Goal: Communication & Community: Answer question/provide support

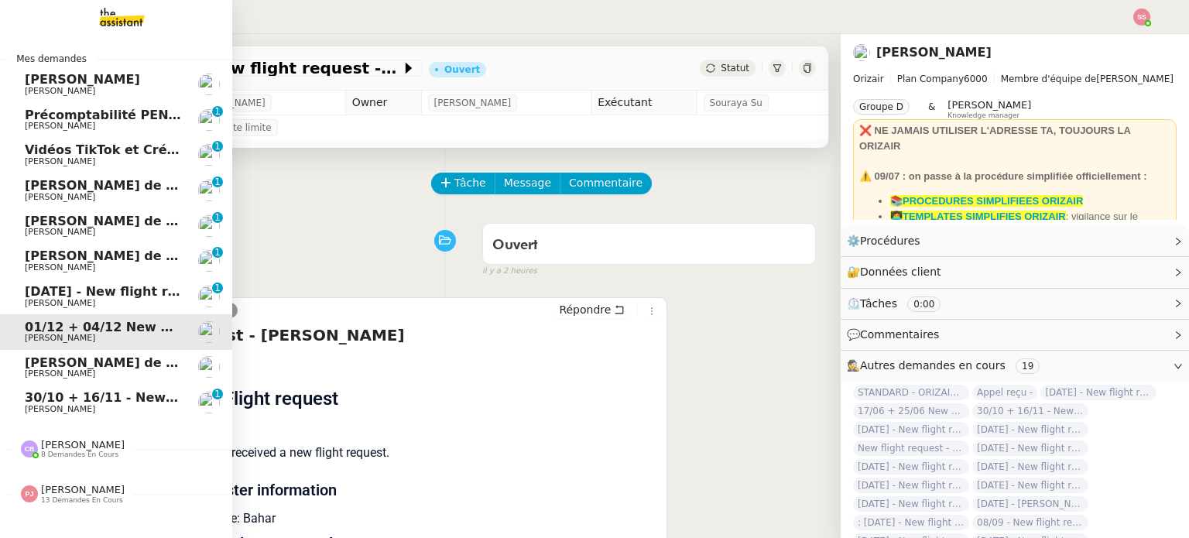
click at [101, 408] on span "[PERSON_NAME]" at bounding box center [103, 409] width 156 height 9
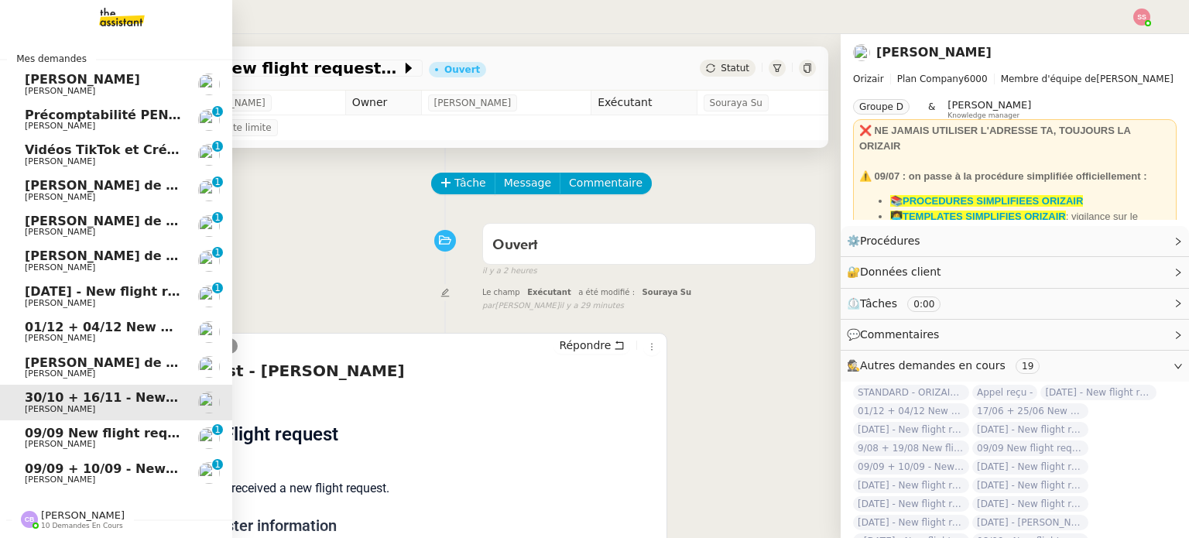
scroll to position [51, 0]
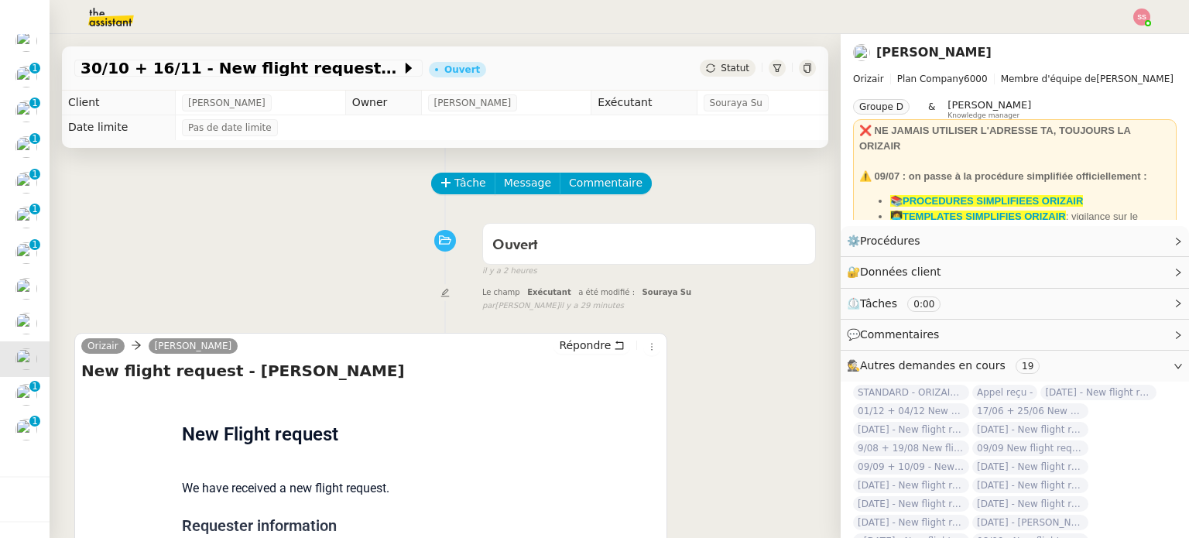
click at [304, 278] on div "Ouvert false il y a 2 heures" at bounding box center [445, 247] width 742 height 62
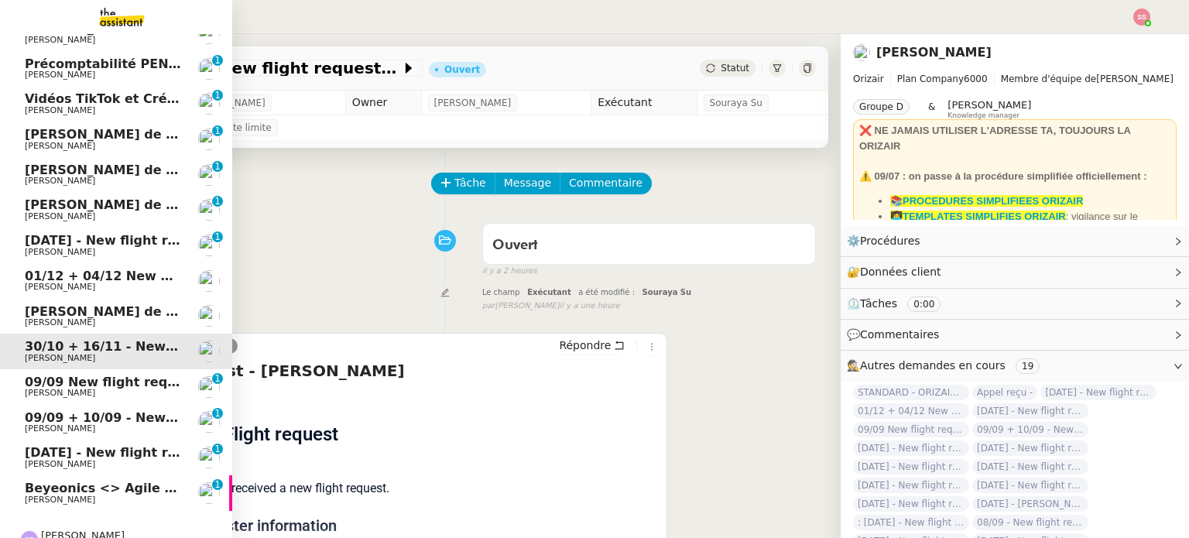
scroll to position [122, 0]
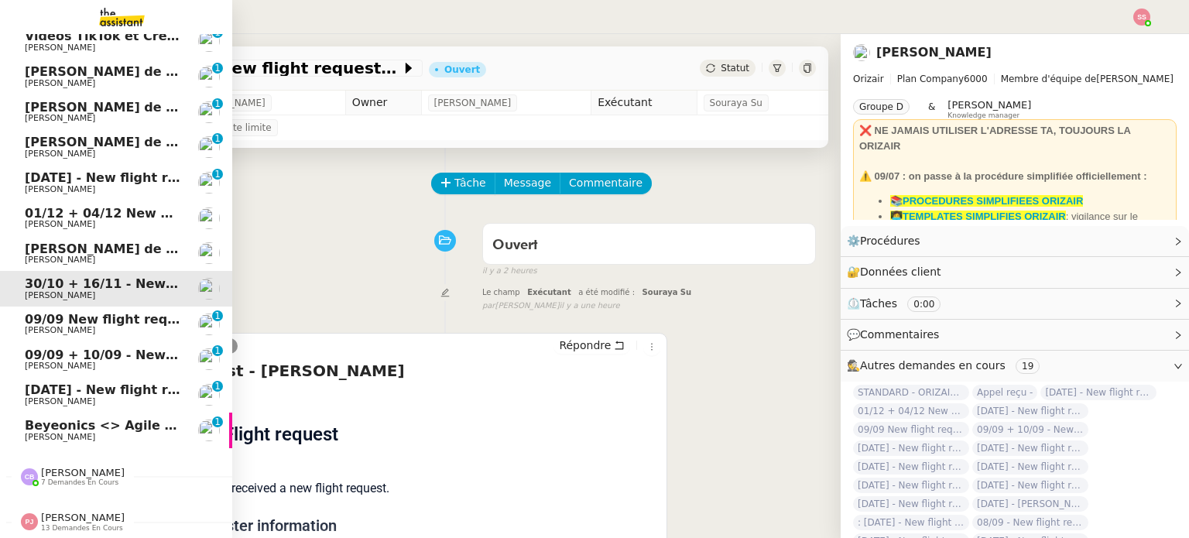
click at [56, 418] on span "Beyeonics <> Agile Capital Markets" at bounding box center [149, 425] width 249 height 15
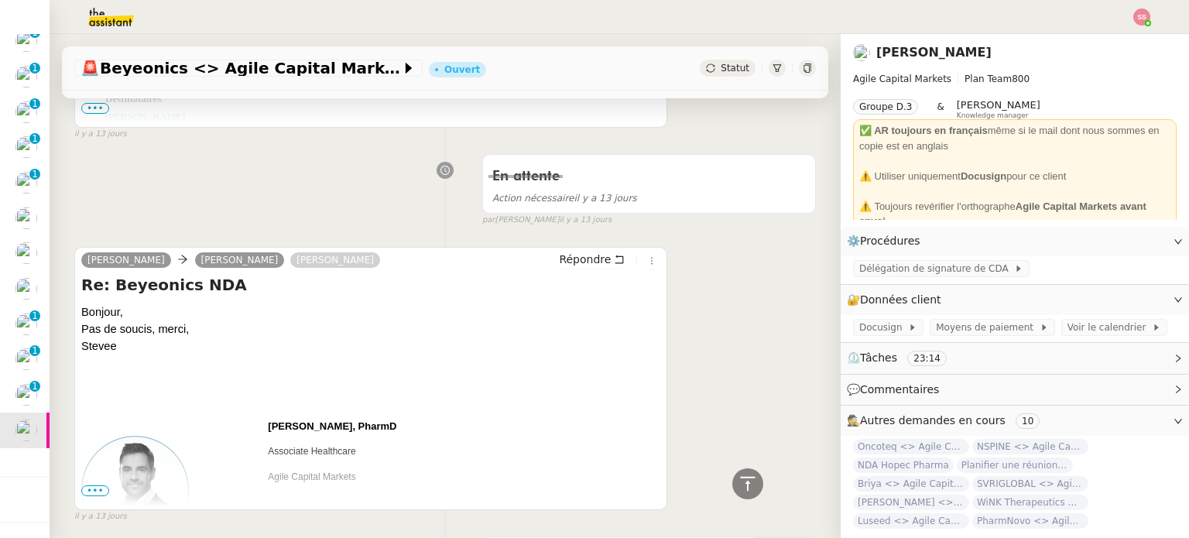
scroll to position [1936, 0]
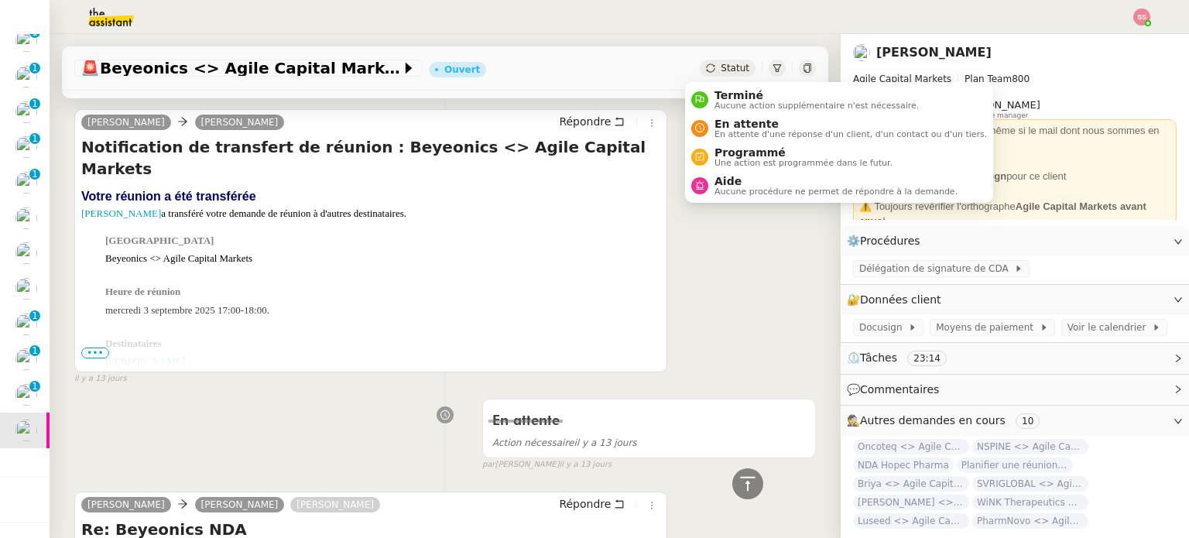
click at [706, 66] on icon at bounding box center [710, 67] width 9 height 9
click at [734, 118] on span "En attente" at bounding box center [851, 124] width 273 height 12
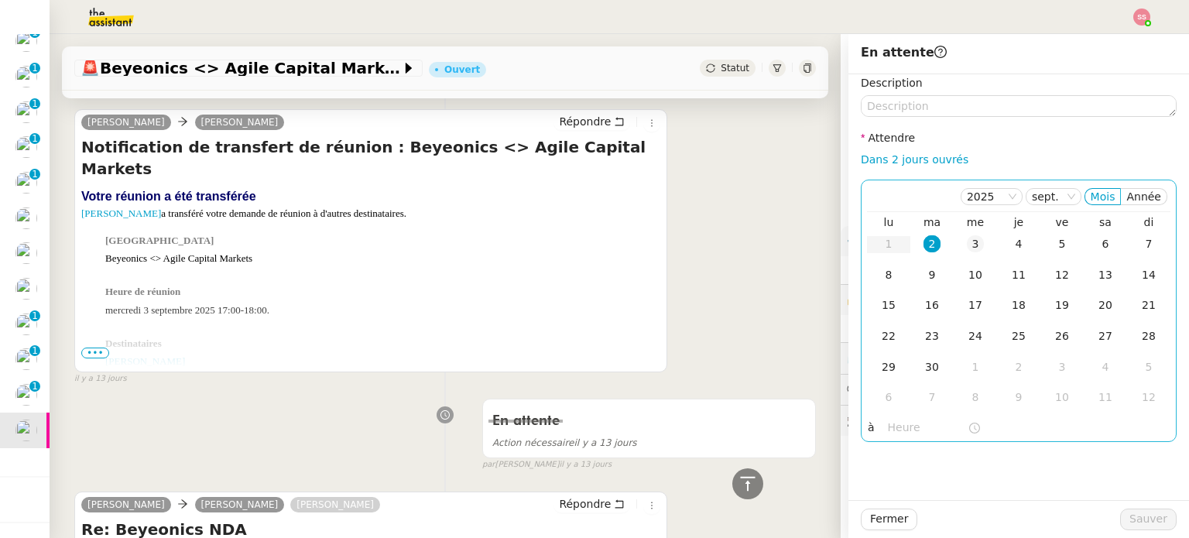
click at [967, 246] on div "3" at bounding box center [975, 243] width 17 height 17
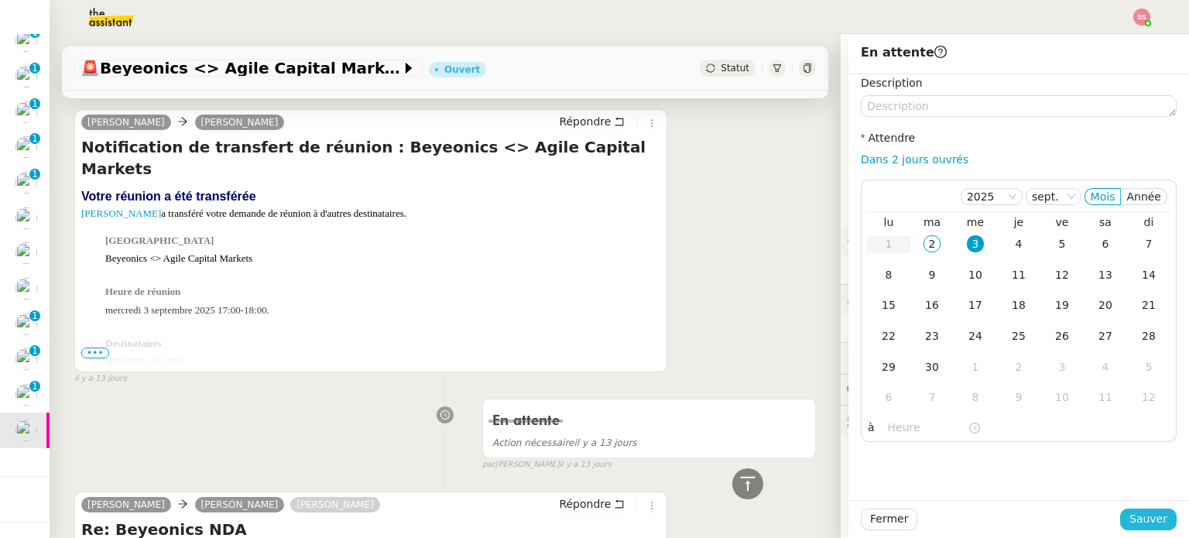
click at [1121, 513] on button "Sauver" at bounding box center [1148, 520] width 57 height 22
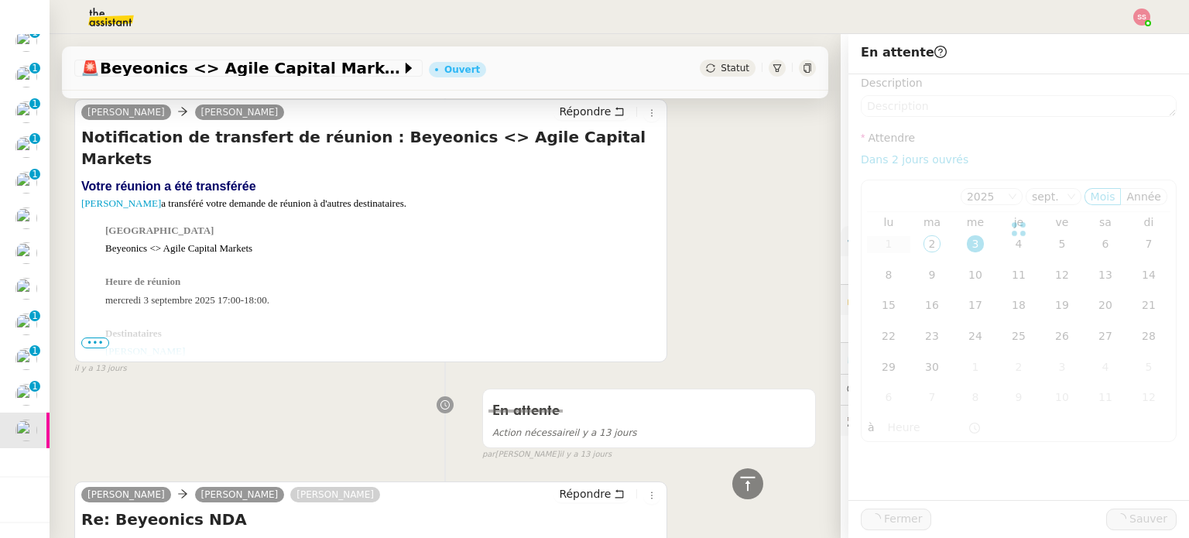
scroll to position [1926, 0]
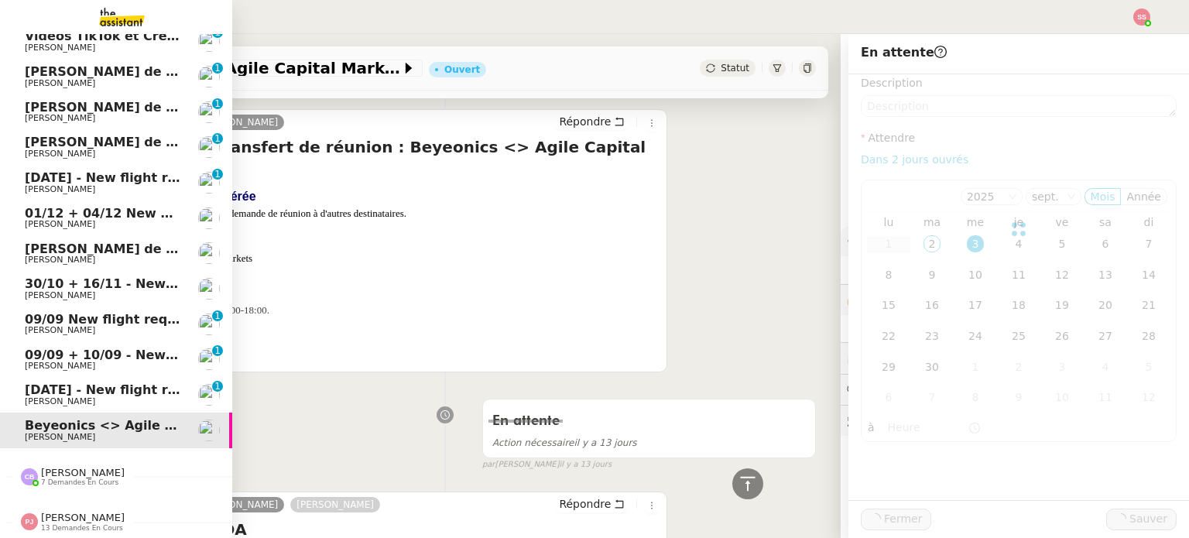
scroll to position [87, 0]
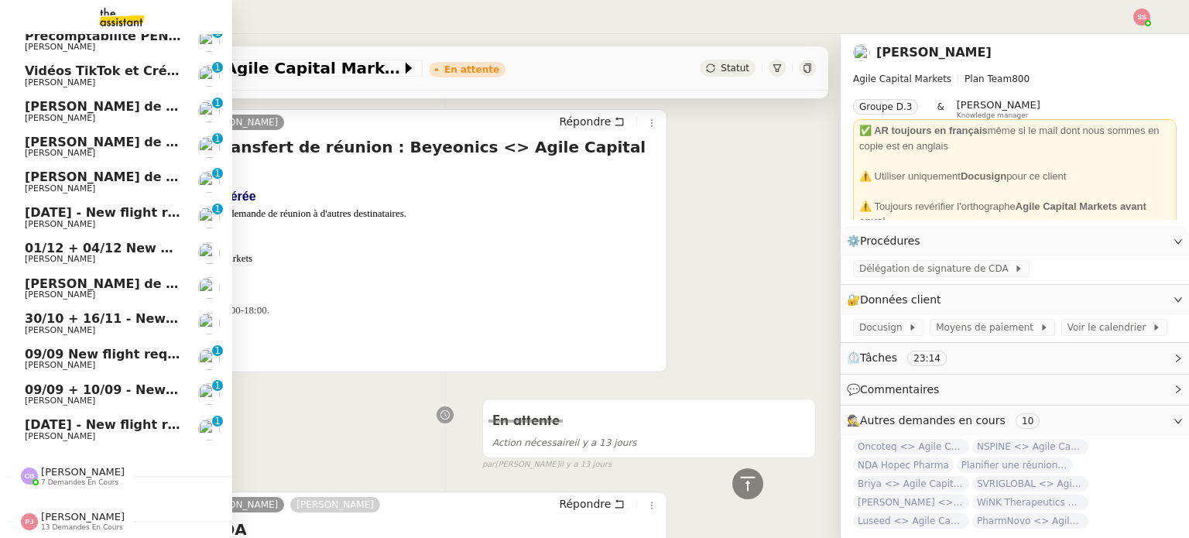
click at [95, 417] on span "[DATE] - New flight request - [PERSON_NAME]" at bounding box center [185, 424] width 320 height 15
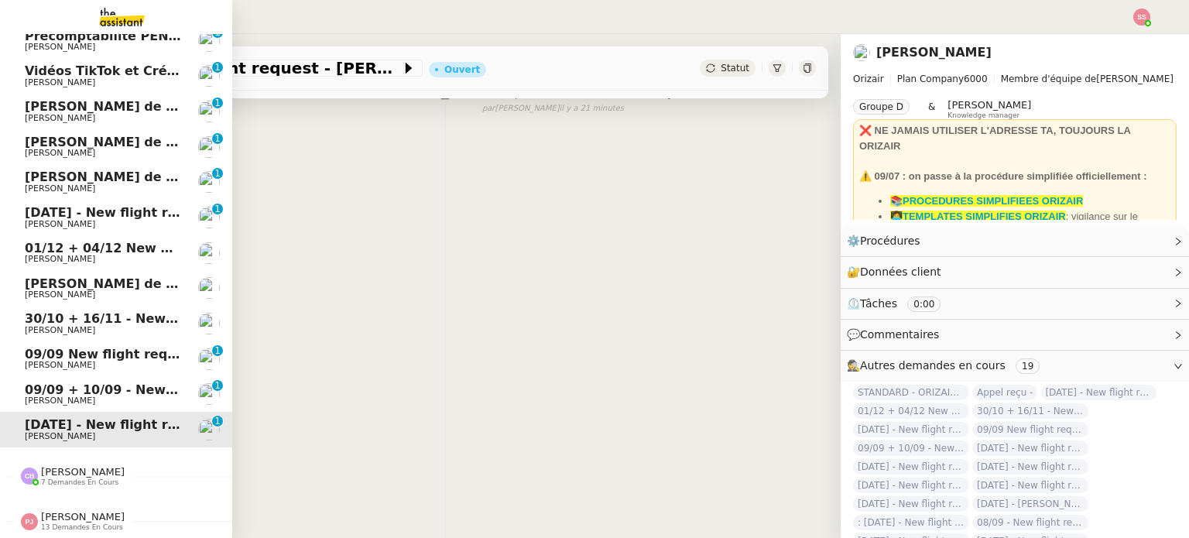
scroll to position [208, 0]
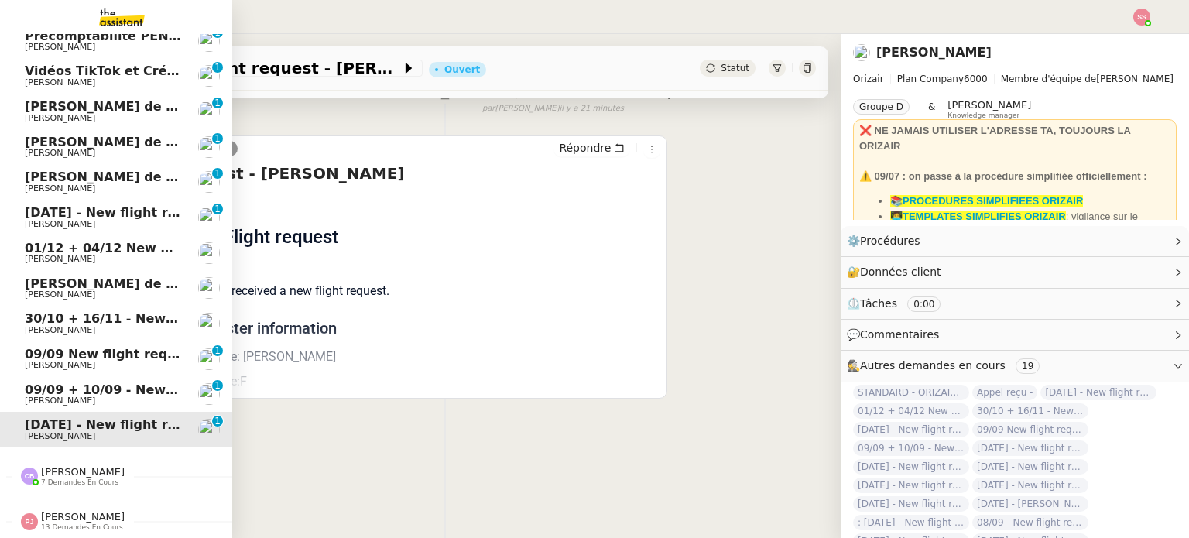
click at [136, 220] on span "[PERSON_NAME]" at bounding box center [103, 224] width 156 height 9
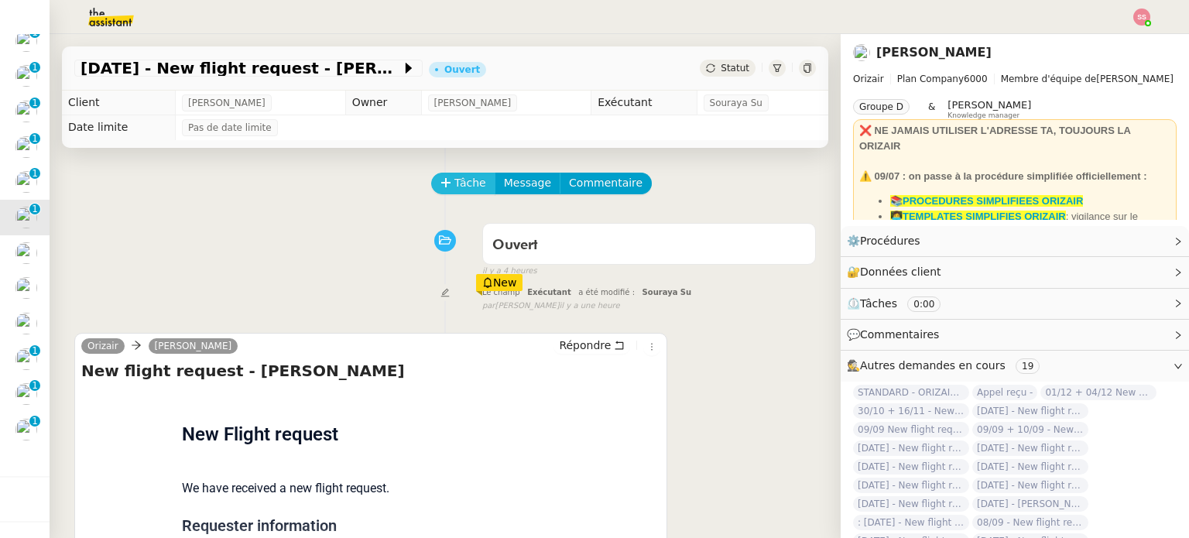
click at [455, 180] on span "Tâche" at bounding box center [471, 183] width 32 height 18
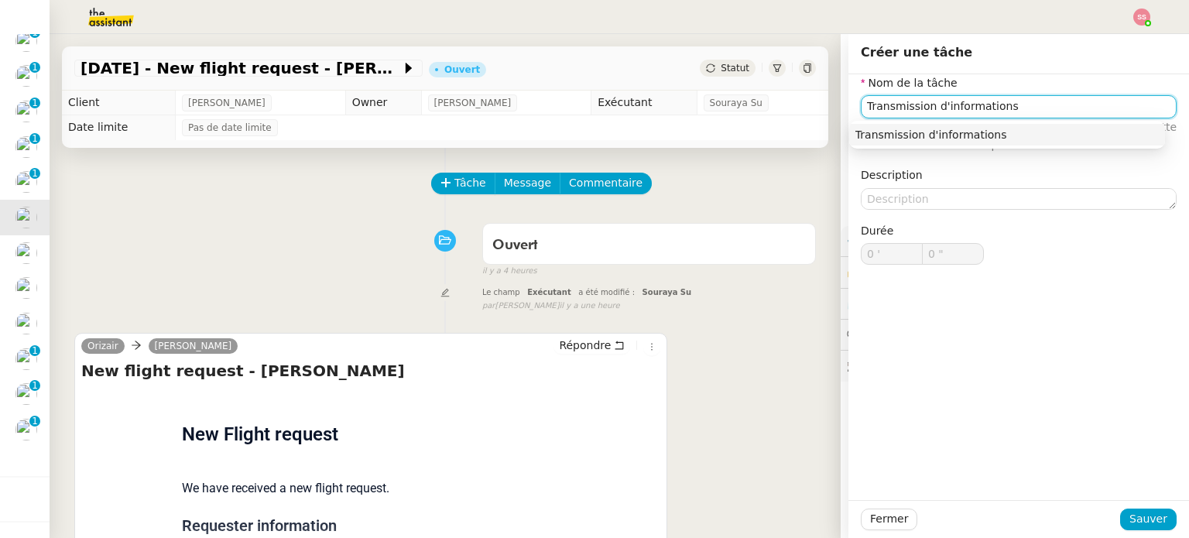
click at [861, 135] on div "Transmission d'informations" at bounding box center [1008, 135] width 304 height 14
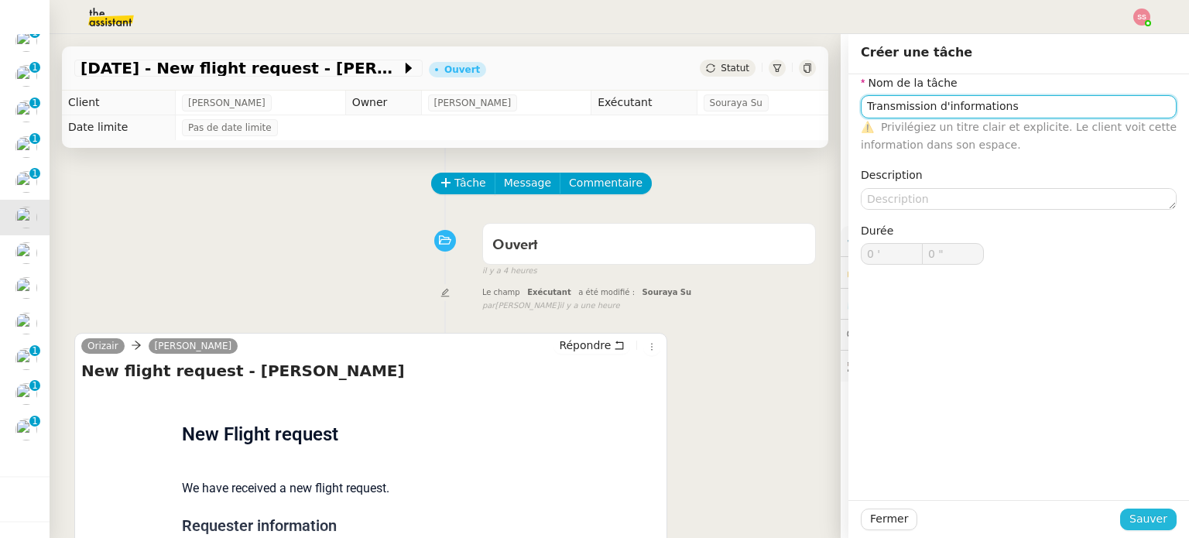
type input "Transmission d'informations"
click at [1143, 516] on span "Sauver" at bounding box center [1149, 519] width 38 height 18
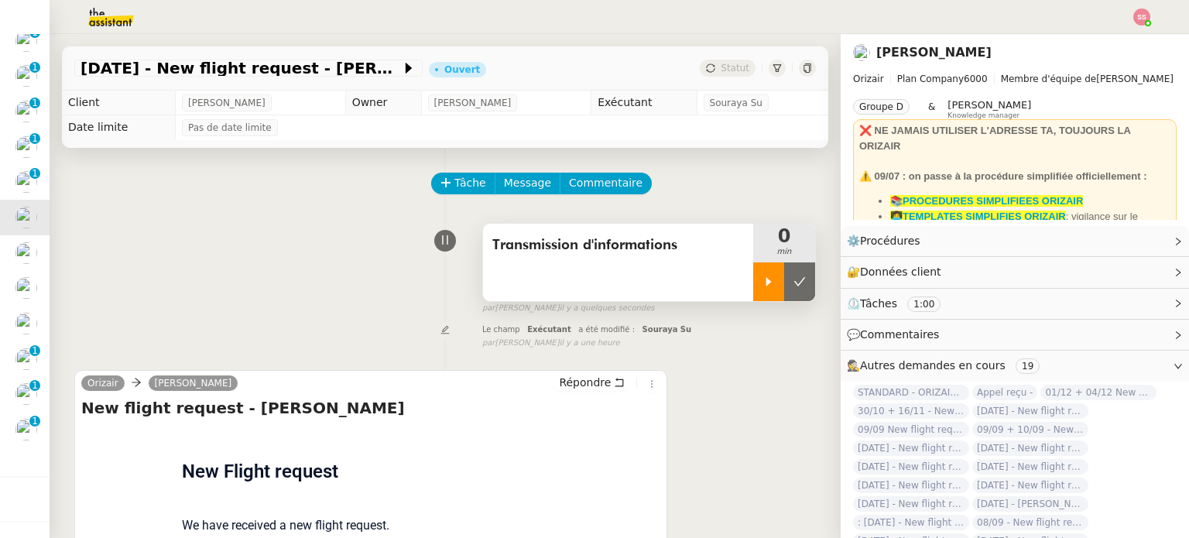
click at [763, 284] on icon at bounding box center [769, 282] width 12 height 12
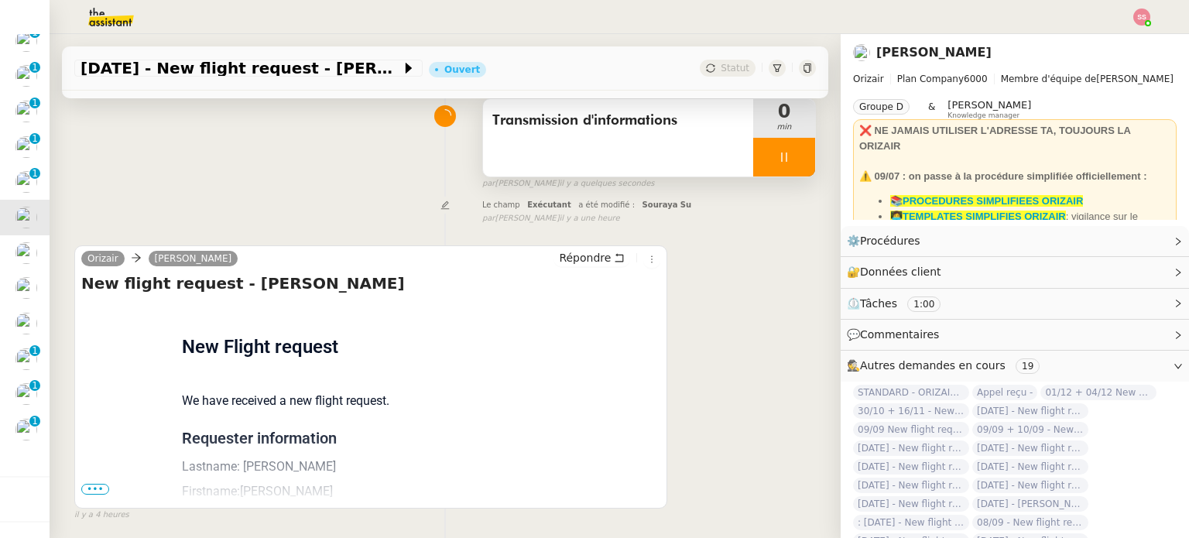
scroll to position [208, 0]
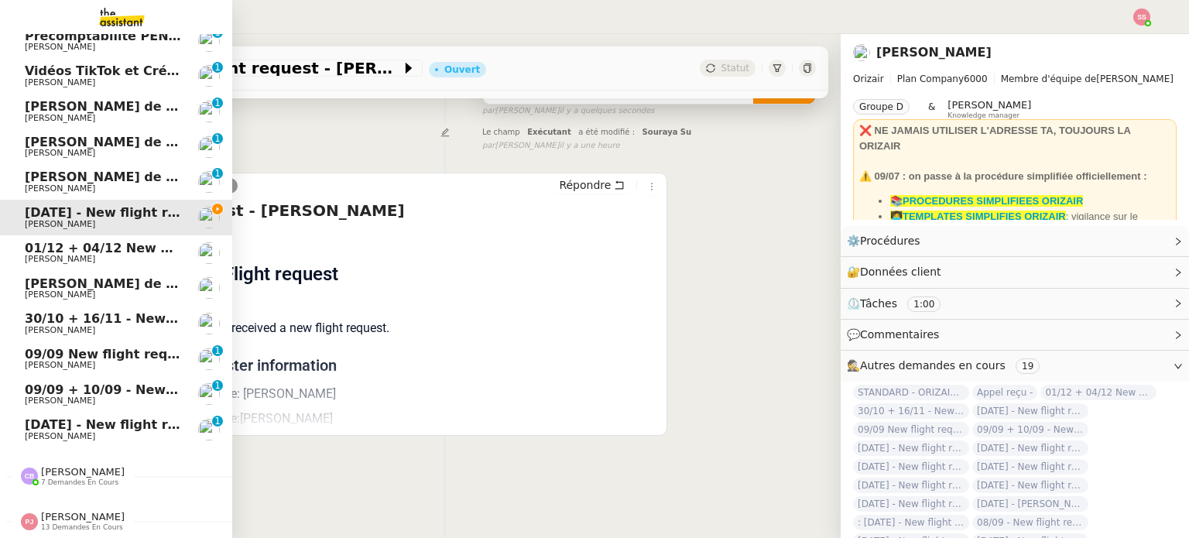
click at [84, 417] on span "[DATE] - New flight request - [PERSON_NAME]" at bounding box center [185, 424] width 320 height 15
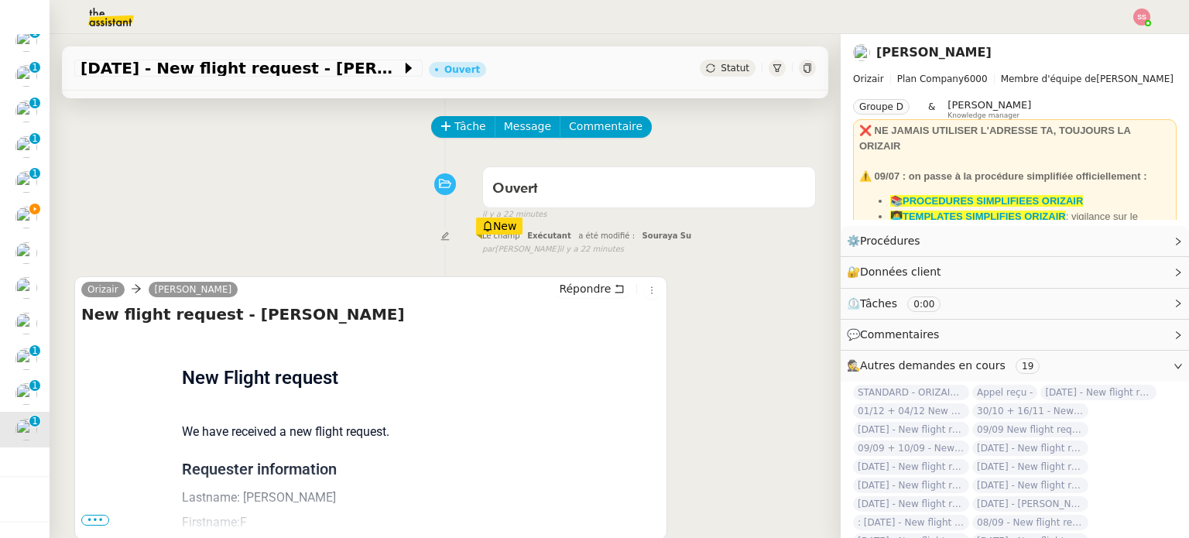
scroll to position [77, 0]
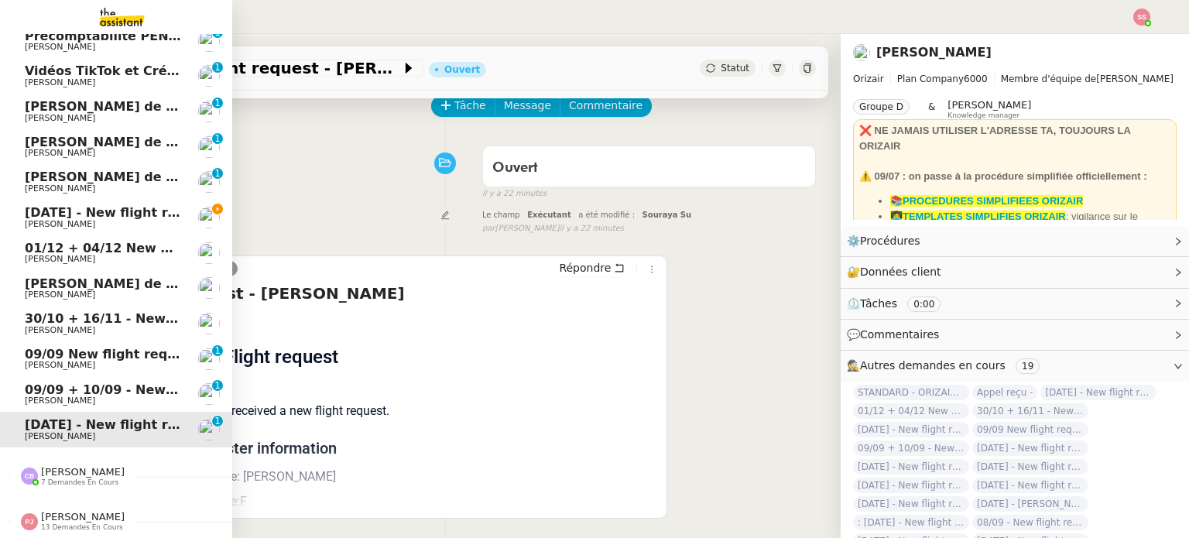
click at [118, 220] on span "[PERSON_NAME]" at bounding box center [103, 224] width 156 height 9
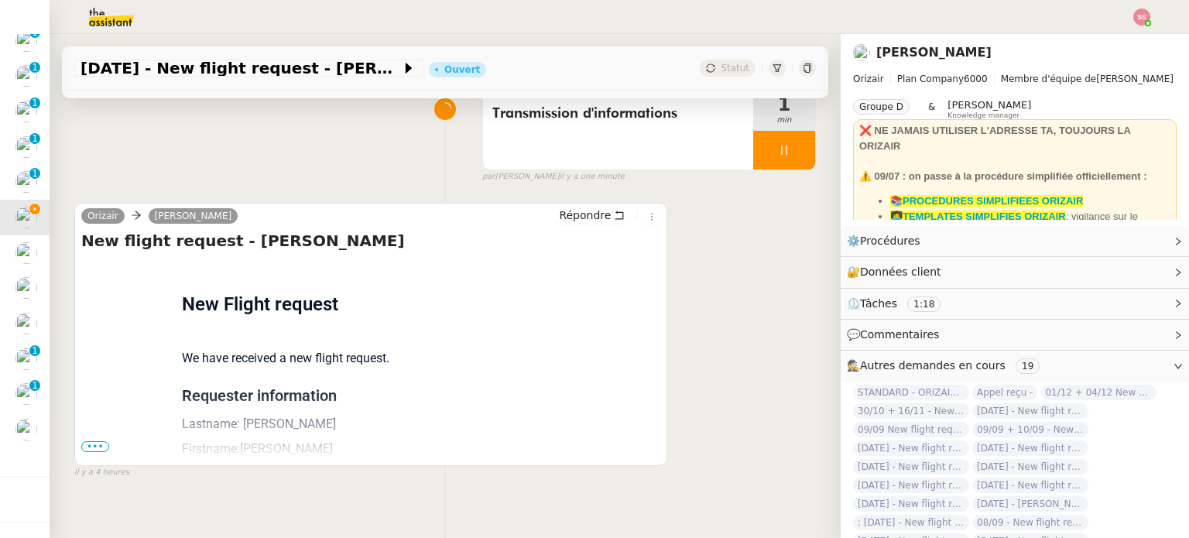
scroll to position [130, 0]
click at [100, 451] on span "•••" at bounding box center [95, 448] width 28 height 11
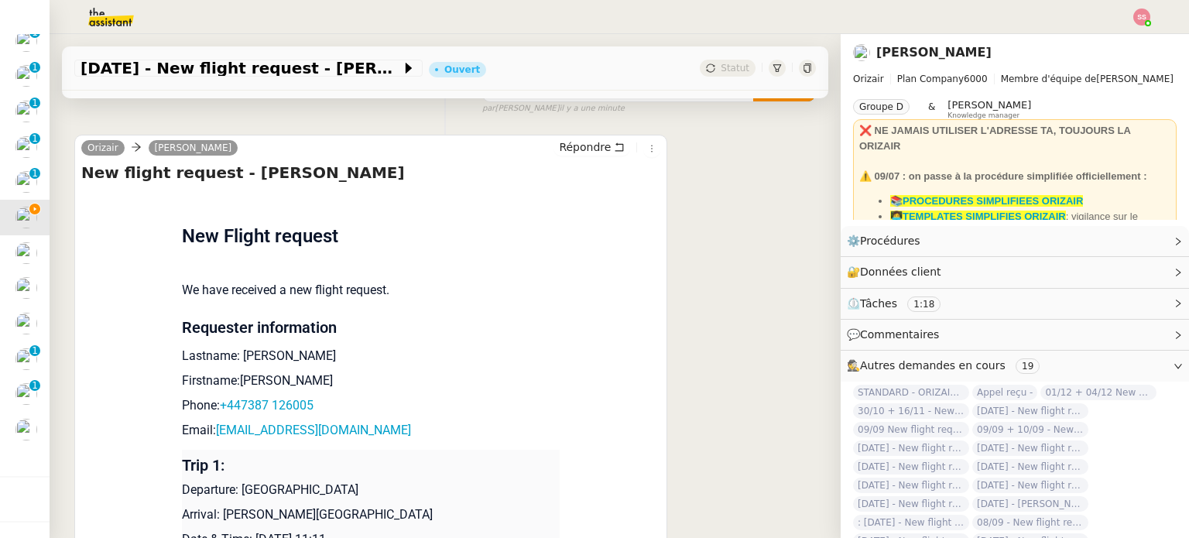
scroll to position [362, 0]
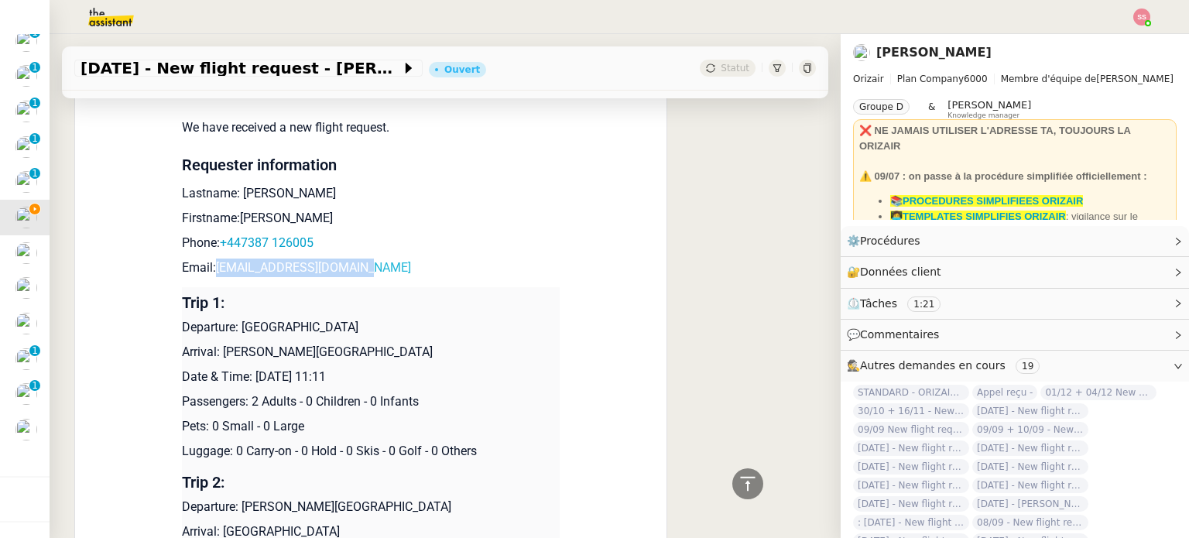
drag, startPoint x: 321, startPoint y: 276, endPoint x: 213, endPoint y: 269, distance: 108.6
click at [213, 269] on p "Email: [EMAIL_ADDRESS][DOMAIN_NAME]" at bounding box center [371, 268] width 378 height 19
copy link "[EMAIL_ADDRESS][DOMAIN_NAME]"
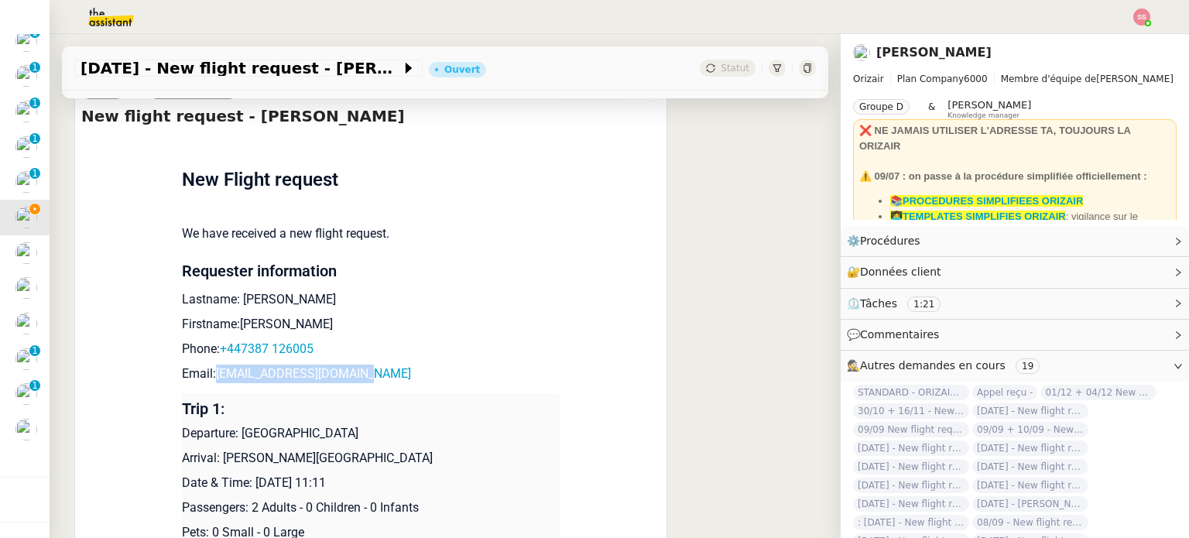
scroll to position [0, 0]
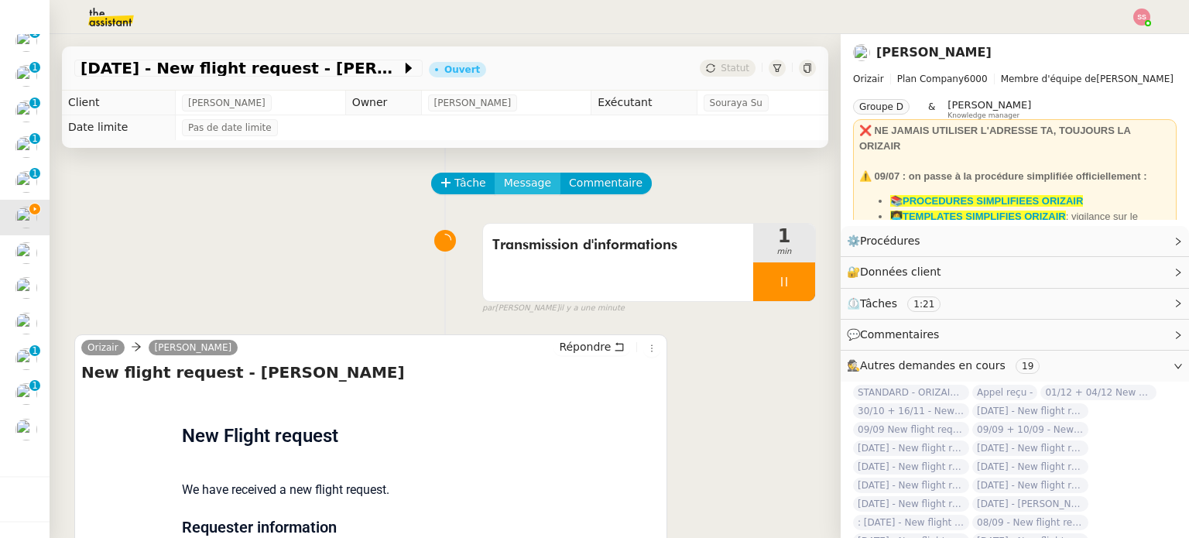
click at [532, 178] on button "Message" at bounding box center [528, 184] width 66 height 22
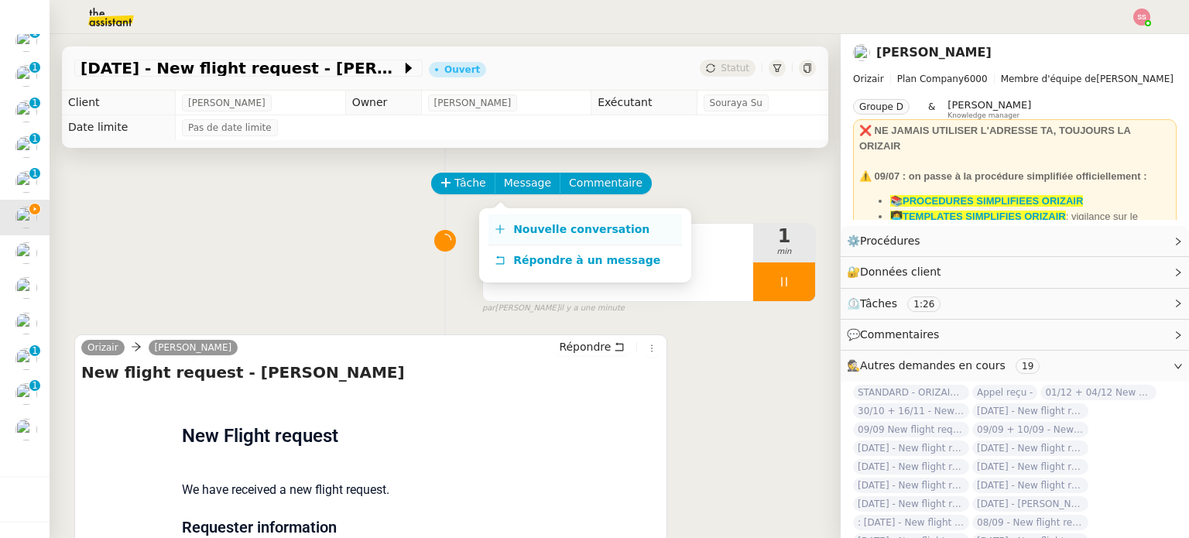
click at [500, 218] on link "Nouvelle conversation" at bounding box center [586, 229] width 194 height 31
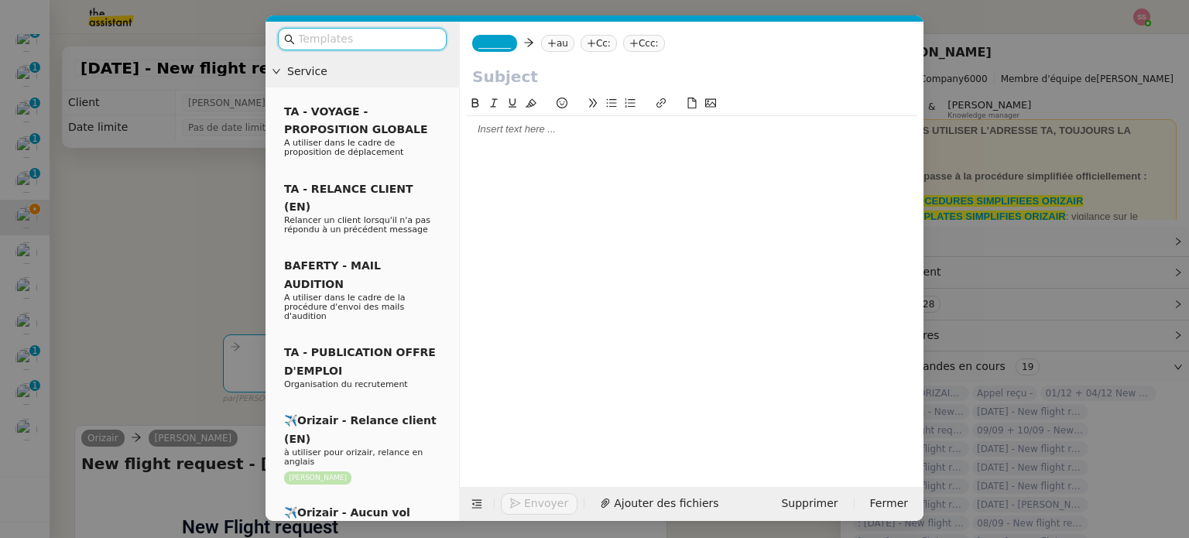
click at [547, 46] on icon at bounding box center [551, 43] width 9 height 9
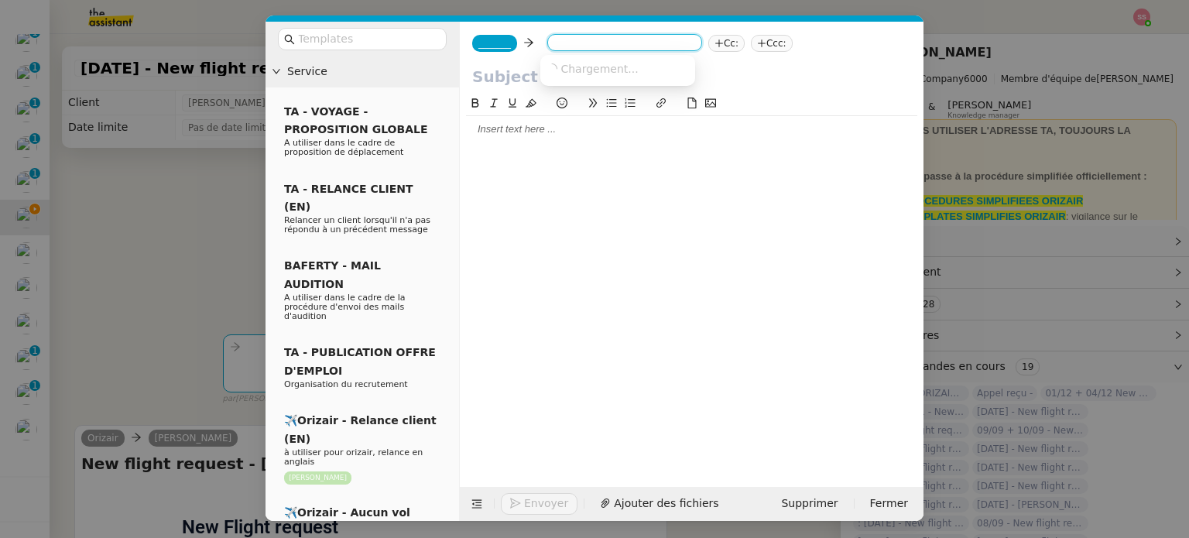
paste input "[EMAIL_ADDRESS][DOMAIN_NAME]"
type input "[EMAIL_ADDRESS][DOMAIN_NAME]"
click at [570, 72] on span "[EMAIL_ADDRESS][DOMAIN_NAME]" at bounding box center [642, 68] width 190 height 12
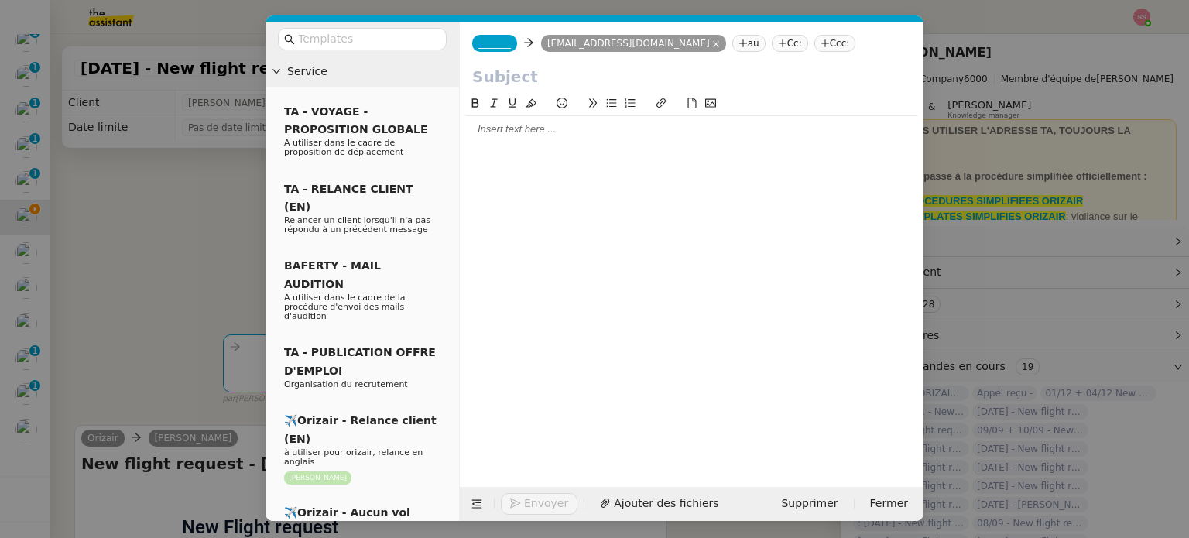
click at [491, 46] on span "_______" at bounding box center [495, 43] width 33 height 11
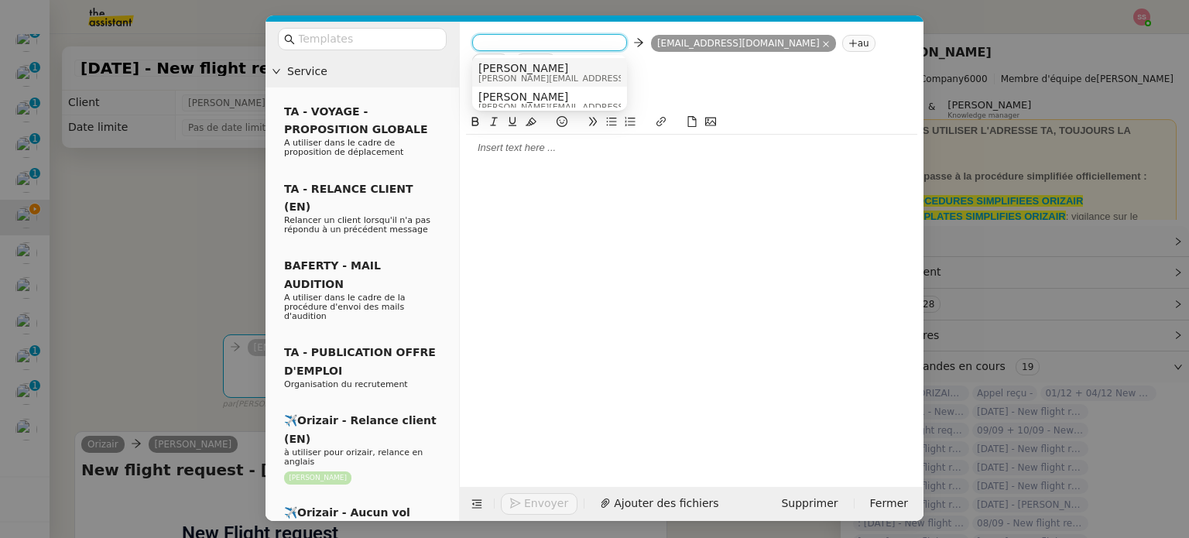
click at [541, 69] on span "[PERSON_NAME]" at bounding box center [589, 68] width 220 height 12
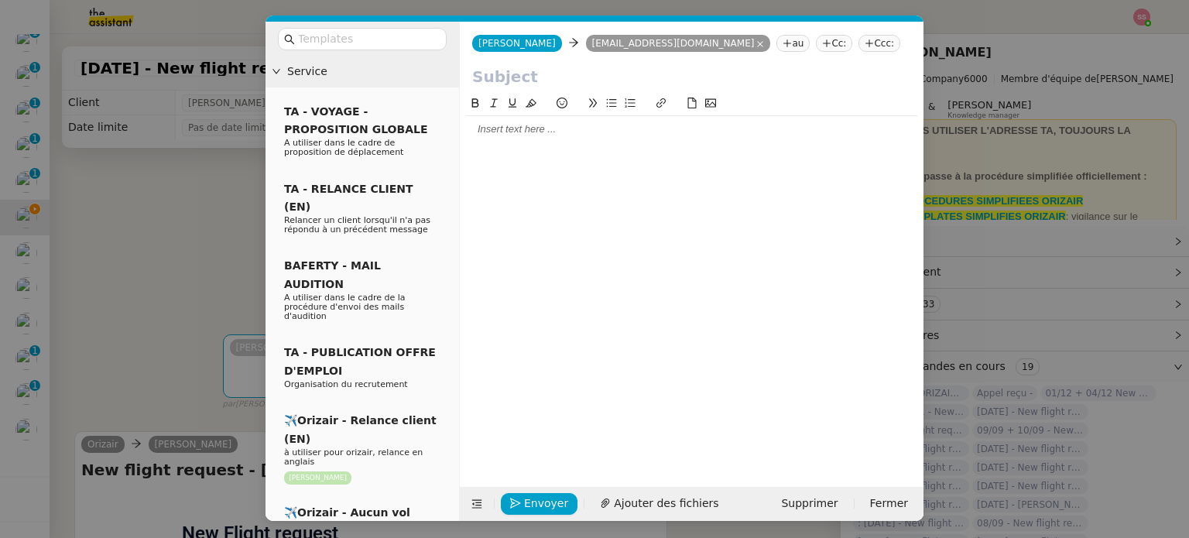
click at [859, 43] on nz-tag "Ccc:" at bounding box center [880, 43] width 42 height 17
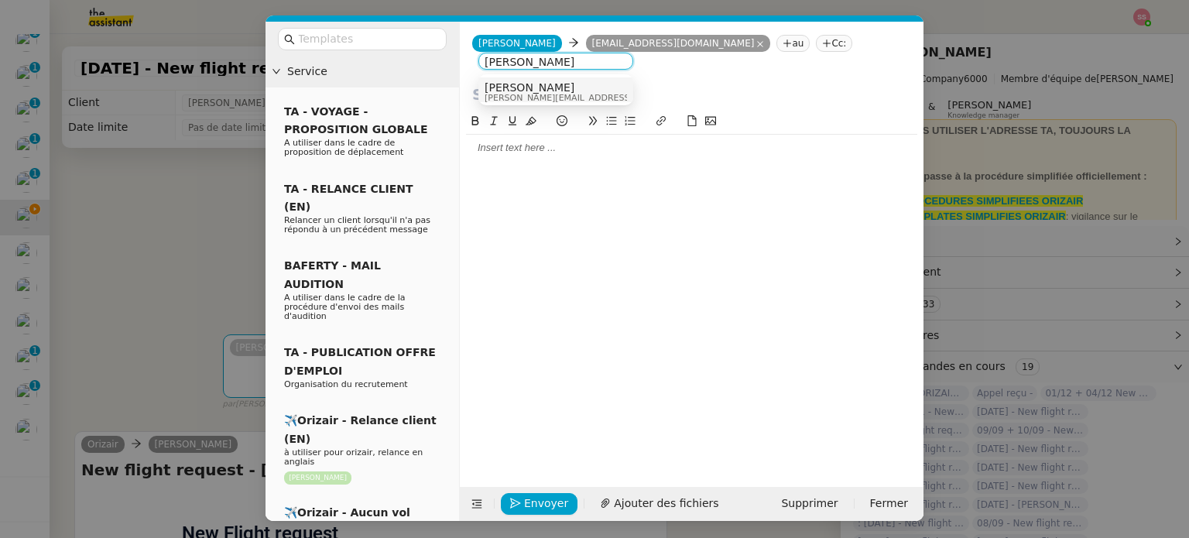
type input "[PERSON_NAME]"
click at [568, 84] on div "[PERSON_NAME] [PERSON_NAME][EMAIL_ADDRESS][DOMAIN_NAME]" at bounding box center [556, 91] width 142 height 21
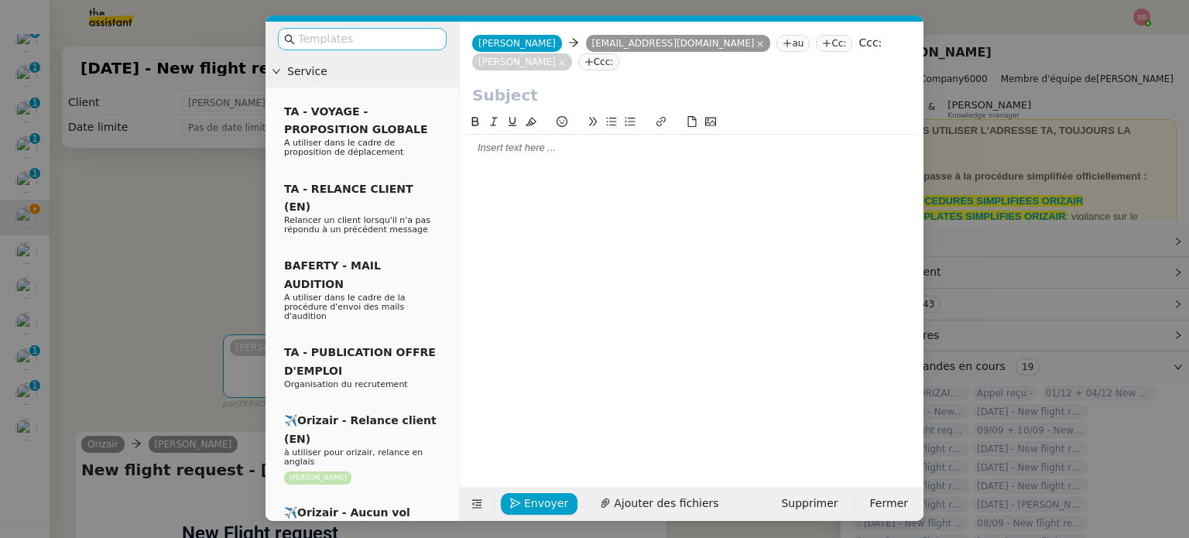
click at [316, 42] on input "text" at bounding box center [367, 39] width 139 height 18
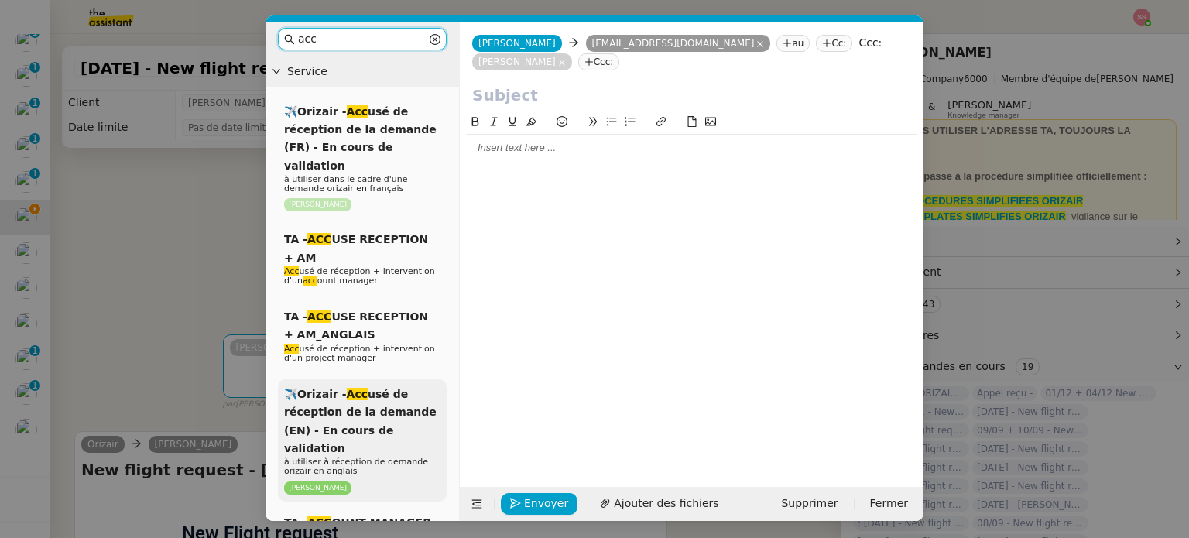
type input "acc"
click at [379, 393] on span "✈️Orizair - Acc usé de réception de la demande (EN) - En cours de validation" at bounding box center [360, 421] width 153 height 67
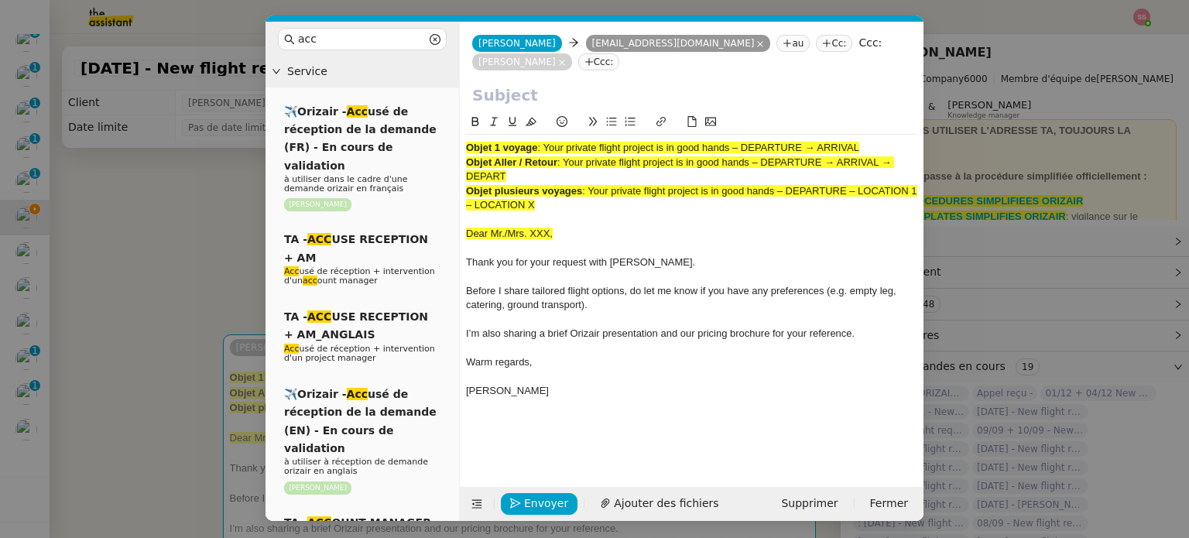
drag, startPoint x: 545, startPoint y: 123, endPoint x: 909, endPoint y: 122, distance: 363.9
click at [909, 135] on div "Objet 1 voyage : Your private flight project is in good hands – DEPARTURE → ARR…" at bounding box center [691, 277] width 451 height 284
copy span "Your private flight project is in good hands – DEPARTURE → ARRIVAL"
click at [593, 87] on input "text" at bounding box center [691, 95] width 439 height 23
paste input "Your private flight project is in good hands – DEPARTURE → ARRIVAL"
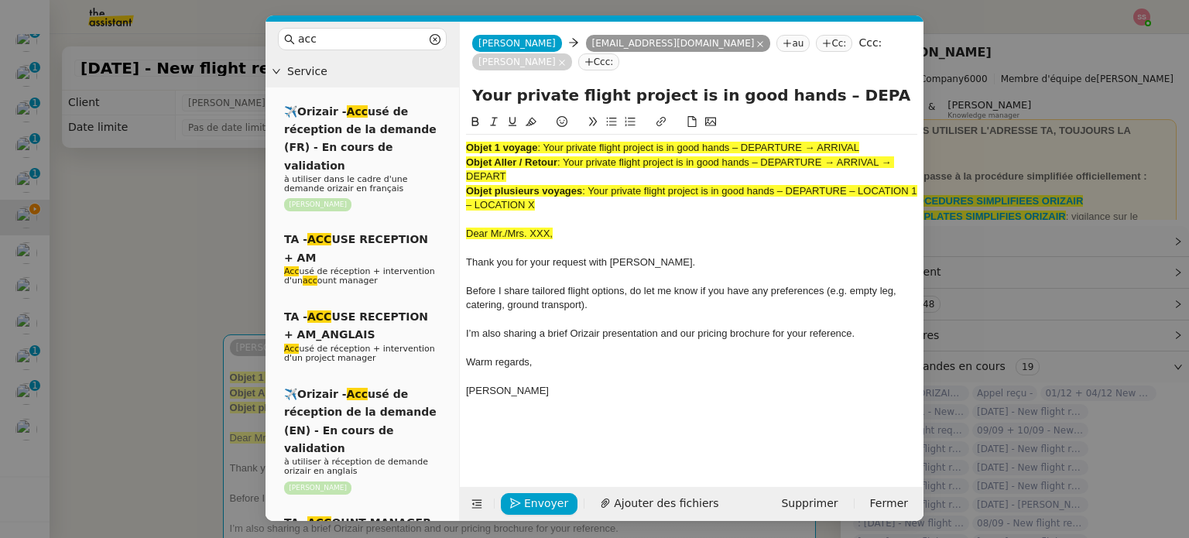
scroll to position [0, 67]
type input "Your private flight project is in good hands – DEPARTURE → ARRIVAL"
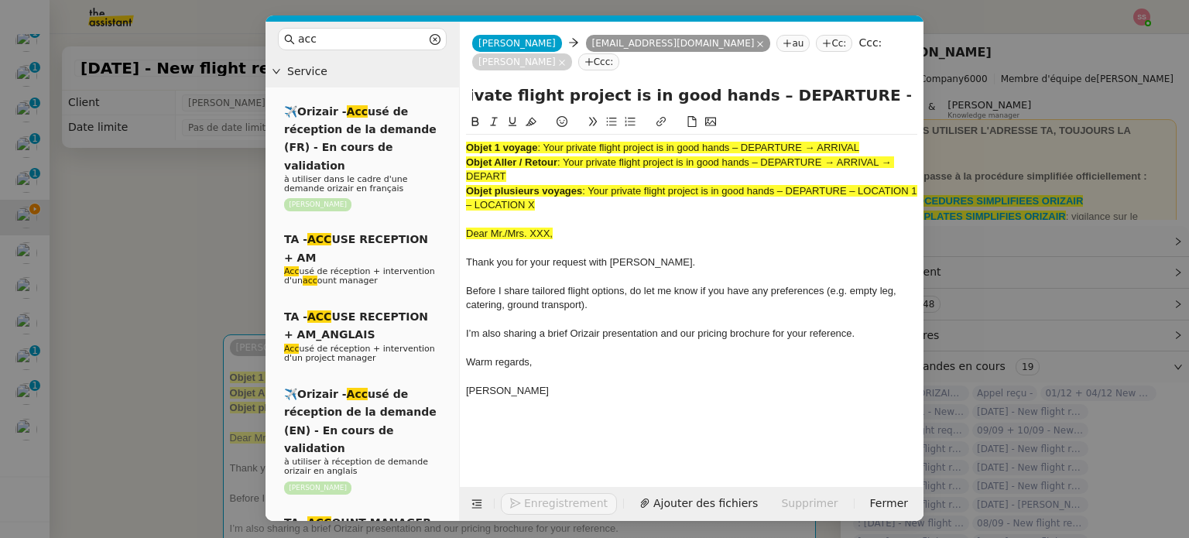
scroll to position [0, 0]
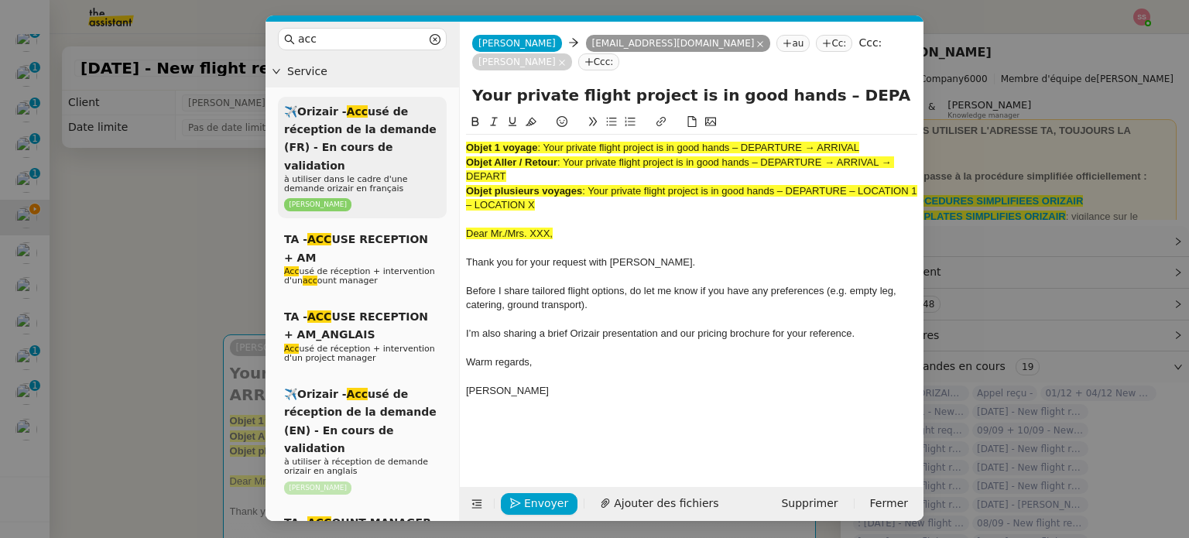
drag, startPoint x: 557, startPoint y: 187, endPoint x: 443, endPoint y: 123, distance: 130.3
click at [443, 123] on nz-layout "acc Service ✈️Orizair - Acc usé de réception de la demande (FR) - En cours de v…" at bounding box center [595, 271] width 658 height 499
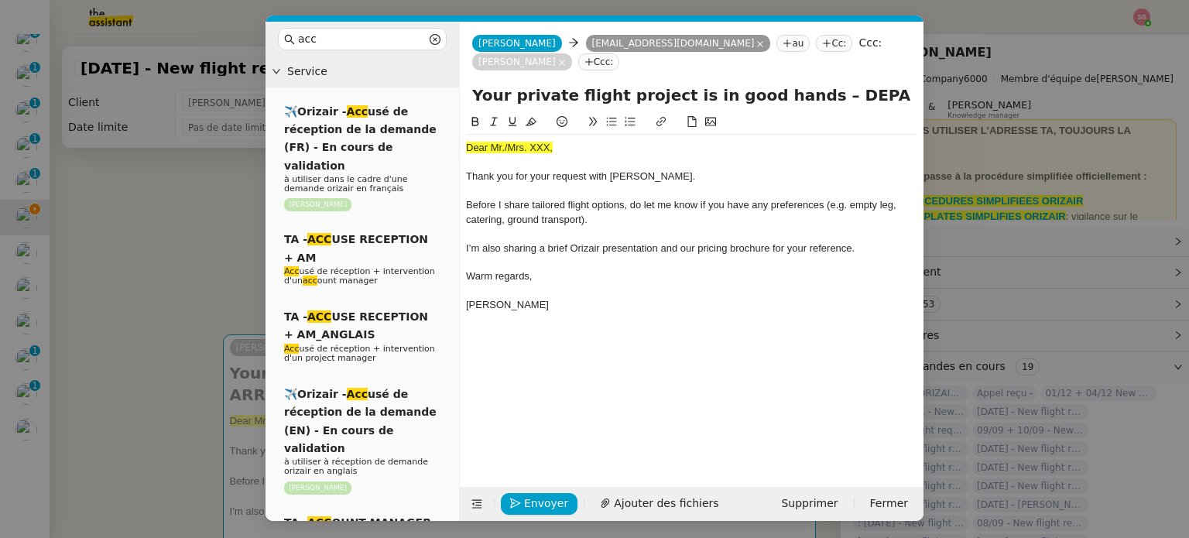
click at [216, 264] on nz-modal-container "acc Service ✈️Orizair - Acc usé de réception de la demande (FR) - En cours de v…" at bounding box center [594, 269] width 1189 height 538
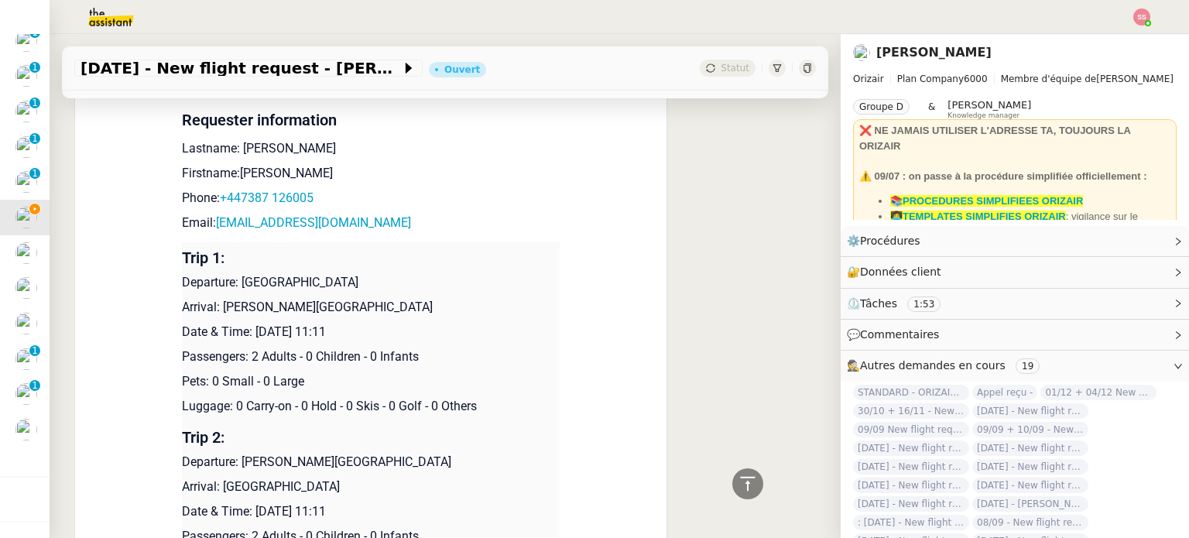
scroll to position [619, 0]
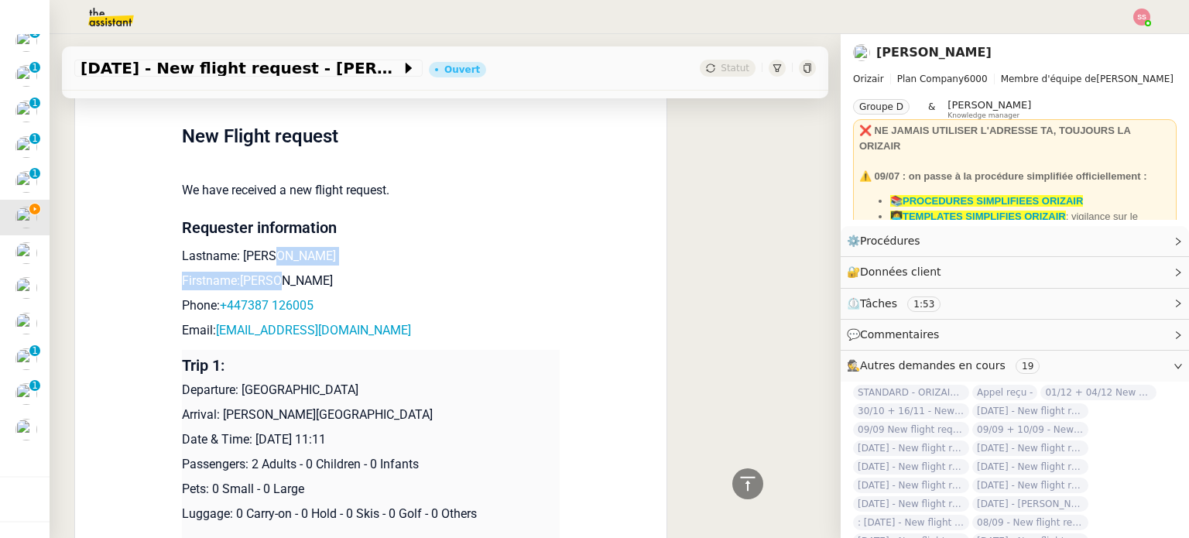
drag, startPoint x: 290, startPoint y: 249, endPoint x: 262, endPoint y: 241, distance: 28.9
click at [262, 241] on td "New Flight request We have received a new flight request. Requester information…" at bounding box center [371, 435] width 378 height 689
click at [262, 247] on p "Lastname: [PERSON_NAME]" at bounding box center [371, 256] width 378 height 19
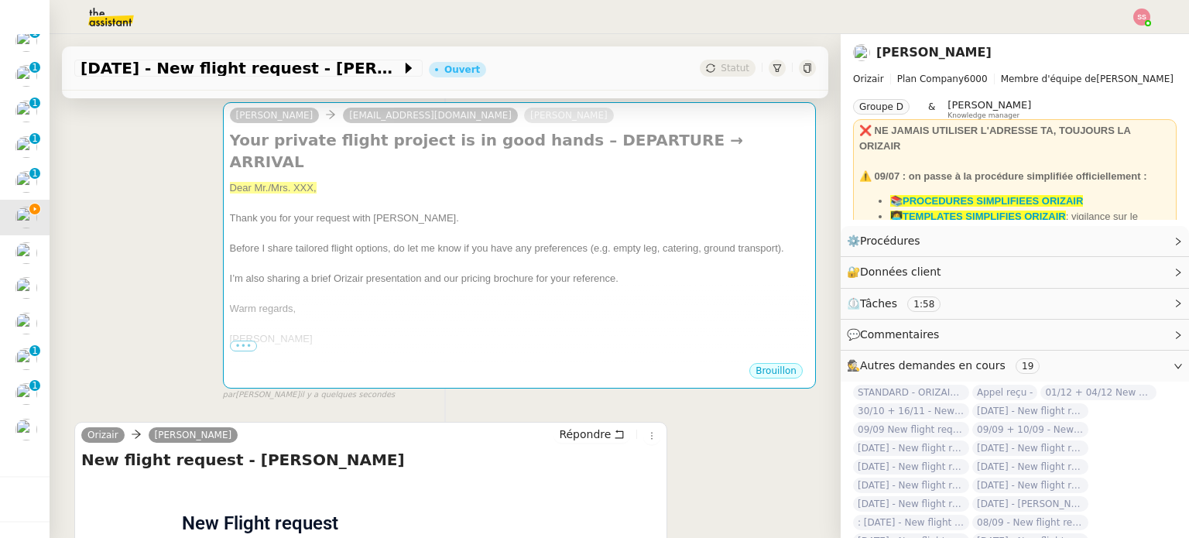
scroll to position [77, 0]
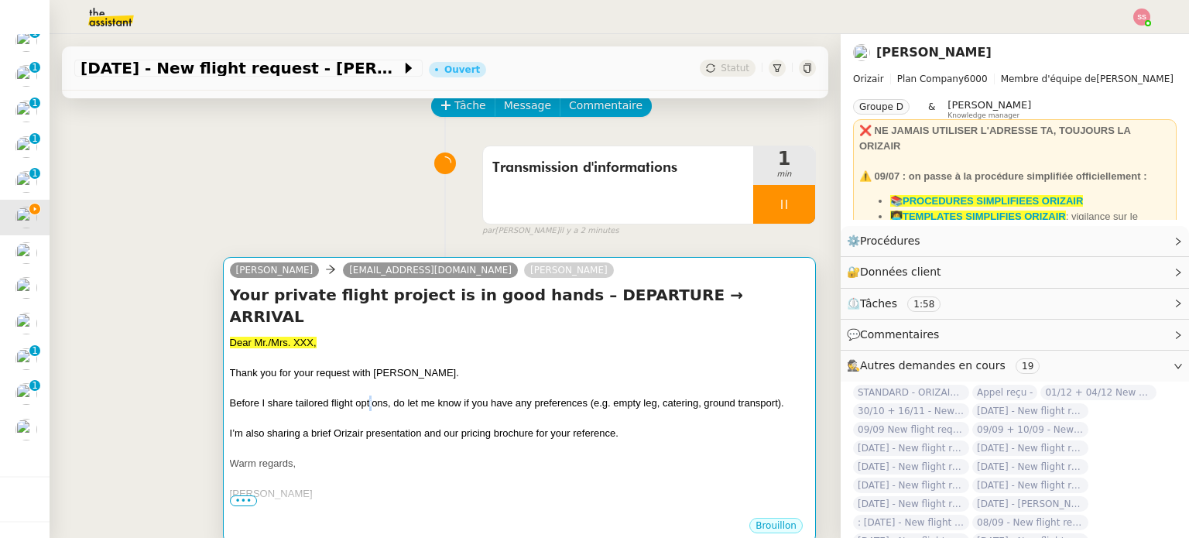
click at [367, 397] on span "Before I share tailored flight options, do let me know if you have any preferen…" at bounding box center [507, 403] width 554 height 12
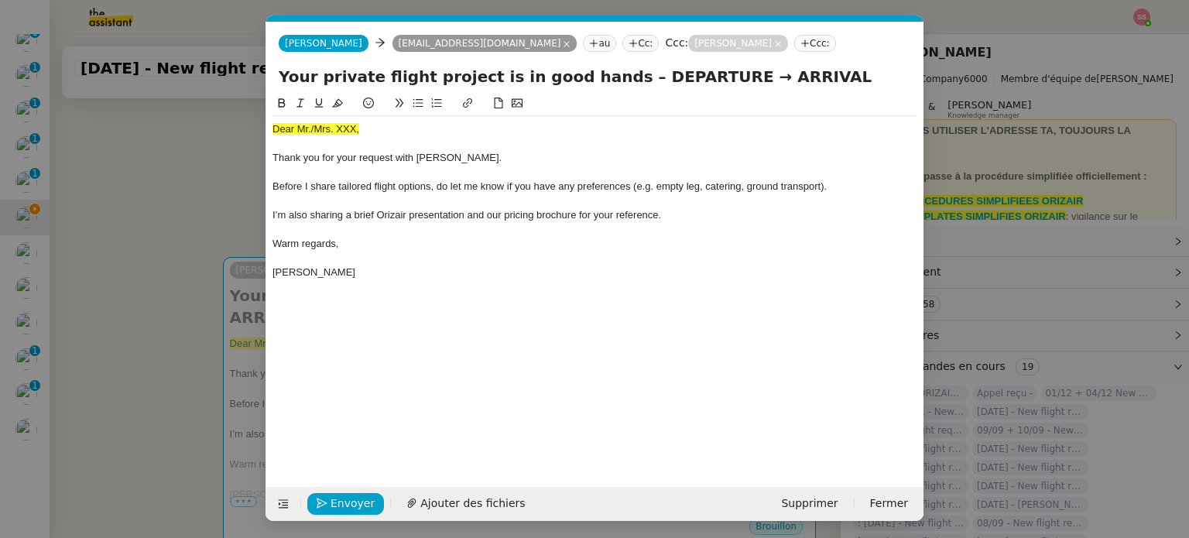
scroll to position [0, 47]
click at [334, 124] on span "Dear Mr./Mrs. XXX," at bounding box center [316, 129] width 87 height 12
click at [334, 125] on span "Dear Mr./Mrs. XXX," at bounding box center [316, 129] width 87 height 12
click at [341, 107] on icon at bounding box center [337, 103] width 11 height 11
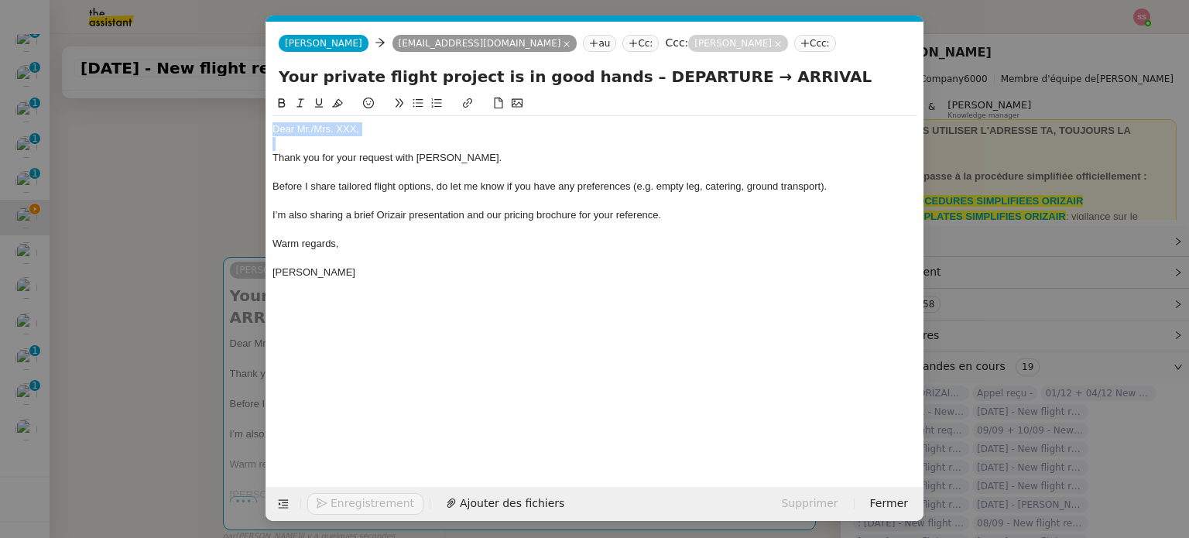
click at [372, 132] on div "Dear Mr./Mrs. XXX," at bounding box center [595, 129] width 645 height 14
click at [245, 207] on nz-modal-container "acc Service ✈️Orizair - Acc usé de réception de la demande (FR) - En cours de v…" at bounding box center [594, 269] width 1189 height 538
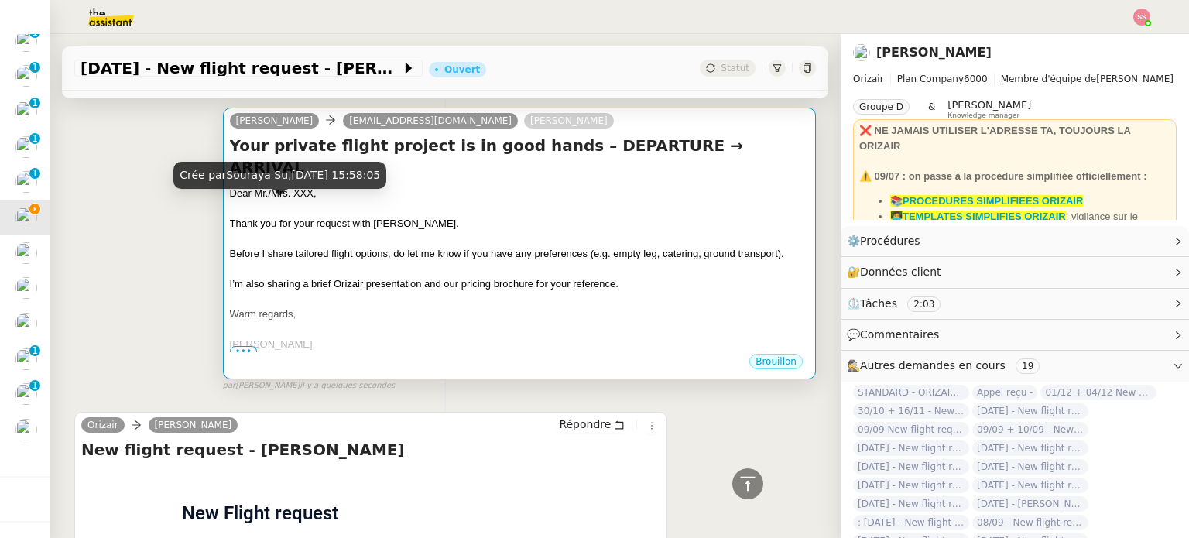
scroll to position [77, 0]
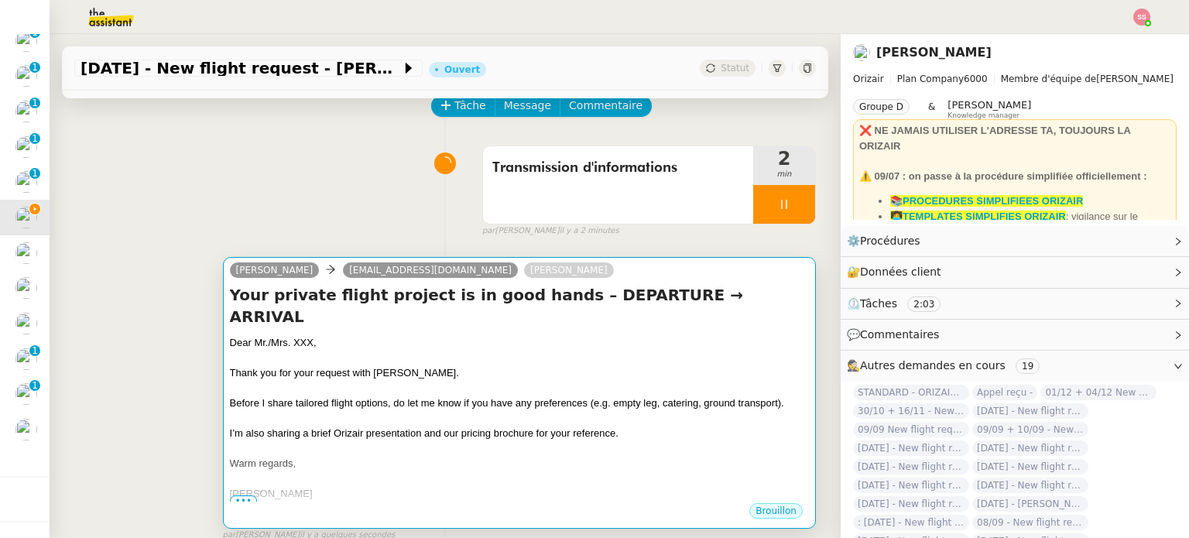
click at [360, 304] on h4 "Your private flight project is in good hands – DEPARTURE → ARRIVAL" at bounding box center [519, 305] width 579 height 43
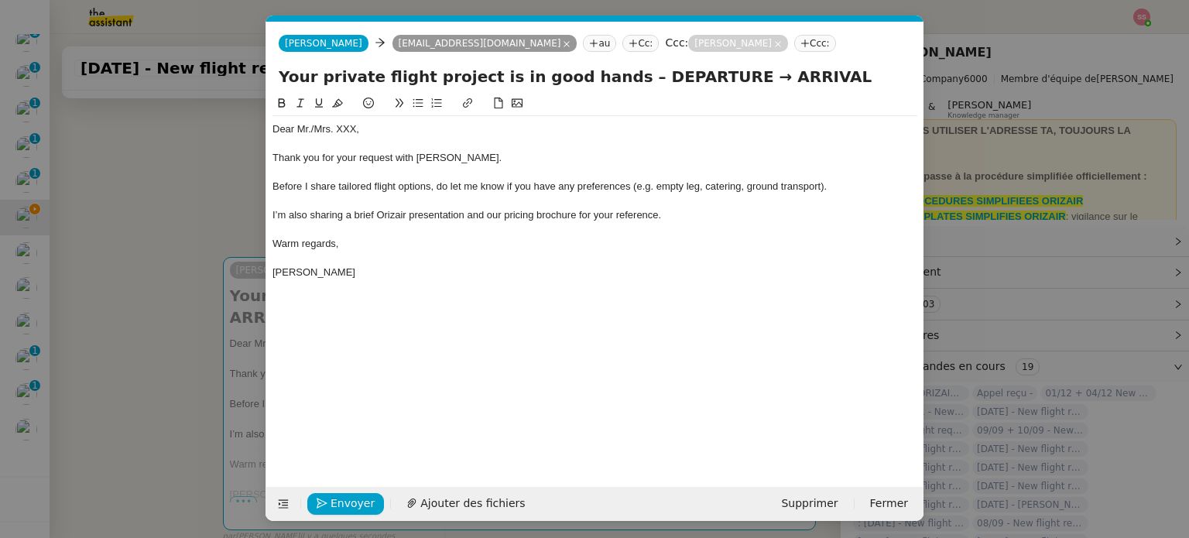
scroll to position [0, 47]
drag, startPoint x: 356, startPoint y: 138, endPoint x: 310, endPoint y: 127, distance: 47.0
click at [310, 127] on div "Dear Mr./Mrs. XXX, Thank you for your request with [PERSON_NAME]. Before I shar…" at bounding box center [595, 201] width 645 height 170
click at [468, 495] on span "Ajouter des fichiers" at bounding box center [472, 504] width 105 height 18
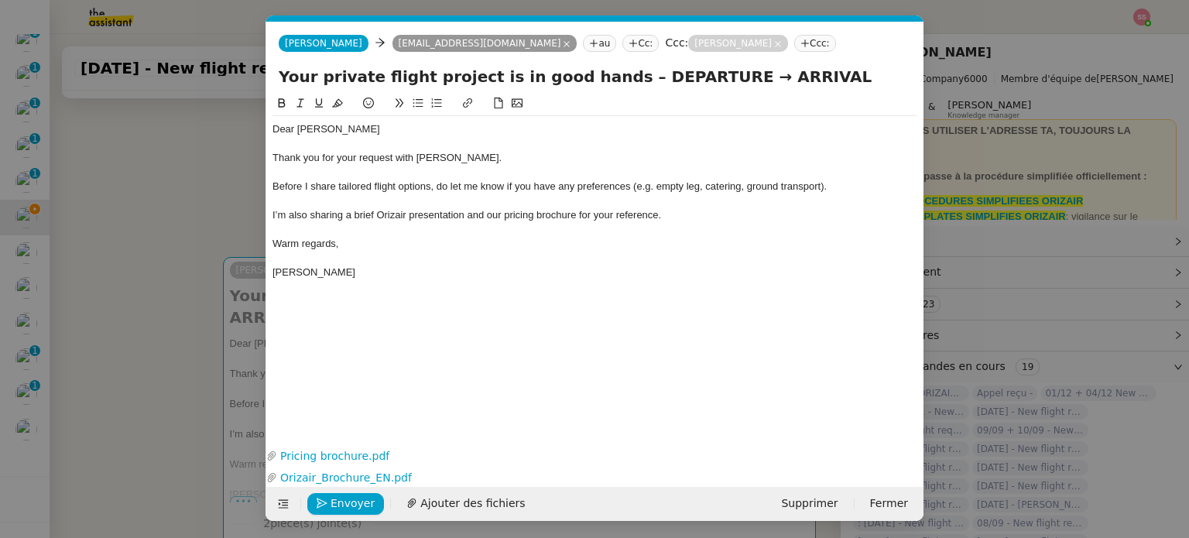
click at [184, 283] on nz-modal-container "acc Service ✈️Orizair - Acc usé de réception de la demande (FR) - En cours de v…" at bounding box center [594, 269] width 1189 height 538
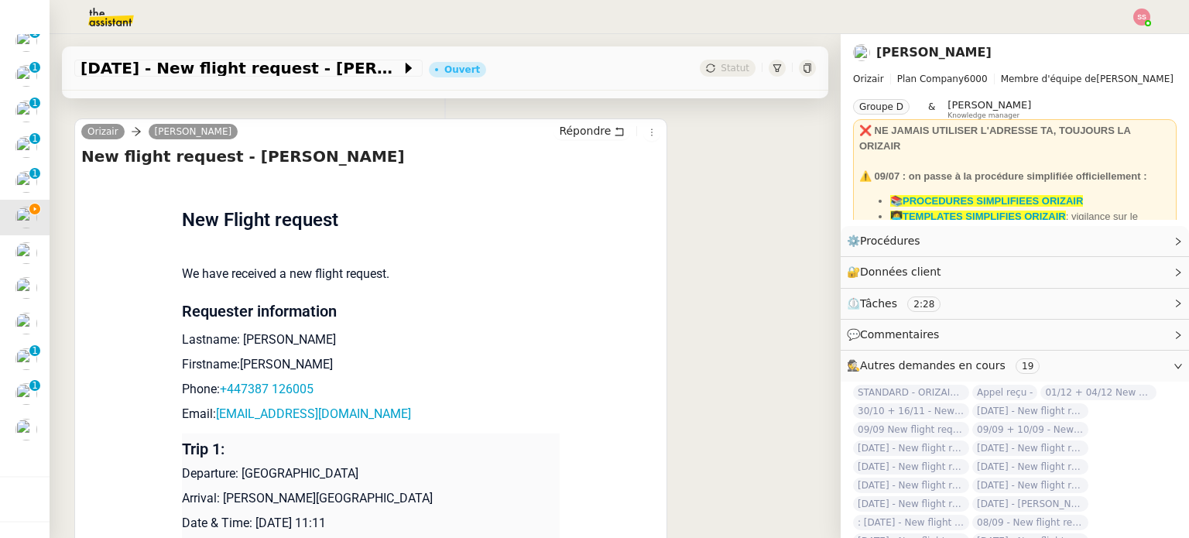
scroll to position [697, 0]
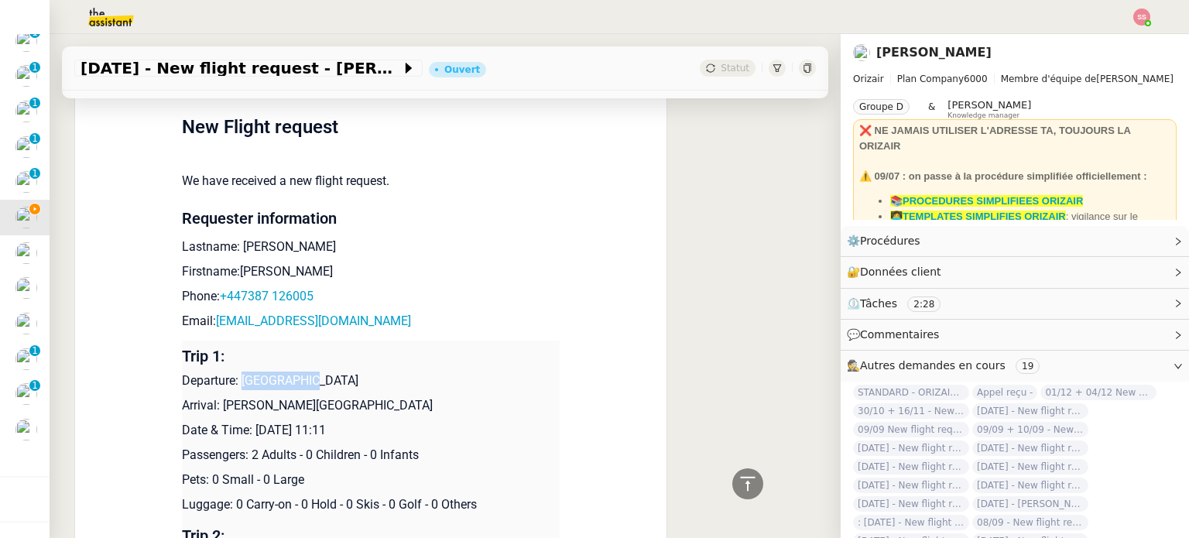
drag, startPoint x: 236, startPoint y: 364, endPoint x: 310, endPoint y: 362, distance: 73.6
click at [310, 372] on p "Departure: [GEOGRAPHIC_DATA]" at bounding box center [371, 381] width 378 height 19
copy p "[GEOGRAPHIC_DATA]"
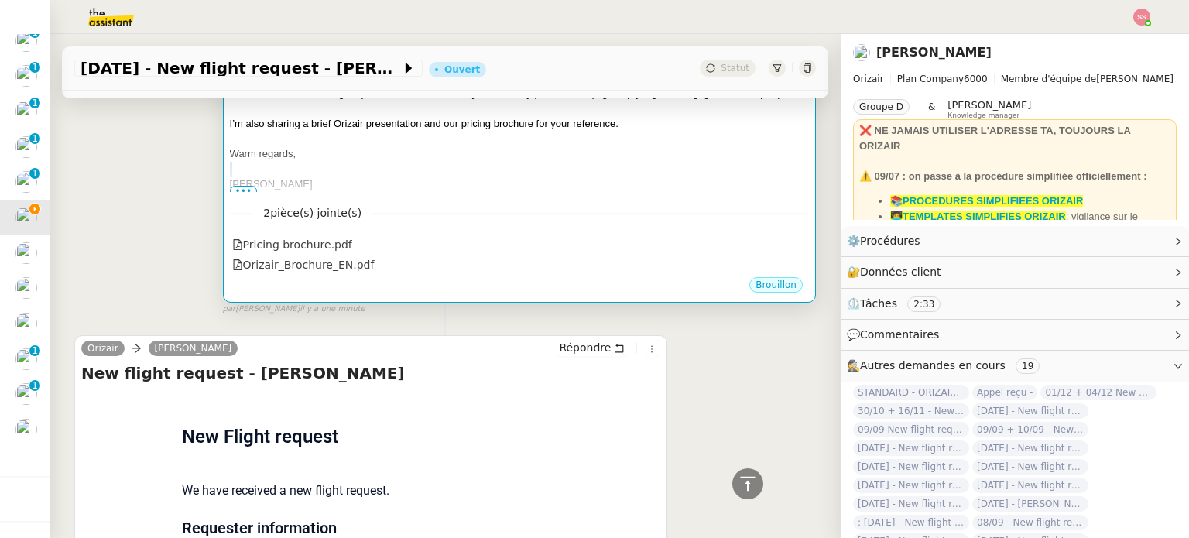
click at [520, 141] on div "Dear [PERSON_NAME] Thank you for your request with [PERSON_NAME]. Before I shar…" at bounding box center [519, 109] width 579 height 166
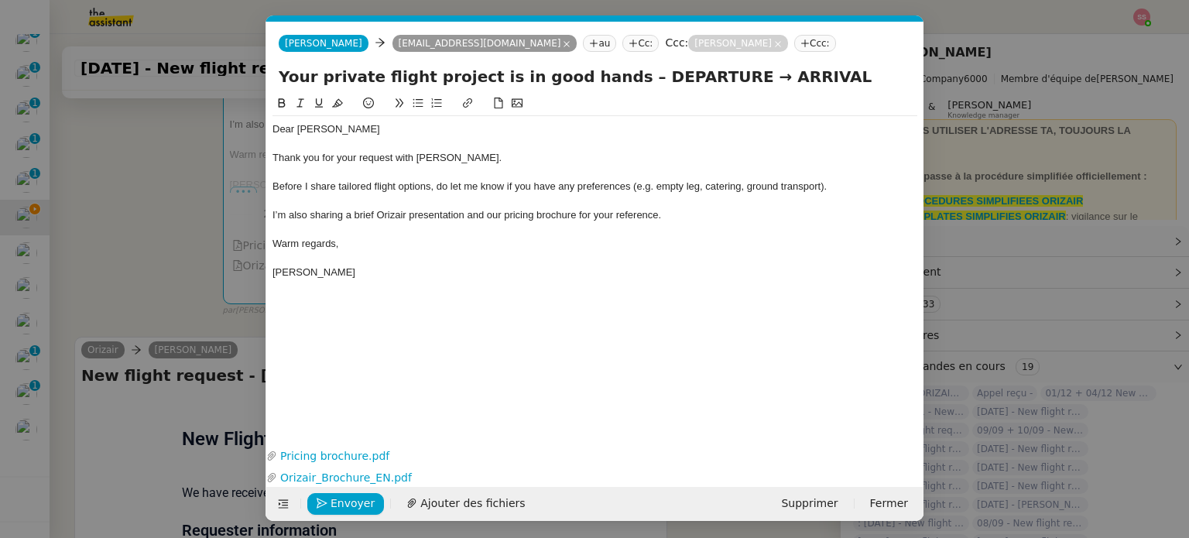
scroll to position [0, 47]
drag, startPoint x: 692, startPoint y: 78, endPoint x: 605, endPoint y: 77, distance: 87.5
click at [605, 77] on input "Your private flight project is in good hands – DEPARTURE → ARRIVAL" at bounding box center [595, 76] width 633 height 23
paste input "[GEOGRAPHIC_DATA]"
drag, startPoint x: 793, startPoint y: 79, endPoint x: 733, endPoint y: 79, distance: 59.6
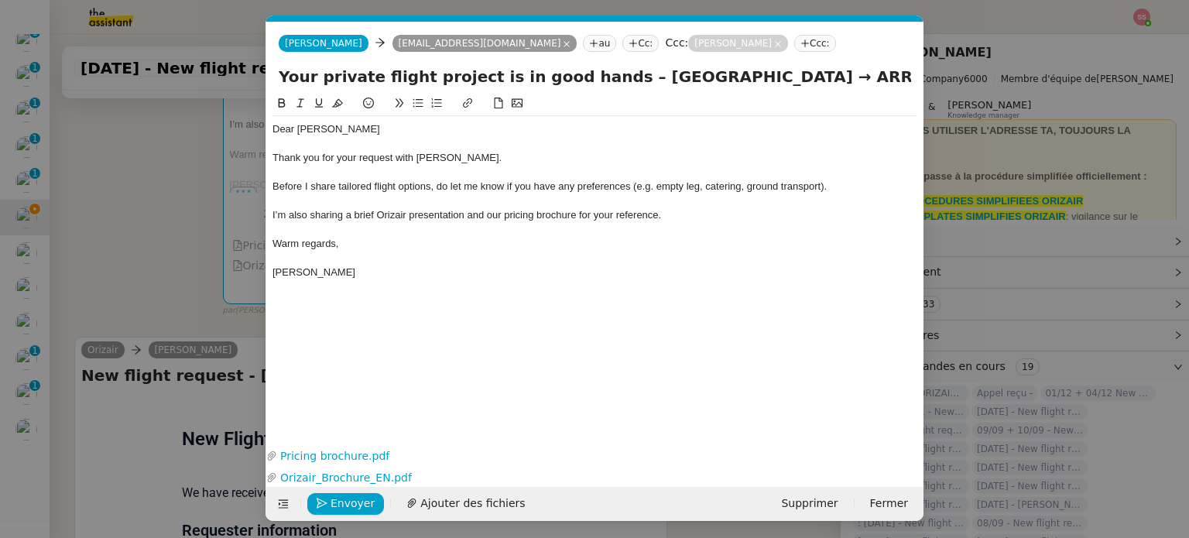
click at [733, 79] on input "Your private flight project is in good hands – [GEOGRAPHIC_DATA] → ARRIVAL" at bounding box center [595, 76] width 633 height 23
click at [714, 79] on input "Your private flight project is in good hands – [GEOGRAPHIC_DATA] → [GEOGRAPHIC_…" at bounding box center [595, 76] width 633 height 23
click at [799, 82] on input "Your private flight project is in good hands – [GEOGRAPHIC_DATA] → [GEOGRAPHIC_…" at bounding box center [595, 76] width 633 height 23
paste input "→"
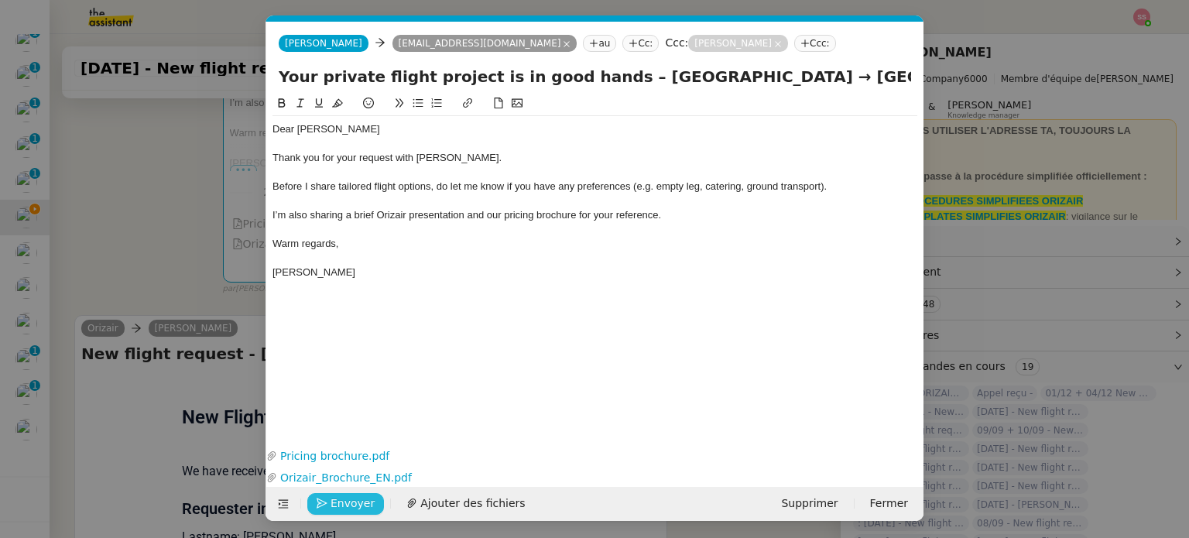
type input "Your private flight project is in good hands – [GEOGRAPHIC_DATA] → [GEOGRAPHIC_…"
click at [348, 504] on span "Envoyer" at bounding box center [353, 504] width 44 height 18
click at [348, 504] on span "Confirmer l'envoi" at bounding box center [377, 504] width 93 height 18
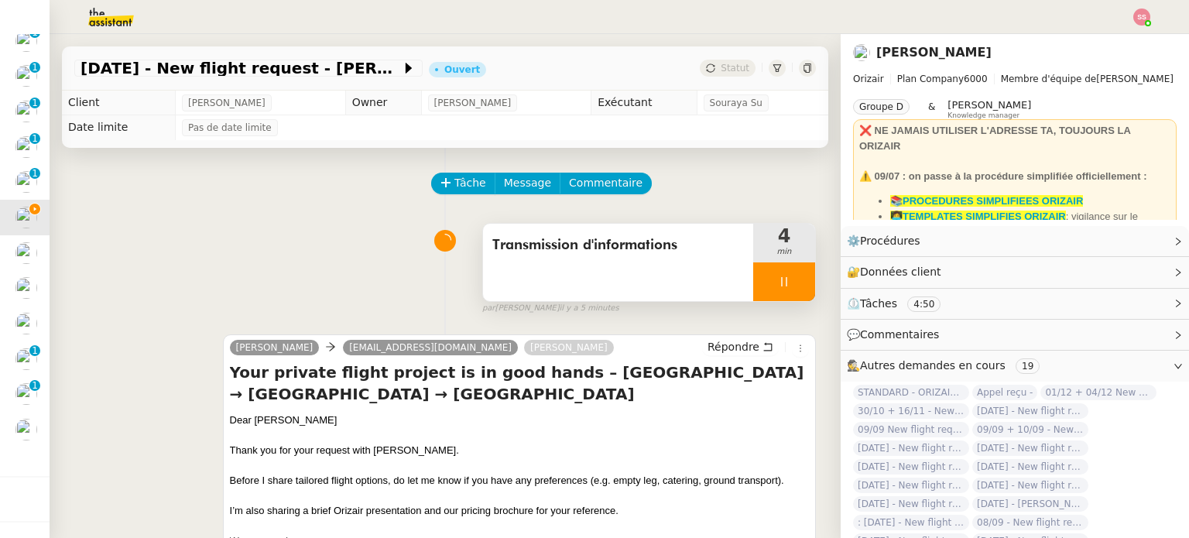
scroll to position [87, 0]
click at [790, 278] on div at bounding box center [784, 281] width 62 height 39
click at [790, 279] on button at bounding box center [799, 281] width 31 height 39
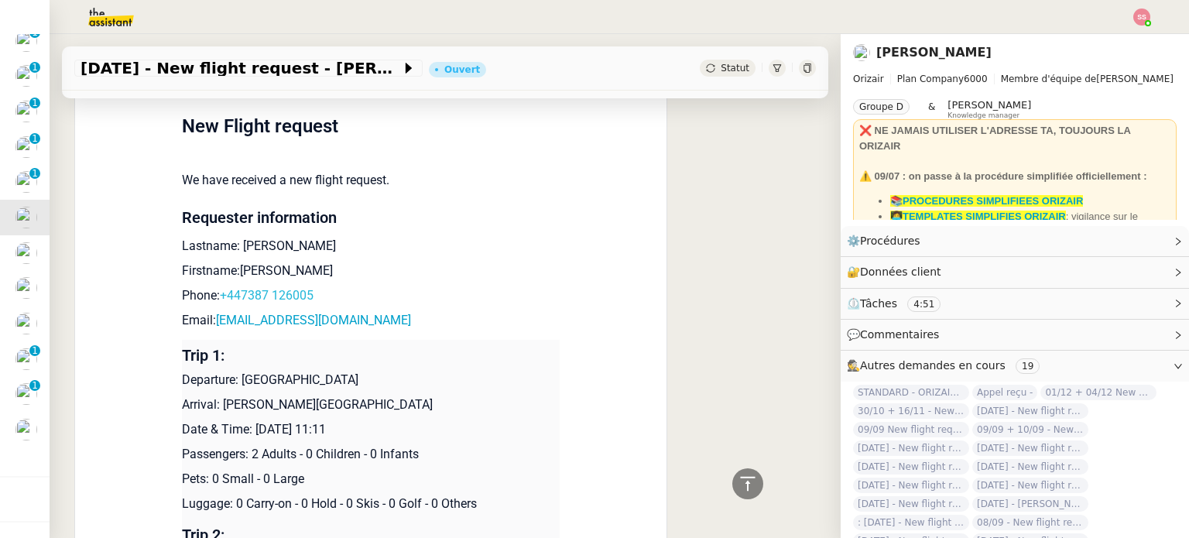
scroll to position [697, 0]
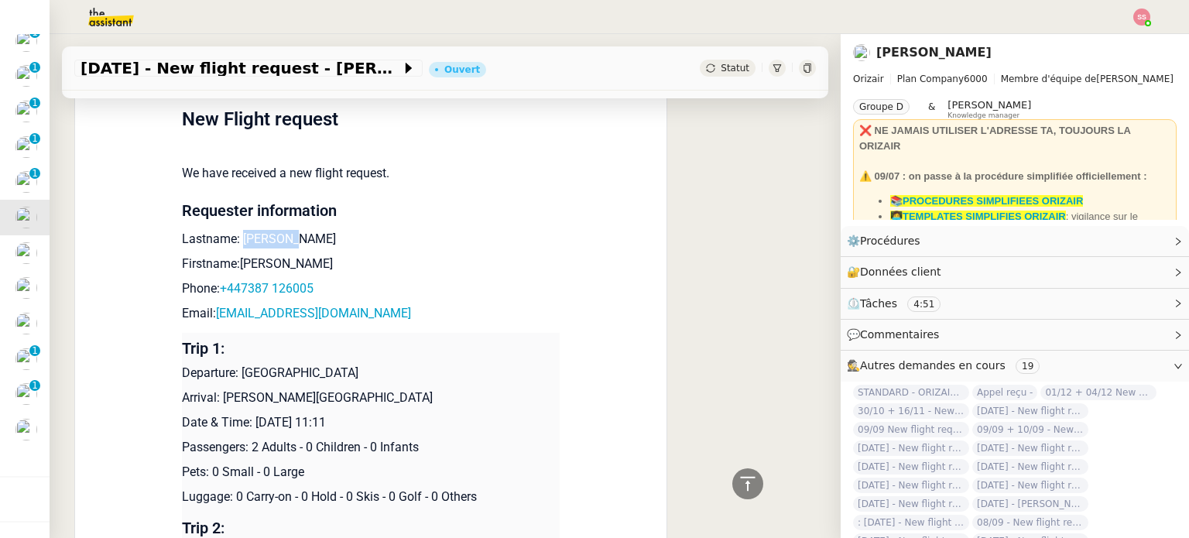
drag, startPoint x: 234, startPoint y: 241, endPoint x: 293, endPoint y: 238, distance: 58.9
click at [293, 238] on p "Lastname: [PERSON_NAME]" at bounding box center [371, 239] width 378 height 19
copy p "Davidson"
drag, startPoint x: 275, startPoint y: 269, endPoint x: 231, endPoint y: 254, distance: 46.5
click at [231, 254] on td "New Flight request We have received a new flight request. Requester information…" at bounding box center [371, 418] width 378 height 689
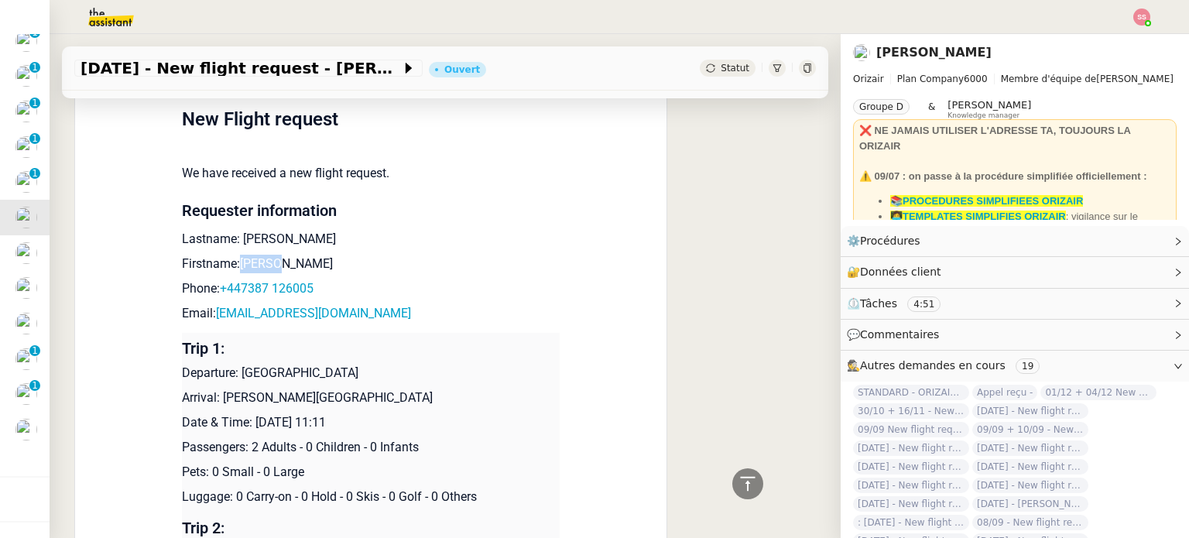
copy p "Callum"
drag, startPoint x: 311, startPoint y: 290, endPoint x: 226, endPoint y: 285, distance: 85.3
click at [226, 285] on p "Phone: +447387 126005" at bounding box center [371, 289] width 378 height 19
copy link "447387 126005"
drag, startPoint x: 365, startPoint y: 308, endPoint x: 210, endPoint y: 314, distance: 155.8
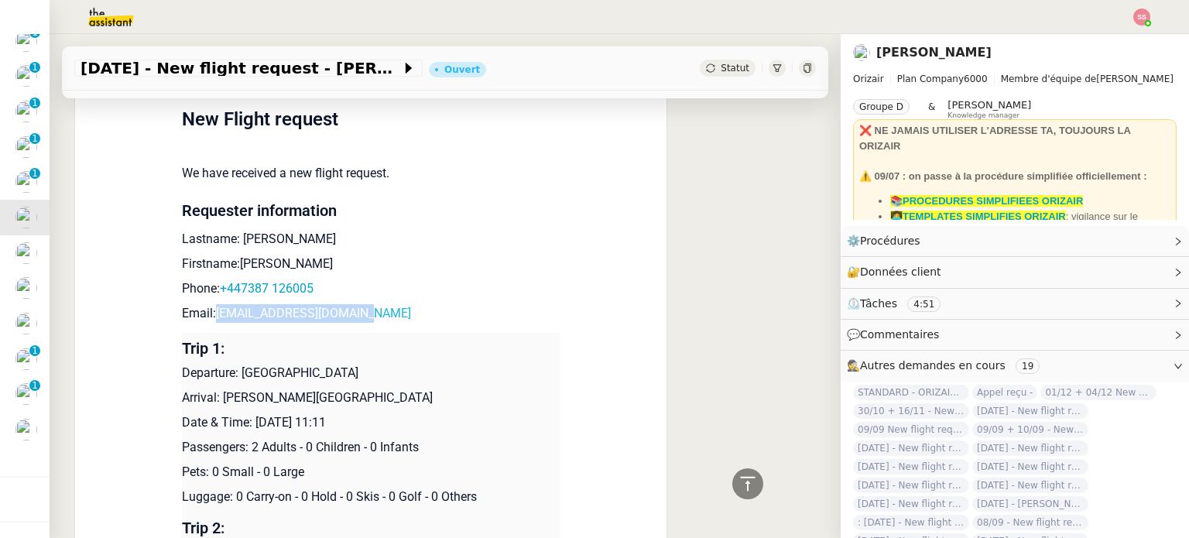
click at [210, 314] on p "Email: [EMAIL_ADDRESS][DOMAIN_NAME]" at bounding box center [371, 313] width 378 height 19
copy link "[EMAIL_ADDRESS][DOMAIN_NAME]"
drag, startPoint x: 238, startPoint y: 367, endPoint x: 353, endPoint y: 377, distance: 115.0
click at [353, 377] on p "Departure: [GEOGRAPHIC_DATA]" at bounding box center [371, 373] width 378 height 19
copy p "[GEOGRAPHIC_DATA]"
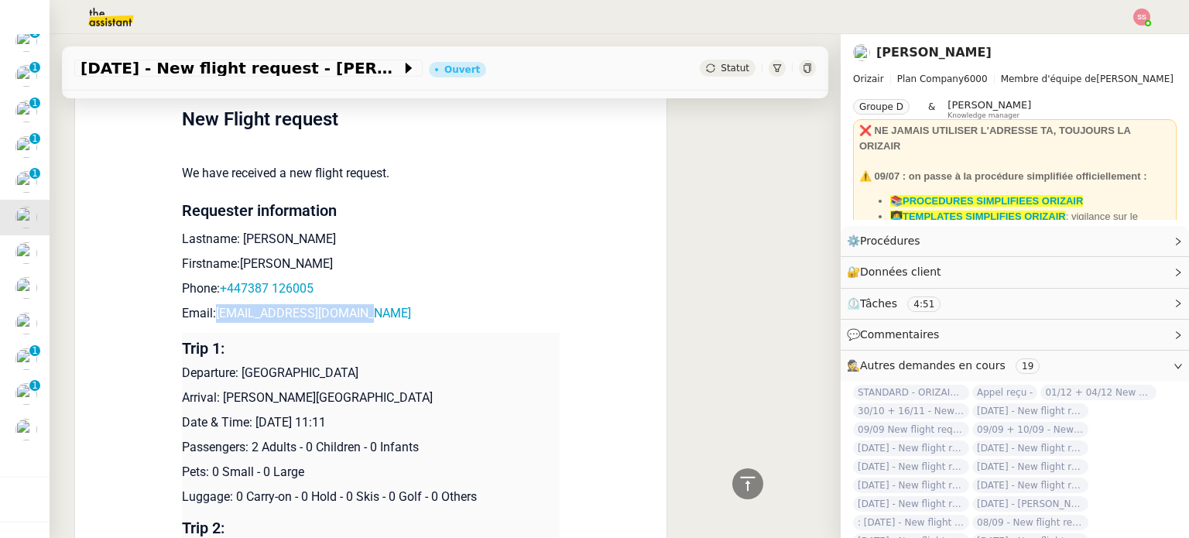
drag, startPoint x: 215, startPoint y: 396, endPoint x: 426, endPoint y: 389, distance: 210.7
click at [426, 389] on td "Trip 1: Departure: [GEOGRAPHIC_DATA] Arrival: [PERSON_NAME][GEOGRAPHIC_DATA] Da…" at bounding box center [371, 423] width 378 height 180
copy p "[PERSON_NAME][GEOGRAPHIC_DATA]"
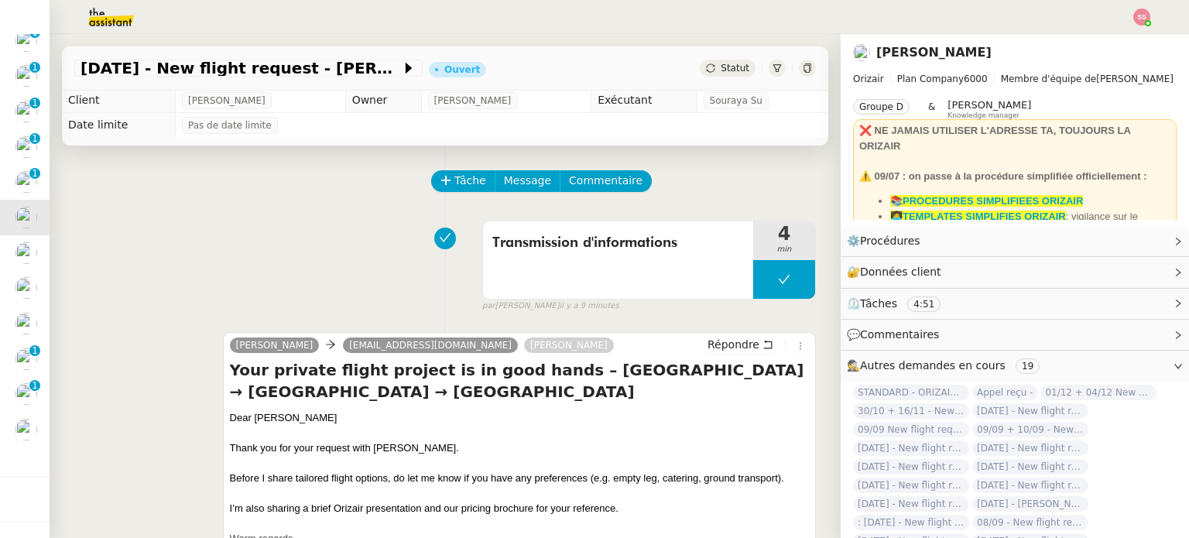
scroll to position [0, 0]
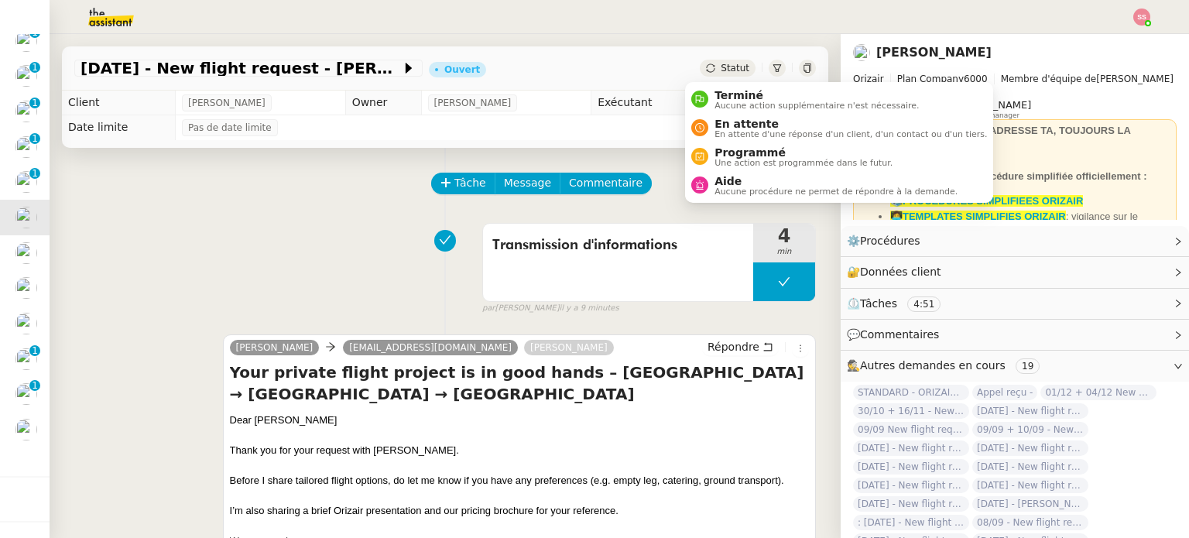
click at [719, 60] on div "Statut" at bounding box center [728, 68] width 56 height 17
click at [703, 118] on div "En attente En attente d'une réponse d'un client, d'un contact ou d'un tiers." at bounding box center [839, 128] width 296 height 21
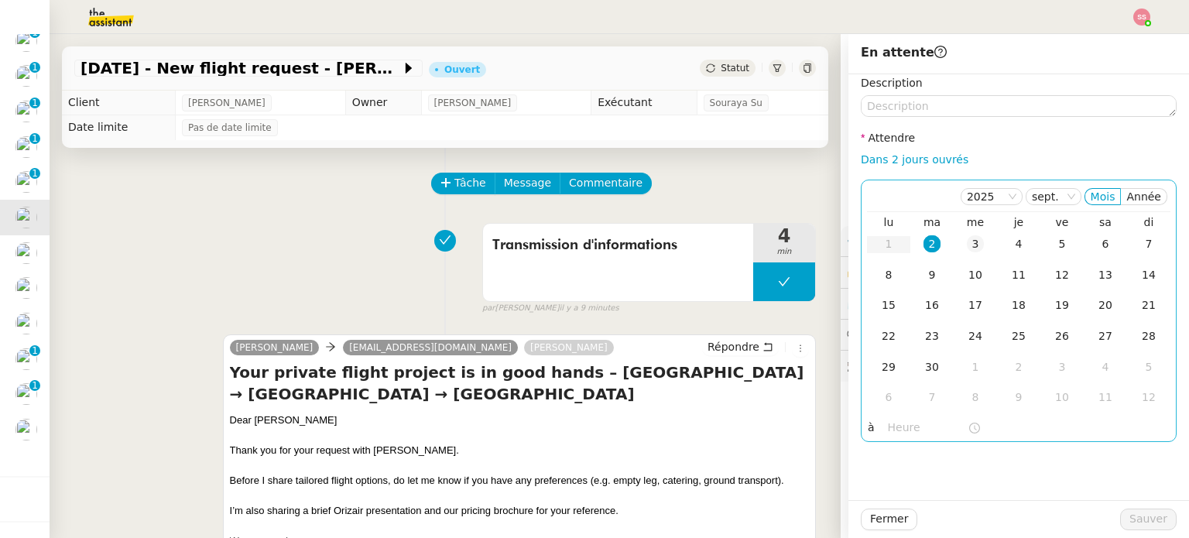
click at [967, 249] on div "3" at bounding box center [975, 243] width 17 height 17
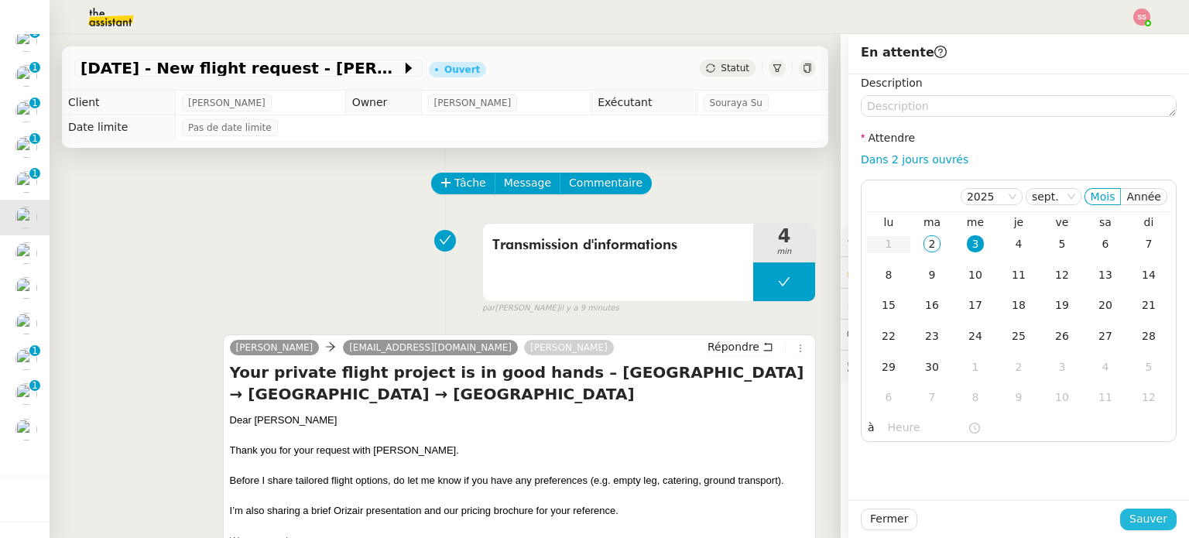
click at [1138, 523] on span "Sauver" at bounding box center [1149, 519] width 38 height 18
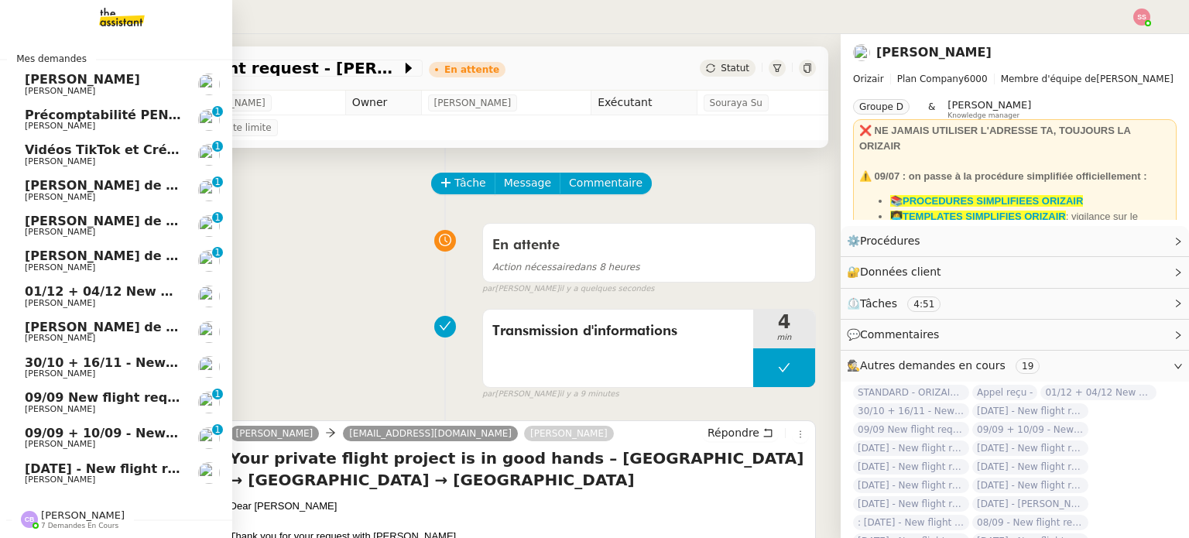
click at [113, 281] on link "01/12 + 04/12 New flight request - [PERSON_NAME] [PERSON_NAME]" at bounding box center [116, 297] width 232 height 36
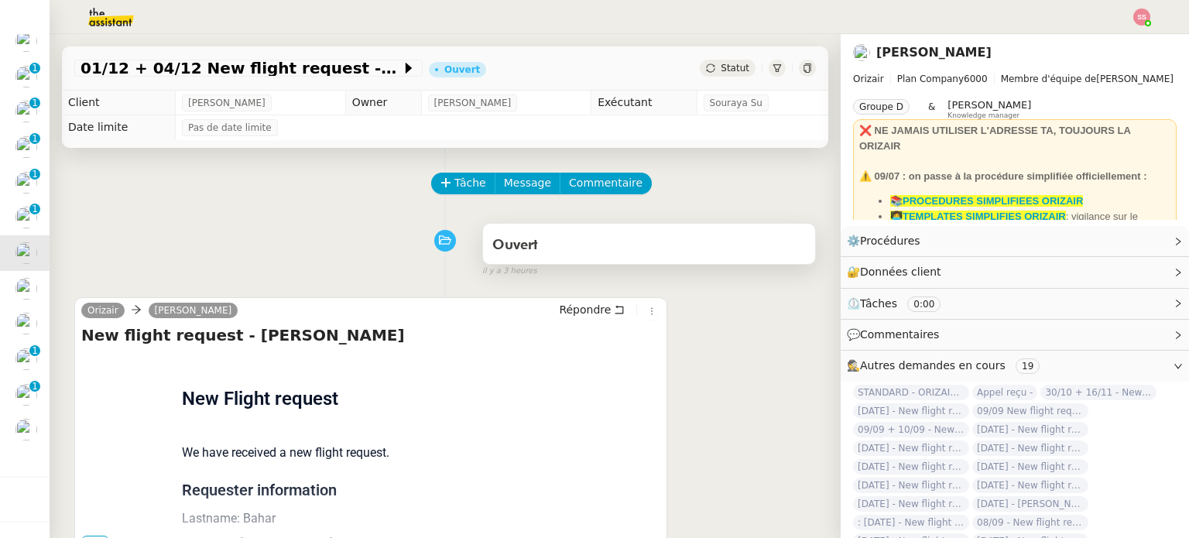
scroll to position [155, 0]
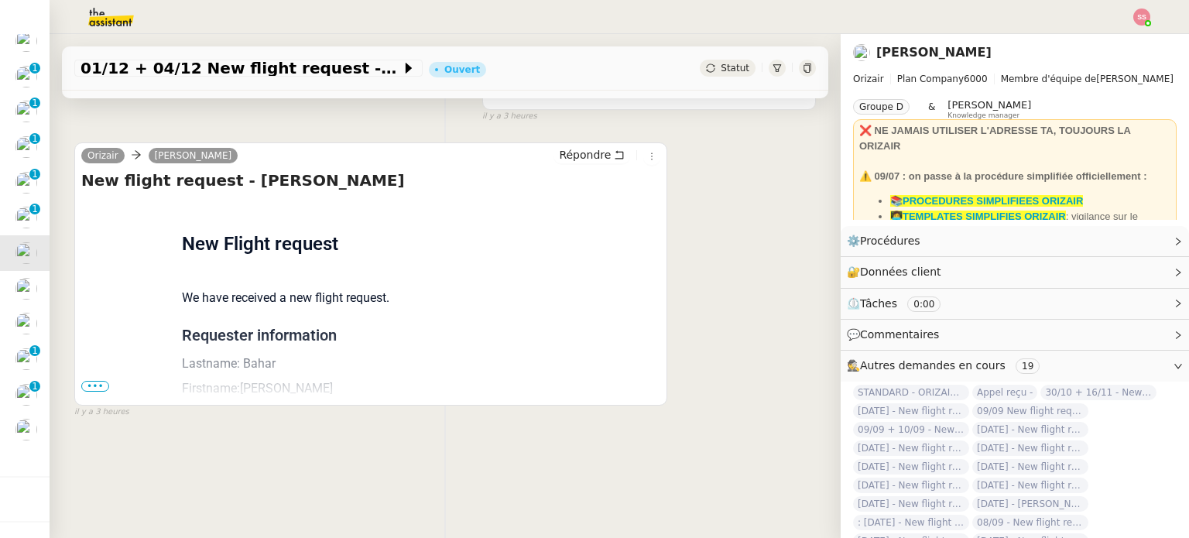
click at [96, 384] on span "•••" at bounding box center [95, 386] width 28 height 11
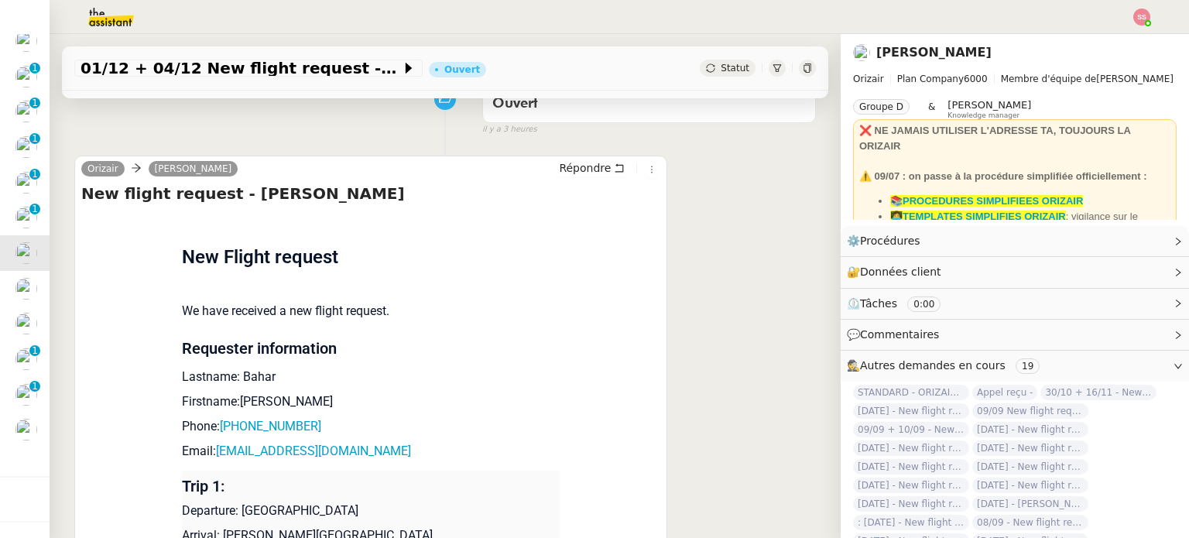
scroll to position [64, 0]
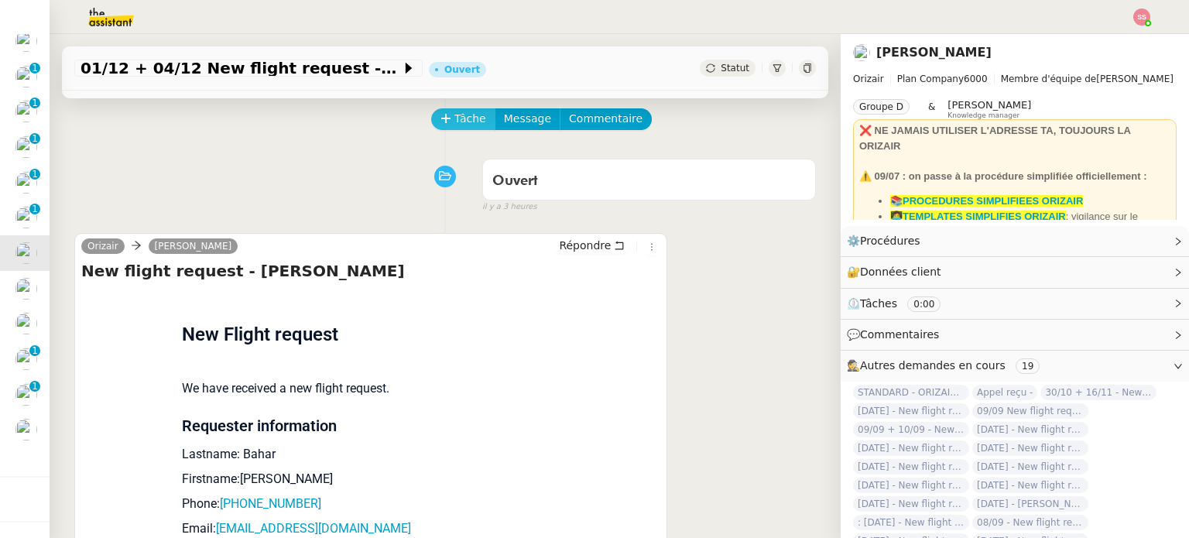
click at [455, 128] on span "Tâche" at bounding box center [471, 119] width 32 height 18
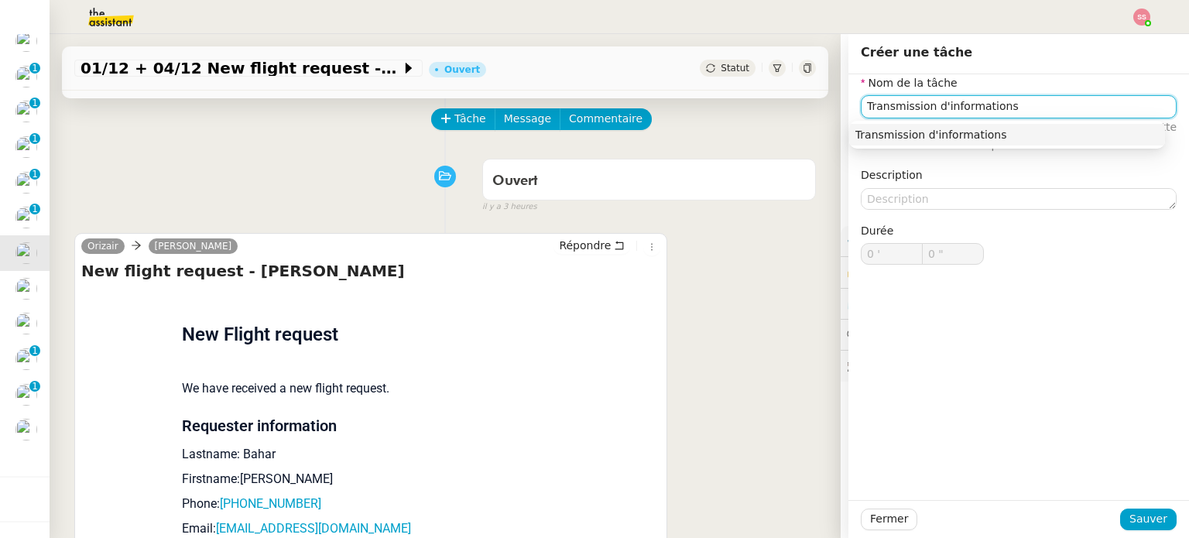
click at [1043, 139] on div "Transmission d'informations" at bounding box center [1008, 135] width 304 height 14
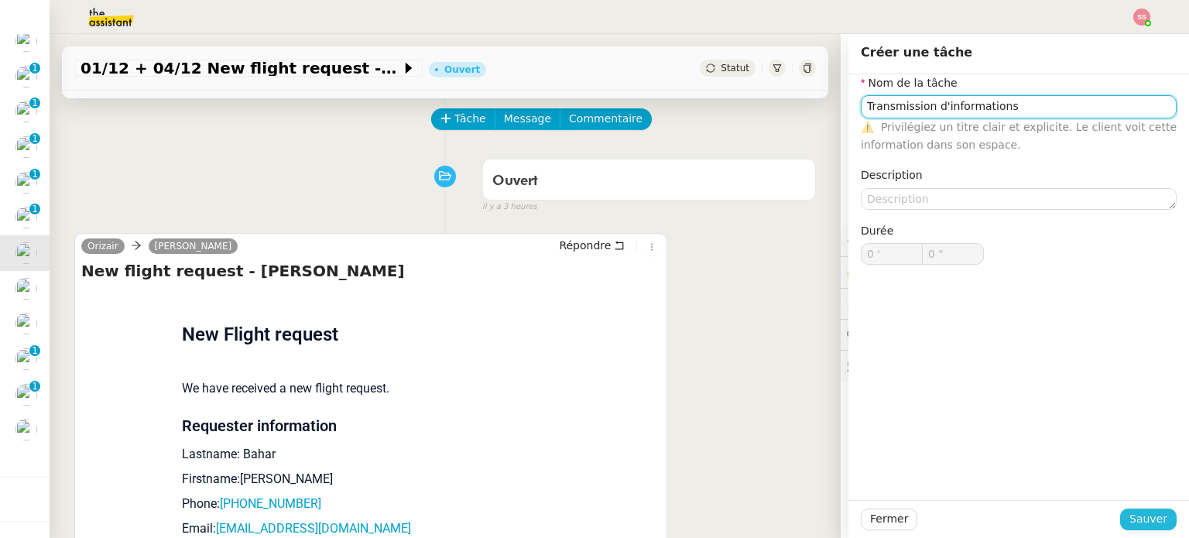
type input "Transmission d'informations"
click at [1130, 513] on span "Sauver" at bounding box center [1149, 519] width 38 height 18
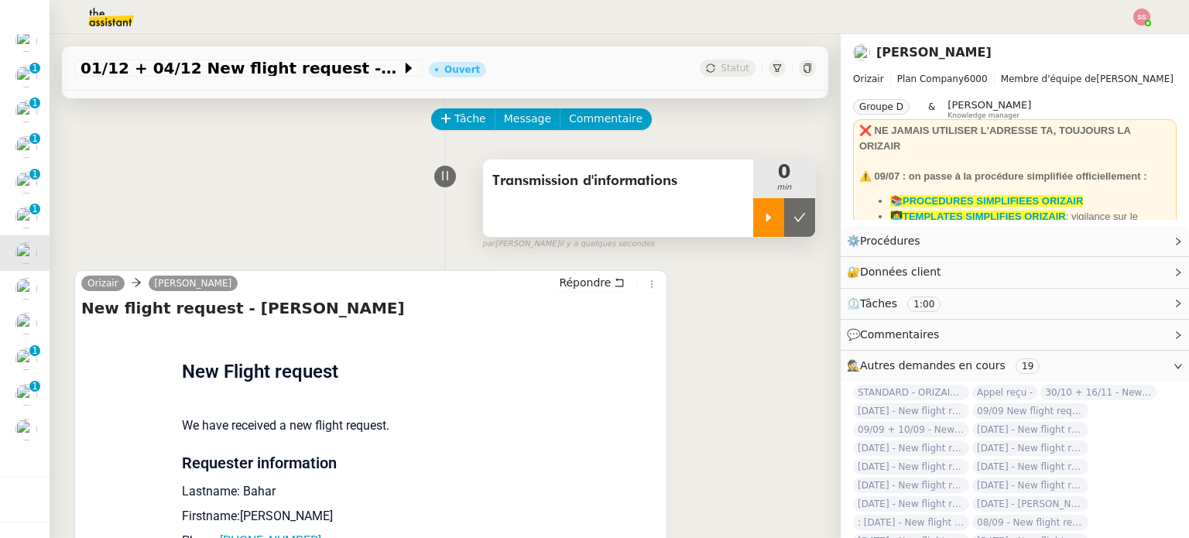
click at [753, 227] on div at bounding box center [768, 217] width 31 height 39
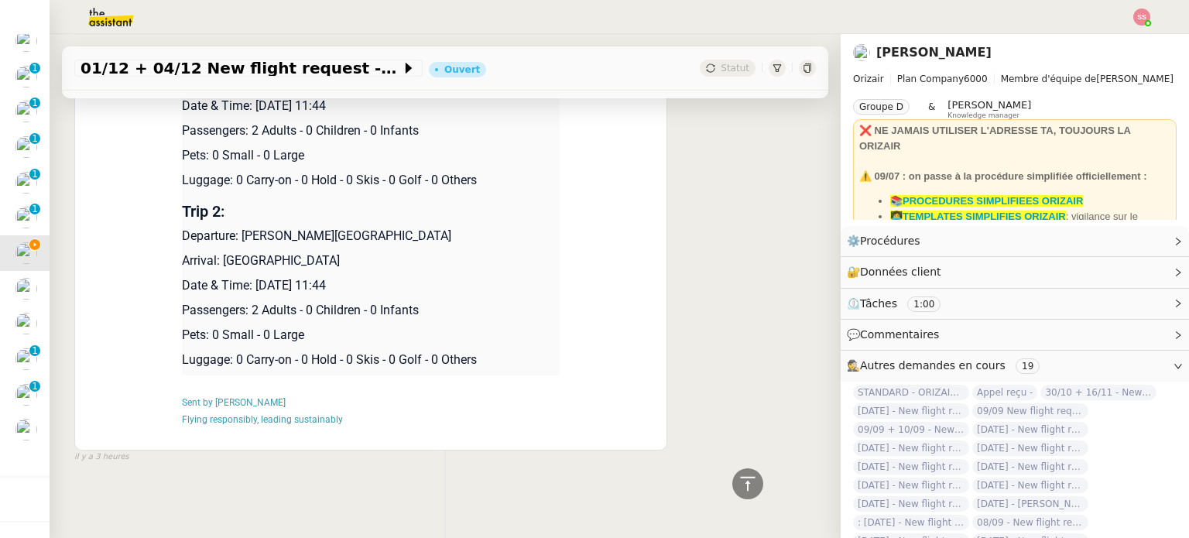
scroll to position [334, 0]
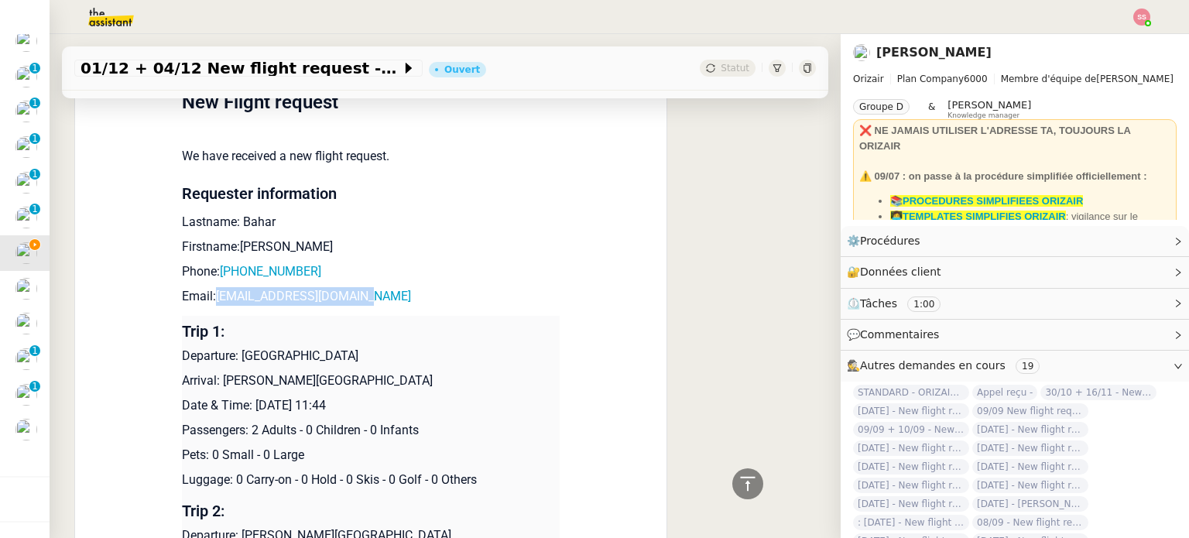
drag, startPoint x: 380, startPoint y: 295, endPoint x: 259, endPoint y: 289, distance: 121.7
click at [211, 290] on p "Email: [EMAIL_ADDRESS][DOMAIN_NAME]" at bounding box center [371, 296] width 378 height 19
copy link "[EMAIL_ADDRESS][DOMAIN_NAME]"
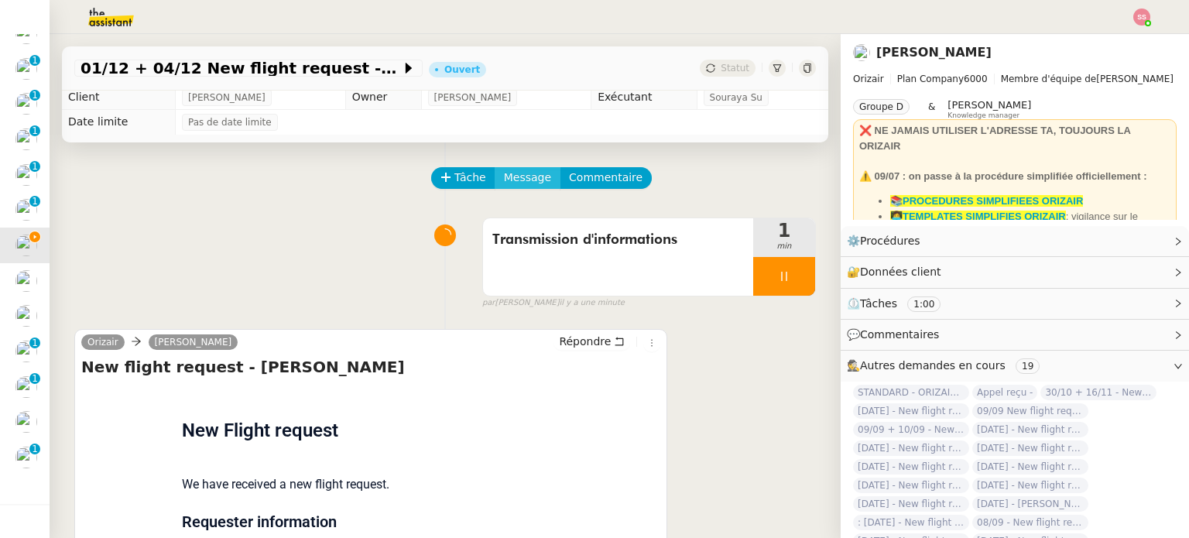
scroll to position [0, 0]
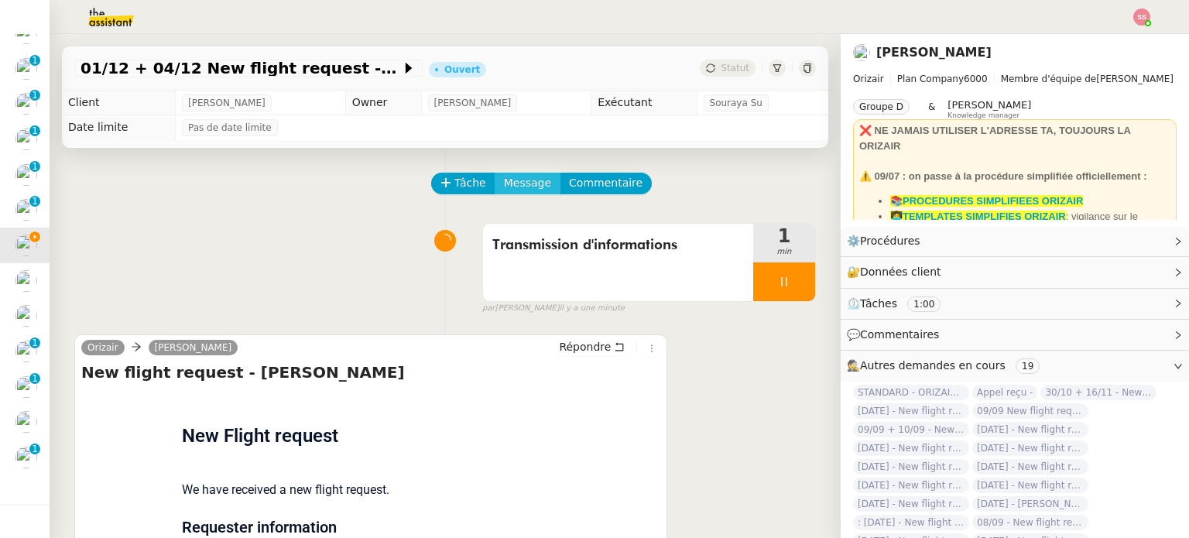
click at [522, 191] on span "Message" at bounding box center [527, 183] width 47 height 18
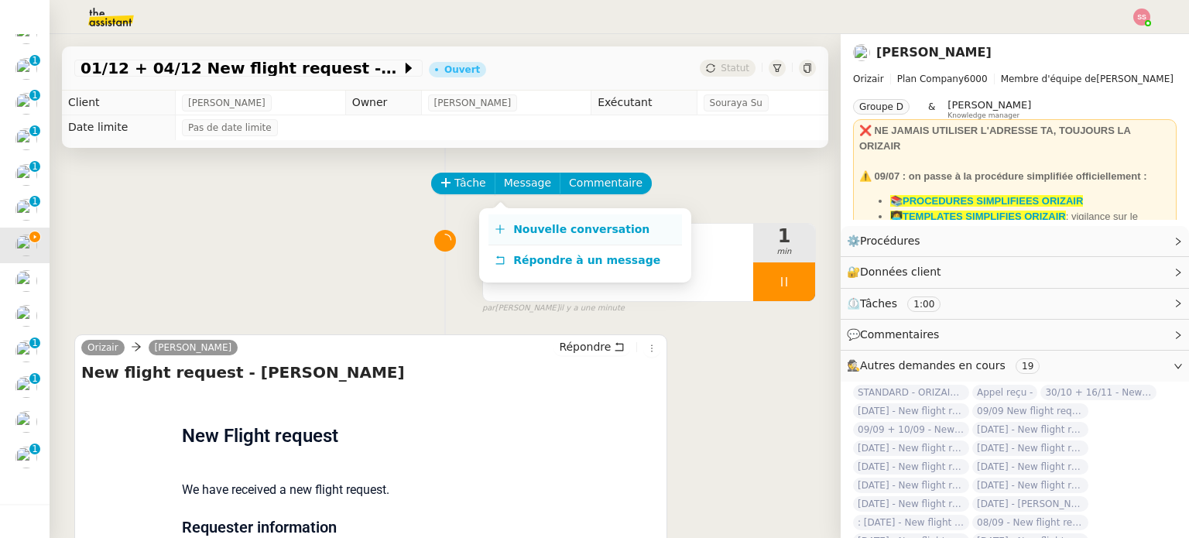
click at [545, 223] on span "Nouvelle conversation" at bounding box center [581, 229] width 136 height 12
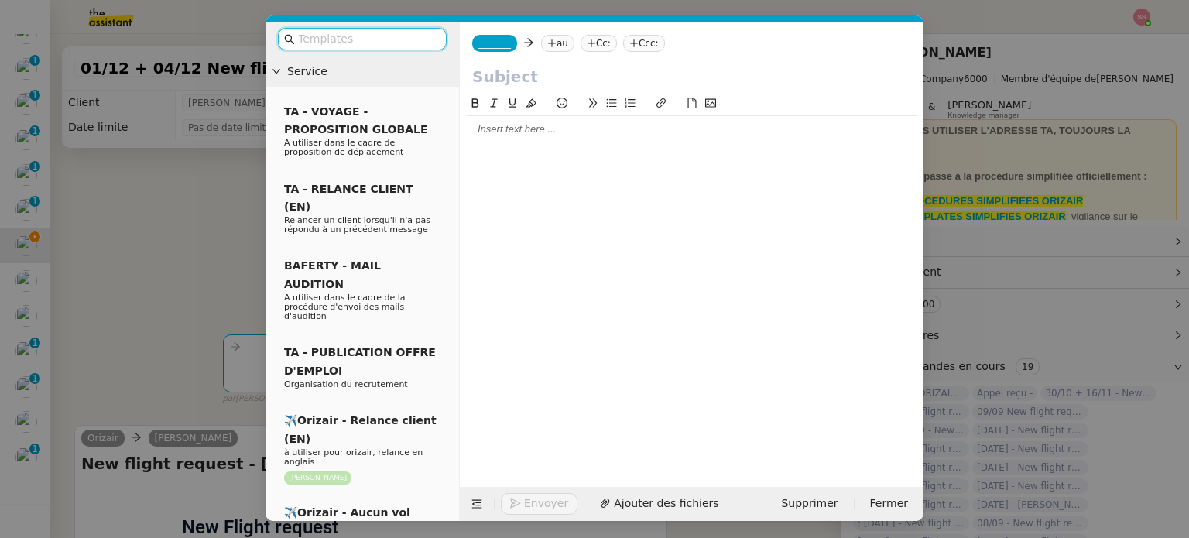
click at [139, 308] on nz-modal-container "Service TA - VOYAGE - PROPOSITION GLOBALE A utiliser dans le cadre de propositi…" at bounding box center [594, 269] width 1189 height 538
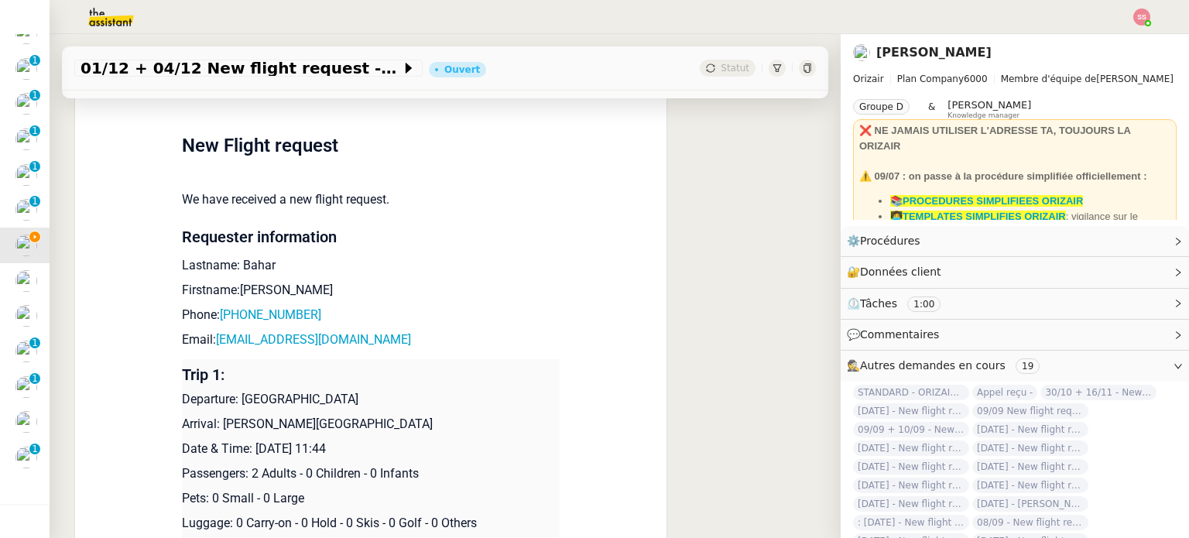
scroll to position [465, 0]
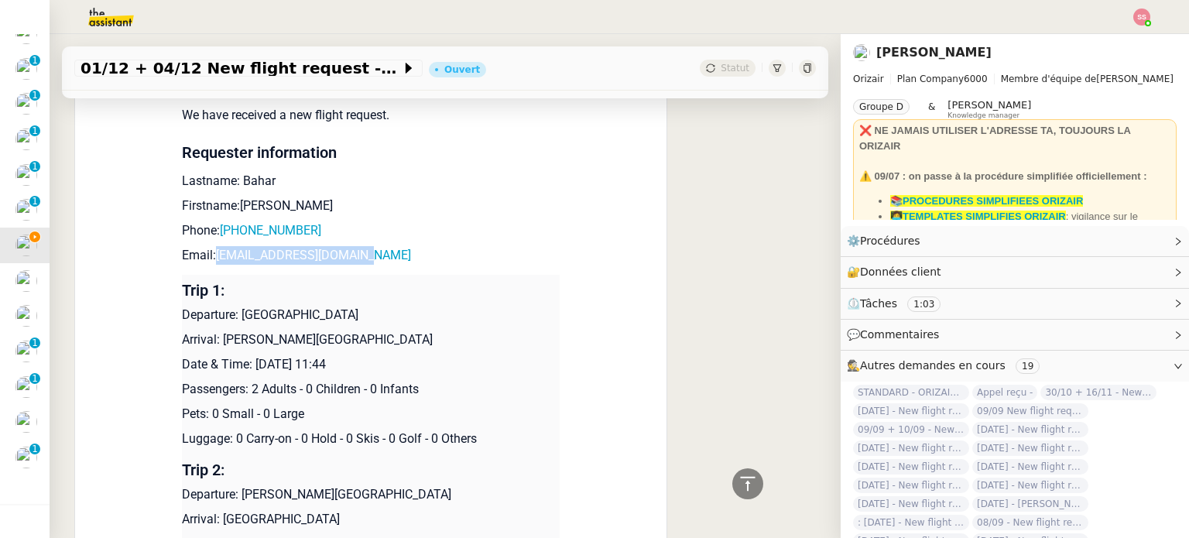
drag, startPoint x: 378, startPoint y: 254, endPoint x: 208, endPoint y: 262, distance: 170.5
click at [208, 262] on p "Email: [EMAIL_ADDRESS][DOMAIN_NAME]" at bounding box center [371, 255] width 378 height 19
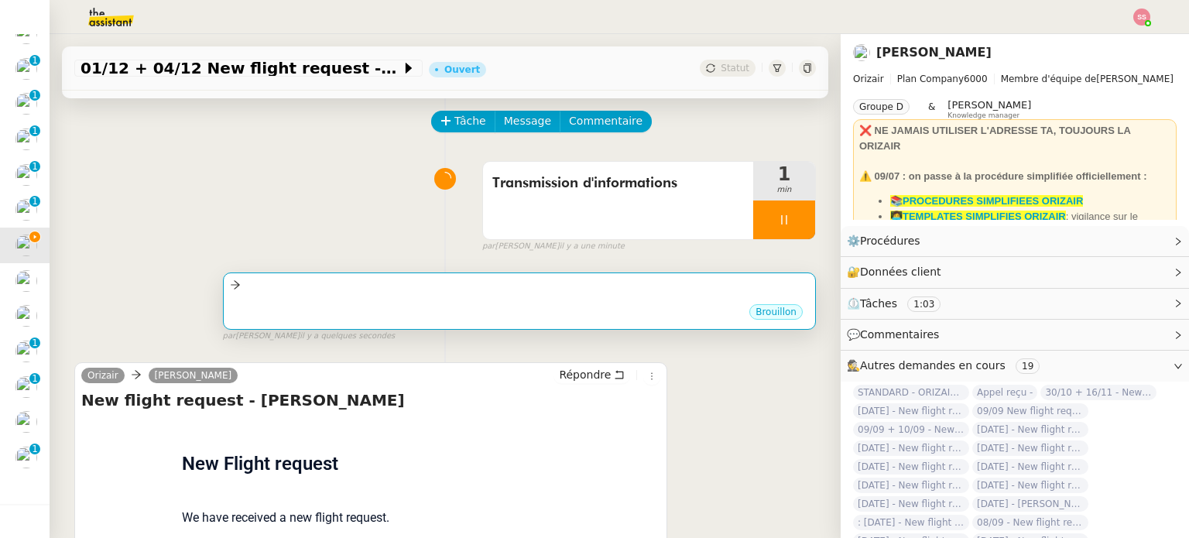
scroll to position [0, 0]
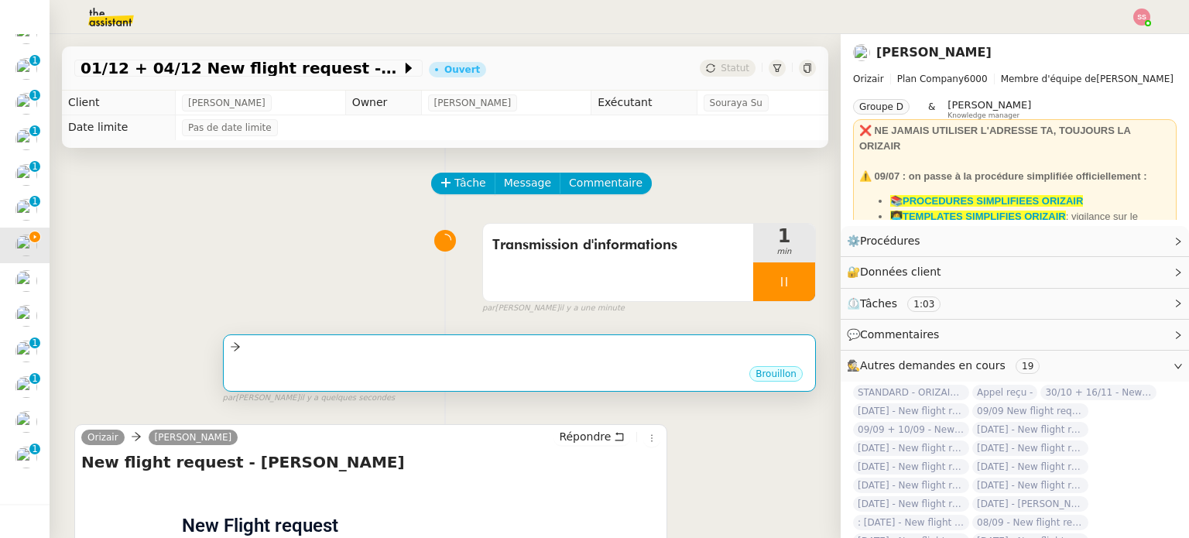
click at [400, 383] on div "Brouillon" at bounding box center [519, 376] width 579 height 23
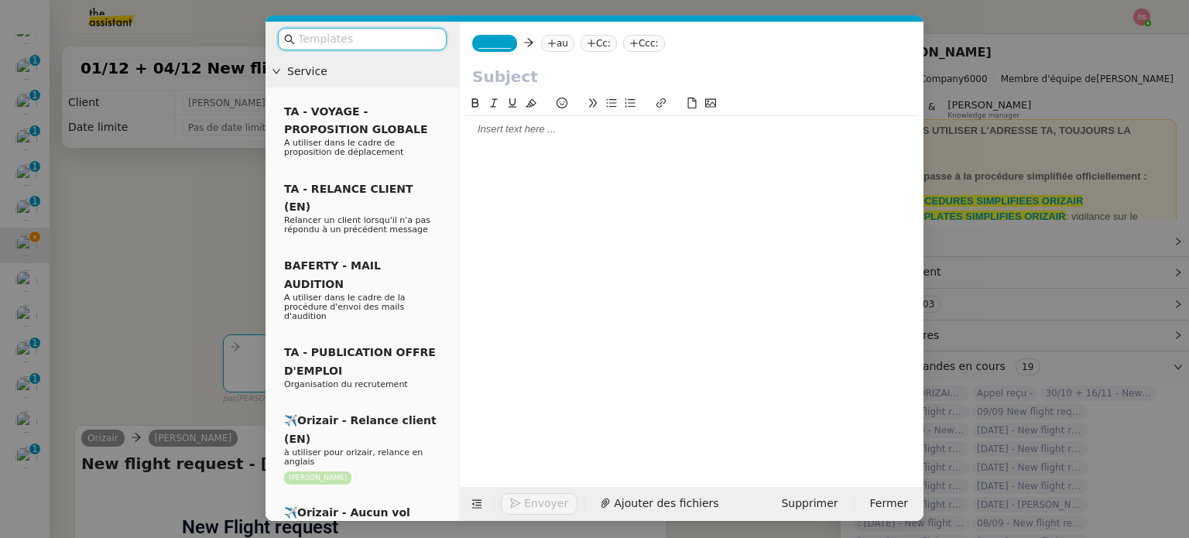
click at [557, 46] on nz-tag "au" at bounding box center [557, 43] width 33 height 17
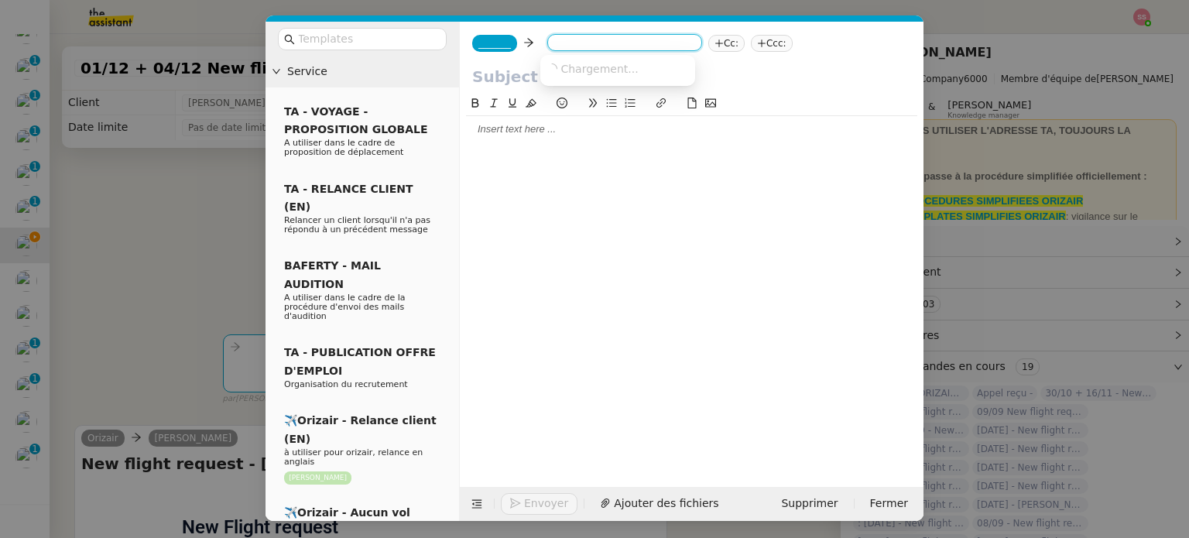
paste input "[EMAIL_ADDRESS][DOMAIN_NAME]"
type input "[EMAIL_ADDRESS][DOMAIN_NAME]"
click at [591, 70] on span "[EMAIL_ADDRESS][DOMAIN_NAME]" at bounding box center [642, 68] width 190 height 12
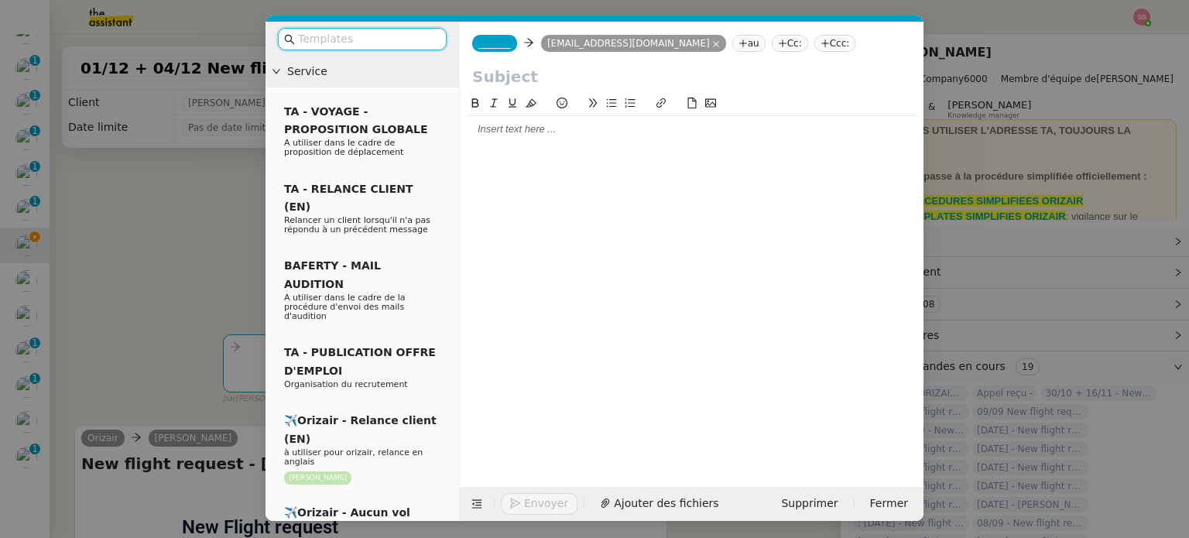
click at [373, 30] on input "text" at bounding box center [367, 39] width 139 height 18
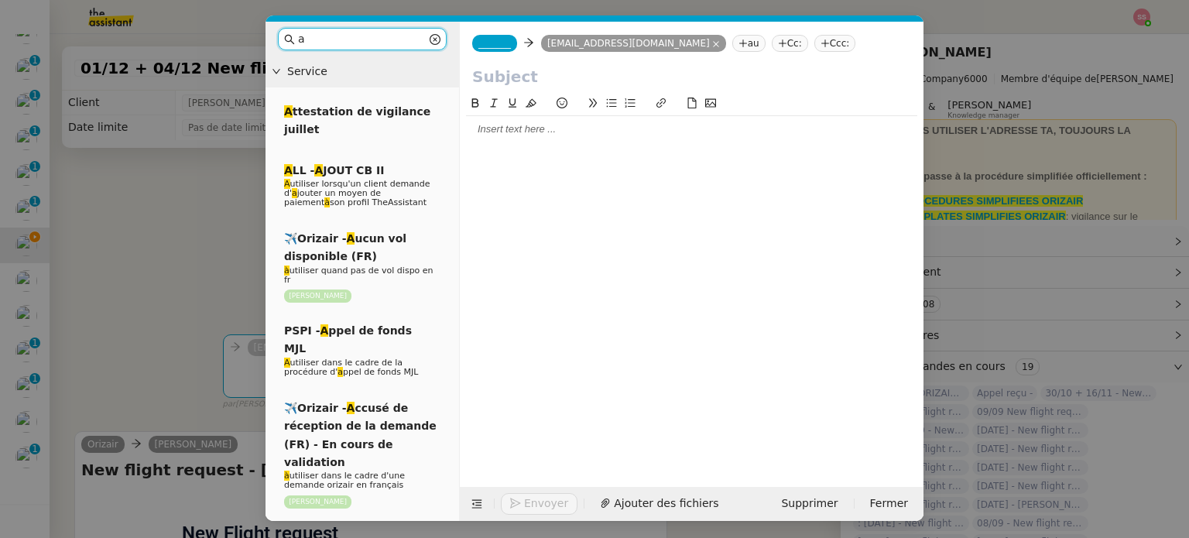
drag, startPoint x: 356, startPoint y: 36, endPoint x: 263, endPoint y: 36, distance: 92.9
click at [263, 36] on nz-modal-container "a Service A ttestation de vigilance juillet A LL - A JOUT [PERSON_NAME] A utili…" at bounding box center [594, 269] width 1189 height 538
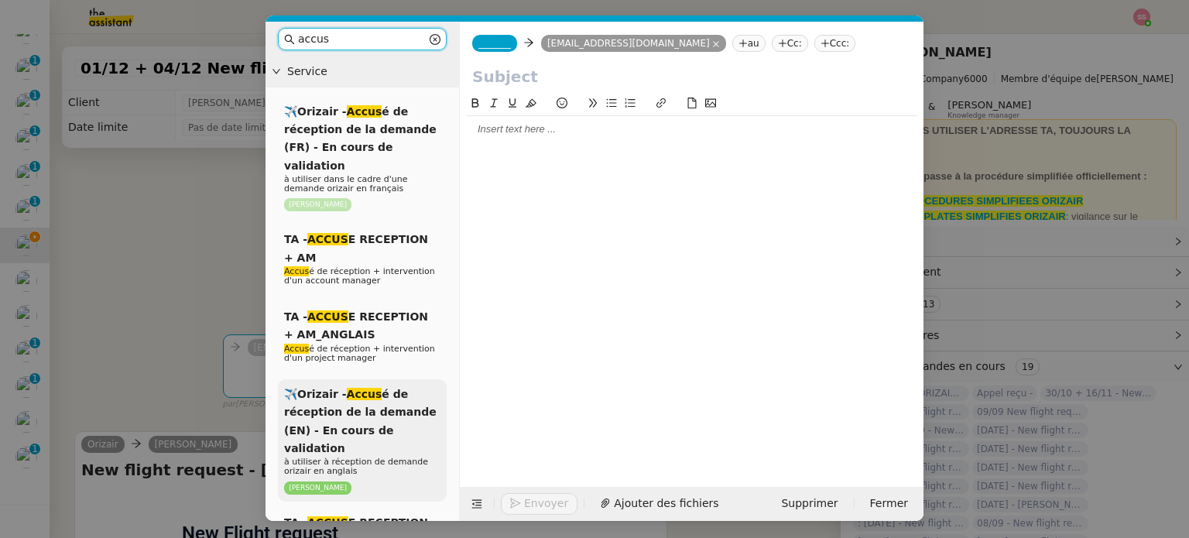
type input "accus"
click at [387, 410] on span "✈️Orizair - Accus é de réception de la demande (EN) - En cours de validation" at bounding box center [360, 421] width 153 height 67
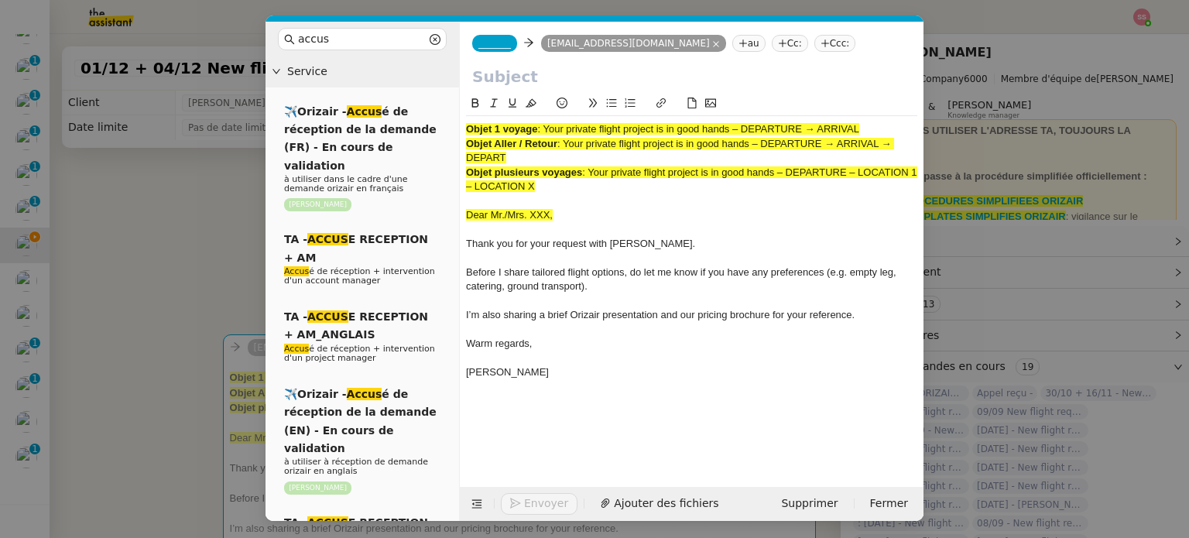
drag, startPoint x: 546, startPoint y: 129, endPoint x: 914, endPoint y: 92, distance: 369.6
click at [914, 92] on form "_______ [EMAIL_ADDRESS][DOMAIN_NAME] [EMAIL_ADDRESS][DOMAIN_NAME] au Cc: Ccc: O…" at bounding box center [691, 271] width 465 height 499
click at [697, 85] on input "text" at bounding box center [691, 76] width 439 height 23
paste input "Your private flight project is in good hands – DEPARTURE → ARRIVAL"
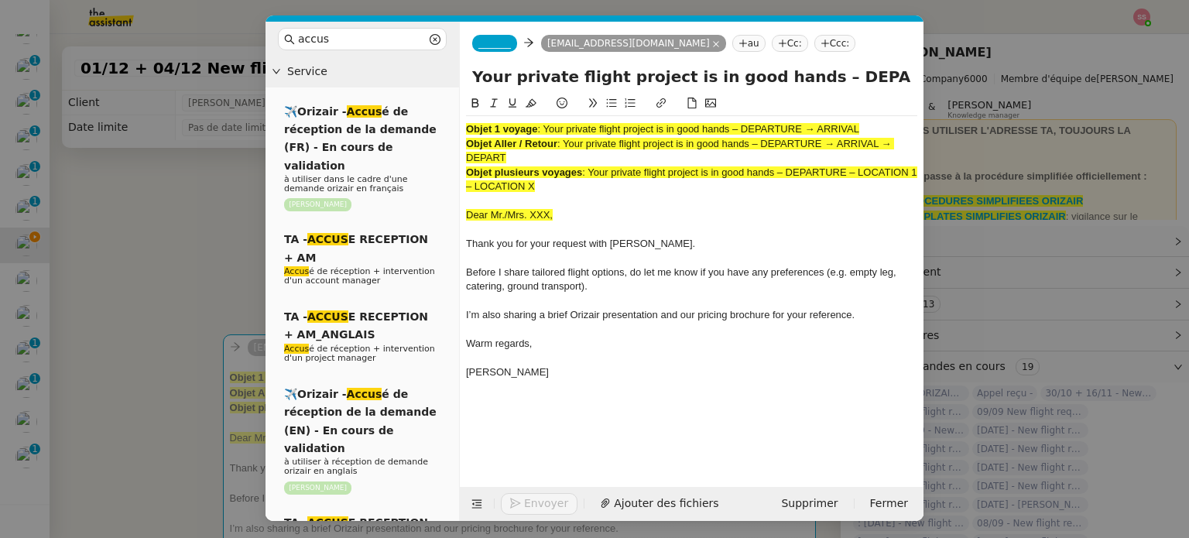
scroll to position [0, 67]
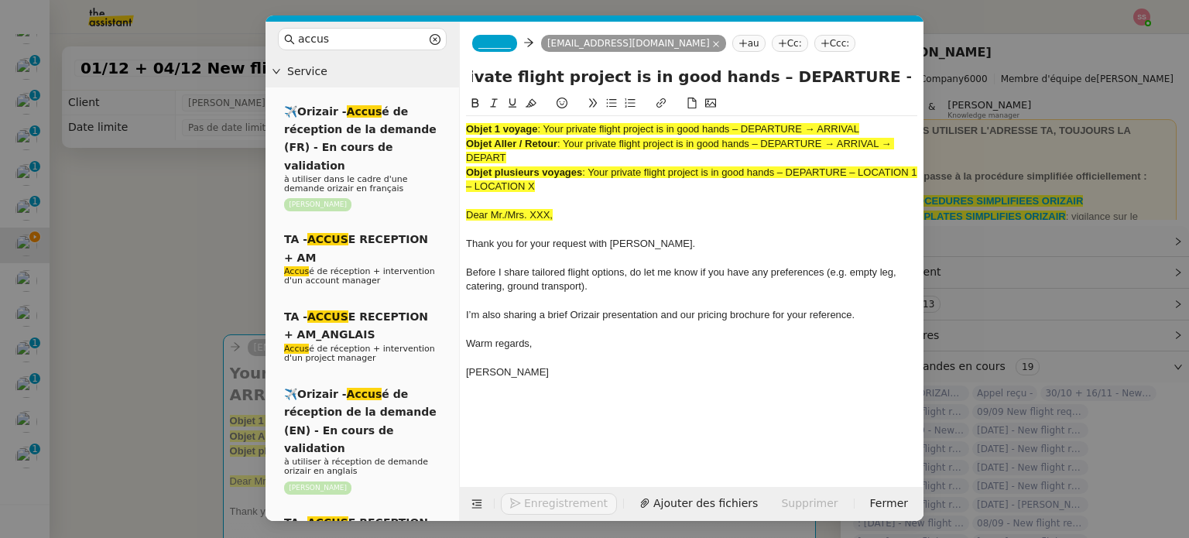
type input "Your private flight project is in good hands – DEPARTURE → ARRIVAL"
drag, startPoint x: 553, startPoint y: 187, endPoint x: 447, endPoint y: 122, distance: 124.4
click at [447, 122] on nz-layout "accus Service ✈️Orizair - Accus é de réception de la demande (FR) - En cours de…" at bounding box center [595, 271] width 658 height 499
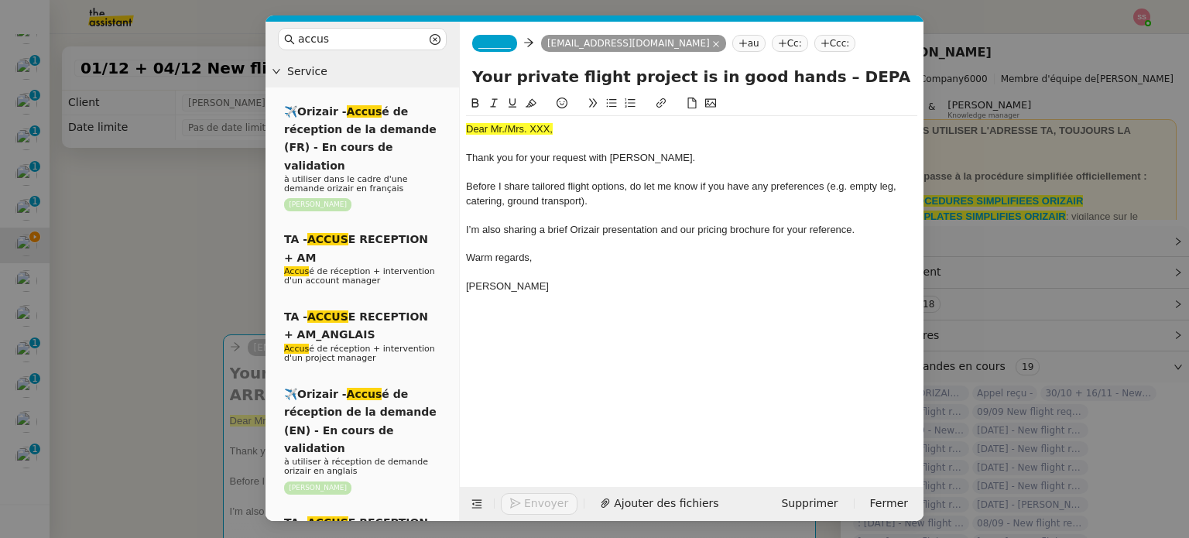
click at [481, 46] on span "_______" at bounding box center [495, 43] width 33 height 11
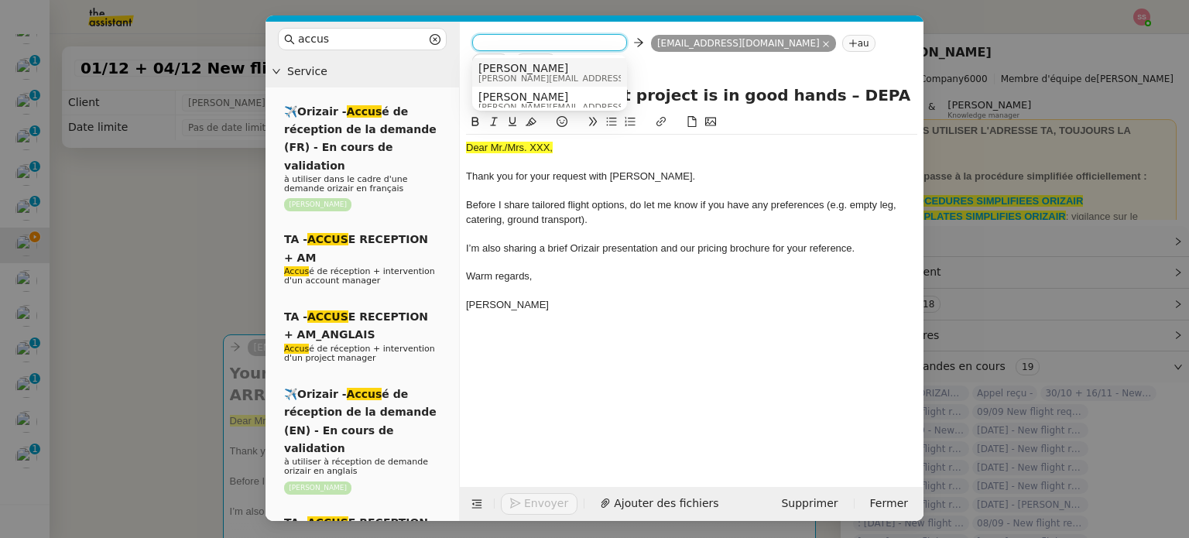
click at [539, 65] on span "[PERSON_NAME]" at bounding box center [589, 68] width 220 height 12
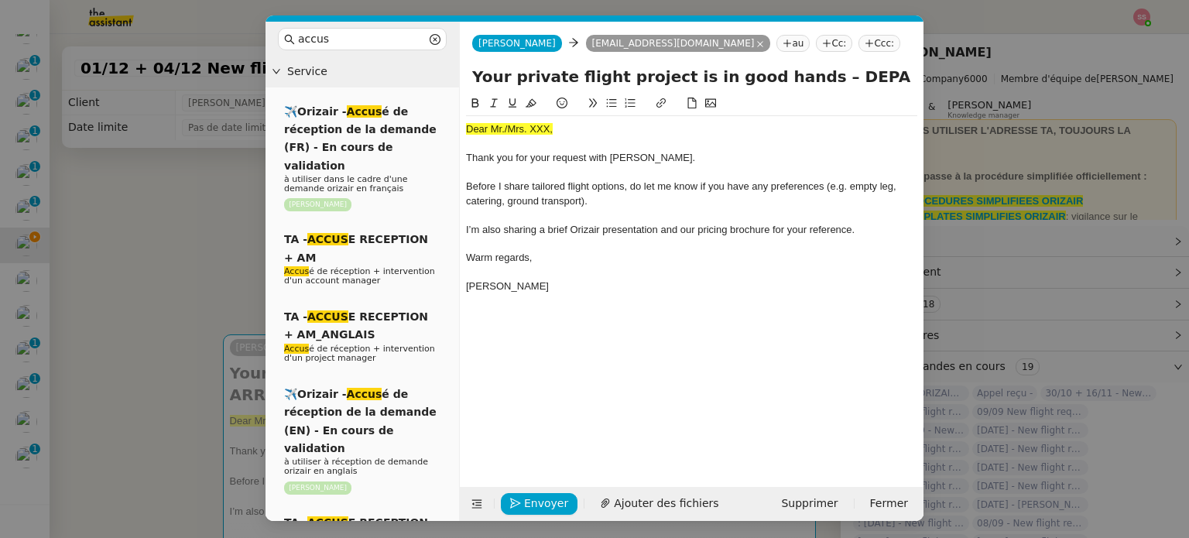
click at [859, 39] on nz-tag "Ccc:" at bounding box center [880, 43] width 42 height 17
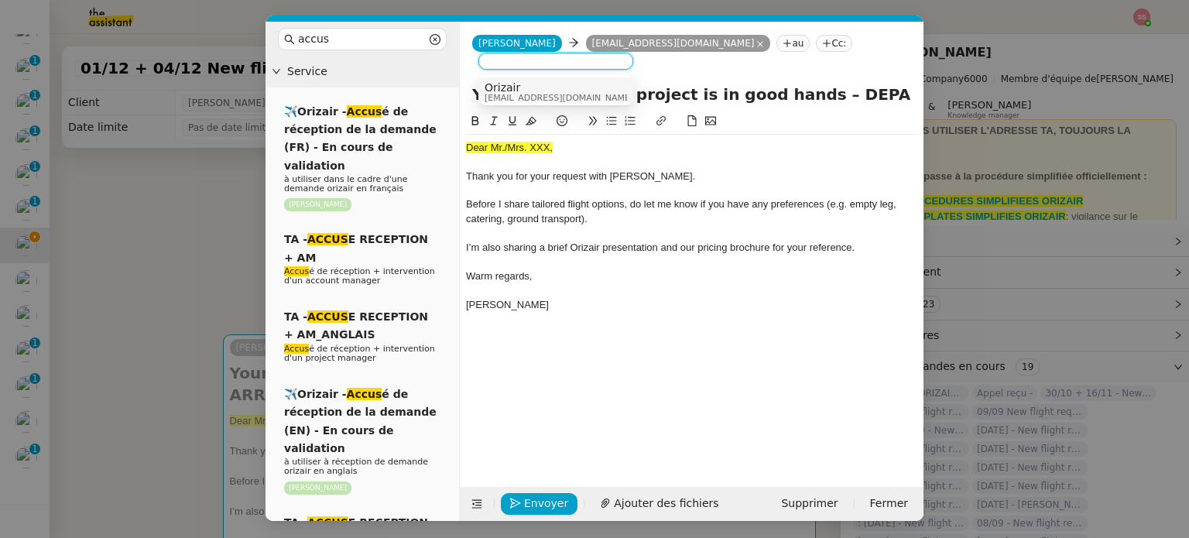
click at [602, 97] on div "Orizair [EMAIL_ADDRESS][DOMAIN_NAME]" at bounding box center [565, 91] width 160 height 21
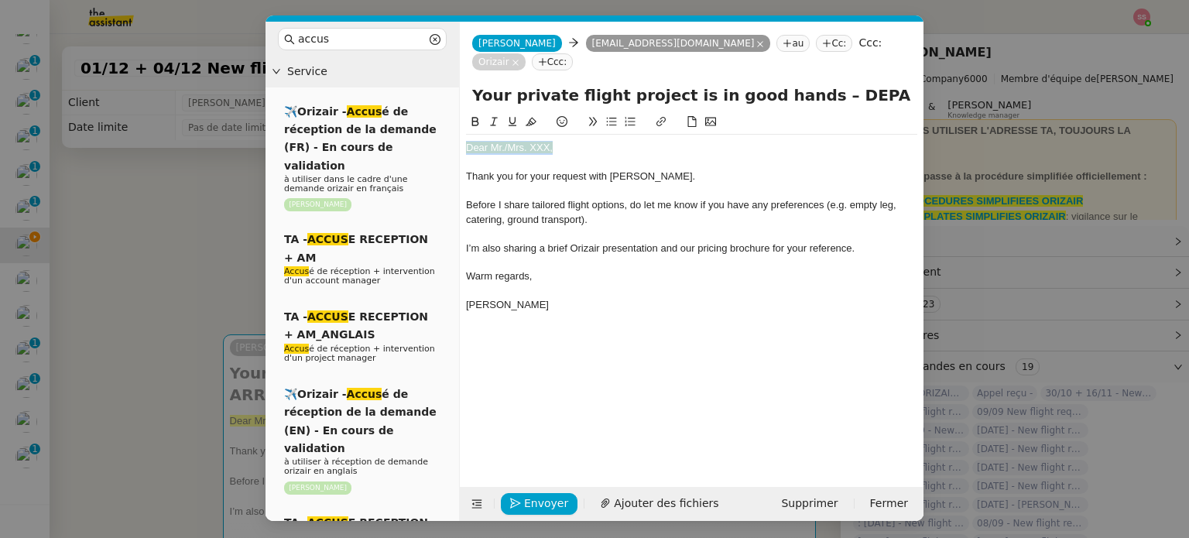
drag, startPoint x: 557, startPoint y: 132, endPoint x: 461, endPoint y: 126, distance: 95.4
click at [461, 126] on nz-spin "Dear Mr./Mrs. XXX, Thank you for your request with [PERSON_NAME]. Before I shar…" at bounding box center [692, 291] width 464 height 356
click at [534, 116] on icon at bounding box center [531, 121] width 11 height 11
click at [550, 184] on div at bounding box center [691, 191] width 451 height 14
click at [231, 259] on nz-modal-container "accus Service ✈️Orizair - Accus é de réception de la demande (FR) - En cours de…" at bounding box center [594, 269] width 1189 height 538
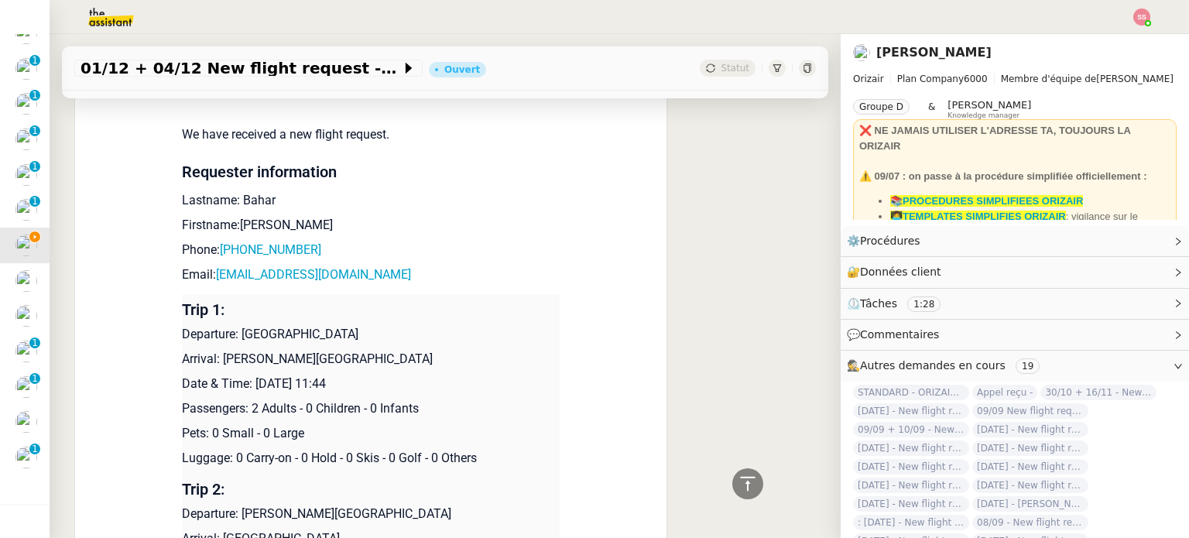
scroll to position [697, 0]
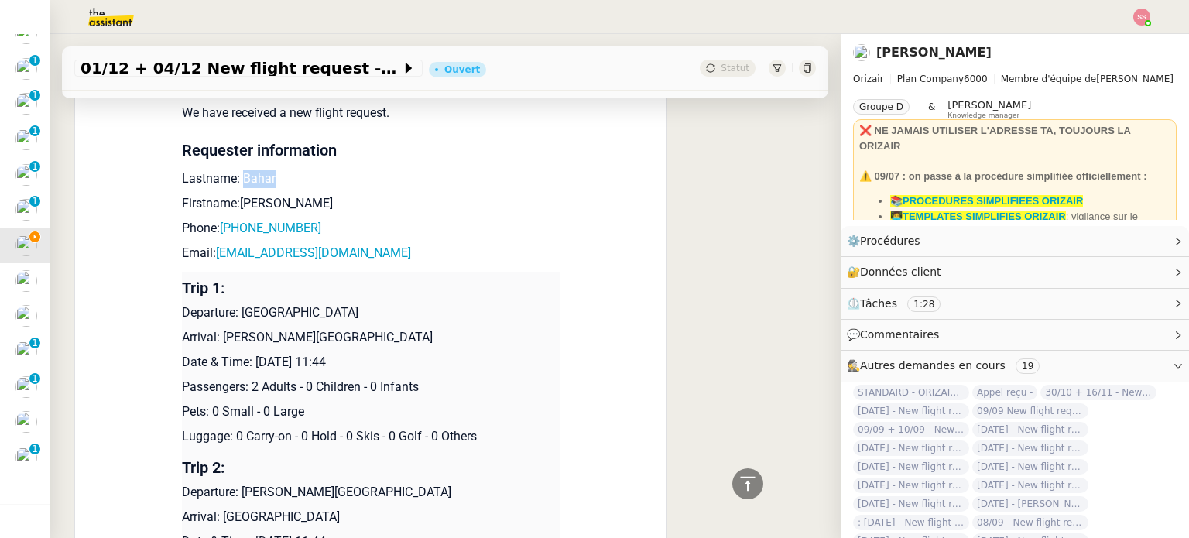
drag, startPoint x: 268, startPoint y: 166, endPoint x: 234, endPoint y: 155, distance: 36.0
click at [234, 170] on p "Lastname: Bahar" at bounding box center [371, 179] width 378 height 19
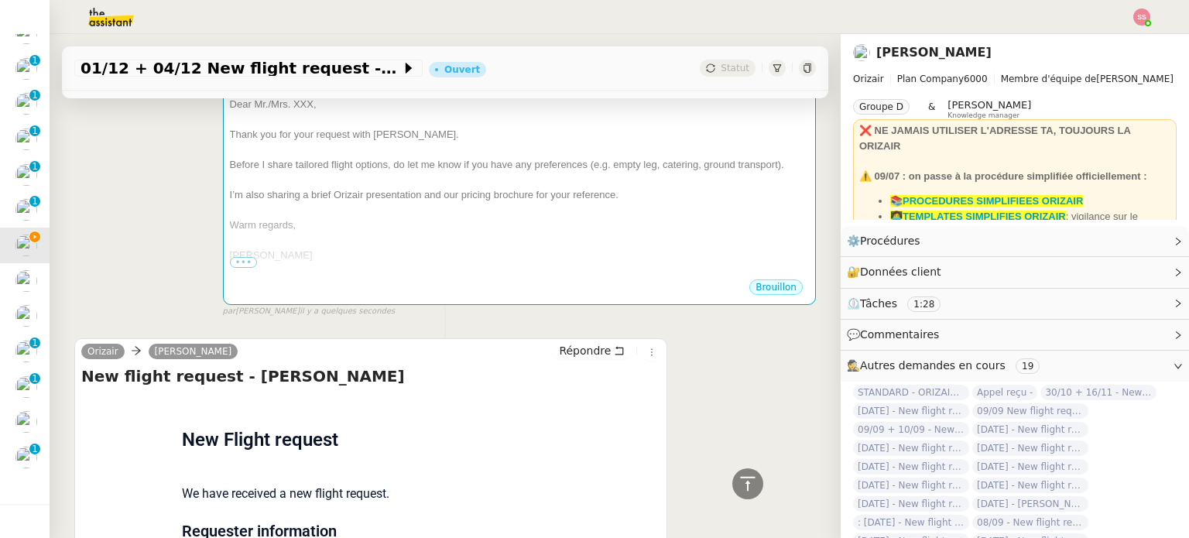
scroll to position [232, 0]
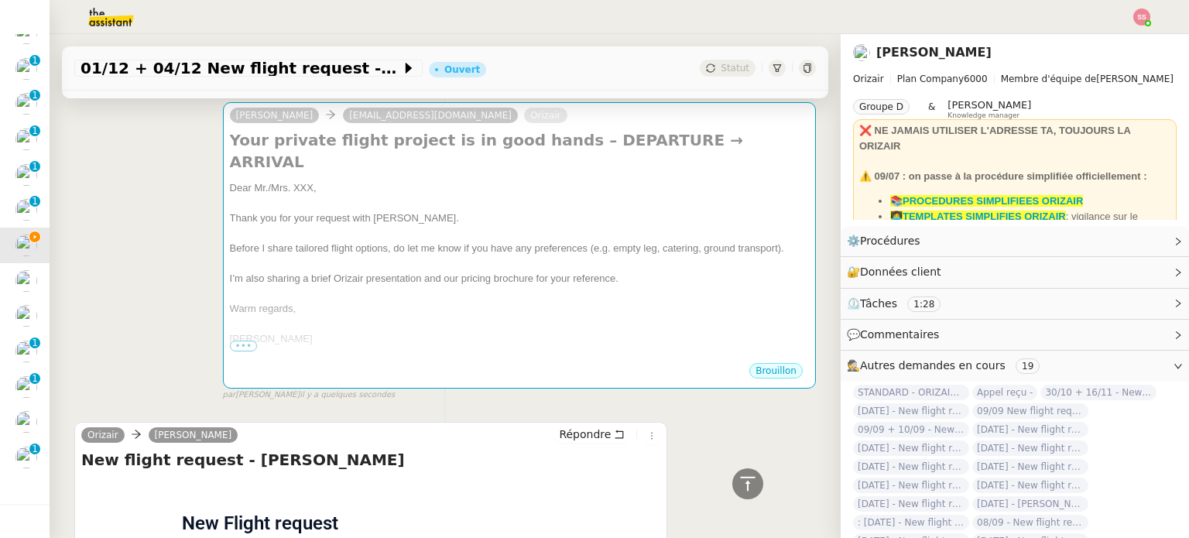
click at [542, 286] on div at bounding box center [519, 293] width 579 height 15
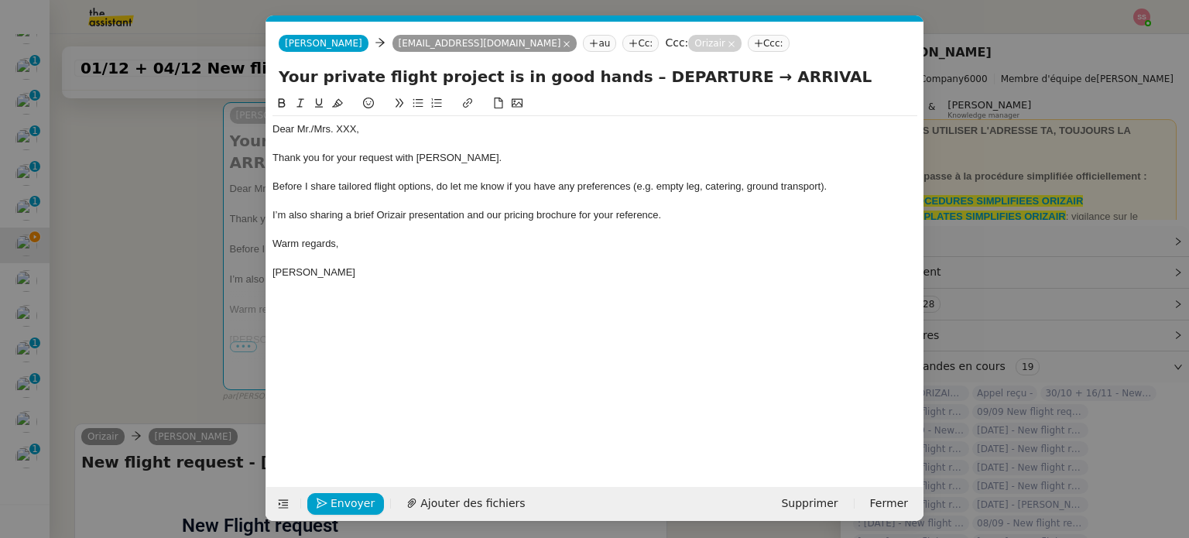
scroll to position [0, 59]
drag, startPoint x: 393, startPoint y: 127, endPoint x: 311, endPoint y: 128, distance: 82.1
click at [311, 128] on div "Dear Mr./Mrs. XXX," at bounding box center [595, 129] width 645 height 14
paste div
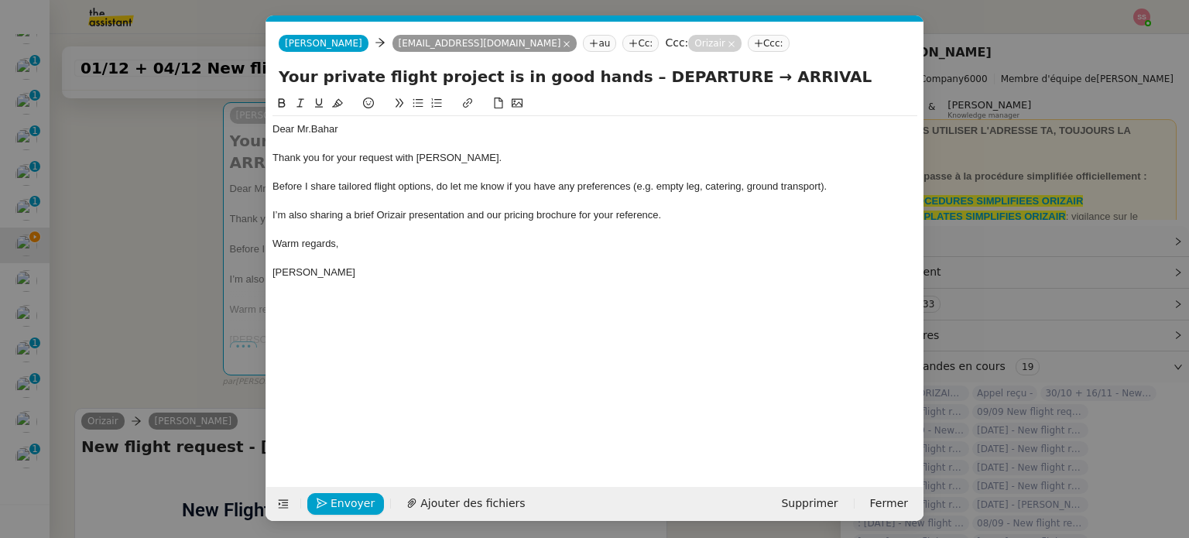
drag, startPoint x: 125, startPoint y: 246, endPoint x: 162, endPoint y: 248, distance: 37.2
click at [127, 246] on nz-modal-container "accus Service ✈️Orizair - Accus é de réception de la demande (FR) - En cours de…" at bounding box center [594, 269] width 1189 height 538
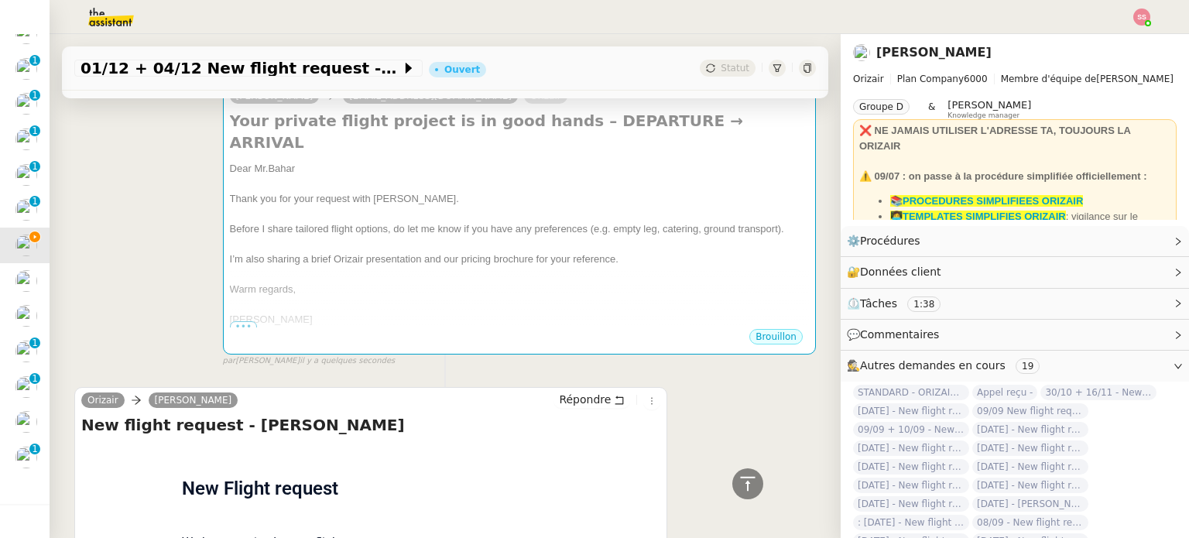
scroll to position [153, 0]
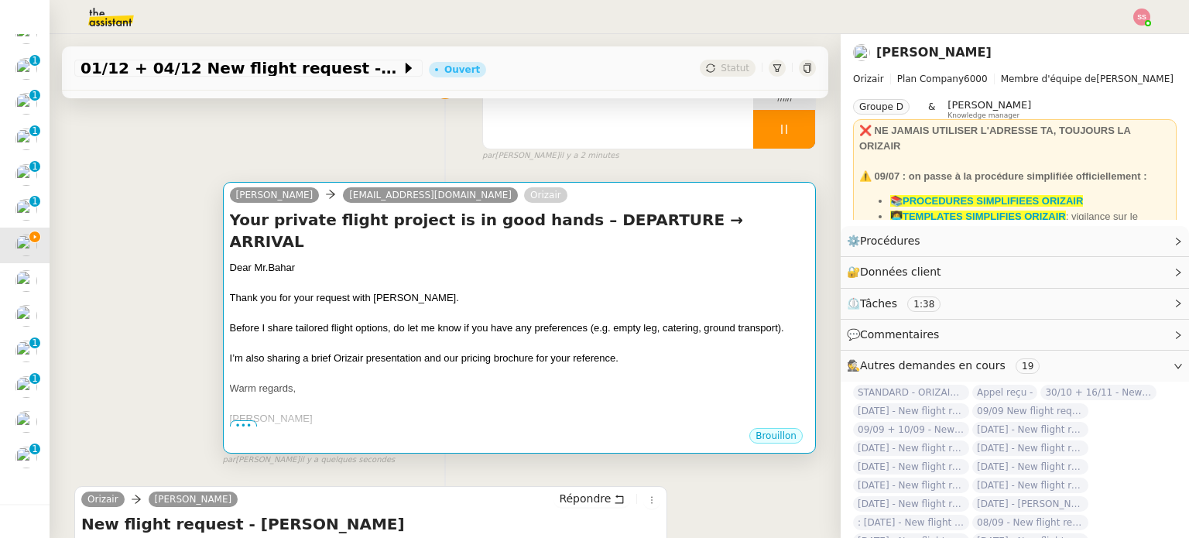
click at [573, 306] on div at bounding box center [519, 313] width 579 height 15
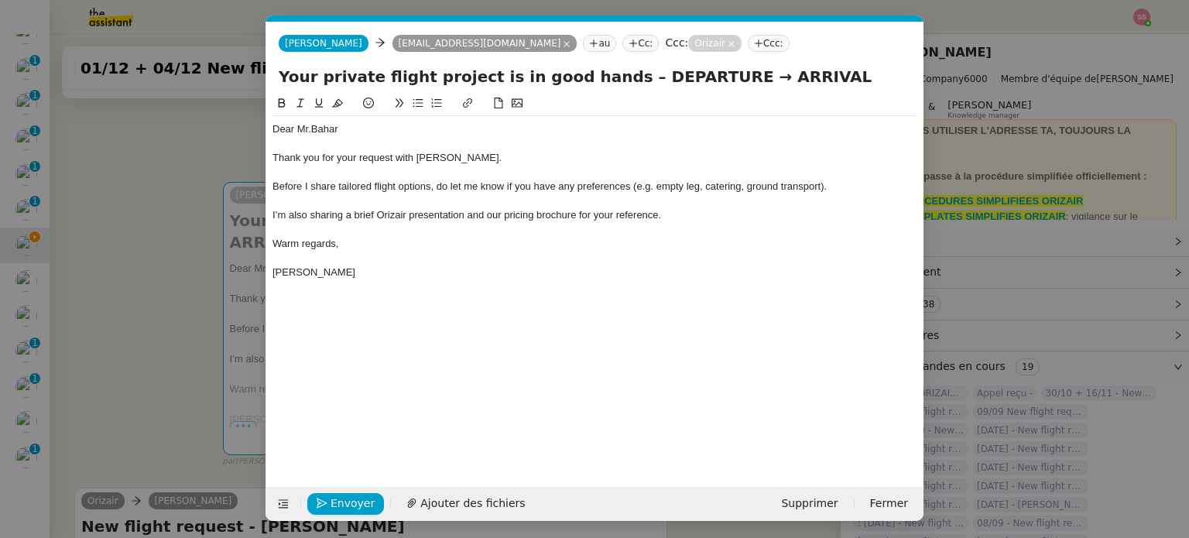
scroll to position [0, 59]
drag, startPoint x: 698, startPoint y: 77, endPoint x: 607, endPoint y: 70, distance: 90.9
click at [607, 70] on input "Your private flight project is in good hands – DEPARTURE → ARRIVAL" at bounding box center [595, 76] width 633 height 23
drag, startPoint x: 756, startPoint y: 77, endPoint x: 682, endPoint y: 78, distance: 73.6
click at [682, 78] on input "Your private flight project is in good hands – [GEOGRAPHIC_DATA]→ ARRIVAL" at bounding box center [595, 76] width 633 height 23
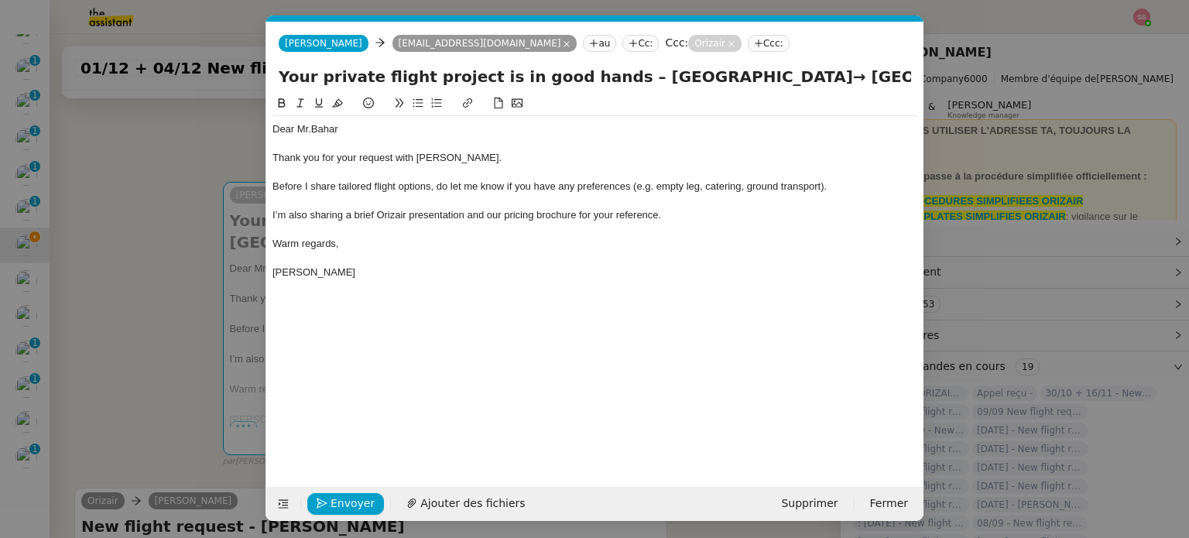
drag, startPoint x: 672, startPoint y: 77, endPoint x: 663, endPoint y: 77, distance: 9.3
click at [663, 77] on input "Your private flight project is in good hands – [GEOGRAPHIC_DATA]→ [GEOGRAPHIC_D…" at bounding box center [595, 76] width 633 height 23
click at [767, 89] on div "Your private flight project is in good hands – [GEOGRAPHIC_DATA]→ [GEOGRAPHIC_D…" at bounding box center [594, 79] width 657 height 29
click at [740, 77] on input "Your private flight project is in good hands – [GEOGRAPHIC_DATA]→ [GEOGRAPHIC_D…" at bounding box center [595, 76] width 633 height 23
paste input "→"
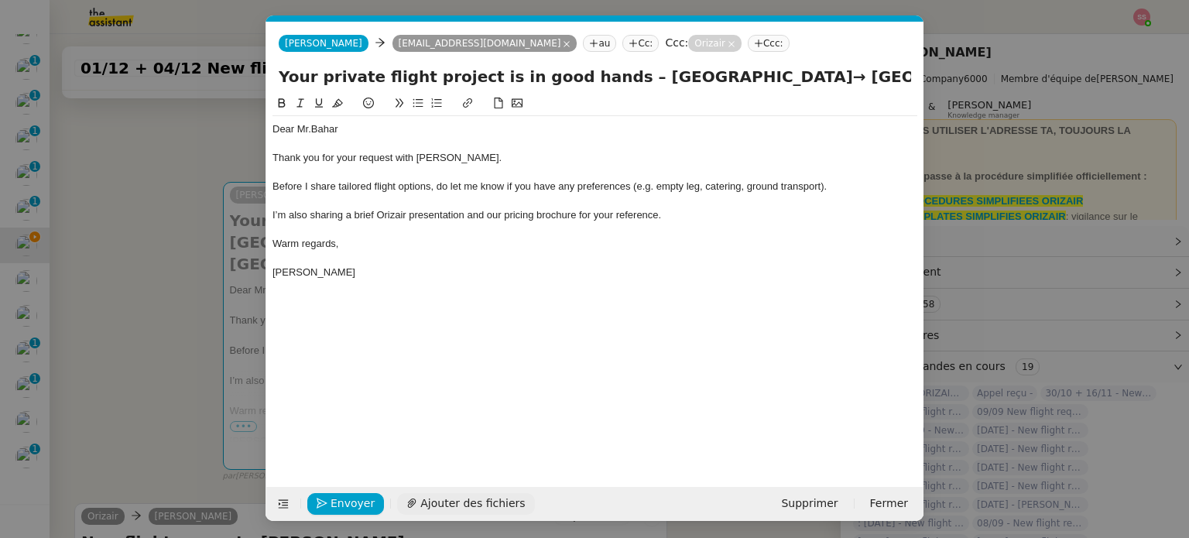
type input "Your private flight project is in good hands – [GEOGRAPHIC_DATA]→ [GEOGRAPHIC_D…"
click at [479, 493] on button "Ajouter des fichiers" at bounding box center [465, 504] width 137 height 22
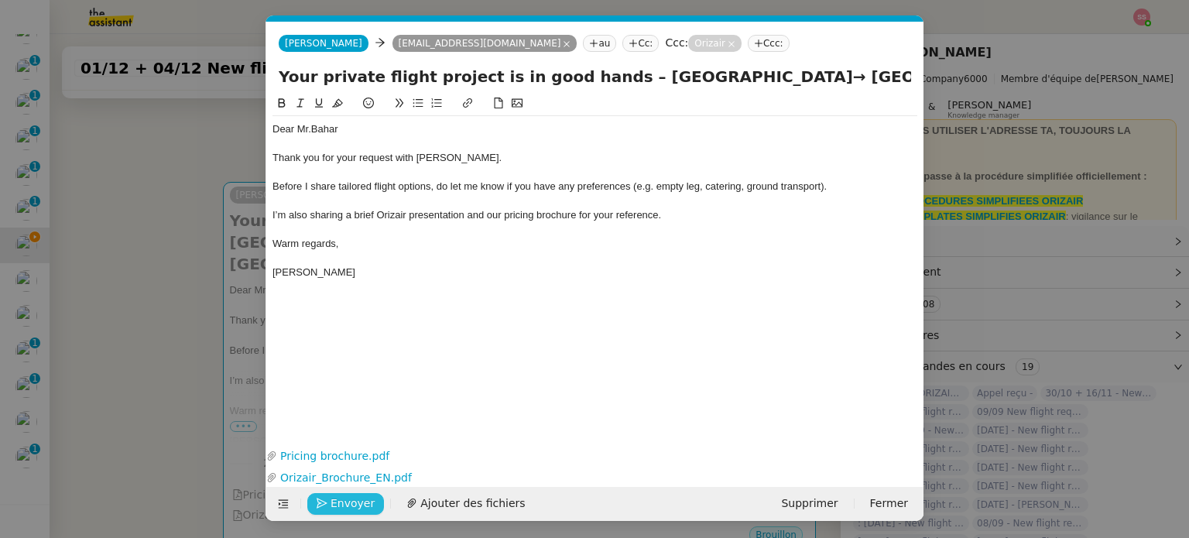
click at [333, 500] on span "Envoyer" at bounding box center [353, 504] width 44 height 18
click at [338, 501] on span "Confirmer l'envoi" at bounding box center [377, 504] width 93 height 18
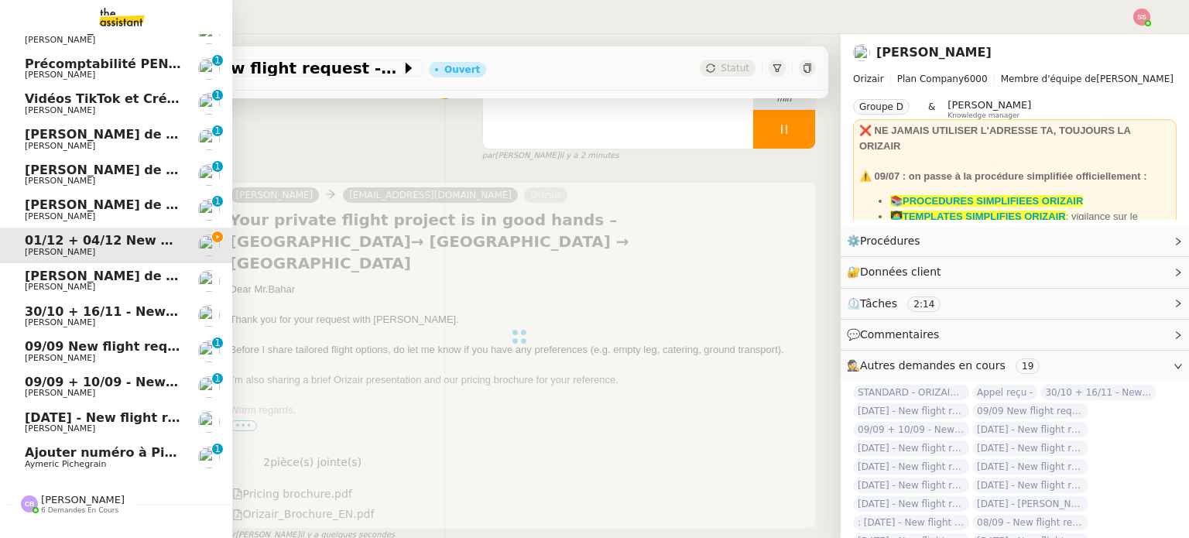
click at [99, 465] on span "Aymeric Pichegrain" at bounding box center [103, 464] width 156 height 9
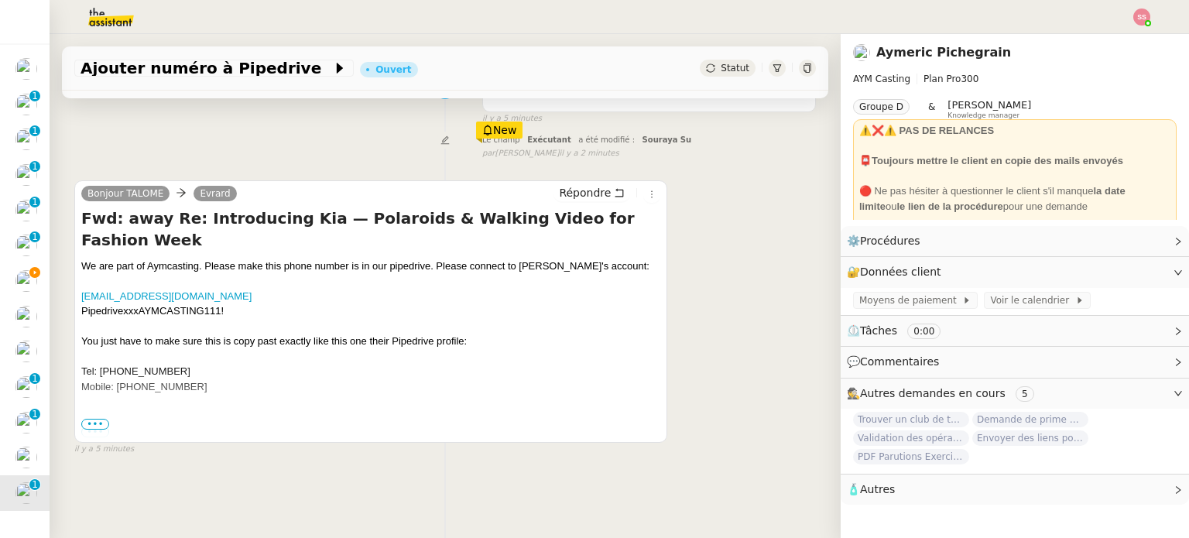
scroll to position [87, 0]
click at [99, 427] on label "•••" at bounding box center [95, 432] width 28 height 11
click at [0, 0] on input "•••" at bounding box center [0, 0] width 0 height 0
click at [99, 430] on span "•••" at bounding box center [95, 424] width 28 height 11
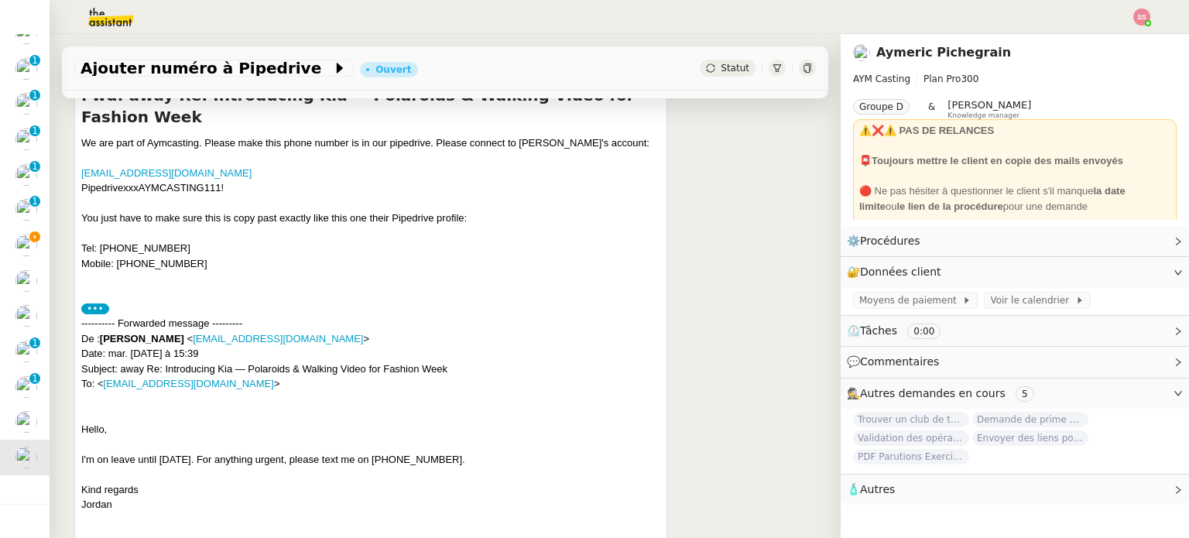
scroll to position [274, 0]
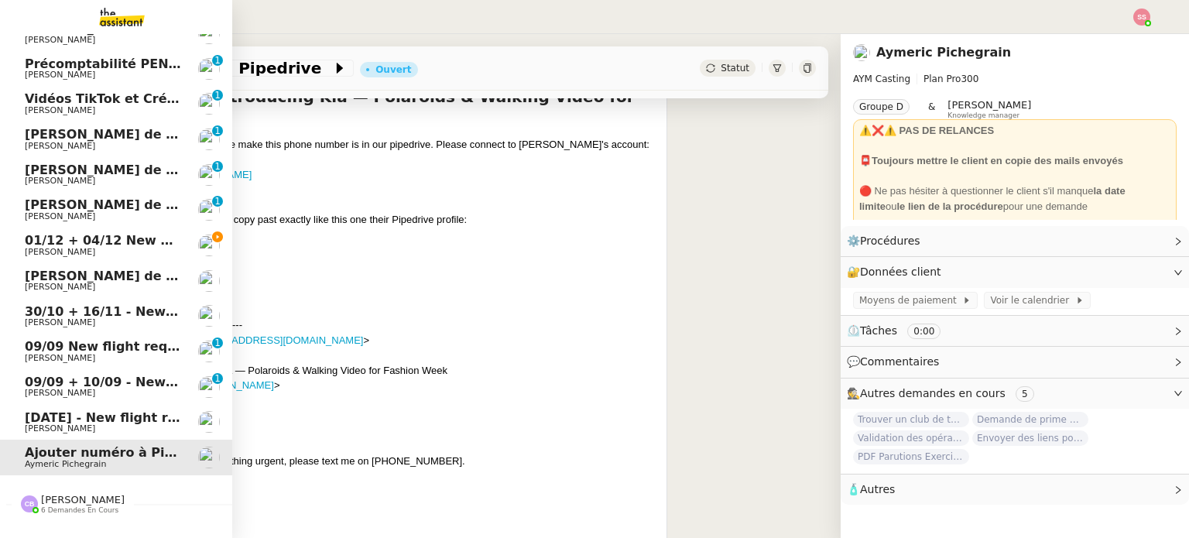
click at [165, 235] on span "01/12 + 04/12 New flight request - [PERSON_NAME]" at bounding box center [205, 240] width 360 height 15
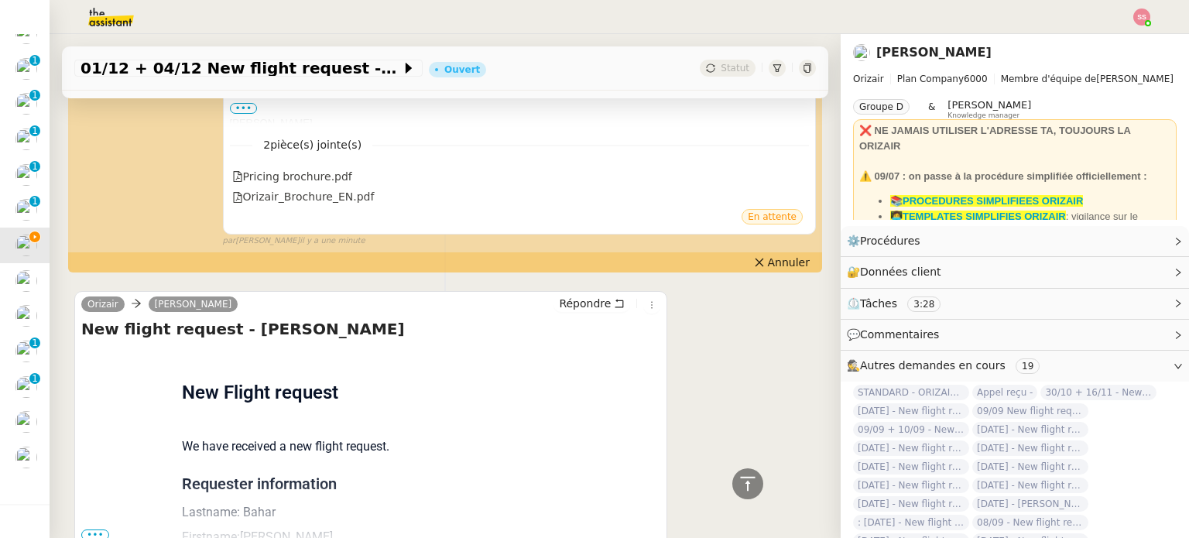
click at [97, 530] on span "•••" at bounding box center [95, 535] width 28 height 11
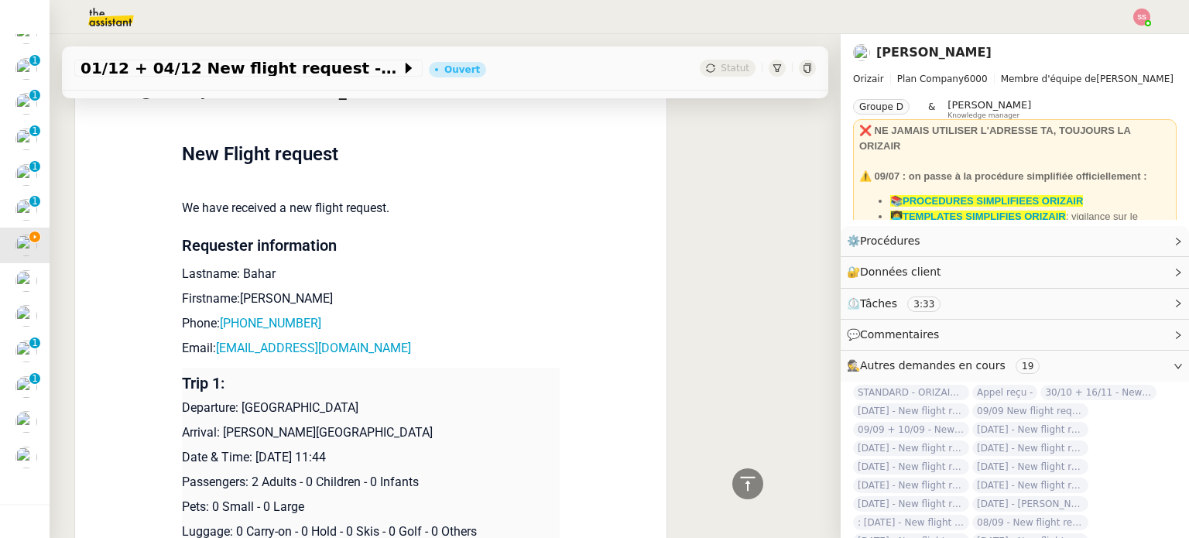
scroll to position [702, 0]
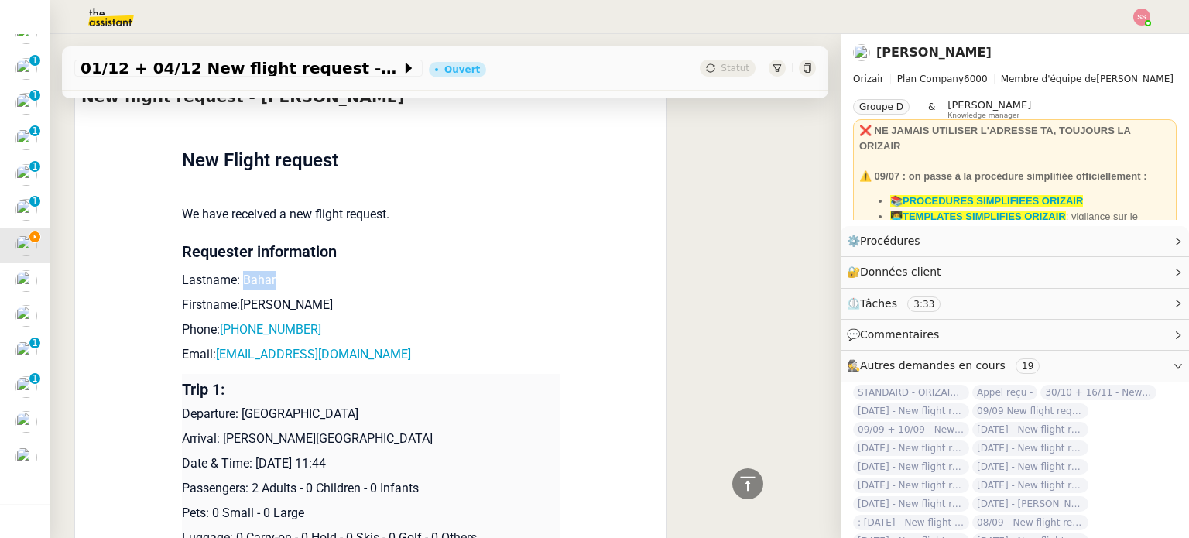
drag, startPoint x: 234, startPoint y: 251, endPoint x: 263, endPoint y: 249, distance: 29.5
click at [263, 271] on p "Lastname: Bahar" at bounding box center [371, 280] width 378 height 19
drag, startPoint x: 273, startPoint y: 271, endPoint x: 232, endPoint y: 266, distance: 41.4
click at [232, 296] on p "Firstname:[PERSON_NAME]" at bounding box center [371, 305] width 378 height 19
drag, startPoint x: 319, startPoint y: 303, endPoint x: 225, endPoint y: 287, distance: 95.0
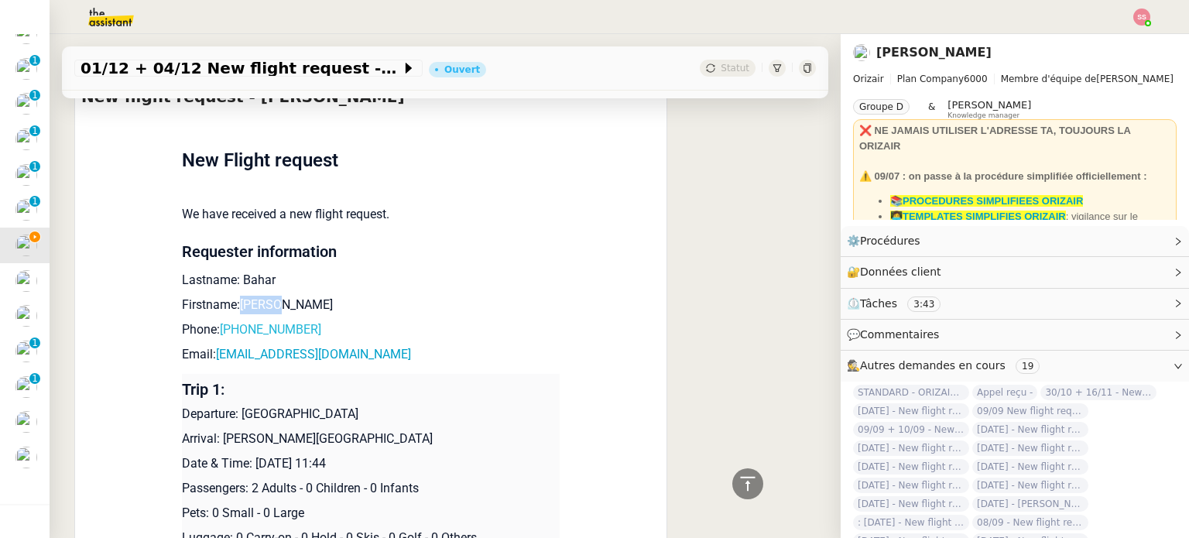
click at [225, 321] on p "Phone: [PHONE_NUMBER]" at bounding box center [371, 330] width 378 height 19
drag, startPoint x: 370, startPoint y: 328, endPoint x: 212, endPoint y: 322, distance: 158.1
click at [212, 345] on p "Email: [EMAIL_ADDRESS][DOMAIN_NAME]" at bounding box center [371, 354] width 378 height 19
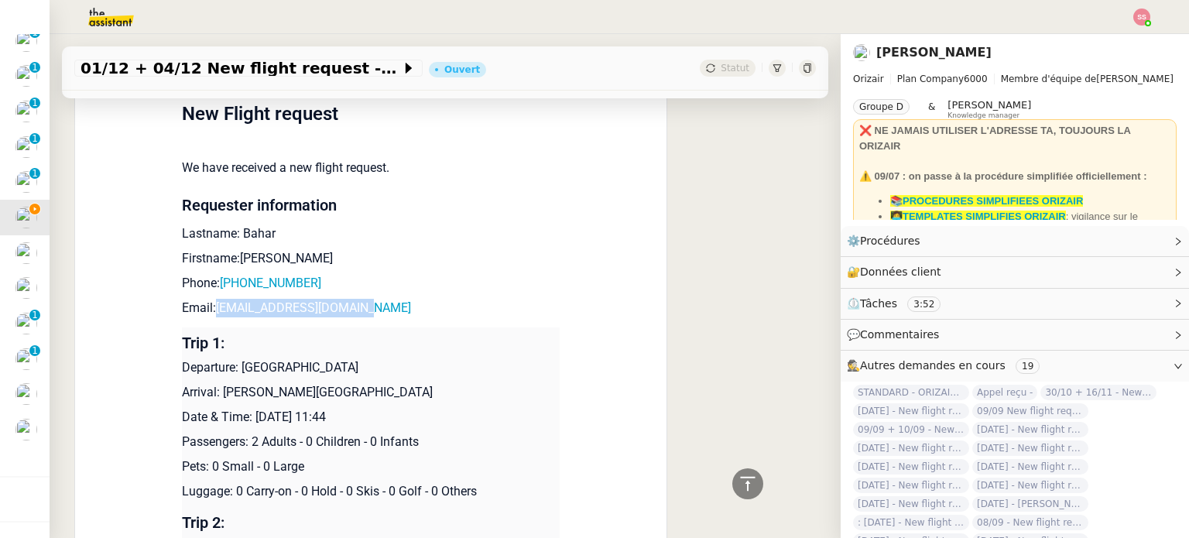
scroll to position [51, 0]
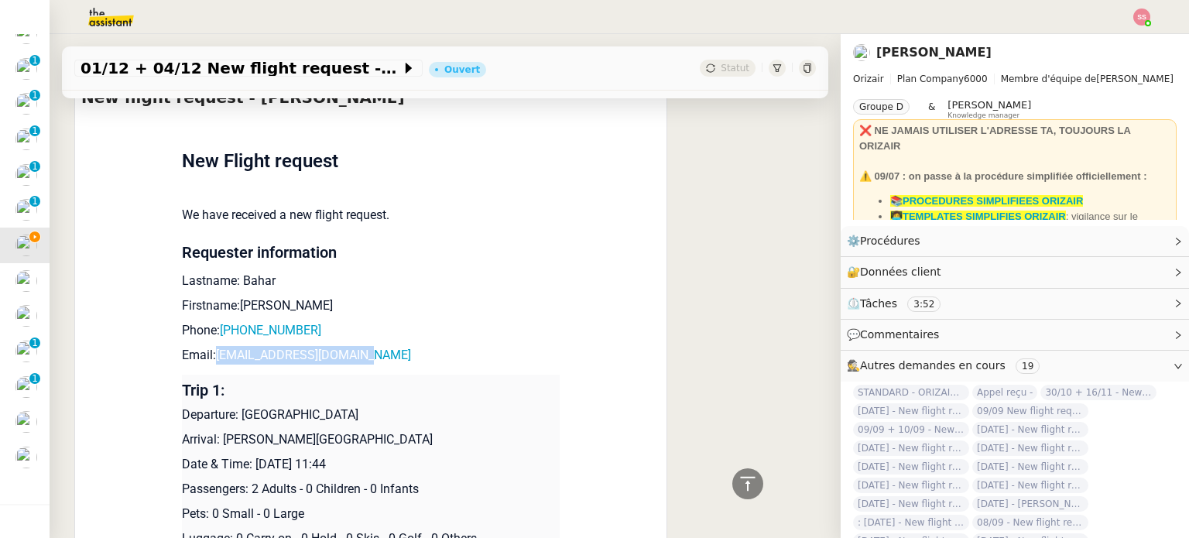
drag, startPoint x: 233, startPoint y: 375, endPoint x: 375, endPoint y: 377, distance: 141.7
click at [375, 406] on p "Departure: [GEOGRAPHIC_DATA]" at bounding box center [371, 415] width 378 height 19
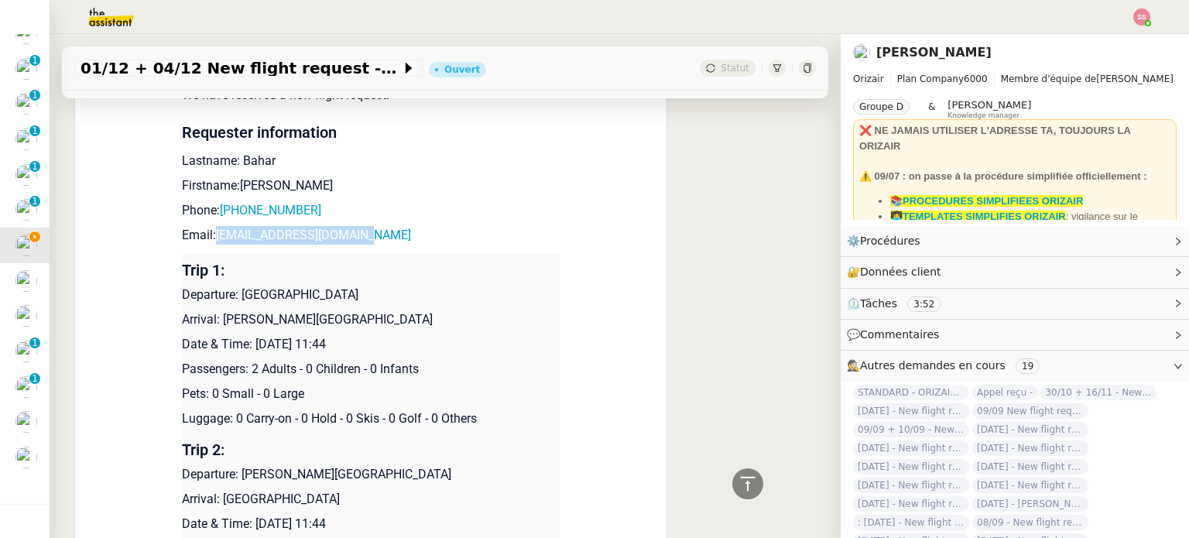
scroll to position [887, 0]
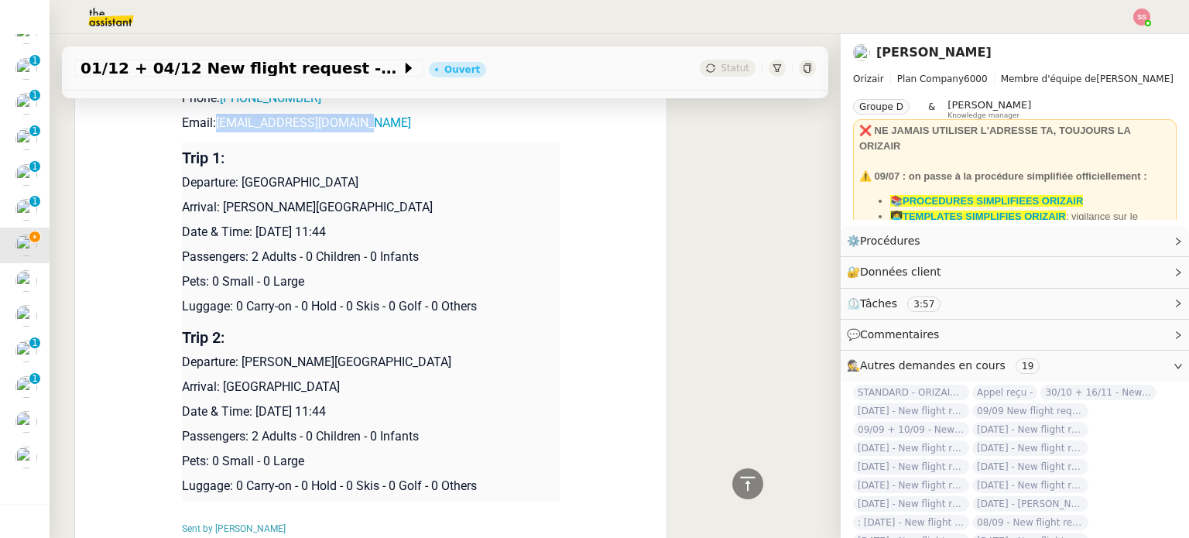
drag, startPoint x: 214, startPoint y: 166, endPoint x: 480, endPoint y: 163, distance: 266.4
click at [480, 163] on td "Trip 1: Departure: [GEOGRAPHIC_DATA] Arrival: [PERSON_NAME][GEOGRAPHIC_DATA] Da…" at bounding box center [371, 232] width 378 height 180
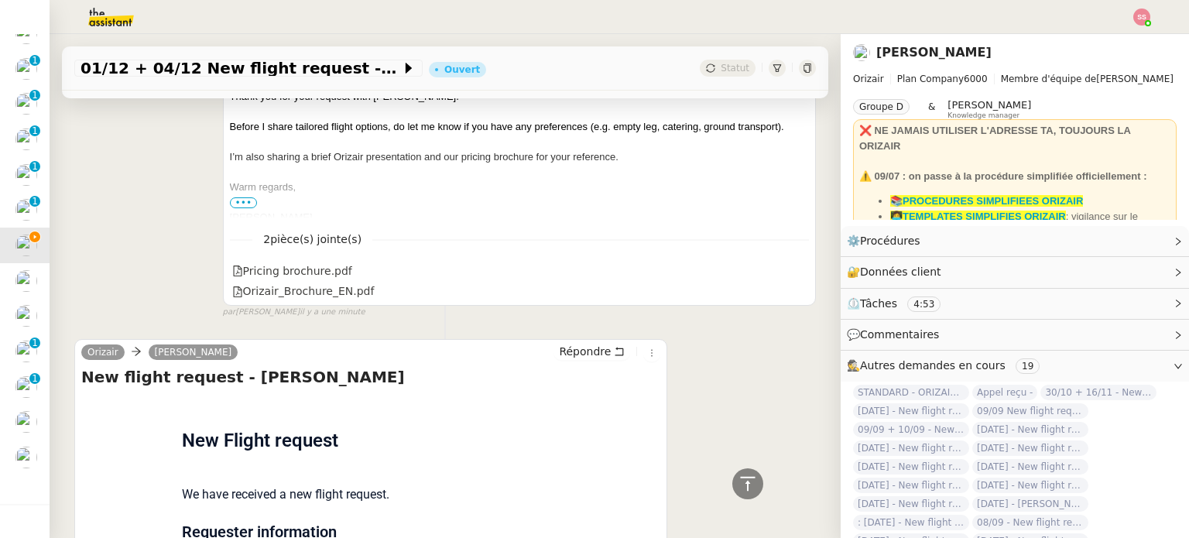
scroll to position [0, 0]
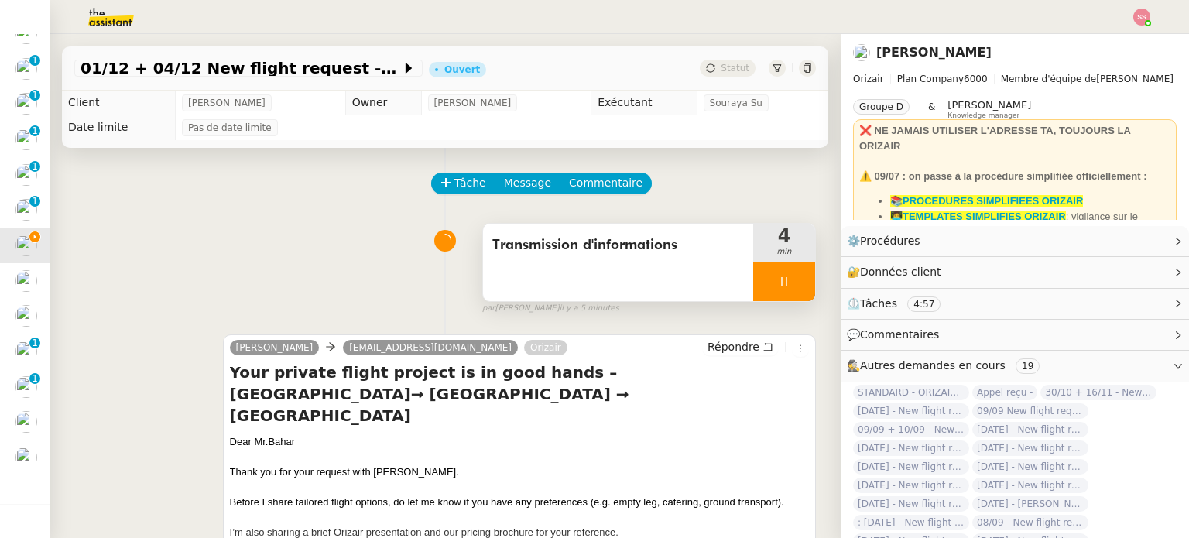
click at [790, 283] on div at bounding box center [784, 281] width 62 height 39
click at [790, 283] on button at bounding box center [799, 281] width 31 height 39
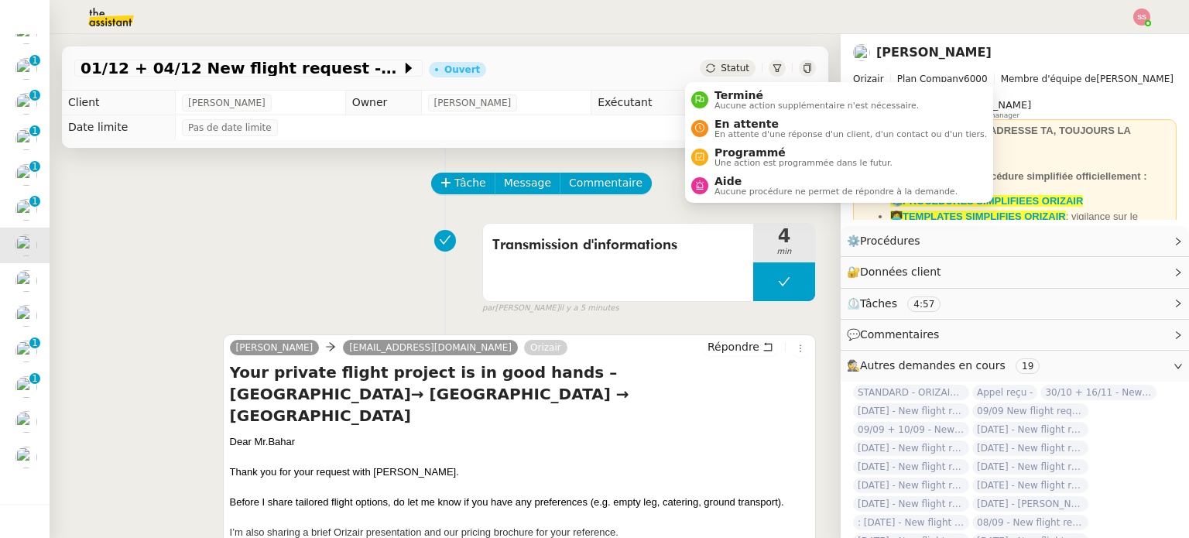
click at [700, 74] on div "Statut" at bounding box center [728, 68] width 56 height 17
click at [719, 121] on span "En attente" at bounding box center [851, 124] width 273 height 12
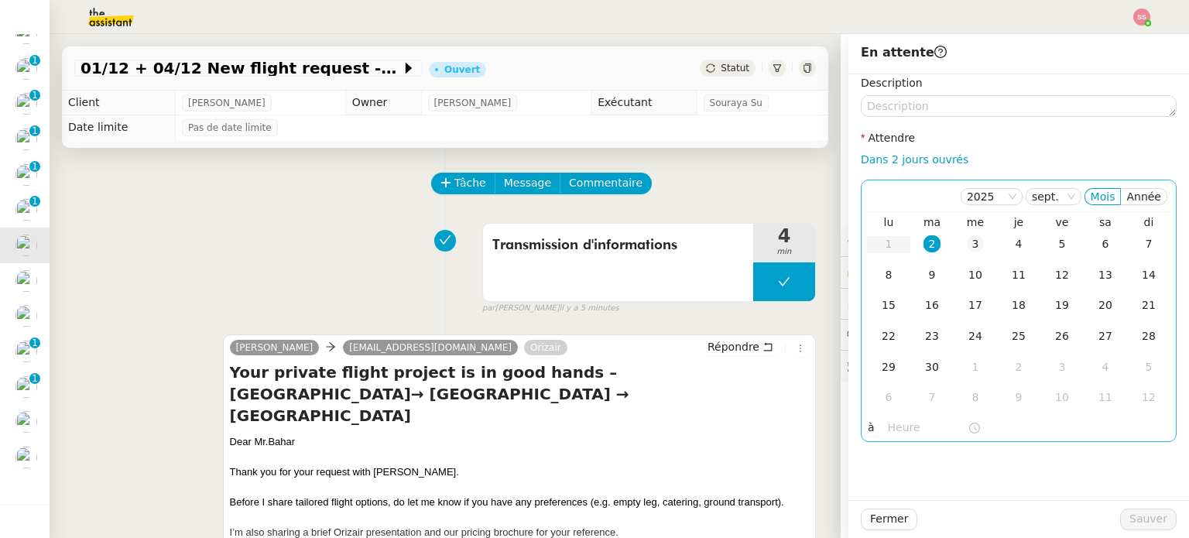
click at [962, 256] on td "3" at bounding box center [975, 244] width 43 height 31
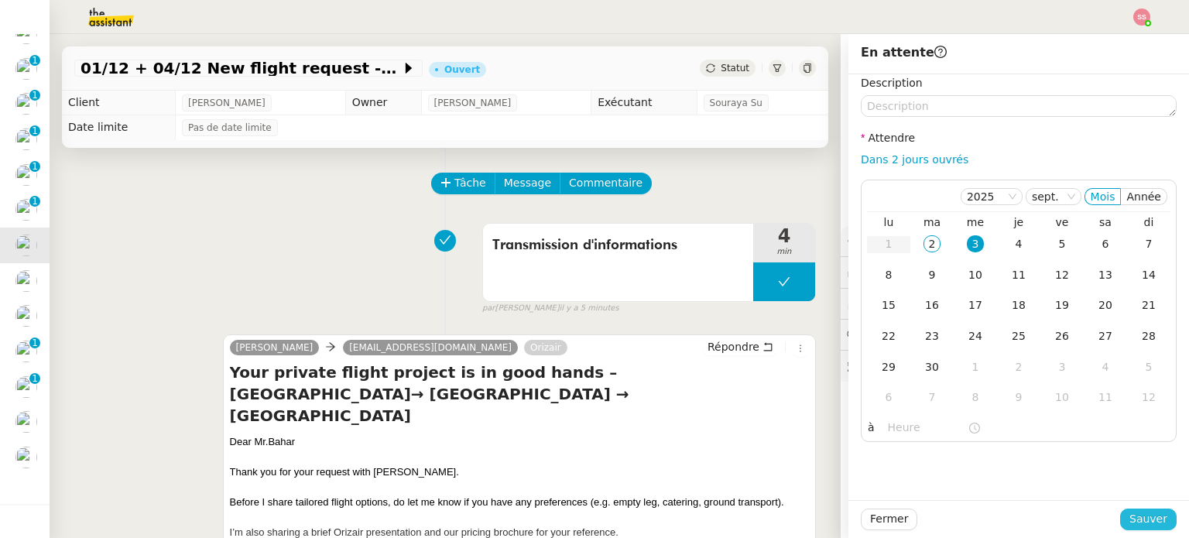
click at [1130, 513] on span "Sauver" at bounding box center [1149, 519] width 38 height 18
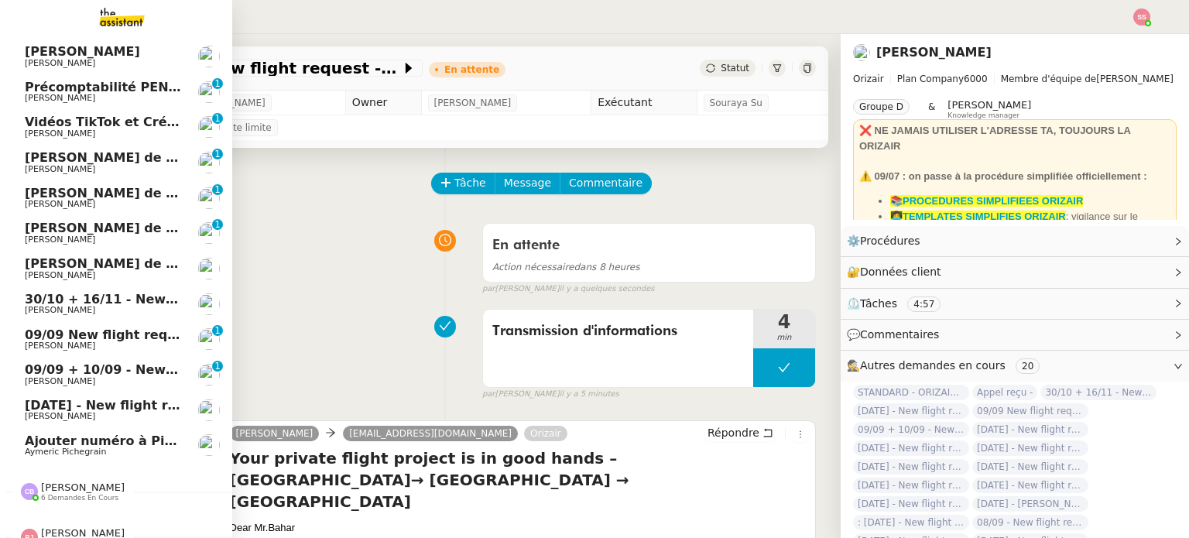
scroll to position [51, 0]
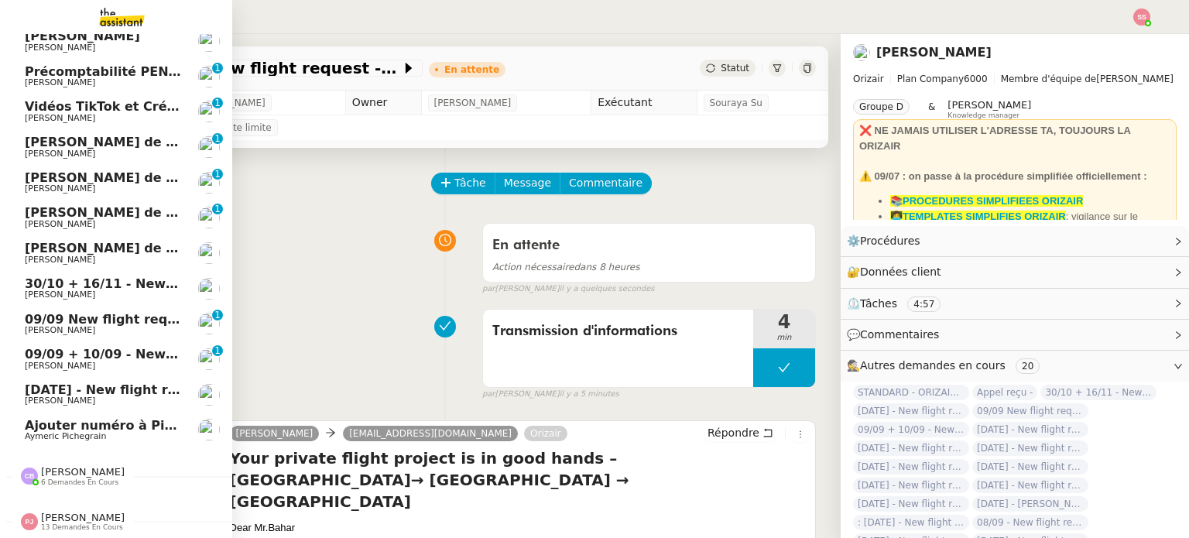
click at [110, 290] on span "[PERSON_NAME]" at bounding box center [103, 294] width 156 height 9
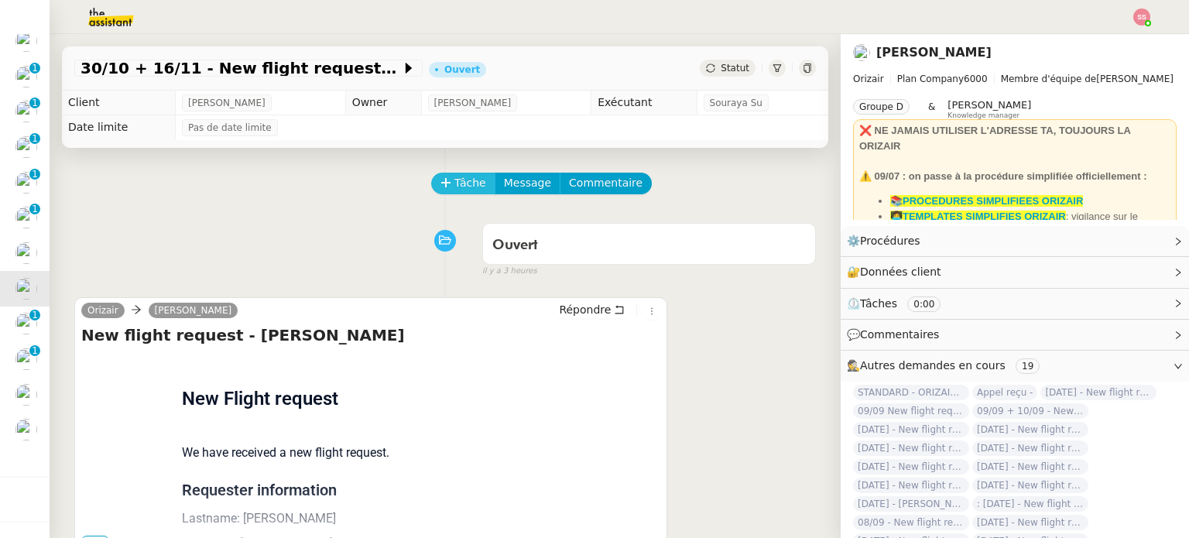
click at [455, 180] on span "Tâche" at bounding box center [471, 183] width 32 height 18
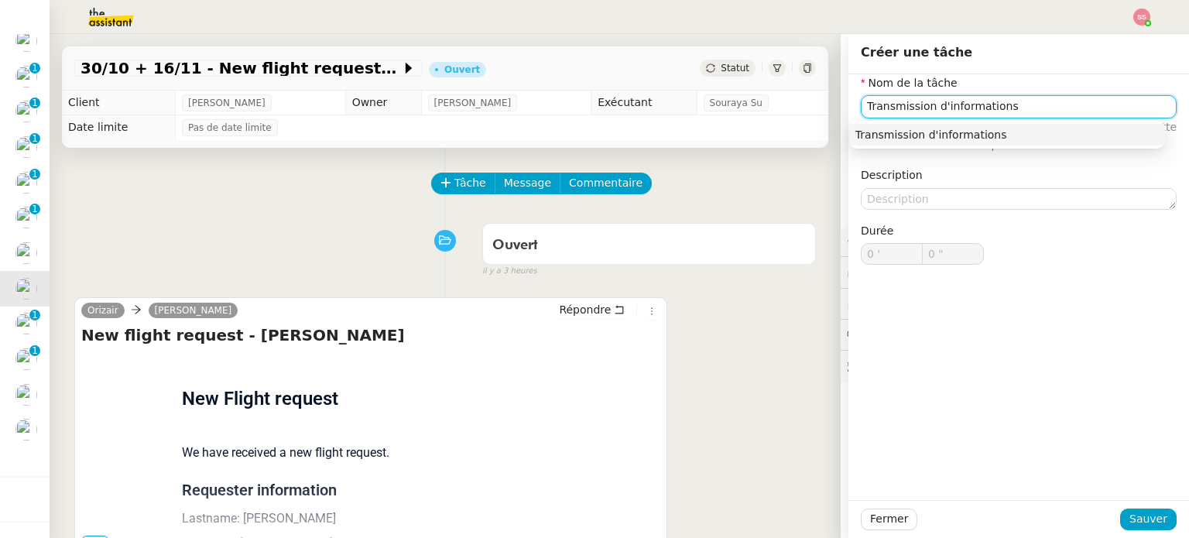
click at [944, 129] on div "Transmission d'informations" at bounding box center [1008, 135] width 304 height 14
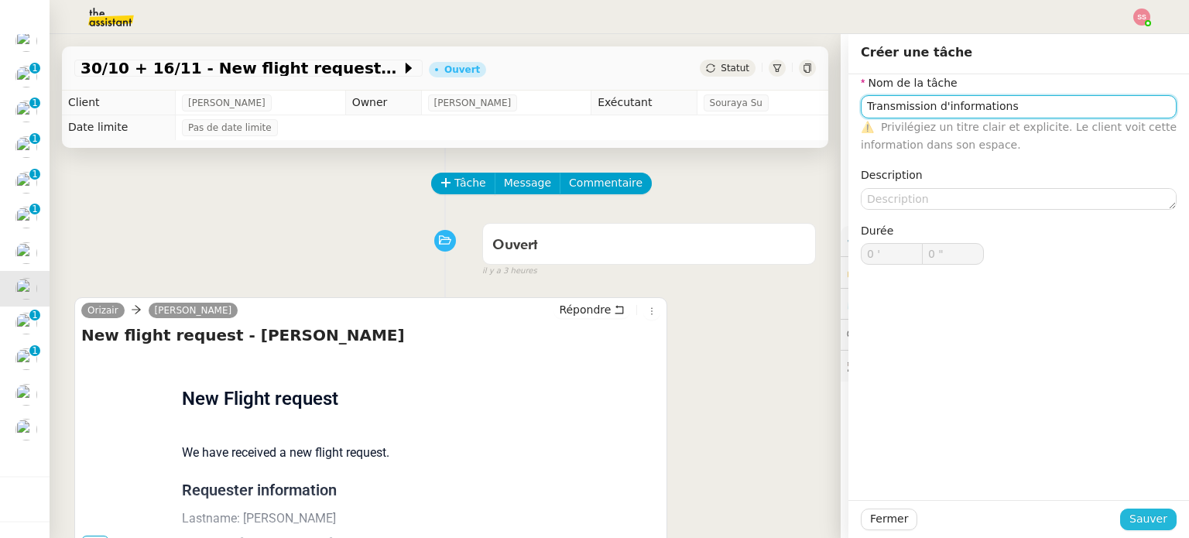
type input "Transmission d'informations"
click at [1120, 521] on button "Sauver" at bounding box center [1148, 520] width 57 height 22
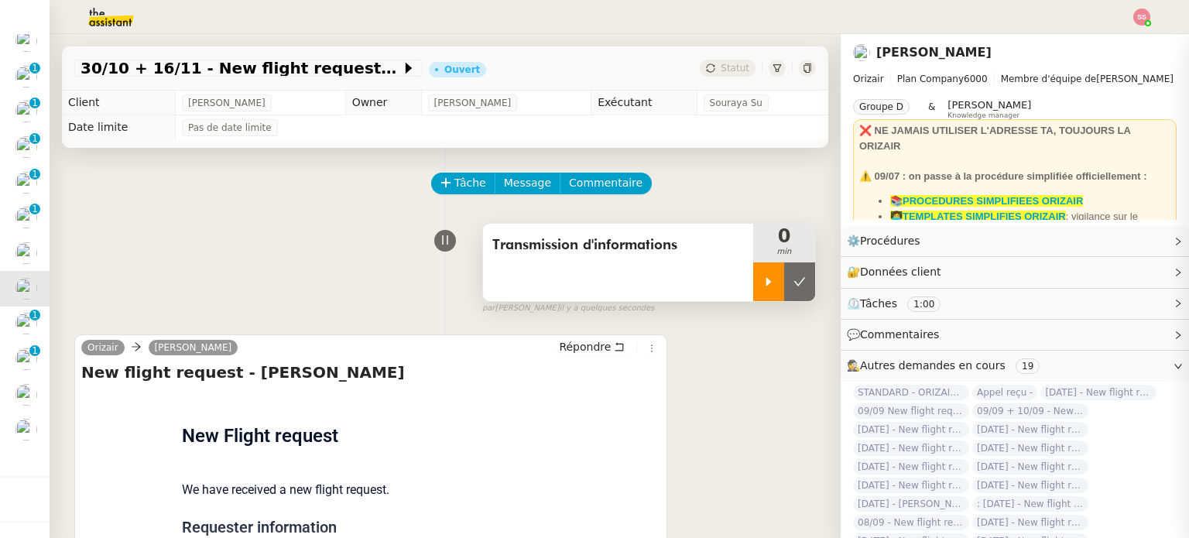
click at [753, 286] on div at bounding box center [768, 281] width 31 height 39
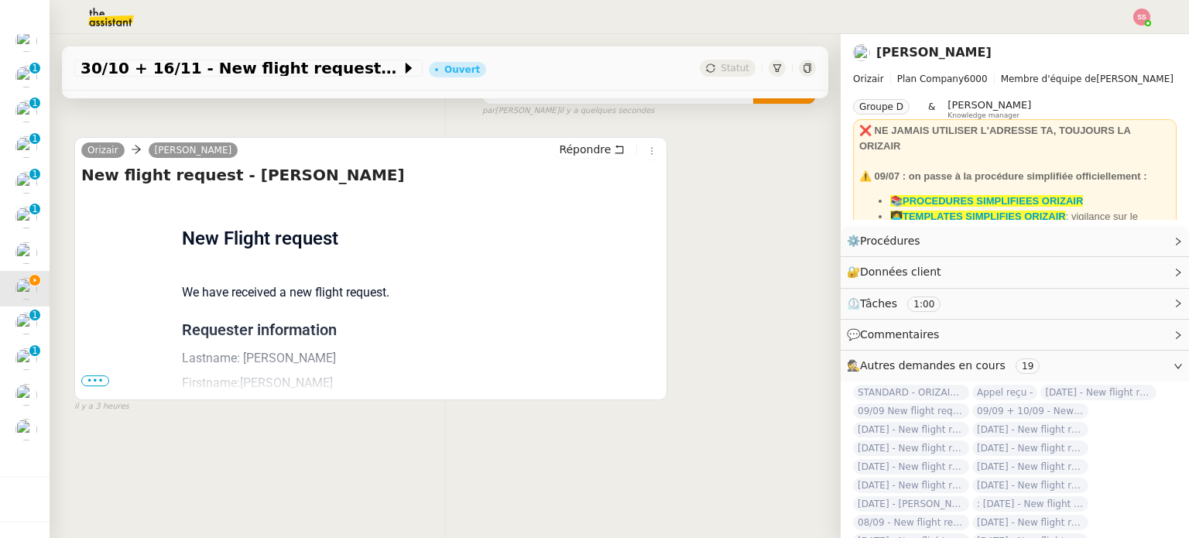
scroll to position [208, 0]
click at [97, 376] on span "•••" at bounding box center [95, 381] width 28 height 11
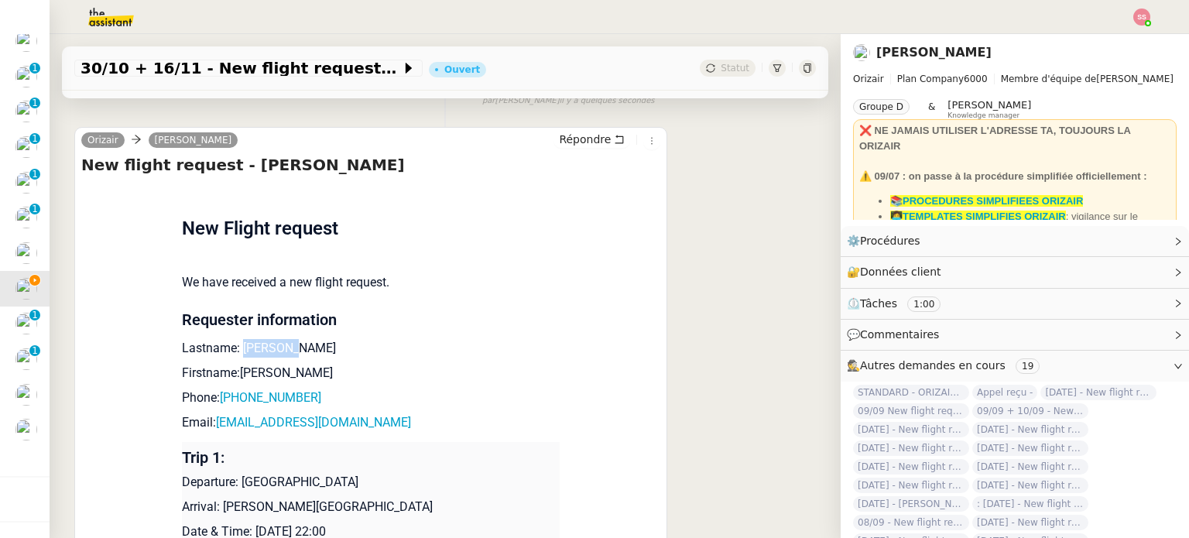
drag, startPoint x: 285, startPoint y: 355, endPoint x: 237, endPoint y: 350, distance: 48.3
click at [237, 350] on p "Lastname: [PERSON_NAME]" at bounding box center [371, 348] width 378 height 19
drag, startPoint x: 266, startPoint y: 383, endPoint x: 233, endPoint y: 373, distance: 34.8
click at [233, 373] on p "Firstname:[PERSON_NAME]" at bounding box center [371, 373] width 378 height 19
drag, startPoint x: 314, startPoint y: 400, endPoint x: 220, endPoint y: 399, distance: 93.7
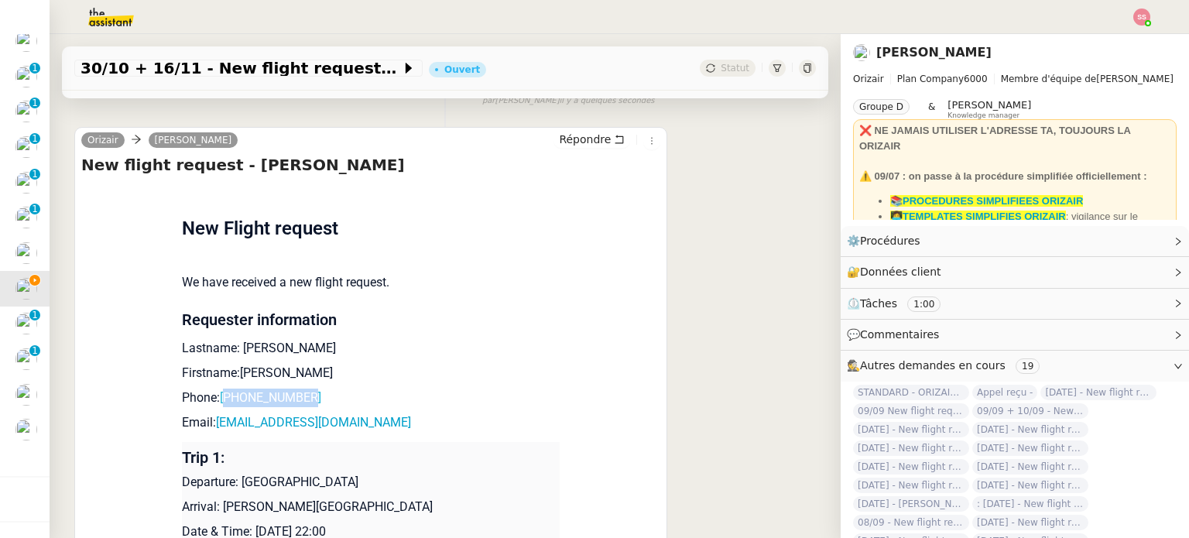
click at [220, 399] on p "Phone: [PHONE_NUMBER]" at bounding box center [371, 398] width 378 height 19
drag, startPoint x: 384, startPoint y: 434, endPoint x: 211, endPoint y: 424, distance: 173.7
click at [211, 424] on p "Email: [EMAIL_ADDRESS][DOMAIN_NAME]" at bounding box center [371, 422] width 378 height 19
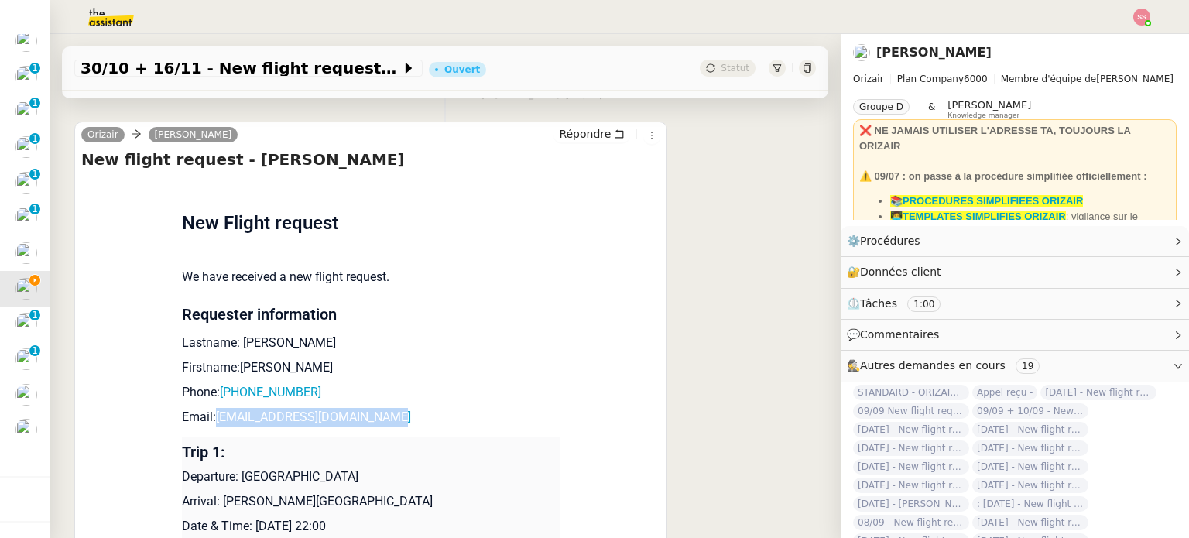
scroll to position [362, 0]
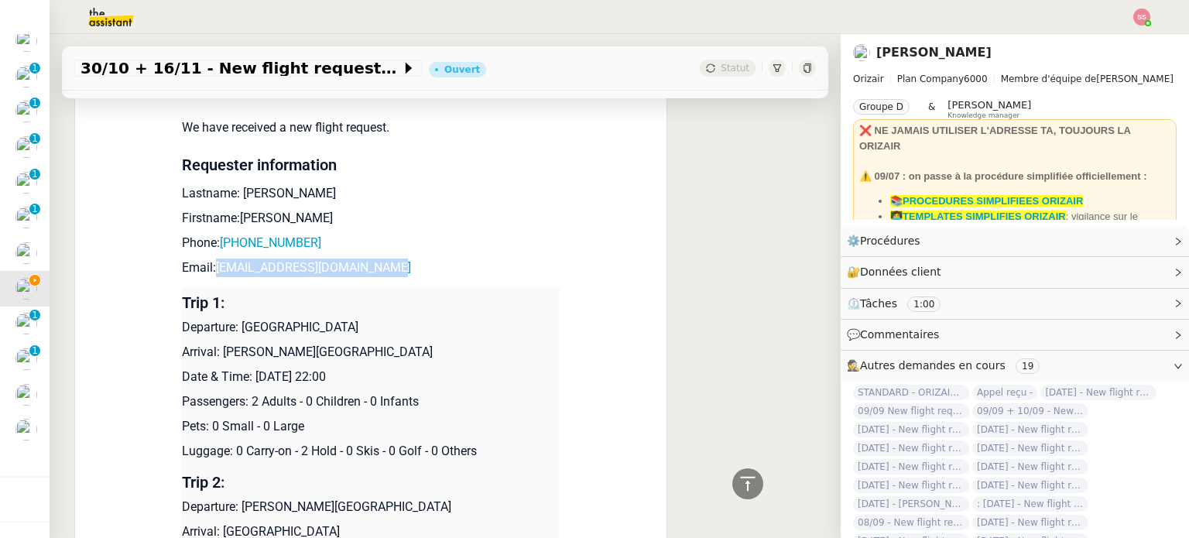
drag, startPoint x: 235, startPoint y: 327, endPoint x: 372, endPoint y: 328, distance: 136.3
click at [372, 328] on p "Departure: [GEOGRAPHIC_DATA]" at bounding box center [371, 327] width 378 height 19
drag, startPoint x: 214, startPoint y: 355, endPoint x: 462, endPoint y: 362, distance: 247.8
click at [462, 362] on p "Arrival: [PERSON_NAME][GEOGRAPHIC_DATA]" at bounding box center [371, 352] width 378 height 19
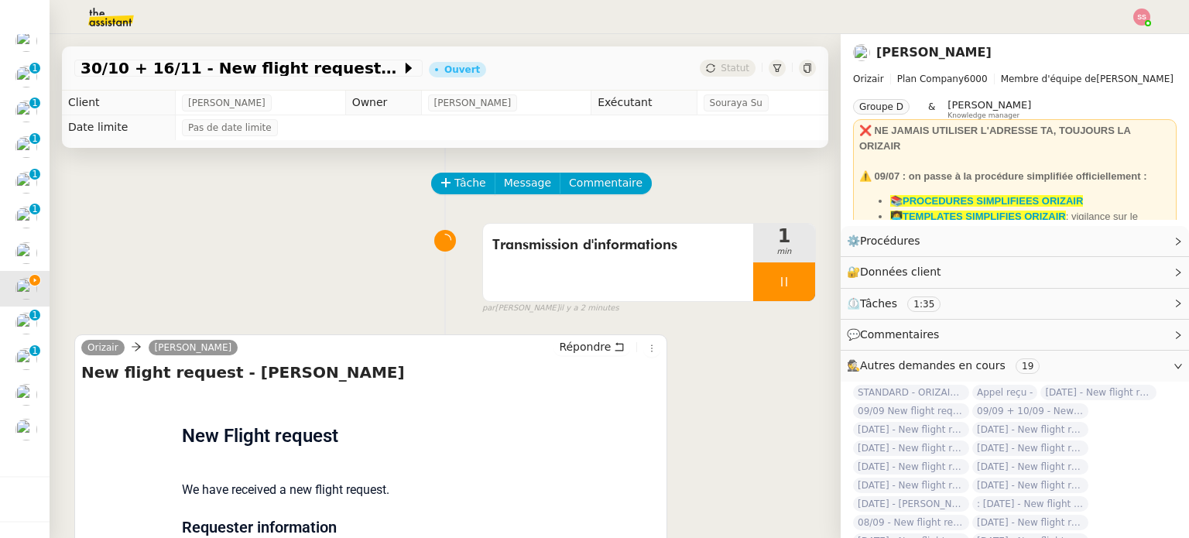
scroll to position [387, 0]
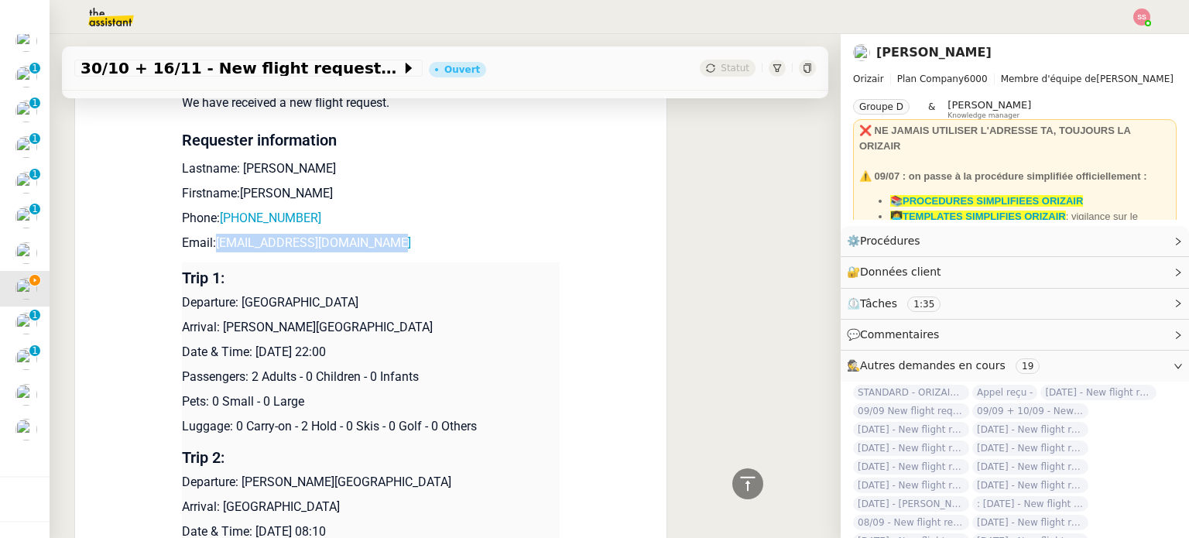
drag, startPoint x: 390, startPoint y: 245, endPoint x: 208, endPoint y: 245, distance: 182.0
click at [208, 245] on p "Email: [EMAIL_ADDRESS][DOMAIN_NAME]" at bounding box center [371, 243] width 378 height 19
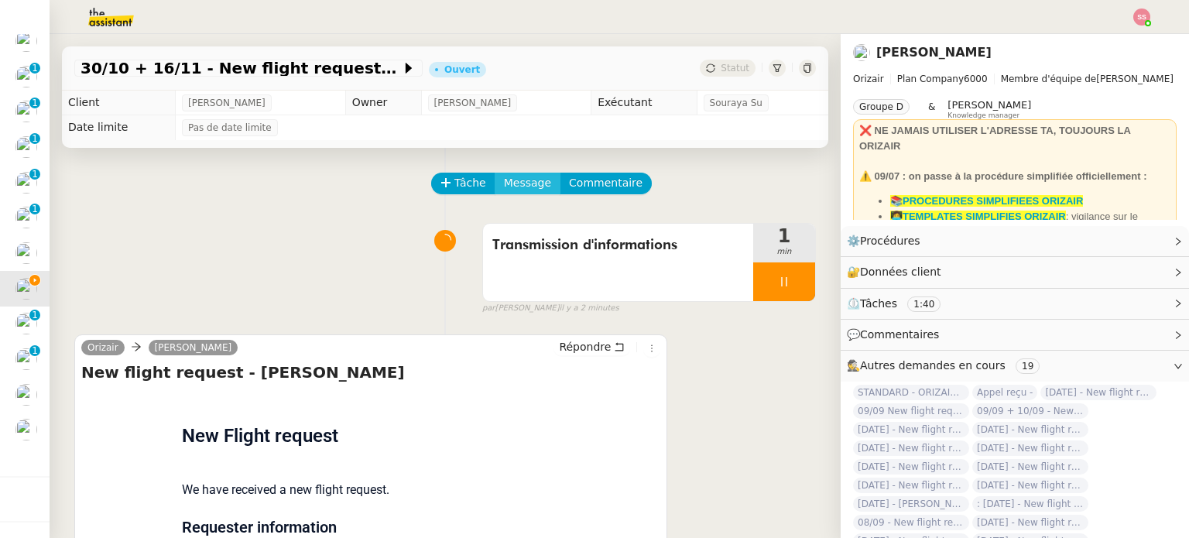
scroll to position [0, 0]
click at [504, 181] on span "Message" at bounding box center [527, 183] width 47 height 18
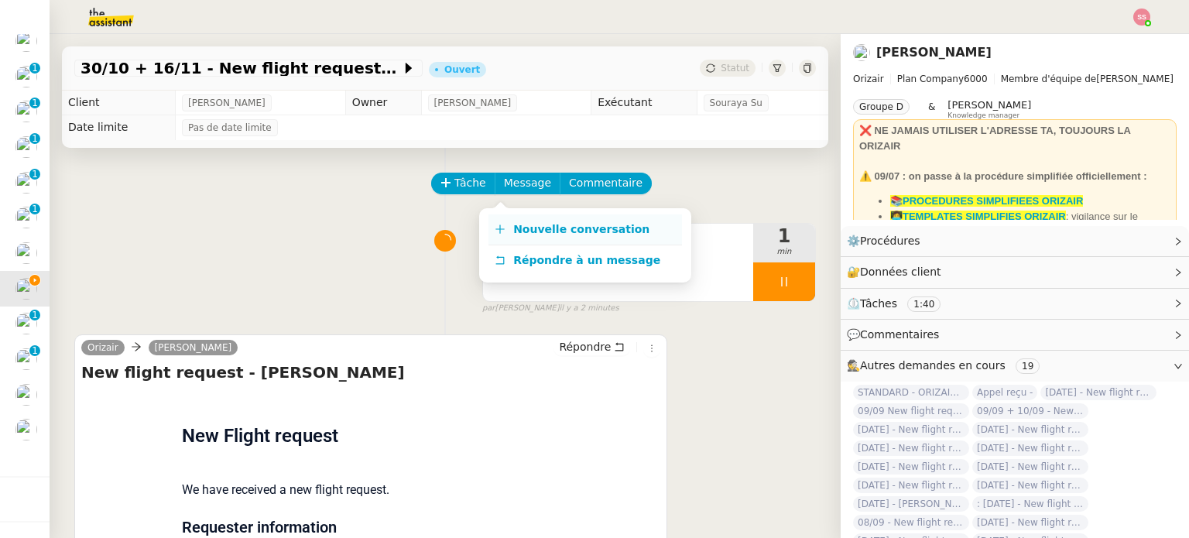
click at [534, 225] on span "Nouvelle conversation" at bounding box center [581, 229] width 136 height 12
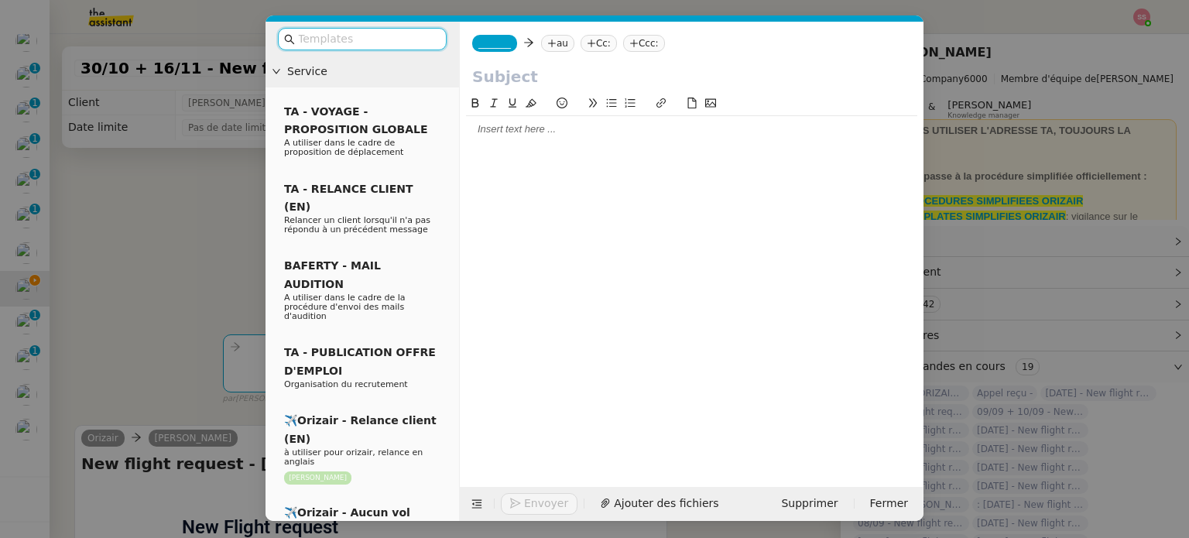
click at [552, 46] on nz-tag "au" at bounding box center [557, 43] width 33 height 17
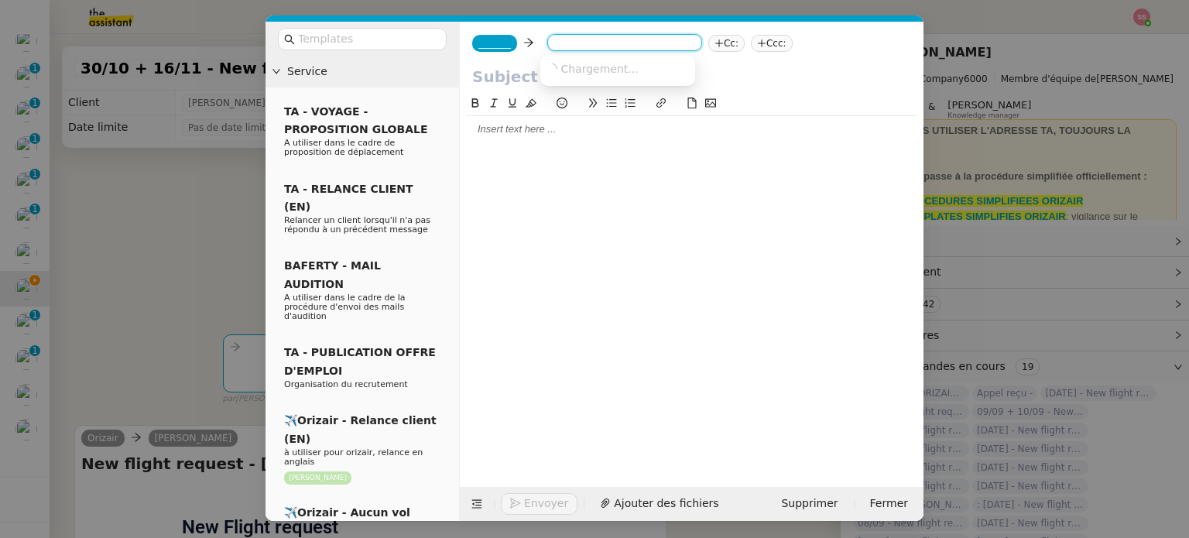
paste input "[EMAIL_ADDRESS][DOMAIN_NAME]"
type input "[EMAIL_ADDRESS][DOMAIN_NAME]"
click at [591, 74] on span "[EMAIL_ADDRESS][DOMAIN_NAME]" at bounding box center [642, 68] width 190 height 12
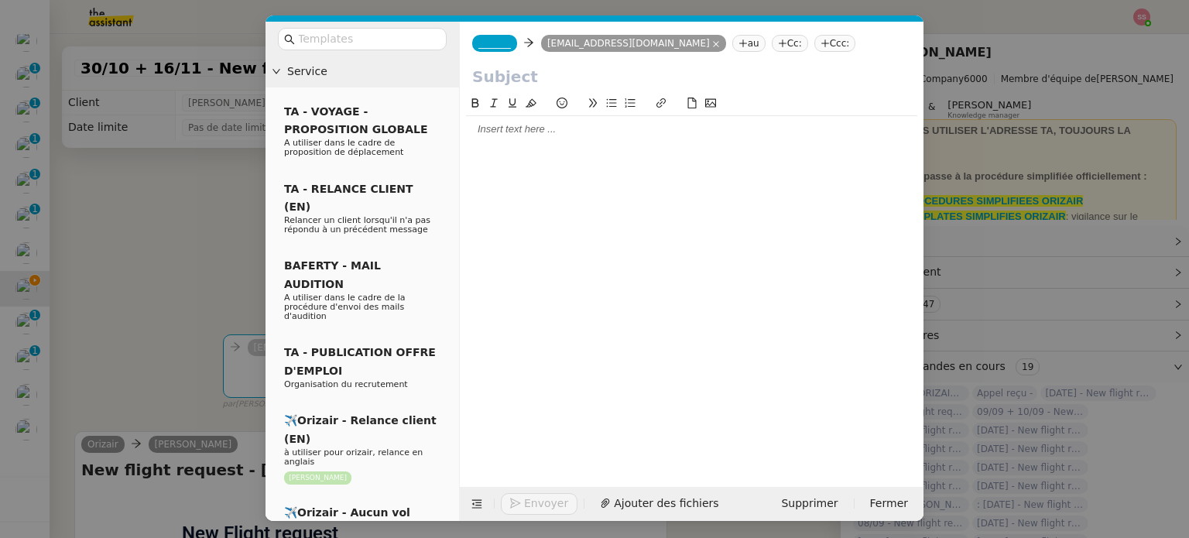
click at [479, 46] on span "_______" at bounding box center [495, 43] width 33 height 11
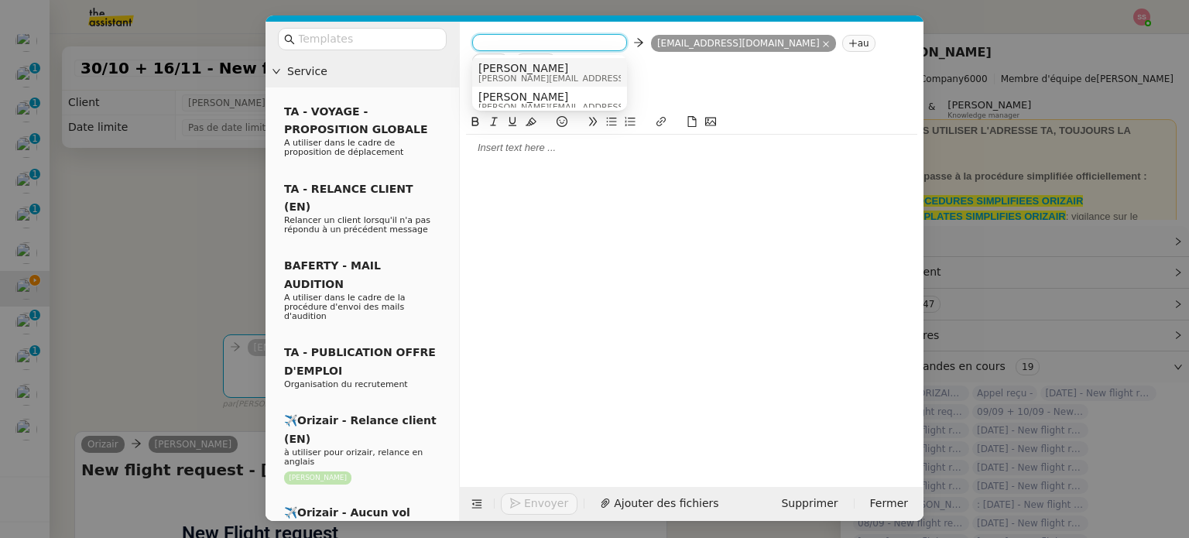
click at [510, 64] on span "[PERSON_NAME]" at bounding box center [589, 68] width 220 height 12
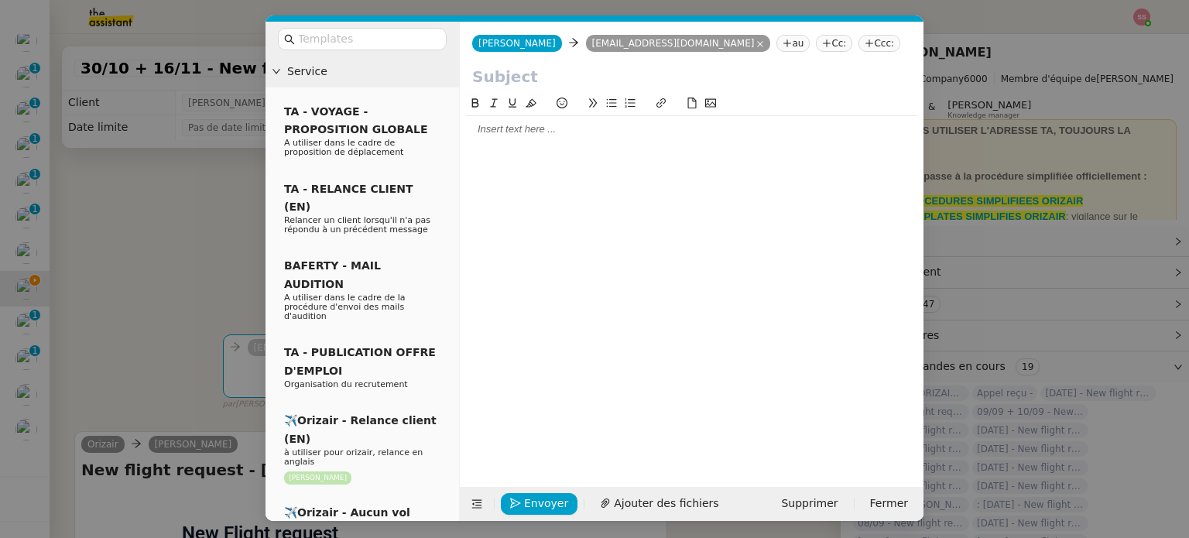
click at [859, 52] on nz-tag "Ccc:" at bounding box center [880, 43] width 42 height 17
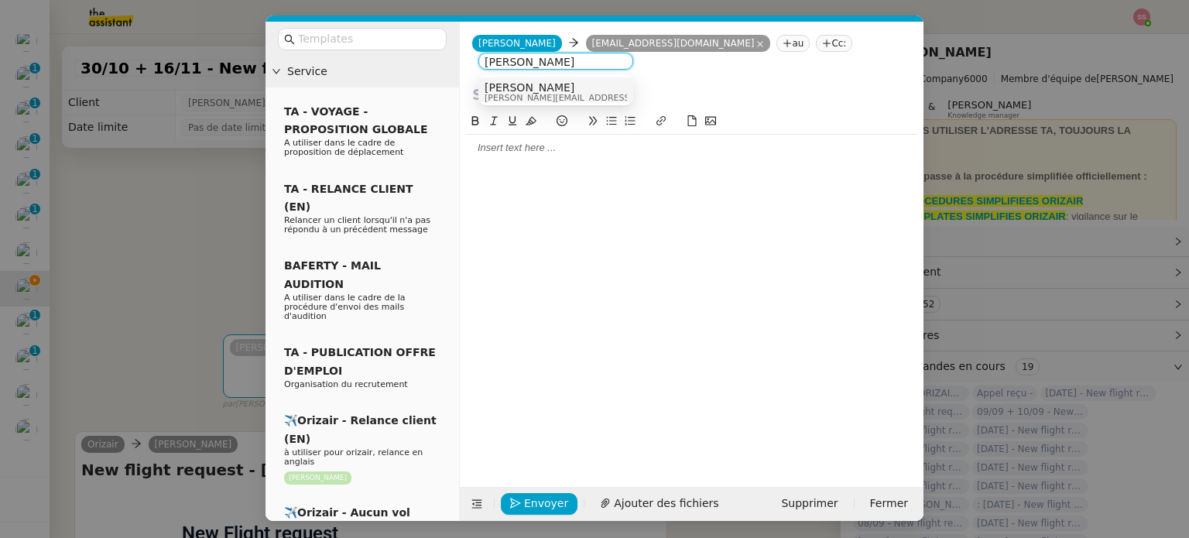
type input "[PERSON_NAME]"
click at [548, 84] on span "[PERSON_NAME]" at bounding box center [595, 87] width 220 height 12
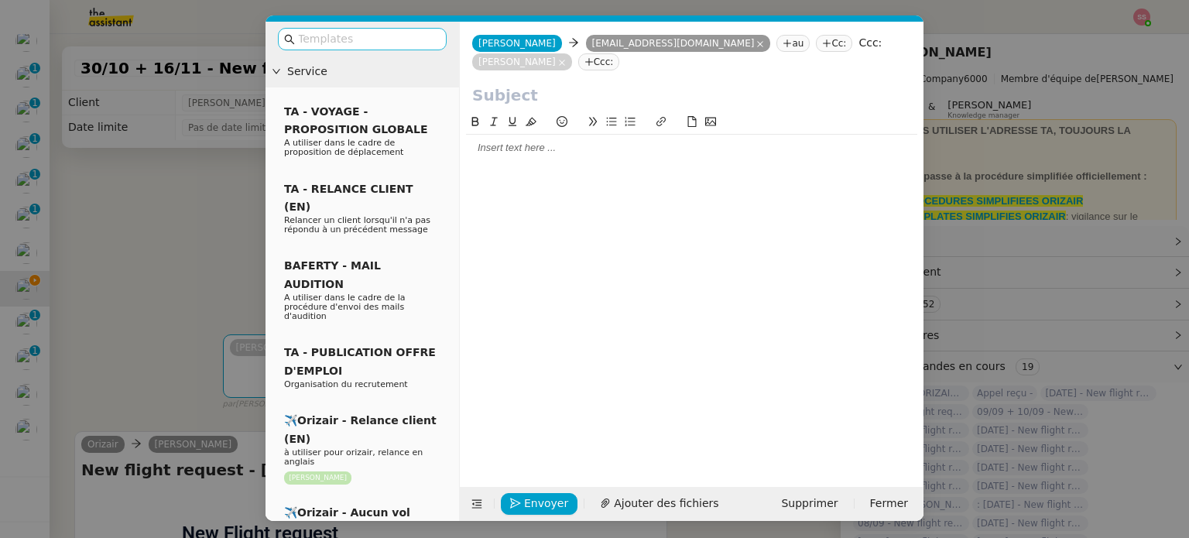
click at [389, 41] on input "text" at bounding box center [367, 39] width 139 height 18
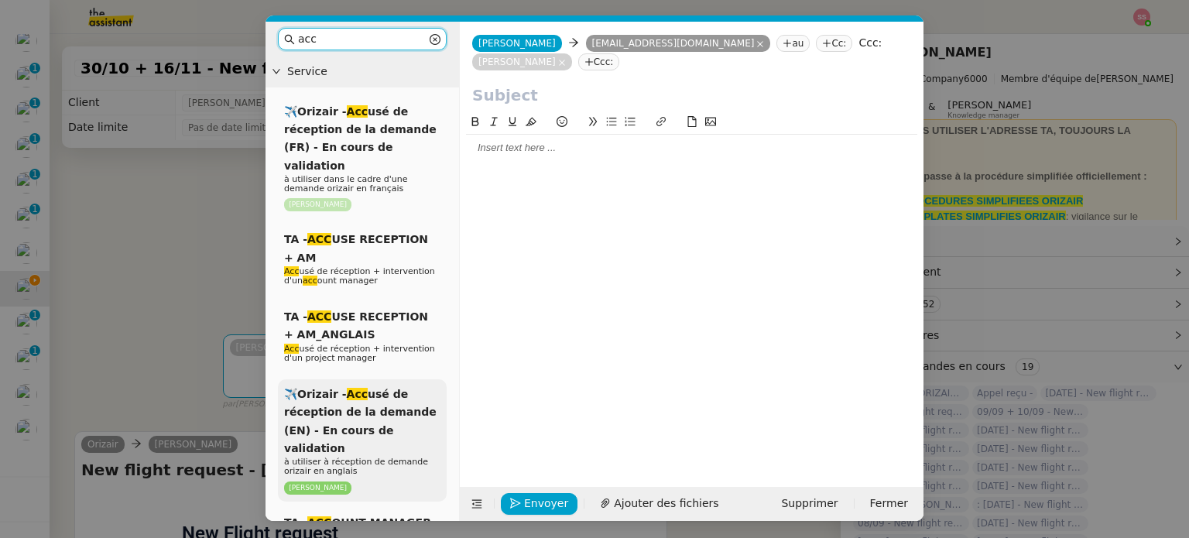
type input "acc"
click at [399, 386] on div "✈️Orizair - Acc usé de réception de la demande (EN) - En cours de validation à …" at bounding box center [362, 440] width 169 height 122
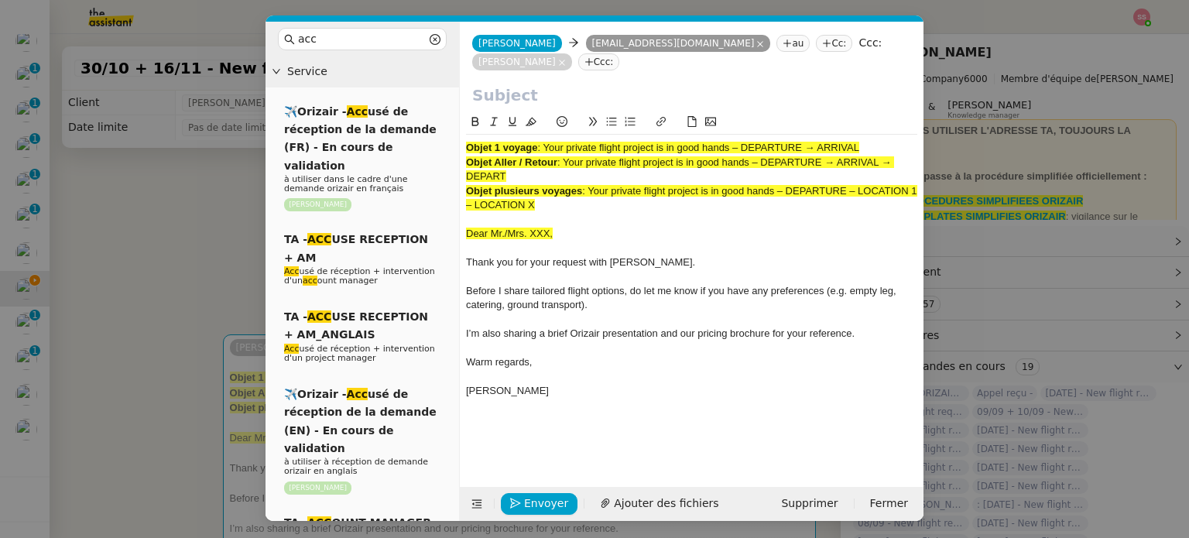
drag, startPoint x: 748, startPoint y: 145, endPoint x: 998, endPoint y: 123, distance: 251.0
click at [998, 123] on nz-modal-container "acc Service ✈️Orizair - Acc usé de réception de la demande (FR) - En cours de v…" at bounding box center [594, 269] width 1189 height 538
click at [875, 148] on div "Objet 1 voyage : Your private flight project is in good hands – DEPARTURE → ARR…" at bounding box center [691, 148] width 451 height 14
drag, startPoint x: 876, startPoint y: 145, endPoint x: 547, endPoint y: 146, distance: 329.8
click at [547, 146] on div "Objet 1 voyage : Your private flight project is in good hands – DEPARTURE → ARR…" at bounding box center [691, 148] width 451 height 14
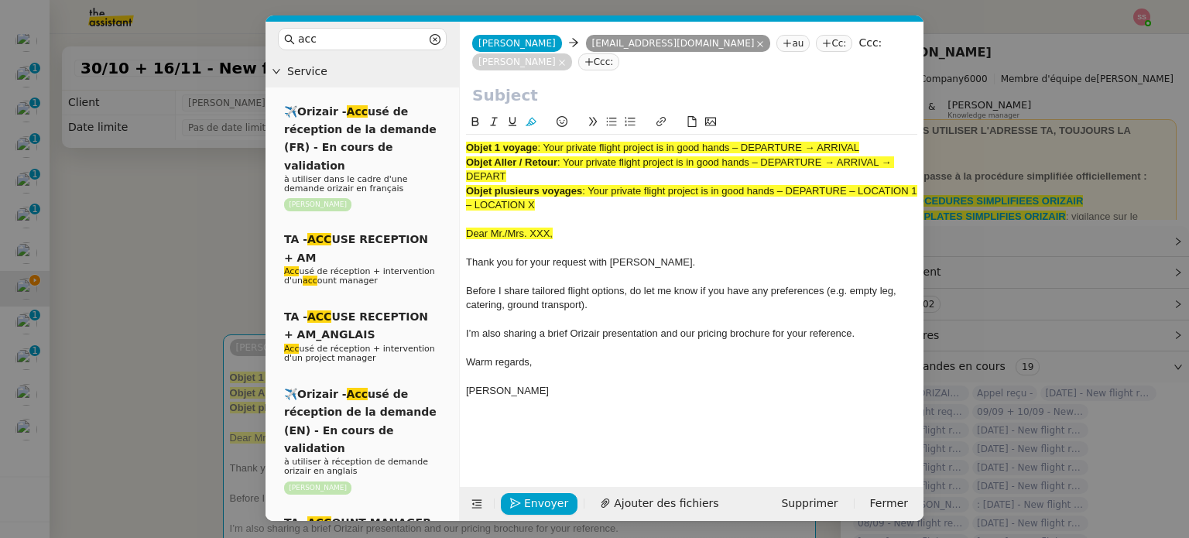
click at [589, 91] on input "text" at bounding box center [691, 95] width 439 height 23
paste input "Your private flight project is in good hands – DEPARTURE → ARRIVAL"
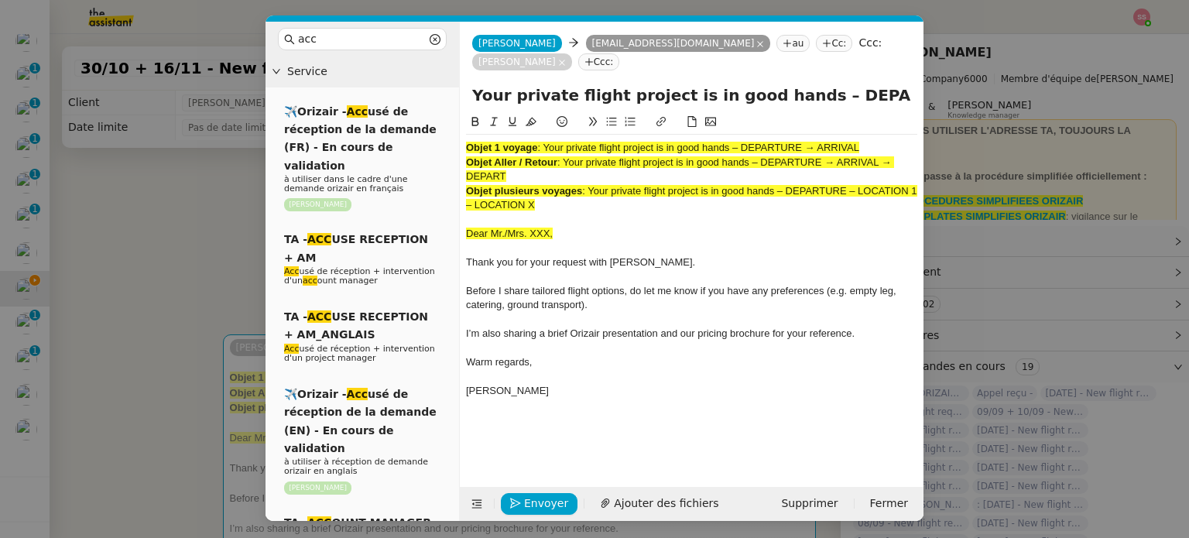
scroll to position [0, 67]
type input "Your private flight project is in good hands – DEPARTURE → ARRIVAL"
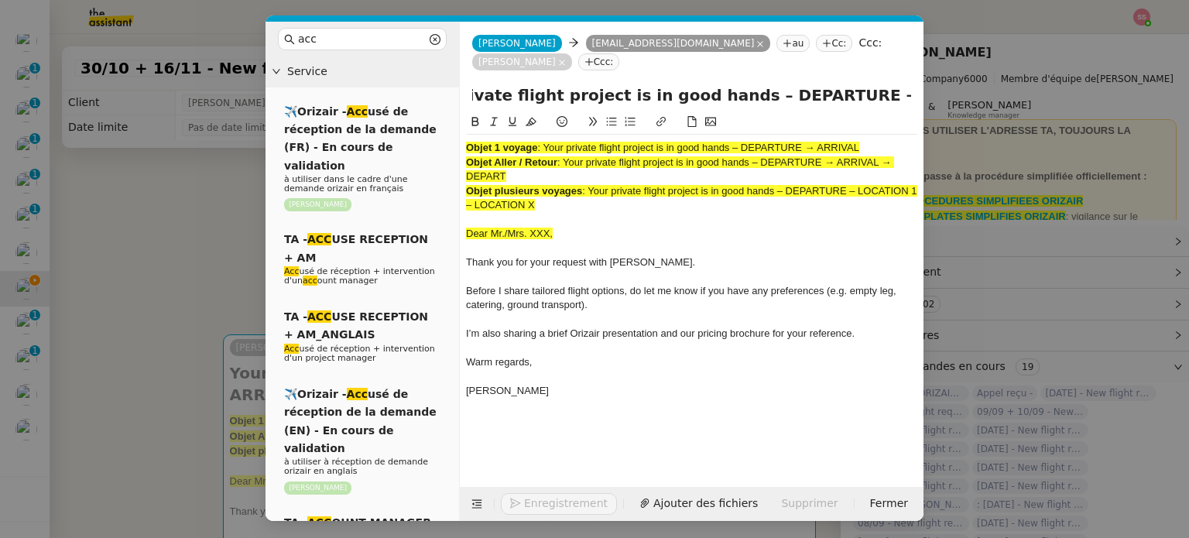
scroll to position [0, 0]
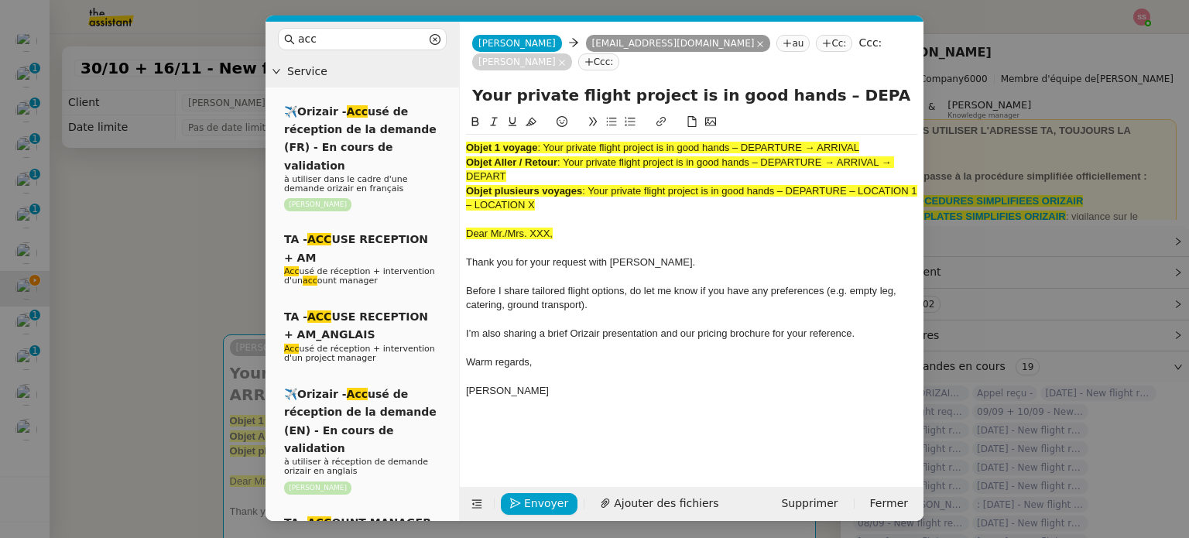
drag, startPoint x: 573, startPoint y: 204, endPoint x: 448, endPoint y: 108, distance: 158.4
click at [448, 108] on nz-layout "acc Service ✈️Orizair - Acc usé de réception de la demande (FR) - En cours de v…" at bounding box center [595, 271] width 658 height 499
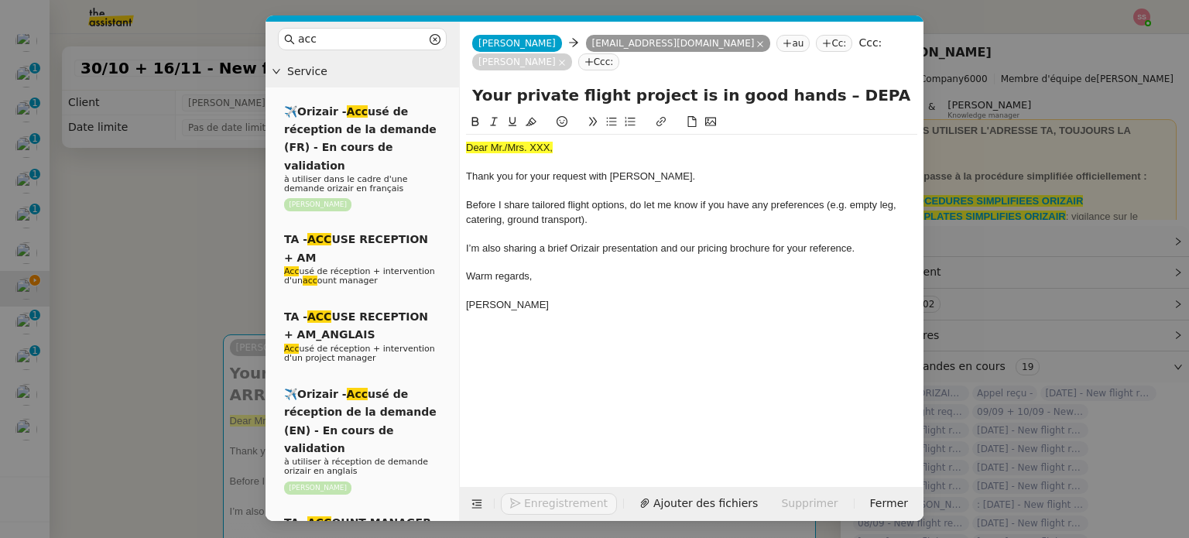
click at [234, 251] on nz-modal-container "acc Service ✈️Orizair - Acc usé de réception de la demande (FR) - En cours de v…" at bounding box center [594, 269] width 1189 height 538
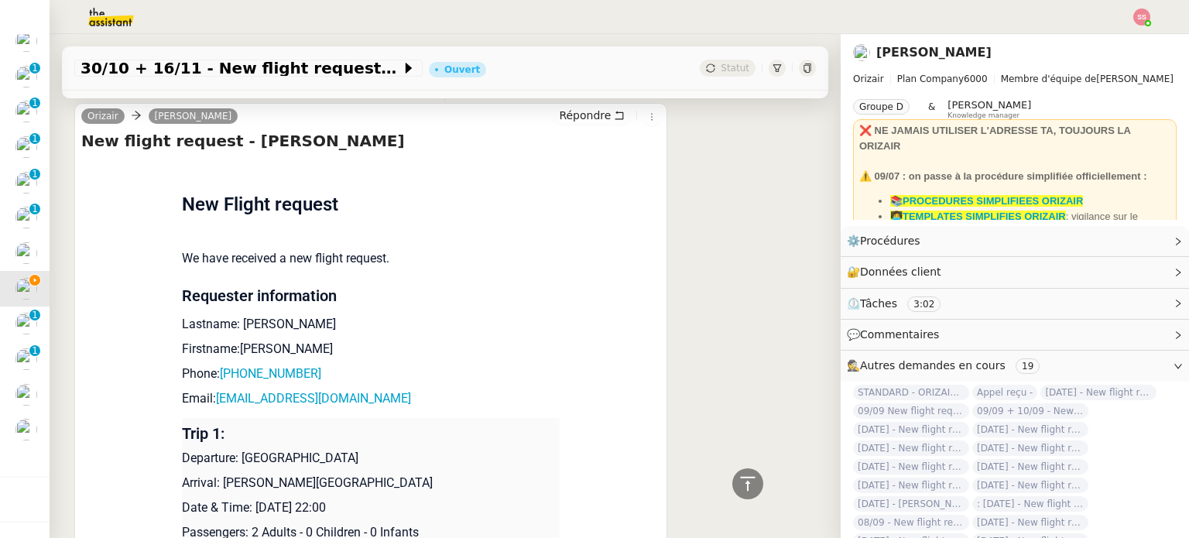
scroll to position [619, 0]
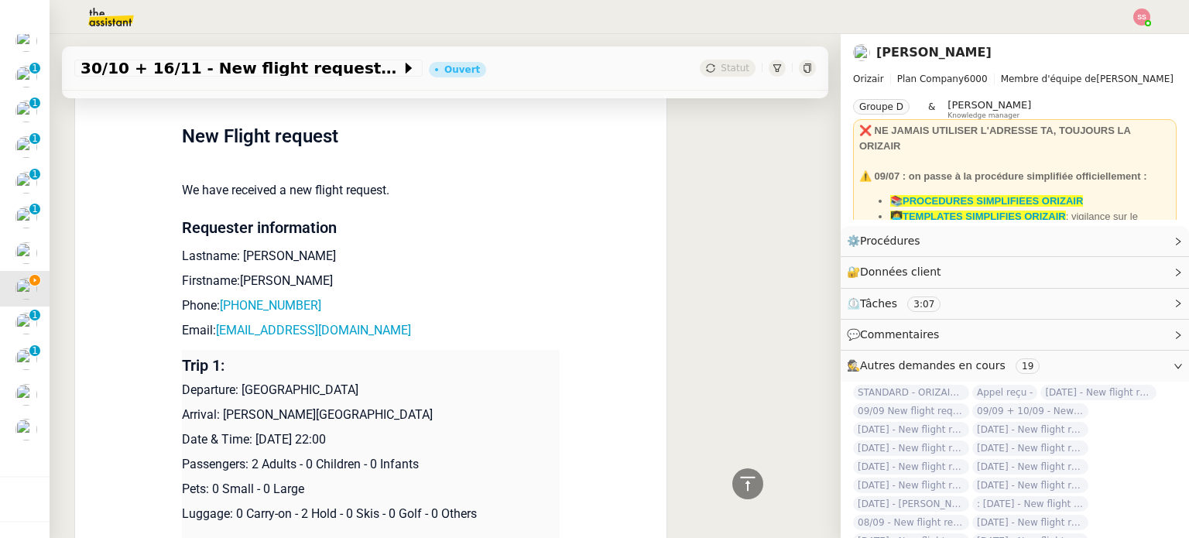
drag, startPoint x: 235, startPoint y: 371, endPoint x: 369, endPoint y: 362, distance: 133.4
click at [369, 381] on p "Departure: [GEOGRAPHIC_DATA]" at bounding box center [371, 390] width 378 height 19
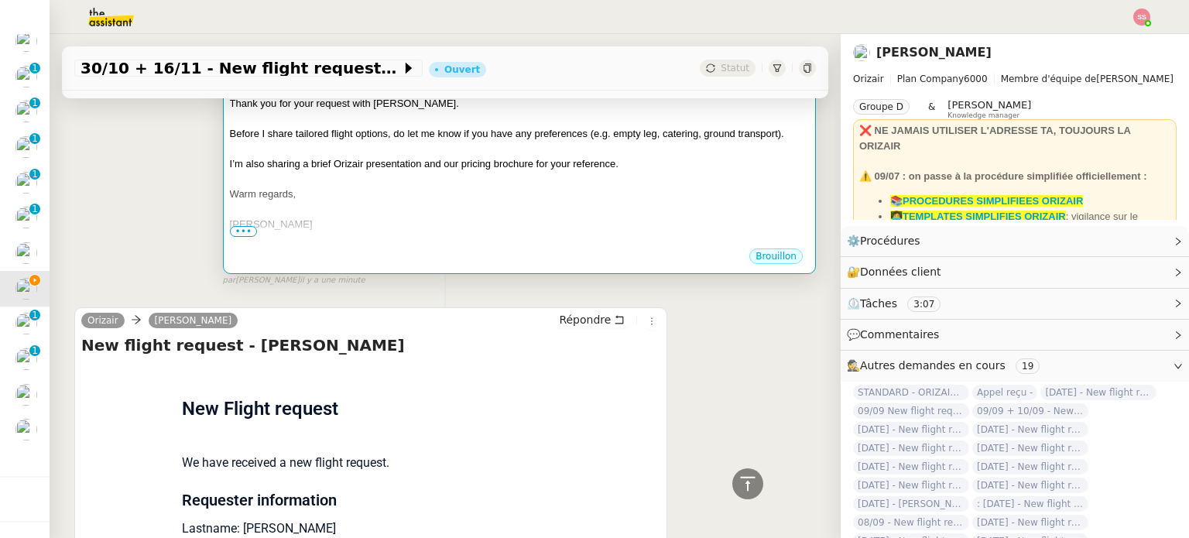
scroll to position [232, 0]
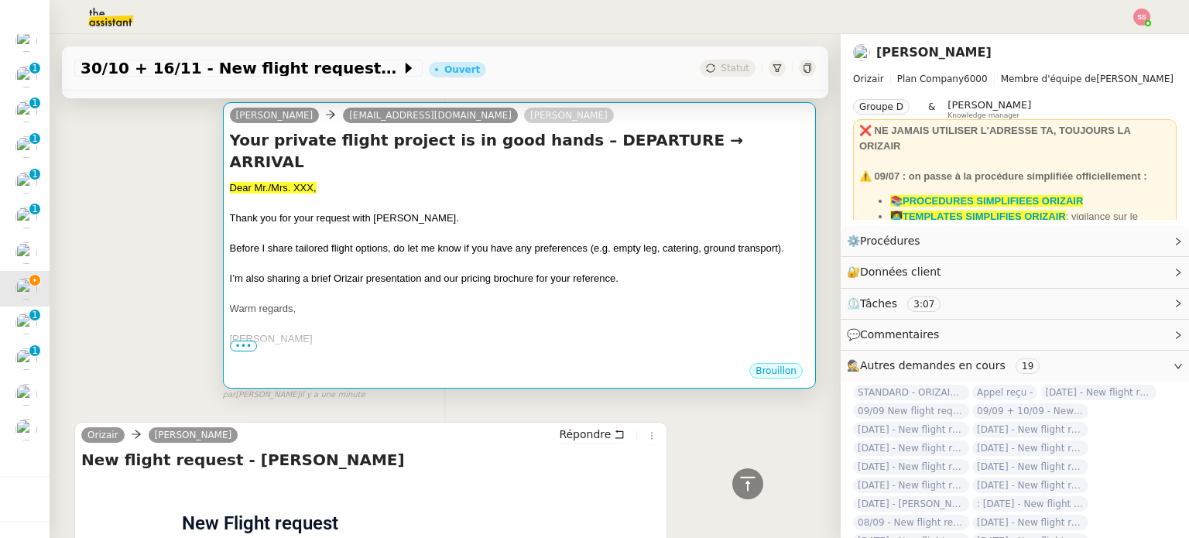
click at [609, 196] on div at bounding box center [519, 203] width 579 height 15
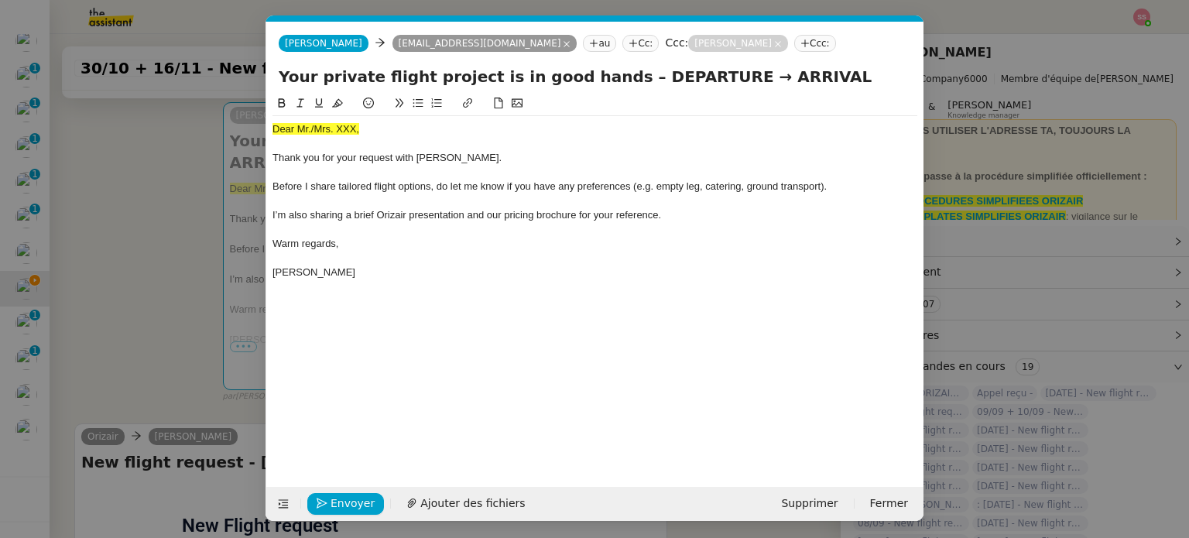
scroll to position [0, 47]
drag, startPoint x: 697, startPoint y: 76, endPoint x: 612, endPoint y: 77, distance: 85.2
click at [612, 77] on input "Your private flight project is in good hands – DEPARTURE → ARRIVAL" at bounding box center [595, 76] width 633 height 23
paste input "[GEOGRAPHIC_DATA]"
type input "Your private flight project is in good hands – [GEOGRAPHIC_DATA]→ ARRIVAL"
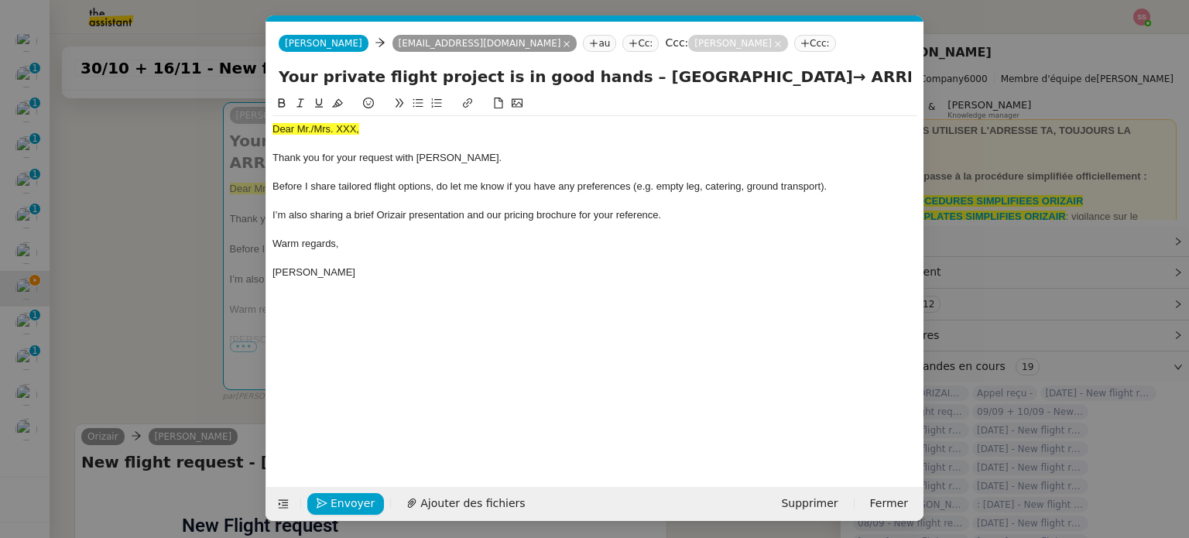
drag, startPoint x: 160, startPoint y: 305, endPoint x: 168, endPoint y: 306, distance: 8.6
click at [160, 305] on nz-modal-container "acc Service ✈️Orizair - Acc usé de réception de la demande (FR) - En cours de v…" at bounding box center [594, 269] width 1189 height 538
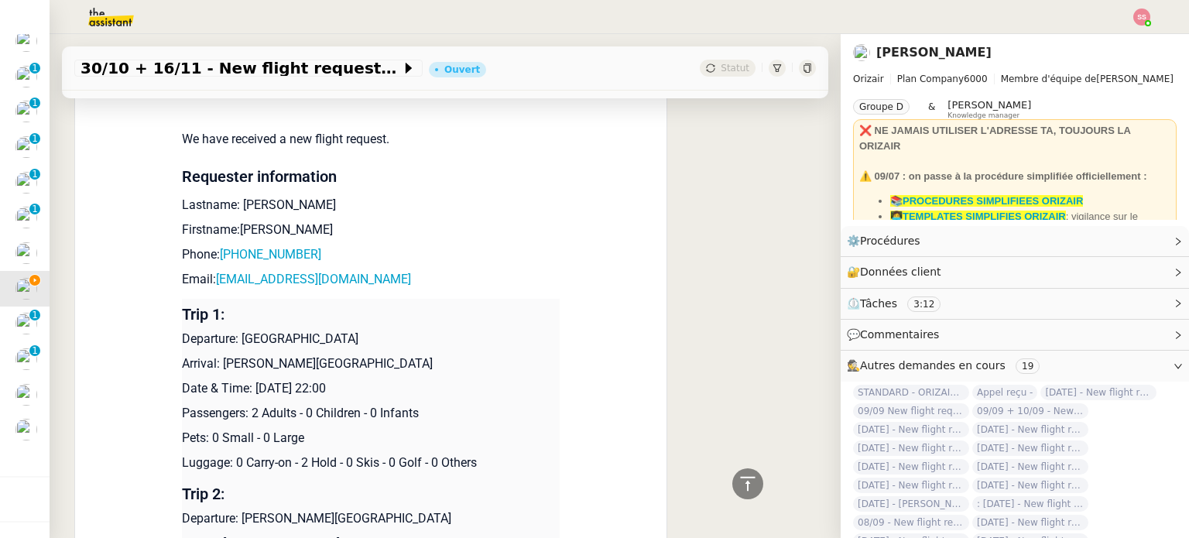
scroll to position [697, 0]
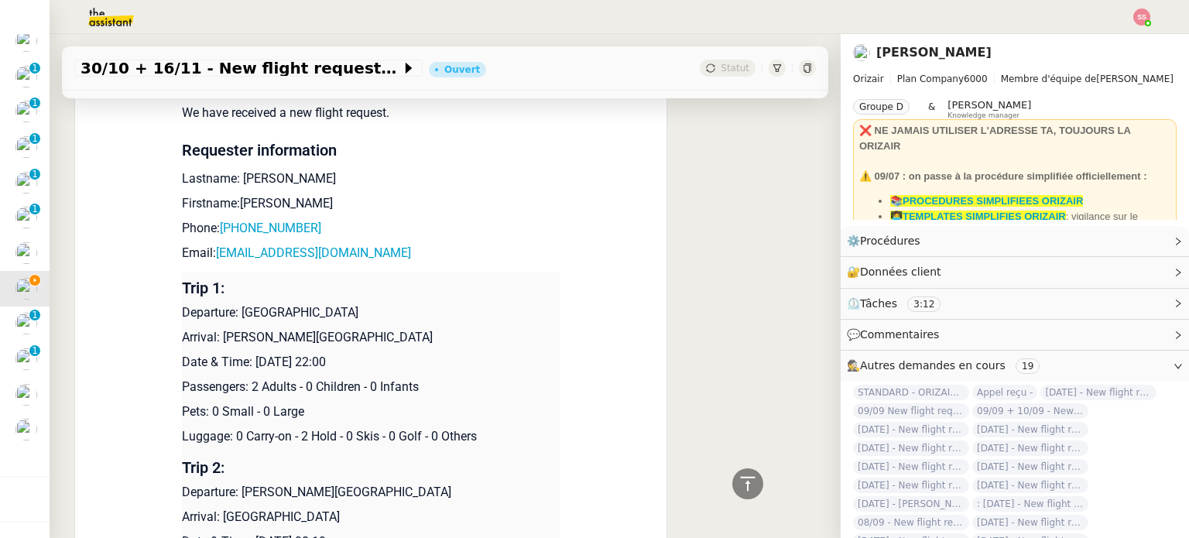
drag, startPoint x: 214, startPoint y: 317, endPoint x: 458, endPoint y: 315, distance: 243.1
click at [458, 328] on p "Arrival: [PERSON_NAME][GEOGRAPHIC_DATA]" at bounding box center [371, 337] width 378 height 19
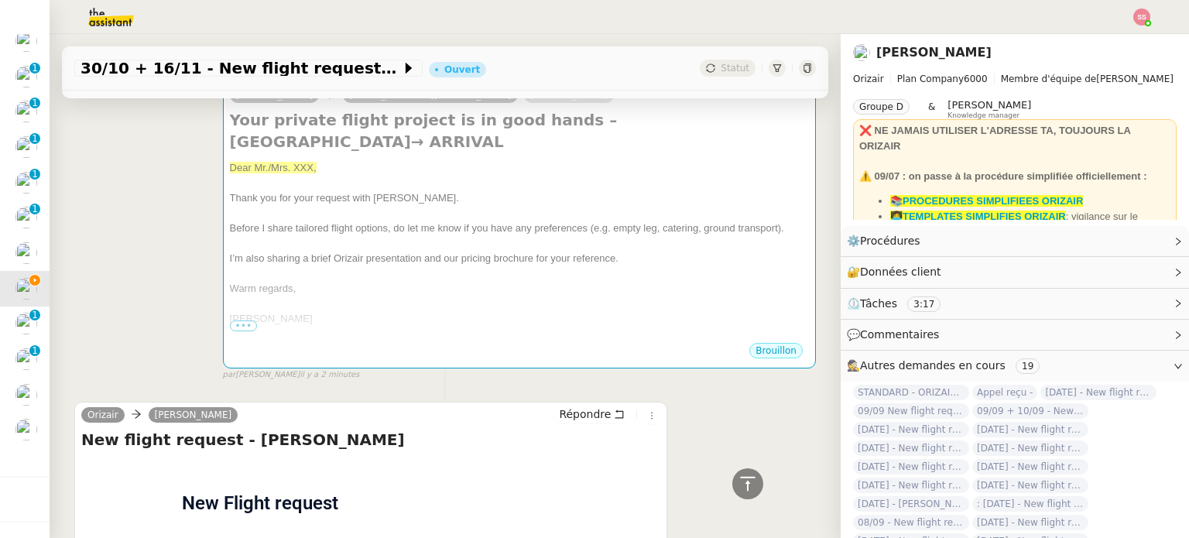
scroll to position [77, 0]
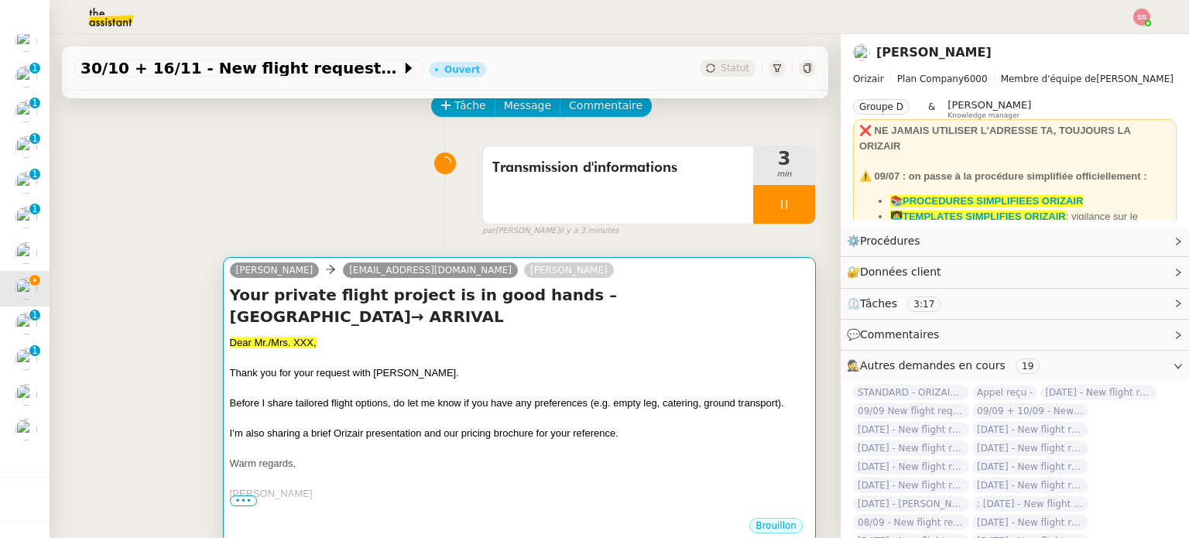
click at [690, 262] on div "[PERSON_NAME] [PERSON_NAME][EMAIL_ADDRESS][DOMAIN_NAME] [PERSON_NAME] Your priv…" at bounding box center [519, 400] width 593 height 286
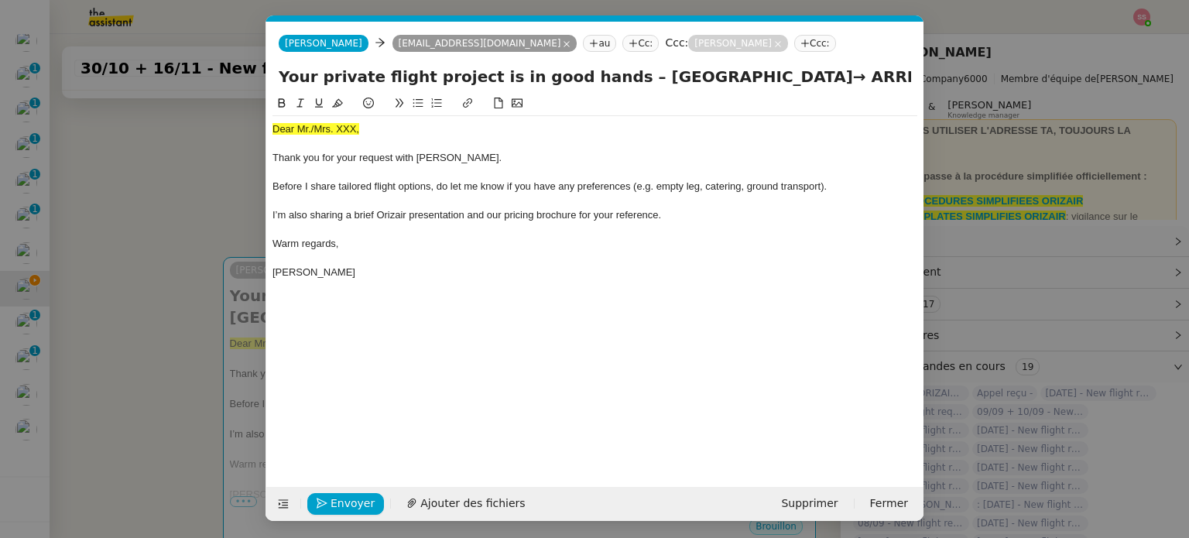
scroll to position [0, 47]
drag, startPoint x: 771, startPoint y: 81, endPoint x: 843, endPoint y: 76, distance: 72.2
click at [843, 76] on input "Your private flight project is in good hands – [GEOGRAPHIC_DATA]→ ARRIVAL" at bounding box center [595, 76] width 633 height 23
paste input "[PERSON_NAME][GEOGRAPHIC_DATA]"
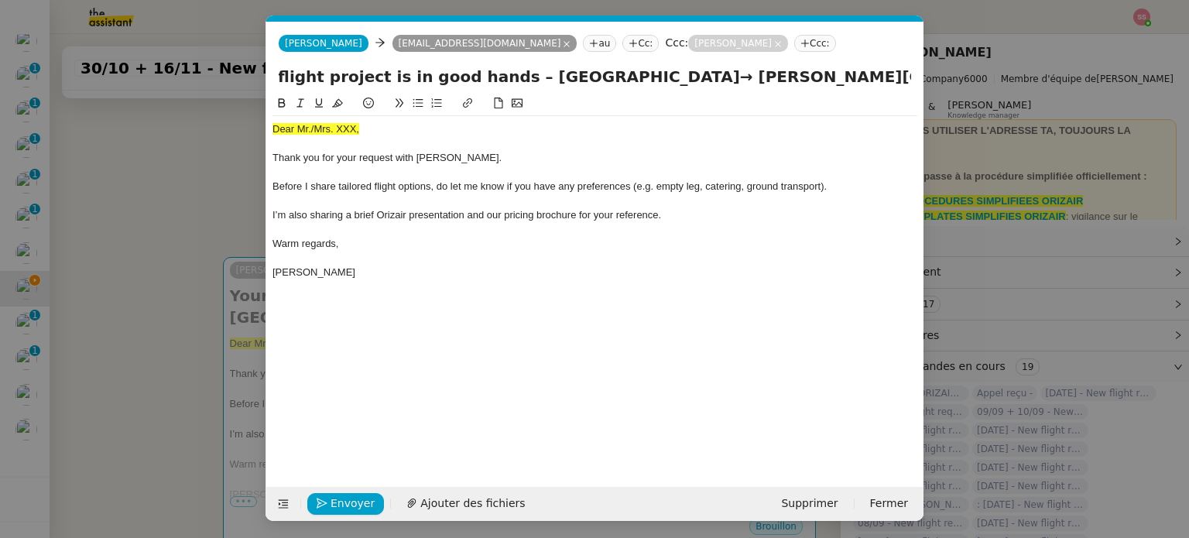
drag, startPoint x: 651, startPoint y: 77, endPoint x: 637, endPoint y: 77, distance: 13.9
click at [637, 77] on input "Your private flight project is in good hands – [GEOGRAPHIC_DATA]→ [PERSON_NAME]…" at bounding box center [595, 76] width 633 height 23
drag, startPoint x: 748, startPoint y: 81, endPoint x: 761, endPoint y: 81, distance: 13.2
click at [749, 81] on input "Your private flight project is in good hands – [GEOGRAPHIC_DATA]→ [PERSON_NAME]…" at bounding box center [595, 76] width 633 height 23
drag, startPoint x: 793, startPoint y: 83, endPoint x: 968, endPoint y: 98, distance: 175.7
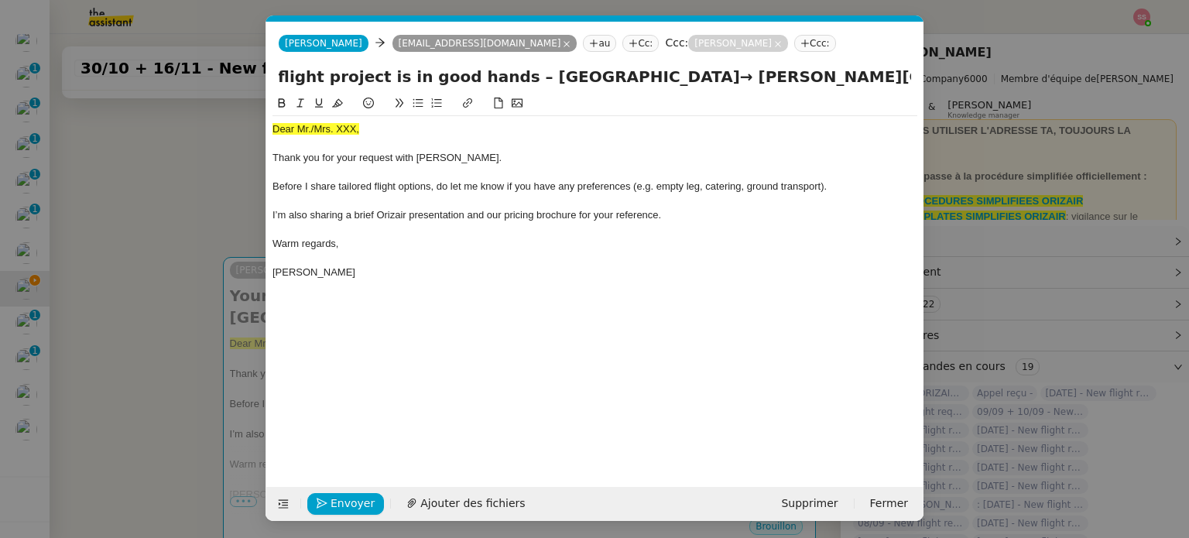
click at [968, 98] on nz-modal-container "acc Service ✈️Orizair - Acc usé de réception de la demande (FR) - En cours de v…" at bounding box center [594, 269] width 1189 height 538
click at [907, 80] on input "Your private flight project is in good hands – [GEOGRAPHIC_DATA]→ [PERSON_NAME]…" at bounding box center [595, 76] width 633 height 23
click at [908, 77] on input "Your private flight project is in good hands – [GEOGRAPHIC_DATA]→ [PERSON_NAME]…" at bounding box center [595, 76] width 633 height 23
paste input "→"
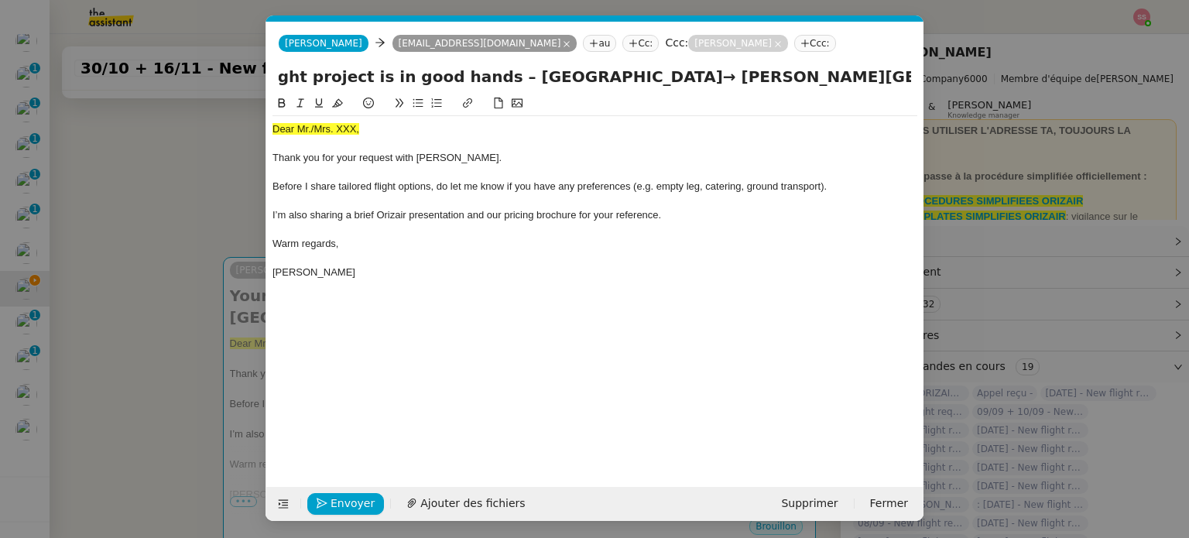
drag, startPoint x: 619, startPoint y: 77, endPoint x: 472, endPoint y: 81, distance: 148.0
click at [472, 81] on input "Your private flight project is in good hands – [GEOGRAPHIC_DATA]→ [PERSON_NAME]…" at bounding box center [595, 76] width 633 height 23
click at [908, 80] on input "Your private flight project is in good hands – [GEOGRAPHIC_DATA]→ [PERSON_NAME]…" at bounding box center [595, 76] width 633 height 23
paste input "[GEOGRAPHIC_DATA]"
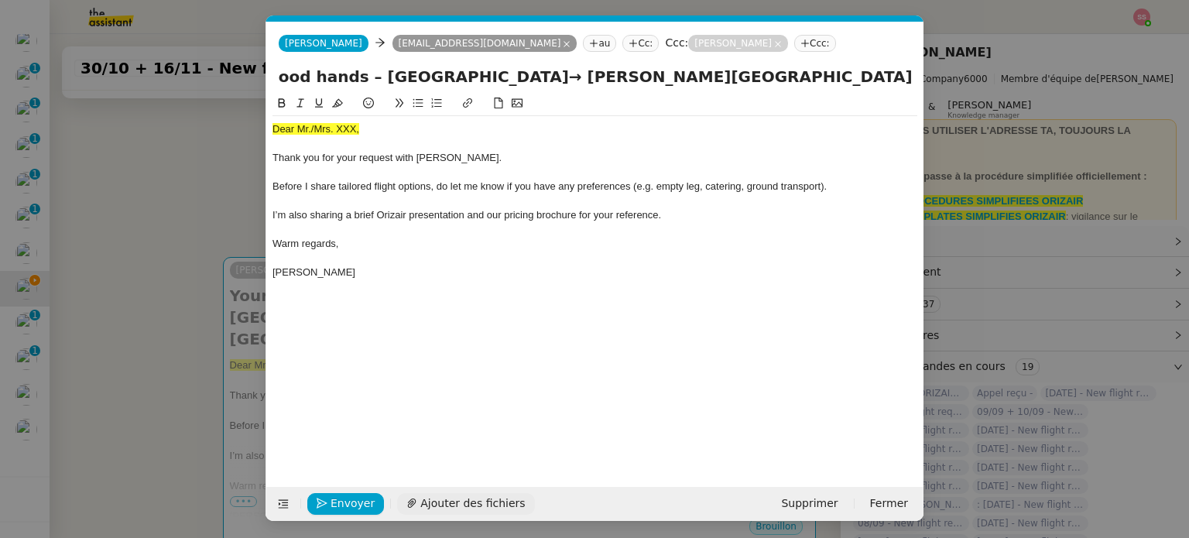
type input "Your private flight project is in good hands – [GEOGRAPHIC_DATA]→ [PERSON_NAME]…"
click at [475, 511] on span "Ajouter des fichiers" at bounding box center [472, 504] width 105 height 18
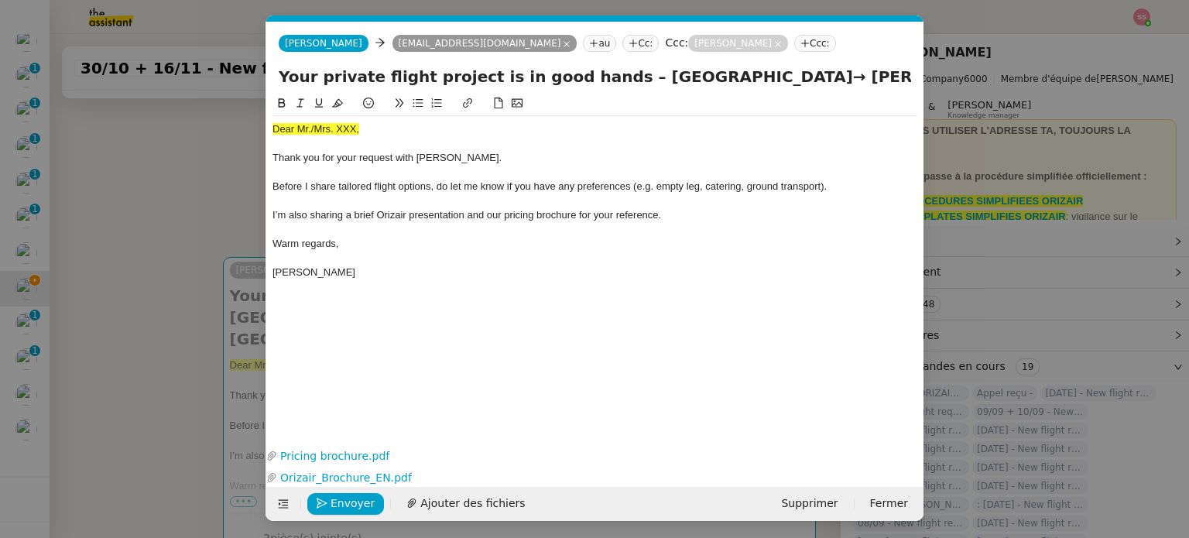
click at [195, 322] on nz-modal-container "acc Service ✈️Orizair - Acc usé de réception de la demande (FR) - En cours de v…" at bounding box center [594, 269] width 1189 height 538
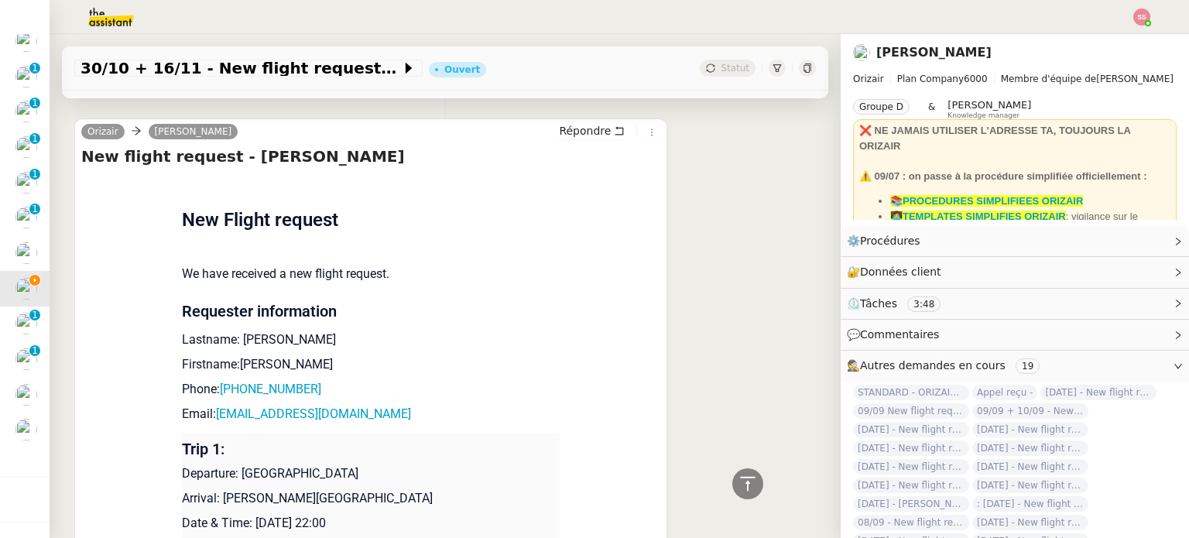
scroll to position [697, 0]
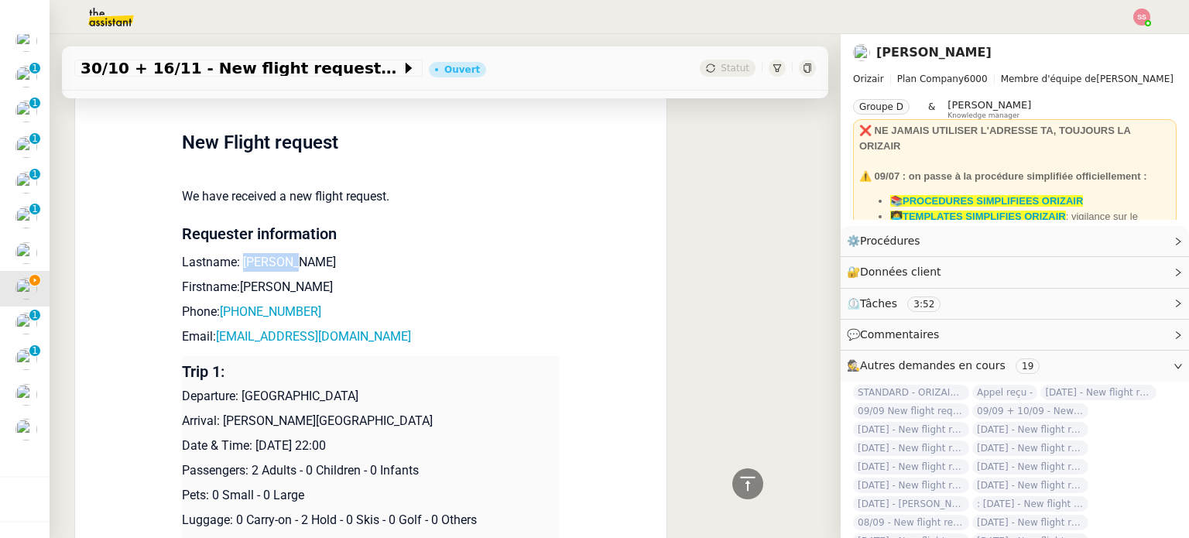
drag, startPoint x: 235, startPoint y: 266, endPoint x: 287, endPoint y: 266, distance: 52.7
click at [287, 266] on p "Lastname: [PERSON_NAME]" at bounding box center [371, 262] width 378 height 19
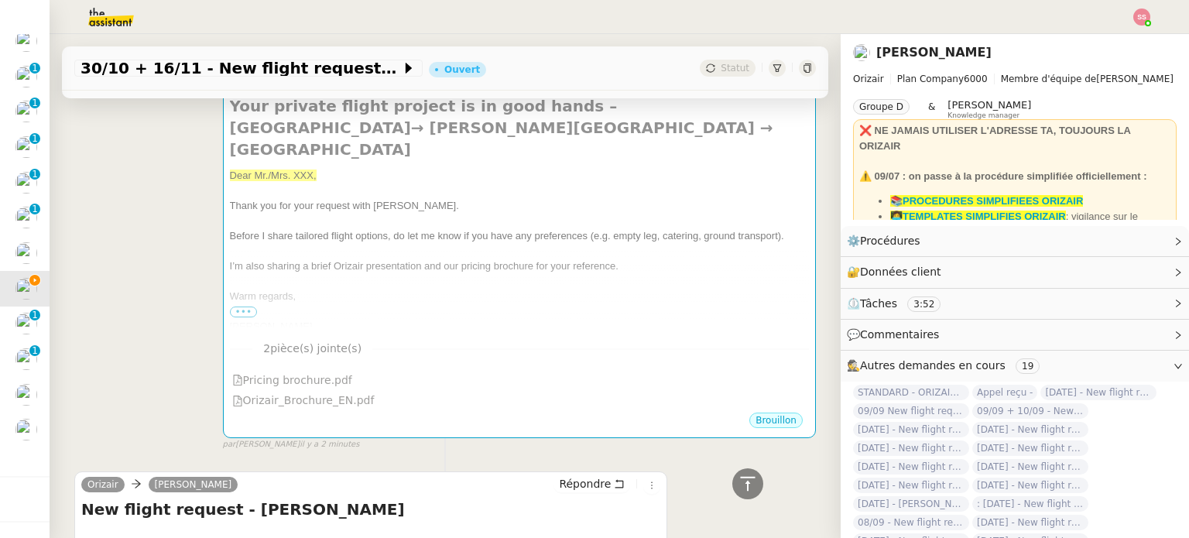
scroll to position [155, 0]
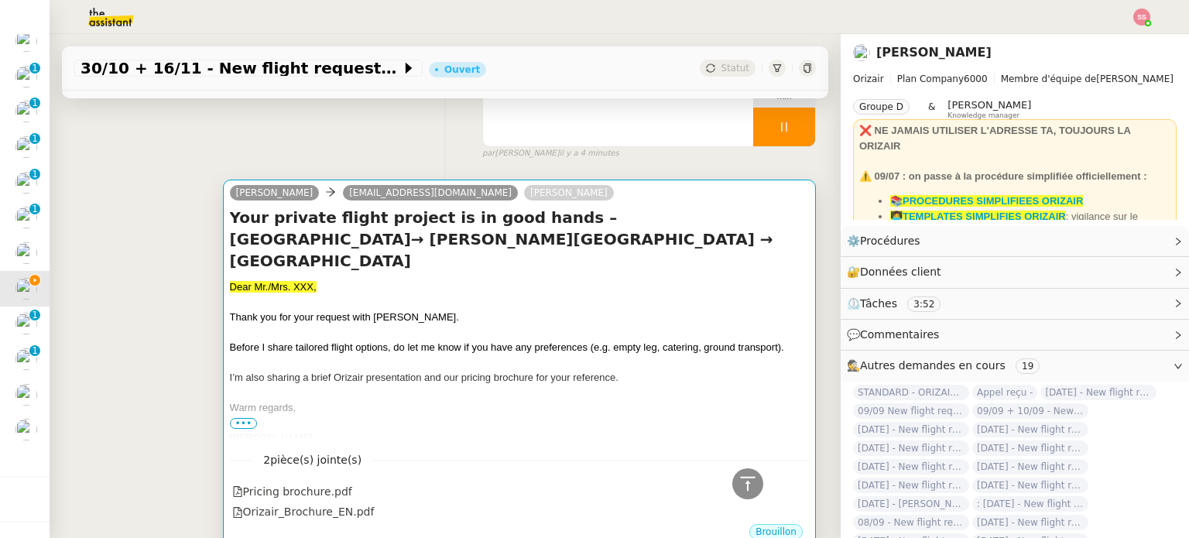
click at [471, 372] on span "I’m also sharing a brief Orizair presentation and our pricing brochure for your…" at bounding box center [424, 378] width 389 height 12
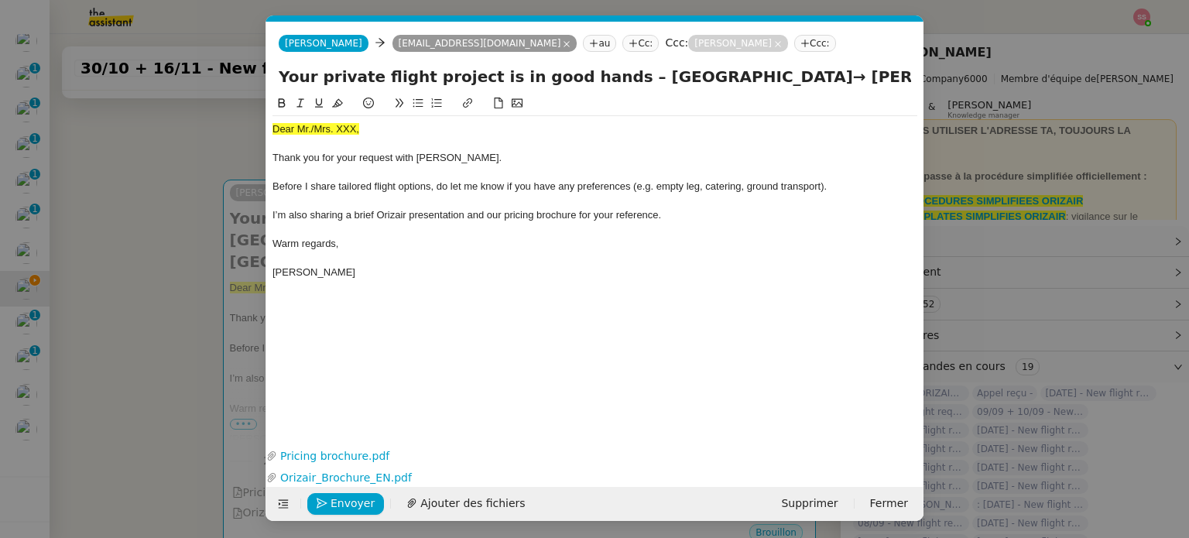
scroll to position [0, 47]
click at [334, 115] on div at bounding box center [595, 105] width 645 height 22
click at [338, 134] on span "Dear Mr./Mrs. XXX," at bounding box center [316, 129] width 87 height 12
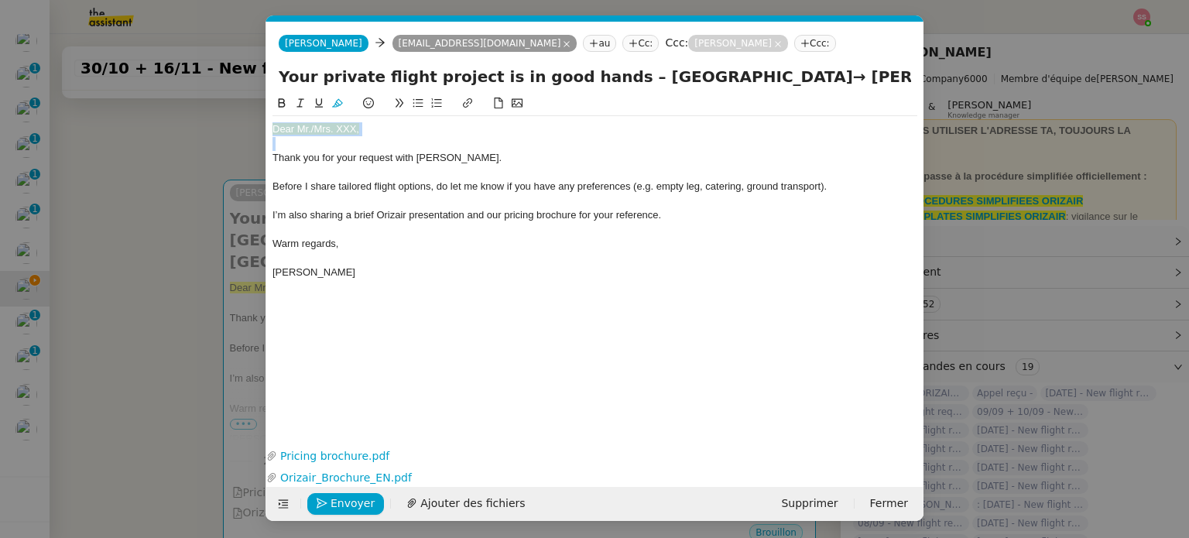
click at [336, 104] on icon at bounding box center [337, 103] width 11 height 9
click at [358, 120] on div "Dear Mr./Mrs. XXX, Thank you for your request with [PERSON_NAME]. Before I shar…" at bounding box center [595, 201] width 645 height 170
drag, startPoint x: 377, startPoint y: 125, endPoint x: 312, endPoint y: 128, distance: 65.1
click at [312, 128] on div "Dear Mr./Mrs. XXX," at bounding box center [595, 129] width 645 height 14
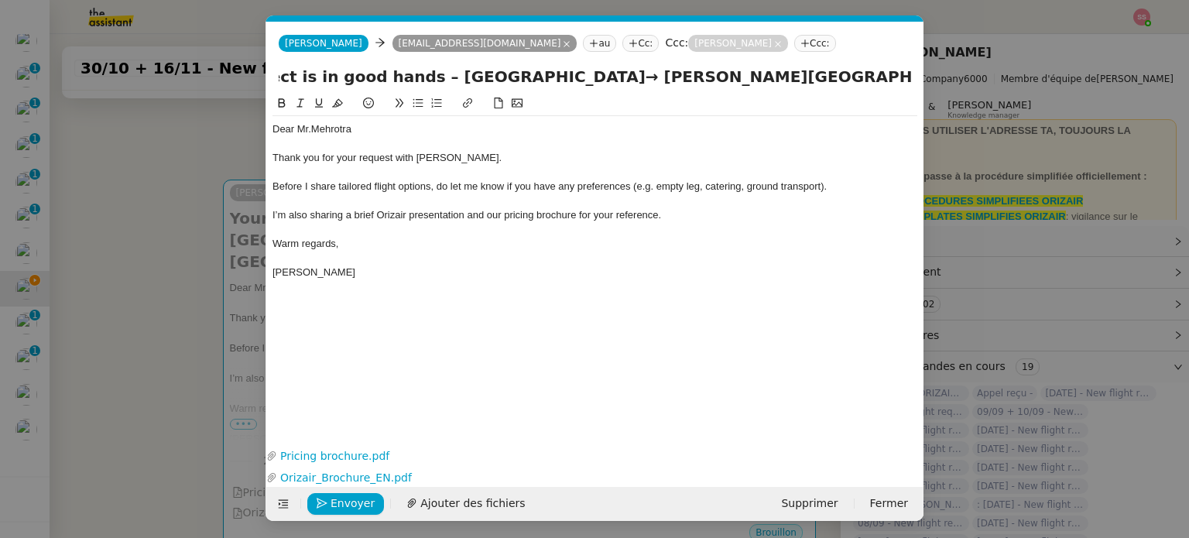
scroll to position [0, 284]
drag, startPoint x: 489, startPoint y: 71, endPoint x: 919, endPoint y: 104, distance: 431.7
click at [919, 104] on form "[PERSON_NAME] [PERSON_NAME] [PERSON_NAME][EMAIL_ADDRESS][DOMAIN_NAME] au Cc: Cc…" at bounding box center [595, 271] width 658 height 499
drag, startPoint x: 684, startPoint y: 317, endPoint x: 567, endPoint y: 374, distance: 130.6
click at [684, 318] on div "Dear [PERSON_NAME] Thank you for your request with [PERSON_NAME]. Before I shar…" at bounding box center [595, 257] width 645 height 326
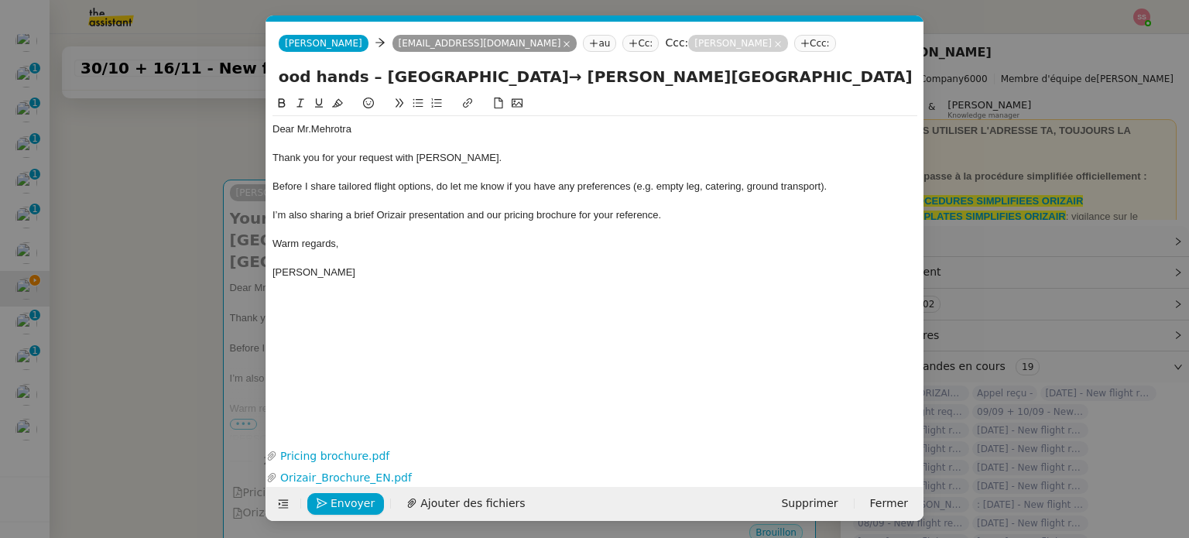
scroll to position [0, 0]
click at [335, 507] on span "Envoyer" at bounding box center [353, 504] width 44 height 18
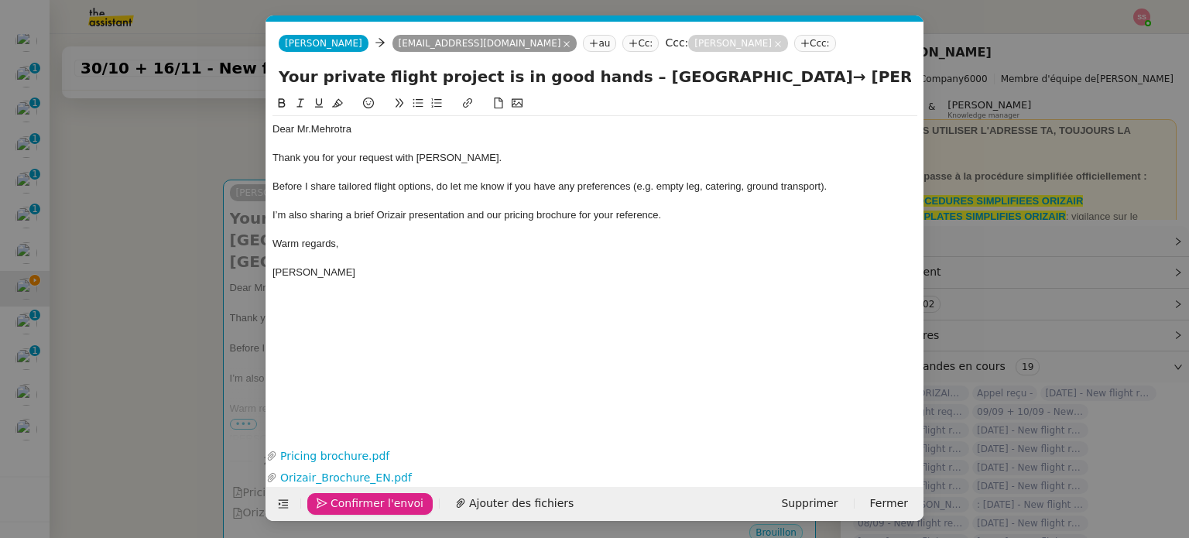
click at [335, 507] on span "Confirmer l'envoi" at bounding box center [377, 504] width 93 height 18
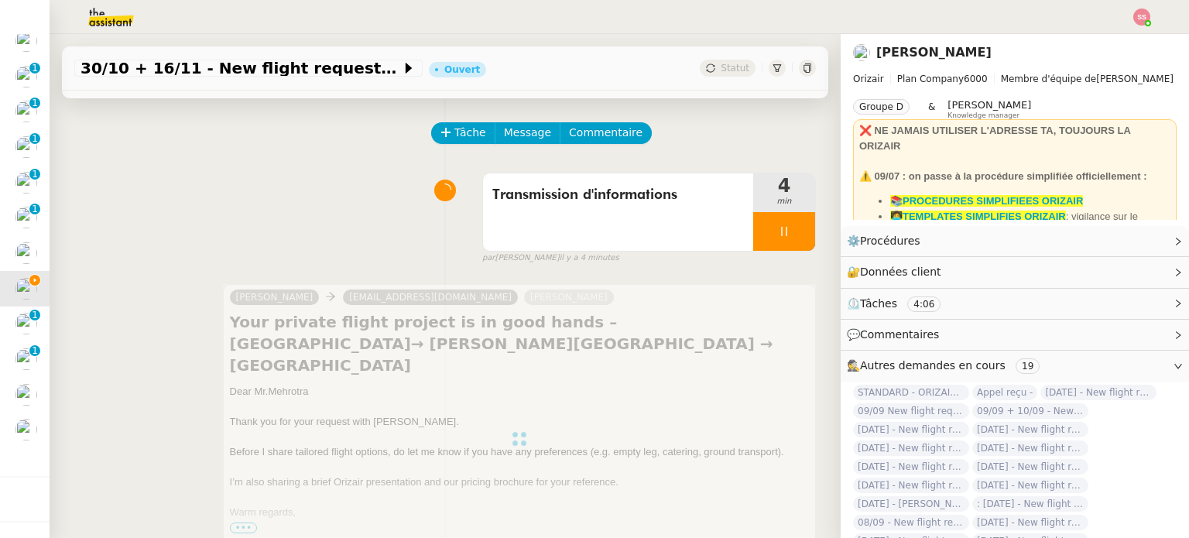
scroll to position [77, 0]
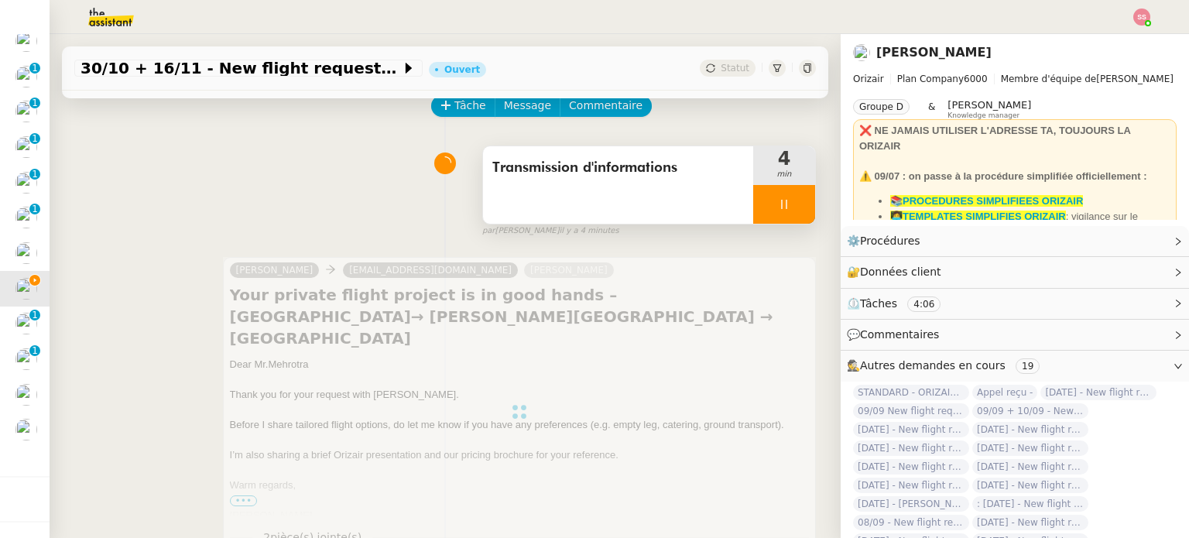
click at [770, 197] on div at bounding box center [784, 204] width 62 height 39
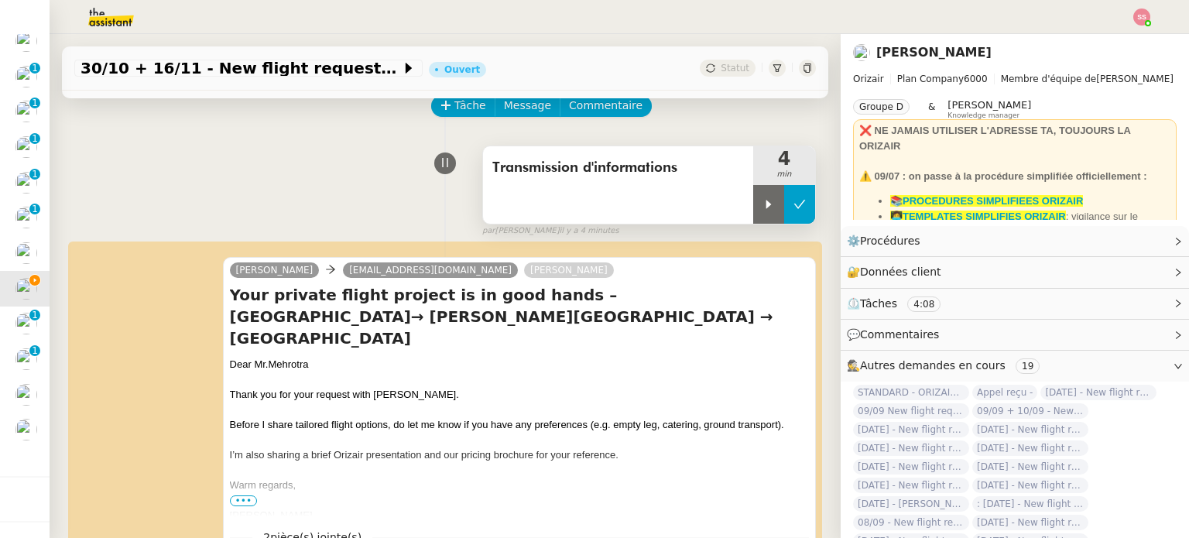
click at [784, 197] on button at bounding box center [799, 204] width 31 height 39
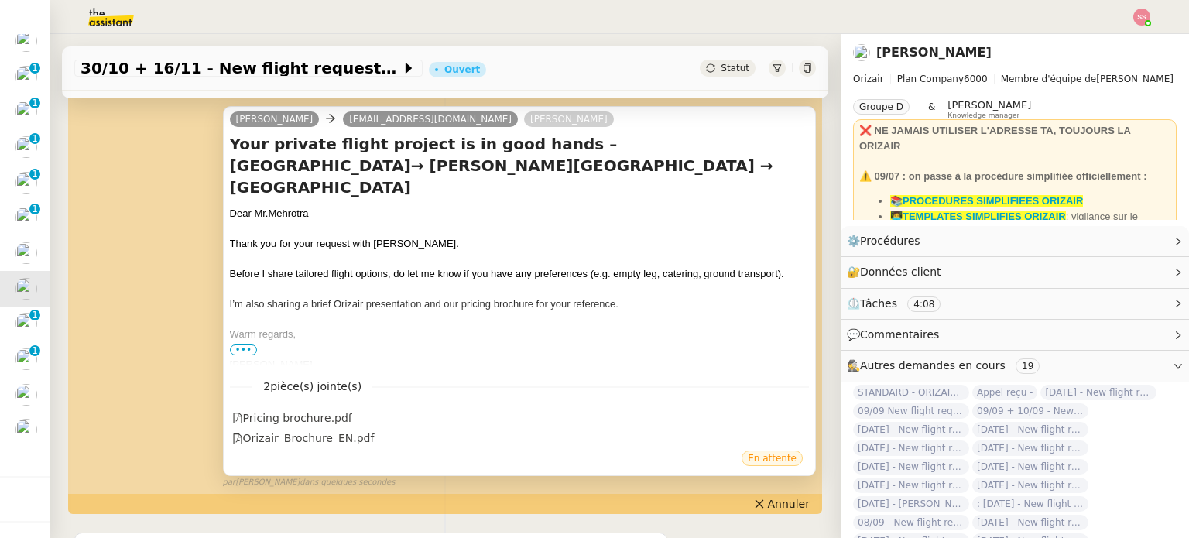
scroll to position [232, 0]
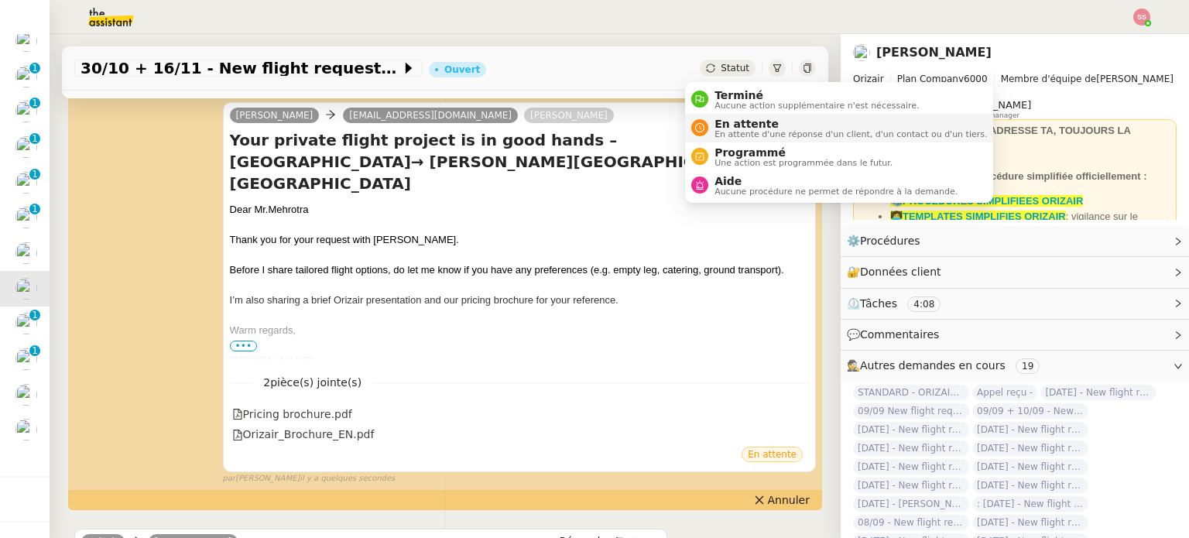
click at [721, 118] on span "En attente" at bounding box center [851, 124] width 273 height 12
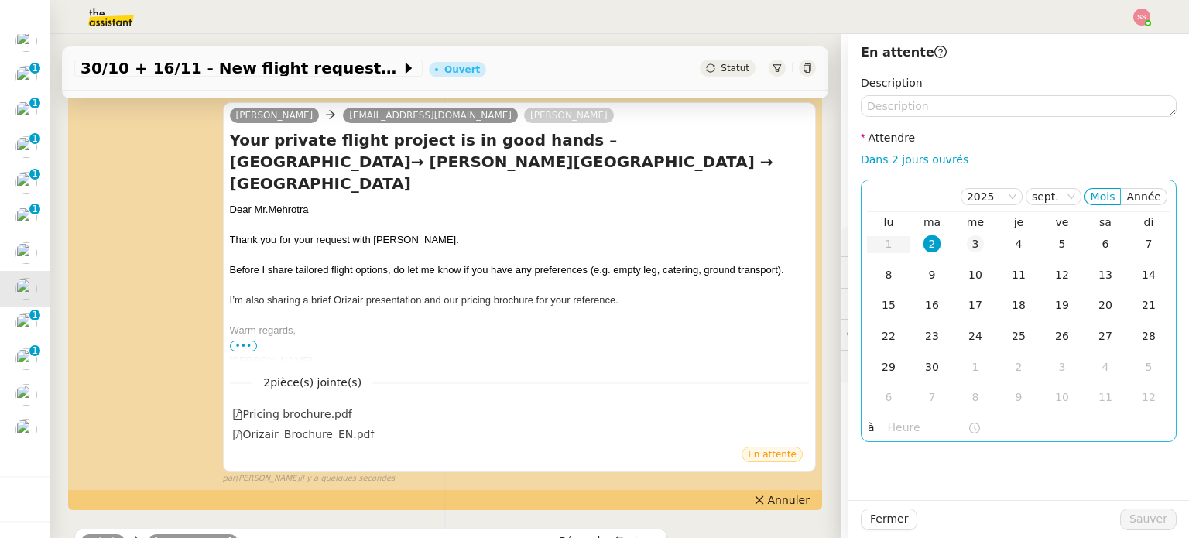
click at [967, 237] on div "3" at bounding box center [975, 243] width 17 height 17
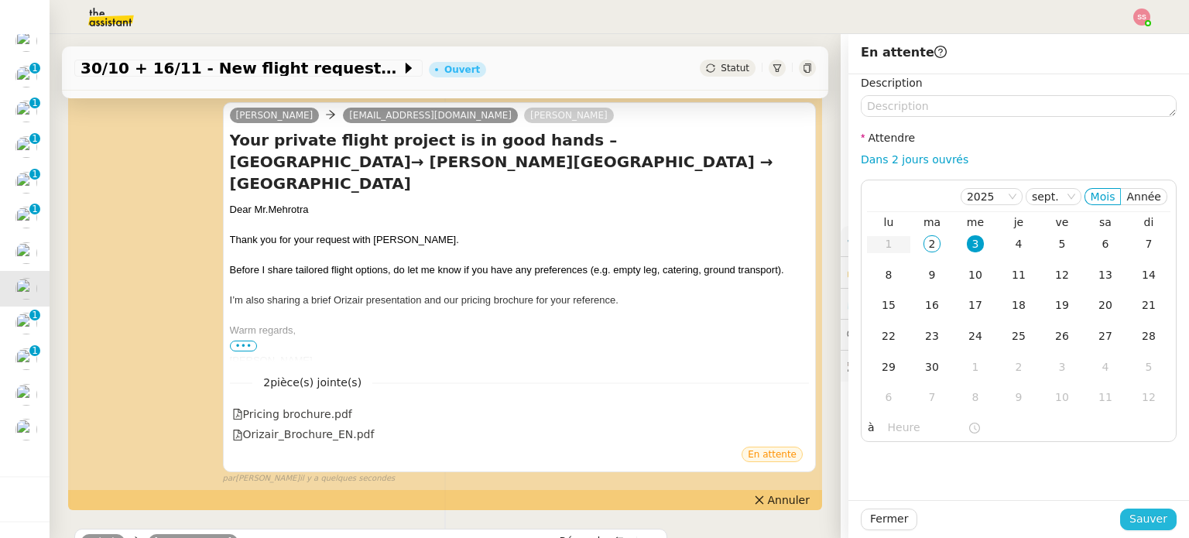
click at [1130, 513] on span "Sauver" at bounding box center [1149, 519] width 38 height 18
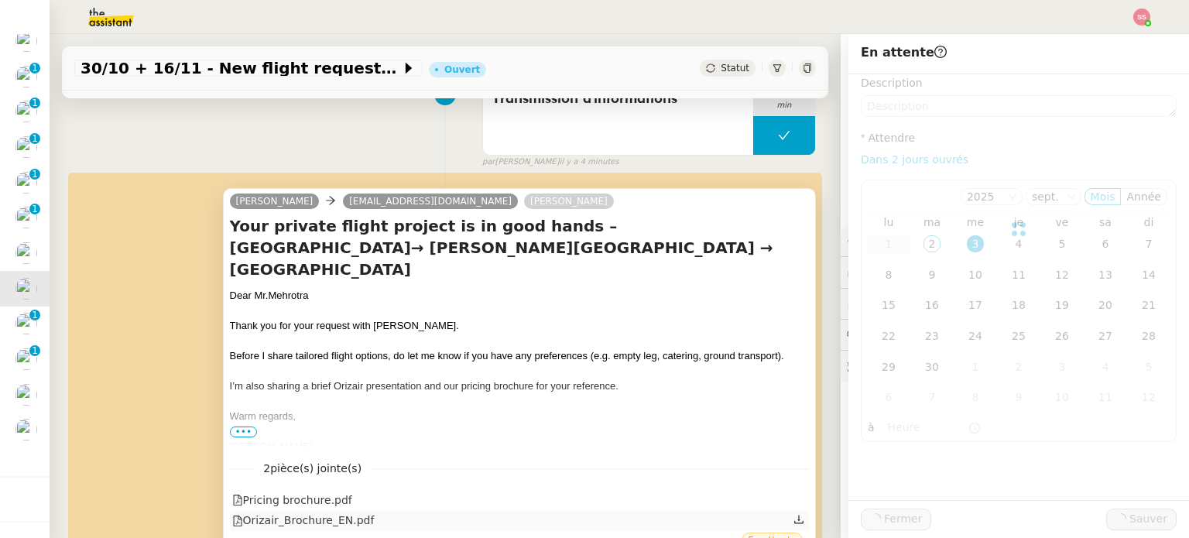
scroll to position [317, 0]
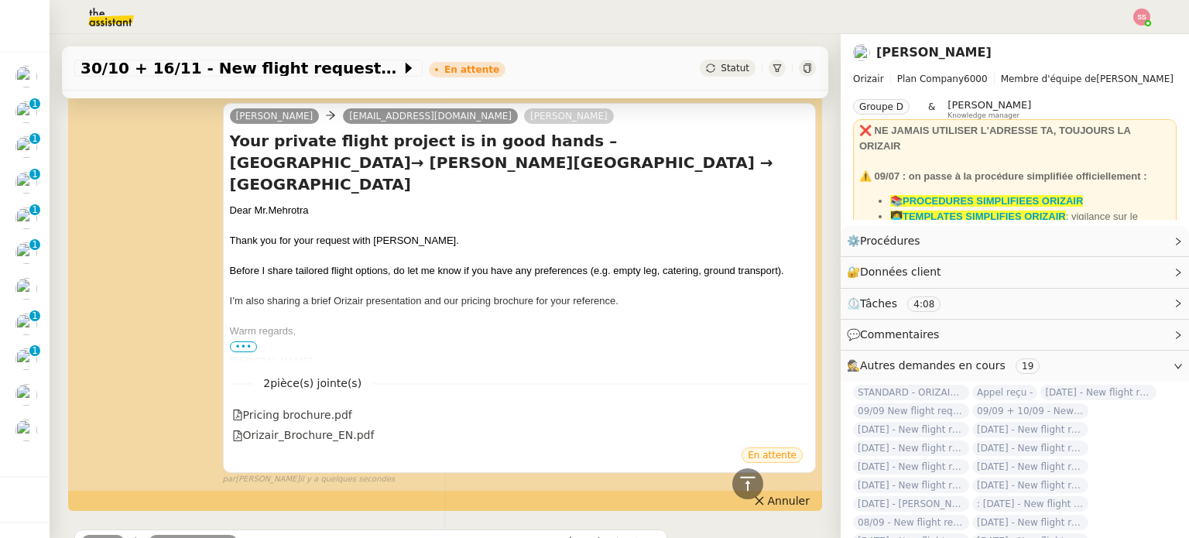
scroll to position [51, 0]
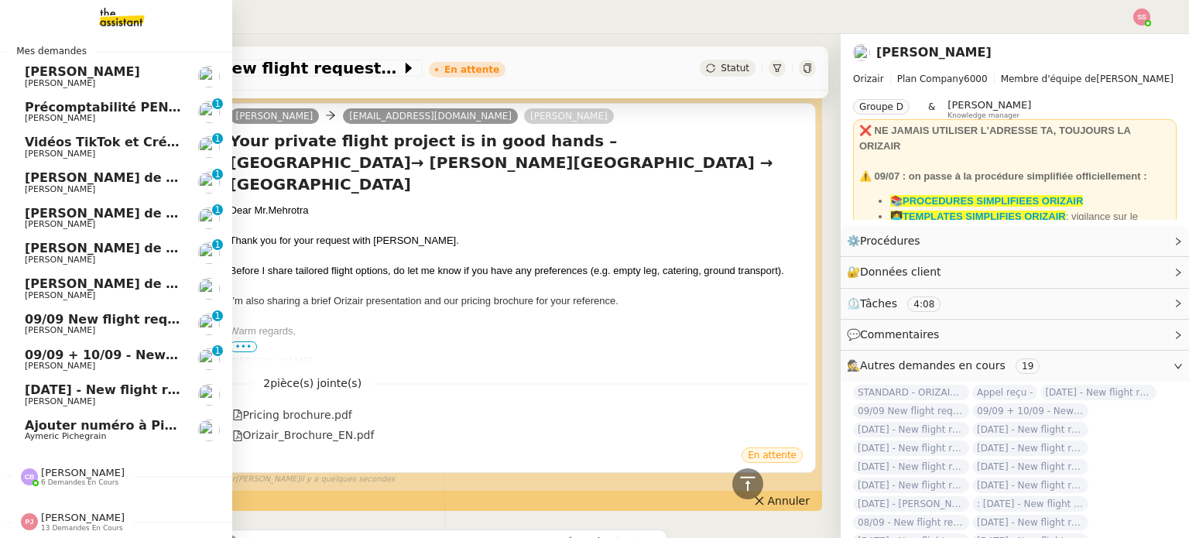
click at [94, 316] on span "09/09 New flight request - [PERSON_NAME]" at bounding box center [176, 319] width 302 height 15
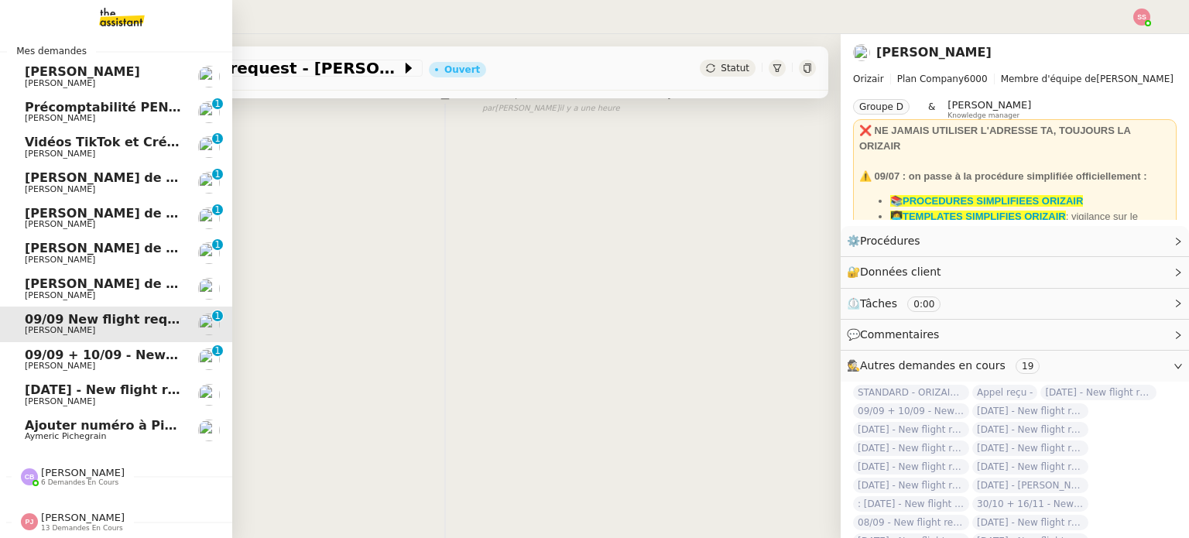
scroll to position [208, 0]
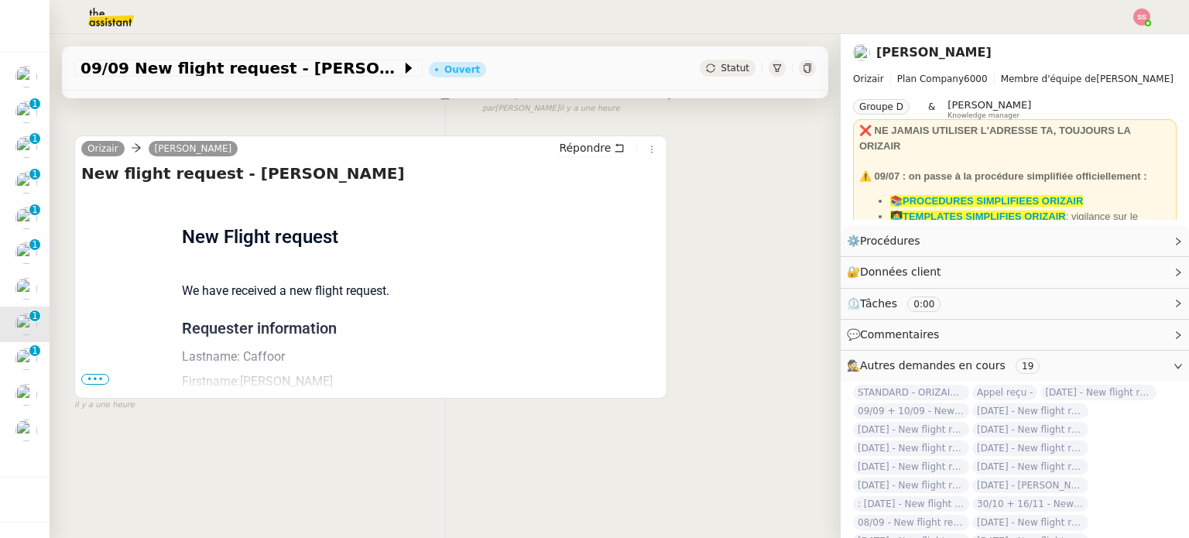
click at [90, 374] on span "•••" at bounding box center [95, 379] width 28 height 11
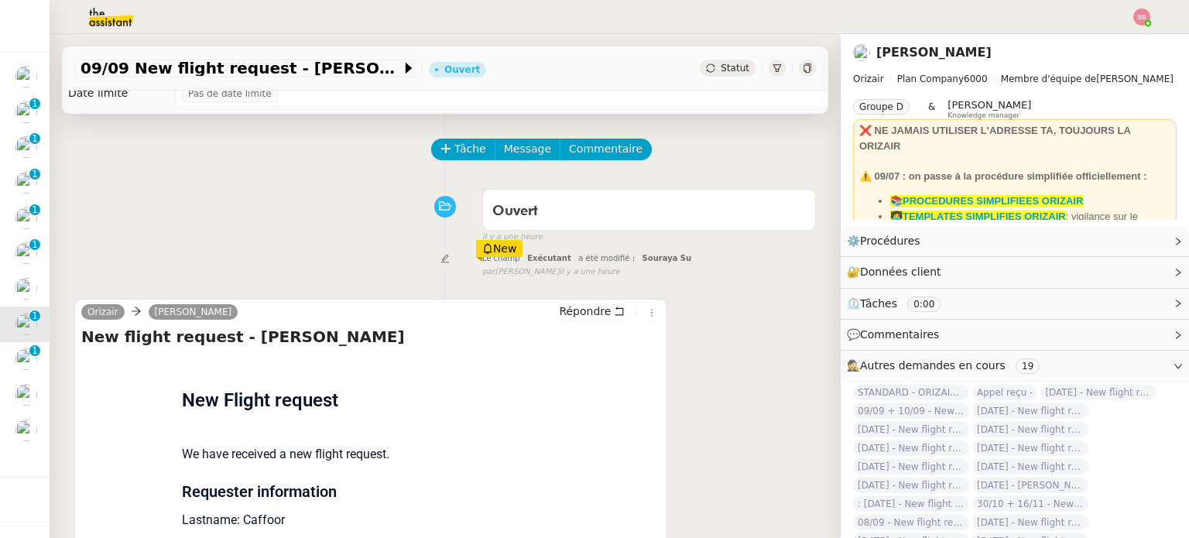
scroll to position [8, 0]
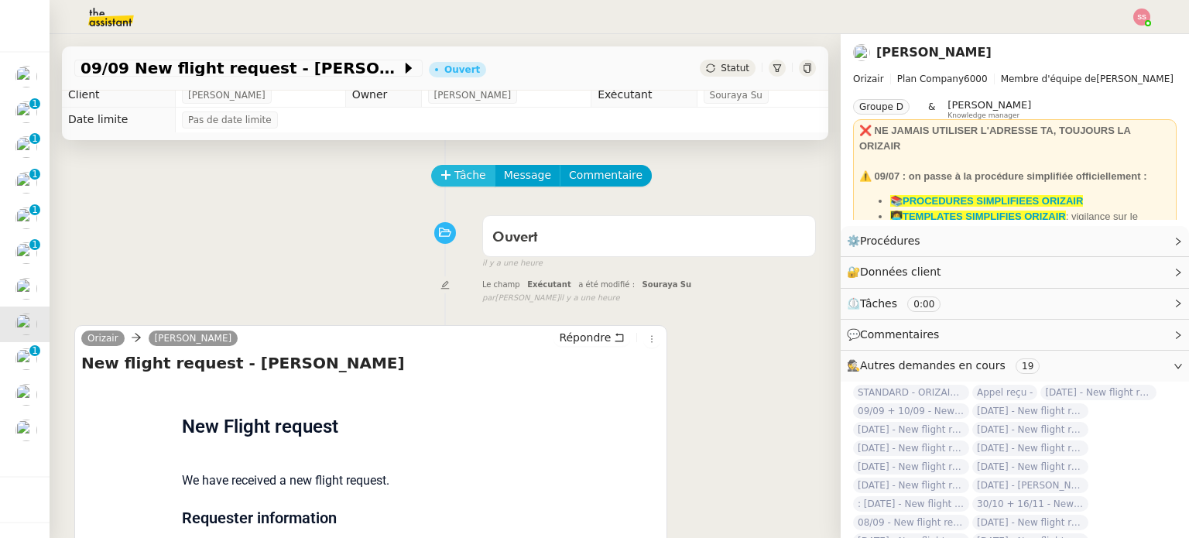
click at [461, 169] on span "Tâche" at bounding box center [471, 175] width 32 height 18
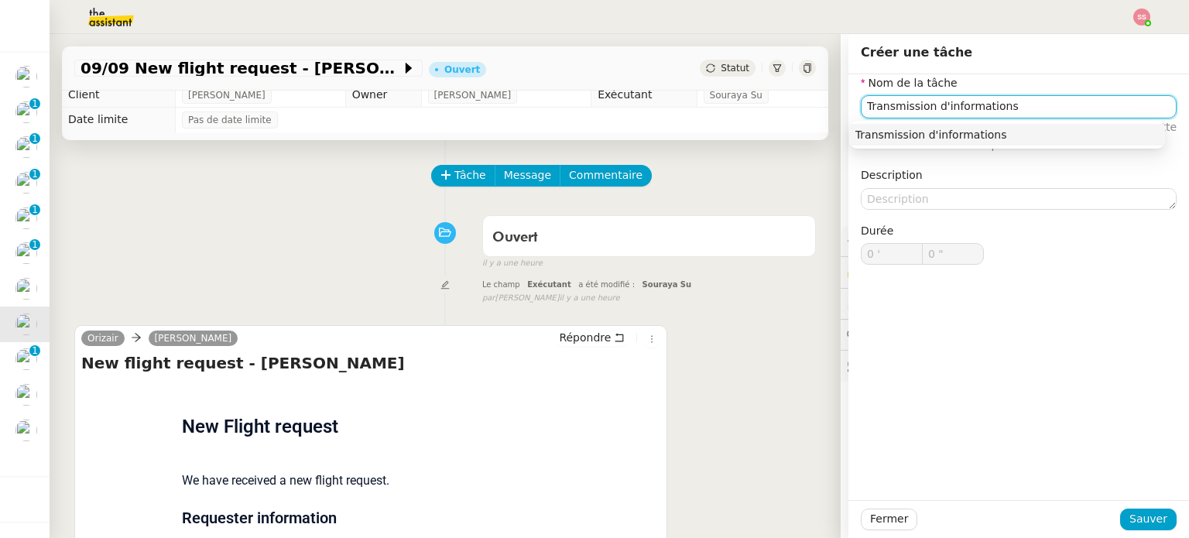
click at [916, 138] on div "Transmission d'informations" at bounding box center [1008, 135] width 304 height 14
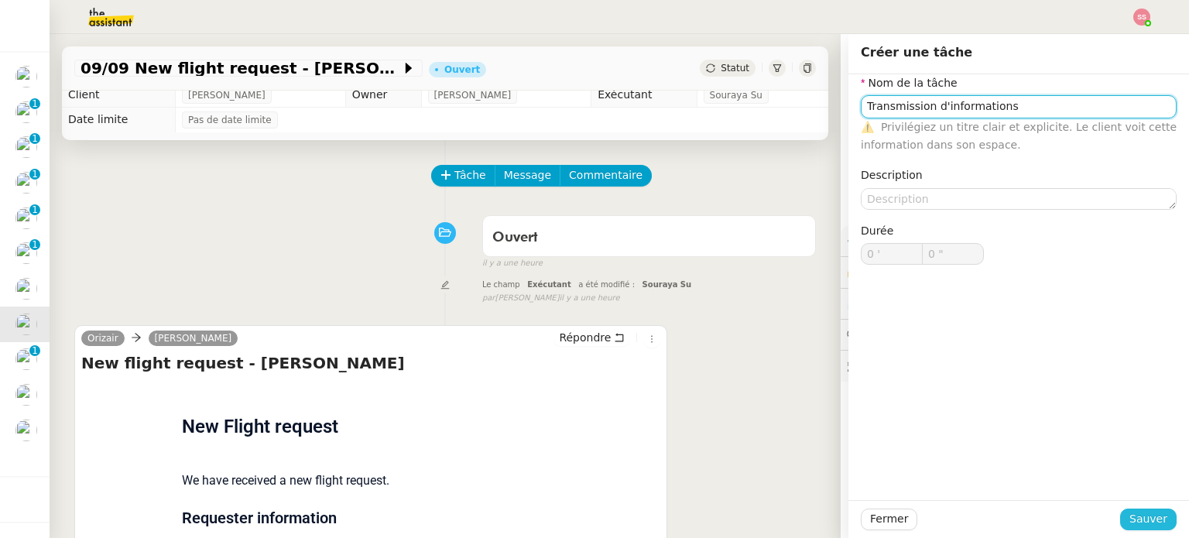
type input "Transmission d'informations"
click at [1123, 516] on button "Sauver" at bounding box center [1148, 520] width 57 height 22
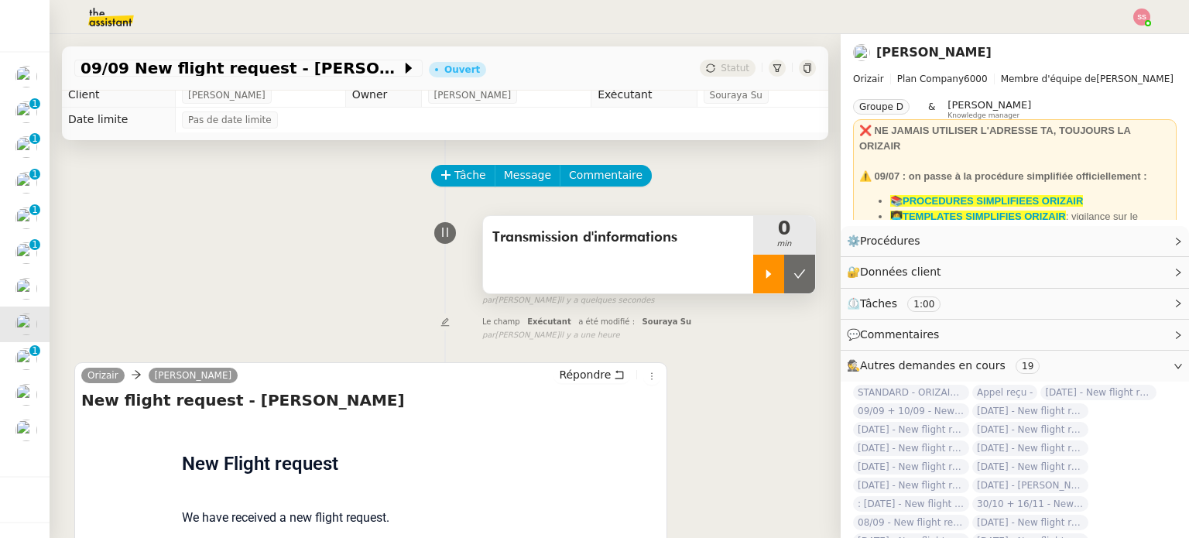
click at [753, 283] on div at bounding box center [768, 274] width 31 height 39
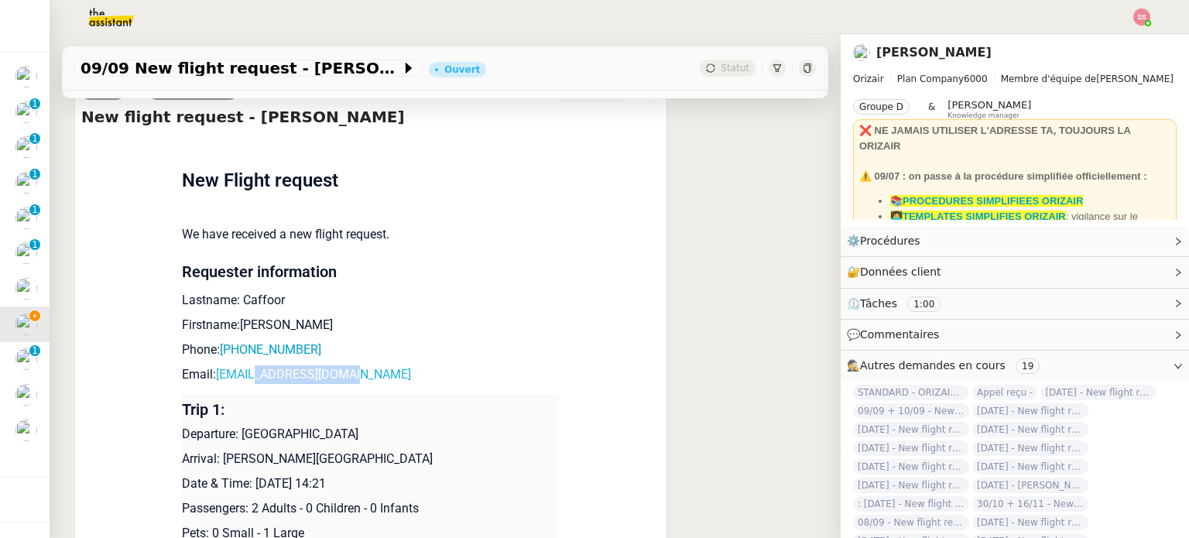
scroll to position [15, 0]
drag, startPoint x: 335, startPoint y: 376, endPoint x: 213, endPoint y: 373, distance: 122.4
click at [213, 373] on p "Email: [EMAIL_ADDRESS][DOMAIN_NAME]" at bounding box center [371, 374] width 378 height 19
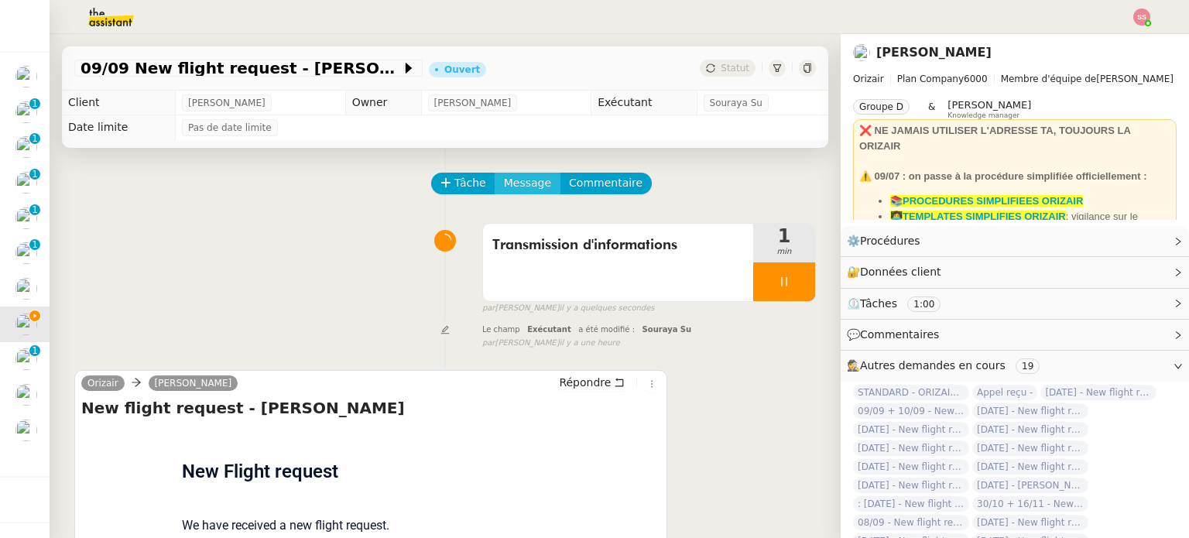
drag, startPoint x: 530, startPoint y: 187, endPoint x: 535, endPoint y: 195, distance: 9.5
click at [530, 187] on span "Message" at bounding box center [527, 183] width 47 height 18
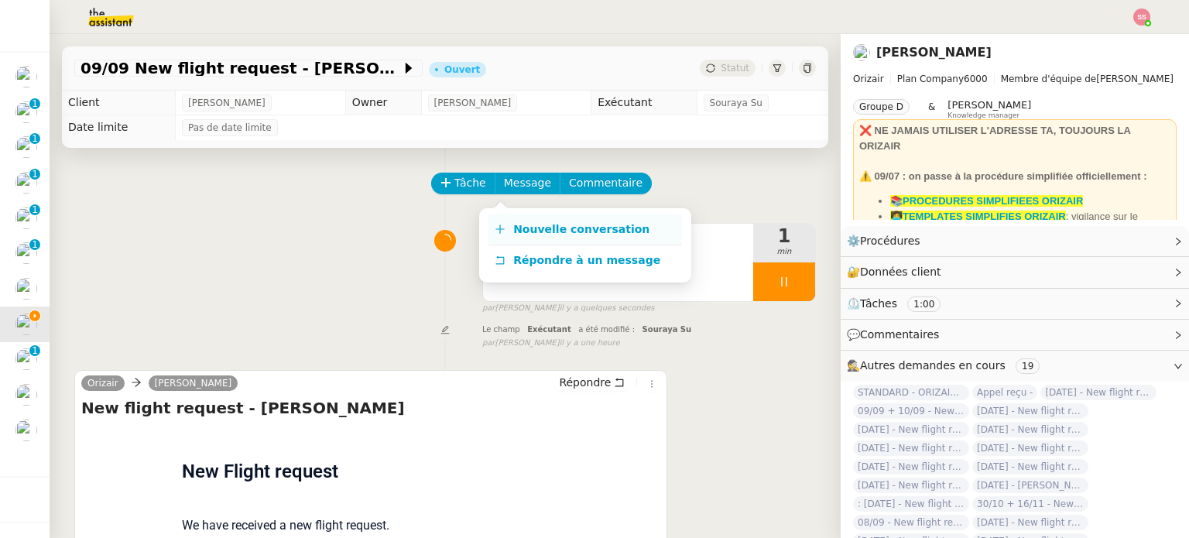
click at [555, 224] on span "Nouvelle conversation" at bounding box center [581, 229] width 136 height 12
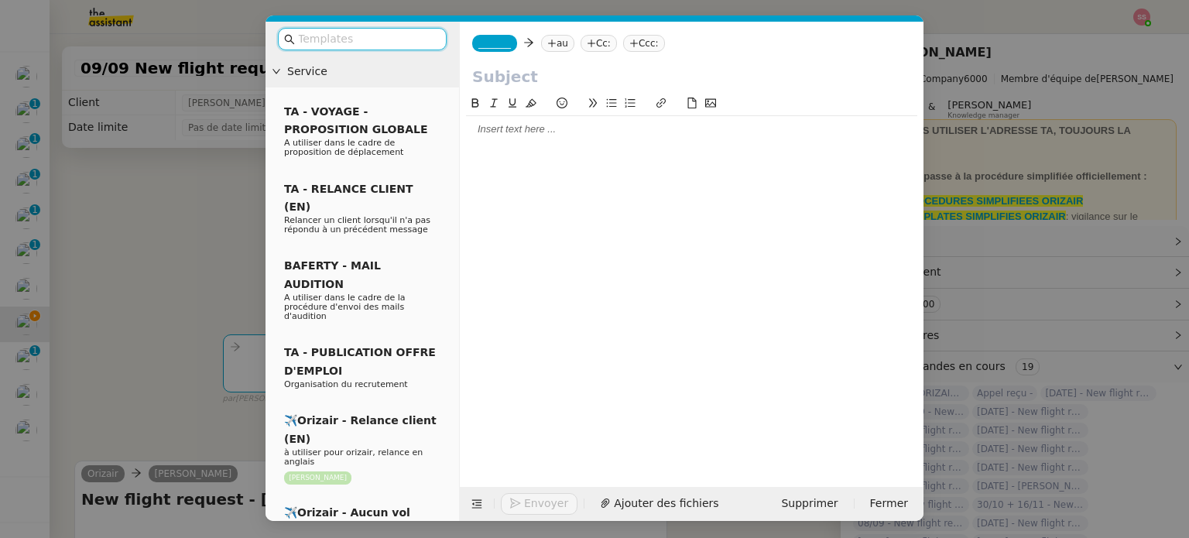
click at [551, 49] on nz-tag "au" at bounding box center [557, 43] width 33 height 17
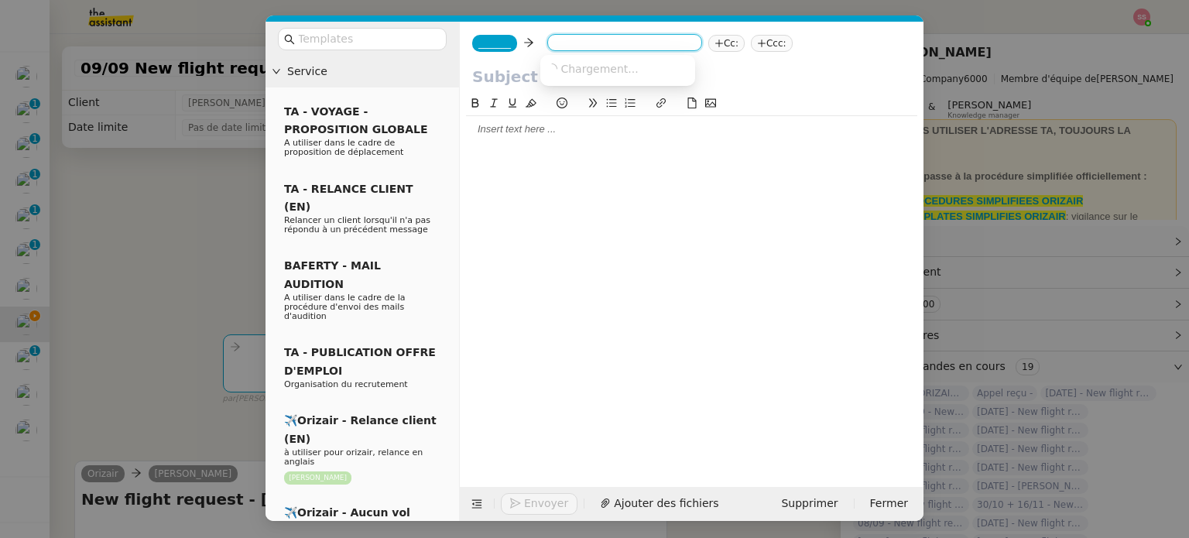
paste input "[EMAIL_ADDRESS][DOMAIN_NAME]"
type input "[EMAIL_ADDRESS][DOMAIN_NAME]"
click at [585, 71] on span "[EMAIL_ADDRESS][DOMAIN_NAME]" at bounding box center [642, 68] width 190 height 12
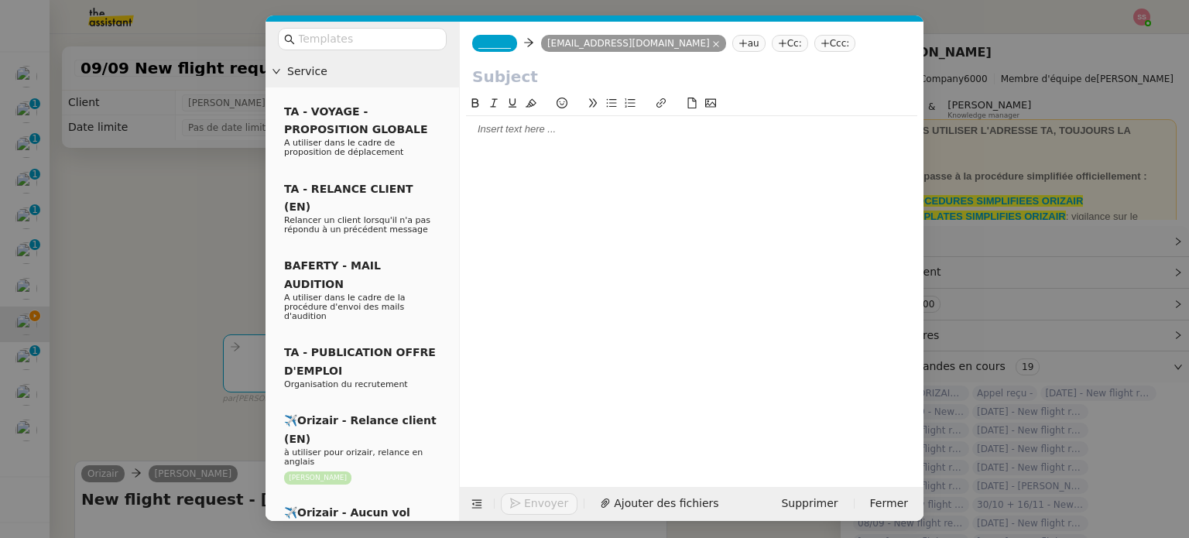
click at [497, 51] on nz-tag "_______" at bounding box center [494, 43] width 45 height 17
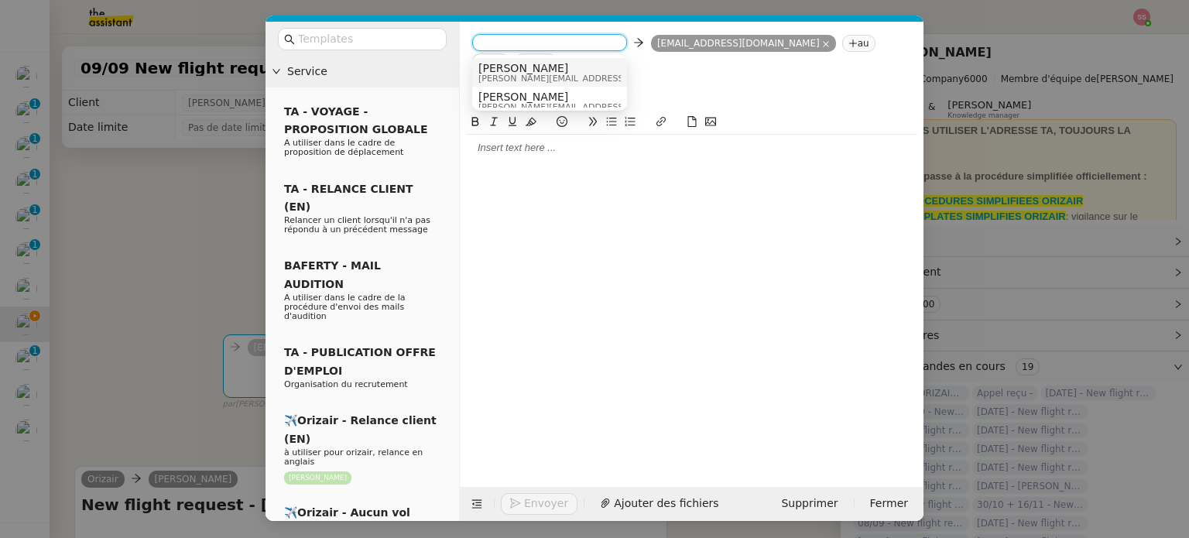
click at [537, 69] on span "[PERSON_NAME]" at bounding box center [589, 68] width 220 height 12
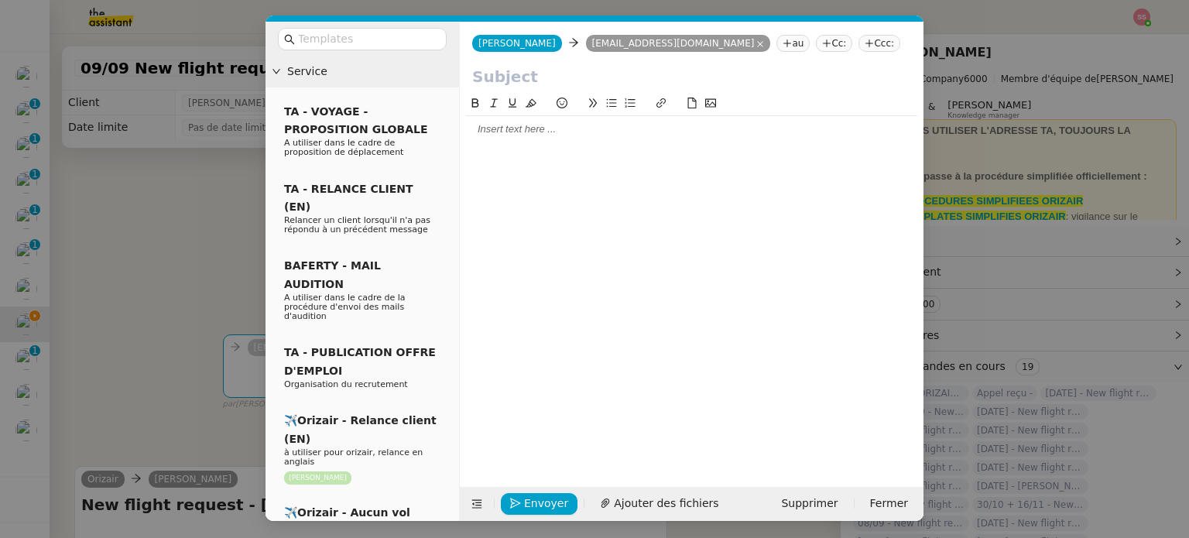
click at [859, 42] on nz-tag "Ccc:" at bounding box center [880, 43] width 42 height 17
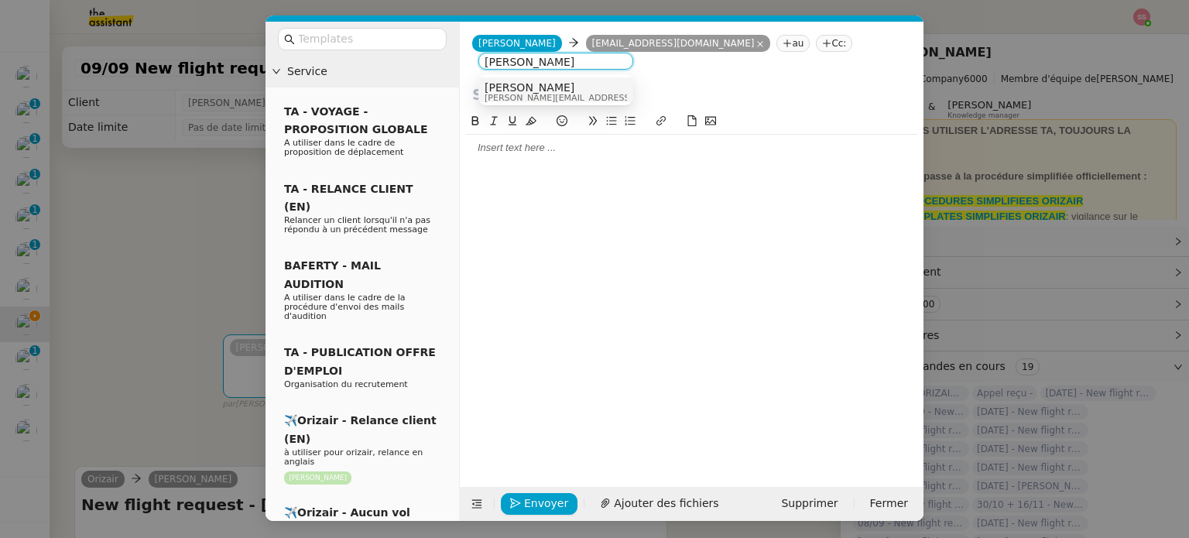
type input "[PERSON_NAME]"
click at [560, 81] on div "[PERSON_NAME] [PERSON_NAME][EMAIL_ADDRESS][DOMAIN_NAME]" at bounding box center [601, 91] width 232 height 21
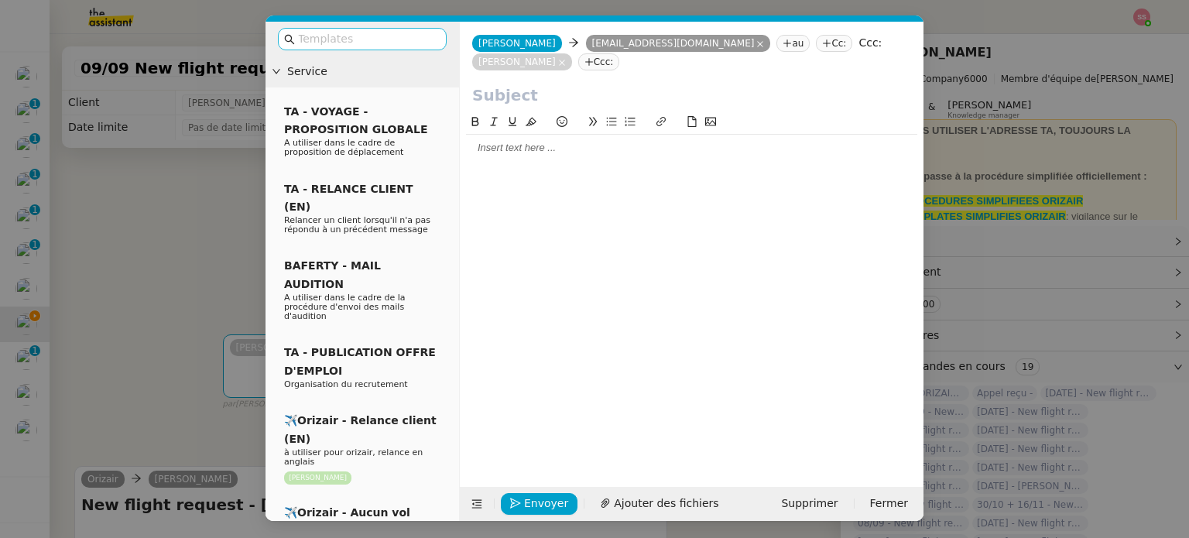
click at [408, 38] on input "text" at bounding box center [367, 39] width 139 height 18
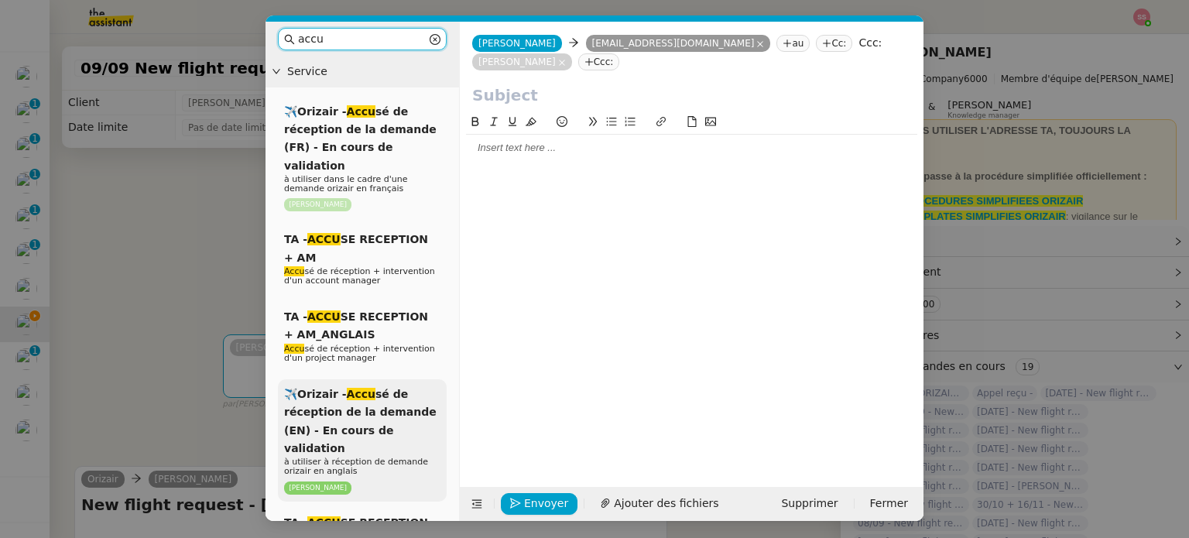
type input "accu"
click at [394, 405] on div "✈️Orizair - Accu sé de réception de la demande (EN) - En cours de validation à …" at bounding box center [362, 440] width 169 height 122
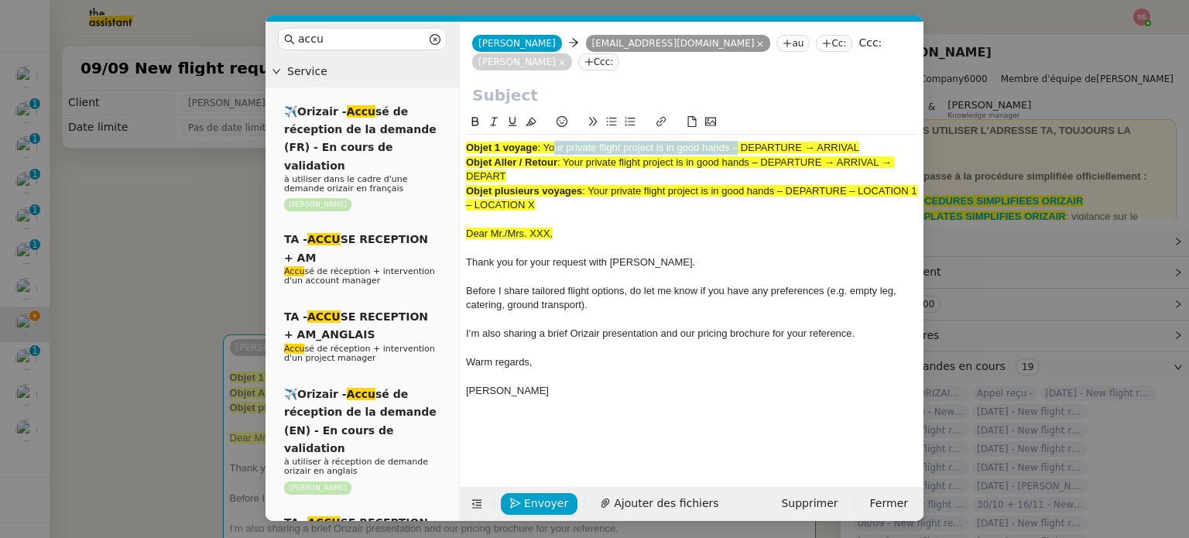
drag, startPoint x: 548, startPoint y: 132, endPoint x: 734, endPoint y: 127, distance: 185.9
click at [734, 142] on span ": Your private flight project is in good hands – DEPARTURE → ARRIVAL" at bounding box center [698, 148] width 322 height 12
drag, startPoint x: 545, startPoint y: 126, endPoint x: 866, endPoint y: 125, distance: 321.3
click at [866, 141] on div "Objet 1 voyage : Your private flight project is in good hands – DEPARTURE → ARR…" at bounding box center [691, 148] width 451 height 14
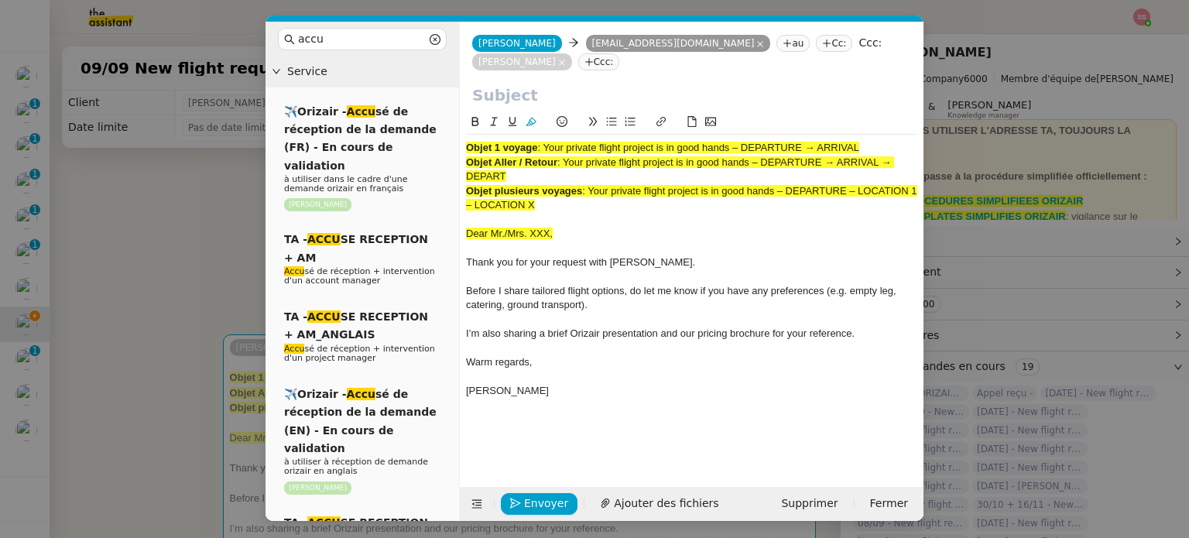
click at [595, 84] on input "text" at bounding box center [691, 95] width 439 height 23
paste input "Your private flight project is in good hands – DEPARTURE → ARRIVAL"
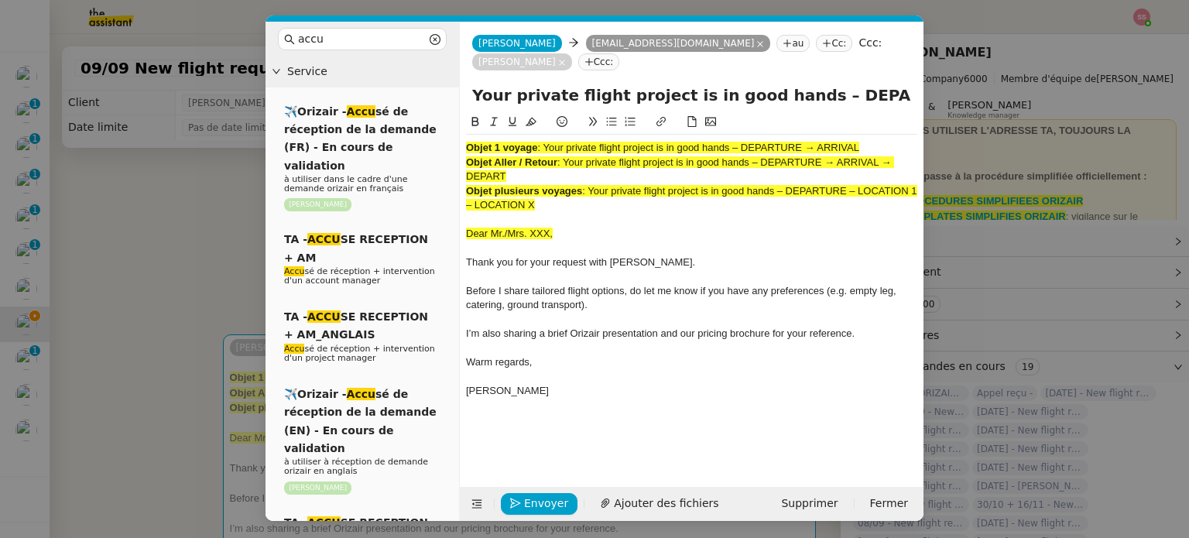
scroll to position [0, 67]
type input "Your private flight project is in good hands – DEPARTURE → ARRIVAL"
drag, startPoint x: 564, startPoint y: 188, endPoint x: 449, endPoint y: 111, distance: 138.3
click at [449, 111] on nz-layout "accu Service ✈️Orizair - Accu sé de réception de la demande (FR) - En cours de …" at bounding box center [595, 271] width 658 height 499
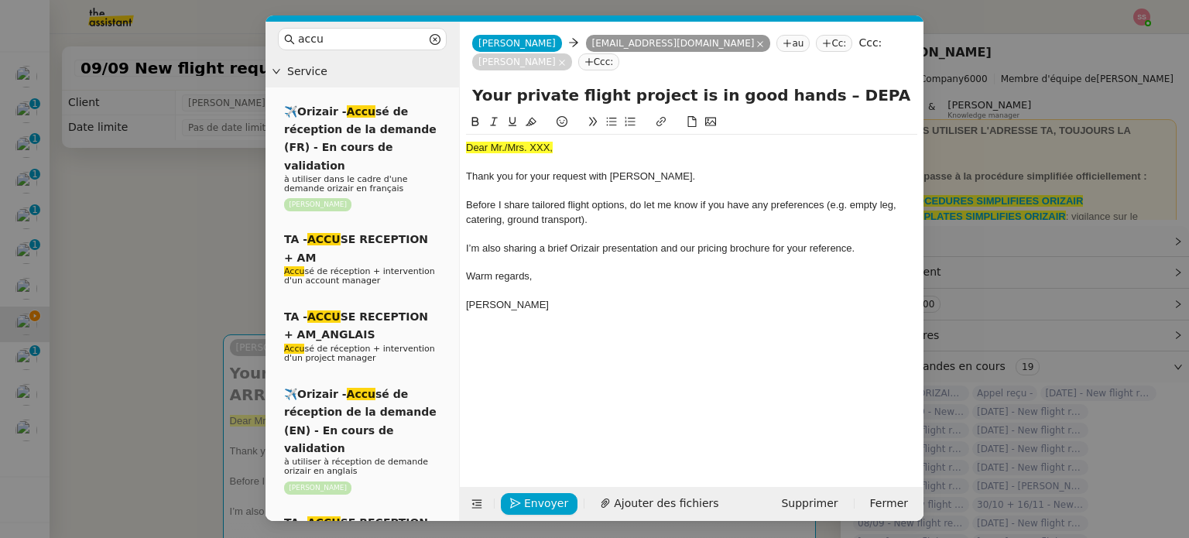
click at [246, 208] on nz-modal-container "accu Service ✈️Orizair - Accu sé de réception de la demande (FR) - En cours de …" at bounding box center [594, 269] width 1189 height 538
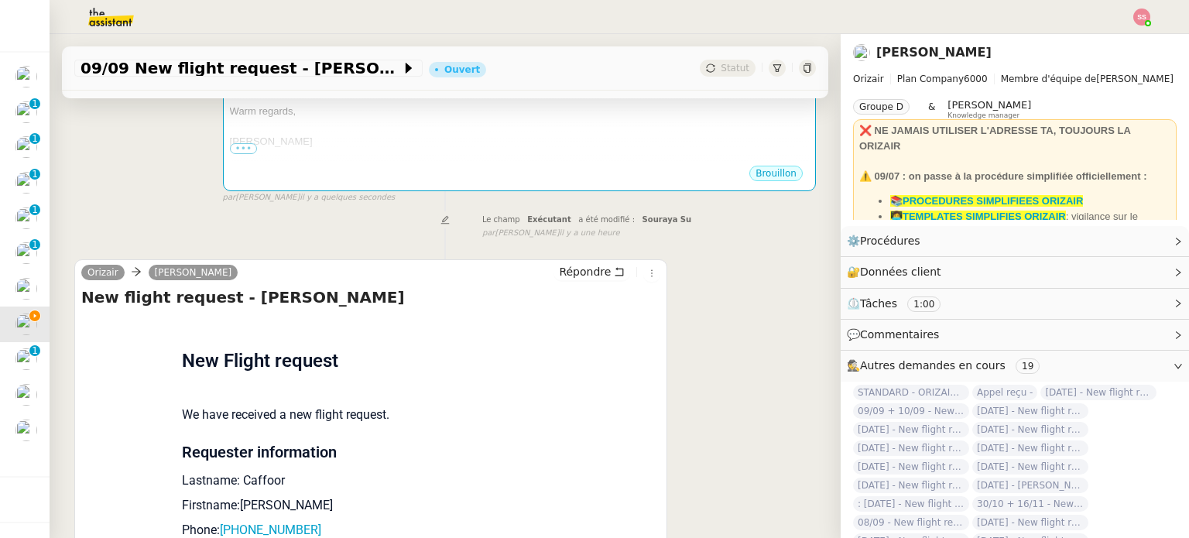
scroll to position [542, 0]
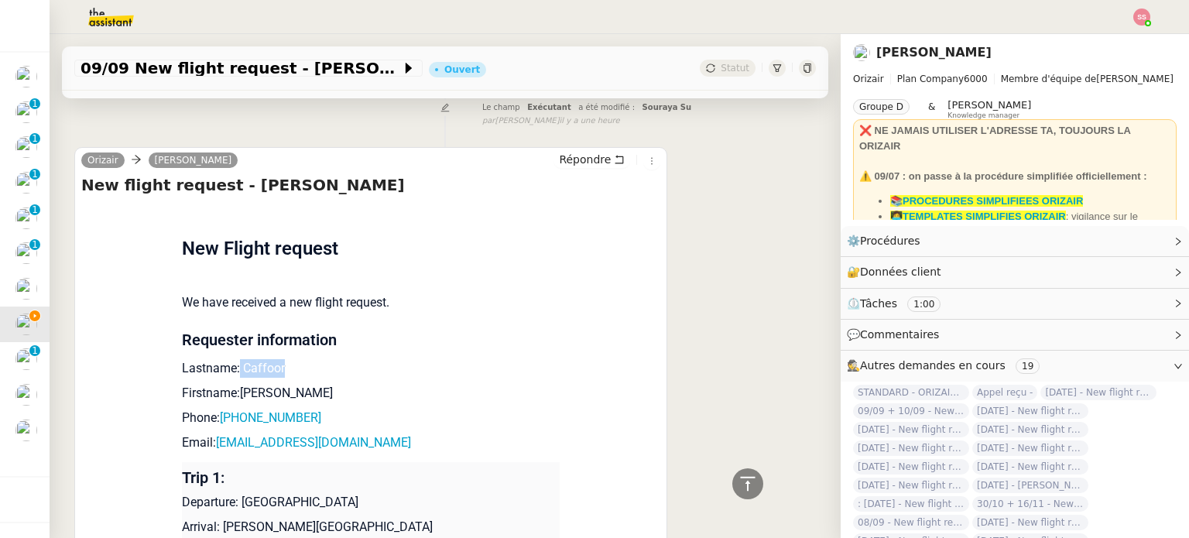
drag, startPoint x: 229, startPoint y: 350, endPoint x: 275, endPoint y: 355, distance: 46.0
click at [275, 359] on p "Lastname: Caffoor" at bounding box center [371, 368] width 378 height 19
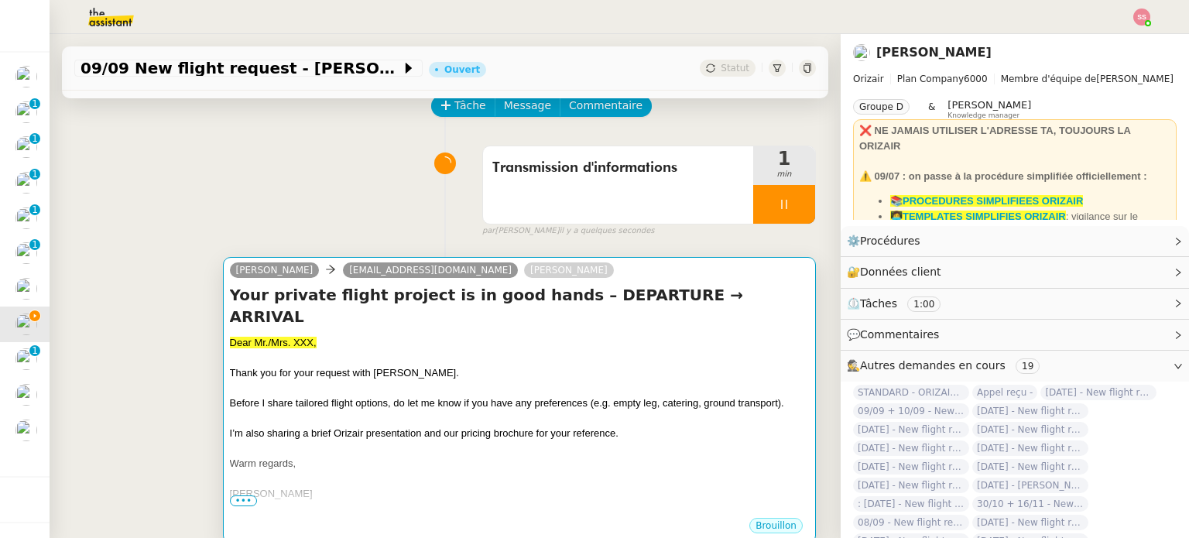
click at [428, 297] on h4 "Your private flight project is in good hands – DEPARTURE → ARRIVAL" at bounding box center [519, 305] width 579 height 43
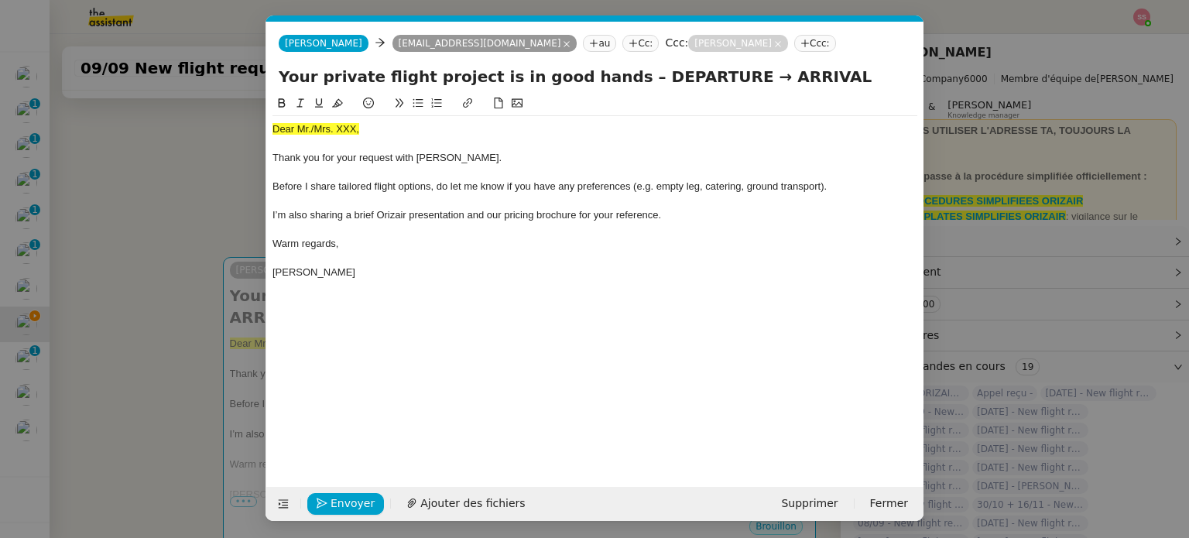
scroll to position [0, 53]
click at [337, 124] on span "Dear Mr./Mrs. XXX," at bounding box center [316, 129] width 87 height 12
click at [341, 108] on icon at bounding box center [337, 103] width 11 height 11
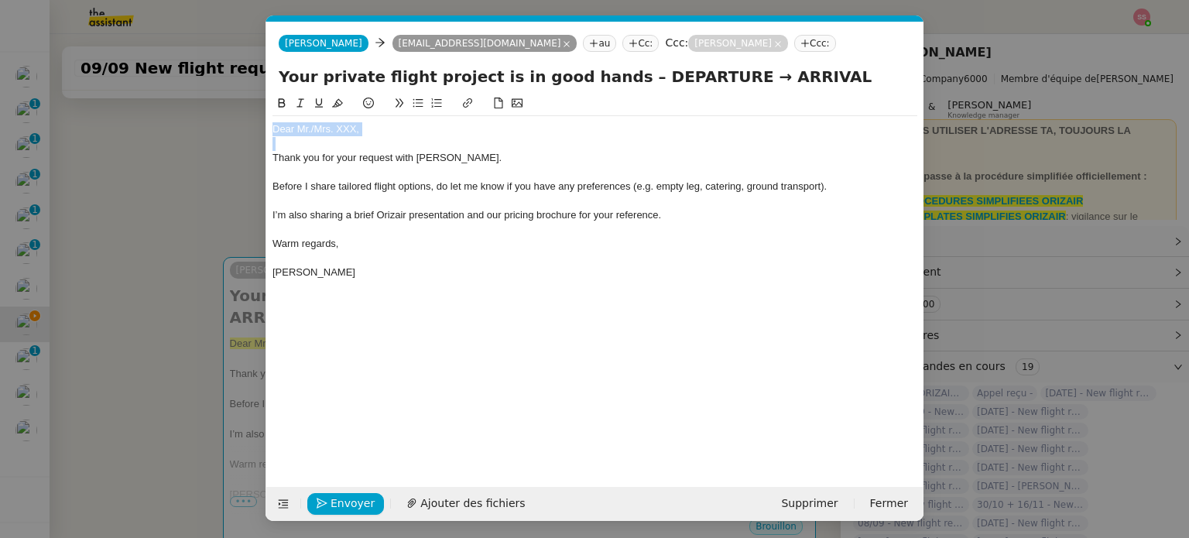
click at [386, 148] on div at bounding box center [595, 144] width 645 height 14
drag, startPoint x: 375, startPoint y: 132, endPoint x: 310, endPoint y: 129, distance: 64.3
click at [310, 129] on div "Dear Mr./Mrs. XXX," at bounding box center [595, 129] width 645 height 14
paste div
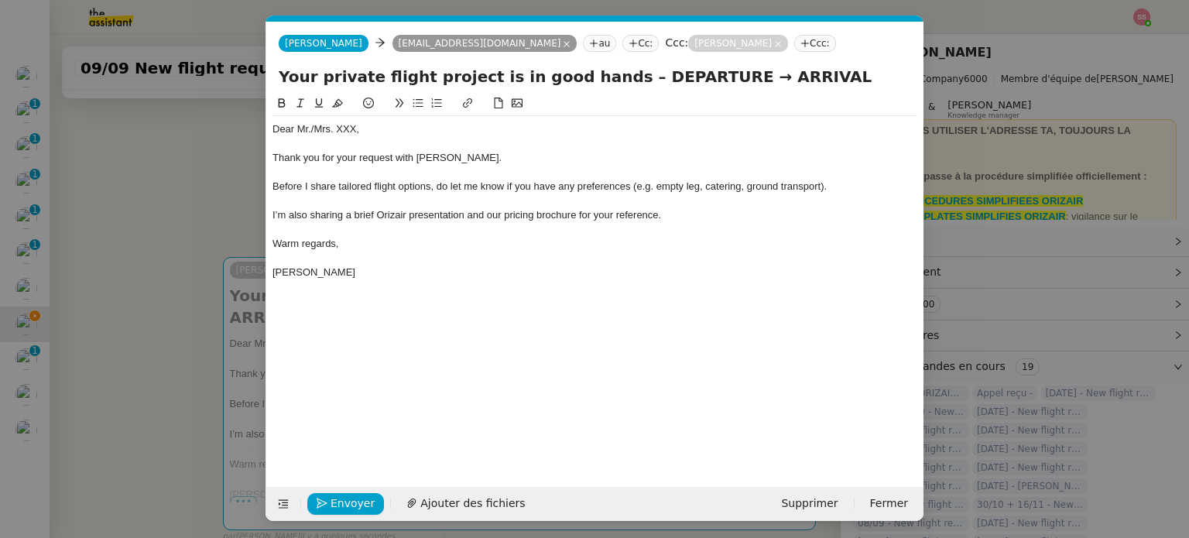
scroll to position [0, 0]
drag, startPoint x: 180, startPoint y: 269, endPoint x: 217, endPoint y: 280, distance: 38.5
click at [180, 270] on nz-modal-container "accu Service ✈️Orizair - Accu sé de réception de la demande (FR) - En cours de …" at bounding box center [594, 269] width 1189 height 538
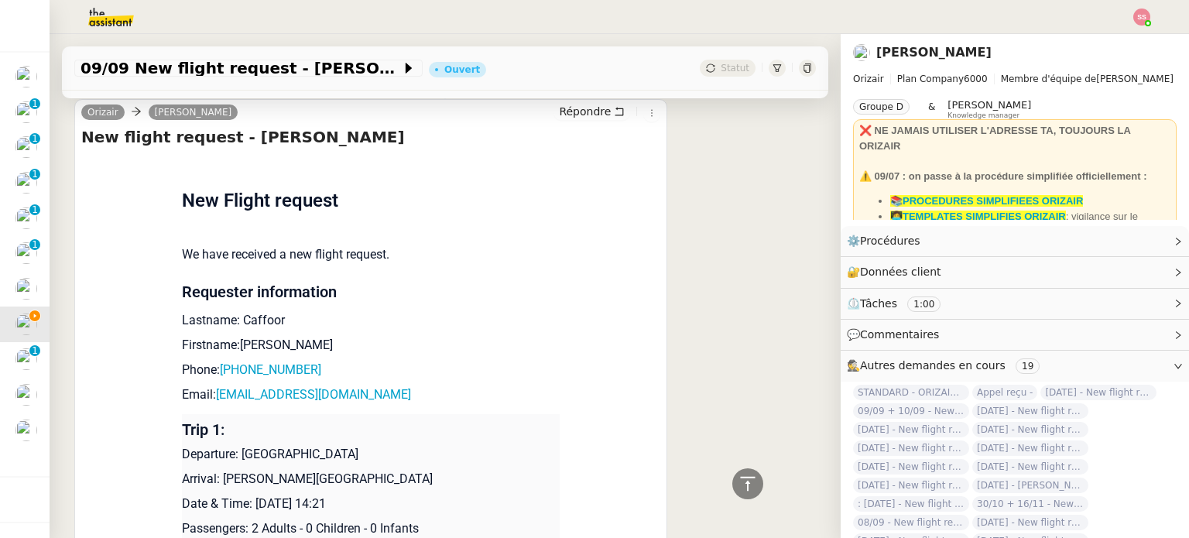
scroll to position [266, 0]
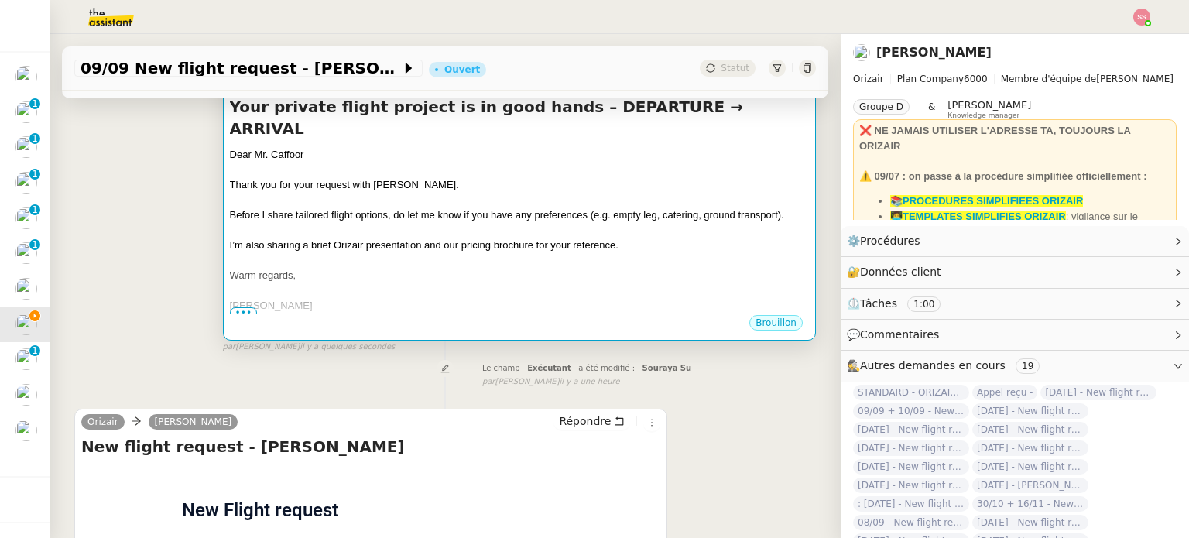
click at [452, 239] on span "I’m also sharing a brief Orizair presentation and our pricing brochure for your…" at bounding box center [424, 245] width 389 height 12
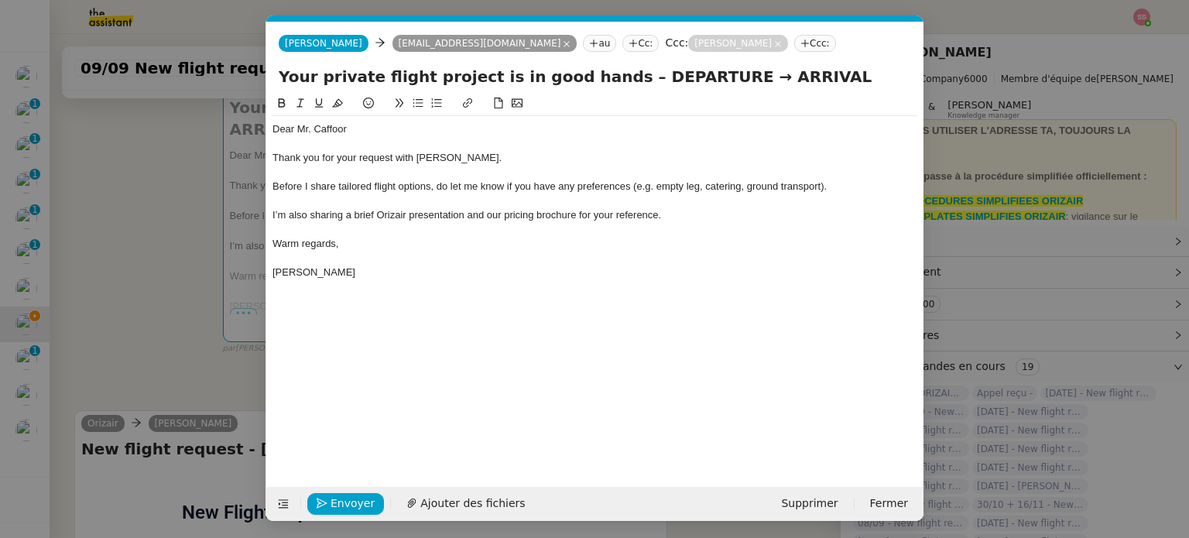
scroll to position [0, 53]
click at [471, 497] on span "Ajouter des fichiers" at bounding box center [472, 504] width 105 height 18
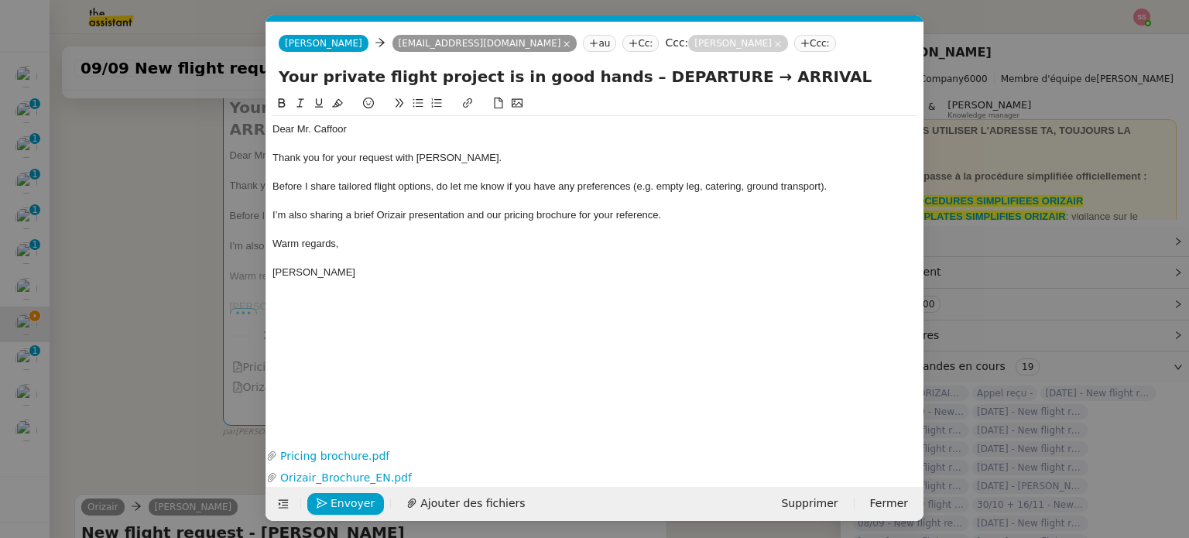
drag, startPoint x: 681, startPoint y: 74, endPoint x: 610, endPoint y: 74, distance: 70.5
click at [610, 74] on input "Your private flight project is in good hands – DEPARTURE → ARRIVAL" at bounding box center [595, 76] width 633 height 23
drag, startPoint x: 743, startPoint y: 77, endPoint x: 680, endPoint y: 80, distance: 63.5
click at [680, 80] on input "Your private flight project is in good hands – [GEOGRAPHIC_DATA]→ ARRIVAL" at bounding box center [595, 76] width 633 height 23
drag, startPoint x: 675, startPoint y: 77, endPoint x: 665, endPoint y: 81, distance: 10.8
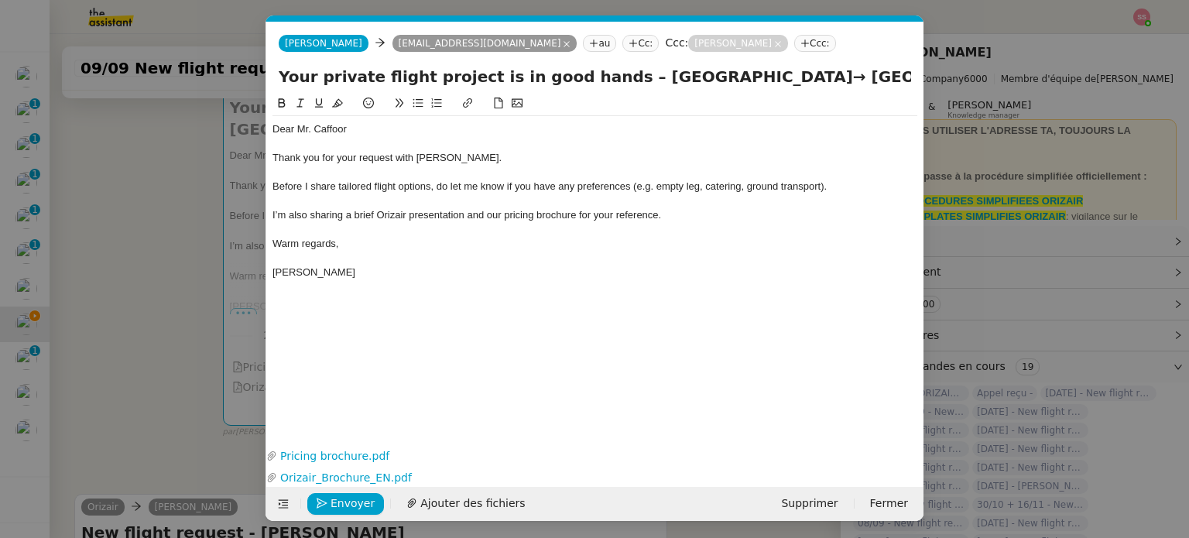
click at [665, 81] on input "Your private flight project is in good hands – [GEOGRAPHIC_DATA]→ [GEOGRAPHIC_D…" at bounding box center [595, 76] width 633 height 23
click at [769, 83] on input "Your private flight project is in good hands – [GEOGRAPHIC_DATA]→ [GEOGRAPHIC_D…" at bounding box center [595, 76] width 633 height 23
paste input "→"
drag, startPoint x: 660, startPoint y: 77, endPoint x: 607, endPoint y: 79, distance: 52.7
click at [607, 79] on input "Your private flight project is in good hands – [GEOGRAPHIC_DATA]→ [GEOGRAPHIC_D…" at bounding box center [595, 76] width 633 height 23
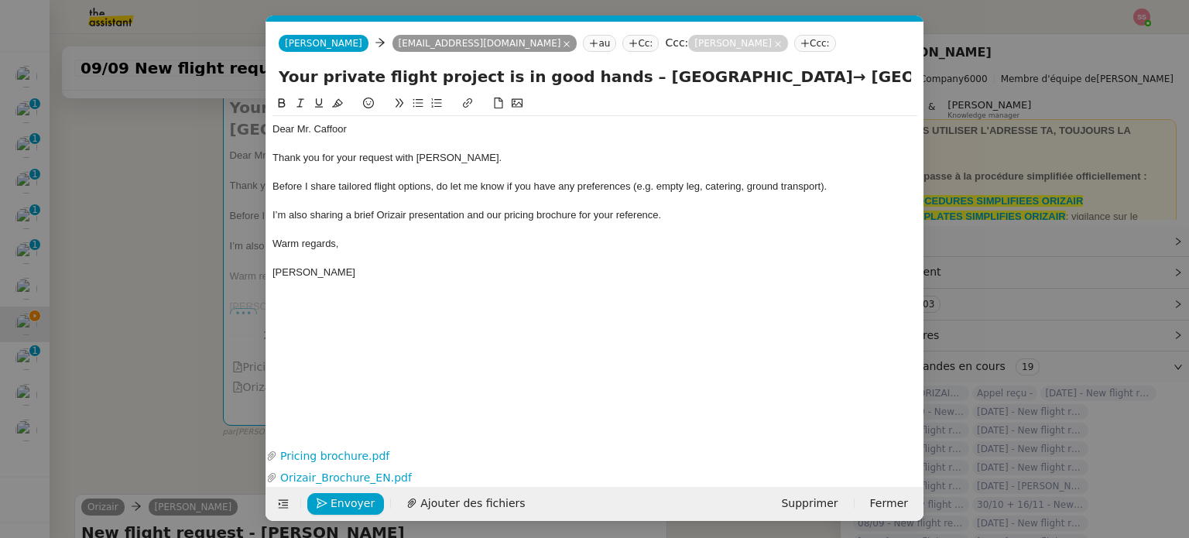
click at [797, 77] on input "Your private flight project is in good hands – [GEOGRAPHIC_DATA]→ [GEOGRAPHIC_D…" at bounding box center [595, 76] width 633 height 23
paste input "[GEOGRAPHIC_DATA]"
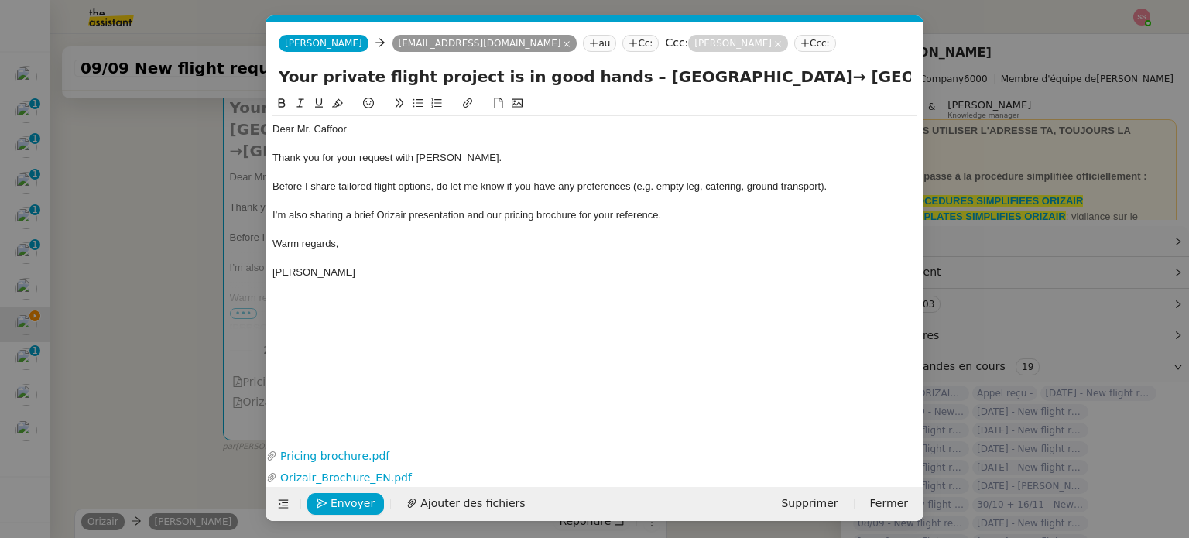
drag, startPoint x: 718, startPoint y: 80, endPoint x: 763, endPoint y: 70, distance: 46.0
click at [722, 80] on input "Your private flight project is in good hands – [GEOGRAPHIC_DATA]→ [GEOGRAPHIC_D…" at bounding box center [595, 76] width 633 height 23
type input "Your private flight project is in good hands – [GEOGRAPHIC_DATA]→ [GEOGRAPHIC_D…"
drag, startPoint x: 91, startPoint y: 297, endPoint x: 102, endPoint y: 291, distance: 12.1
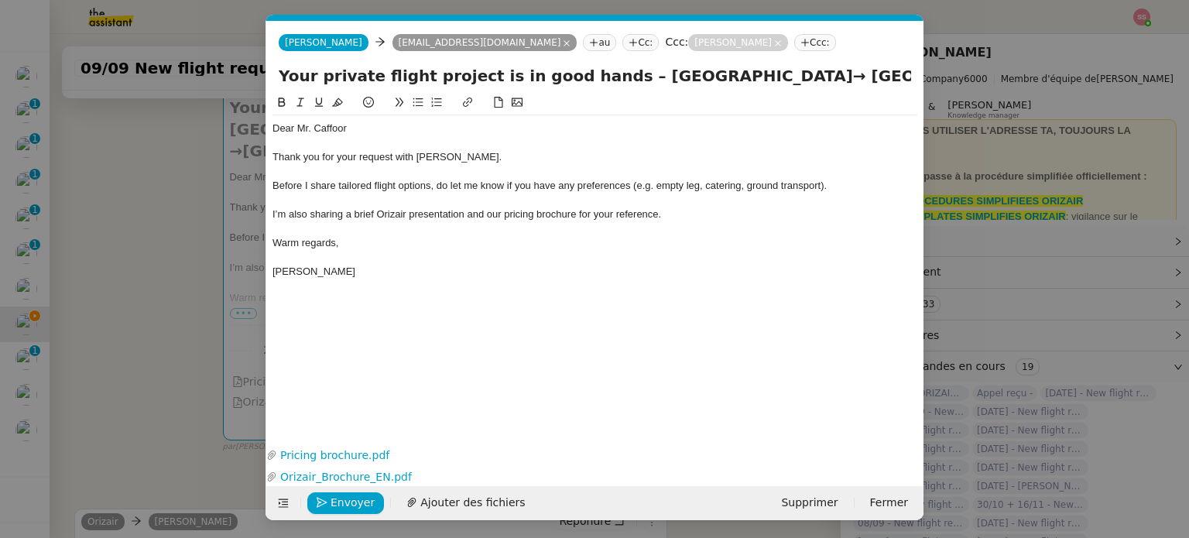
click at [93, 297] on nz-modal-container "accu Service ✈️Orizair - Accu sé de réception de la demande (FR) - En cours de …" at bounding box center [594, 269] width 1189 height 538
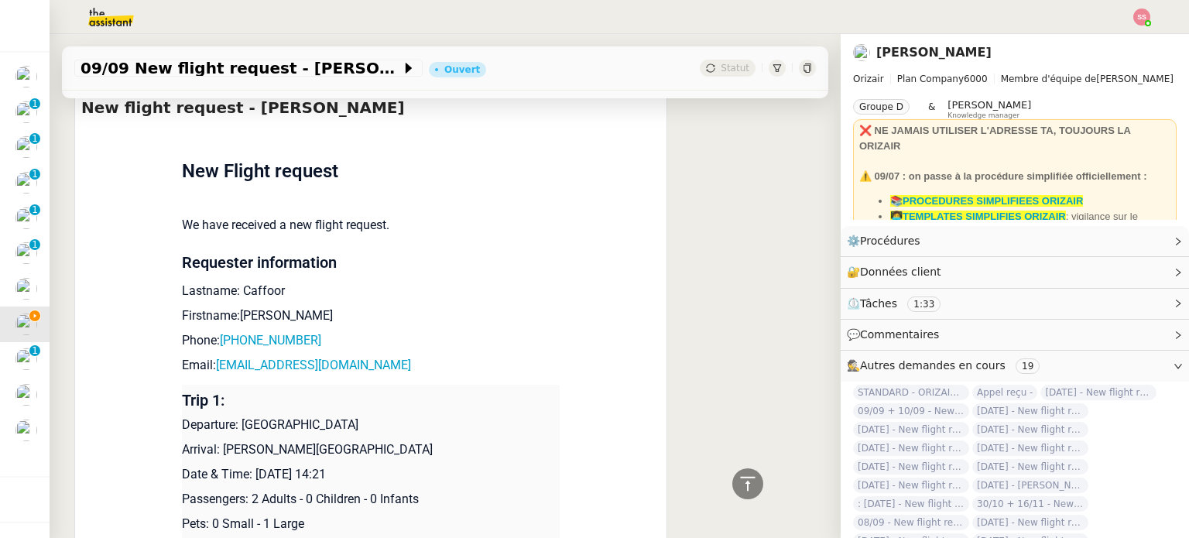
scroll to position [575, 0]
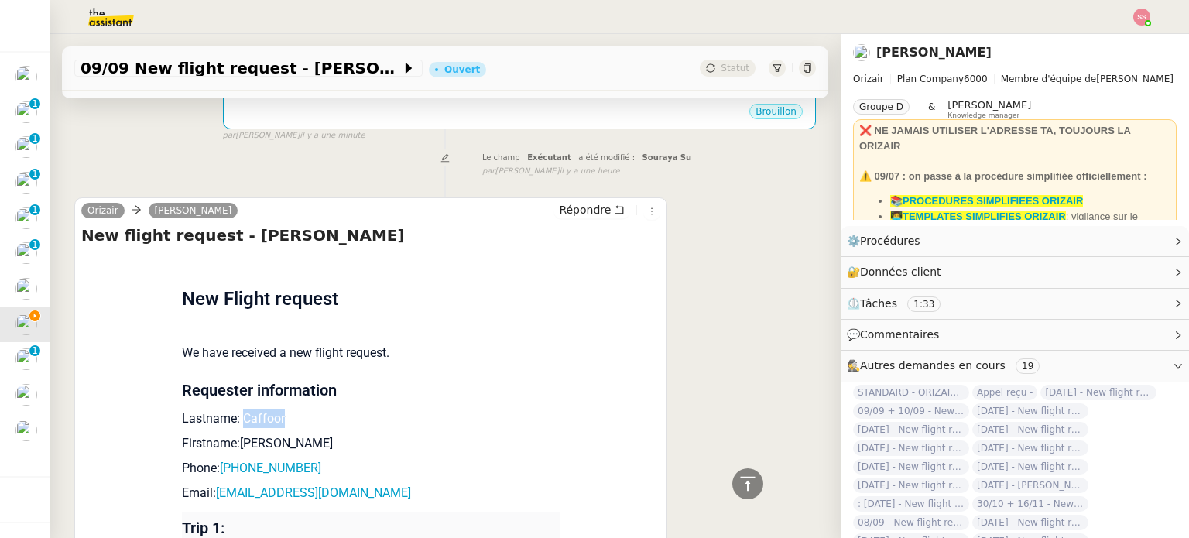
drag, startPoint x: 231, startPoint y: 387, endPoint x: 276, endPoint y: 386, distance: 44.9
click at [276, 410] on p "Lastname: Caffoor" at bounding box center [371, 419] width 378 height 19
drag, startPoint x: 269, startPoint y: 419, endPoint x: 232, endPoint y: 414, distance: 36.7
click at [232, 434] on p "Firstname:[PERSON_NAME]" at bounding box center [371, 443] width 378 height 19
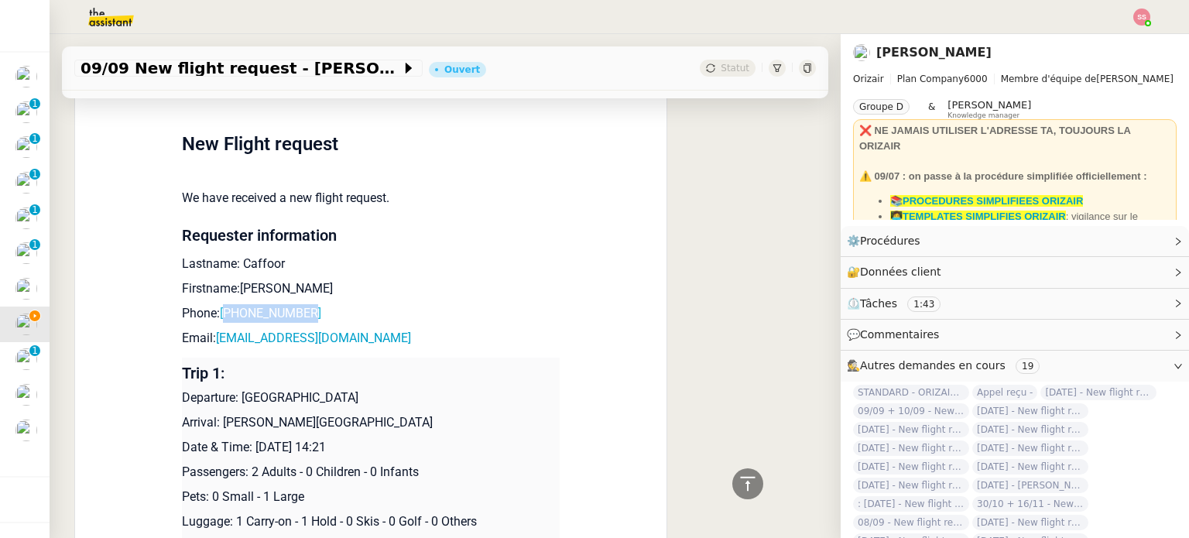
drag, startPoint x: 315, startPoint y: 276, endPoint x: 224, endPoint y: 279, distance: 91.4
click at [224, 304] on p "Phone: [PHONE_NUMBER]" at bounding box center [371, 313] width 378 height 19
drag, startPoint x: 353, startPoint y: 304, endPoint x: 208, endPoint y: 302, distance: 145.6
click at [208, 329] on p "Email: [EMAIL_ADDRESS][DOMAIN_NAME]" at bounding box center [371, 338] width 378 height 19
drag, startPoint x: 235, startPoint y: 365, endPoint x: 354, endPoint y: 358, distance: 118.7
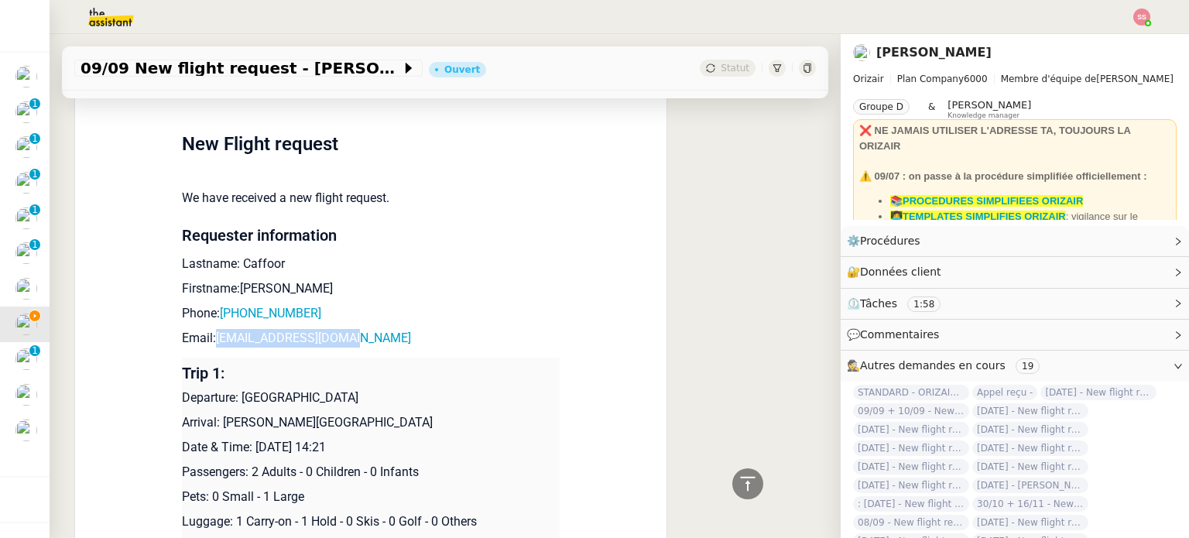
click at [354, 389] on p "Departure: [GEOGRAPHIC_DATA]" at bounding box center [371, 398] width 378 height 19
drag, startPoint x: 213, startPoint y: 389, endPoint x: 399, endPoint y: 387, distance: 185.8
click at [399, 413] on p "Arrival: [PERSON_NAME][GEOGRAPHIC_DATA]" at bounding box center [371, 422] width 378 height 19
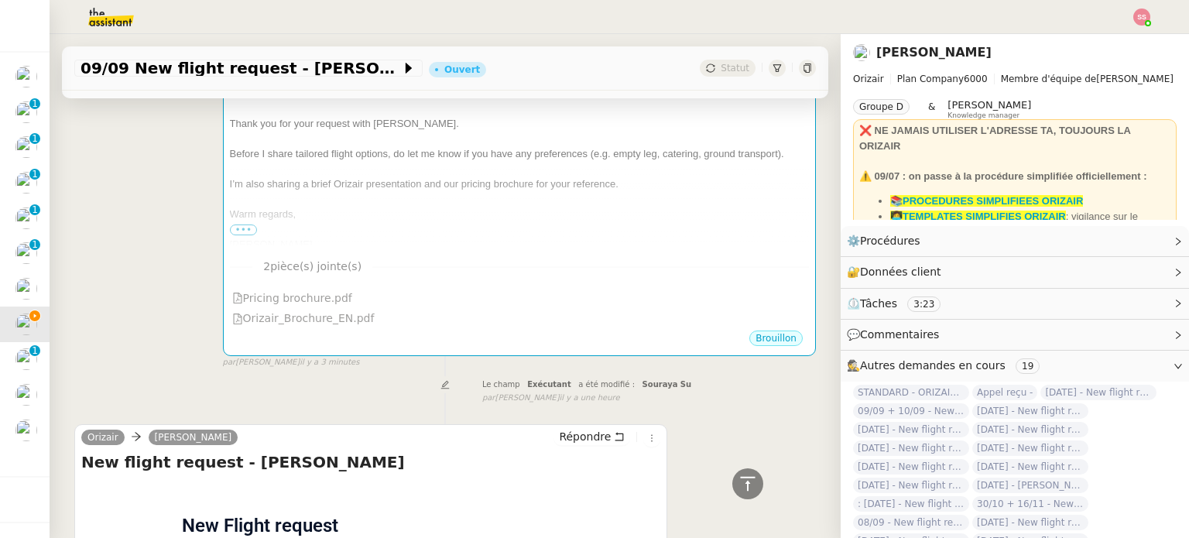
scroll to position [0, 0]
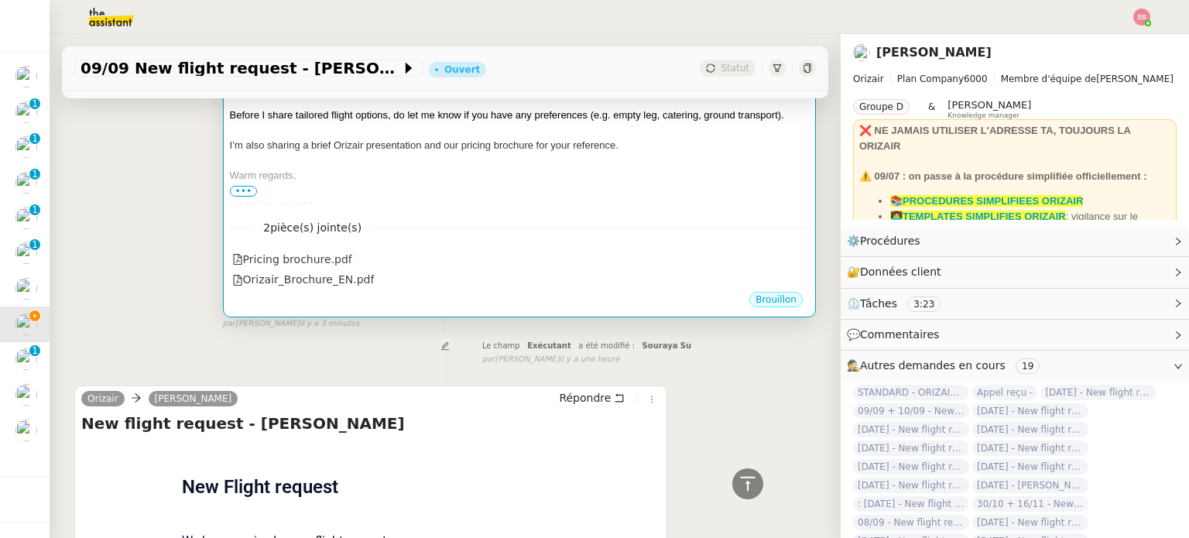
click at [378, 219] on nz-divider "2 pièce(s) jointe(s)" at bounding box center [519, 228] width 579 height 18
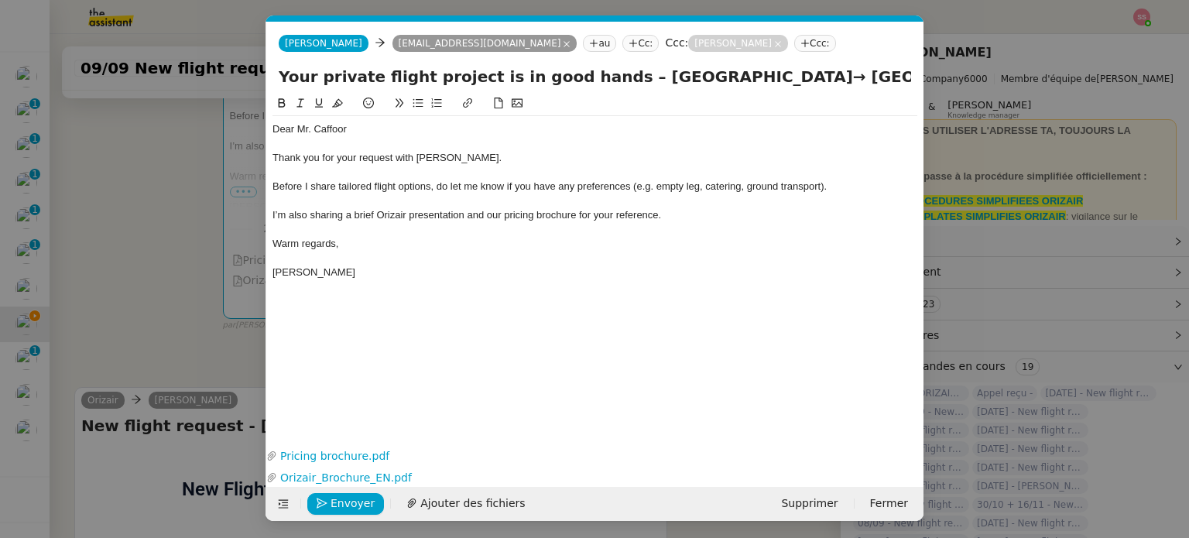
scroll to position [0, 53]
click at [282, 511] on button at bounding box center [284, 504] width 22 height 22
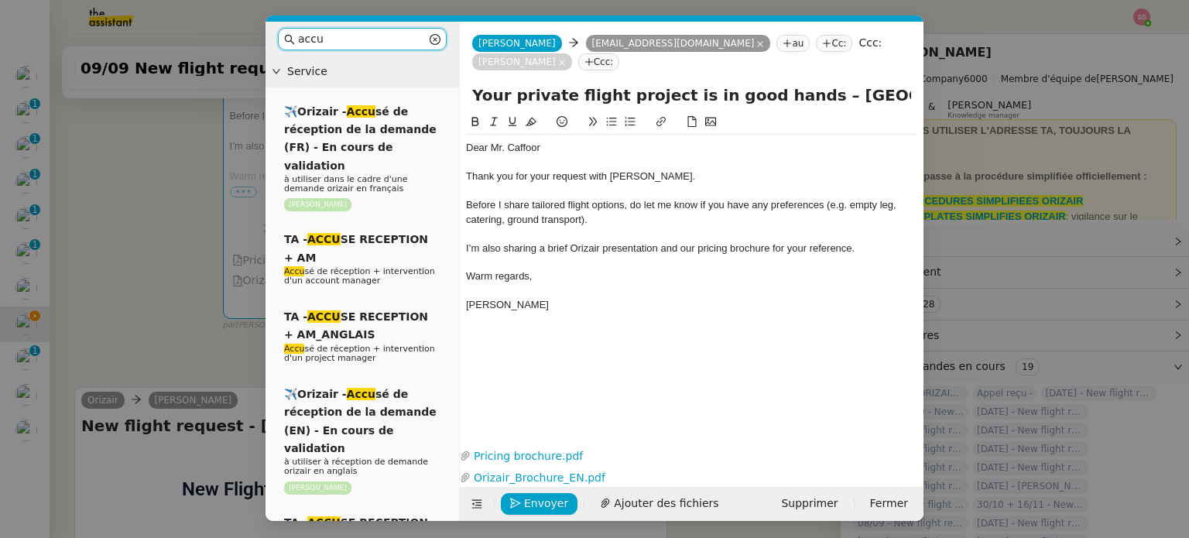
drag, startPoint x: 359, startPoint y: 43, endPoint x: 182, endPoint y: 45, distance: 177.3
click at [186, 49] on nz-modal-container "accu Service ✈️Orizair - Accu sé de réception de la demande (FR) - En cours de …" at bounding box center [594, 269] width 1189 height 538
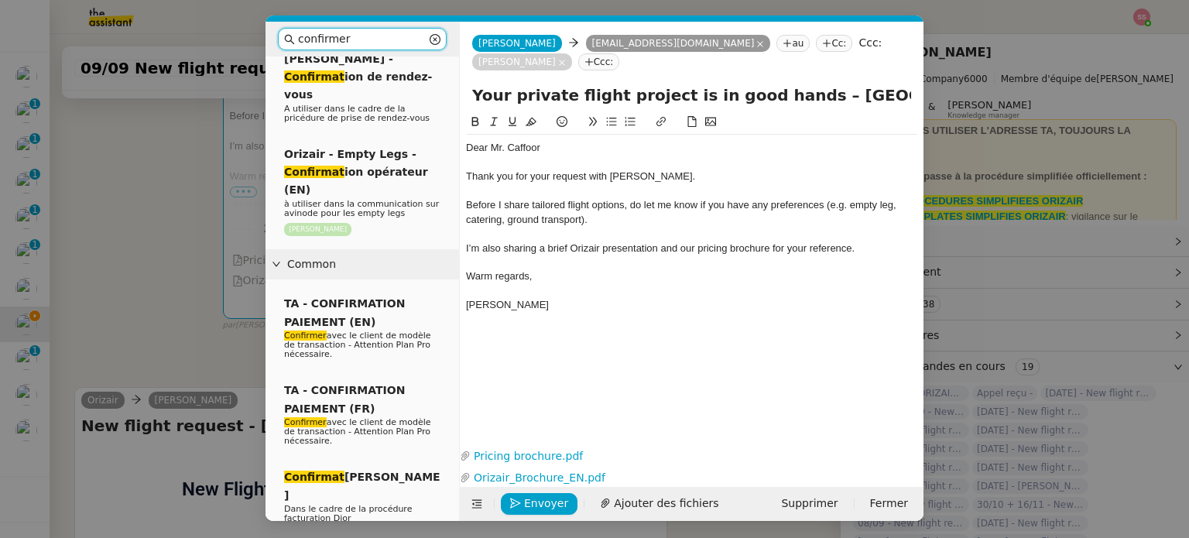
scroll to position [619, 0]
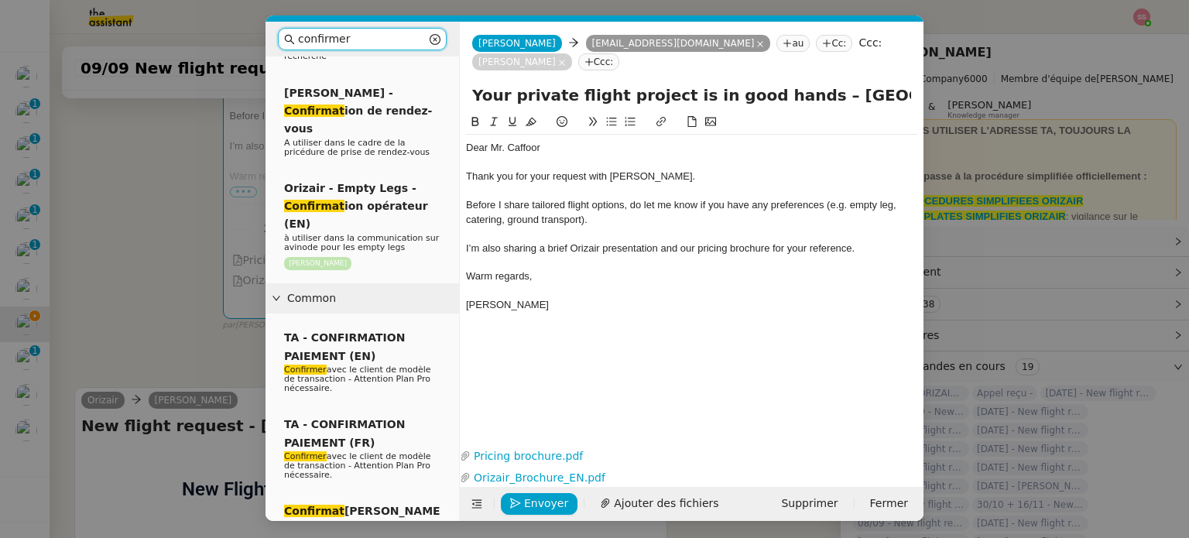
type input "confirmer"
click at [186, 256] on nz-modal-container "confirmer Service TA - CONFIRMATION PAIEMENT (EN) Confirmer avec le client de m…" at bounding box center [594, 269] width 1189 height 538
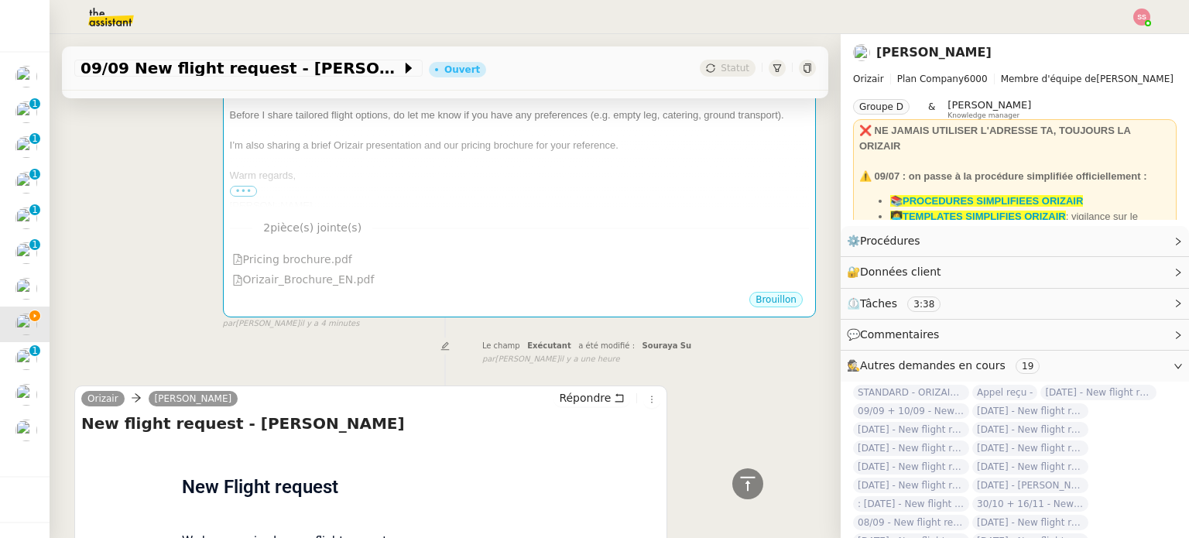
scroll to position [387, 0]
click at [1126, 249] on link "Modifier" at bounding box center [1136, 241] width 44 height 18
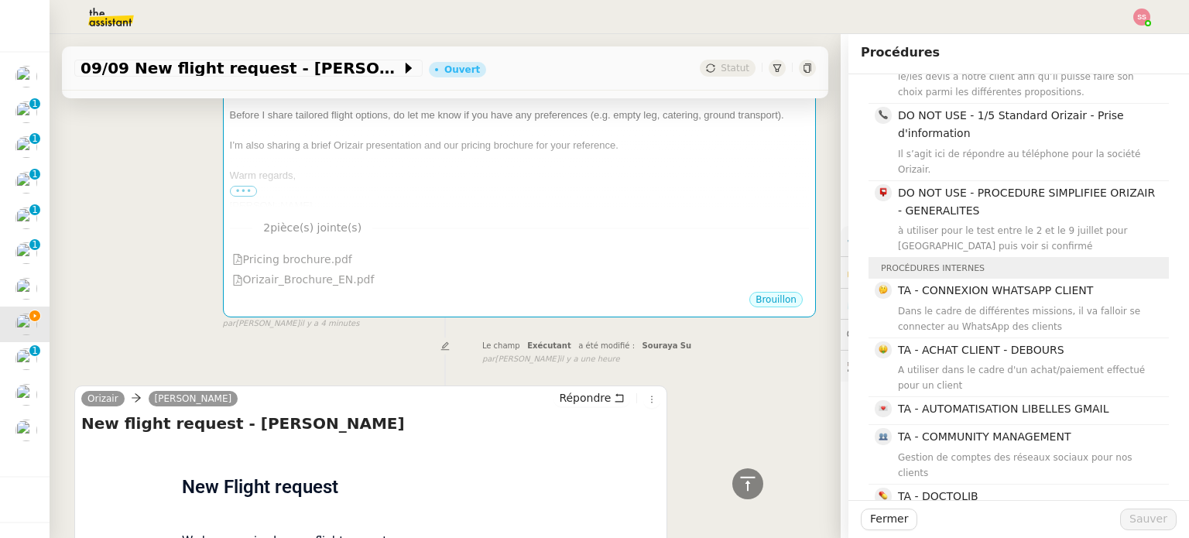
scroll to position [465, 0]
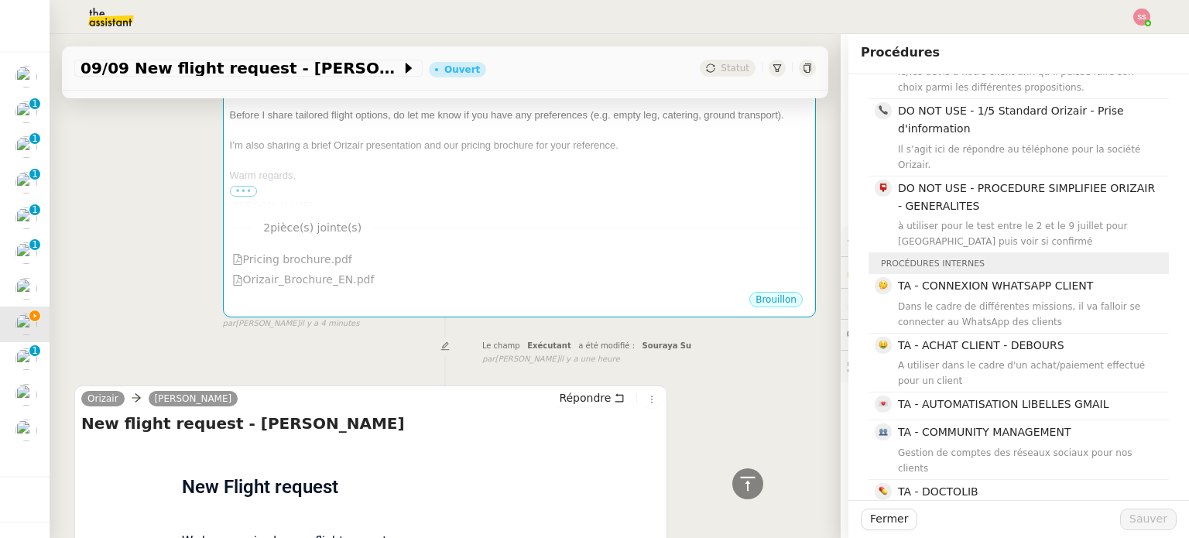
drag, startPoint x: 743, startPoint y: 342, endPoint x: 760, endPoint y: 331, distance: 20.6
click at [743, 343] on div "Tâche Message Commentaire Veuillez patienter une erreur s'est produite 👌👌👌 mess…" at bounding box center [445, 467] width 791 height 1412
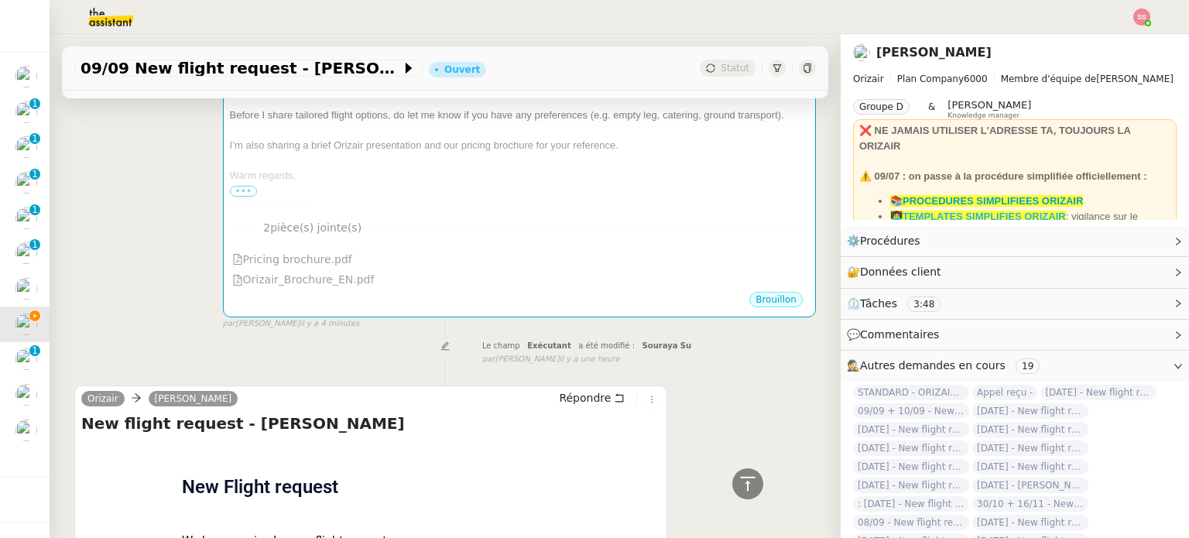
click at [982, 213] on strong "👩‍💻TEMPLATES SIMPLIFIES ORIZAIR" at bounding box center [978, 217] width 176 height 12
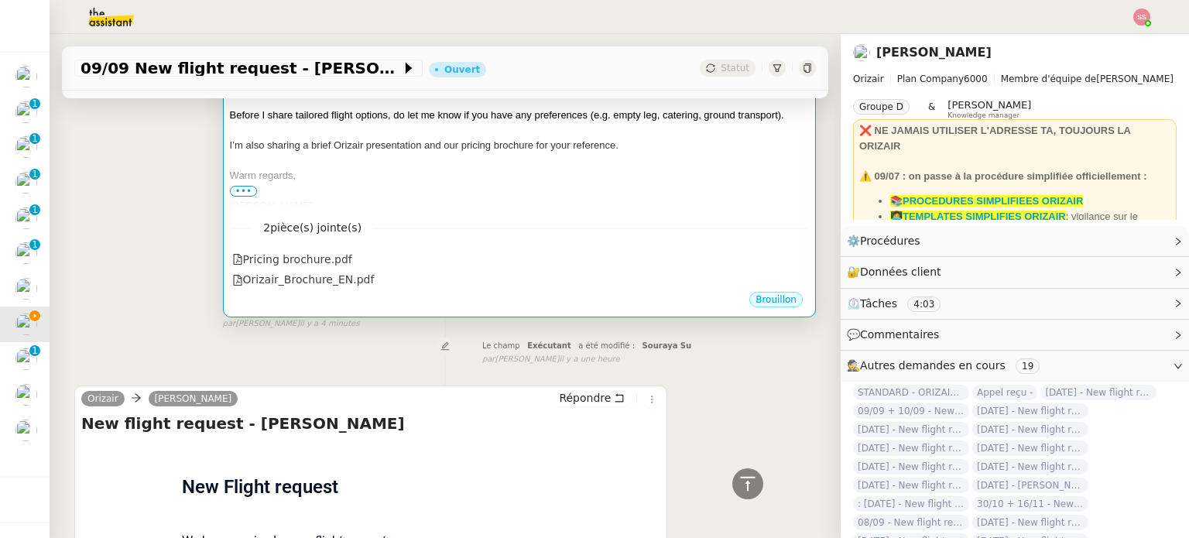
scroll to position [155, 0]
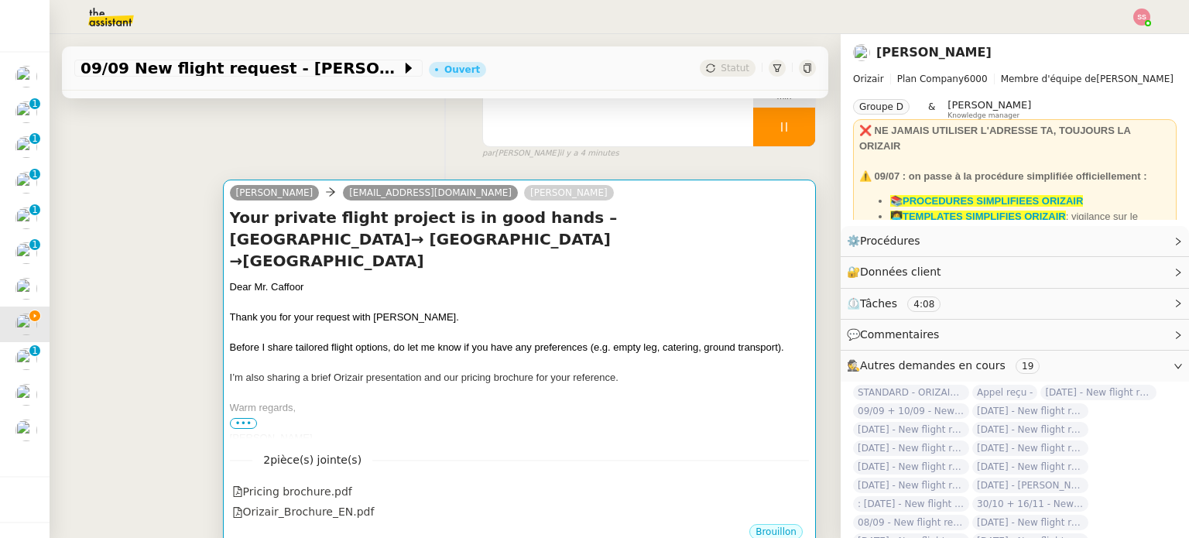
click at [499, 341] on span "Before I share tailored flight options, do let me know if you have any preferen…" at bounding box center [507, 347] width 554 height 12
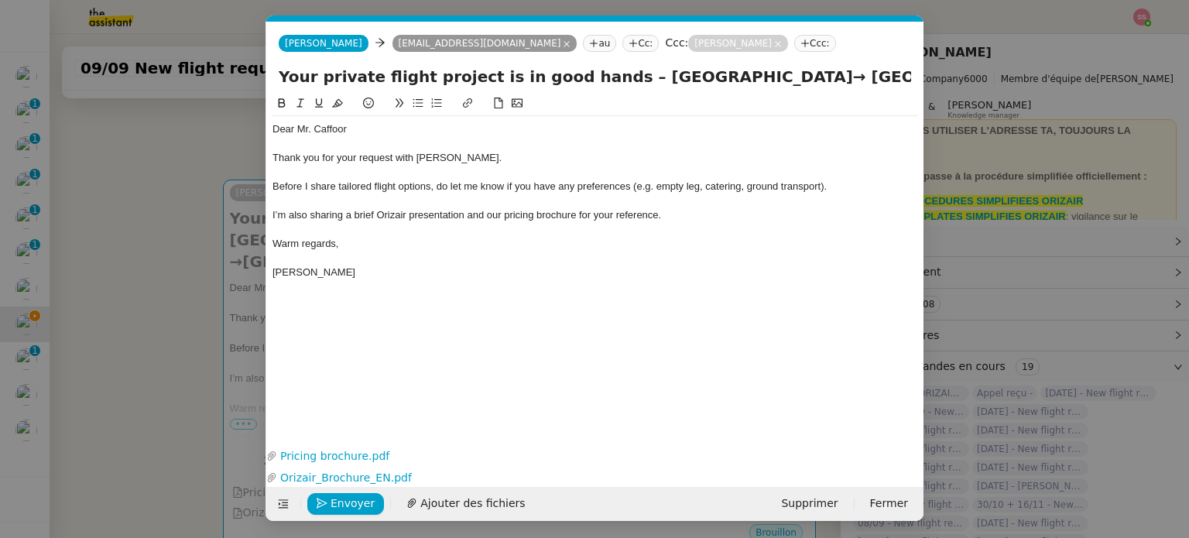
scroll to position [0, 78]
click at [853, 188] on div "Before I share tailored flight options, do let me know if you have any preferen…" at bounding box center [595, 187] width 645 height 14
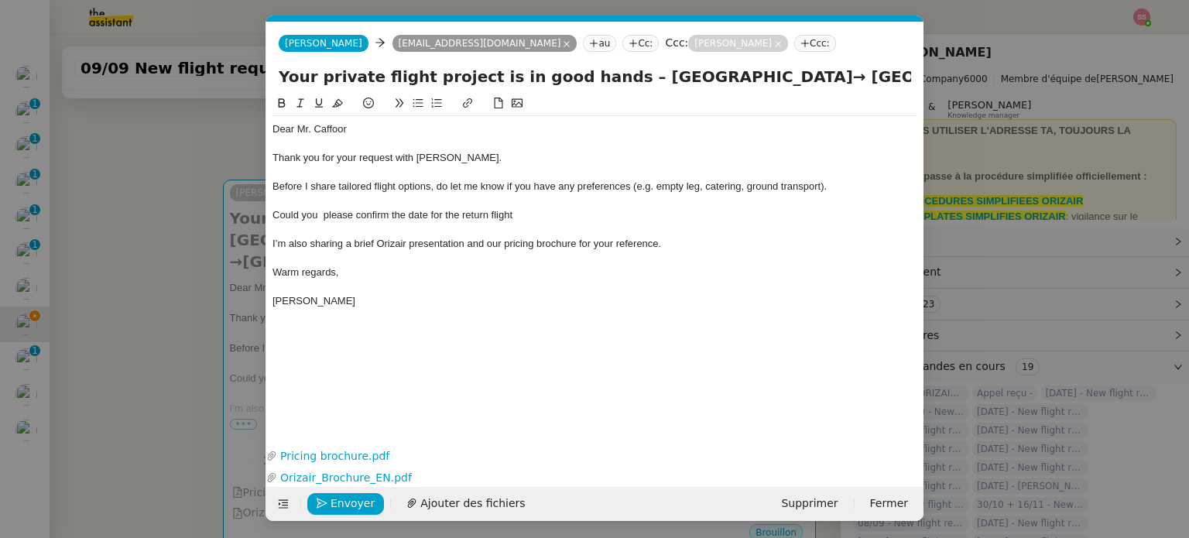
drag, startPoint x: 525, startPoint y: 217, endPoint x: 275, endPoint y: 215, distance: 250.1
click at [274, 215] on div "Could you please confirm the date for the return flight" at bounding box center [595, 215] width 645 height 14
click at [273, 217] on div "Could you please confirm the return flight date, given that you entered the sam…" at bounding box center [595, 215] width 645 height 14
click at [424, 102] on button at bounding box center [418, 103] width 19 height 18
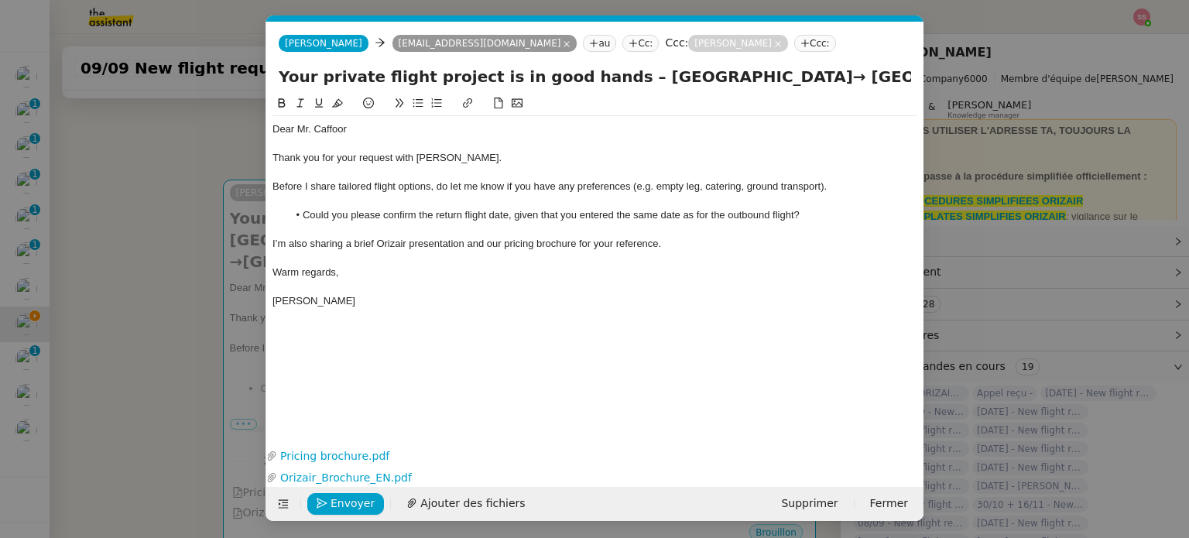
click at [669, 225] on div at bounding box center [595, 230] width 645 height 14
click at [668, 216] on li "Could you please confirm the return flight date, given that you entered the sam…" at bounding box center [603, 215] width 630 height 14
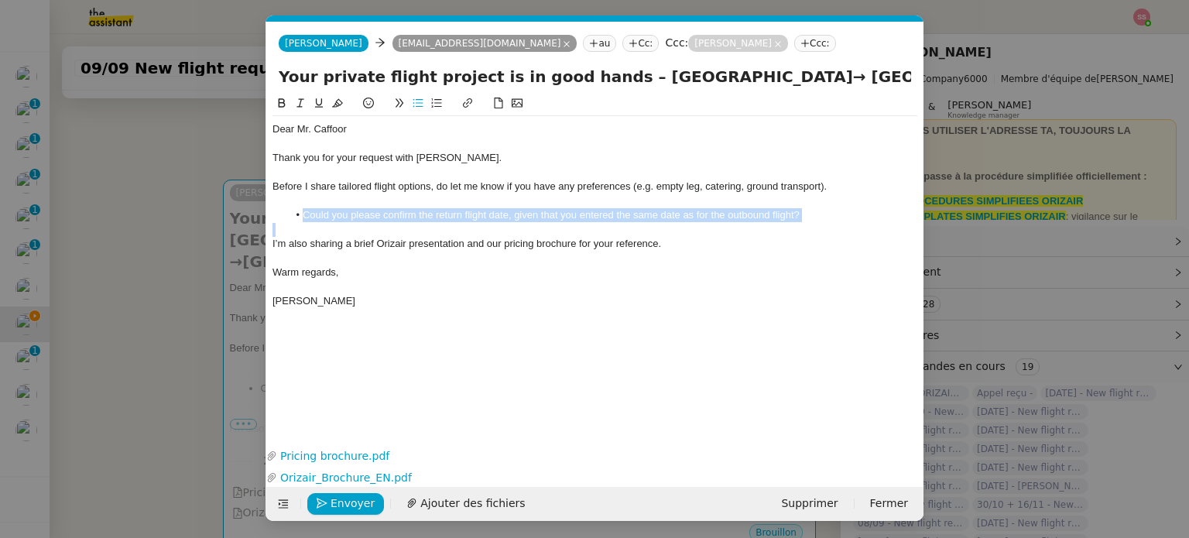
click at [668, 216] on li "Could you please confirm the return flight date, given that you entered the sam…" at bounding box center [603, 215] width 630 height 14
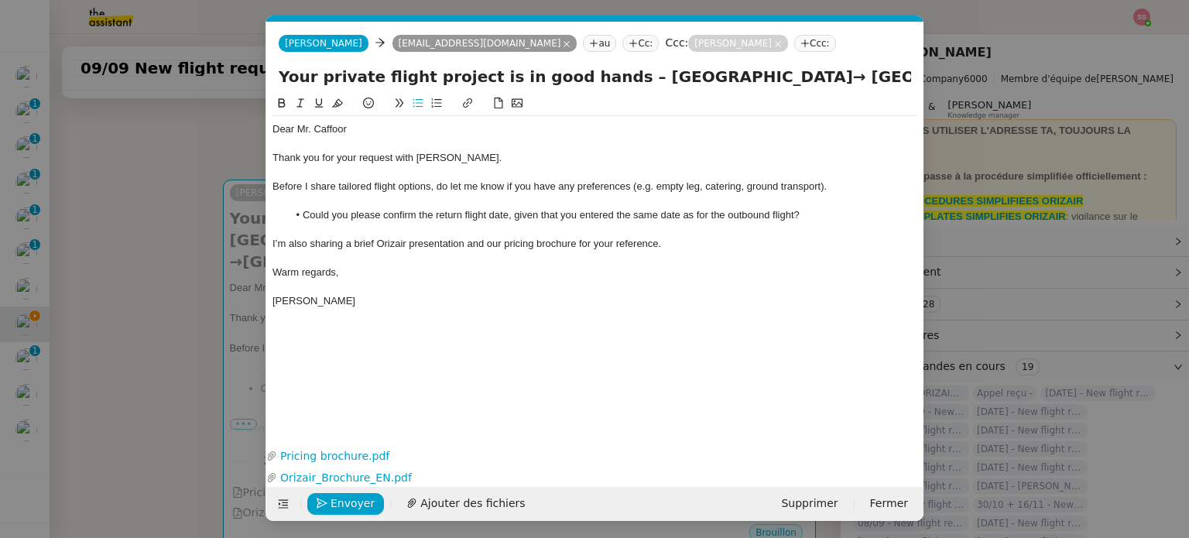
click at [693, 287] on div at bounding box center [595, 287] width 645 height 14
click at [410, 210] on li "Could you please confirm the return flight date, given that you entered the sam…" at bounding box center [603, 215] width 630 height 14
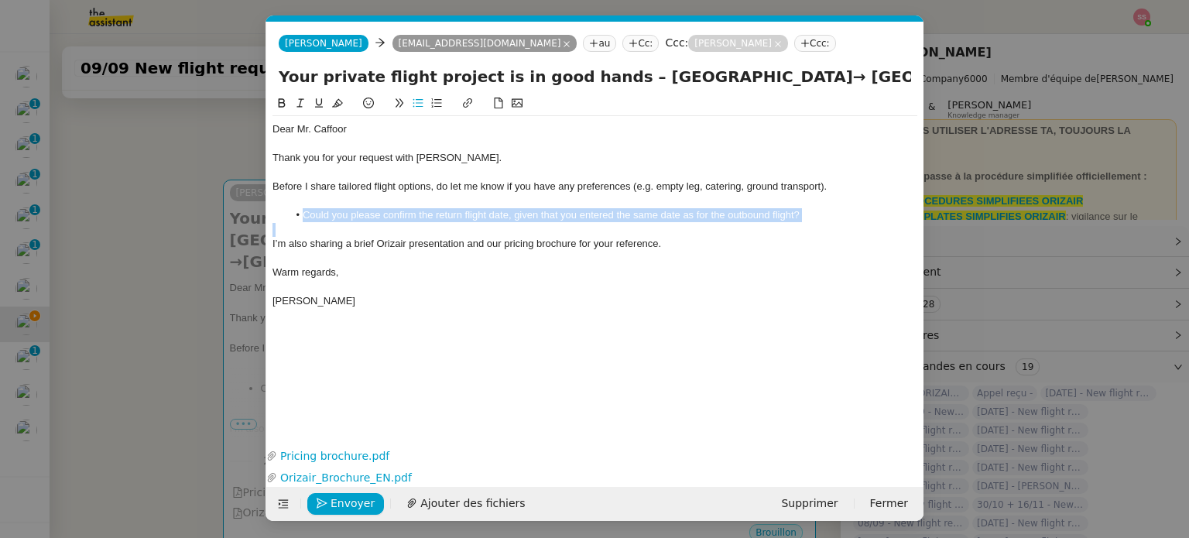
click at [410, 210] on li "Could you please confirm the return flight date, given that you entered the sam…" at bounding box center [603, 215] width 630 height 14
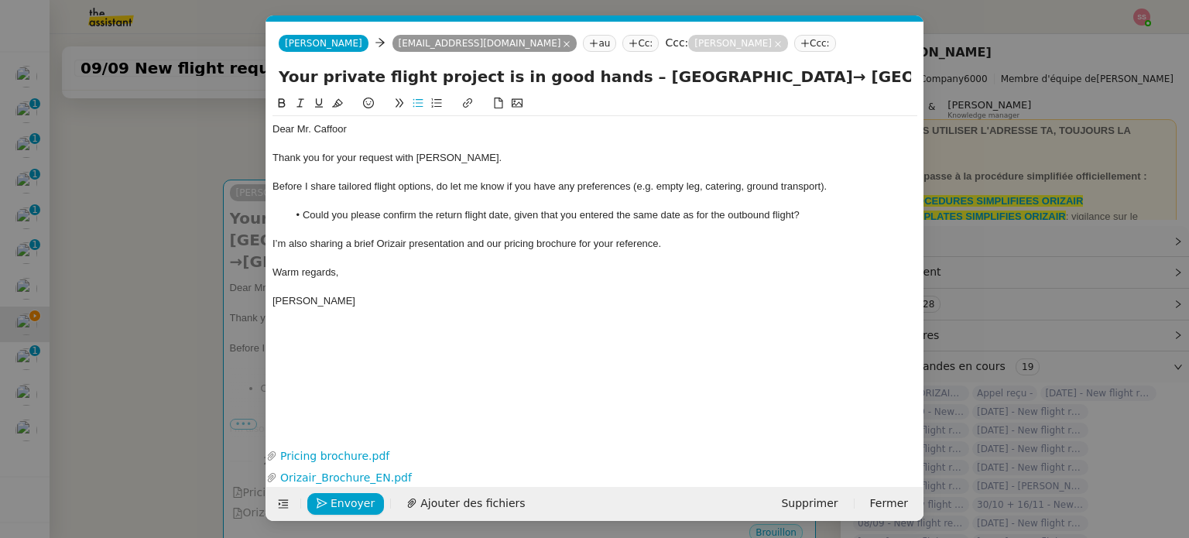
click at [509, 244] on span "I’m also sharing a brief Orizair presentation and our pricing brochure for your…" at bounding box center [467, 244] width 389 height 12
click at [362, 503] on span "Envoyer" at bounding box center [353, 504] width 44 height 18
click at [362, 504] on span "Confirmer l'envoi" at bounding box center [377, 504] width 93 height 18
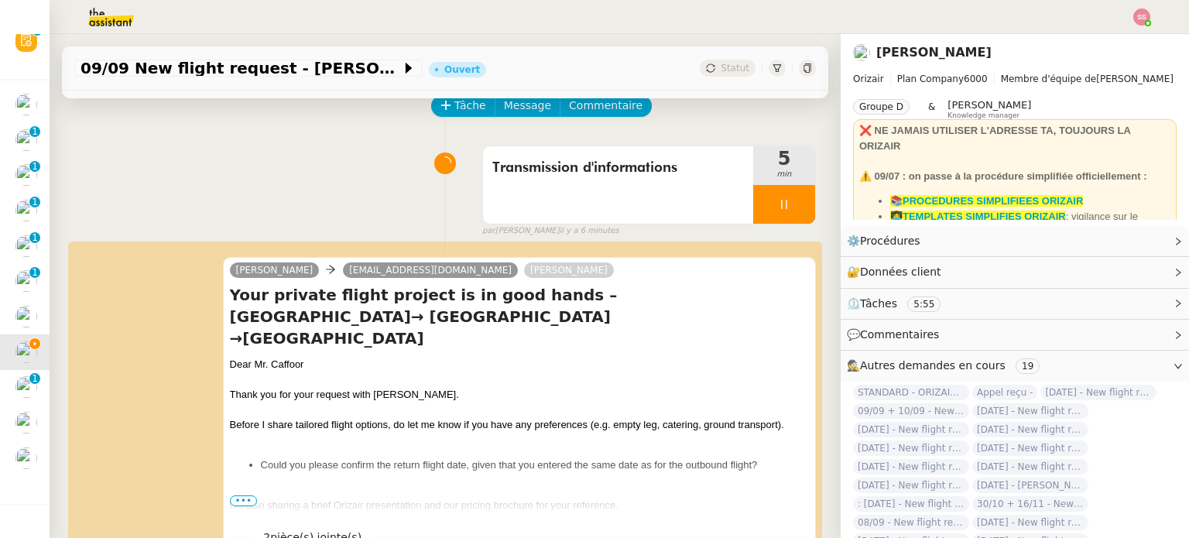
scroll to position [51, 0]
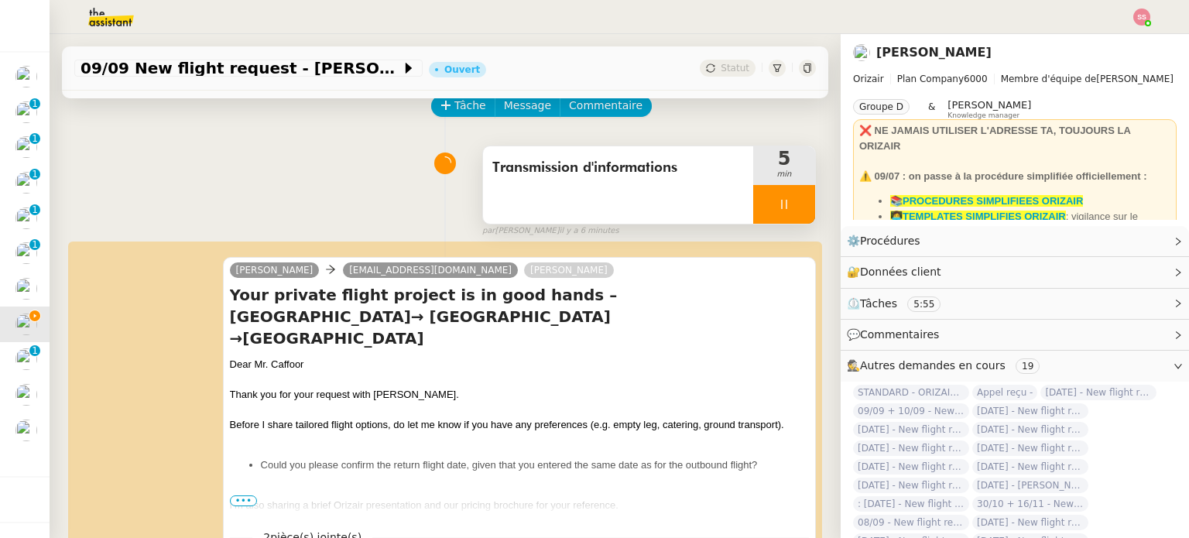
click at [784, 200] on div at bounding box center [784, 204] width 62 height 39
click at [809, 200] on icon at bounding box center [815, 204] width 12 height 12
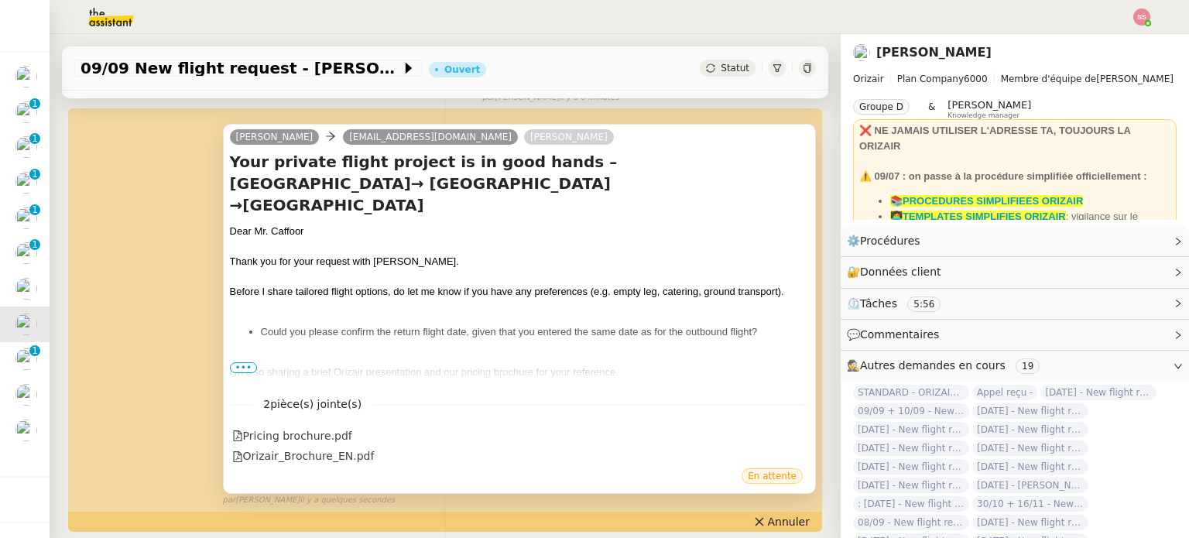
scroll to position [310, 0]
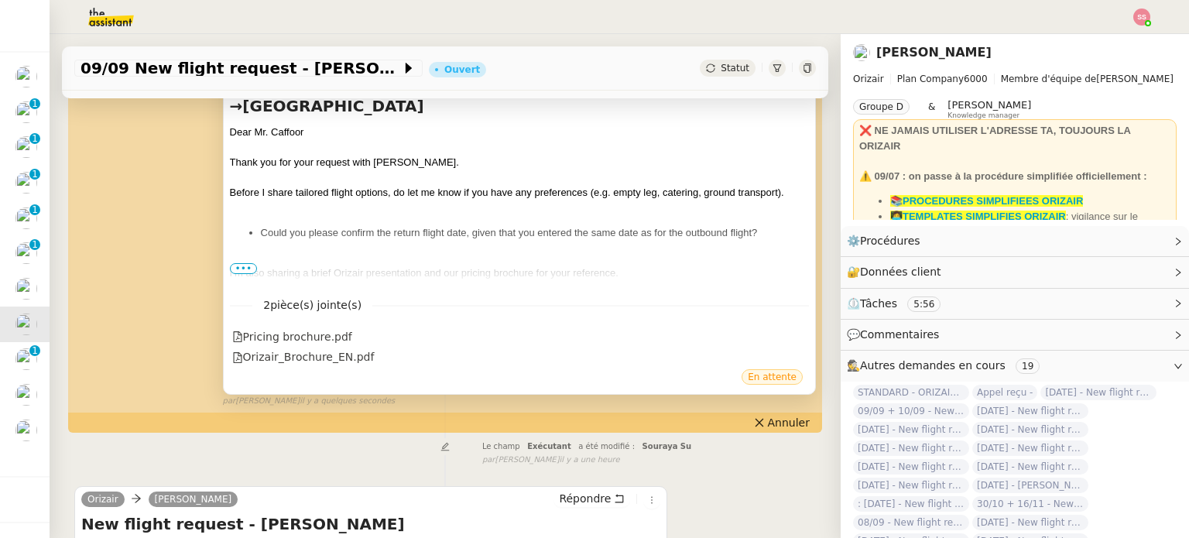
click at [238, 269] on span "•••" at bounding box center [244, 268] width 28 height 11
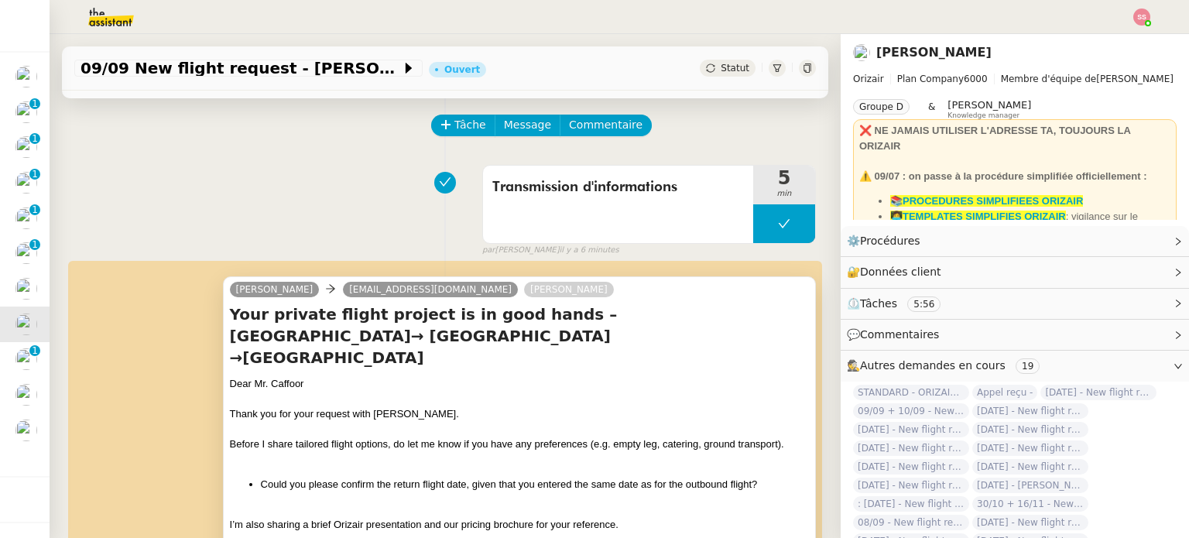
scroll to position [0, 0]
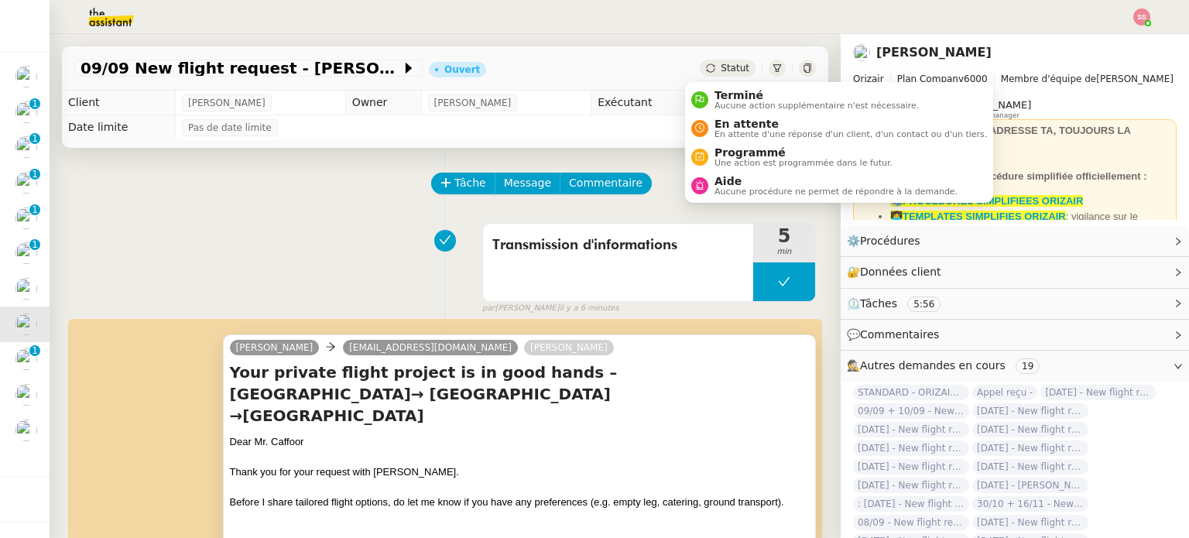
click at [721, 66] on span "Statut" at bounding box center [735, 68] width 29 height 11
click at [732, 121] on span "En attente" at bounding box center [851, 124] width 273 height 12
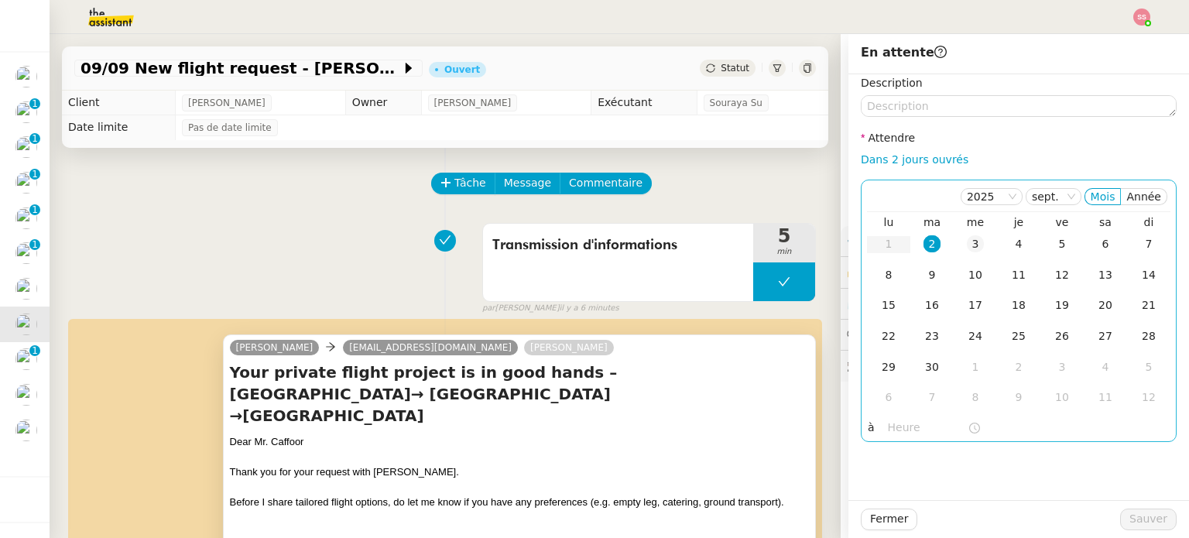
click at [967, 235] on td "3" at bounding box center [975, 244] width 43 height 31
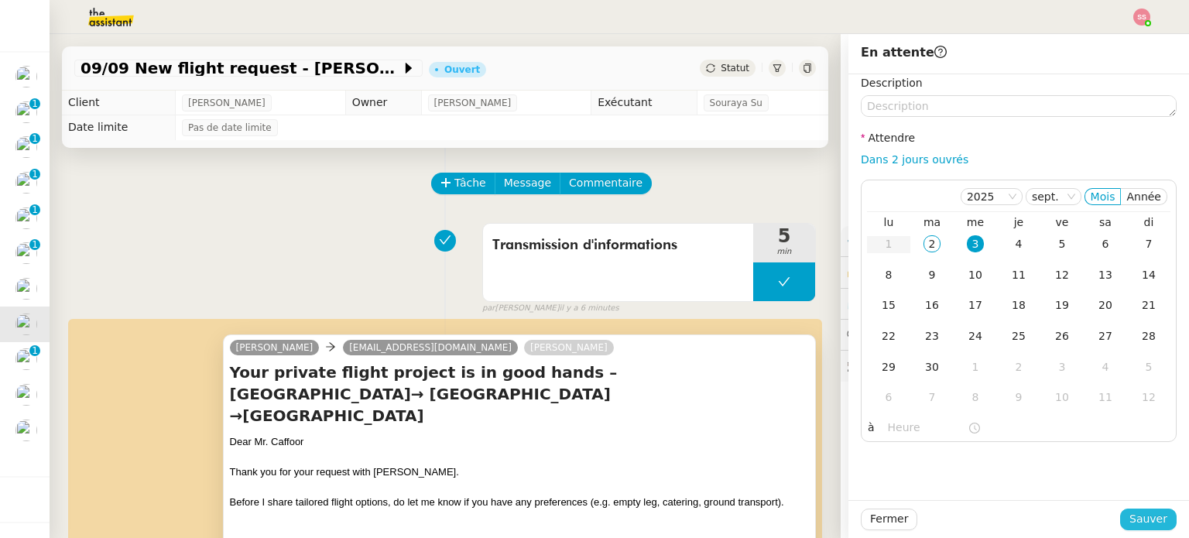
click at [1165, 514] on button "Sauver" at bounding box center [1148, 520] width 57 height 22
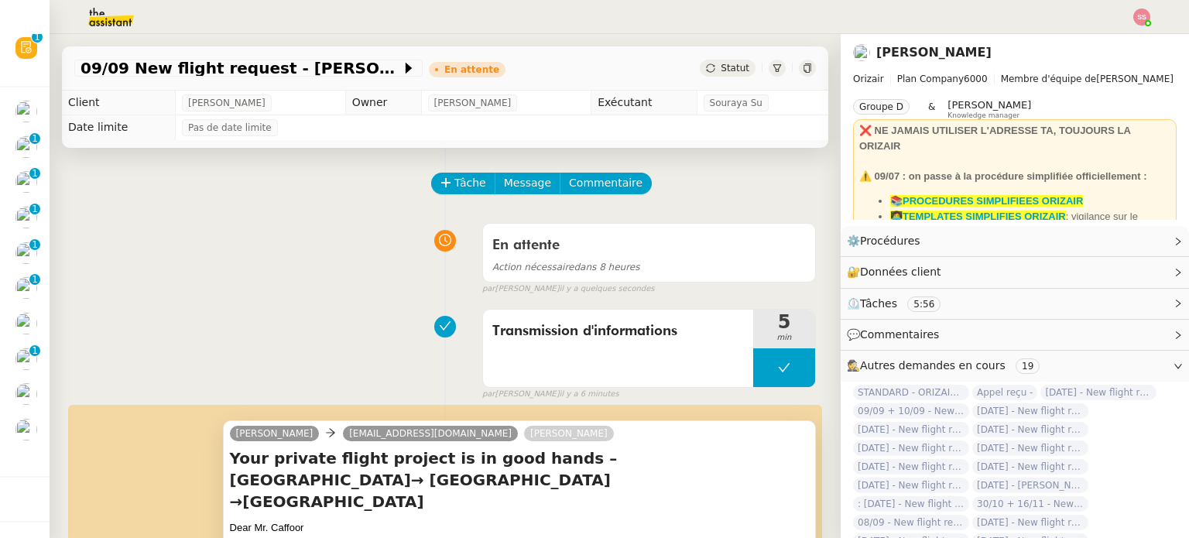
scroll to position [15, 0]
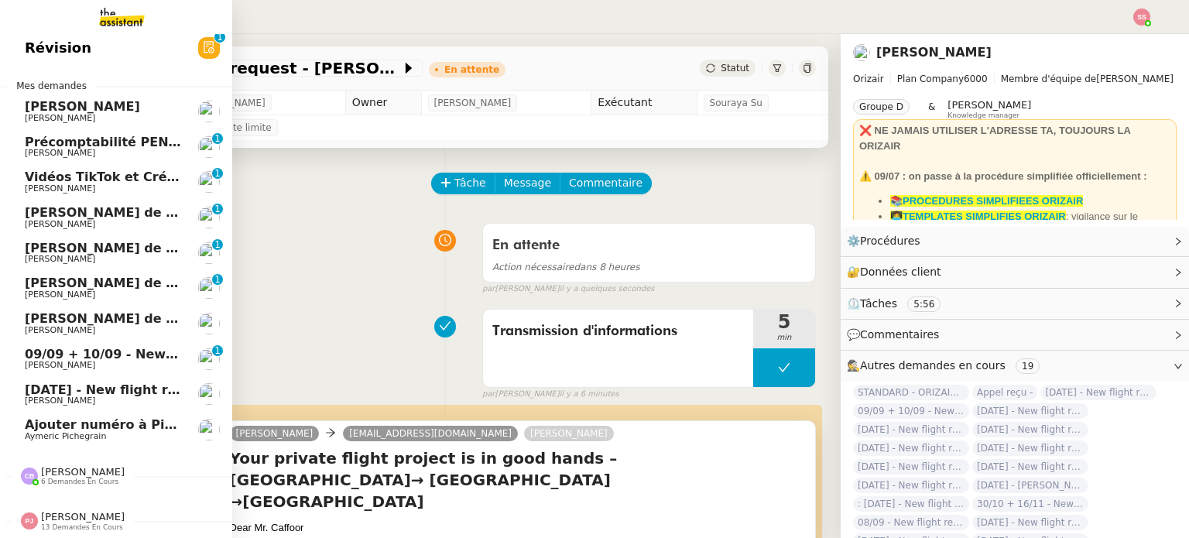
click at [95, 347] on span "09/09 + 10/09 - New flight request - [PERSON_NAME]" at bounding box center [209, 354] width 369 height 15
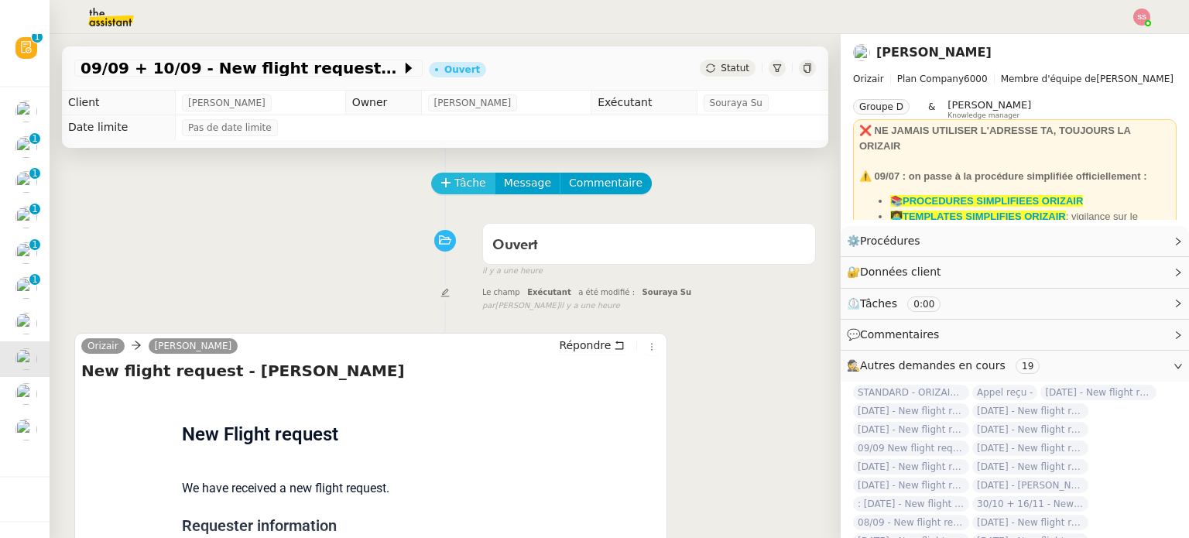
click at [455, 189] on span "Tâche" at bounding box center [471, 183] width 32 height 18
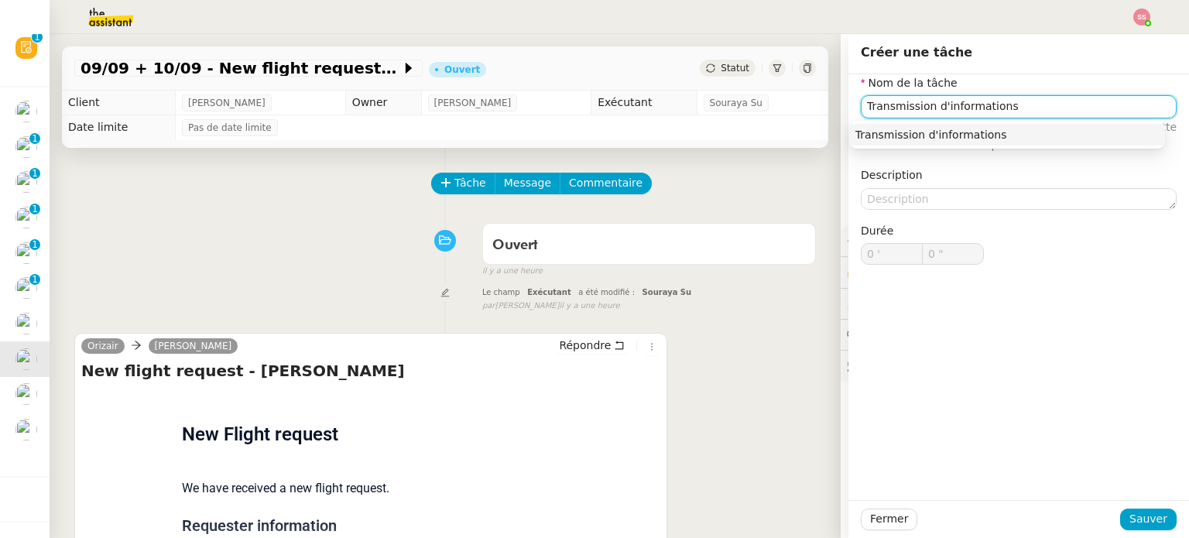
click at [1062, 142] on nz-auto-option "Transmission d'informations" at bounding box center [1007, 135] width 316 height 22
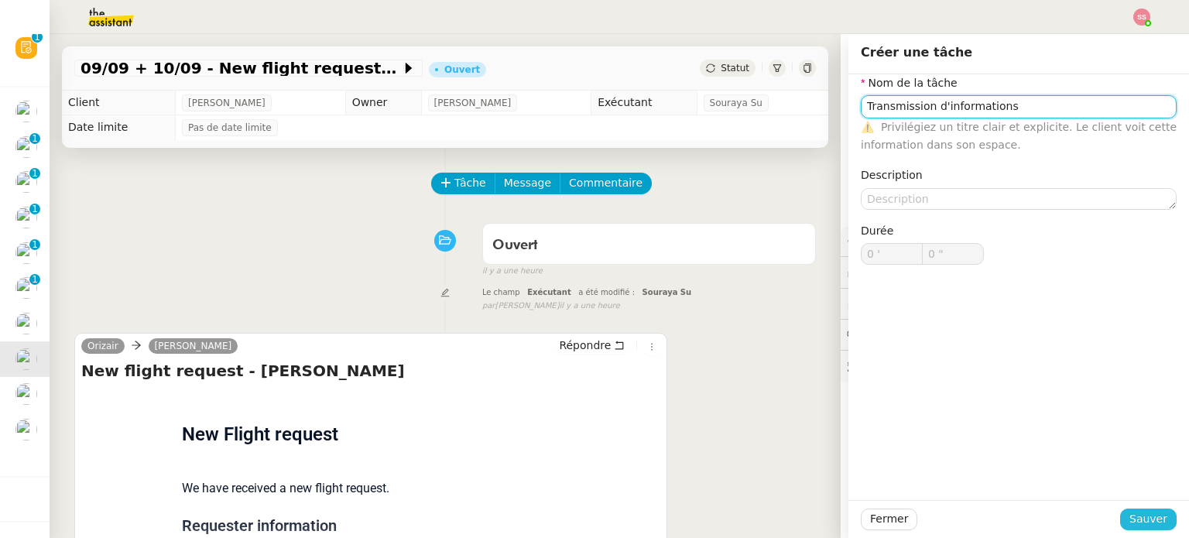
type input "Transmission d'informations"
drag, startPoint x: 1129, startPoint y: 520, endPoint x: 914, endPoint y: 427, distance: 234.8
click at [1130, 521] on span "Sauver" at bounding box center [1149, 519] width 38 height 18
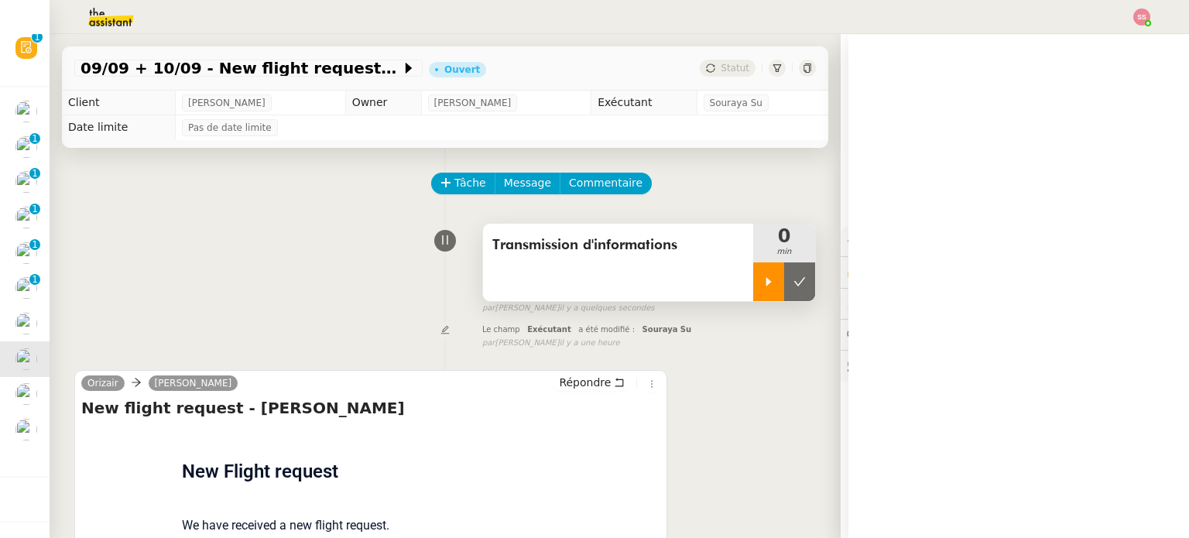
click at [753, 297] on div at bounding box center [768, 281] width 31 height 39
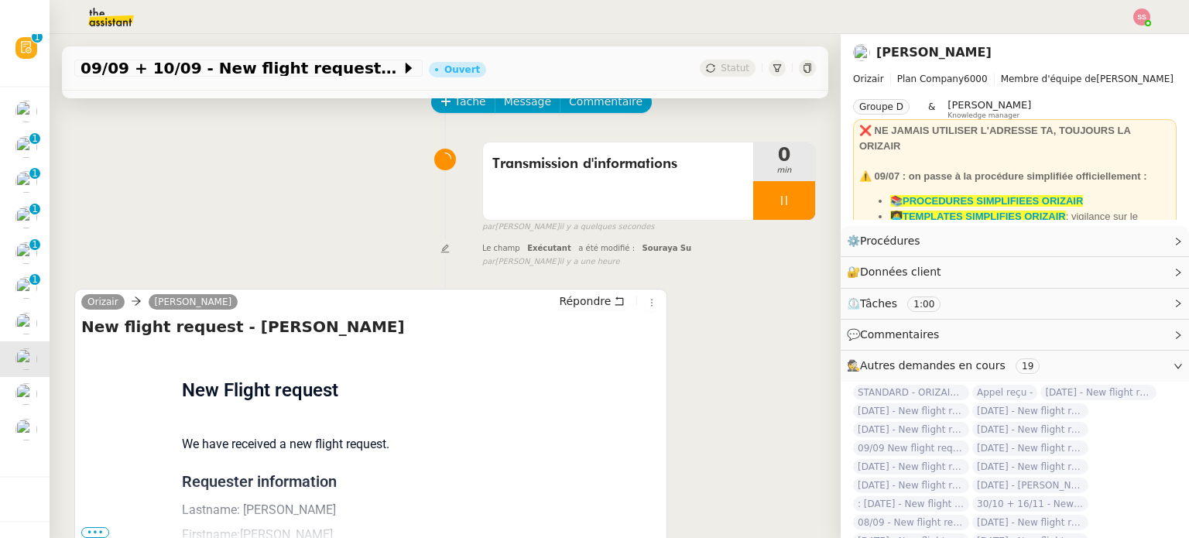
scroll to position [208, 0]
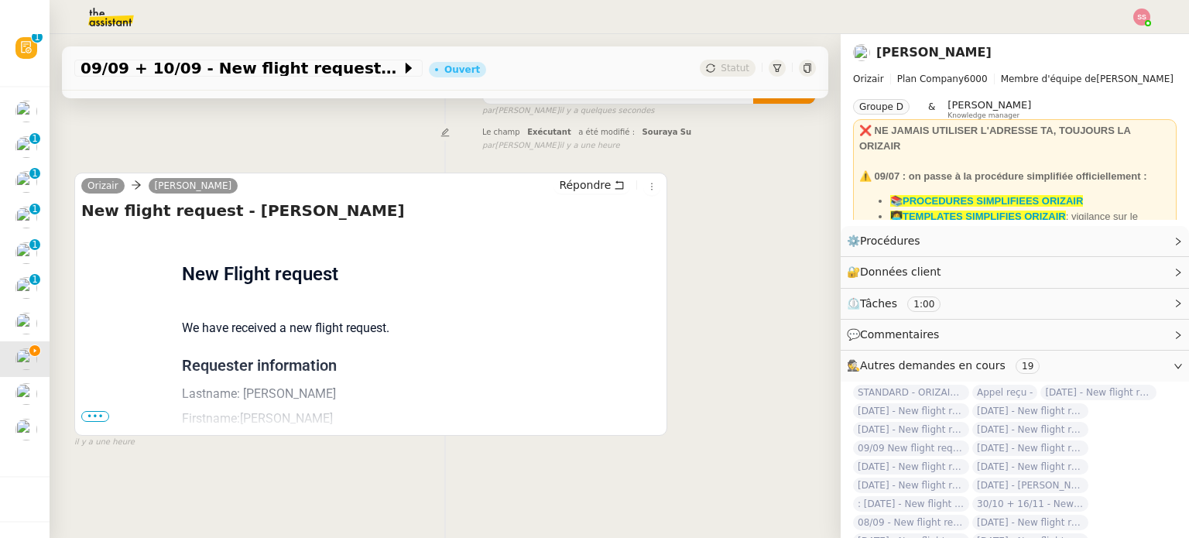
click at [93, 411] on span "•••" at bounding box center [95, 416] width 28 height 11
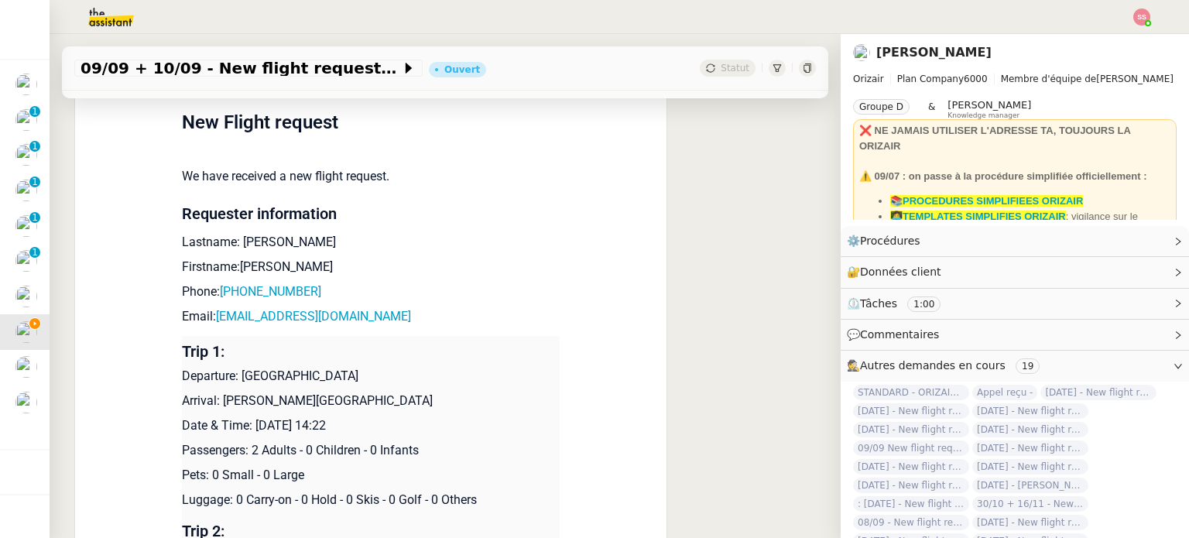
scroll to position [387, 0]
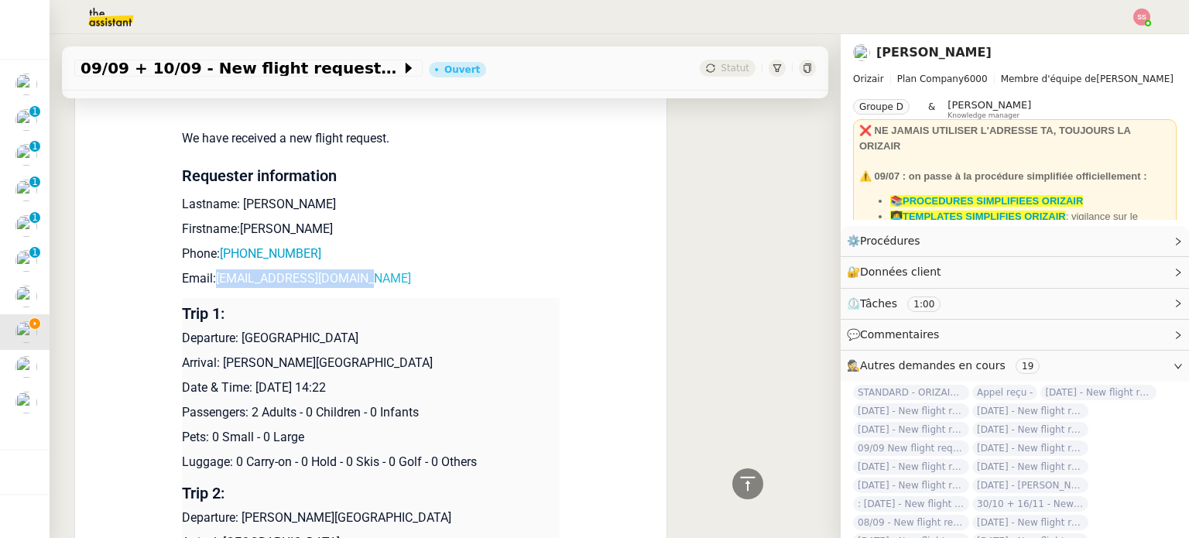
drag, startPoint x: 326, startPoint y: 285, endPoint x: 210, endPoint y: 283, distance: 116.2
click at [210, 283] on p "Email: [EMAIL_ADDRESS][DOMAIN_NAME]" at bounding box center [371, 278] width 378 height 19
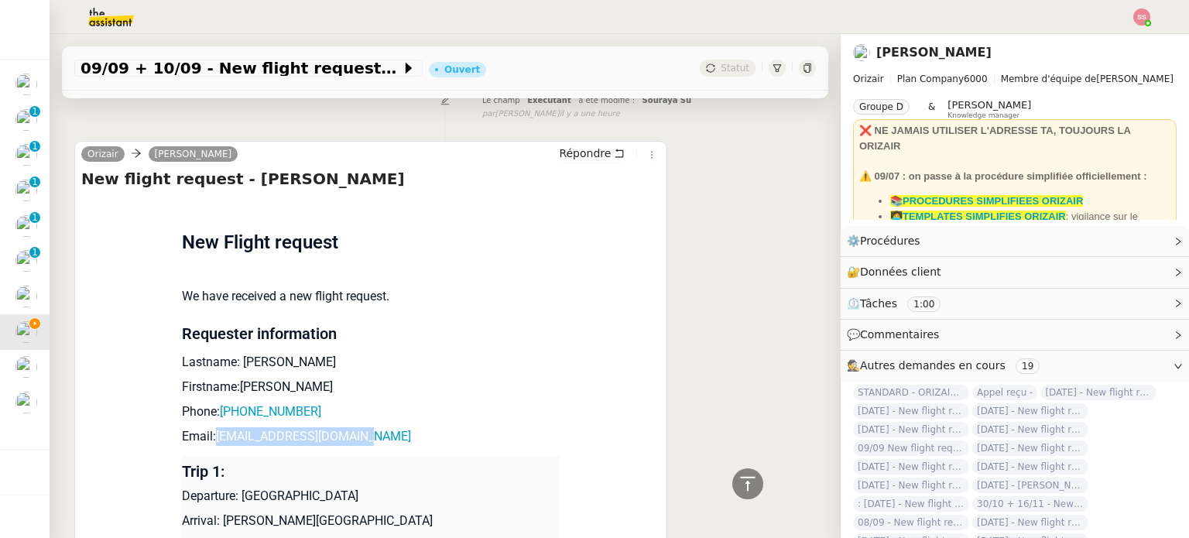
scroll to position [77, 0]
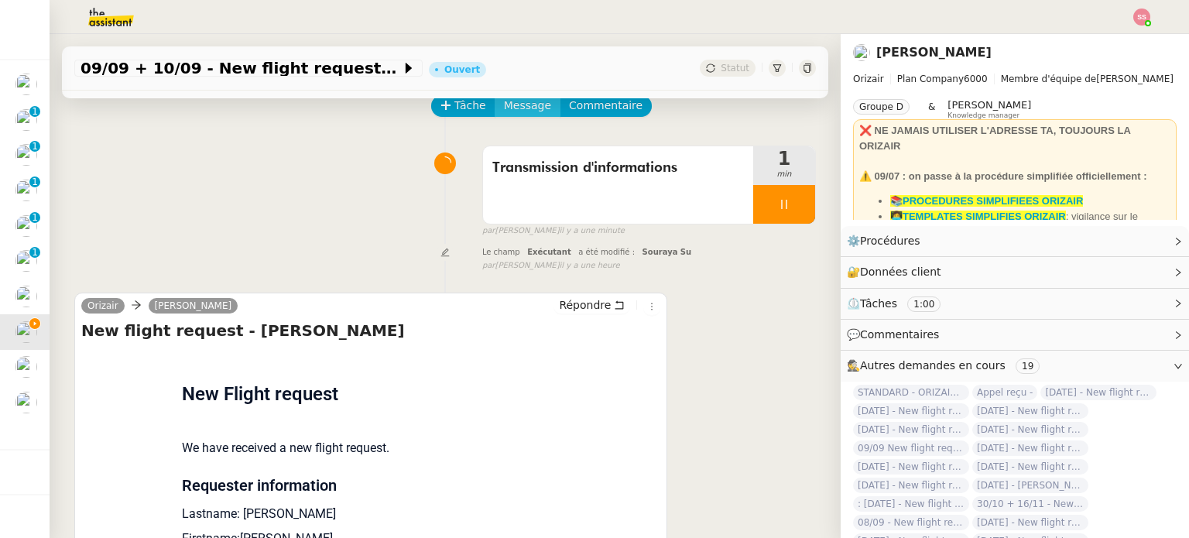
click at [514, 108] on span "Message" at bounding box center [527, 106] width 47 height 18
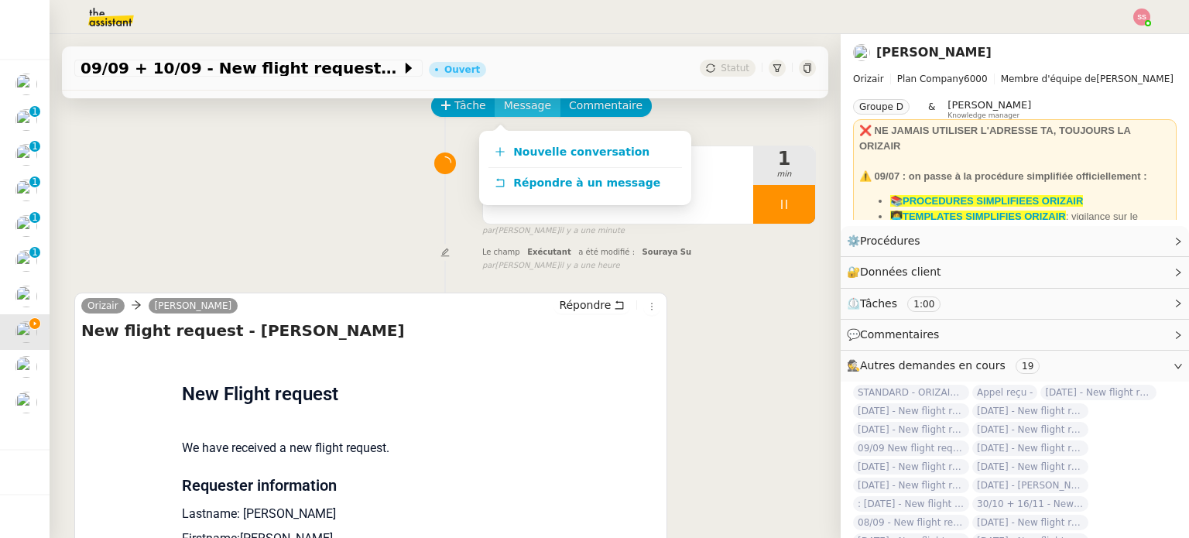
click at [527, 142] on link "Nouvelle conversation" at bounding box center [586, 152] width 194 height 31
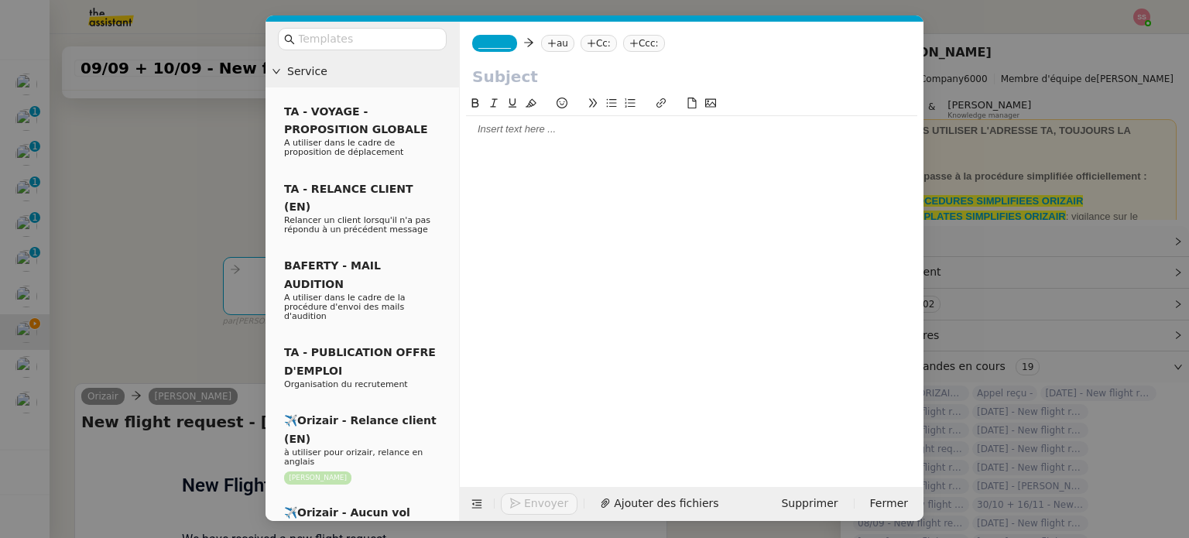
click at [554, 49] on nz-tag "au" at bounding box center [557, 43] width 33 height 17
paste input "[EMAIL_ADDRESS][DOMAIN_NAME]"
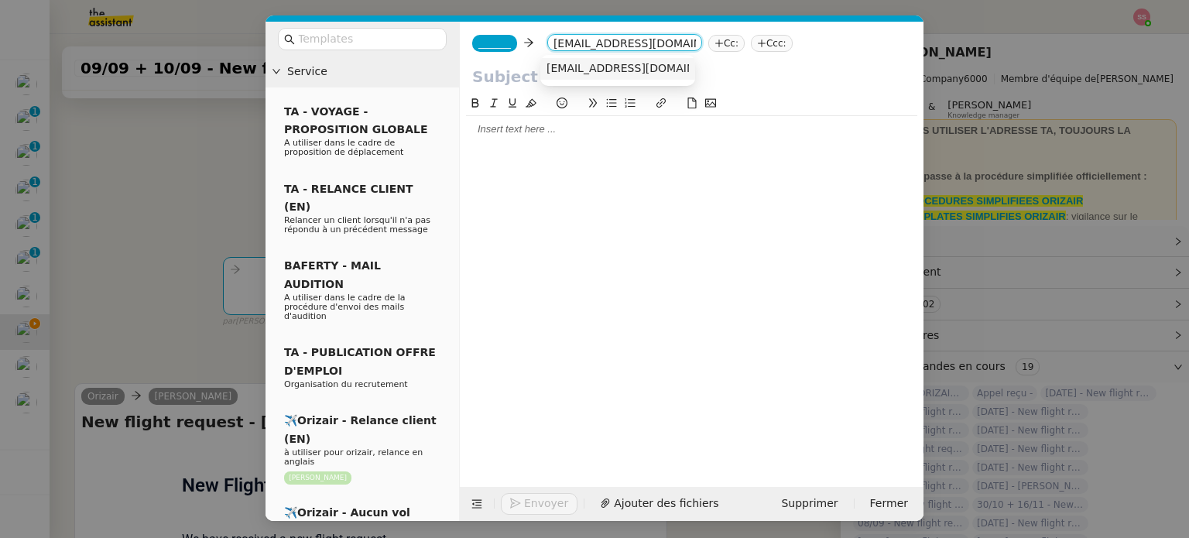
type input "[EMAIL_ADDRESS][DOMAIN_NAME]"
click at [586, 69] on span "[EMAIL_ADDRESS][DOMAIN_NAME]" at bounding box center [642, 68] width 190 height 12
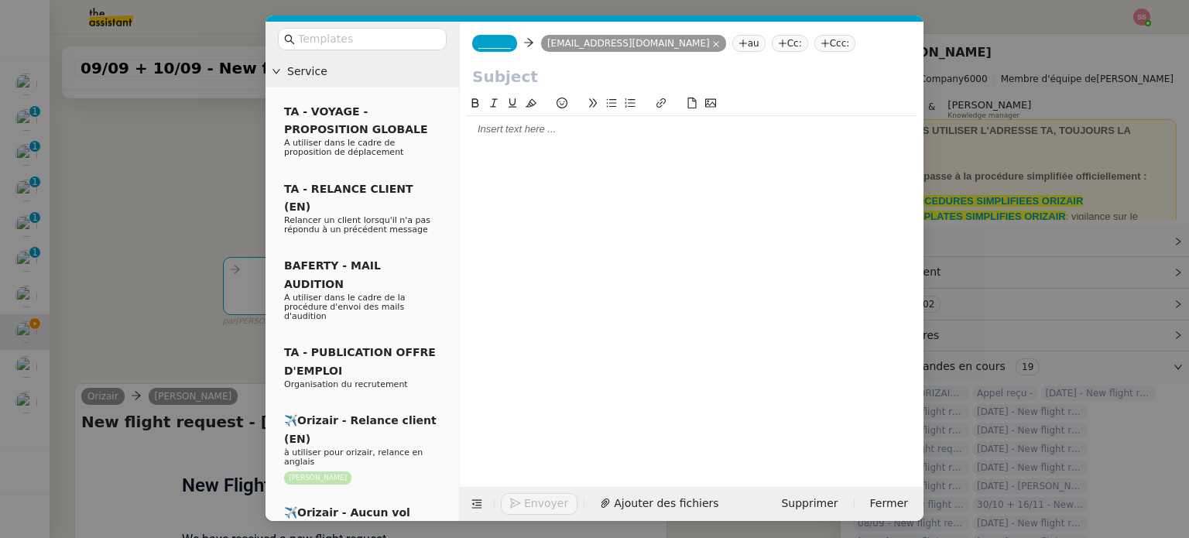
click at [489, 47] on span "_______" at bounding box center [495, 43] width 33 height 11
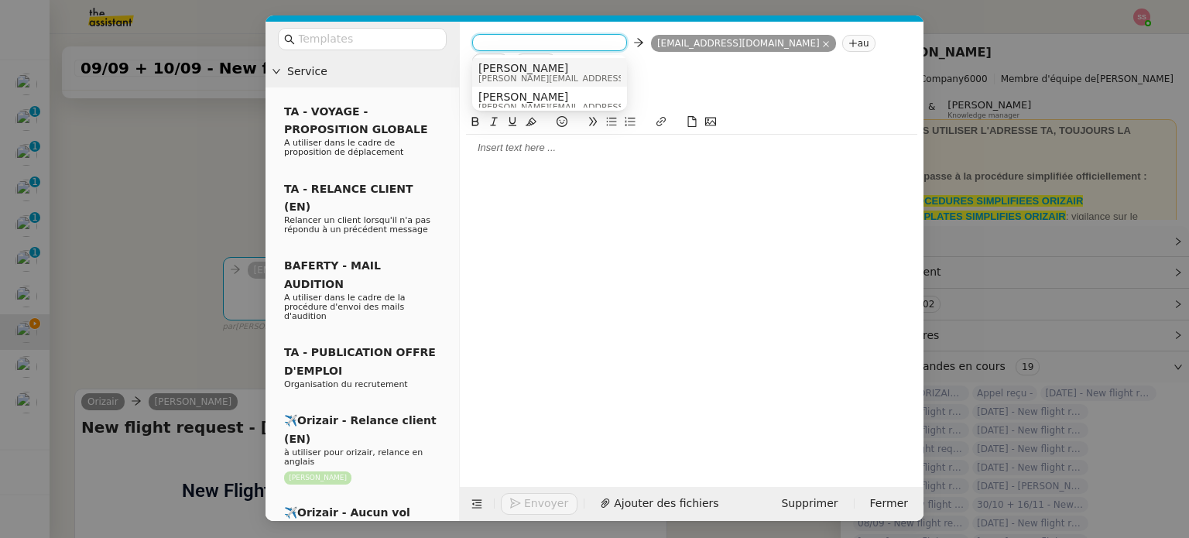
click at [533, 77] on span "[PERSON_NAME][EMAIL_ADDRESS][DOMAIN_NAME]" at bounding box center [589, 78] width 220 height 9
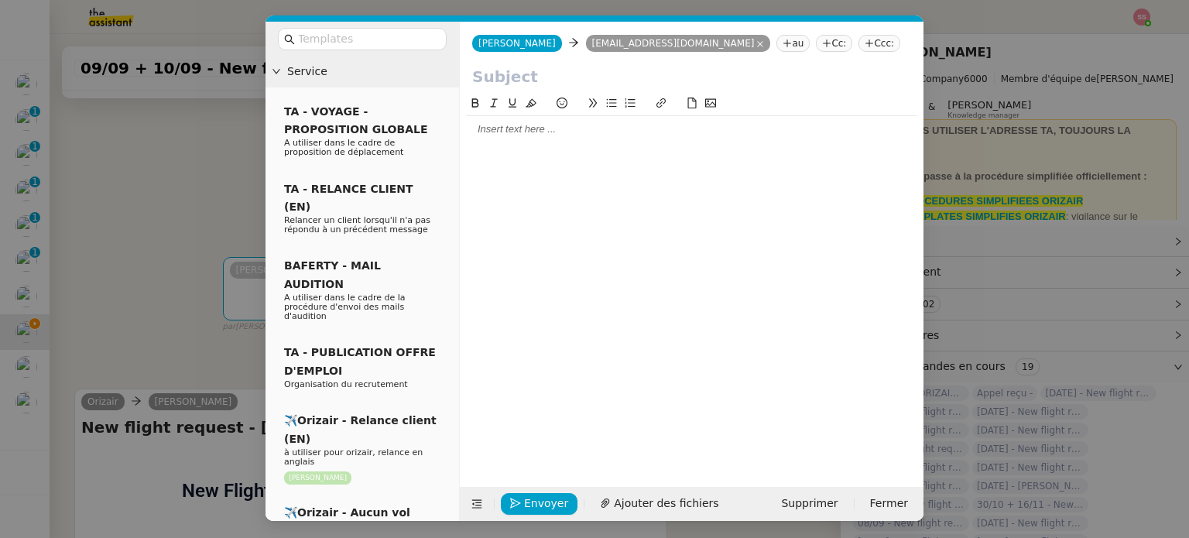
click at [859, 43] on nz-tag "Ccc:" at bounding box center [880, 43] width 42 height 17
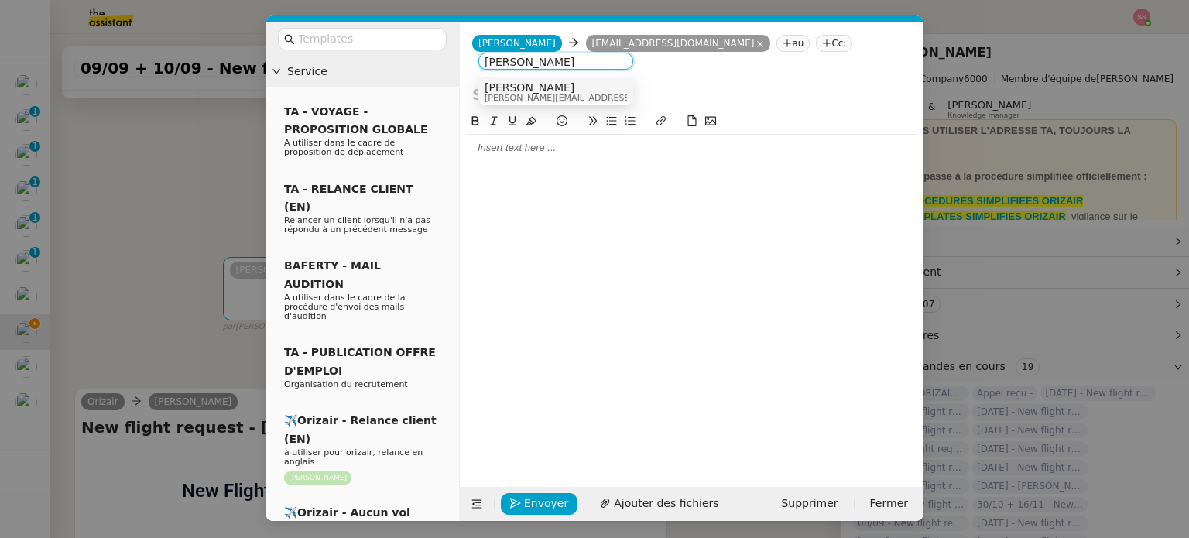
type input "[PERSON_NAME]"
click at [551, 86] on span "[PERSON_NAME]" at bounding box center [595, 87] width 220 height 12
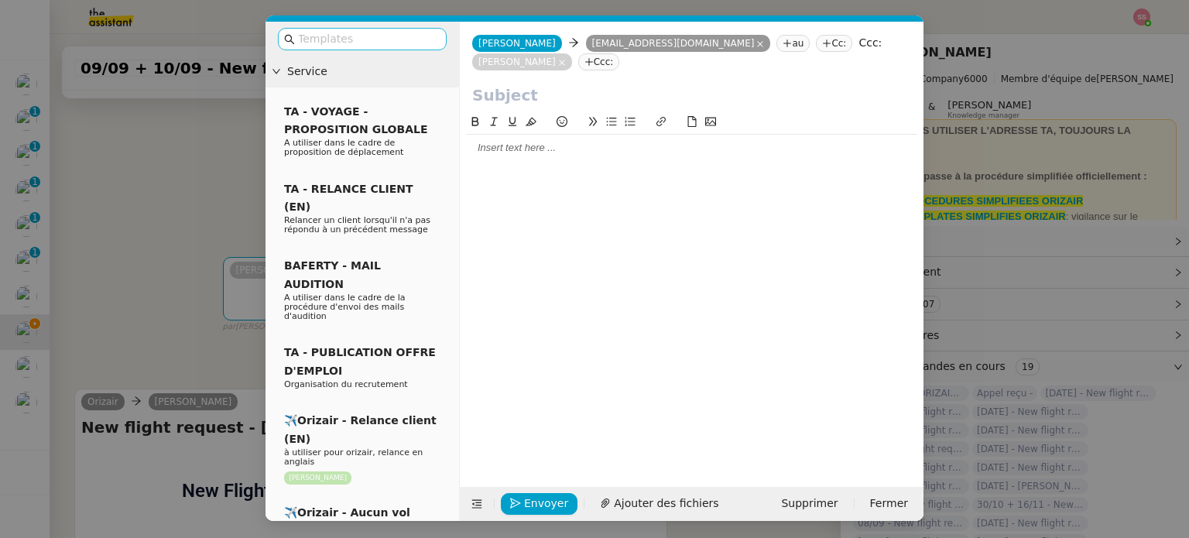
click at [362, 36] on input "text" at bounding box center [367, 39] width 139 height 18
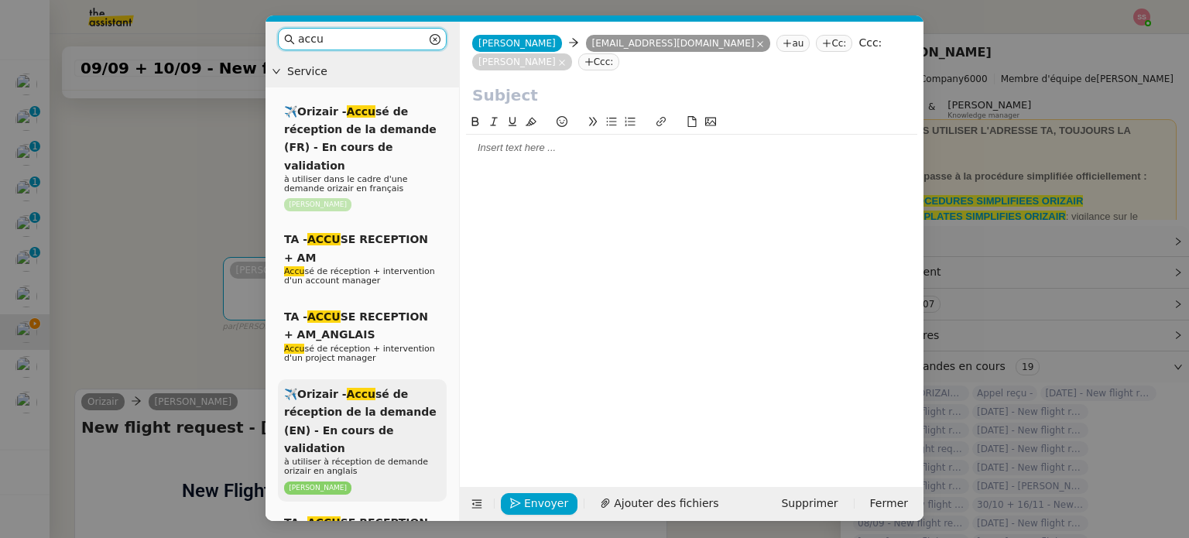
type input "accu"
click at [386, 404] on div "✈️Orizair - Accu sé de réception de la demande (EN) - En cours de validation à …" at bounding box center [362, 440] width 169 height 122
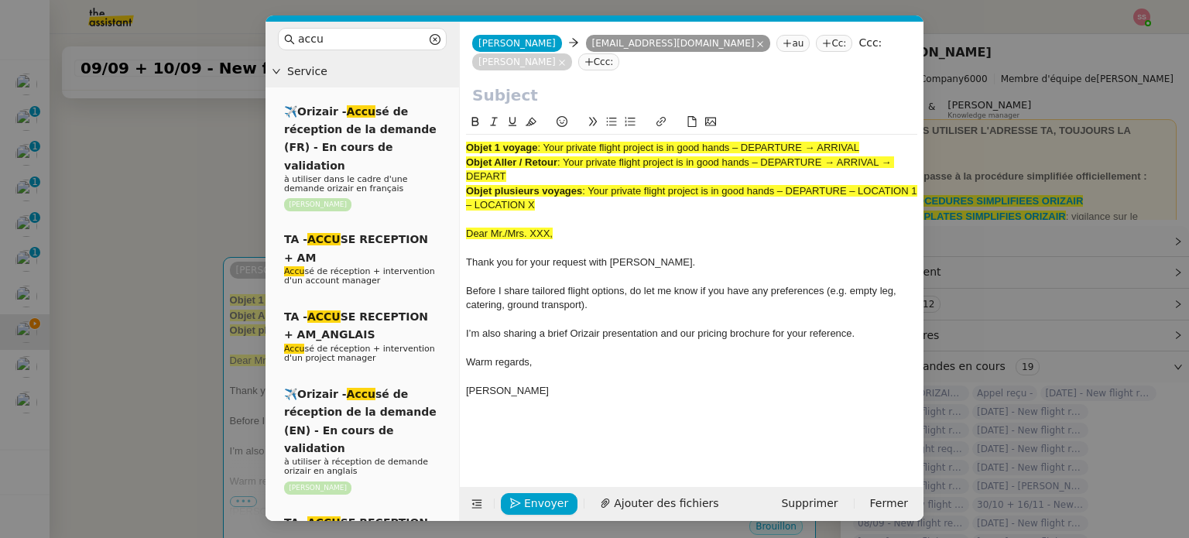
drag, startPoint x: 546, startPoint y: 129, endPoint x: 897, endPoint y: 128, distance: 351.5
click at [897, 141] on div "Objet 1 voyage : Your private flight project is in good hands – DEPARTURE → ARR…" at bounding box center [691, 148] width 451 height 14
click at [638, 84] on input "text" at bounding box center [691, 95] width 439 height 23
paste input "Your private flight project is in good hands – DEPARTURE → ARRIVAL"
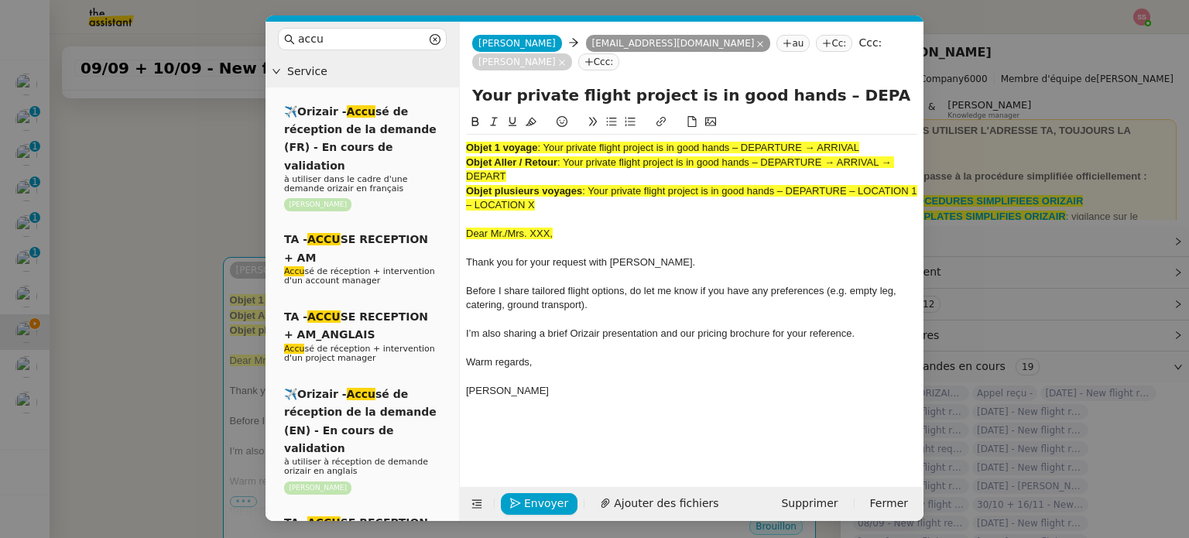
scroll to position [0, 67]
type input "Your private flight project is in good hands – DEPARTURE → ARRIVAL"
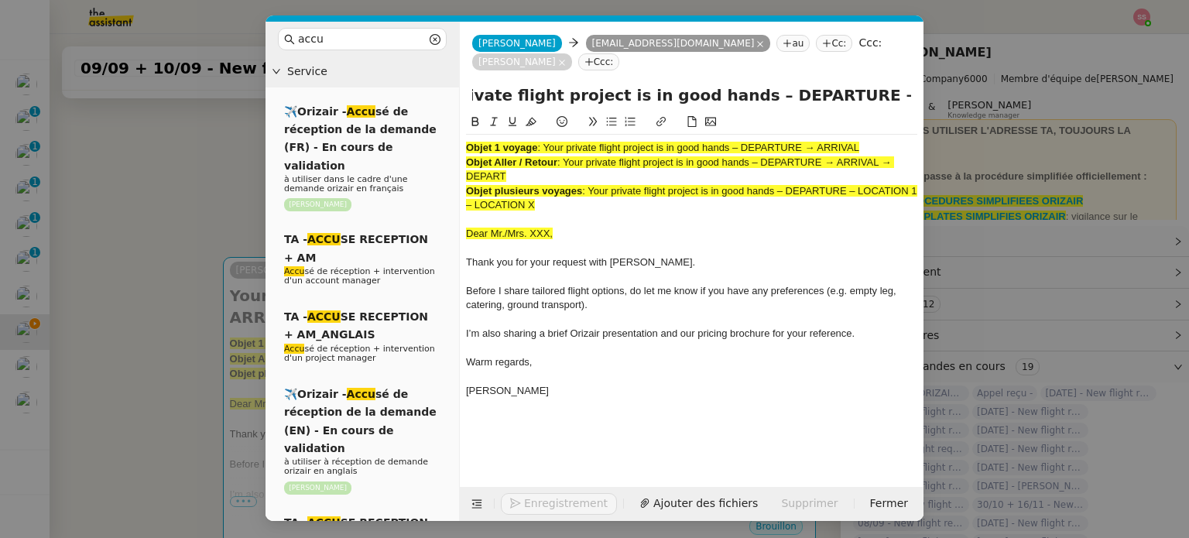
scroll to position [0, 0]
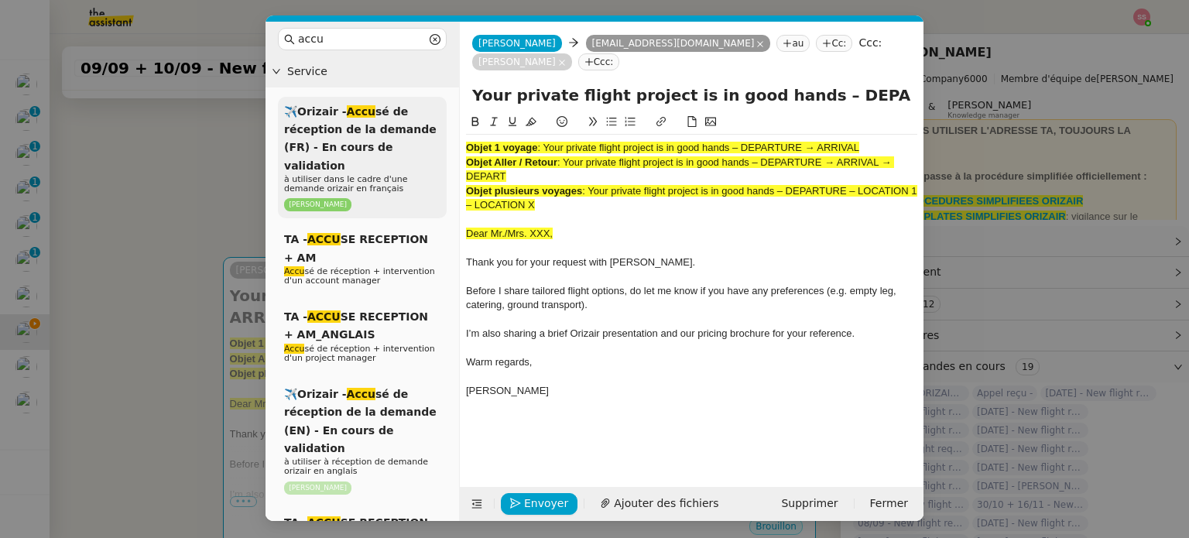
drag, startPoint x: 554, startPoint y: 187, endPoint x: 435, endPoint y: 116, distance: 138.9
click at [435, 116] on nz-layout "accu Service ✈️Orizair - Accu sé de réception de la demande (FR) - En cours de …" at bounding box center [595, 271] width 658 height 499
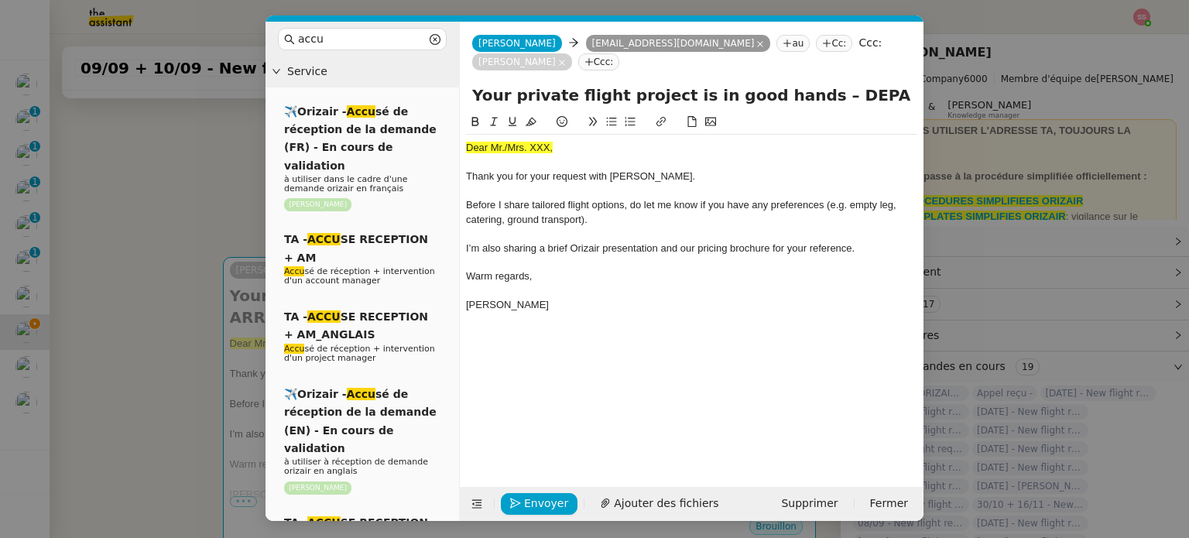
click at [167, 283] on nz-modal-container "accu Service ✈️Orizair - Accu sé de réception de la demande (FR) - En cours de …" at bounding box center [594, 269] width 1189 height 538
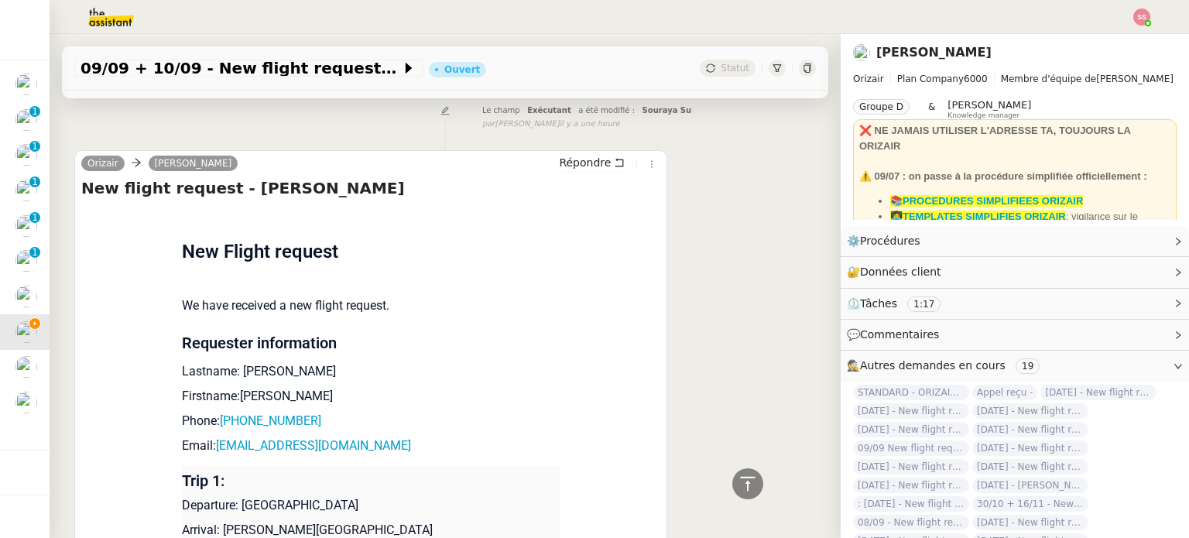
scroll to position [542, 0]
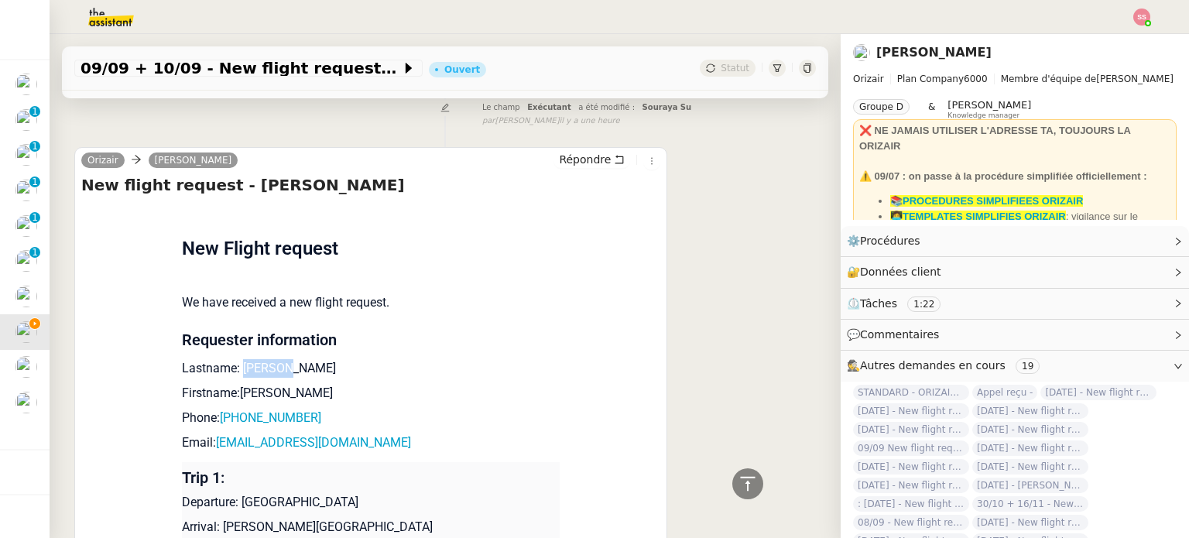
drag, startPoint x: 293, startPoint y: 350, endPoint x: 235, endPoint y: 348, distance: 58.9
click at [235, 359] on p "Lastname: [PERSON_NAME]" at bounding box center [371, 368] width 378 height 19
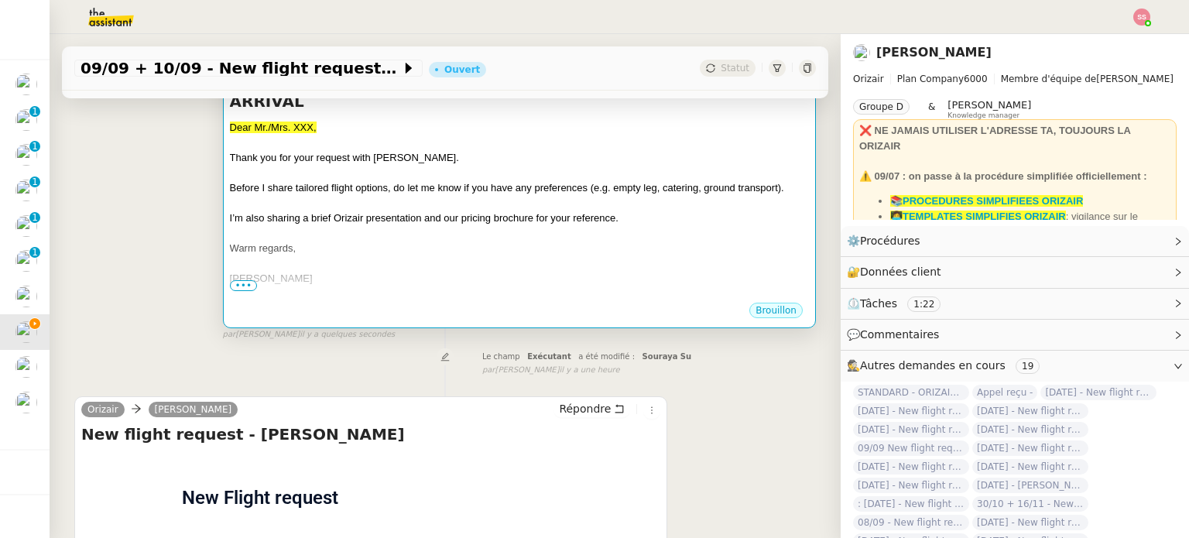
scroll to position [232, 0]
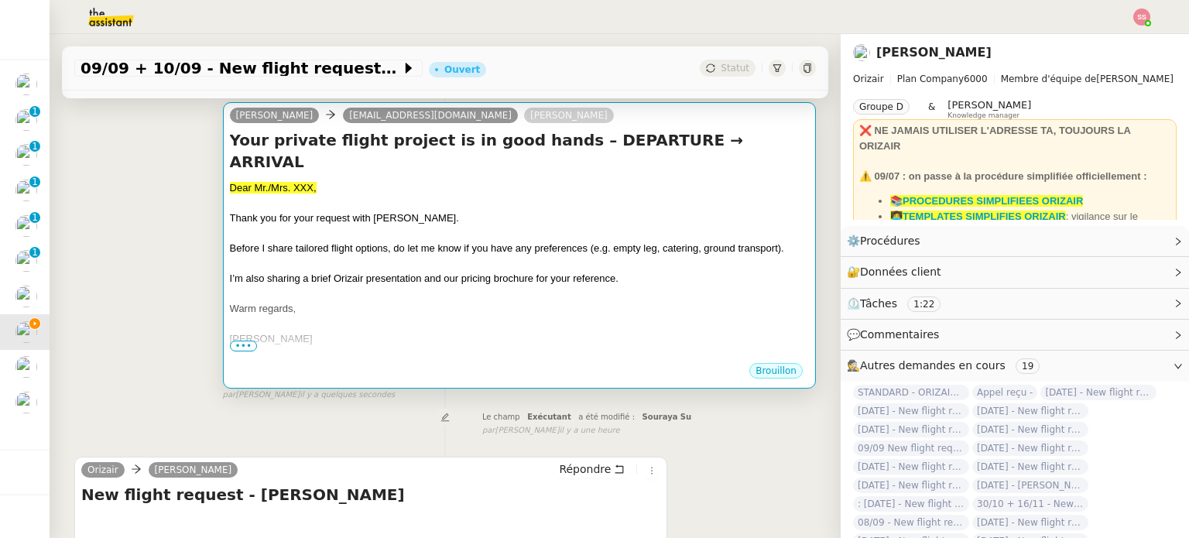
click at [420, 211] on div "Thank you for your request with [PERSON_NAME]." at bounding box center [519, 218] width 579 height 15
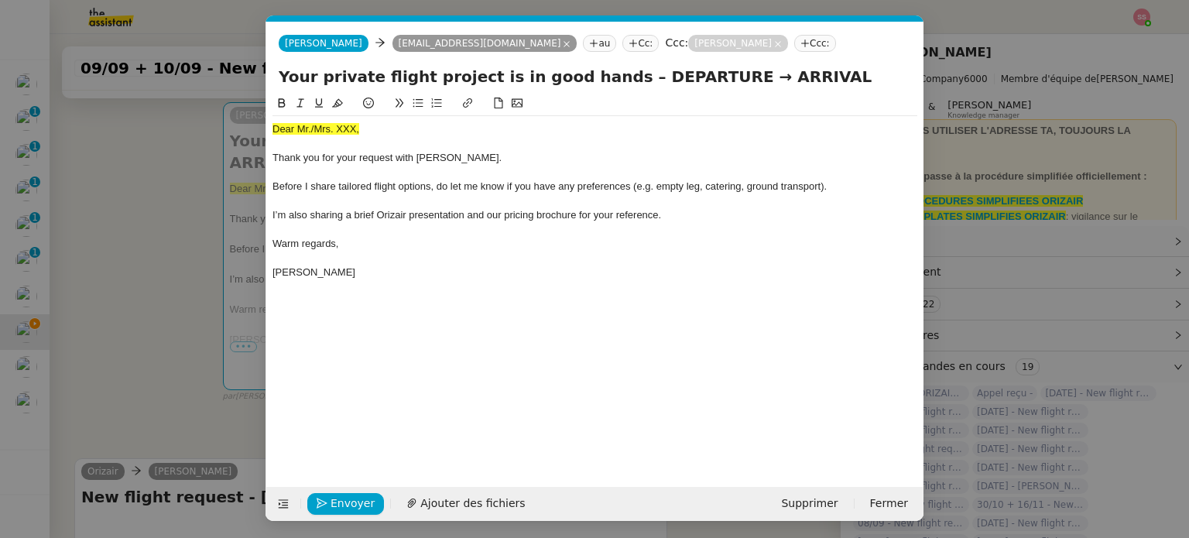
scroll to position [0, 53]
click at [352, 132] on span "Dear Mr./Mrs. XXX," at bounding box center [316, 129] width 87 height 12
click at [345, 107] on button at bounding box center [337, 103] width 19 height 18
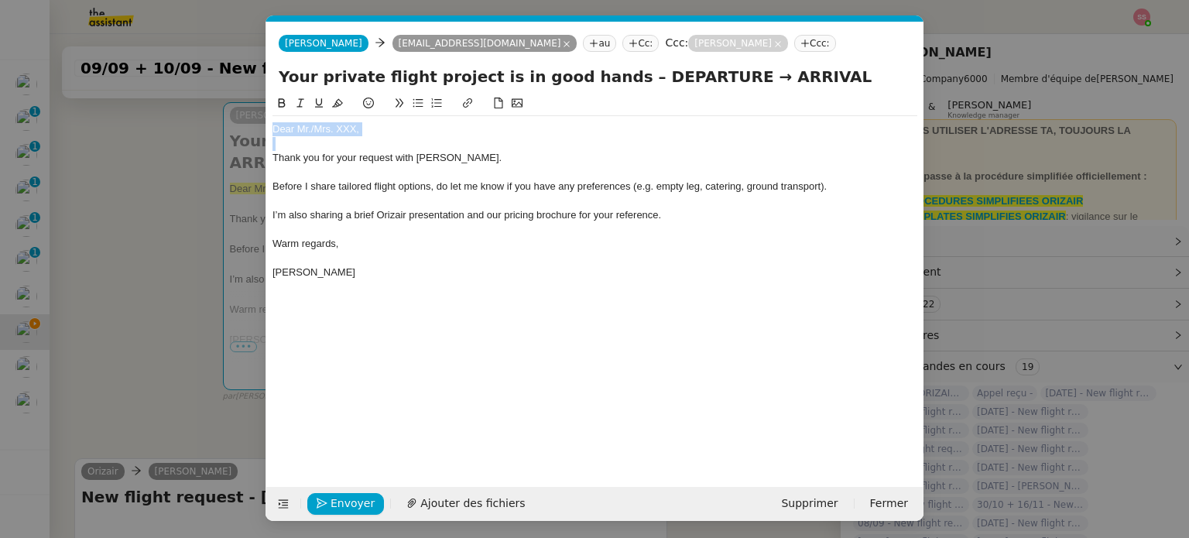
click at [364, 134] on div "Dear Mr./Mrs. XXX," at bounding box center [595, 129] width 645 height 14
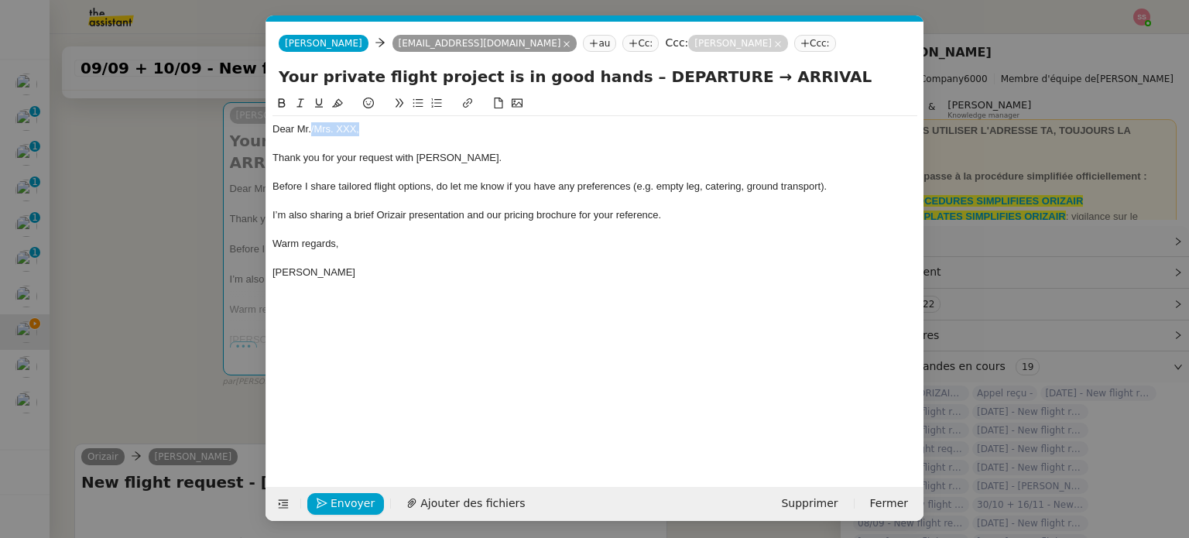
drag, startPoint x: 369, startPoint y: 132, endPoint x: 310, endPoint y: 132, distance: 58.9
click at [310, 132] on div "Dear Mr./Mrs. XXX," at bounding box center [595, 129] width 645 height 14
drag, startPoint x: 363, startPoint y: 122, endPoint x: 310, endPoint y: 125, distance: 53.5
click at [310, 125] on div "Dear Mr.MENICOU" at bounding box center [595, 129] width 645 height 14
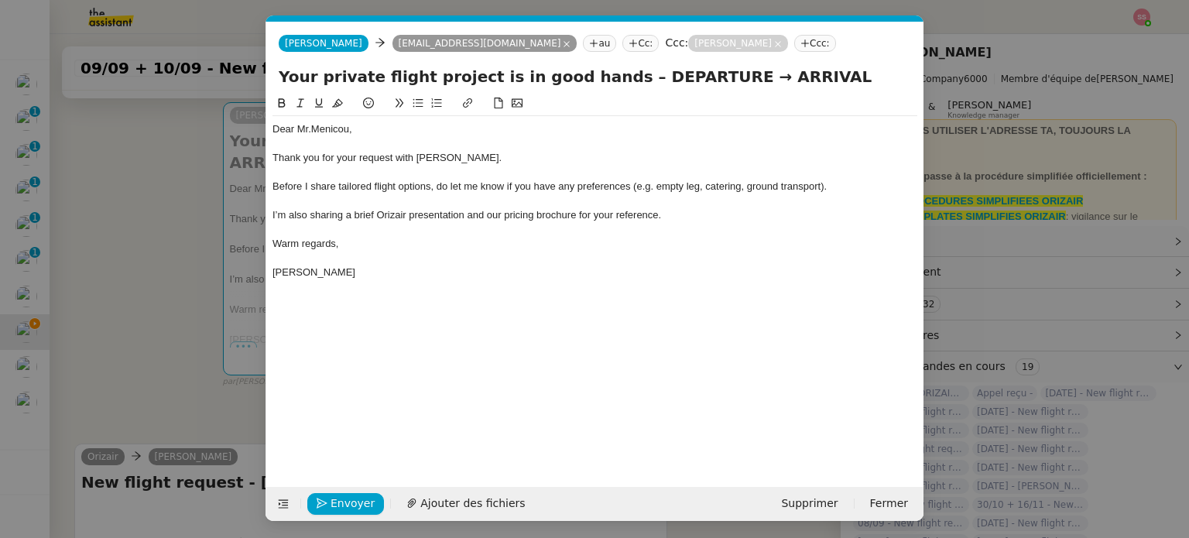
click at [167, 253] on nz-modal-container "accu Service ✈️Orizair - Accu sé de réception de la demande (FR) - En cours de …" at bounding box center [594, 269] width 1189 height 538
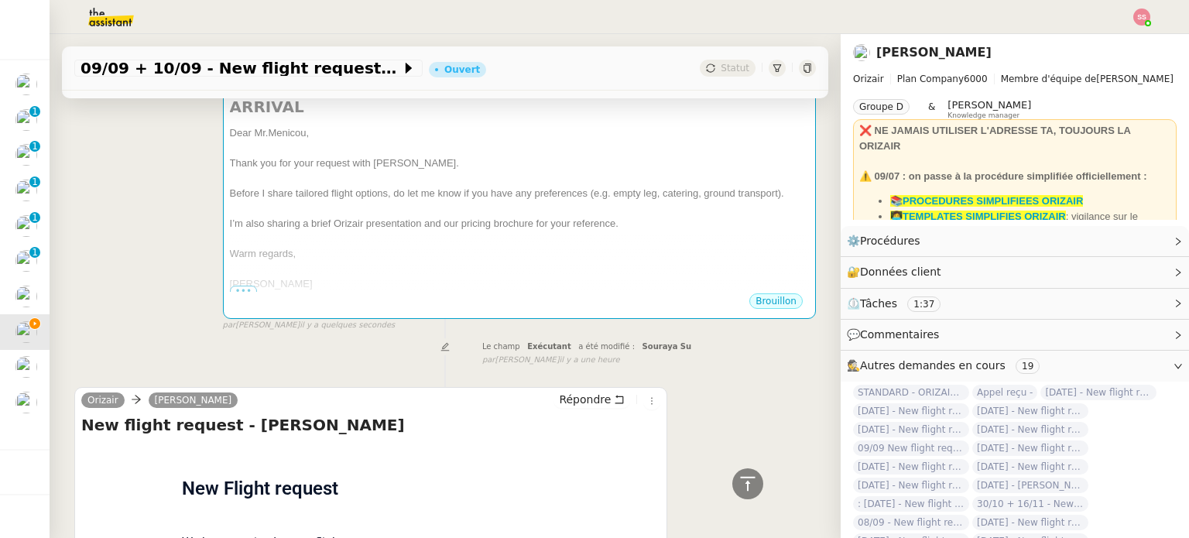
scroll to position [155, 0]
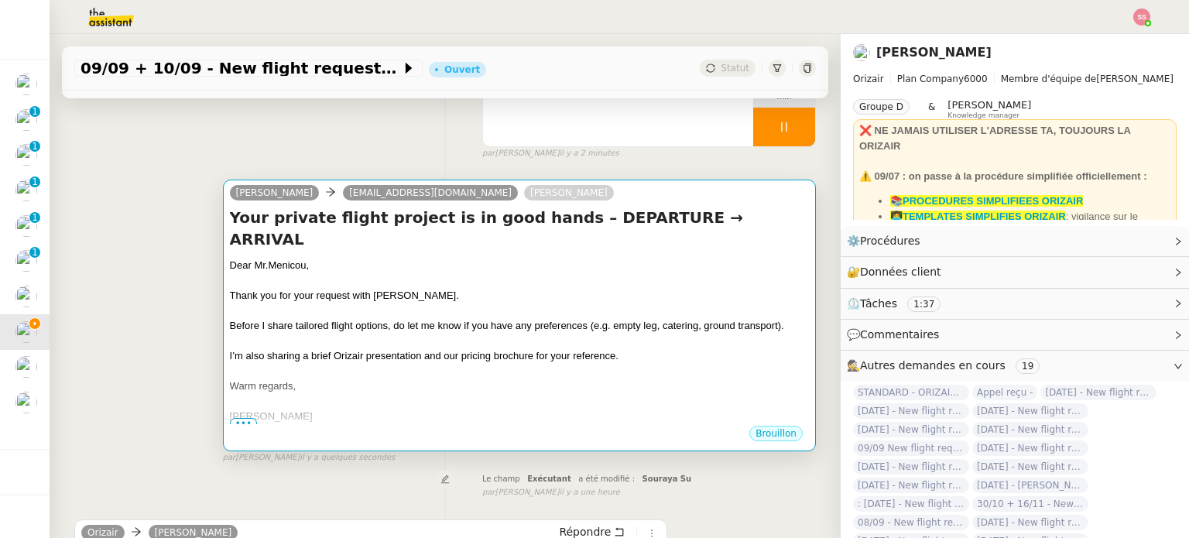
click at [591, 258] on div "Dear Mr.Menicou," at bounding box center [519, 265] width 579 height 15
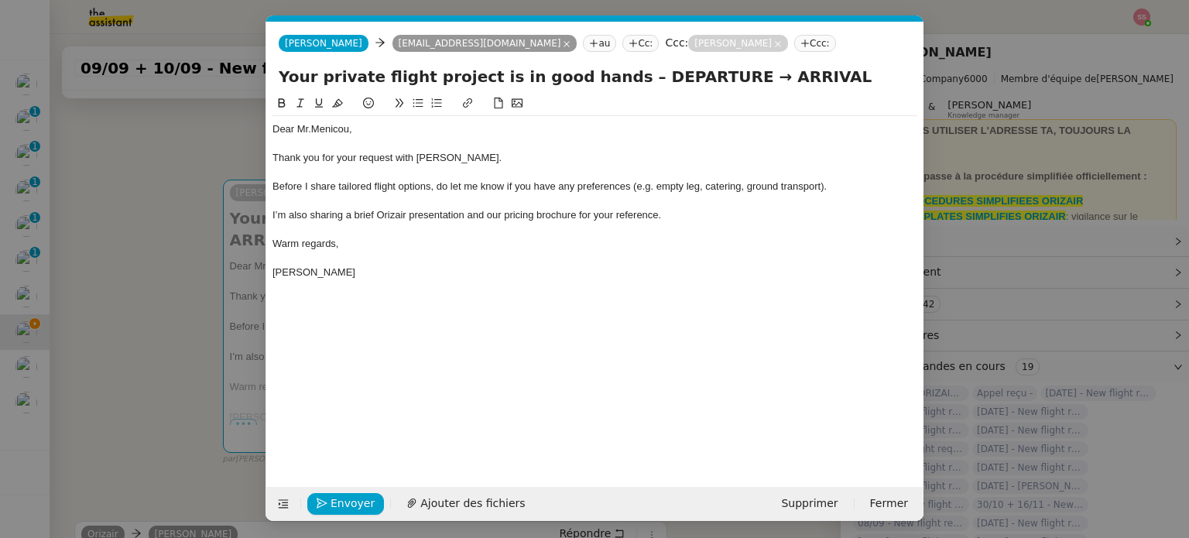
scroll to position [0, 53]
drag, startPoint x: 692, startPoint y: 77, endPoint x: 611, endPoint y: 79, distance: 81.3
click at [611, 79] on input "Your private flight project is in good hands – DEPARTURE → ARRIVAL" at bounding box center [595, 76] width 633 height 23
drag, startPoint x: 765, startPoint y: 77, endPoint x: 686, endPoint y: 77, distance: 79.0
click at [686, 77] on input "Your private flight project is in good hands – [GEOGRAPHIC_DATA] → ARRIVAL" at bounding box center [595, 76] width 633 height 23
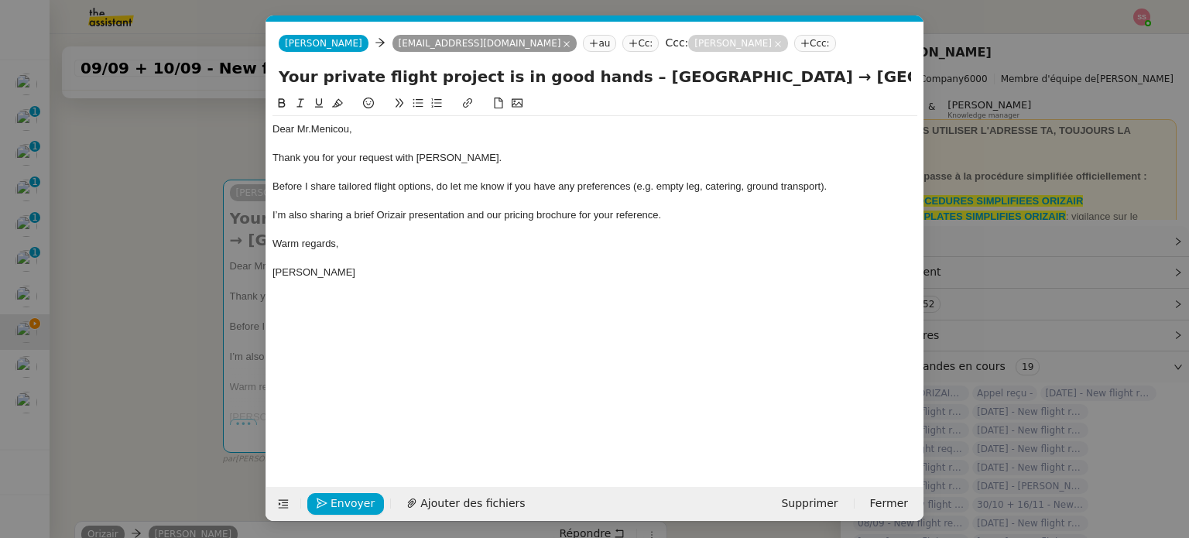
drag, startPoint x: 677, startPoint y: 77, endPoint x: 667, endPoint y: 79, distance: 10.2
click at [667, 79] on input "Your private flight project is in good hands – [GEOGRAPHIC_DATA] → [GEOGRAPHIC_…" at bounding box center [595, 76] width 633 height 23
click at [752, 80] on input "Your private flight project is in good hands – [GEOGRAPHIC_DATA] → [GEOGRAPHIC_…" at bounding box center [595, 76] width 633 height 23
paste input "→"
type input "Your private flight project is in good hands – [GEOGRAPHIC_DATA] → [GEOGRAPHIC_…"
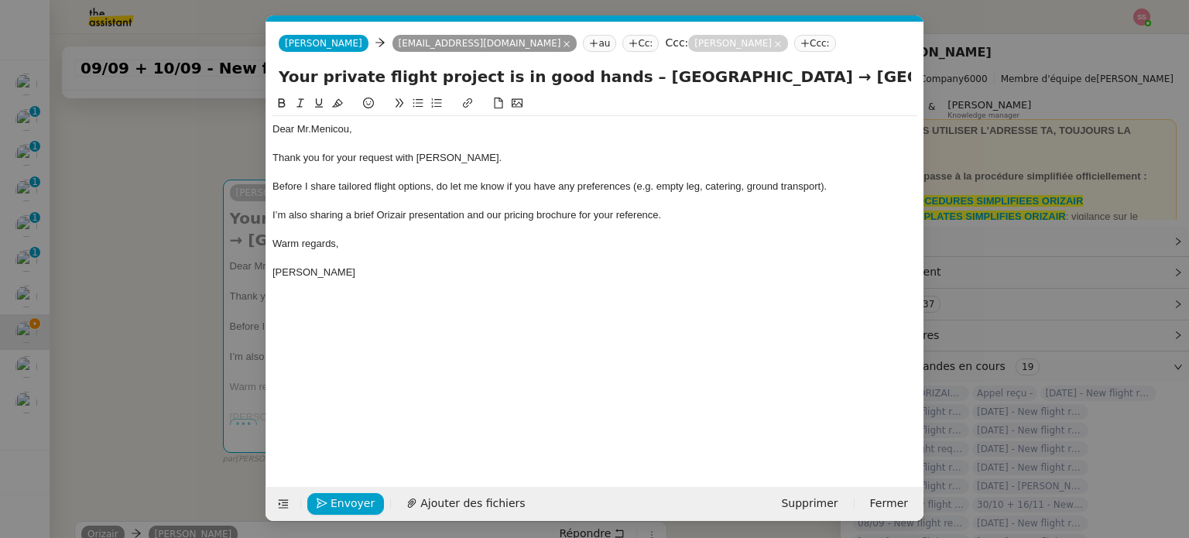
click at [576, 323] on div "Dear Mr.Menicou, Thank you for your request with [PERSON_NAME]. Before I share …" at bounding box center [595, 278] width 645 height 369
click at [474, 495] on span "Ajouter des fichiers" at bounding box center [472, 504] width 105 height 18
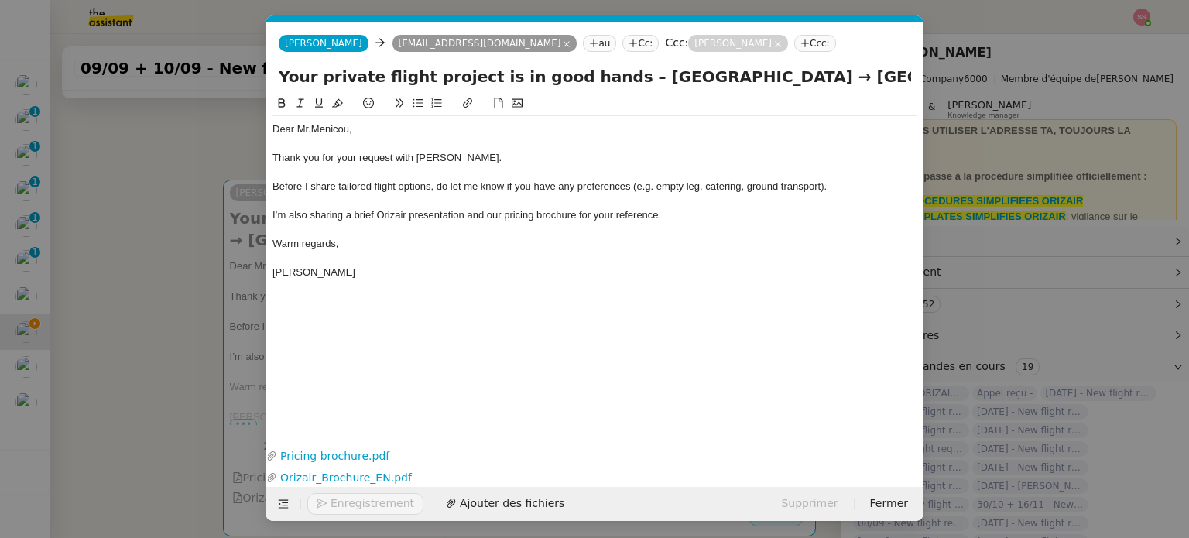
click at [181, 321] on nz-modal-container "accu Service ✈️Orizair - Accu sé de réception de la demande (FR) - En cours de …" at bounding box center [594, 269] width 1189 height 538
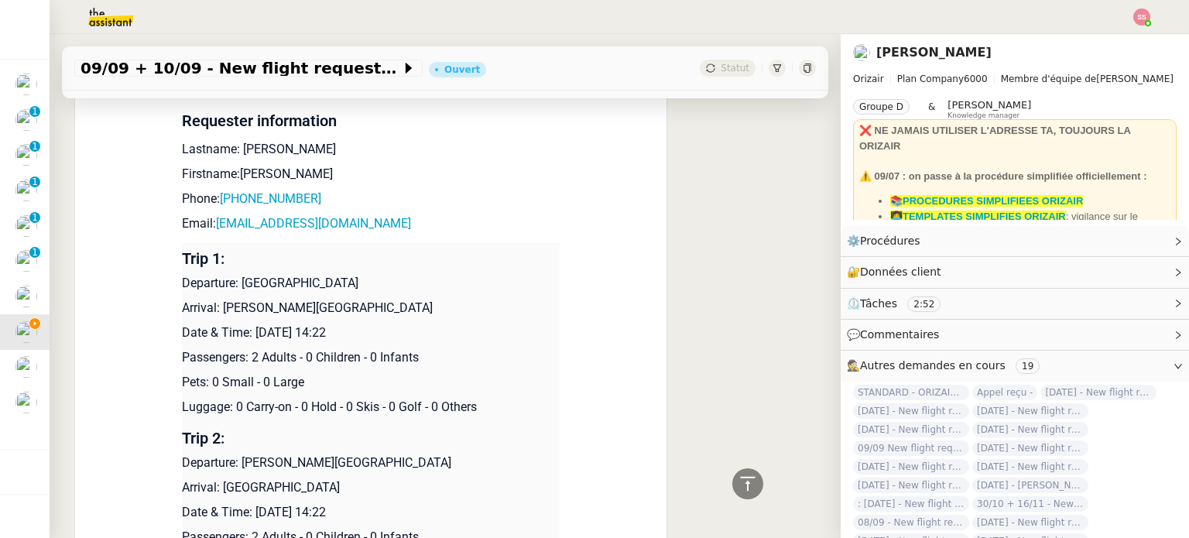
scroll to position [774, 0]
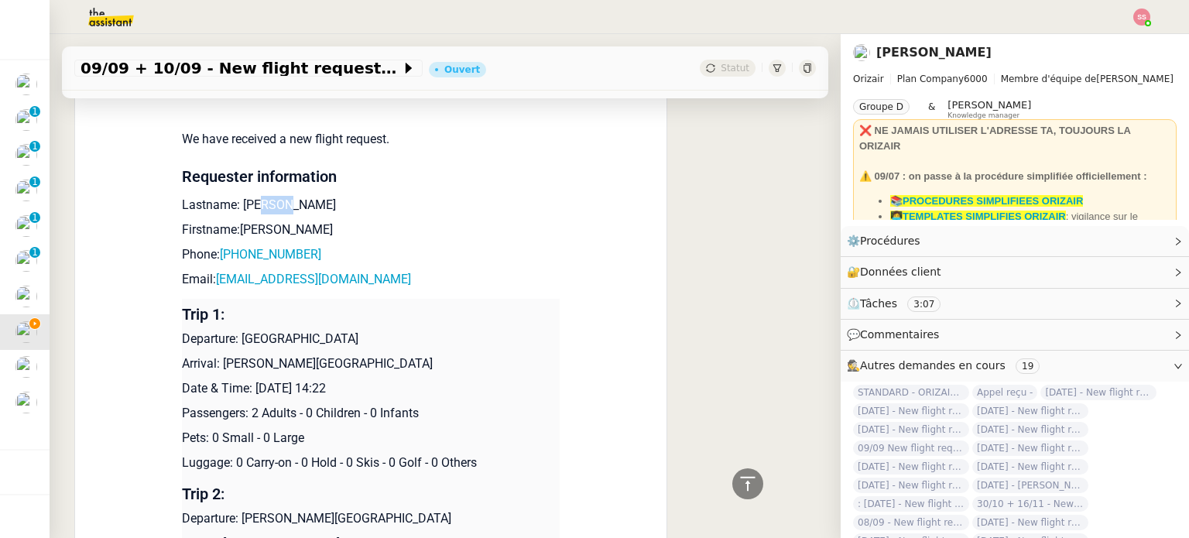
drag, startPoint x: 294, startPoint y: 183, endPoint x: 257, endPoint y: 183, distance: 37.2
click at [257, 196] on p "Lastname: [PERSON_NAME]" at bounding box center [371, 205] width 378 height 19
drag, startPoint x: 317, startPoint y: 233, endPoint x: 223, endPoint y: 231, distance: 93.7
click at [223, 245] on p "Phone: [PHONE_NUMBER]" at bounding box center [371, 254] width 378 height 19
drag, startPoint x: 374, startPoint y: 261, endPoint x: 211, endPoint y: 259, distance: 163.4
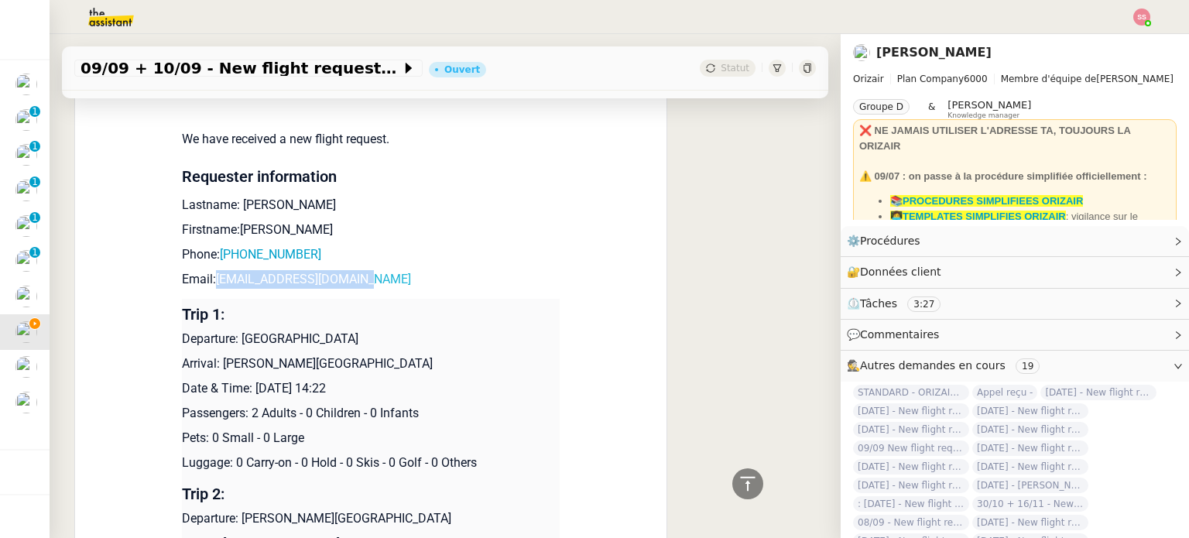
click at [211, 270] on p "Email: [EMAIL_ADDRESS][DOMAIN_NAME]" at bounding box center [371, 279] width 378 height 19
drag, startPoint x: 237, startPoint y: 321, endPoint x: 393, endPoint y: 309, distance: 156.9
click at [393, 309] on td "Trip 1: Departure: [GEOGRAPHIC_DATA] Arrival: [PERSON_NAME][GEOGRAPHIC_DATA] Da…" at bounding box center [371, 389] width 378 height 180
drag, startPoint x: 213, startPoint y: 345, endPoint x: 453, endPoint y: 348, distance: 240.0
click at [453, 355] on p "Arrival: [PERSON_NAME][GEOGRAPHIC_DATA]" at bounding box center [371, 364] width 378 height 19
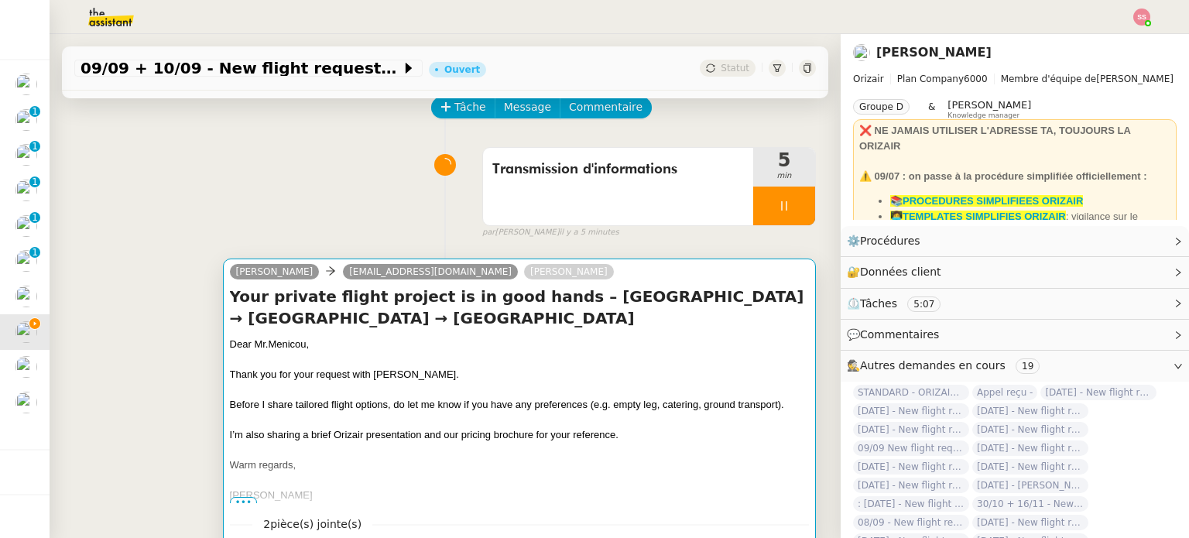
scroll to position [0, 0]
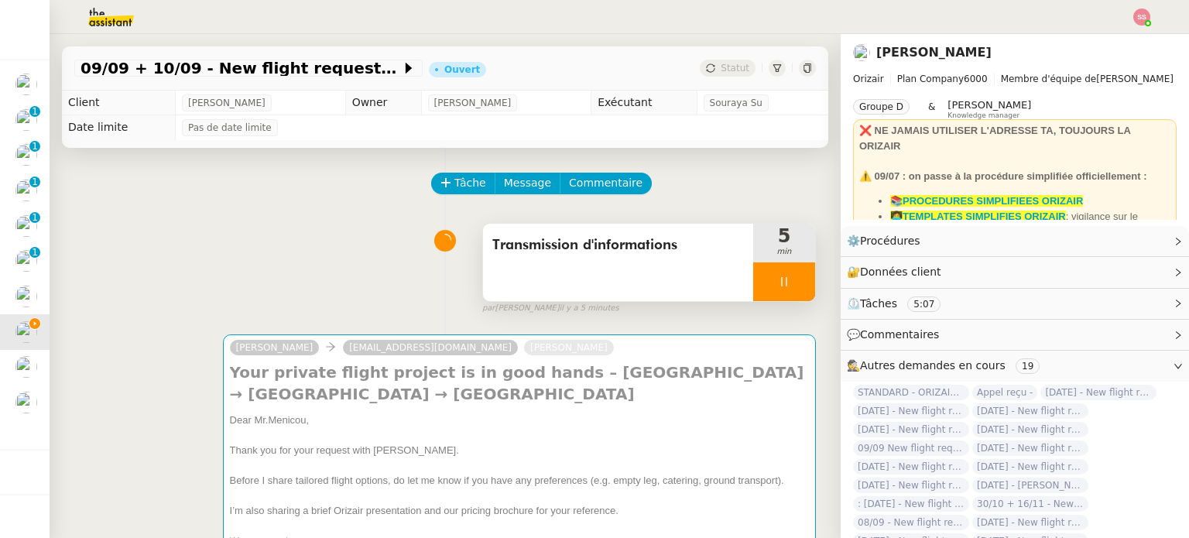
click at [787, 281] on div at bounding box center [784, 281] width 62 height 39
click at [787, 281] on button at bounding box center [799, 281] width 31 height 39
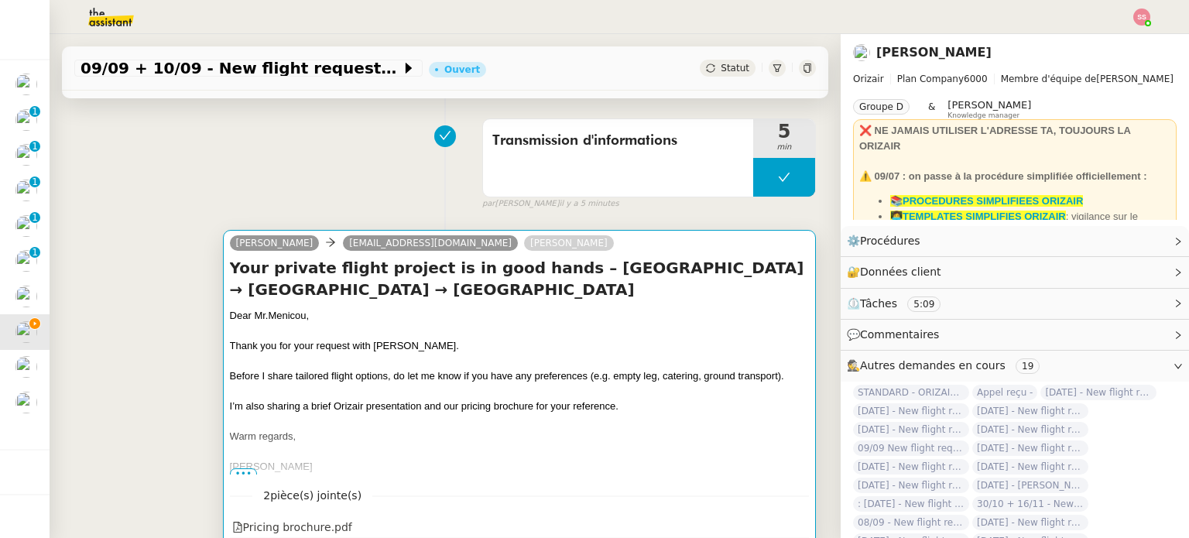
scroll to position [310, 0]
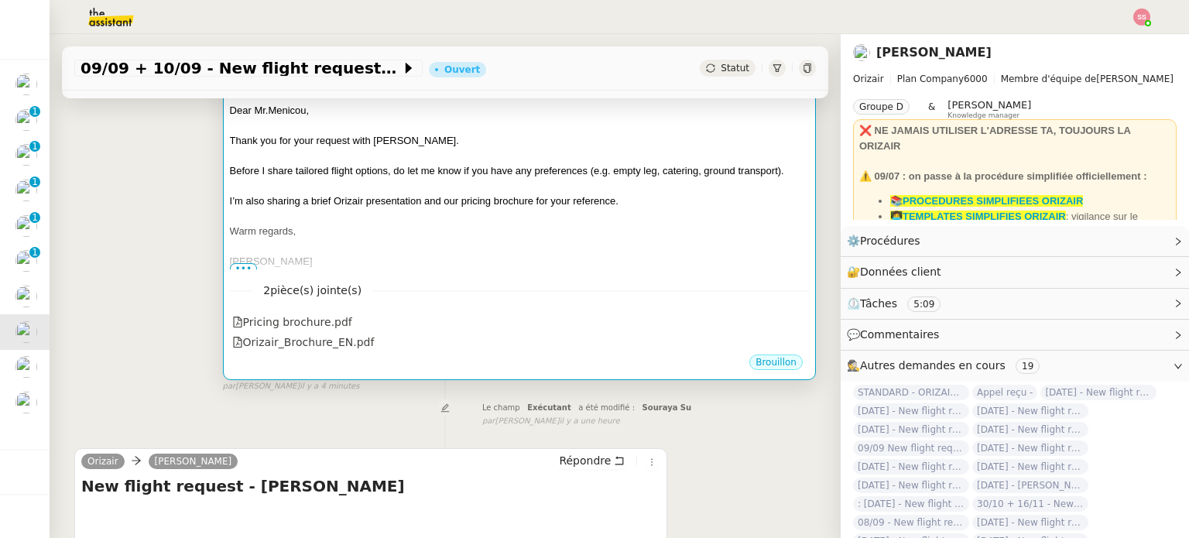
click at [545, 239] on div at bounding box center [519, 246] width 579 height 15
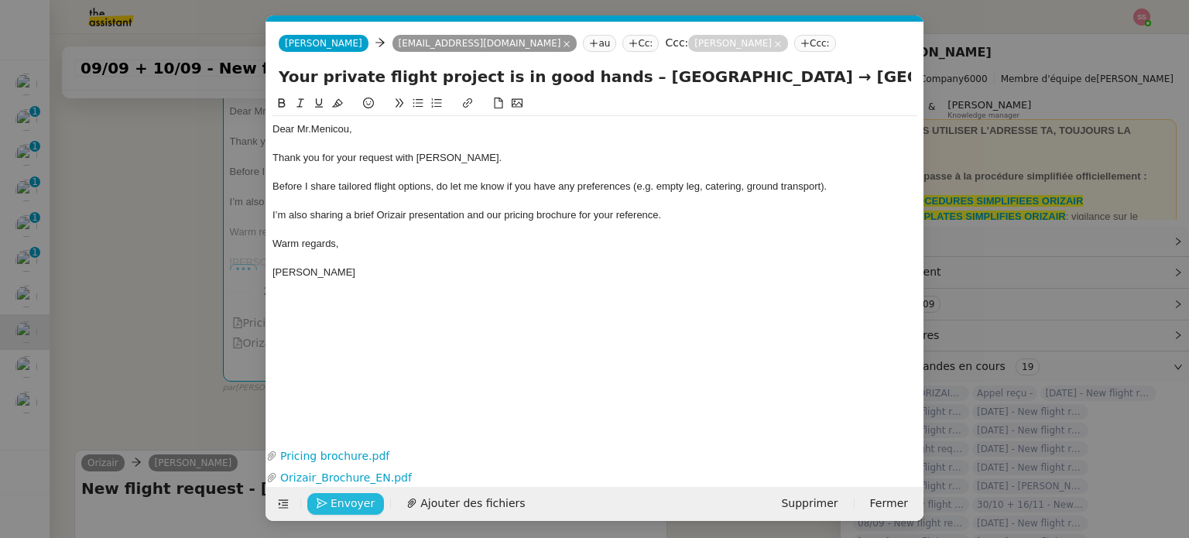
scroll to position [0, 53]
click at [334, 495] on span "Envoyer" at bounding box center [353, 504] width 44 height 18
click at [335, 495] on span "Confirmer l'envoi" at bounding box center [377, 504] width 93 height 18
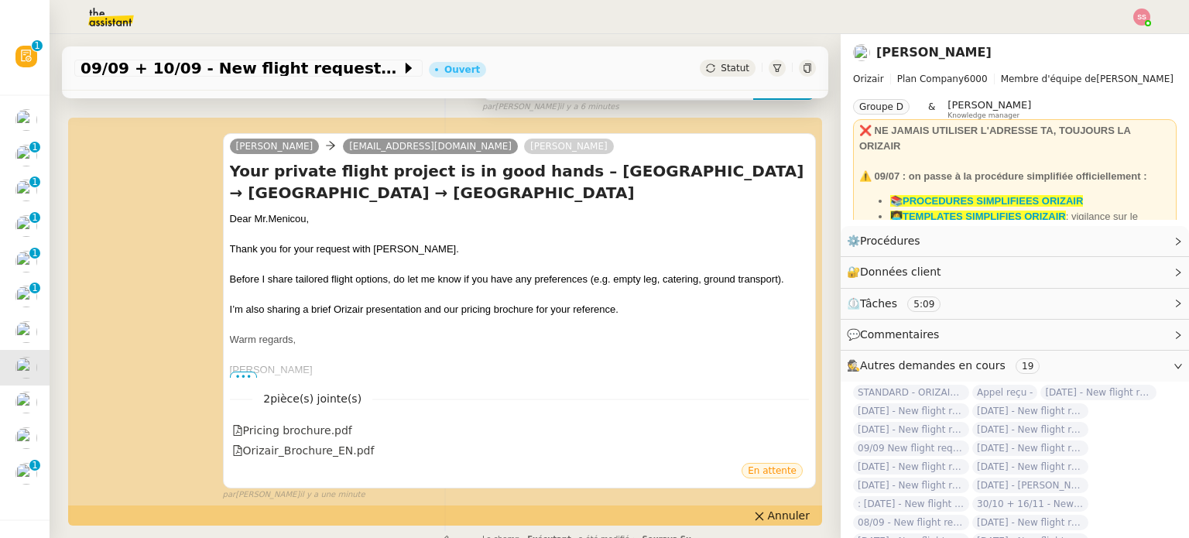
scroll to position [0, 0]
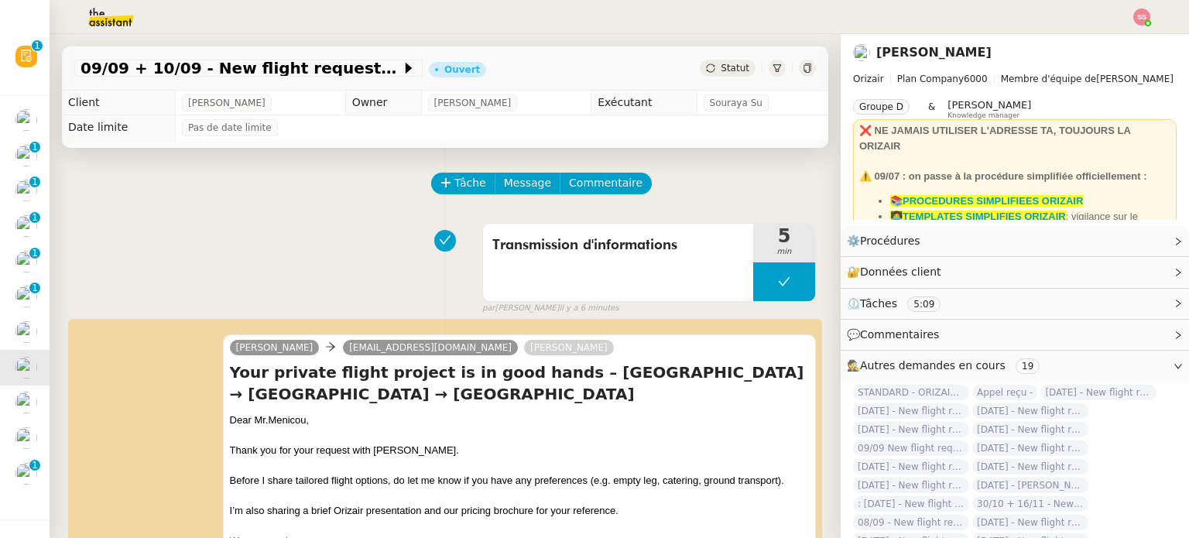
click at [719, 77] on div "Statut" at bounding box center [728, 68] width 56 height 17
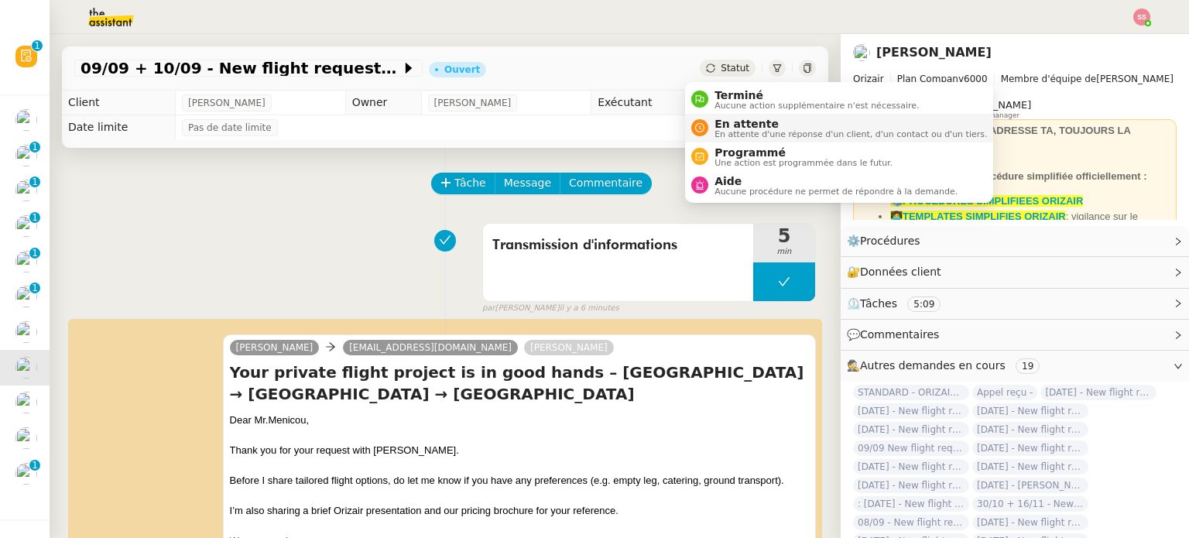
click at [739, 118] on span "En attente" at bounding box center [851, 124] width 273 height 12
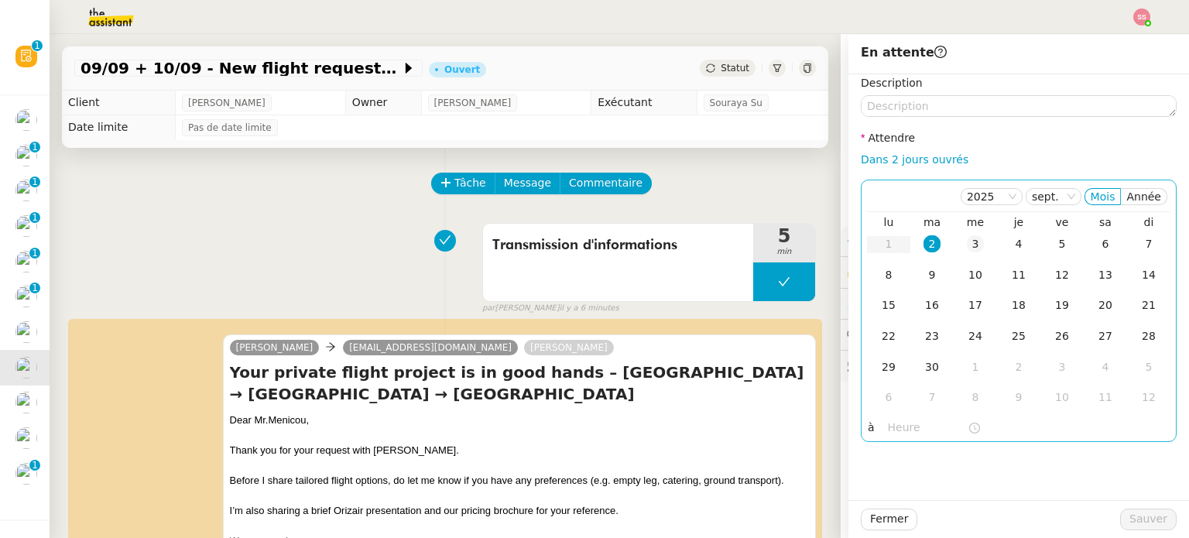
click at [954, 243] on td "3" at bounding box center [975, 244] width 43 height 31
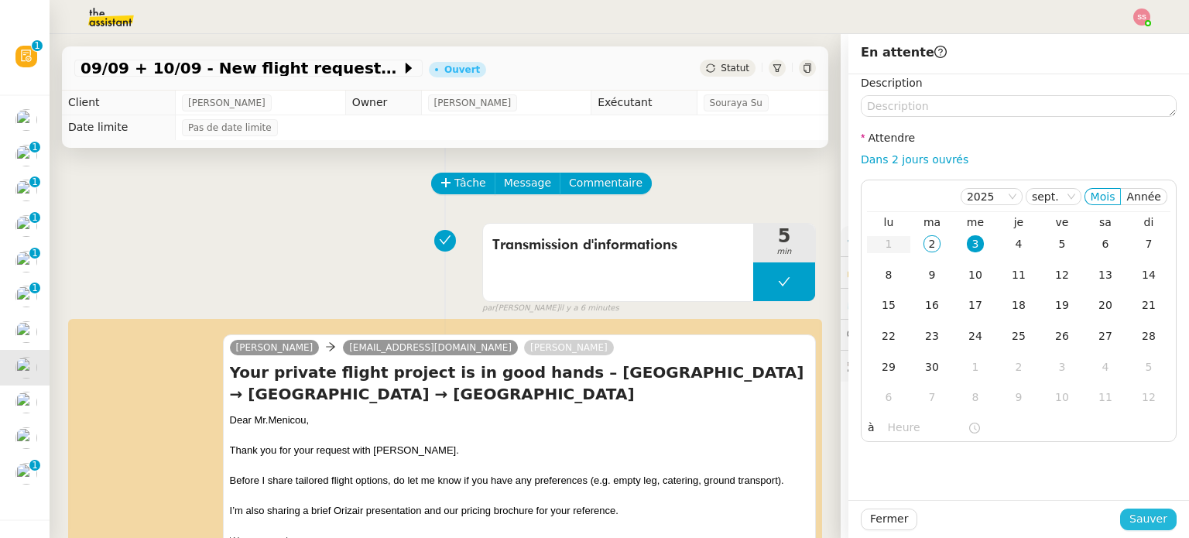
click at [1120, 514] on button "Sauver" at bounding box center [1148, 520] width 57 height 22
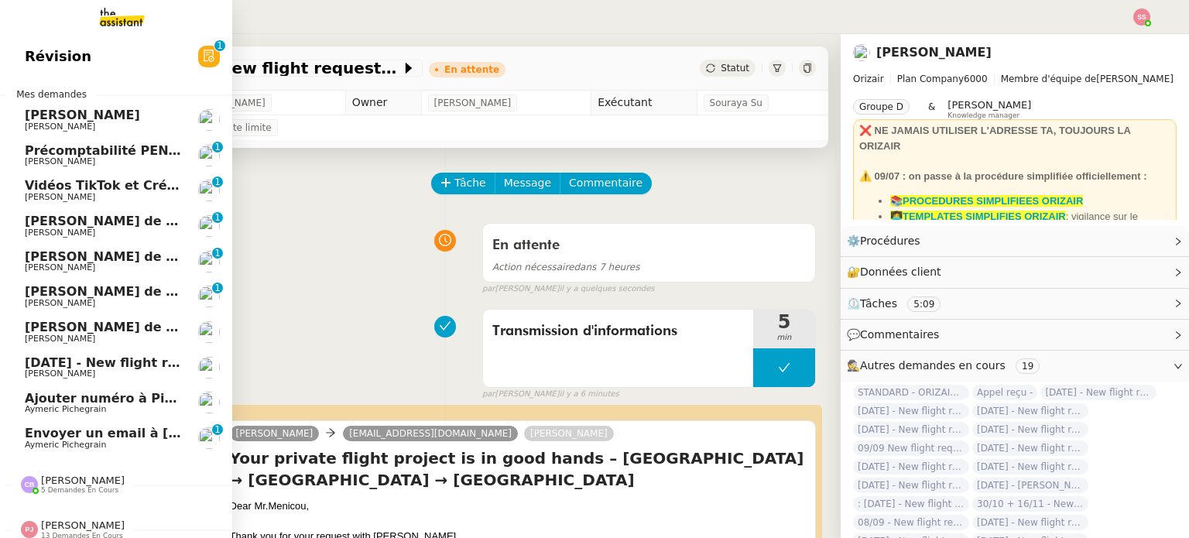
click at [84, 362] on span "[DATE] - New flight request - [PERSON_NAME]" at bounding box center [185, 362] width 320 height 15
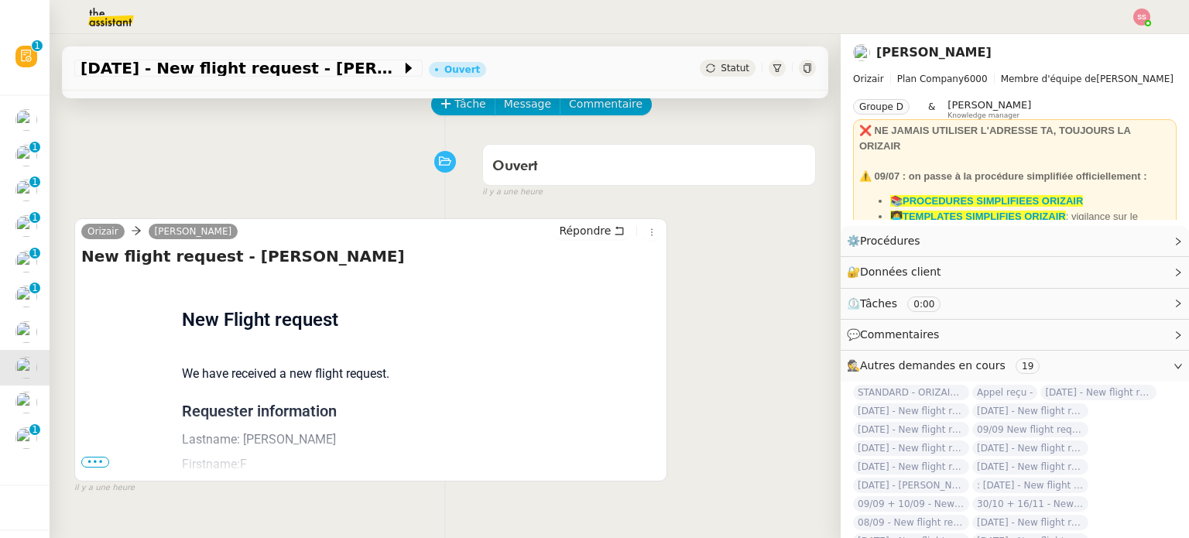
scroll to position [130, 0]
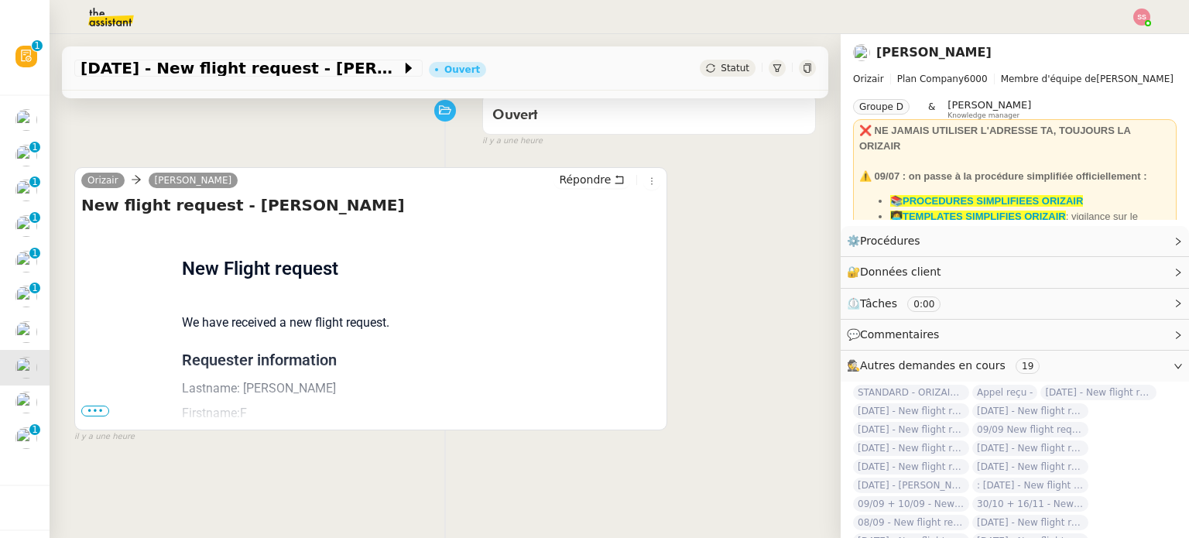
click at [96, 417] on span "•••" at bounding box center [95, 411] width 28 height 11
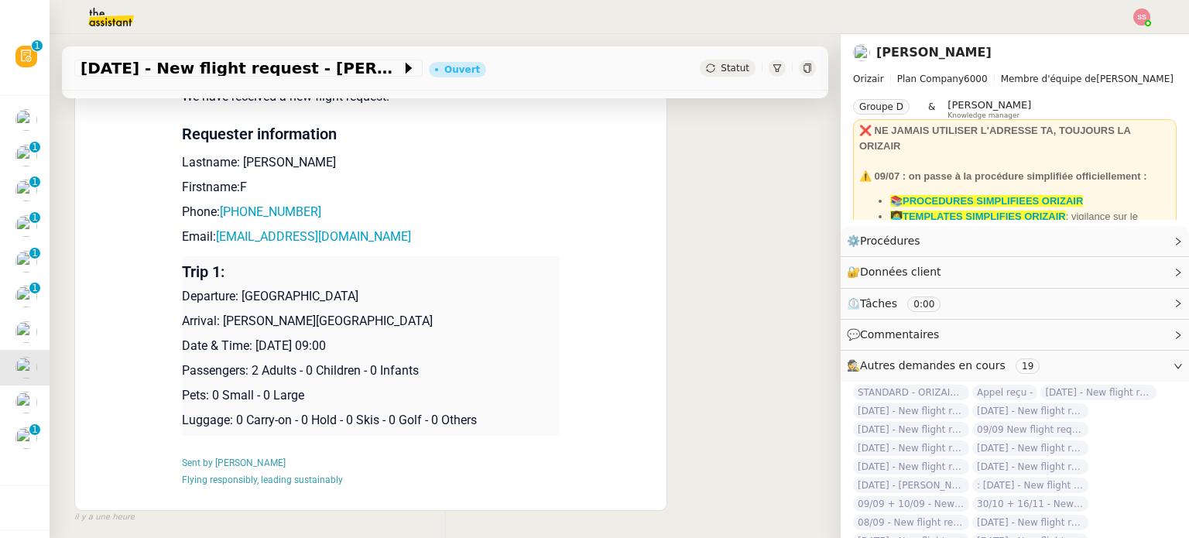
scroll to position [362, 0]
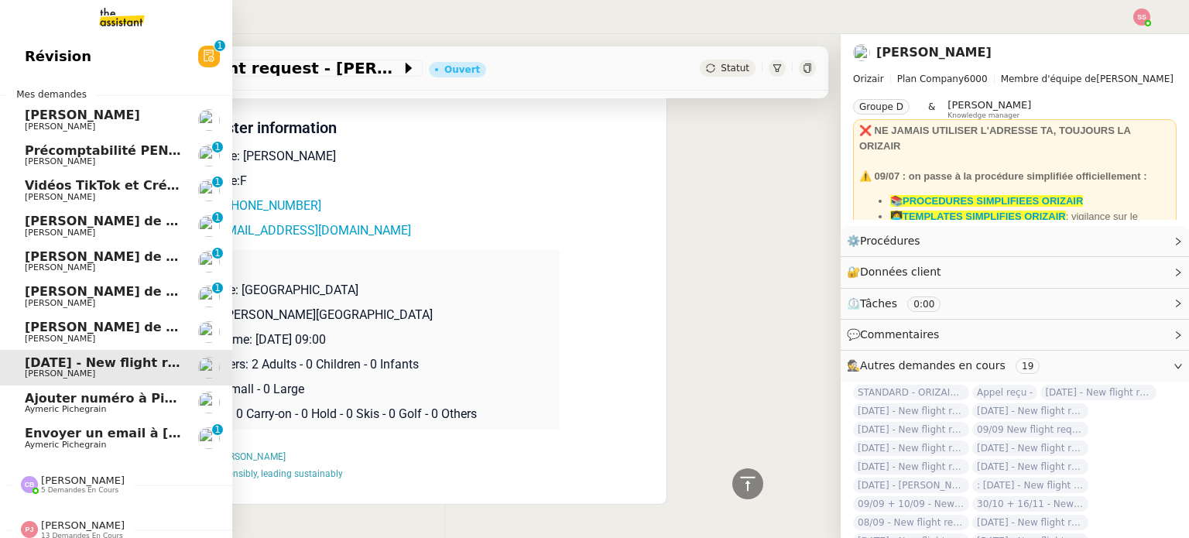
click at [65, 427] on span "Envoyer un email à [PERSON_NAME]" at bounding box center [151, 433] width 253 height 15
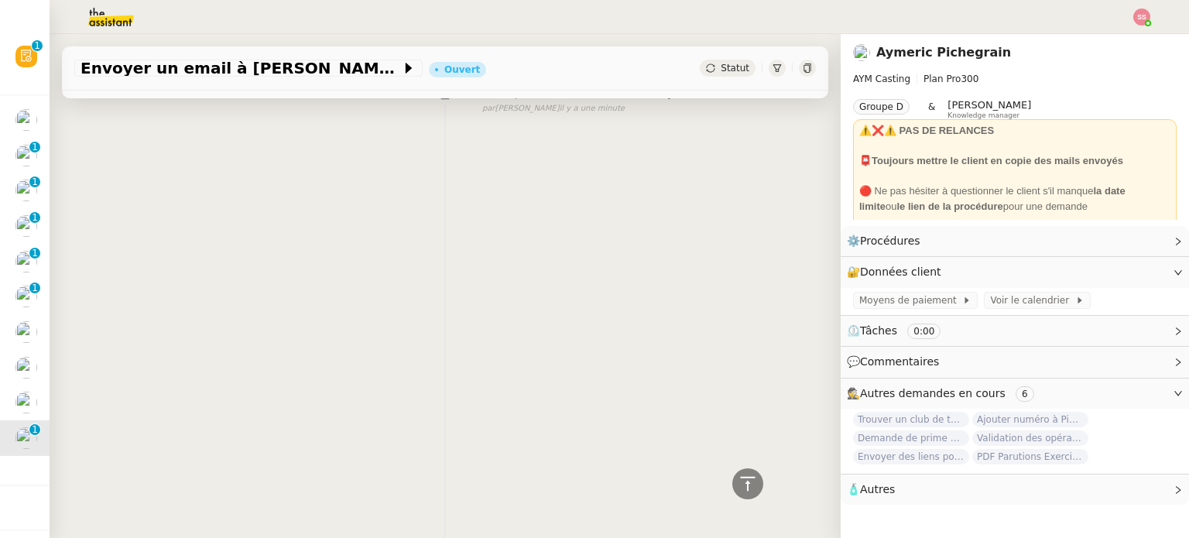
scroll to position [316, 0]
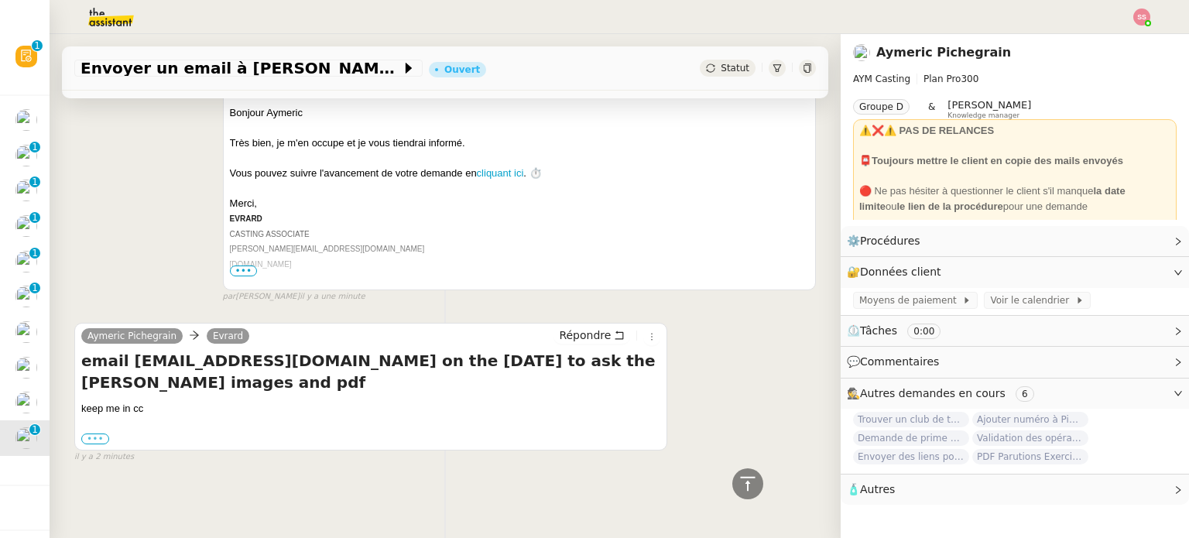
click at [104, 434] on label "•••" at bounding box center [95, 439] width 28 height 11
click at [0, 0] on input "•••" at bounding box center [0, 0] width 0 height 0
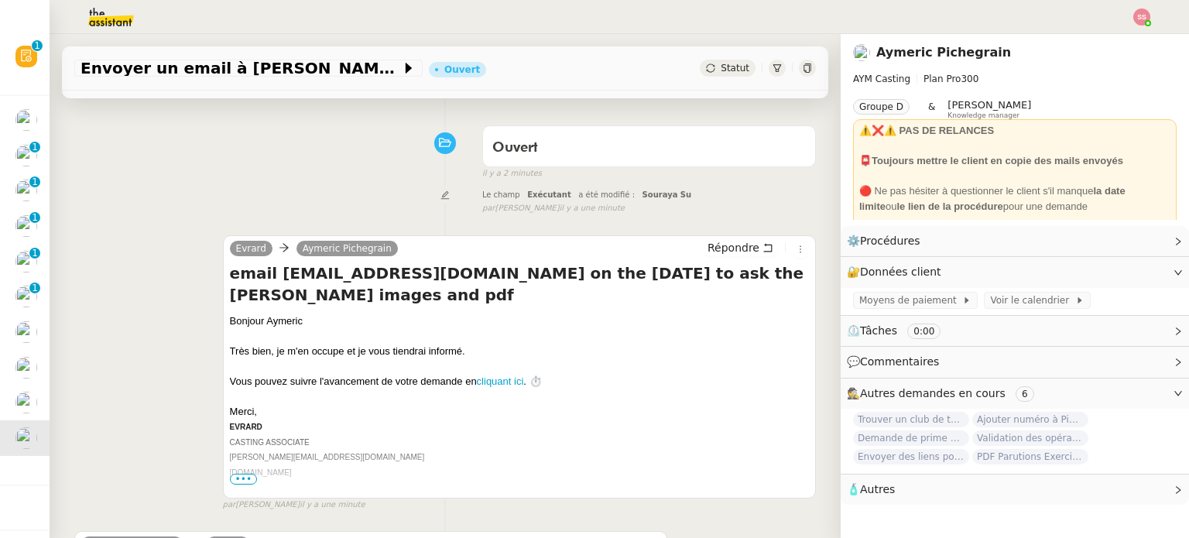
scroll to position [232, 0]
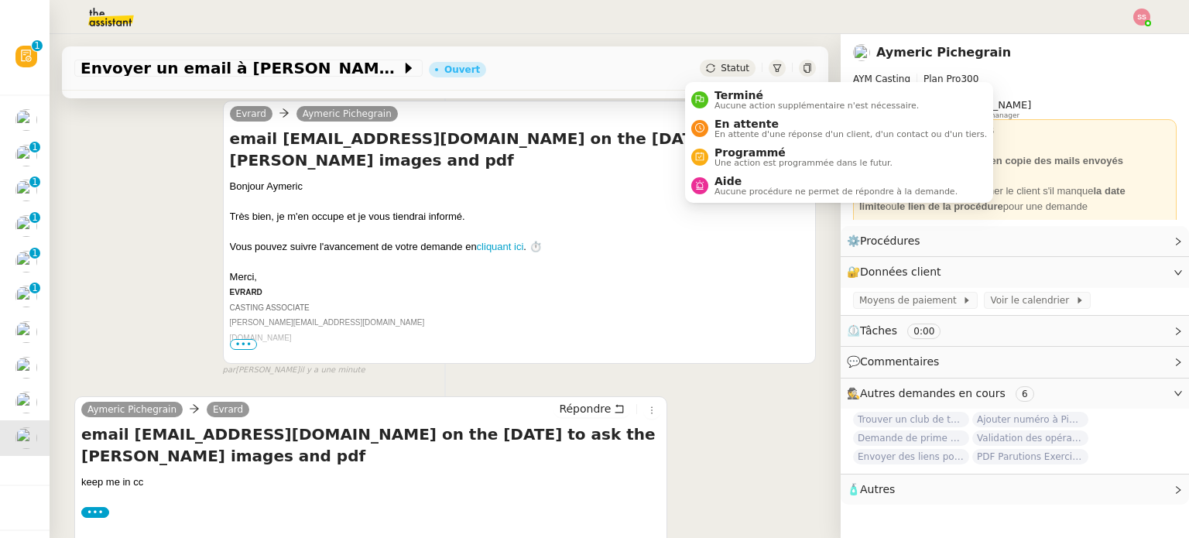
click at [722, 70] on span "Statut" at bounding box center [735, 68] width 29 height 11
click at [743, 120] on span "En attente" at bounding box center [851, 124] width 273 height 12
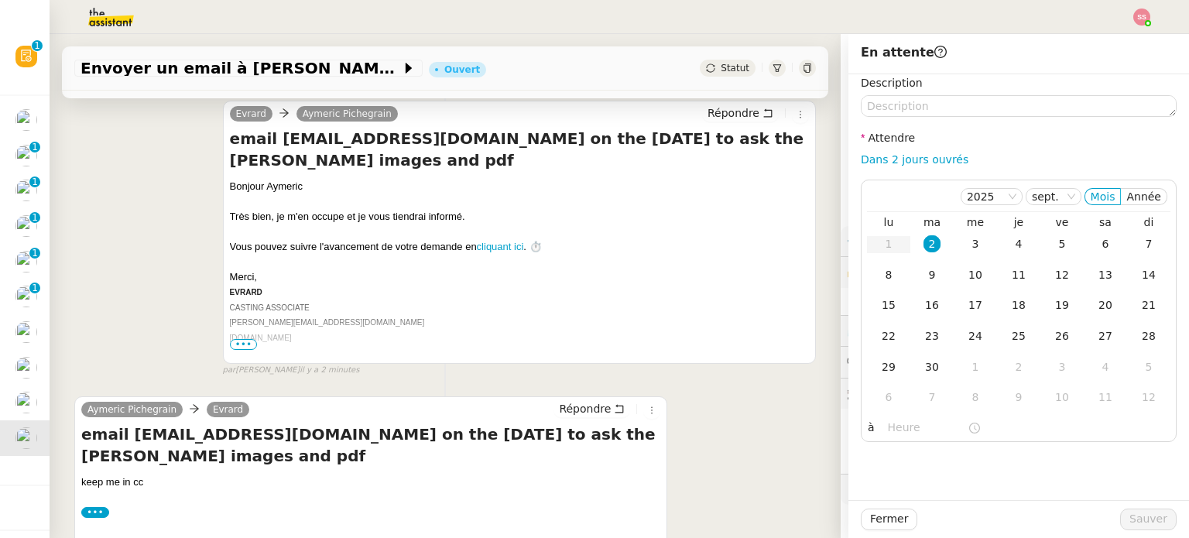
click at [164, 252] on div "[PERSON_NAME] Pichegrain Répondre email [EMAIL_ADDRESS][DOMAIN_NAME] on the [DA…" at bounding box center [445, 232] width 742 height 290
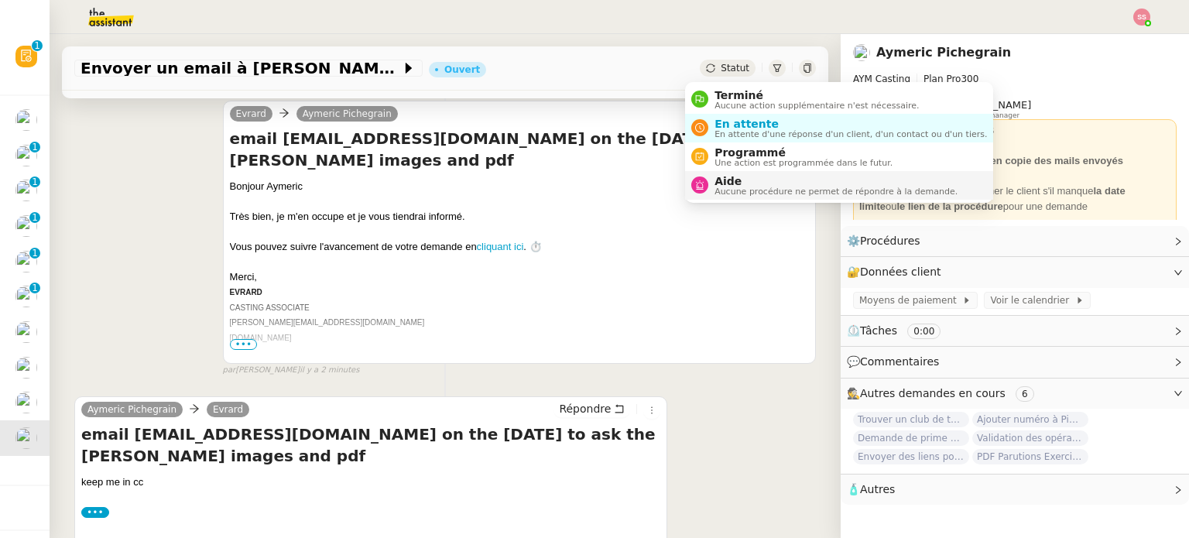
click at [725, 180] on span "Aide" at bounding box center [836, 181] width 243 height 12
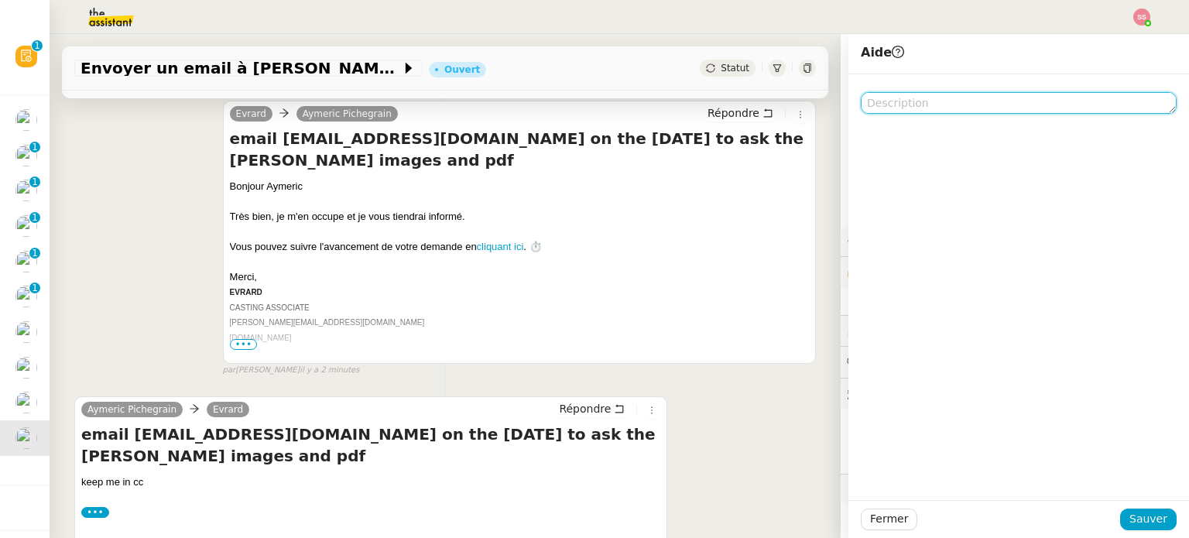
click at [922, 97] on textarea at bounding box center [1019, 103] width 316 height 22
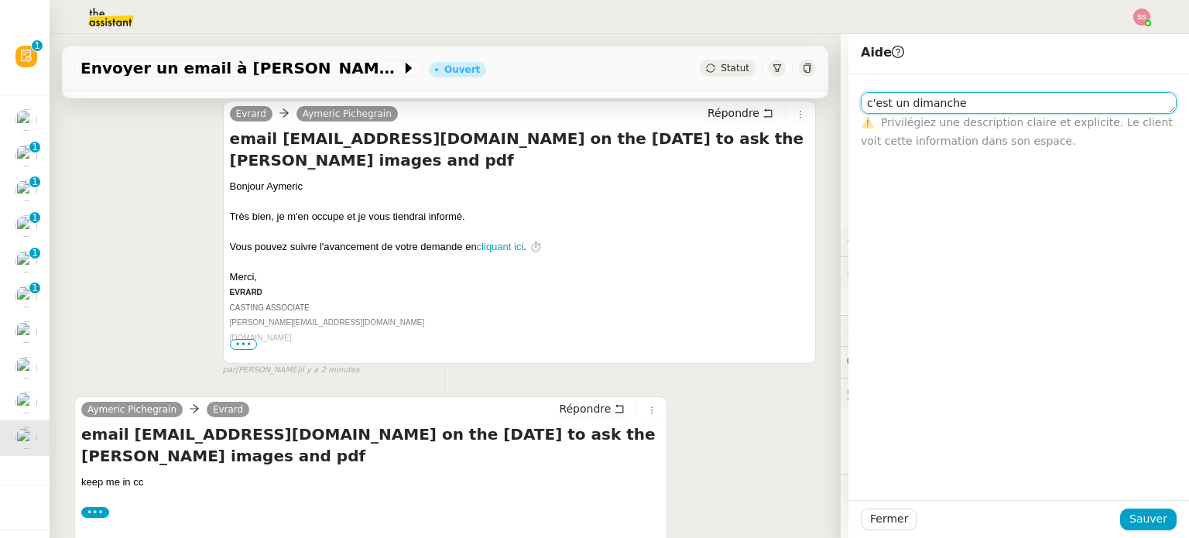
type textarea "c'est un dimanche"
click at [715, 448] on div "Aymeric Pichegrain [PERSON_NAME] email [EMAIL_ADDRESS][DOMAIN_NAME] on the [DAT…" at bounding box center [445, 527] width 742 height 290
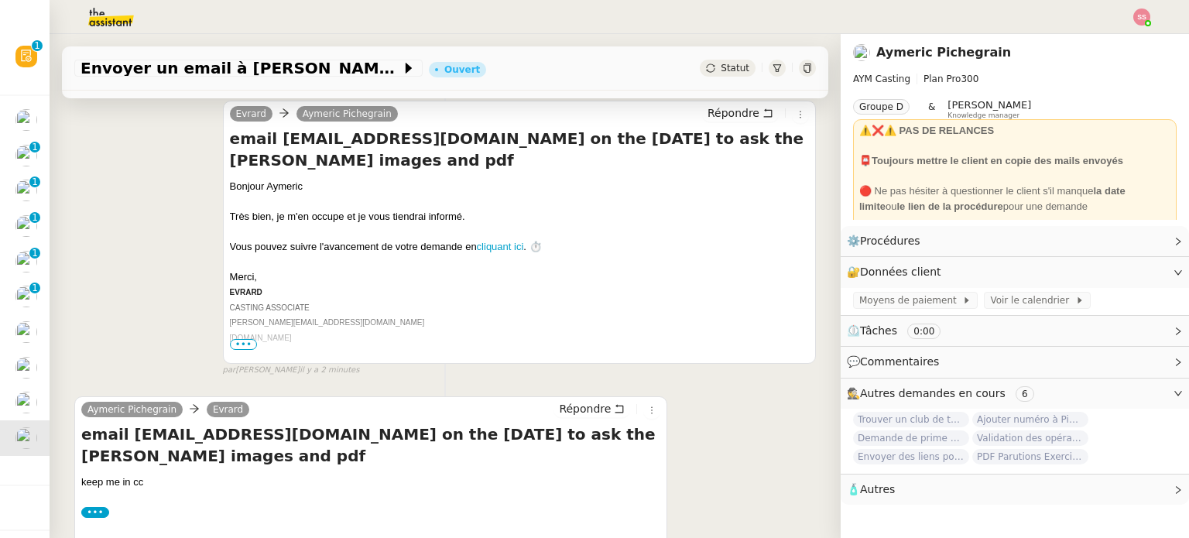
click at [710, 459] on div "Aymeric Pichegrain [PERSON_NAME] email [EMAIL_ADDRESS][DOMAIN_NAME] on the [DAT…" at bounding box center [445, 527] width 742 height 290
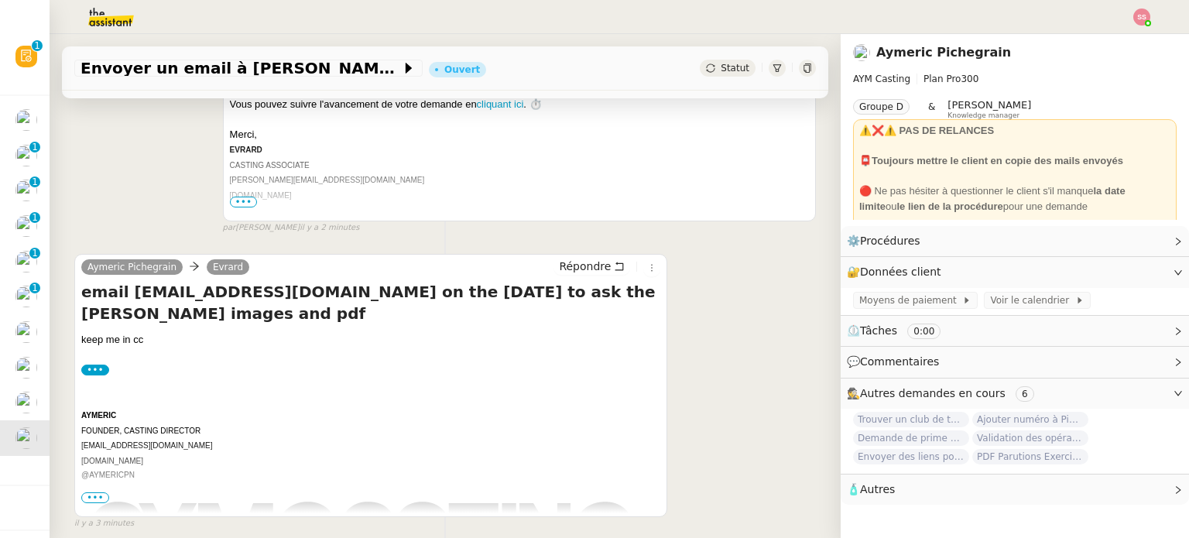
scroll to position [451, 0]
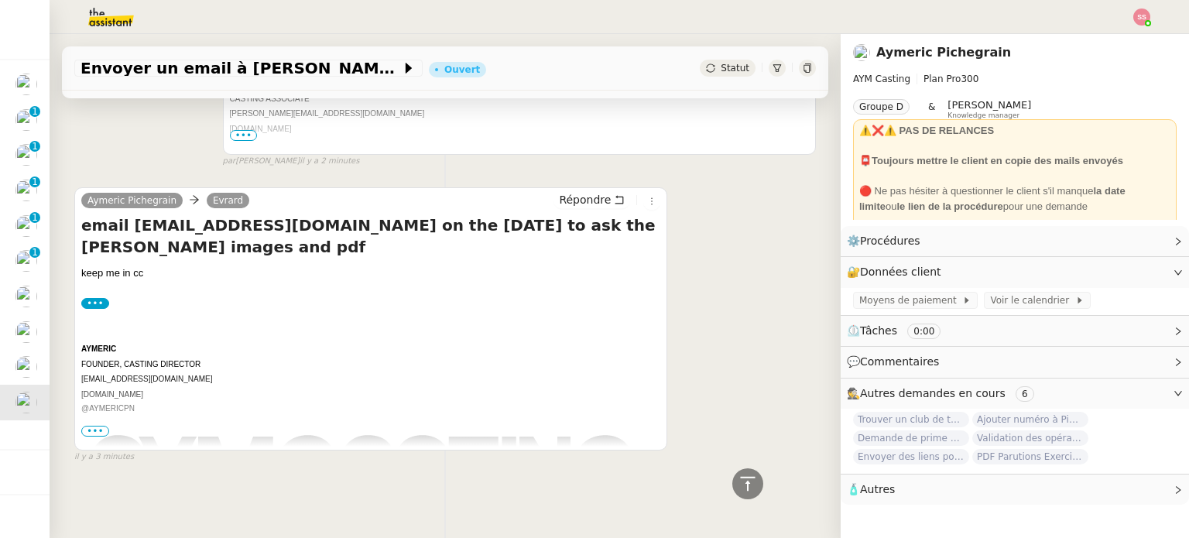
click at [92, 426] on span "•••" at bounding box center [95, 431] width 28 height 11
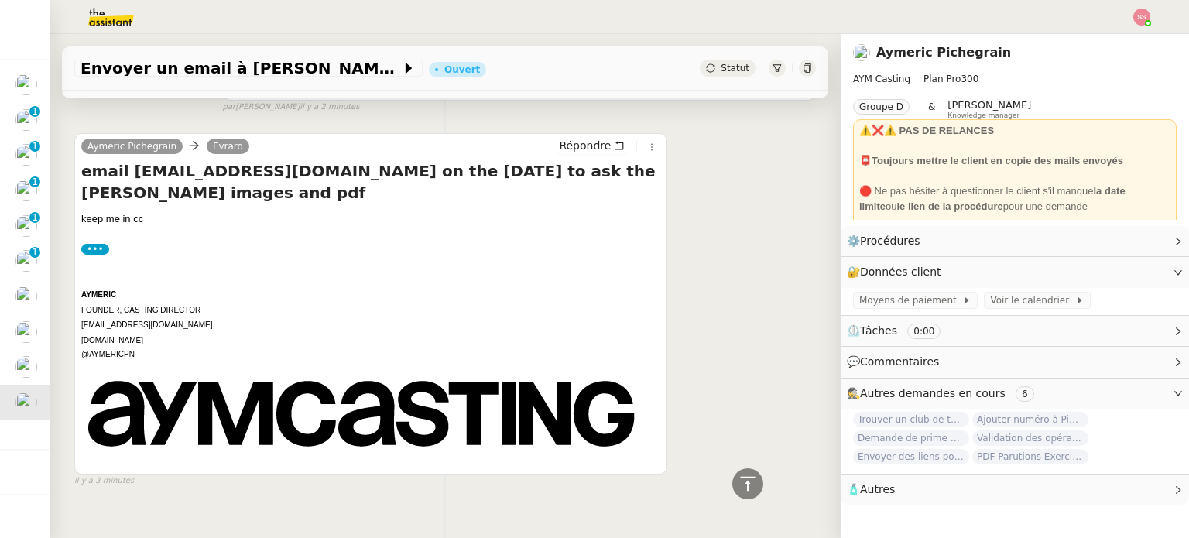
scroll to position [530, 0]
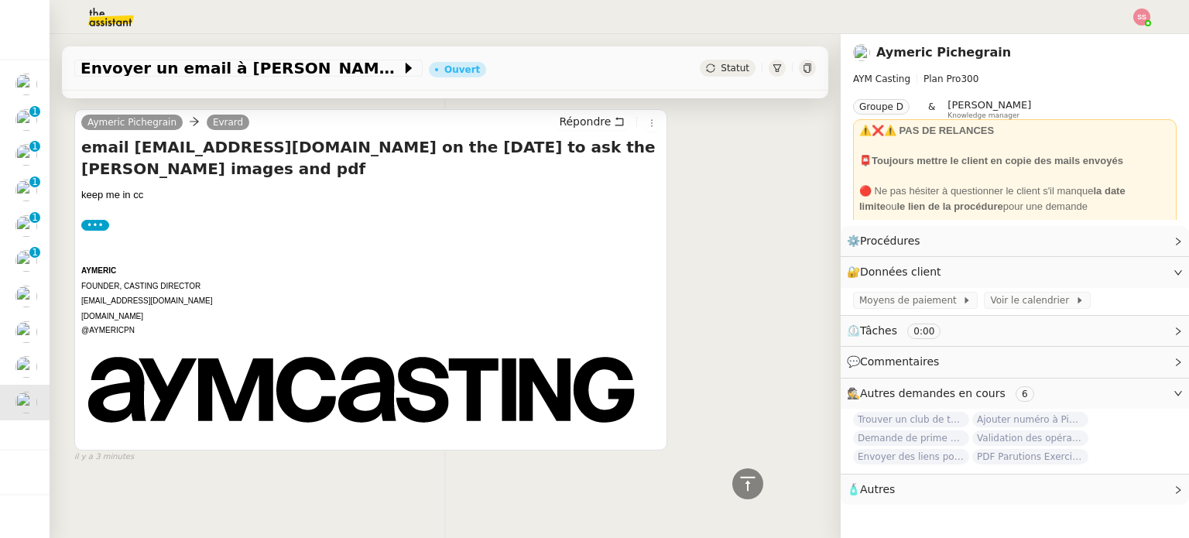
click at [96, 220] on label "•••" at bounding box center [95, 225] width 28 height 11
click at [0, 0] on input "•••" at bounding box center [0, 0] width 0 height 0
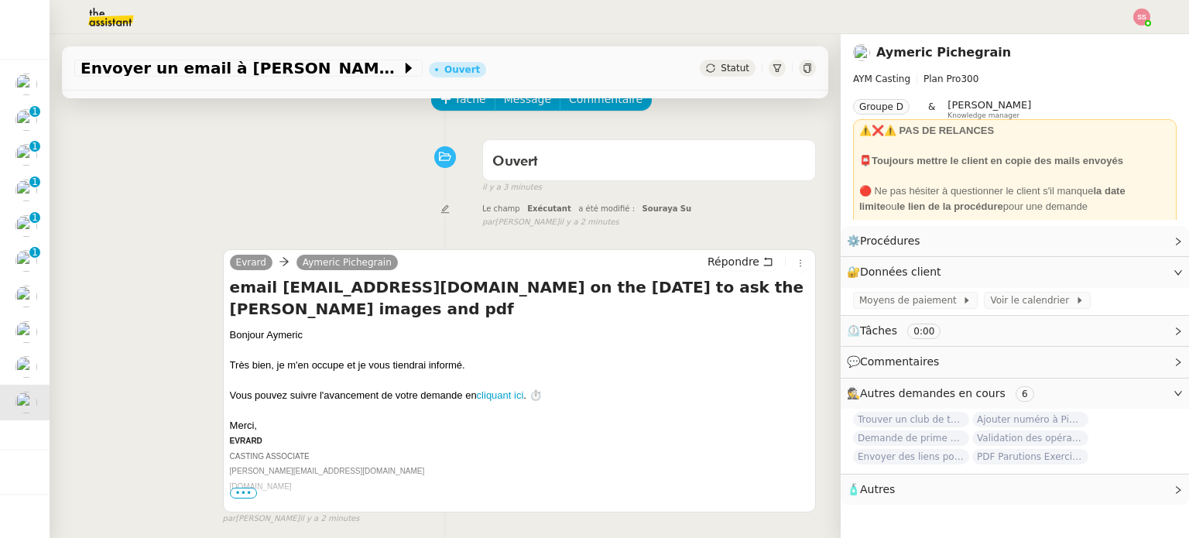
scroll to position [238, 0]
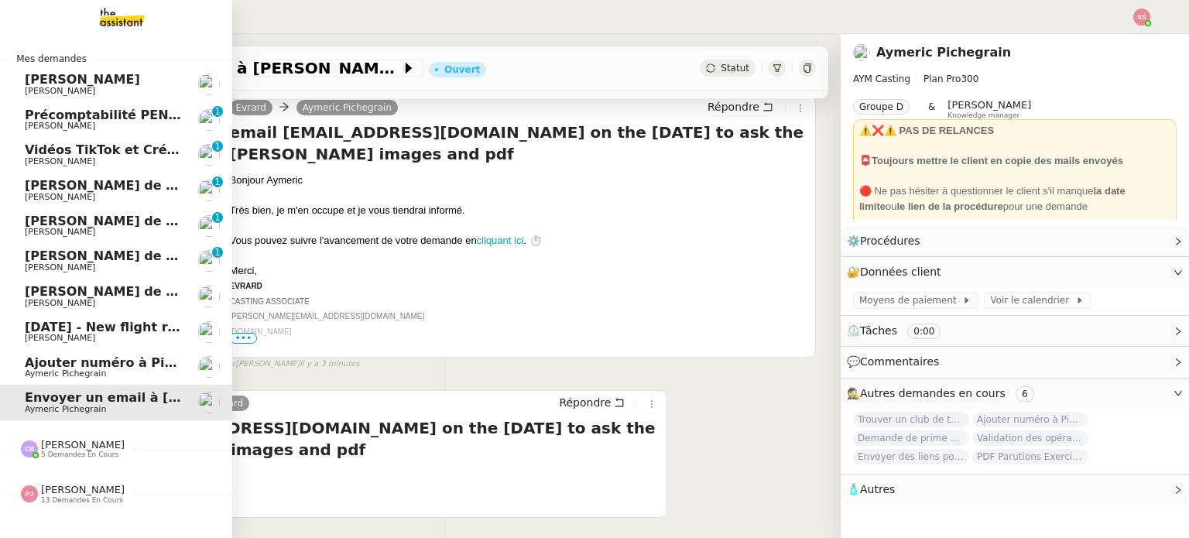
click at [98, 356] on span "Ajouter numéro à Pipedrive" at bounding box center [121, 362] width 193 height 15
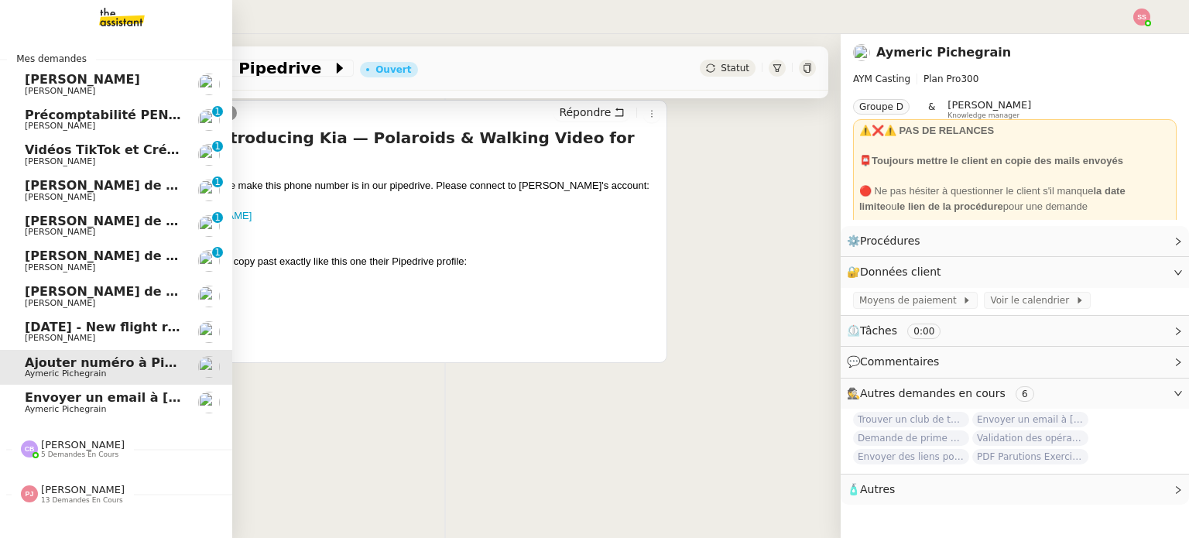
click at [106, 328] on span "[DATE] - New flight request - [PERSON_NAME]" at bounding box center [185, 327] width 320 height 15
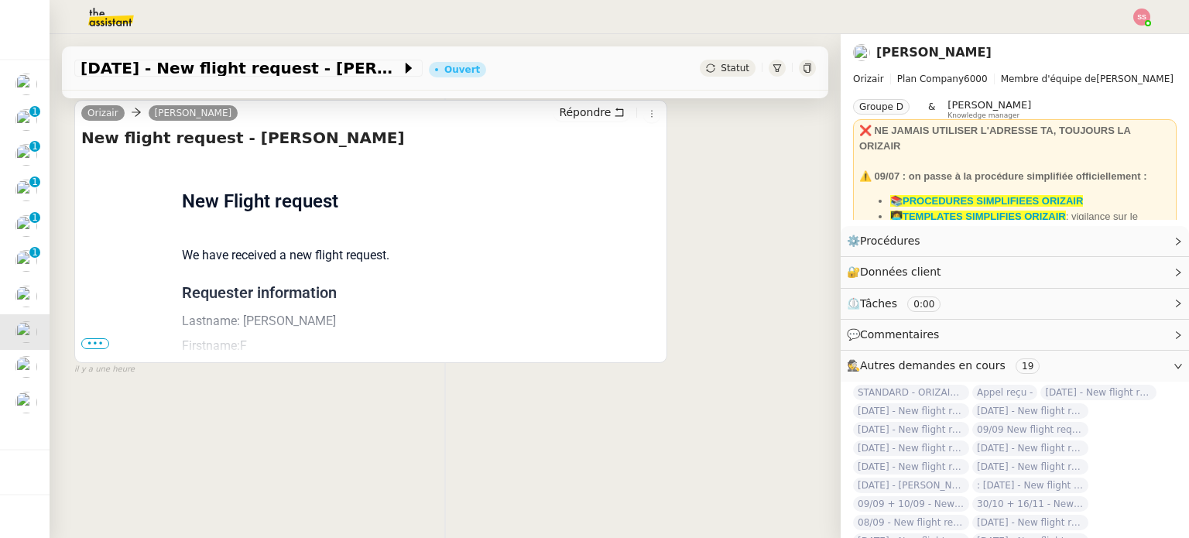
scroll to position [77, 0]
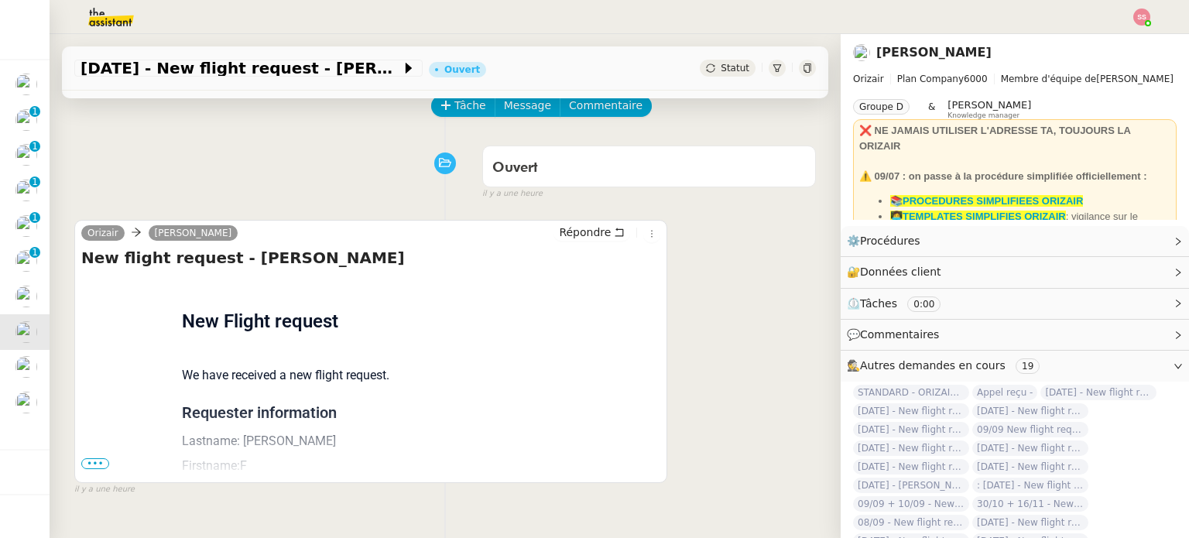
click at [104, 467] on span "•••" at bounding box center [95, 463] width 28 height 11
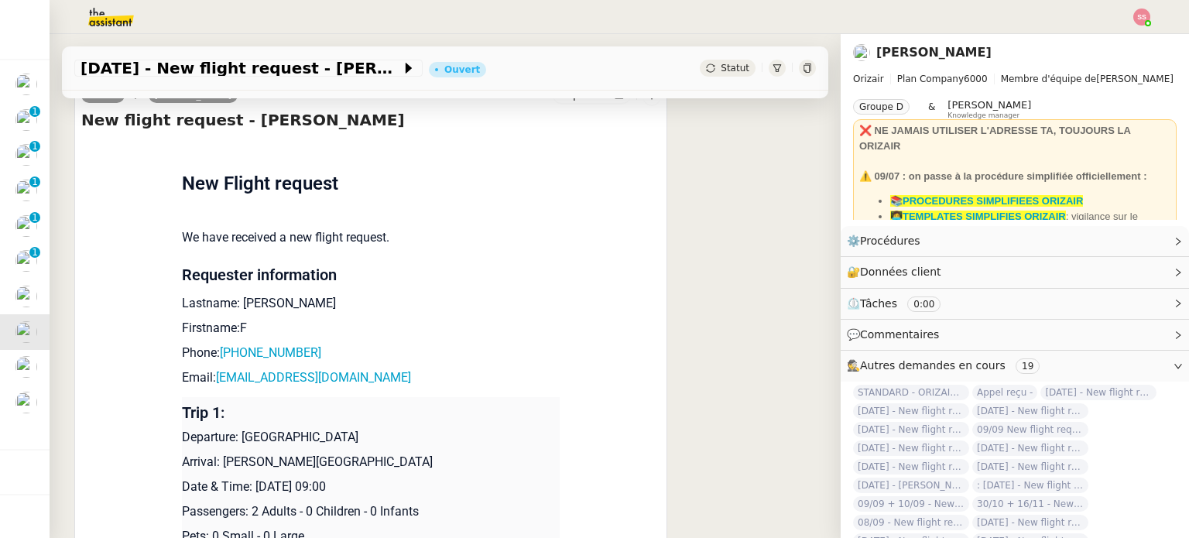
scroll to position [310, 0]
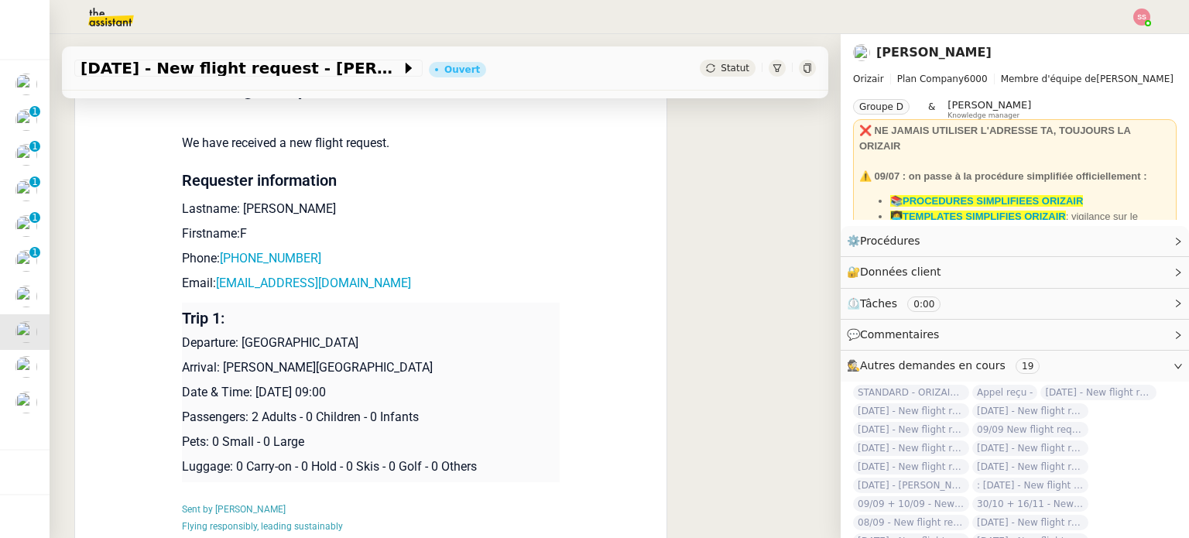
click at [701, 300] on div "Orizair [PERSON_NAME] New flight request - [PERSON_NAME] Flight request created…" at bounding box center [445, 272] width 742 height 597
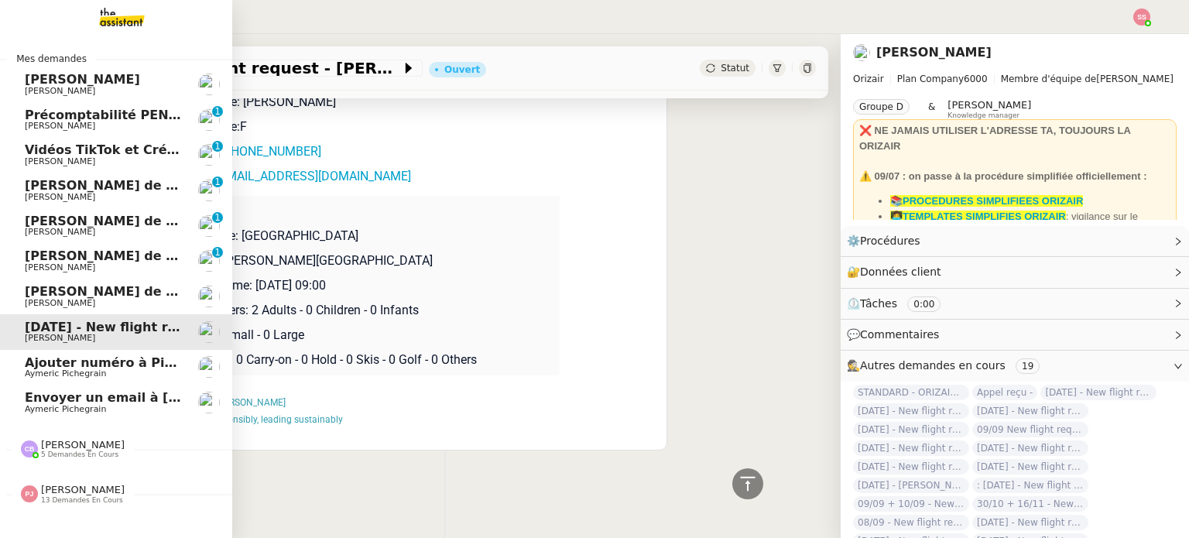
click at [139, 389] on link "Envoyer un email à [PERSON_NAME]" at bounding box center [116, 403] width 232 height 36
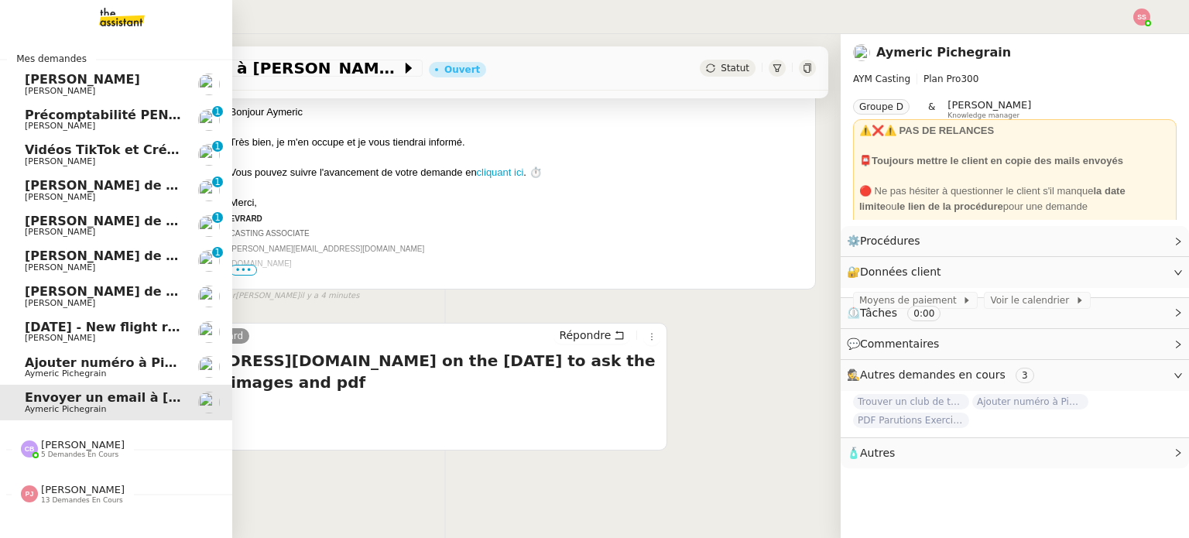
scroll to position [281, 0]
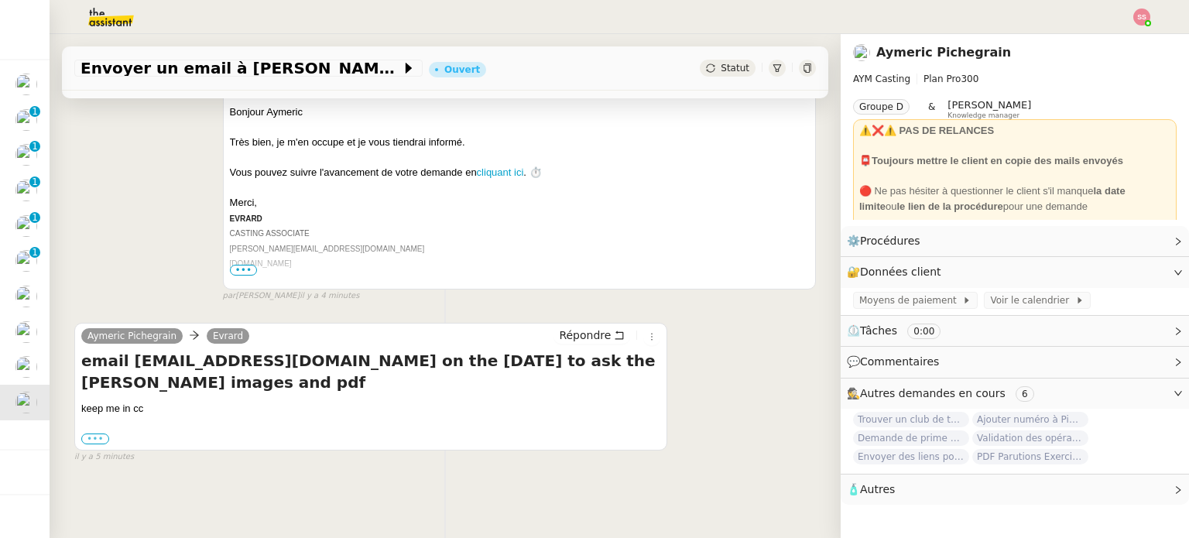
click at [97, 434] on label "•••" at bounding box center [95, 439] width 28 height 11
click at [0, 0] on input "•••" at bounding box center [0, 0] width 0 height 0
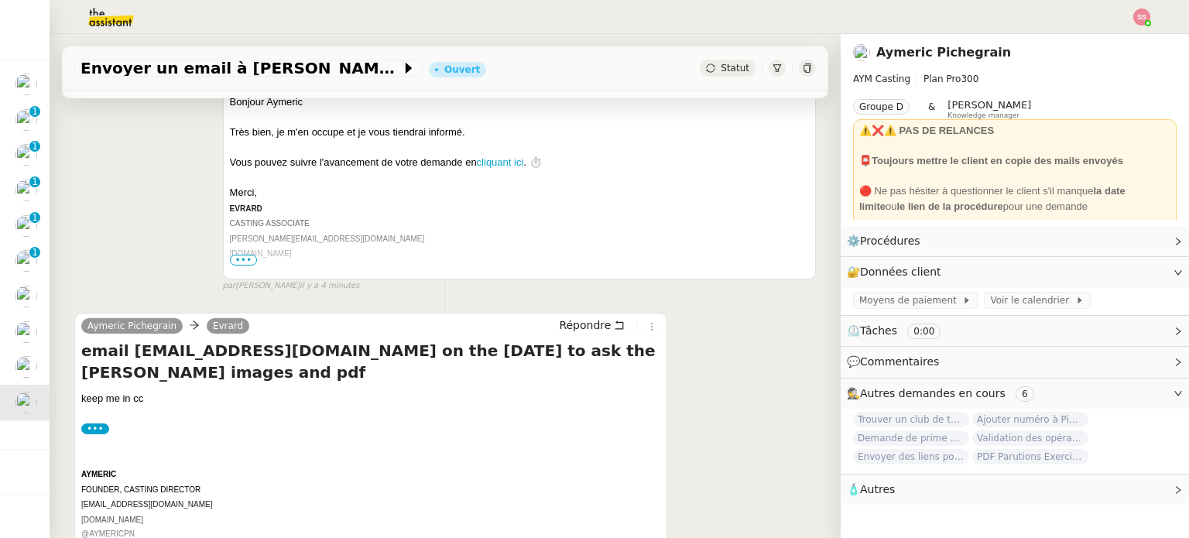
scroll to position [417, 0]
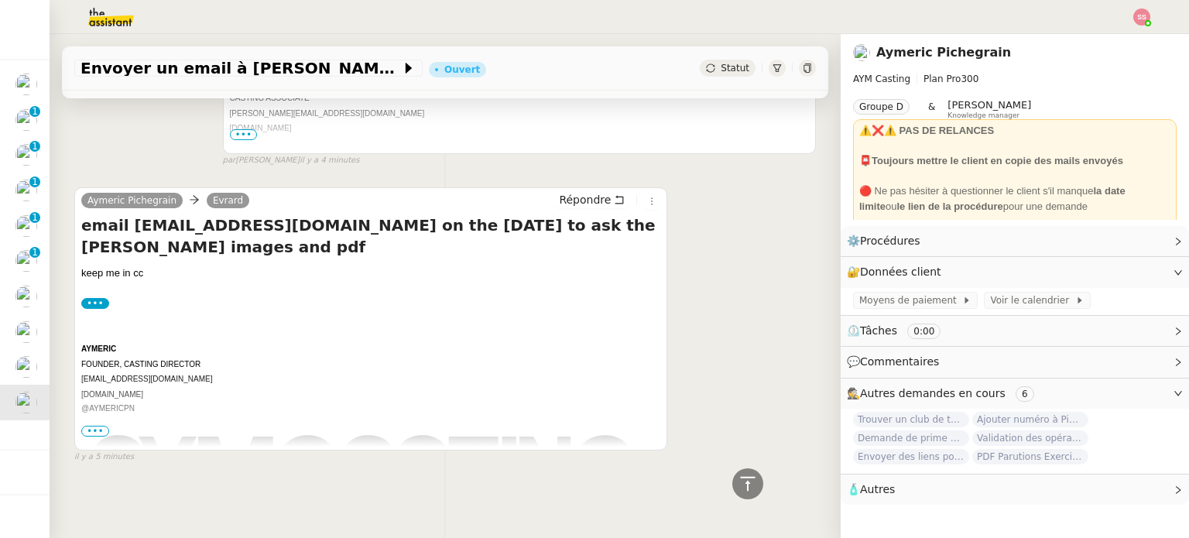
drag, startPoint x: 711, startPoint y: 67, endPoint x: 721, endPoint y: 74, distance: 11.8
click at [721, 67] on span "Statut" at bounding box center [735, 68] width 29 height 11
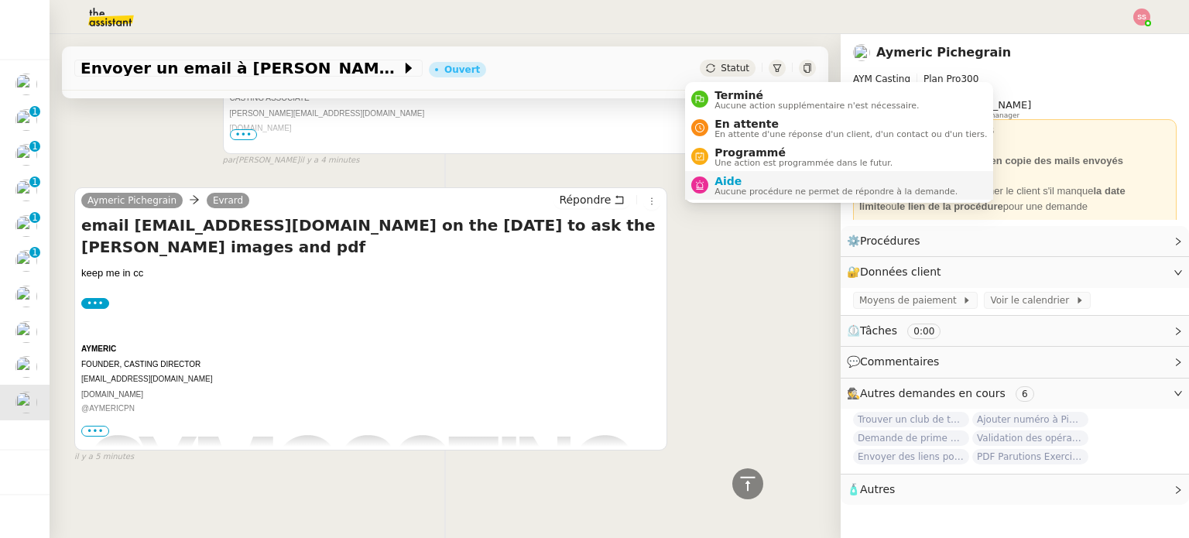
click at [743, 177] on span "Aide" at bounding box center [836, 181] width 243 height 12
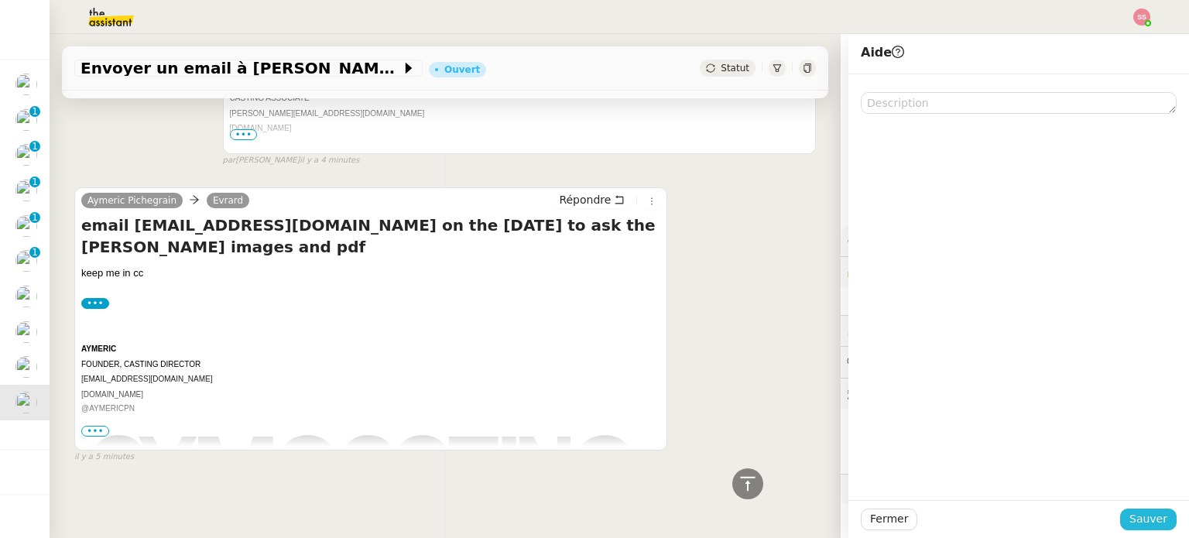
click at [1133, 526] on span "Sauver" at bounding box center [1149, 519] width 38 height 18
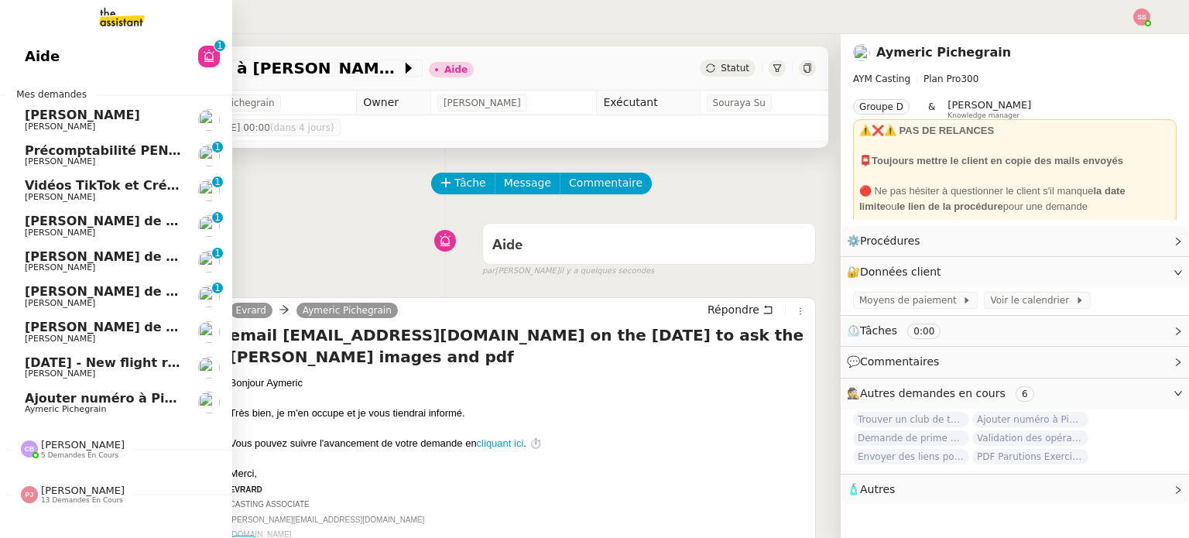
click at [62, 367] on span "[DATE] - New flight request - [PERSON_NAME]" at bounding box center [185, 362] width 320 height 15
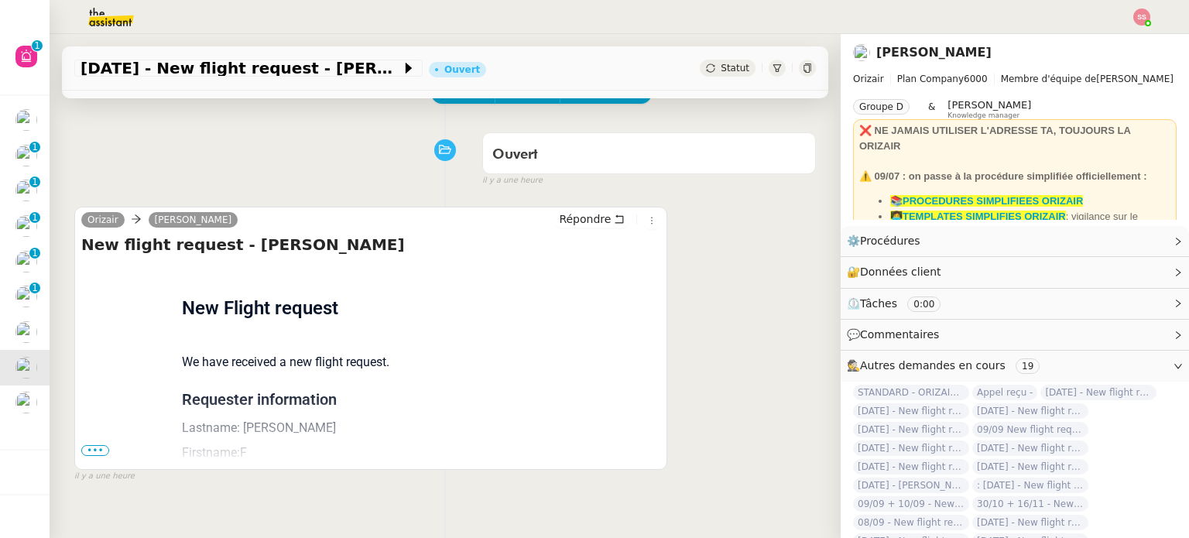
scroll to position [208, 0]
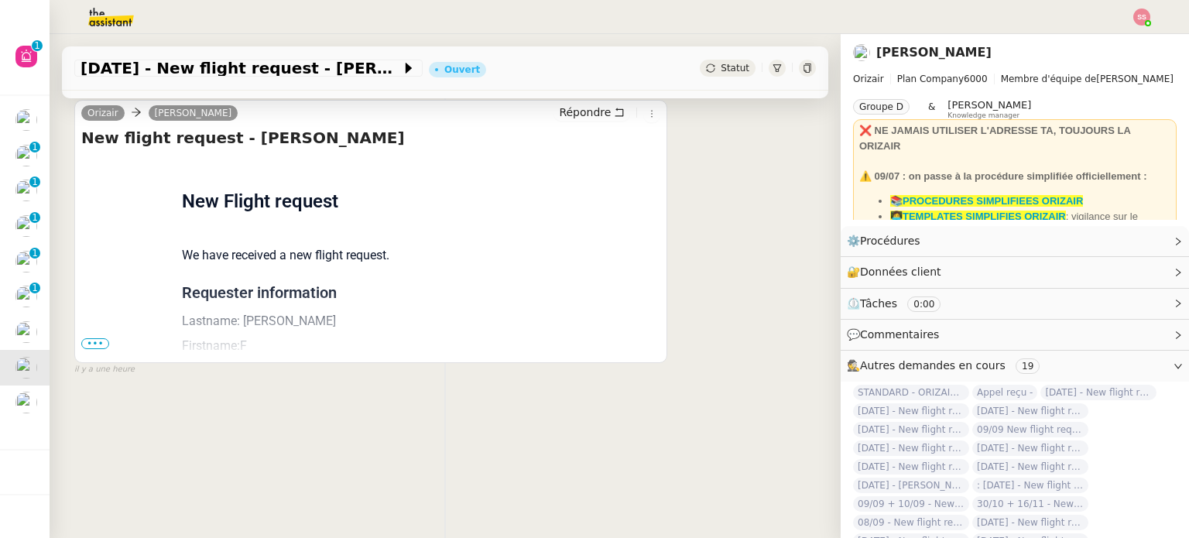
click at [98, 338] on span "•••" at bounding box center [95, 343] width 28 height 11
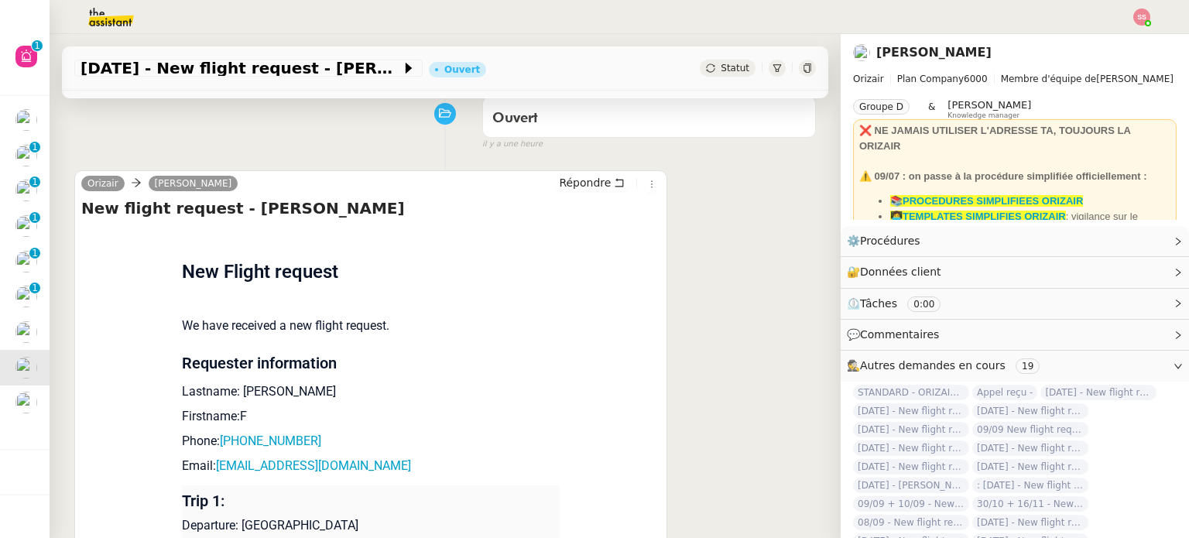
scroll to position [232, 0]
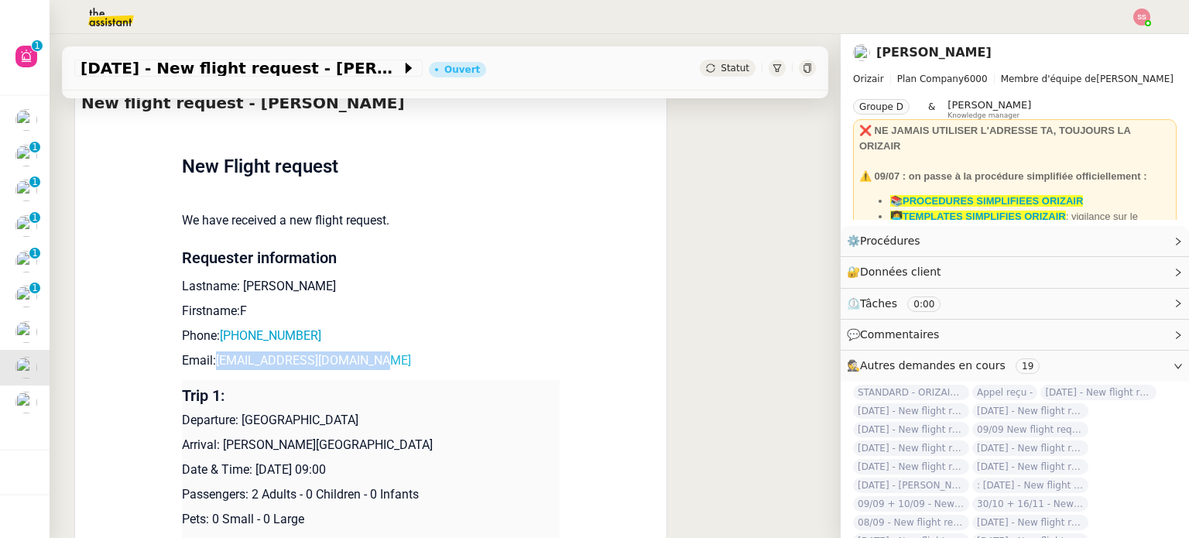
drag, startPoint x: 323, startPoint y: 361, endPoint x: 210, endPoint y: 366, distance: 113.2
click at [210, 366] on p "Email: [EMAIL_ADDRESS][DOMAIN_NAME]" at bounding box center [371, 361] width 378 height 19
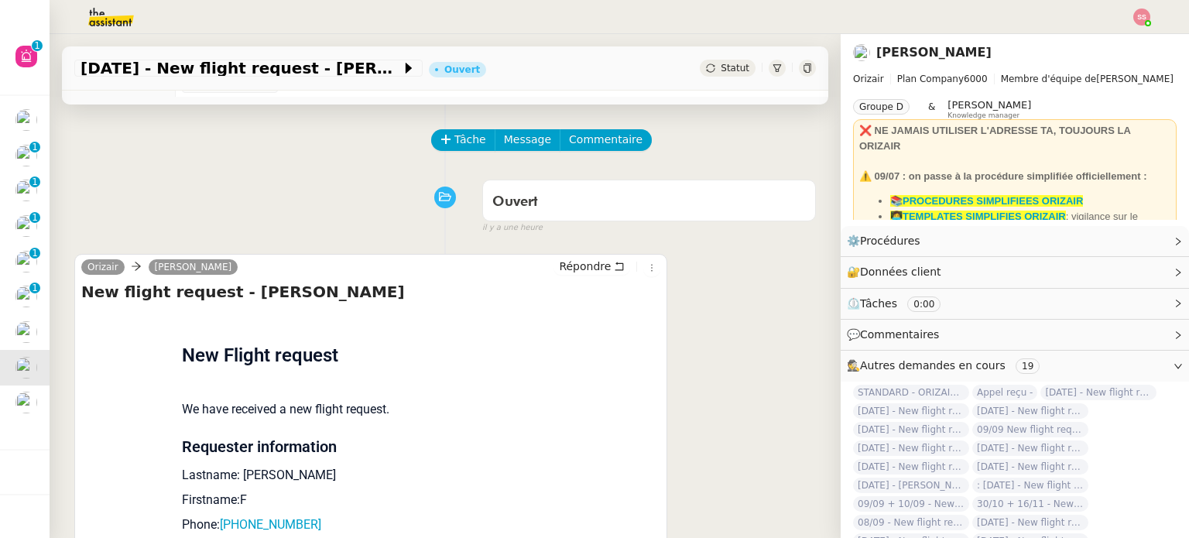
scroll to position [0, 0]
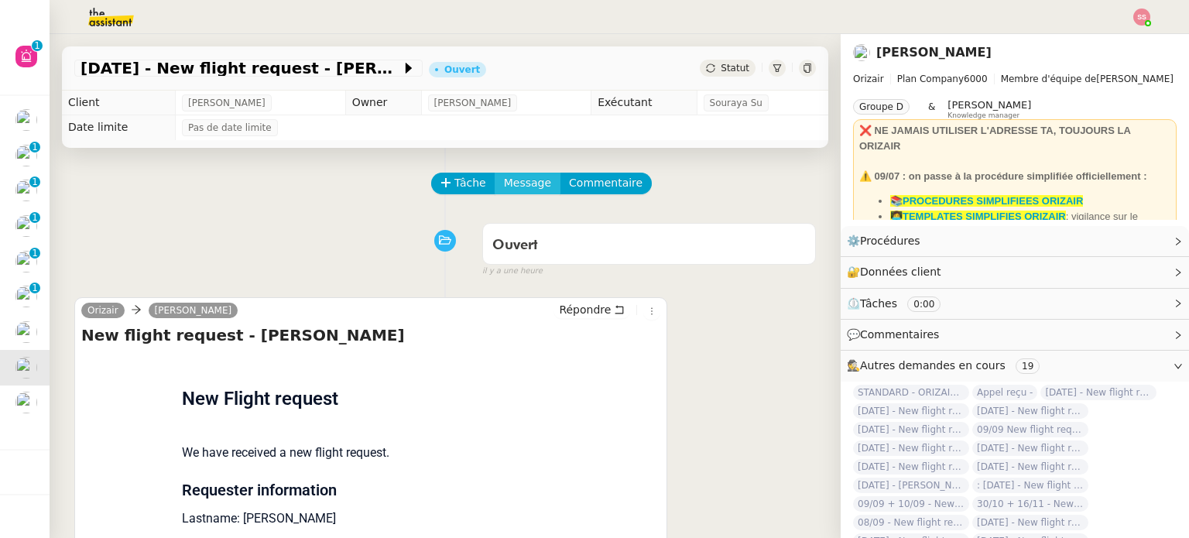
drag, startPoint x: 504, startPoint y: 182, endPoint x: 514, endPoint y: 191, distance: 13.7
click at [505, 184] on span "Message" at bounding box center [527, 183] width 47 height 18
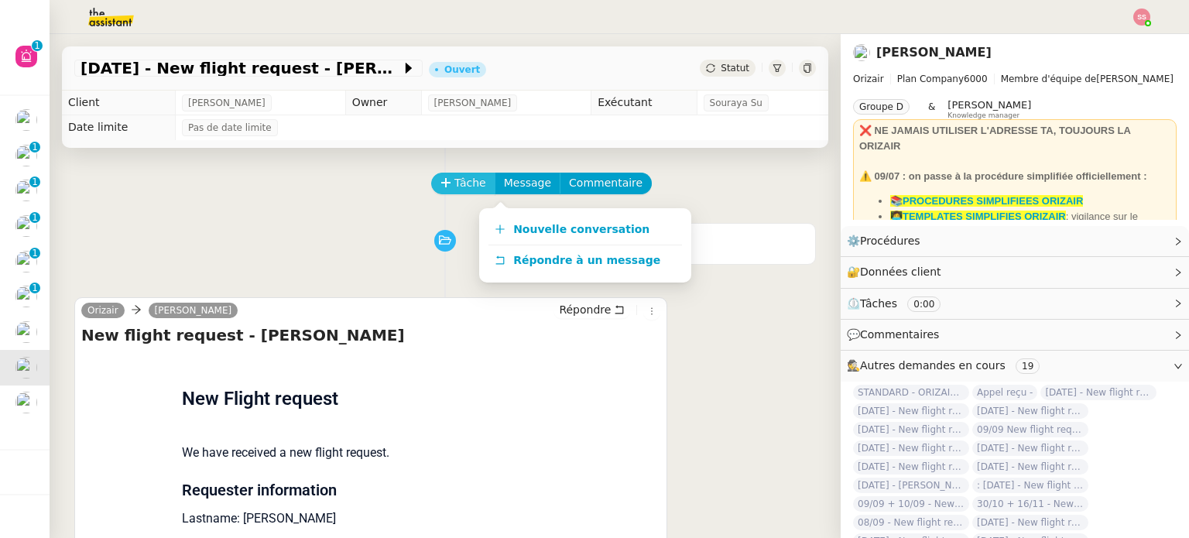
click at [461, 184] on span "Tâche" at bounding box center [471, 183] width 32 height 18
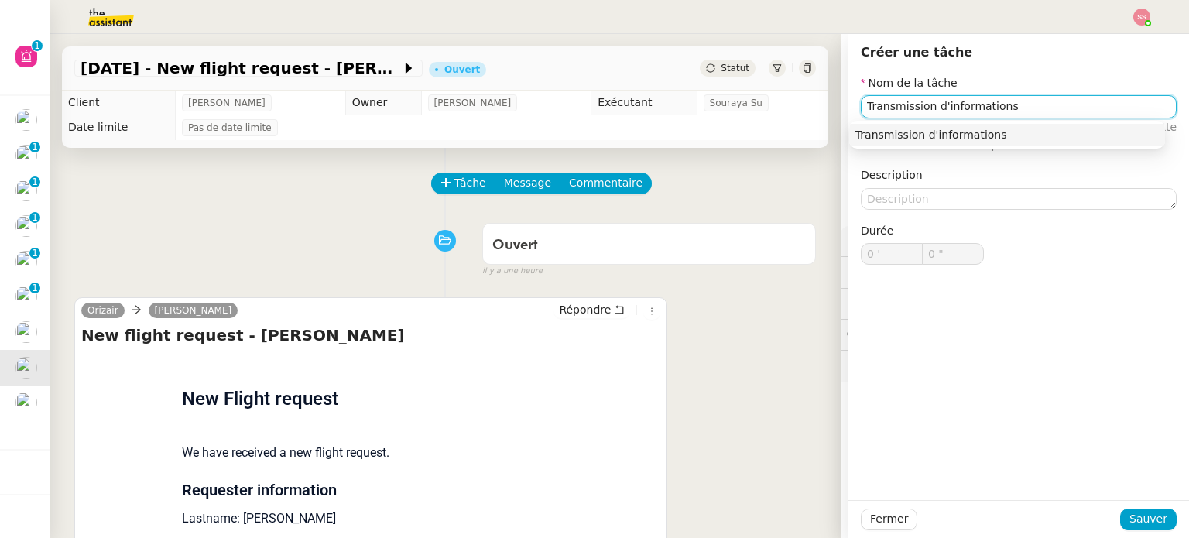
click at [930, 138] on div "Transmission d'informations" at bounding box center [1008, 135] width 304 height 14
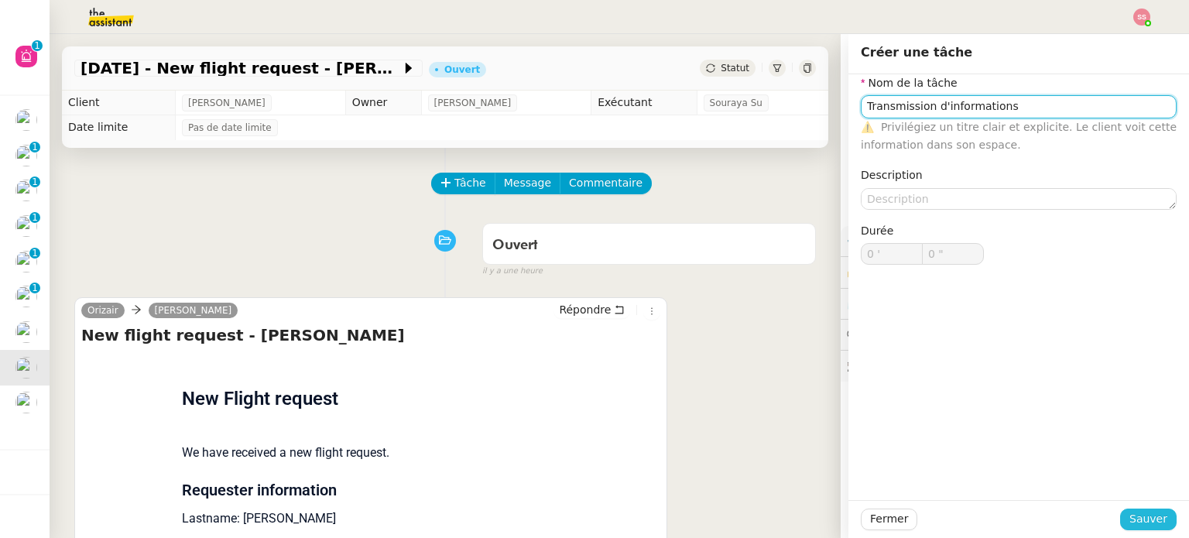
type input "Transmission d'informations"
click at [1143, 522] on span "Sauver" at bounding box center [1149, 519] width 38 height 18
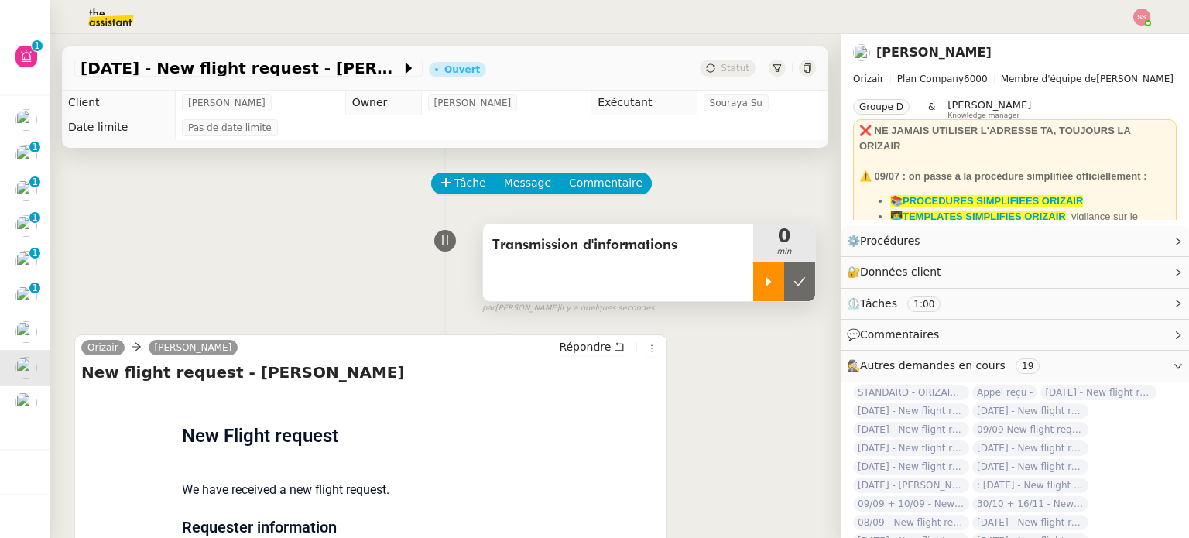
click at [753, 274] on div at bounding box center [768, 281] width 31 height 39
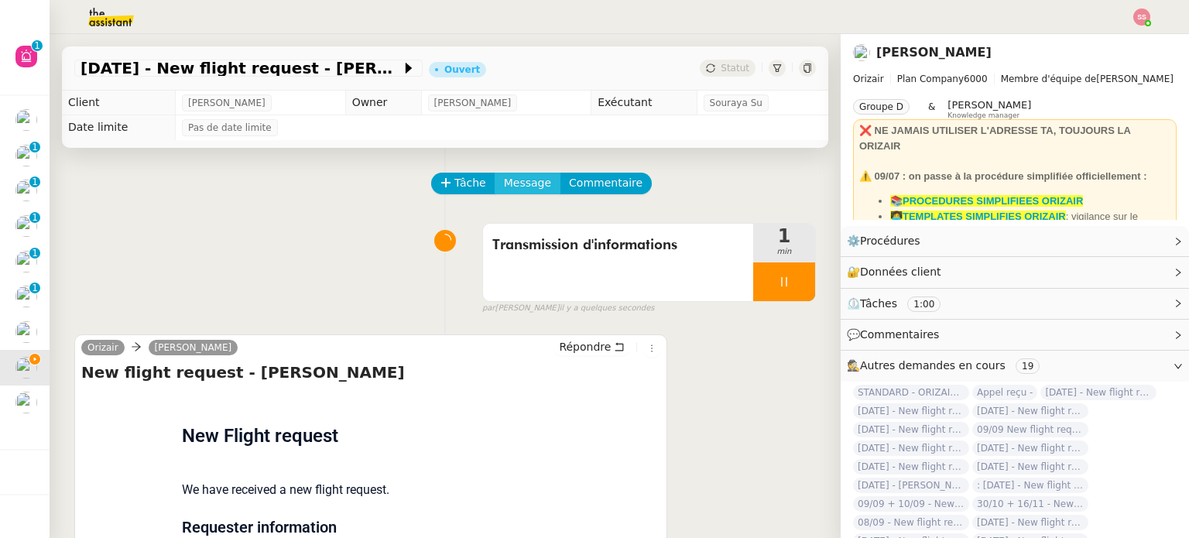
click at [516, 174] on button "Message" at bounding box center [528, 184] width 66 height 22
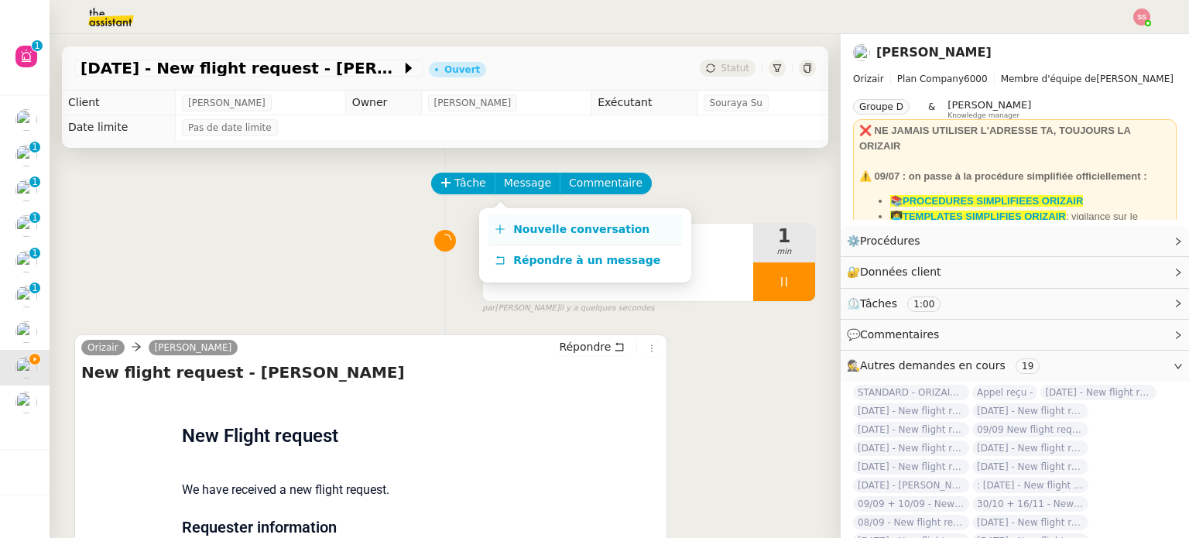
click at [539, 224] on span "Nouvelle conversation" at bounding box center [581, 229] width 136 height 12
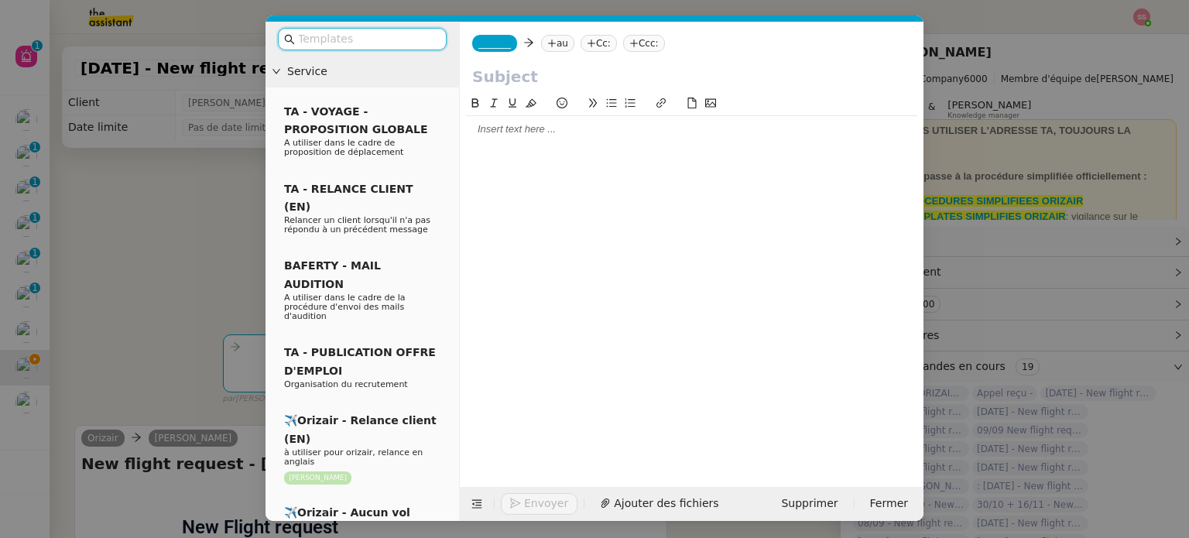
click at [551, 36] on nz-tag "au" at bounding box center [557, 43] width 33 height 17
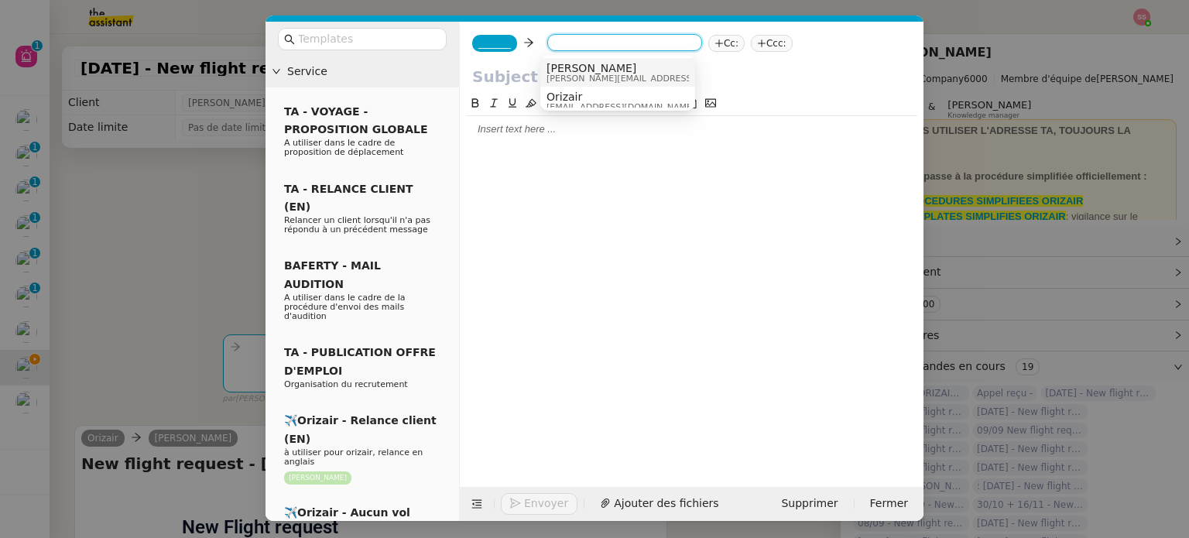
paste input "[EMAIL_ADDRESS][DOMAIN_NAME]"
type input "[EMAIL_ADDRESS][DOMAIN_NAME]"
click at [575, 69] on span "[EMAIL_ADDRESS][DOMAIN_NAME]" at bounding box center [642, 68] width 190 height 12
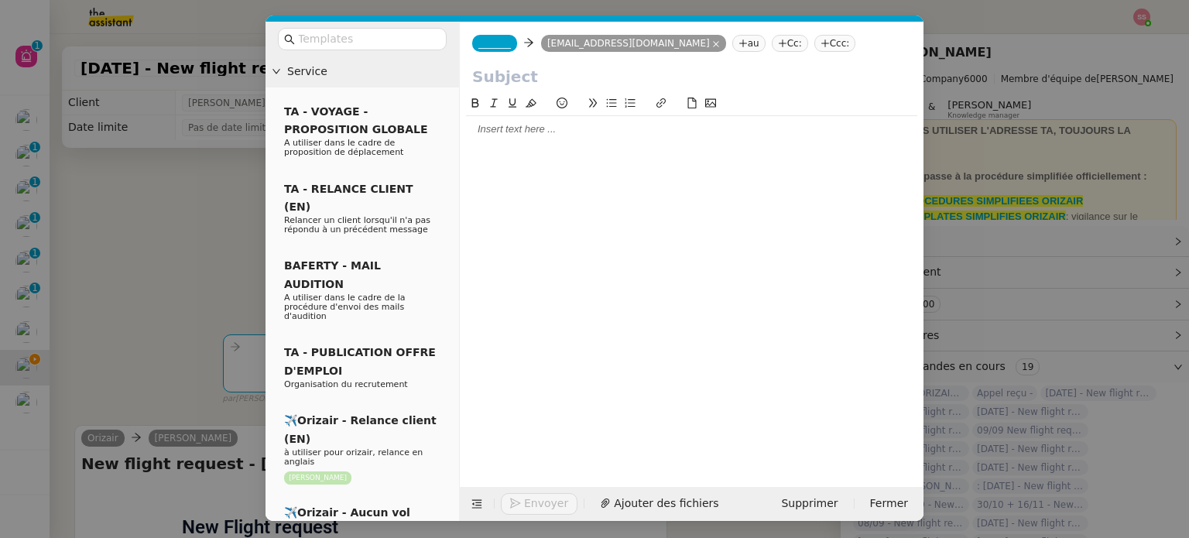
click at [493, 47] on span "_______" at bounding box center [495, 43] width 33 height 11
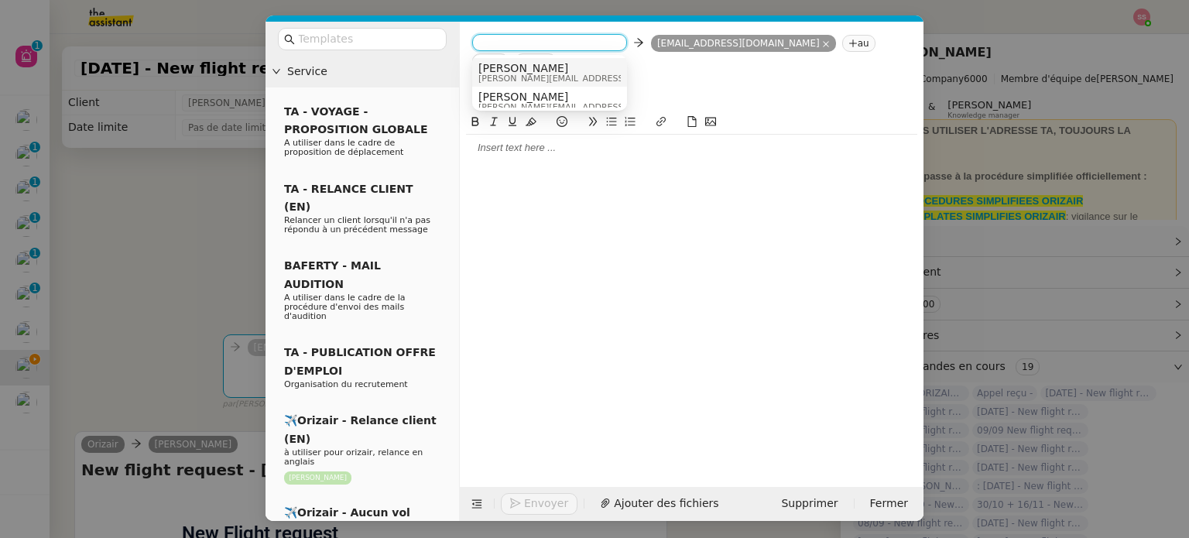
click at [544, 64] on span "[PERSON_NAME]" at bounding box center [589, 68] width 220 height 12
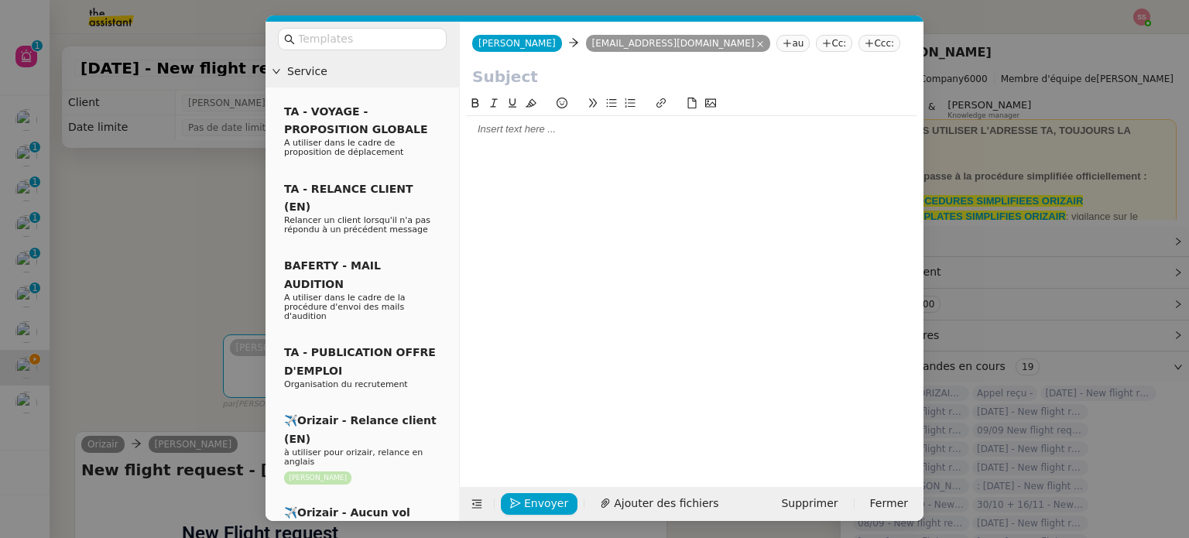
click at [859, 46] on nz-tag "Ccc:" at bounding box center [880, 43] width 42 height 17
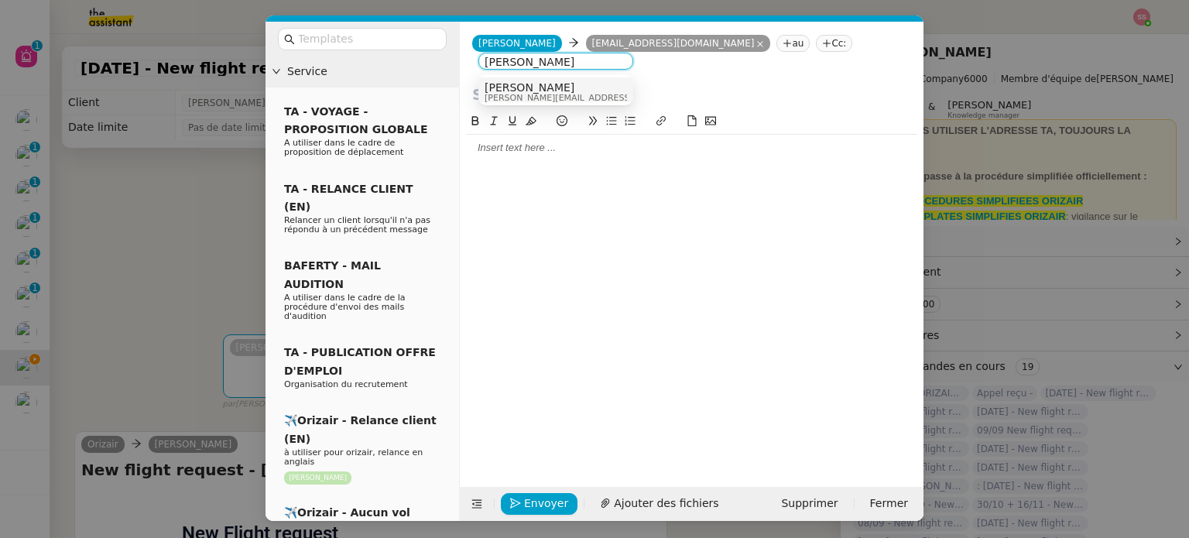
type input "[PERSON_NAME]"
click at [582, 87] on div "[PERSON_NAME] [PERSON_NAME][EMAIL_ADDRESS][DOMAIN_NAME]" at bounding box center [556, 91] width 142 height 21
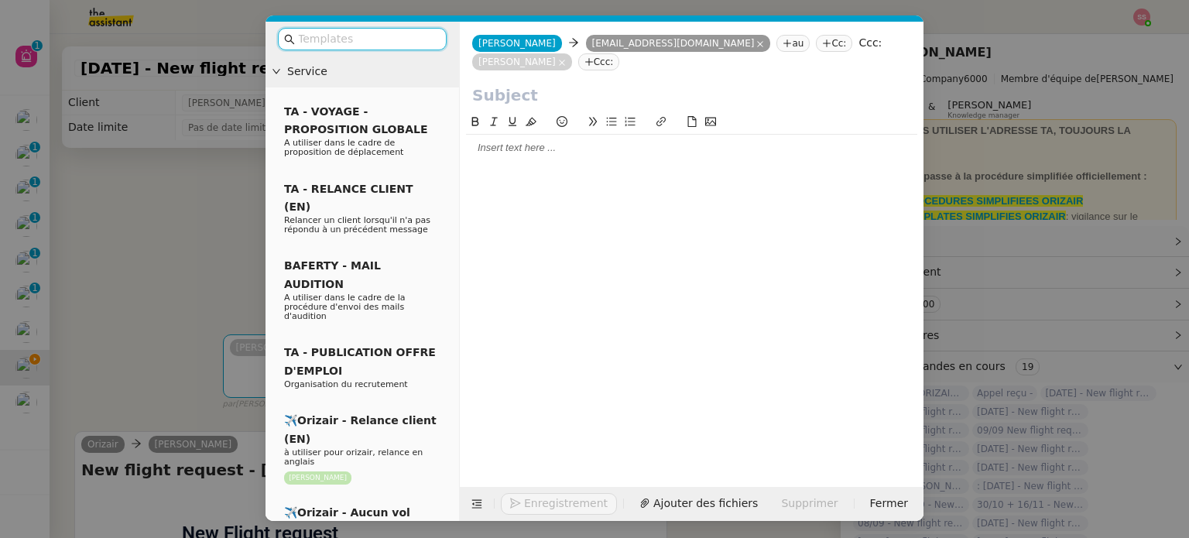
click at [403, 46] on input "text" at bounding box center [367, 39] width 139 height 18
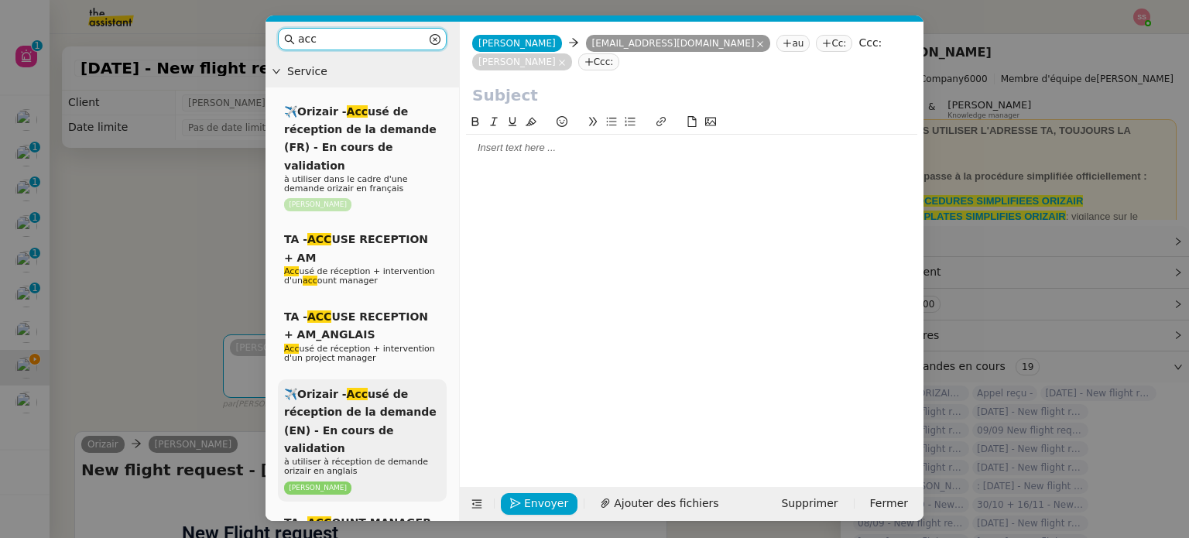
type input "acc"
click at [420, 404] on div "✈️Orizair - Acc usé de réception de la demande (EN) - En cours de validation à …" at bounding box center [362, 440] width 169 height 122
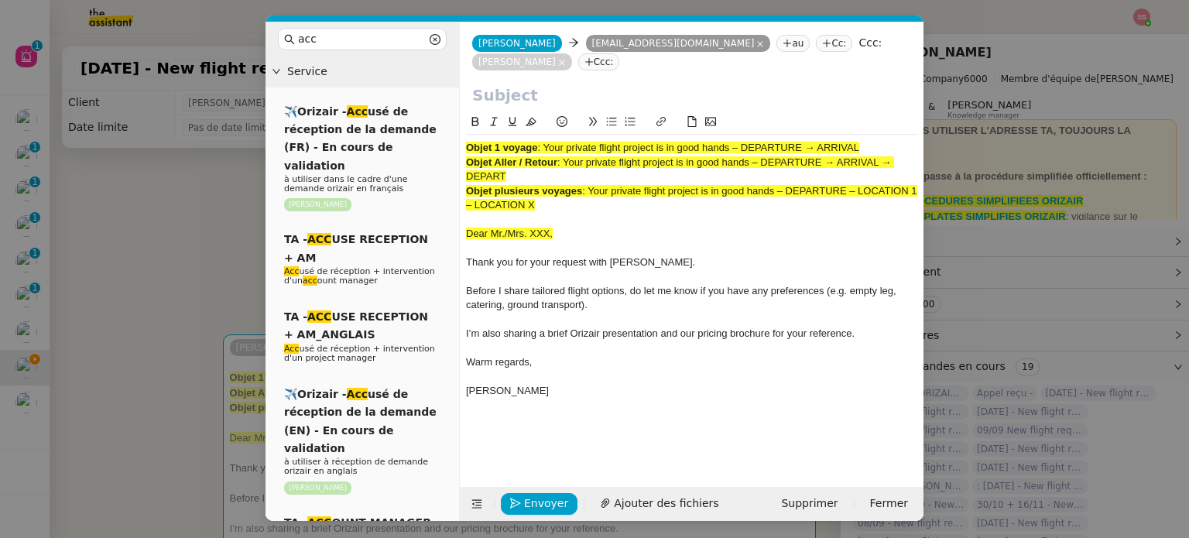
drag, startPoint x: 545, startPoint y: 125, endPoint x: 873, endPoint y: 135, distance: 328.5
click at [873, 141] on div "Objet 1 voyage : Your private flight project is in good hands – DEPARTURE → ARR…" at bounding box center [691, 148] width 451 height 14
click at [650, 84] on input "text" at bounding box center [691, 95] width 439 height 23
paste input "Your private flight project is in good hands – DEPARTURE → ARRIVAL"
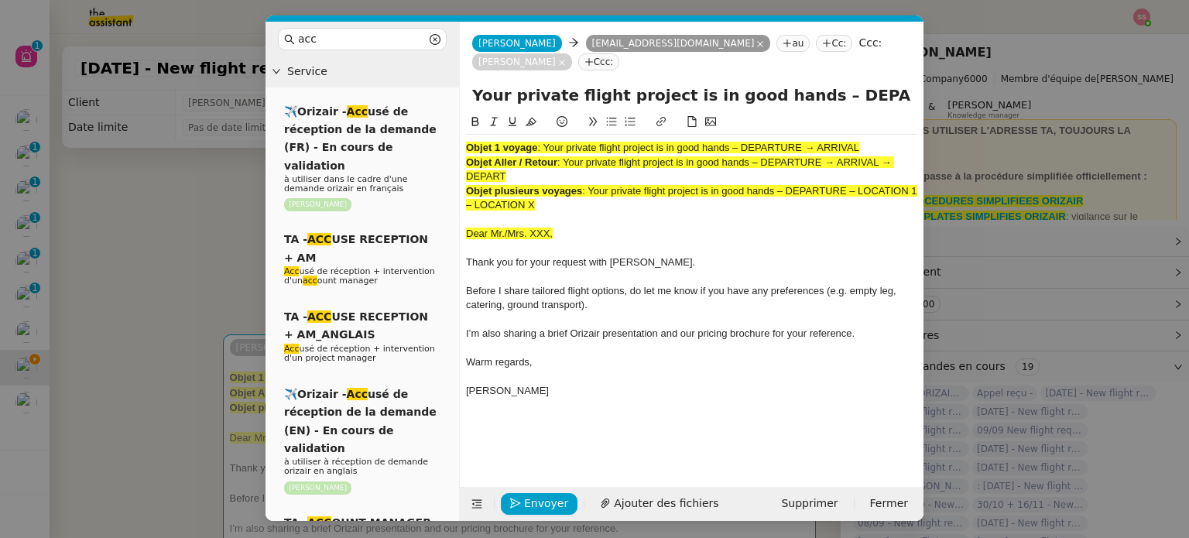
scroll to position [0, 67]
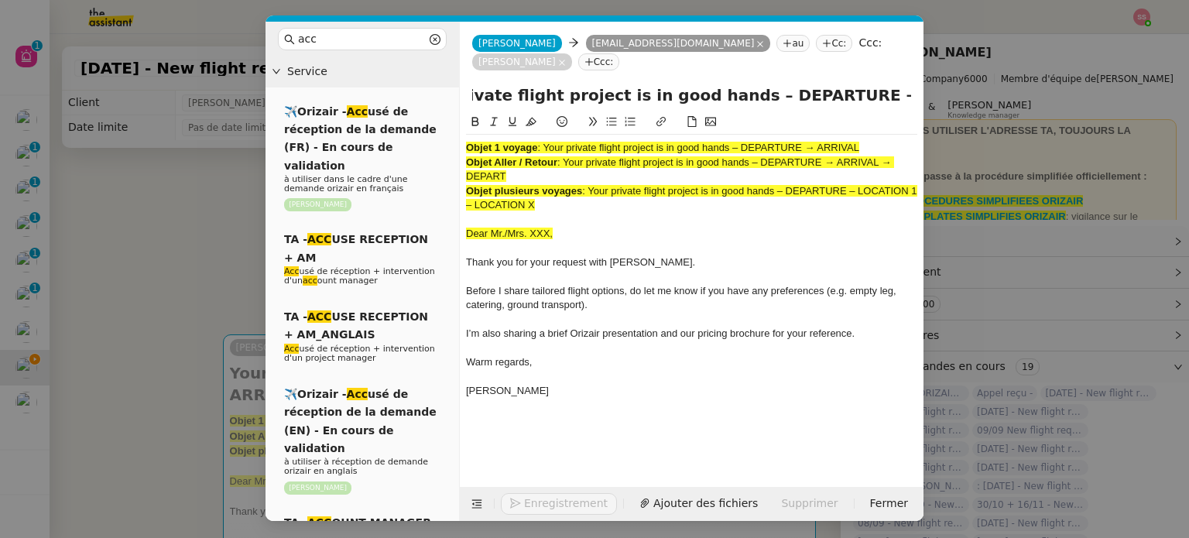
type input "Your private flight project is in good hands – DEPARTURE → ARRIVAL"
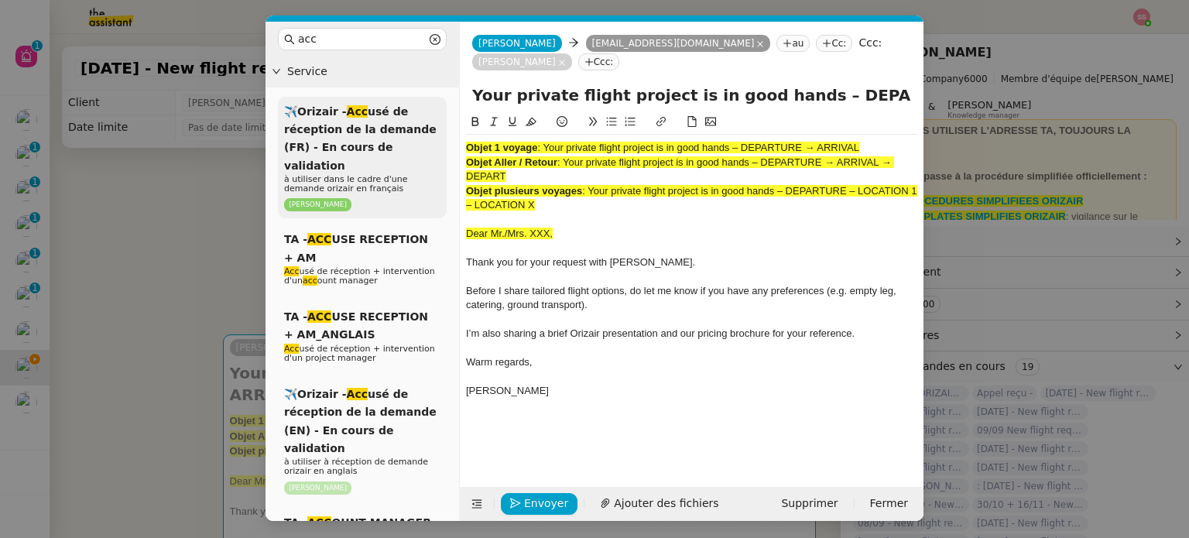
drag, startPoint x: 548, startPoint y: 184, endPoint x: 431, endPoint y: 114, distance: 136.5
click at [431, 114] on nz-layout "acc Service ✈️Orizair - Acc usé de réception de la demande (FR) - En cours de v…" at bounding box center [595, 271] width 658 height 499
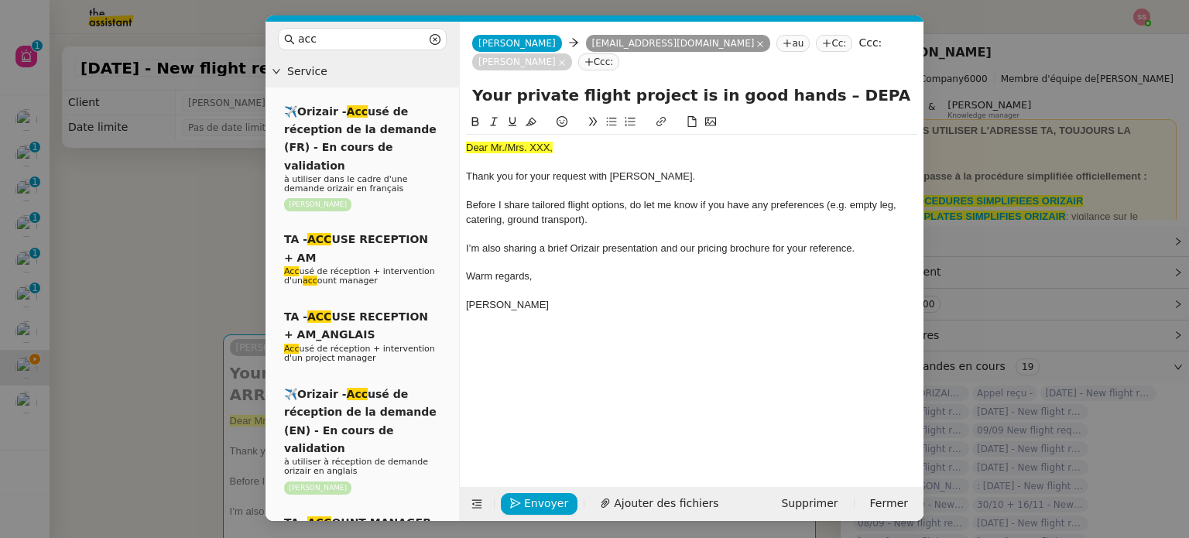
click at [200, 216] on nz-modal-container "acc Service ✈️Orizair - Acc usé de réception de la demande (FR) - En cours de v…" at bounding box center [594, 269] width 1189 height 538
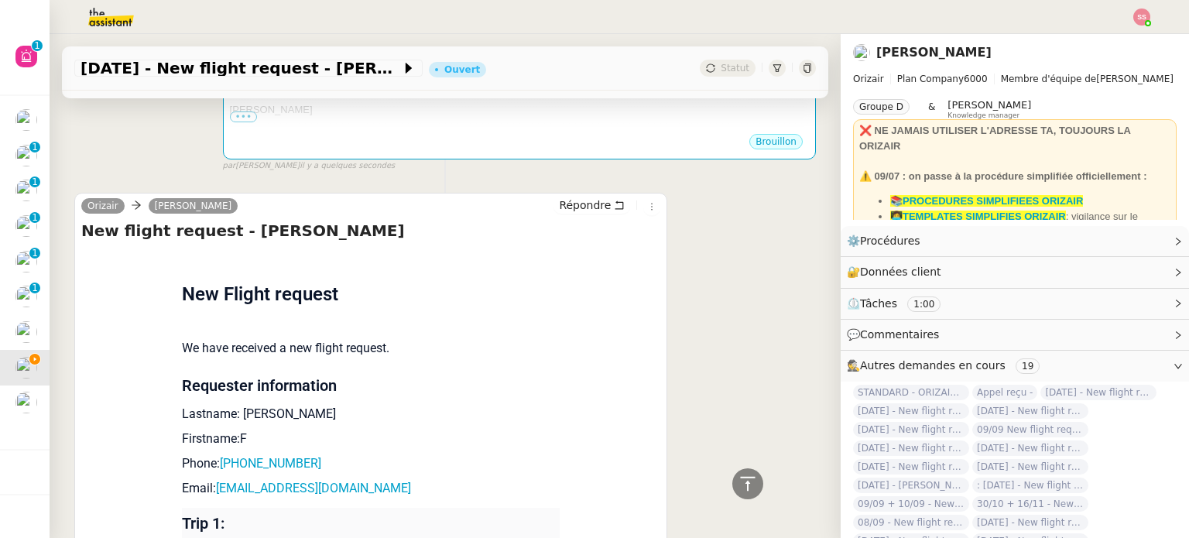
scroll to position [697, 0]
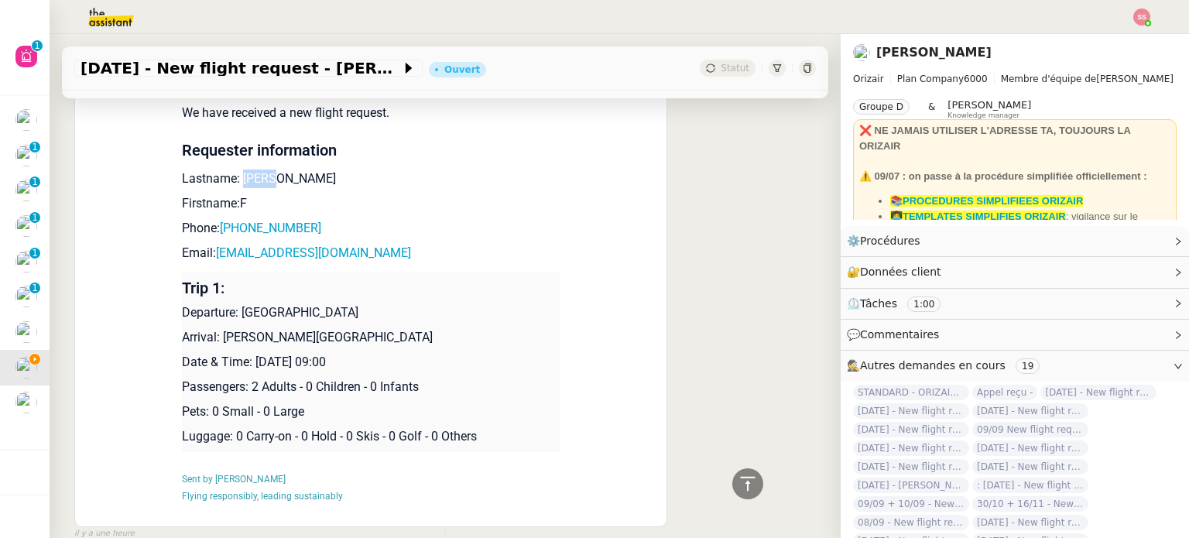
drag, startPoint x: 265, startPoint y: 153, endPoint x: 231, endPoint y: 158, distance: 34.4
click at [231, 170] on p "Lastname: [PERSON_NAME]" at bounding box center [371, 179] width 378 height 19
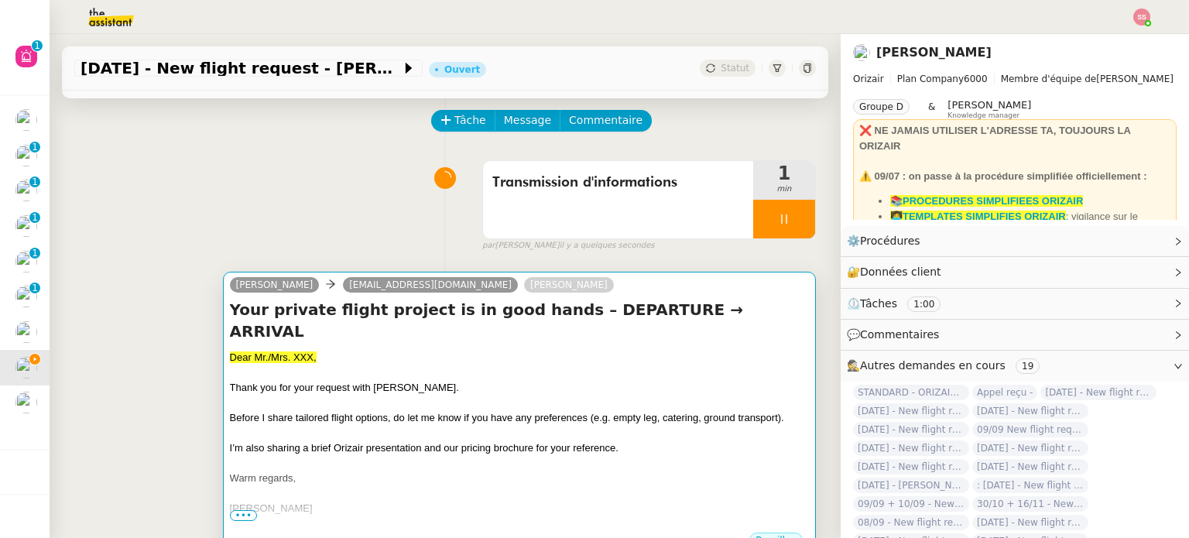
scroll to position [0, 0]
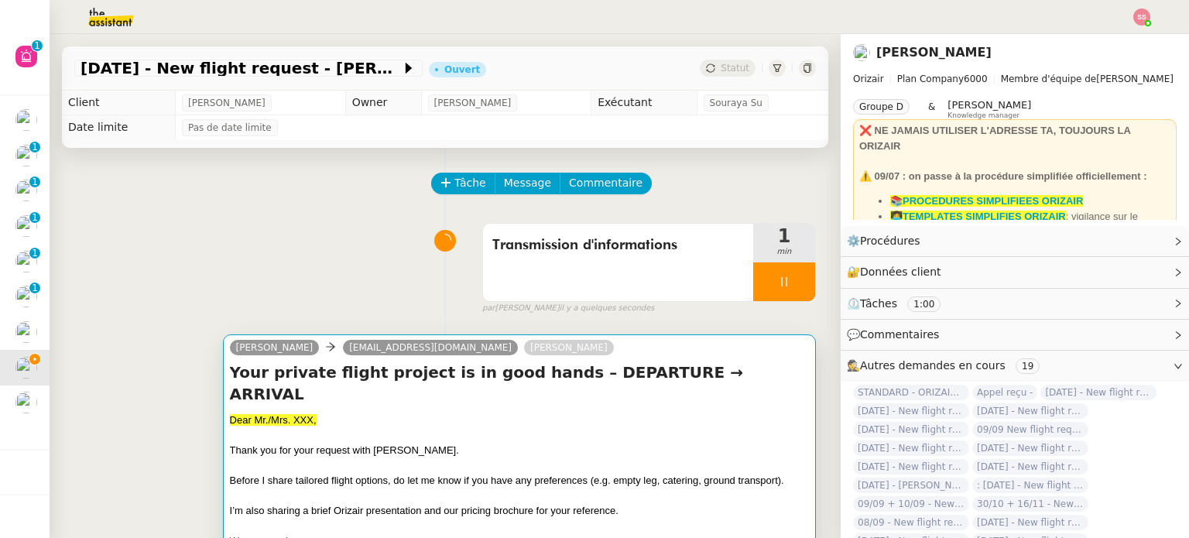
click at [322, 489] on div at bounding box center [519, 496] width 579 height 15
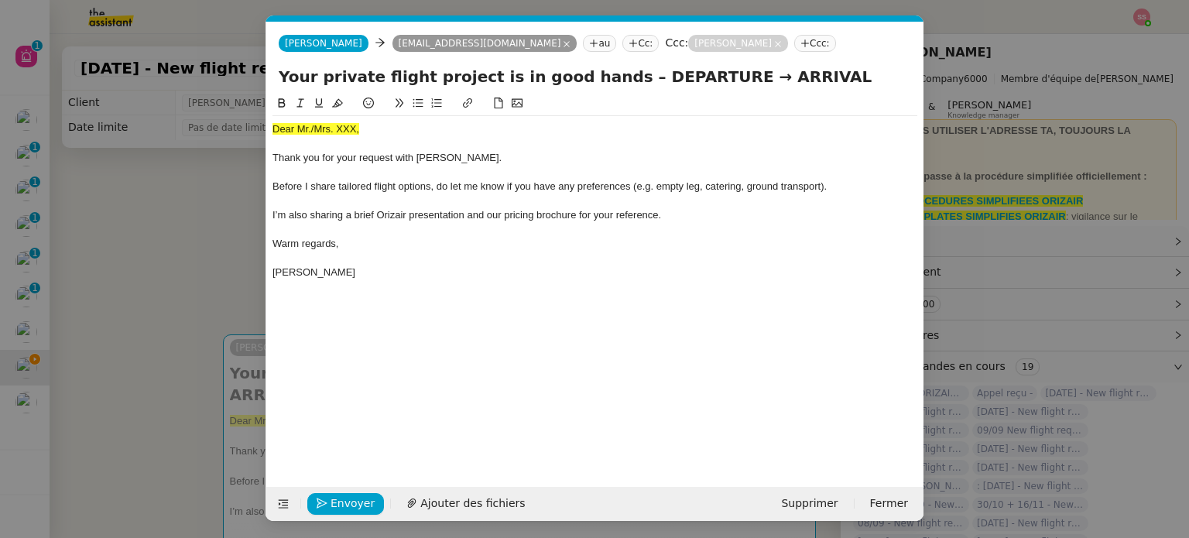
scroll to position [0, 47]
drag, startPoint x: 335, startPoint y: 129, endPoint x: 221, endPoint y: 129, distance: 114.6
click at [221, 129] on nz-modal-container "acc Service ✈️Orizair - Acc usé de réception de la demande (FR) - En cours de v…" at bounding box center [594, 269] width 1189 height 538
click at [336, 102] on icon at bounding box center [337, 103] width 11 height 9
click at [365, 129] on div "Dear Mr./Mrs. XXX," at bounding box center [595, 129] width 645 height 14
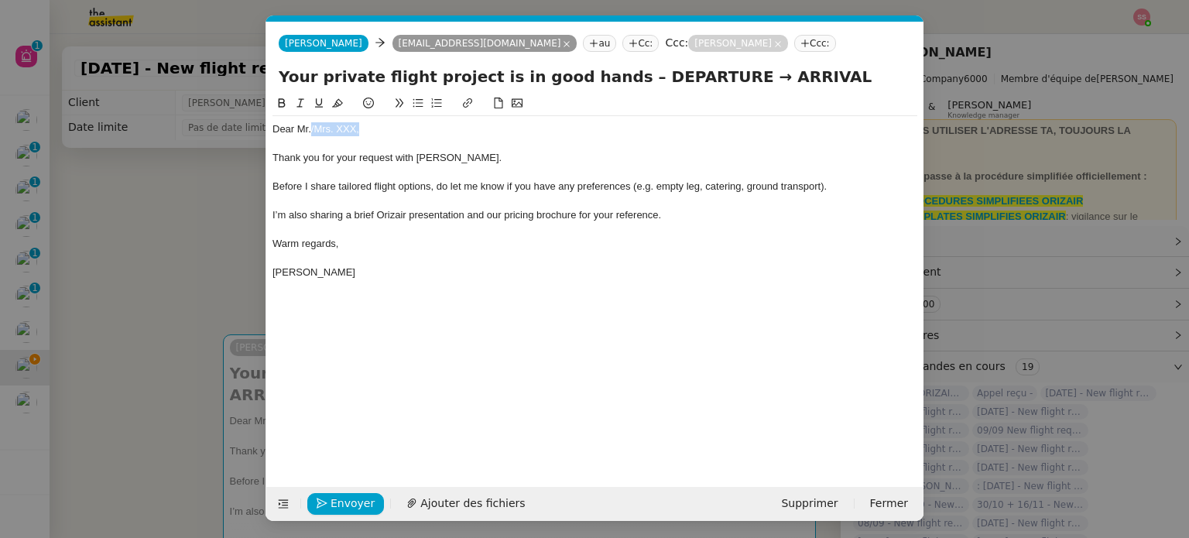
drag, startPoint x: 369, startPoint y: 129, endPoint x: 383, endPoint y: 137, distance: 15.9
click at [313, 129] on div "Dear Mr./Mrs. XXX," at bounding box center [595, 129] width 645 height 14
click at [312, 130] on div "Dear Mr./[PERSON_NAME]" at bounding box center [595, 129] width 645 height 14
click at [451, 497] on span "Ajouter des fichiers" at bounding box center [472, 504] width 105 height 18
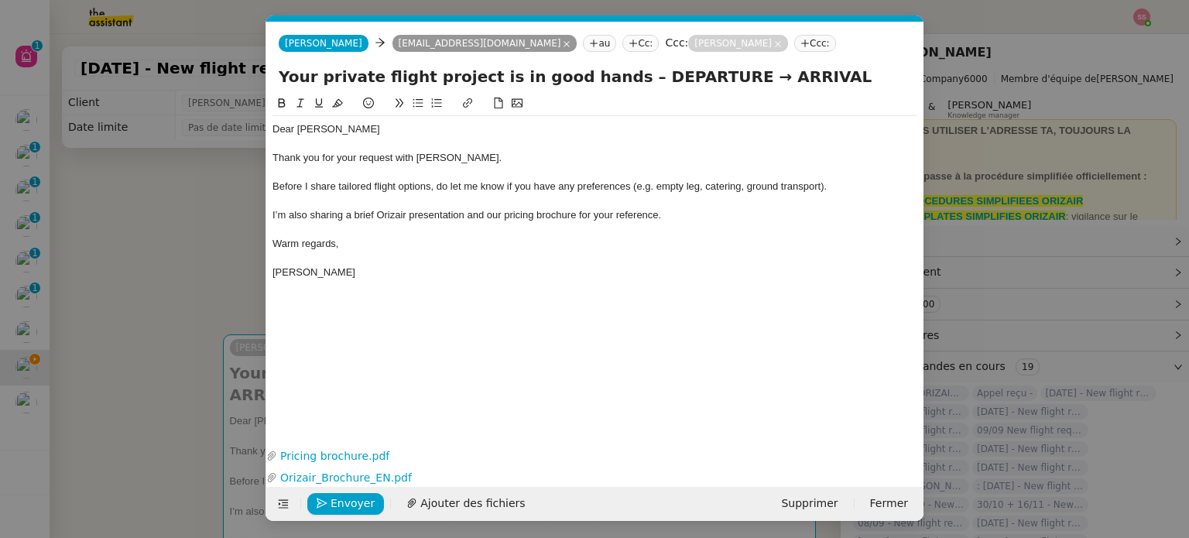
click at [185, 302] on nz-modal-container "acc Service ✈️Orizair - Acc usé de réception de la demande (FR) - En cours de v…" at bounding box center [594, 269] width 1189 height 538
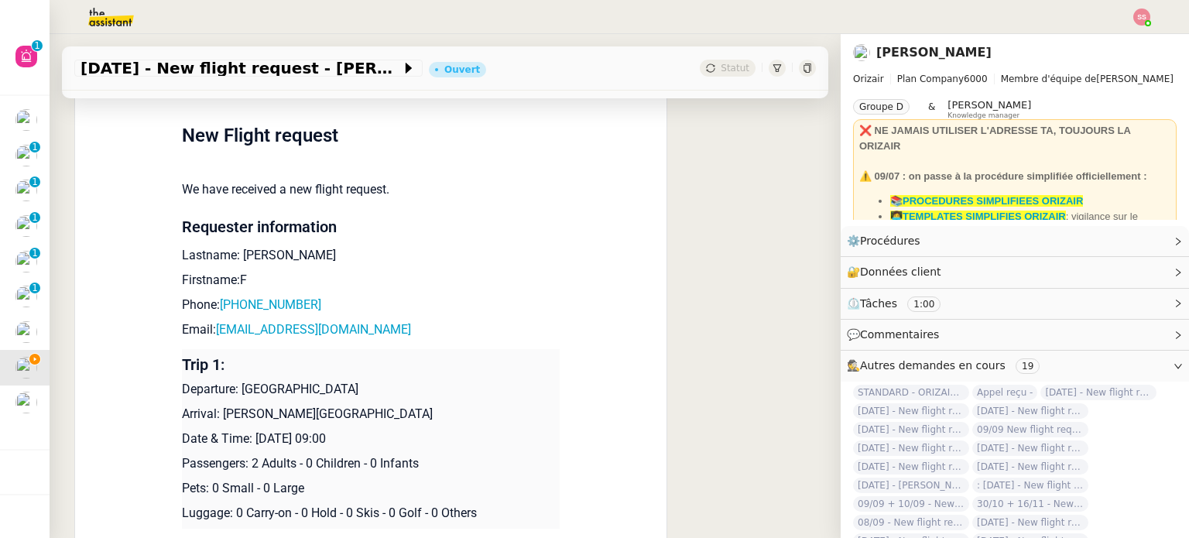
scroll to position [697, 0]
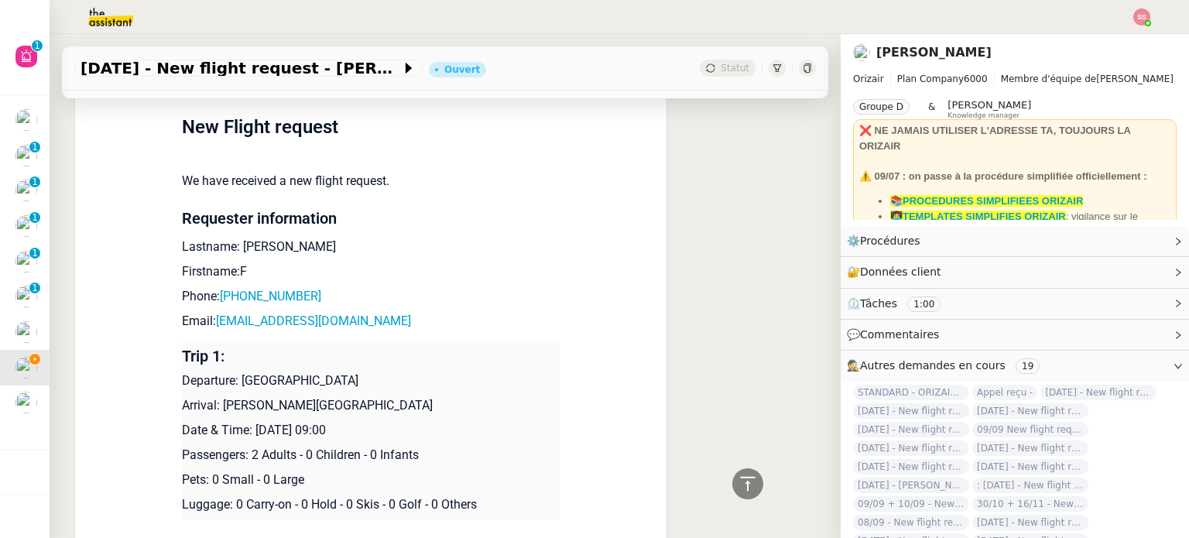
drag, startPoint x: 235, startPoint y: 361, endPoint x: 385, endPoint y: 362, distance: 149.4
click at [385, 372] on p "Departure: [GEOGRAPHIC_DATA]" at bounding box center [371, 381] width 378 height 19
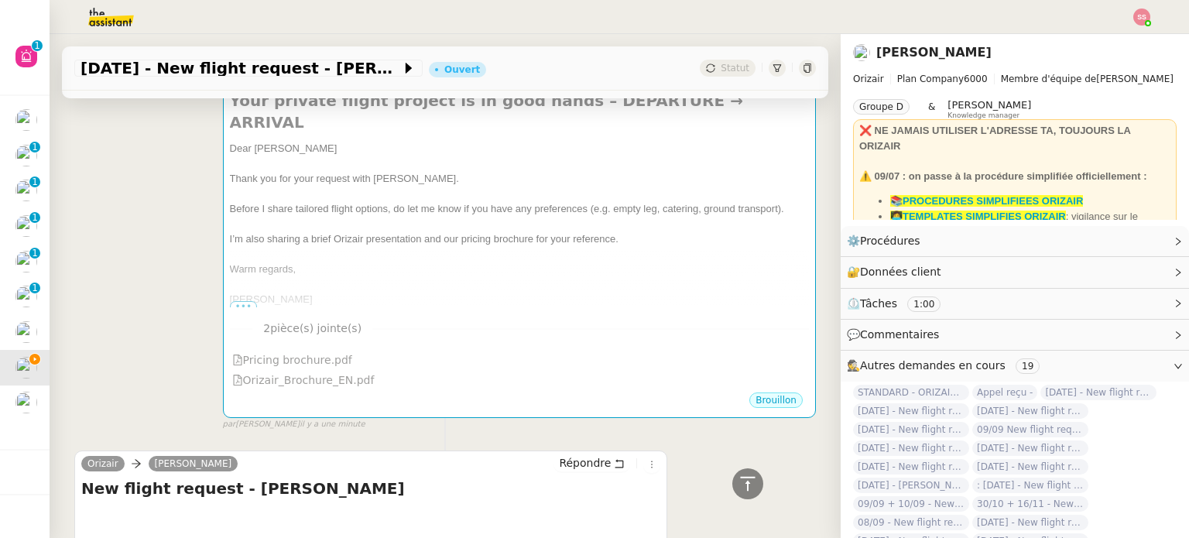
scroll to position [155, 0]
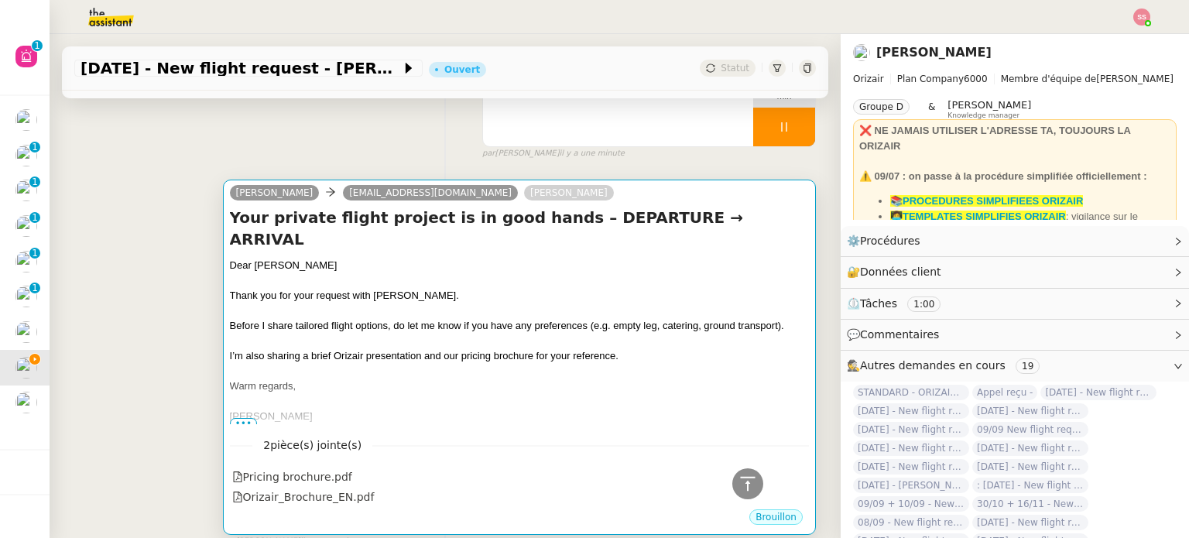
click at [493, 304] on div at bounding box center [519, 311] width 579 height 15
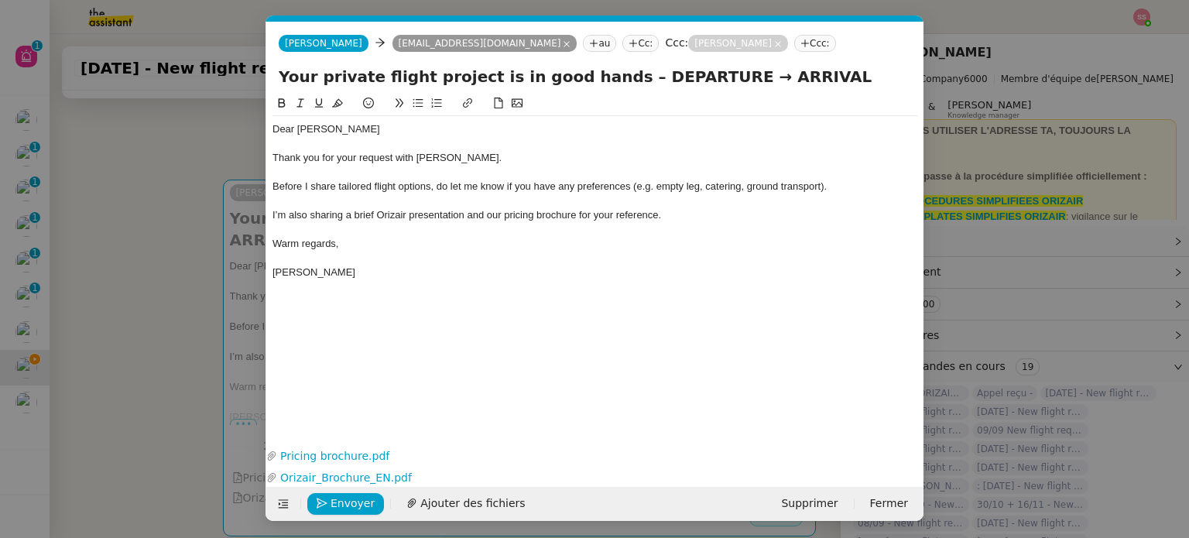
scroll to position [0, 47]
drag, startPoint x: 697, startPoint y: 74, endPoint x: 604, endPoint y: 76, distance: 92.9
click at [604, 76] on input "Your private flight project is in good hands – DEPARTURE → ARRIVAL" at bounding box center [595, 76] width 633 height 23
paste input "[GEOGRAPHIC_DATA]"
type input "Your private flight project is in good hands – [GEOGRAPHIC_DATA]→ ARRIVAL"
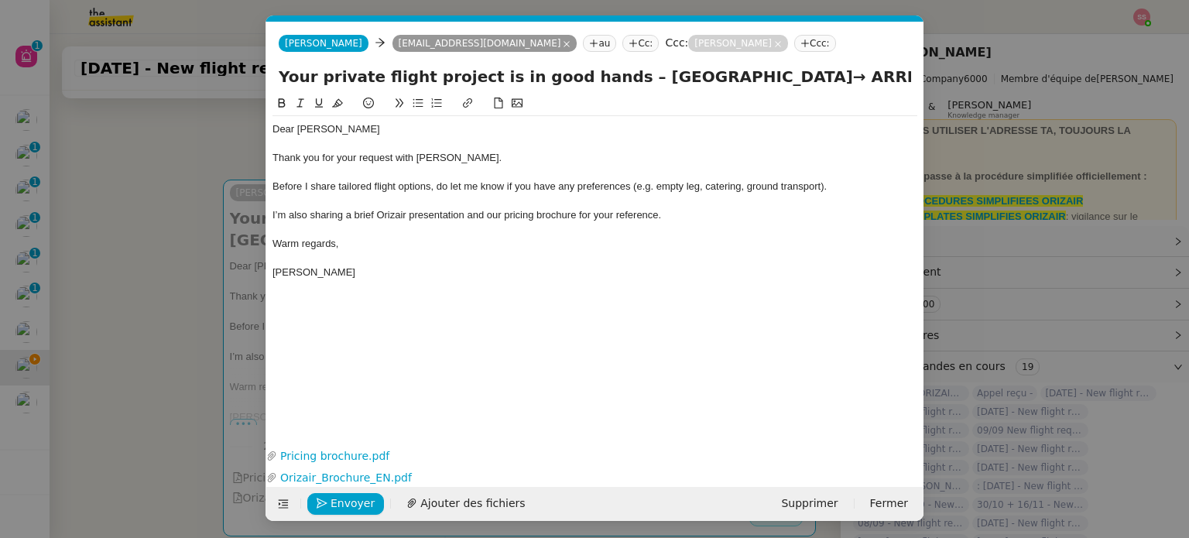
click at [168, 294] on nz-modal-container "acc Service ✈️Orizair - Acc usé de réception de la demande (FR) - En cours de v…" at bounding box center [594, 269] width 1189 height 538
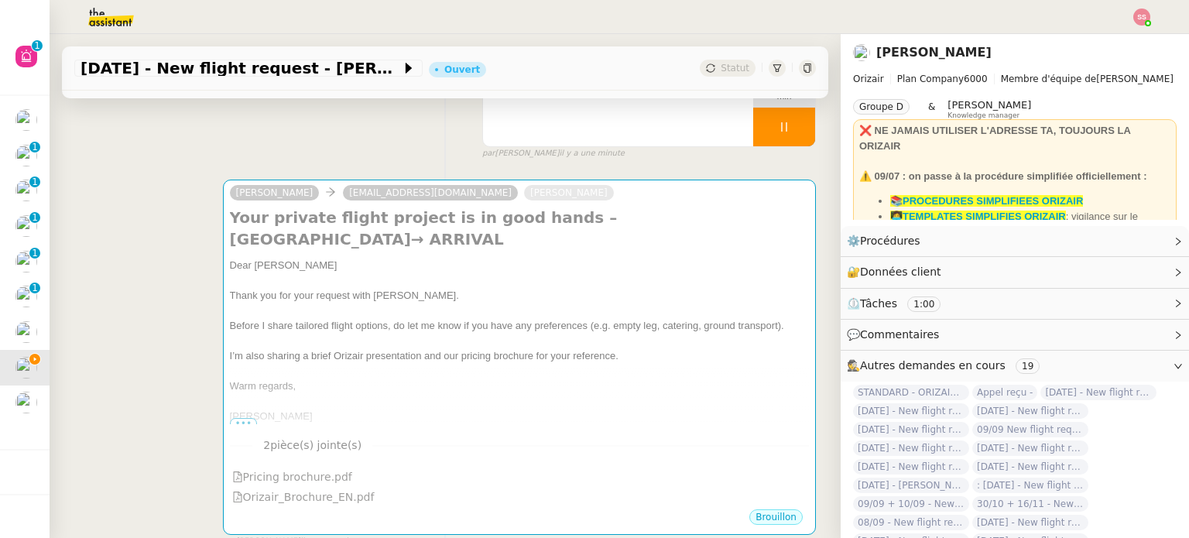
scroll to position [774, 0]
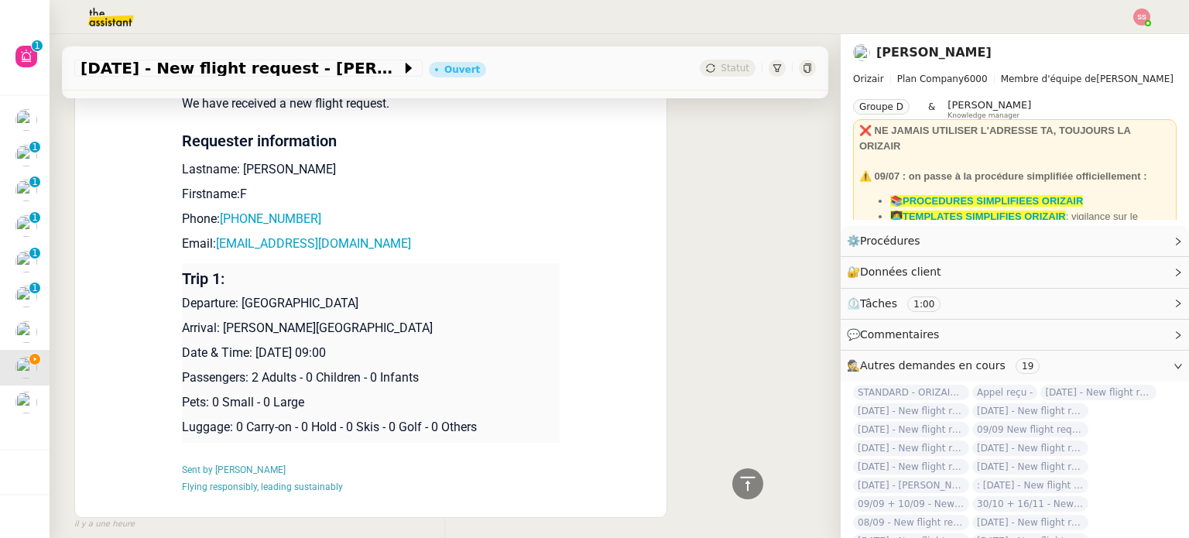
drag, startPoint x: 214, startPoint y: 330, endPoint x: 474, endPoint y: 321, distance: 260.3
click at [474, 321] on td "Trip 1: Departure: [GEOGRAPHIC_DATA] Arrival: [PERSON_NAME][GEOGRAPHIC_DATA] Da…" at bounding box center [371, 353] width 378 height 180
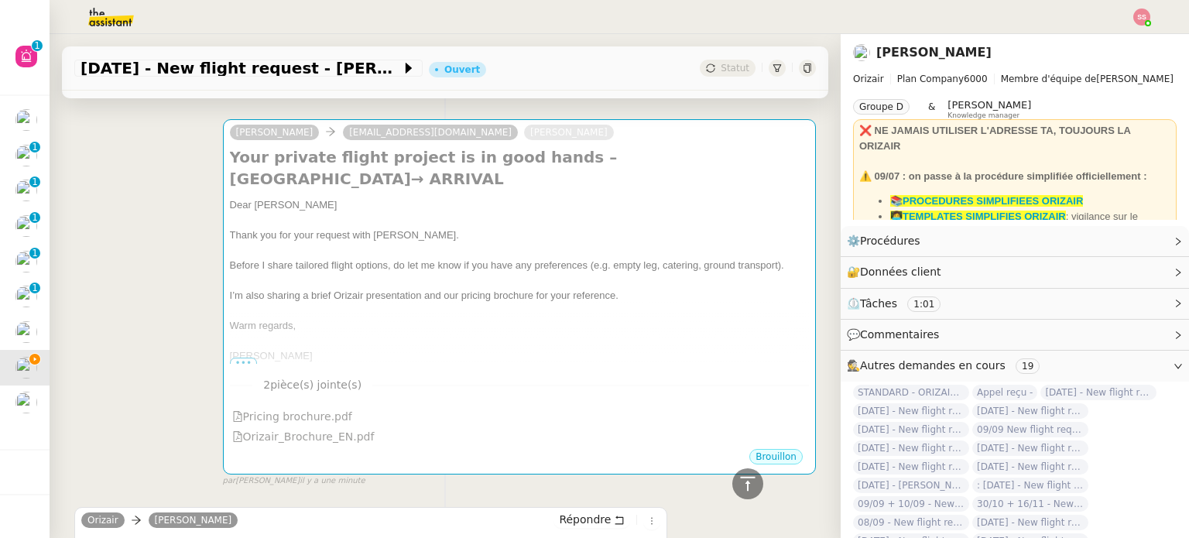
scroll to position [77, 0]
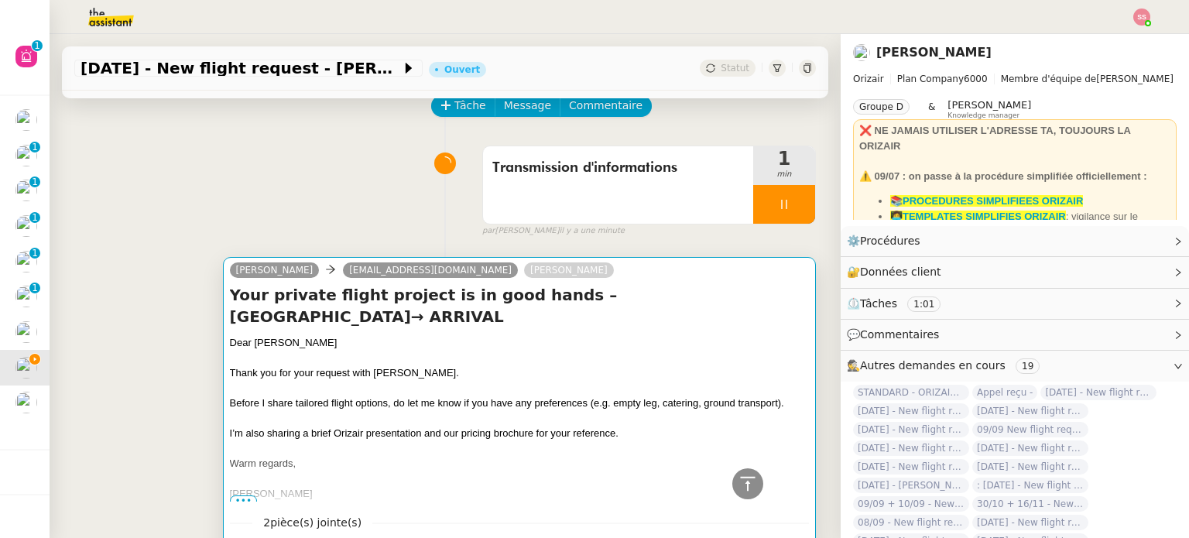
click at [579, 318] on h4 "Your private flight project is in good hands – [GEOGRAPHIC_DATA]→ ARRIVAL" at bounding box center [519, 305] width 579 height 43
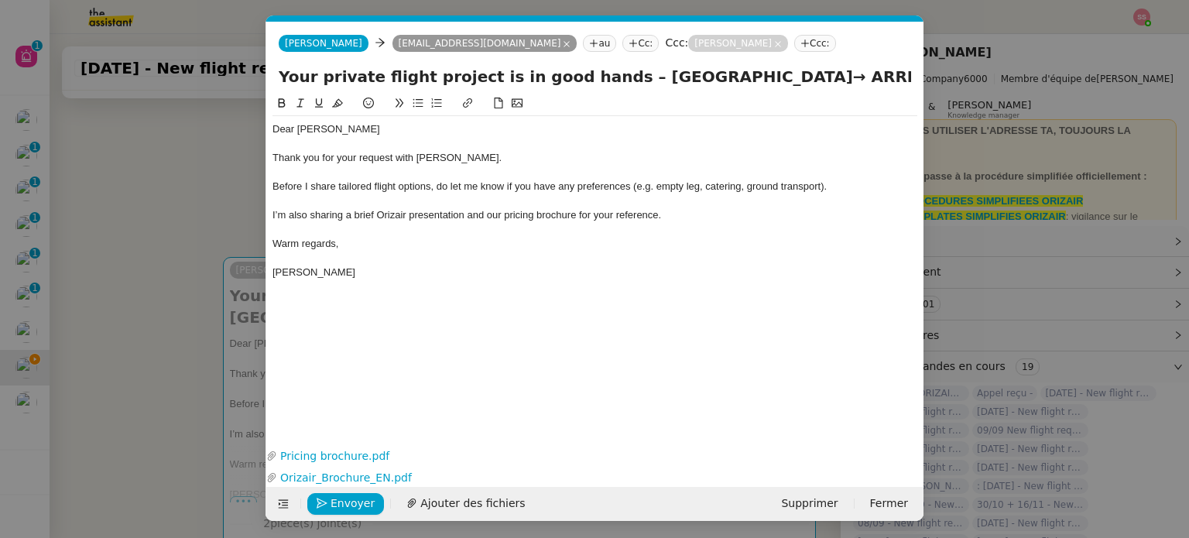
scroll to position [0, 47]
drag, startPoint x: 811, startPoint y: 74, endPoint x: 900, endPoint y: 80, distance: 89.3
click at [900, 80] on input "Your private flight project is in good hands – [GEOGRAPHIC_DATA]→ ARRIVAL" at bounding box center [595, 76] width 633 height 23
paste input "[PERSON_NAME][GEOGRAPHIC_DATA]"
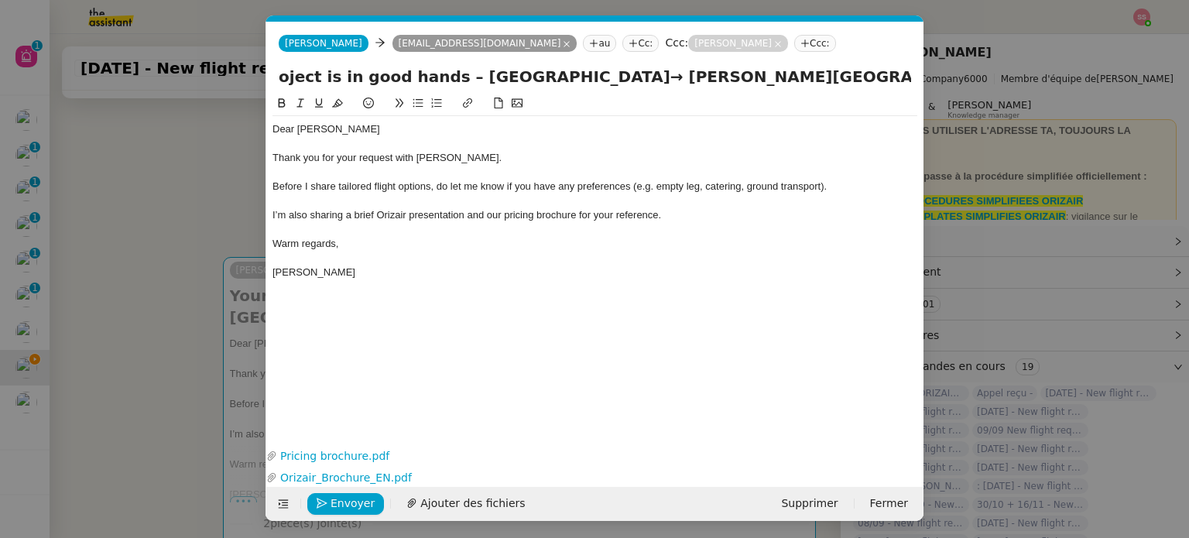
type input "Your private flight project is in good hands – [GEOGRAPHIC_DATA]→ [PERSON_NAME]…"
click at [717, 194] on div "Before I share tailored flight options, do let me know if you have any preferen…" at bounding box center [595, 187] width 645 height 14
click at [179, 251] on nz-modal-container "acc Service ✈️Orizair - Acc usé de réception de la demande (FR) - En cours de v…" at bounding box center [594, 269] width 1189 height 538
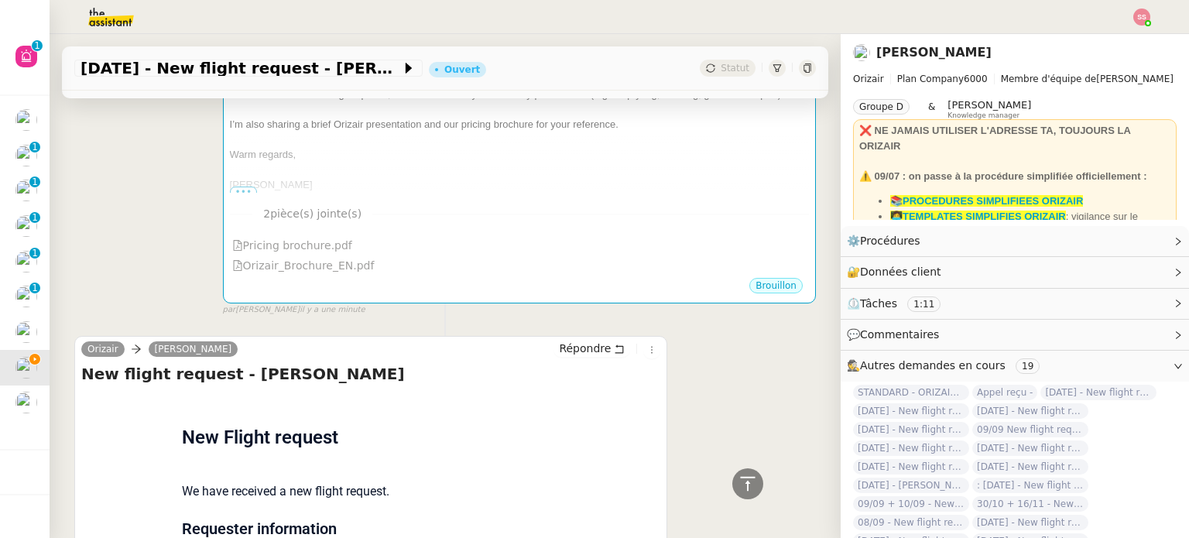
scroll to position [232, 0]
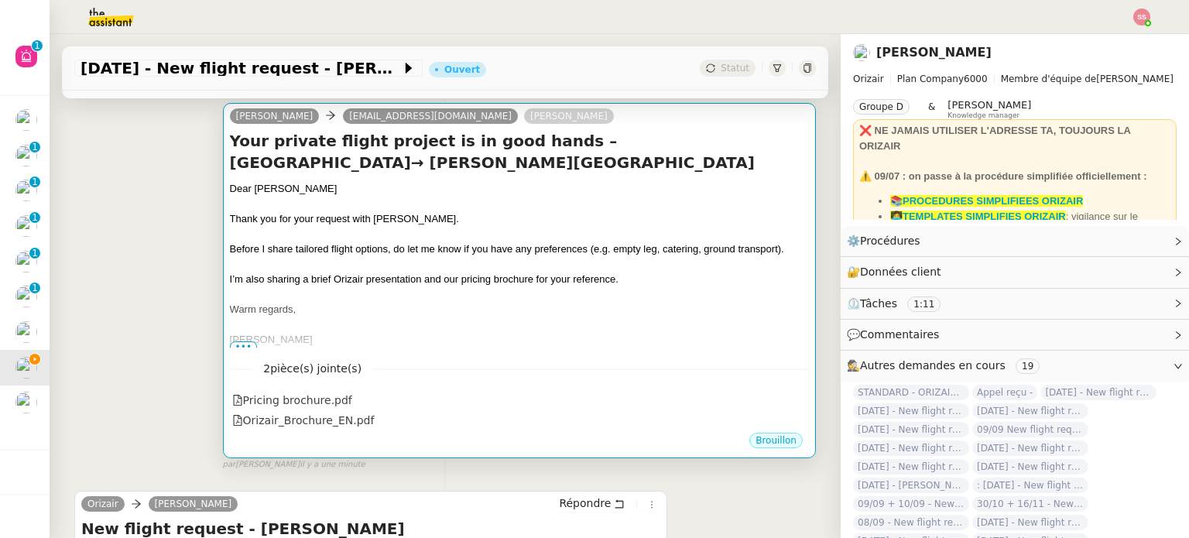
click at [446, 278] on span "I’m also sharing a brief Orizair presentation and our pricing brochure for your…" at bounding box center [424, 279] width 389 height 12
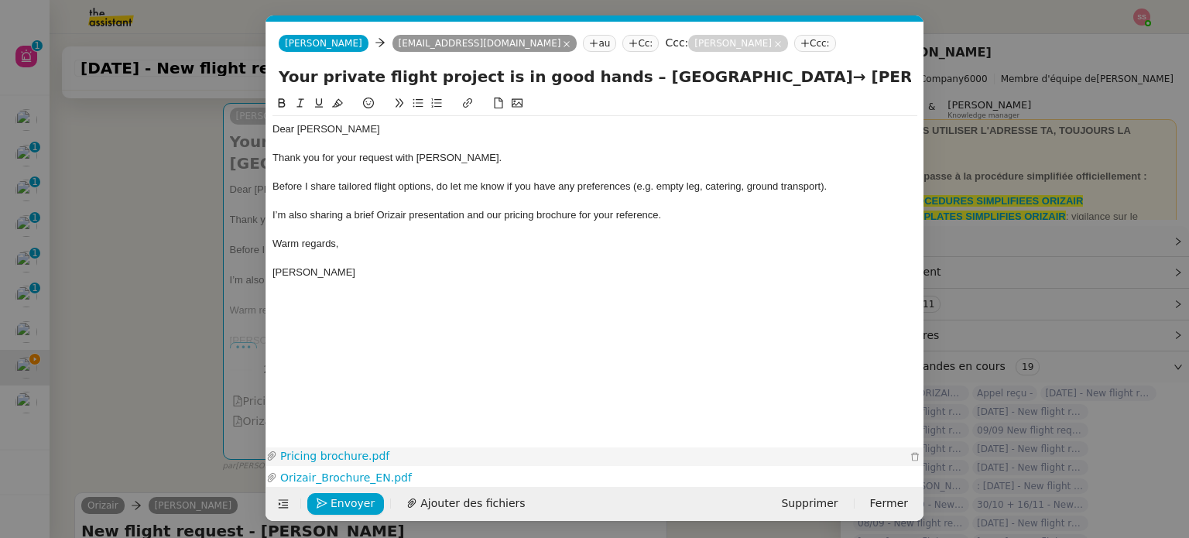
scroll to position [0, 47]
click at [356, 506] on span "Envoyer" at bounding box center [353, 504] width 44 height 18
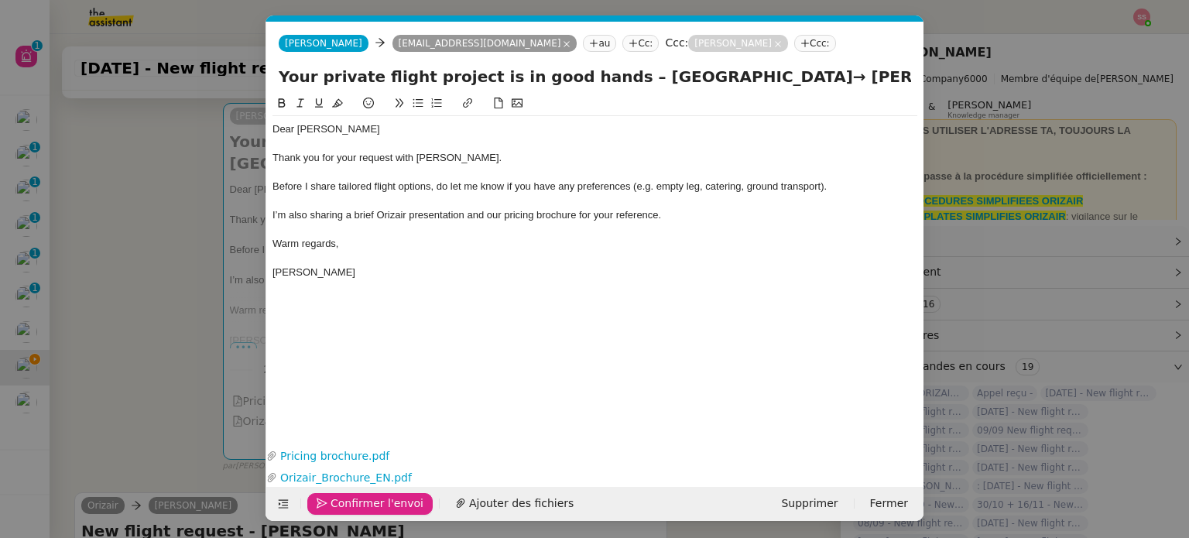
click at [356, 506] on span "Confirmer l'envoi" at bounding box center [377, 504] width 93 height 18
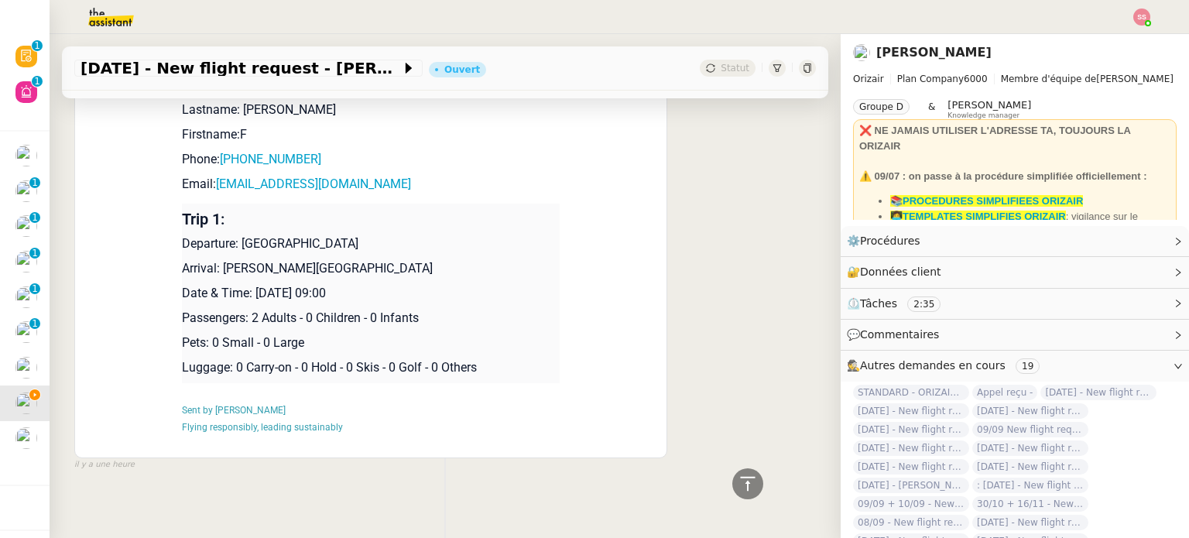
scroll to position [876, 0]
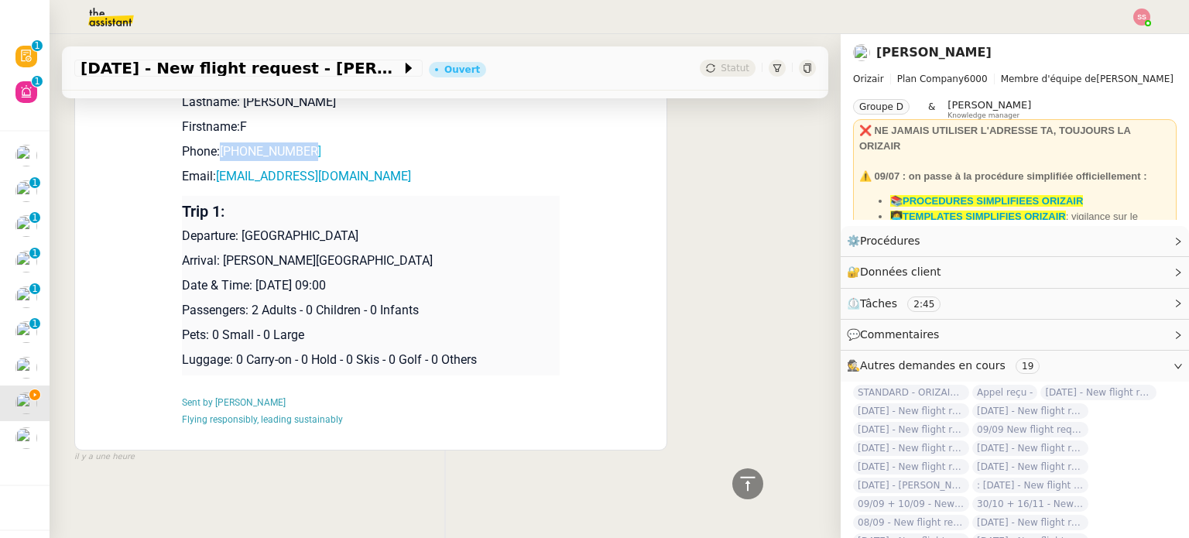
drag, startPoint x: 312, startPoint y: 141, endPoint x: 218, endPoint y: 141, distance: 93.7
click at [218, 142] on p "Phone: [PHONE_NUMBER]" at bounding box center [371, 151] width 378 height 19
drag, startPoint x: 356, startPoint y: 177, endPoint x: 212, endPoint y: 170, distance: 144.2
click at [212, 170] on p "Email: [EMAIL_ADDRESS][DOMAIN_NAME]" at bounding box center [371, 176] width 378 height 19
click at [395, 150] on p "Phone: [PHONE_NUMBER]" at bounding box center [371, 151] width 378 height 19
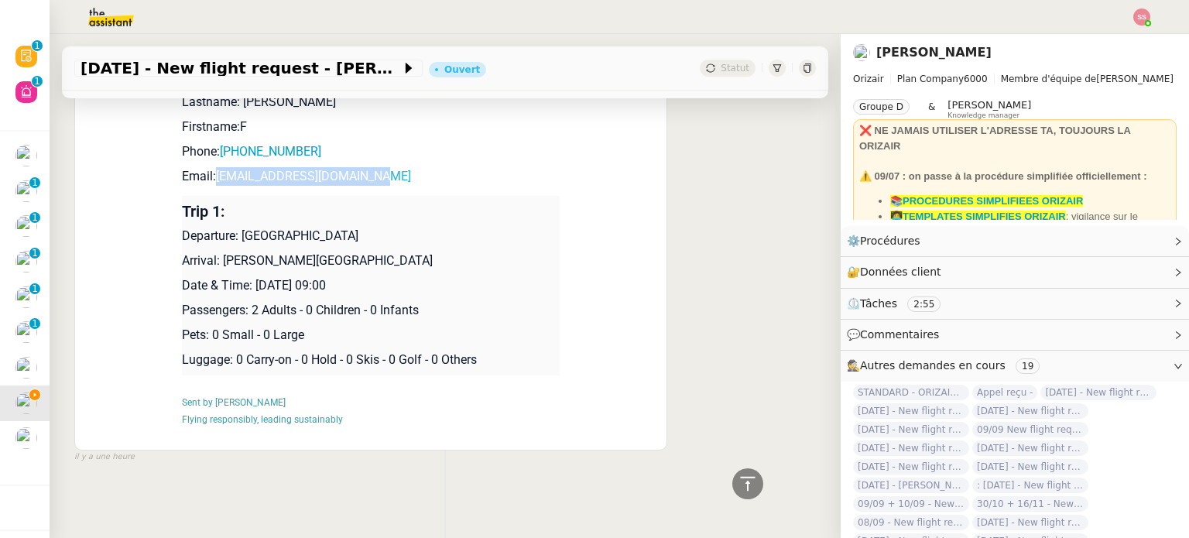
drag, startPoint x: 359, startPoint y: 172, endPoint x: 211, endPoint y: 170, distance: 148.7
click at [211, 170] on p "Email: [EMAIL_ADDRESS][DOMAIN_NAME]" at bounding box center [371, 176] width 378 height 19
drag, startPoint x: 235, startPoint y: 226, endPoint x: 389, endPoint y: 228, distance: 154.1
click at [389, 228] on p "Departure: [GEOGRAPHIC_DATA]" at bounding box center [371, 236] width 378 height 19
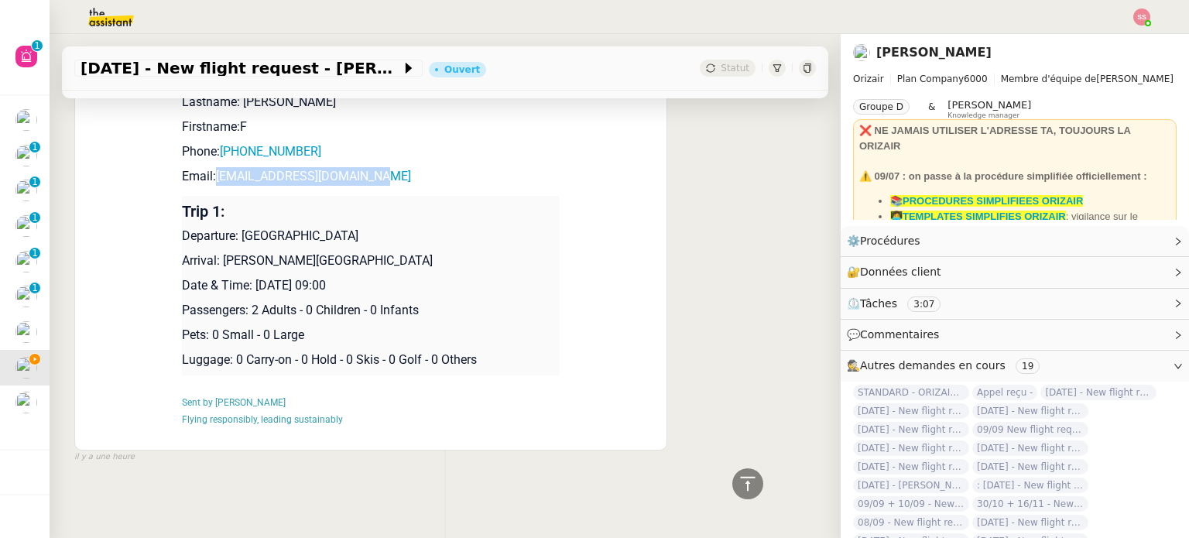
drag, startPoint x: 214, startPoint y: 250, endPoint x: 514, endPoint y: 247, distance: 300.4
click at [514, 252] on p "Arrival: [PERSON_NAME][GEOGRAPHIC_DATA]" at bounding box center [371, 261] width 378 height 19
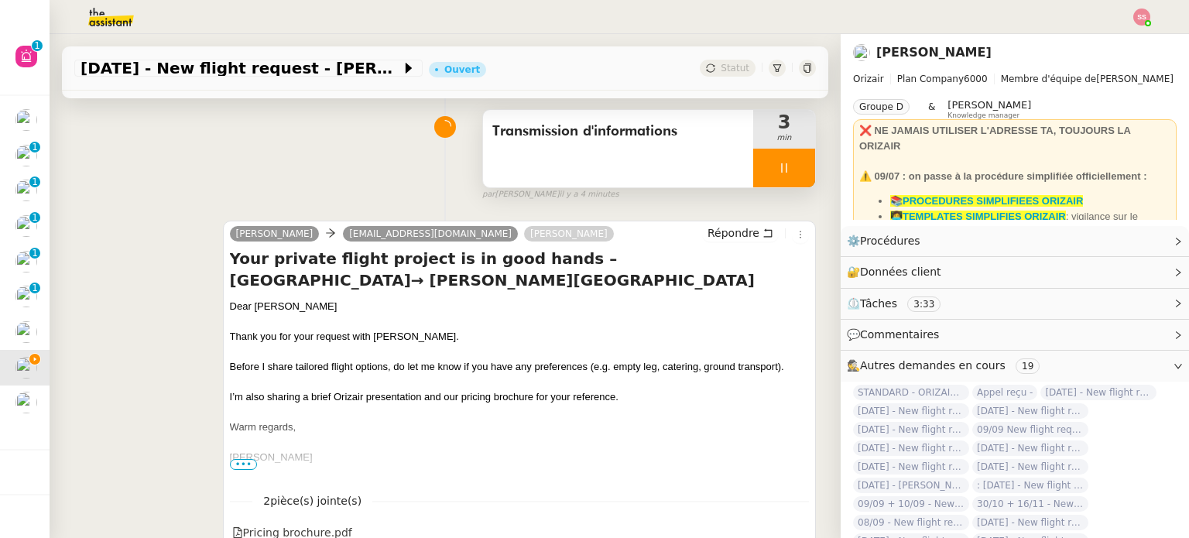
scroll to position [0, 0]
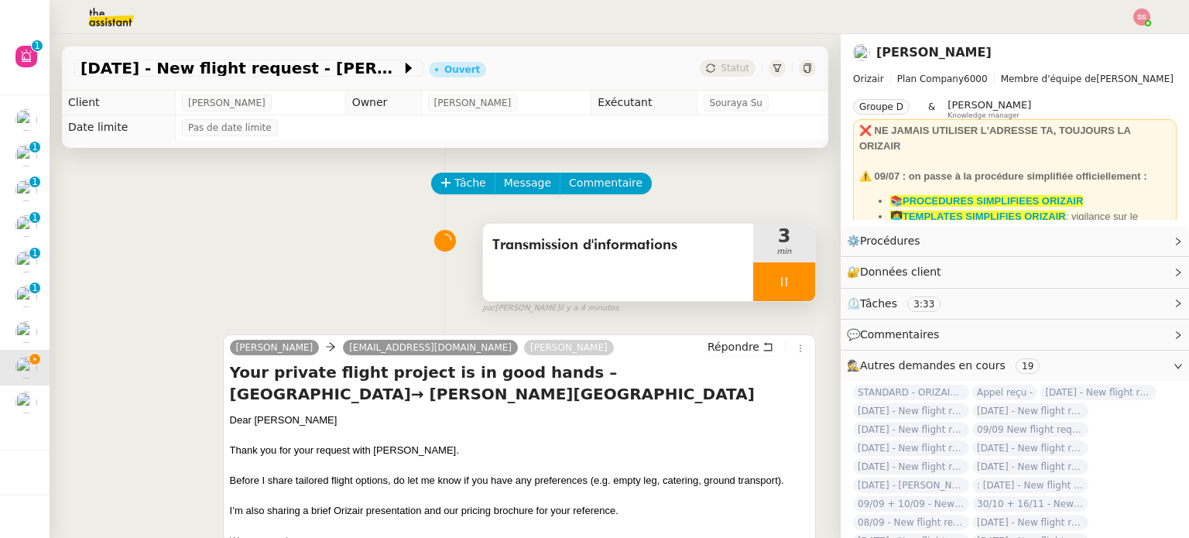
click at [786, 285] on div at bounding box center [784, 281] width 62 height 39
click at [794, 285] on icon at bounding box center [800, 282] width 12 height 12
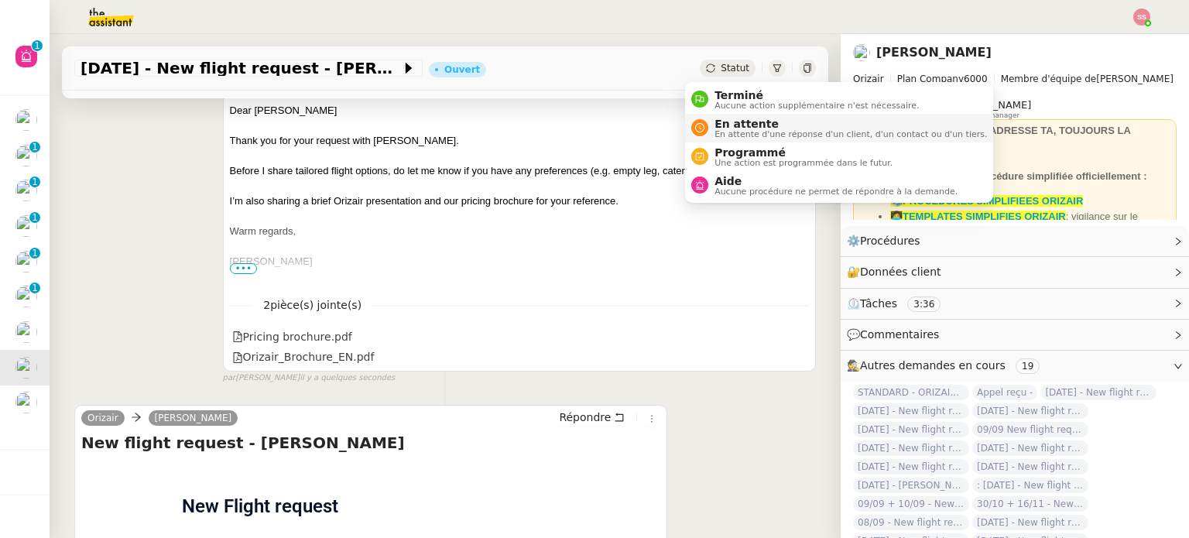
click at [718, 123] on span "En attente" at bounding box center [851, 124] width 273 height 12
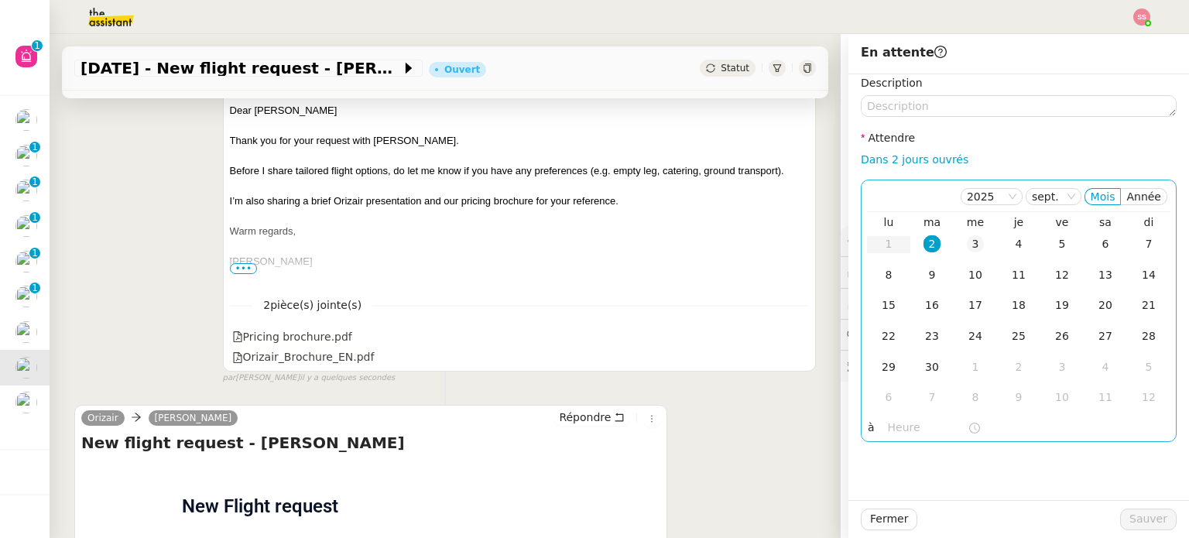
click at [967, 244] on div "3" at bounding box center [975, 243] width 17 height 17
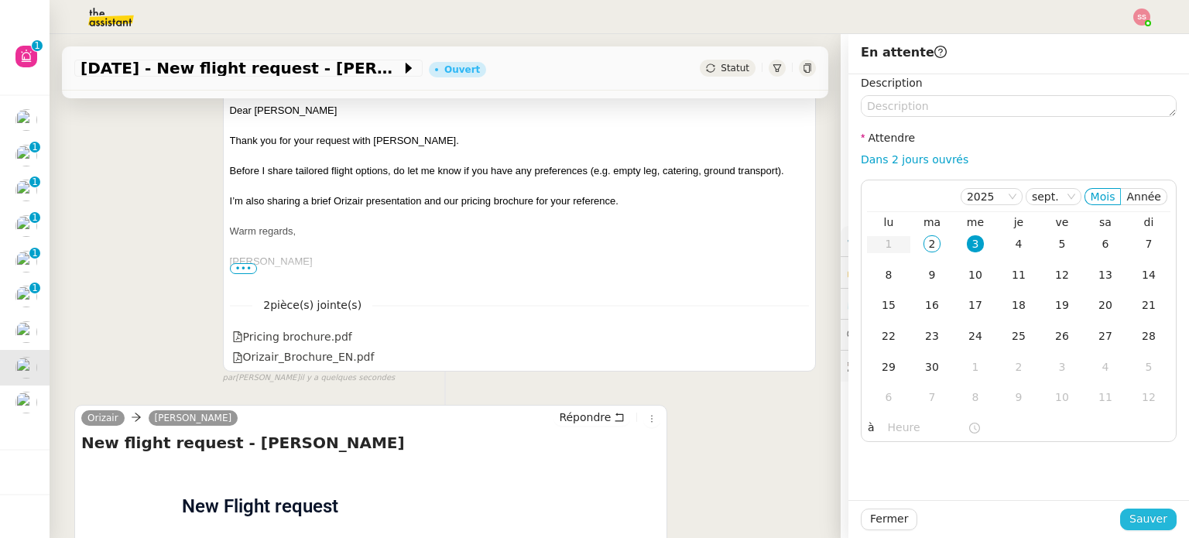
click at [1130, 516] on span "Sauver" at bounding box center [1149, 519] width 38 height 18
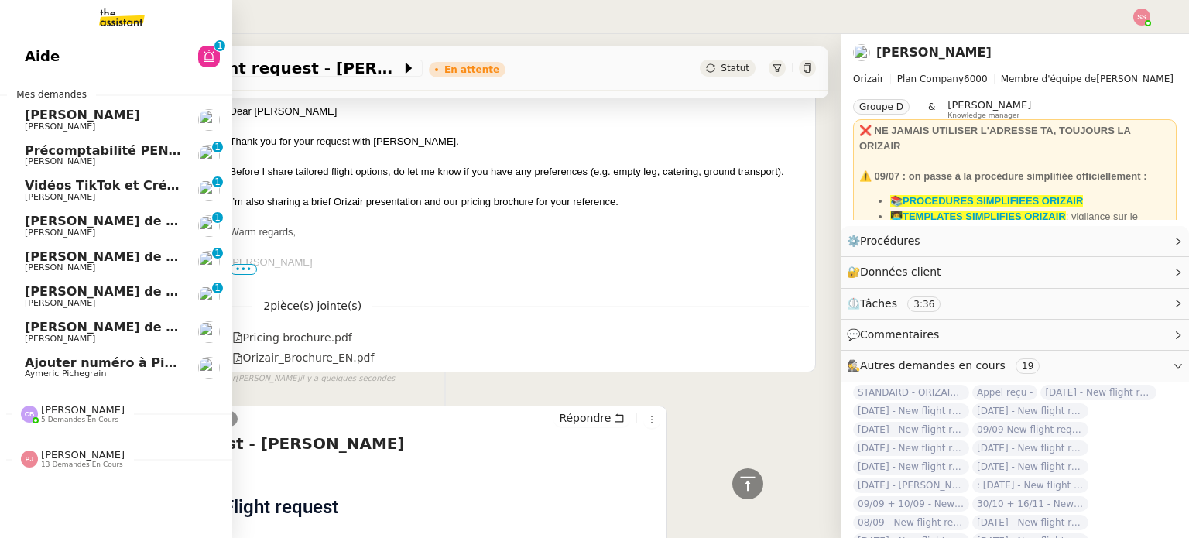
click at [104, 360] on span "Ajouter numéro à Pipedrive" at bounding box center [121, 362] width 193 height 15
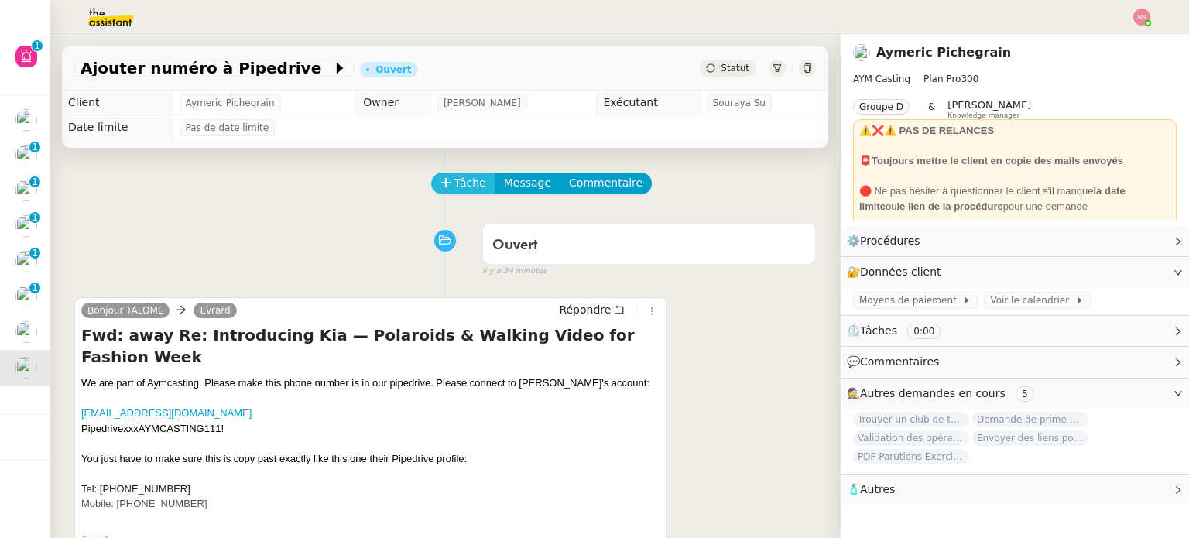
click at [455, 185] on span "Tâche" at bounding box center [471, 183] width 32 height 18
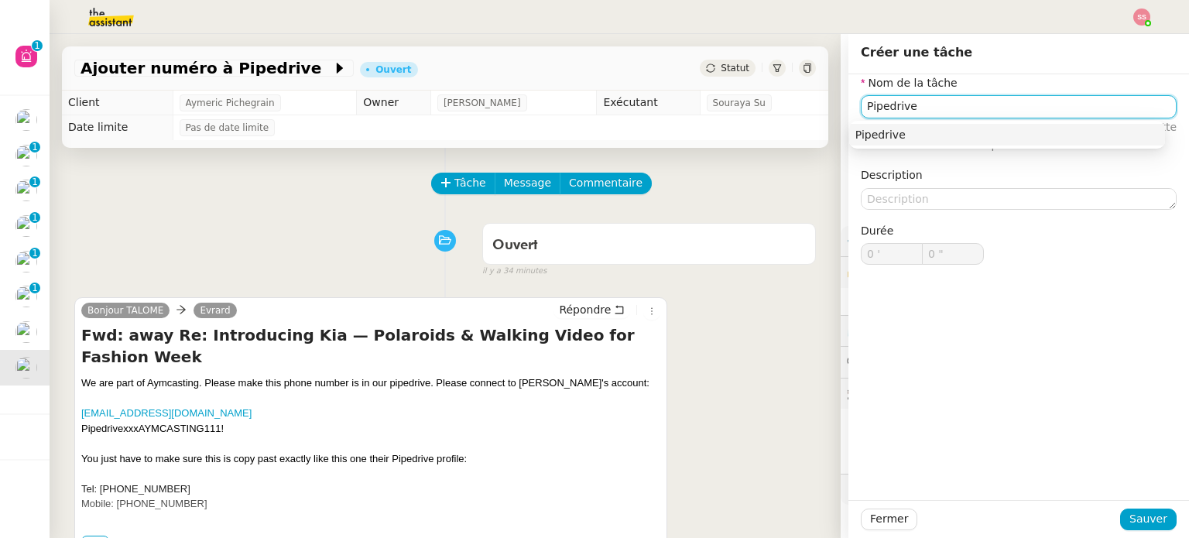
type input "Pipedrive"
click at [1045, 147] on div "Pipedrive" at bounding box center [1007, 135] width 316 height 28
click at [1048, 142] on div "Pipedrive" at bounding box center [1008, 135] width 304 height 14
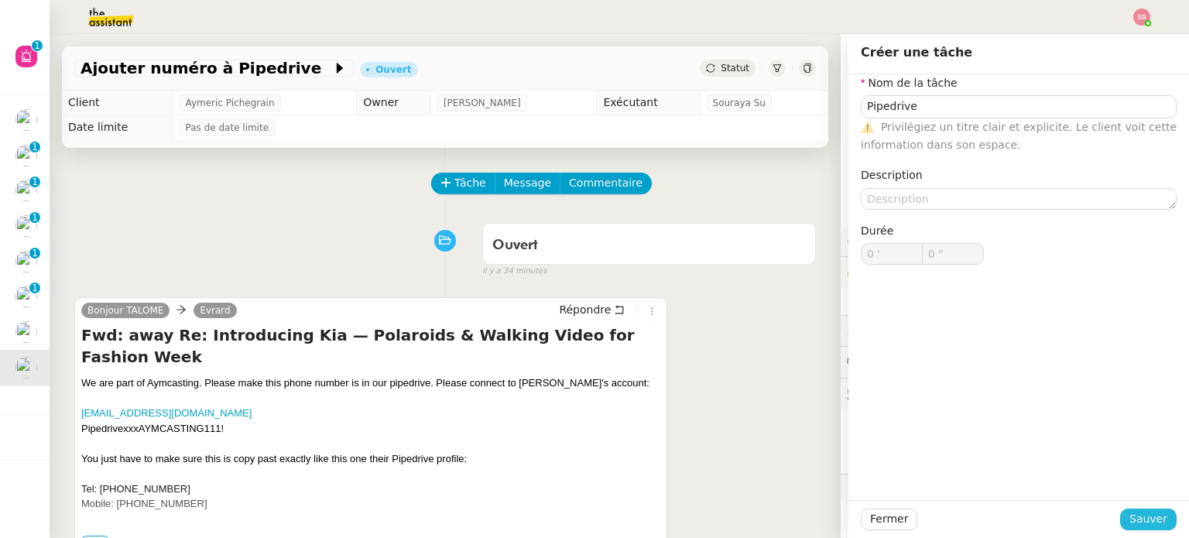
click at [1130, 526] on span "Sauver" at bounding box center [1149, 519] width 38 height 18
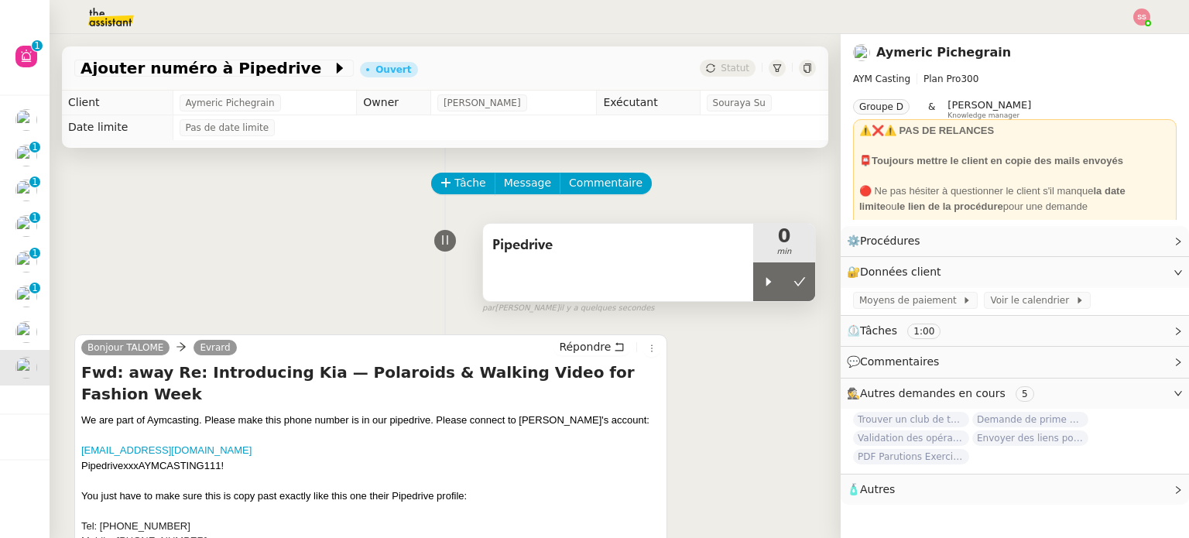
click at [728, 281] on div "Pipedrive" at bounding box center [618, 262] width 270 height 77
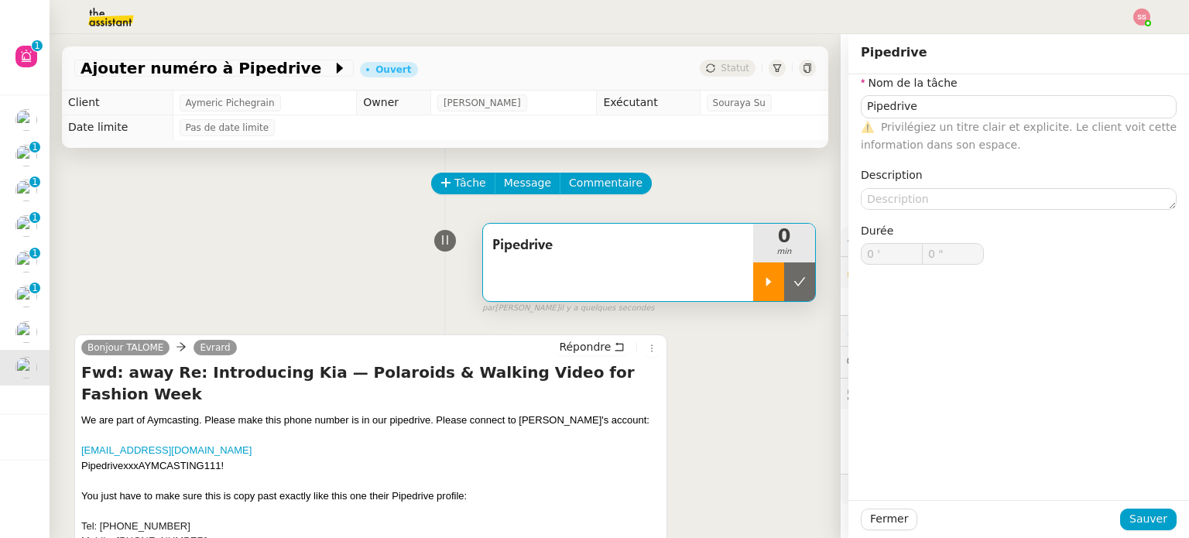
click at [753, 275] on div at bounding box center [768, 281] width 31 height 39
click at [734, 379] on div "Bonjour TALOME [PERSON_NAME] Répondre Fwd: away Re: Introducing Kia — Polaroids…" at bounding box center [445, 466] width 742 height 290
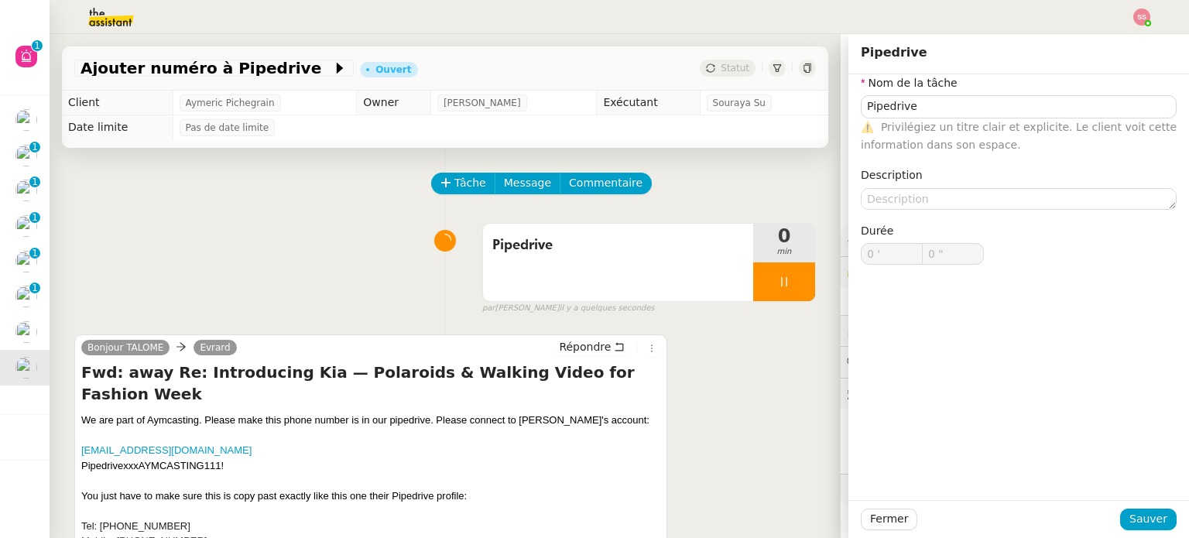
type input "Pipedrive"
type input "0 '"
type input "0 ""
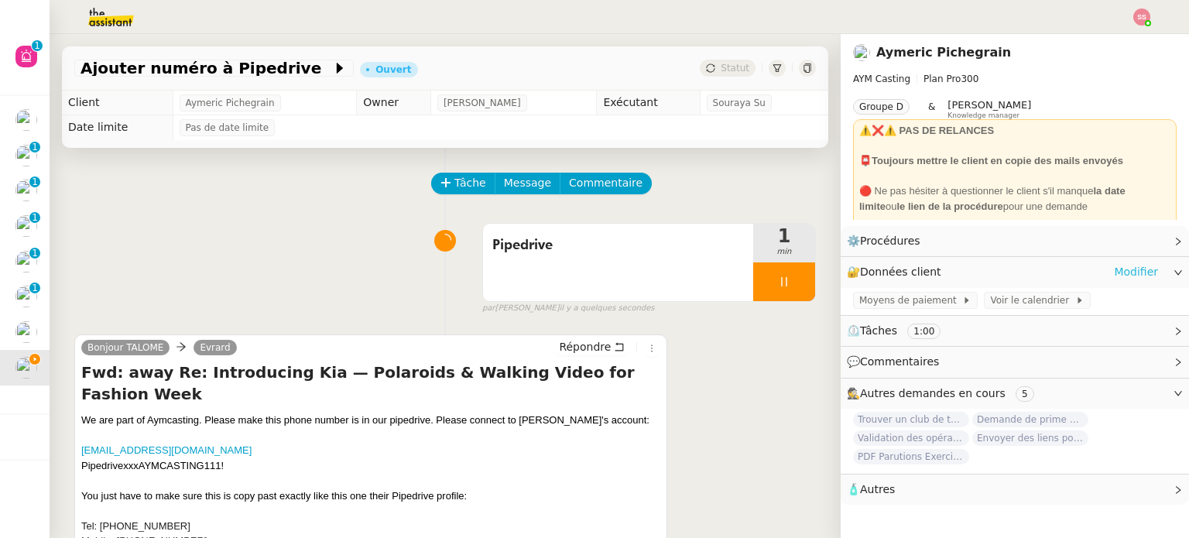
click at [1121, 269] on link "Modifier" at bounding box center [1136, 272] width 44 height 18
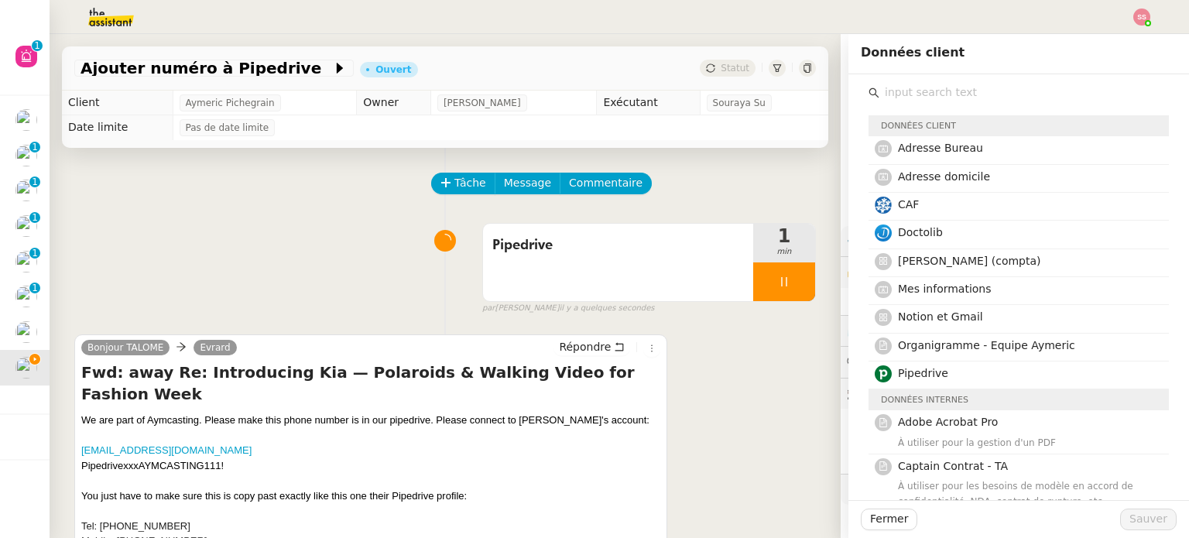
click at [670, 397] on div "Bonjour TALOME [PERSON_NAME] Répondre Fwd: away Re: Introducing Kia — Polaroids…" at bounding box center [445, 466] width 742 height 290
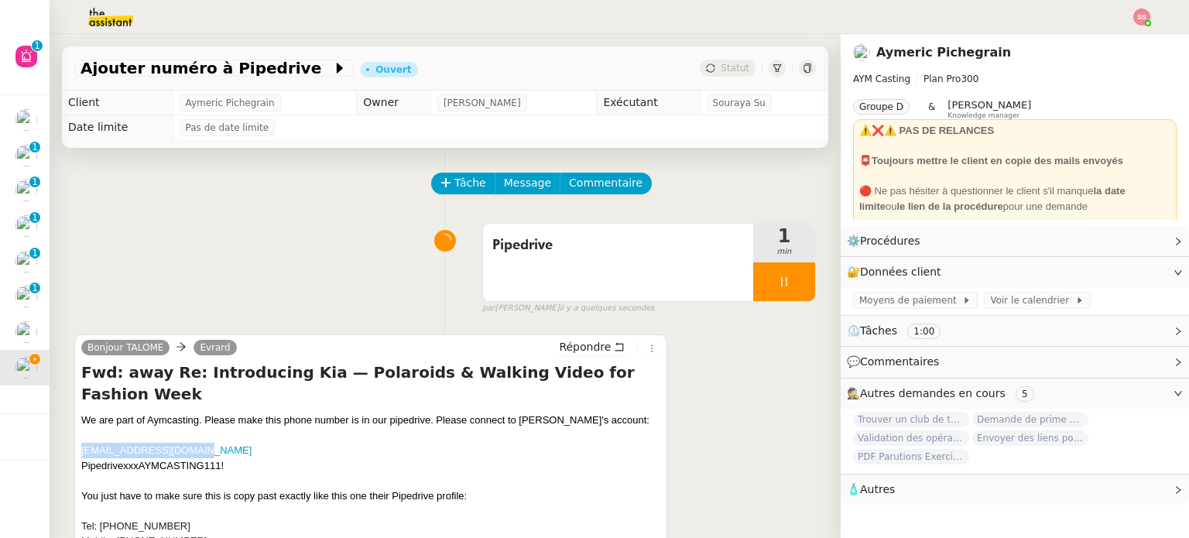
drag, startPoint x: 211, startPoint y: 428, endPoint x: 85, endPoint y: 424, distance: 126.3
click at [81, 443] on div "[EMAIL_ADDRESS][DOMAIN_NAME] PipedrivexxxAYMCASTING111!" at bounding box center [370, 458] width 579 height 30
drag, startPoint x: 226, startPoint y: 441, endPoint x: 73, endPoint y: 444, distance: 153.3
click at [73, 444] on div "Tâche Message Commentaire Veuillez patienter une erreur s'est produite 👌👌👌 mess…" at bounding box center [445, 417] width 791 height 538
drag, startPoint x: 217, startPoint y: 433, endPoint x: 70, endPoint y: 435, distance: 147.1
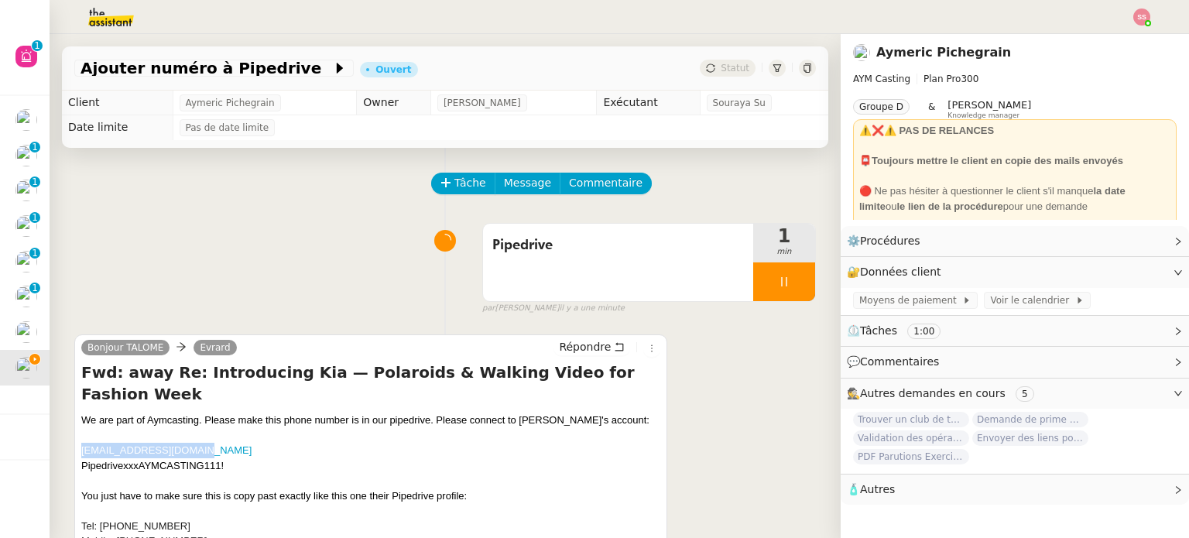
click at [70, 435] on div "Tâche Message Commentaire Veuillez patienter une erreur s'est produite 👌👌👌 mess…" at bounding box center [445, 417] width 791 height 538
drag, startPoint x: 232, startPoint y: 450, endPoint x: 72, endPoint y: 447, distance: 160.3
click at [72, 447] on div "Tâche Message Commentaire Veuillez patienter une erreur s'est produite 👌👌👌 mess…" at bounding box center [445, 417] width 791 height 538
click at [1117, 277] on link "Modifier" at bounding box center [1136, 272] width 44 height 18
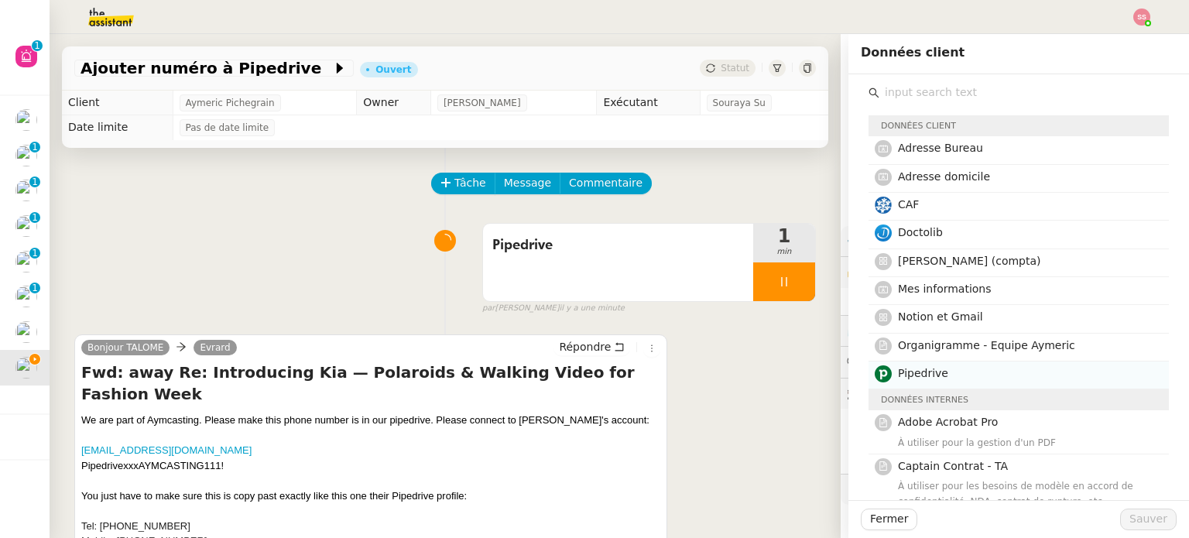
click at [960, 365] on h4 "Pipedrive" at bounding box center [1029, 374] width 262 height 18
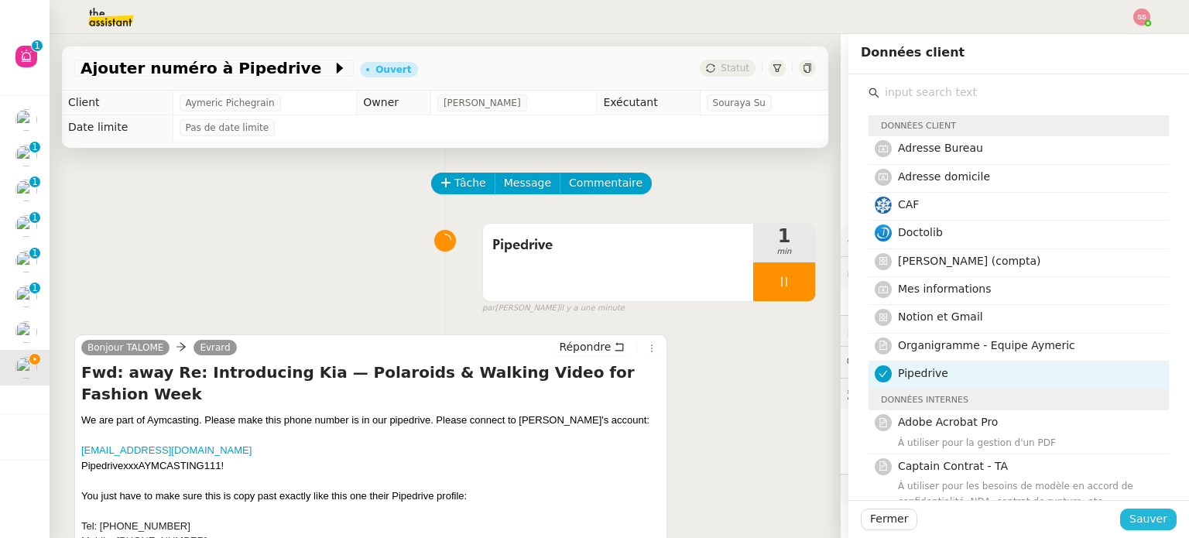
click at [1140, 520] on span "Sauver" at bounding box center [1149, 519] width 38 height 18
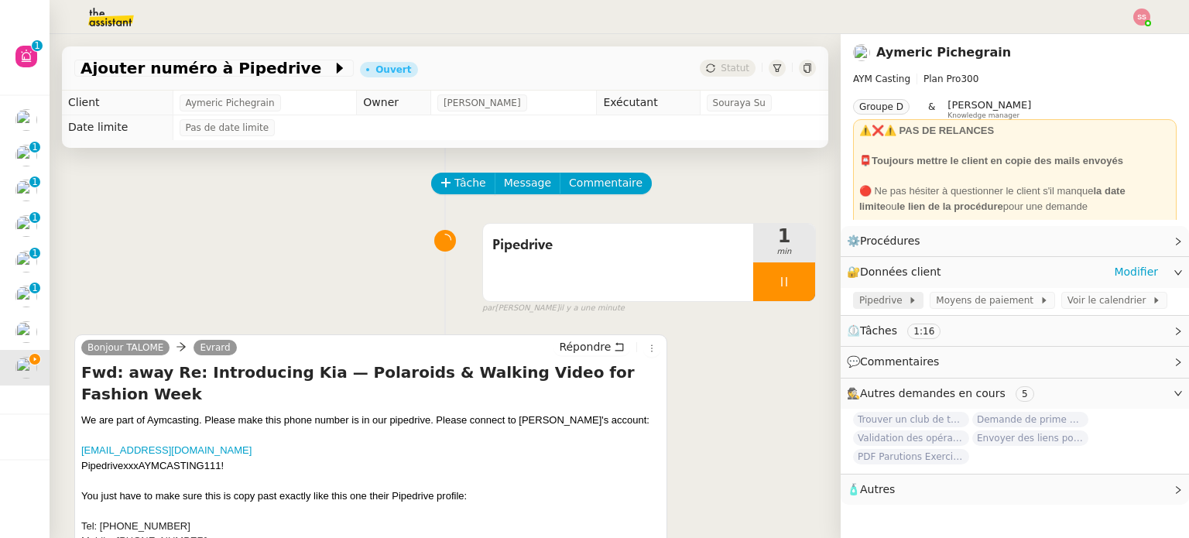
click at [882, 300] on span "Pipedrive" at bounding box center [883, 300] width 49 height 15
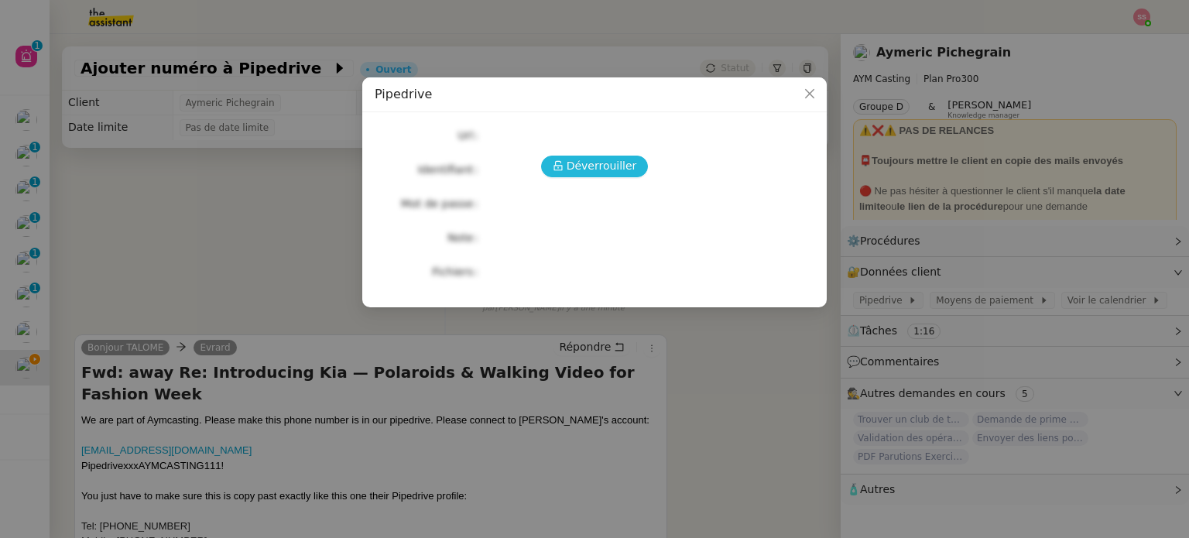
click at [595, 163] on span "Déverrouiller" at bounding box center [602, 166] width 70 height 18
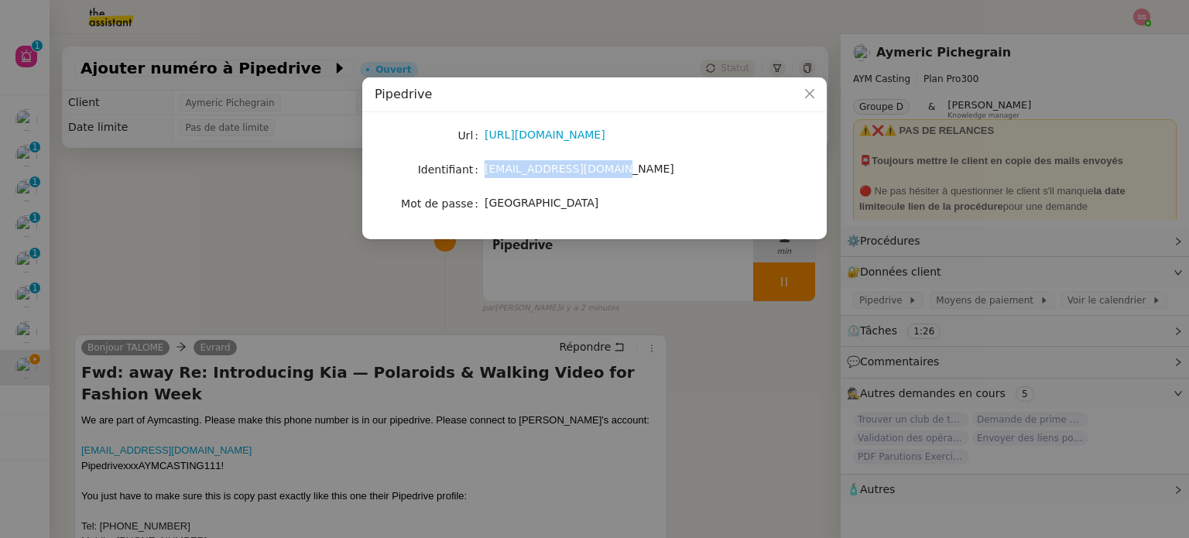
drag, startPoint x: 621, startPoint y: 173, endPoint x: 483, endPoint y: 173, distance: 137.8
click at [483, 173] on nz-form-item "Identifiant [EMAIL_ADDRESS][DOMAIN_NAME]" at bounding box center [595, 170] width 440 height 22
click at [517, 207] on span "[GEOGRAPHIC_DATA]" at bounding box center [542, 203] width 114 height 12
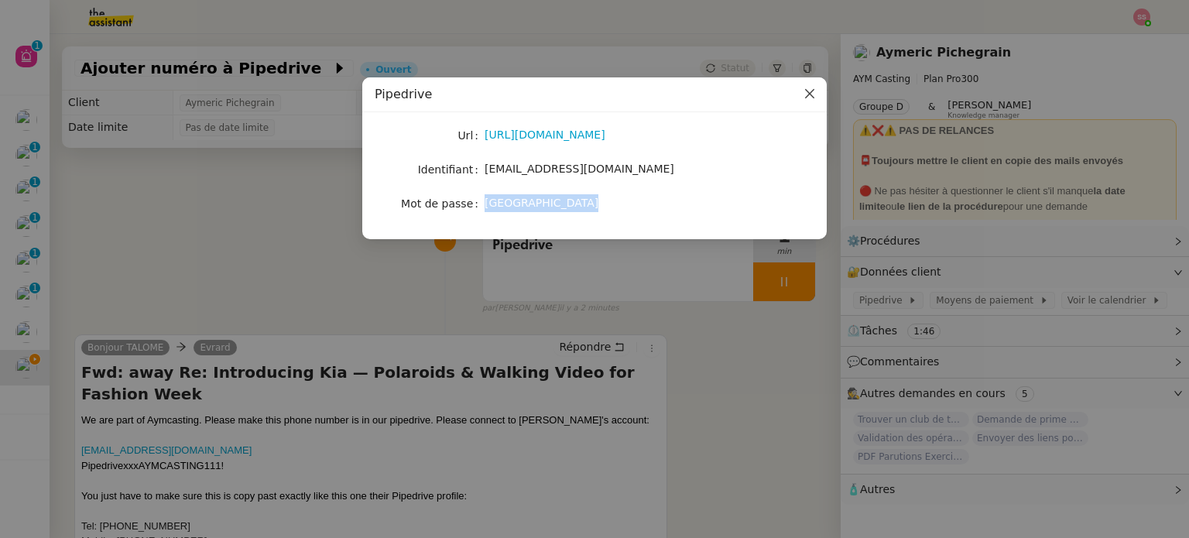
click at [800, 95] on span "Close" at bounding box center [810, 94] width 34 height 34
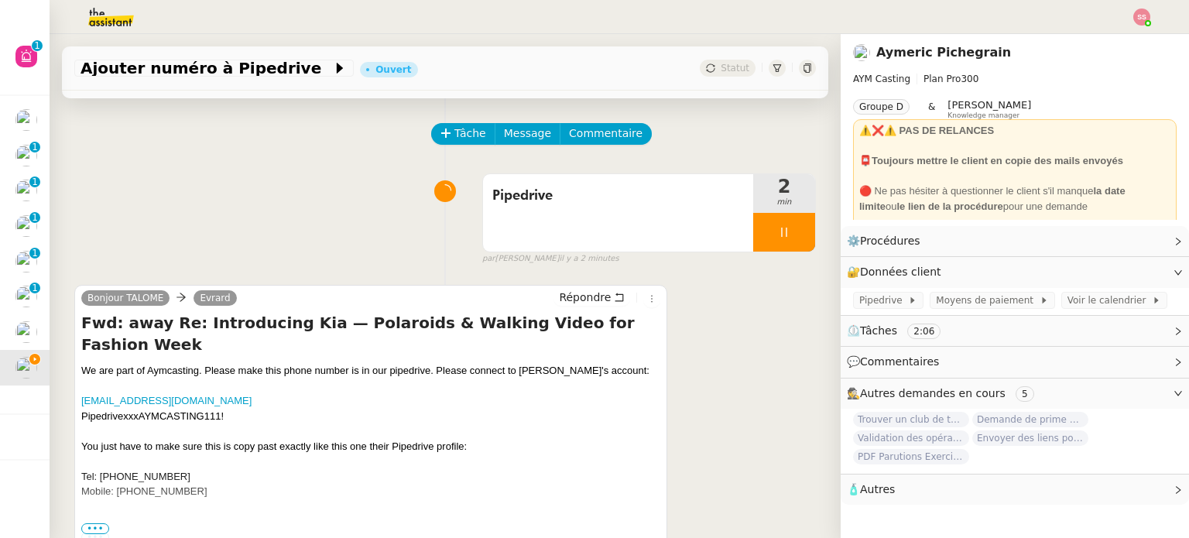
scroll to position [77, 0]
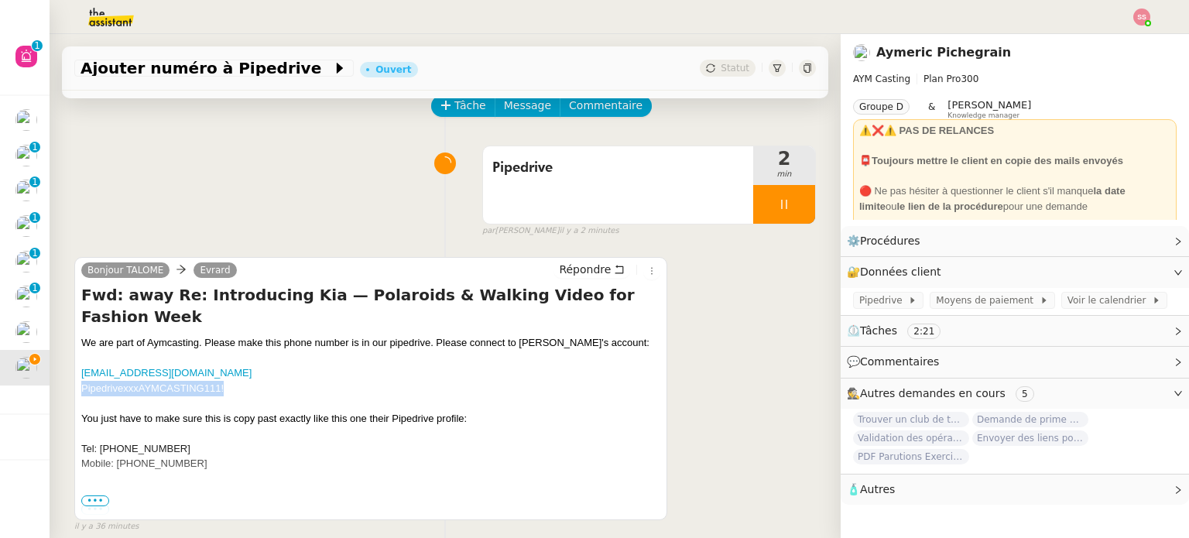
drag, startPoint x: 83, startPoint y: 367, endPoint x: 221, endPoint y: 365, distance: 138.6
click at [221, 365] on div "[EMAIL_ADDRESS][DOMAIN_NAME] PipedrivexxxAYMCASTING111!" at bounding box center [370, 380] width 579 height 30
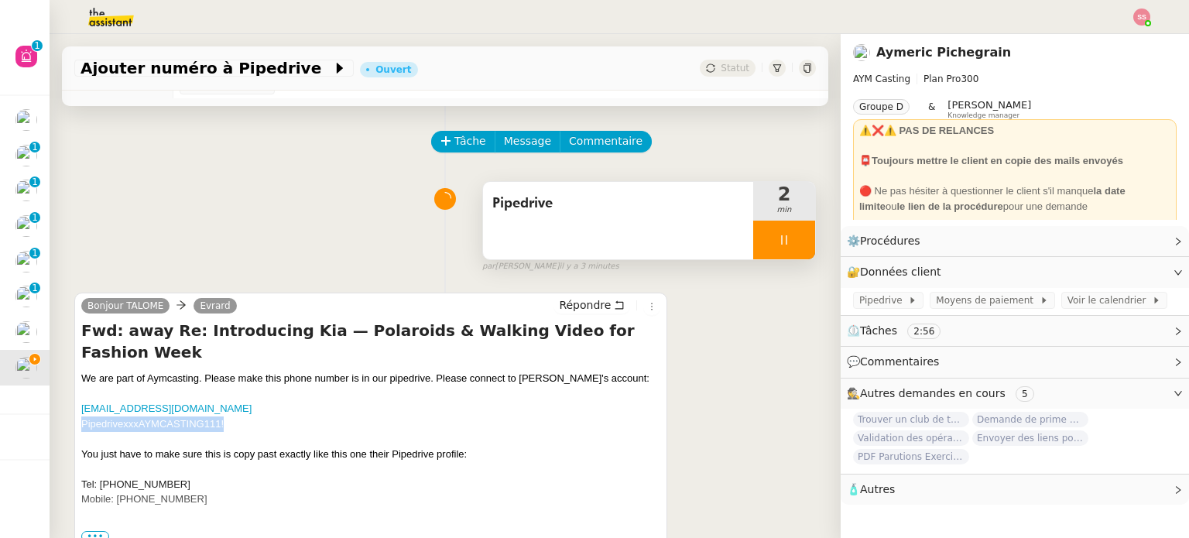
scroll to position [0, 0]
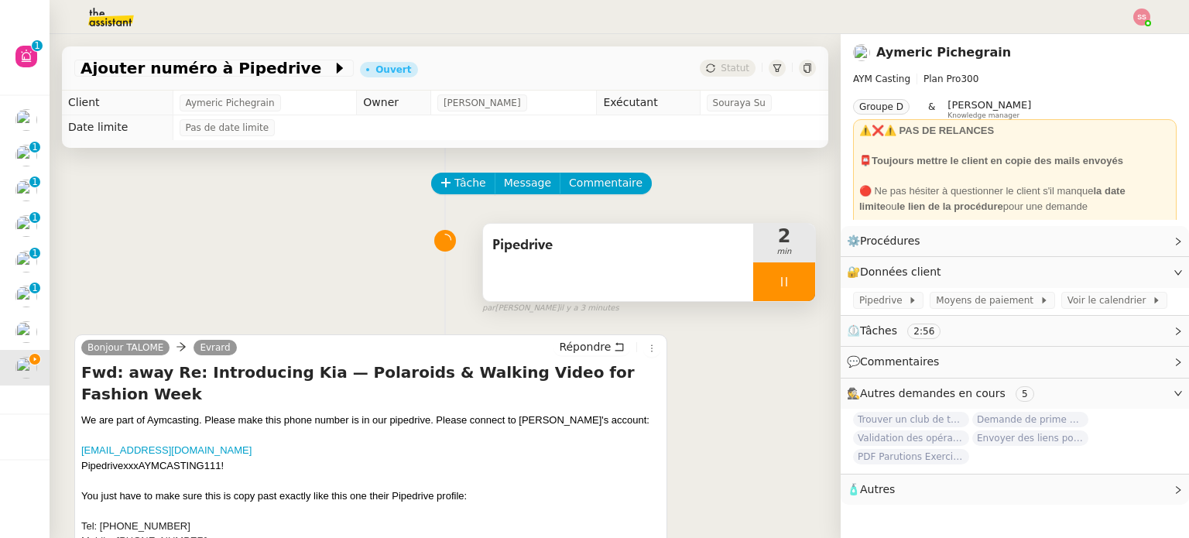
click at [785, 284] on div at bounding box center [784, 281] width 62 height 39
click at [794, 284] on icon at bounding box center [800, 282] width 12 height 12
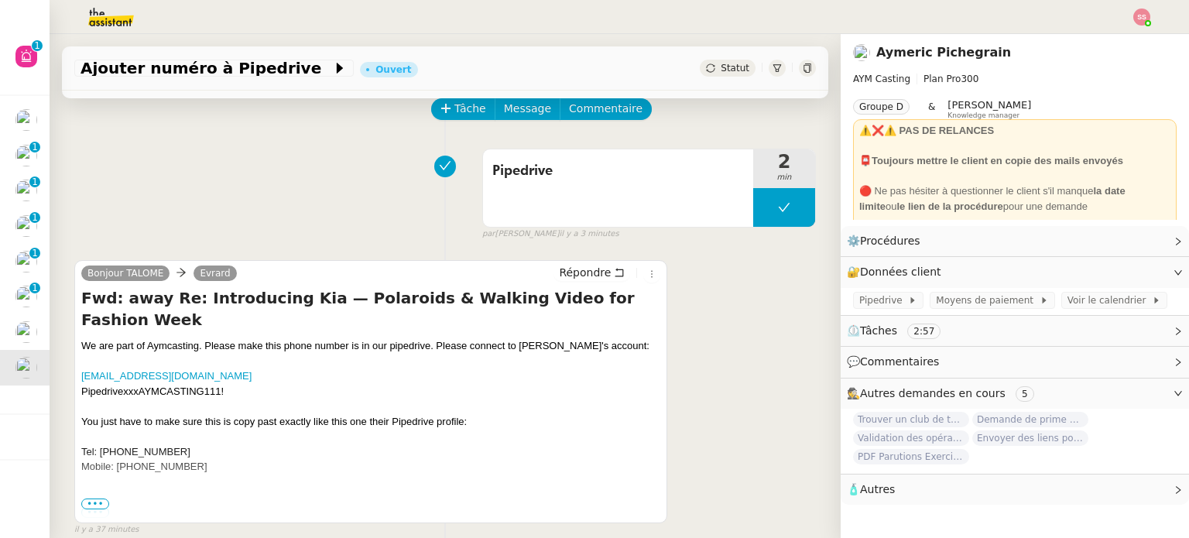
scroll to position [77, 0]
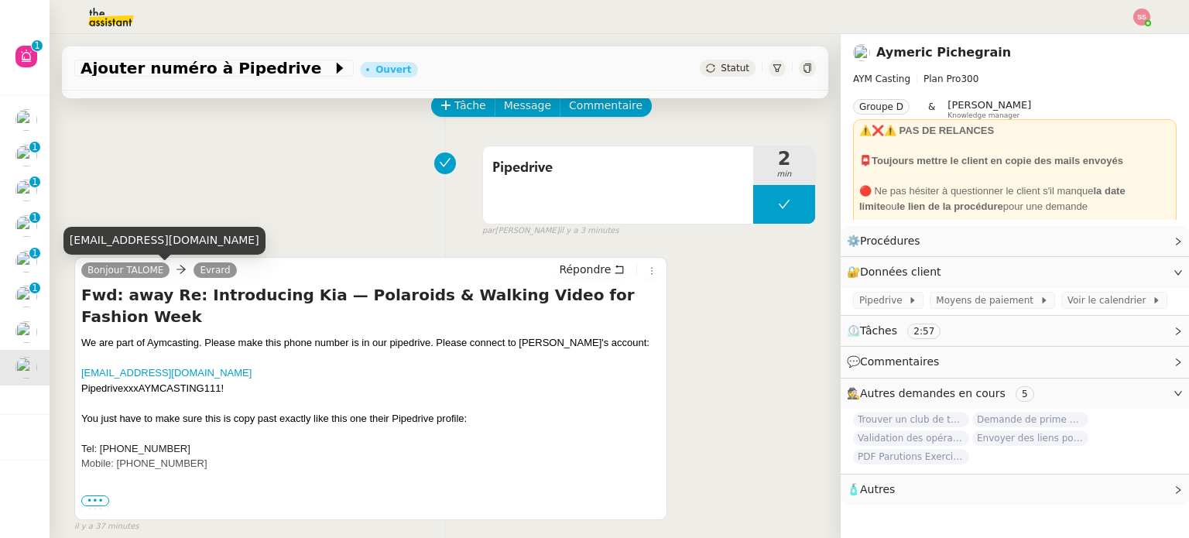
click at [125, 244] on div "[EMAIL_ADDRESS][DOMAIN_NAME]" at bounding box center [164, 240] width 202 height 27
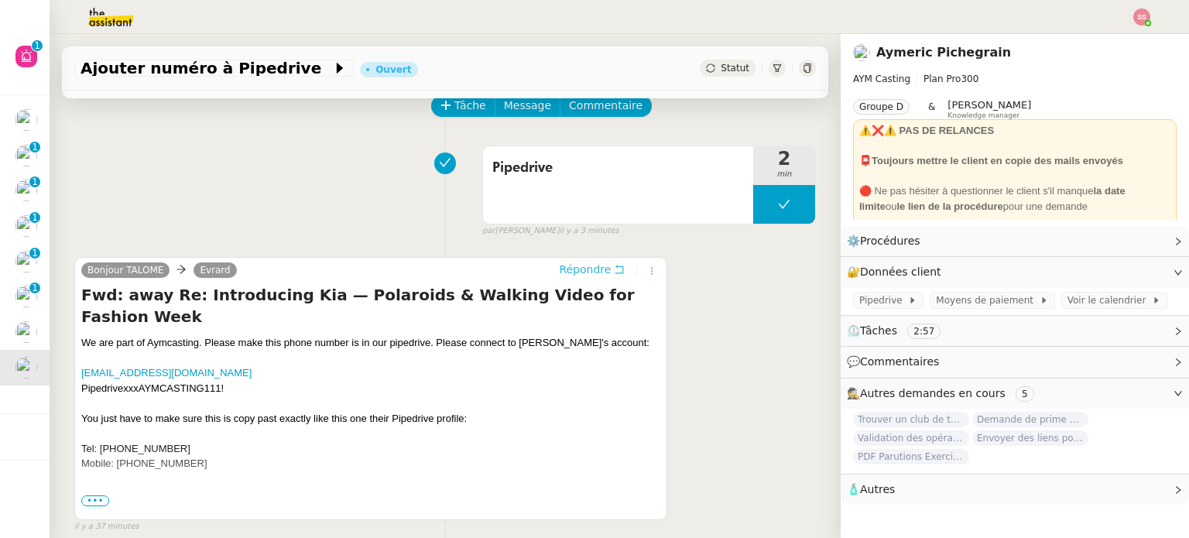
click at [592, 271] on span "Répondre" at bounding box center [585, 269] width 52 height 15
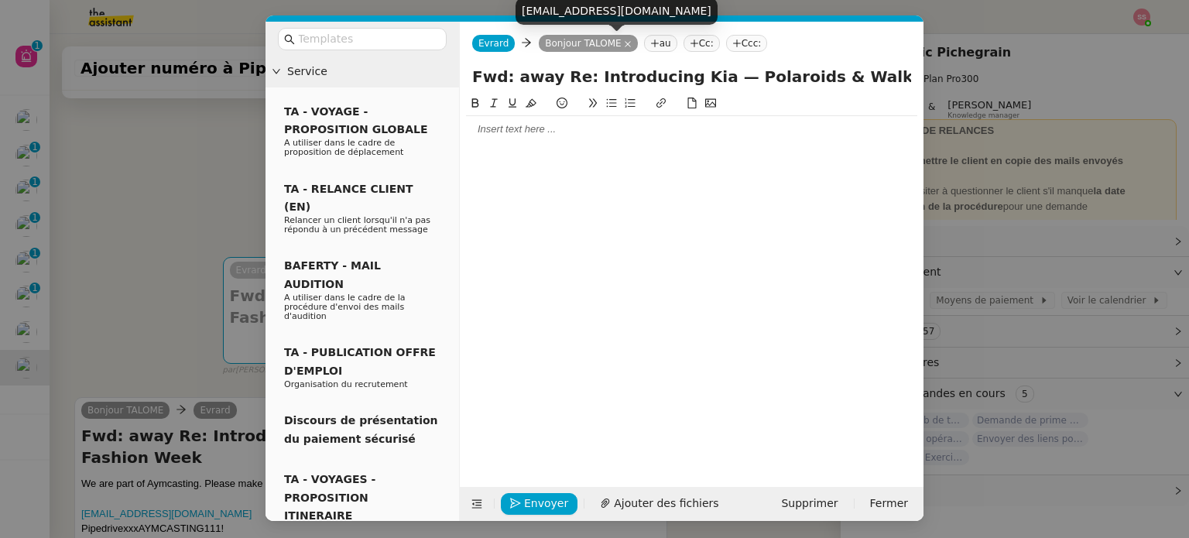
click at [624, 40] on icon at bounding box center [628, 44] width 8 height 8
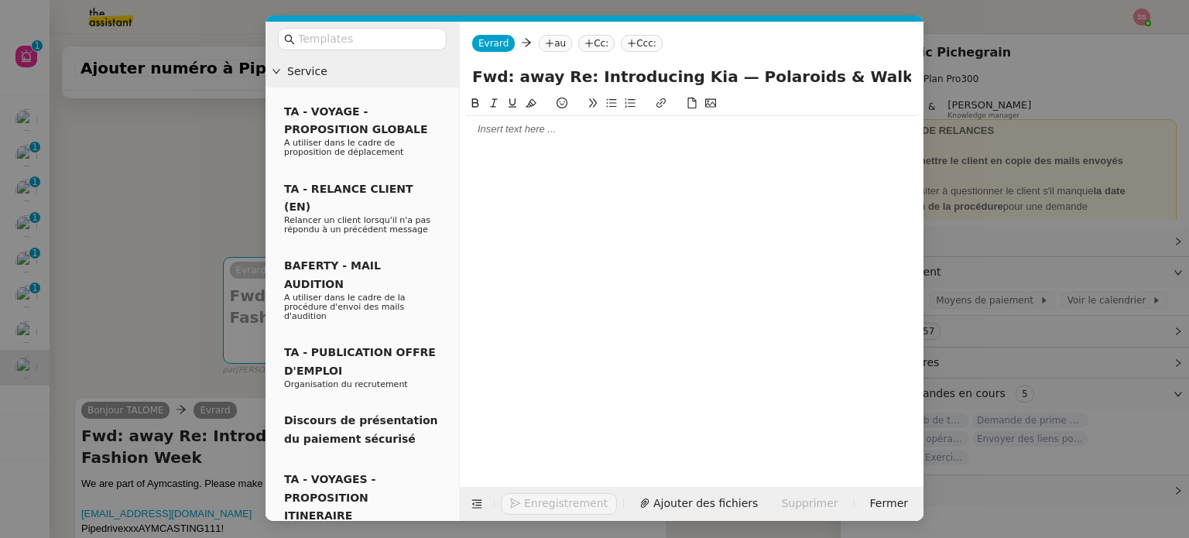
click at [558, 37] on nz-tag "au" at bounding box center [555, 43] width 33 height 17
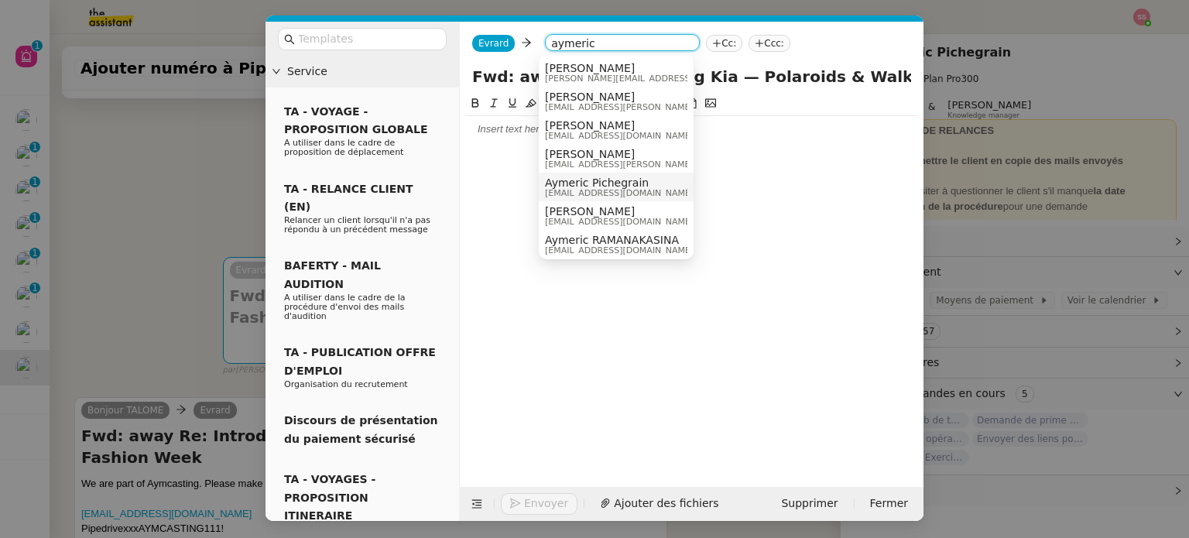
type input "aymeric"
click at [638, 194] on span "[EMAIL_ADDRESS][DOMAIN_NAME]" at bounding box center [619, 193] width 149 height 9
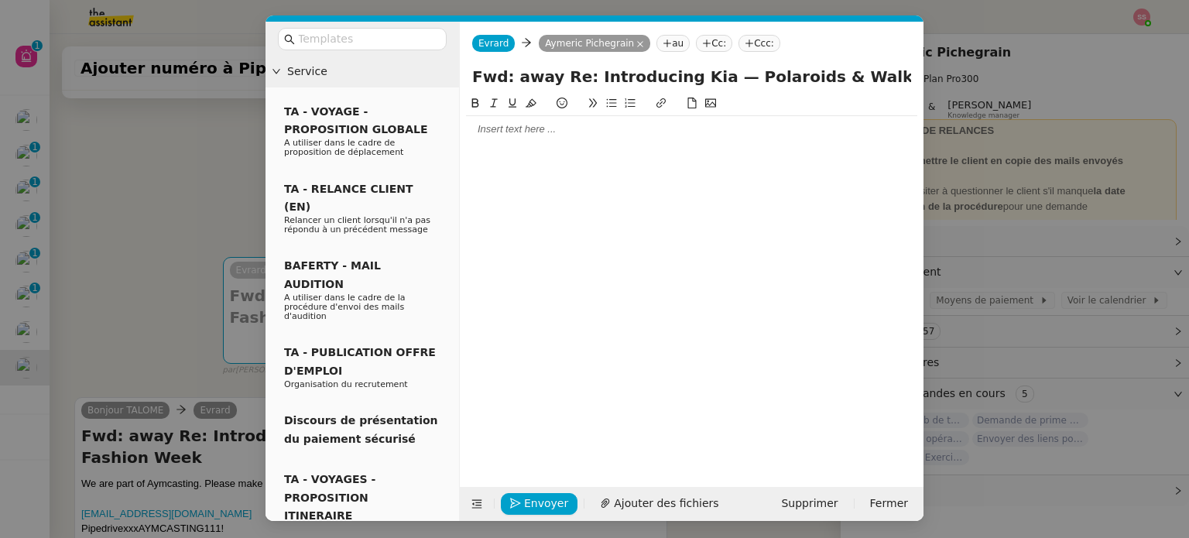
click at [493, 135] on div at bounding box center [691, 129] width 451 height 14
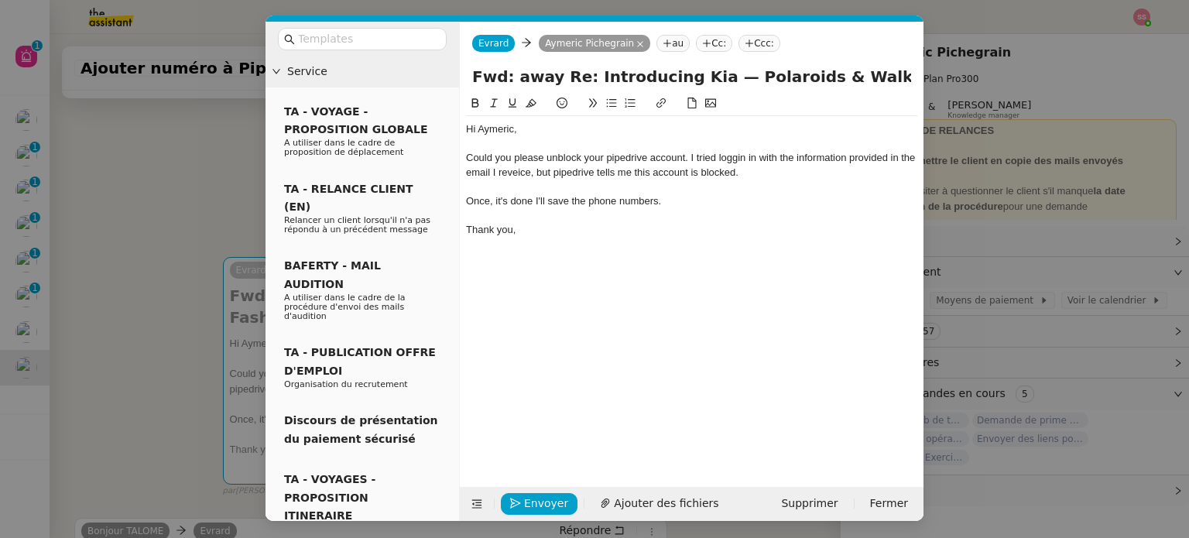
click at [688, 157] on div "Could you please unblock your pipedrive account. I tried loggin in with the inf…" at bounding box center [691, 165] width 451 height 29
click at [880, 156] on div "Could you please unblock your pipedrive account (you must have received an emai…" at bounding box center [691, 165] width 451 height 29
click at [880, 157] on div "Could you please unblock your pipedrive account (you must have received an emai…" at bounding box center [691, 165] width 451 height 29
drag, startPoint x: 880, startPoint y: 157, endPoint x: 880, endPoint y: 180, distance: 23.2
click at [876, 196] on div "Once, it's done I'll save the phone numbers." at bounding box center [691, 201] width 451 height 14
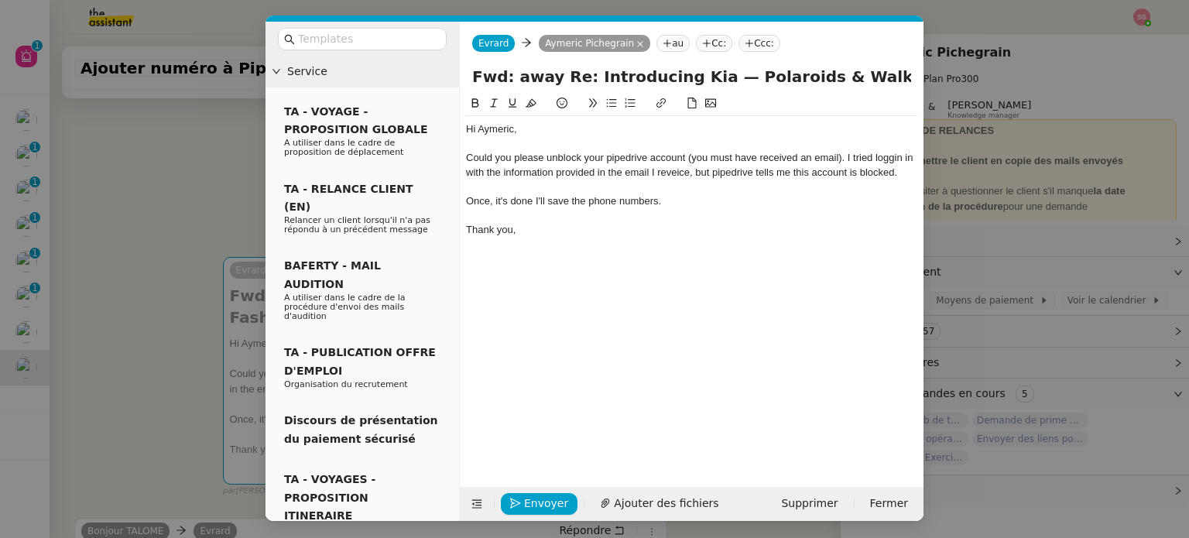
click at [893, 153] on div "Could you please unblock your pipedrive account (you must have received an emai…" at bounding box center [691, 165] width 451 height 29
click at [895, 163] on div "Could you please unblock your pipedrive account (you must have received an emai…" at bounding box center [691, 165] width 451 height 29
click at [0, 0] on lt-span "logging" at bounding box center [0, 0] width 0 height 0
click at [691, 173] on div "Could you please unblock your pipedrive account (you must have received an emai…" at bounding box center [691, 165] width 451 height 29
click at [698, 172] on div "Could you please unblock your pipedrive account (you must have received an emai…" at bounding box center [691, 165] width 451 height 29
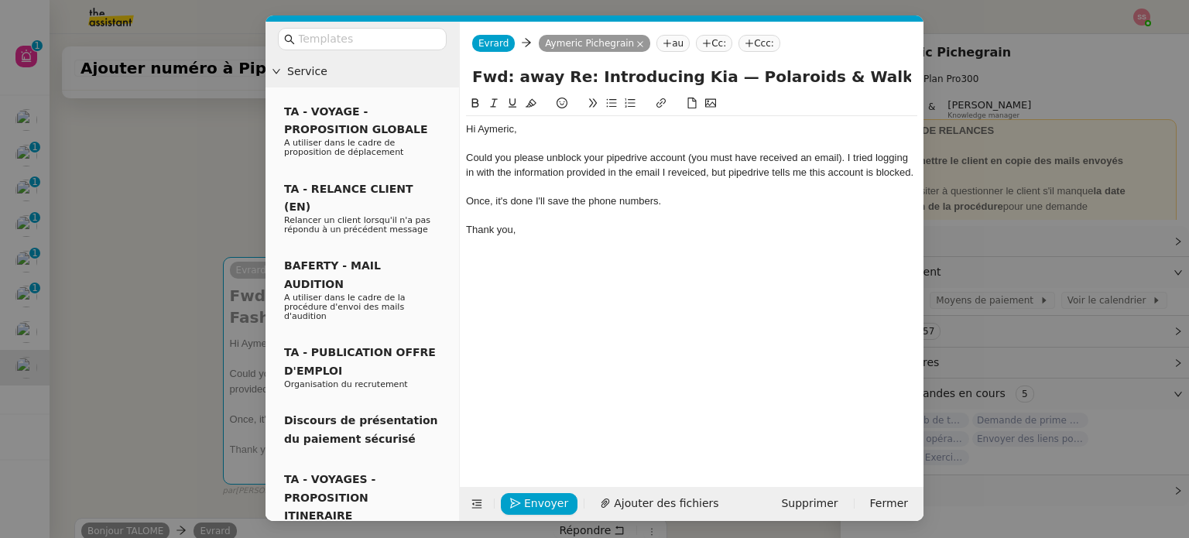
click at [746, 179] on div "Could you please unblock your pipedrive account (you must have received an emai…" at bounding box center [691, 165] width 451 height 29
click at [753, 169] on div "Could you please unblock your pipedrive account (you must have received an emai…" at bounding box center [691, 165] width 451 height 29
click at [0, 0] on lt-span "Pipedrive" at bounding box center [0, 0] width 0 height 0
click at [510, 208] on div "Once, it's done I'll save the phone numbers." at bounding box center [691, 215] width 451 height 14
click at [0, 0] on lt-span "done ," at bounding box center [0, 0] width 0 height 0
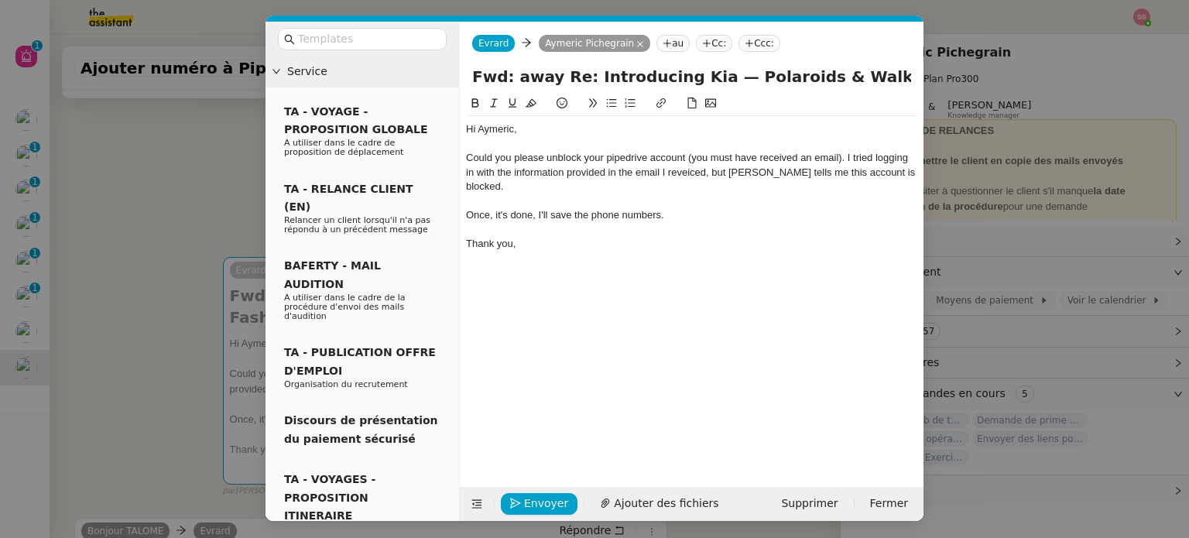
click at [688, 174] on div "Could you please unblock your pipedrive account (you must have received an emai…" at bounding box center [691, 172] width 451 height 43
click at [678, 173] on div "Could you please unblock your pipedrive account (you must have received an emai…" at bounding box center [691, 172] width 451 height 43
click at [726, 160] on div "Could you please unblock your pipedrive account (you must have received an emai…" at bounding box center [691, 172] width 451 height 43
click at [648, 208] on div "Once, it's done, I'll save the phone numbers." at bounding box center [691, 215] width 451 height 14
click at [845, 160] on div "Could you please unblock your pipedrive account (you must have received an emai…" at bounding box center [691, 172] width 451 height 43
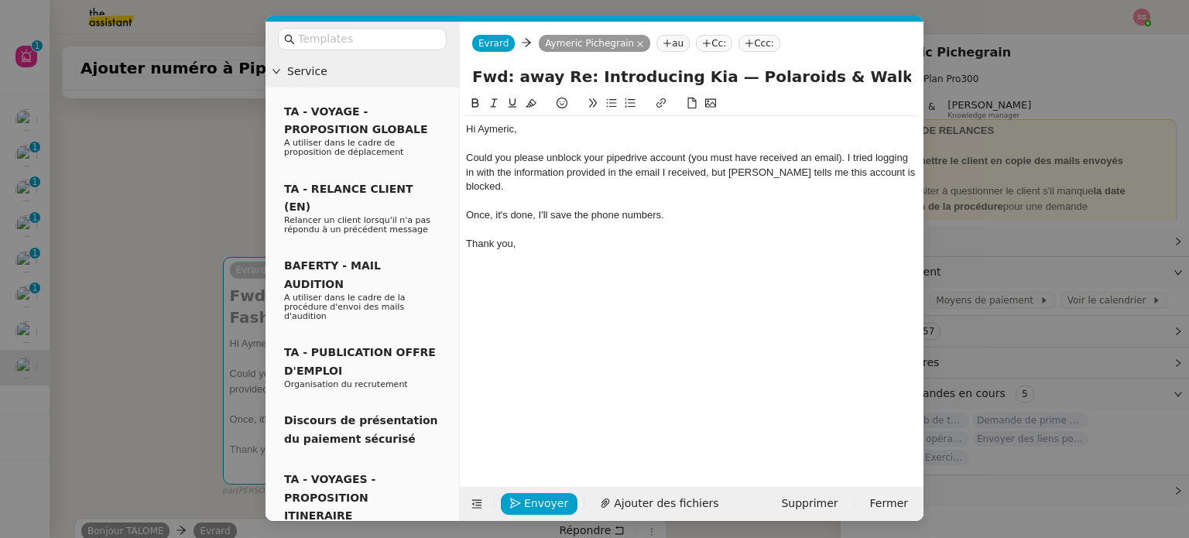
click at [750, 237] on div "Thank you," at bounding box center [691, 244] width 451 height 14
click at [917, 173] on div "Could you please unblock your pipedrive account (you must have received an emai…" at bounding box center [691, 172] width 451 height 43
click at [212, 253] on nz-modal-container "Service TA - VOYAGE - PROPOSITION GLOBALE A utiliser dans le cadre de propositi…" at bounding box center [594, 269] width 1189 height 538
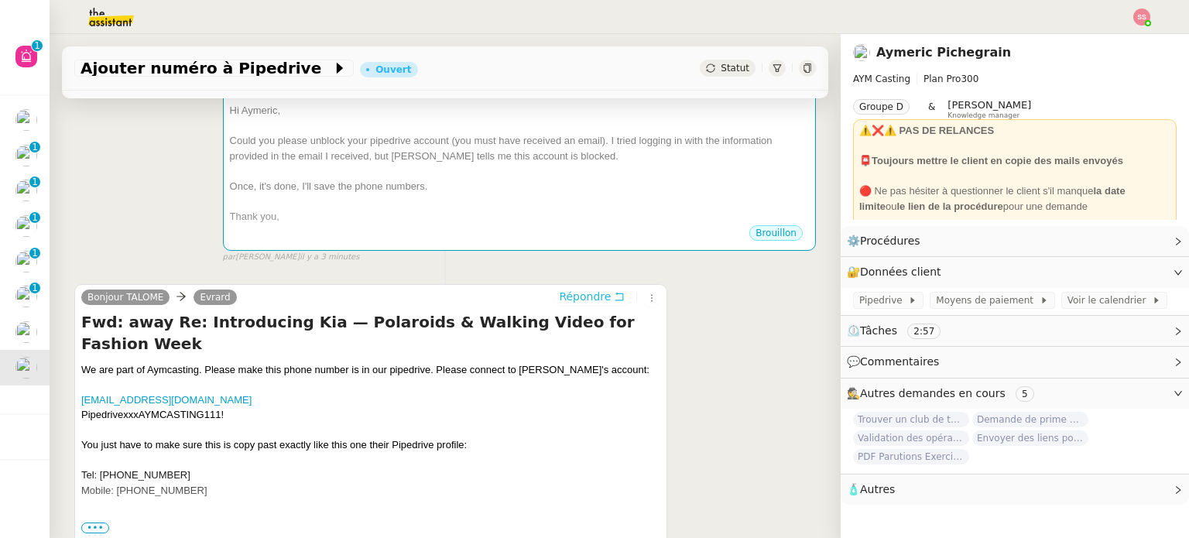
scroll to position [373, 0]
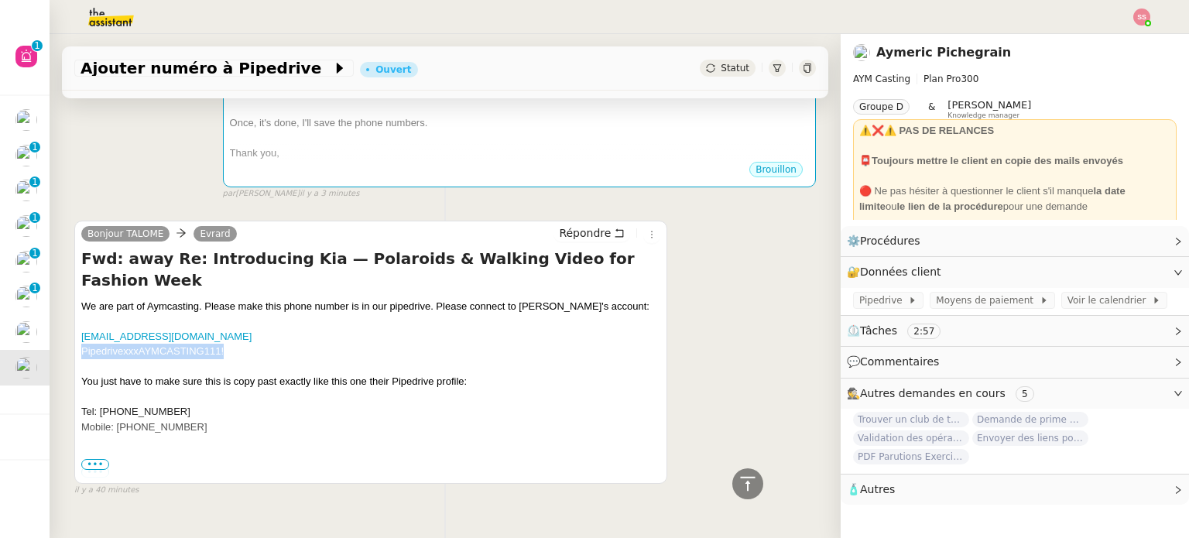
drag, startPoint x: 227, startPoint y: 310, endPoint x: 84, endPoint y: 317, distance: 143.5
click at [84, 329] on div "[EMAIL_ADDRESS][DOMAIN_NAME] PipedrivexxxAYMCASTING111!" at bounding box center [370, 344] width 579 height 30
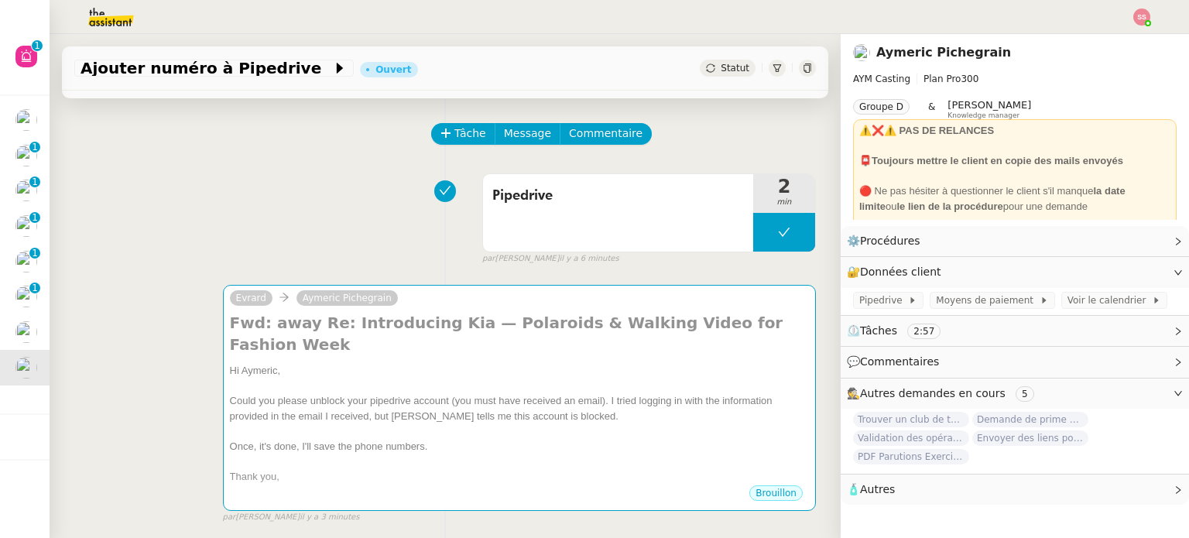
scroll to position [77, 0]
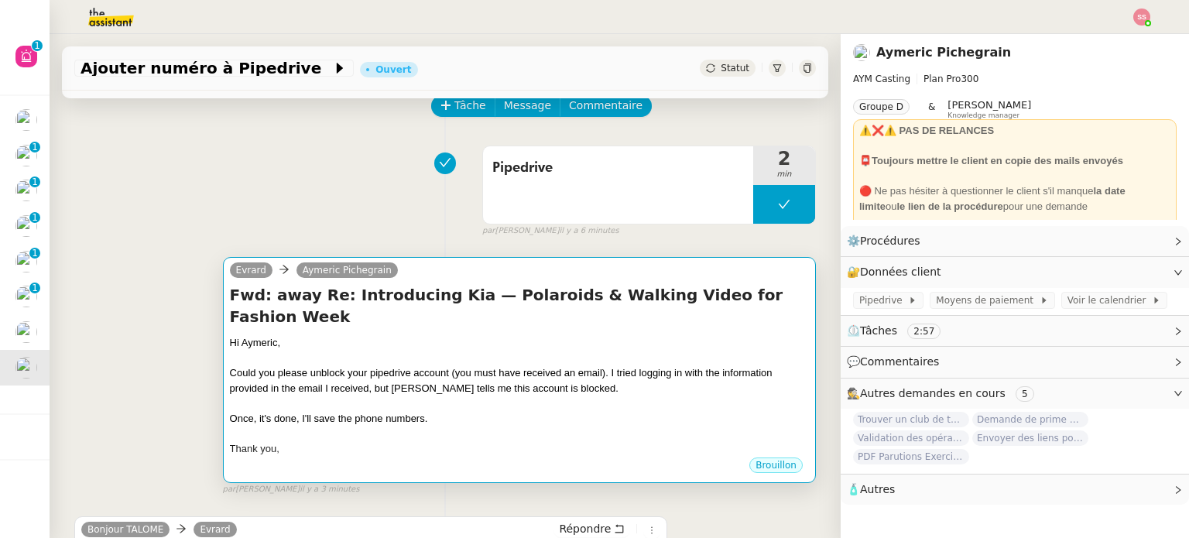
click at [449, 335] on div "Hi Aymeric," at bounding box center [519, 342] width 579 height 15
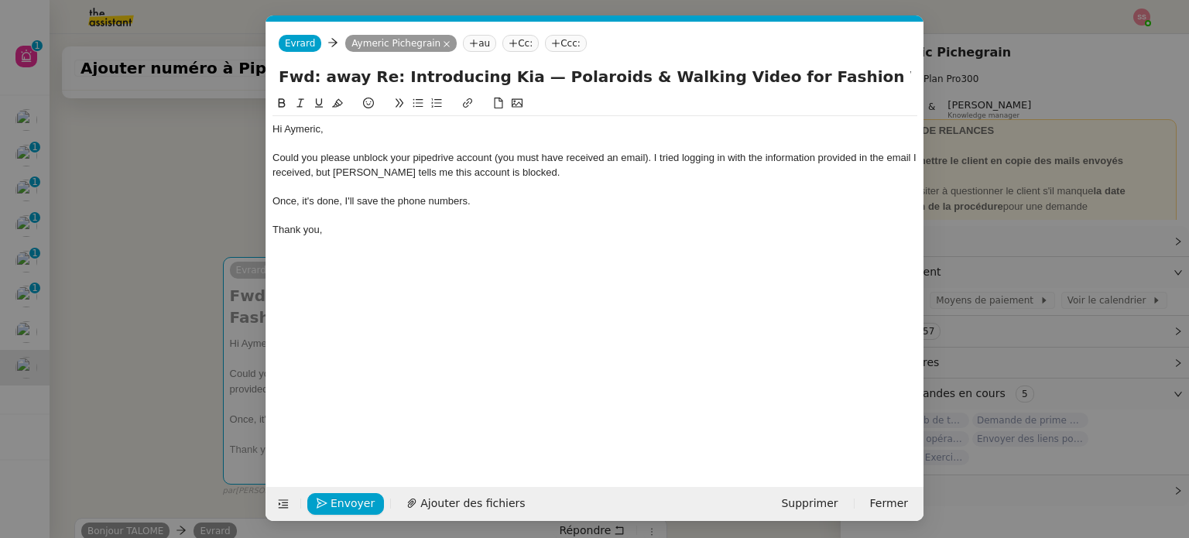
scroll to position [0, 33]
click at [355, 495] on span "Envoyer" at bounding box center [353, 504] width 44 height 18
click at [356, 495] on span "Confirmer l'envoi" at bounding box center [377, 504] width 93 height 18
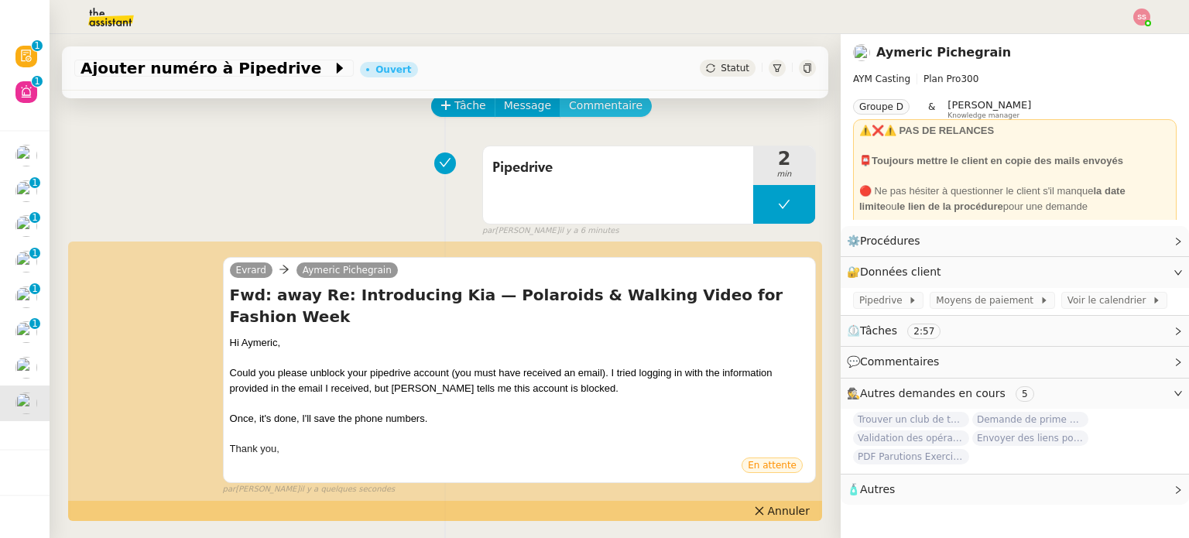
click at [583, 110] on span "Commentaire" at bounding box center [606, 106] width 74 height 18
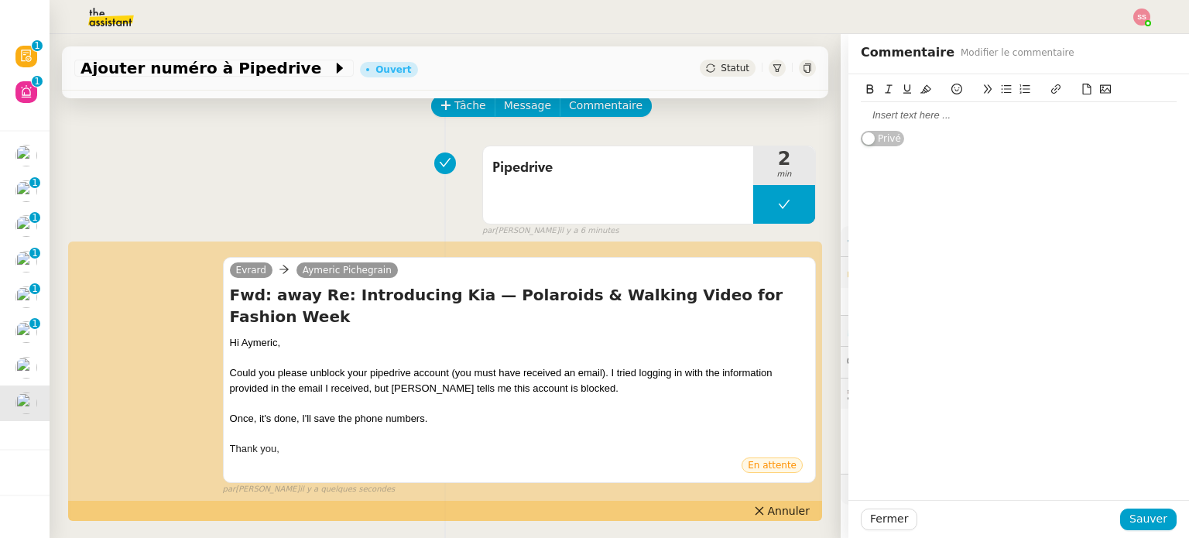
click at [903, 113] on div at bounding box center [1019, 115] width 316 height 14
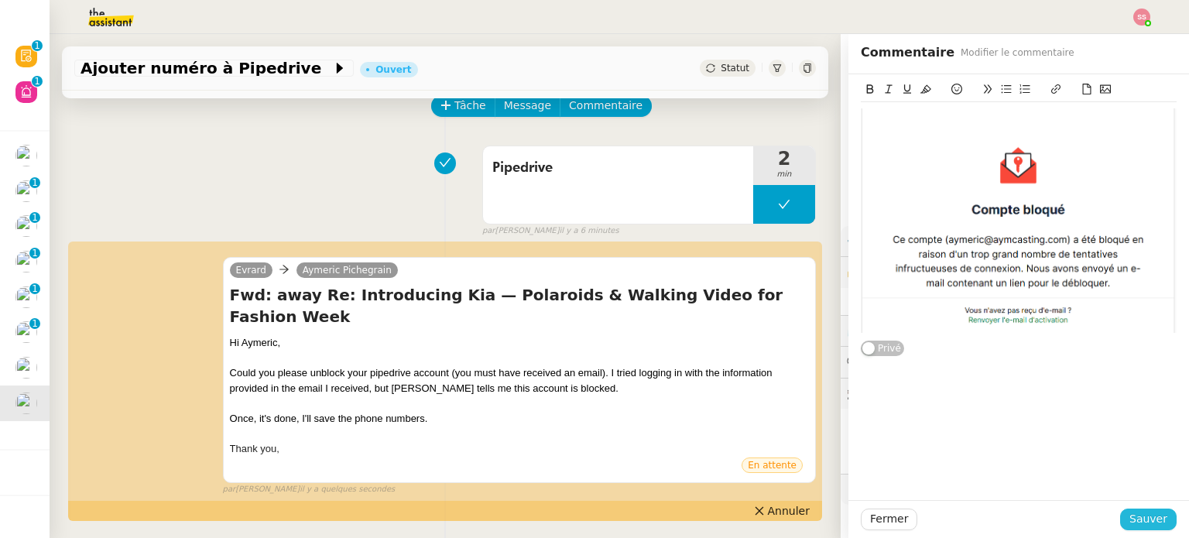
click at [1140, 523] on span "Sauver" at bounding box center [1149, 519] width 38 height 18
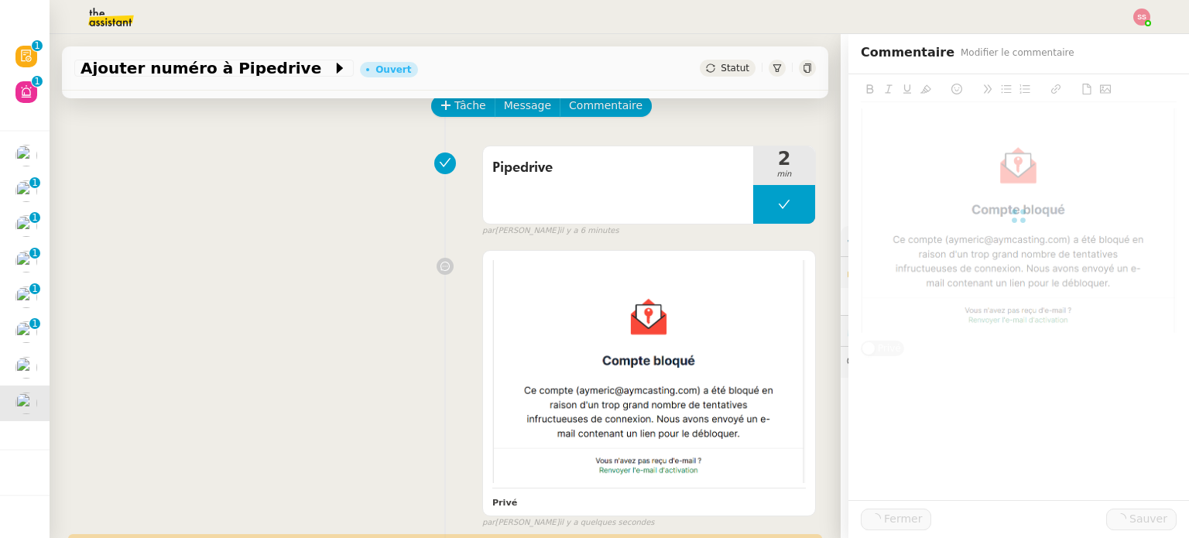
click at [338, 298] on div "Privé false par [PERSON_NAME] il y a quelques secondes" at bounding box center [445, 386] width 742 height 286
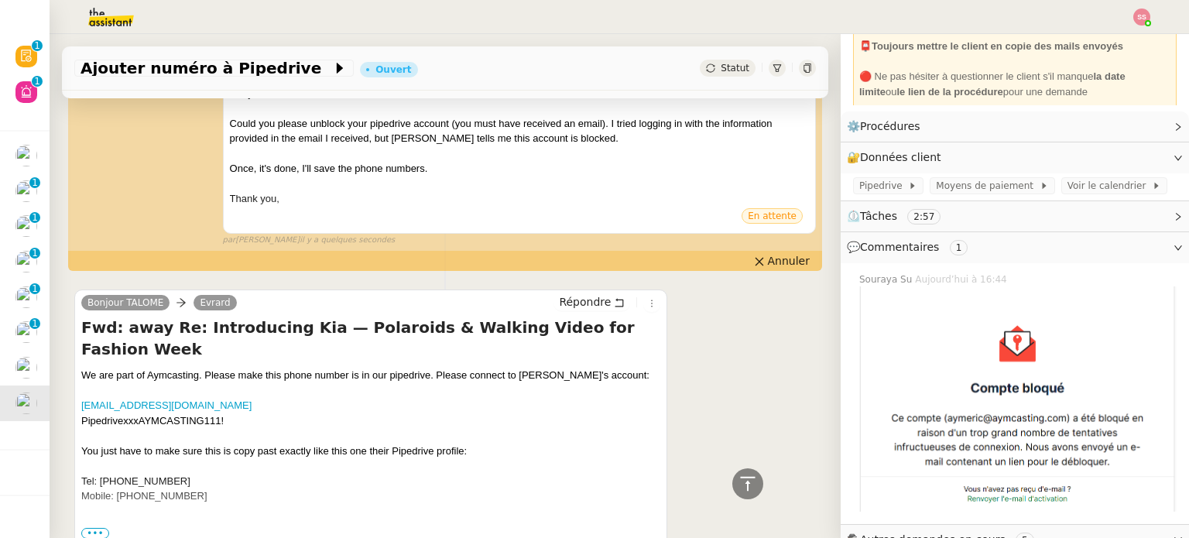
scroll to position [155, 0]
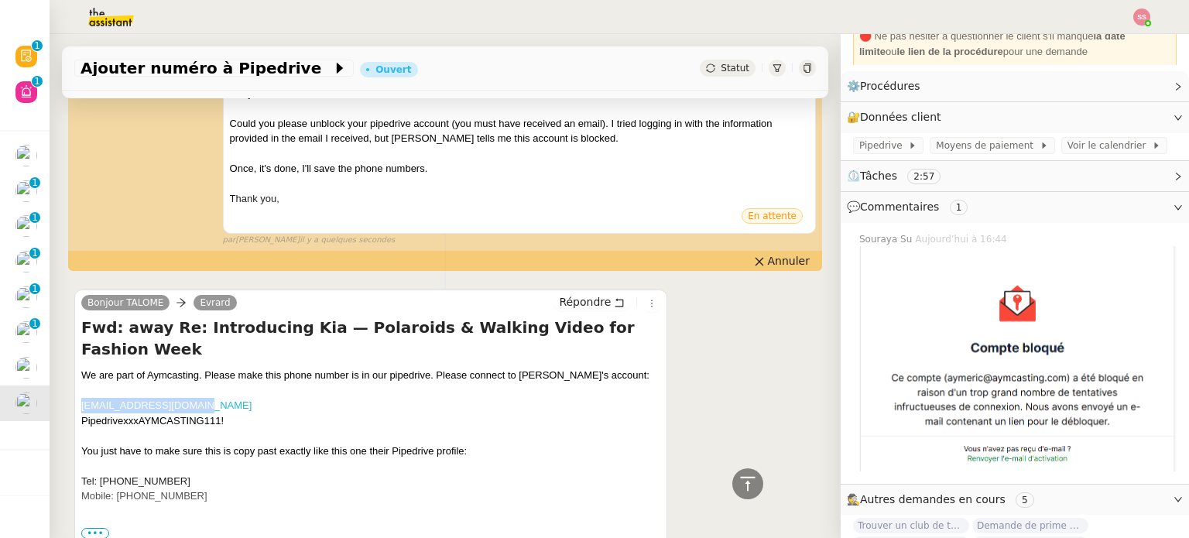
drag, startPoint x: 201, startPoint y: 355, endPoint x: 84, endPoint y: 358, distance: 117.7
click at [84, 398] on div "[EMAIL_ADDRESS][DOMAIN_NAME] PipedrivexxxAYMCASTING111!" at bounding box center [370, 413] width 579 height 30
drag, startPoint x: 221, startPoint y: 373, endPoint x: 84, endPoint y: 373, distance: 137.8
click at [84, 398] on div "[EMAIL_ADDRESS][DOMAIN_NAME] PipedrivexxxAYMCASTING111!" at bounding box center [370, 413] width 579 height 30
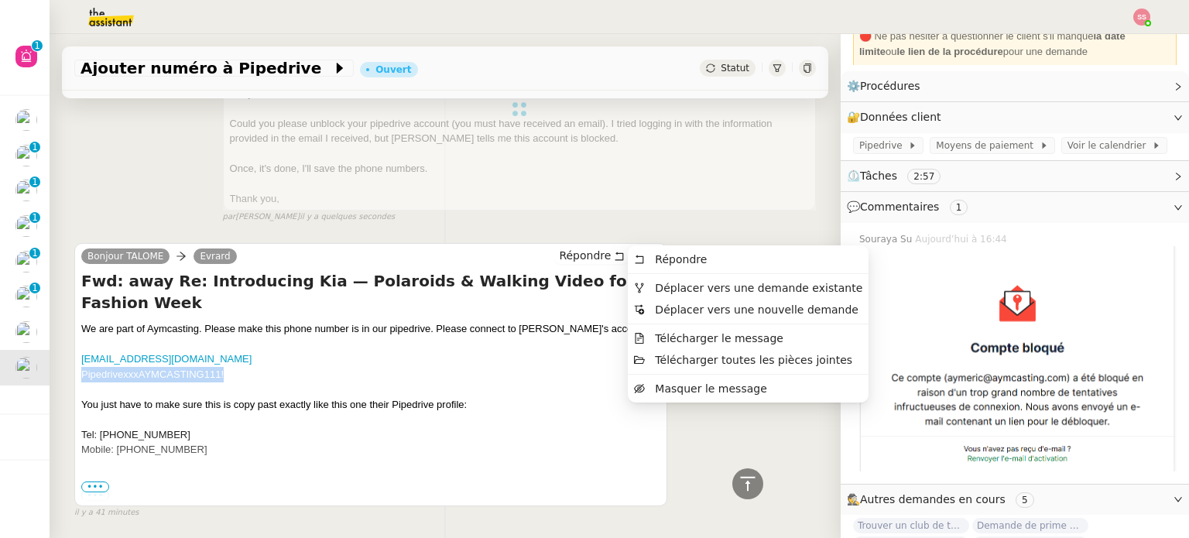
click at [643, 249] on button at bounding box center [651, 257] width 17 height 17
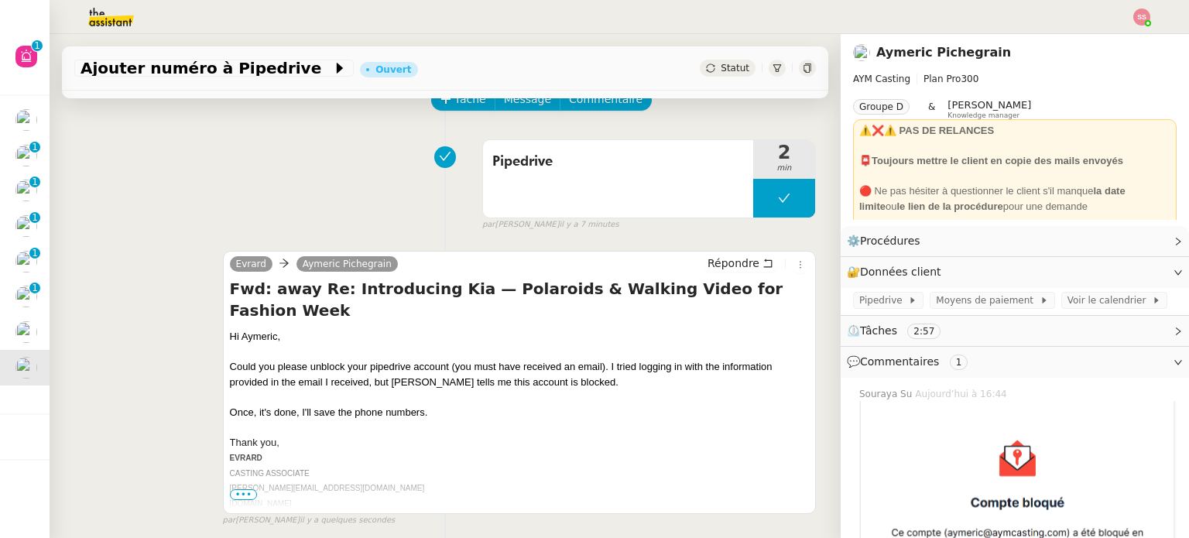
scroll to position [0, 0]
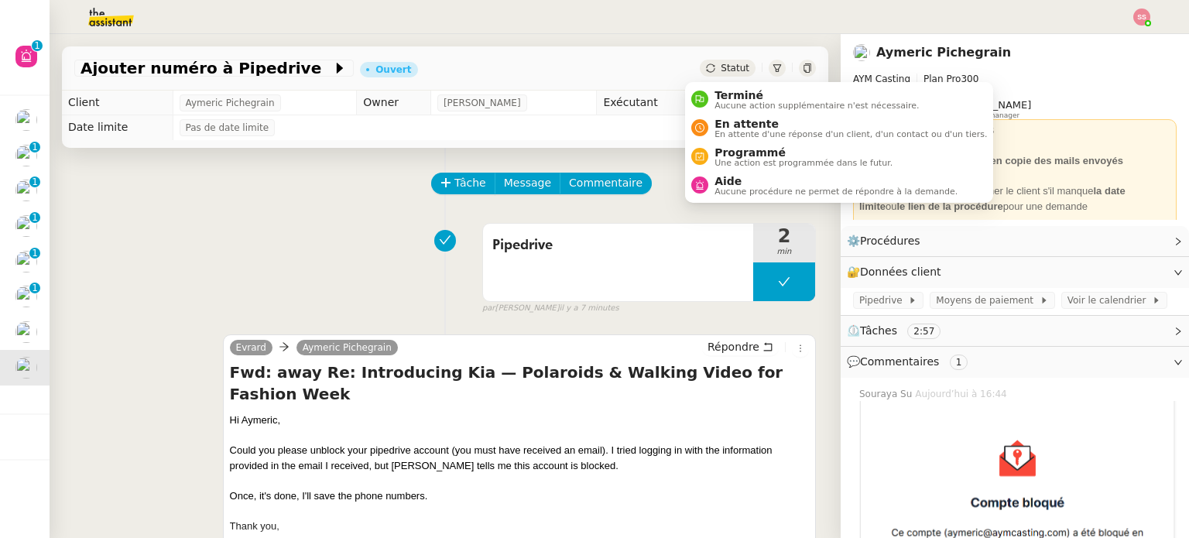
click at [710, 76] on div "Statut" at bounding box center [728, 68] width 56 height 17
click at [750, 118] on span "En attente" at bounding box center [851, 124] width 273 height 12
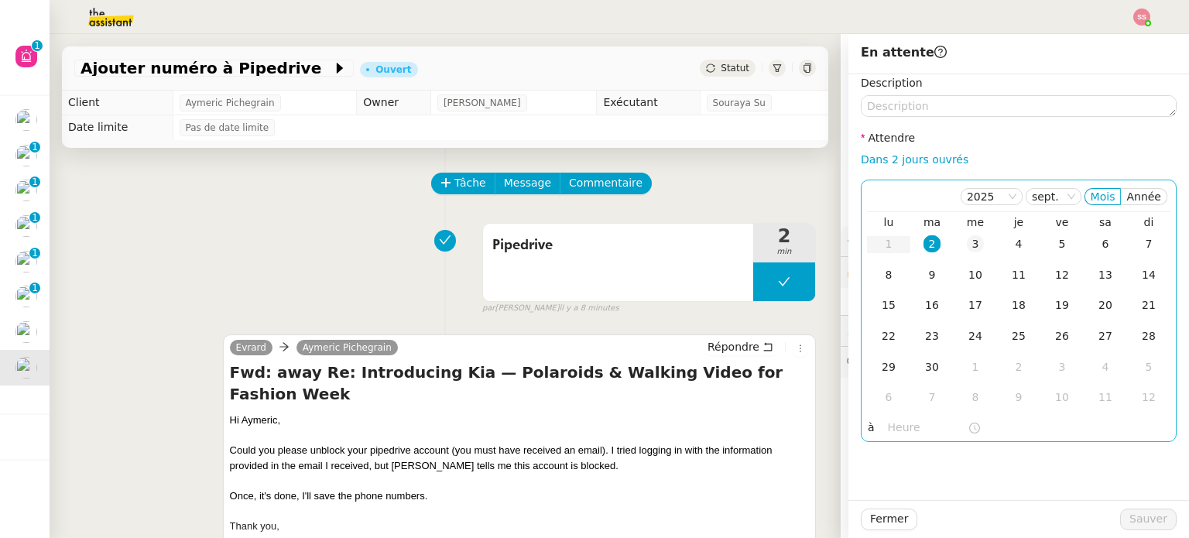
click at [954, 244] on td "3" at bounding box center [975, 244] width 43 height 31
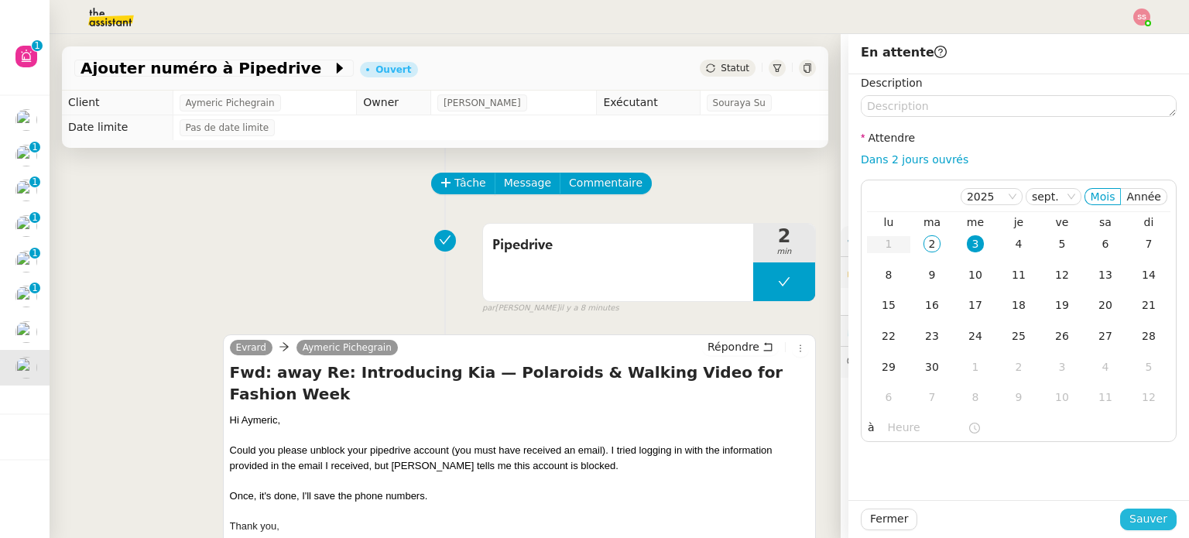
click at [1134, 516] on span "Sauver" at bounding box center [1149, 519] width 38 height 18
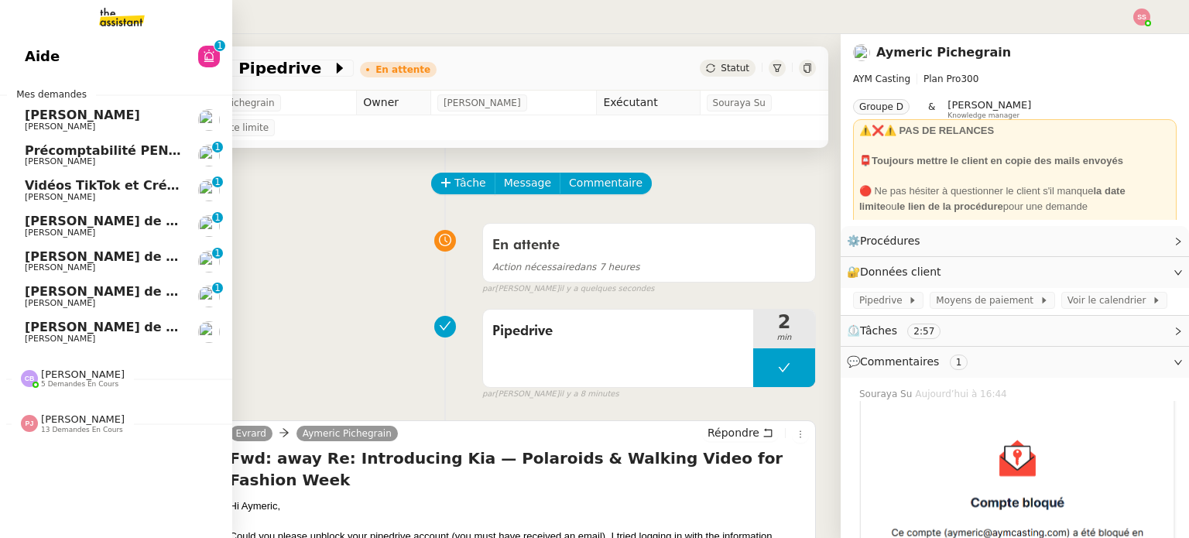
click at [108, 331] on span "[PERSON_NAME] de Suivi - Weigerding / [PERSON_NAME]" at bounding box center [223, 327] width 397 height 15
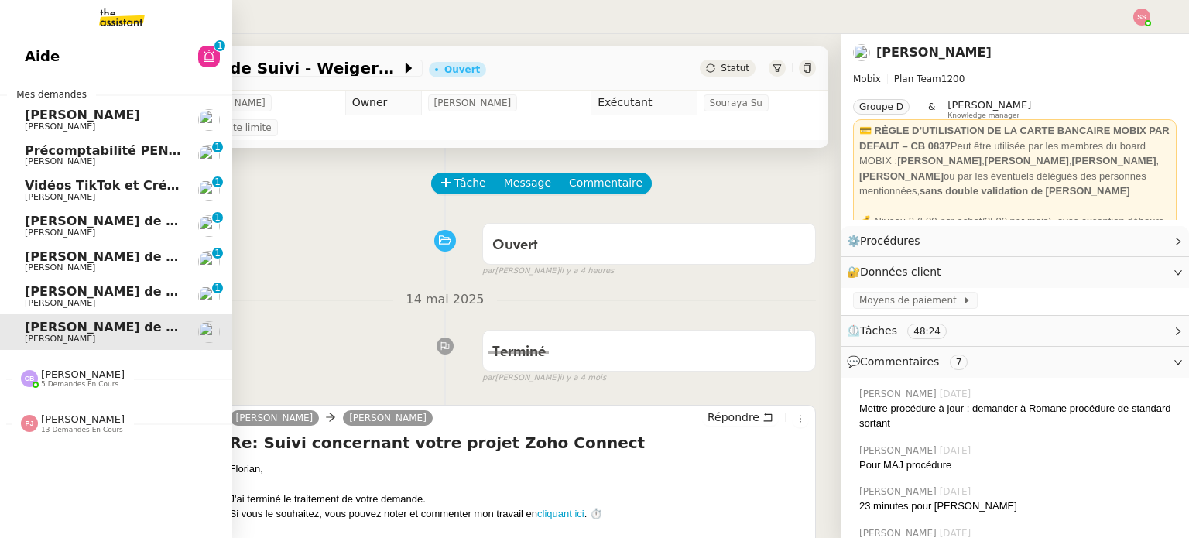
click at [77, 118] on span "[PERSON_NAME]" at bounding box center [82, 115] width 115 height 15
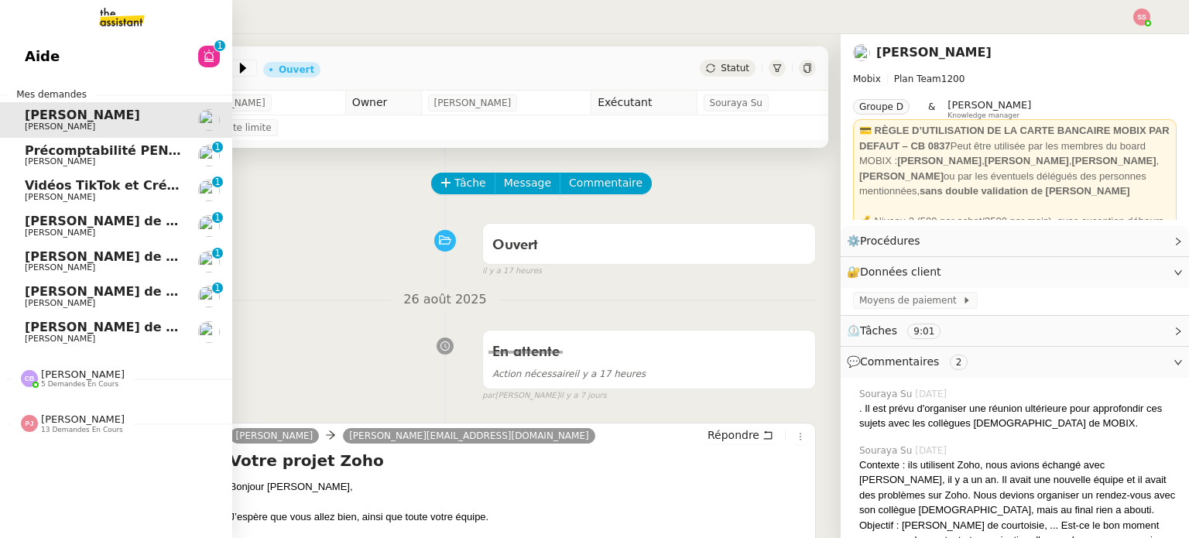
click at [135, 225] on span "[PERSON_NAME] de suivi [PERSON_NAME] - INFODREAM" at bounding box center [220, 221] width 391 height 15
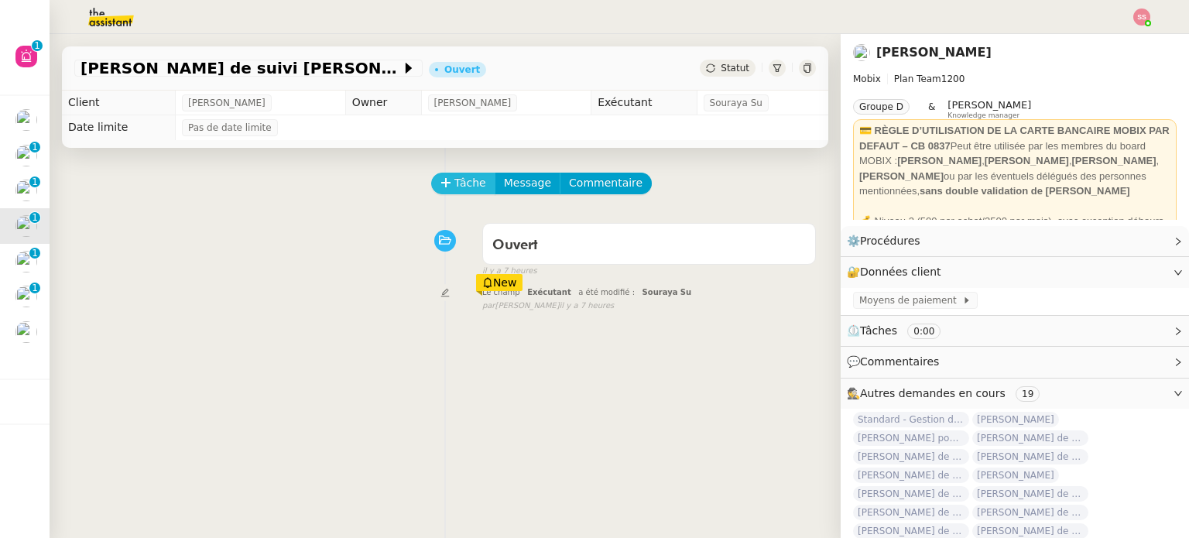
click at [455, 185] on span "Tâche" at bounding box center [471, 183] width 32 height 18
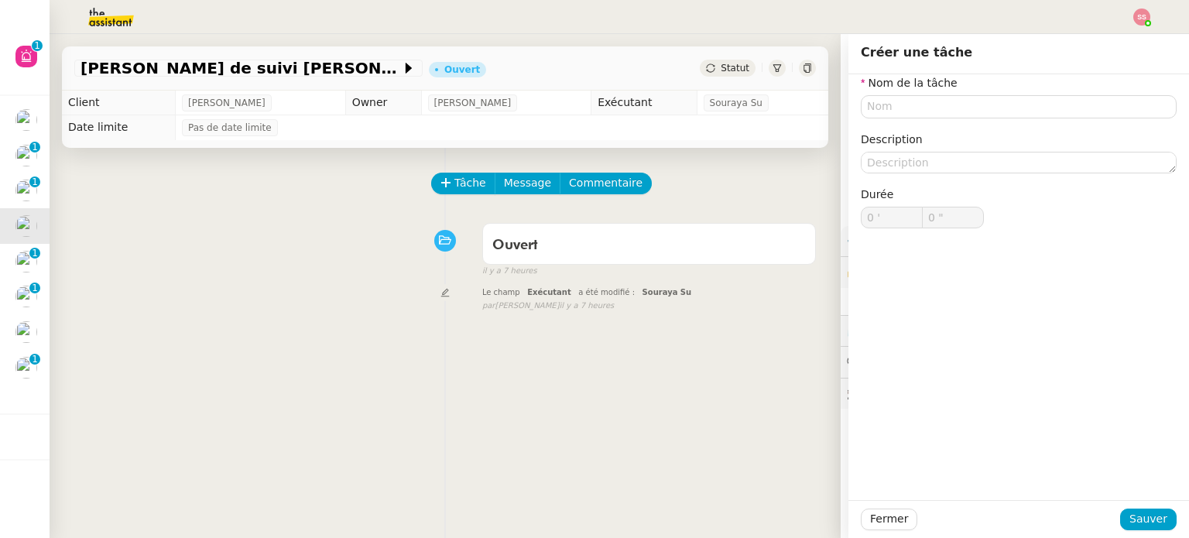
drag, startPoint x: 267, startPoint y: 227, endPoint x: 260, endPoint y: 232, distance: 8.8
click at [265, 231] on div "Ouvert false il y a 7 heures" at bounding box center [445, 247] width 742 height 62
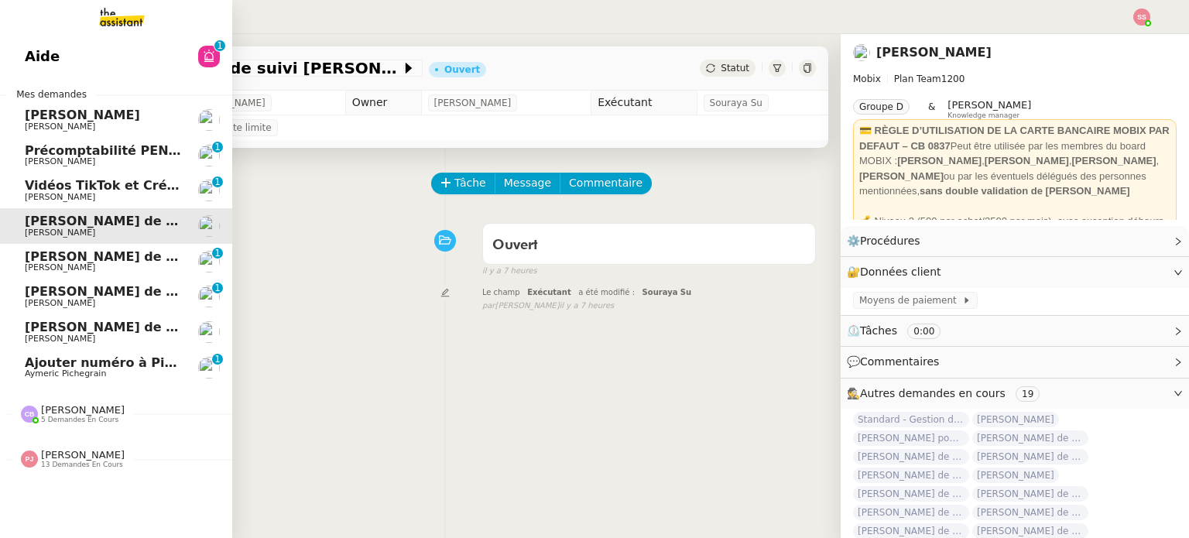
click at [76, 368] on span "Ajouter numéro à Pipedrive" at bounding box center [121, 362] width 193 height 15
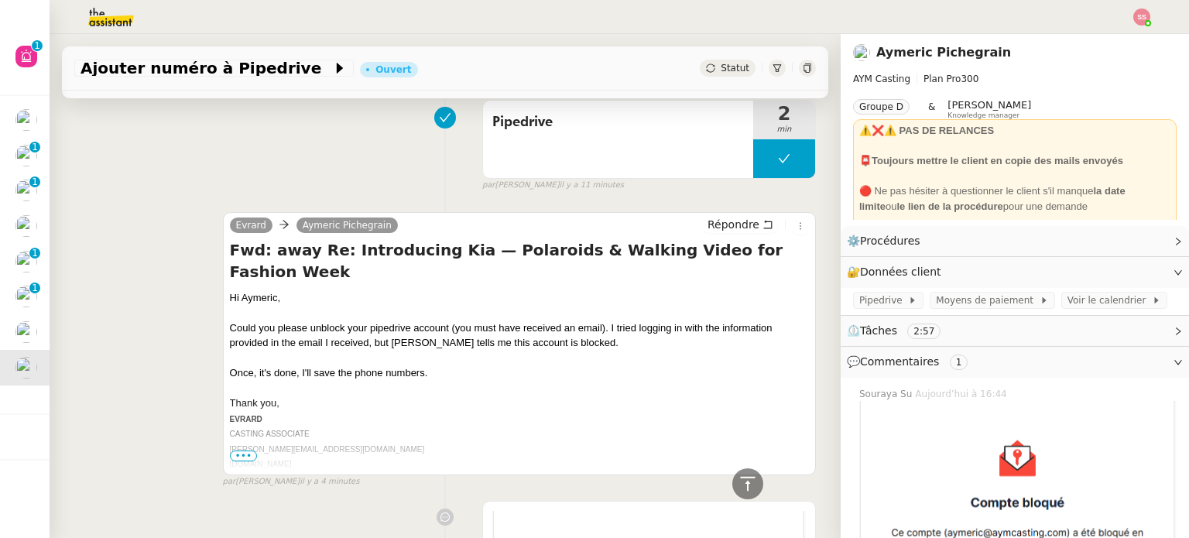
scroll to position [619, 0]
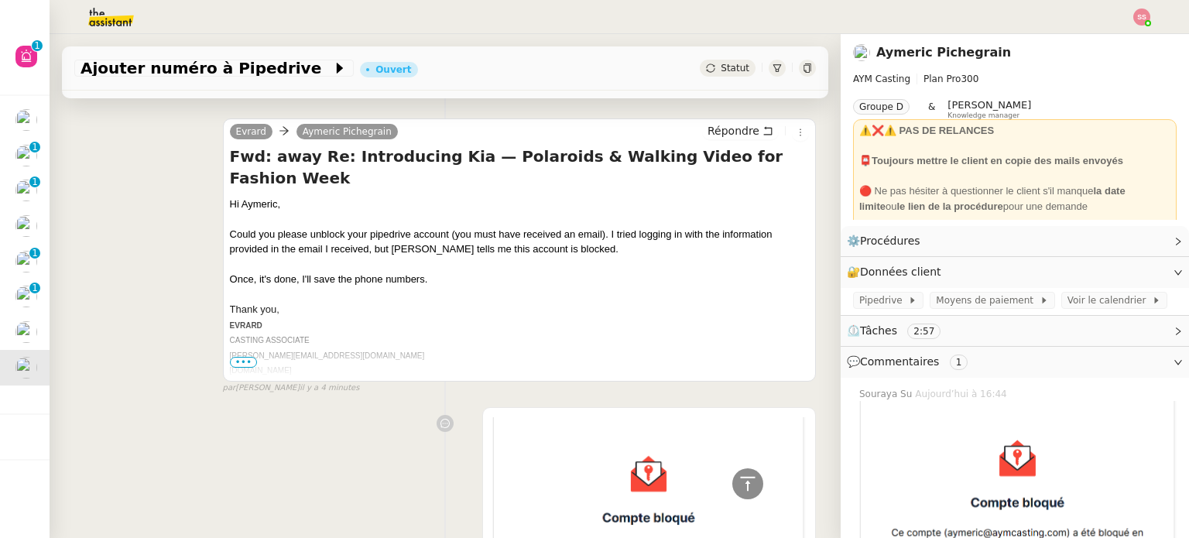
click at [243, 357] on span "•••" at bounding box center [244, 362] width 28 height 11
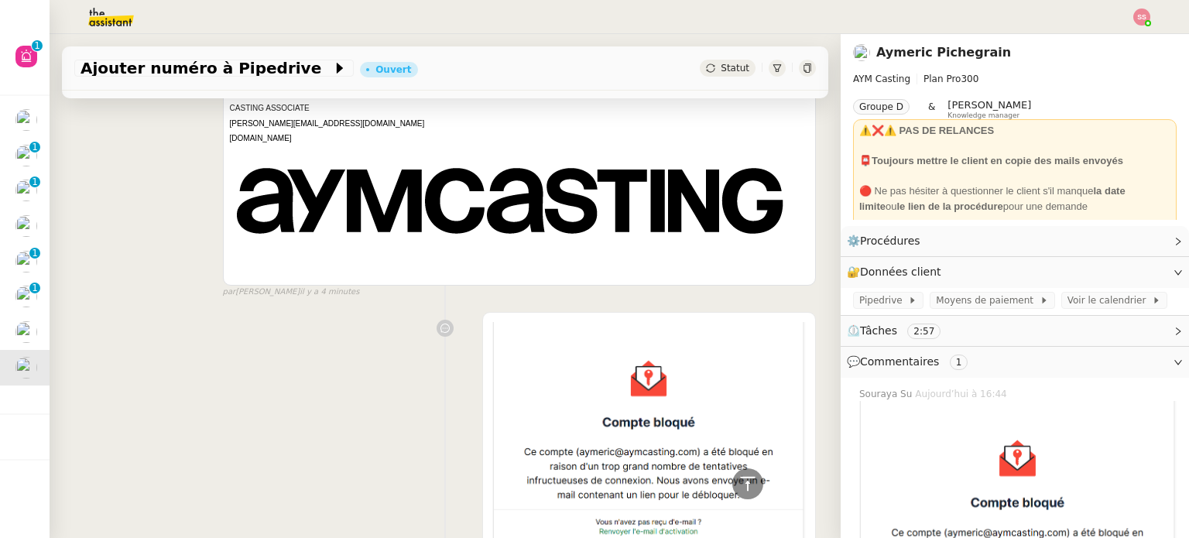
scroll to position [1214, 0]
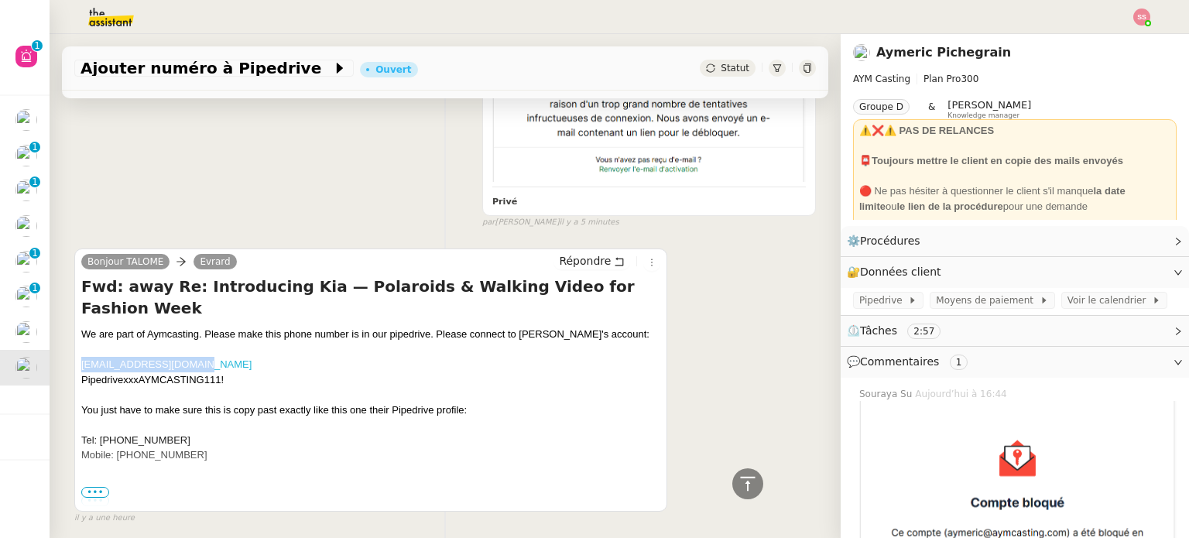
drag, startPoint x: 201, startPoint y: 297, endPoint x: 84, endPoint y: 294, distance: 116.9
click at [84, 357] on div "[EMAIL_ADDRESS][DOMAIN_NAME] PipedrivexxxAYMCASTING111!" at bounding box center [370, 372] width 579 height 30
click at [123, 357] on div "[EMAIL_ADDRESS][DOMAIN_NAME] PipedrivexxxAYMCASTING111!" at bounding box center [370, 372] width 579 height 30
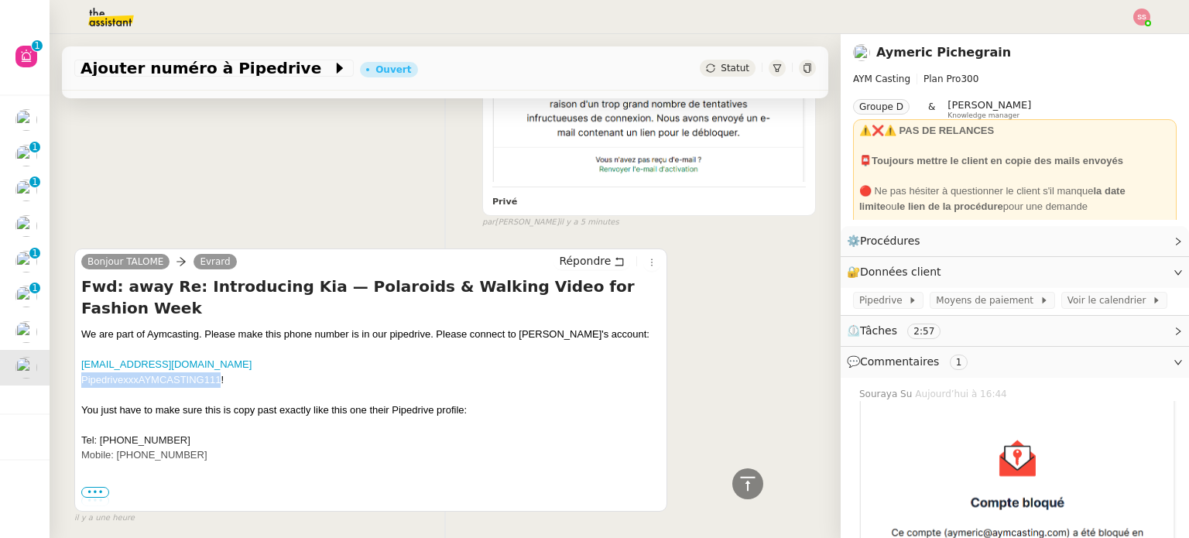
click at [123, 357] on div "[EMAIL_ADDRESS][DOMAIN_NAME] PipedrivexxxAYMCASTING111!" at bounding box center [370, 372] width 579 height 30
drag, startPoint x: 223, startPoint y: 309, endPoint x: 84, endPoint y: 309, distance: 139.4
click at [84, 357] on div "[EMAIL_ADDRESS][DOMAIN_NAME] PipedrivexxxAYMCASTING111!" at bounding box center [370, 372] width 579 height 30
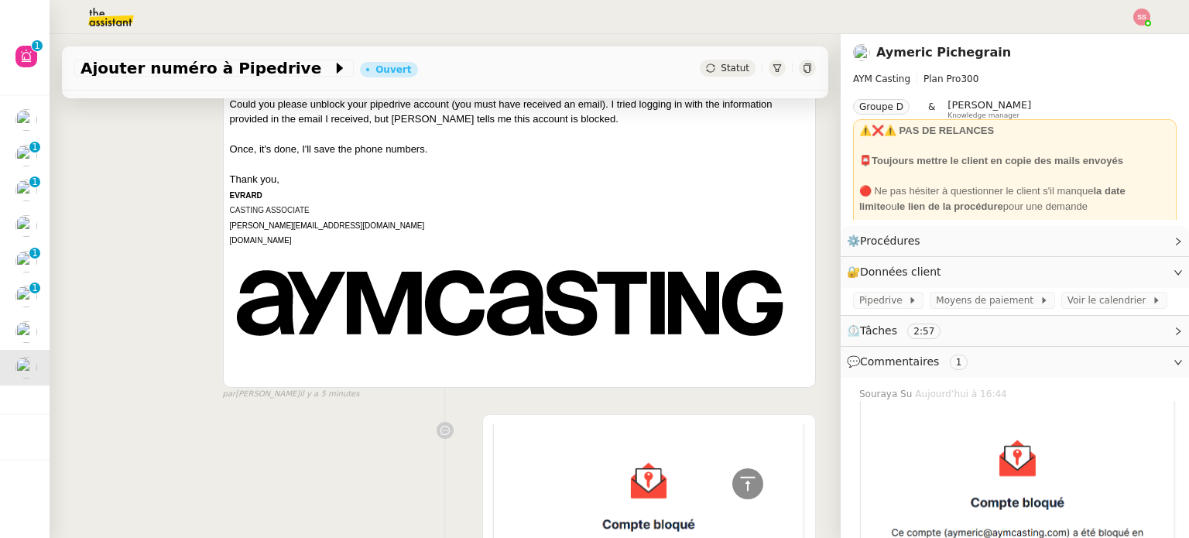
scroll to position [362, 0]
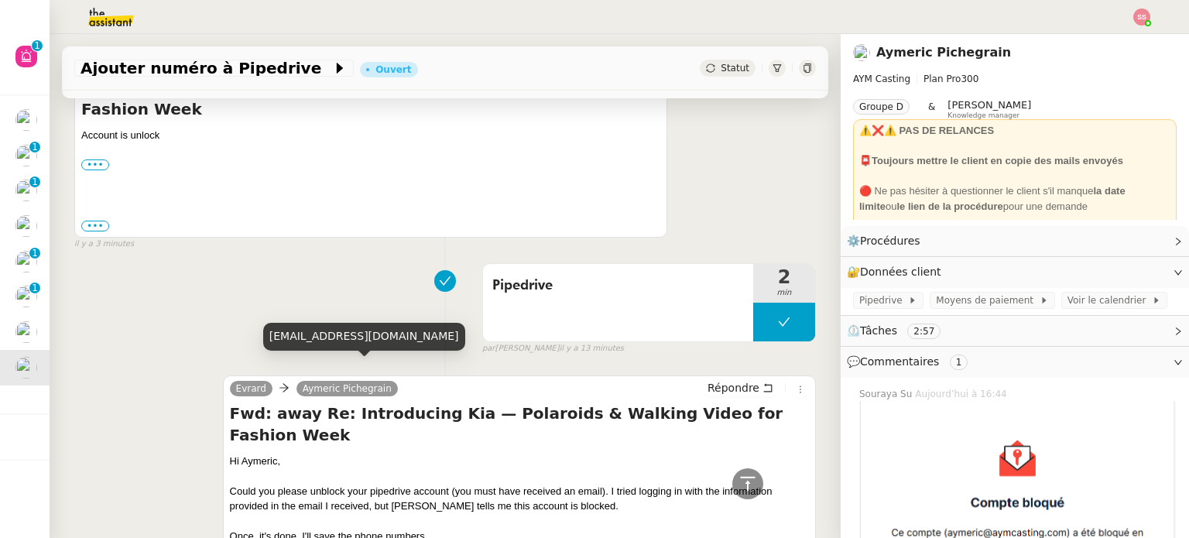
click at [341, 336] on div "[EMAIL_ADDRESS][DOMAIN_NAME]" at bounding box center [364, 336] width 202 height 27
click at [359, 334] on div "[EMAIL_ADDRESS][DOMAIN_NAME]" at bounding box center [364, 336] width 202 height 27
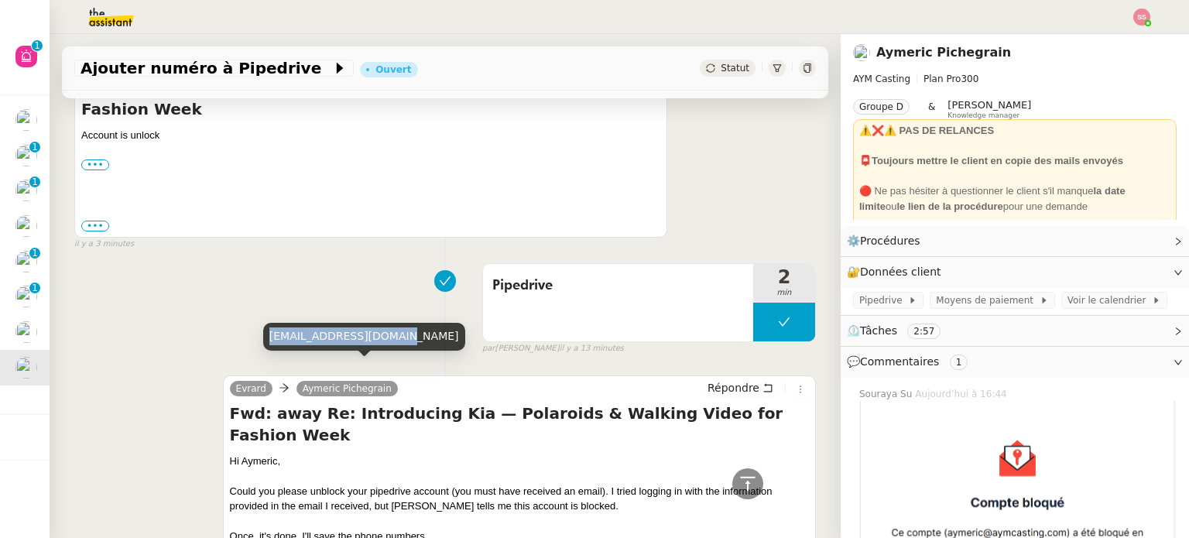
click at [359, 334] on div "[EMAIL_ADDRESS][DOMAIN_NAME]" at bounding box center [364, 336] width 202 height 27
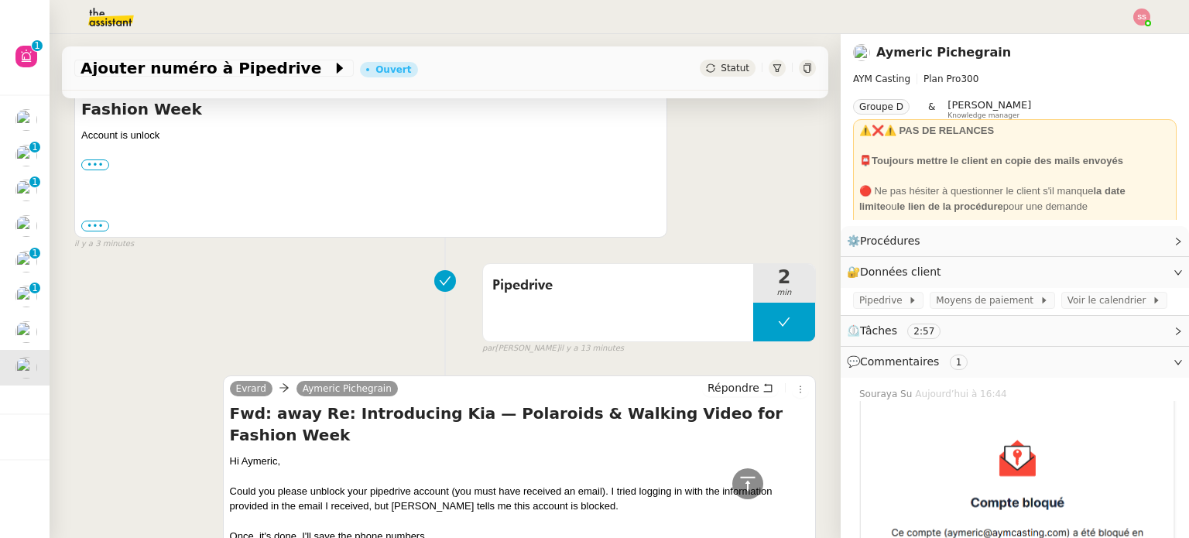
click at [325, 266] on div "Pipedrive 2 min false par [PERSON_NAME] il y a 13 minutes" at bounding box center [445, 305] width 742 height 99
click at [93, 160] on label "•••" at bounding box center [95, 165] width 28 height 11
click at [0, 0] on input "•••" at bounding box center [0, 0] width 0 height 0
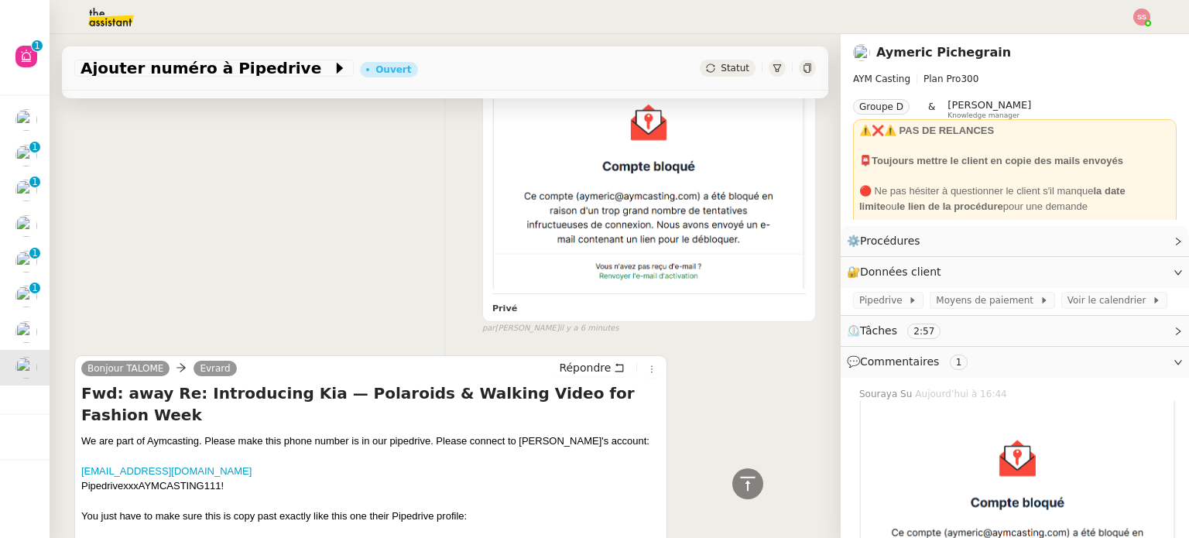
scroll to position [1310, 0]
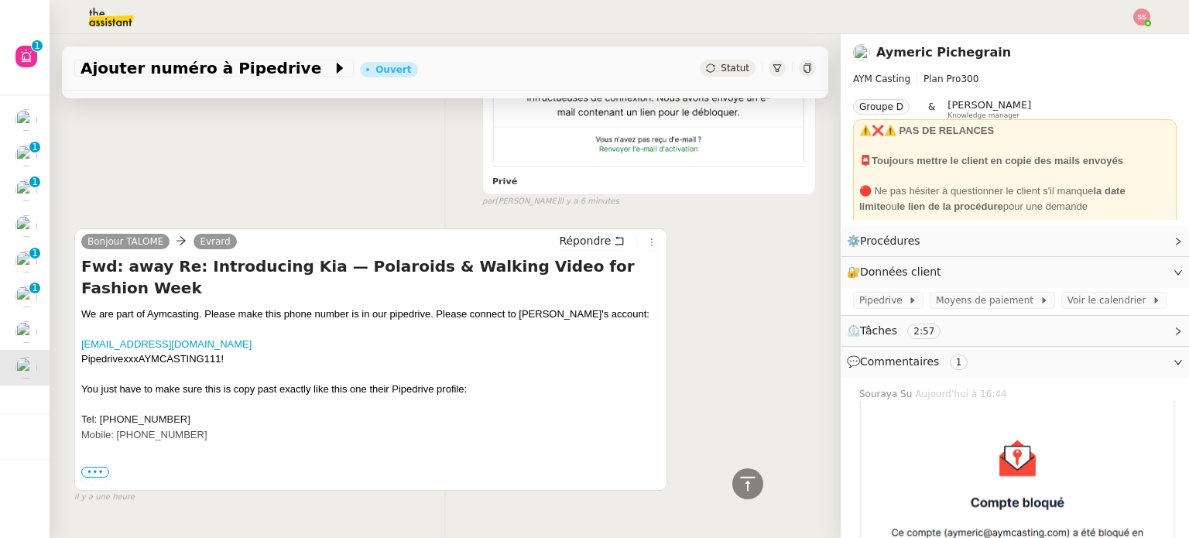
click at [90, 475] on label "•••" at bounding box center [95, 480] width 28 height 11
click at [0, 0] on input "•••" at bounding box center [0, 0] width 0 height 0
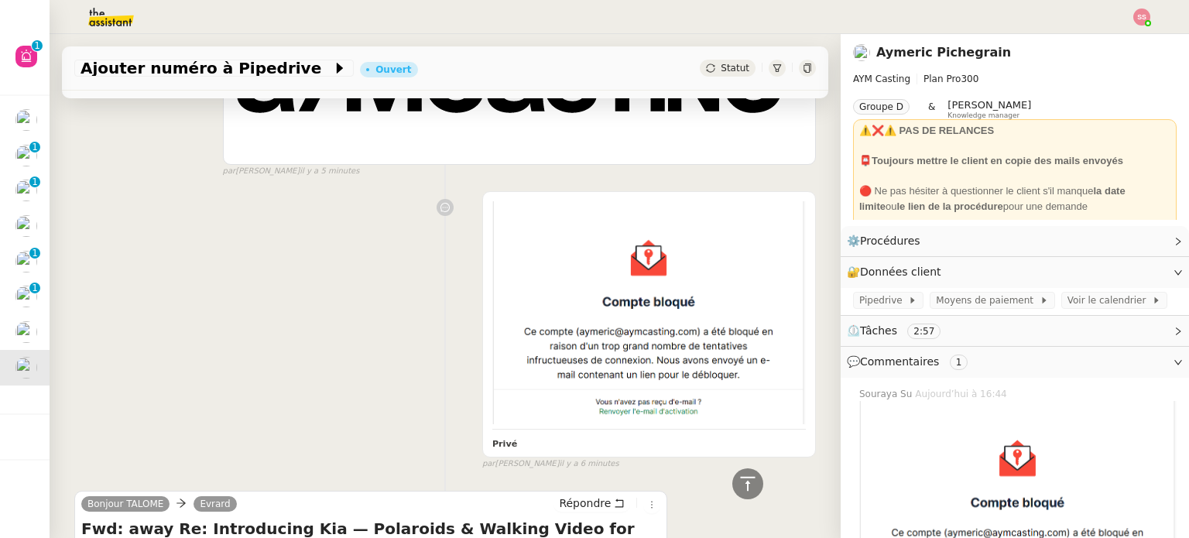
scroll to position [1332, 0]
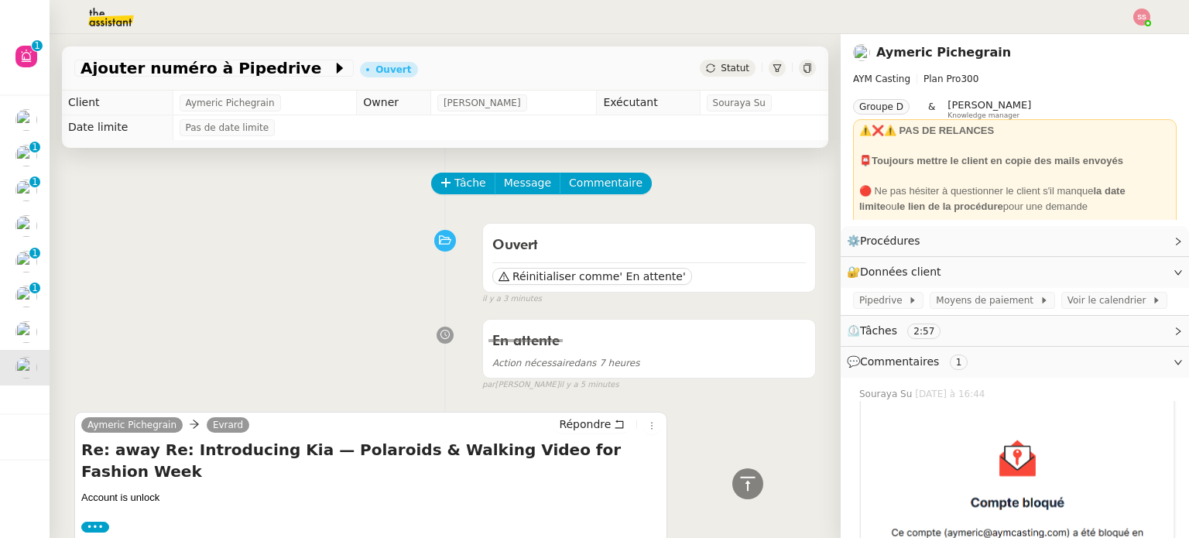
scroll to position [1332, 0]
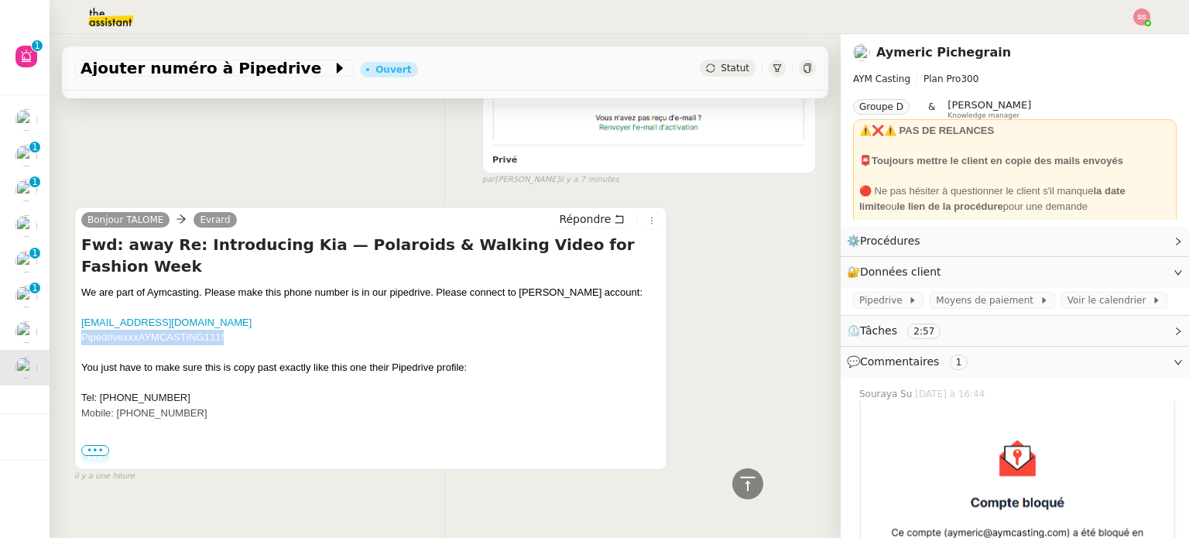
drag, startPoint x: 222, startPoint y: 286, endPoint x: 81, endPoint y: 293, distance: 141.9
click at [81, 293] on div "Bonjour TALOME [PERSON_NAME] Répondre Fwd: away Re: Introducing Kia — Polaroids…" at bounding box center [370, 338] width 593 height 263
drag, startPoint x: 279, startPoint y: 148, endPoint x: 271, endPoint y: 182, distance: 34.9
click at [278, 148] on div "Privé false par Souraya S. il y a 7 minutes" at bounding box center [445, 43] width 742 height 286
drag, startPoint x: 204, startPoint y: 272, endPoint x: 81, endPoint y: 273, distance: 123.1
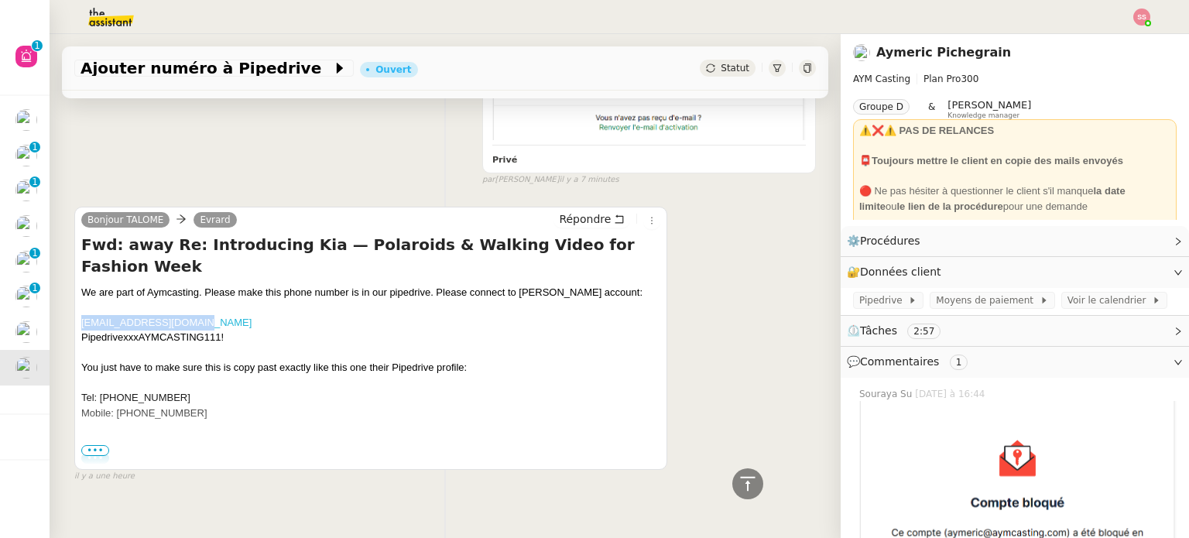
click at [81, 315] on div "[EMAIL_ADDRESS][DOMAIN_NAME] PipedrivexxxAYMCASTING111!" at bounding box center [370, 330] width 579 height 30
copy link "[EMAIL_ADDRESS][DOMAIN_NAME]"
drag, startPoint x: 221, startPoint y: 290, endPoint x: 81, endPoint y: 290, distance: 140.9
click at [81, 290] on div "Bonjour TALOME [PERSON_NAME] Répondre Fwd: away Re: Introducing Kia — Polaroids…" at bounding box center [370, 338] width 593 height 263
copy div "PipedrivexxxAYMCASTING111!"
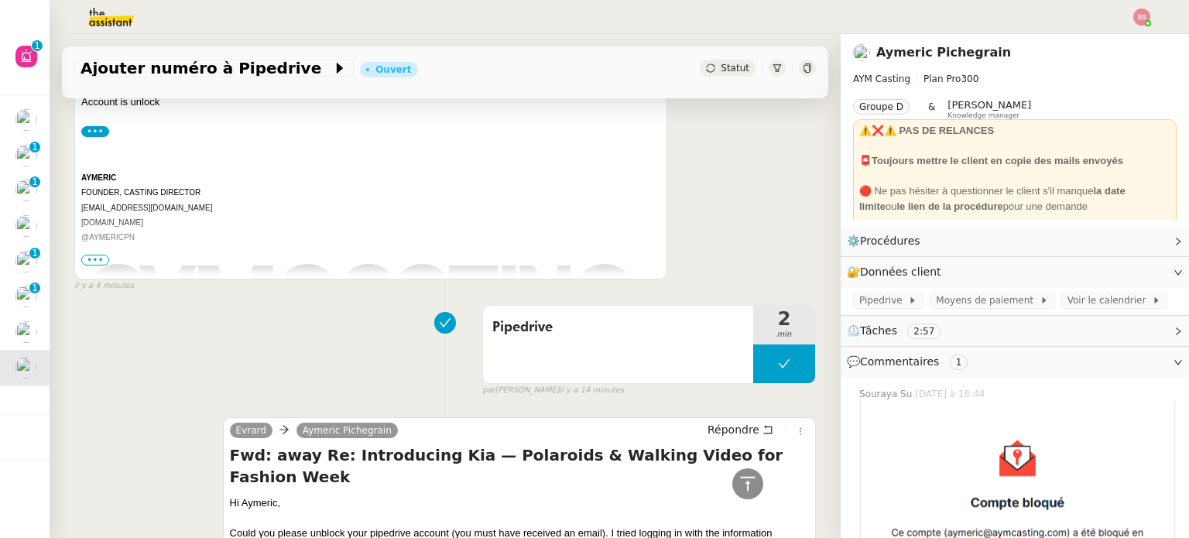
scroll to position [170, 0]
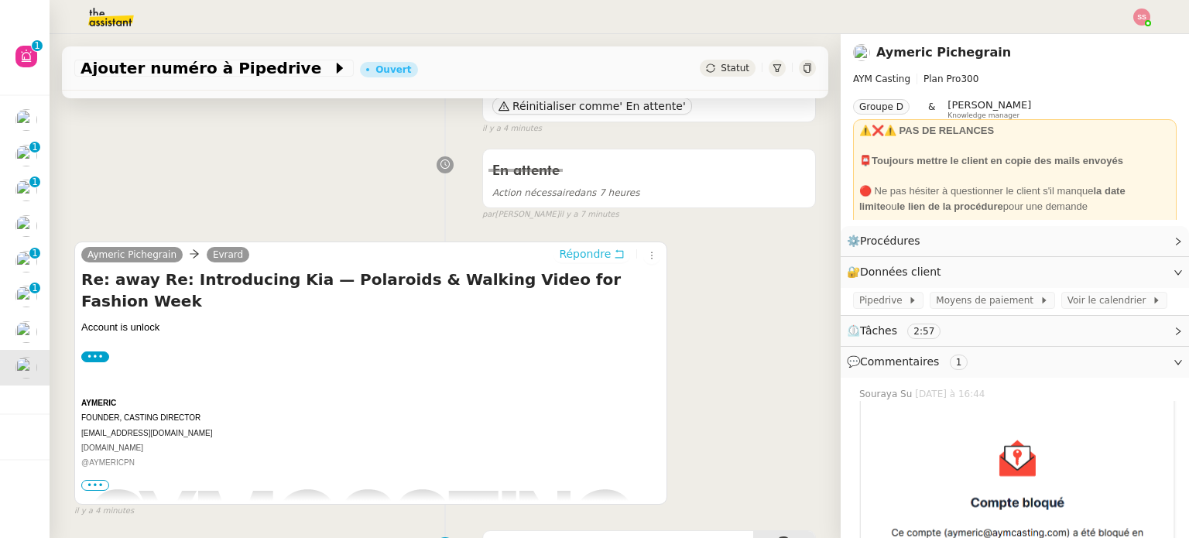
click at [579, 253] on span "Répondre" at bounding box center [585, 253] width 52 height 15
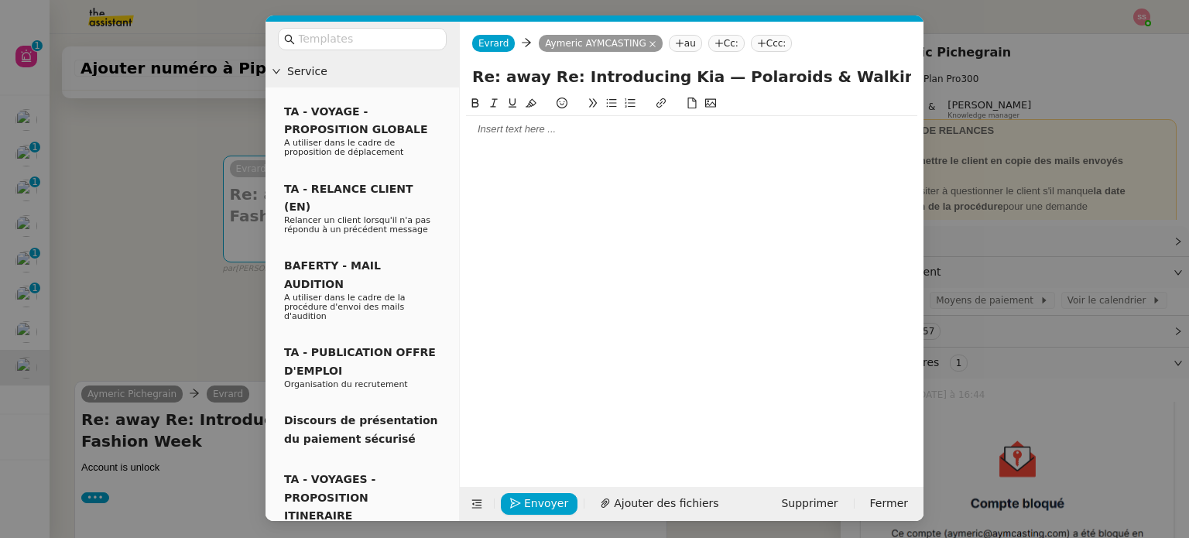
click at [488, 126] on div at bounding box center [691, 129] width 451 height 14
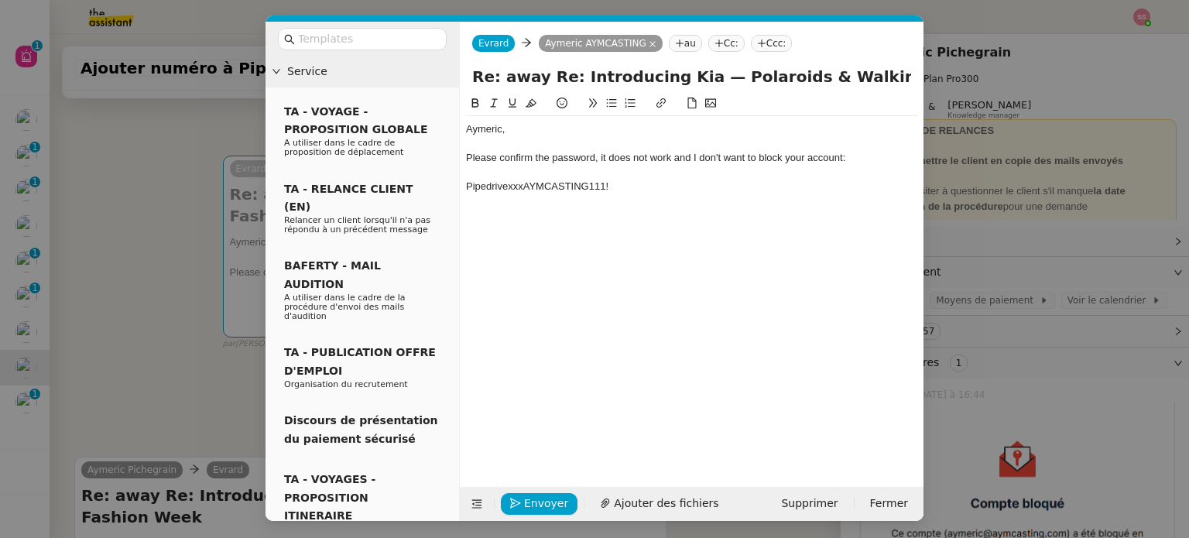
scroll to position [0, 0]
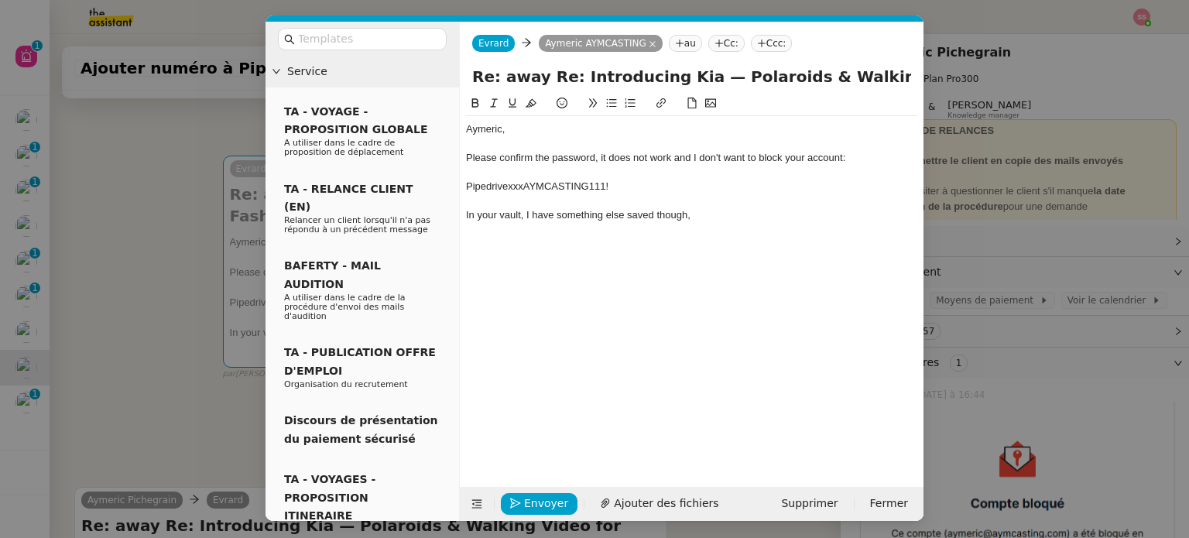
click at [635, 213] on div "In your vault, I have something else saved though," at bounding box center [691, 215] width 451 height 14
click at [0, 0] on lt-span "saved ," at bounding box center [0, 0] width 0 height 0
click at [496, 213] on div "In your vault, I have something else saved, though," at bounding box center [691, 215] width 451 height 14
click at [805, 213] on div "In your The Assistant's vault, I have something else saved, though," at bounding box center [691, 215] width 451 height 14
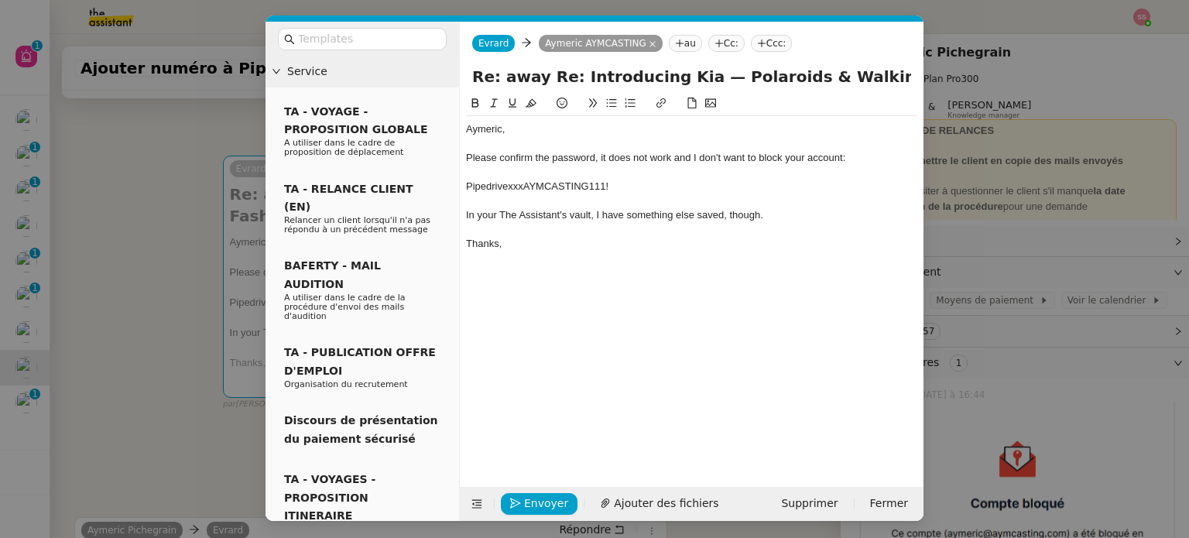
click at [489, 219] on div "In your The Assistant's vault, I have something else saved, though." at bounding box center [691, 215] width 451 height 14
click at [531, 204] on div at bounding box center [691, 201] width 451 height 14
click at [686, 157] on div "Please confirm the password, it does not work and I don't want to block your ac…" at bounding box center [691, 158] width 451 height 14
click at [0, 0] on lt-span ", and" at bounding box center [0, 0] width 0 height 0
click at [540, 500] on span "Envoyer" at bounding box center [546, 504] width 44 height 18
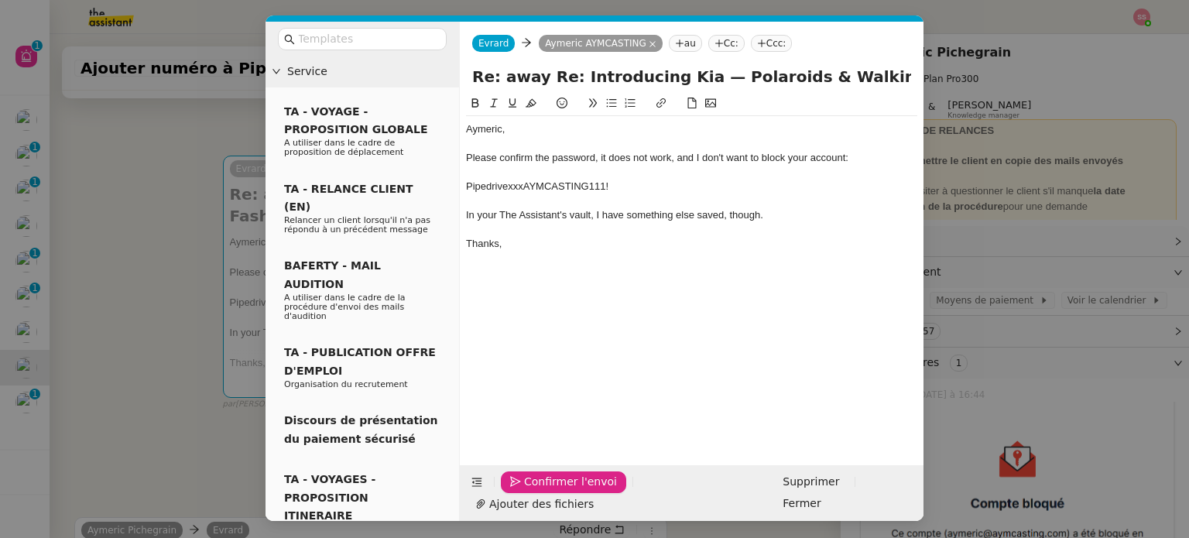
click at [578, 491] on span "Confirmer l'envoi" at bounding box center [570, 482] width 93 height 18
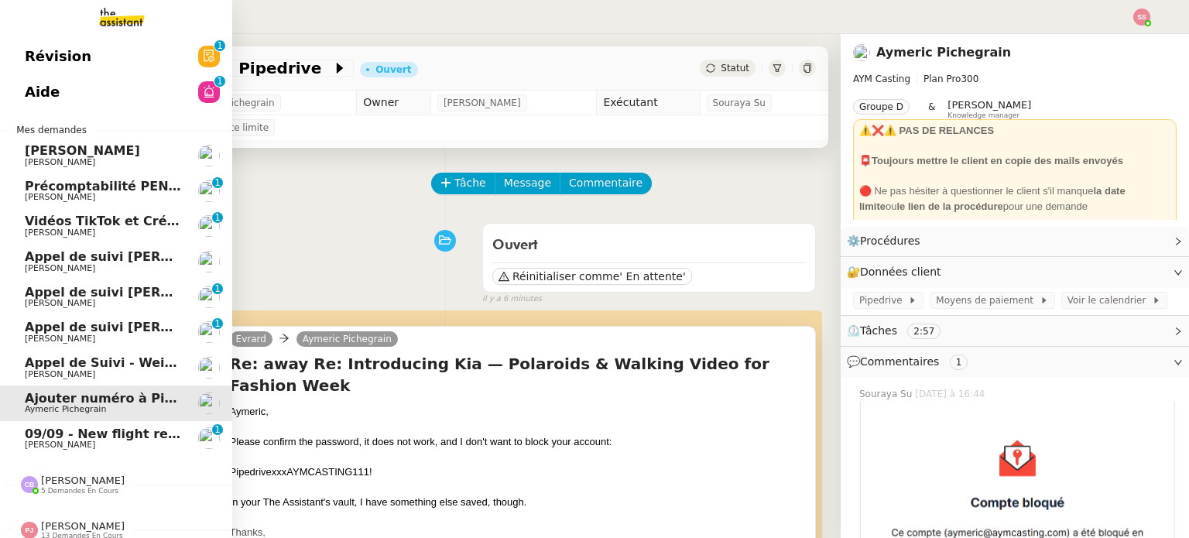
click at [87, 430] on span "09/09 - New flight request - John Smith" at bounding box center [180, 434] width 311 height 15
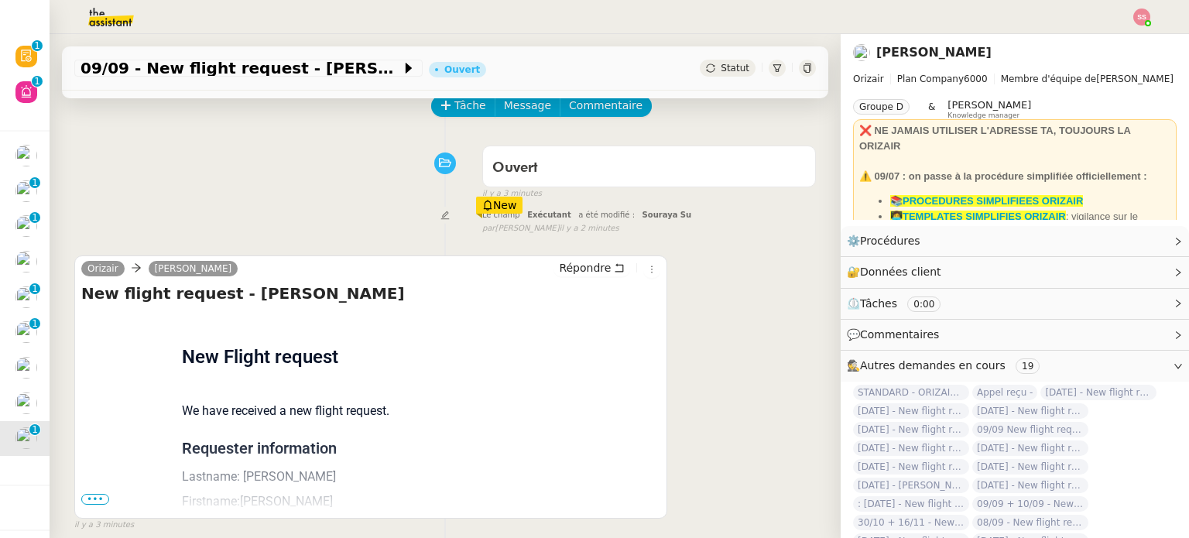
scroll to position [155, 0]
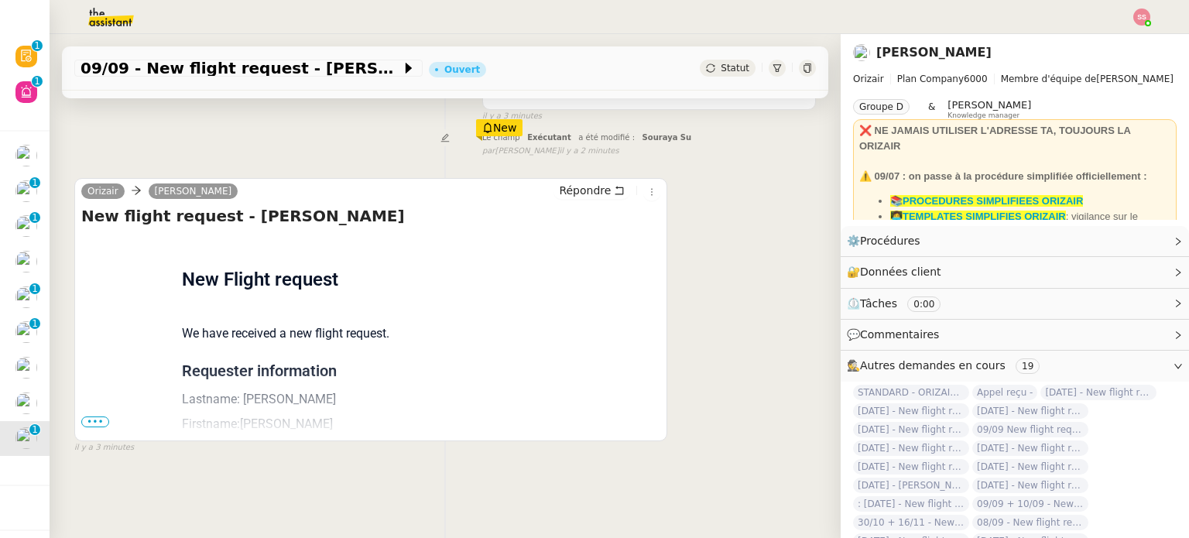
click at [94, 424] on span "•••" at bounding box center [95, 422] width 28 height 11
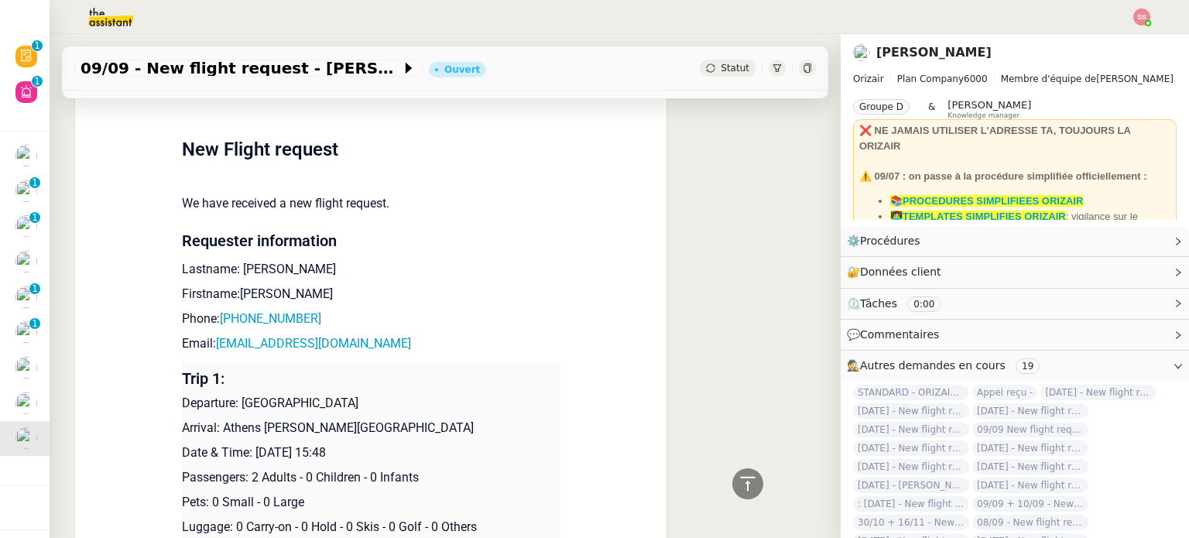
scroll to position [232, 0]
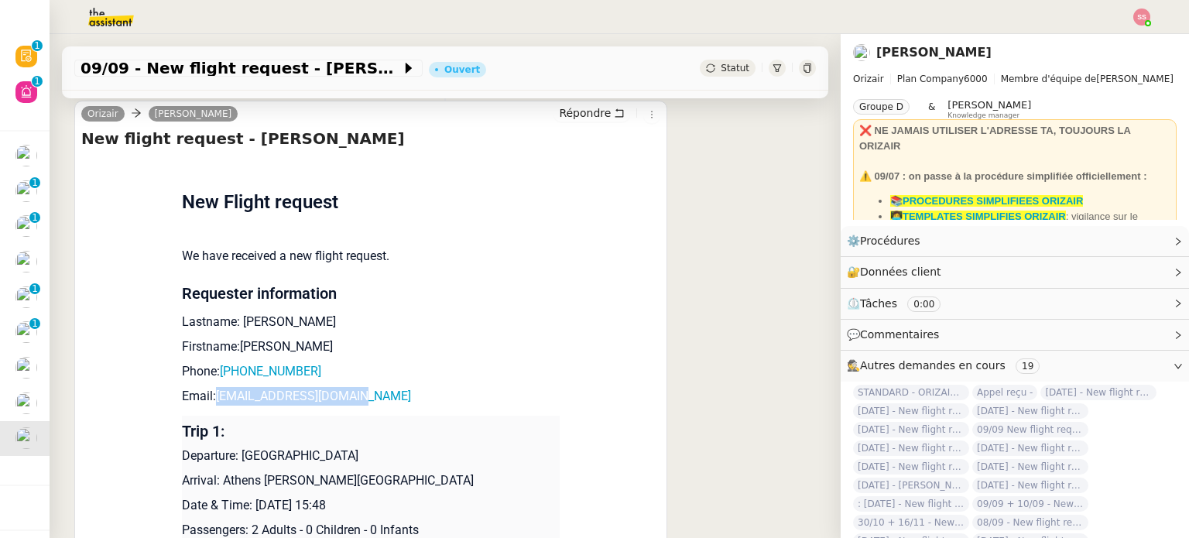
drag, startPoint x: 362, startPoint y: 400, endPoint x: 208, endPoint y: 397, distance: 154.9
click at [208, 397] on p "Email: johnsmith467@gmail.com" at bounding box center [371, 396] width 378 height 19
copy link "johnsmith467@gmail.com"
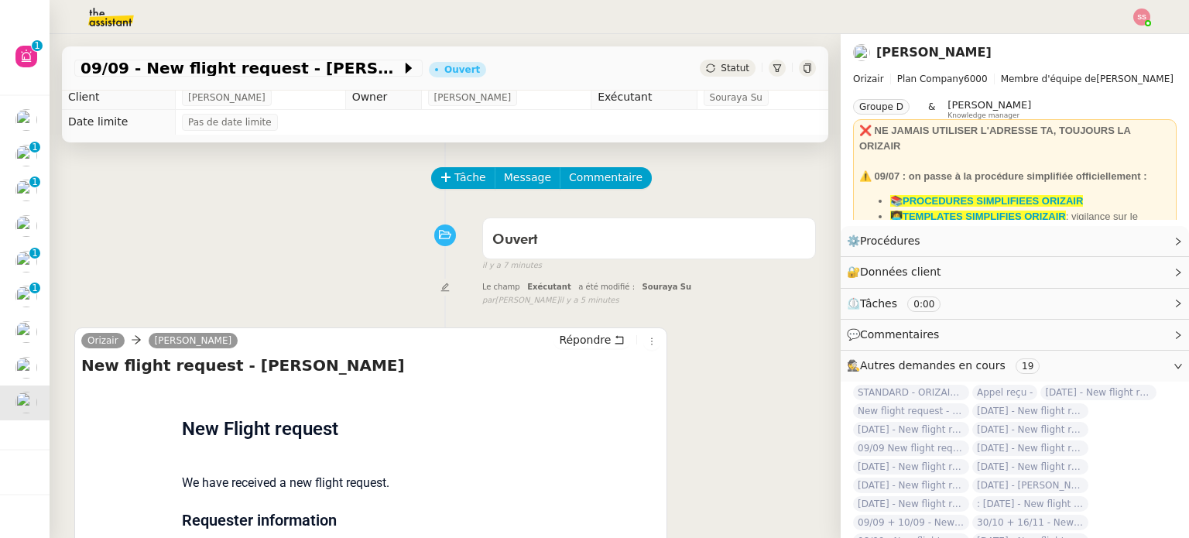
scroll to position [0, 0]
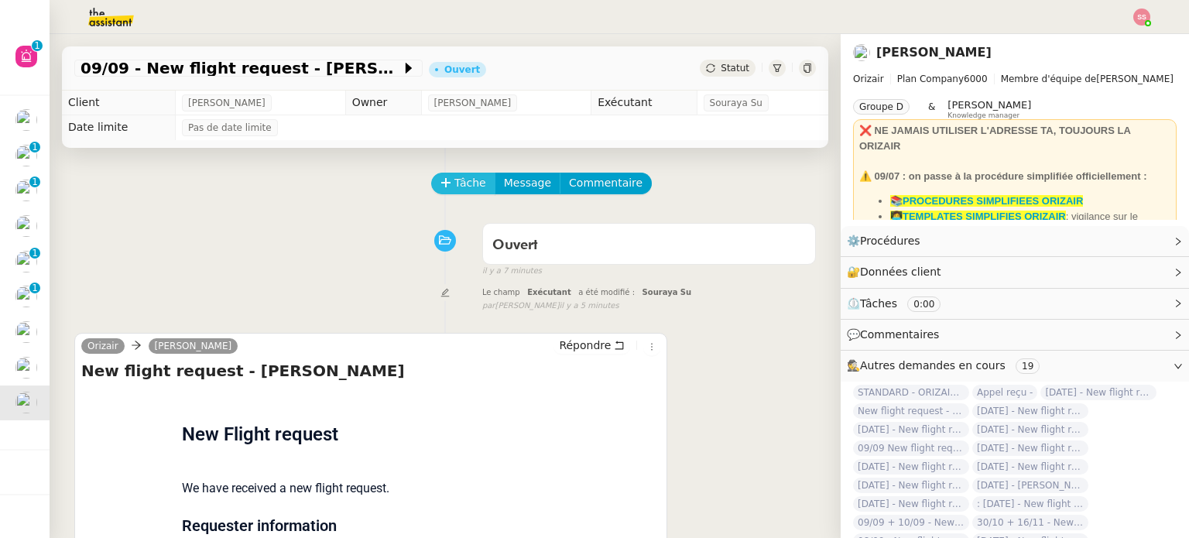
click at [442, 183] on button "Tâche" at bounding box center [463, 184] width 64 height 22
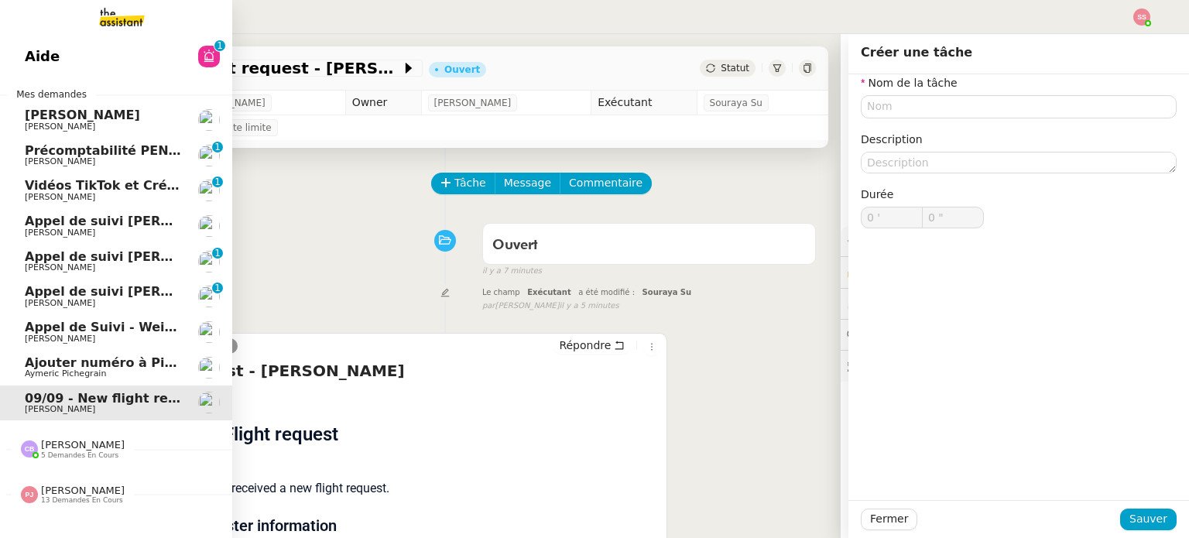
click at [96, 358] on span "Ajouter numéro à Pipedrive" at bounding box center [121, 362] width 193 height 15
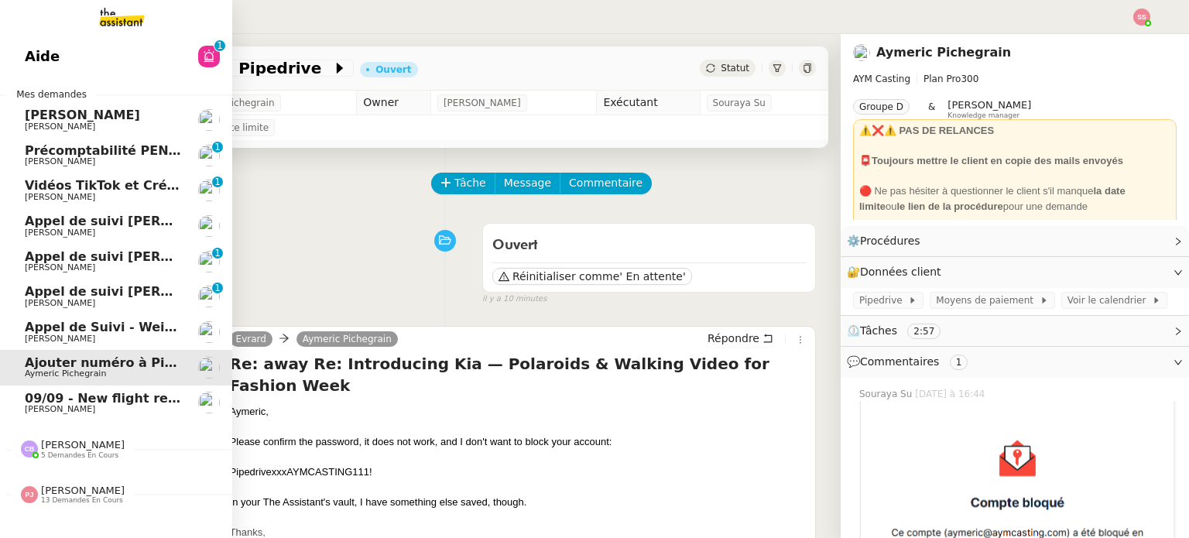
click at [142, 394] on span "09/09 - New flight request - John Smith" at bounding box center [180, 398] width 311 height 15
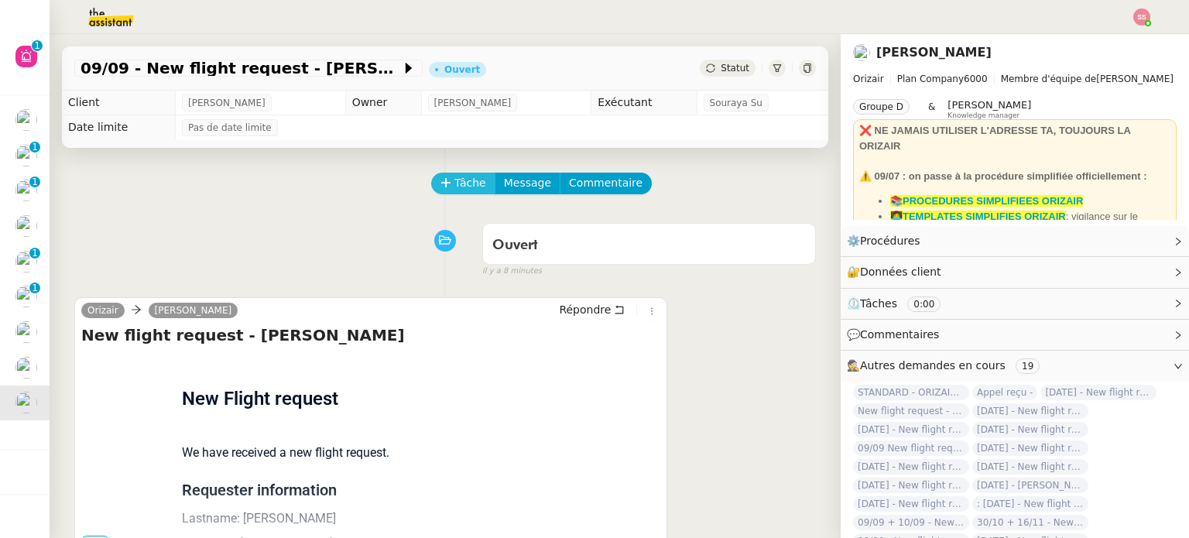
click at [463, 178] on span "Tâche" at bounding box center [471, 183] width 32 height 18
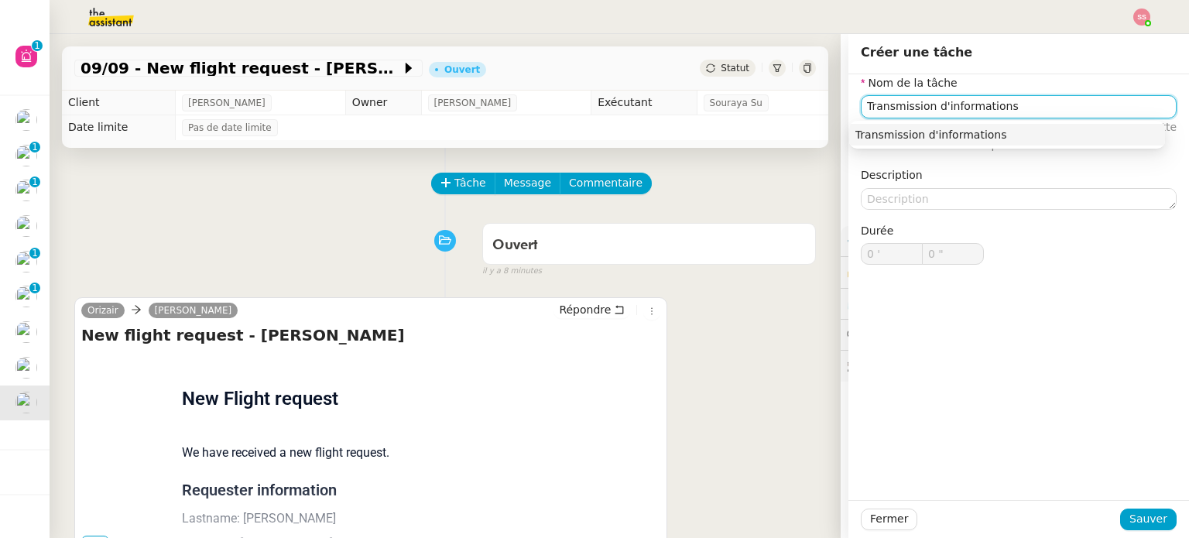
click at [975, 126] on nz-auto-option "Transmission d'informations" at bounding box center [1007, 135] width 316 height 22
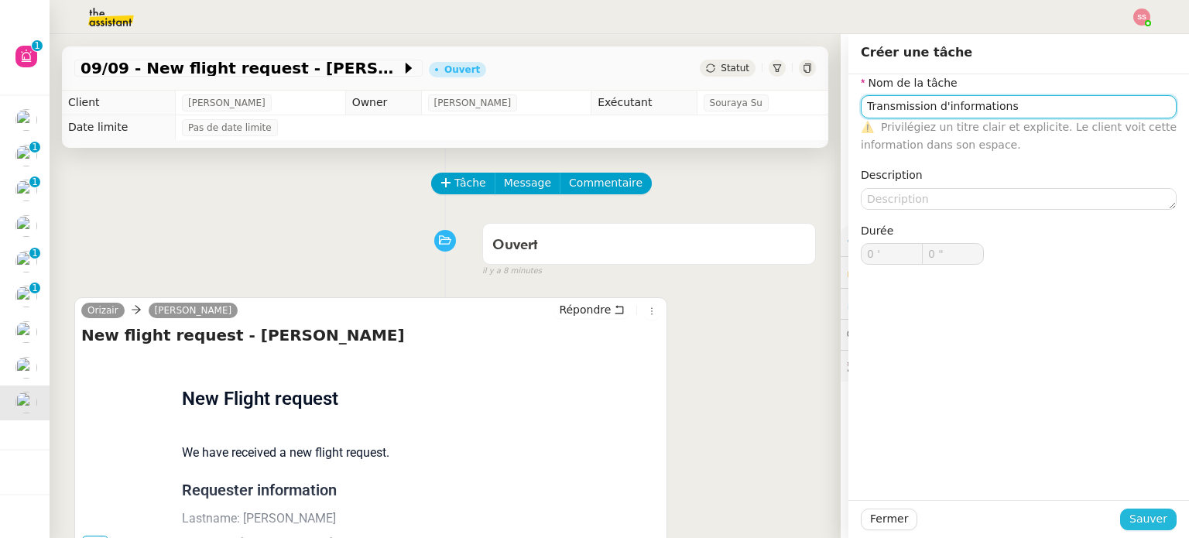
type input "Transmission d'informations"
click at [1132, 516] on span "Sauver" at bounding box center [1149, 519] width 38 height 18
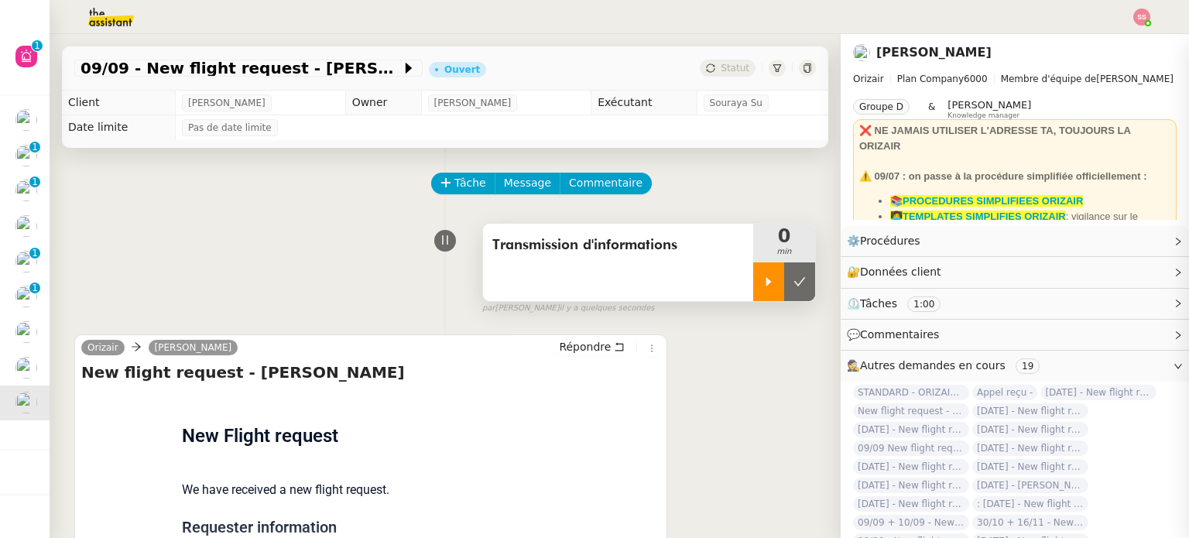
click at [759, 279] on div at bounding box center [768, 281] width 31 height 39
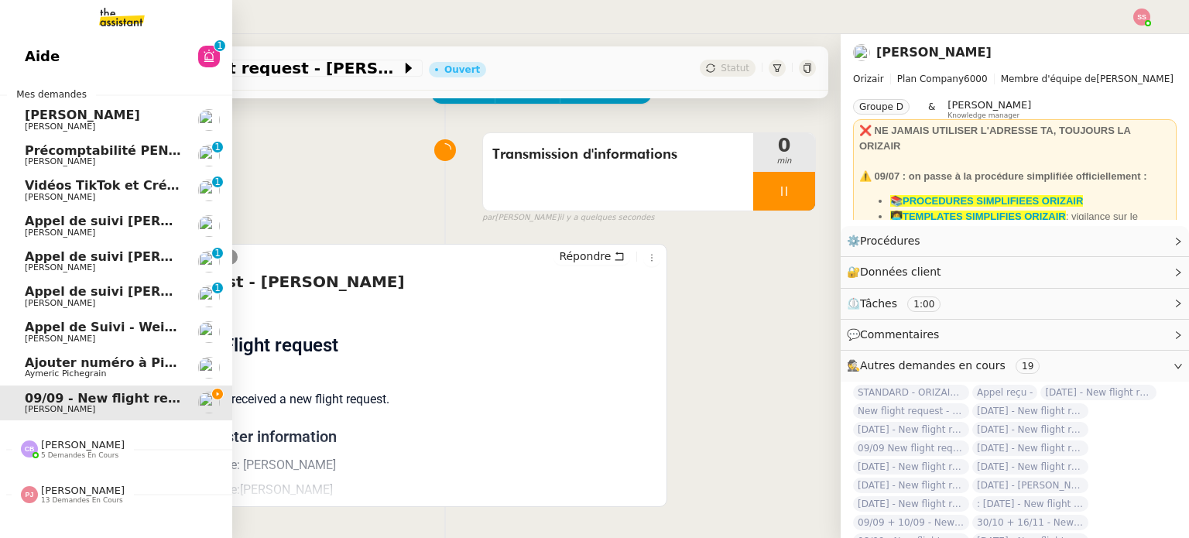
scroll to position [208, 0]
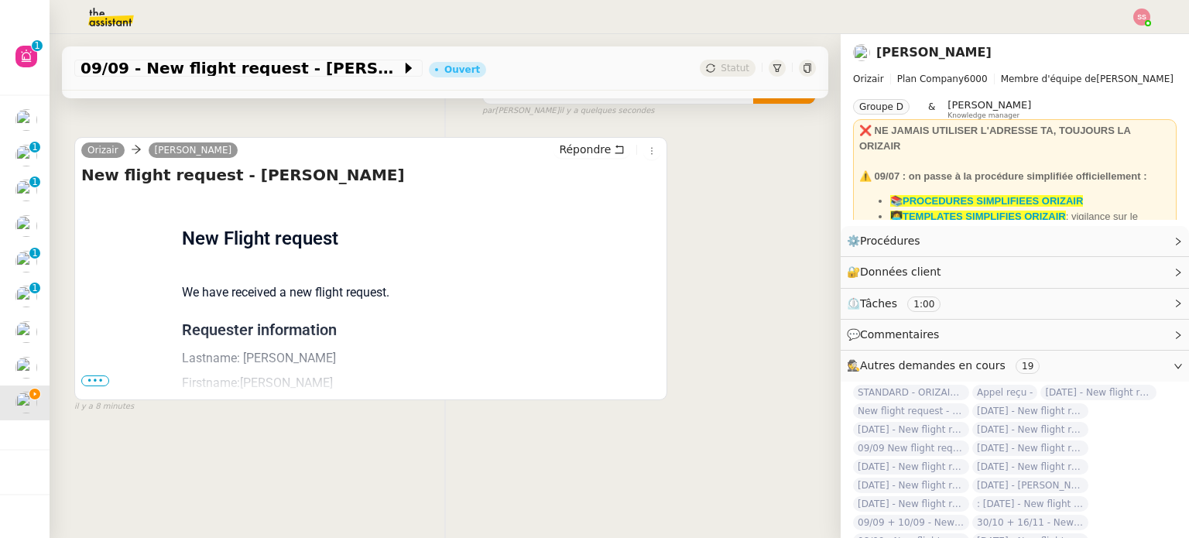
click at [90, 376] on span "•••" at bounding box center [95, 381] width 28 height 11
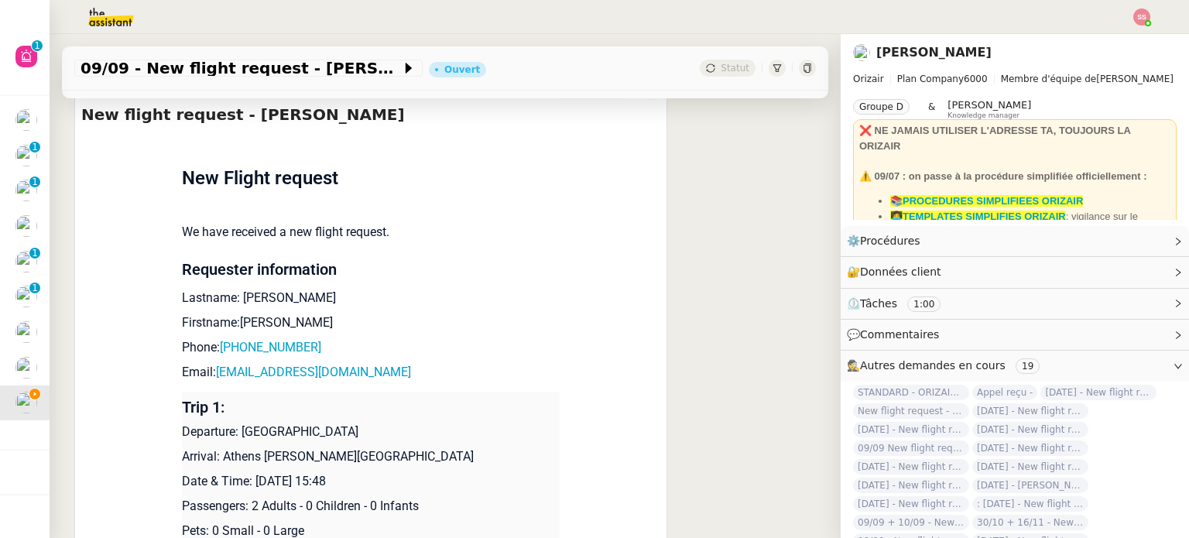
scroll to position [285, 0]
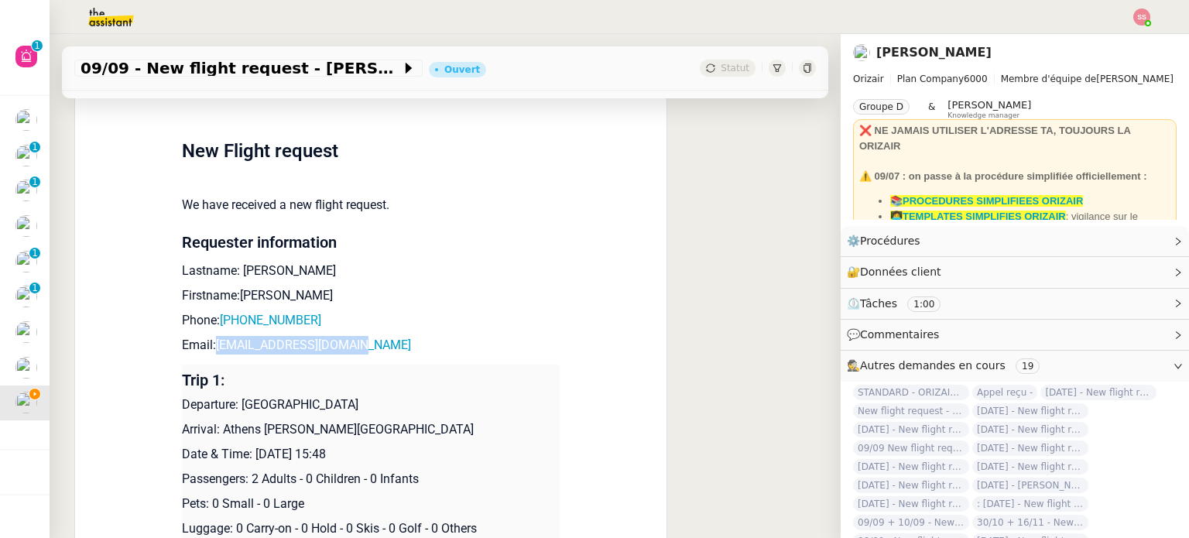
drag, startPoint x: 353, startPoint y: 355, endPoint x: 206, endPoint y: 355, distance: 147.1
click at [206, 355] on p "Email: johnsmith467@gmail.com" at bounding box center [371, 345] width 378 height 19
click at [426, 347] on p "Email: johnsmith467@gmail.com" at bounding box center [371, 345] width 378 height 19
drag, startPoint x: 362, startPoint y: 347, endPoint x: 211, endPoint y: 348, distance: 151.0
click at [211, 348] on p "Email: johnsmith467@gmail.com" at bounding box center [371, 345] width 378 height 19
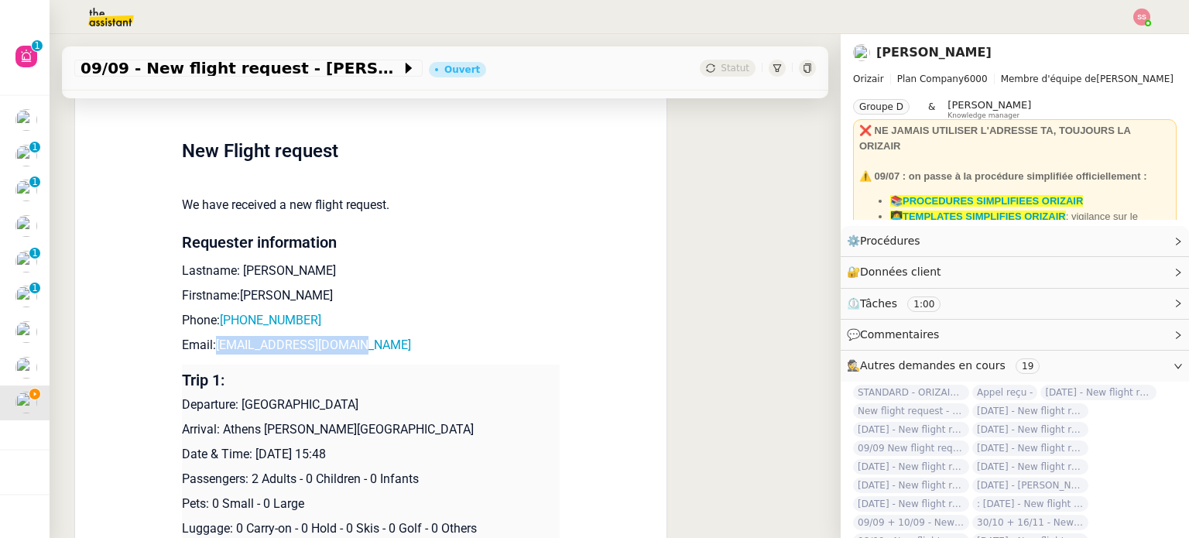
copy link "johnsmith467@gmail.com"
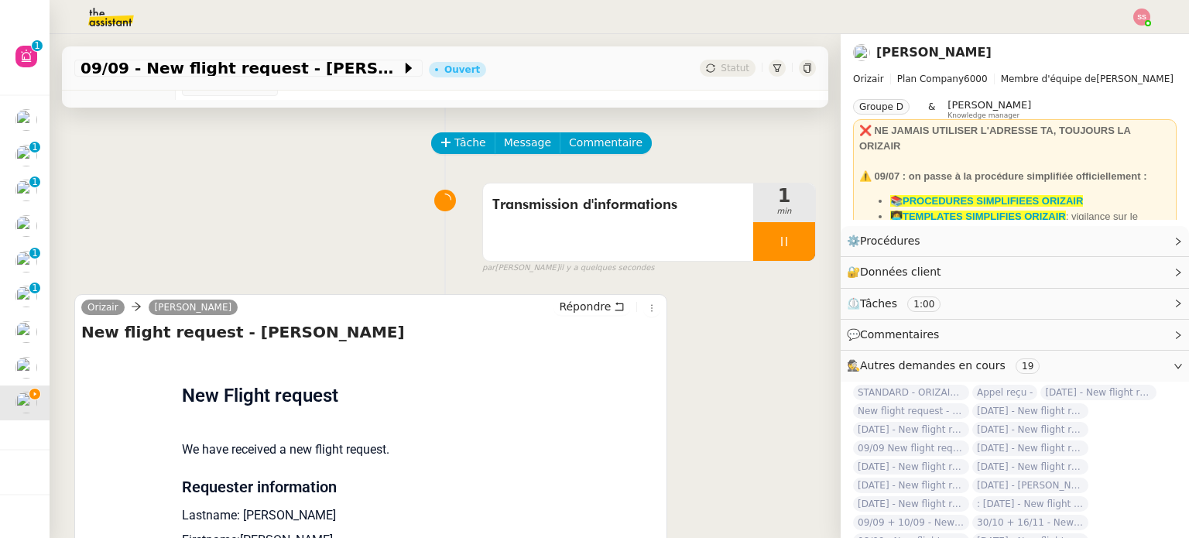
scroll to position [0, 0]
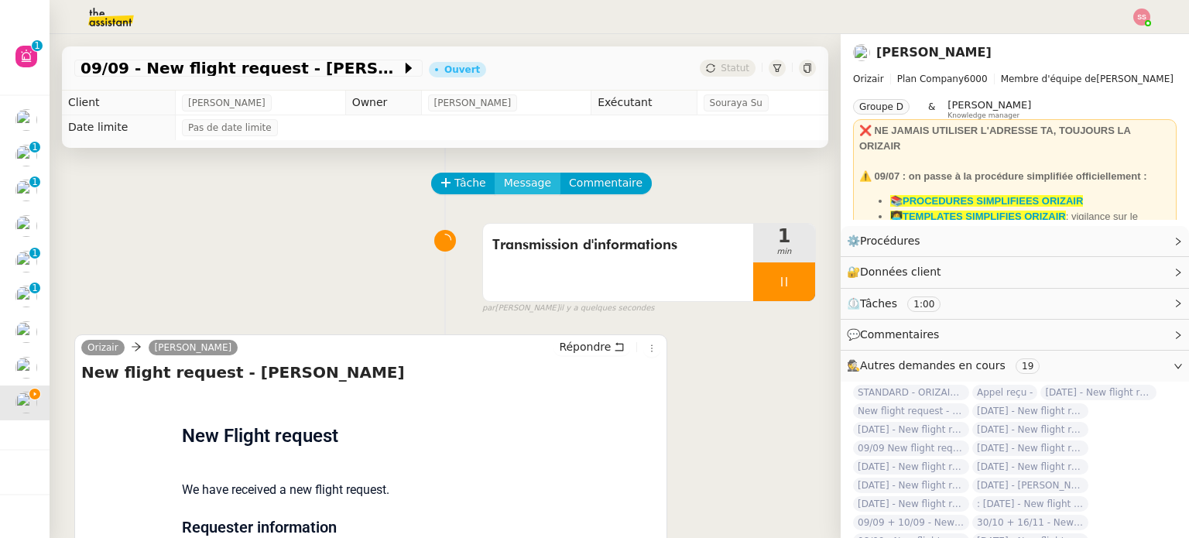
click at [523, 182] on span "Message" at bounding box center [527, 183] width 47 height 18
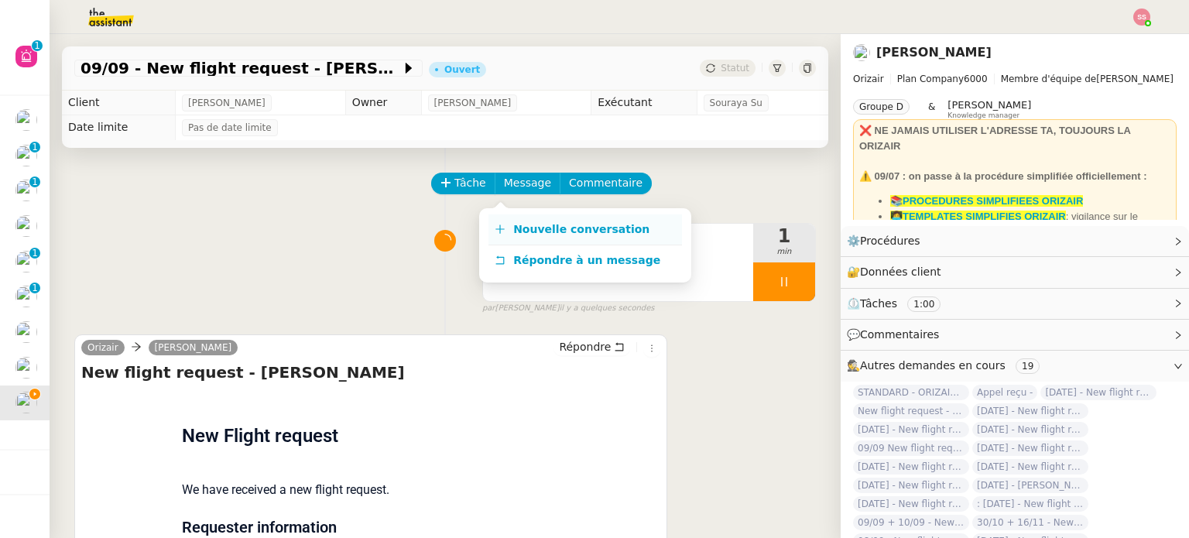
click at [540, 218] on link "Nouvelle conversation" at bounding box center [586, 229] width 194 height 31
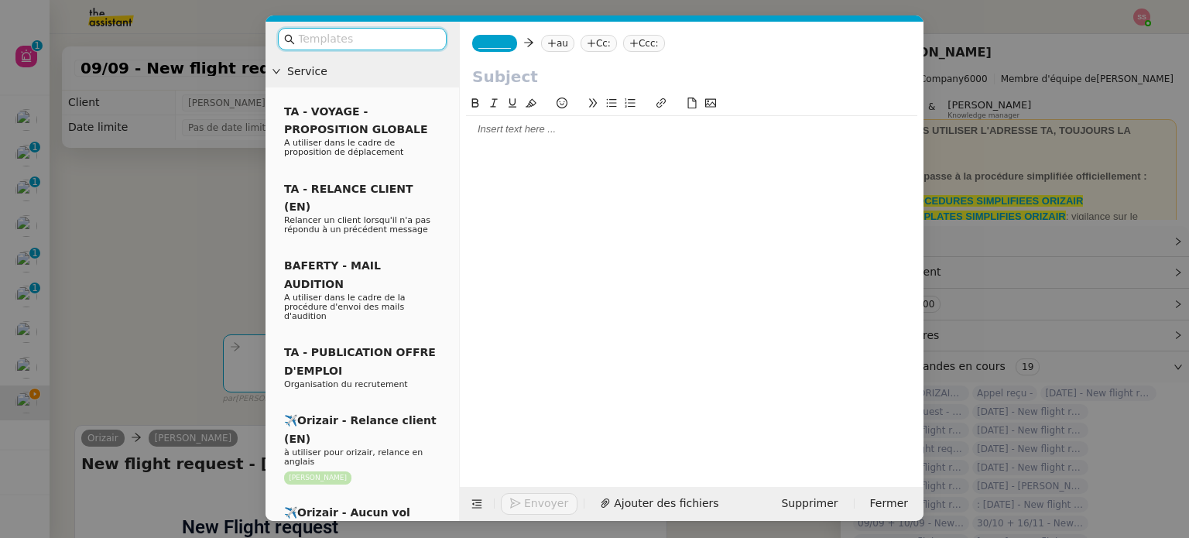
click at [554, 43] on nz-tag "au" at bounding box center [557, 43] width 33 height 17
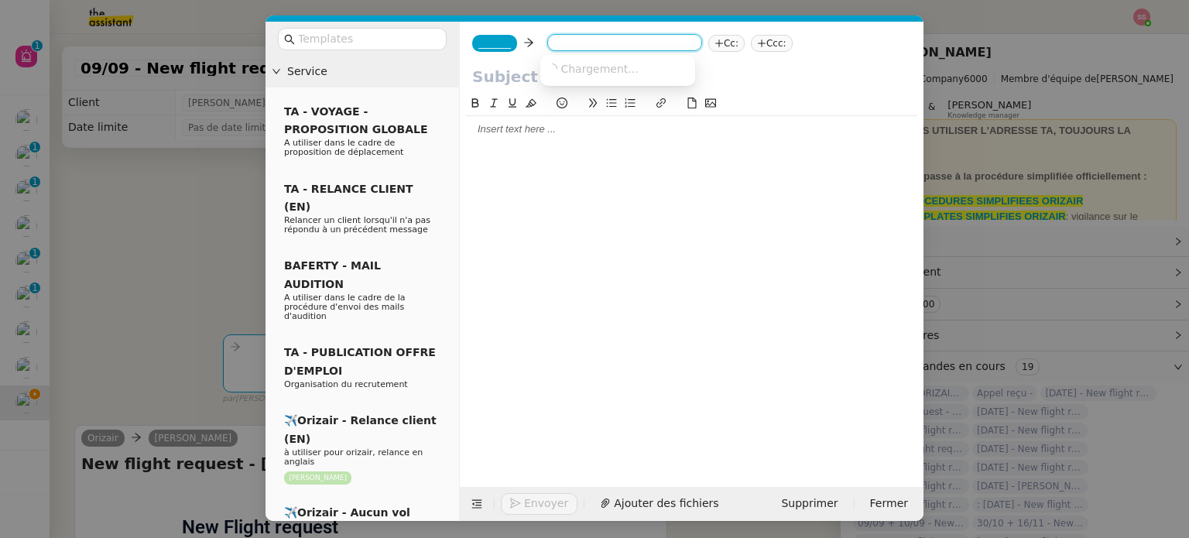
paste input "johnsmith467@gmail.com"
type input "johnsmith467@gmail.com"
click at [588, 73] on span "johnsmith467@gmail.com" at bounding box center [642, 68] width 190 height 12
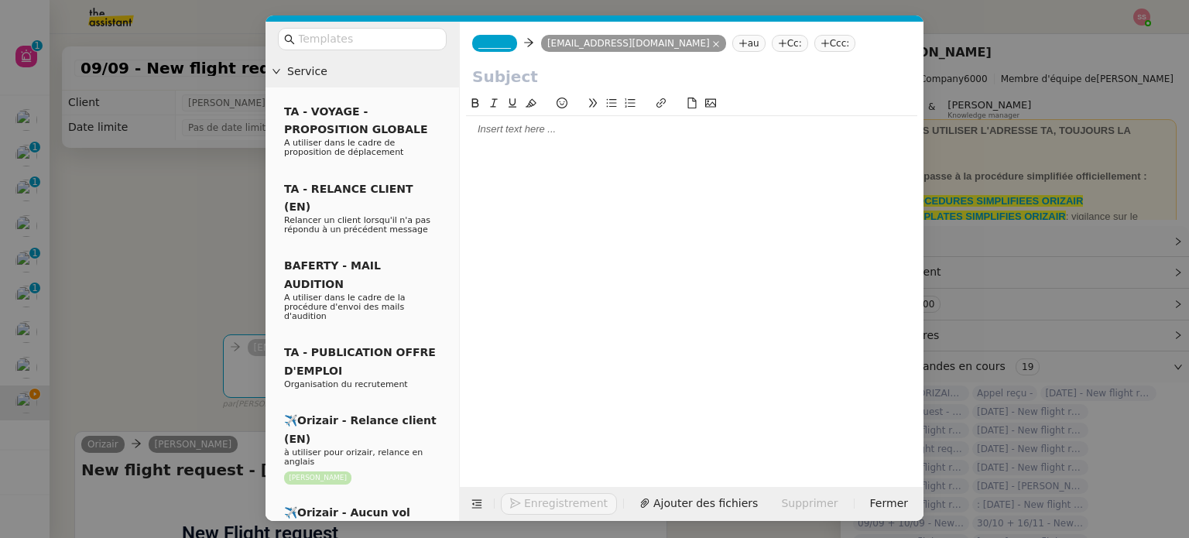
click at [815, 39] on nz-tag "Ccc:" at bounding box center [836, 43] width 42 height 17
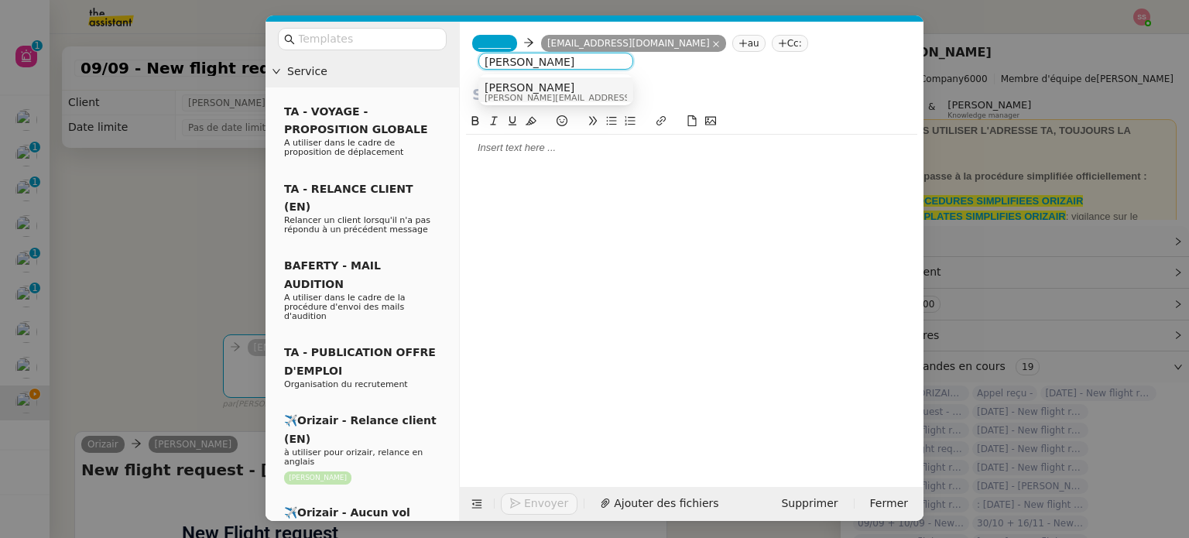
type input "[PERSON_NAME]"
click at [573, 84] on div "[PERSON_NAME] [PERSON_NAME][EMAIL_ADDRESS][DOMAIN_NAME]" at bounding box center [556, 91] width 142 height 21
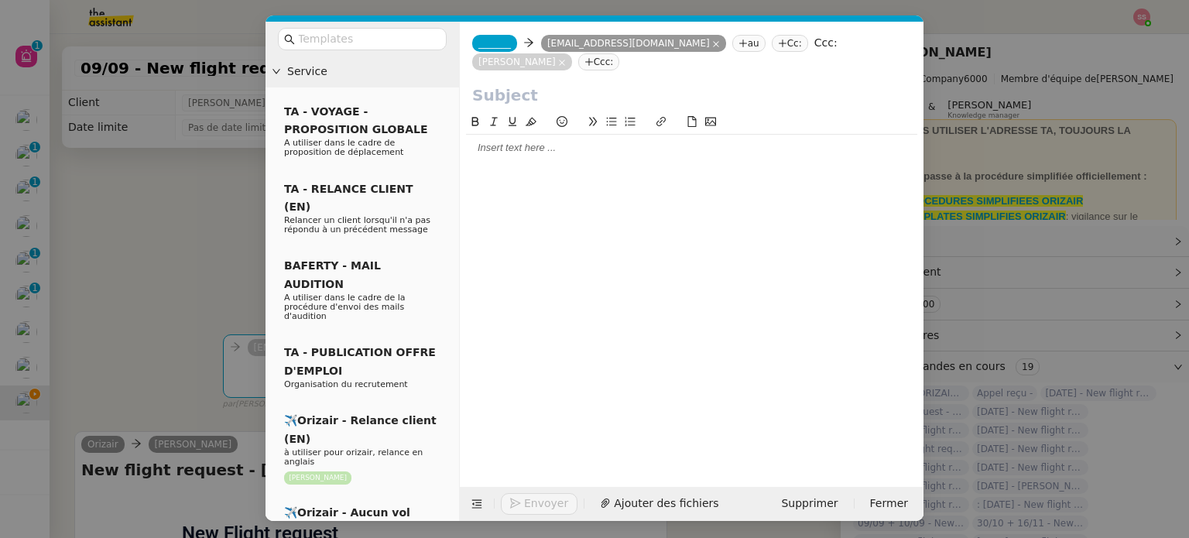
click at [497, 45] on span "_______" at bounding box center [495, 43] width 33 height 11
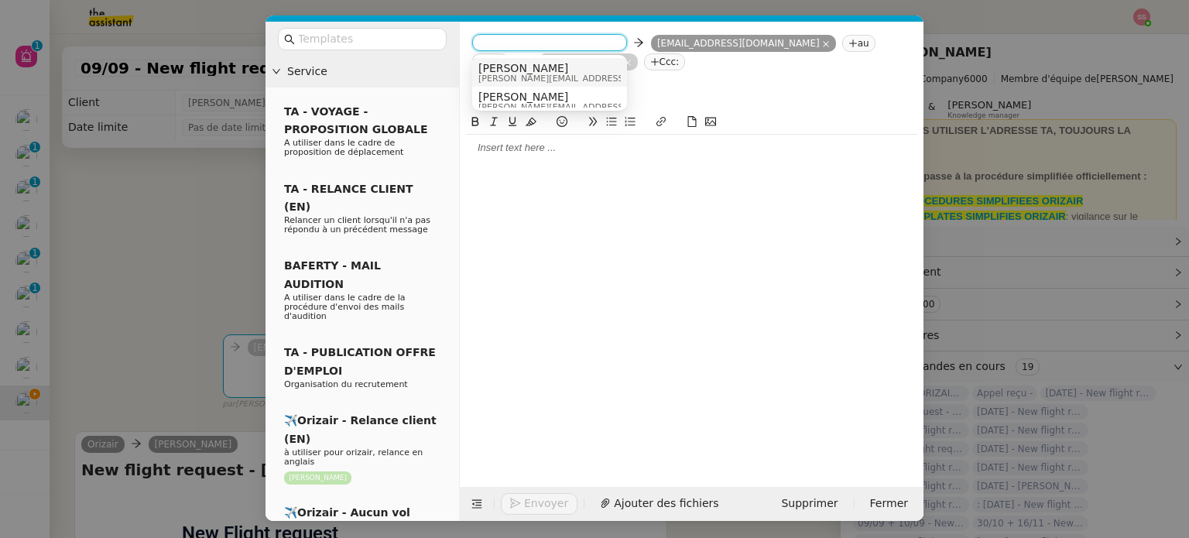
click at [529, 63] on span "[PERSON_NAME]" at bounding box center [589, 68] width 220 height 12
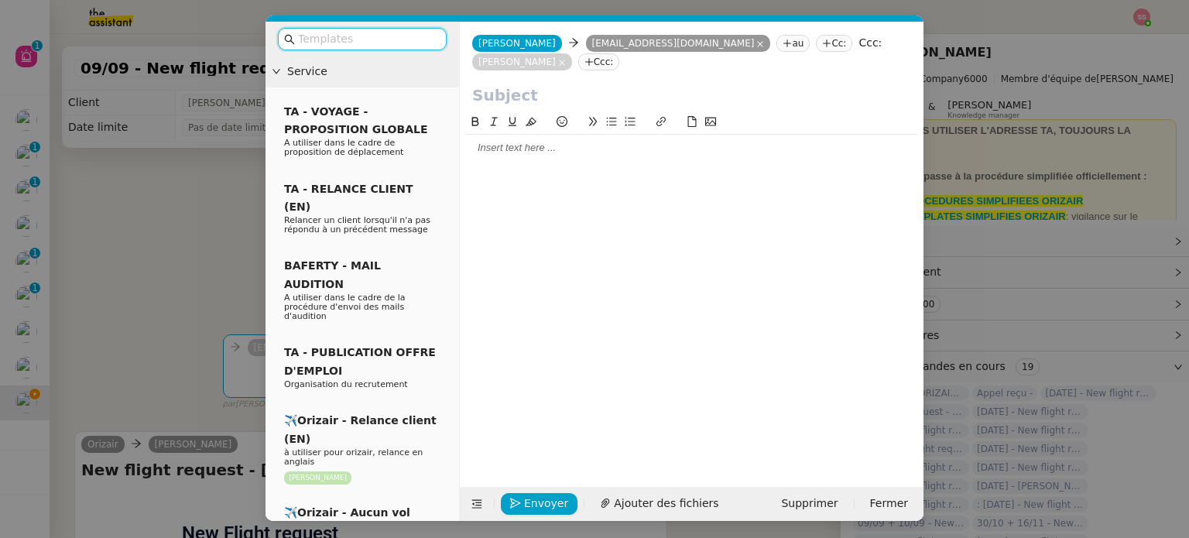
click at [386, 43] on input "text" at bounding box center [367, 39] width 139 height 18
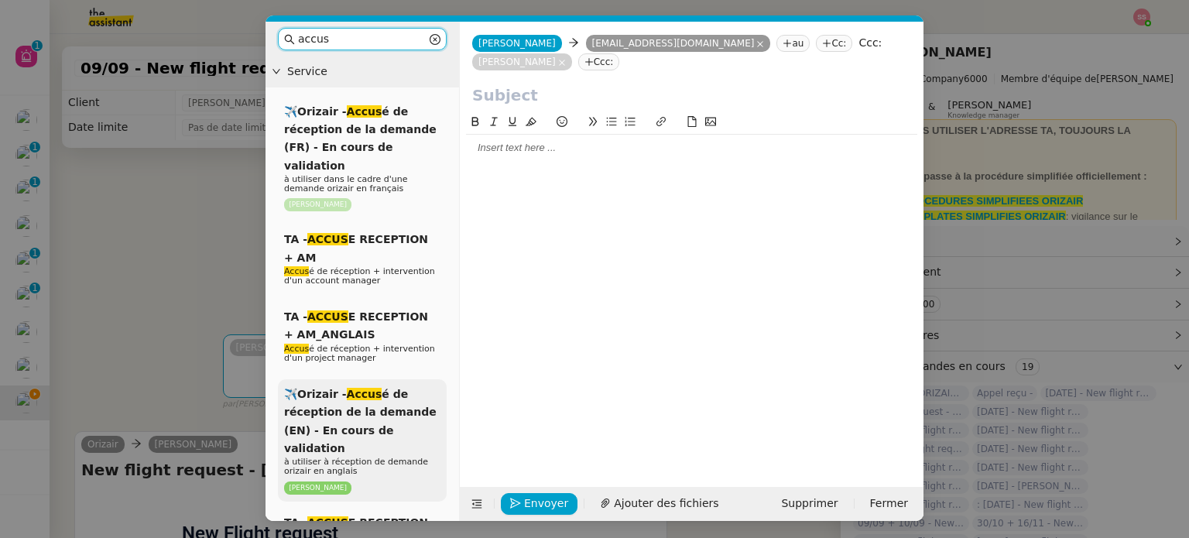
type input "accus"
click at [378, 385] on div "✈️Orizair - Accus é de réception de la demande (EN) - En cours de validation à …" at bounding box center [362, 440] width 169 height 122
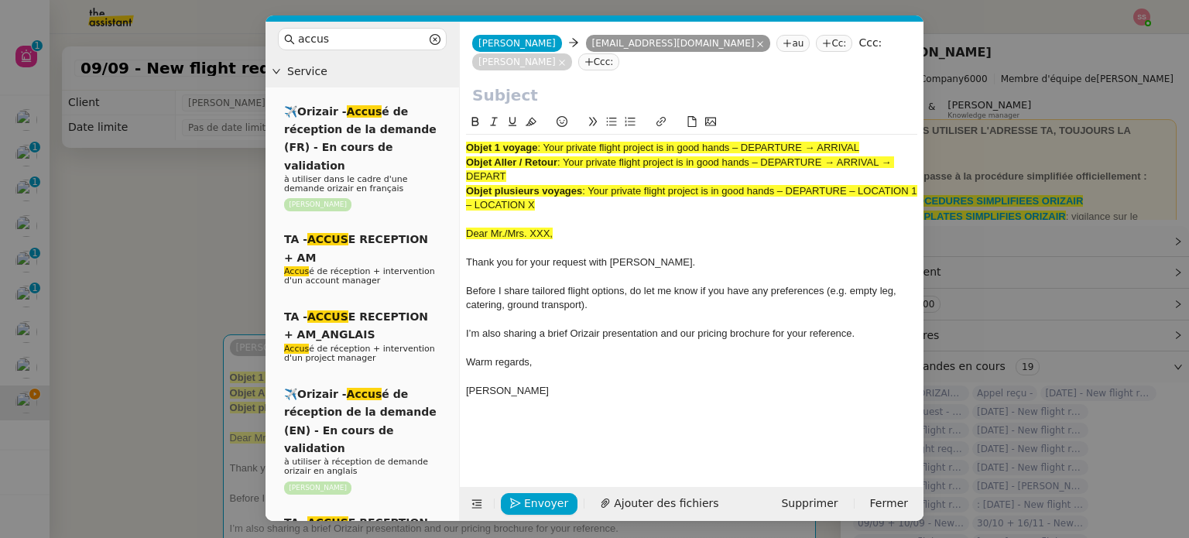
drag, startPoint x: 546, startPoint y: 127, endPoint x: 909, endPoint y: 131, distance: 363.2
click at [909, 141] on div "Objet 1 voyage : Your private flight project is in good hands – DEPARTURE → ARR…" at bounding box center [691, 148] width 451 height 14
copy span "Your private flight project is in good hands – DEPARTURE → ARRIVAL"
click at [613, 84] on input "text" at bounding box center [691, 95] width 439 height 23
paste input "Your private flight project is in good hands – DEPARTURE → ARRIVAL"
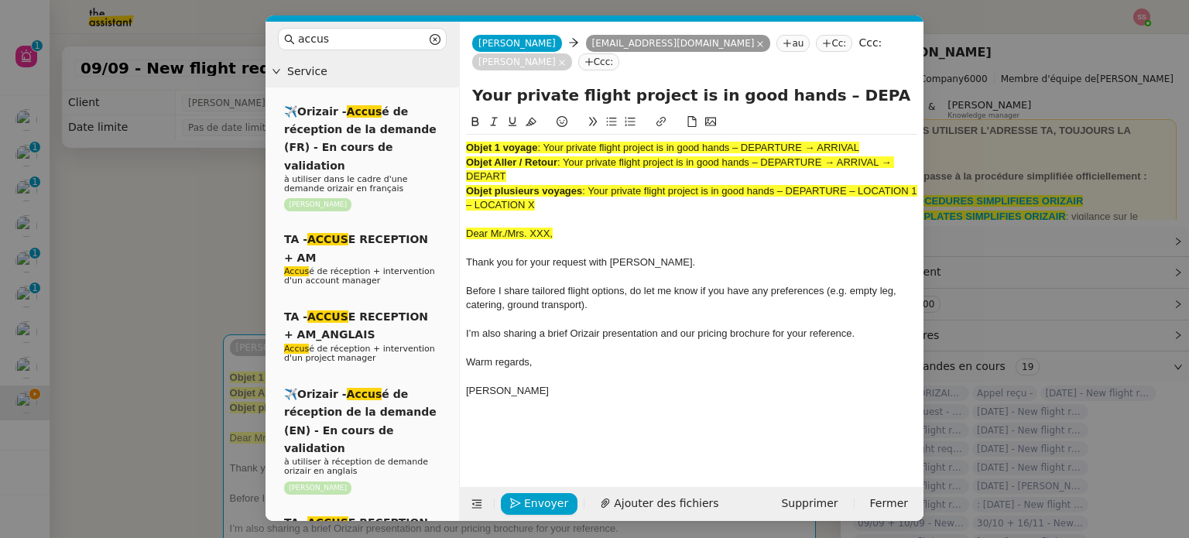
scroll to position [0, 67]
type input "Your private flight project is in good hands – DEPARTURE → ARRIVAL"
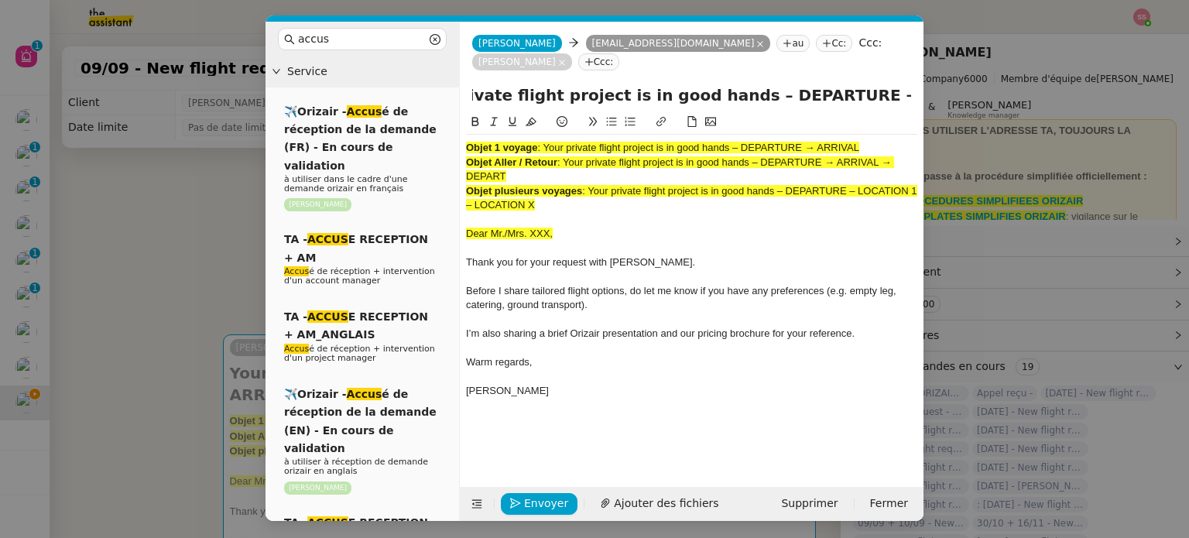
scroll to position [0, 0]
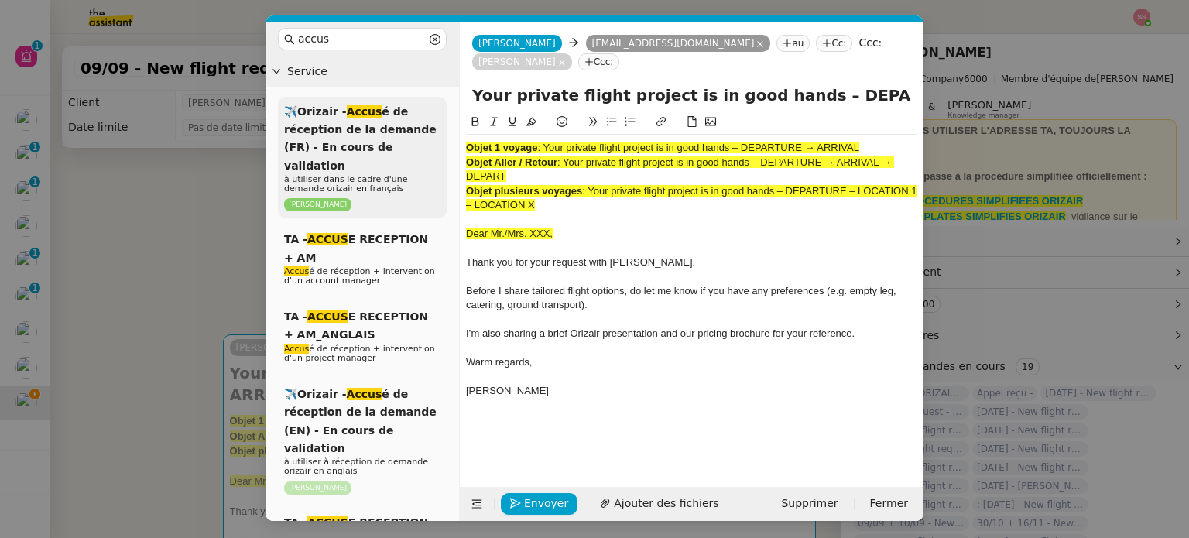
drag, startPoint x: 558, startPoint y: 187, endPoint x: 444, endPoint y: 125, distance: 129.6
click at [444, 125] on nz-layout "accus Service ✈️Orizair - Accus é de réception de la demande (FR) - En cours de…" at bounding box center [595, 271] width 658 height 499
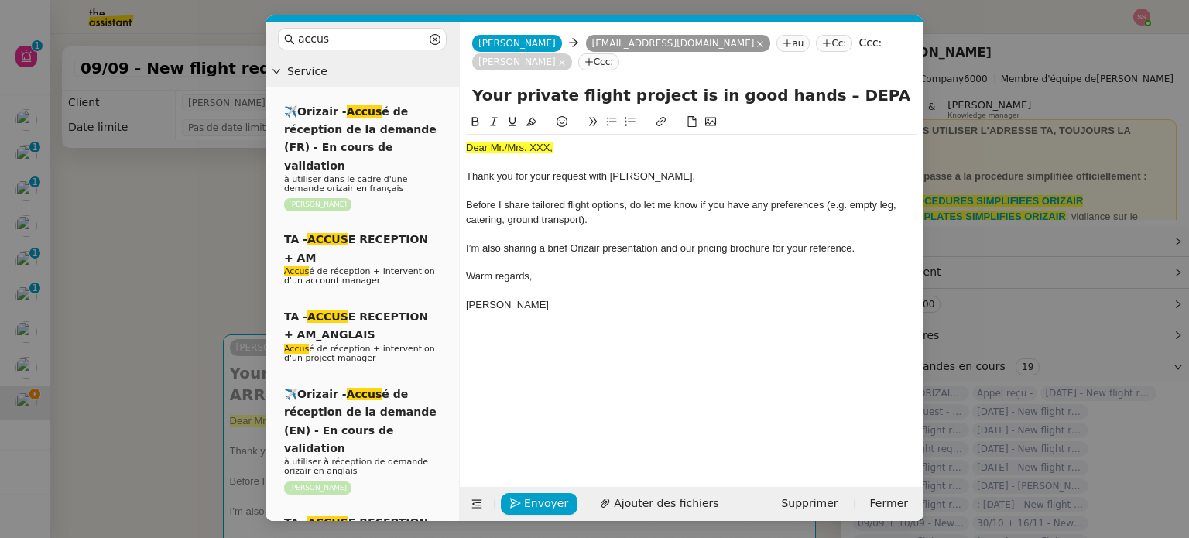
click at [229, 247] on nz-modal-container "accus Service ✈️Orizair - Accus é de réception de la demande (FR) - En cours de…" at bounding box center [594, 269] width 1189 height 538
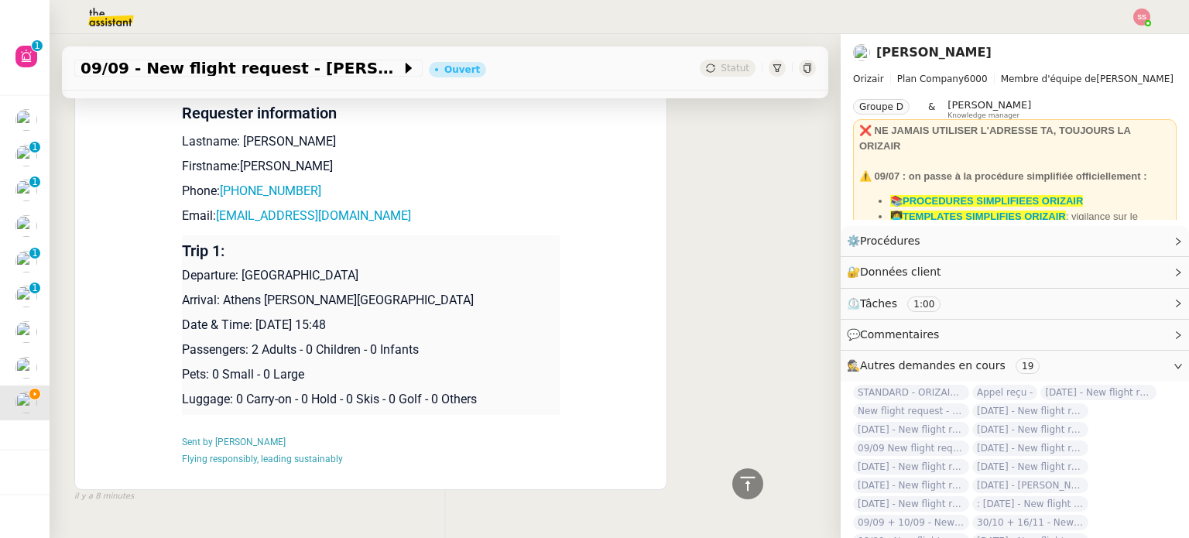
scroll to position [684, 0]
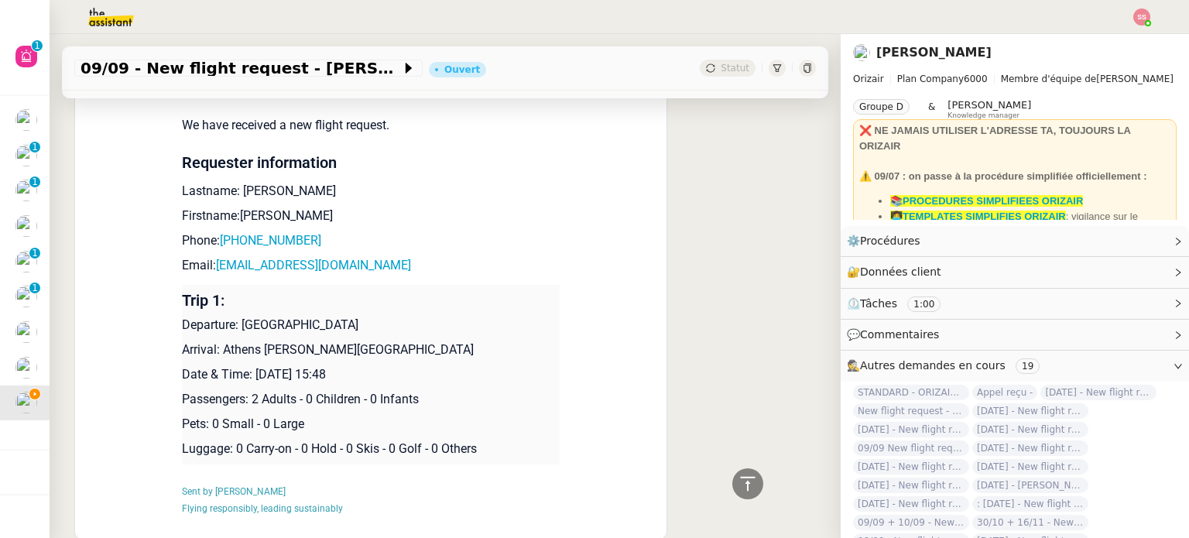
drag, startPoint x: 232, startPoint y: 303, endPoint x: 347, endPoint y: 298, distance: 115.5
click at [347, 316] on p "Departure: [GEOGRAPHIC_DATA]" at bounding box center [371, 325] width 378 height 19
copy p "[GEOGRAPHIC_DATA]"
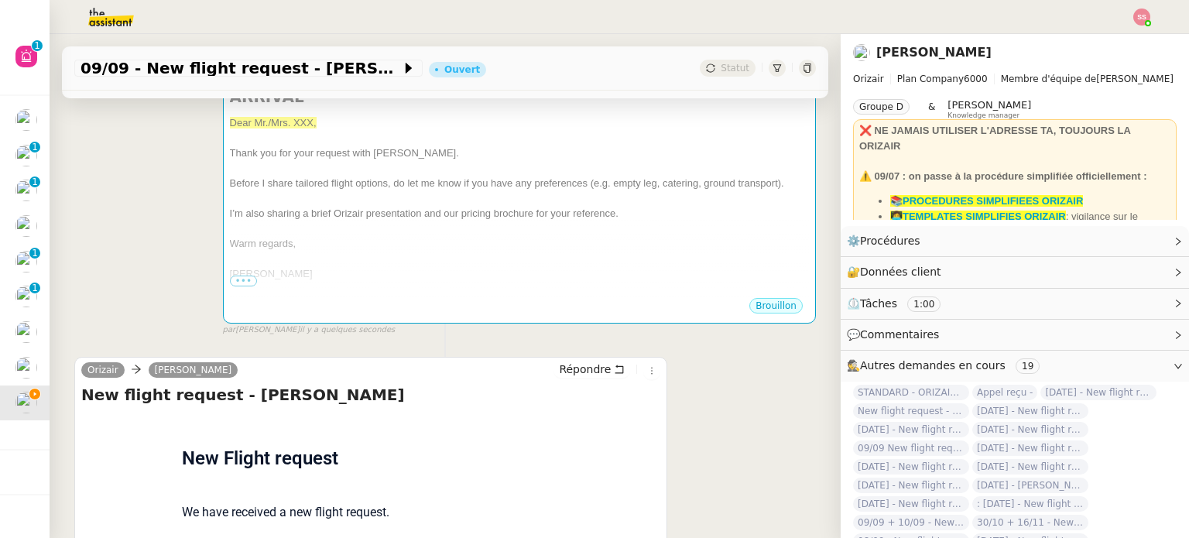
scroll to position [0, 0]
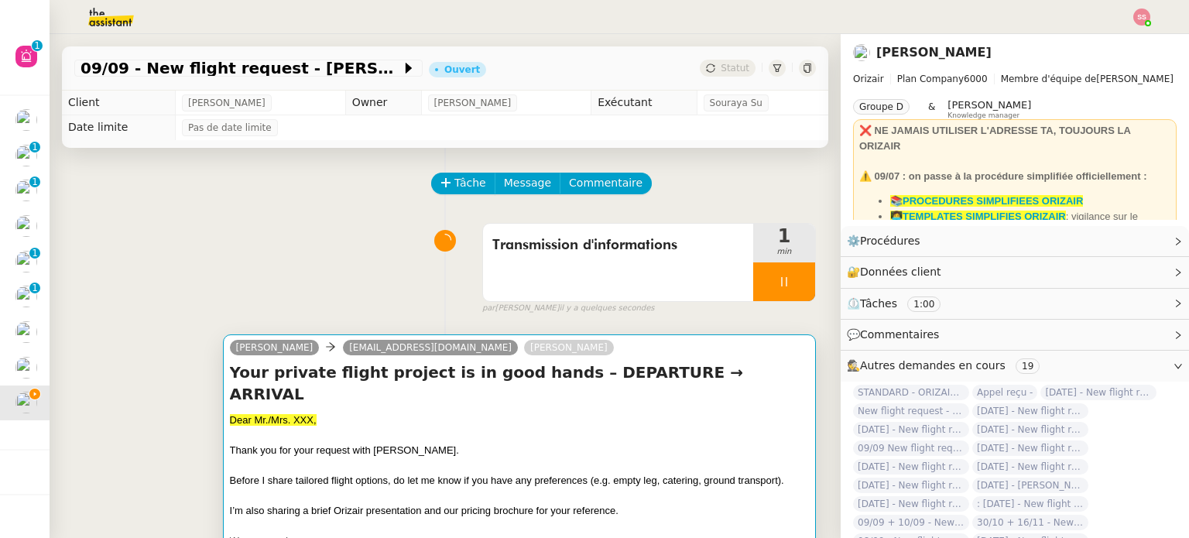
click at [465, 413] on div "Dear Mr./Mrs. XXX," at bounding box center [519, 420] width 579 height 15
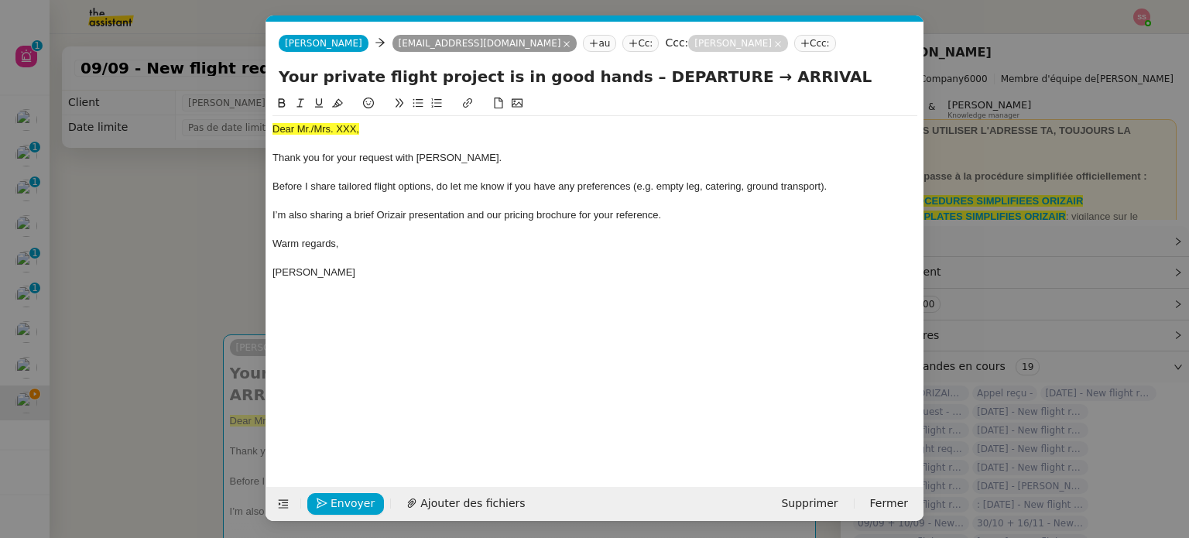
scroll to position [0, 59]
drag, startPoint x: 696, startPoint y: 76, endPoint x: 609, endPoint y: 77, distance: 86.7
click at [609, 77] on input "Your private flight project is in good hands – DEPARTURE → ARRIVAL" at bounding box center [595, 76] width 633 height 23
paste input "[GEOGRAPHIC_DATA]"
type input "Your private flight project is in good hands – London City Airport→ ARRIVAL"
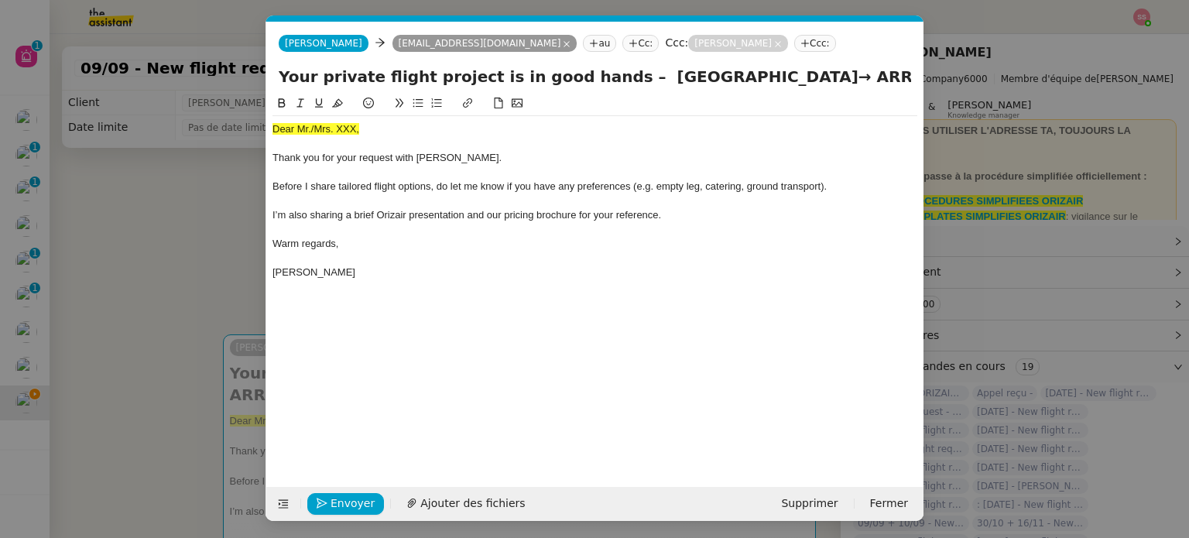
click at [152, 225] on nz-modal-container "accus Service ✈️Orizair - Accus é de réception de la demande (FR) - En cours de…" at bounding box center [594, 269] width 1189 height 538
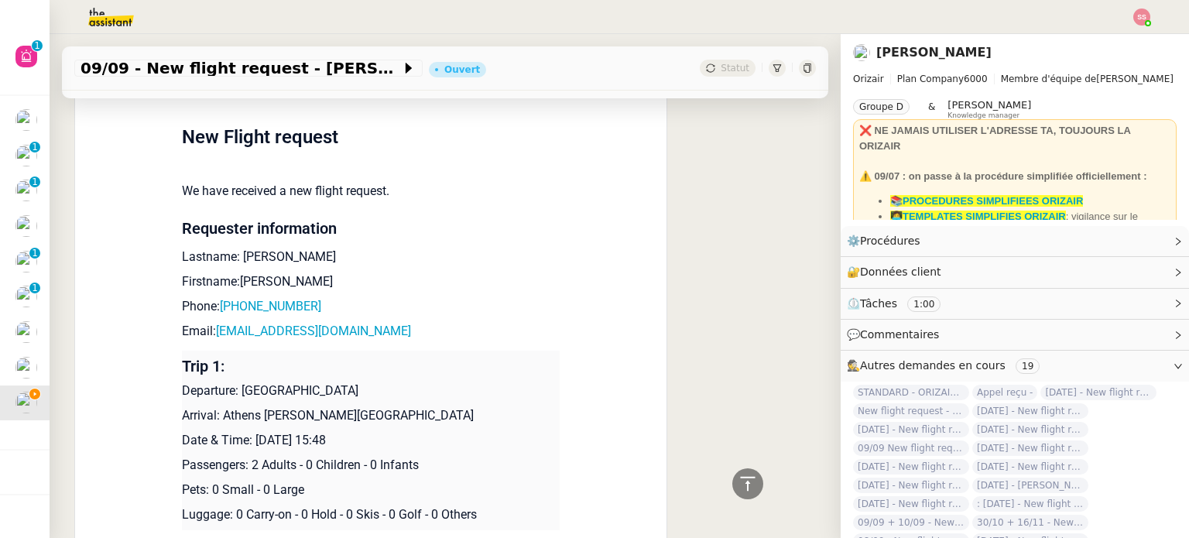
scroll to position [619, 0]
drag, startPoint x: 218, startPoint y: 399, endPoint x: 483, endPoint y: 397, distance: 264.8
click at [483, 406] on p "Arrival: Athens Eleftherios Venizelos International Airport" at bounding box center [371, 415] width 378 height 19
copy p "Athens Eleftherios Venizelos International Airport"
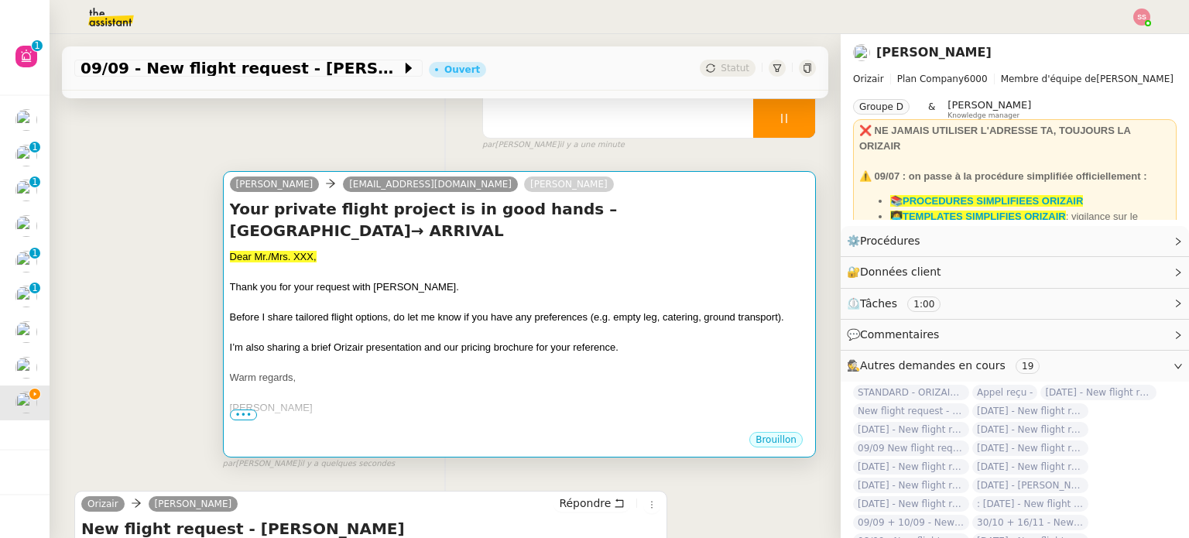
scroll to position [155, 0]
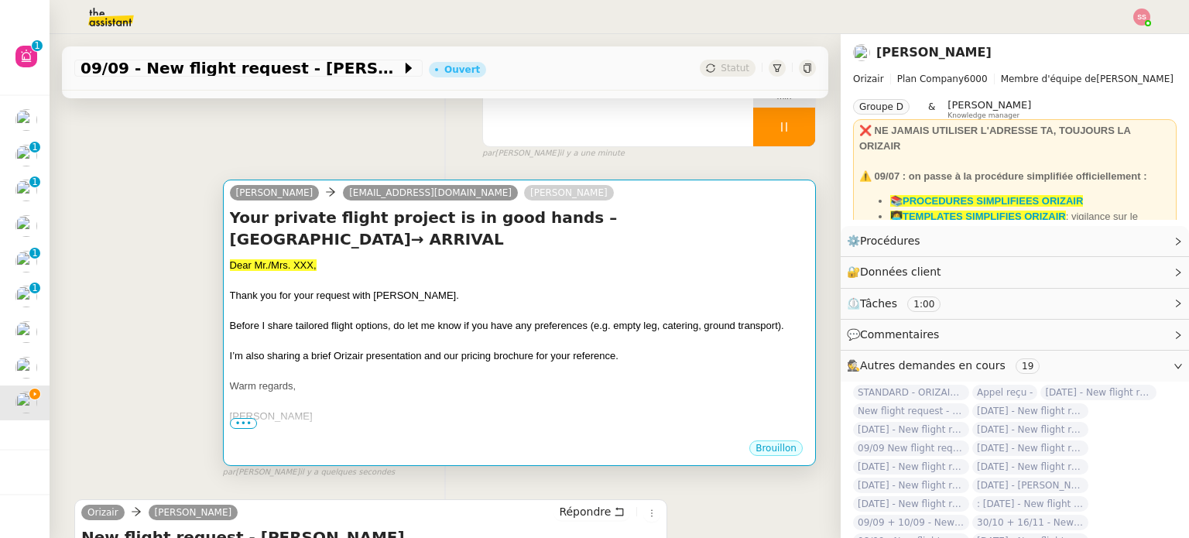
click at [641, 334] on div at bounding box center [519, 341] width 579 height 15
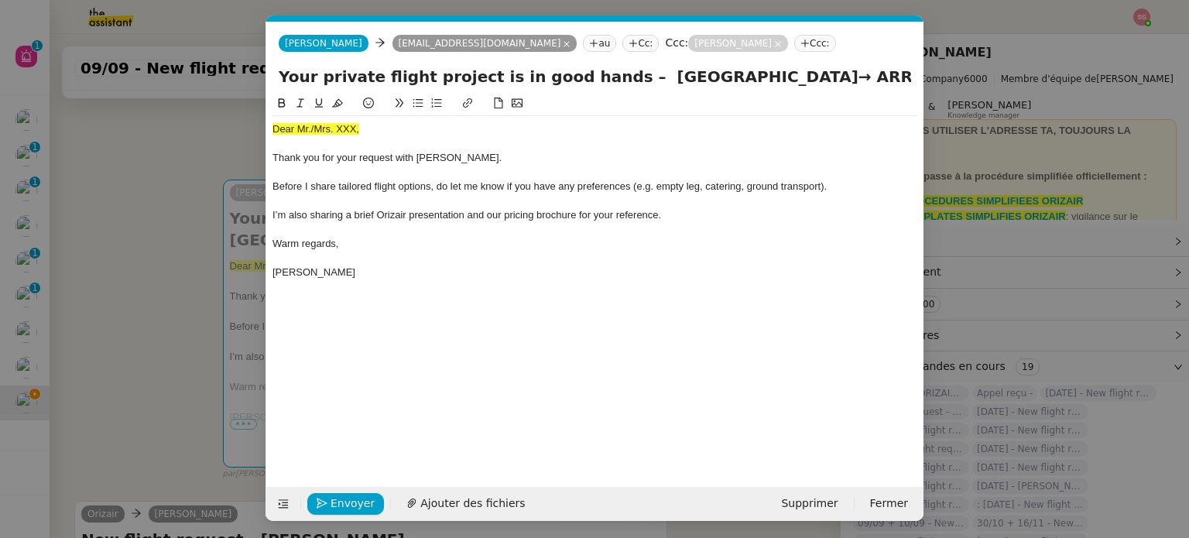
scroll to position [0, 59]
drag, startPoint x: 776, startPoint y: 74, endPoint x: 924, endPoint y: 81, distance: 148.8
click at [924, 81] on nz-modal-container "accus Service ✈️Orizair - Accus é de réception de la demande (FR) - En cours de…" at bounding box center [594, 269] width 1189 height 538
paste input "thens Eleftherios Venizelos International Airport"
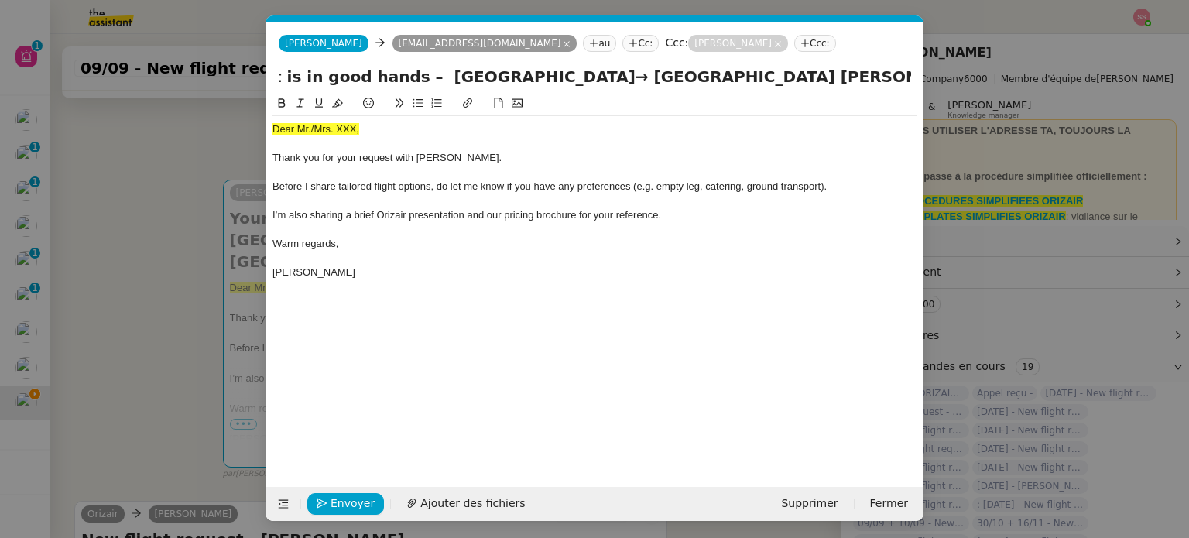
type input "Your private flight project is in good hands – London City Airport→ Athens Elef…"
click at [173, 230] on nz-modal-container "accus Service ✈️Orizair - Accus é de réception de la demande (FR) - En cours de…" at bounding box center [594, 269] width 1189 height 538
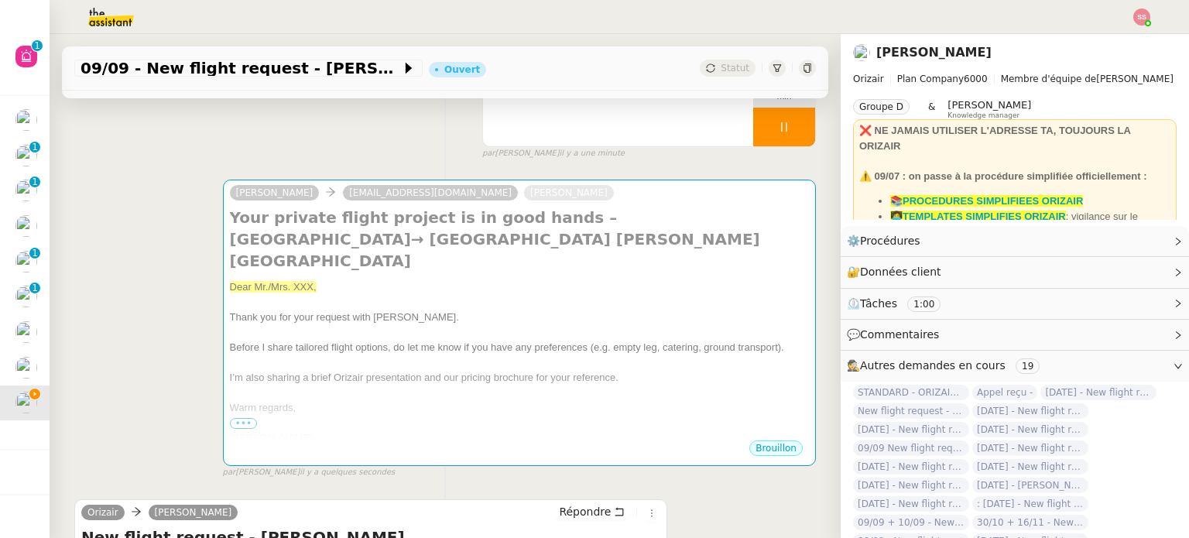
scroll to position [542, 0]
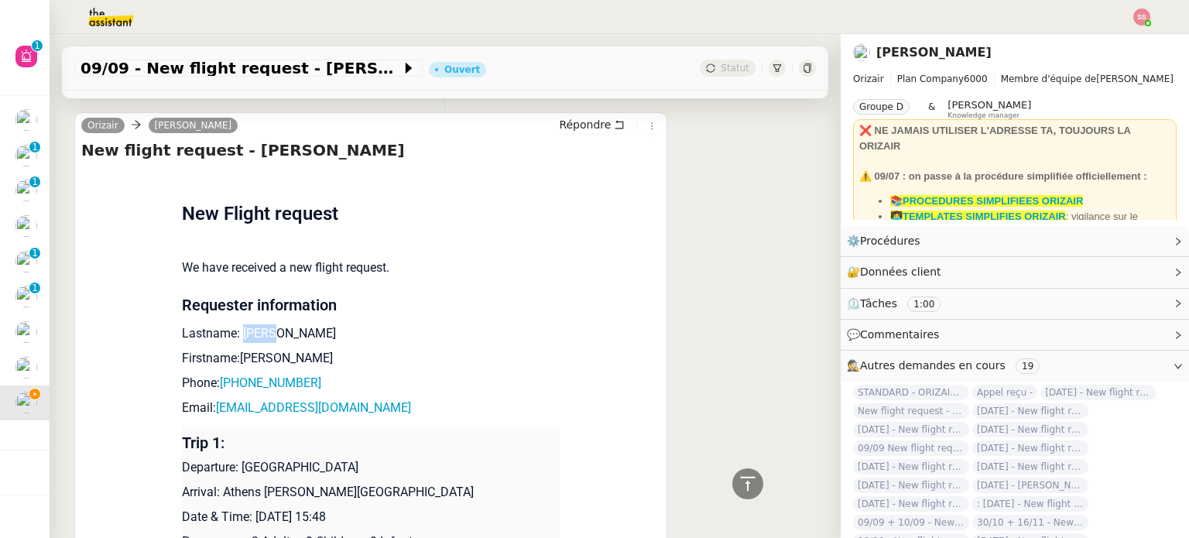
drag, startPoint x: 267, startPoint y: 335, endPoint x: 232, endPoint y: 334, distance: 34.9
click at [232, 334] on p "Lastname: Smith" at bounding box center [371, 333] width 378 height 19
copy p "Smith"
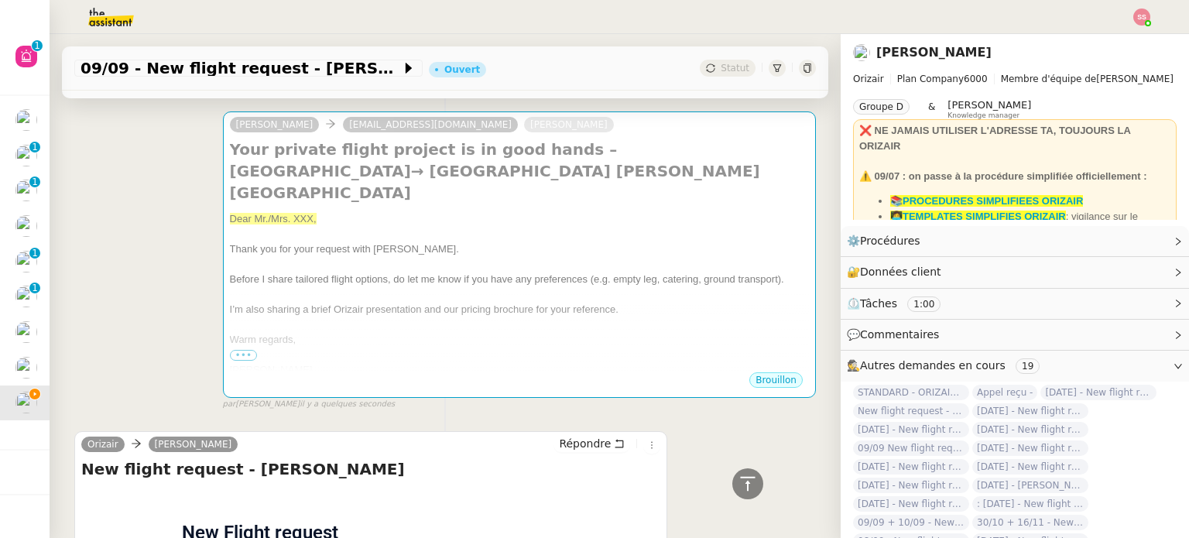
scroll to position [155, 0]
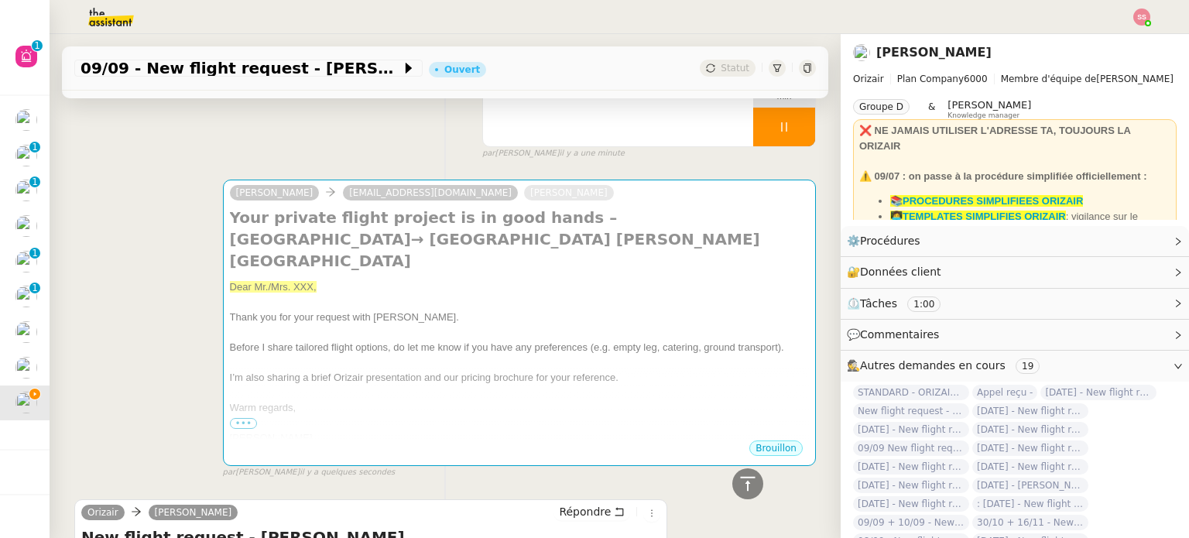
click at [362, 325] on div at bounding box center [519, 332] width 579 height 15
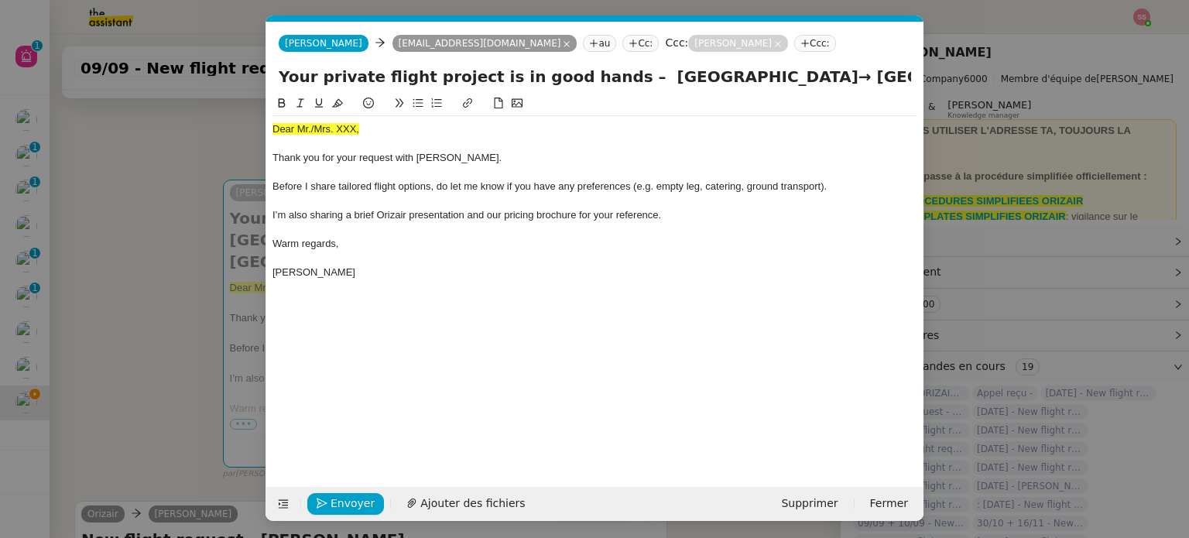
scroll to position [0, 59]
drag, startPoint x: 365, startPoint y: 132, endPoint x: 276, endPoint y: 118, distance: 89.2
click at [273, 120] on div "Dear Mr./Mrs. XXX, Thank you for your request with [PERSON_NAME]. Before I shar…" at bounding box center [595, 201] width 645 height 170
click at [334, 99] on icon at bounding box center [337, 103] width 11 height 11
click at [391, 140] on div at bounding box center [595, 144] width 645 height 14
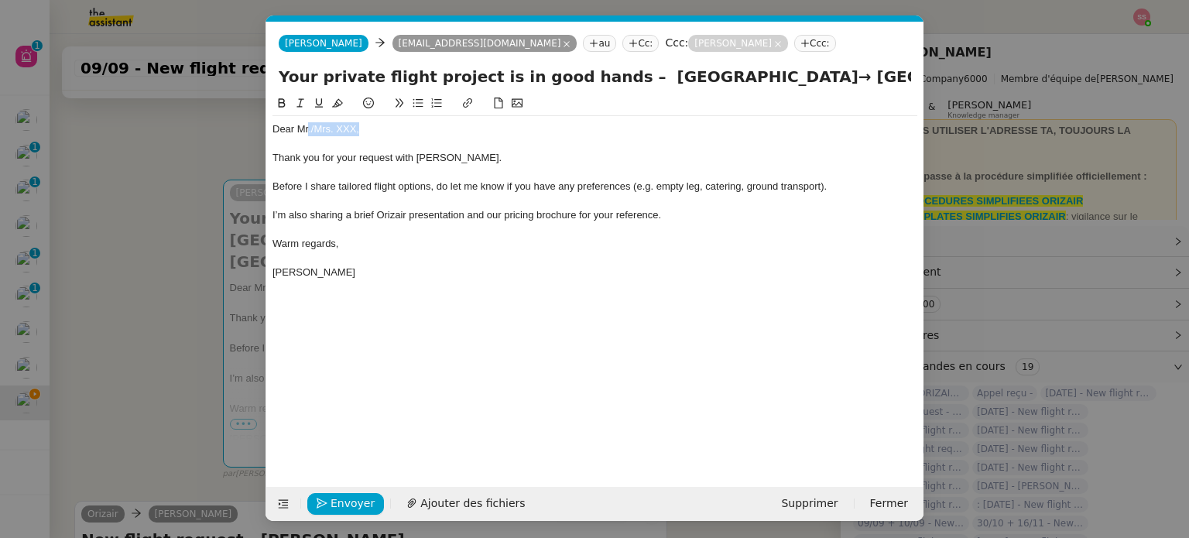
drag, startPoint x: 376, startPoint y: 133, endPoint x: 308, endPoint y: 127, distance: 67.6
click at [308, 127] on div "Dear Mr./Mrs. XXX," at bounding box center [595, 129] width 645 height 14
click at [325, 125] on div "Dear Mr./Mrs. XXX," at bounding box center [595, 129] width 645 height 14
drag, startPoint x: 377, startPoint y: 125, endPoint x: 310, endPoint y: 129, distance: 66.7
click at [310, 129] on div "Dear Mr./Mrs. XXX," at bounding box center [595, 129] width 645 height 14
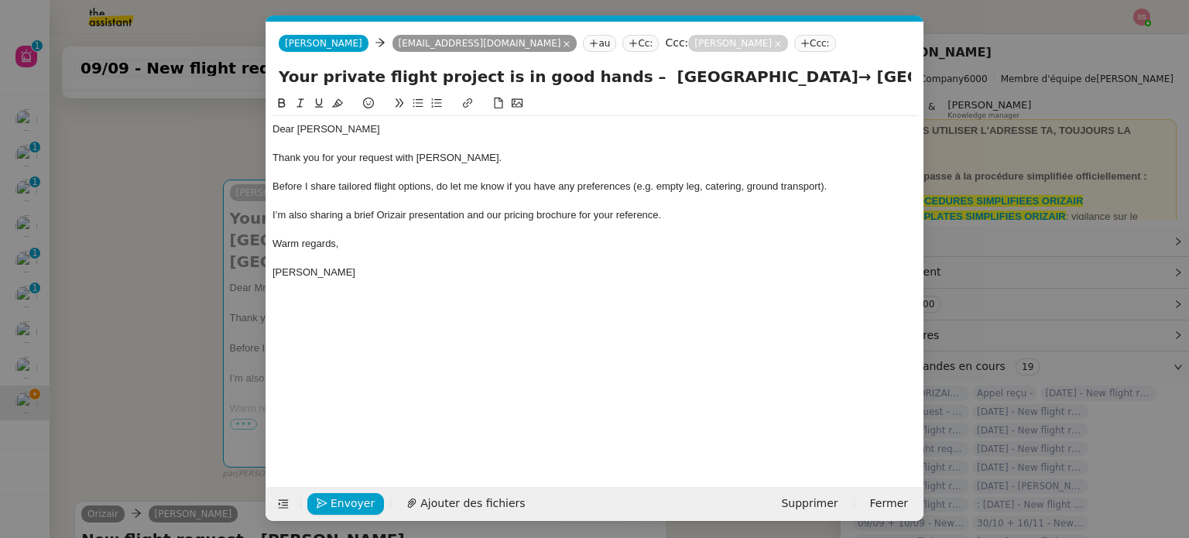
scroll to position [0, 0]
click at [468, 510] on span "Ajouter des fichiers" at bounding box center [472, 504] width 105 height 18
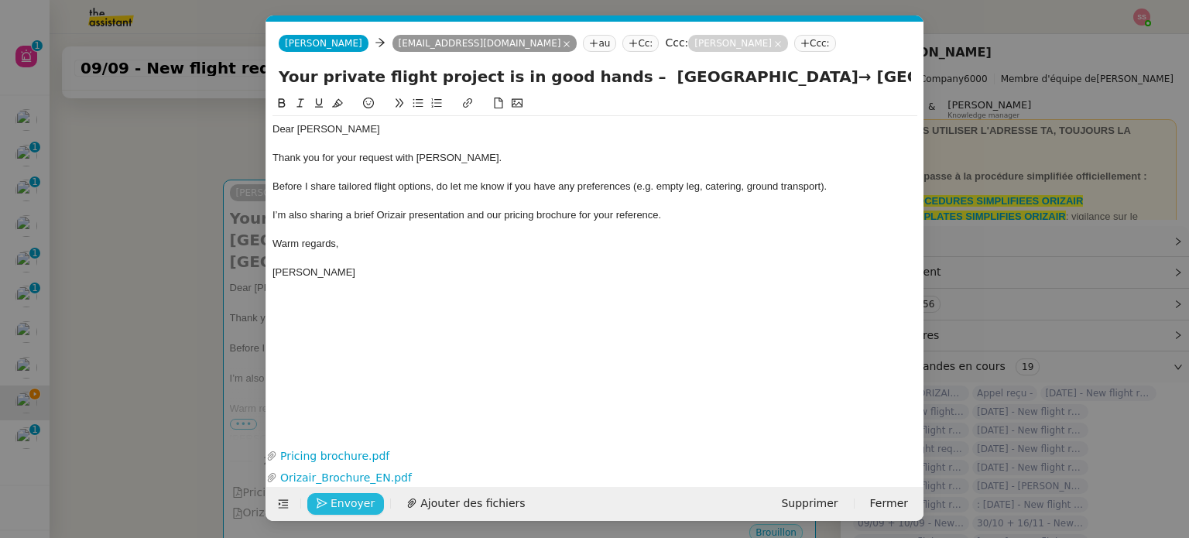
click at [353, 504] on span "Envoyer" at bounding box center [353, 504] width 44 height 18
click at [353, 504] on span "Confirmer l'envoi" at bounding box center [377, 504] width 93 height 18
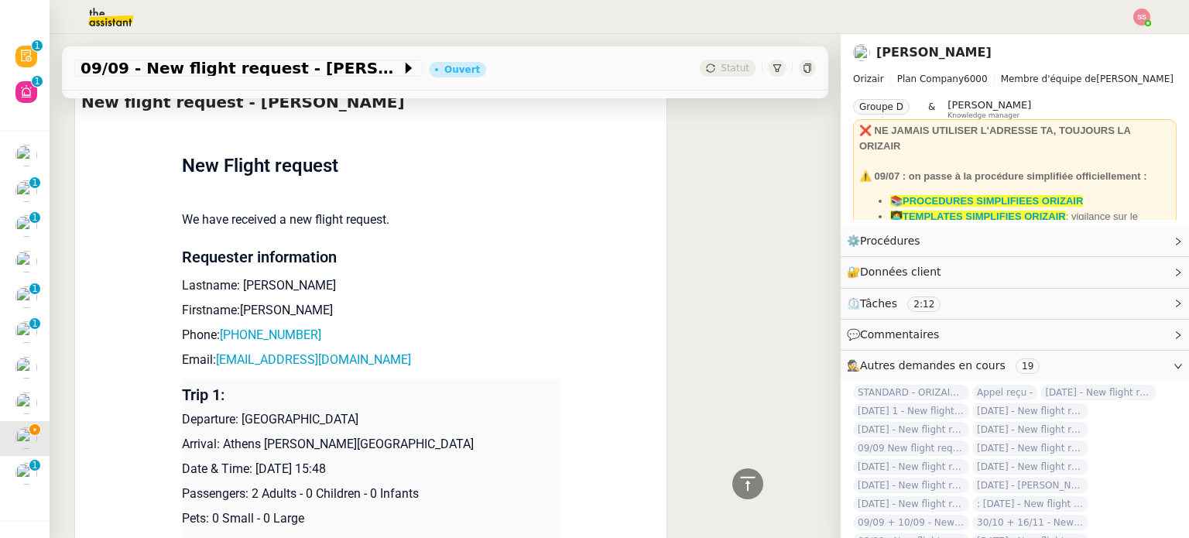
scroll to position [619, 0]
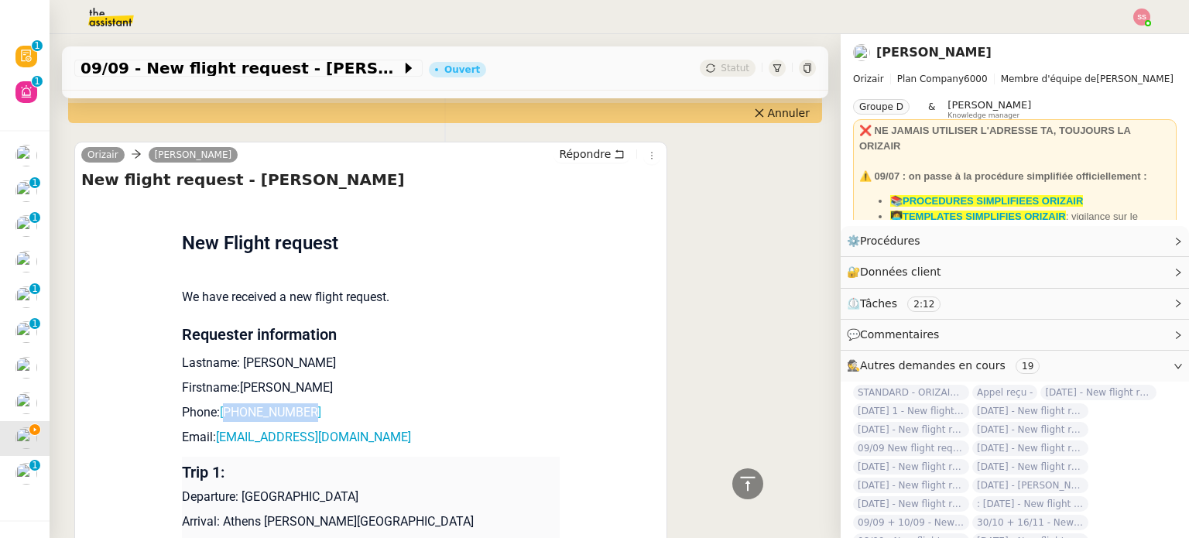
drag, startPoint x: 310, startPoint y: 400, endPoint x: 223, endPoint y: 406, distance: 86.9
click at [223, 406] on p "Phone: +447467923162" at bounding box center [371, 412] width 378 height 19
copy link "447467923162"
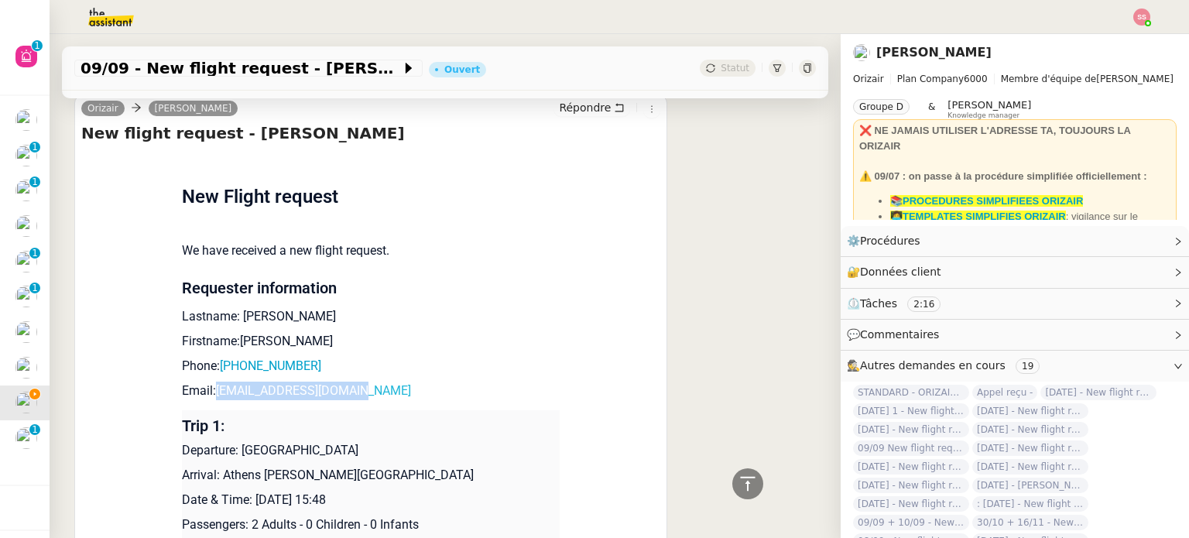
drag, startPoint x: 363, startPoint y: 377, endPoint x: 209, endPoint y: 381, distance: 154.1
click at [209, 382] on p "Email: johnsmith467@gmail.com" at bounding box center [371, 391] width 378 height 19
copy link "johnsmith467@gmail.com"
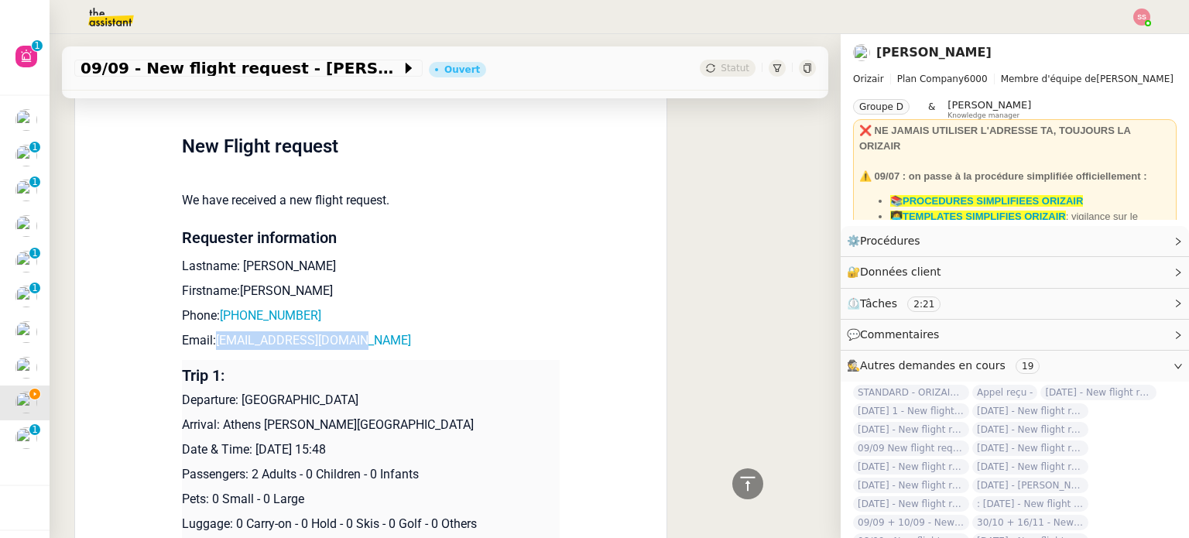
scroll to position [697, 0]
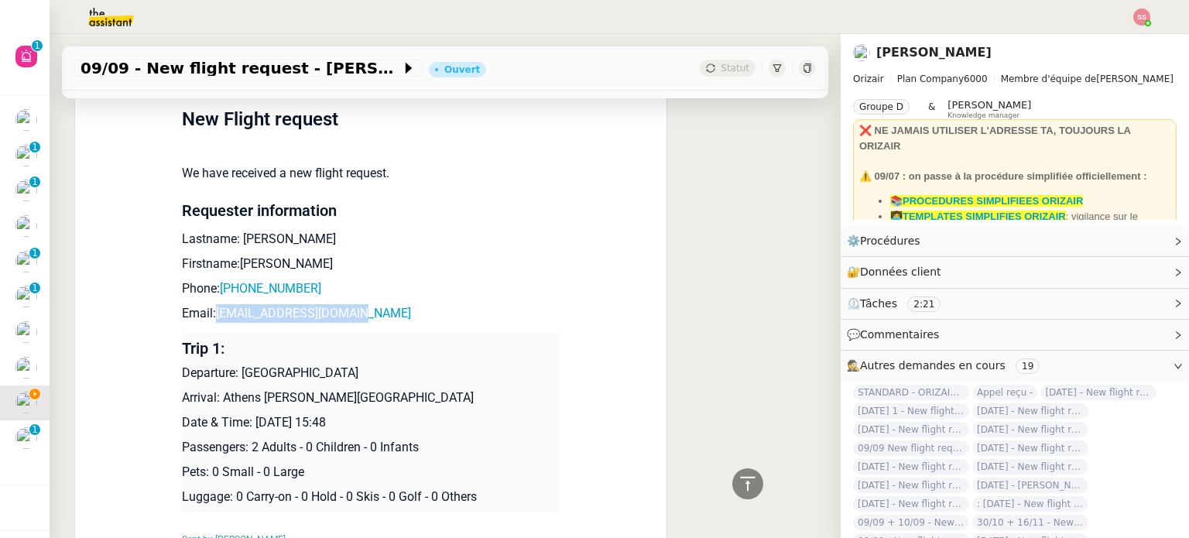
drag, startPoint x: 232, startPoint y: 361, endPoint x: 369, endPoint y: 357, distance: 137.1
click at [369, 364] on p "Departure: [GEOGRAPHIC_DATA]" at bounding box center [371, 373] width 378 height 19
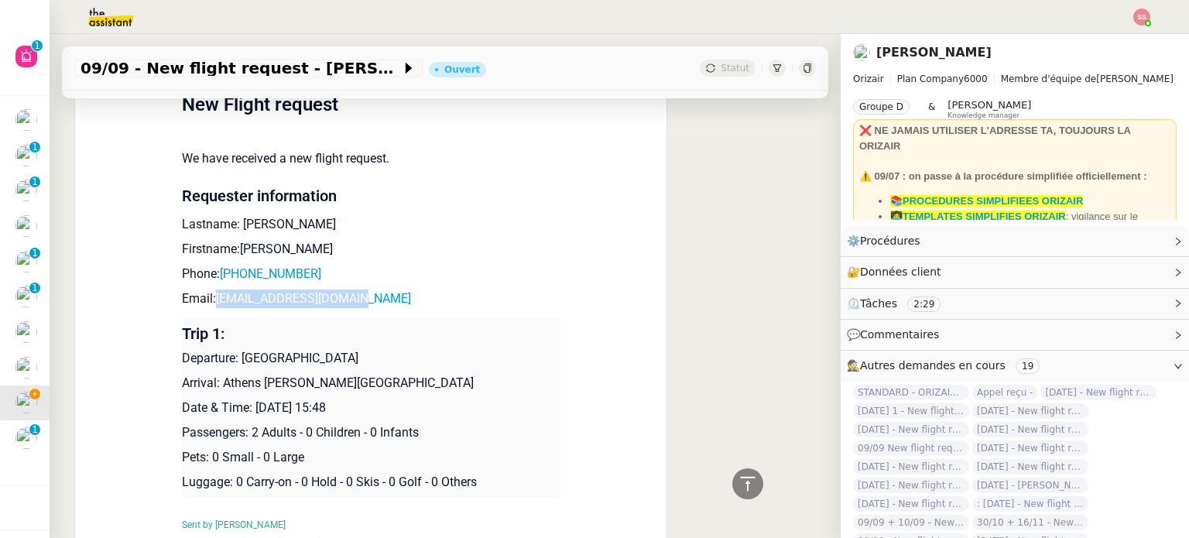
drag, startPoint x: 490, startPoint y: 389, endPoint x: 214, endPoint y: 382, distance: 276.5
click at [214, 382] on p "Arrival: Athens Eleftherios Venizelos International Airport" at bounding box center [371, 383] width 378 height 19
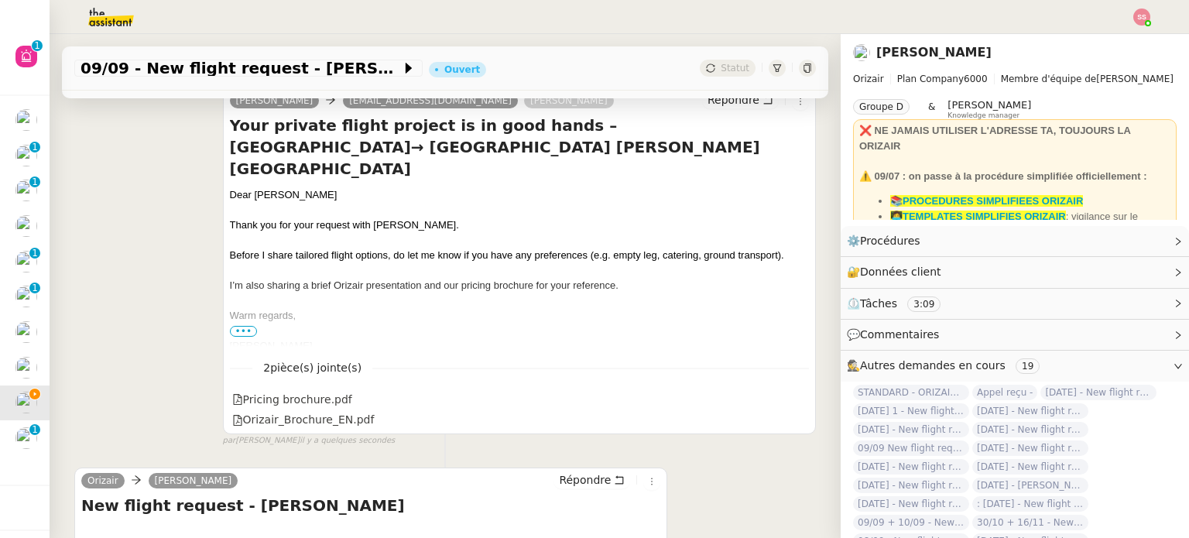
scroll to position [0, 0]
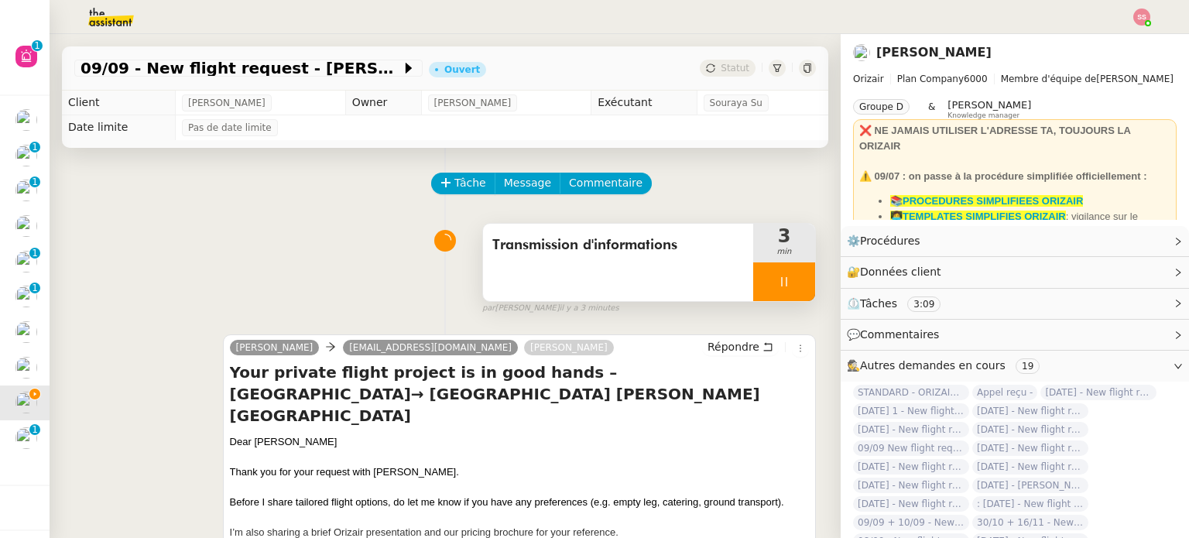
click at [784, 283] on div at bounding box center [784, 281] width 62 height 39
click at [794, 283] on icon at bounding box center [800, 282] width 12 height 12
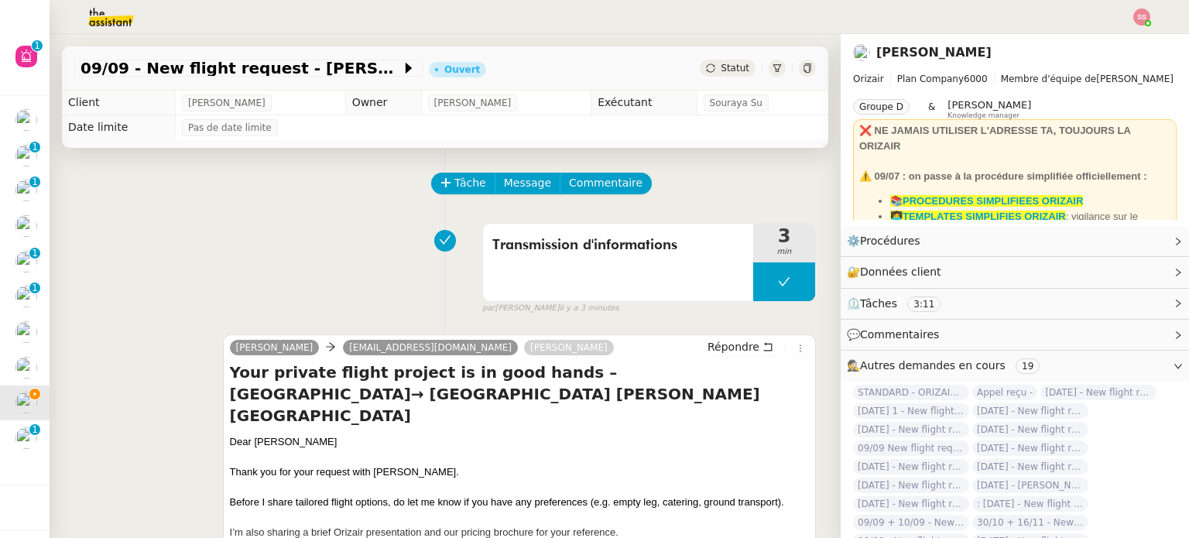
click at [720, 60] on div "Statut" at bounding box center [728, 68] width 56 height 17
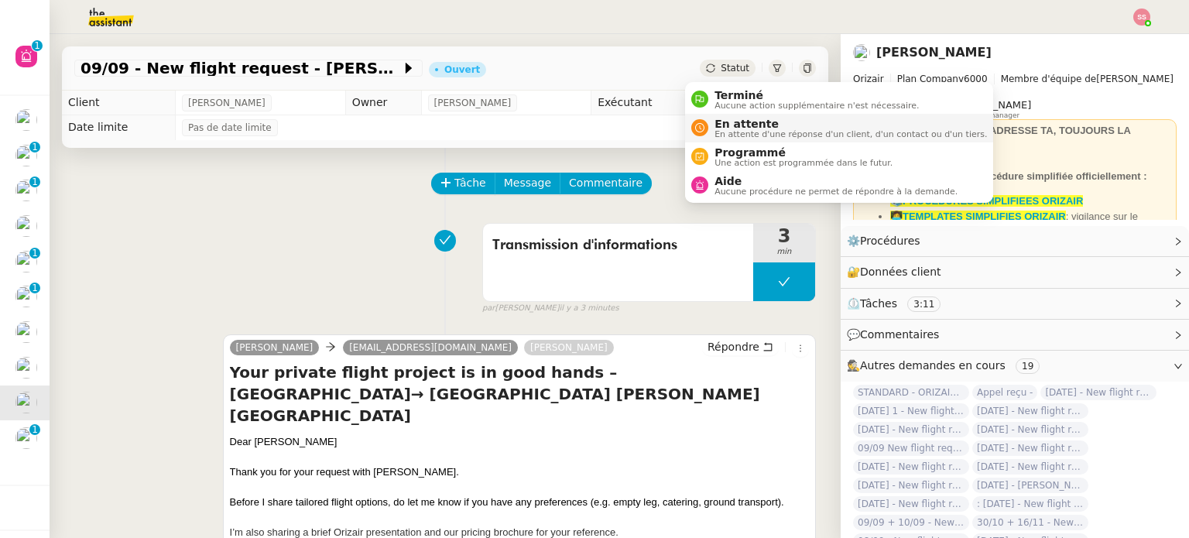
click at [750, 133] on span "En attente d'une réponse d'un client, d'un contact ou d'un tiers." at bounding box center [851, 134] width 273 height 9
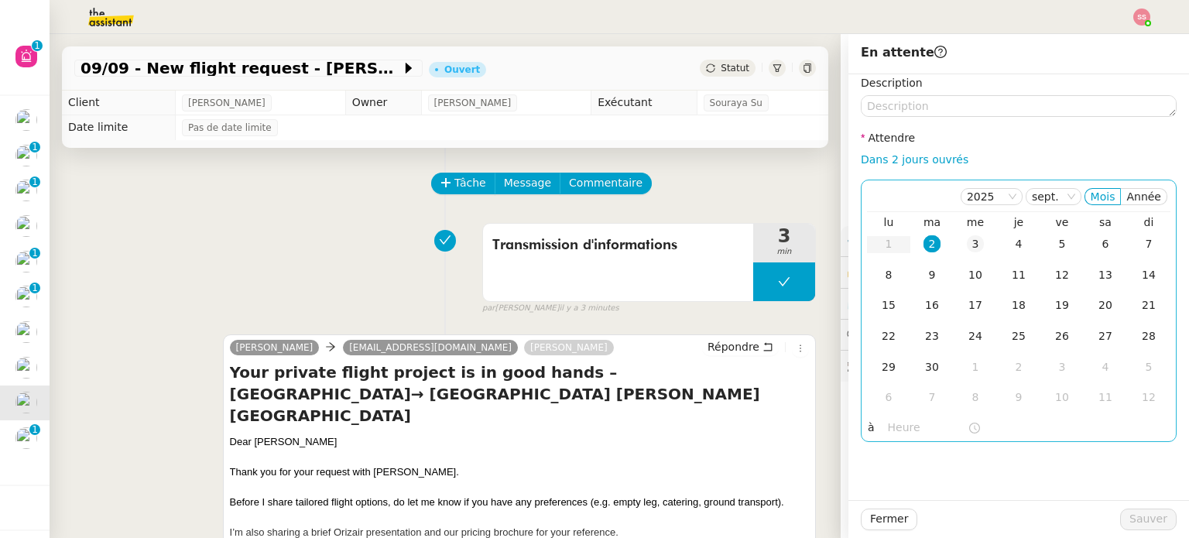
click at [962, 255] on td "3" at bounding box center [975, 244] width 43 height 31
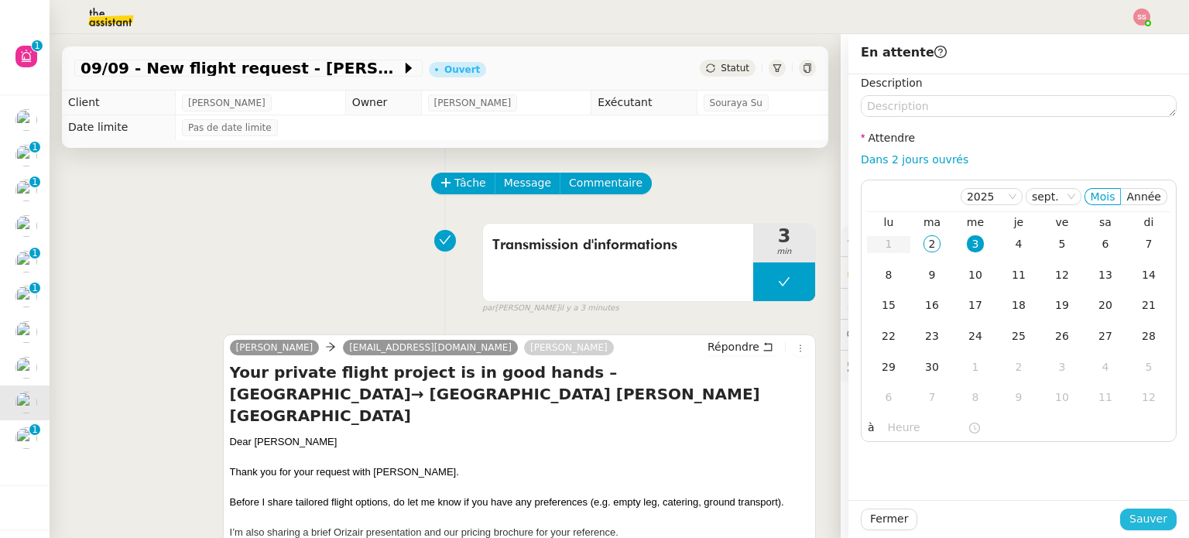
click at [1137, 521] on span "Sauver" at bounding box center [1149, 519] width 38 height 18
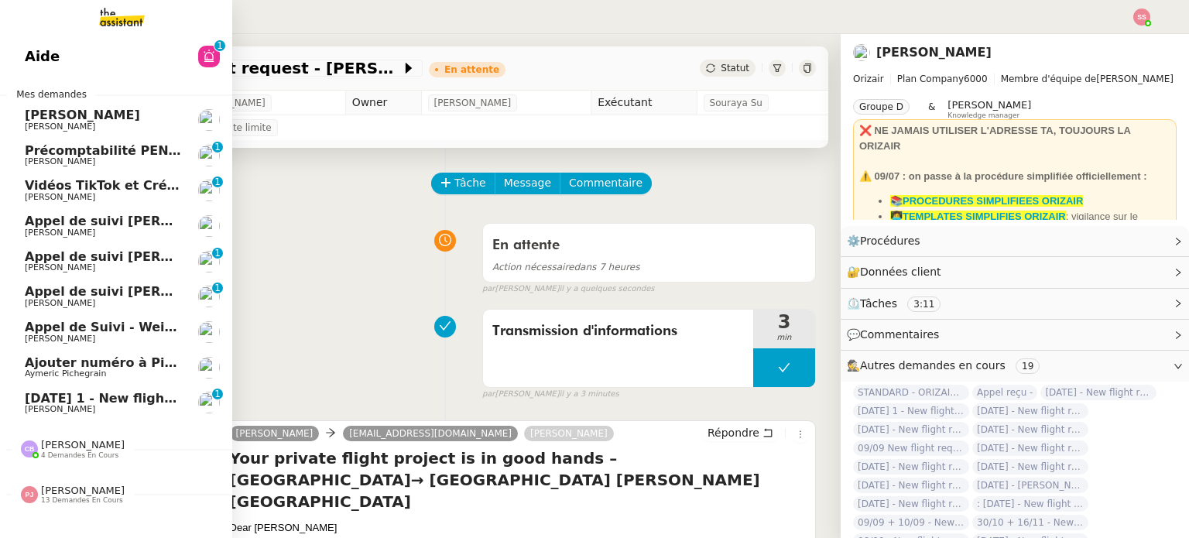
click at [125, 397] on span "9th September 2025 1 - New flight request - Rohan Oyima" at bounding box center [191, 398] width 333 height 15
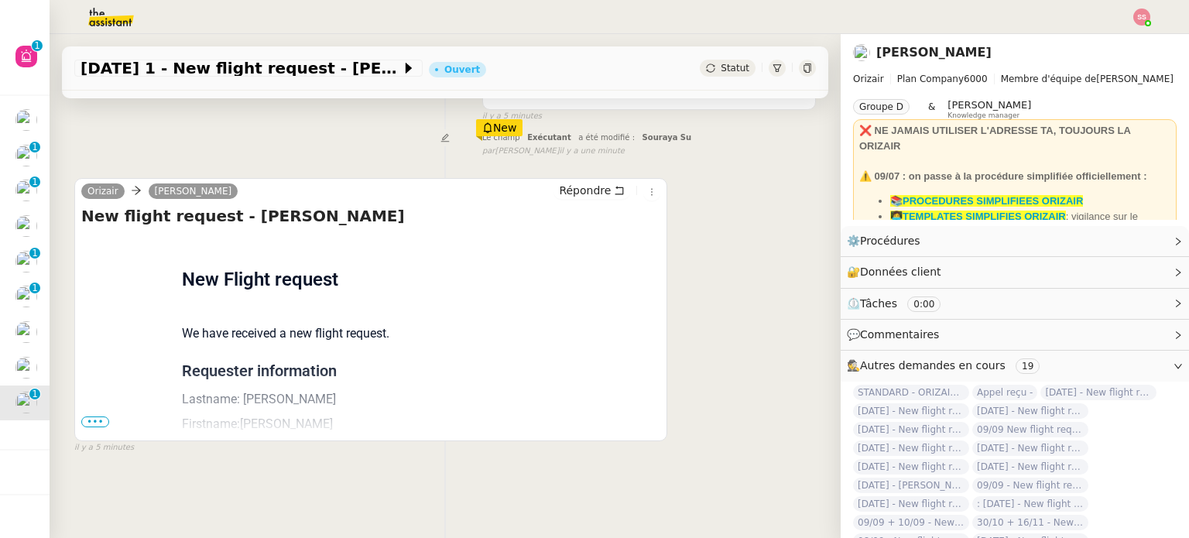
scroll to position [208, 0]
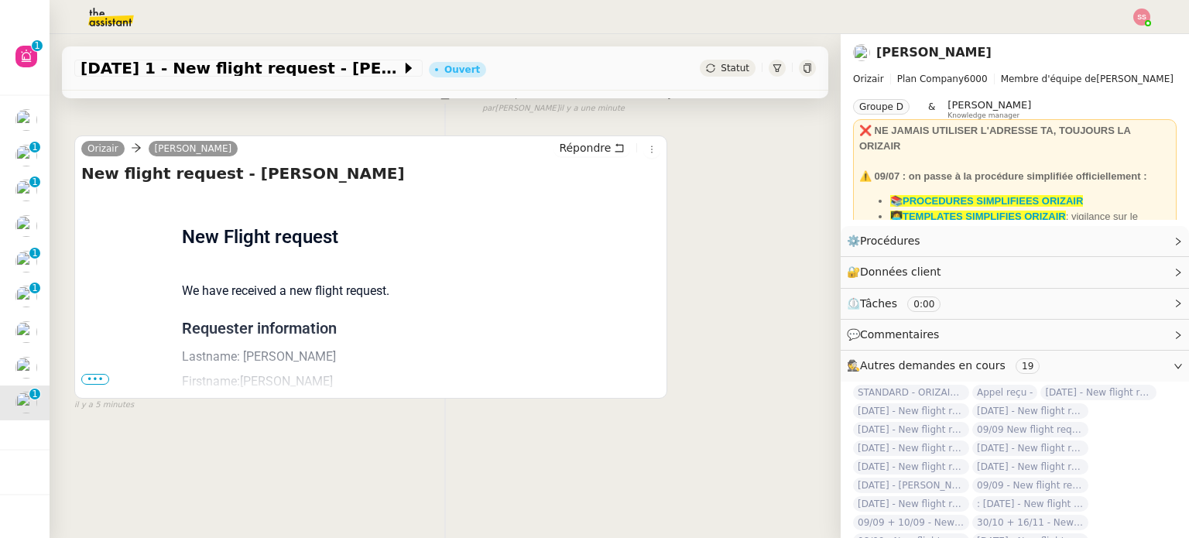
click at [90, 374] on span "•••" at bounding box center [95, 379] width 28 height 11
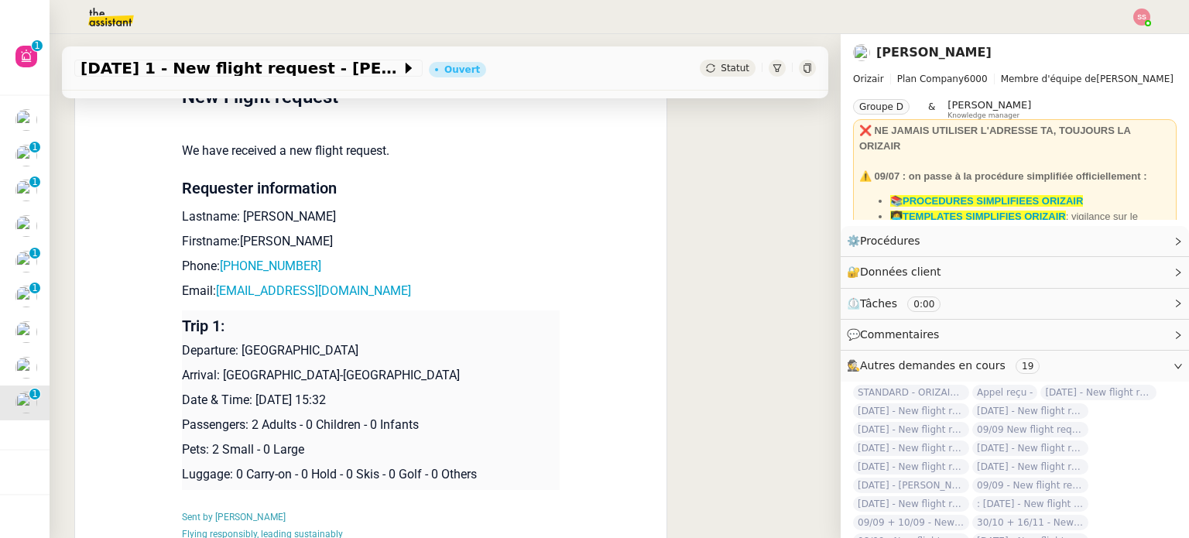
scroll to position [362, 0]
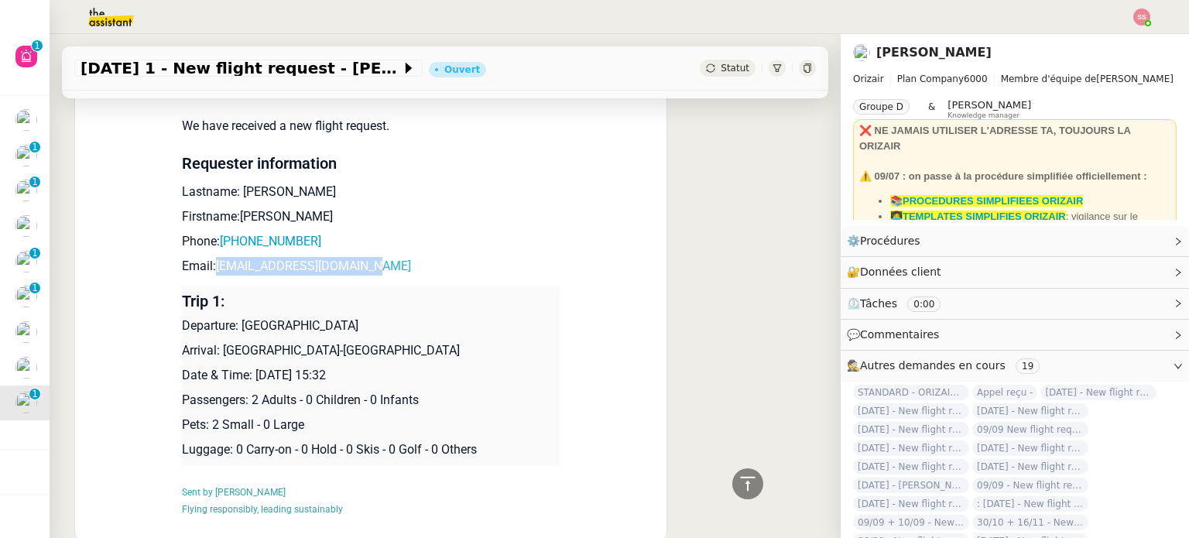
drag, startPoint x: 375, startPoint y: 273, endPoint x: 210, endPoint y: 265, distance: 165.1
click at [210, 265] on p "Email: rohanoyima2017@gmail.com" at bounding box center [371, 266] width 378 height 19
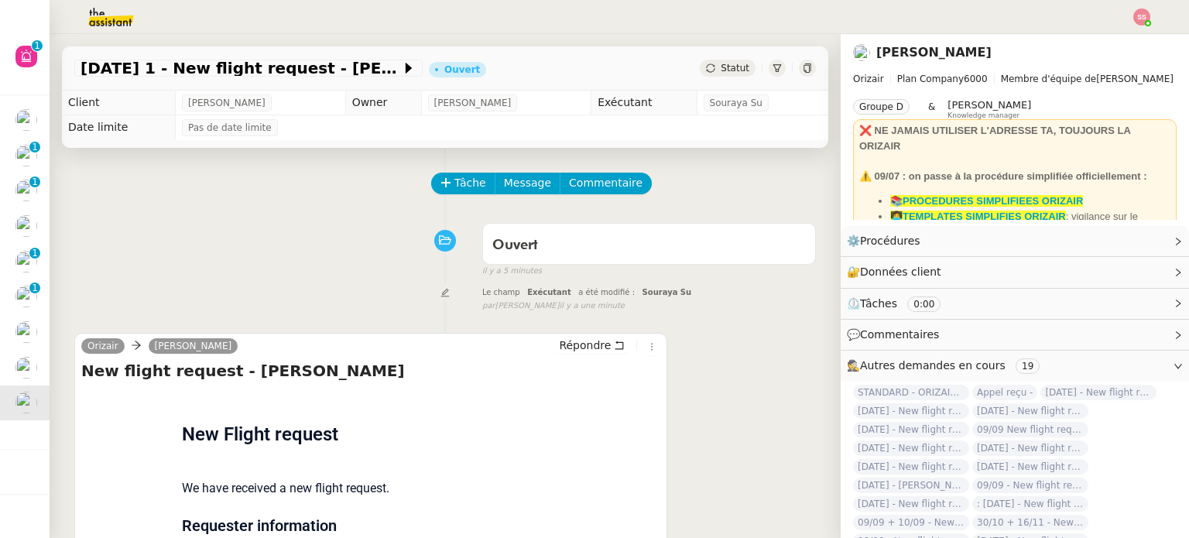
scroll to position [0, 0]
click at [515, 188] on span "Message" at bounding box center [527, 183] width 47 height 18
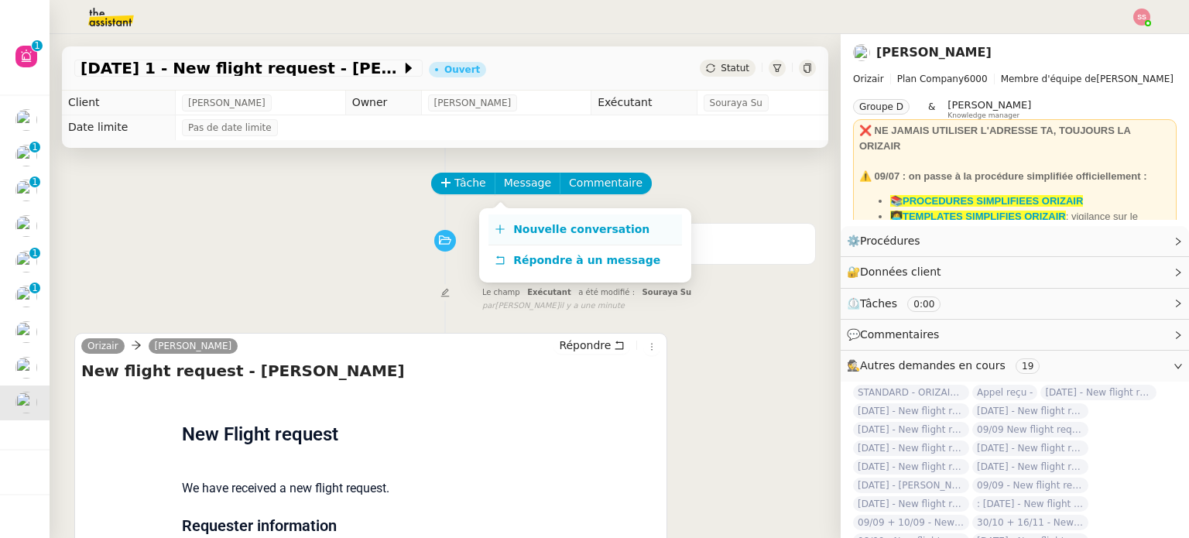
click at [533, 225] on span "Nouvelle conversation" at bounding box center [581, 229] width 136 height 12
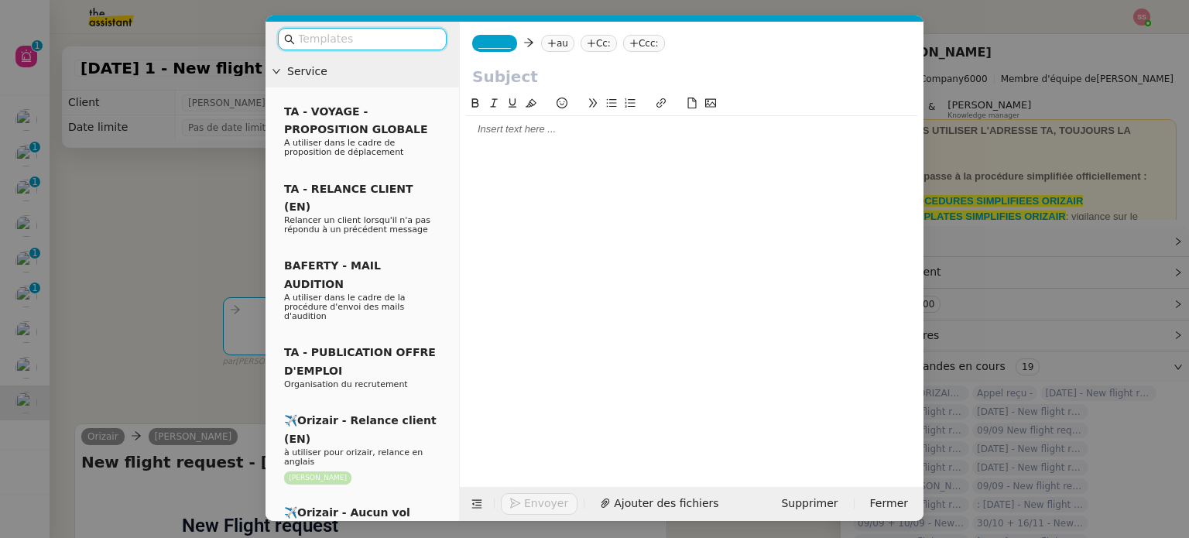
click at [557, 43] on nz-tag "au" at bounding box center [557, 43] width 33 height 17
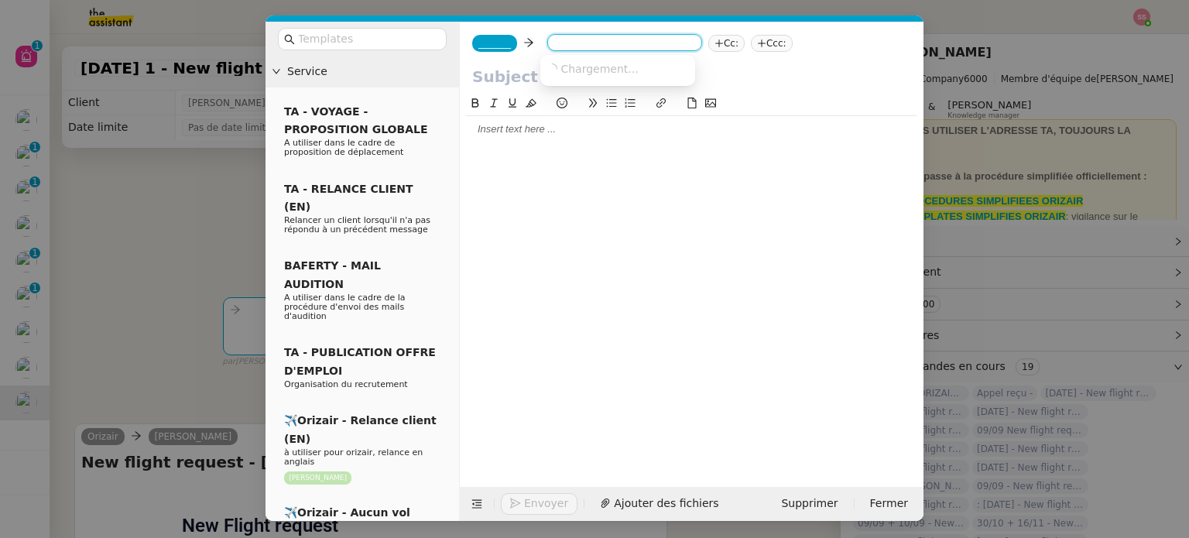
paste input "rohanoyima2017@gmail.com"
type input "rohanoyima2017@gmail.com"
click at [571, 73] on span "rohanoyima2017@gmail.com" at bounding box center [642, 68] width 190 height 12
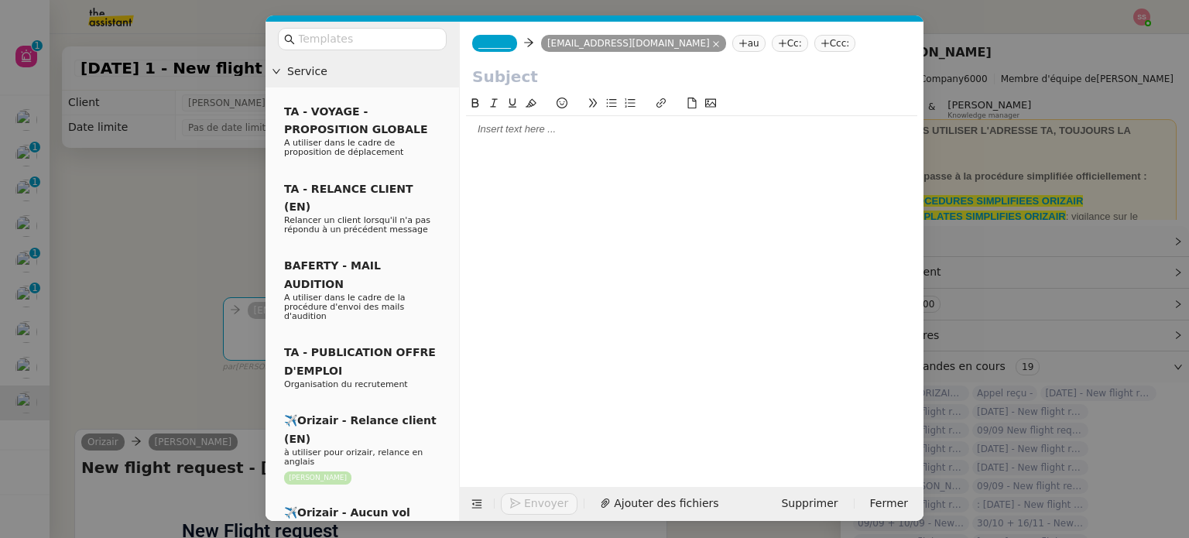
click at [496, 46] on span "_______" at bounding box center [495, 43] width 33 height 11
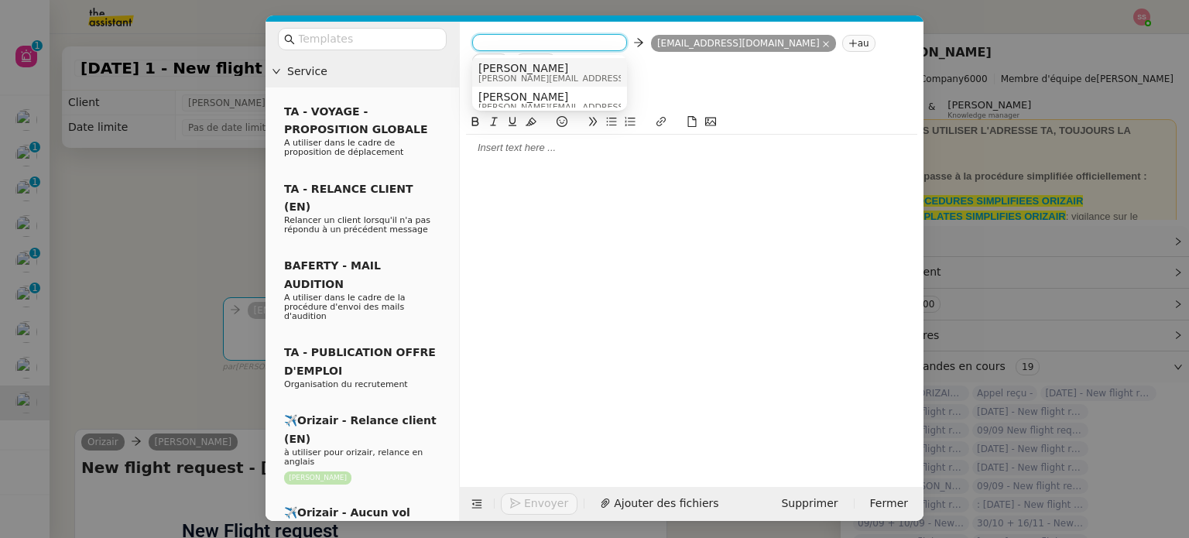
click at [523, 65] on span "[PERSON_NAME]" at bounding box center [589, 68] width 220 height 12
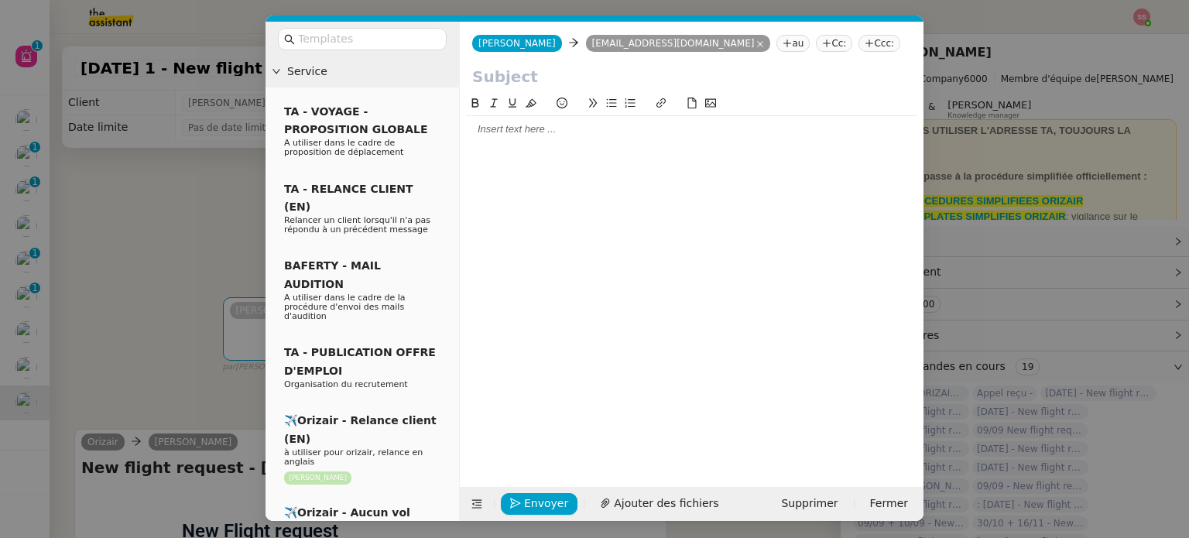
click at [859, 43] on nz-tag "Ccc:" at bounding box center [880, 43] width 42 height 17
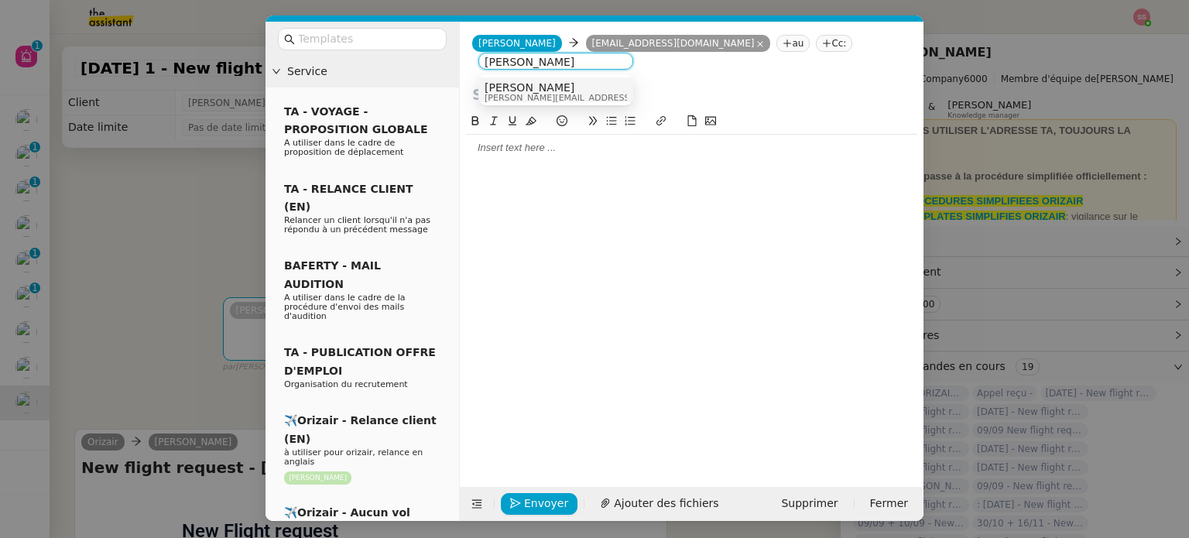
type input "[PERSON_NAME]"
click at [535, 87] on span "[PERSON_NAME]" at bounding box center [595, 87] width 220 height 12
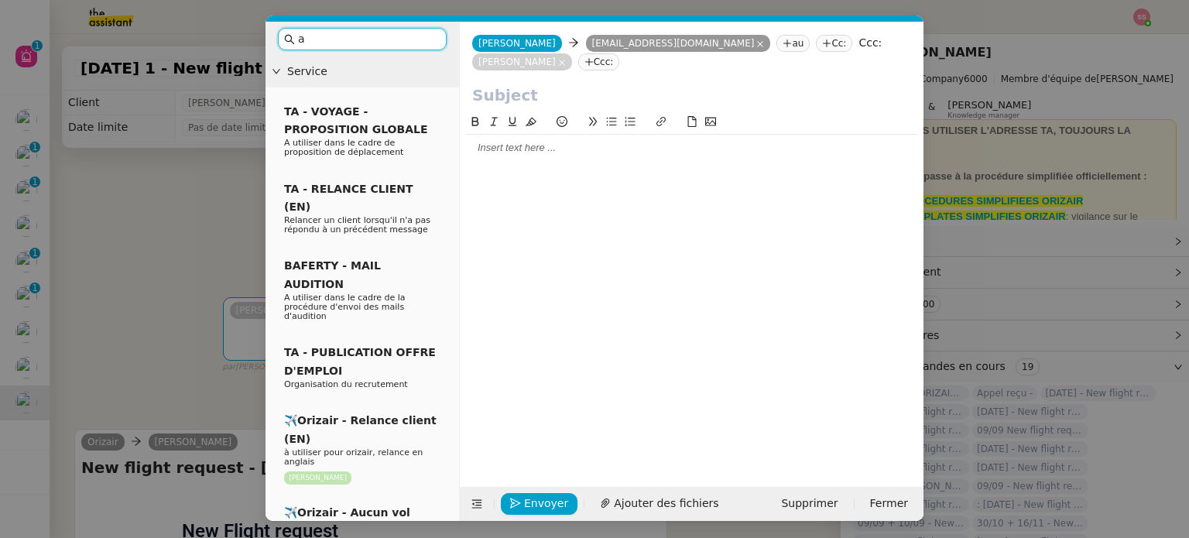
click at [413, 36] on input "a" at bounding box center [367, 39] width 139 height 18
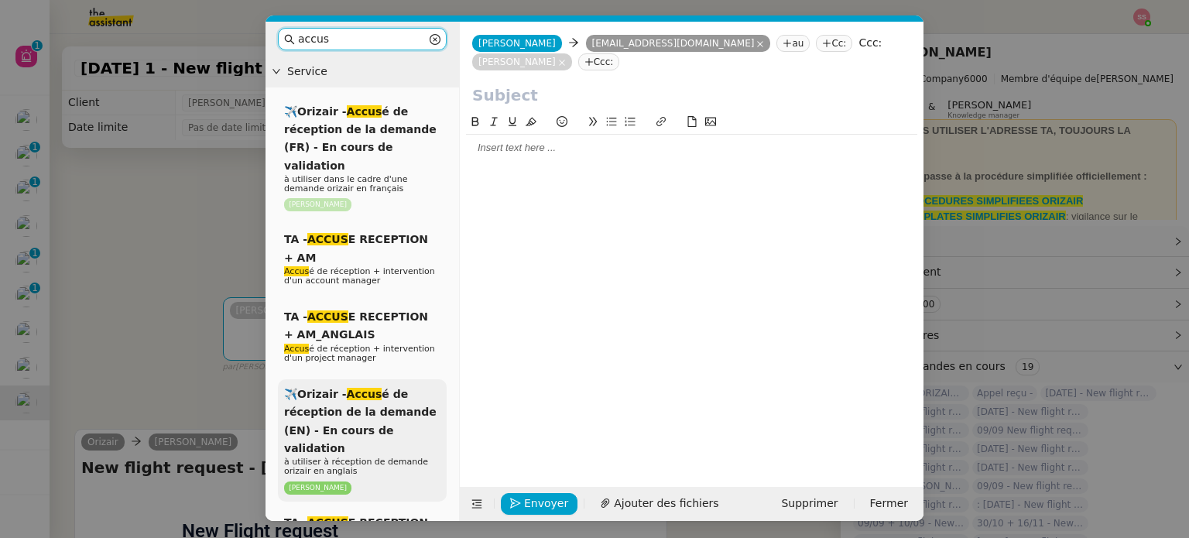
type input "accus"
click at [362, 410] on span "✈️Orizair - Accus é de réception de la demande (EN) - En cours de validation" at bounding box center [360, 421] width 153 height 67
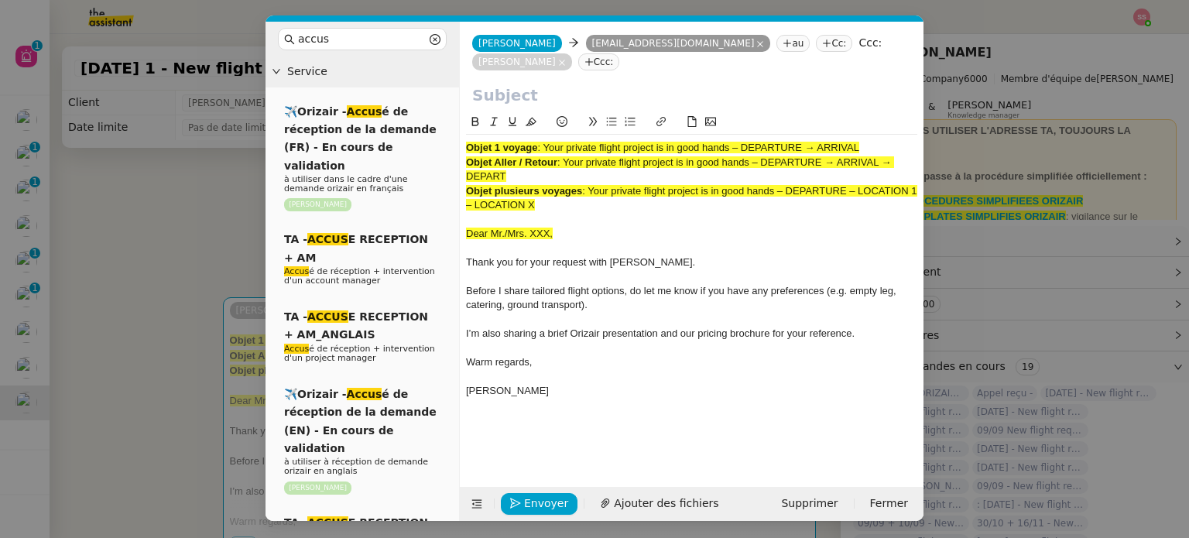
drag, startPoint x: 547, startPoint y: 149, endPoint x: 862, endPoint y: 132, distance: 315.6
click at [862, 132] on div "Objet 1 voyage : Your private flight project is in good hands – DEPARTURE → ARR…" at bounding box center [691, 266] width 451 height 306
click at [708, 89] on input "text" at bounding box center [691, 95] width 439 height 23
paste input "Your private flight project is in good hands – DEPARTURE → ARRIVAL"
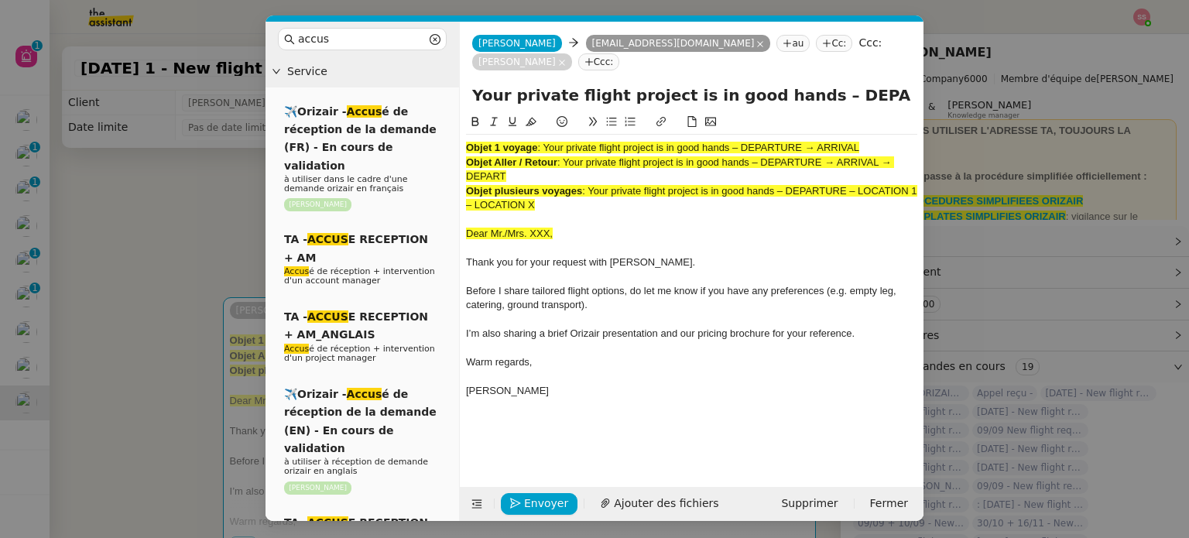
scroll to position [0, 62]
type input "Your private flight project is in good hands – DEPARTURE → ARRIVAL"
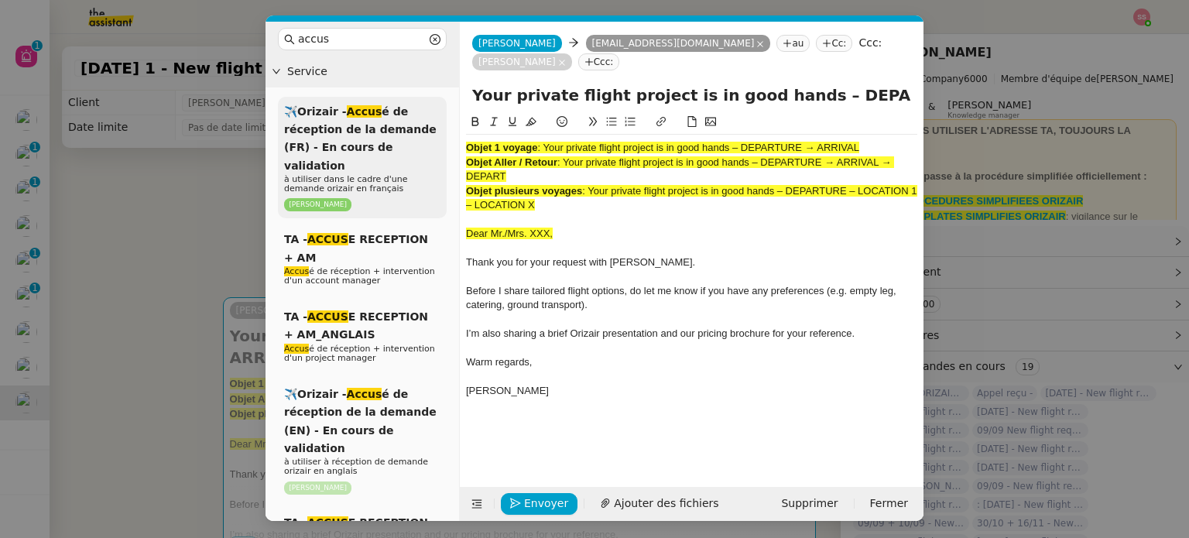
drag, startPoint x: 560, startPoint y: 204, endPoint x: 433, endPoint y: 131, distance: 146.7
click at [433, 131] on nz-layout "accus Service ✈️Orizair - Accus é de réception de la demande (FR) - En cours de…" at bounding box center [595, 271] width 658 height 499
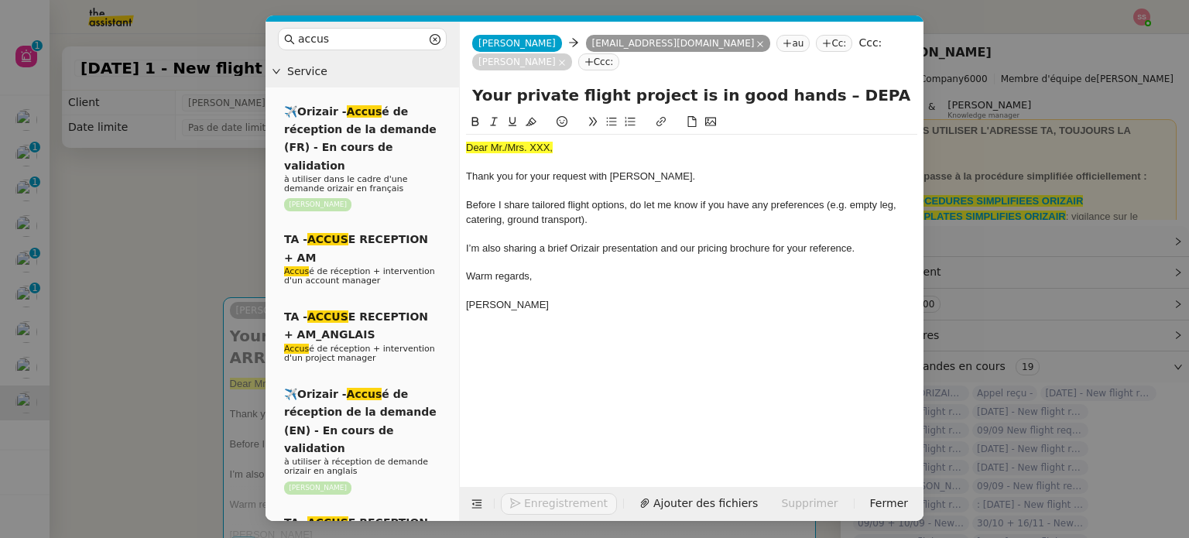
click at [180, 228] on nz-modal-container "accus Service ✈️Orizair - Accus é de réception de la demande (FR) - En cours de…" at bounding box center [594, 269] width 1189 height 538
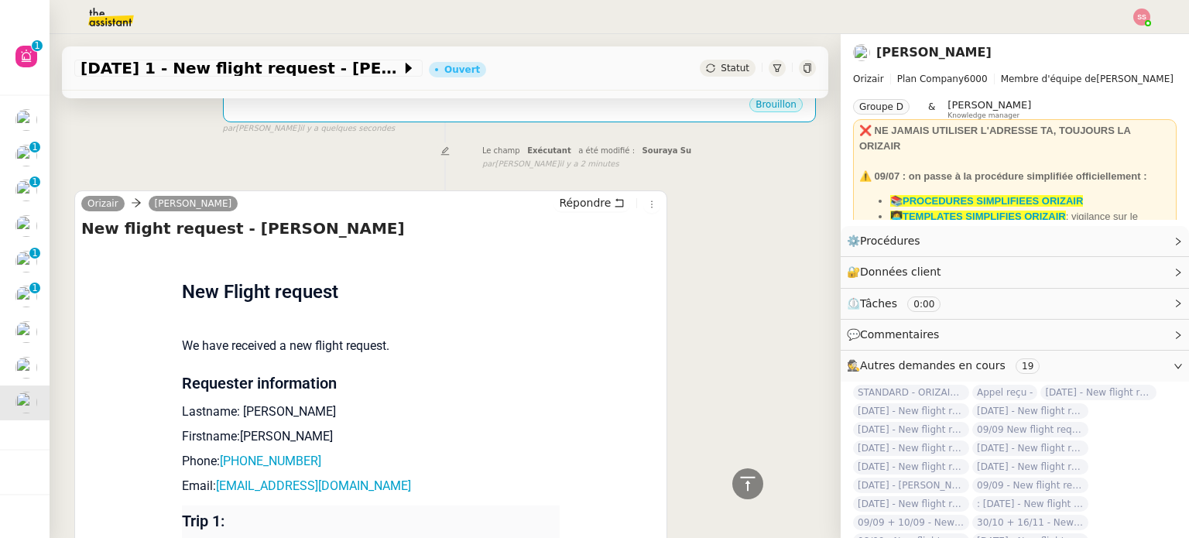
scroll to position [619, 0]
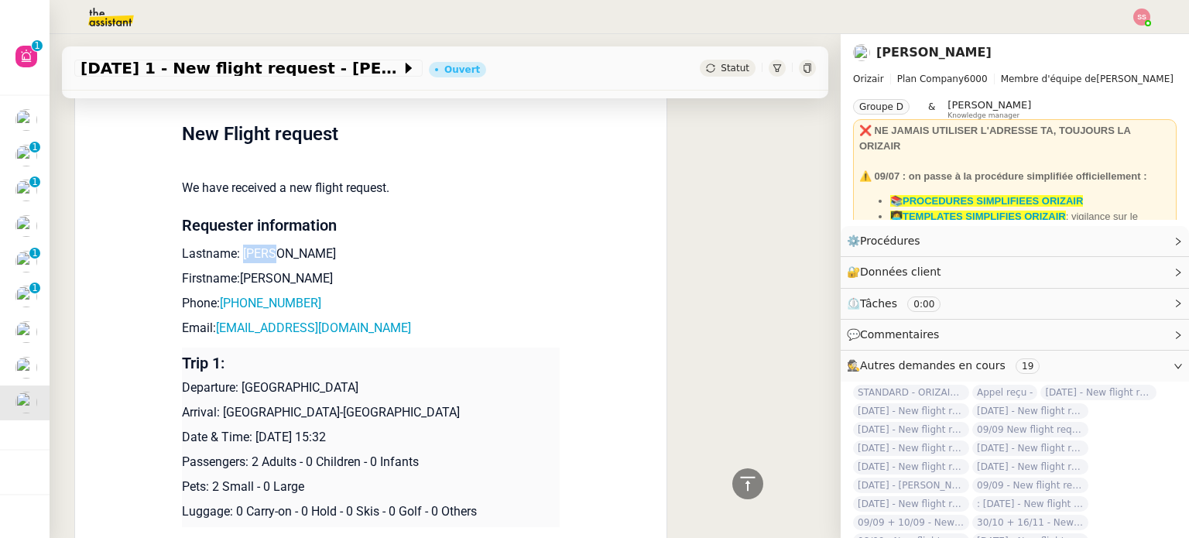
drag, startPoint x: 232, startPoint y: 232, endPoint x: 279, endPoint y: 238, distance: 47.0
click at [279, 245] on p "Lastname: Oyima" at bounding box center [371, 254] width 378 height 19
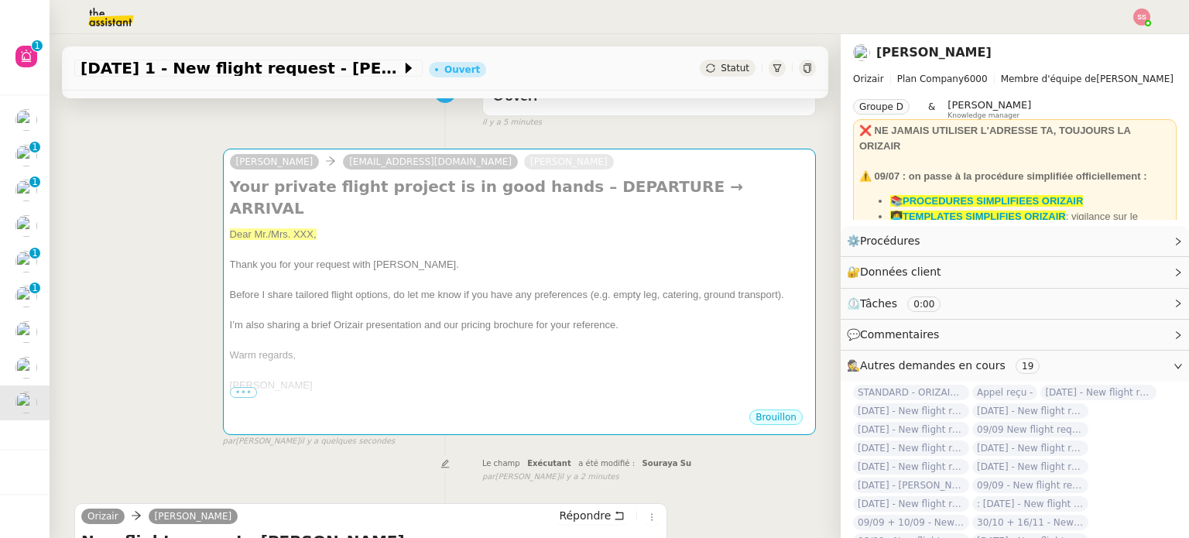
scroll to position [77, 0]
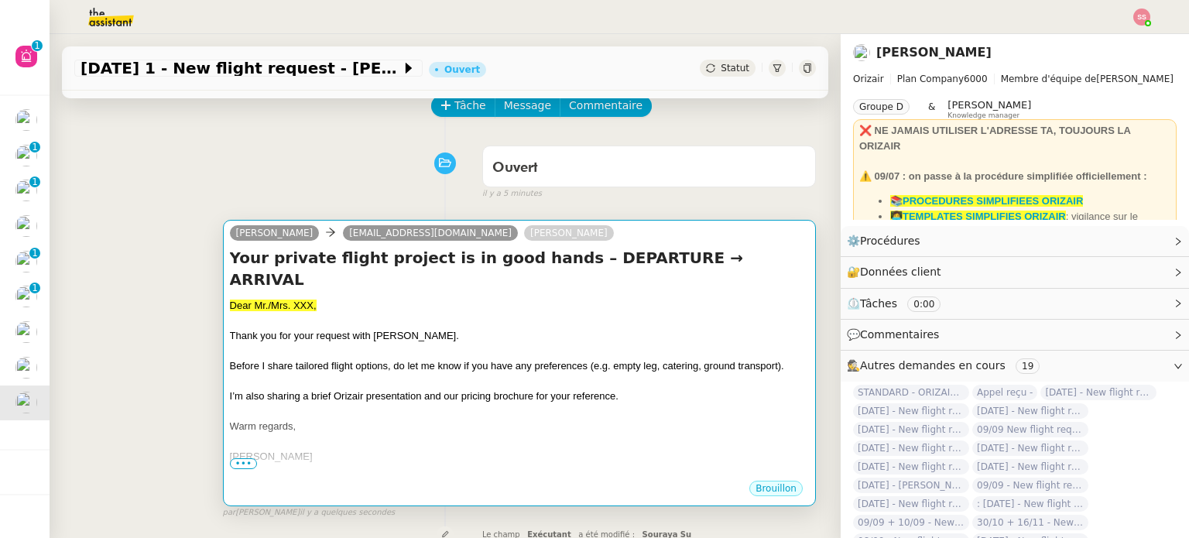
click at [533, 360] on span "Before I share tailored flight options, do let me know if you have any preferen…" at bounding box center [507, 366] width 554 height 12
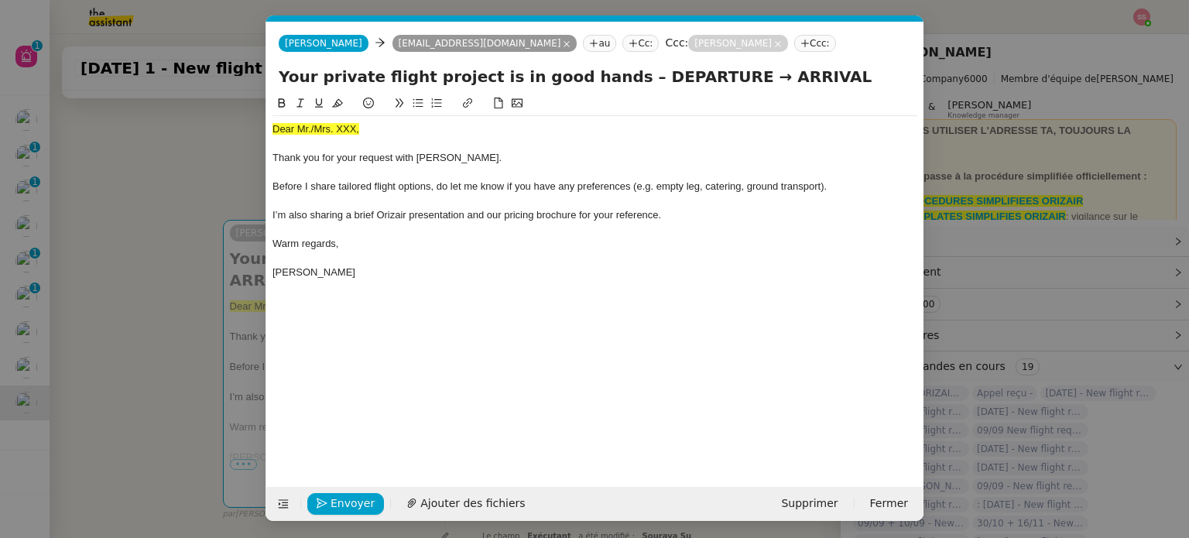
scroll to position [0, 59]
drag, startPoint x: 382, startPoint y: 127, endPoint x: 170, endPoint y: 114, distance: 212.6
click at [166, 117] on nz-modal-container "accus Service ✈️Orizair - Accus é de réception de la demande (FR) - En cours de…" at bounding box center [594, 269] width 1189 height 538
click at [341, 101] on icon at bounding box center [337, 103] width 11 height 11
click at [364, 132] on div "Dear Mr./Mrs. XXX," at bounding box center [595, 129] width 645 height 14
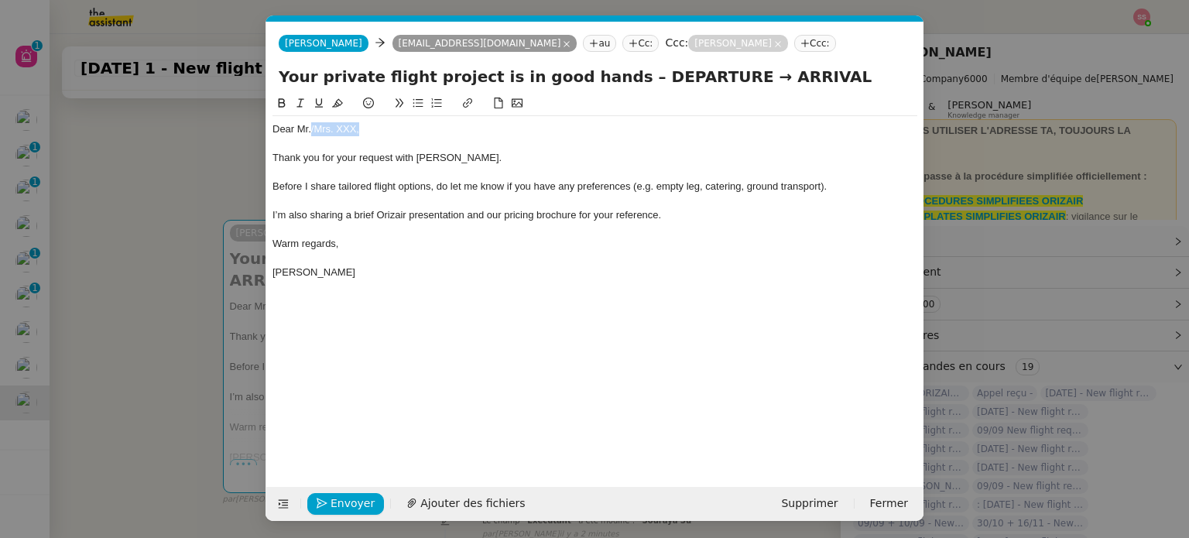
drag, startPoint x: 359, startPoint y: 127, endPoint x: 312, endPoint y: 128, distance: 47.2
click at [312, 128] on div "Dear Mr./Mrs. XXX," at bounding box center [595, 129] width 645 height 14
click at [462, 513] on button "Ajouter des fichiers" at bounding box center [465, 504] width 137 height 22
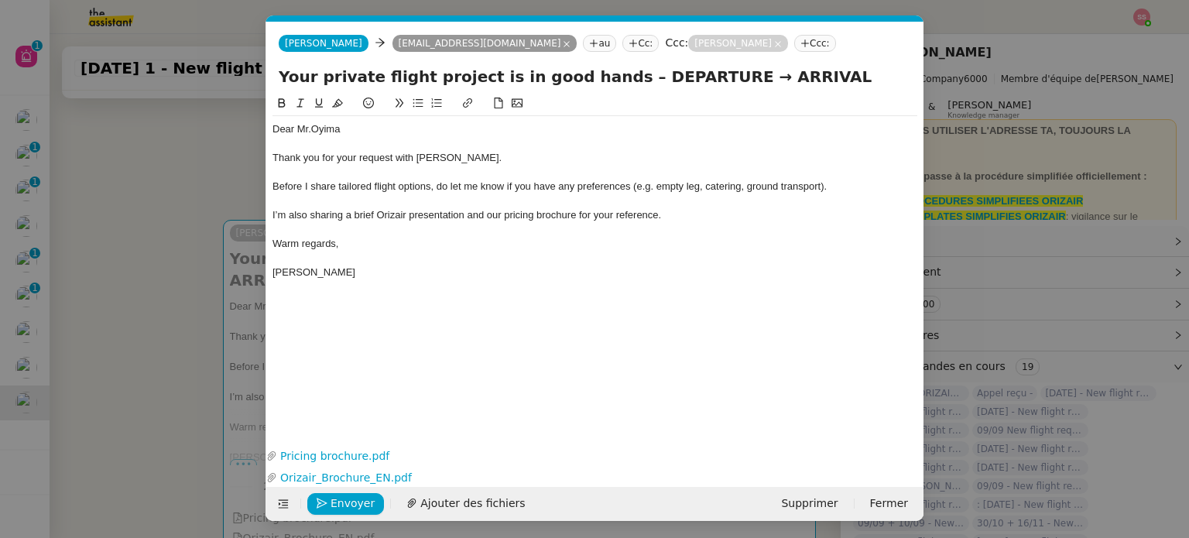
click at [178, 389] on nz-modal-container "accus Service ✈️Orizair - Accus é de réception de la demande (FR) - En cours de…" at bounding box center [594, 269] width 1189 height 538
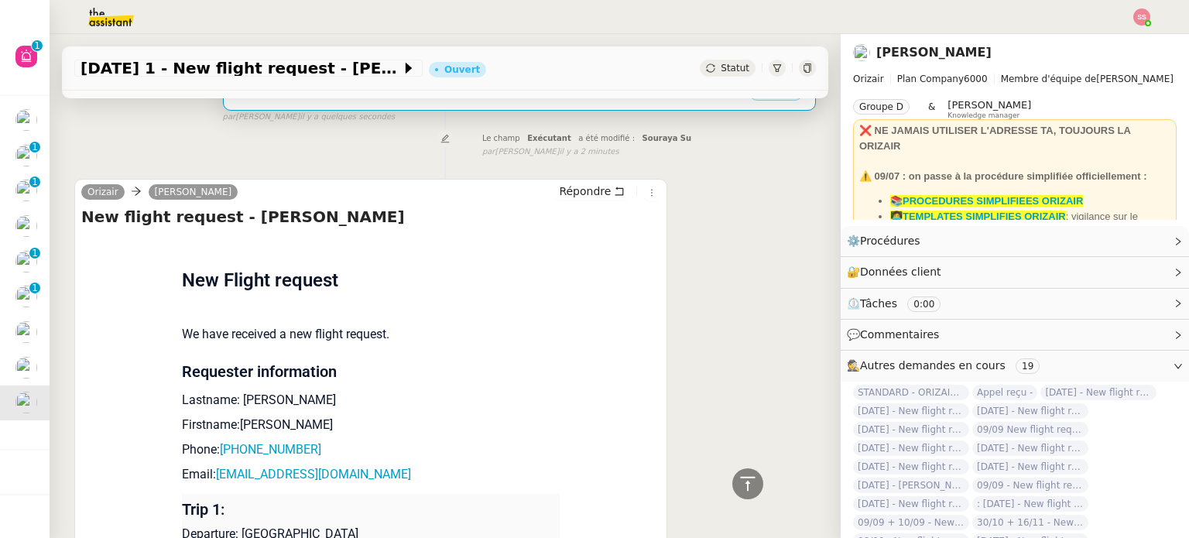
scroll to position [697, 0]
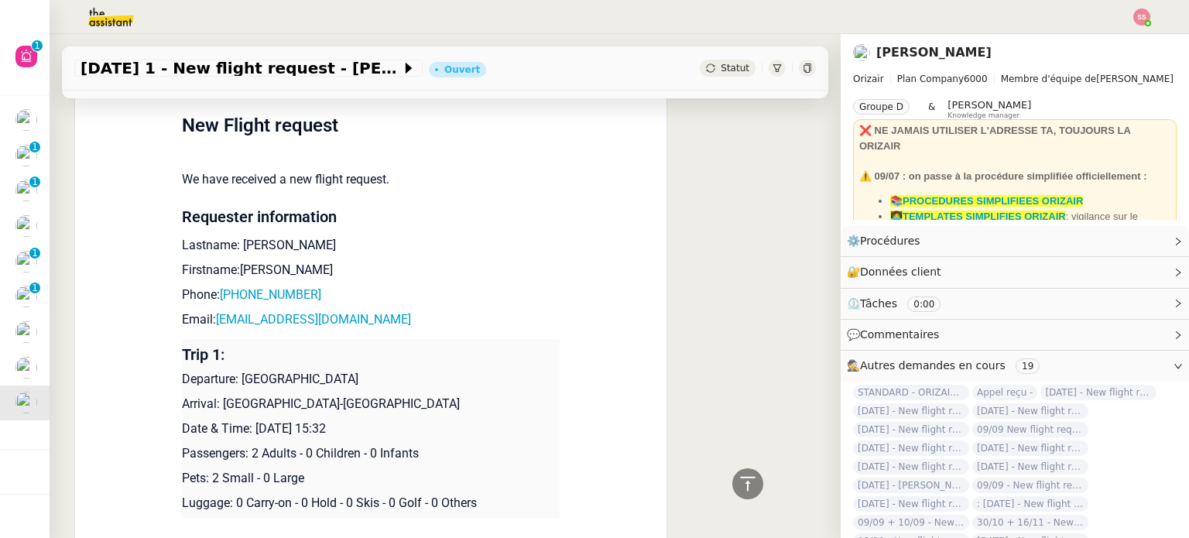
click at [235, 370] on p "Departure: London Biggin Hill Airport" at bounding box center [371, 379] width 378 height 19
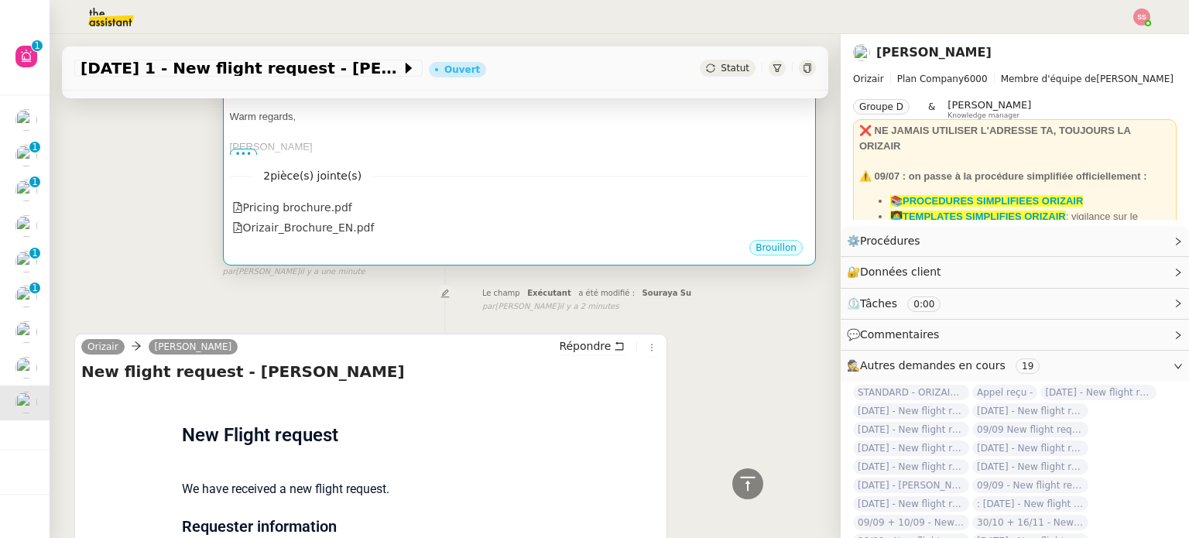
click at [468, 139] on div "[PERSON_NAME]" at bounding box center [519, 146] width 579 height 15
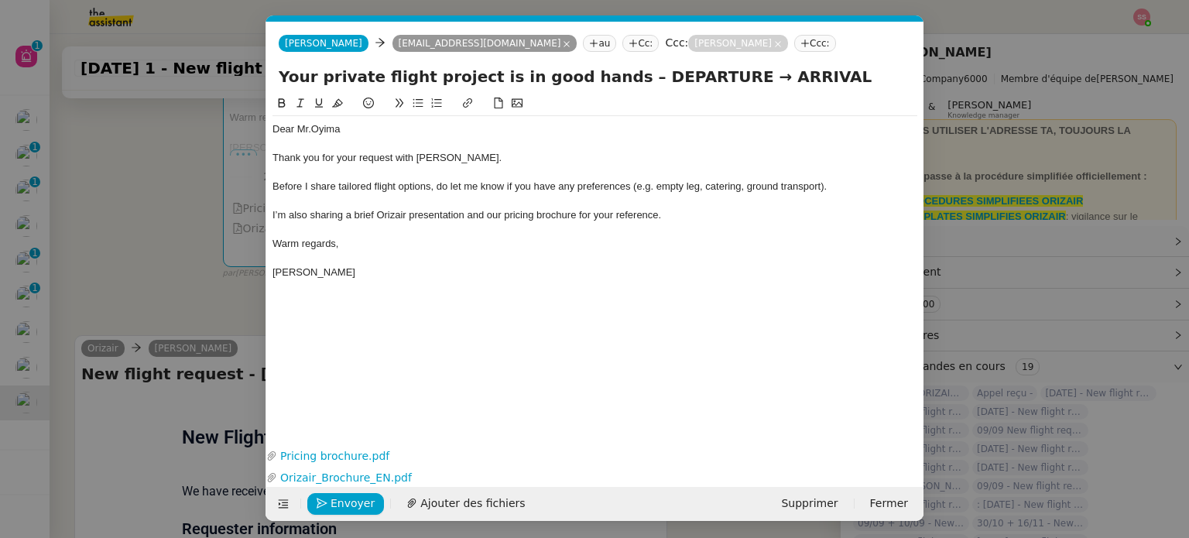
scroll to position [0, 59]
drag, startPoint x: 700, startPoint y: 74, endPoint x: 603, endPoint y: 77, distance: 96.8
click at [603, 77] on input "Your private flight project is in good hands – DEPARTURE → ARRIVAL" at bounding box center [595, 76] width 633 height 23
drag, startPoint x: 750, startPoint y: 86, endPoint x: 682, endPoint y: 81, distance: 67.6
click at [682, 81] on input "Your private flight project is in good hands – [GEOGRAPHIC_DATA]→ ARRIVAL" at bounding box center [595, 76] width 633 height 23
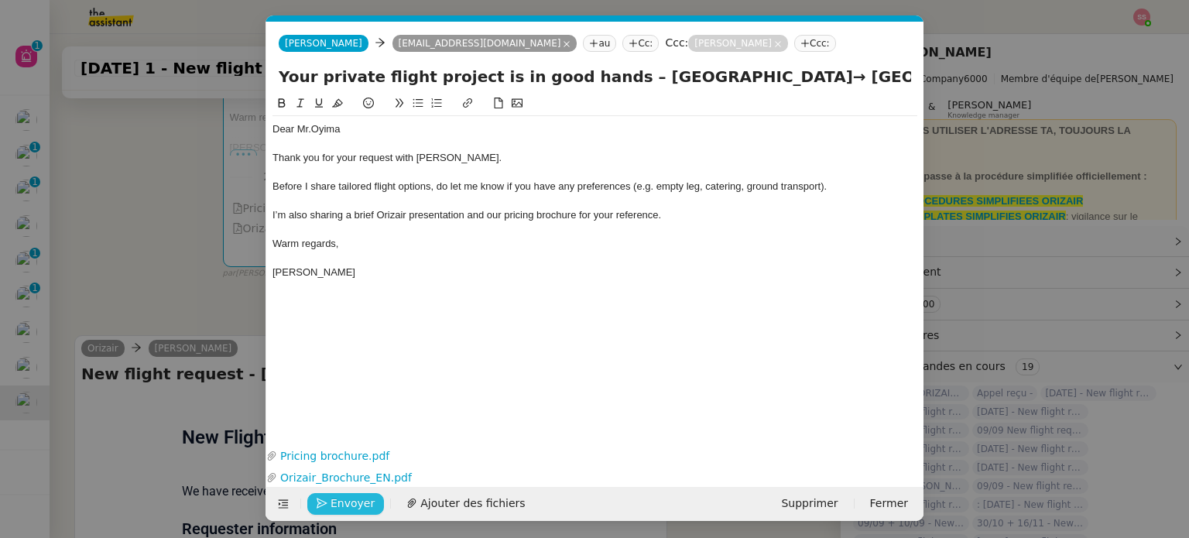
type input "Your private flight project is in good hands – [GEOGRAPHIC_DATA]→ [GEOGRAPHIC_D…"
click at [349, 498] on span "Envoyer" at bounding box center [353, 504] width 44 height 18
click at [349, 498] on span "Confirmer l'envoi" at bounding box center [377, 504] width 93 height 18
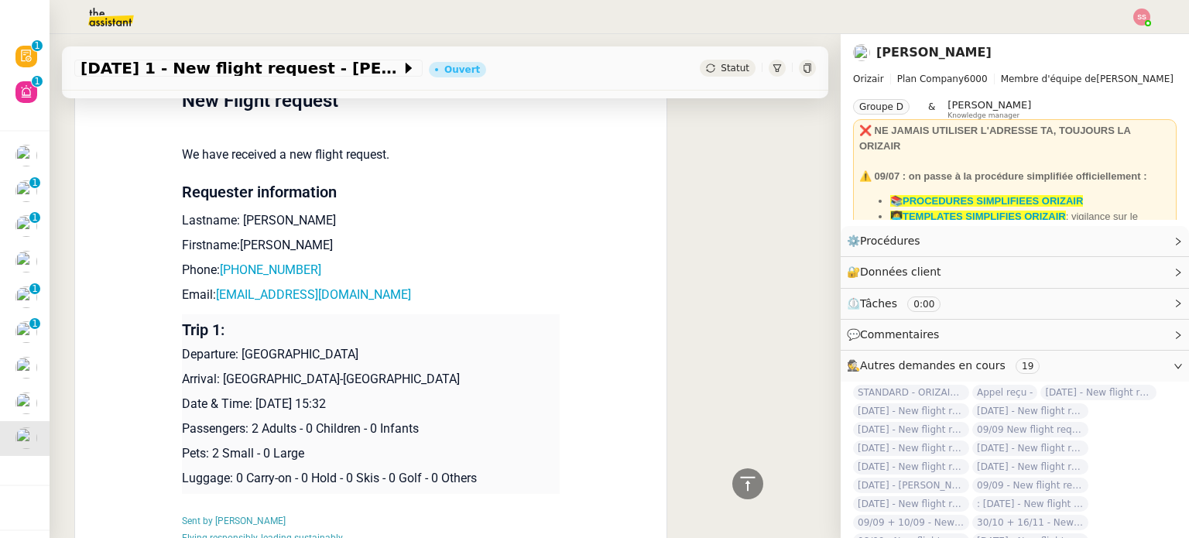
scroll to position [774, 0]
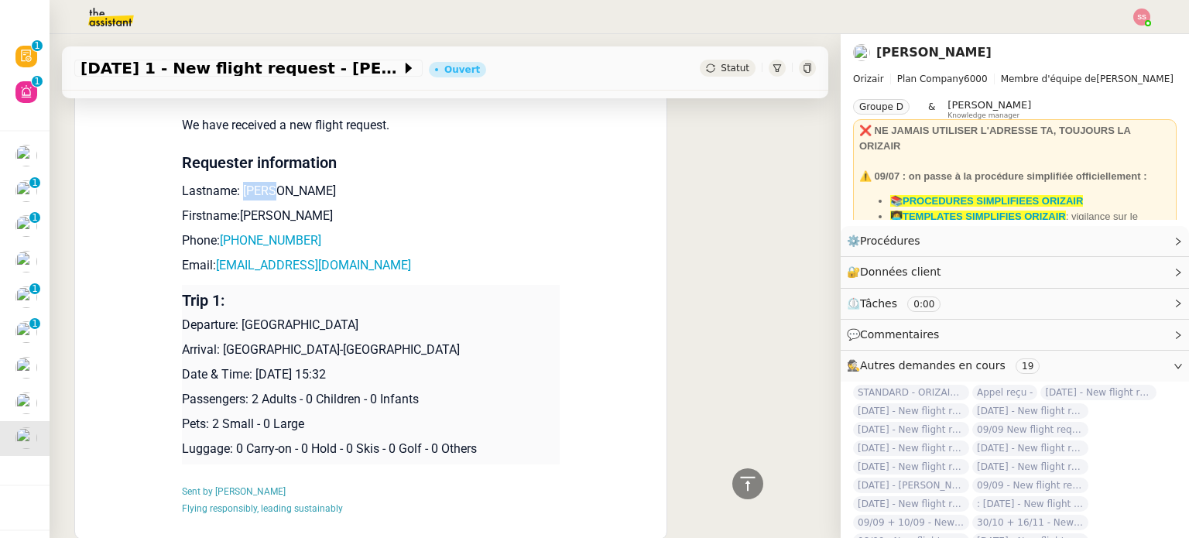
drag, startPoint x: 275, startPoint y: 168, endPoint x: 232, endPoint y: 168, distance: 42.6
click at [232, 182] on p "Lastname: Oyima" at bounding box center [371, 191] width 378 height 19
drag, startPoint x: 257, startPoint y: 199, endPoint x: 233, endPoint y: 193, distance: 24.8
click at [233, 207] on p "Firstname:Rohan" at bounding box center [371, 216] width 378 height 19
drag, startPoint x: 324, startPoint y: 219, endPoint x: 220, endPoint y: 221, distance: 103.8
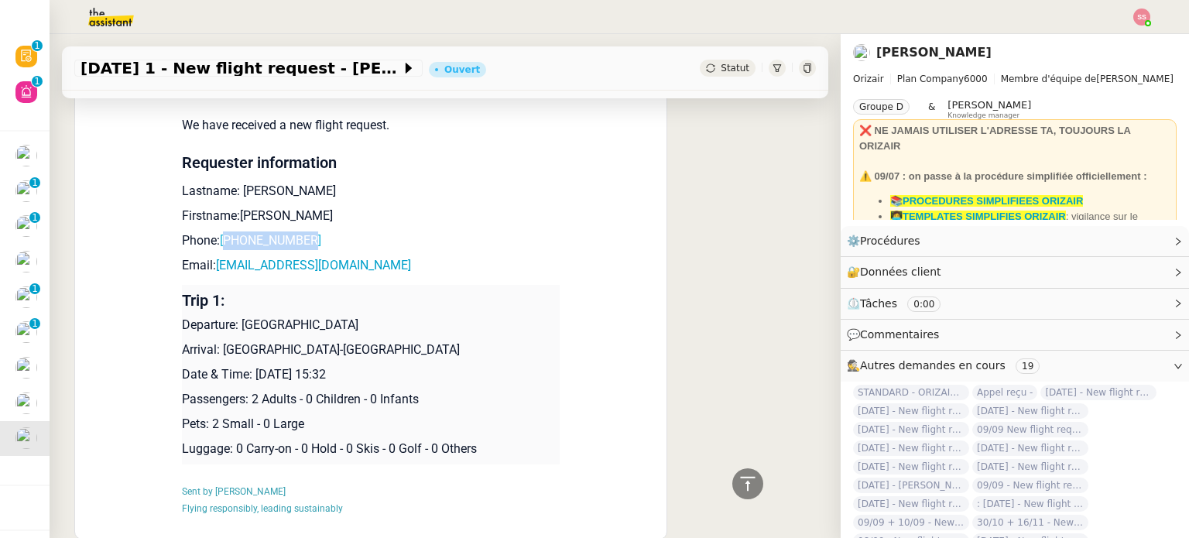
click at [220, 232] on p "Phone: +447538081228" at bounding box center [371, 241] width 378 height 19
drag, startPoint x: 382, startPoint y: 239, endPoint x: 208, endPoint y: 250, distance: 174.5
click at [208, 256] on p "Email: rohanoyima2017@gmail.com" at bounding box center [371, 265] width 378 height 19
click at [238, 316] on p "Departure: London Biggin Hill Airport" at bounding box center [371, 325] width 378 height 19
drag, startPoint x: 235, startPoint y: 306, endPoint x: 384, endPoint y: 315, distance: 149.7
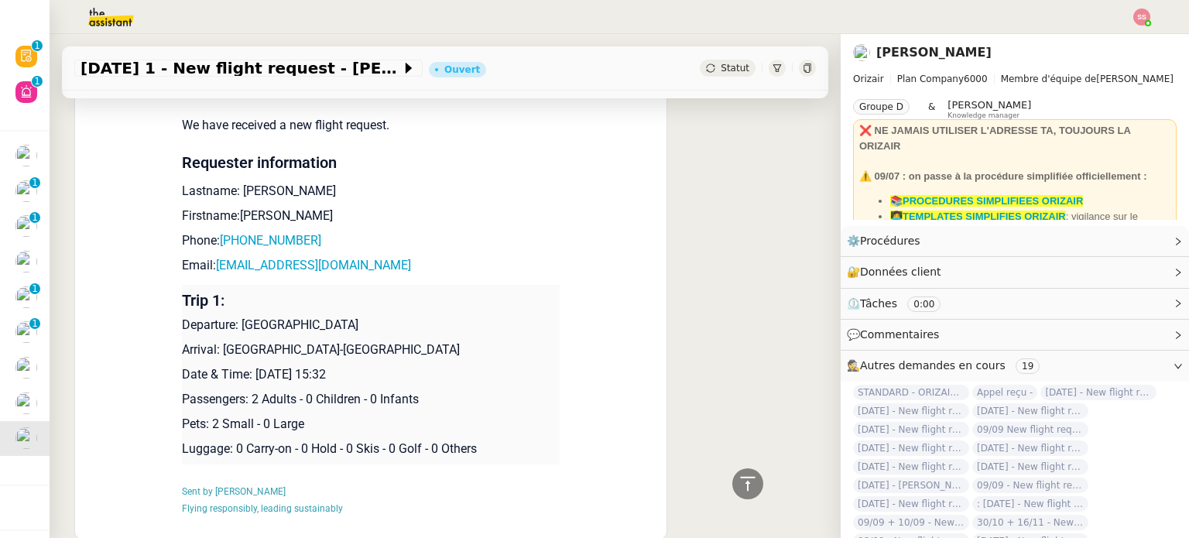
click at [384, 316] on p "Departure: London Biggin Hill Airport" at bounding box center [371, 325] width 378 height 19
drag, startPoint x: 211, startPoint y: 332, endPoint x: 359, endPoint y: 328, distance: 148.7
click at [359, 341] on p "Arrival: Paris-Le Bourget Airport" at bounding box center [371, 350] width 378 height 19
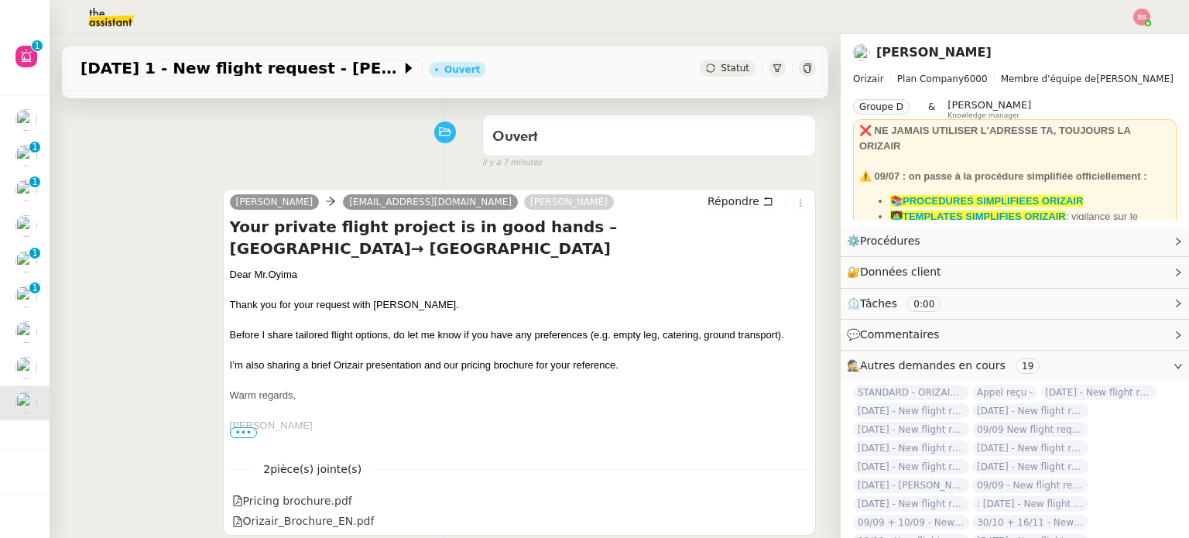
scroll to position [0, 0]
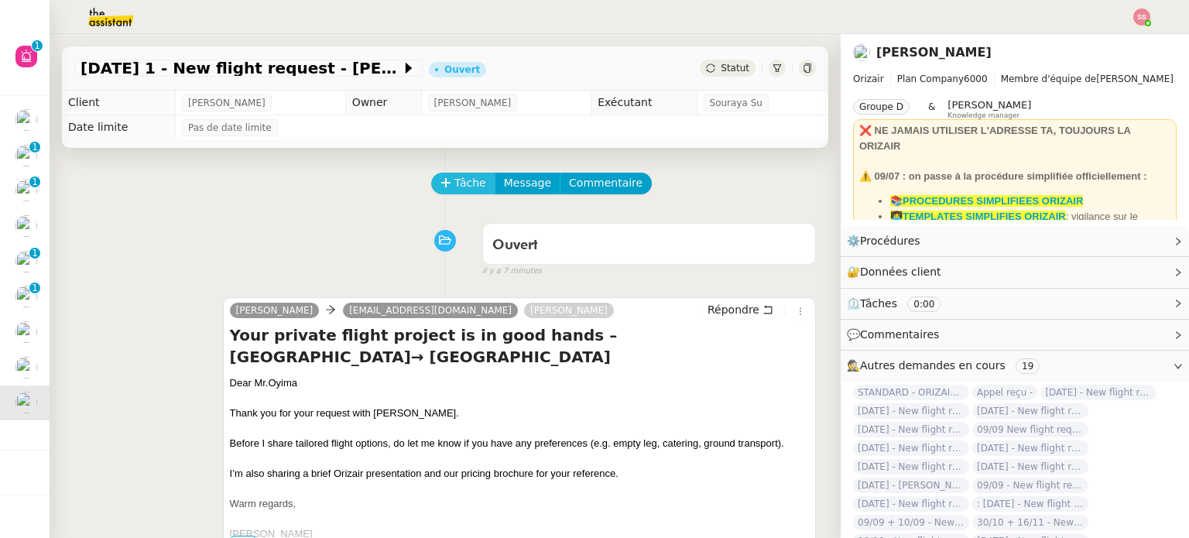
click at [455, 188] on span "Tâche" at bounding box center [471, 183] width 32 height 18
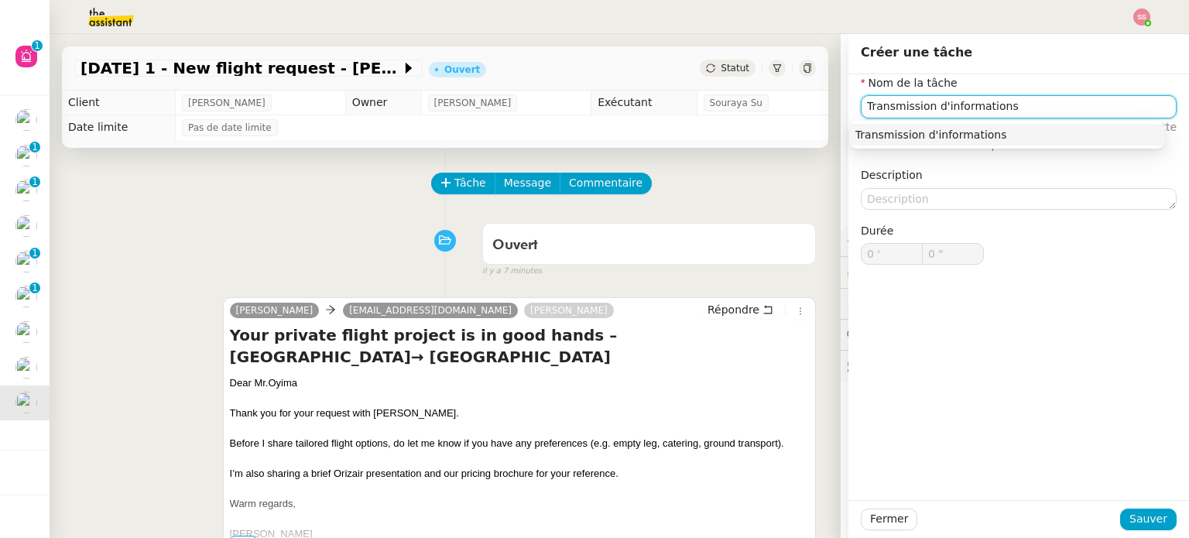
click at [876, 126] on nz-auto-option "Transmission d'informations" at bounding box center [1007, 135] width 316 height 22
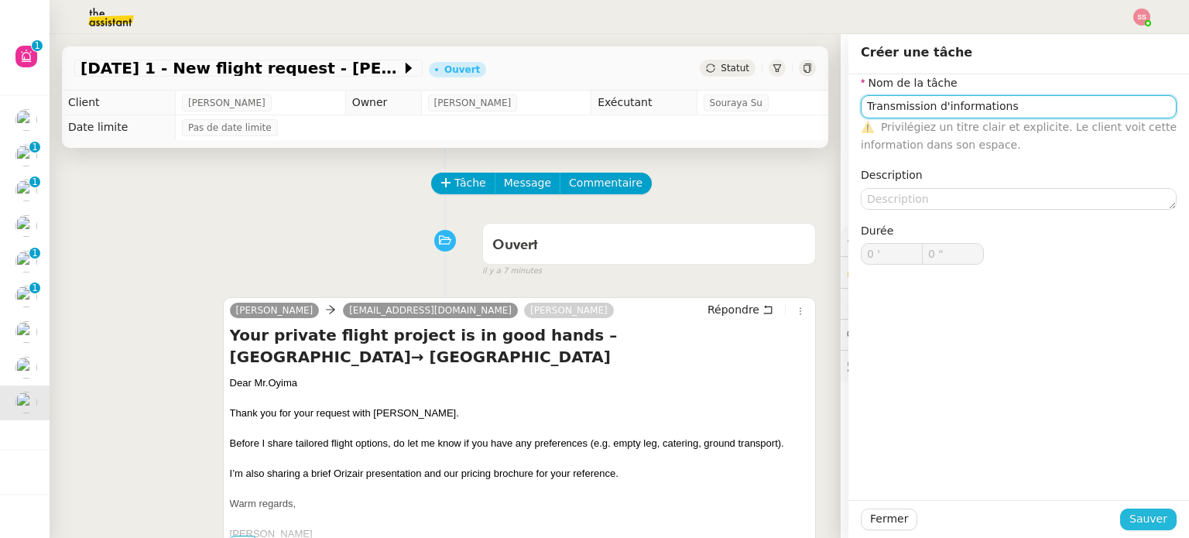
type input "Transmission d'informations"
click at [1141, 513] on span "Sauver" at bounding box center [1149, 519] width 38 height 18
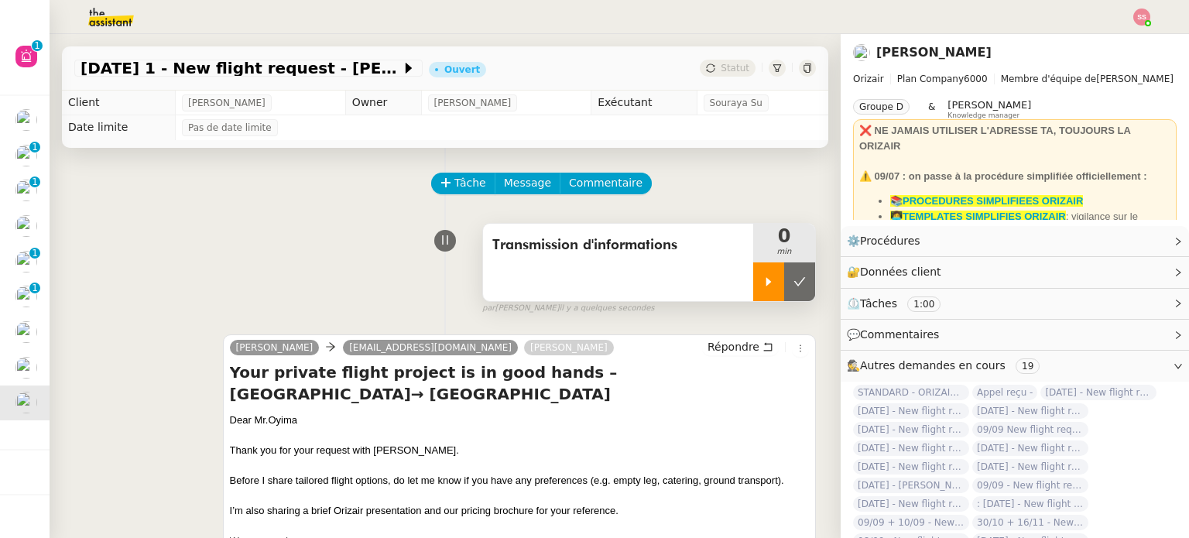
click at [753, 278] on div at bounding box center [768, 281] width 31 height 39
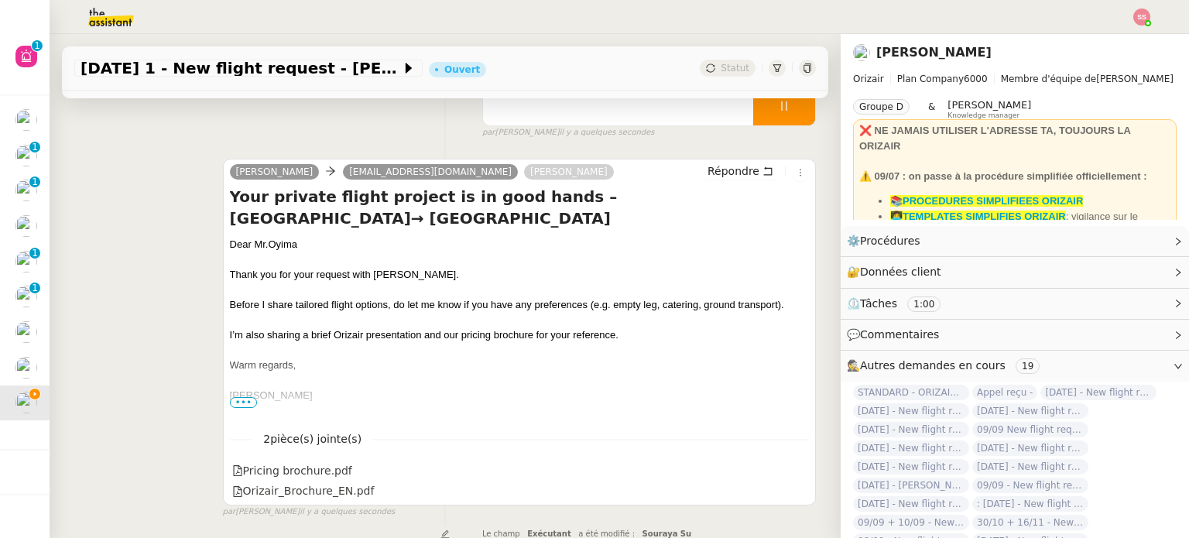
scroll to position [170, 0]
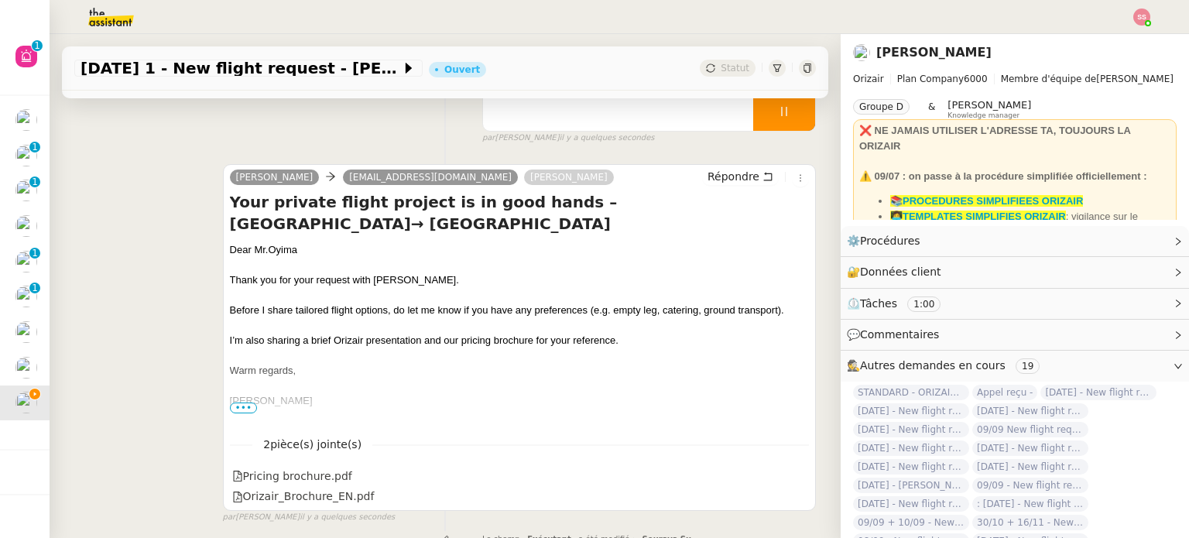
click at [173, 174] on div "Josephine rohanoyima2017@gmail.com Louis Frei Répondre Your private flight proj…" at bounding box center [445, 337] width 742 height 374
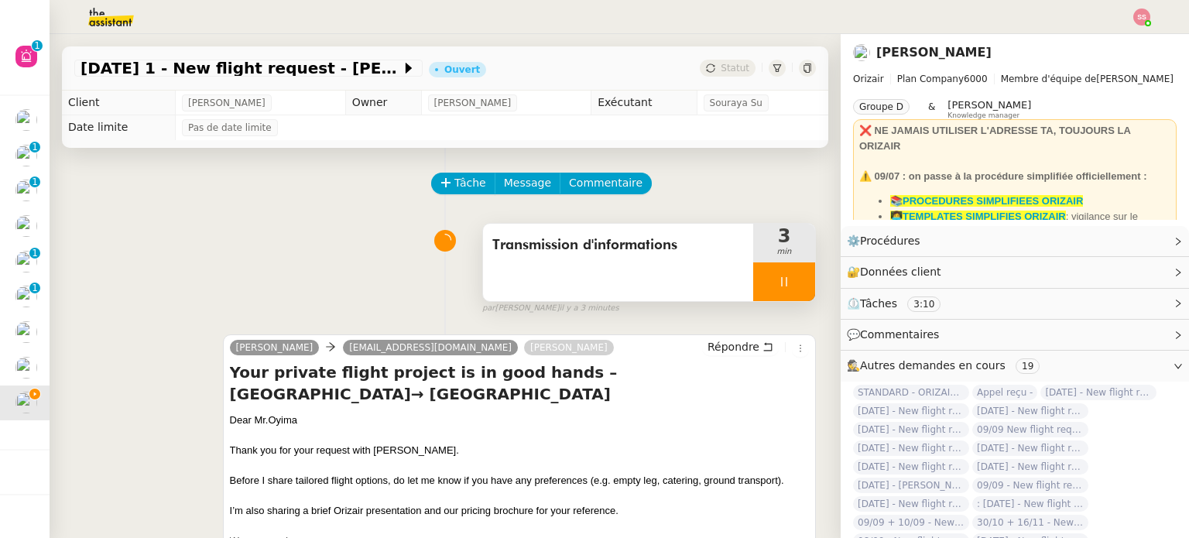
click at [777, 272] on div at bounding box center [784, 281] width 62 height 39
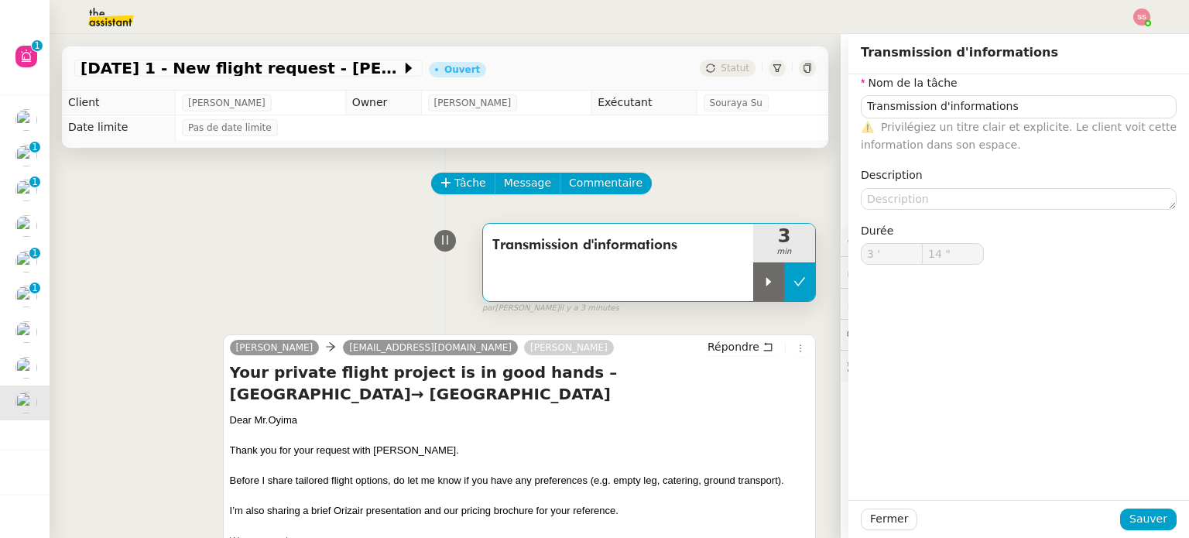
type input "Transmission d'informations"
type input "3 '"
type input "14 ""
click at [784, 274] on button at bounding box center [799, 281] width 31 height 39
type input "Transmission d'informations"
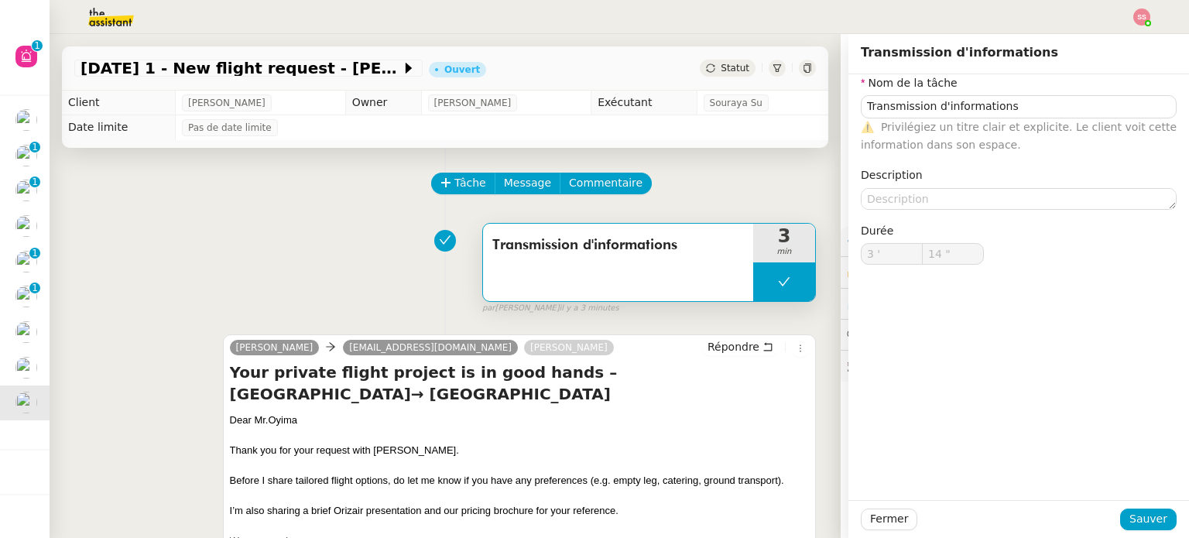
type input "3 '"
type input "14 ""
type input "Transmission d'informations"
type input "3 '"
type input "14 ""
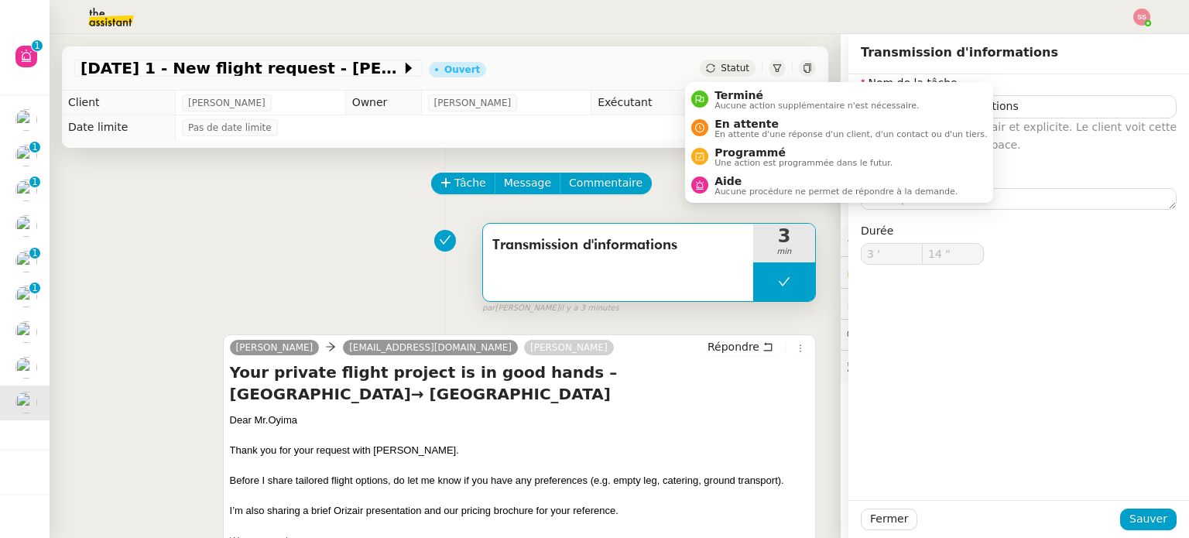
click at [721, 63] on span "Statut" at bounding box center [735, 68] width 29 height 11
click at [738, 130] on span "En attente d'une réponse d'un client, d'un contact ou d'un tiers." at bounding box center [851, 134] width 273 height 9
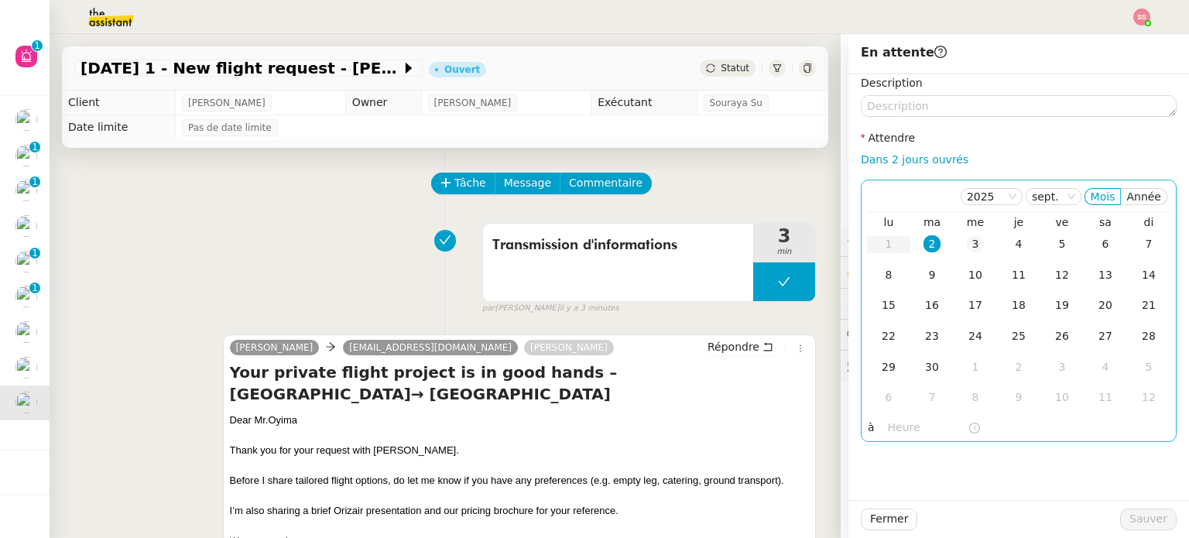
click at [967, 241] on div "3" at bounding box center [975, 243] width 17 height 17
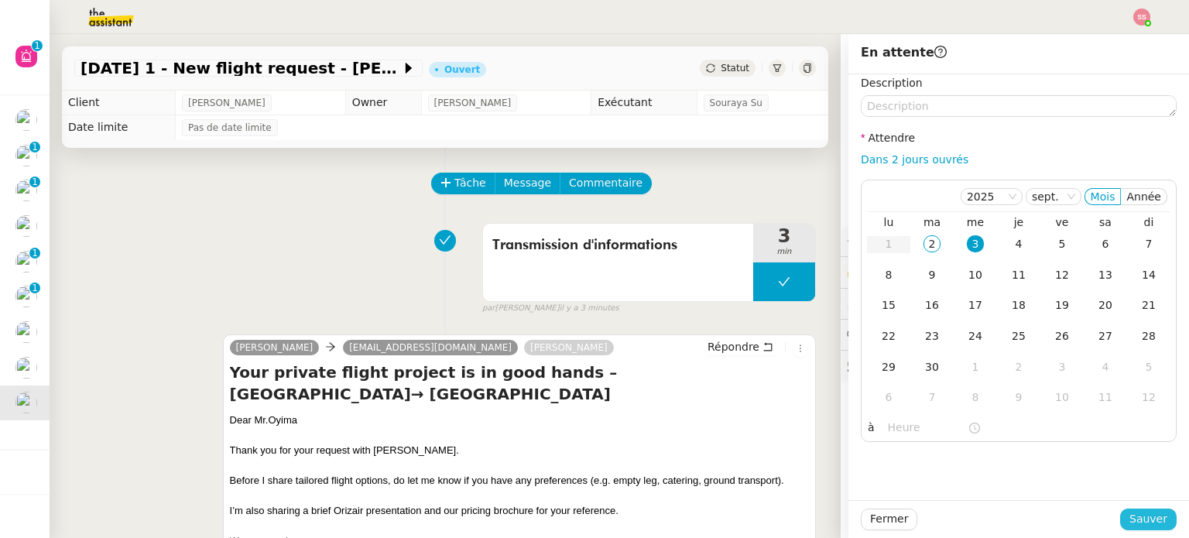
click at [1131, 514] on span "Sauver" at bounding box center [1149, 519] width 38 height 18
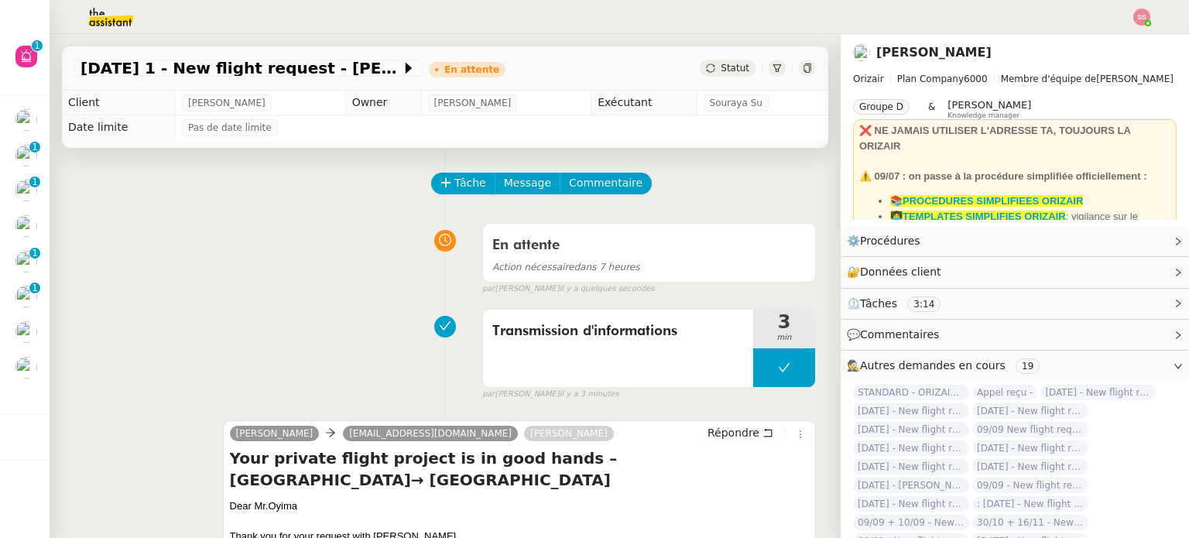
click at [429, 272] on div "En attente Action nécessaire dans 7 heures false par Souraya S. il y a quelques…" at bounding box center [445, 256] width 742 height 80
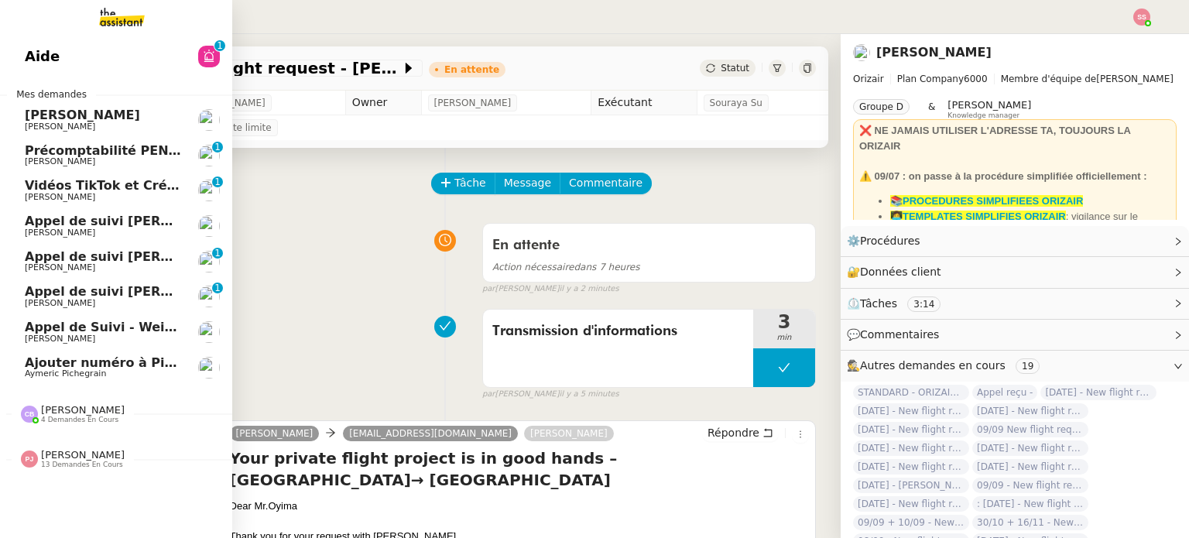
click at [65, 330] on span "[PERSON_NAME] de Suivi - Weigerding / [PERSON_NAME]" at bounding box center [186, 327] width 322 height 15
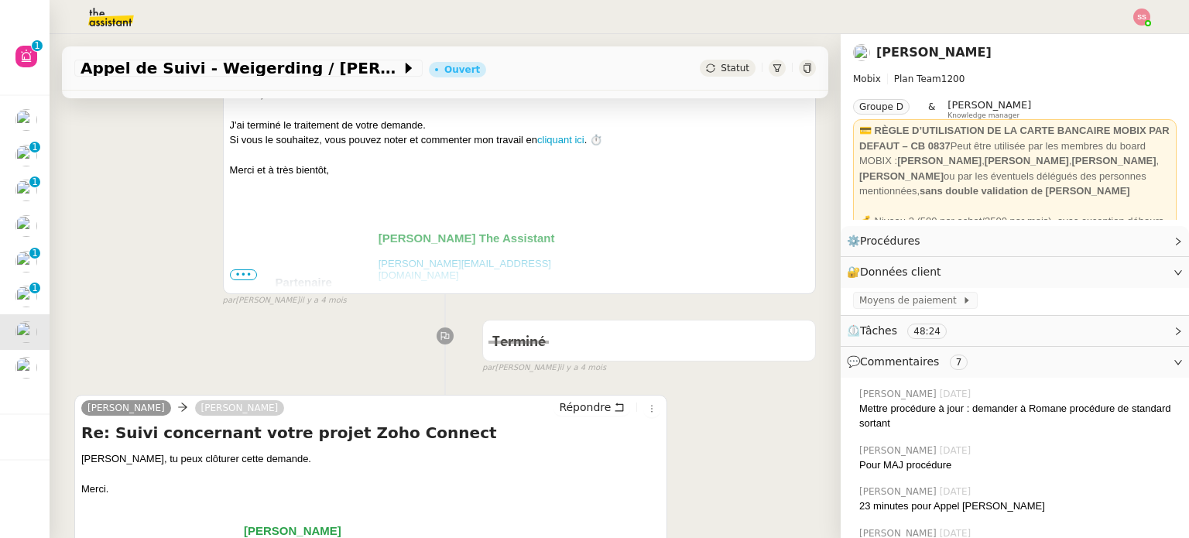
scroll to position [387, 0]
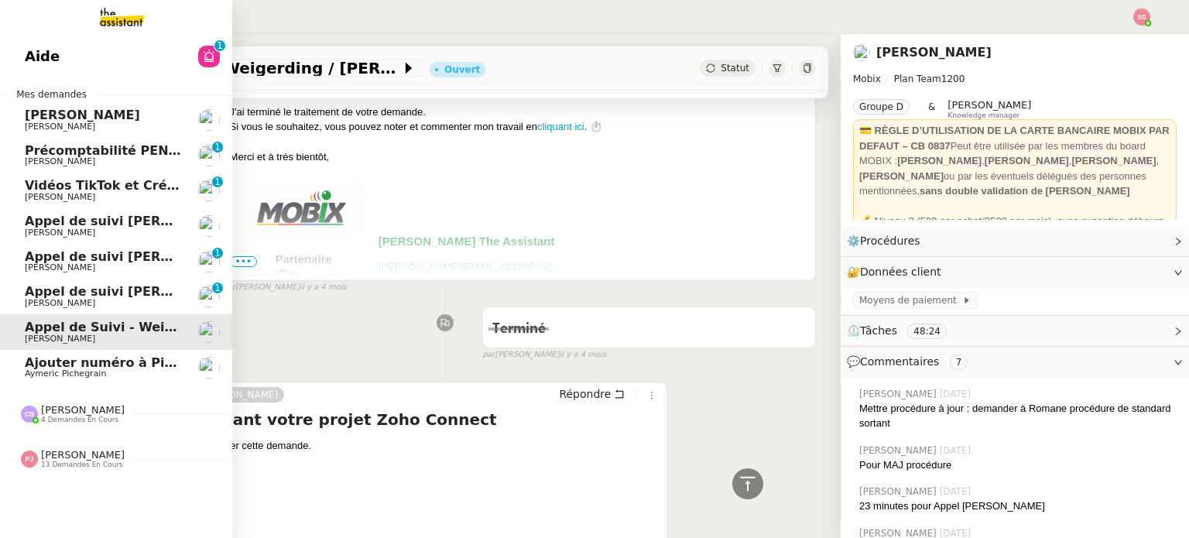
click at [108, 232] on span "[PERSON_NAME]" at bounding box center [103, 232] width 156 height 9
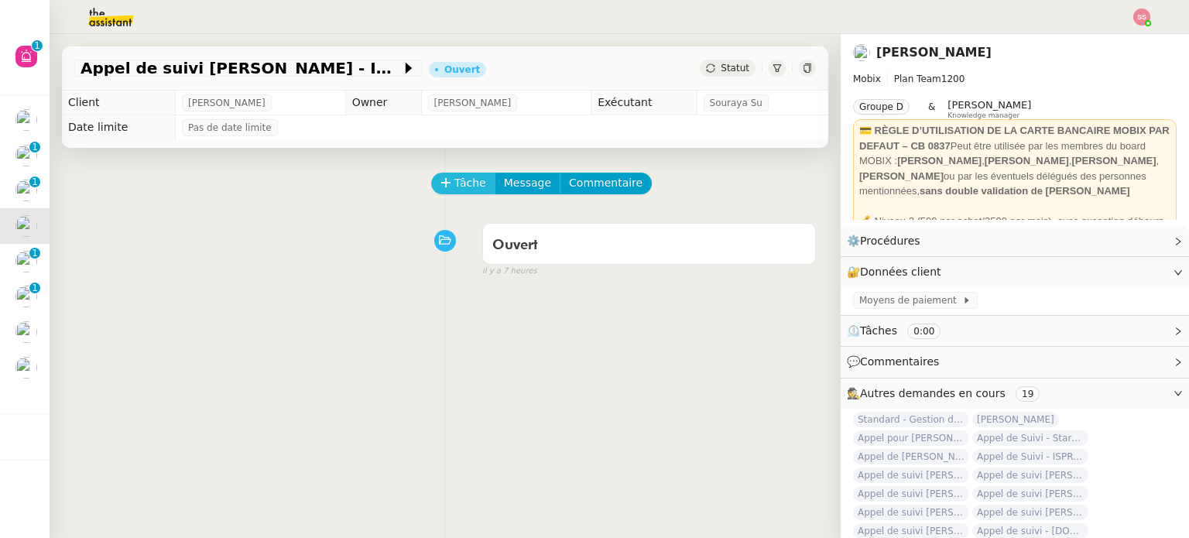
click at [455, 184] on span "Tâche" at bounding box center [471, 183] width 32 height 18
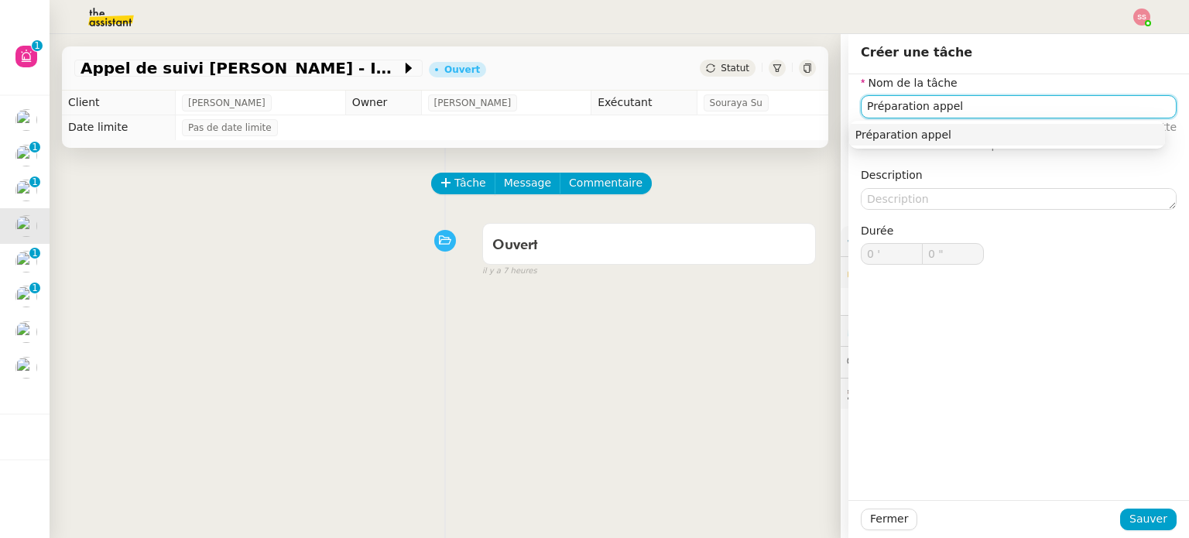
click at [1051, 136] on div "Préparation appel" at bounding box center [1008, 135] width 304 height 14
type input "Préparation appel"
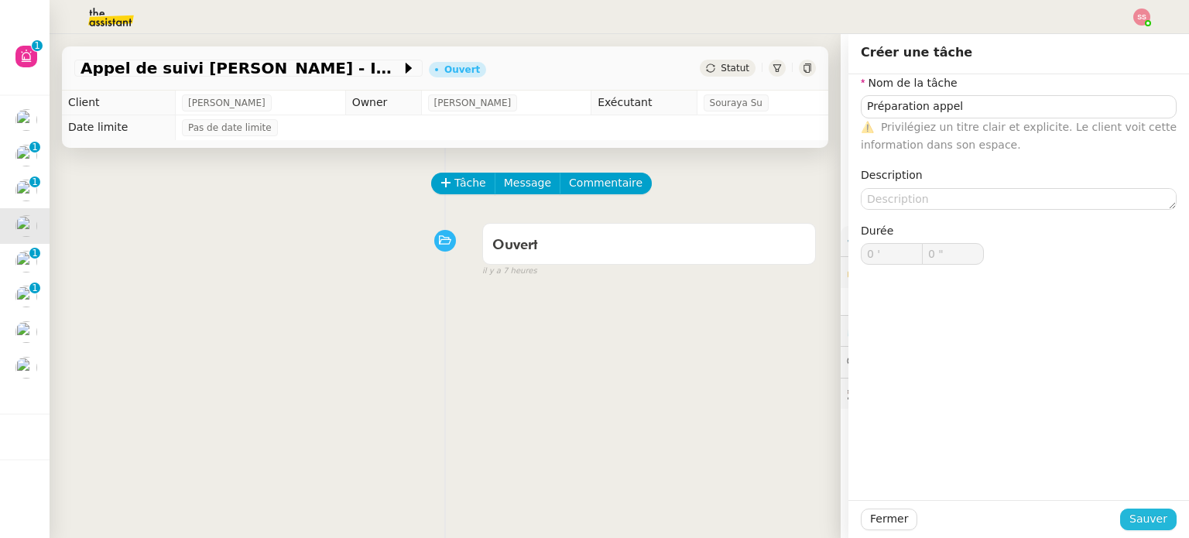
click at [1137, 520] on span "Sauver" at bounding box center [1149, 519] width 38 height 18
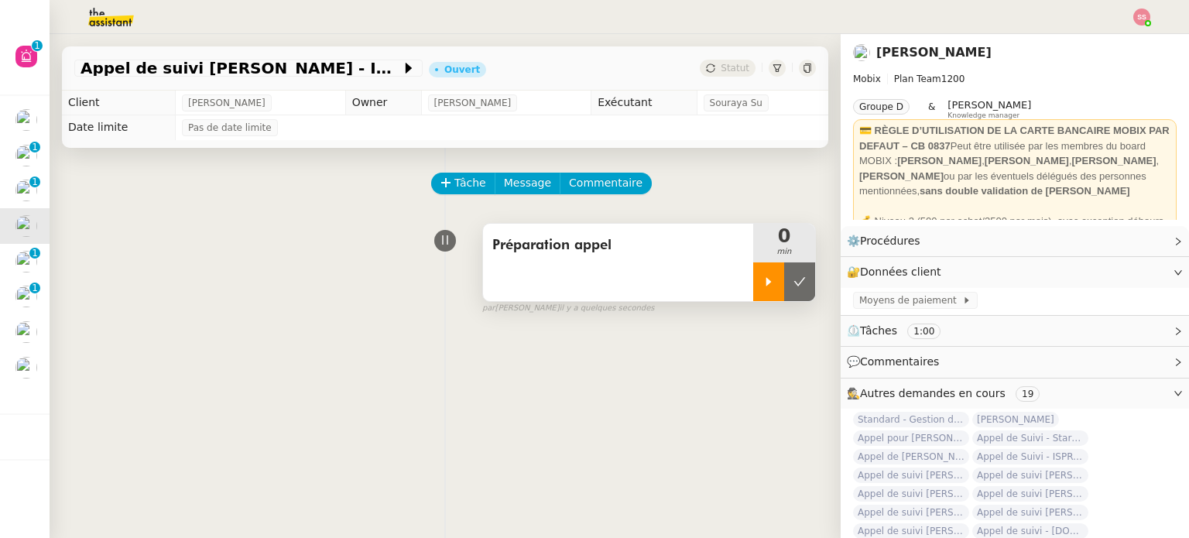
click at [763, 283] on icon at bounding box center [769, 282] width 12 height 12
click at [1125, 261] on div "🔐 Données client Modifier" at bounding box center [1015, 272] width 348 height 30
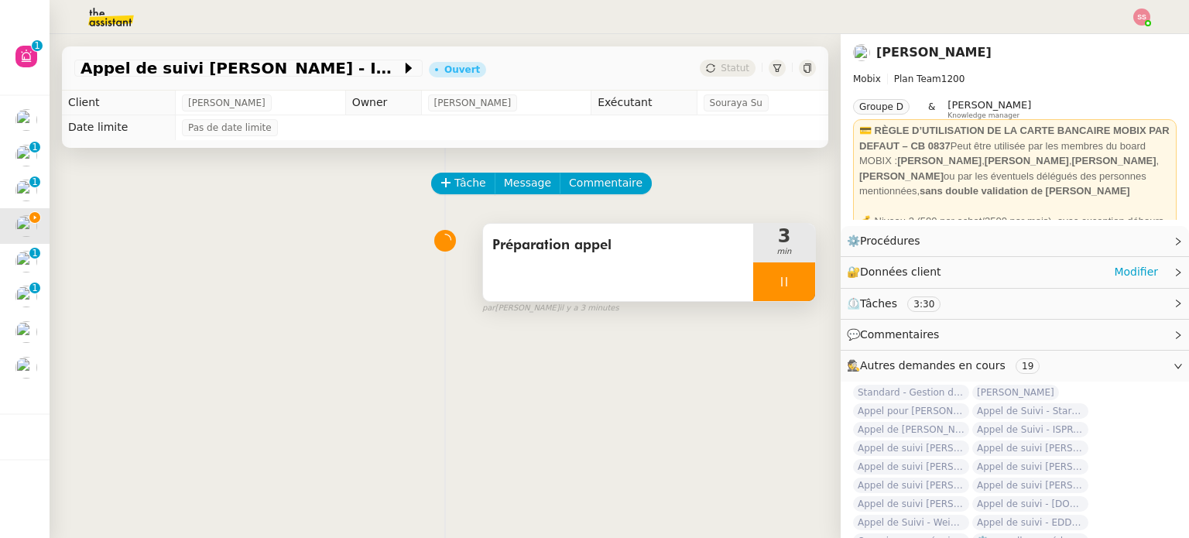
click at [1121, 261] on div "🔐 Données client Modifier" at bounding box center [1015, 272] width 348 height 30
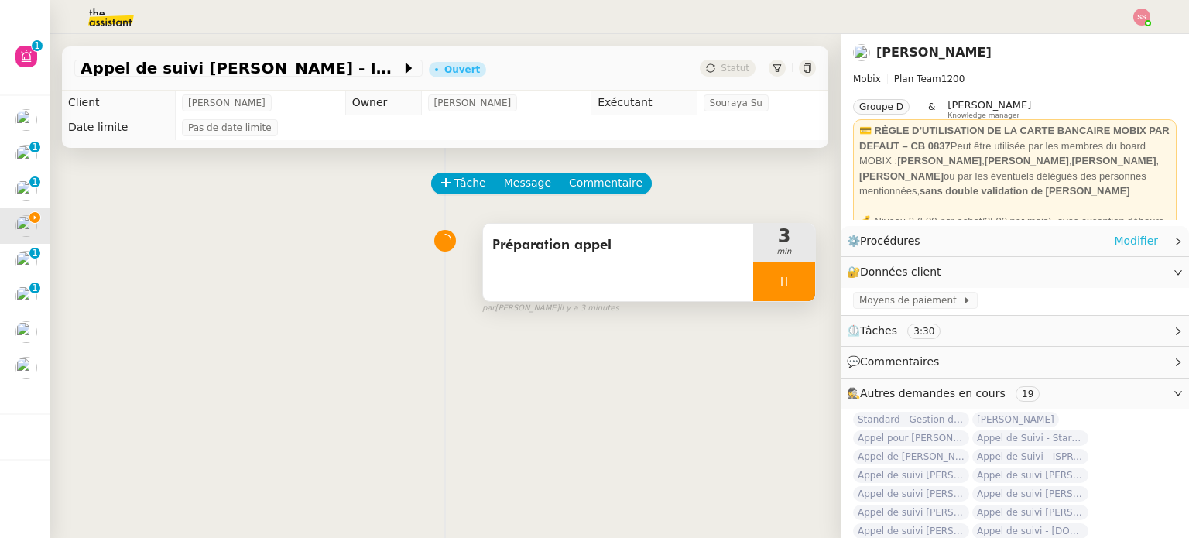
click at [1114, 232] on link "Modifier" at bounding box center [1136, 241] width 44 height 18
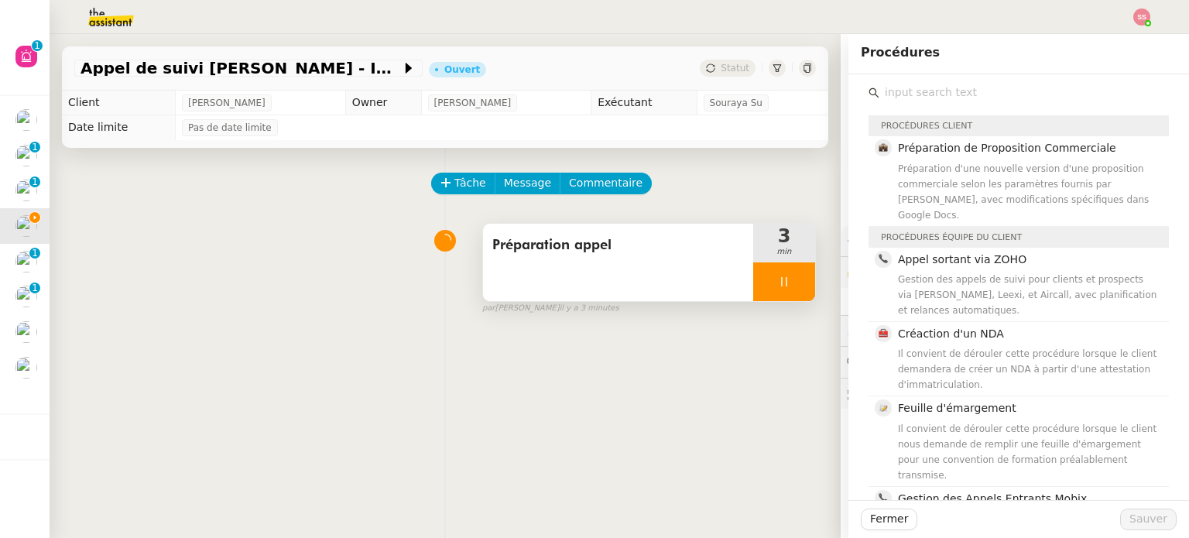
click at [667, 402] on div "Tâche Message Commentaire Veuillez patienter une erreur s'est produite 👌👌👌 mess…" at bounding box center [445, 417] width 791 height 538
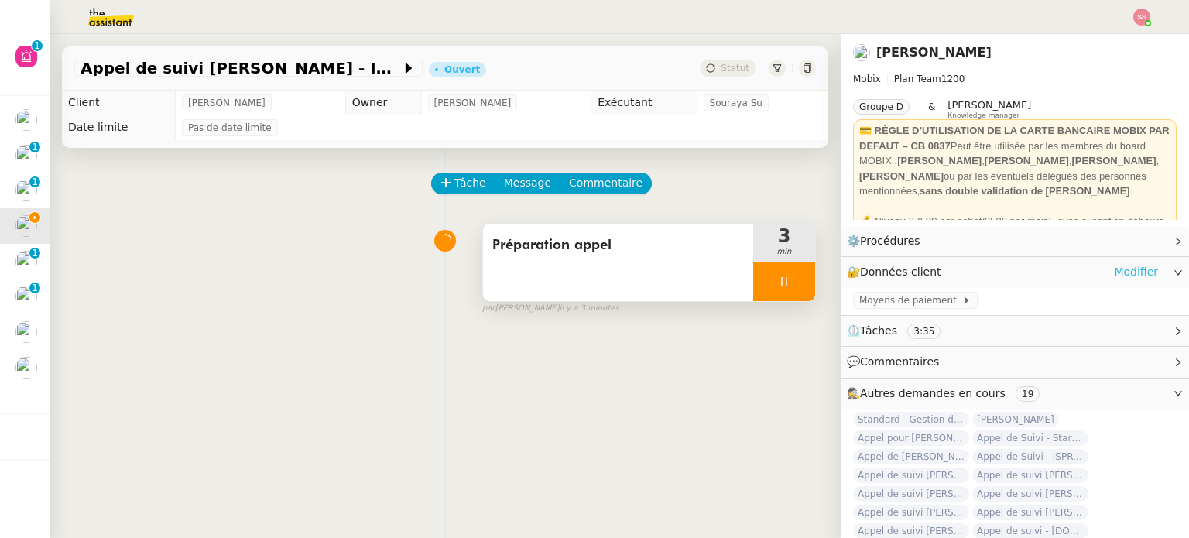
click at [1120, 277] on link "Modifier" at bounding box center [1136, 272] width 44 height 18
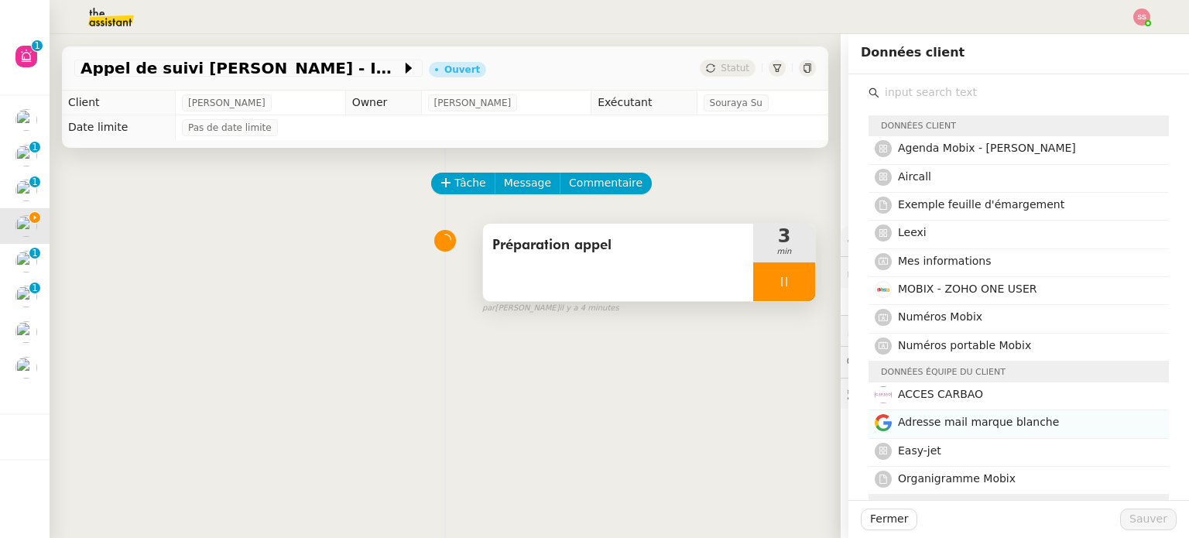
click at [951, 422] on span "Adresse mail marque blanche" at bounding box center [978, 422] width 161 height 12
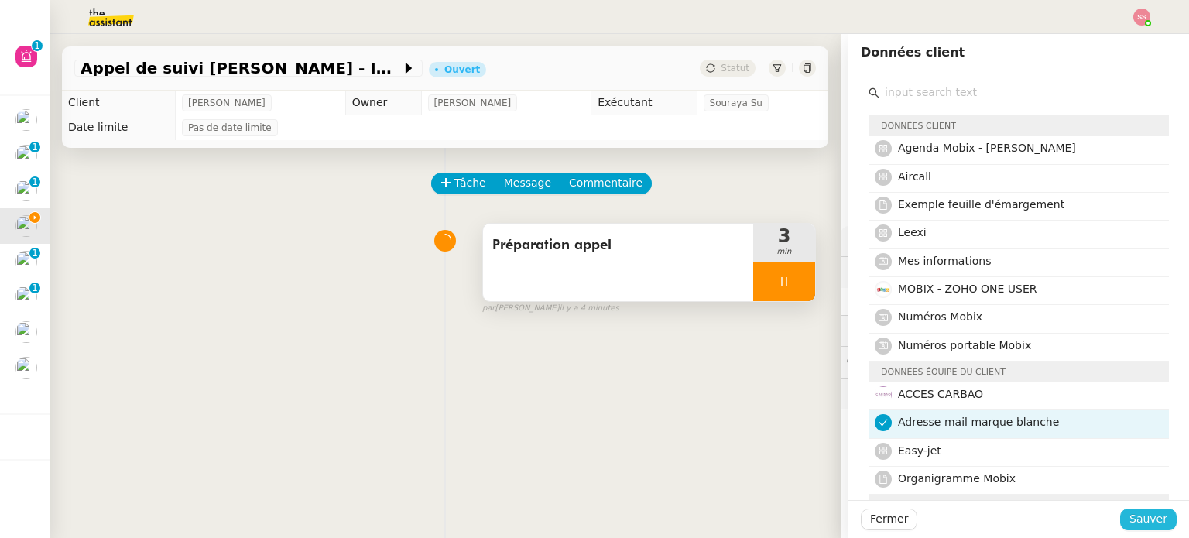
click at [1155, 526] on span "Sauver" at bounding box center [1149, 519] width 38 height 18
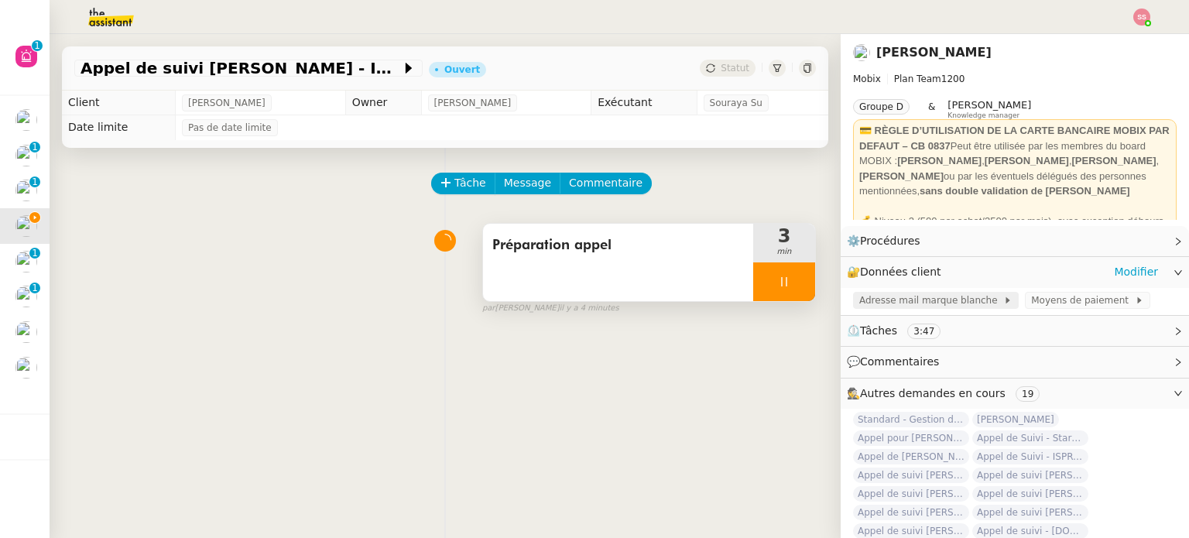
click at [937, 300] on span "Adresse mail marque blanche" at bounding box center [931, 300] width 144 height 15
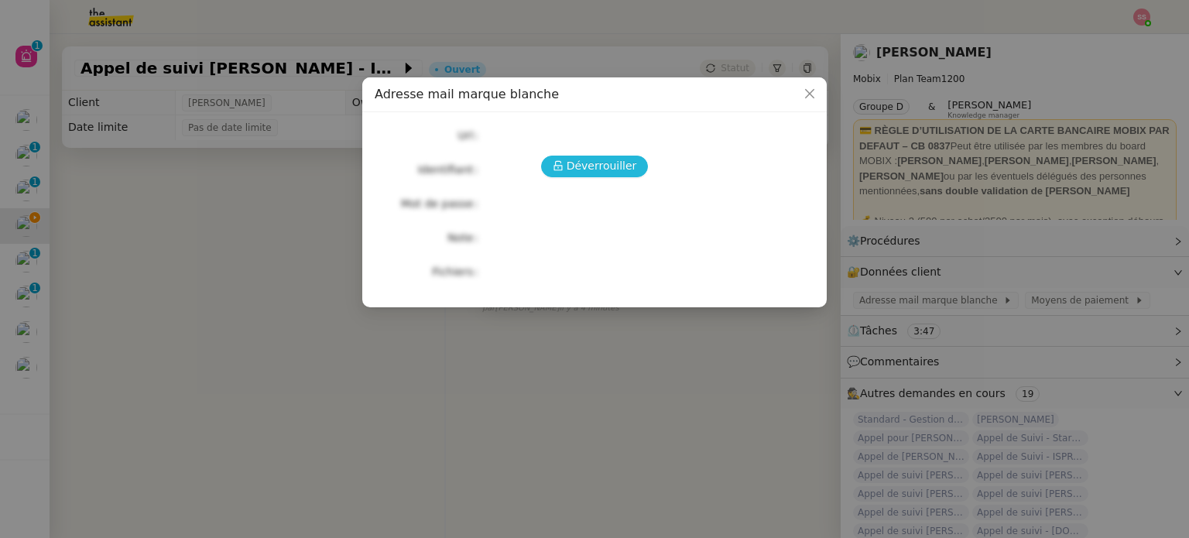
click at [602, 163] on span "Déverrouiller" at bounding box center [602, 166] width 70 height 18
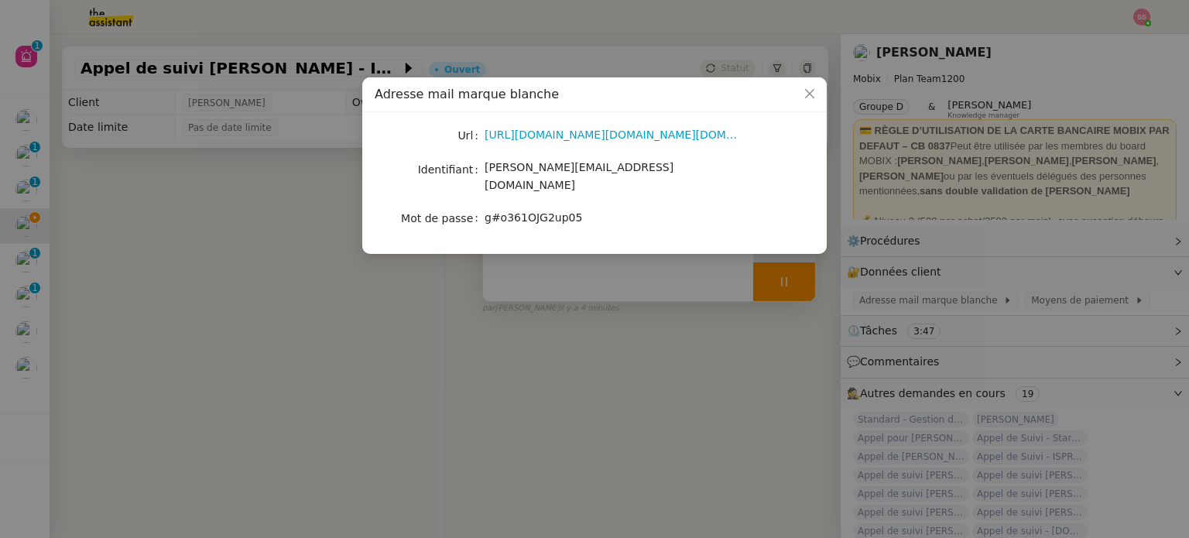
click at [533, 211] on span "g#o361OJG2up05" at bounding box center [534, 217] width 98 height 12
click at [681, 352] on nz-modal-container "Adresse mail marque blanche Url https://accounts.google.com/v3/signin/identifie…" at bounding box center [594, 269] width 1189 height 538
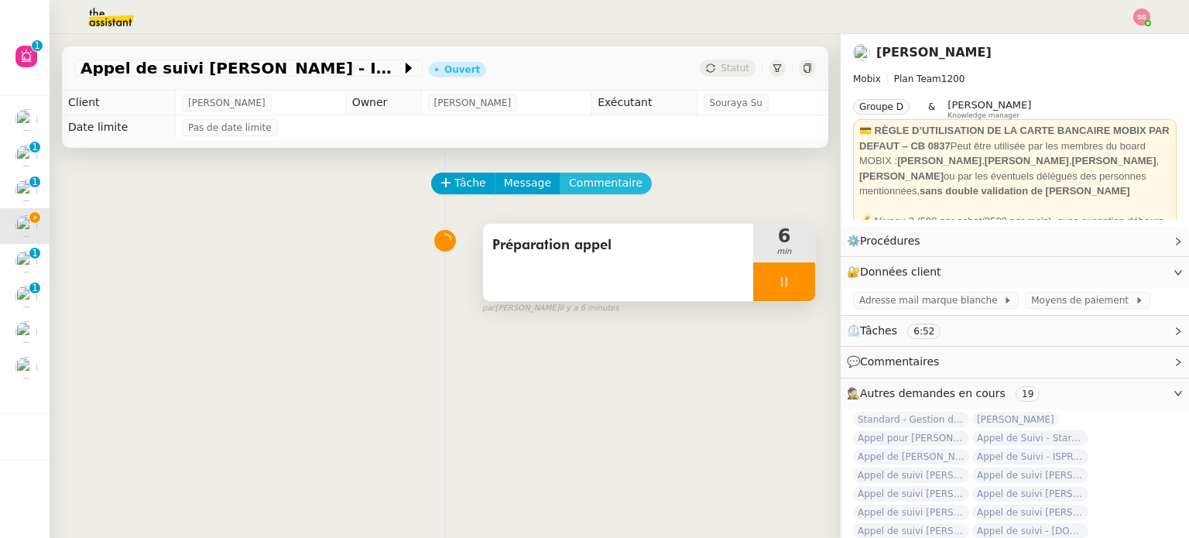
click at [571, 182] on span "Commentaire" at bounding box center [606, 183] width 74 height 18
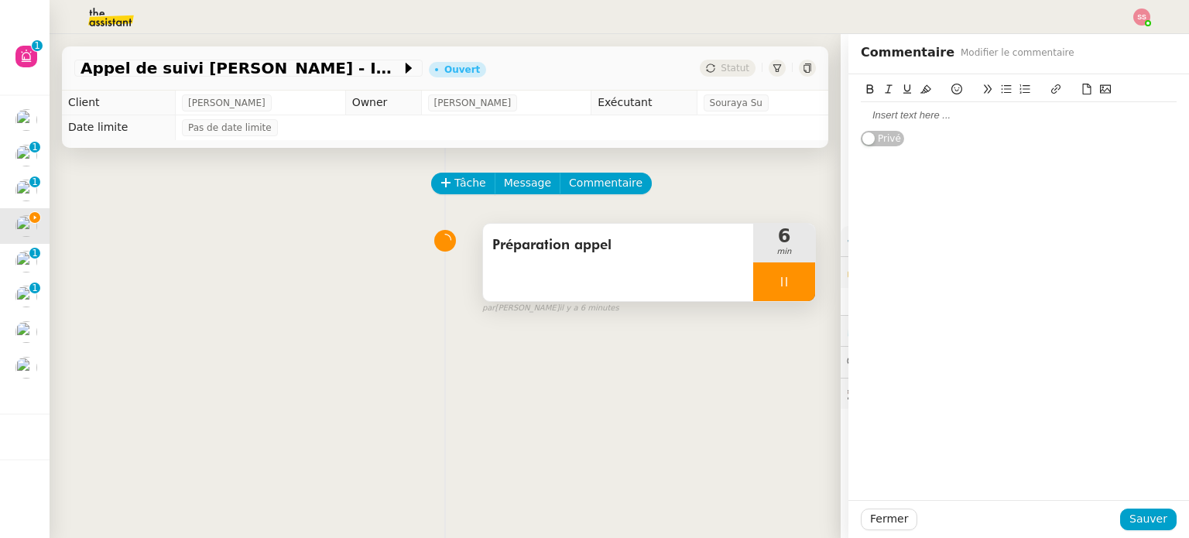
click at [955, 129] on div "Privé" at bounding box center [1019, 110] width 316 height 73
click at [950, 122] on div at bounding box center [1019, 115] width 316 height 14
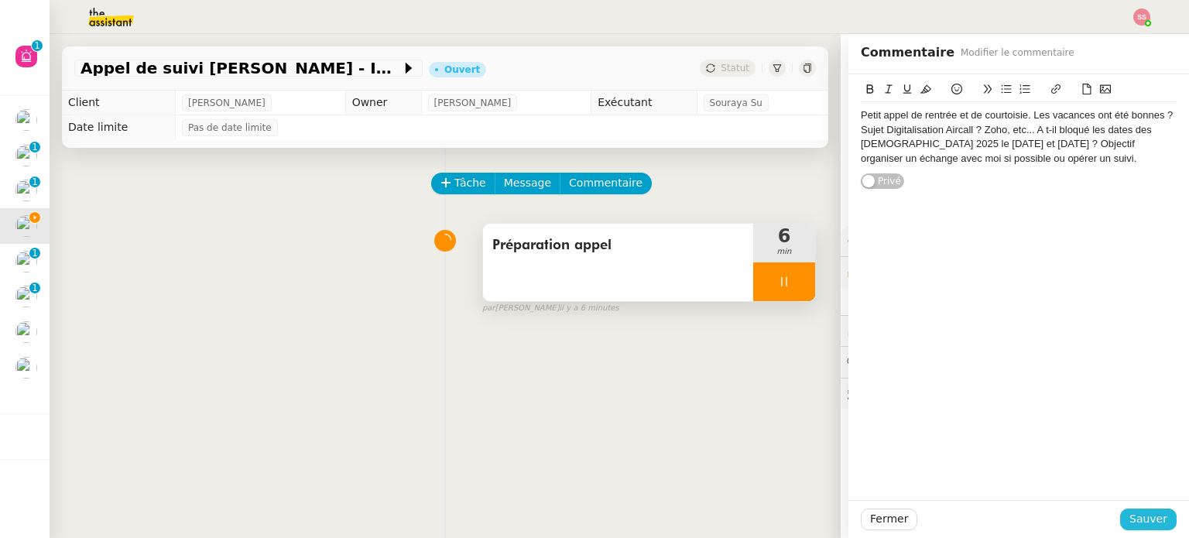
click at [1130, 513] on span "Sauver" at bounding box center [1149, 519] width 38 height 18
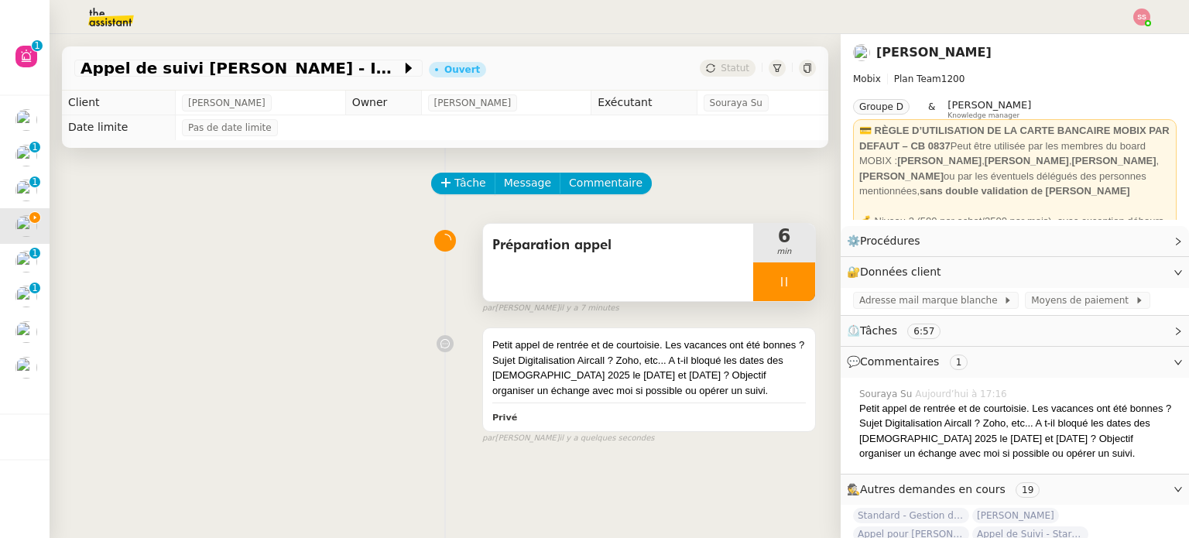
click at [784, 284] on div at bounding box center [784, 281] width 62 height 39
click at [794, 284] on icon at bounding box center [800, 282] width 12 height 12
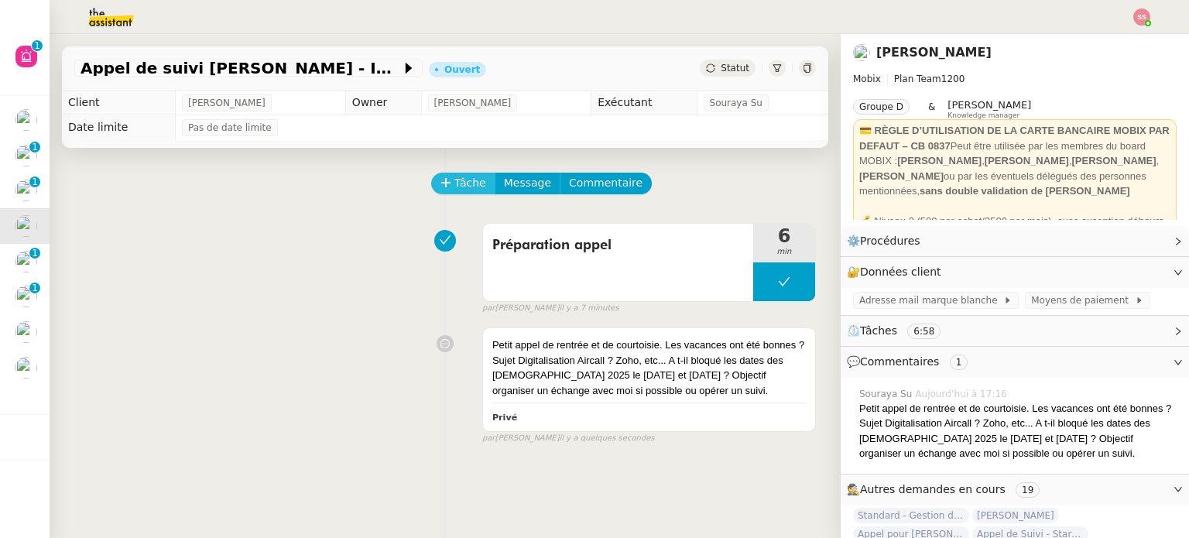
click at [456, 184] on span "Tâche" at bounding box center [471, 183] width 32 height 18
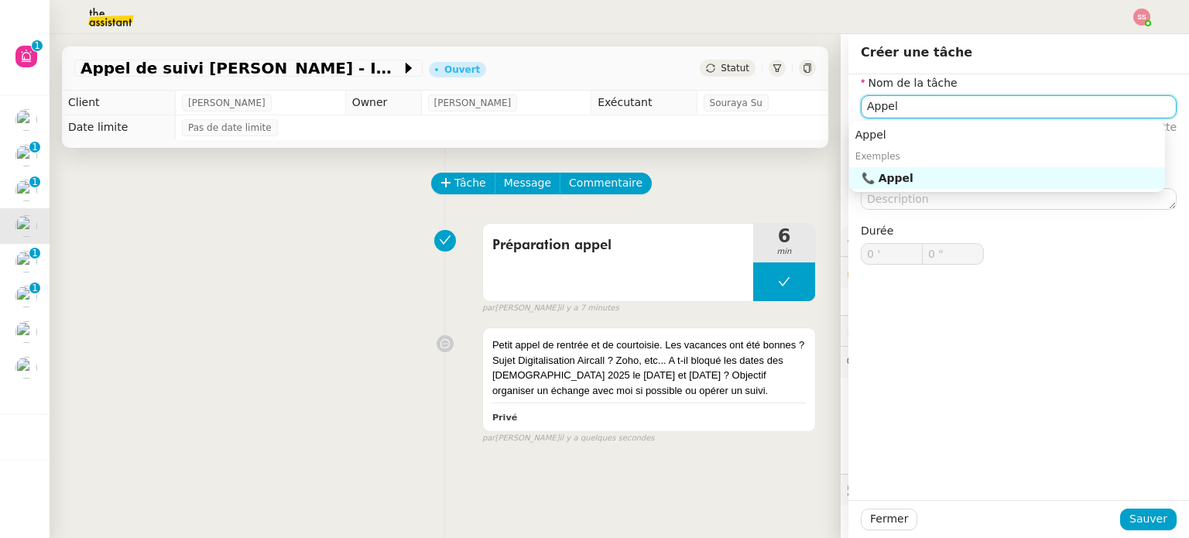
click at [940, 173] on div "📞 Appel" at bounding box center [1010, 178] width 297 height 14
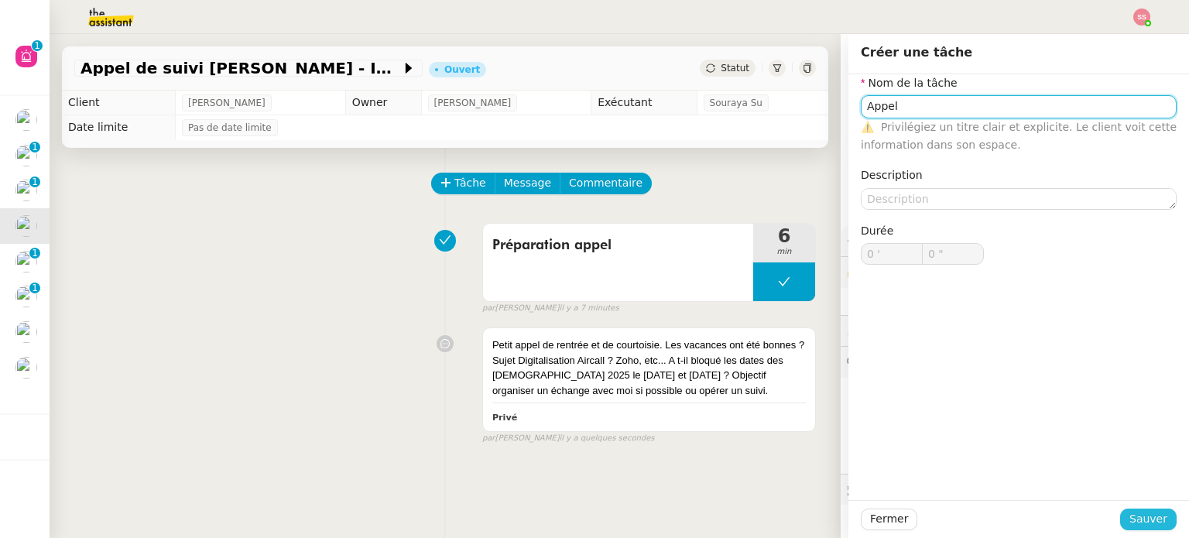
type input "Appel"
click at [1148, 521] on span "Sauver" at bounding box center [1149, 519] width 38 height 18
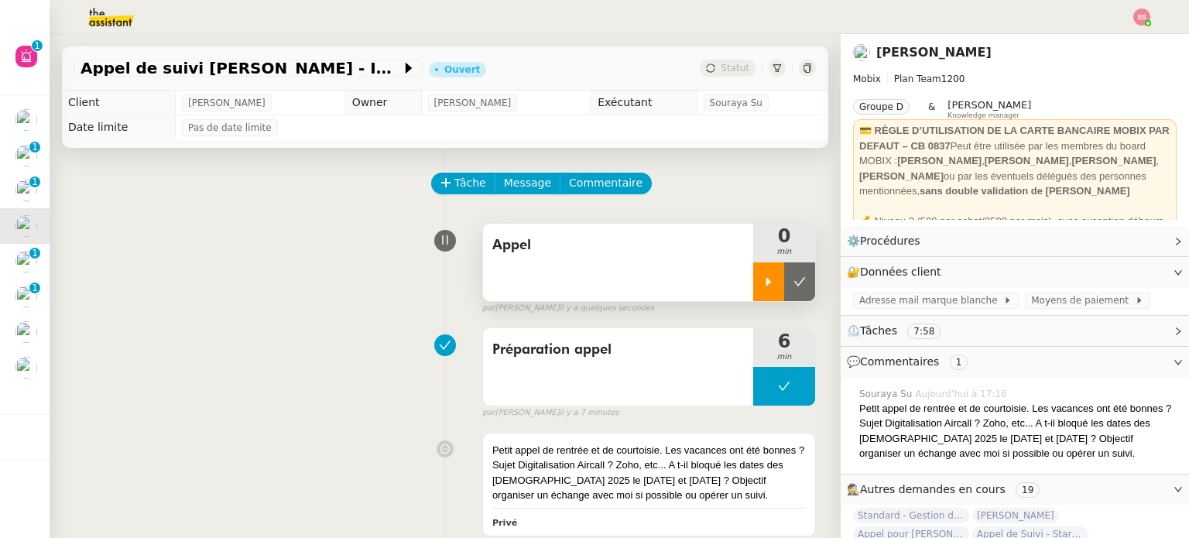
click at [753, 269] on div at bounding box center [768, 281] width 31 height 39
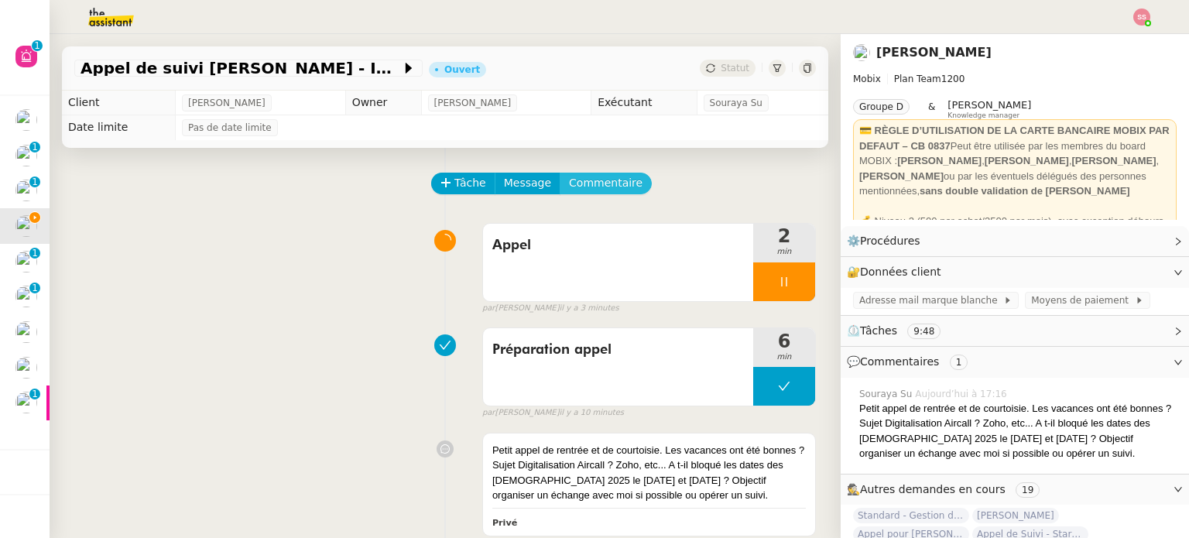
click at [572, 184] on span "Commentaire" at bounding box center [606, 183] width 74 height 18
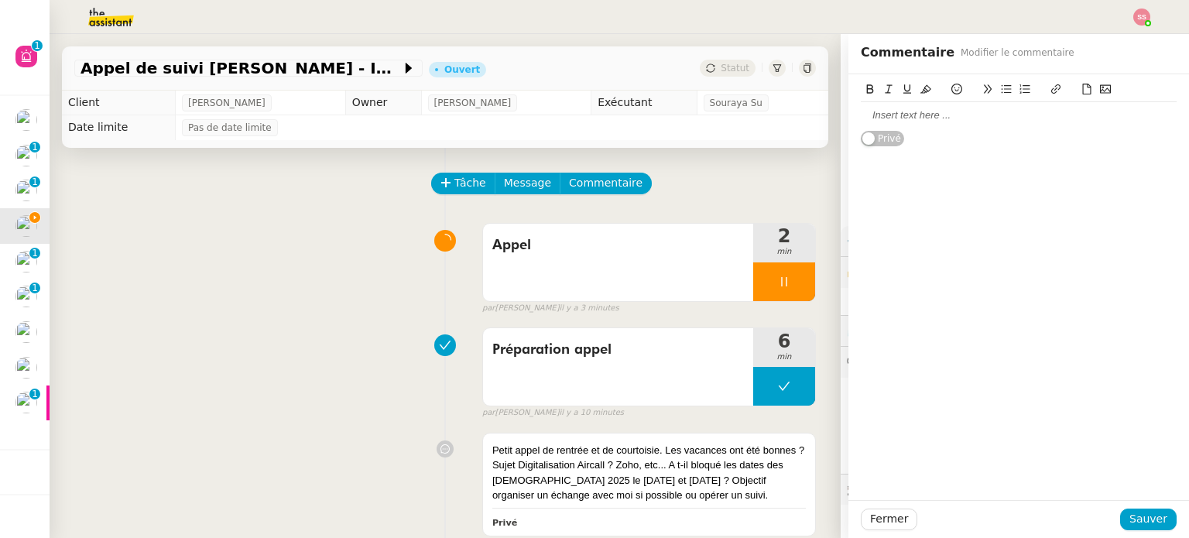
click at [955, 109] on div at bounding box center [1019, 115] width 316 height 14
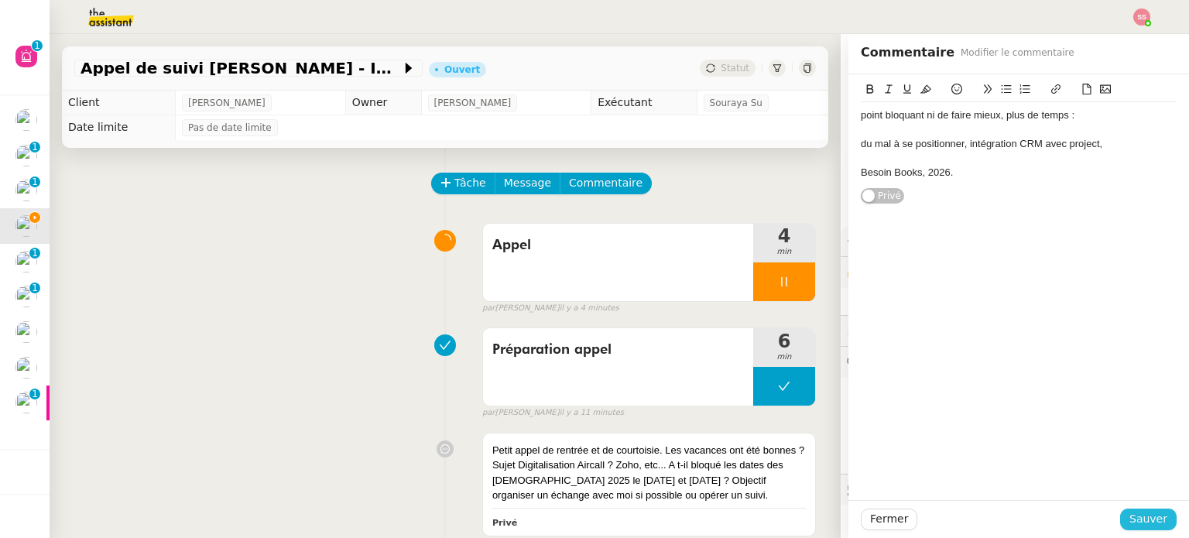
click at [1143, 514] on span "Sauver" at bounding box center [1149, 519] width 38 height 18
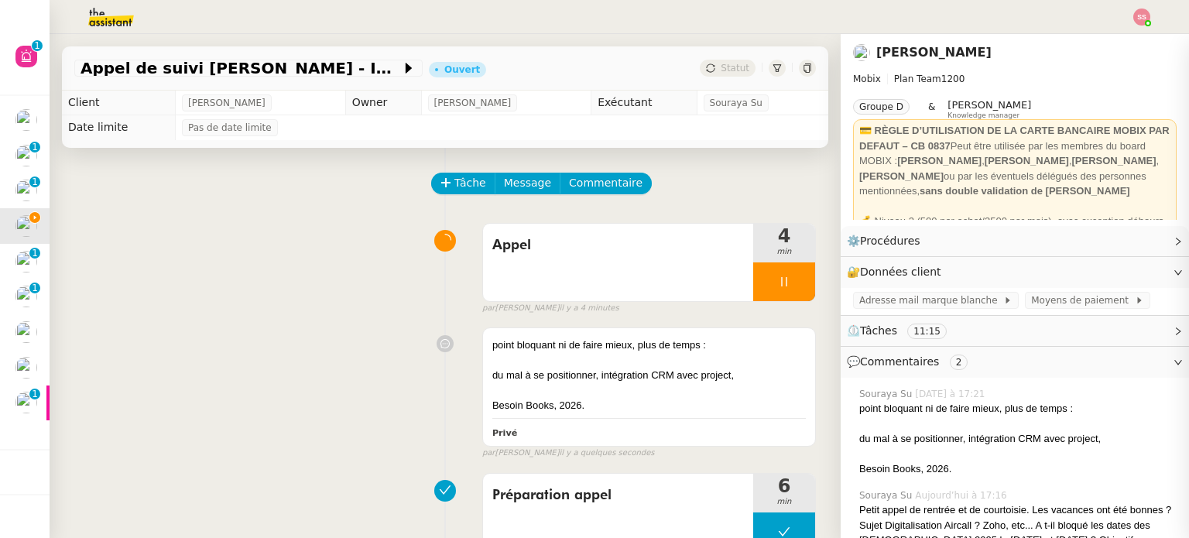
click at [359, 290] on div "Appel 4 min false par Souraya S. il y a 4 minutes" at bounding box center [445, 265] width 742 height 99
click at [690, 396] on div at bounding box center [649, 390] width 314 height 15
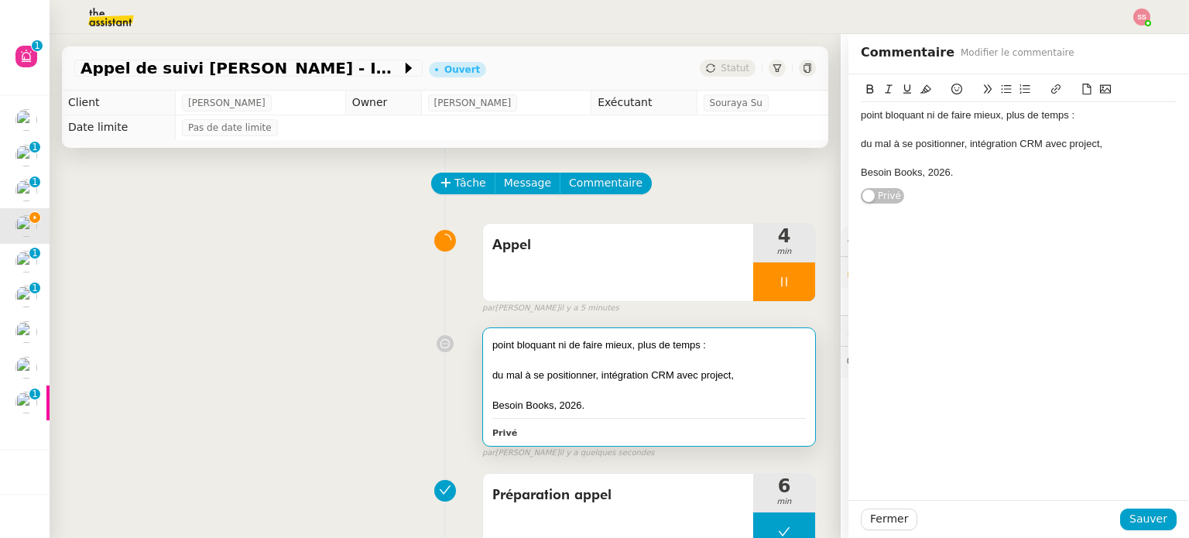
click at [338, 342] on div "point bloquant ni de faire mieux, plus de temps : du mal à se positionner, inté…" at bounding box center [445, 390] width 742 height 139
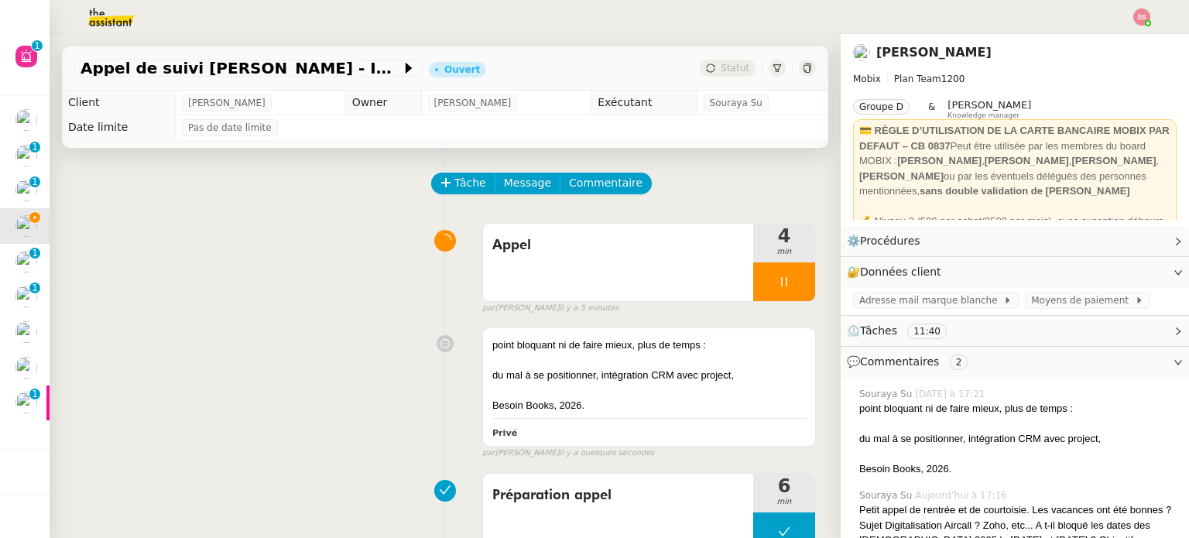
click at [323, 357] on div "point bloquant ni de faire mieux, plus de temps : du mal à se positionner, inté…" at bounding box center [445, 390] width 742 height 139
click at [789, 286] on div at bounding box center [784, 281] width 62 height 39
click at [789, 286] on button at bounding box center [799, 281] width 31 height 39
click at [461, 177] on span "Tâche" at bounding box center [471, 183] width 32 height 18
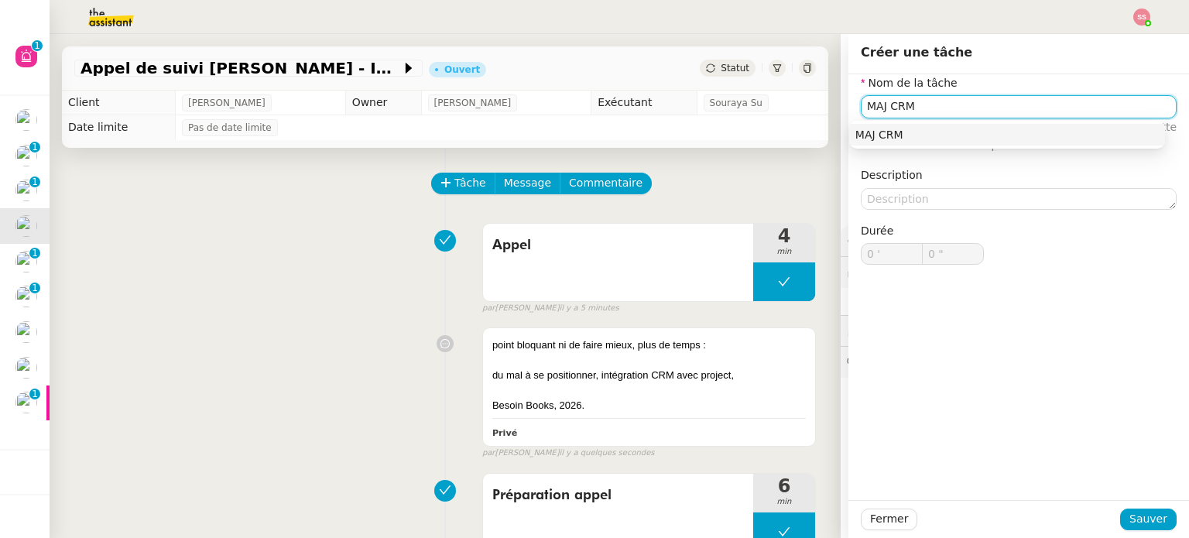
click at [1086, 139] on div "MAJ CRM" at bounding box center [1008, 135] width 304 height 14
type input "MAJ CRM"
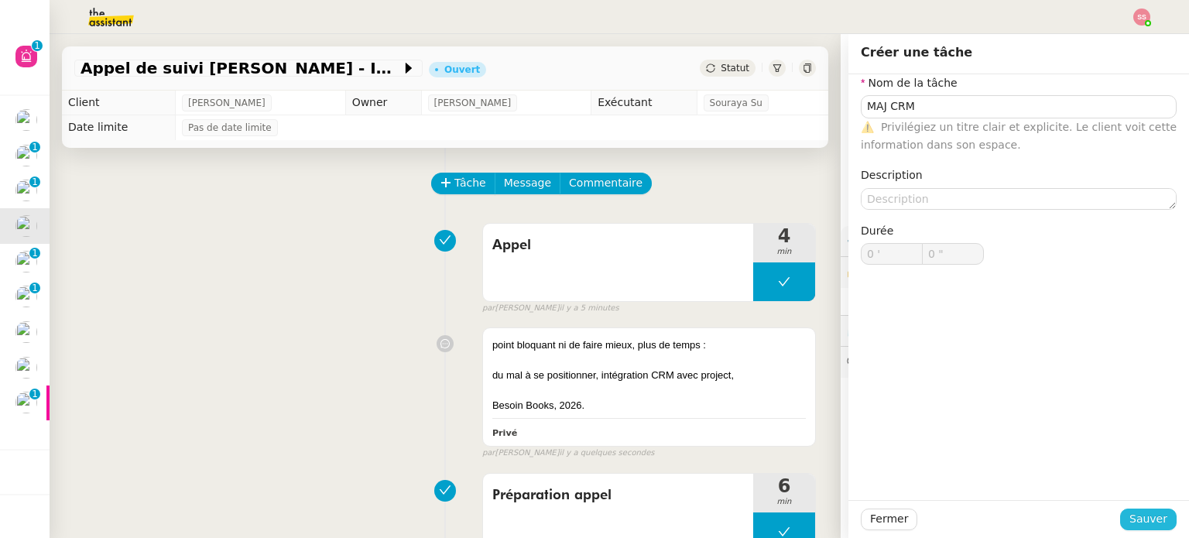
click at [1144, 520] on span "Sauver" at bounding box center [1149, 519] width 38 height 18
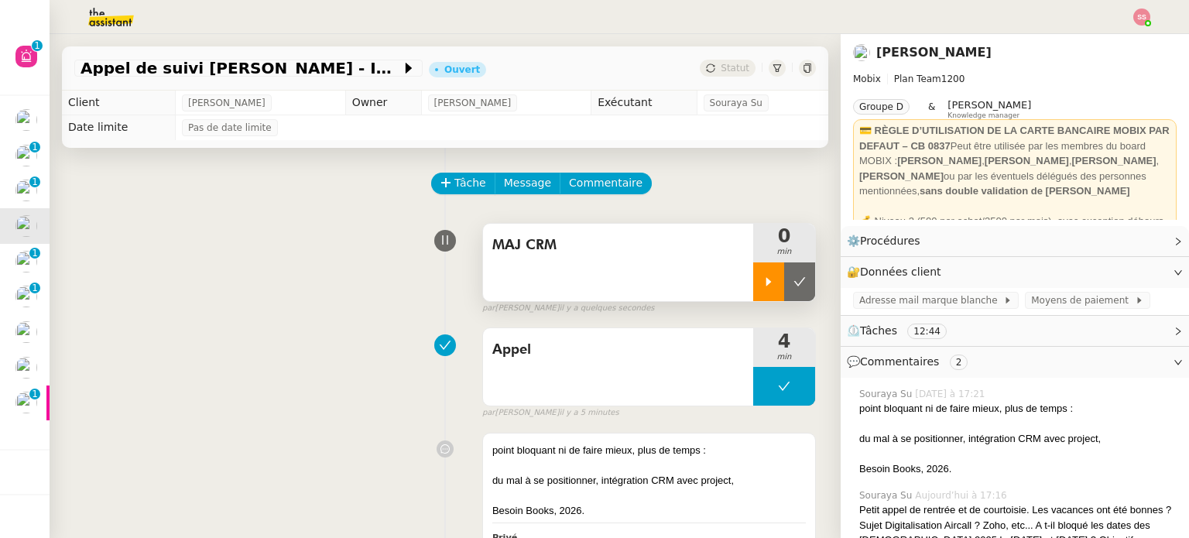
click at [763, 277] on icon at bounding box center [769, 282] width 12 height 12
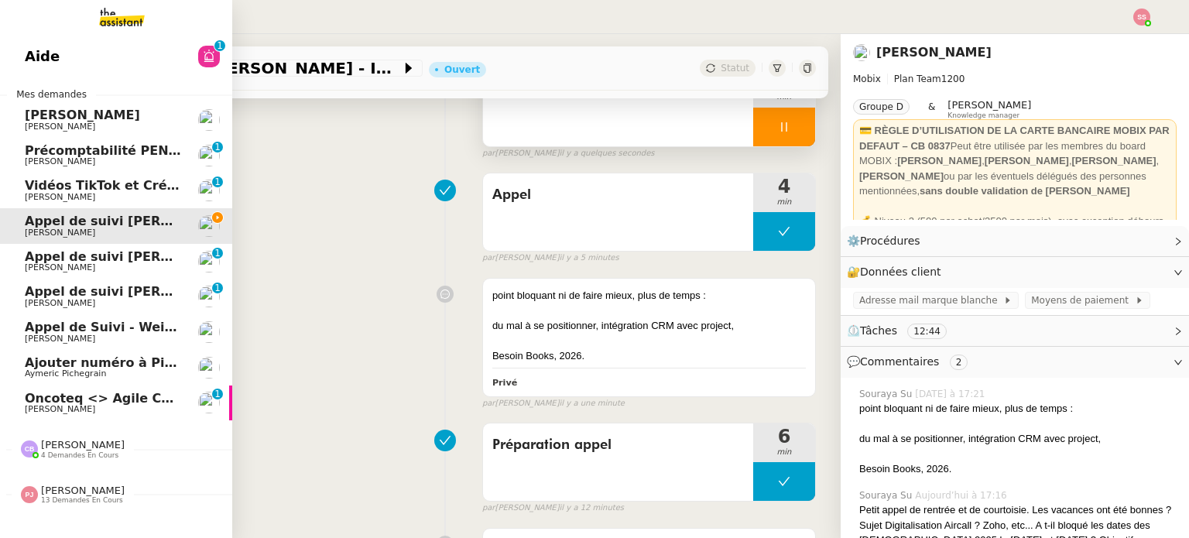
click at [148, 394] on span "Oncoteq <> Agile Capital Markets" at bounding box center [143, 398] width 237 height 15
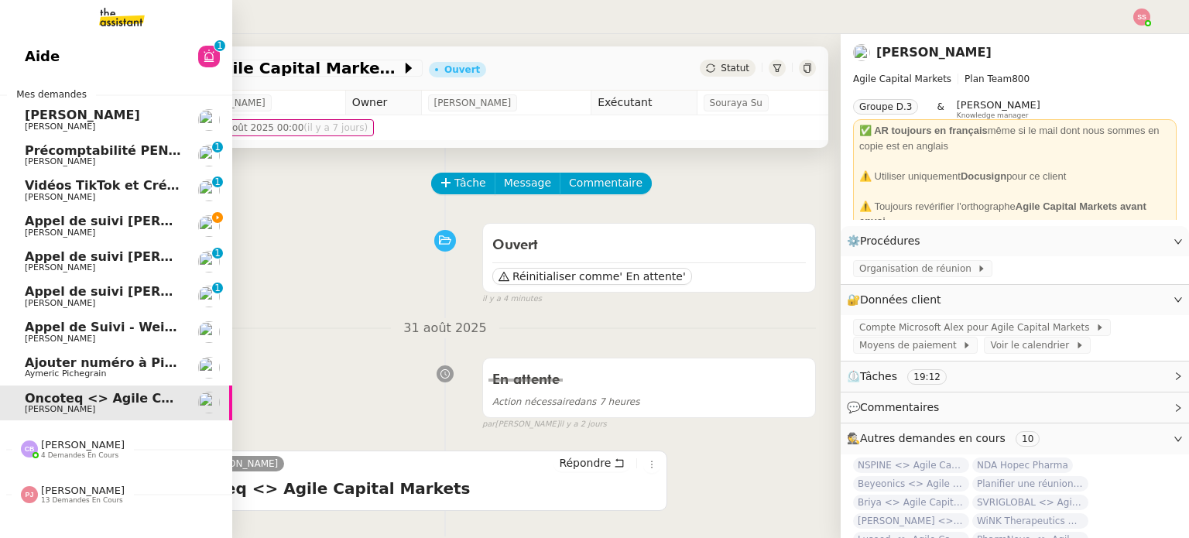
click at [146, 222] on span "[PERSON_NAME] de suivi [PERSON_NAME] - INFODREAM" at bounding box center [183, 221] width 316 height 15
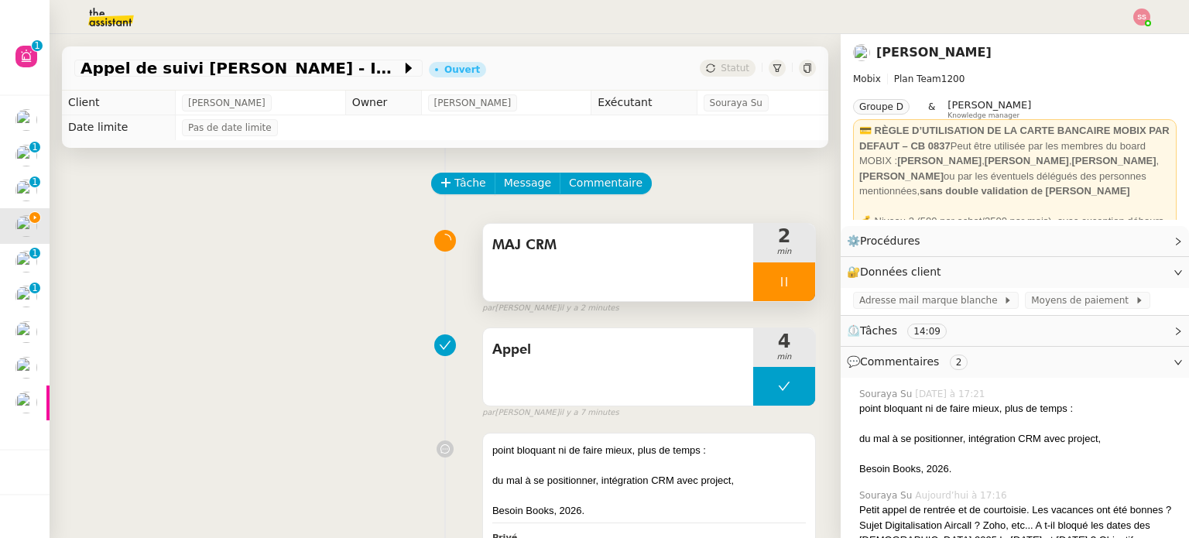
click at [787, 287] on div at bounding box center [784, 281] width 62 height 39
click at [787, 287] on button at bounding box center [799, 281] width 31 height 39
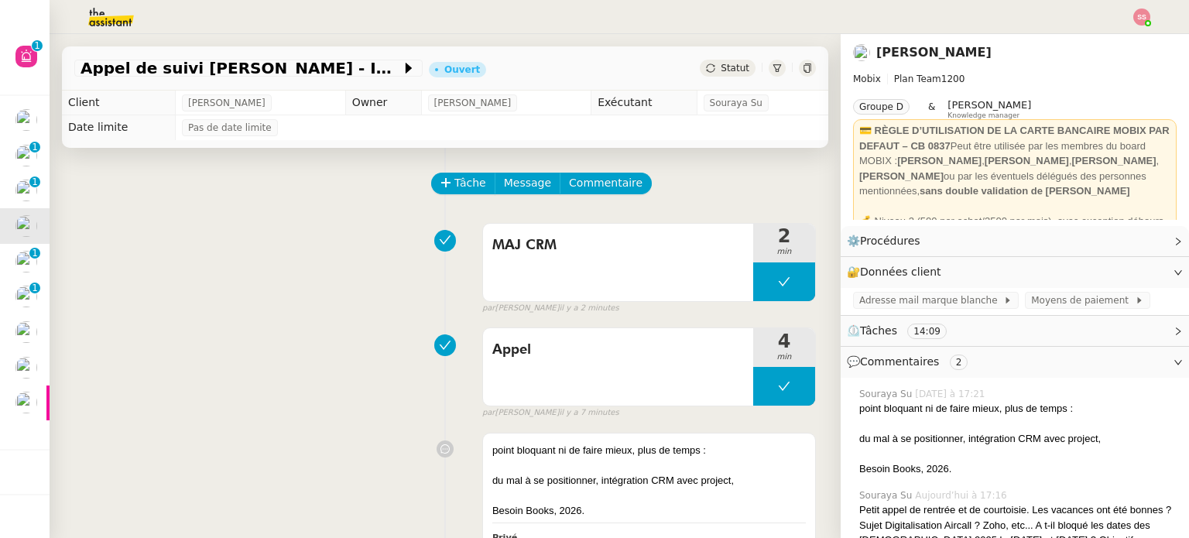
click at [721, 68] on span "Statut" at bounding box center [735, 68] width 29 height 11
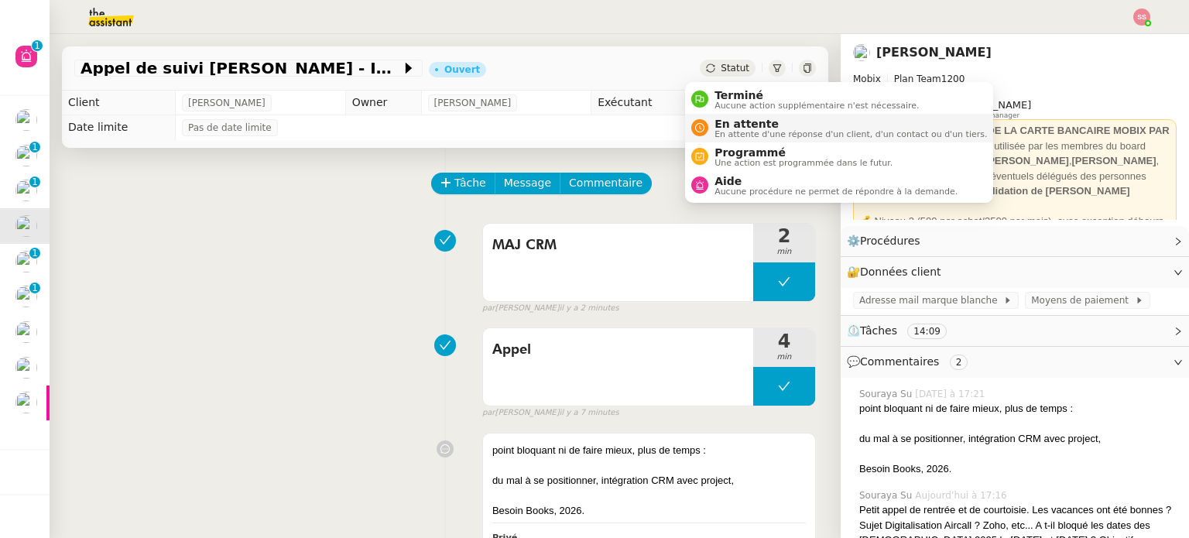
click at [737, 130] on span "En attente d'une réponse d'un client, d'un contact ou d'un tiers." at bounding box center [851, 134] width 273 height 9
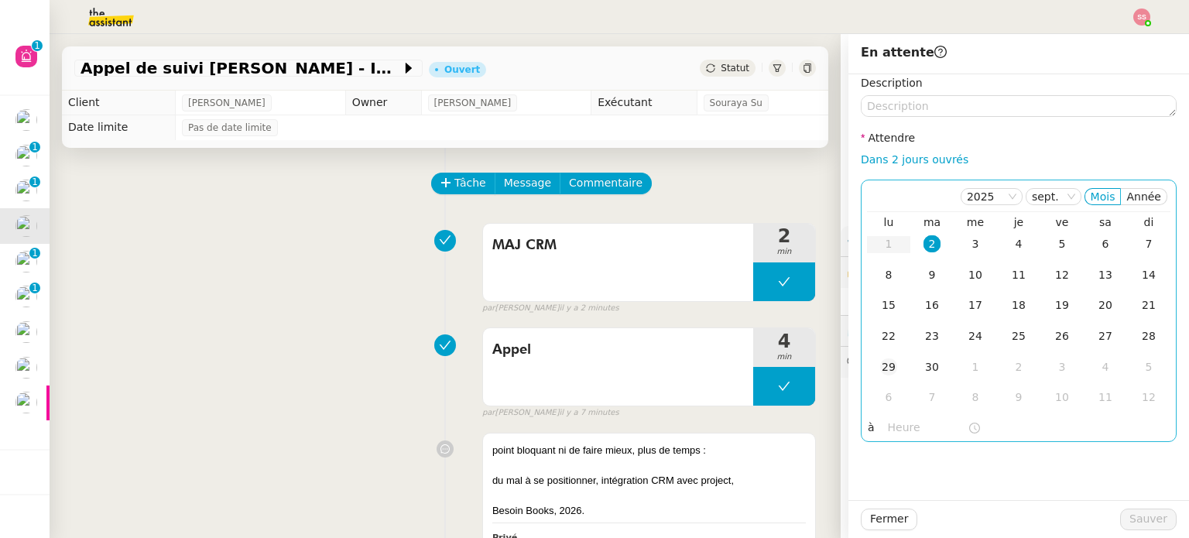
click at [888, 373] on td "29" at bounding box center [888, 367] width 43 height 31
click at [883, 383] on td "6" at bounding box center [888, 397] width 43 height 31
click at [880, 368] on div "27" at bounding box center [888, 366] width 17 height 17
click at [880, 381] on td "27" at bounding box center [888, 367] width 43 height 31
click at [886, 402] on td "3" at bounding box center [888, 397] width 43 height 31
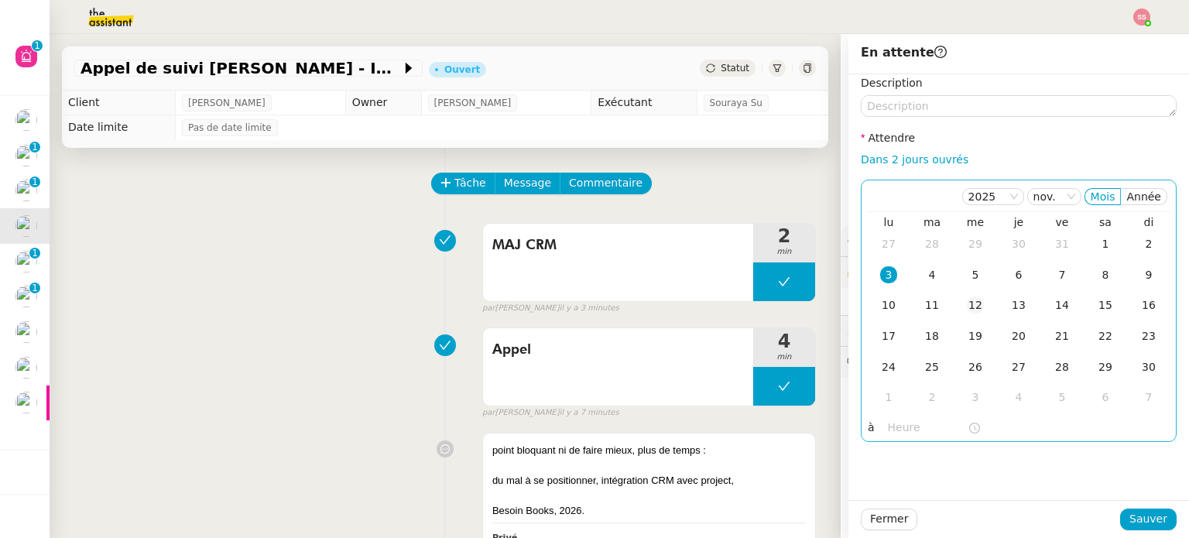
click at [969, 303] on div "12" at bounding box center [975, 305] width 17 height 17
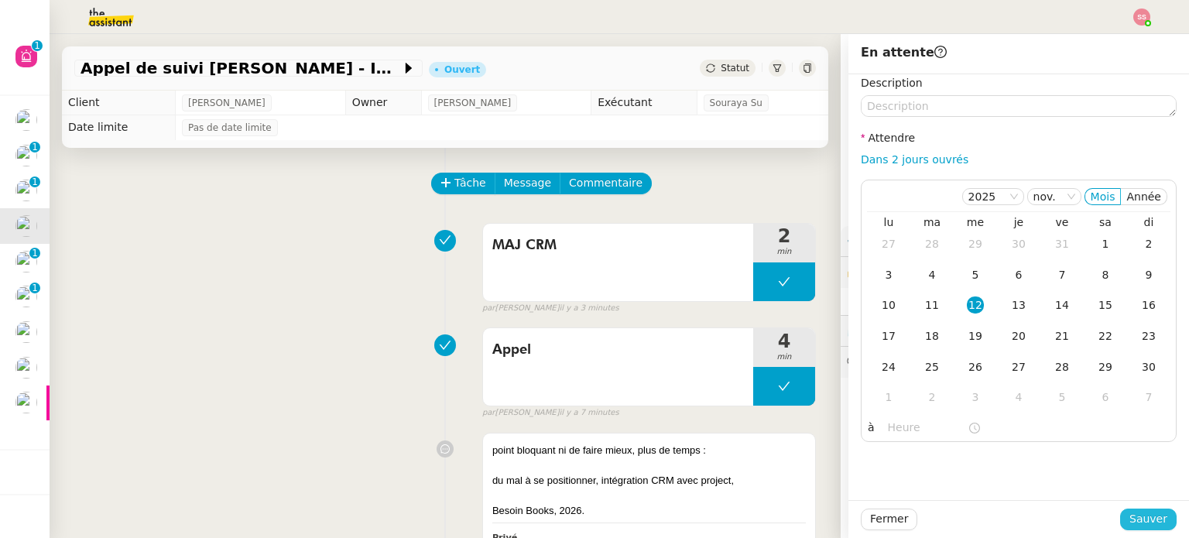
click at [1149, 529] on button "Sauver" at bounding box center [1148, 520] width 57 height 22
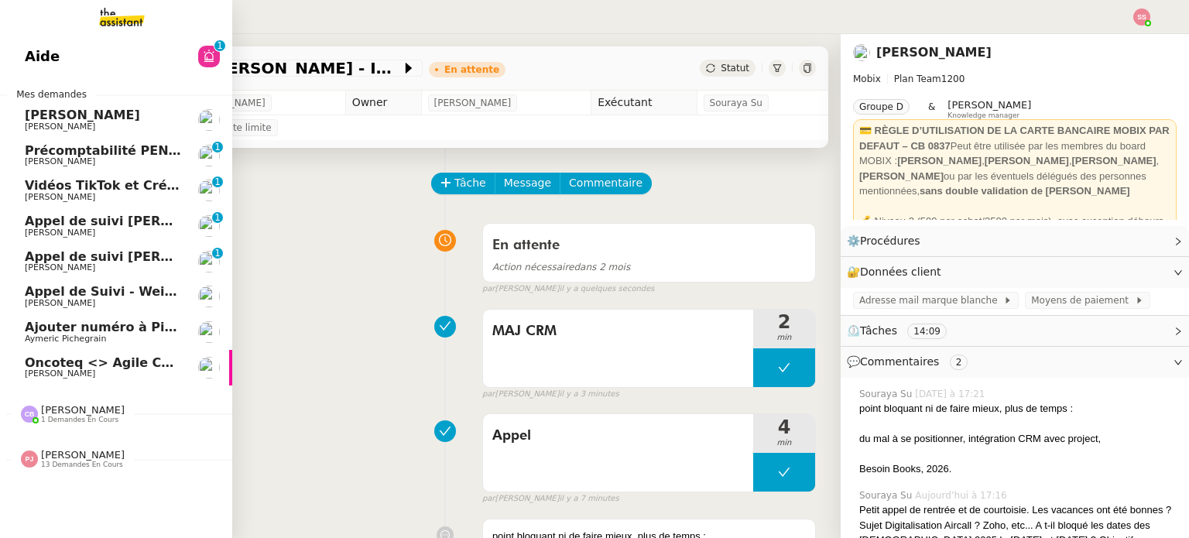
click at [120, 222] on span "[PERSON_NAME] de suivi [PERSON_NAME] - HUMANO SOLUTIONS" at bounding box center [214, 221] width 379 height 15
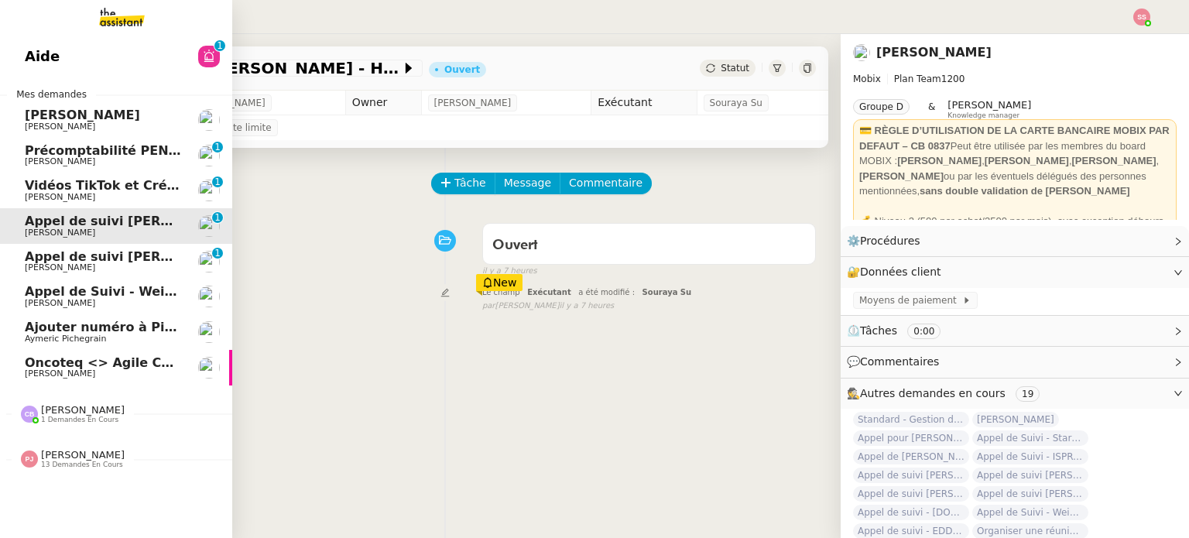
click at [139, 261] on span "[PERSON_NAME] de suivi [PERSON_NAME] - CELL&CO BIOSERVICES" at bounding box center [221, 256] width 392 height 15
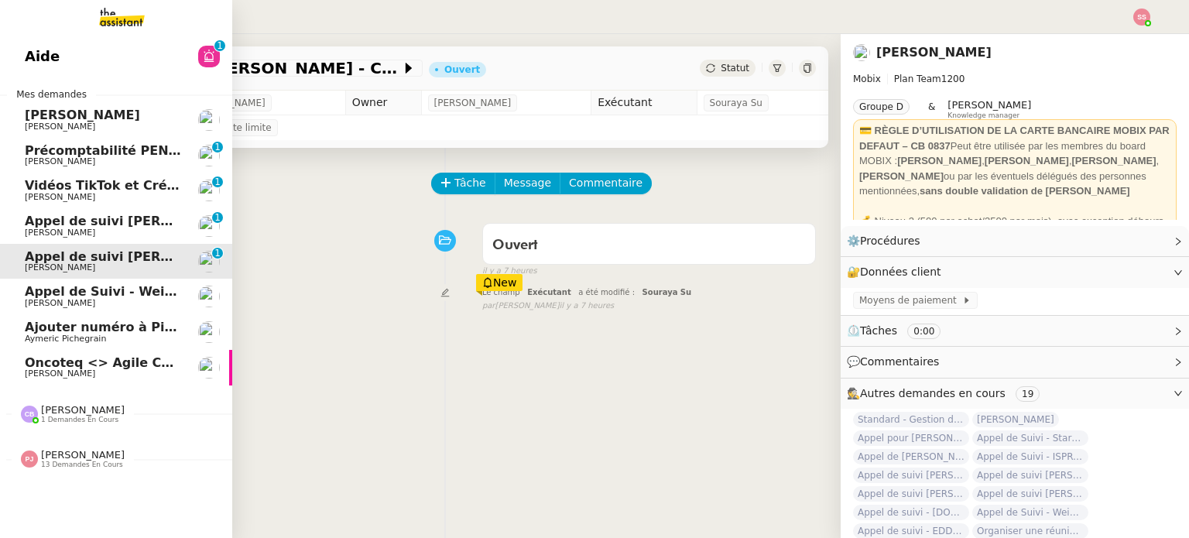
click at [65, 224] on span "[PERSON_NAME] de suivi [PERSON_NAME] - HUMANO SOLUTIONS" at bounding box center [214, 221] width 379 height 15
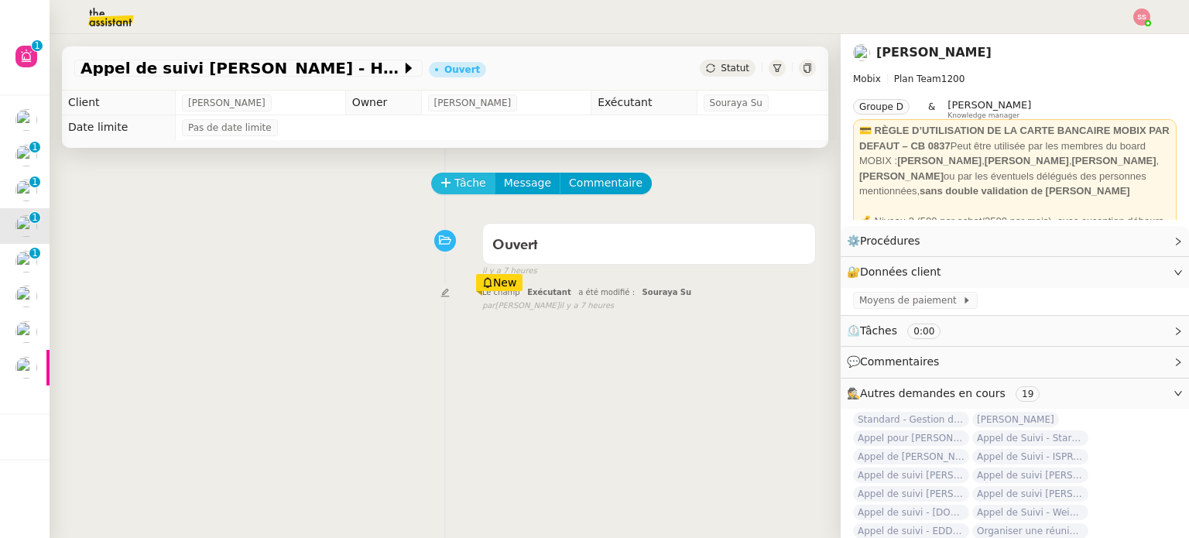
click at [464, 182] on span "Tâche" at bounding box center [471, 183] width 32 height 18
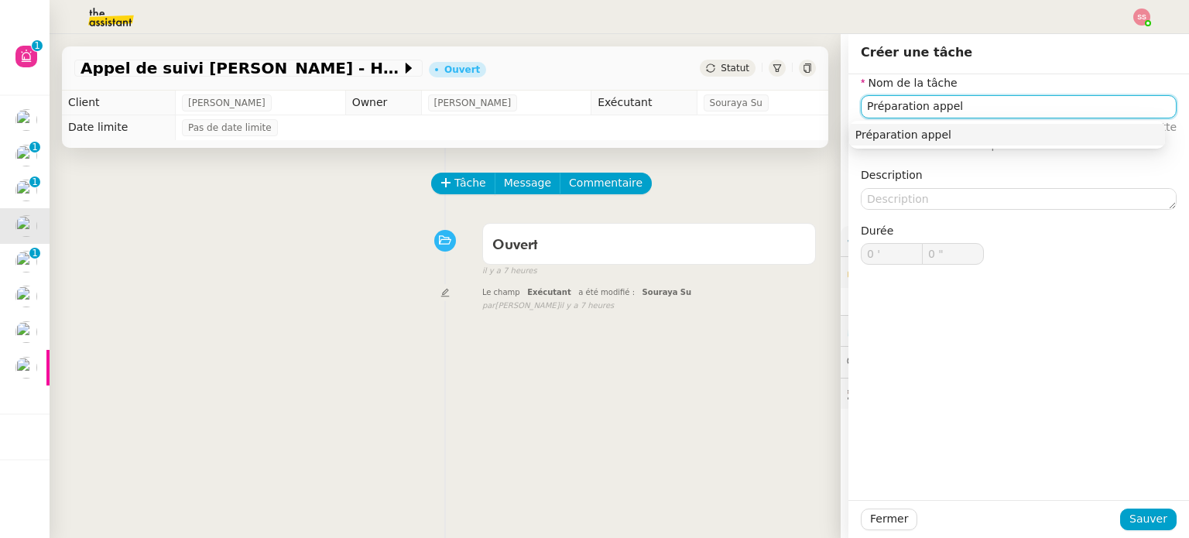
drag, startPoint x: 1024, startPoint y: 137, endPoint x: 1028, endPoint y: 144, distance: 8.4
click at [1024, 137] on div "Préparation appel" at bounding box center [1008, 135] width 304 height 14
type input "Préparation appel"
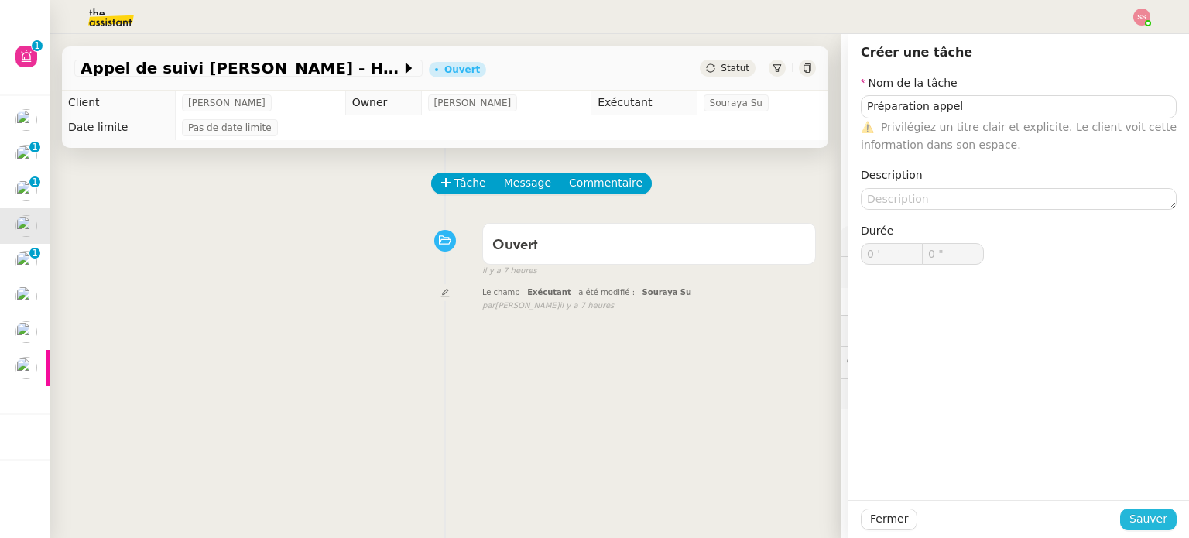
click at [1137, 523] on span "Sauver" at bounding box center [1149, 519] width 38 height 18
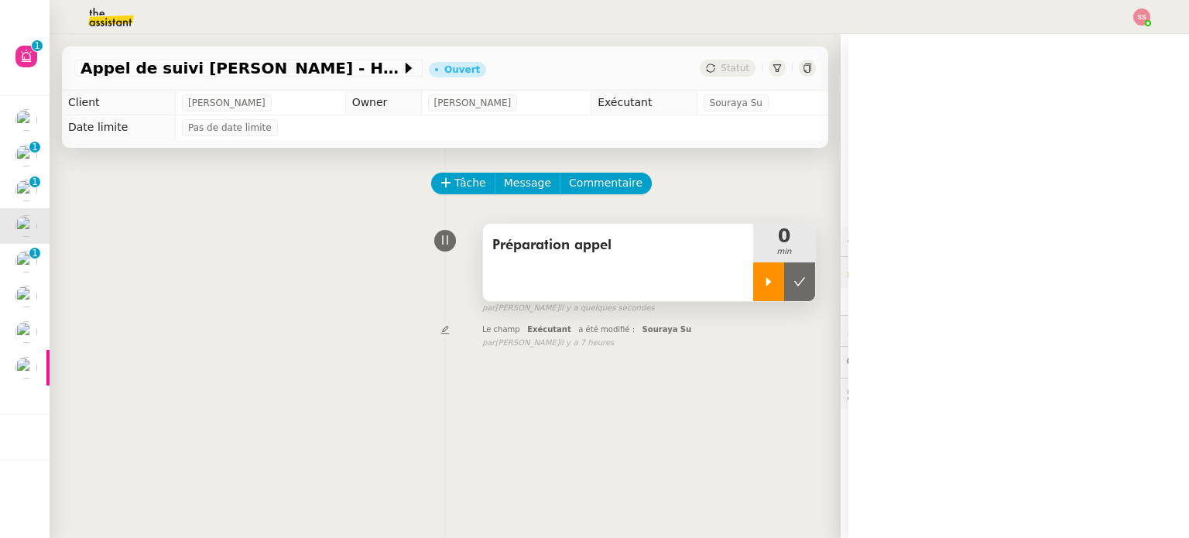
click at [753, 293] on div at bounding box center [768, 281] width 31 height 39
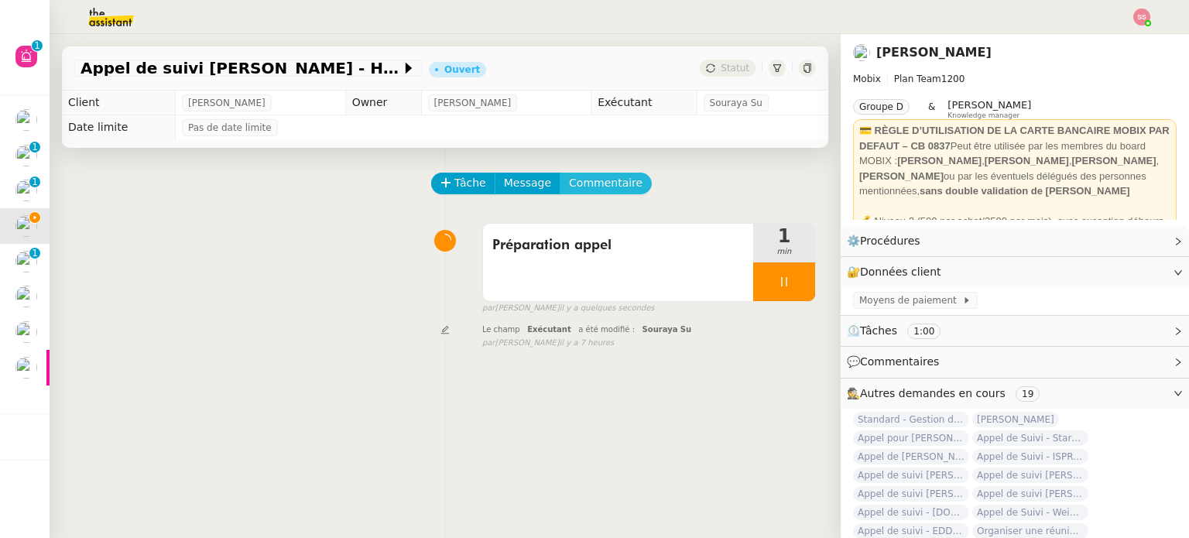
click at [565, 175] on button "Commentaire" at bounding box center [606, 184] width 92 height 22
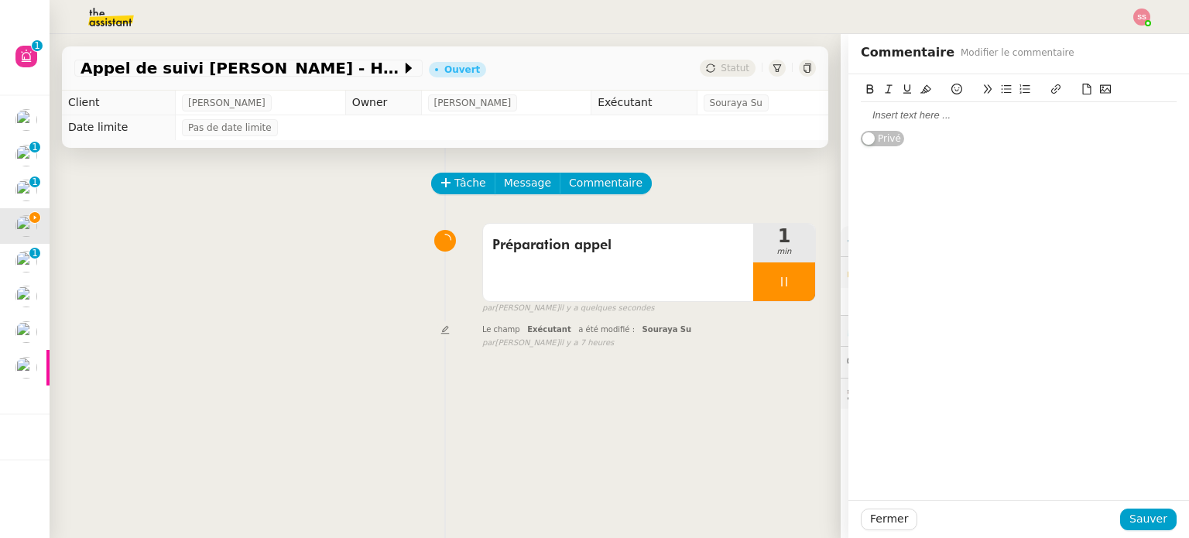
click at [880, 119] on div at bounding box center [1019, 115] width 316 height 14
paste div
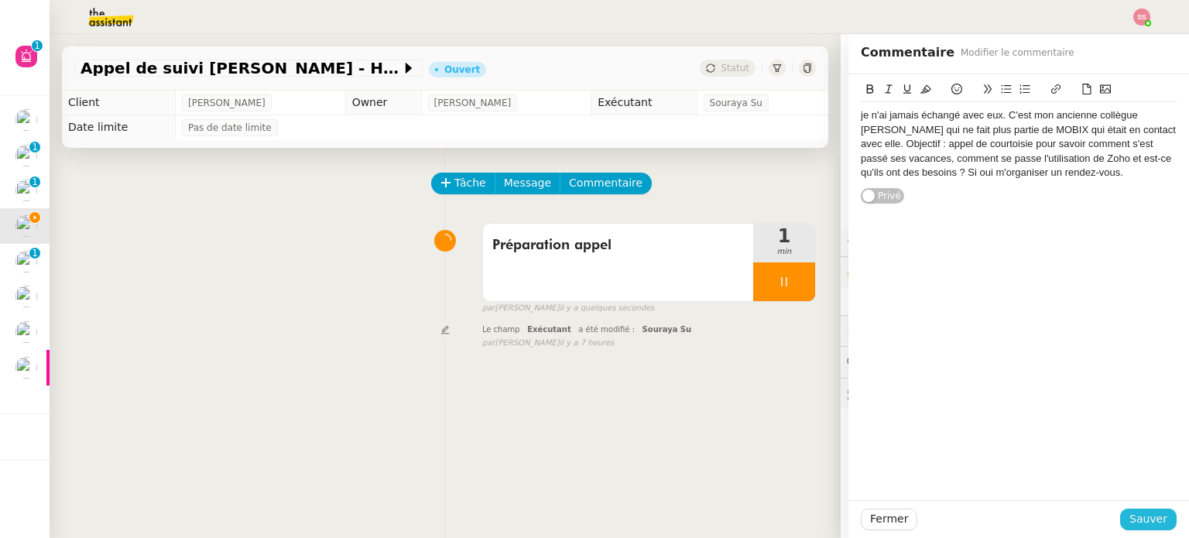
click at [1154, 522] on span "Sauver" at bounding box center [1149, 519] width 38 height 18
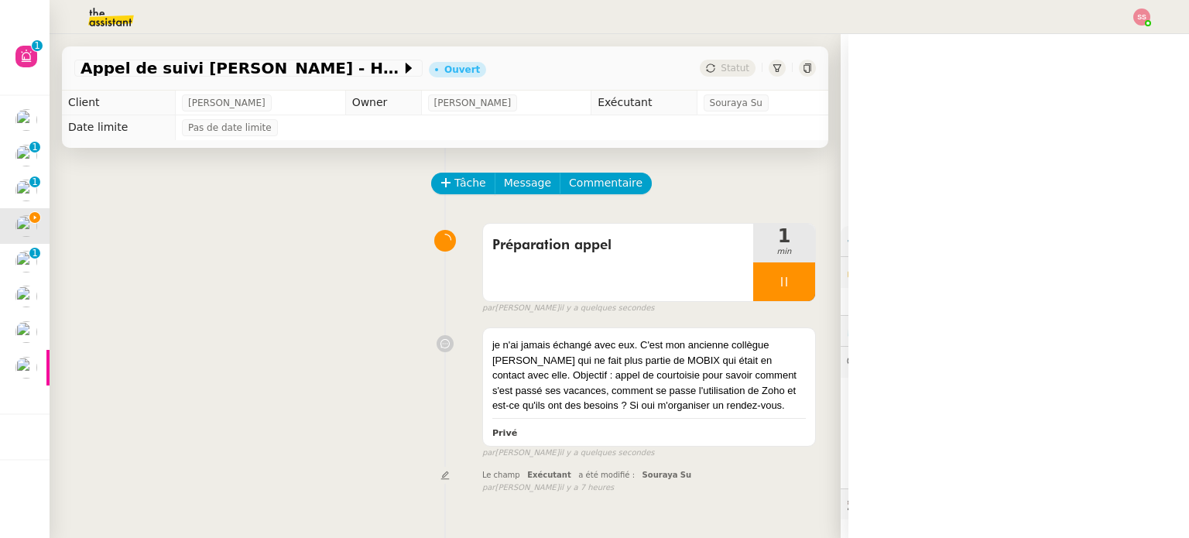
click at [389, 278] on div "Préparation appel 1 min false par Souraya S. il y a quelques secondes" at bounding box center [445, 265] width 742 height 99
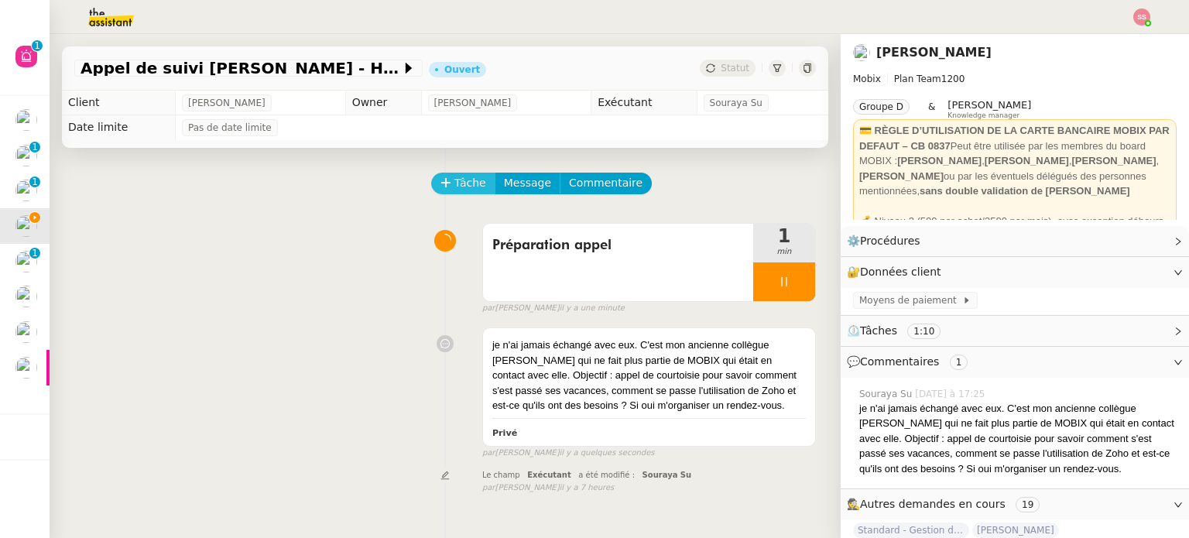
click at [459, 179] on span "Tâche" at bounding box center [471, 183] width 32 height 18
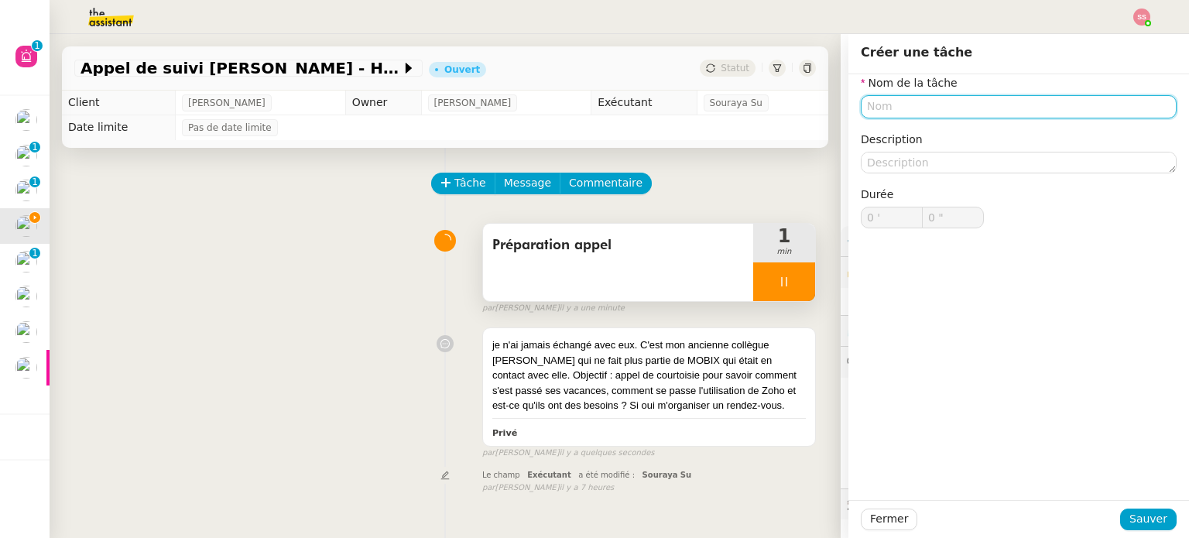
type input "T"
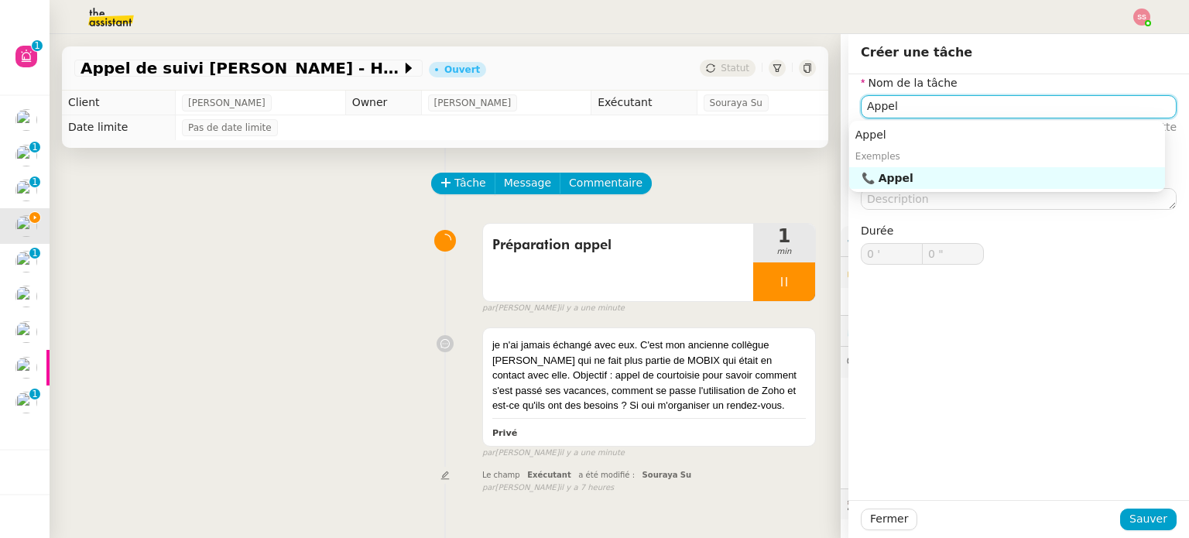
click at [880, 180] on div "📞 Appel" at bounding box center [1010, 178] width 297 height 14
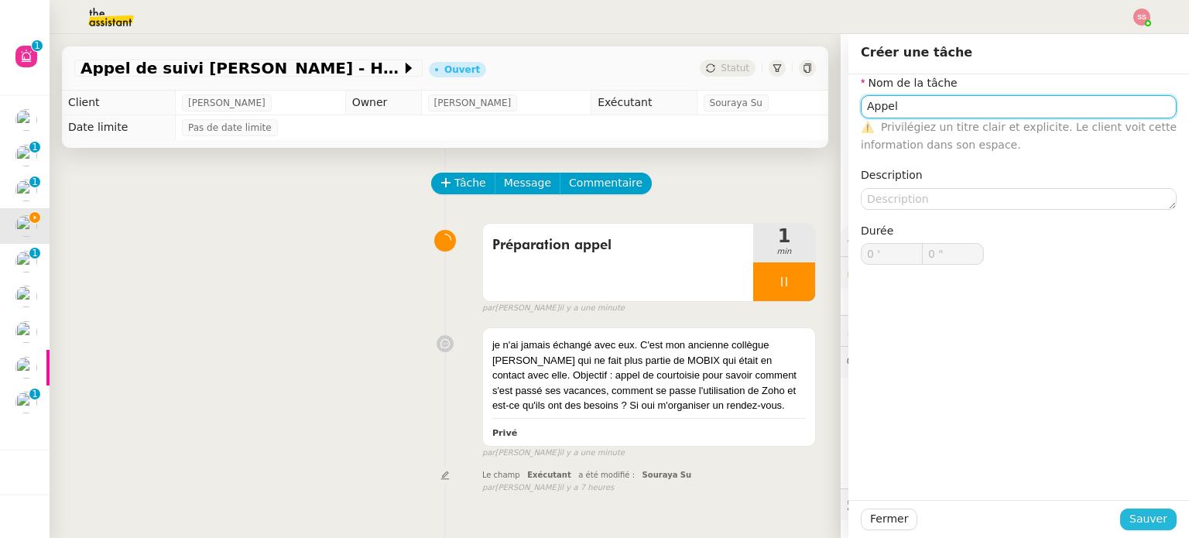
type input "Appel"
click at [1143, 513] on span "Sauver" at bounding box center [1149, 519] width 38 height 18
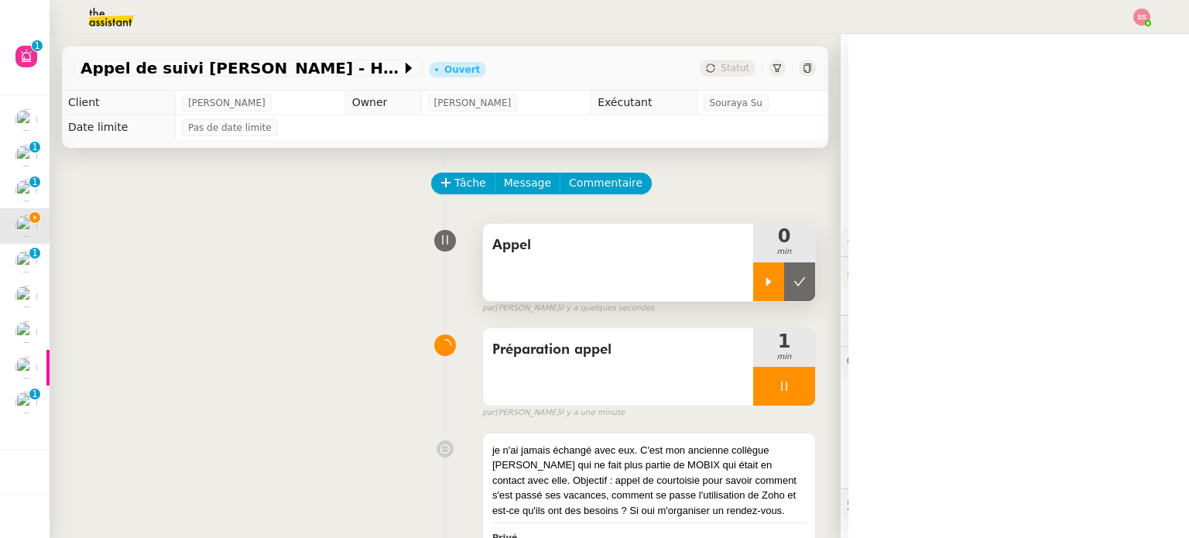
click at [763, 279] on icon at bounding box center [769, 282] width 12 height 12
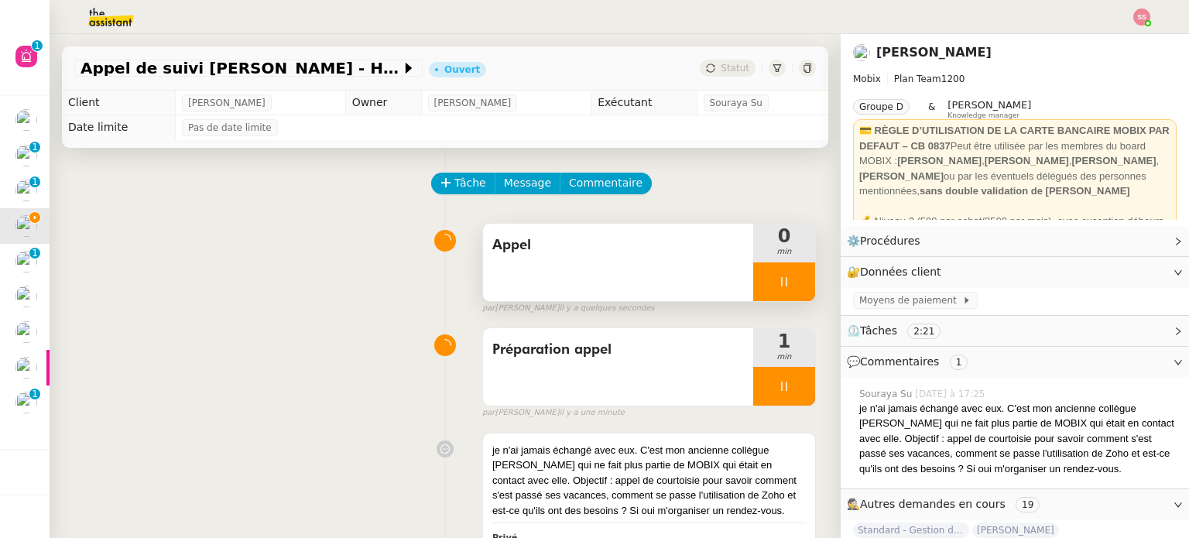
click at [325, 275] on div "Appel 0 min false par Souraya S. il y a quelques secondes" at bounding box center [445, 265] width 742 height 99
click at [381, 247] on div "Appel 1 min false par Souraya S. il y a quelques secondes" at bounding box center [445, 265] width 742 height 99
click at [291, 339] on div "Préparation appel 1 min false par Souraya S. il y a 2 minutes" at bounding box center [445, 370] width 742 height 99
click at [784, 283] on div at bounding box center [784, 281] width 62 height 39
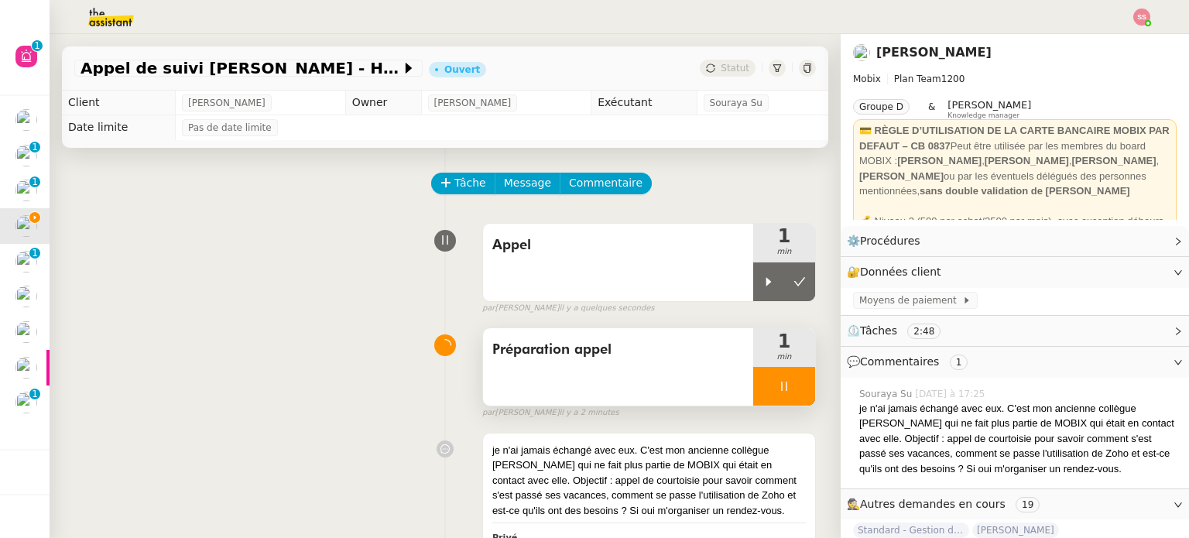
click at [794, 389] on div at bounding box center [784, 386] width 62 height 39
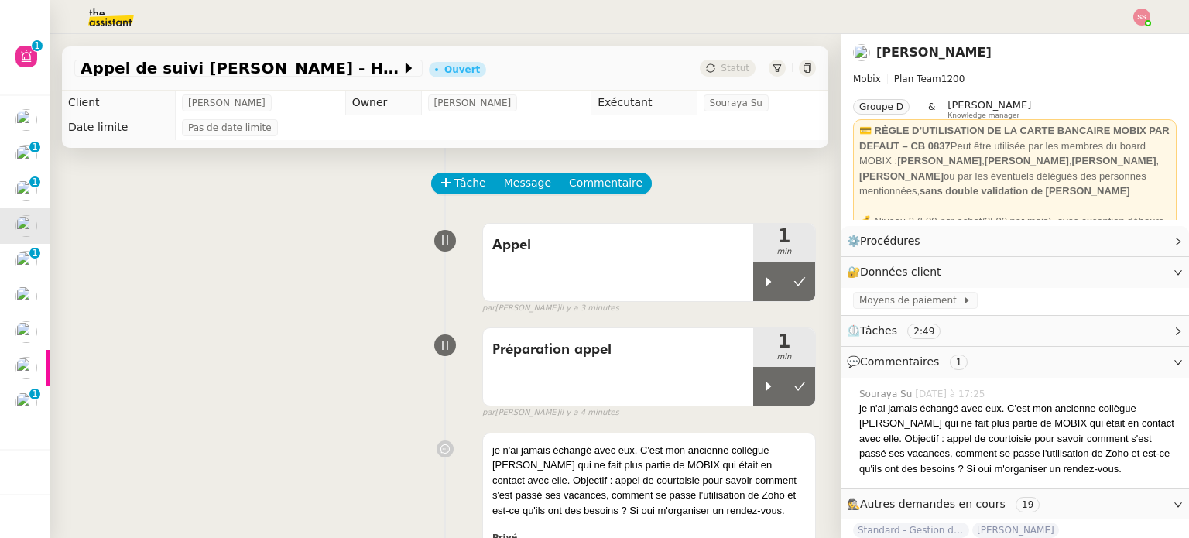
scroll to position [77, 0]
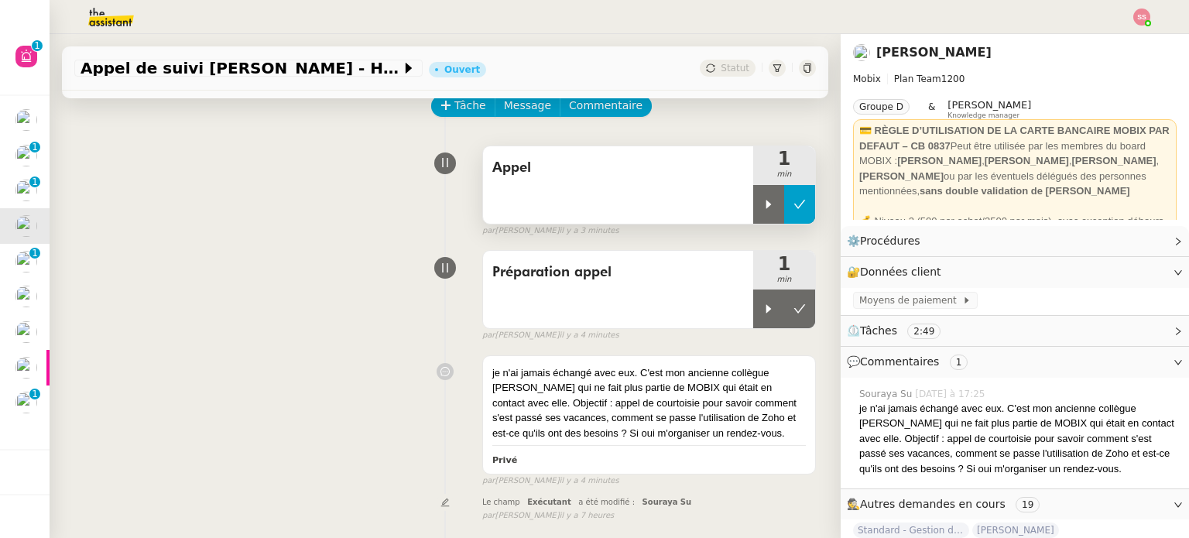
click at [788, 204] on button at bounding box center [799, 204] width 31 height 39
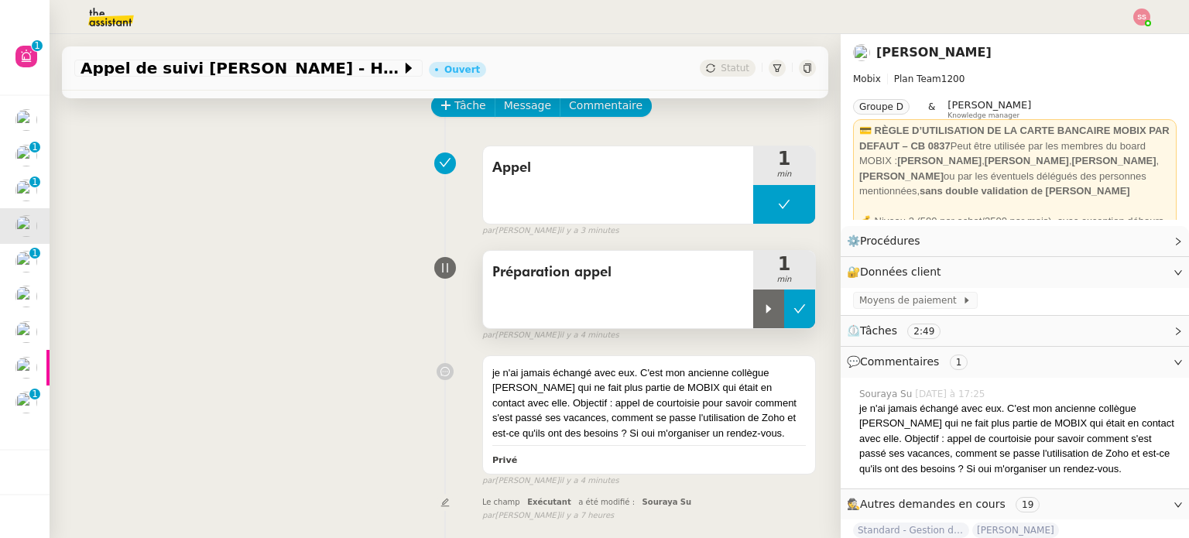
click at [787, 304] on button at bounding box center [799, 309] width 31 height 39
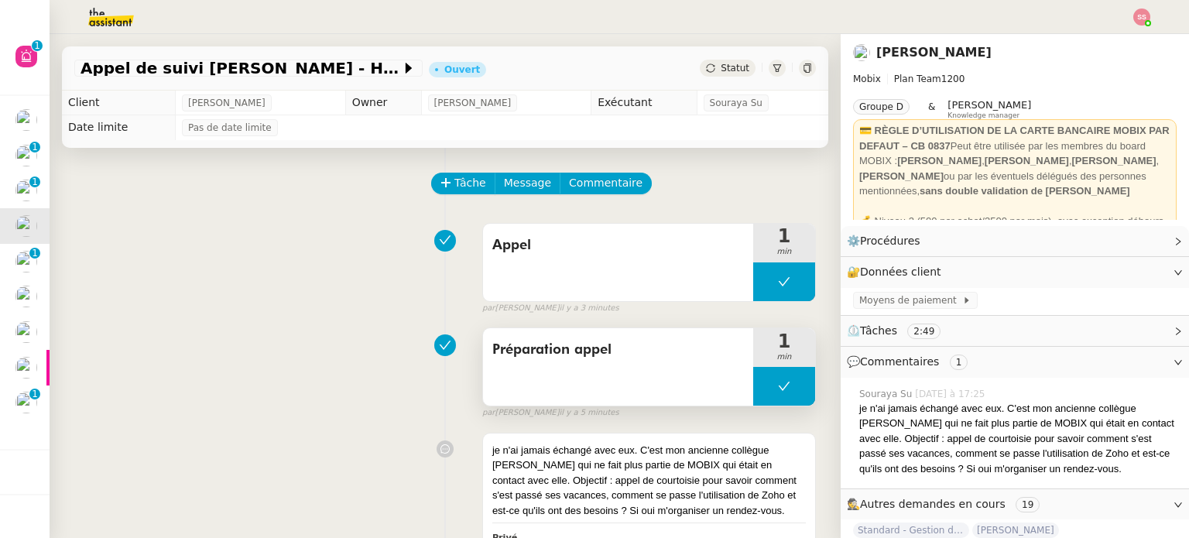
scroll to position [0, 0]
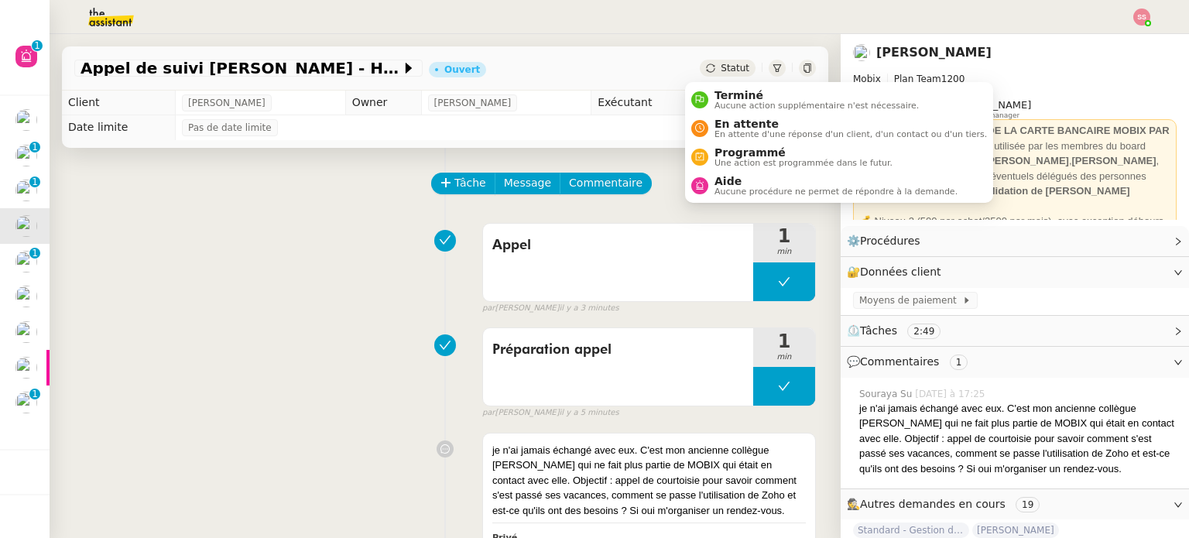
click at [731, 67] on div "Statut" at bounding box center [728, 68] width 56 height 17
click at [743, 91] on span "Terminé" at bounding box center [817, 95] width 204 height 12
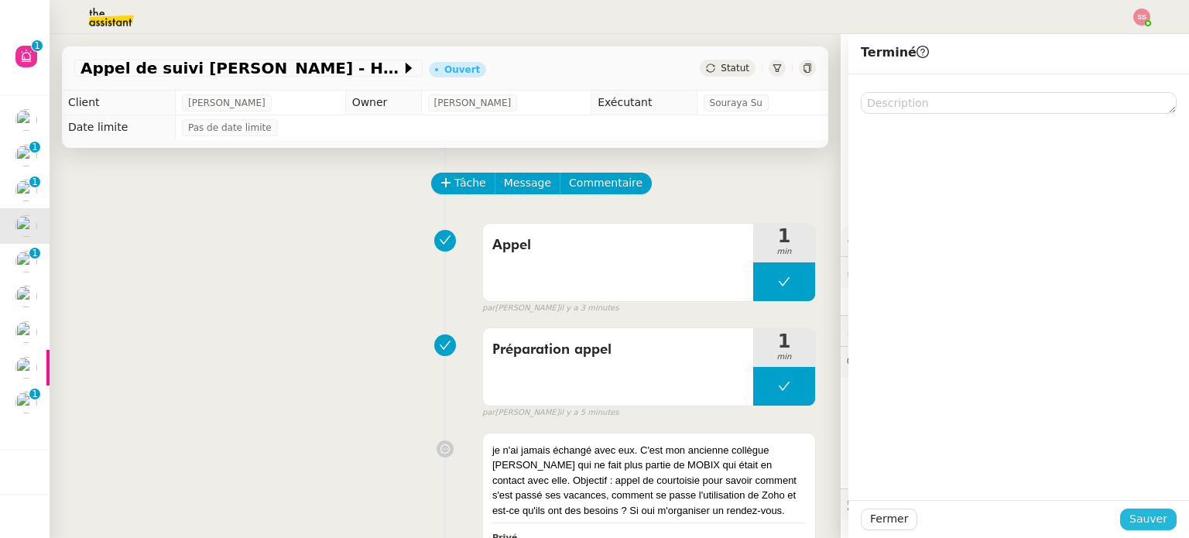
click at [1138, 516] on span "Sauver" at bounding box center [1149, 519] width 38 height 18
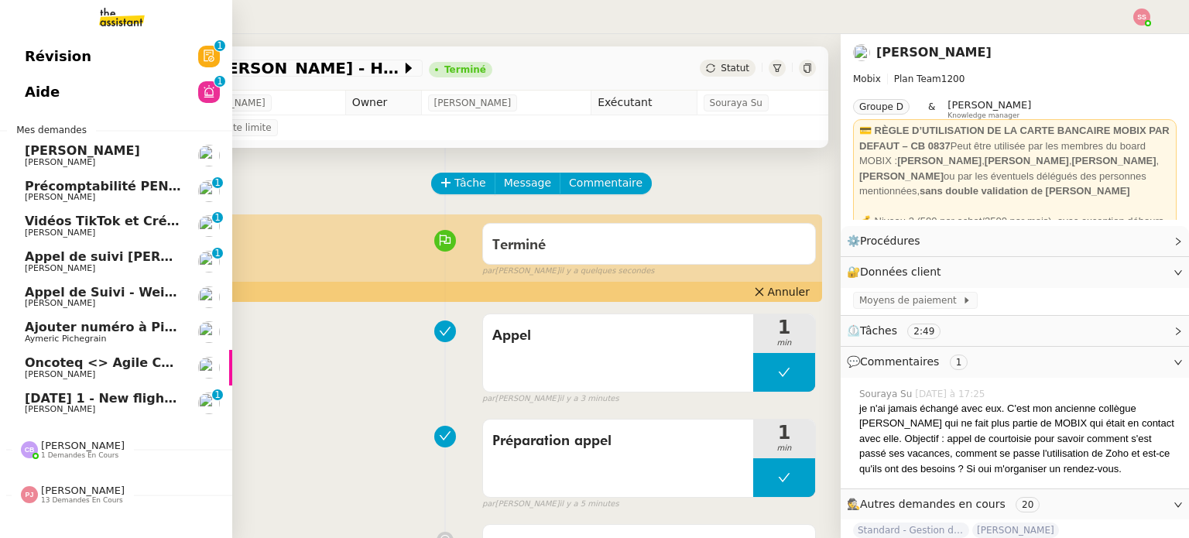
click at [152, 252] on span "[PERSON_NAME] de suivi [PERSON_NAME] - CELL&CO BIOSERVICES" at bounding box center [221, 256] width 392 height 15
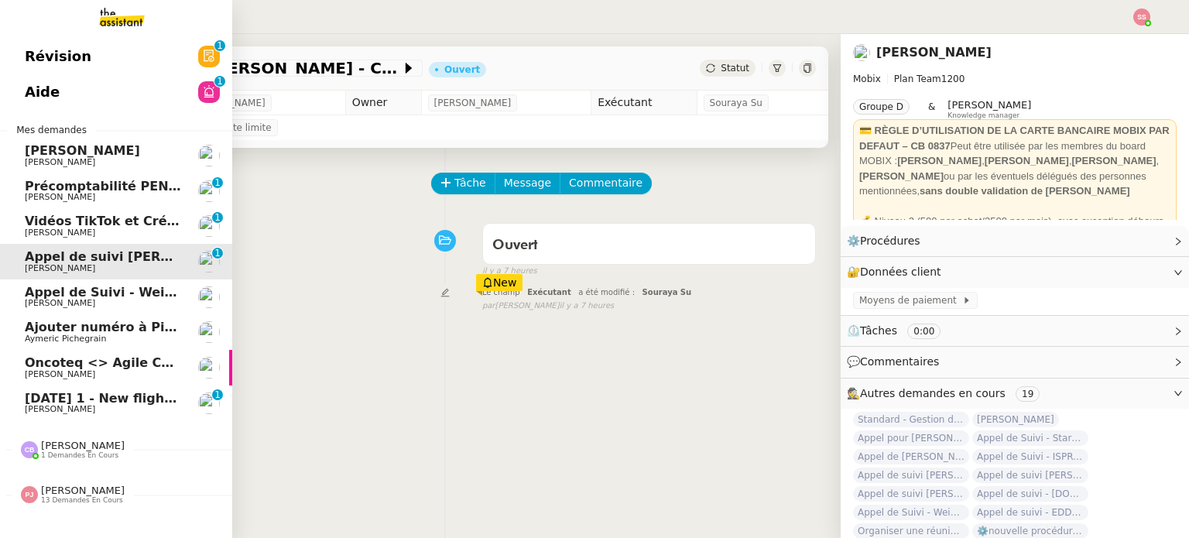
click at [106, 405] on span "[PERSON_NAME]" at bounding box center [103, 409] width 156 height 9
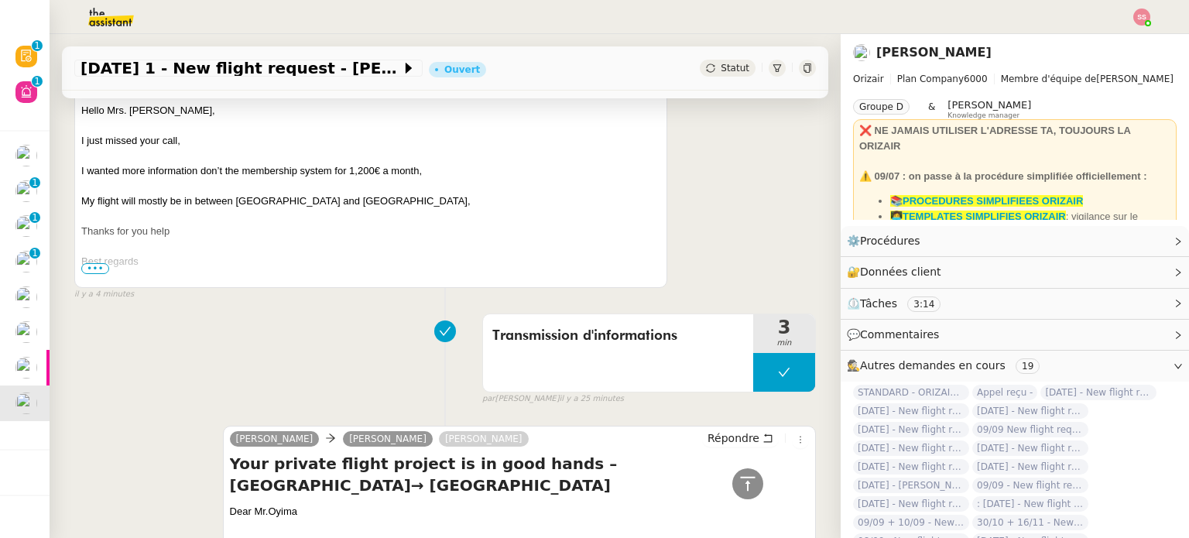
scroll to position [232, 0]
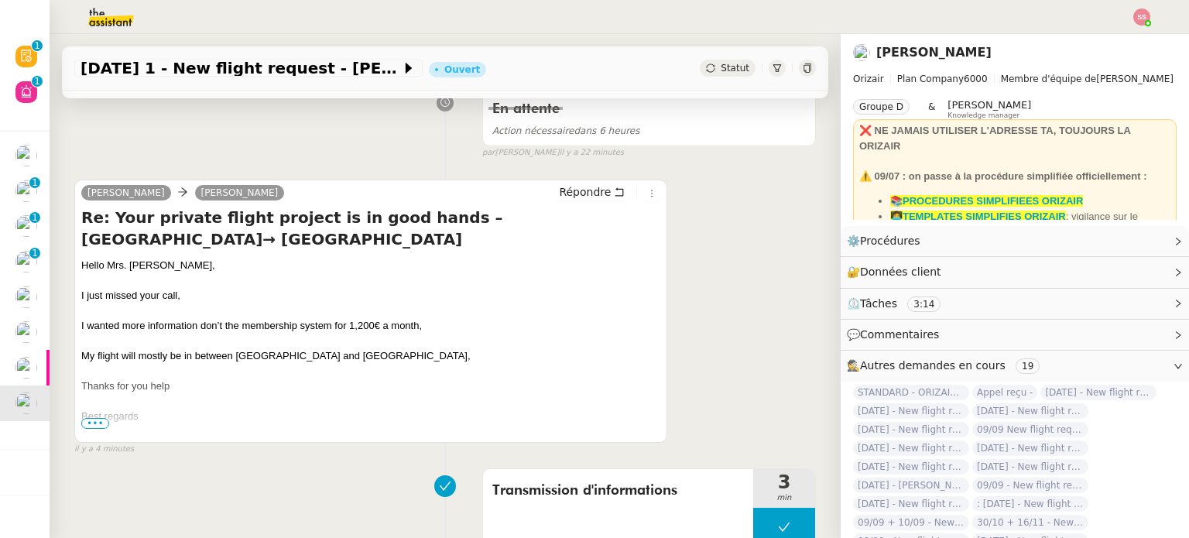
click at [98, 427] on span "•••" at bounding box center [95, 423] width 28 height 11
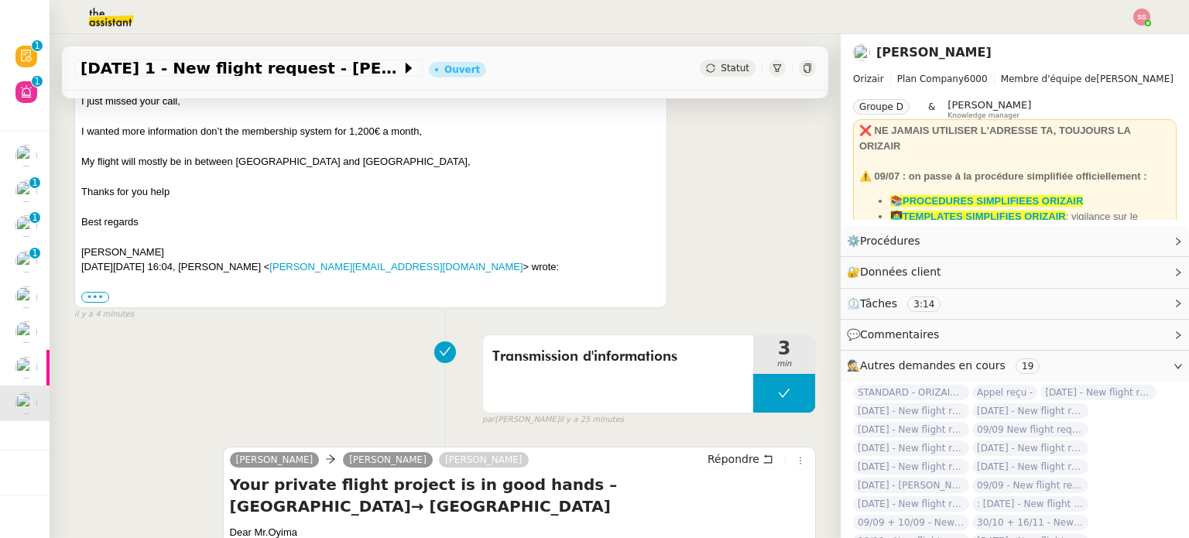
scroll to position [465, 0]
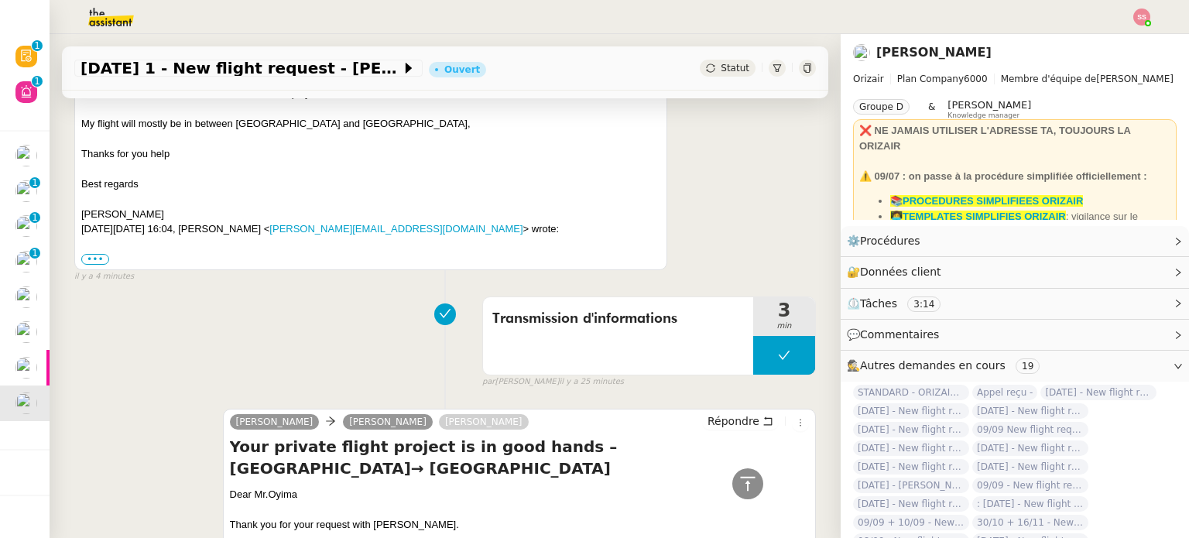
click at [703, 70] on div "Statut" at bounding box center [728, 68] width 56 height 17
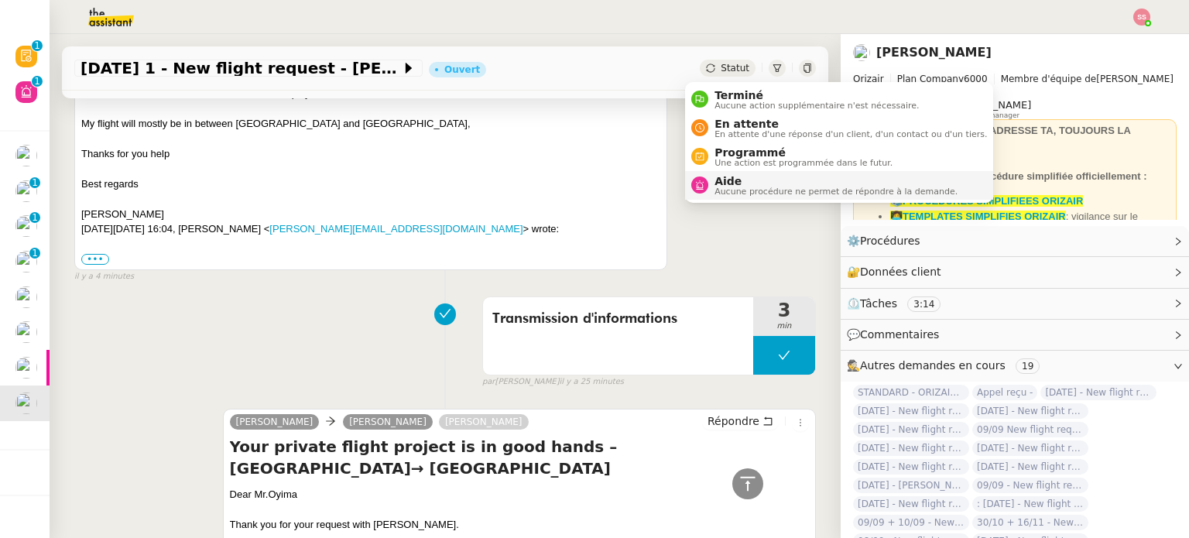
click at [720, 176] on span "Aide" at bounding box center [836, 181] width 243 height 12
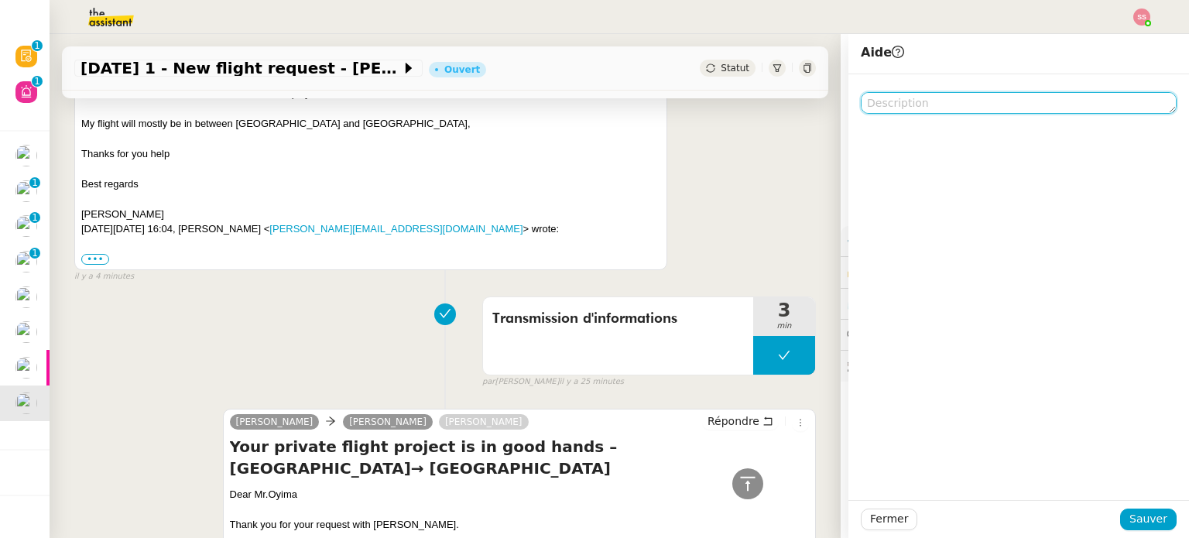
click at [874, 100] on textarea at bounding box center [1019, 103] width 316 height 22
type textarea "q"
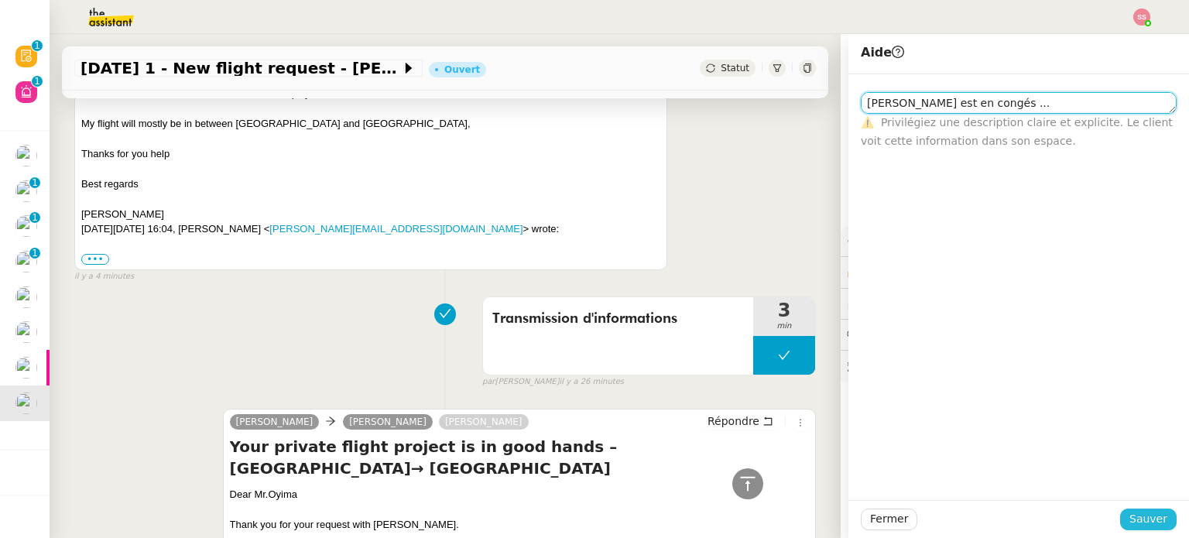
type textarea "louis est en congés ..."
click at [1136, 520] on span "Sauver" at bounding box center [1149, 519] width 38 height 18
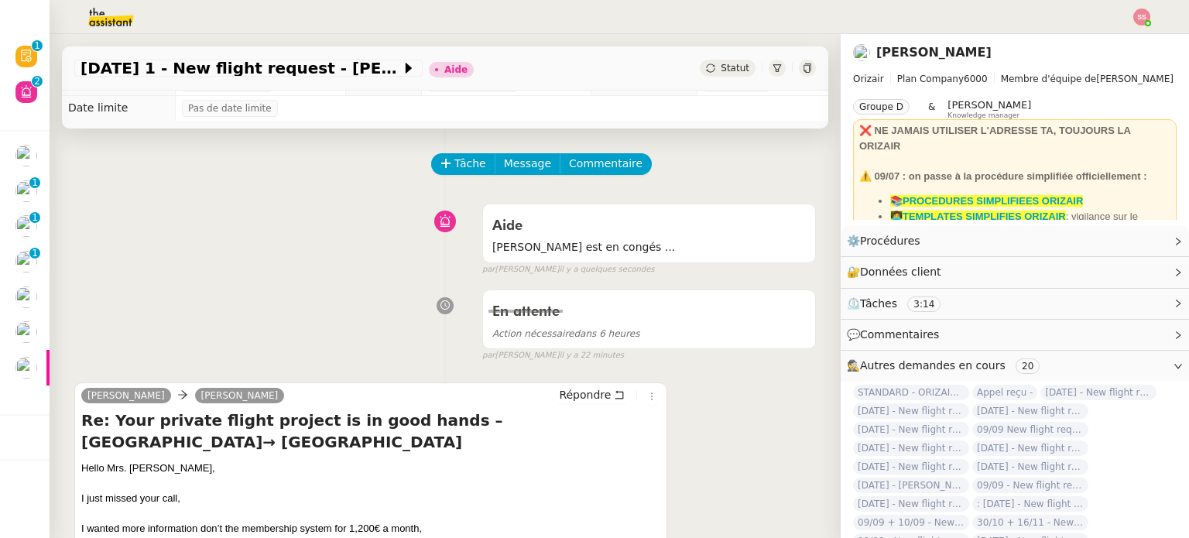
scroll to position [65, 0]
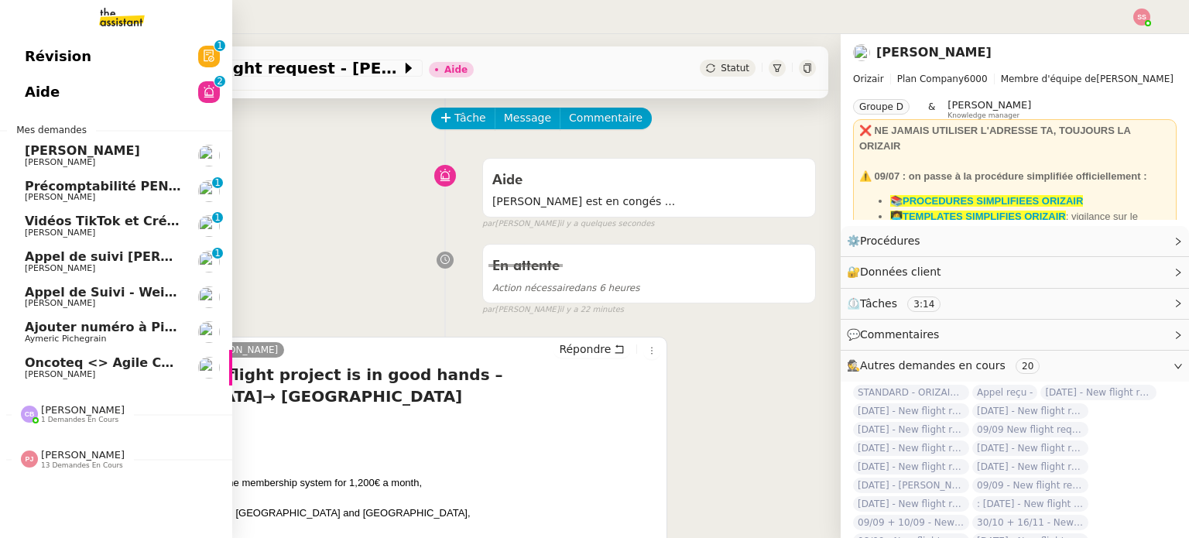
click at [117, 259] on span "[PERSON_NAME] de suivi [PERSON_NAME] - CELL&CO BIOSERVICES" at bounding box center [221, 256] width 392 height 15
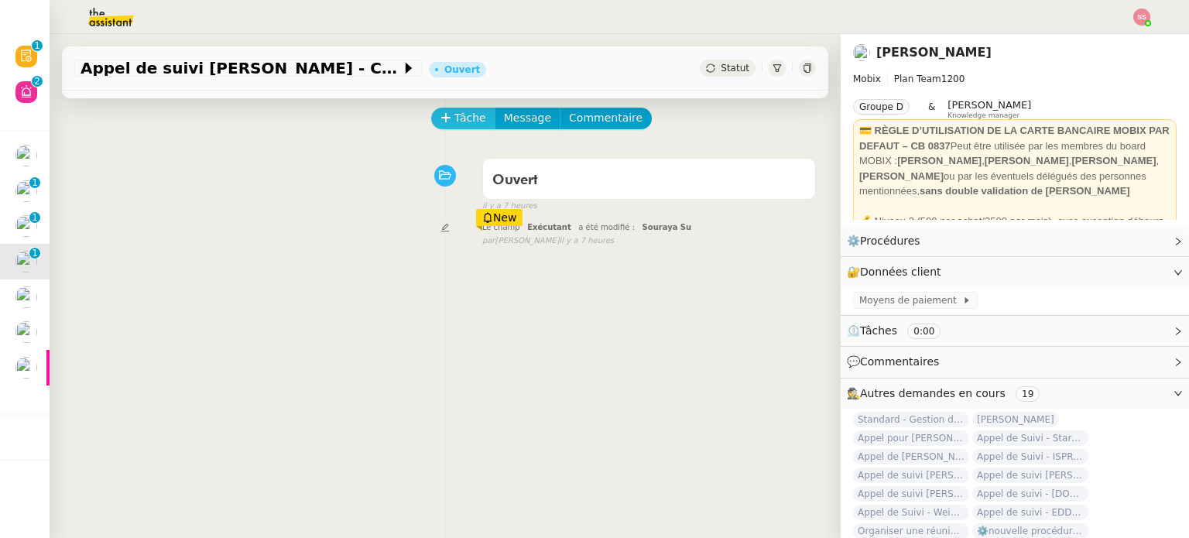
click at [455, 120] on span "Tâche" at bounding box center [471, 118] width 32 height 18
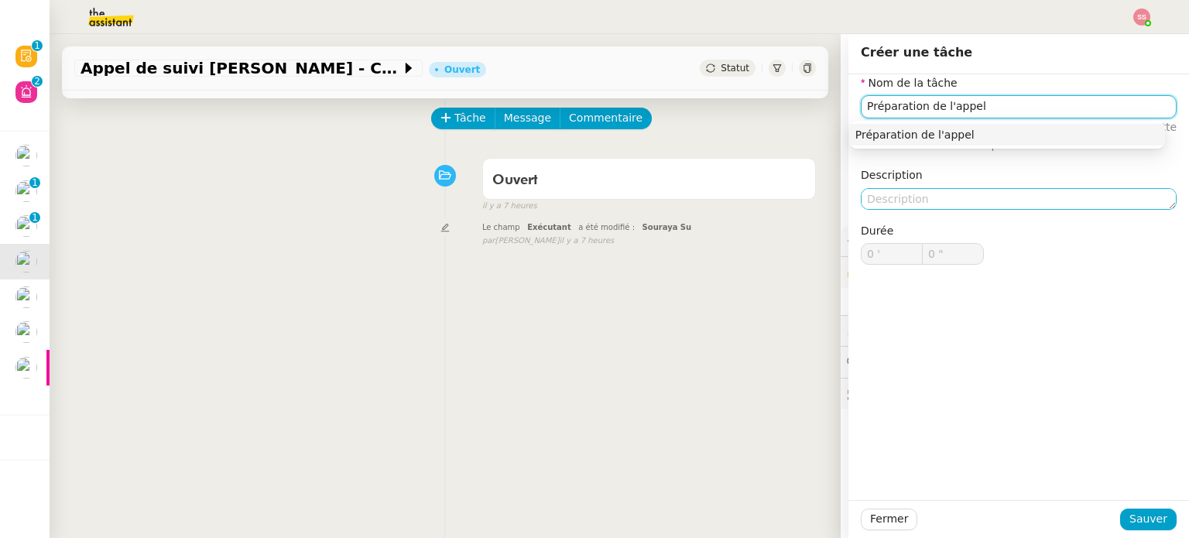
drag, startPoint x: 938, startPoint y: 138, endPoint x: 979, endPoint y: 187, distance: 64.3
click at [938, 139] on div "Préparation de l'appel" at bounding box center [1008, 135] width 304 height 14
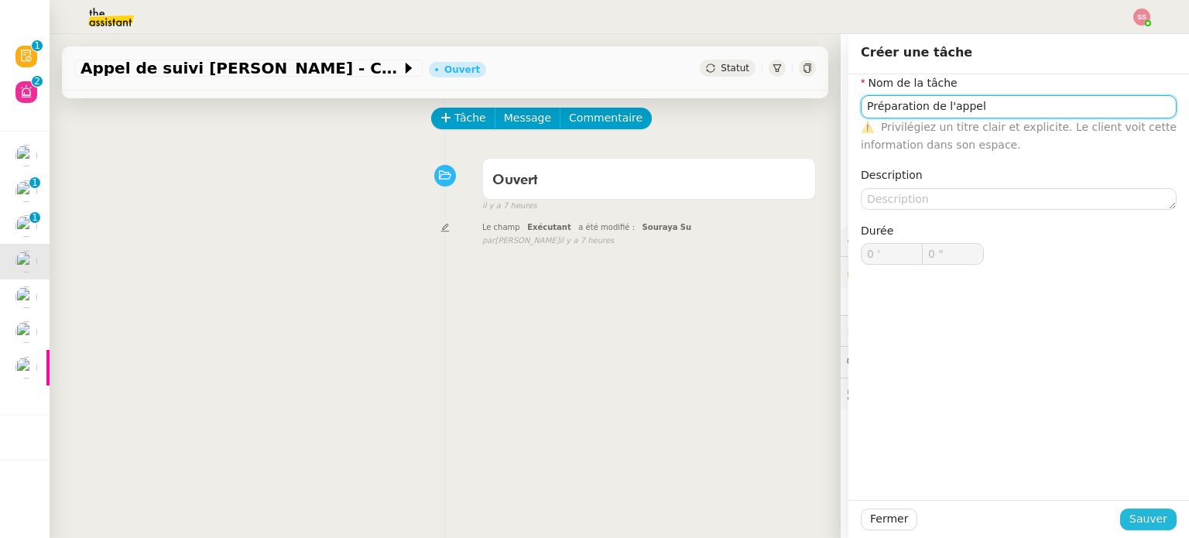
type input "Préparation de l'appel"
click at [1138, 523] on span "Sauver" at bounding box center [1149, 519] width 38 height 18
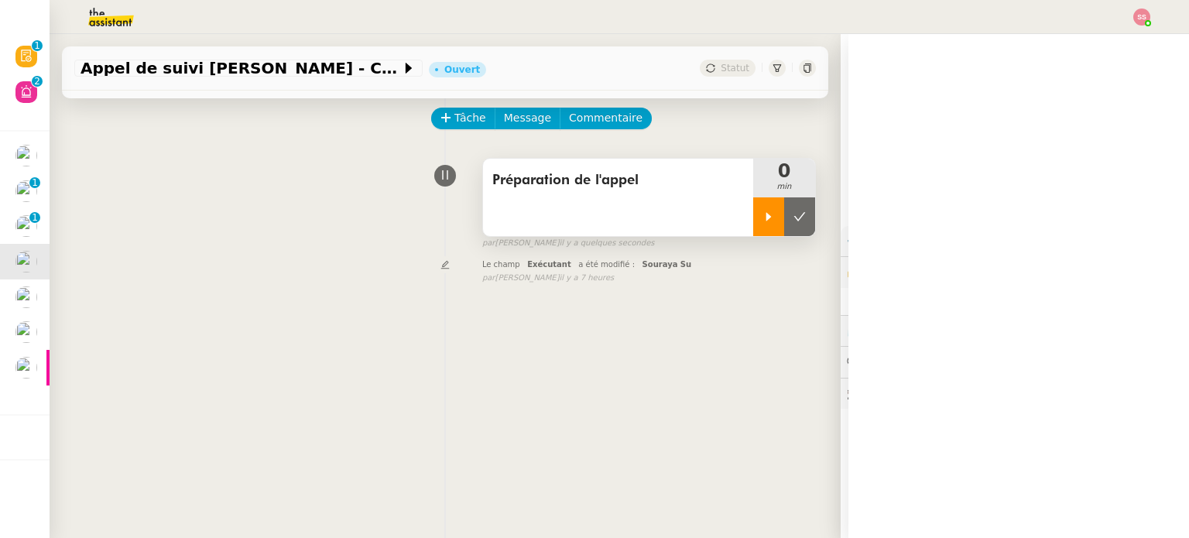
click at [763, 222] on icon at bounding box center [769, 217] width 12 height 12
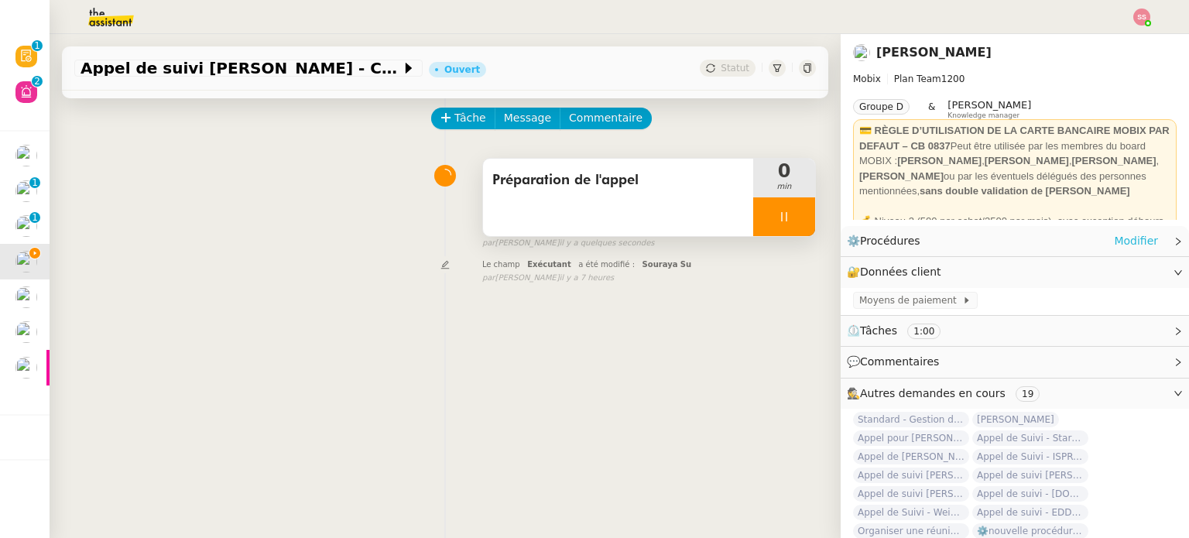
click at [1128, 235] on link "Modifier" at bounding box center [1136, 241] width 44 height 18
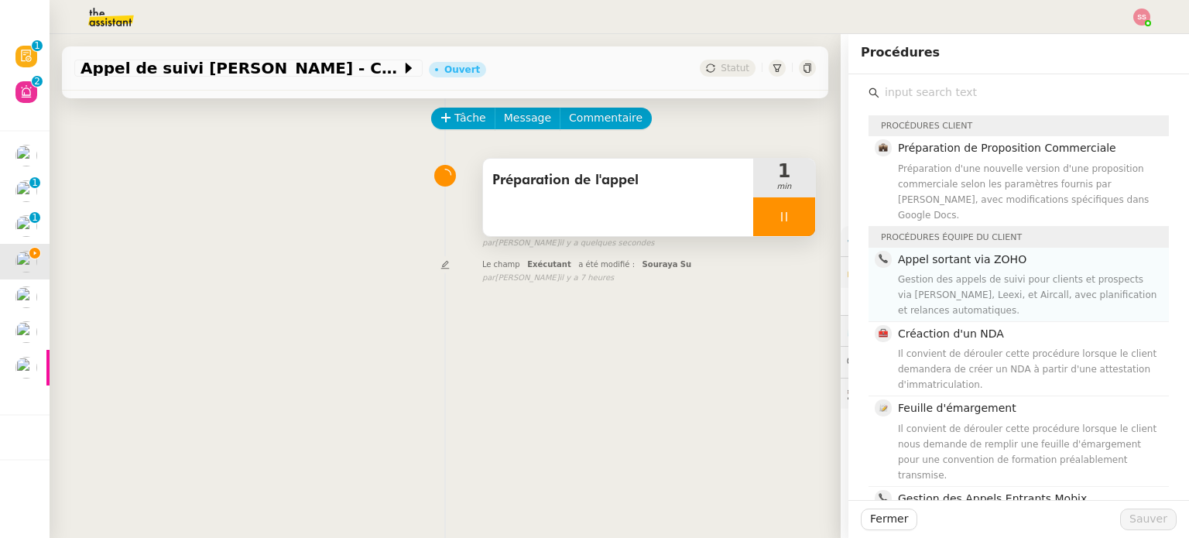
click at [1028, 284] on div "Gestion des appels de suivi pour clients et prospects via Zoho CRM, Leexi, et A…" at bounding box center [1029, 295] width 262 height 46
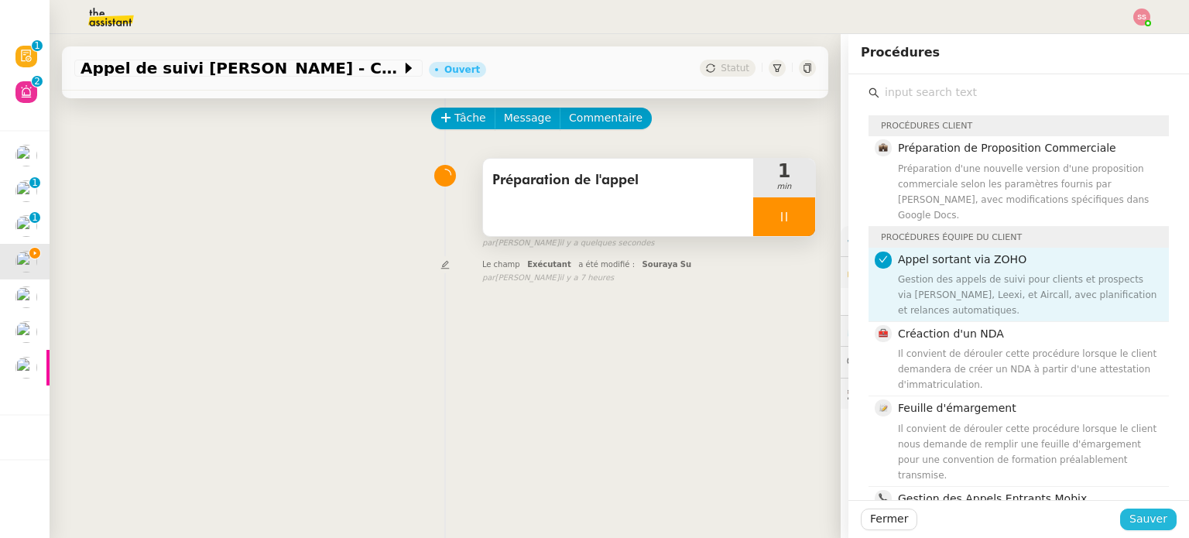
click at [1158, 519] on button "Sauver" at bounding box center [1148, 520] width 57 height 22
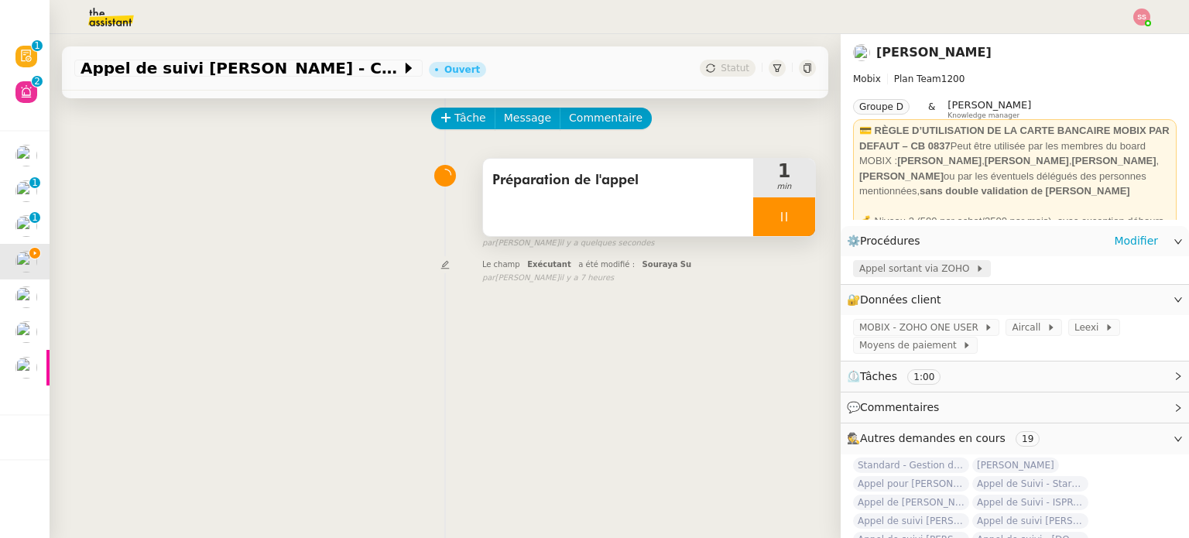
click at [907, 264] on span "Appel sortant via ZOHO" at bounding box center [917, 268] width 116 height 15
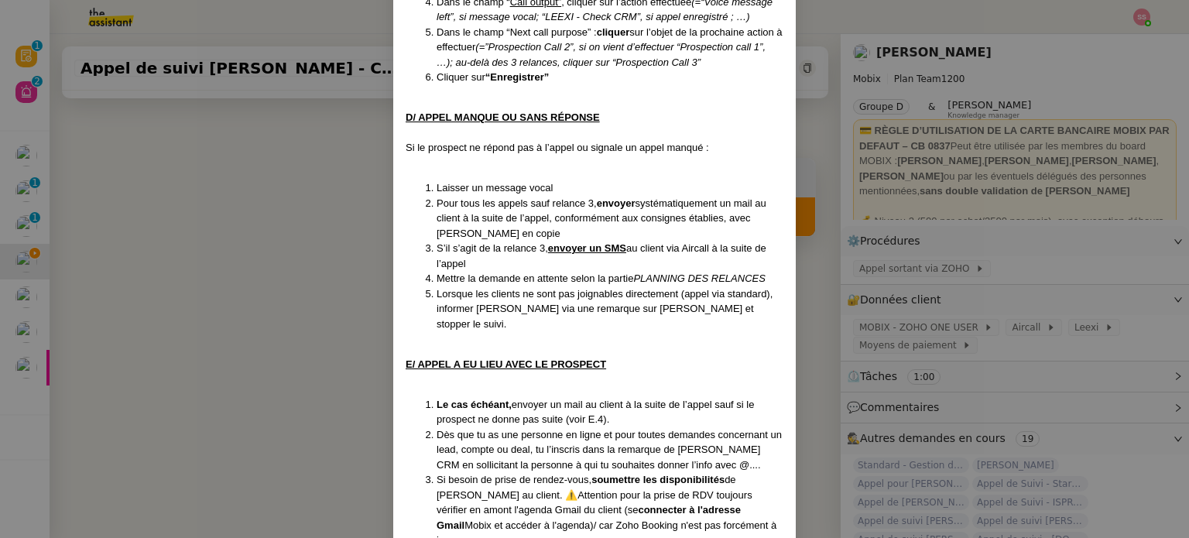
scroll to position [1084, 0]
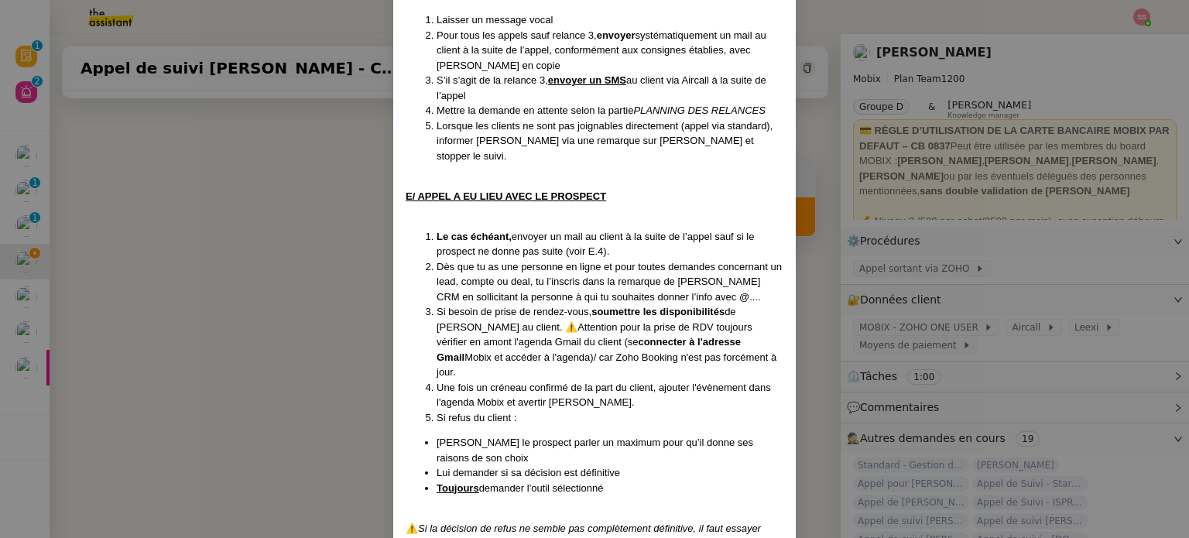
click at [331, 297] on nz-modal-container "Créé le 15/04/2025 MAJ le 29/08/2025 Contexte : Cette procédure s’applique lors…" at bounding box center [594, 269] width 1189 height 538
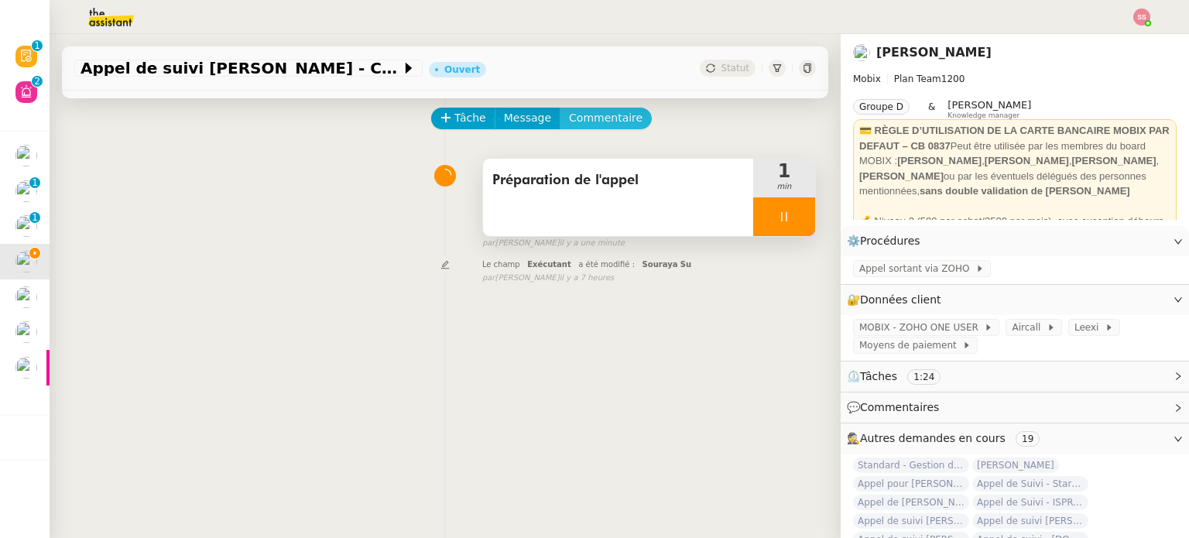
click at [592, 114] on span "Commentaire" at bounding box center [606, 118] width 74 height 18
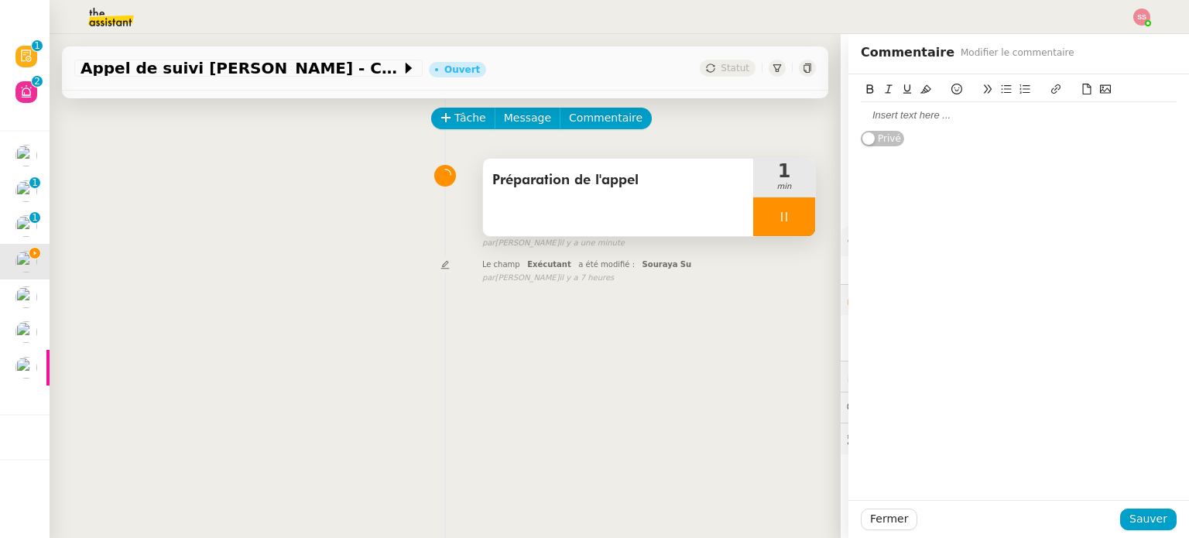
click at [932, 122] on div at bounding box center [1019, 115] width 316 height 14
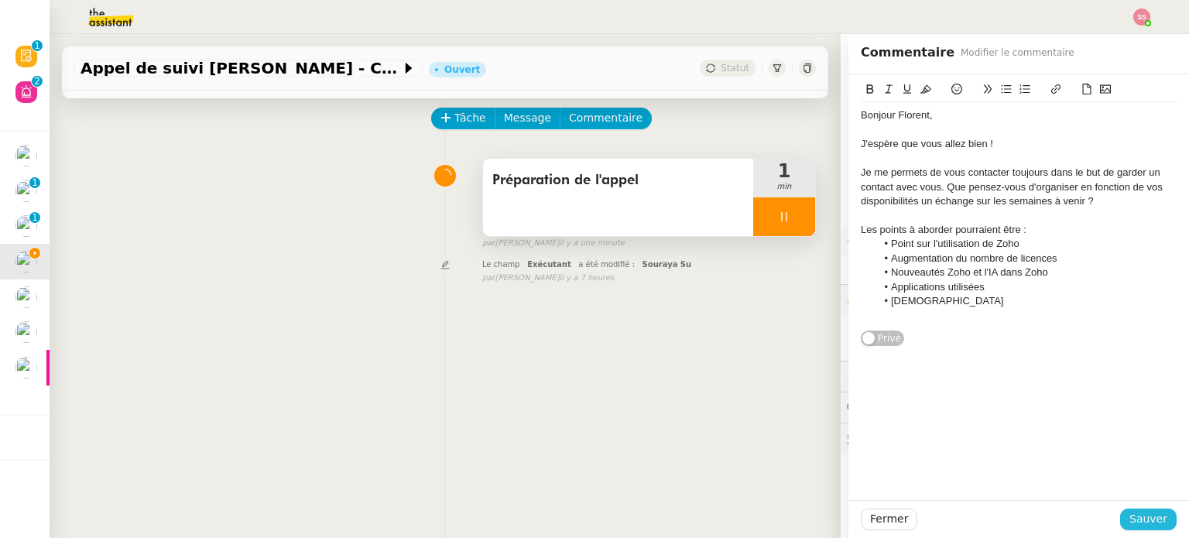
click at [1153, 517] on span "Sauver" at bounding box center [1149, 519] width 38 height 18
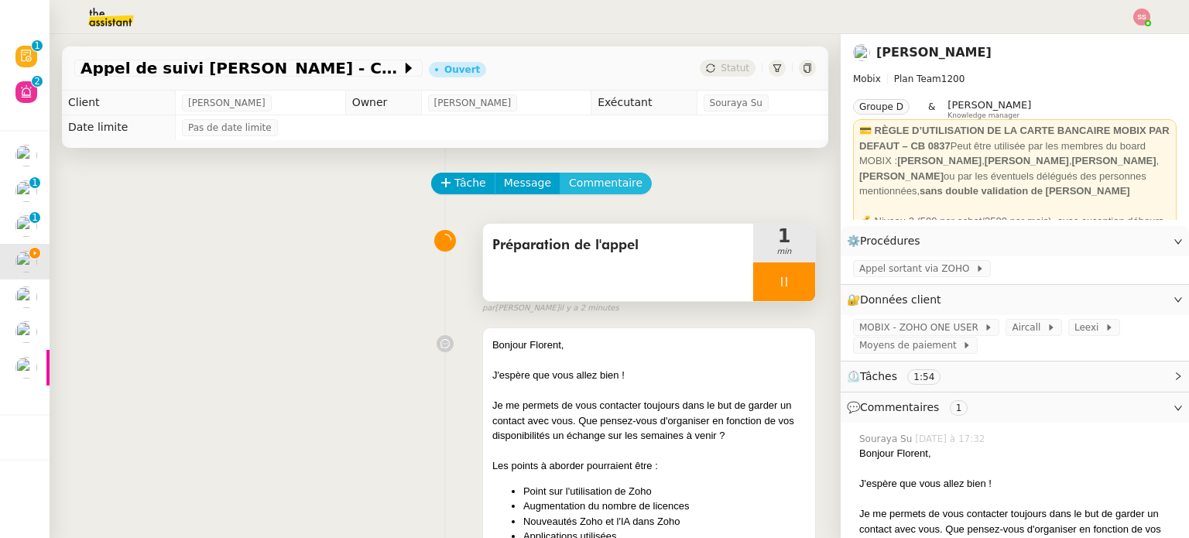
click at [592, 194] on button "Commentaire" at bounding box center [606, 184] width 92 height 22
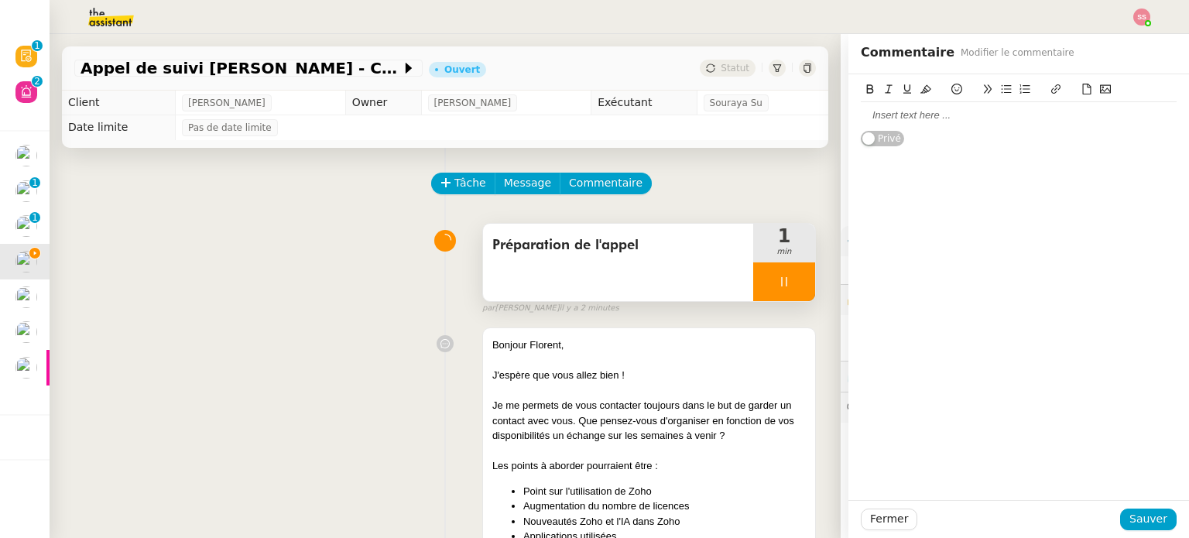
click at [890, 122] on div at bounding box center [1019, 115] width 316 height 14
paste div
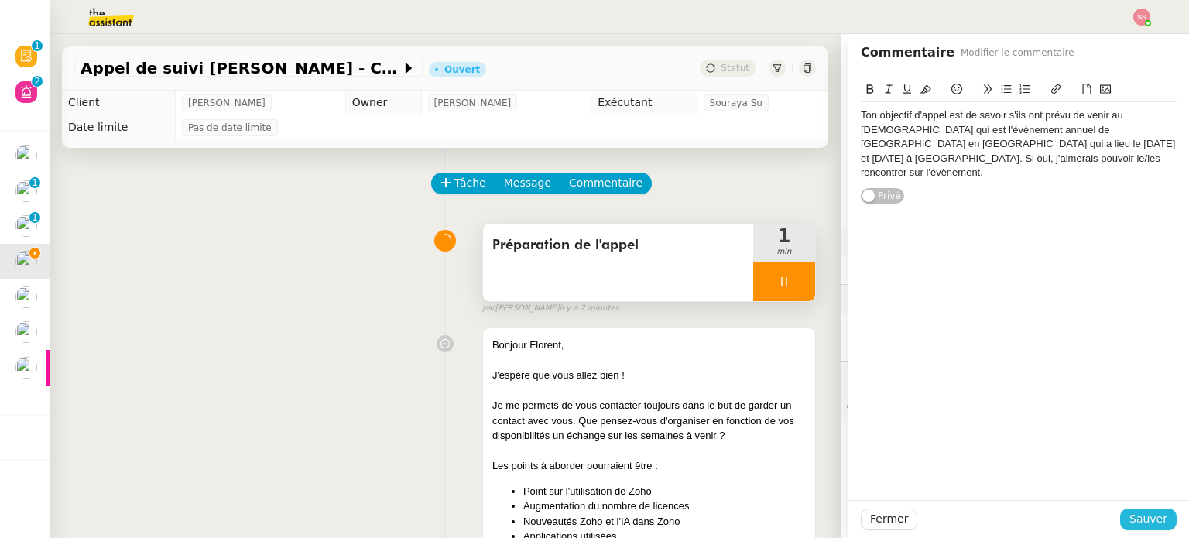
click at [1134, 522] on span "Sauver" at bounding box center [1149, 519] width 38 height 18
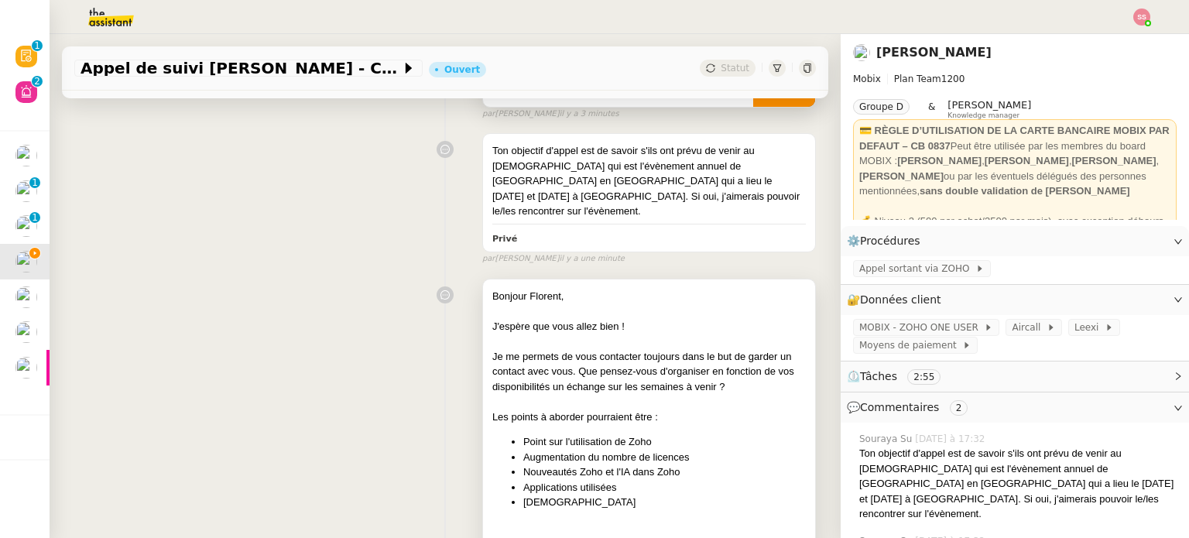
scroll to position [232, 0]
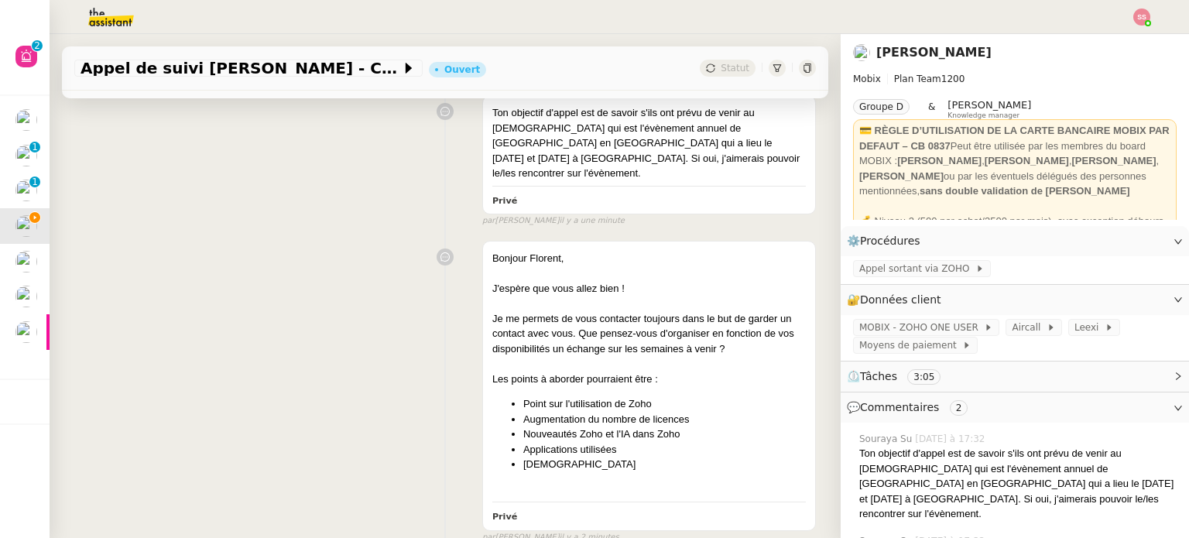
click at [421, 391] on div "Bonjour Florent, J'espère que vous allez bien ! Je me permets de vous contacter…" at bounding box center [445, 389] width 742 height 310
click at [118, 129] on div "Ton objectif d'appel est de savoir s'ils ont prévu de venir au Zoholics qui est…" at bounding box center [445, 157] width 742 height 139
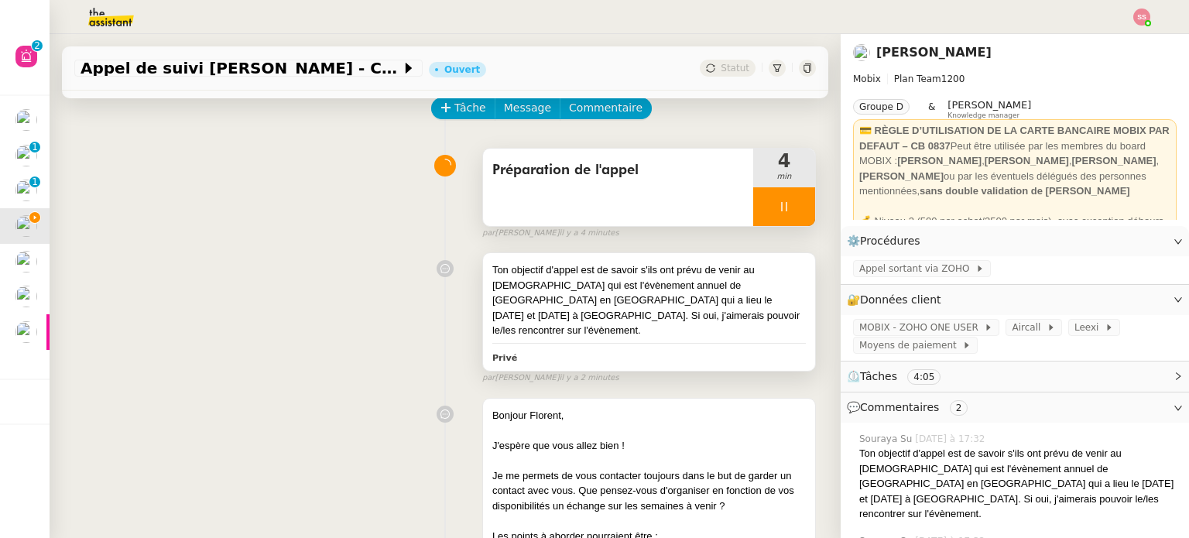
scroll to position [77, 0]
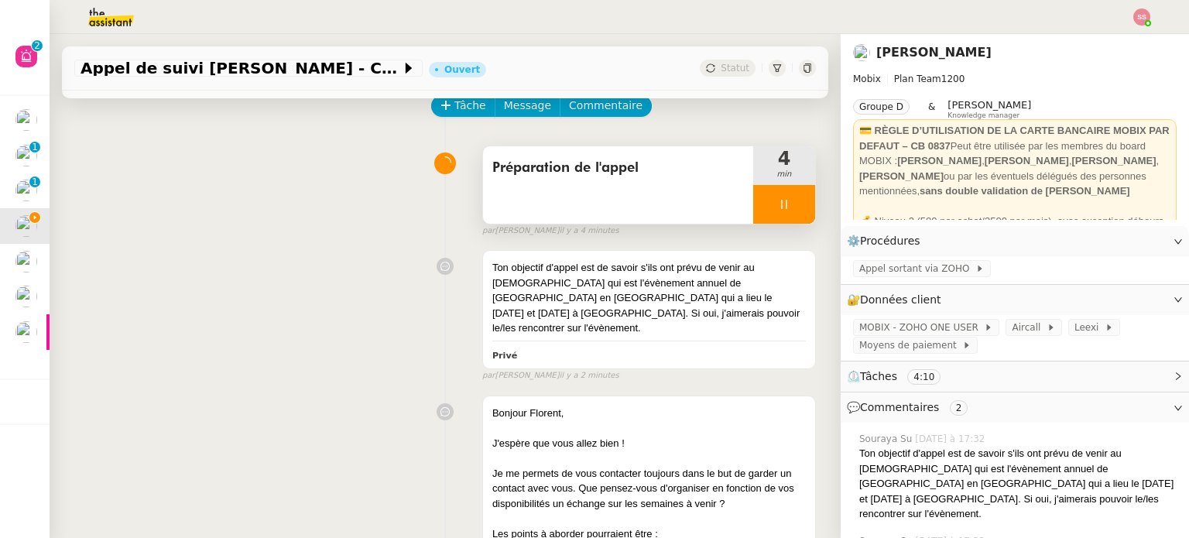
click at [779, 201] on div at bounding box center [784, 204] width 62 height 39
click at [794, 204] on icon at bounding box center [800, 204] width 12 height 12
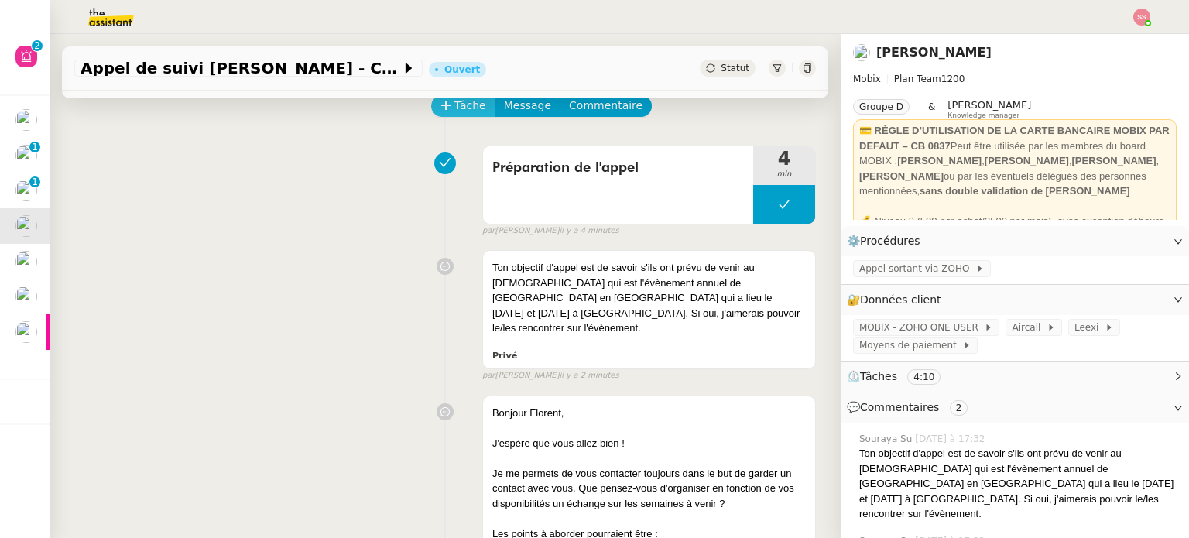
click at [464, 109] on span "Tâche" at bounding box center [471, 106] width 32 height 18
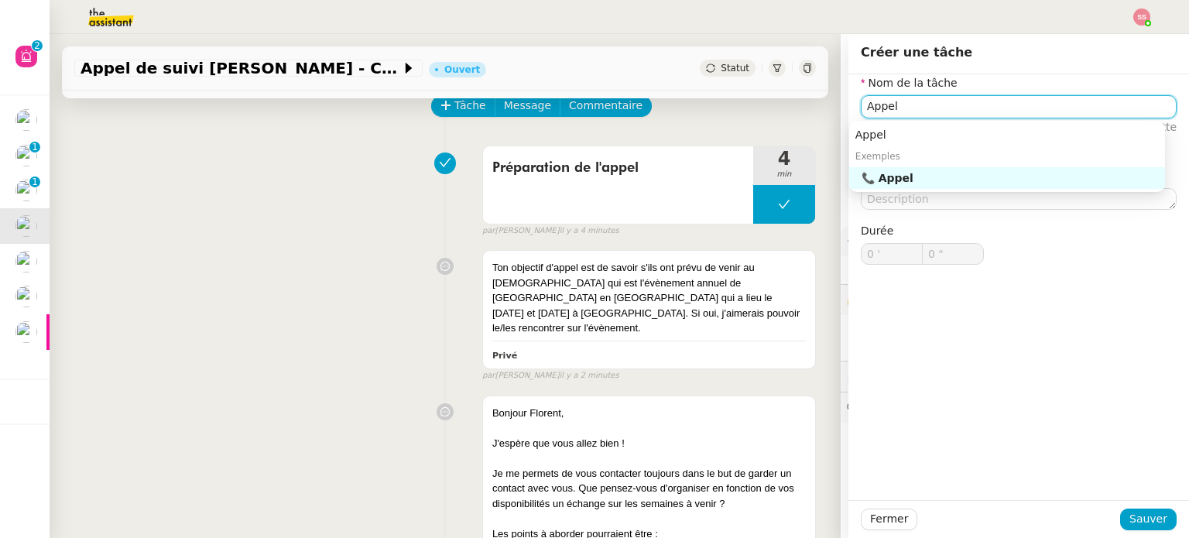
type input "Appel"
click at [938, 188] on div "Appel Exemples 📞 Appel" at bounding box center [1007, 156] width 316 height 71
click at [941, 185] on div "📞 Appel" at bounding box center [1010, 178] width 297 height 14
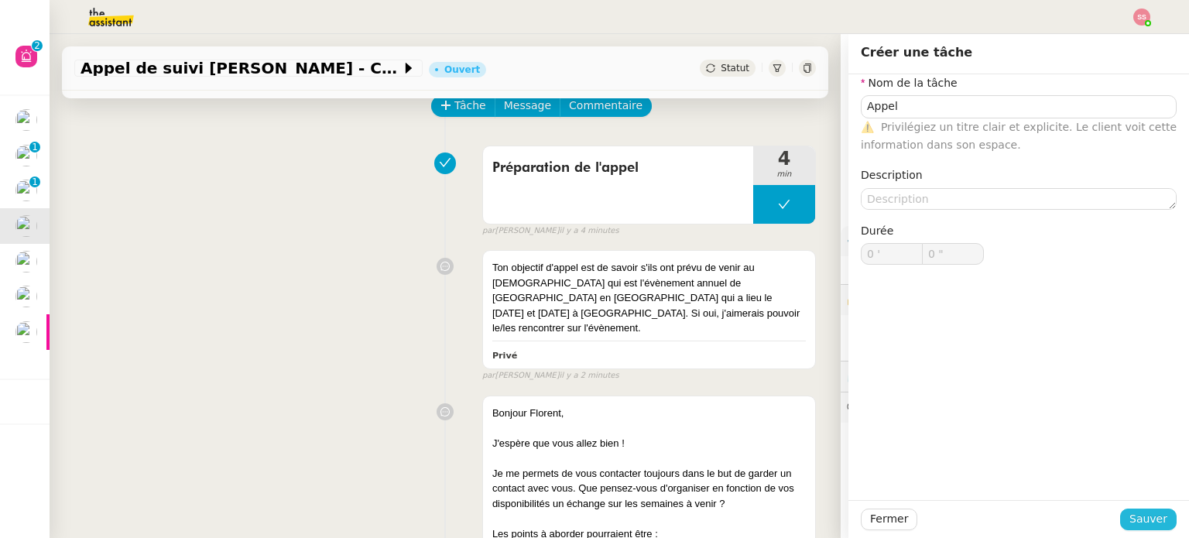
drag, startPoint x: 1126, startPoint y: 520, endPoint x: 1107, endPoint y: 507, distance: 22.3
click at [1130, 520] on span "Sauver" at bounding box center [1149, 519] width 38 height 18
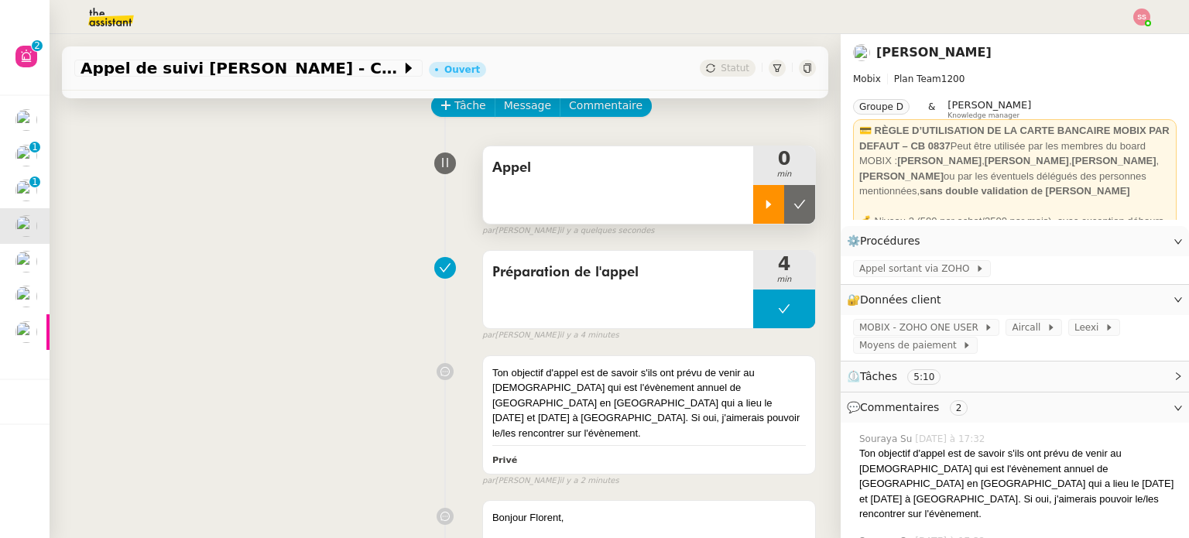
click at [753, 212] on div at bounding box center [768, 204] width 31 height 39
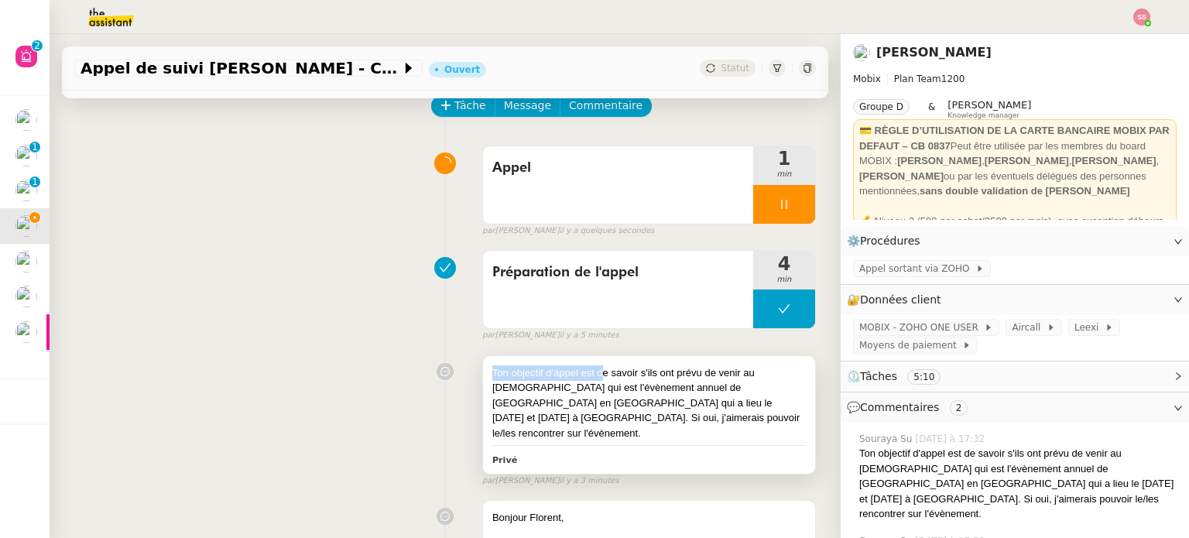
drag, startPoint x: 482, startPoint y: 374, endPoint x: 591, endPoint y: 381, distance: 108.6
click at [591, 381] on div "Ton objectif d'appel est de savoir s'ils ont prévu de venir au Zoholics qui est…" at bounding box center [649, 403] width 314 height 76
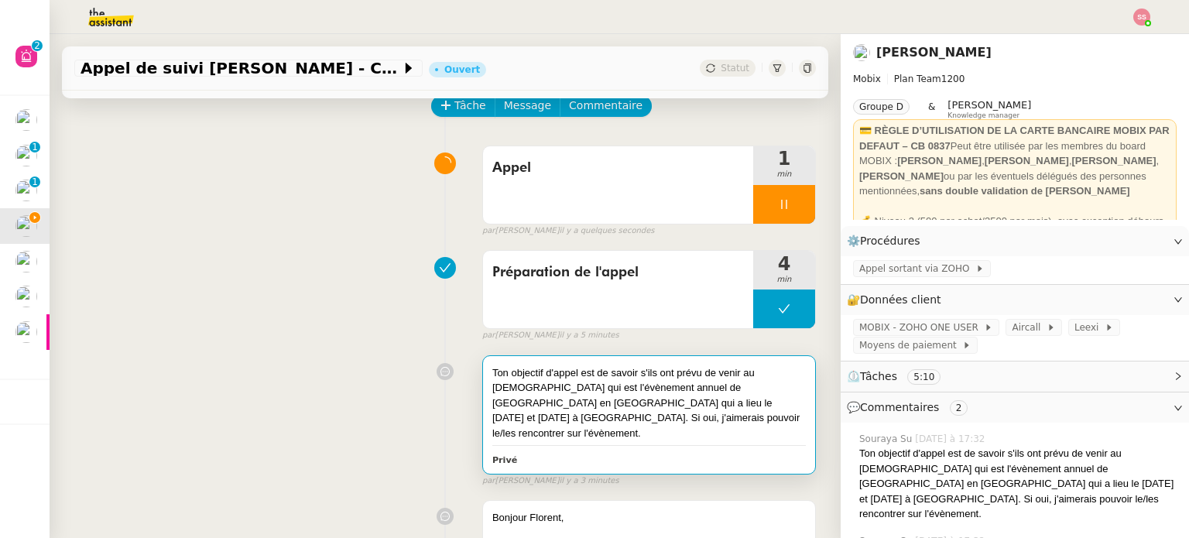
drag, startPoint x: 612, startPoint y: 381, endPoint x: 577, endPoint y: 380, distance: 35.6
click at [613, 381] on div "Ton objectif d'appel est de savoir s'ils ont prévu de venir au Zoholics qui est…" at bounding box center [649, 403] width 314 height 76
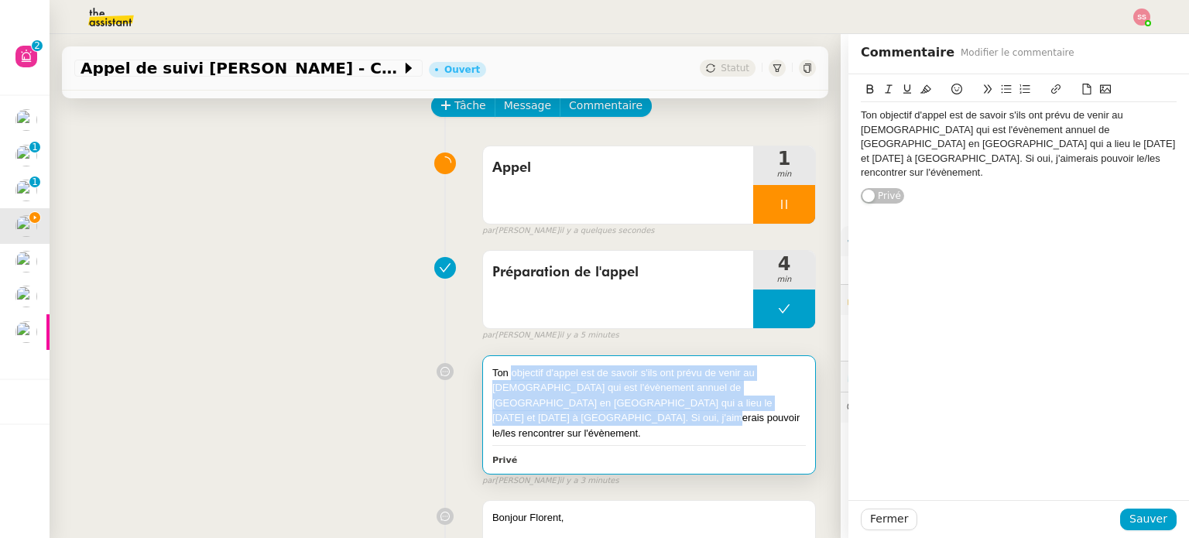
drag, startPoint x: 499, startPoint y: 369, endPoint x: 540, endPoint y: 417, distance: 62.7
click at [540, 417] on div "Ton objectif d'appel est de savoir s'ils ont prévu de venir au Zoholics qui est…" at bounding box center [649, 403] width 314 height 76
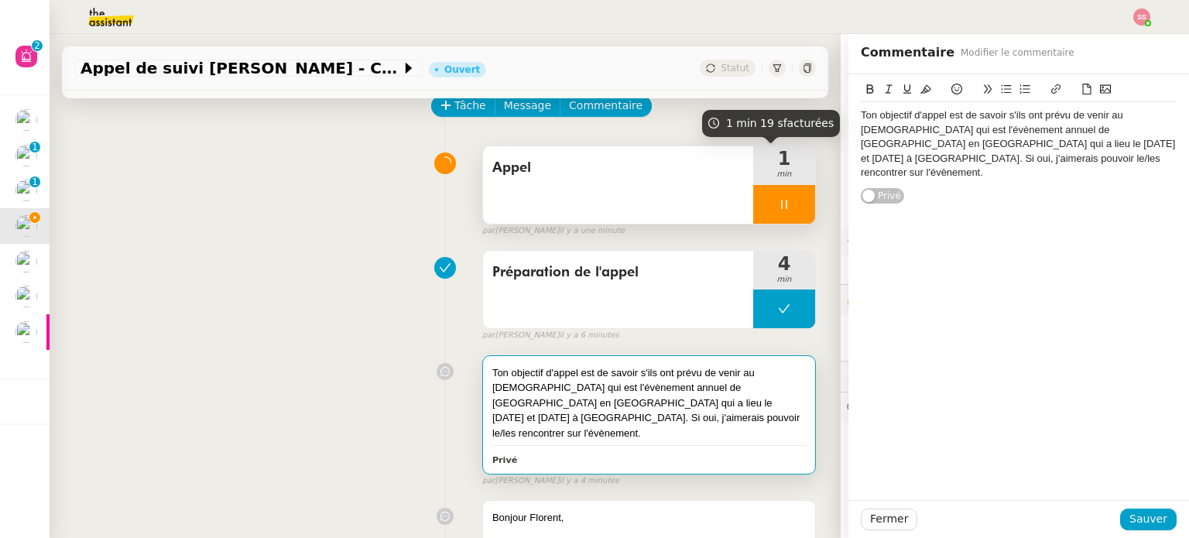
click at [788, 181] on span "min" at bounding box center [784, 174] width 62 height 13
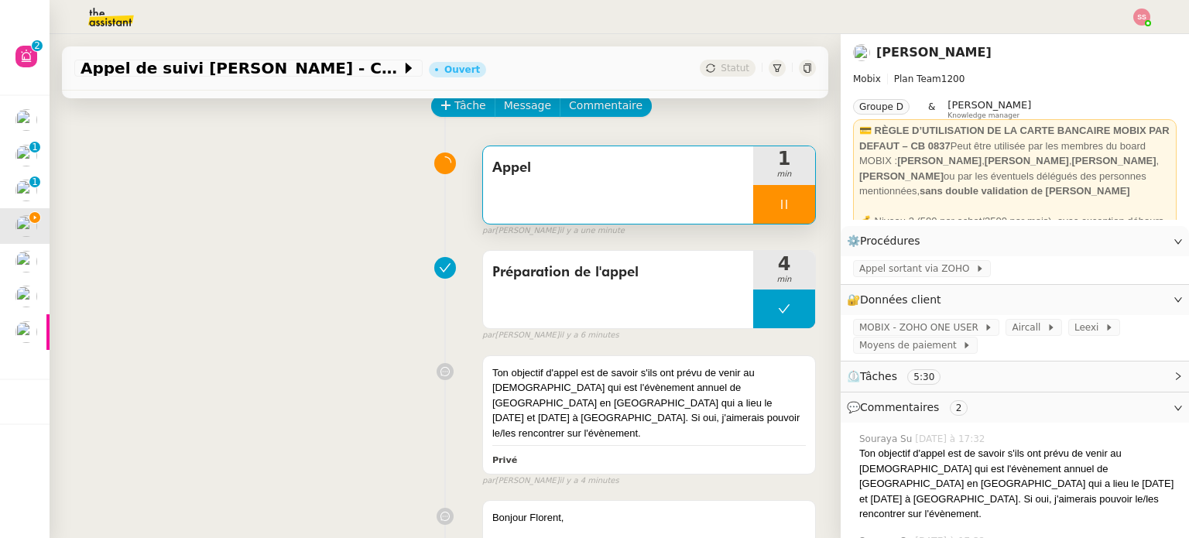
click at [785, 199] on div at bounding box center [784, 204] width 62 height 39
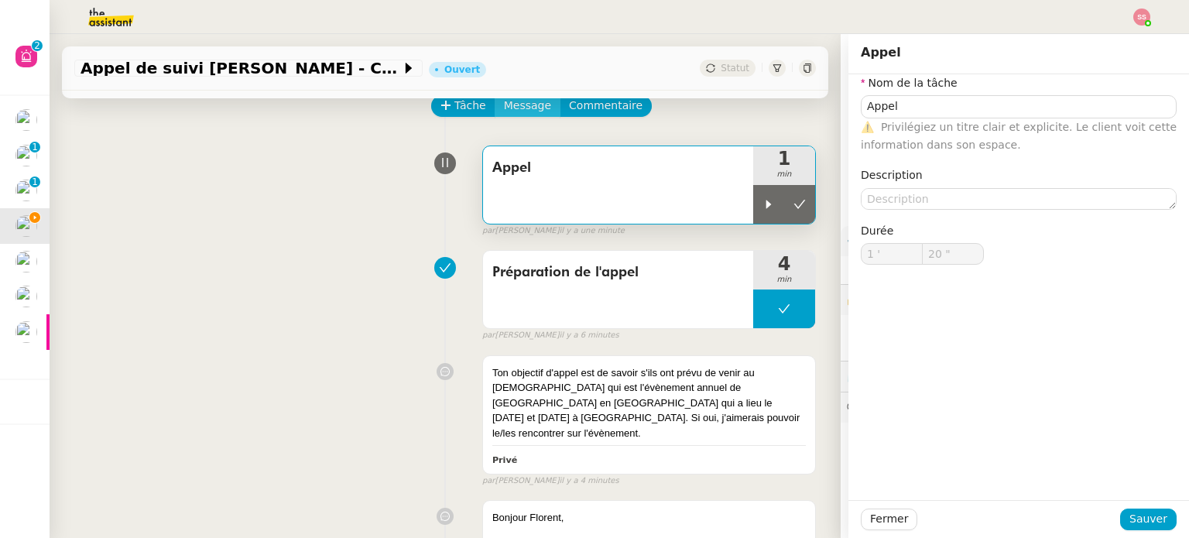
type input "Appel"
type input "1 '"
type input "20 ""
type input "Appel"
type input "1 '"
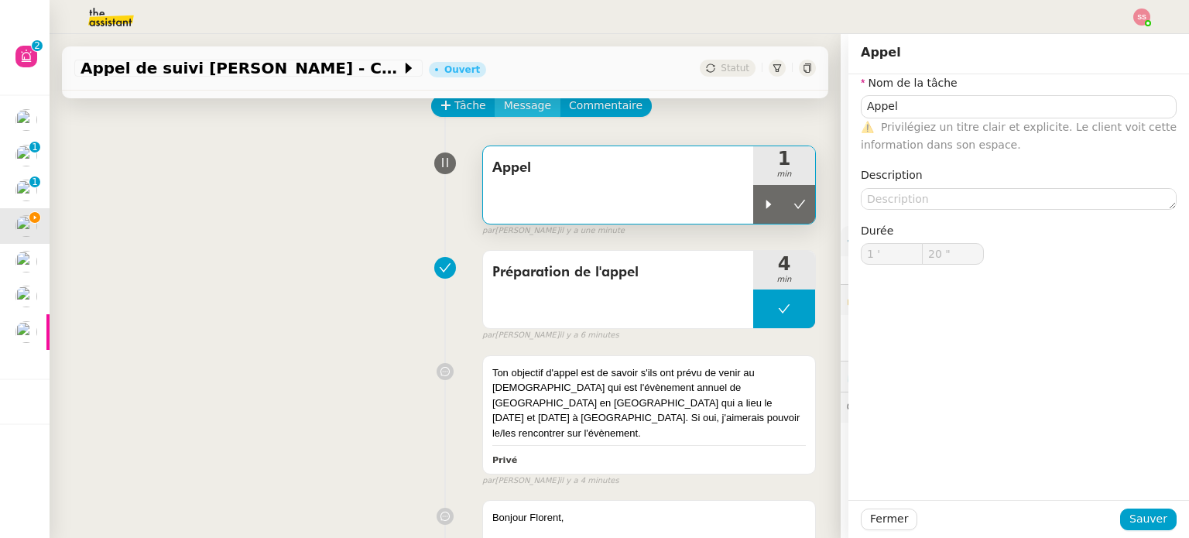
type input "20 ""
click at [514, 106] on span "Message" at bounding box center [527, 106] width 47 height 18
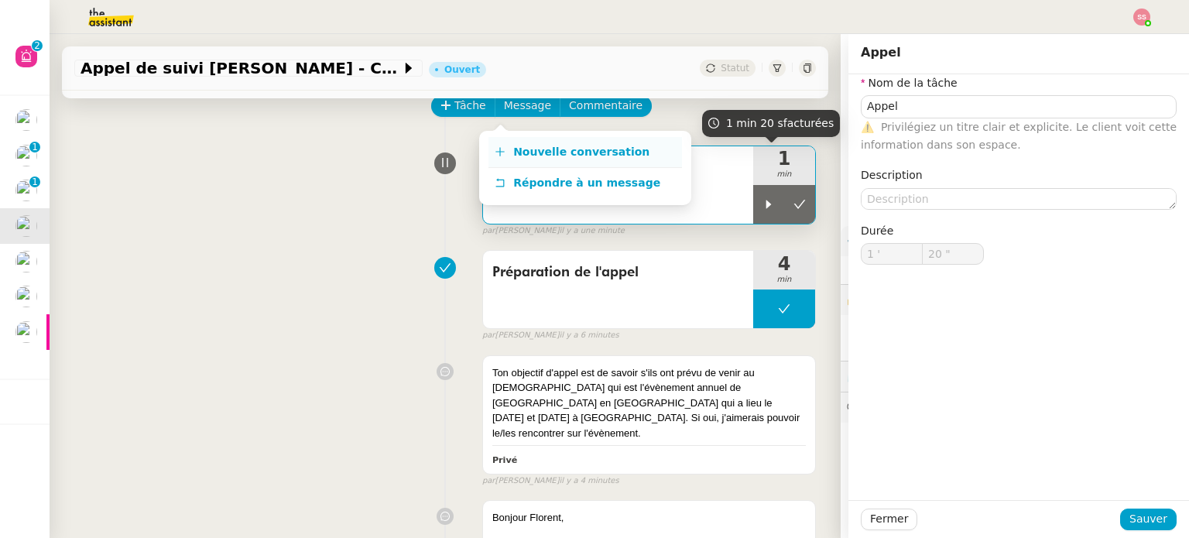
click at [635, 149] on link "Nouvelle conversation" at bounding box center [586, 152] width 194 height 31
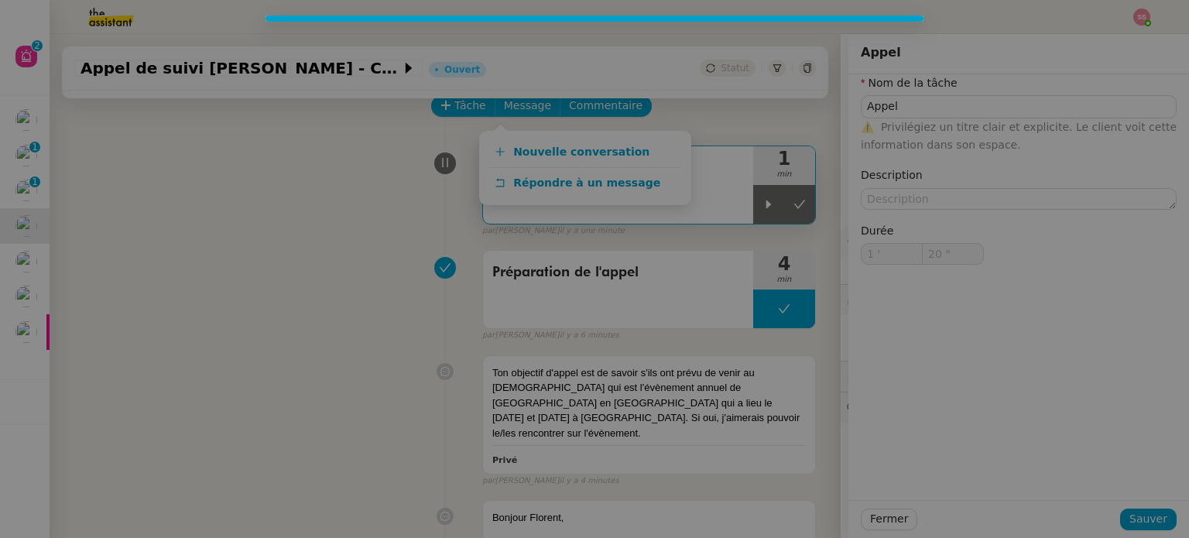
type input "Appel"
type input "1 '"
type input "20 ""
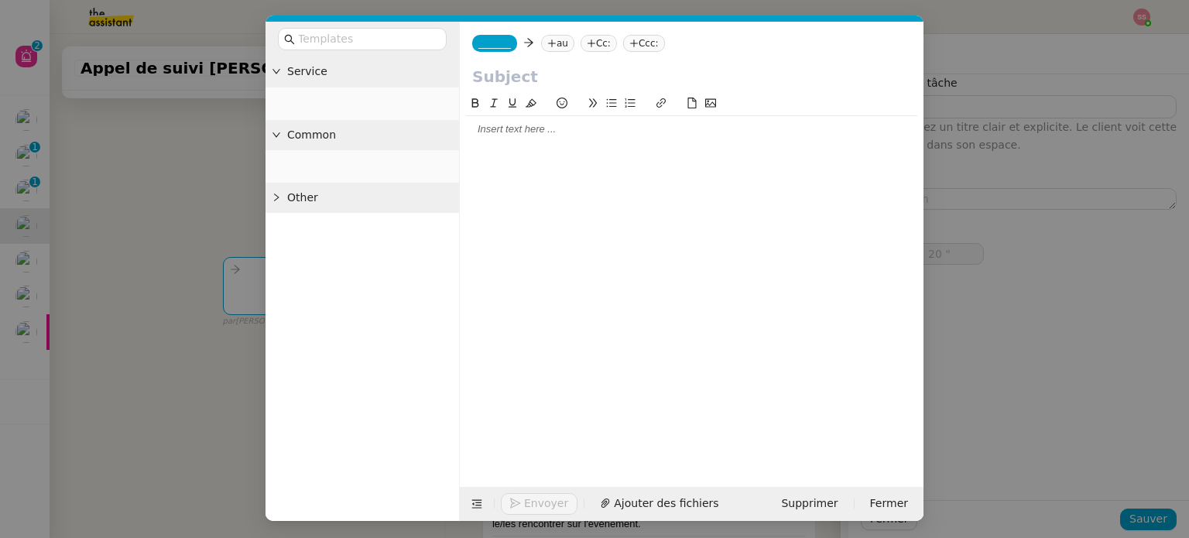
type input "Appel"
type input "1 '"
type input "20 ""
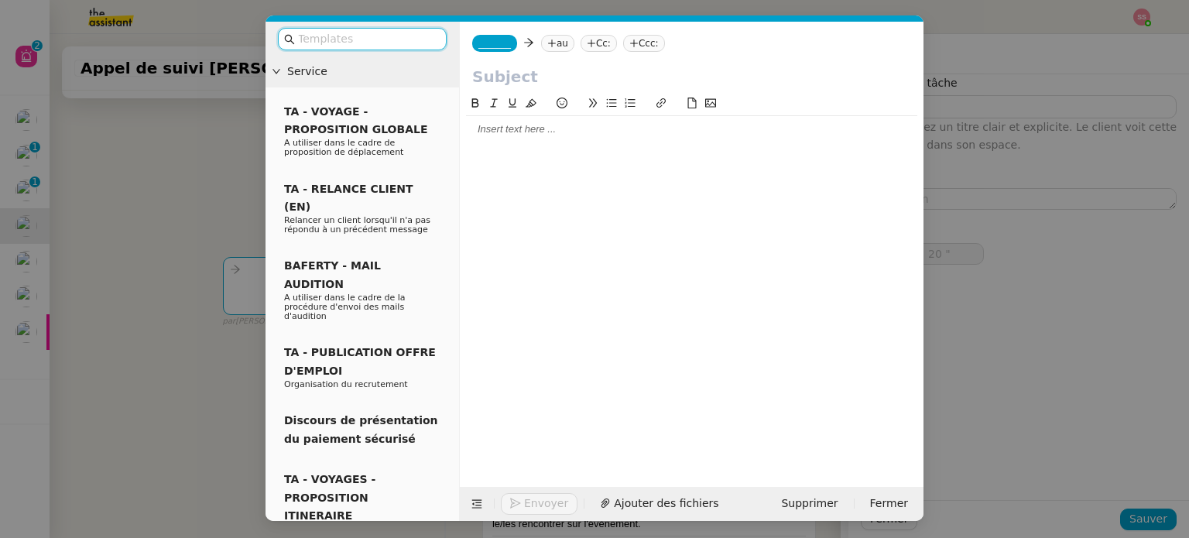
type input "Appel"
type input "1 '"
type input "20 ""
type input "Appel"
type input "1 '"
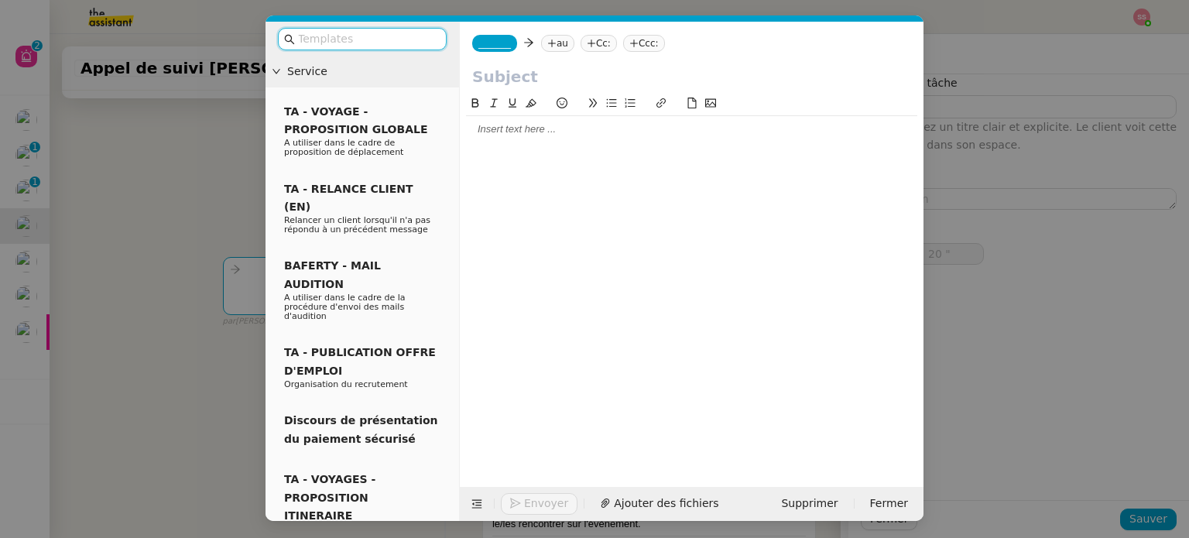
type input "20 ""
click at [511, 132] on div at bounding box center [691, 129] width 451 height 14
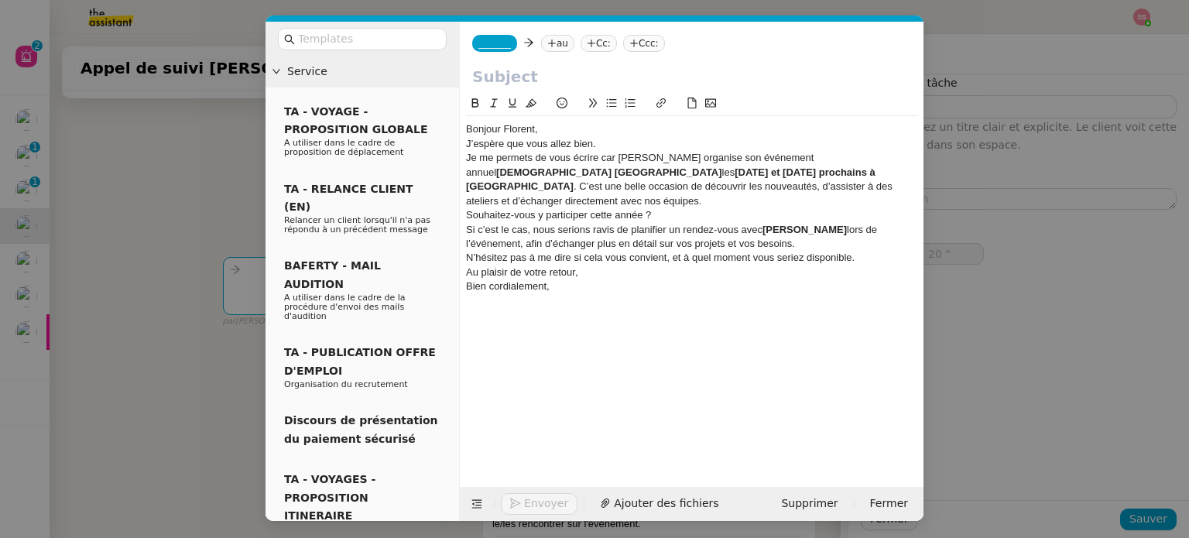
click at [565, 127] on div "Bonjour Florent," at bounding box center [691, 129] width 451 height 14
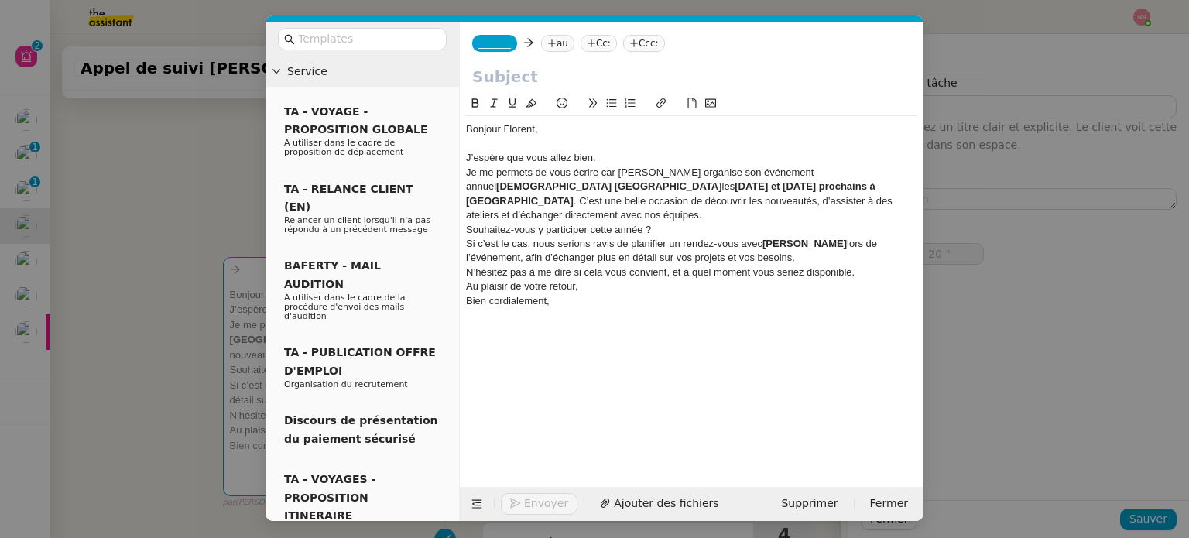
click at [602, 160] on div "J’espère que vous allez bien." at bounding box center [691, 158] width 451 height 14
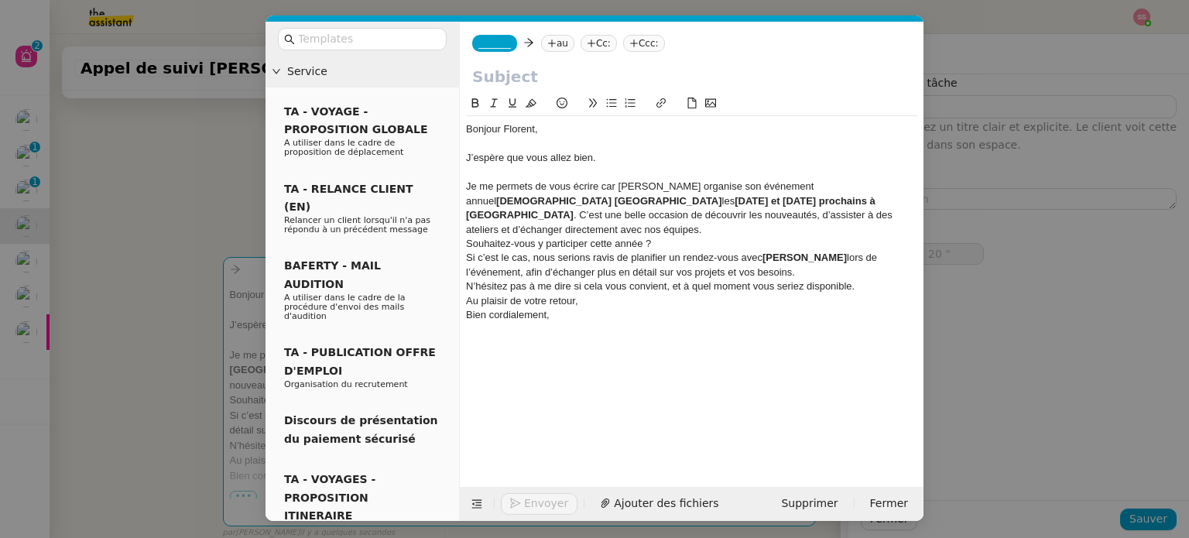
click at [711, 213] on div "Je me permets de vous écrire car Zoho organise son événement annuel Zoholics Fr…" at bounding box center [691, 208] width 451 height 57
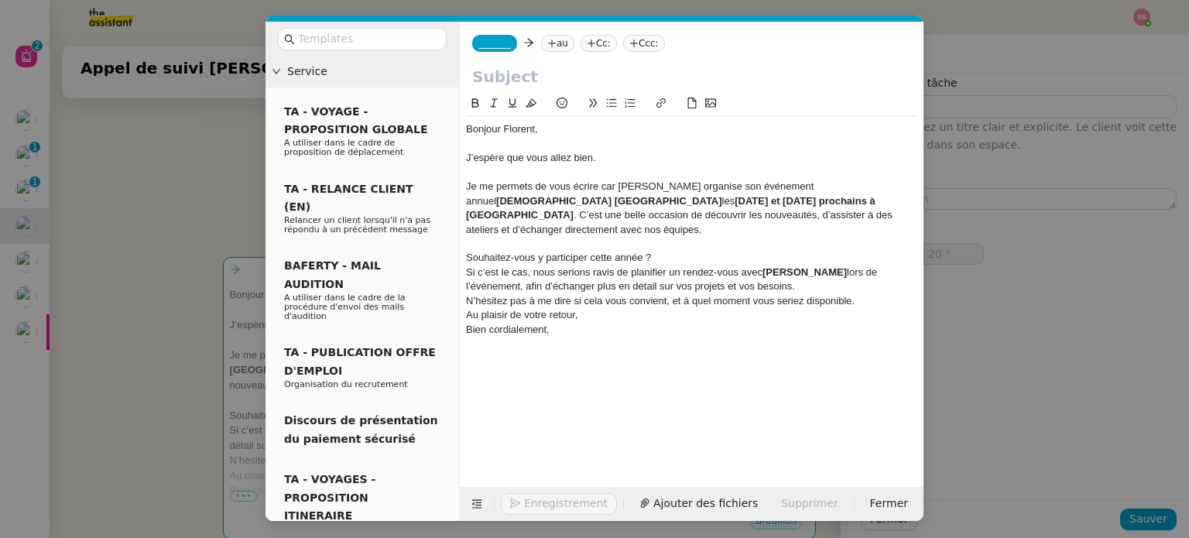
click at [684, 251] on div "Souhaitez-vous y participer cette année ?" at bounding box center [691, 258] width 451 height 14
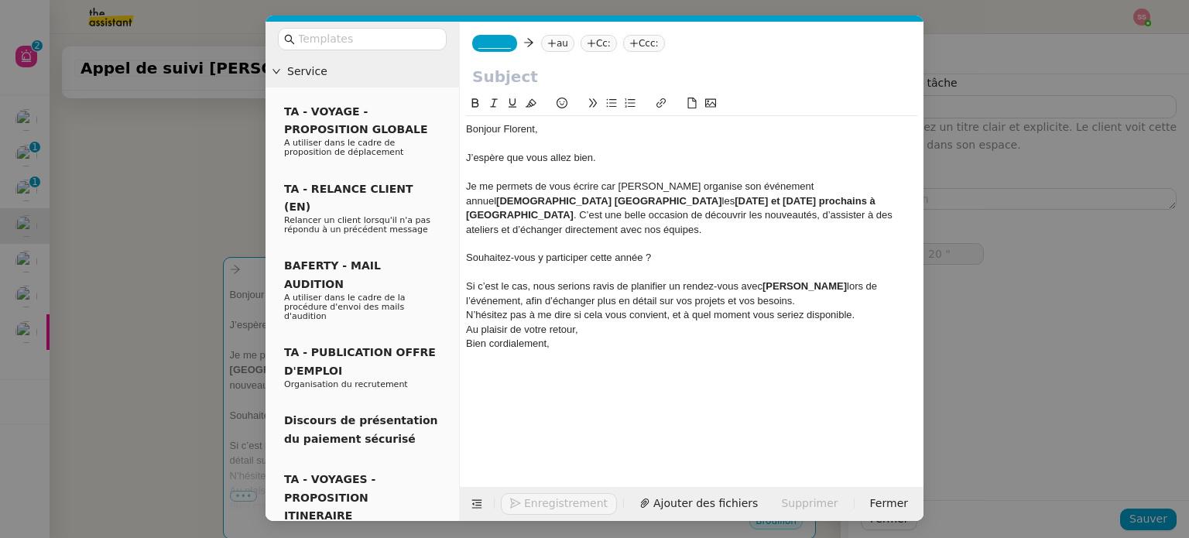
click at [719, 290] on div "Si c’est le cas, nous serions ravis de planifier un rendez-vous avec Florian lo…" at bounding box center [691, 294] width 451 height 29
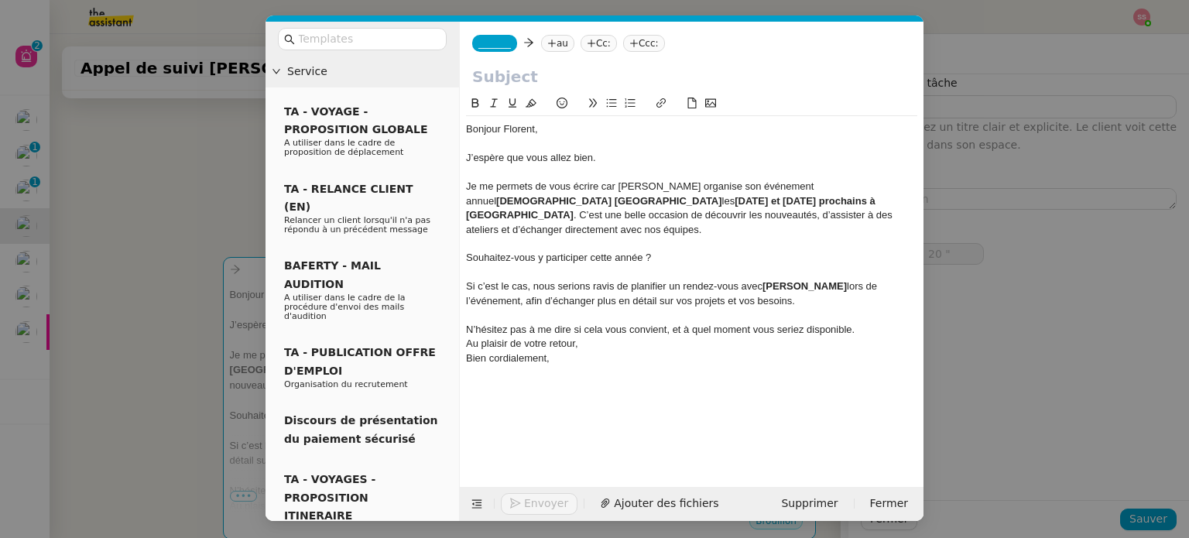
click at [586, 337] on div "Au plaisir de votre retour," at bounding box center [691, 344] width 451 height 14
click at [472, 280] on div "Si c’est le cas, nous serions ravis de planifier un rendez-vous avec Florian lo…" at bounding box center [691, 294] width 451 height 29
click at [790, 280] on strong "[PERSON_NAME]" at bounding box center [805, 286] width 84 height 12
click at [727, 290] on div "Si c’est le cas, nous serions ravis de planifier un rendez-vous avec Florian lo…" at bounding box center [691, 294] width 451 height 29
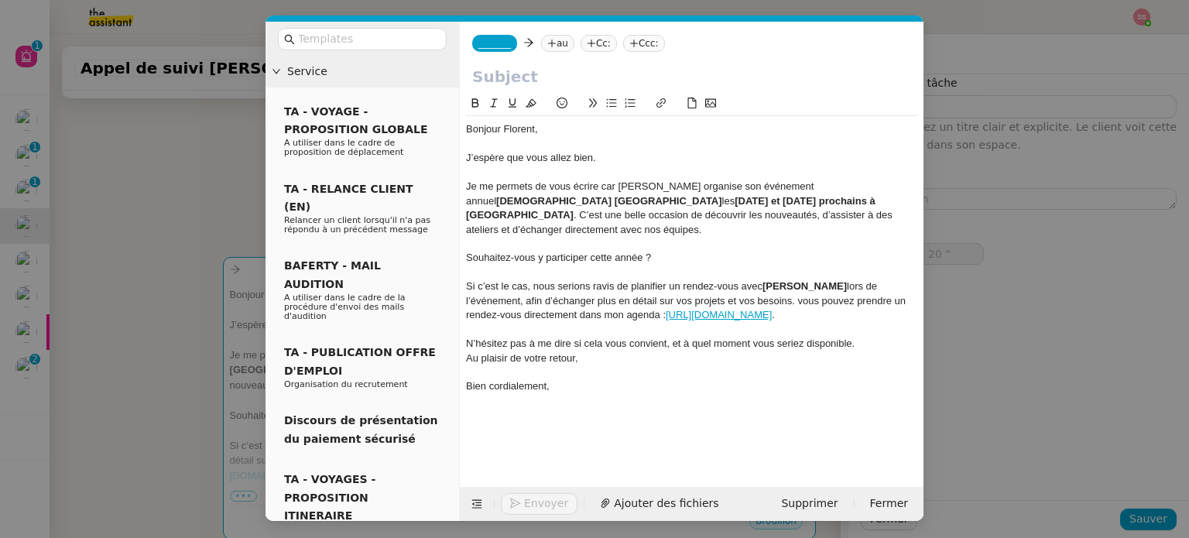
click at [725, 283] on div "Si c’est le cas, nous serions ravis de planifier un rendez-vous avec Florian lo…" at bounding box center [691, 301] width 451 height 43
click at [549, 300] on div "Si c’est le cas, nous serions ravis de planifier un rendez-vous avec Florian lo…" at bounding box center [691, 301] width 451 height 43
click at [529, 76] on input "text" at bounding box center [691, 76] width 439 height 23
paste input "Invitation à échanger lors du Zoholics Paris – 7 & 8 octobre 2025"
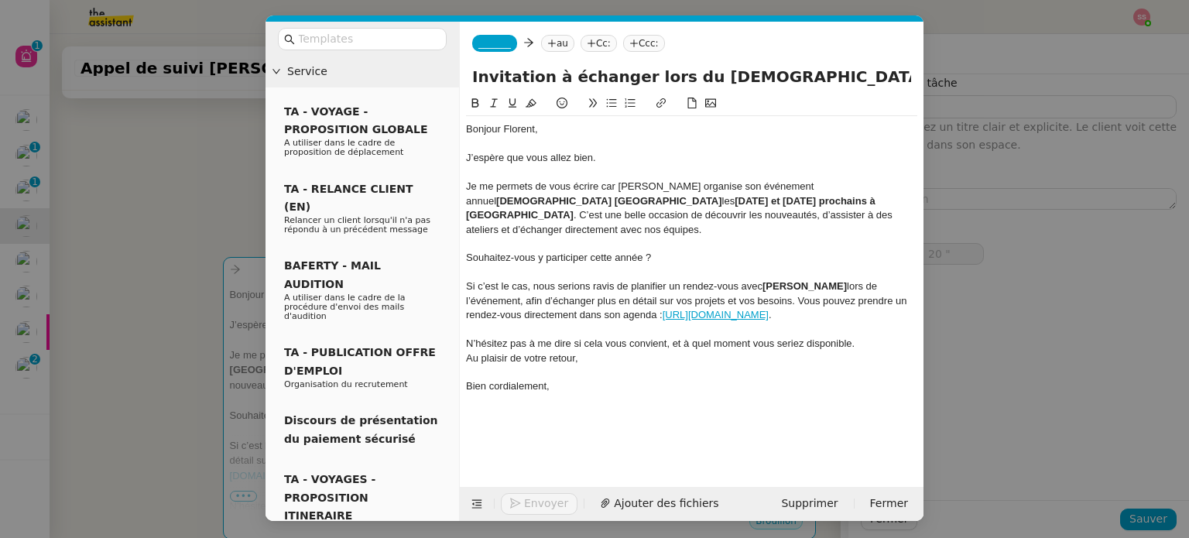
scroll to position [0, 30]
type input "Invitation à échanger lors du Zoholics Paris – 7 & 8 octobre 2025"
click at [554, 49] on nz-tag "au" at bounding box center [557, 43] width 33 height 17
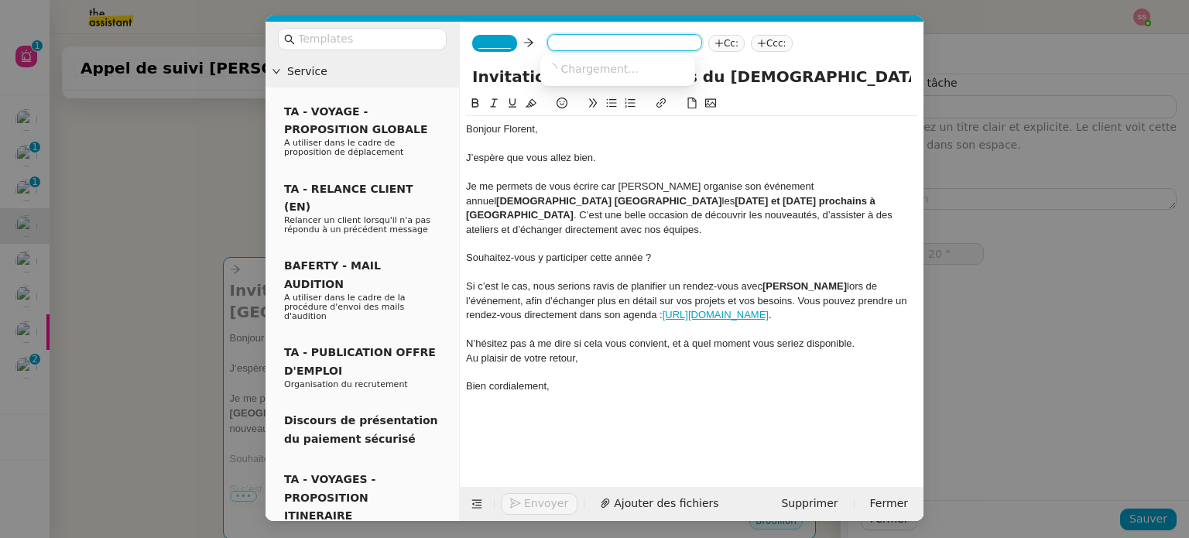
paste input "fbelon@cell-and-co.com"
type input "fbelon@cell-and-co.com"
click at [583, 70] on span "fbelon@cell-and-co.com" at bounding box center [642, 68] width 190 height 12
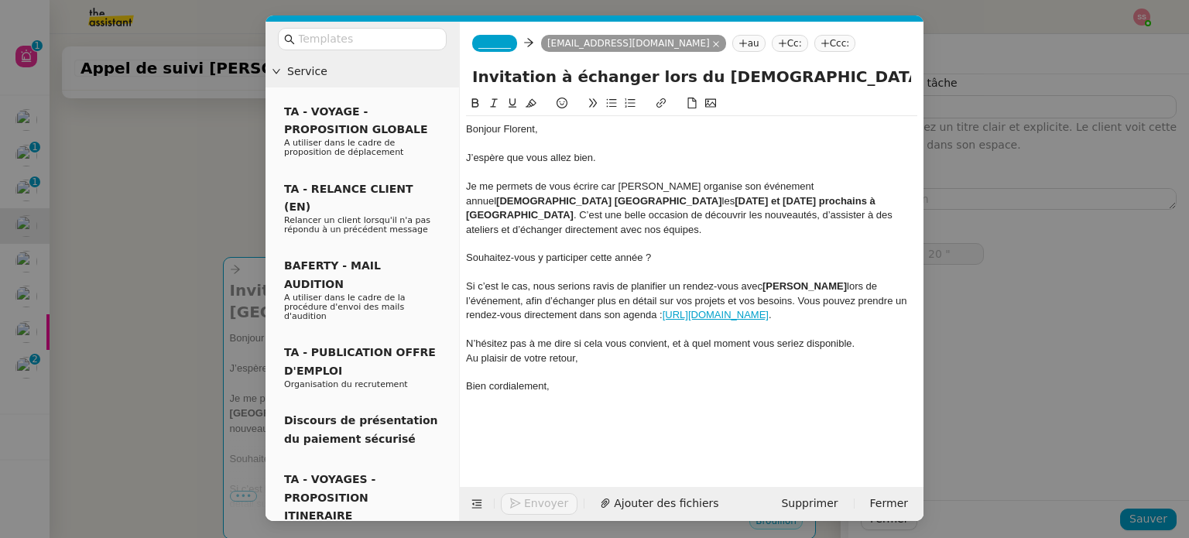
click at [487, 41] on span "_______" at bounding box center [495, 43] width 33 height 11
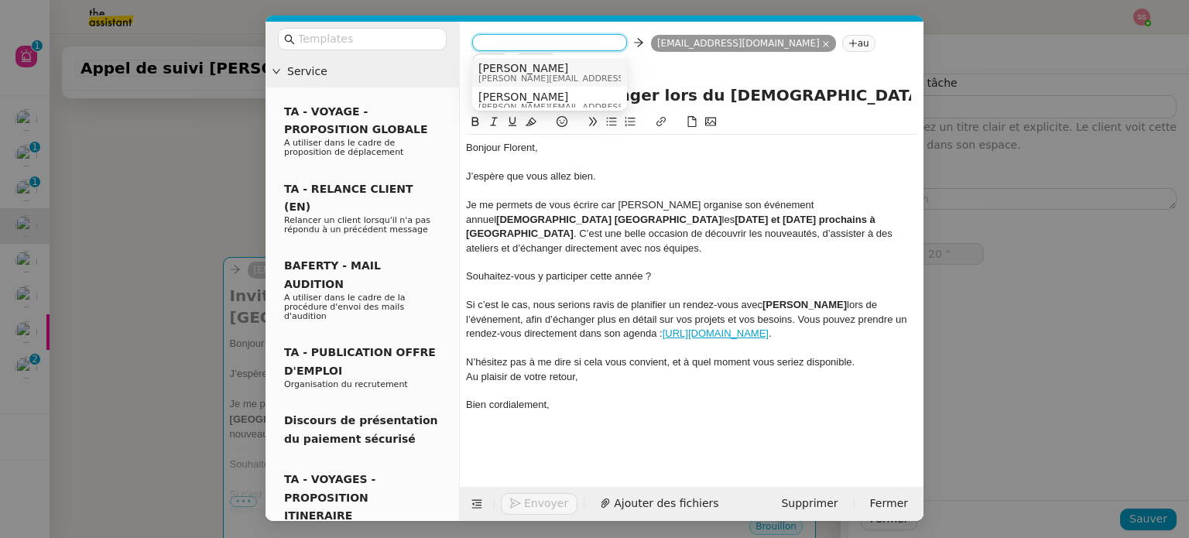
click at [516, 67] on span "Alex" at bounding box center [589, 68] width 220 height 12
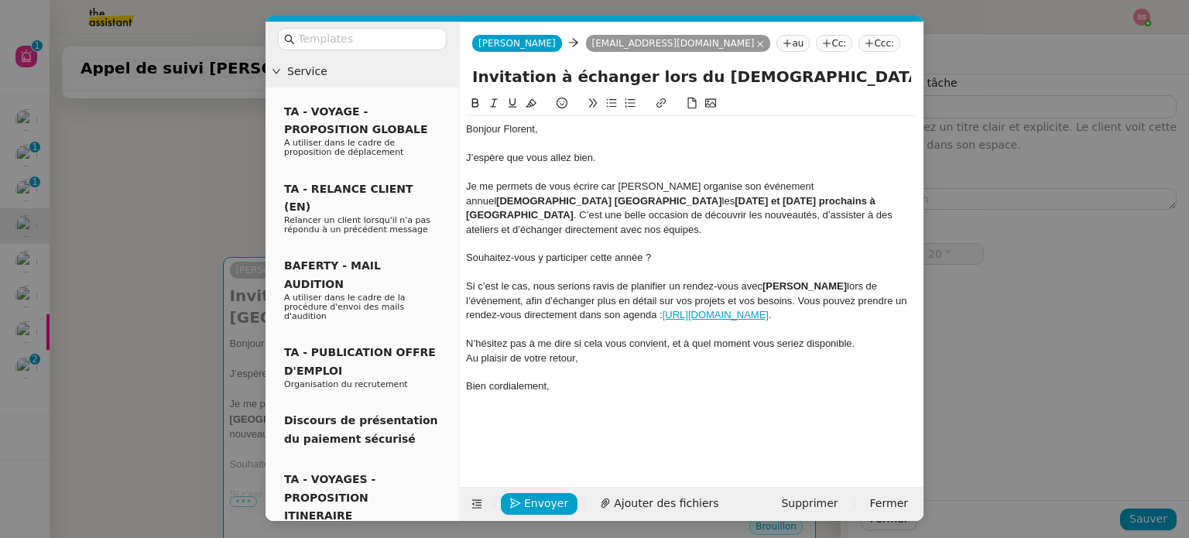
click at [816, 46] on nz-tag "Cc:" at bounding box center [834, 43] width 36 height 17
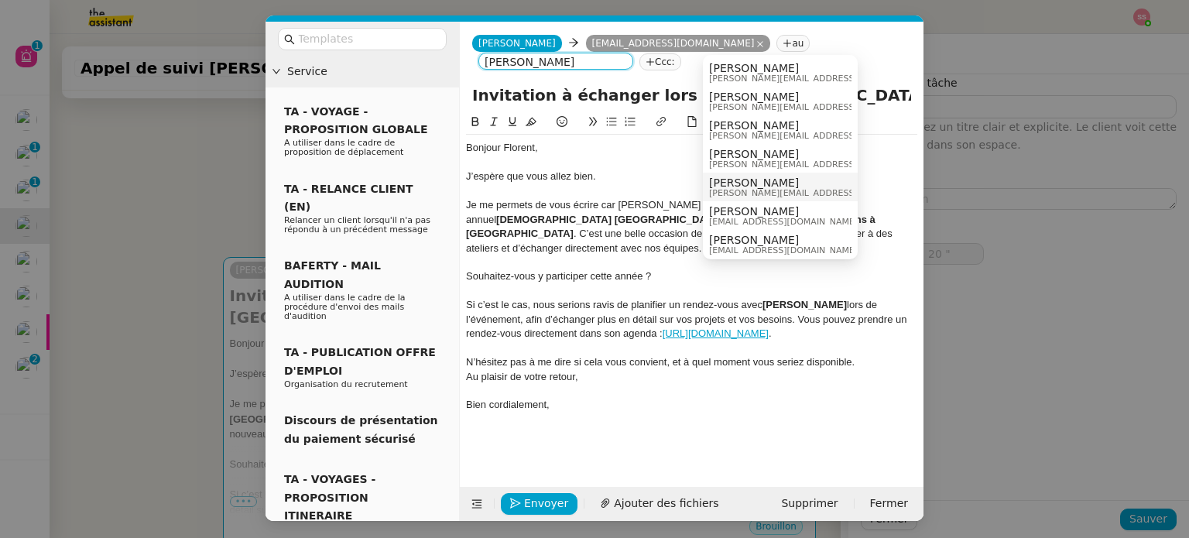
type input "florian"
click at [757, 191] on span "[PERSON_NAME][EMAIL_ADDRESS][DOMAIN_NAME]" at bounding box center [819, 193] width 220 height 9
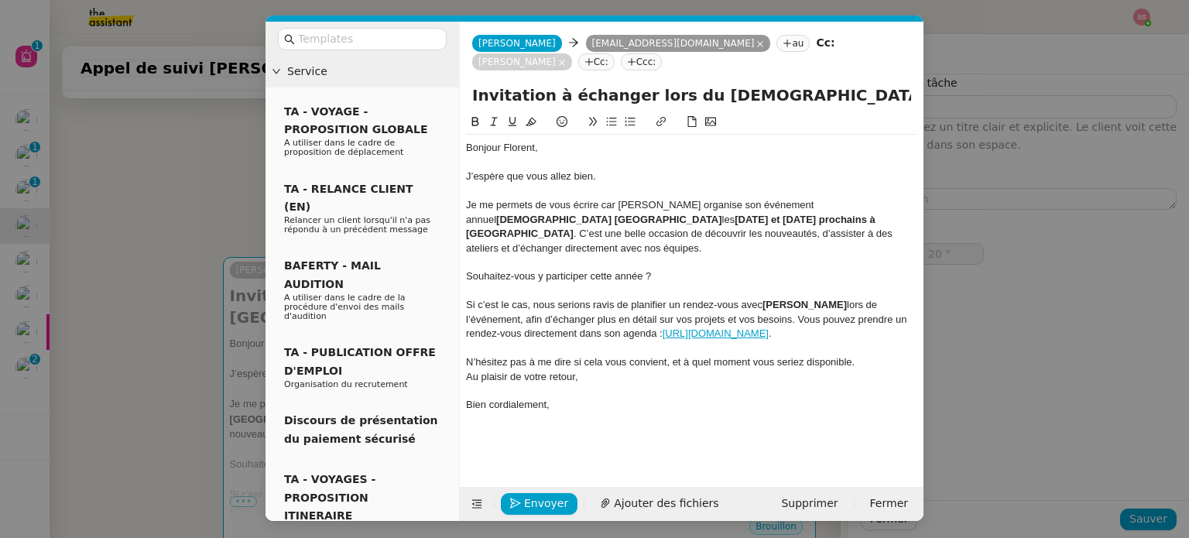
click at [635, 284] on div at bounding box center [691, 291] width 451 height 14
click at [604, 198] on div "Je me permets de vous écrire car Zoho organise son événement annuel Zoholics Fr…" at bounding box center [691, 226] width 451 height 57
click at [0, 0] on lt-span ", car" at bounding box center [0, 0] width 0 height 0
click at [481, 198] on div "Je me permets de vous écrire, car Zoho organise son événement annuel Zoholics F…" at bounding box center [691, 226] width 451 height 57
click at [598, 214] on div "Je fais suite à mon appel de ce jour pour vous informer que Zoho organise son é…" at bounding box center [691, 226] width 451 height 57
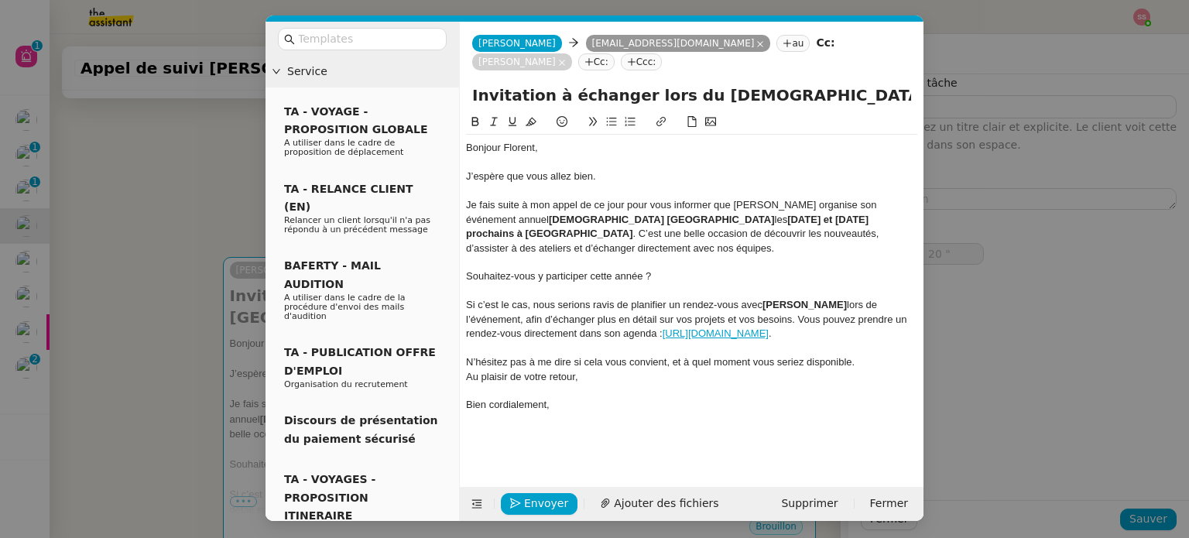
click at [465, 248] on nz-spin "Bonjour Florent, J’espère que vous allez bien. Je fais suite à mon appel de ce …" at bounding box center [692, 291] width 464 height 356
click at [468, 269] on div "Souhaitez-vous y participer cette année ?" at bounding box center [691, 276] width 451 height 14
click at [610, 116] on icon at bounding box center [611, 121] width 11 height 11
click at [516, 298] on div "Si c’est le cas, nous serions ravis de planifier un rendez-vous avec Florian lo…" at bounding box center [691, 319] width 451 height 43
click at [166, 280] on nz-modal-container "Service TA - VOYAGE - PROPOSITION GLOBALE A utiliser dans le cadre de propositi…" at bounding box center [594, 269] width 1189 height 538
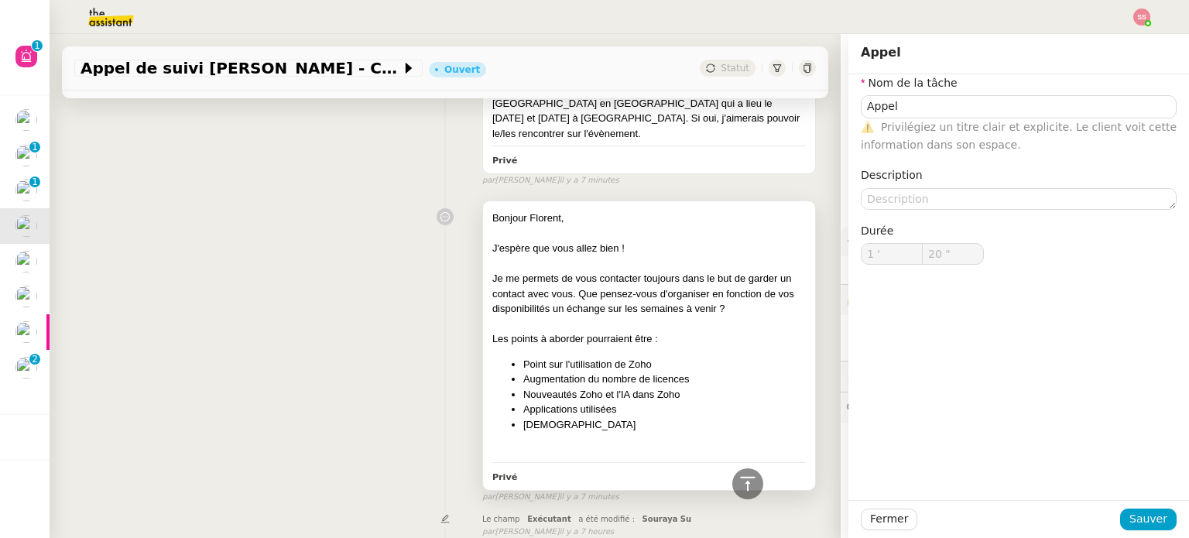
scroll to position [232, 0]
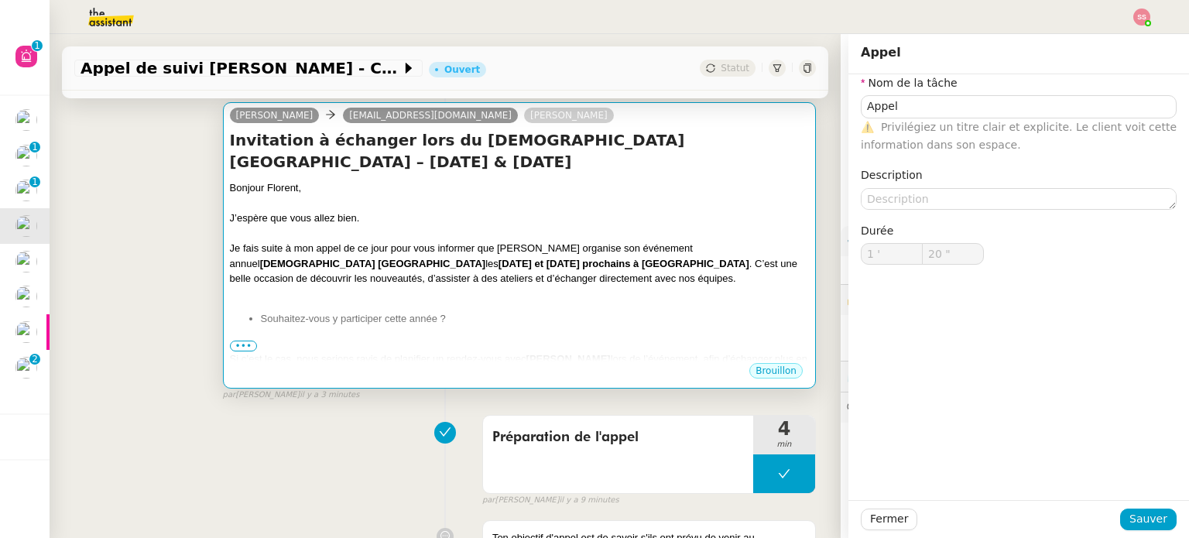
click at [511, 226] on div at bounding box center [519, 233] width 579 height 15
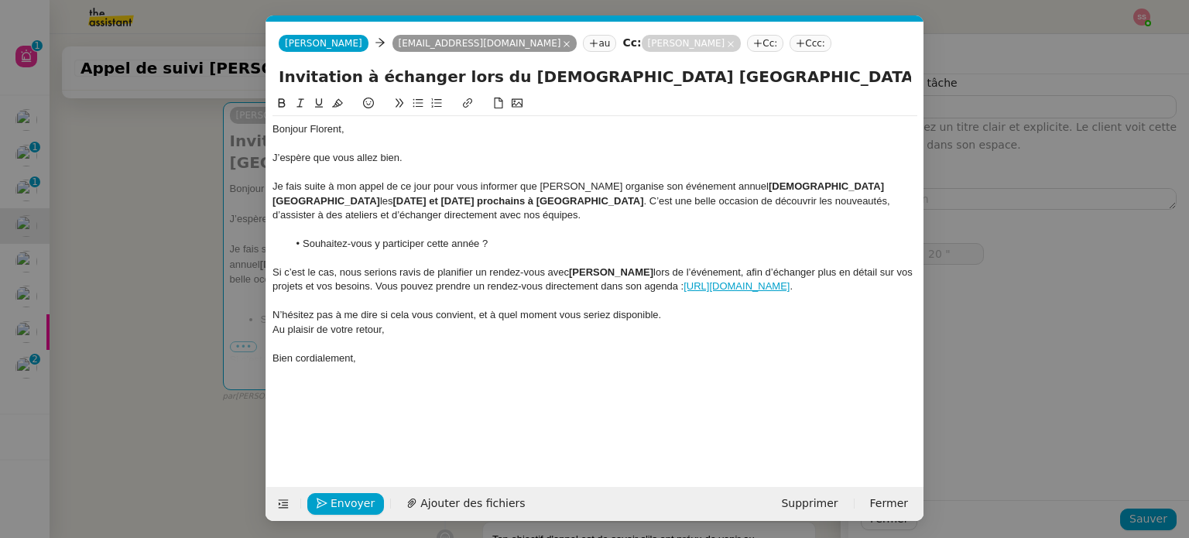
scroll to position [0, 33]
drag, startPoint x: 835, startPoint y: 258, endPoint x: 326, endPoint y: 271, distance: 508.9
click at [326, 271] on div "Si c’est le cas, nous serions ravis de planifier un rendez-vous avec Florian lo…" at bounding box center [595, 280] width 645 height 29
click at [208, 279] on nz-modal-container "Service TA - VOYAGE - PROPOSITION GLOBALE A utiliser dans le cadre de propositi…" at bounding box center [594, 269] width 1189 height 538
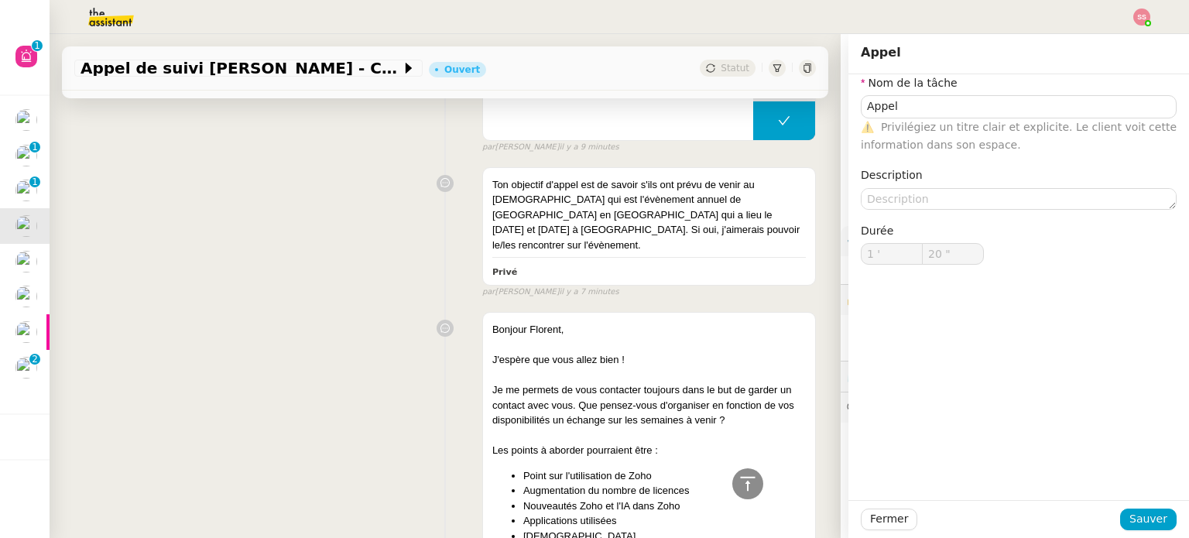
scroll to position [697, 0]
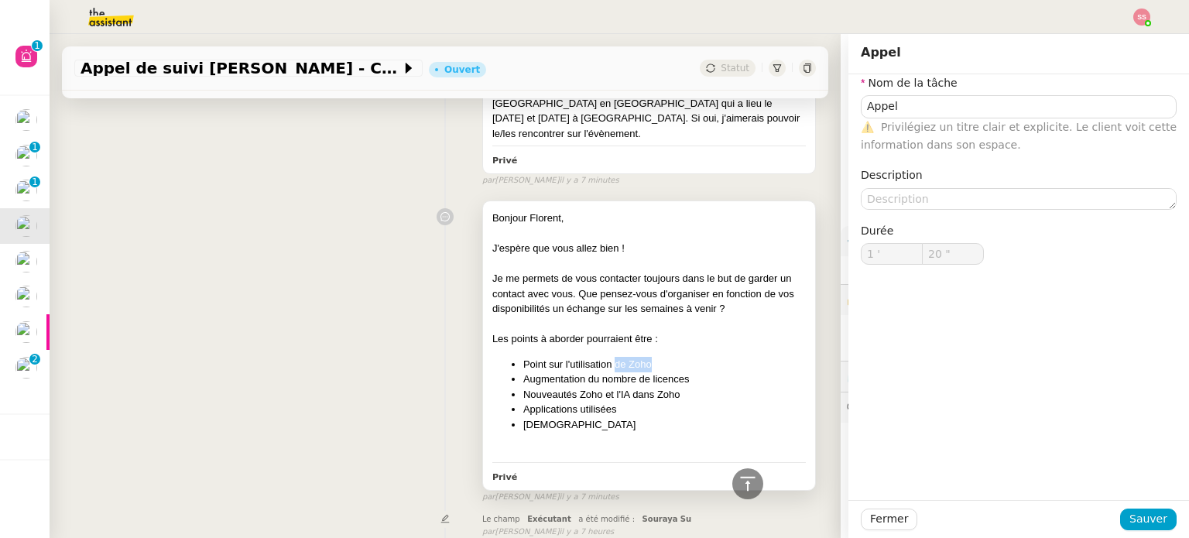
drag, startPoint x: 644, startPoint y: 352, endPoint x: 605, endPoint y: 355, distance: 39.7
click at [605, 357] on li "Point sur l'utilisation de Zoho" at bounding box center [664, 364] width 283 height 15
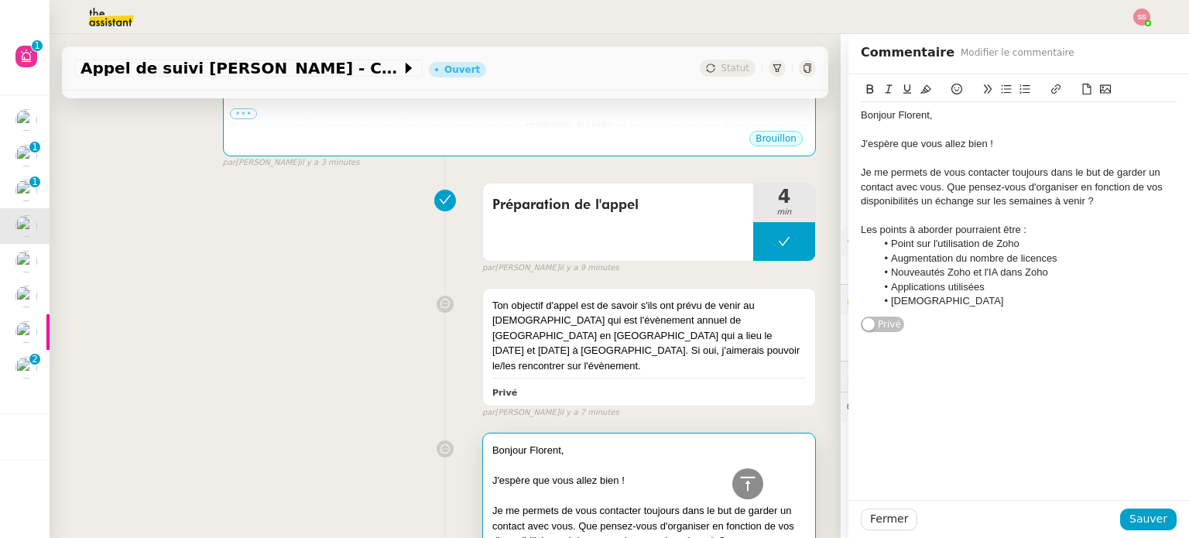
scroll to position [155, 0]
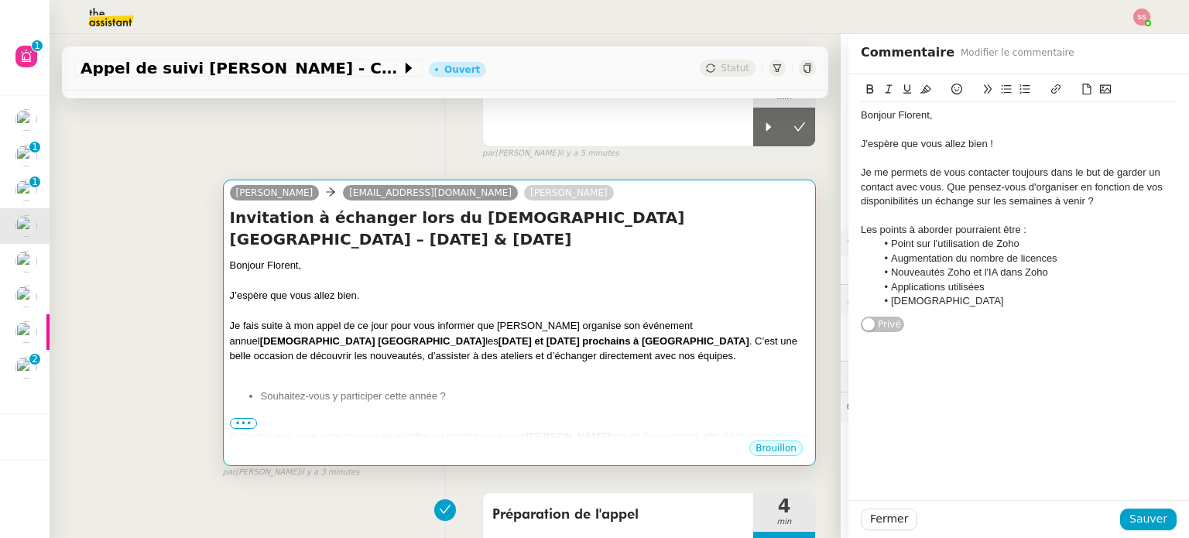
click at [677, 304] on div at bounding box center [519, 311] width 579 height 15
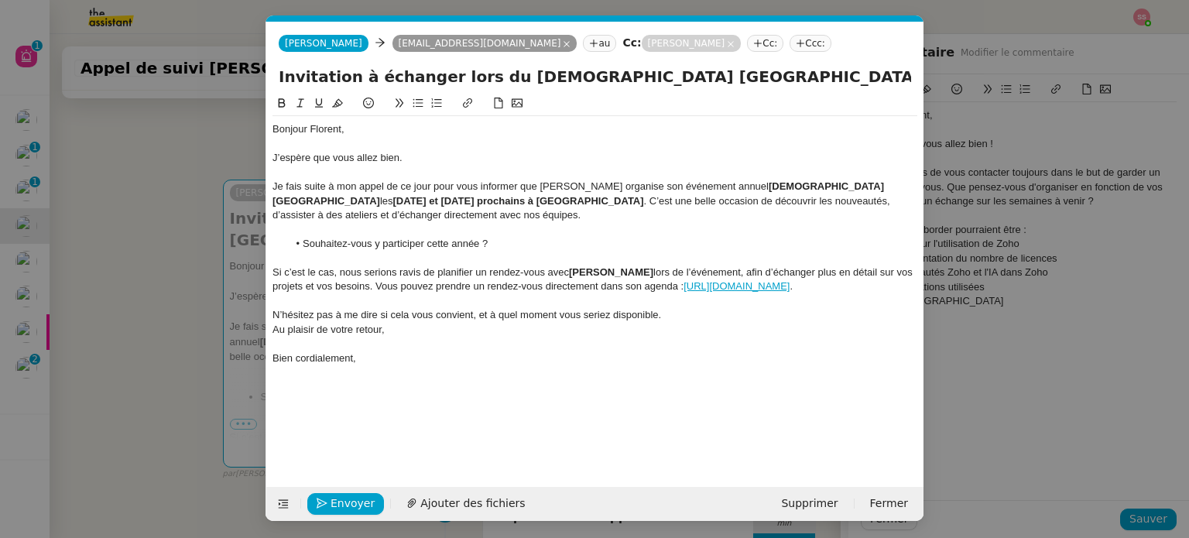
scroll to position [0, 33]
drag, startPoint x: 853, startPoint y: 256, endPoint x: 324, endPoint y: 269, distance: 529.8
click at [324, 269] on div "Si c’est le cas, nous serions ravis de planifier un rendez-vous avec Florian lo…" at bounding box center [595, 280] width 645 height 29
click at [211, 366] on nz-modal-container "Service TA - VOYAGE - PROPOSITION GLOBALE A utiliser dans le cadre de propositi…" at bounding box center [594, 269] width 1189 height 538
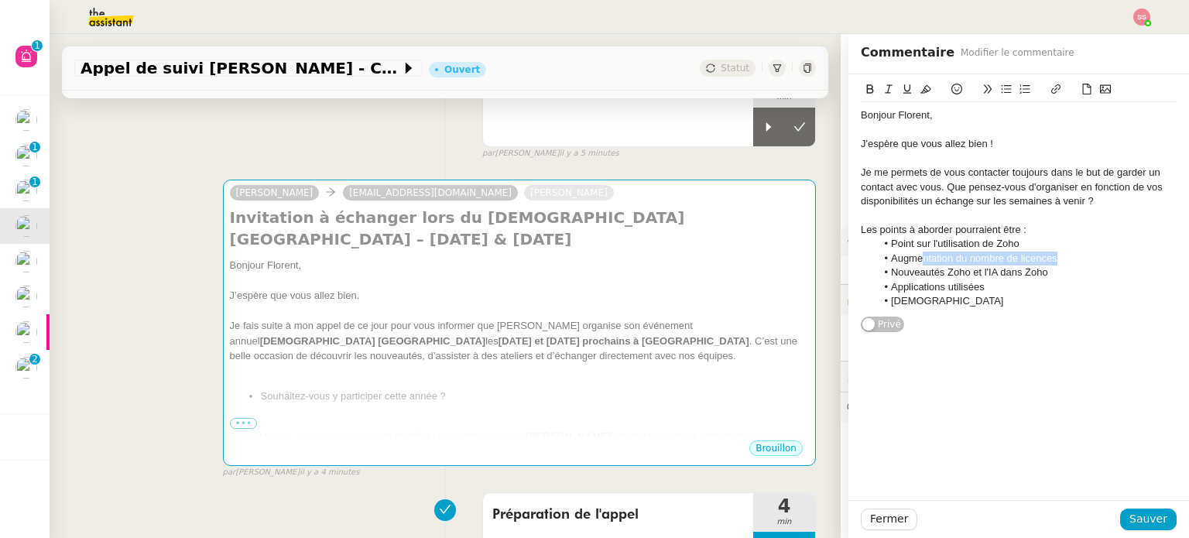
drag, startPoint x: 1058, startPoint y: 257, endPoint x: 911, endPoint y: 261, distance: 146.4
click at [911, 261] on li "Augmentation du nombre de licences" at bounding box center [1026, 259] width 301 height 14
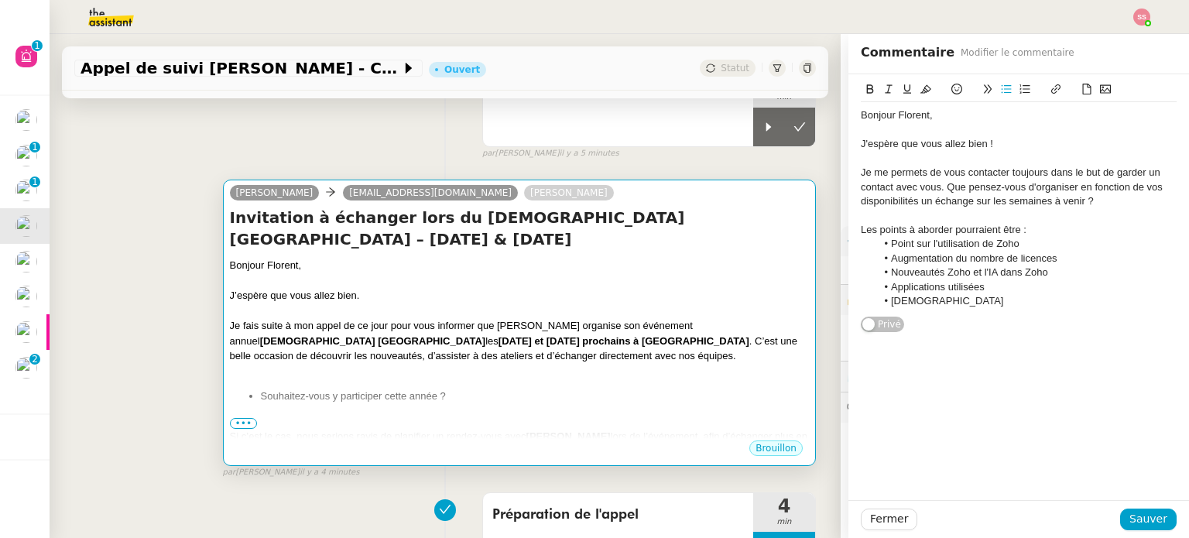
click at [661, 288] on div "J’espère que vous allez bien." at bounding box center [519, 295] width 579 height 15
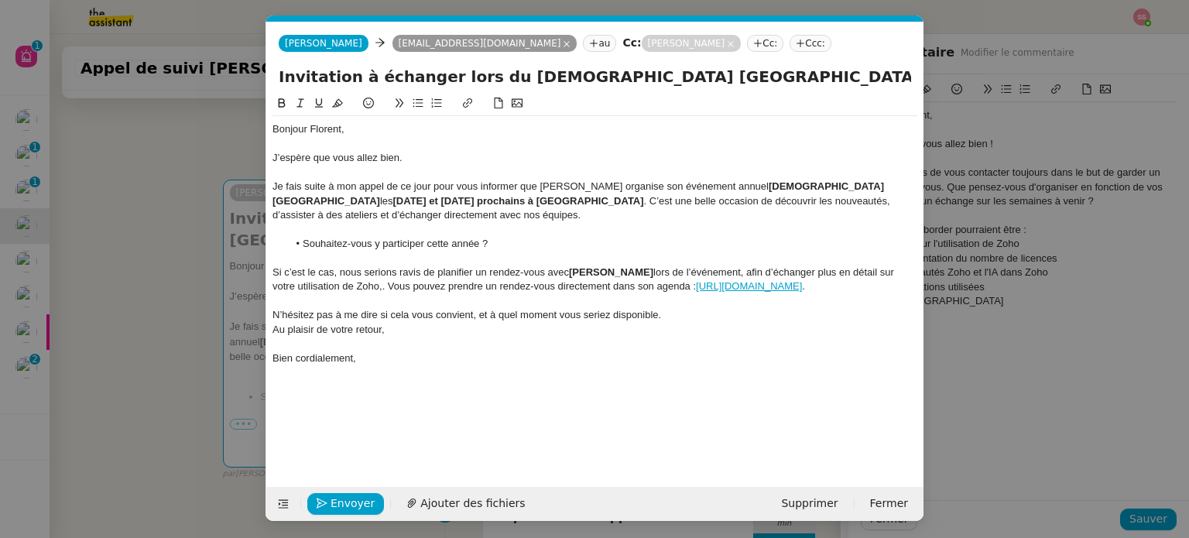
click at [355, 269] on div "Si c’est le cas, nous serions ravis de planifier un rendez-vous avec Florian lo…" at bounding box center [595, 280] width 645 height 29
click at [365, 496] on span "Envoyer" at bounding box center [353, 504] width 44 height 18
click at [367, 497] on span "Confirmer l'envoi" at bounding box center [377, 504] width 93 height 18
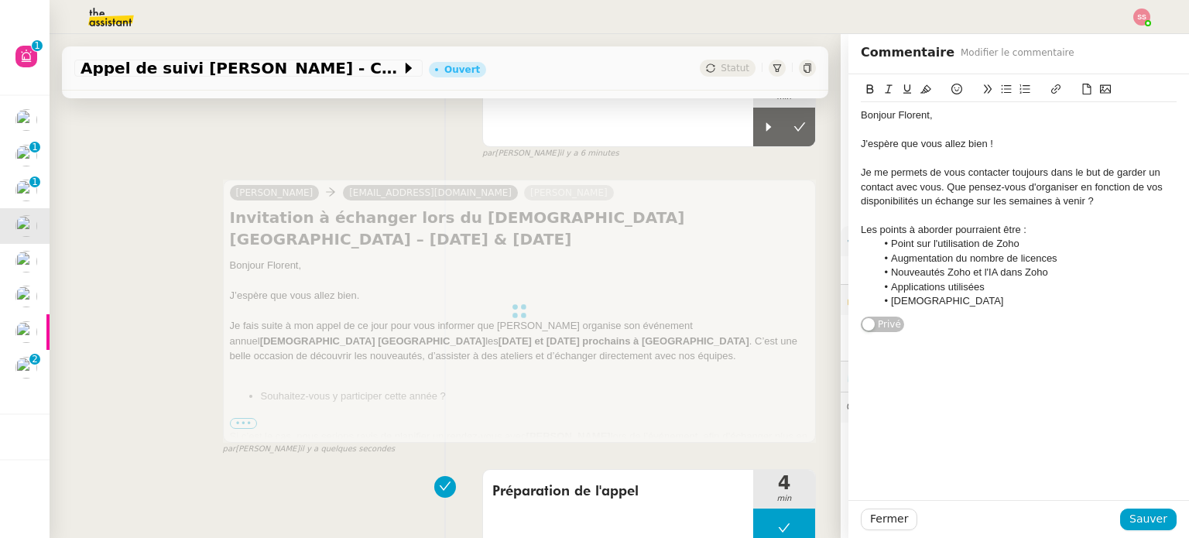
scroll to position [387, 0]
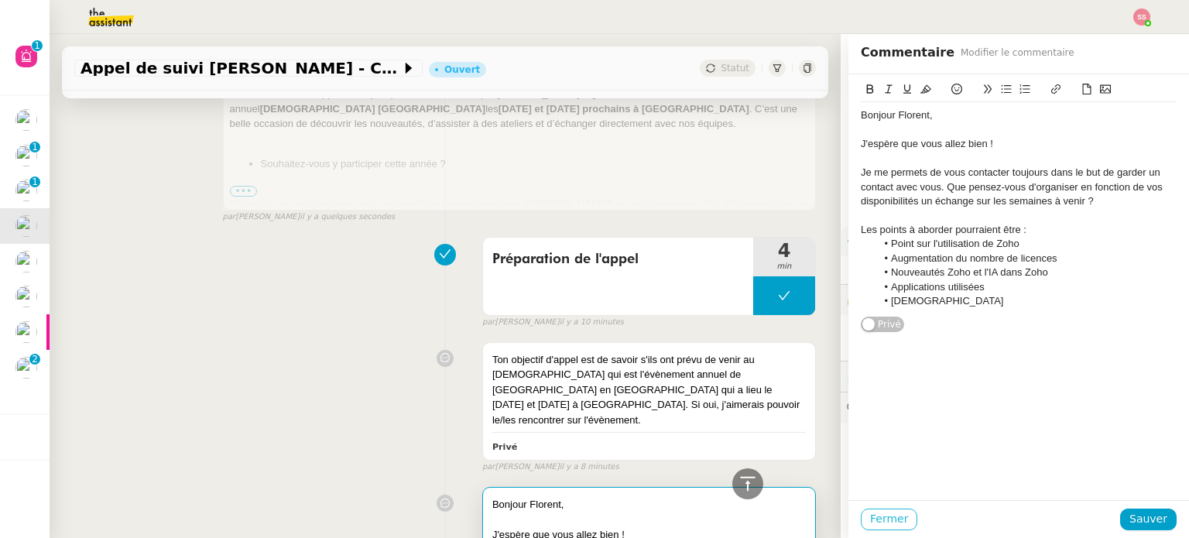
click at [878, 521] on span "Fermer" at bounding box center [889, 519] width 38 height 18
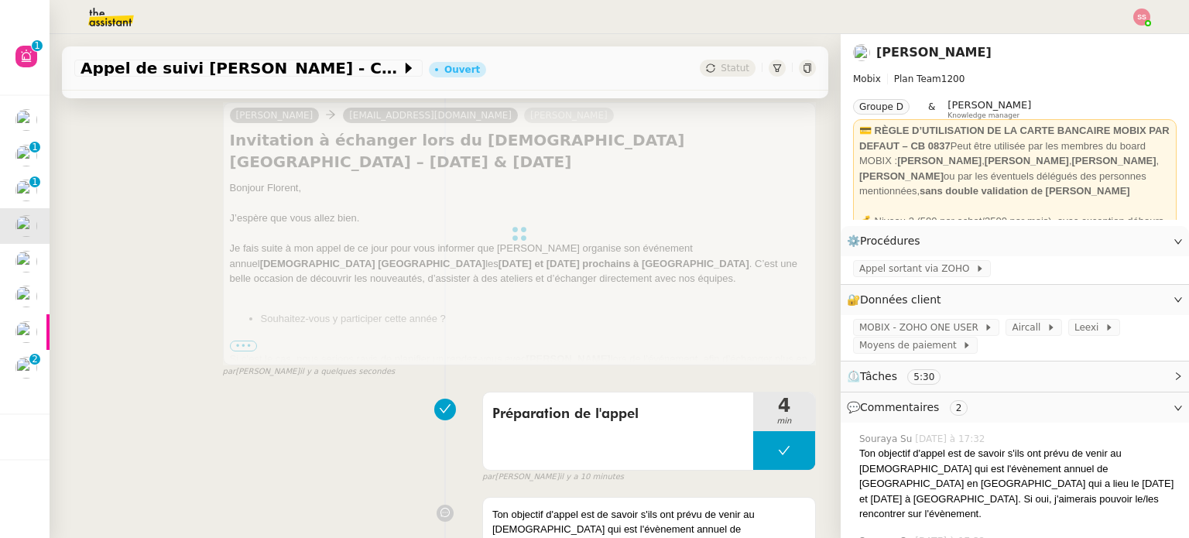
scroll to position [77, 0]
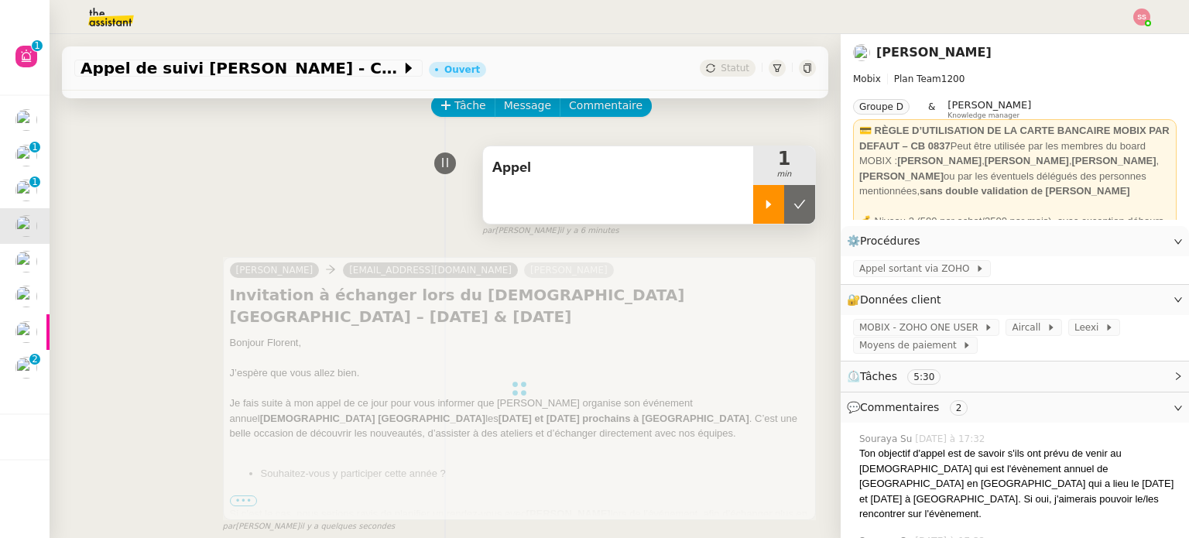
click at [763, 204] on icon at bounding box center [769, 204] width 12 height 12
click at [783, 207] on div at bounding box center [784, 204] width 62 height 39
click at [794, 207] on icon at bounding box center [800, 204] width 12 height 12
click at [783, 207] on button at bounding box center [784, 204] width 62 height 39
click at [791, 205] on button at bounding box center [799, 204] width 31 height 39
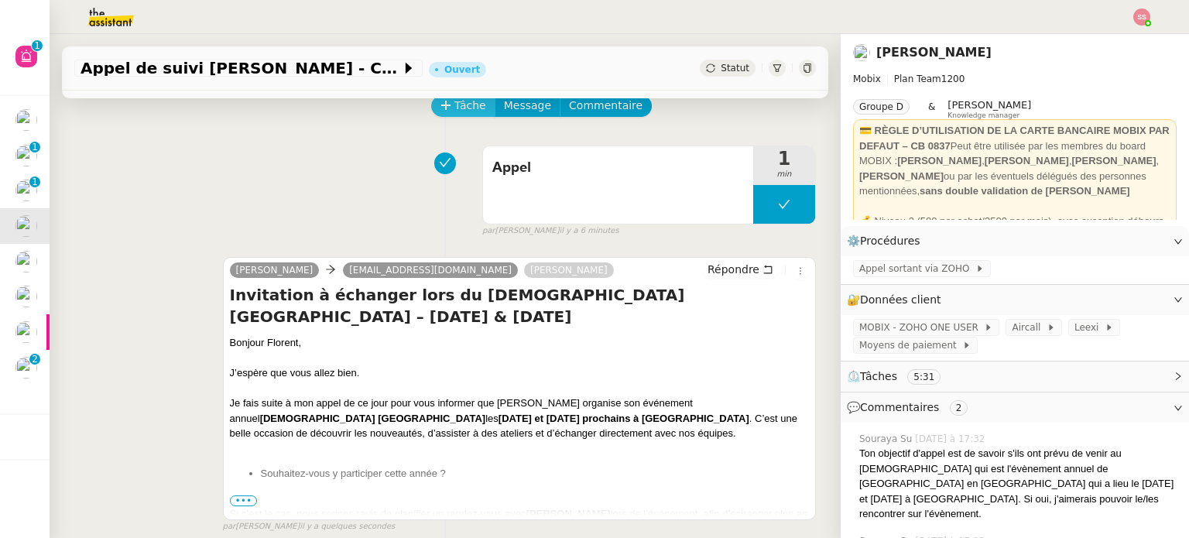
click at [441, 108] on icon at bounding box center [446, 105] width 11 height 11
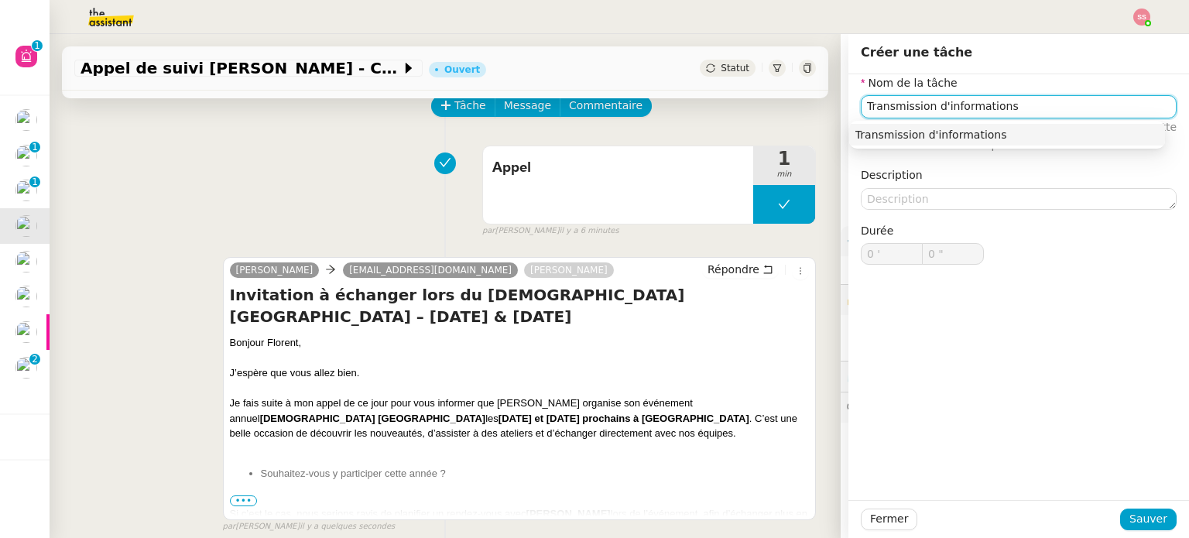
click at [943, 135] on div "Transmission d'informations" at bounding box center [1008, 135] width 304 height 14
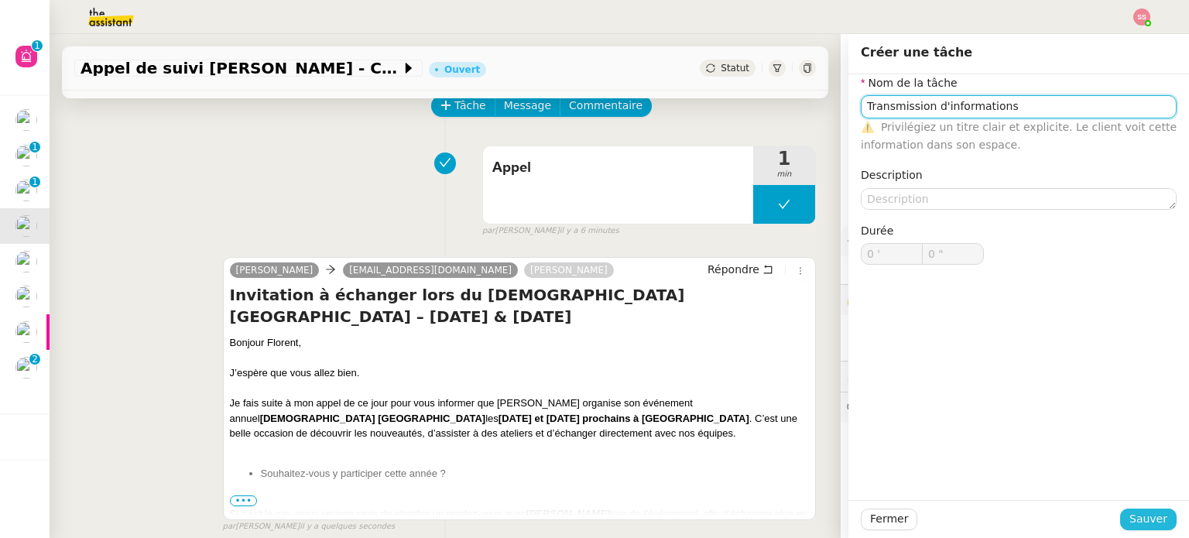
type input "Transmission d'informations"
click at [1144, 526] on span "Sauver" at bounding box center [1149, 519] width 38 height 18
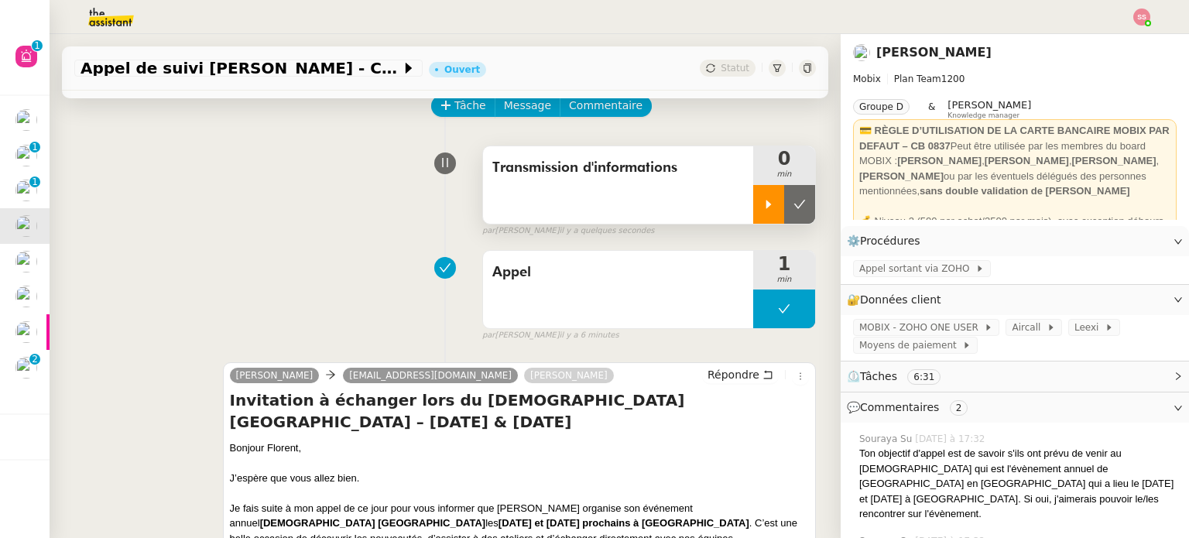
click at [760, 194] on div at bounding box center [768, 204] width 31 height 39
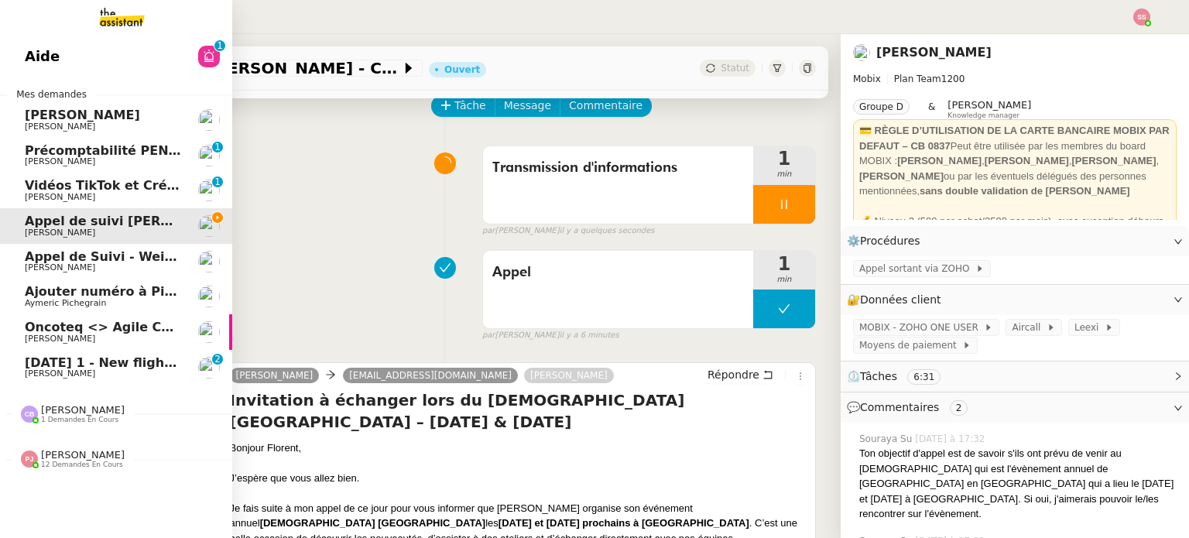
click at [78, 462] on span "12 demandes en cours" at bounding box center [82, 465] width 82 height 9
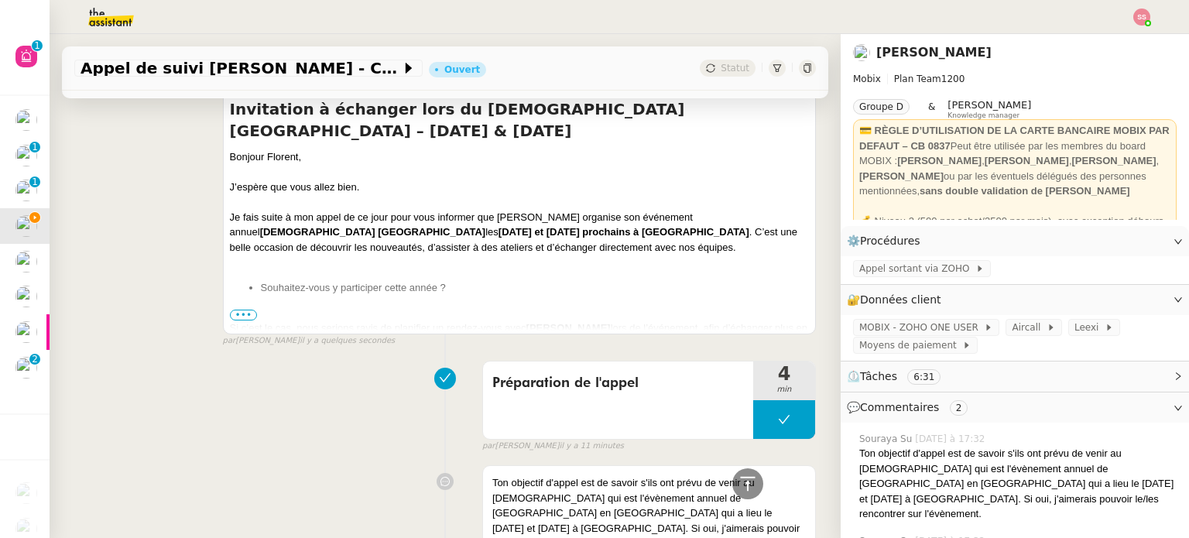
scroll to position [387, 0]
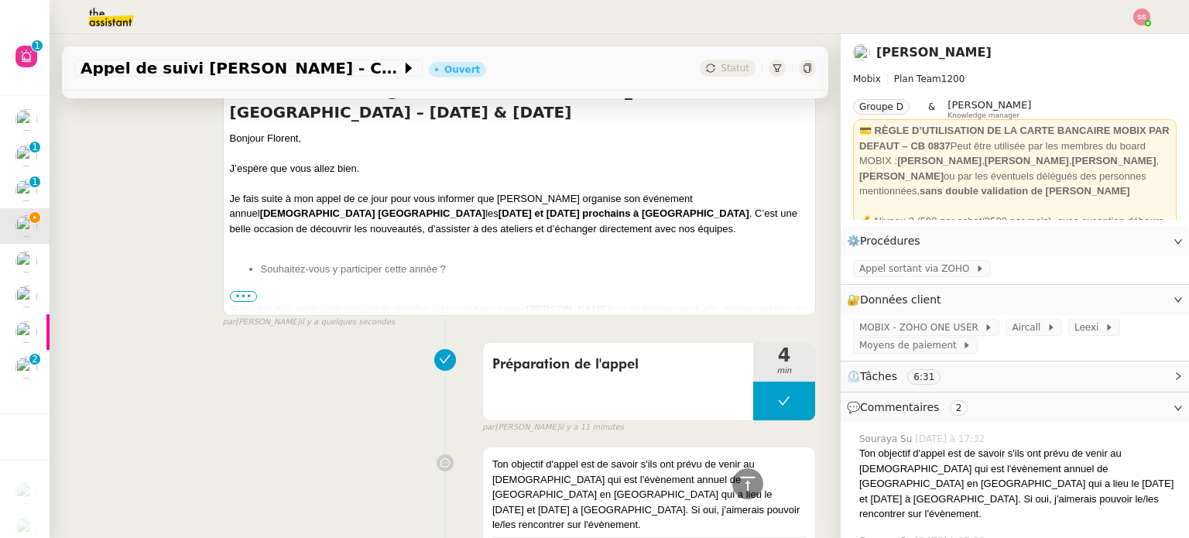
click at [239, 299] on span "•••" at bounding box center [244, 296] width 28 height 11
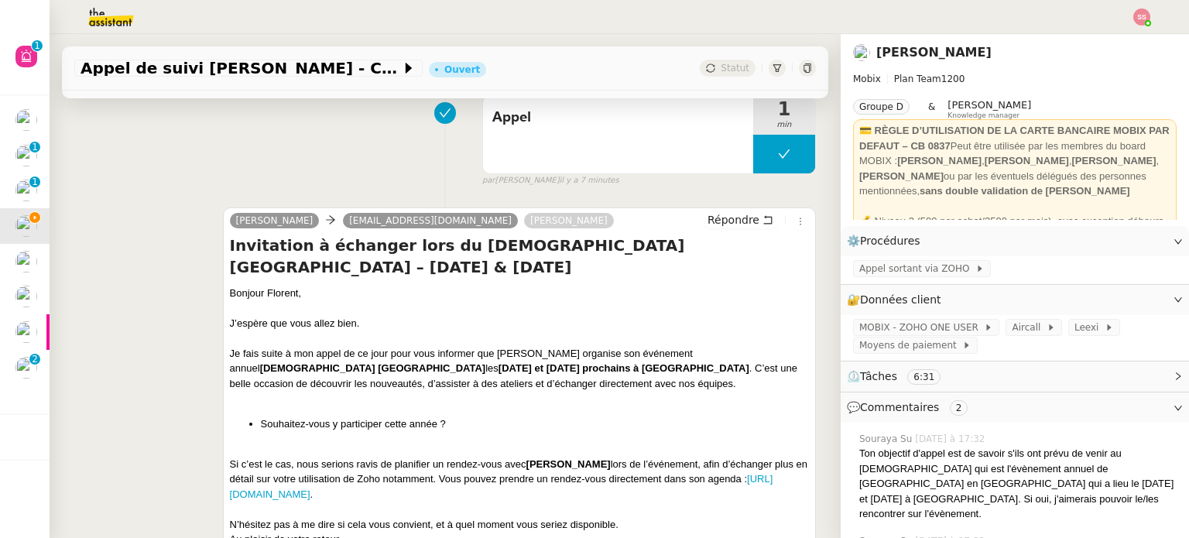
scroll to position [0, 0]
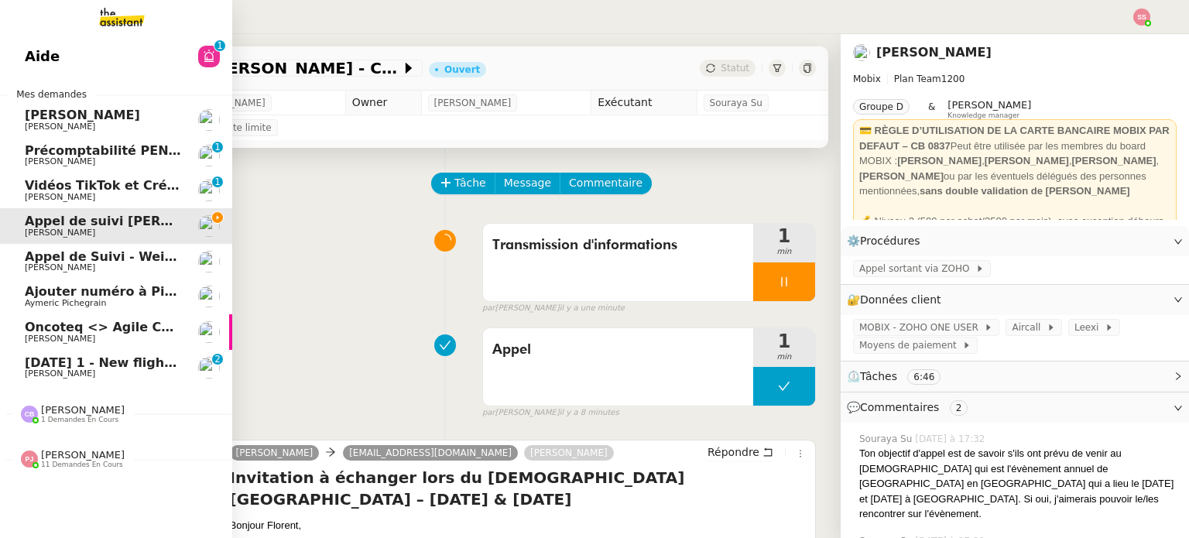
click at [124, 358] on span "9th September 2025 1 - New flight request - Rohan Oyima" at bounding box center [191, 362] width 333 height 15
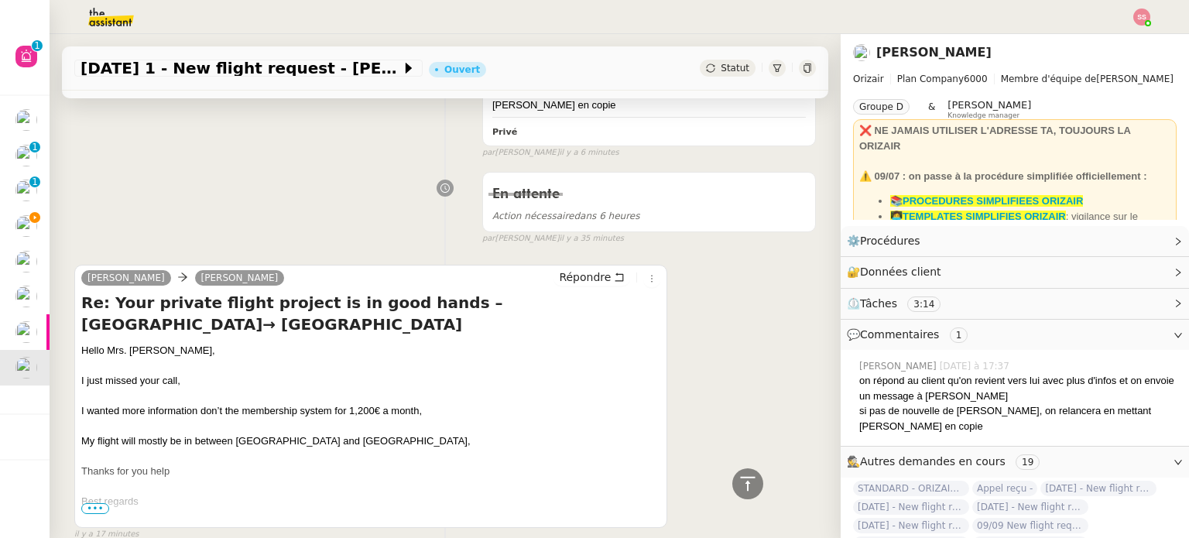
scroll to position [232, 0]
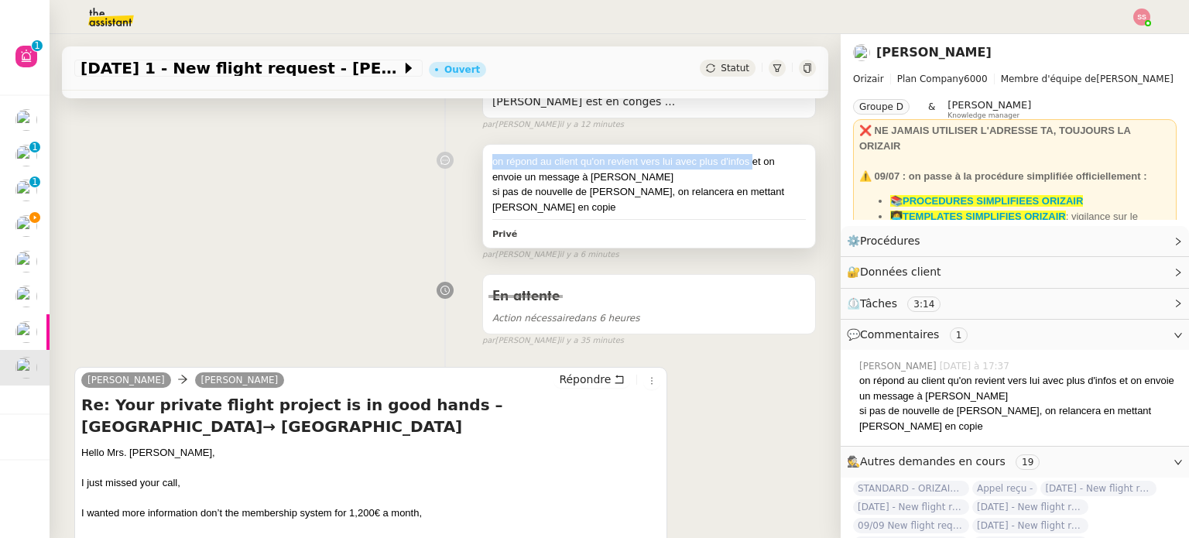
drag, startPoint x: 477, startPoint y: 160, endPoint x: 743, endPoint y: 161, distance: 266.4
click at [743, 161] on div "on répond au client qu'on revient vers lui avec plus d'infos et on envoie un me…" at bounding box center [649, 196] width 332 height 102
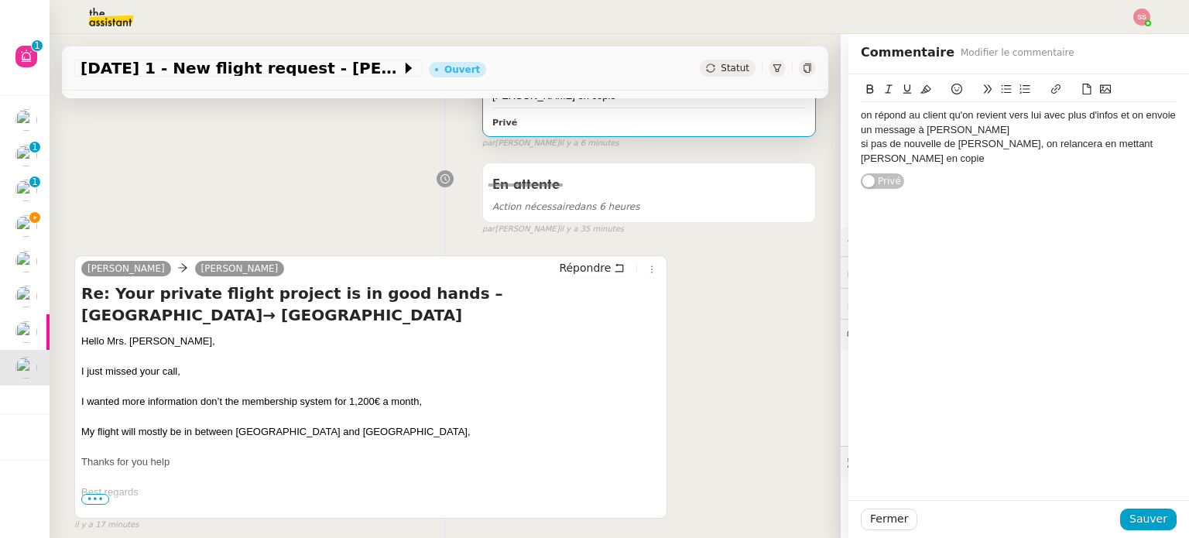
scroll to position [465, 0]
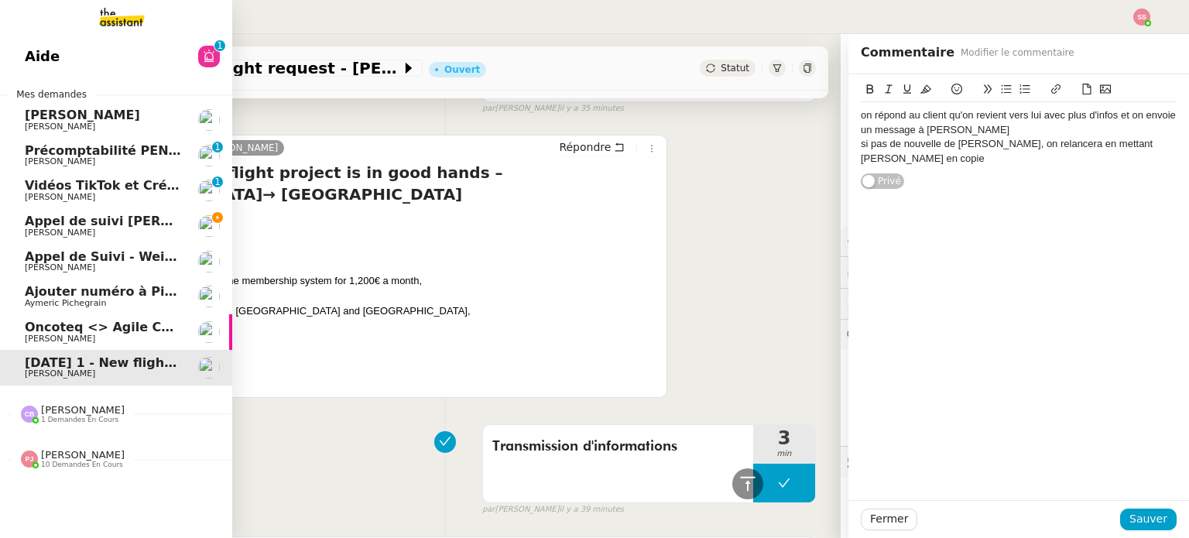
click at [127, 204] on link "Vidéos TikTok et Créatives META - septembre 2025 Anthony Morcillo 0 1 2 3 4 5 6…" at bounding box center [116, 191] width 232 height 36
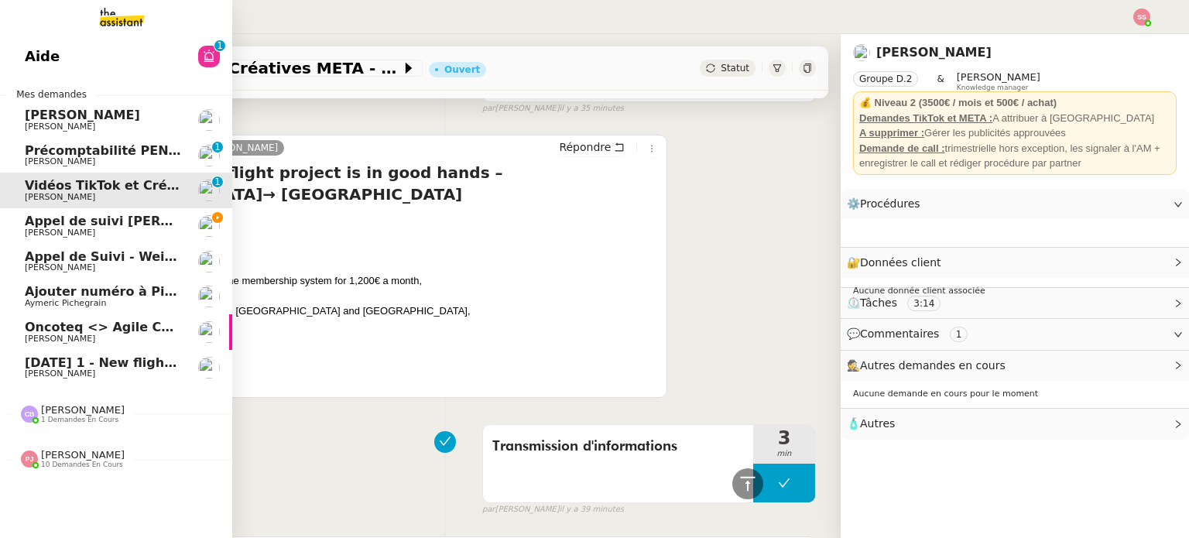
click at [145, 227] on span "[PERSON_NAME] de suivi [PERSON_NAME] - CELL&CO BIOSERVICES" at bounding box center [221, 221] width 392 height 15
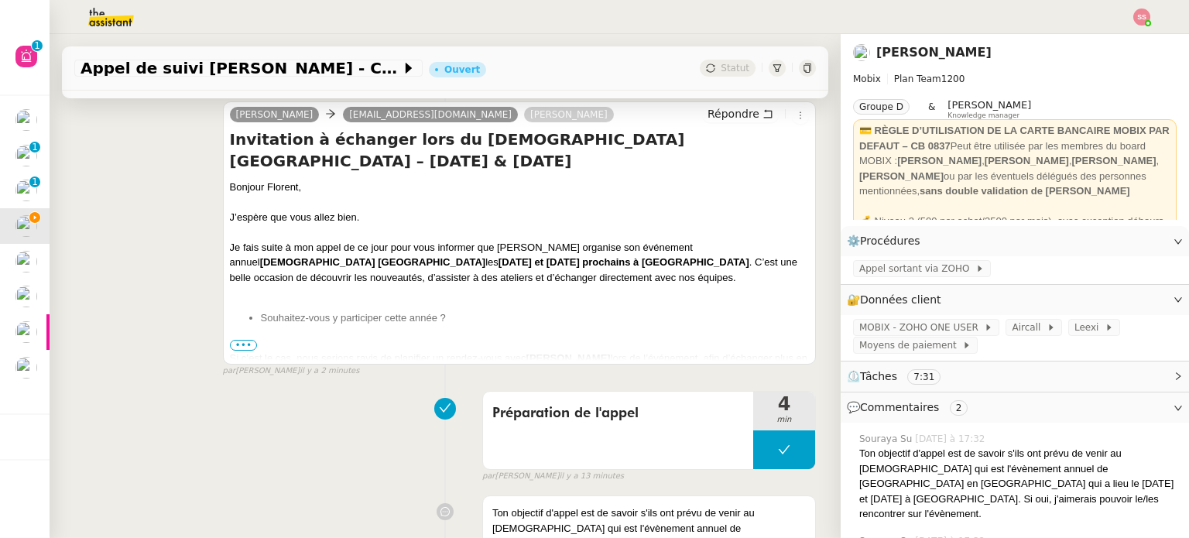
scroll to position [387, 0]
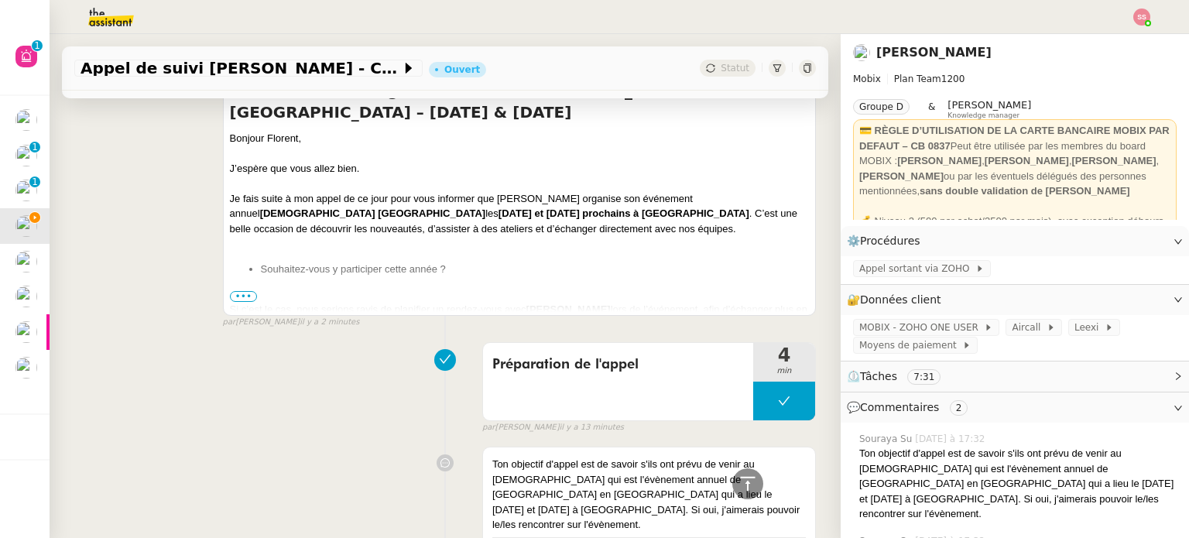
click at [248, 297] on span "•••" at bounding box center [244, 296] width 28 height 11
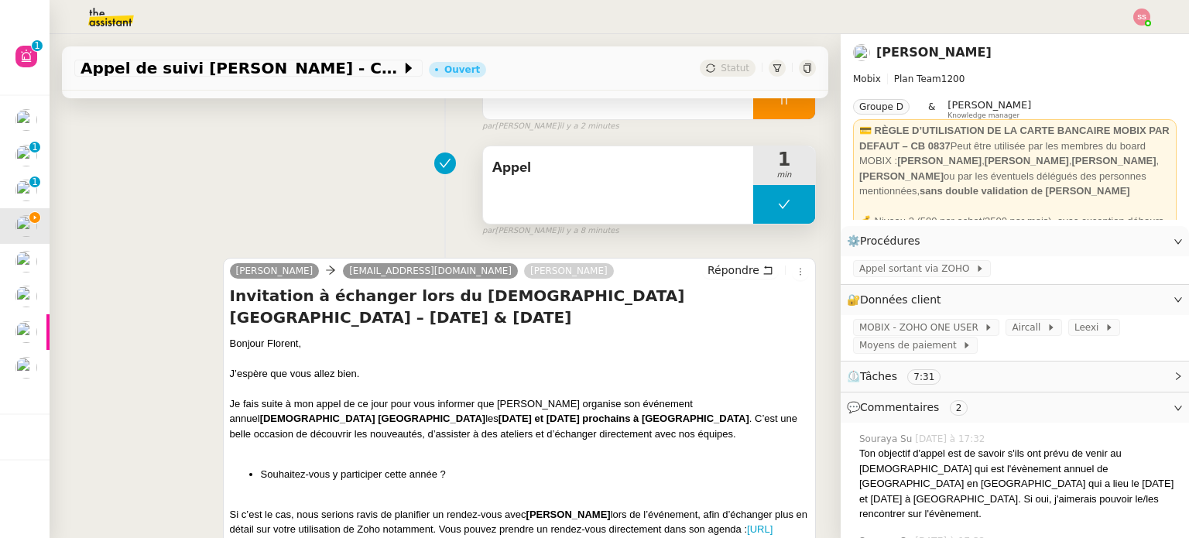
scroll to position [155, 0]
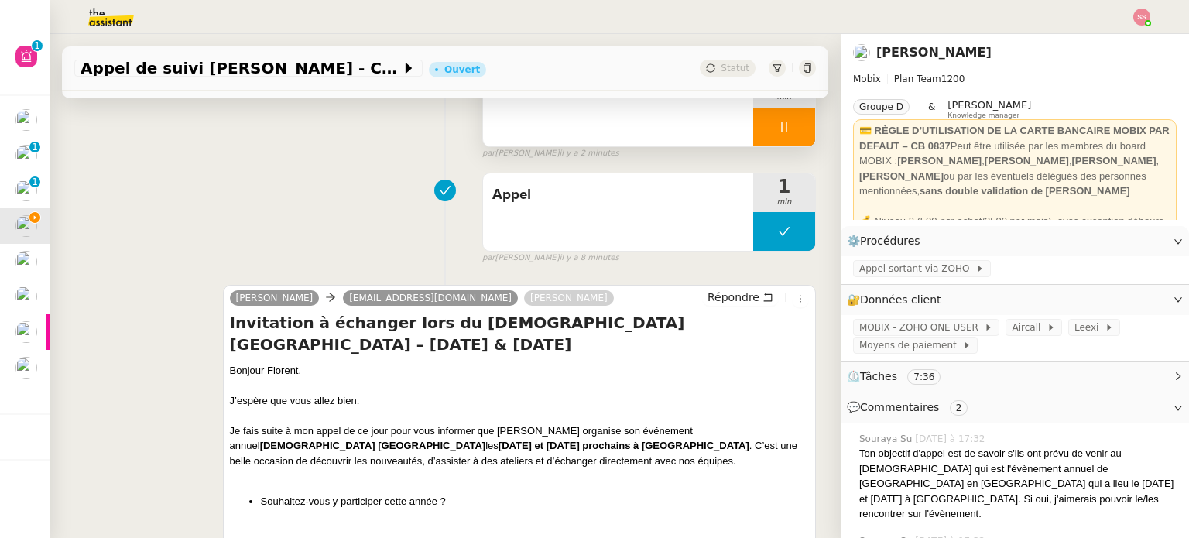
click at [784, 124] on div at bounding box center [784, 127] width 62 height 39
click at [809, 124] on icon at bounding box center [815, 127] width 12 height 12
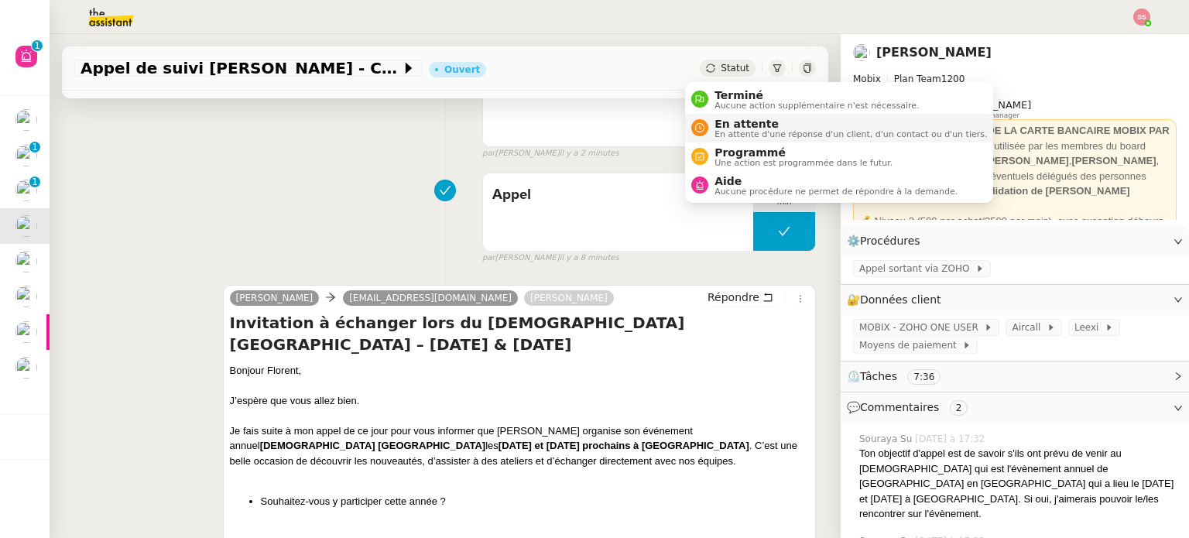
click at [734, 124] on span "En attente" at bounding box center [851, 124] width 273 height 12
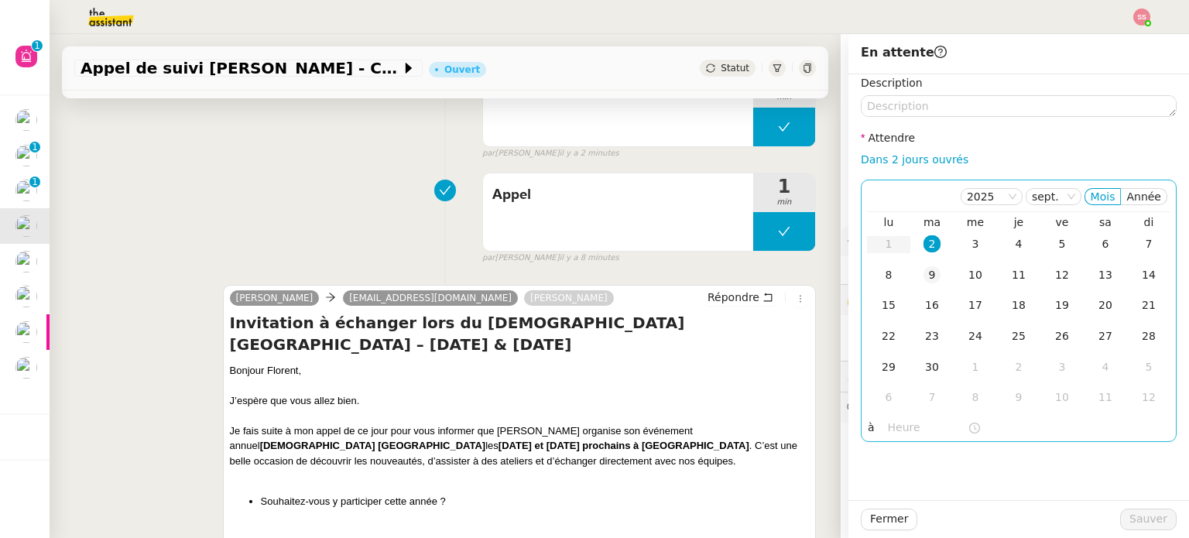
click at [924, 281] on div "9" at bounding box center [932, 274] width 17 height 17
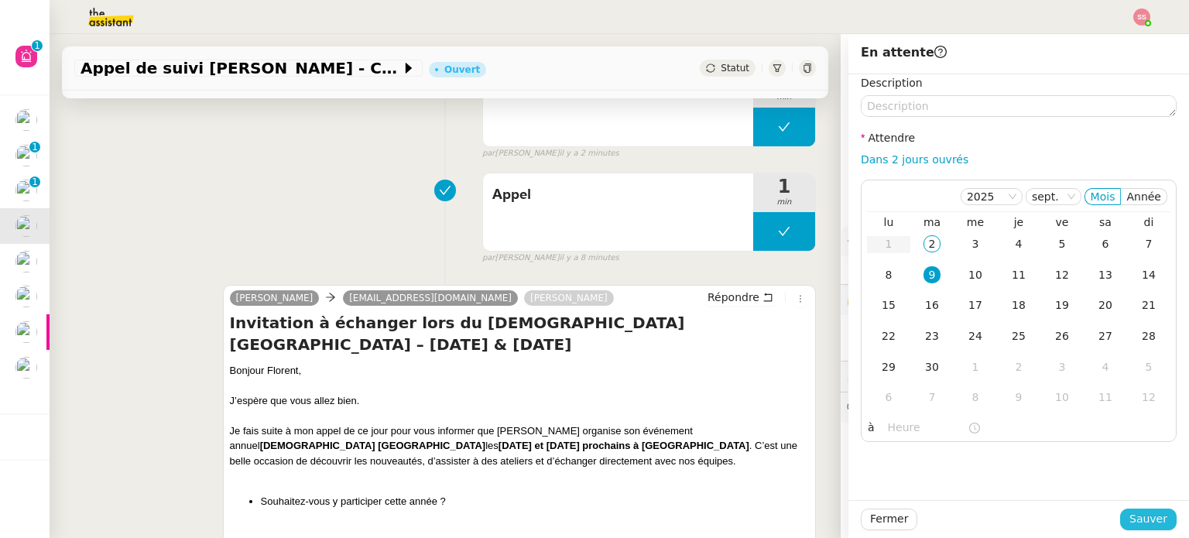
click at [1145, 516] on span "Sauver" at bounding box center [1149, 519] width 38 height 18
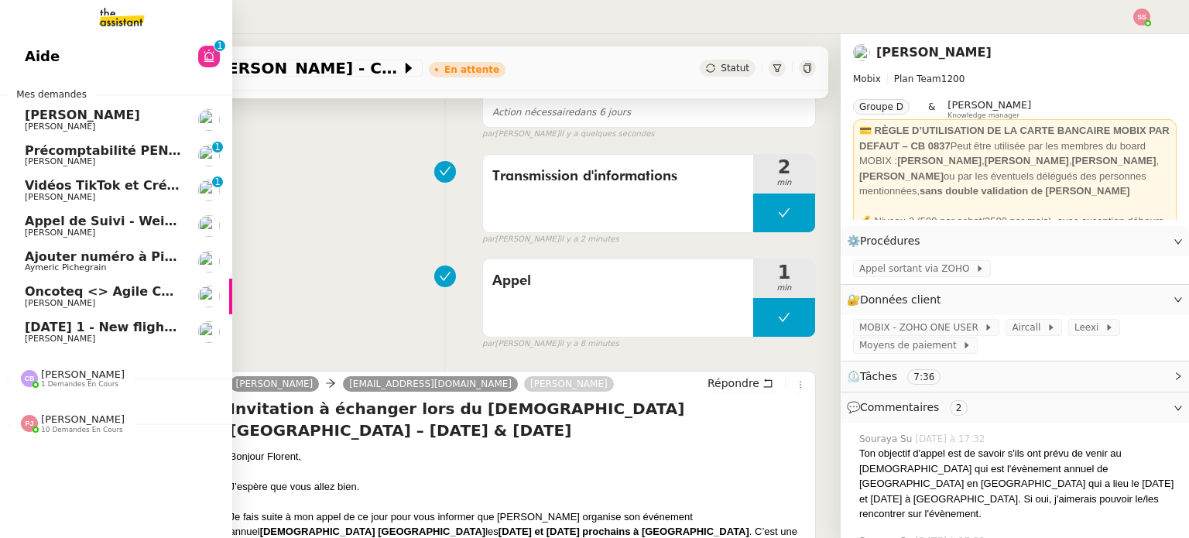
click at [139, 128] on span "[PERSON_NAME]" at bounding box center [103, 126] width 156 height 9
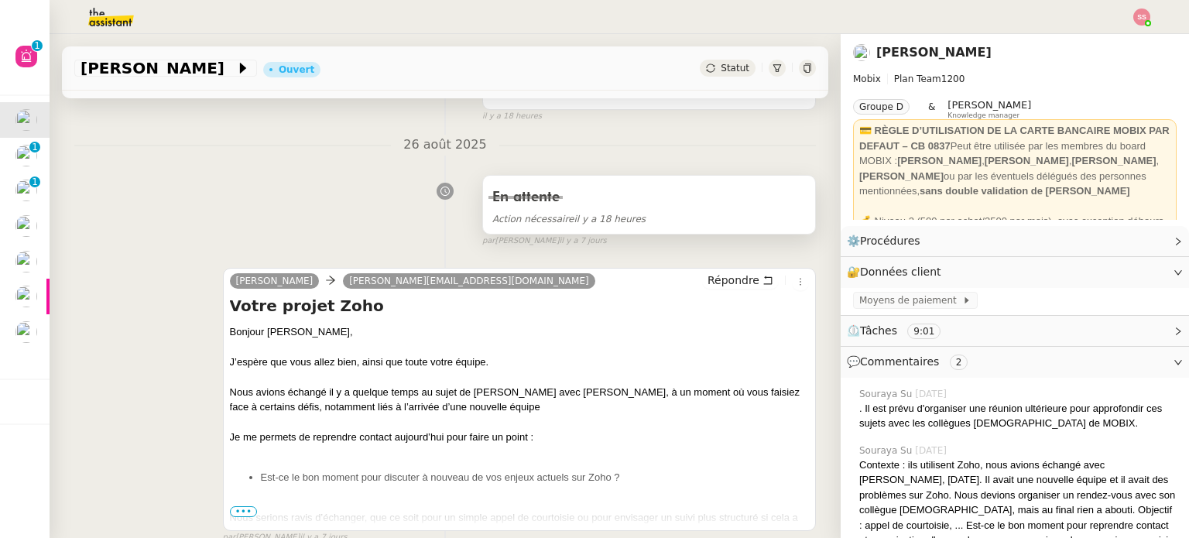
scroll to position [232, 0]
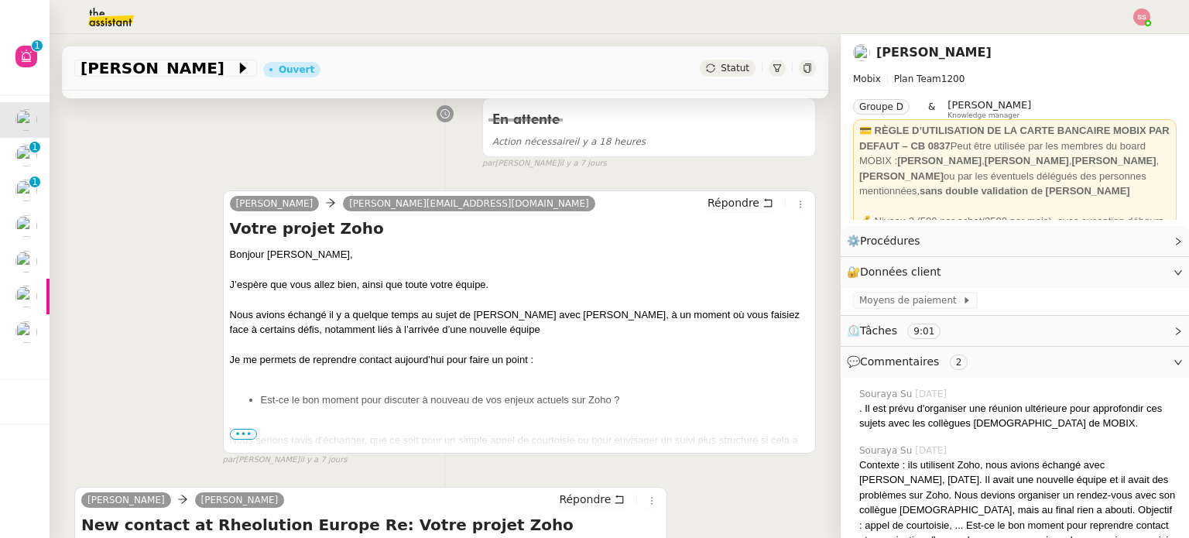
click at [243, 434] on span "•••" at bounding box center [244, 434] width 28 height 11
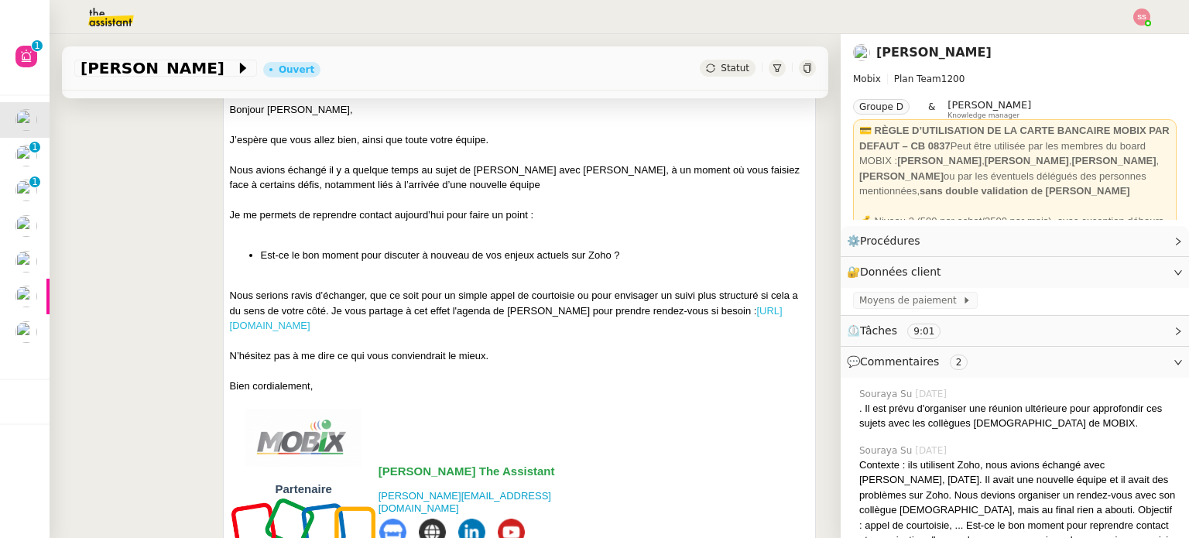
scroll to position [387, 0]
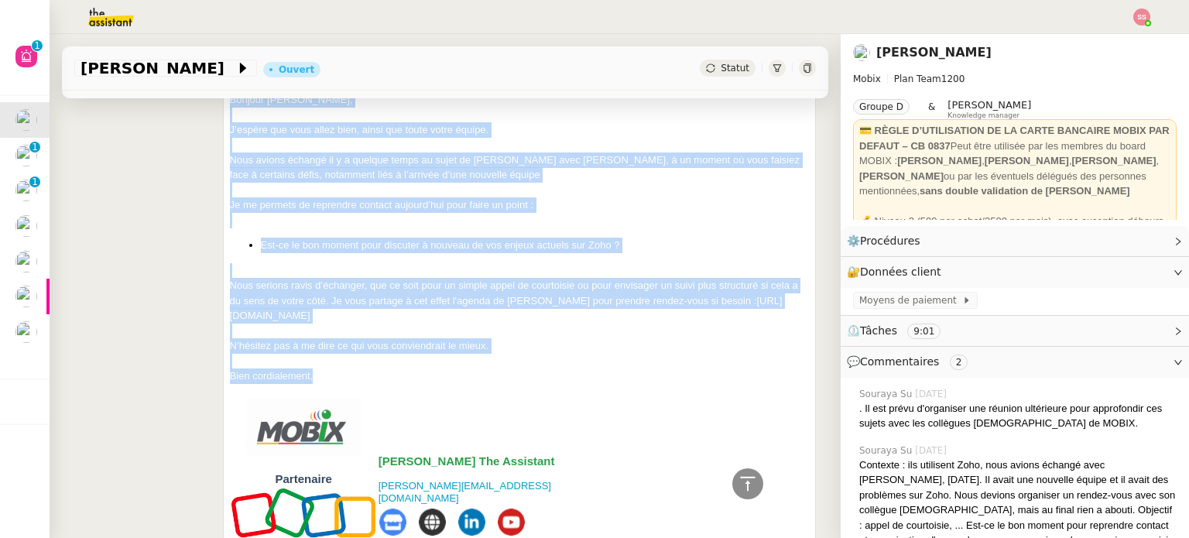
drag, startPoint x: 227, startPoint y: 254, endPoint x: 364, endPoint y: 377, distance: 184.2
click at [352, 382] on div "Bonjour Lucie, J’espère que vous allez bien, ainsi que toute votre équipe. Nous…" at bounding box center [519, 438] width 579 height 693
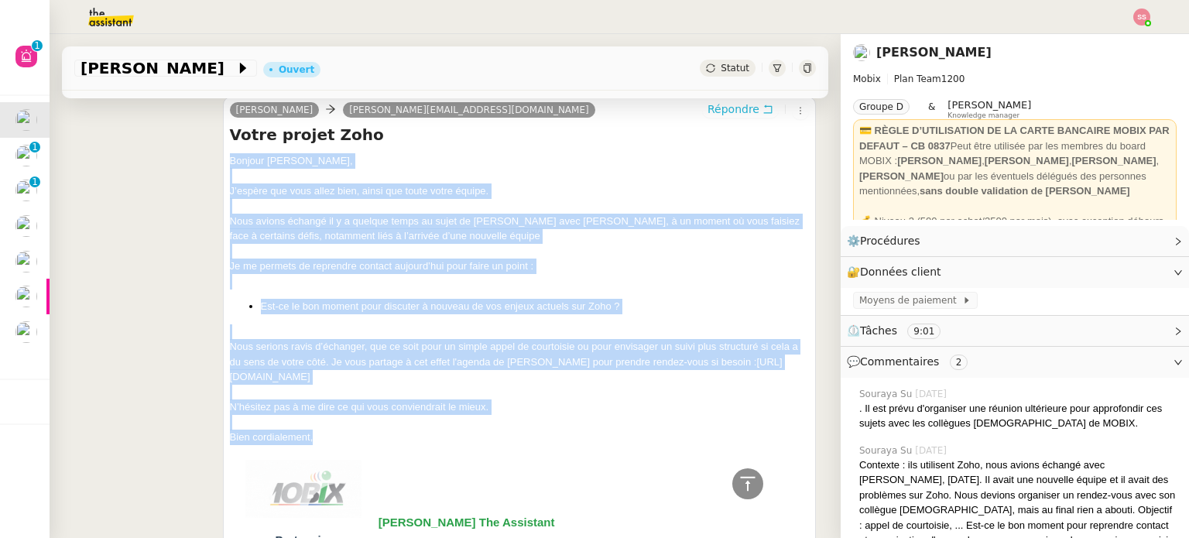
scroll to position [232, 0]
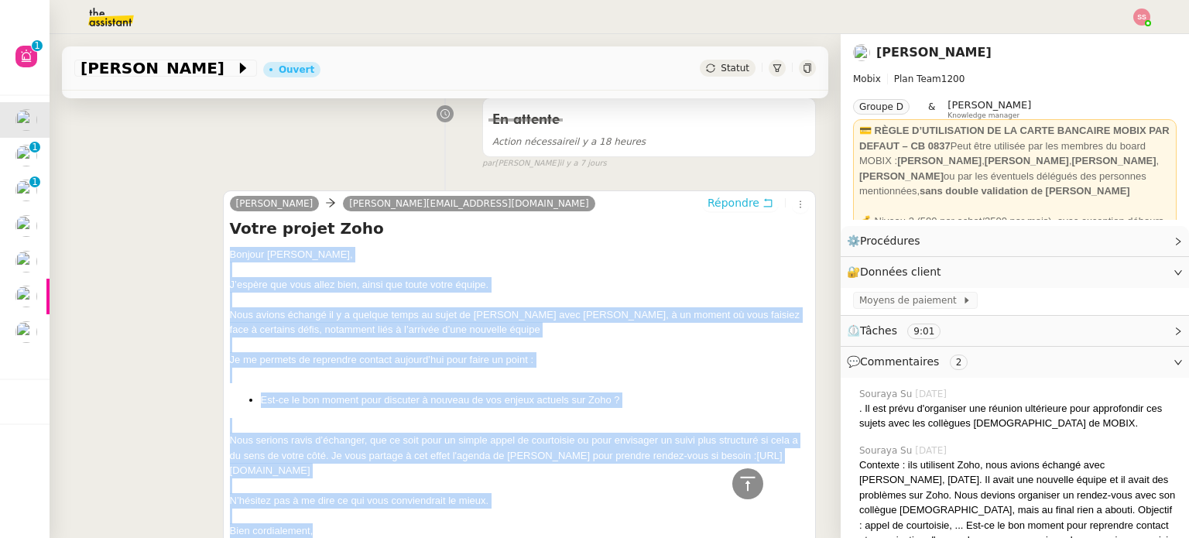
click at [715, 206] on span "Répondre" at bounding box center [734, 202] width 52 height 15
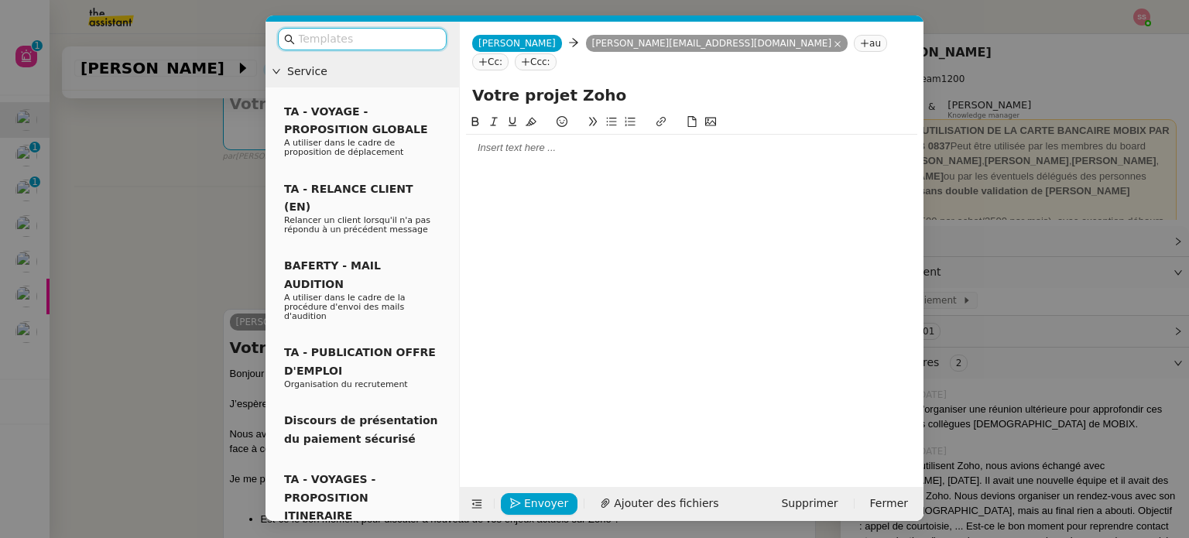
click at [486, 141] on div at bounding box center [691, 148] width 451 height 14
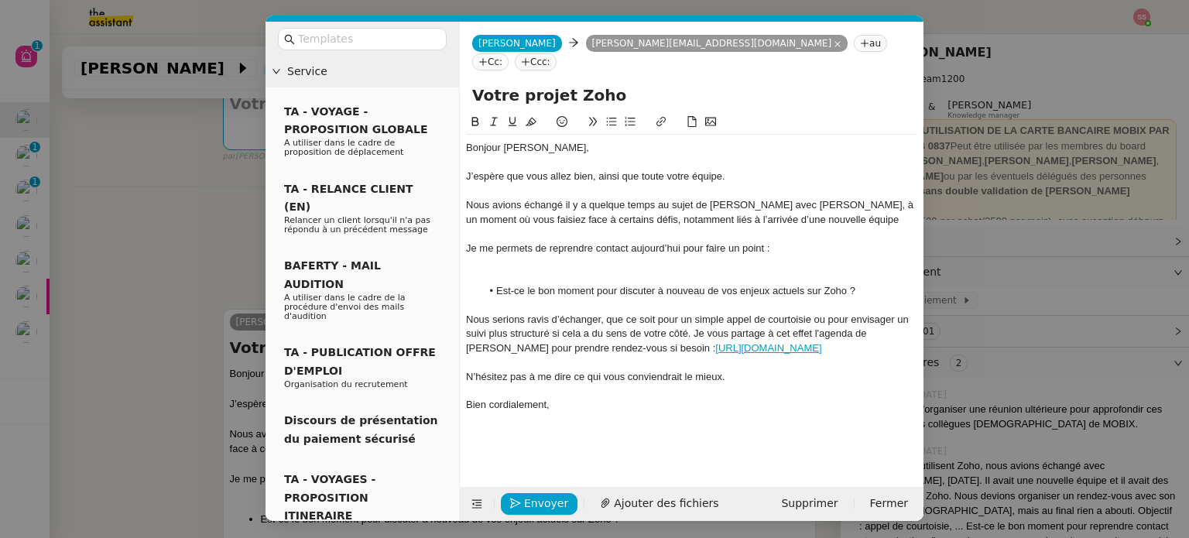
scroll to position [0, 0]
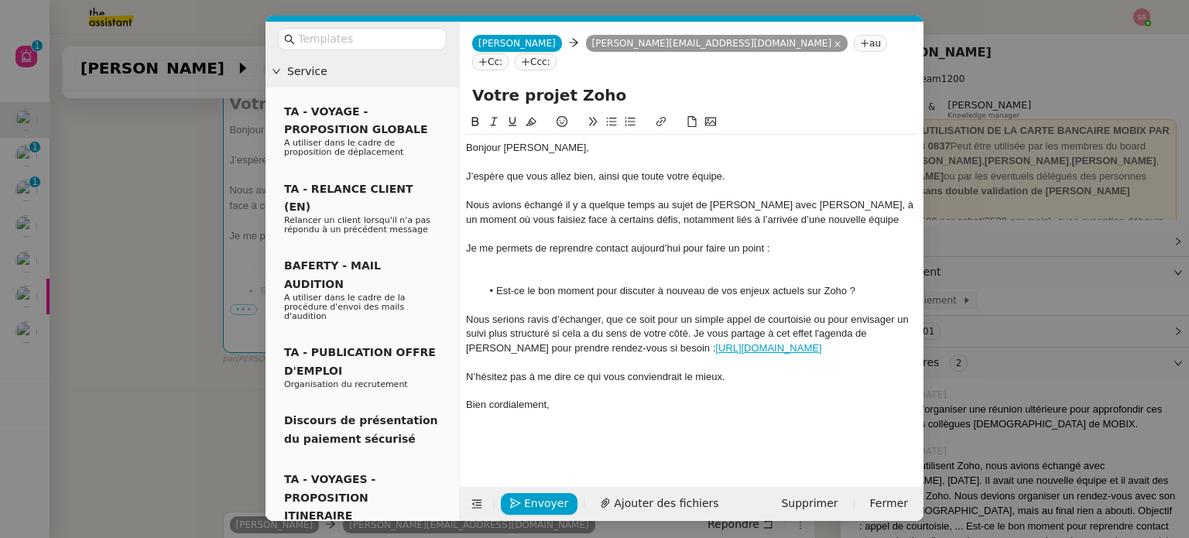
click at [539, 256] on div at bounding box center [691, 263] width 451 height 14
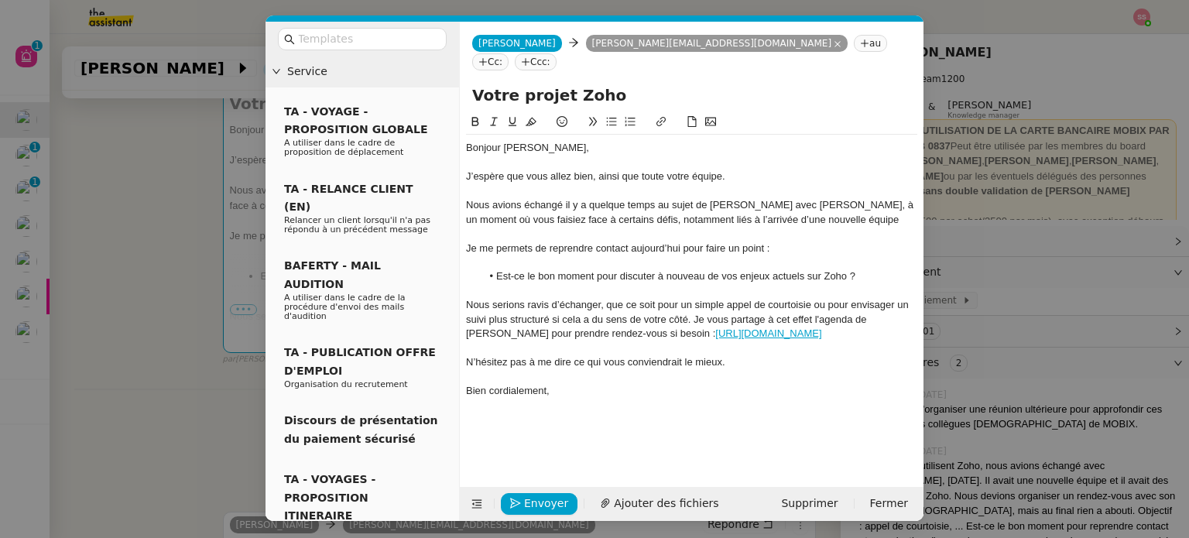
click at [509, 53] on nz-tag "Cc:" at bounding box center [490, 61] width 36 height 17
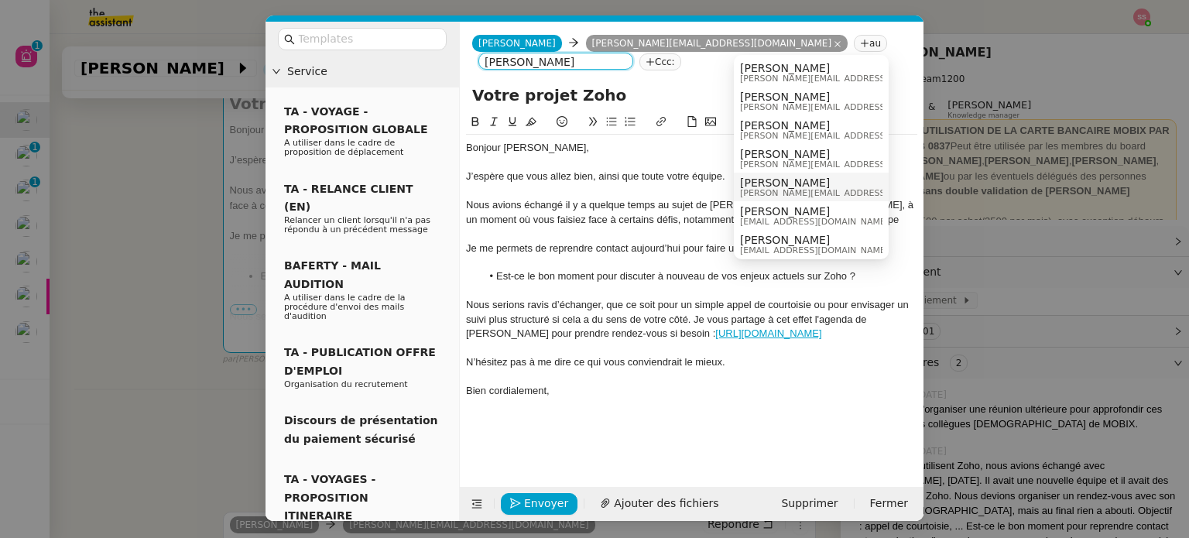
type input "[PERSON_NAME]"
click at [839, 183] on div "Florian Parant florian@mobix.fr" at bounding box center [811, 187] width 142 height 21
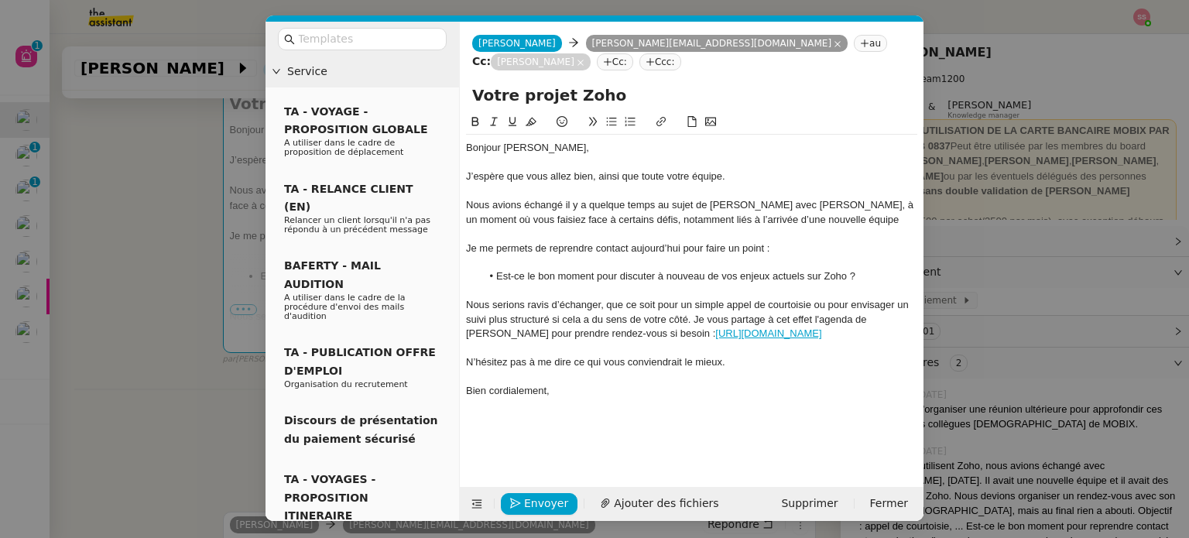
click at [814, 305] on div "Nous serions ravis d’échanger, que ce soit pour un simple appel de courtoisie o…" at bounding box center [691, 319] width 451 height 43
click at [592, 18] on div "[PERSON_NAME][EMAIL_ADDRESS][DOMAIN_NAME]" at bounding box center [626, 2] width 225 height 46
click at [596, 15] on div "[PERSON_NAME][EMAIL_ADDRESS][DOMAIN_NAME]" at bounding box center [626, 2] width 225 height 46
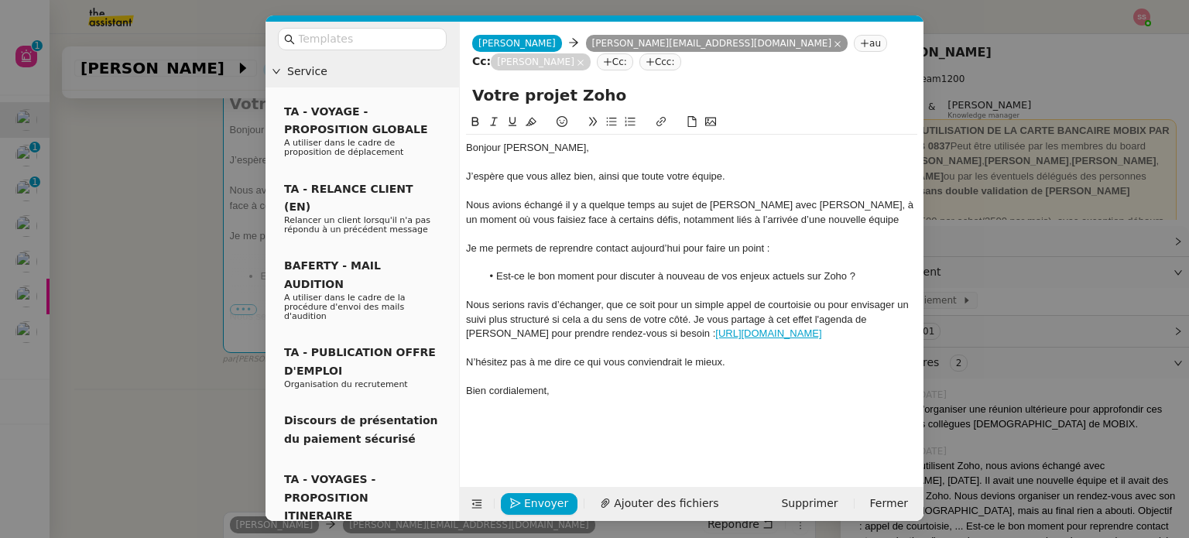
click at [149, 238] on nz-modal-container "Service TA - VOYAGE - PROPOSITION GLOBALE A utiliser dans le cadre de propositi…" at bounding box center [594, 269] width 1189 height 538
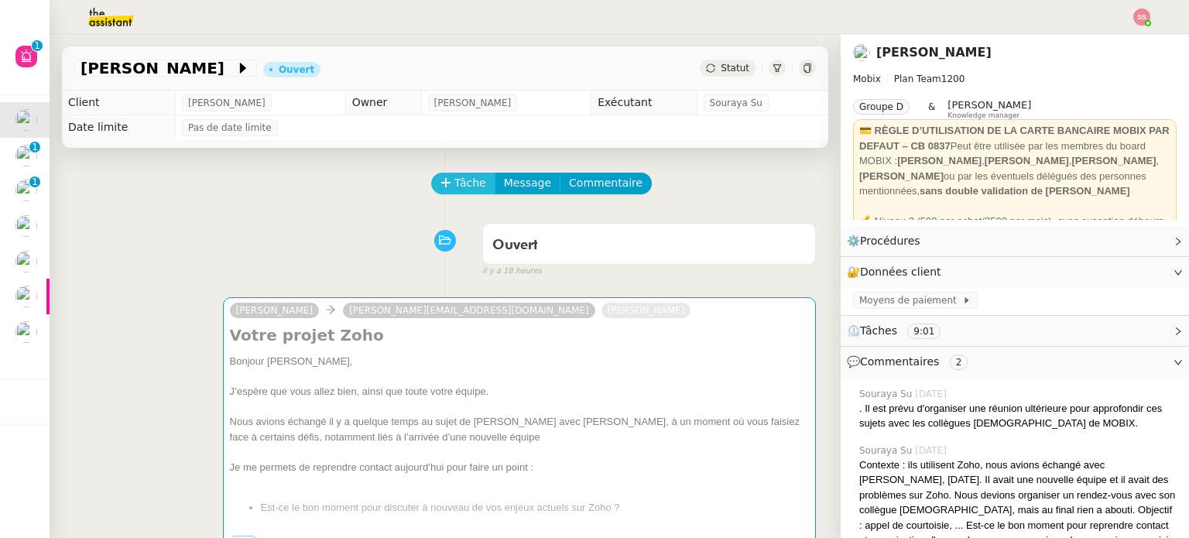
click at [455, 182] on span "Tâche" at bounding box center [471, 183] width 32 height 18
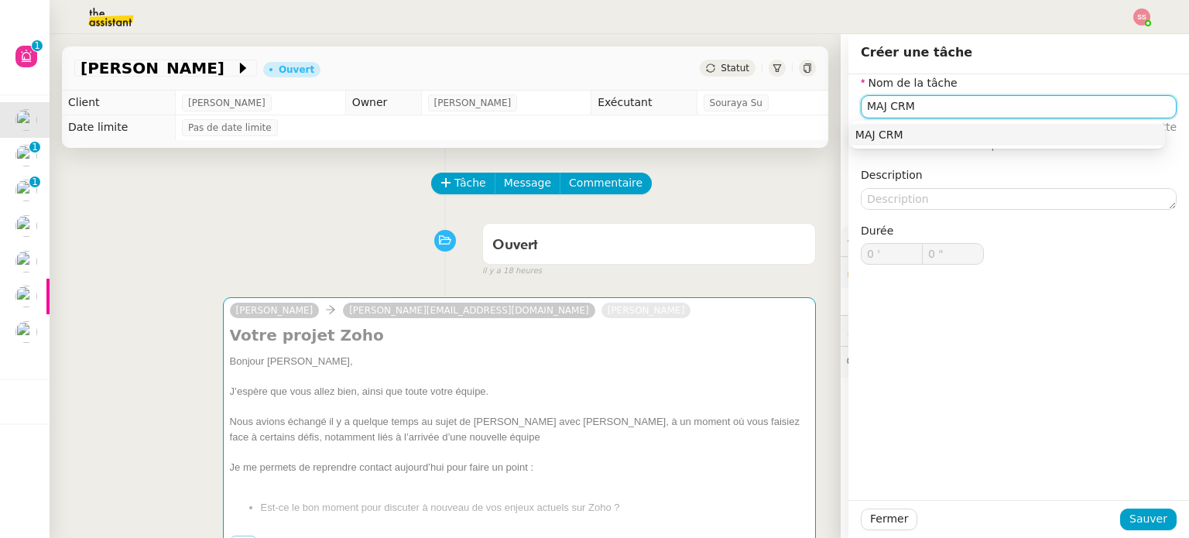
click at [860, 129] on div "MAJ CRM" at bounding box center [1008, 135] width 304 height 14
type input "MAJ CRM"
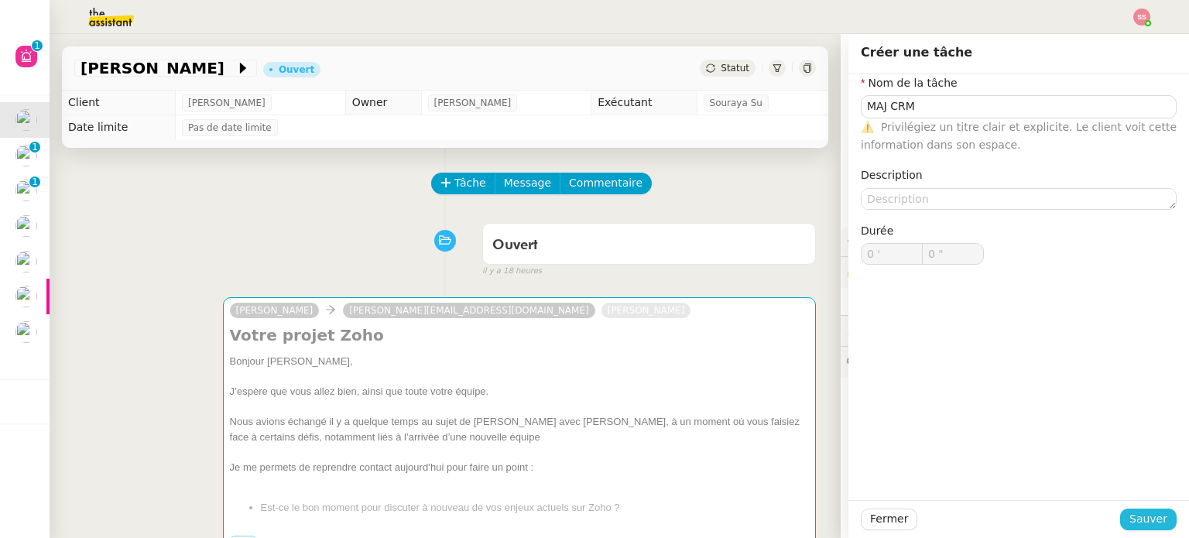
click at [1151, 521] on span "Sauver" at bounding box center [1149, 519] width 38 height 18
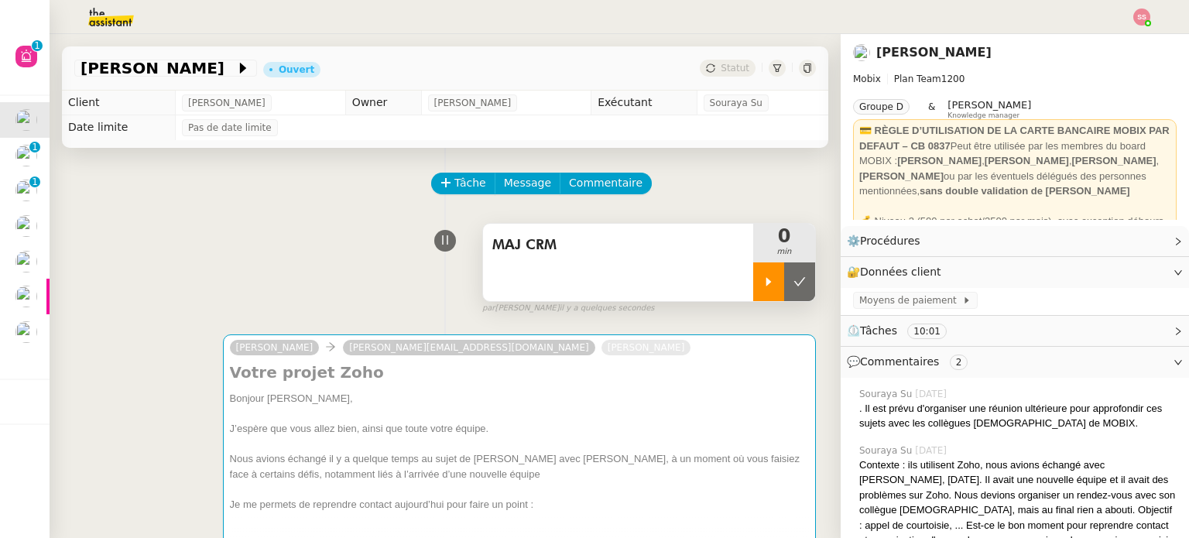
click at [763, 284] on icon at bounding box center [769, 282] width 12 height 12
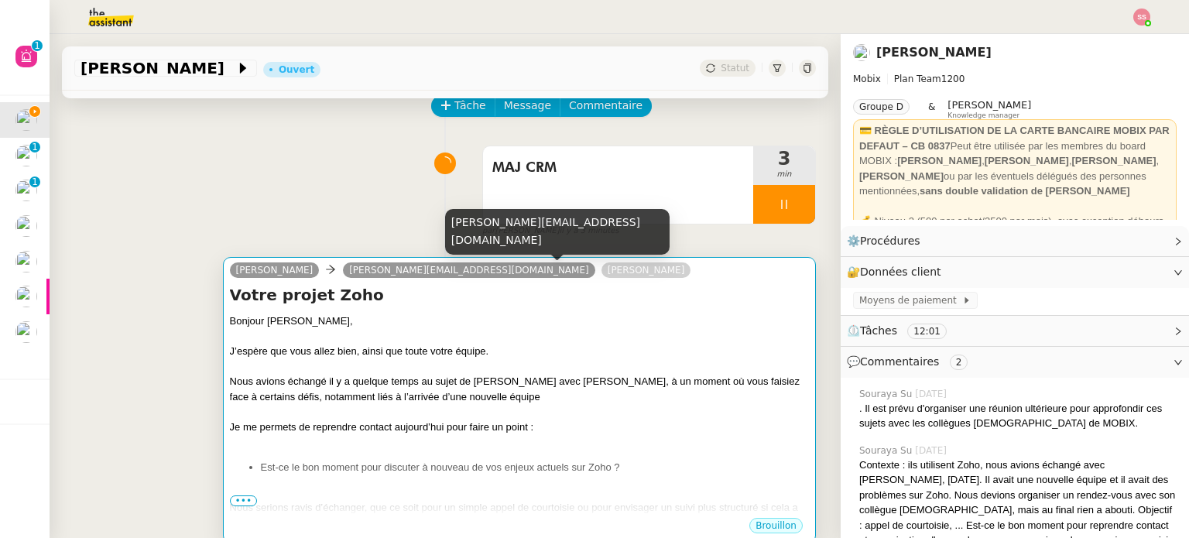
click at [485, 346] on div "J’espère que vous allez bien, ainsi que toute votre équipe." at bounding box center [519, 351] width 579 height 15
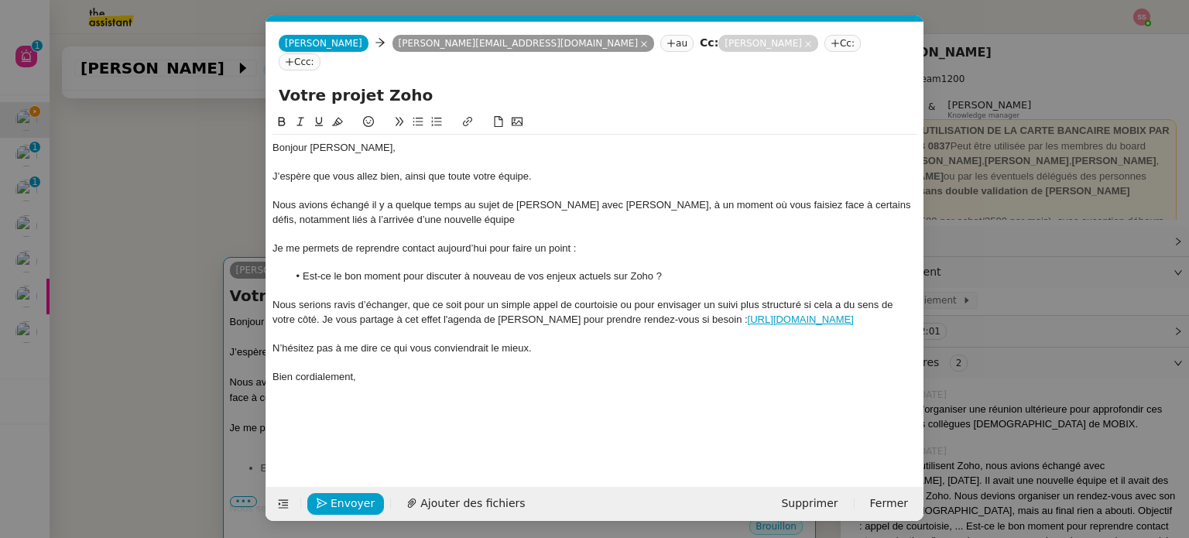
scroll to position [0, 33]
click at [616, 298] on div "Nous serions ravis d’échanger, que ce soit pour un simple appel de courtoisie o…" at bounding box center [595, 312] width 645 height 29
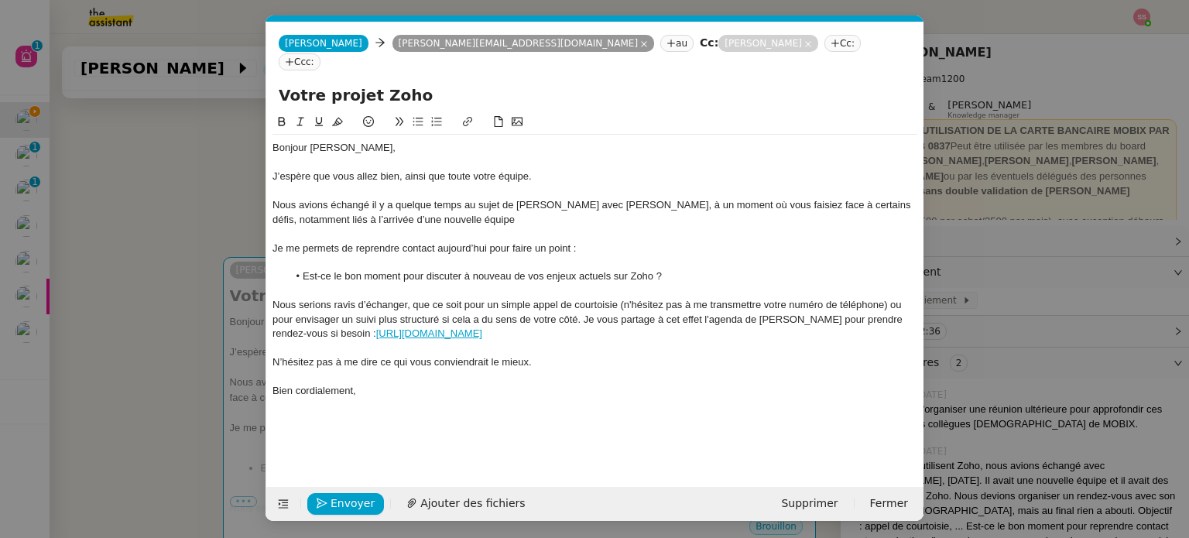
click at [367, 489] on div "Envoyer Ajouter des fichiers Supprimer Fermer" at bounding box center [594, 504] width 657 height 34
click at [344, 501] on span "Envoyer" at bounding box center [353, 504] width 44 height 18
click at [344, 501] on span "Confirmer l'envoi" at bounding box center [377, 504] width 93 height 18
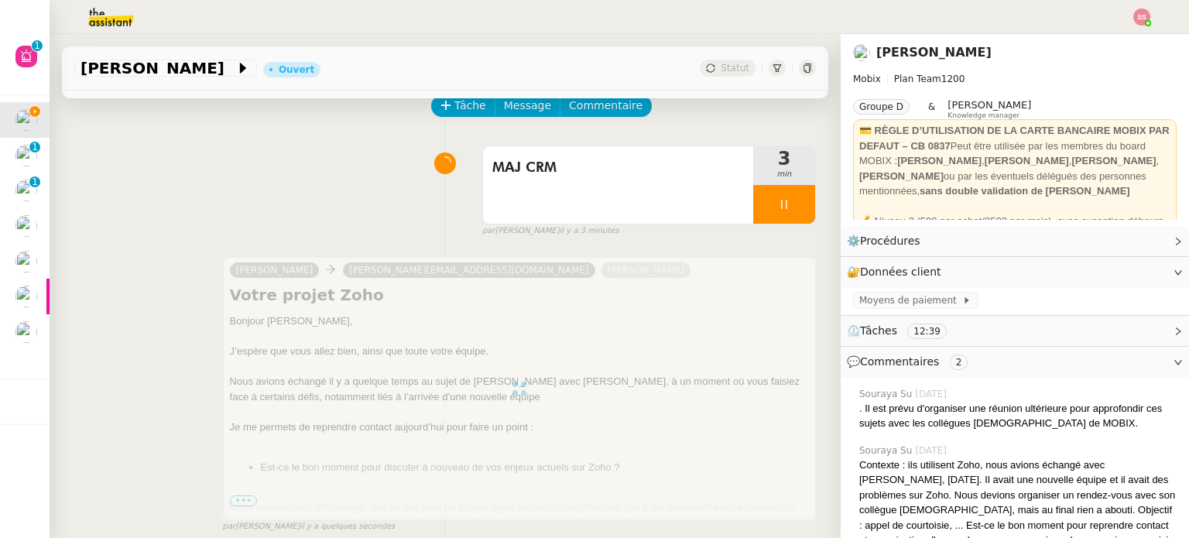
click at [782, 213] on div at bounding box center [784, 204] width 62 height 39
click at [786, 213] on button at bounding box center [799, 204] width 31 height 39
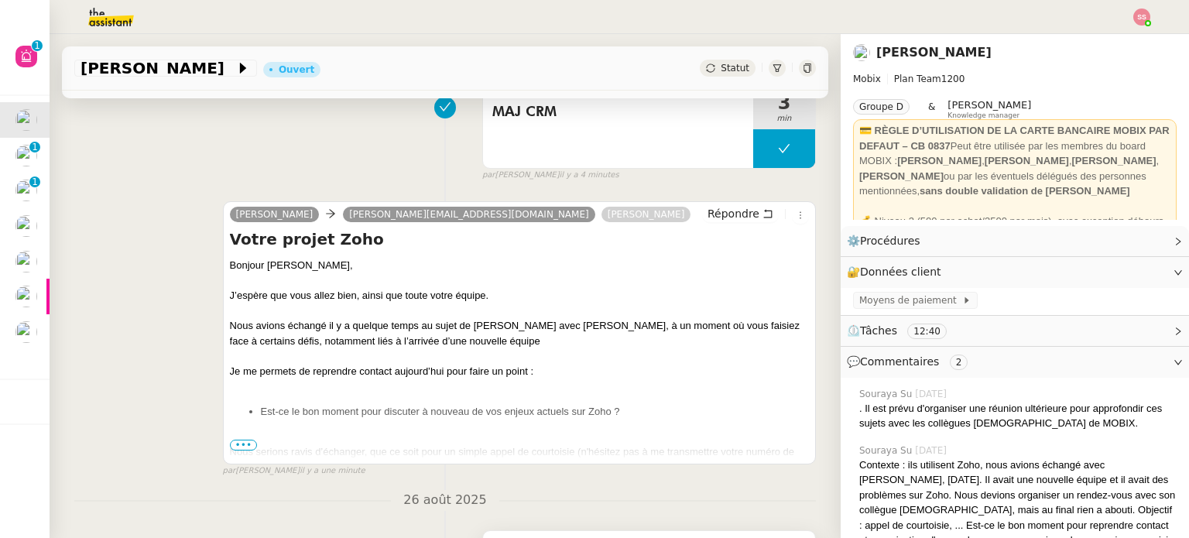
scroll to position [0, 0]
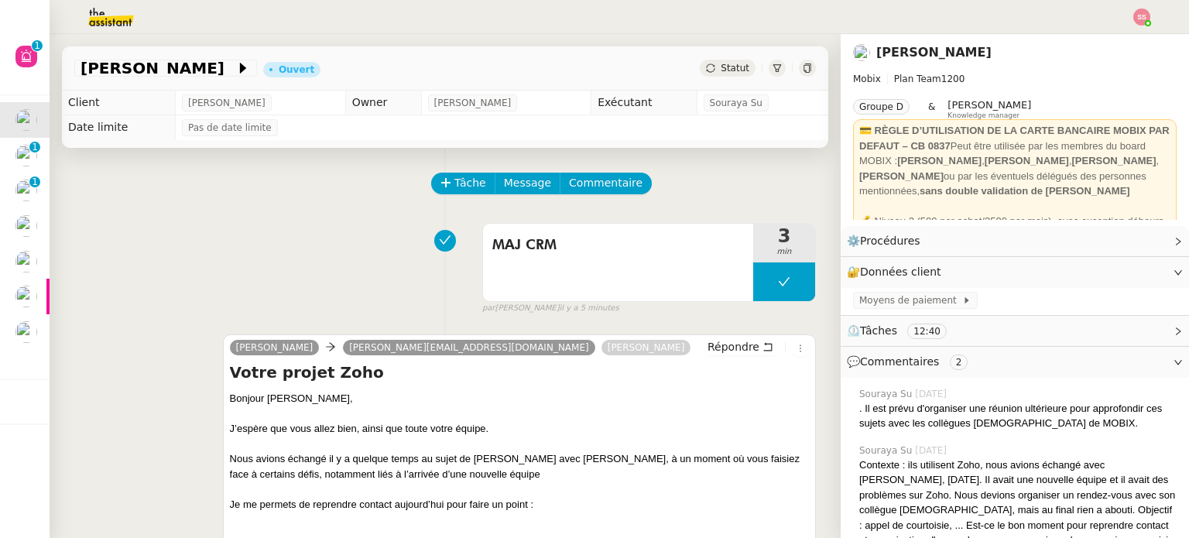
click at [721, 67] on span "Statut" at bounding box center [735, 68] width 29 height 11
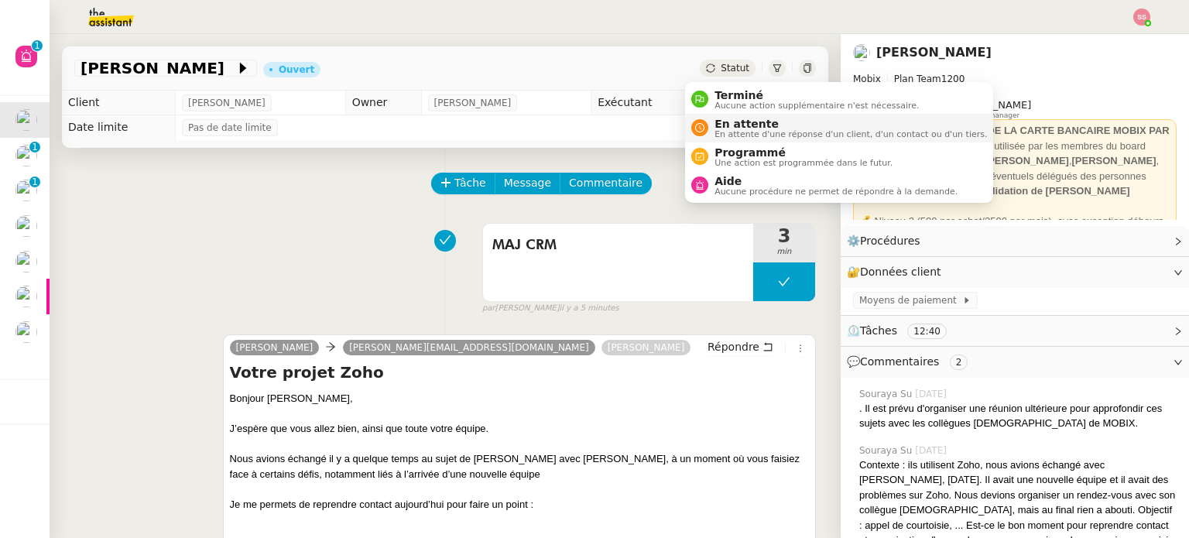
click at [733, 118] on span "En attente" at bounding box center [851, 124] width 273 height 12
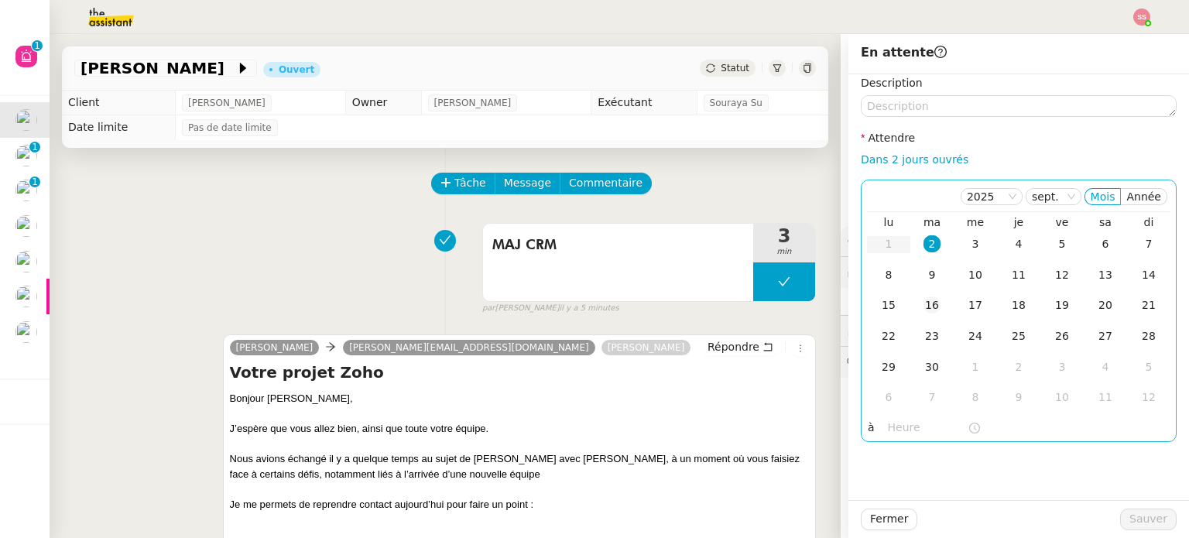
click at [924, 314] on div "16" at bounding box center [932, 305] width 17 height 17
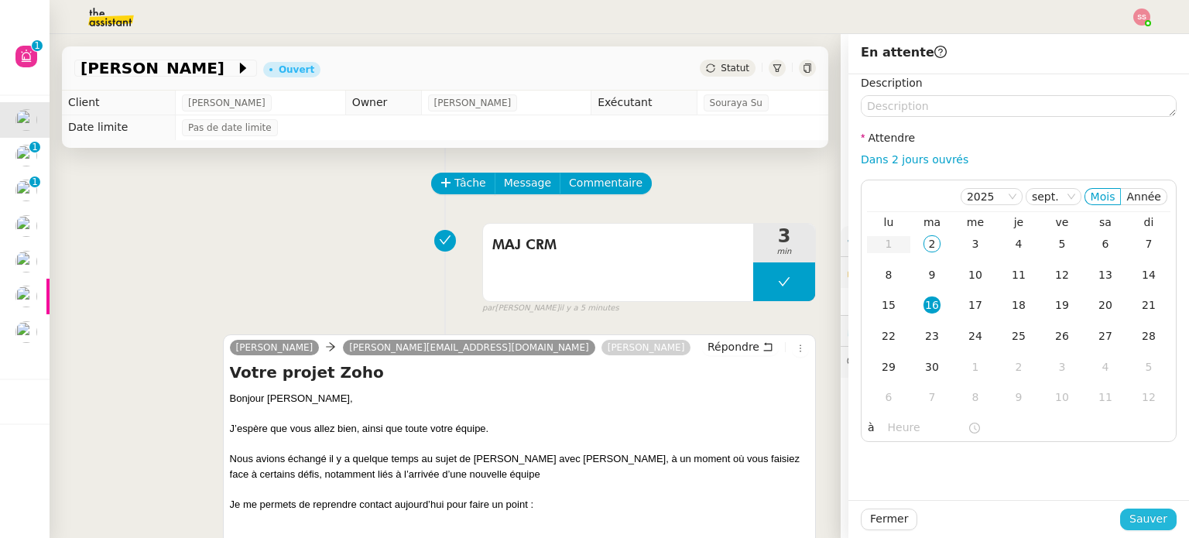
click at [1137, 520] on span "Sauver" at bounding box center [1149, 519] width 38 height 18
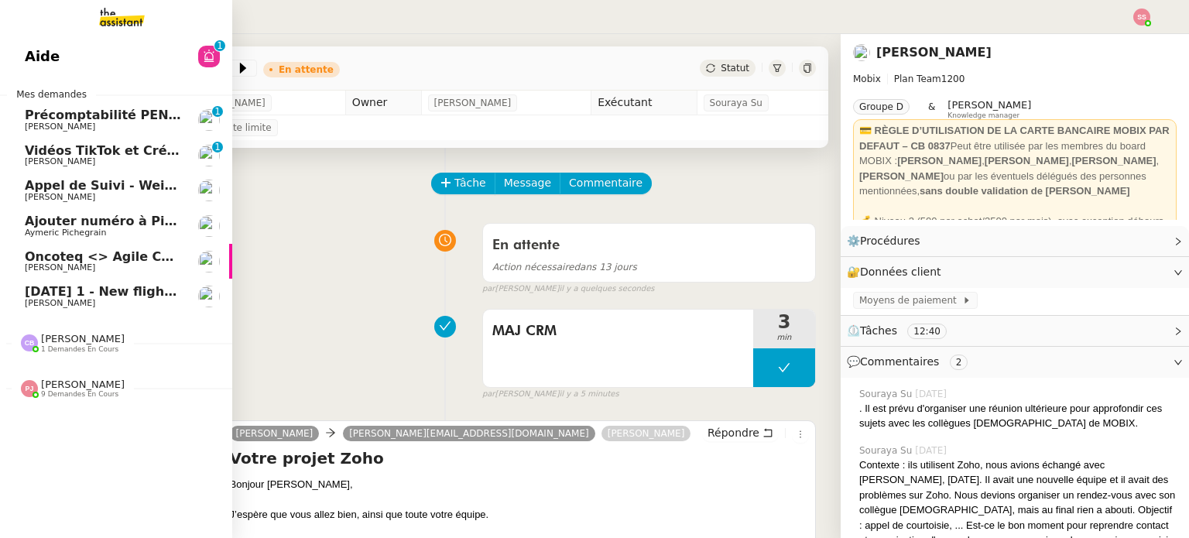
click at [112, 293] on span "9th September 2025 1 - New flight request - Rohan Oyima" at bounding box center [191, 291] width 333 height 15
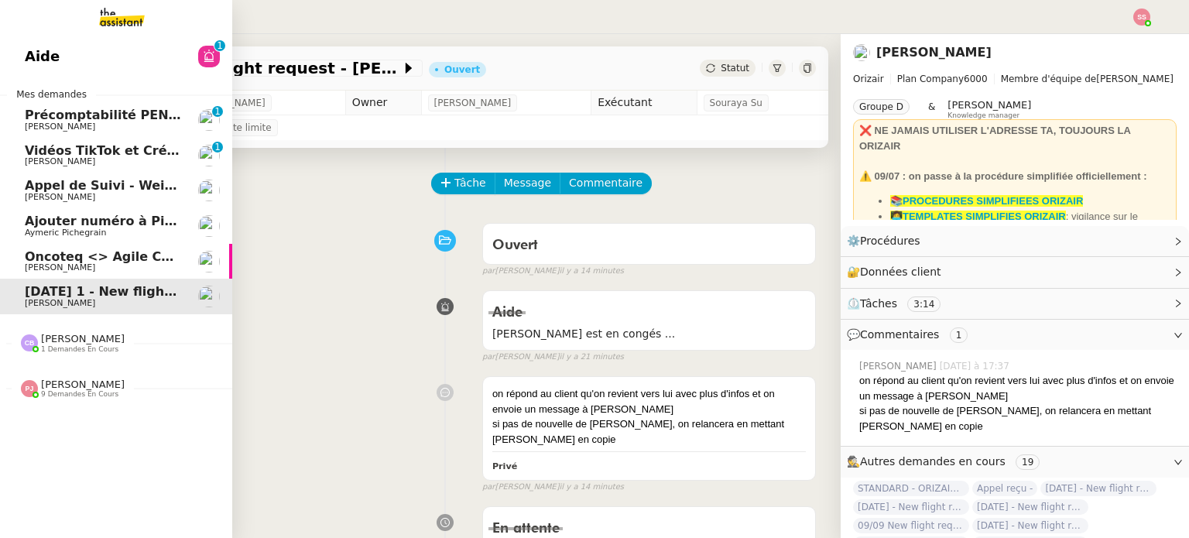
click at [146, 174] on link "[PERSON_NAME] de Suivi - Weigerding / [PERSON_NAME] [PERSON_NAME]" at bounding box center [116, 191] width 232 height 36
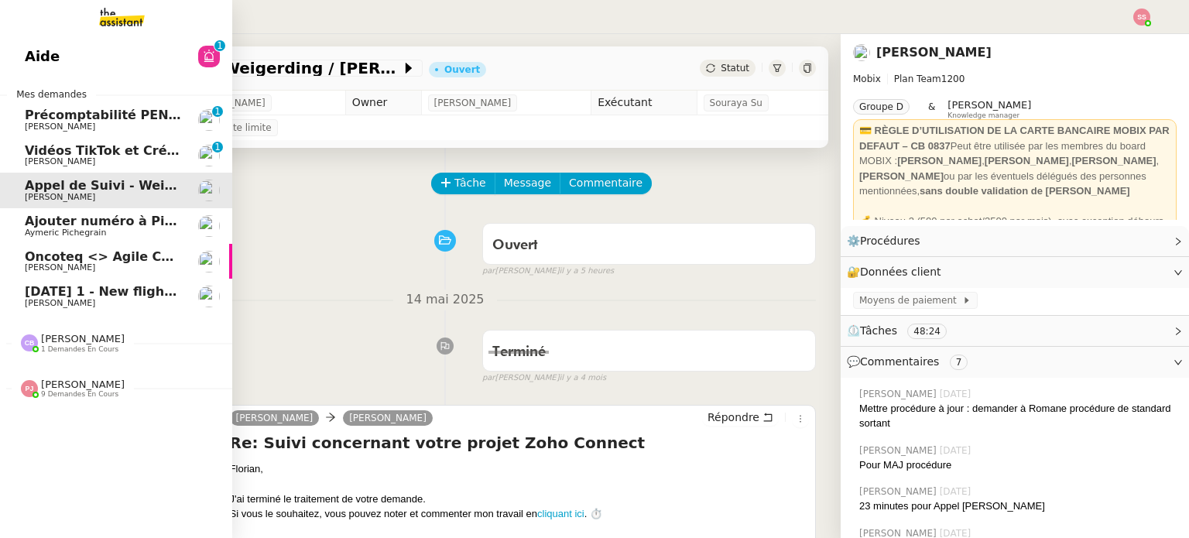
click at [139, 221] on span "Ajouter numéro à Pipedrive" at bounding box center [121, 221] width 193 height 15
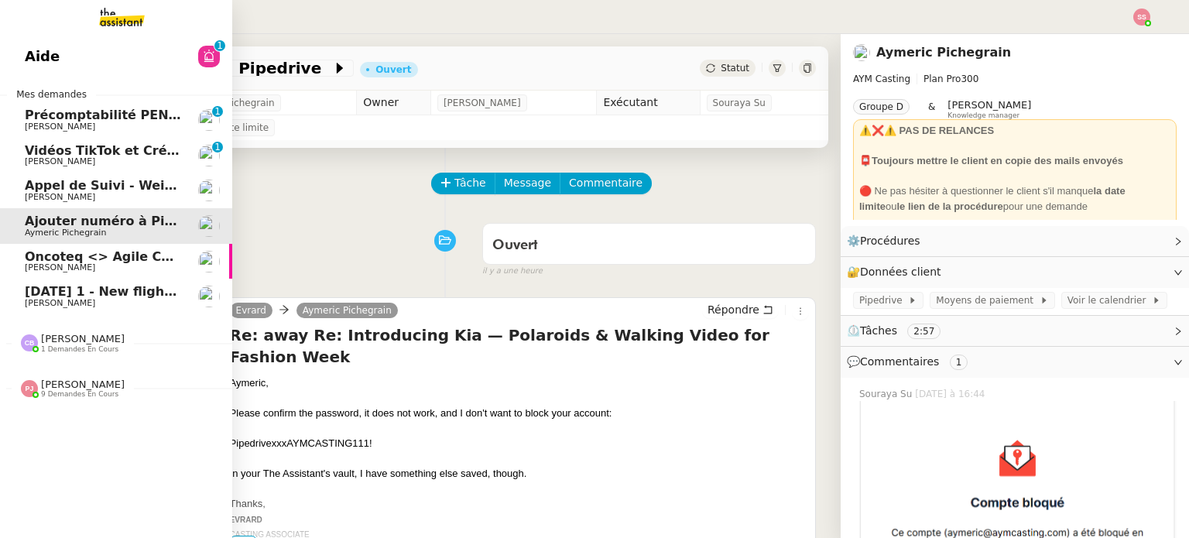
click at [149, 259] on span "Oncoteq <> Agile Capital Markets" at bounding box center [143, 256] width 237 height 15
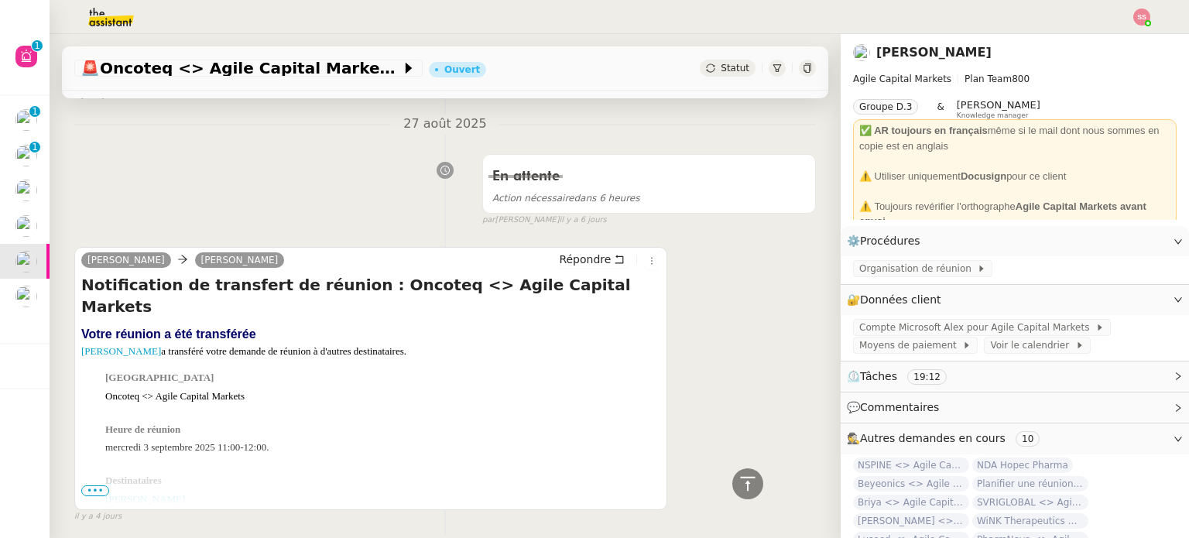
scroll to position [697, 0]
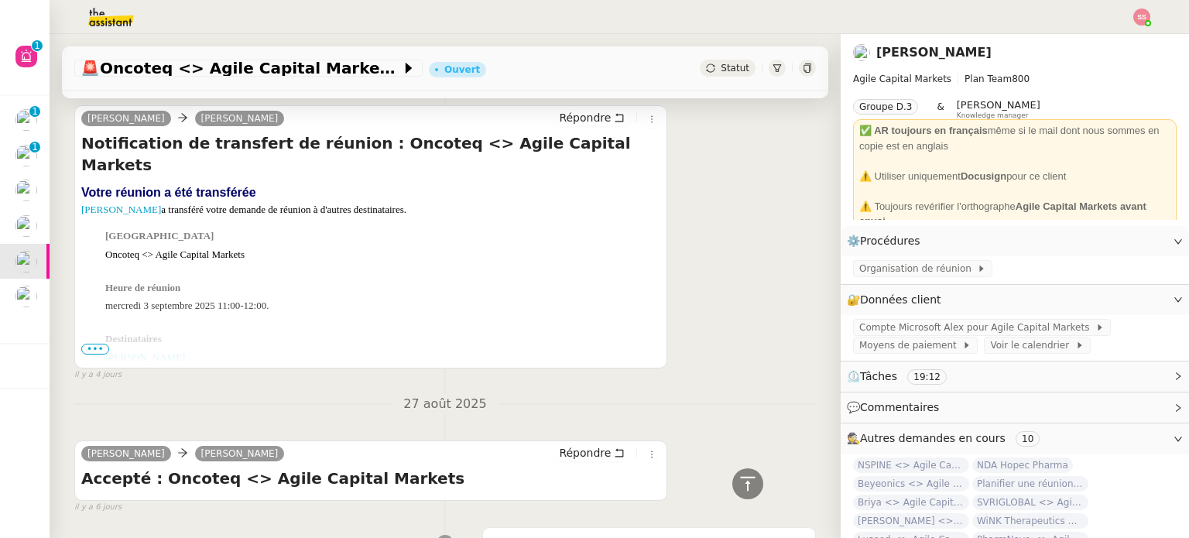
click at [702, 77] on div "🚨 Oncoteq <> Agile Capital Markets Ouvert Statut" at bounding box center [445, 68] width 767 height 44
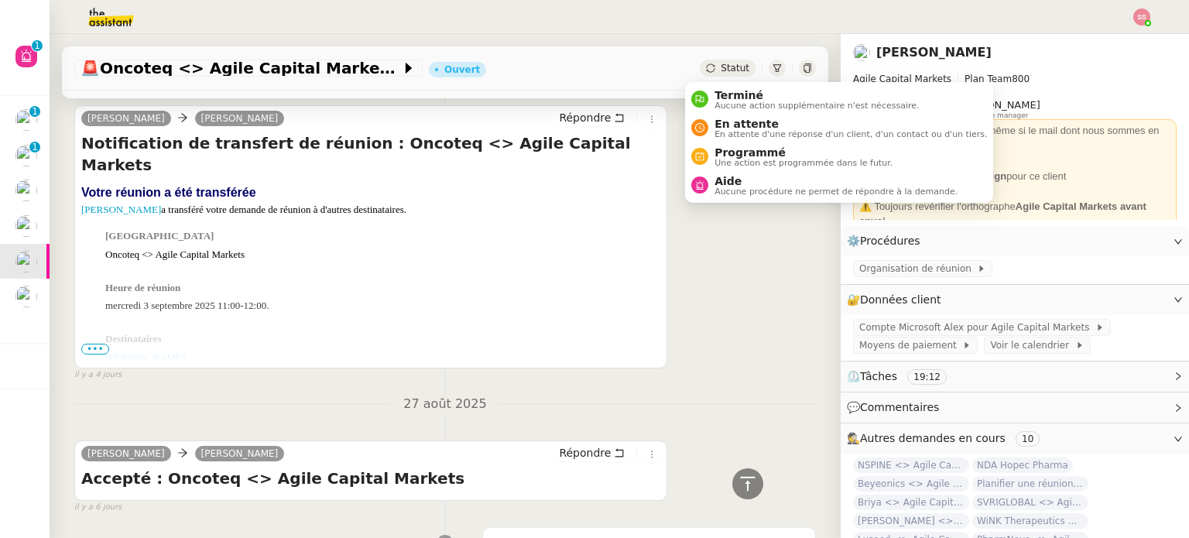
click at [721, 70] on span "Statut" at bounding box center [735, 68] width 29 height 11
click at [750, 120] on span "En attente" at bounding box center [851, 124] width 273 height 12
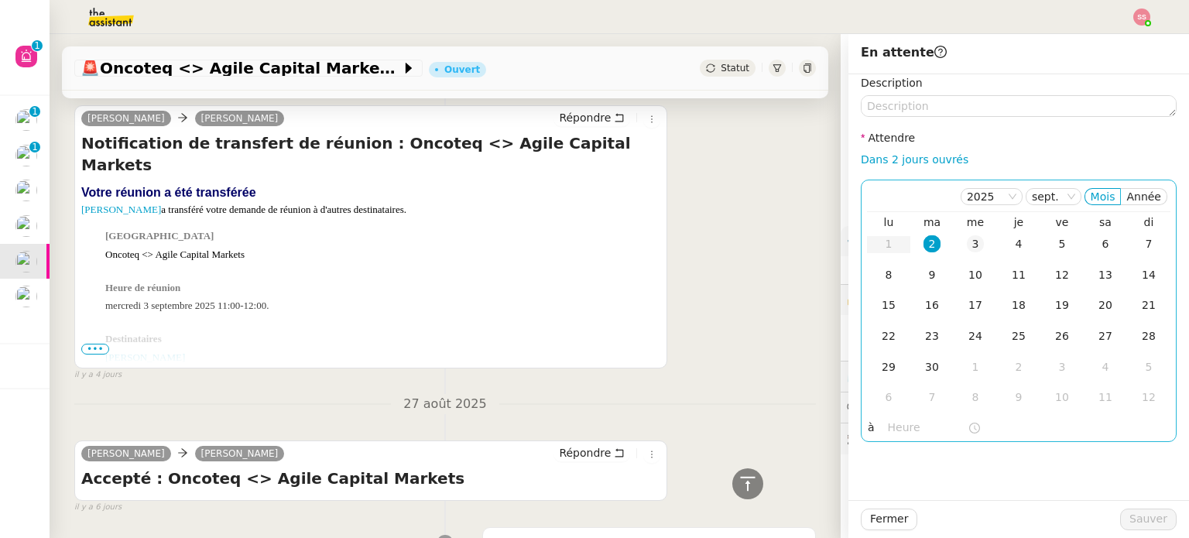
click at [968, 238] on div "3" at bounding box center [975, 243] width 17 height 17
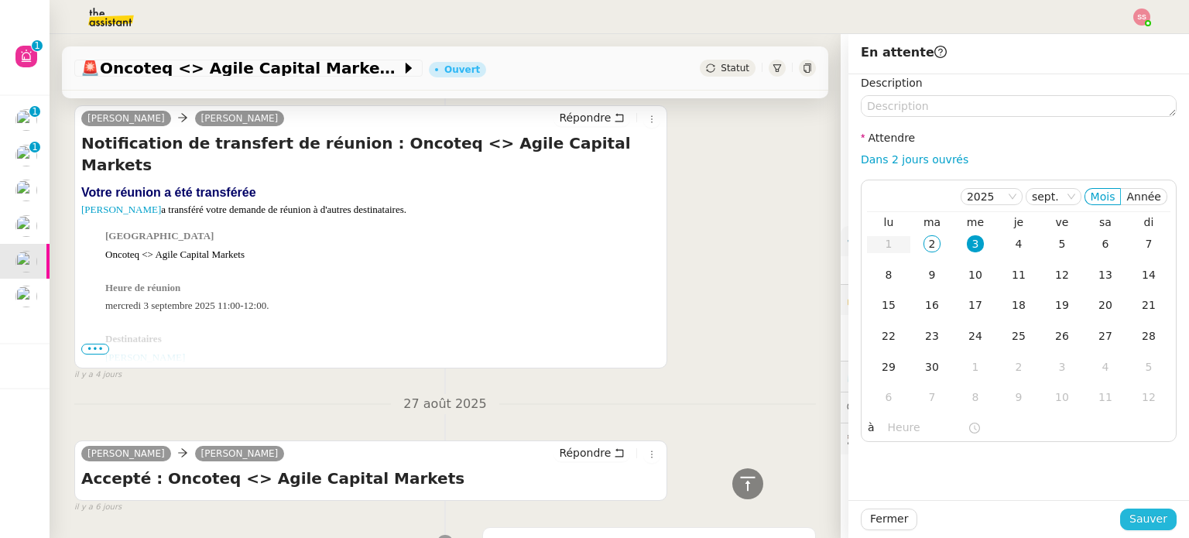
click at [1158, 516] on button "Sauver" at bounding box center [1148, 520] width 57 height 22
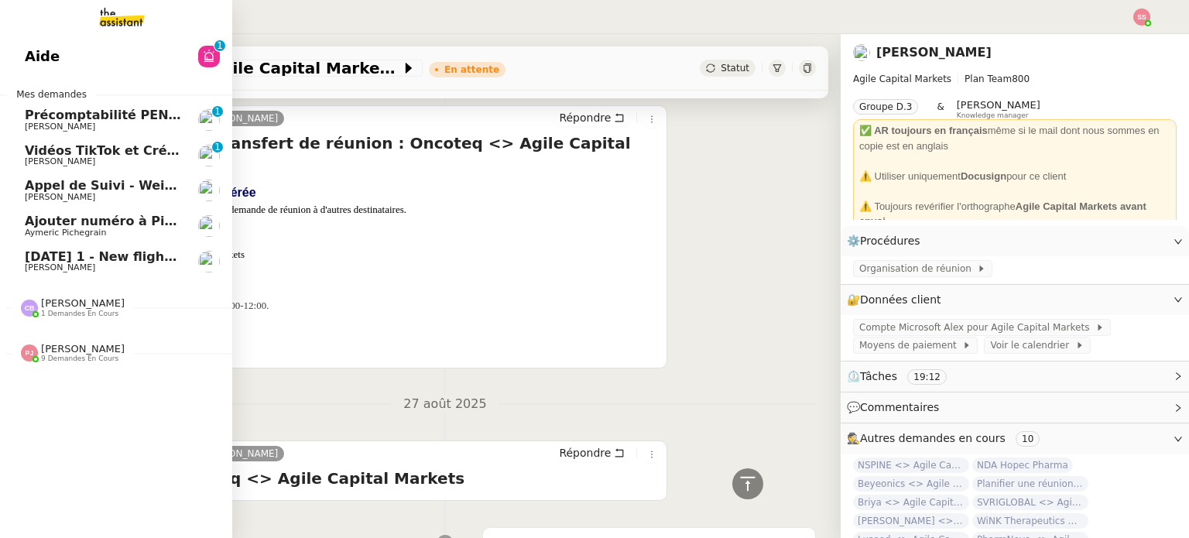
click at [77, 187] on span "[PERSON_NAME] de Suivi - Weigerding / [PERSON_NAME]" at bounding box center [186, 185] width 322 height 15
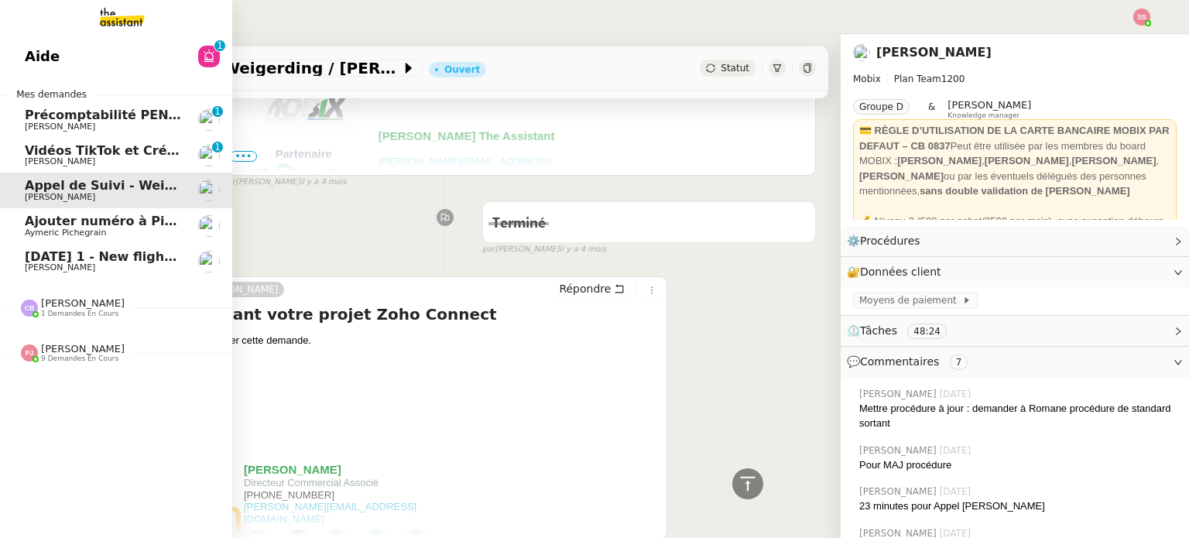
click at [137, 221] on span "Ajouter numéro à Pipedrive" at bounding box center [121, 221] width 193 height 15
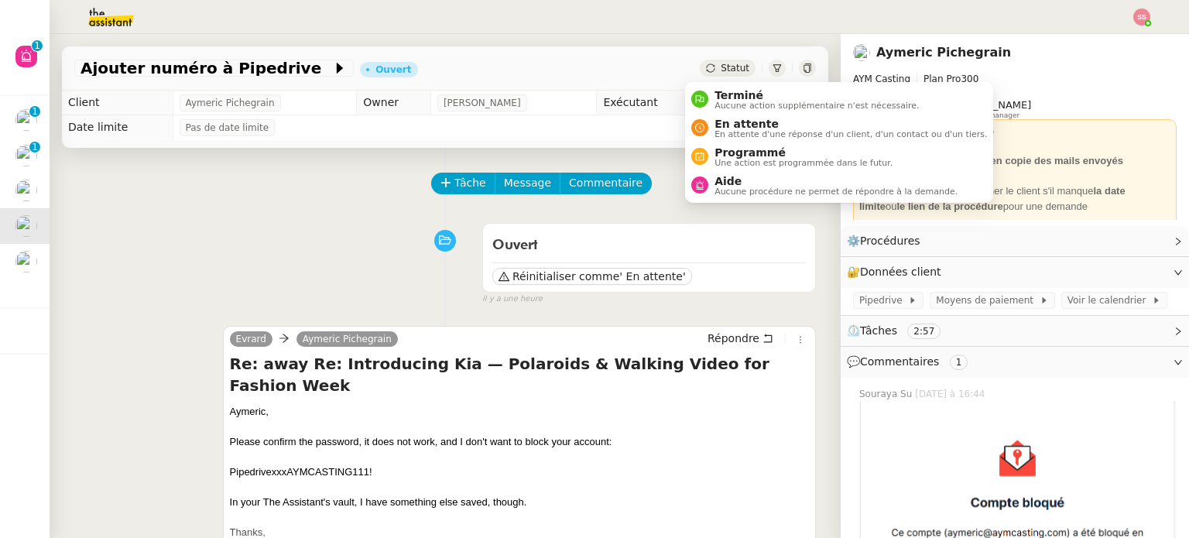
drag, startPoint x: 702, startPoint y: 65, endPoint x: 729, endPoint y: 108, distance: 50.1
click at [703, 66] on div "Statut" at bounding box center [728, 68] width 56 height 17
click at [728, 125] on span "En attente" at bounding box center [851, 124] width 273 height 12
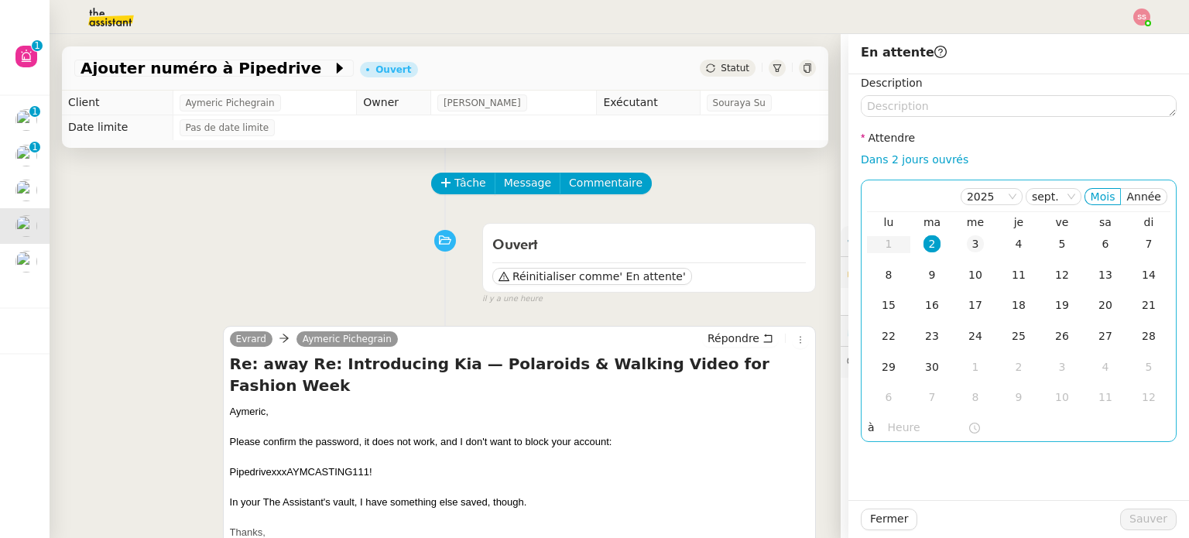
click at [972, 238] on td "3" at bounding box center [975, 244] width 43 height 31
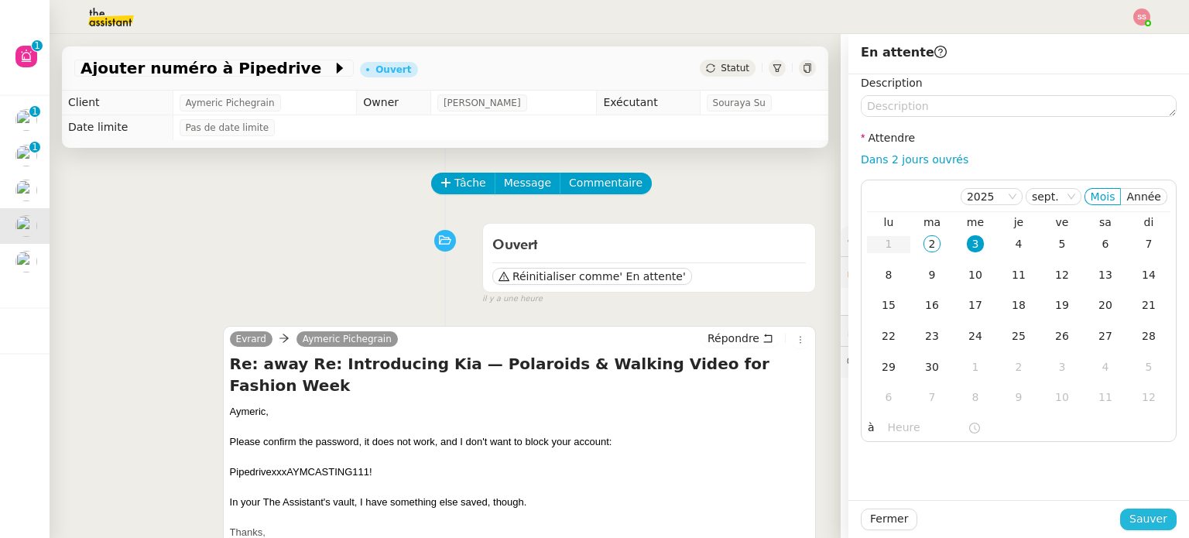
click at [1143, 516] on span "Sauver" at bounding box center [1149, 519] width 38 height 18
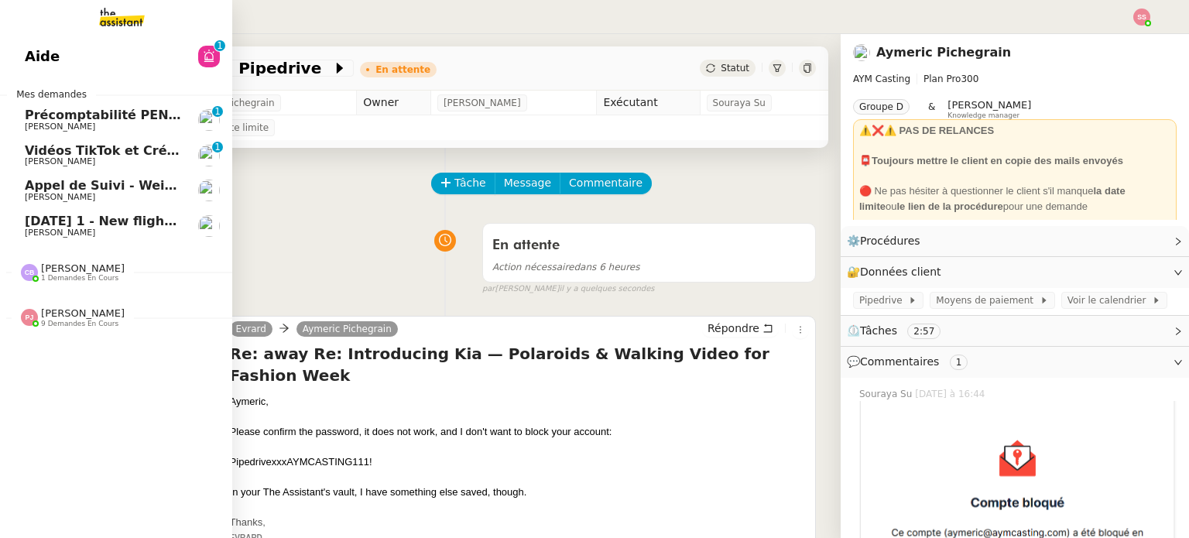
click at [57, 220] on span "9th September 2025 1 - New flight request - Rohan Oyima" at bounding box center [191, 221] width 333 height 15
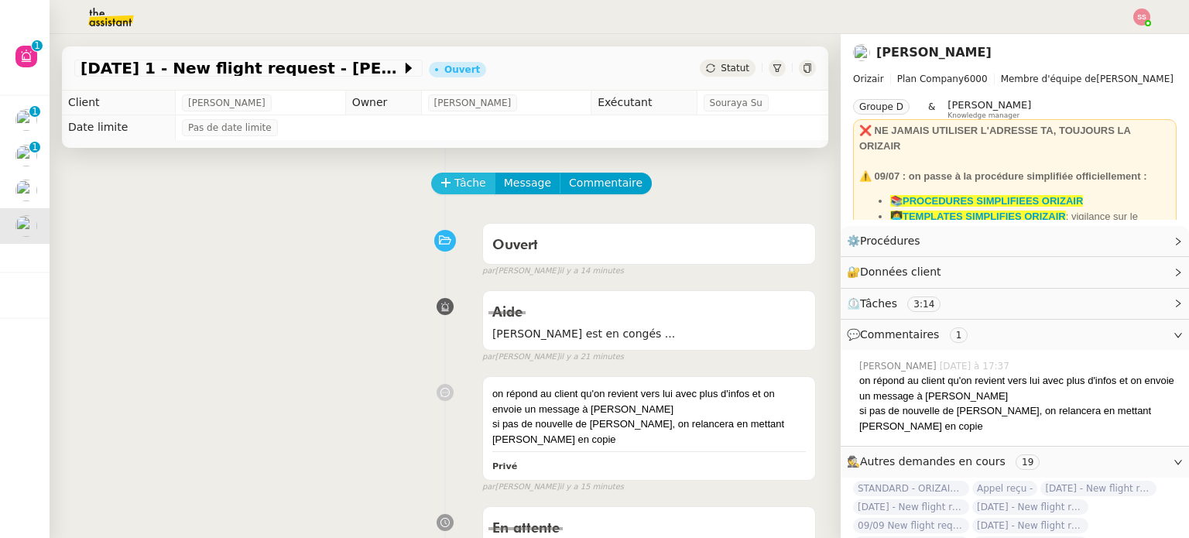
click at [455, 188] on span "Tâche" at bounding box center [471, 183] width 32 height 18
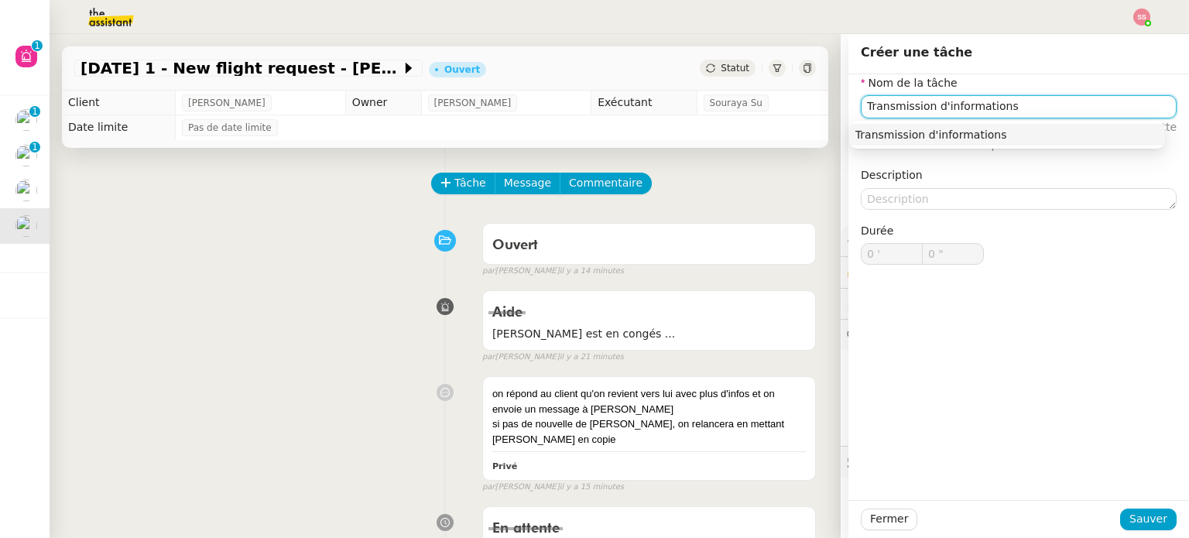
click at [982, 139] on div "Transmission d'informations" at bounding box center [1008, 135] width 304 height 14
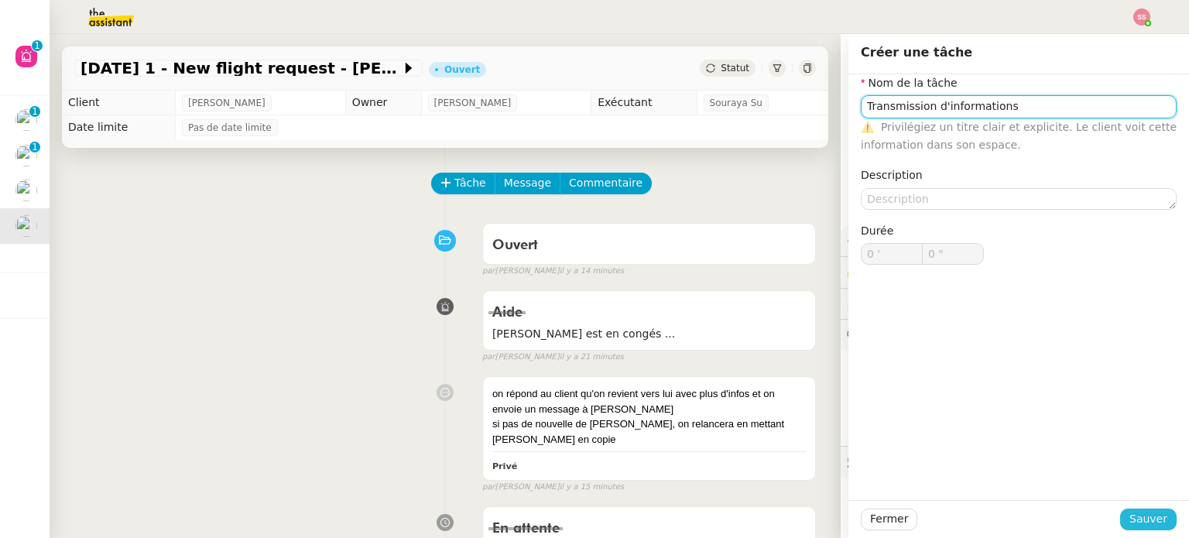
type input "Transmission d'informations"
click at [1136, 522] on span "Sauver" at bounding box center [1149, 519] width 38 height 18
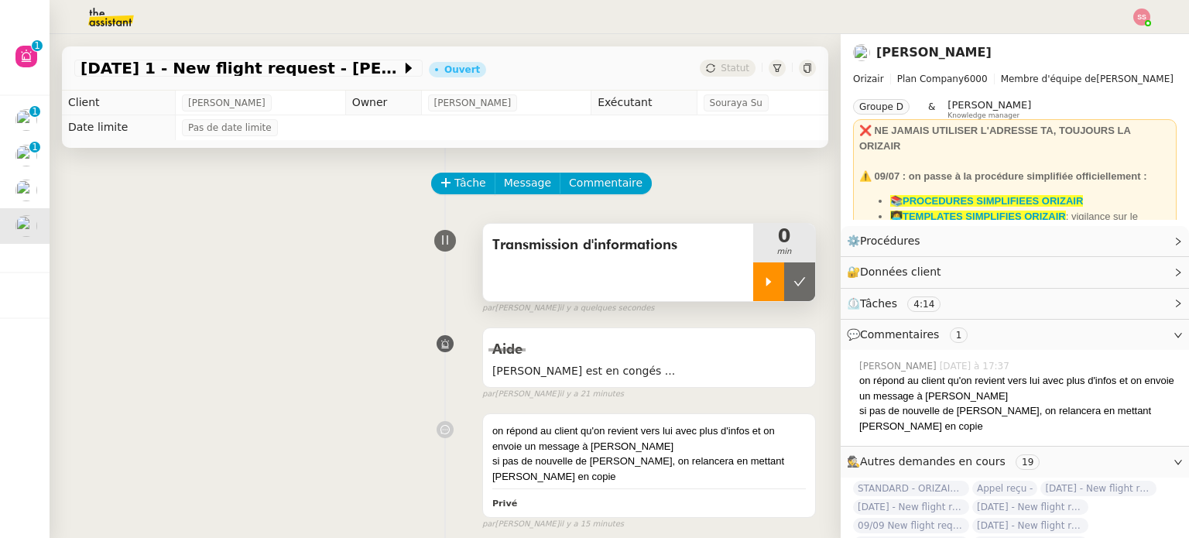
click at [753, 281] on div at bounding box center [768, 281] width 31 height 39
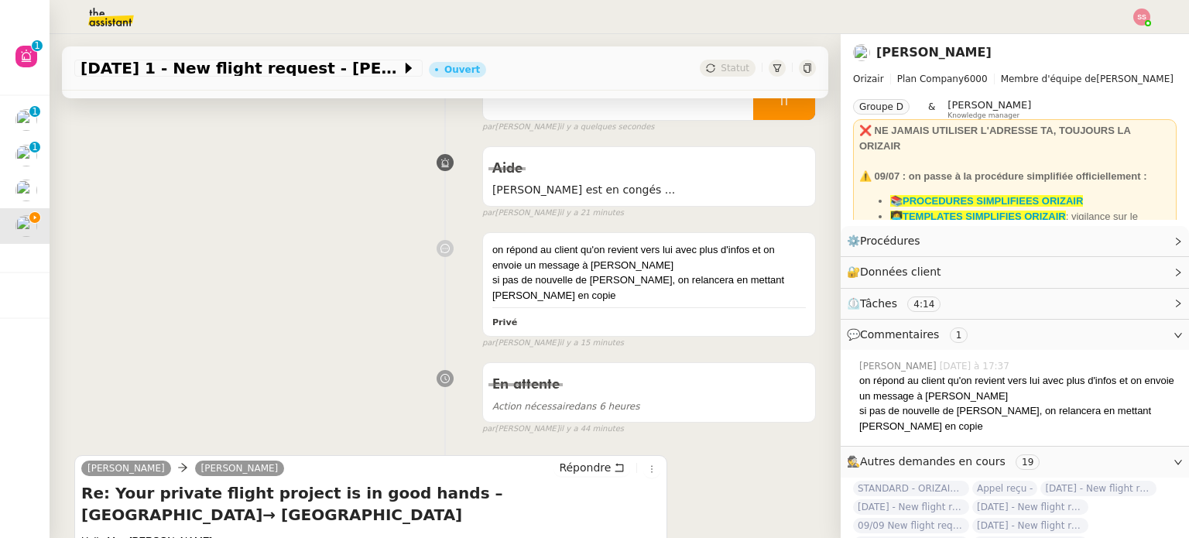
scroll to position [465, 0]
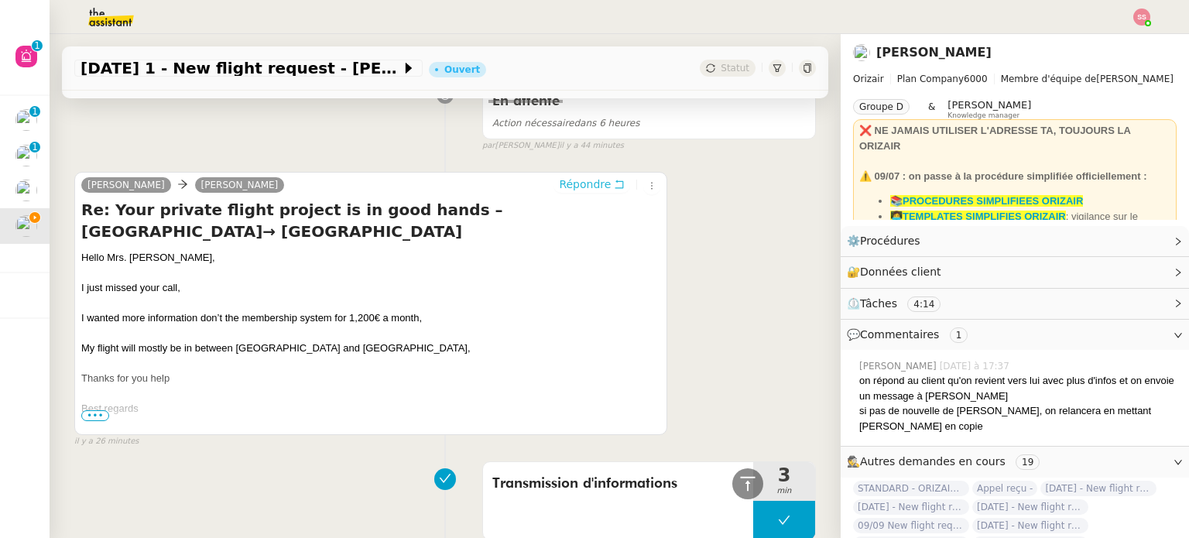
click at [570, 177] on span "Répondre" at bounding box center [585, 184] width 52 height 15
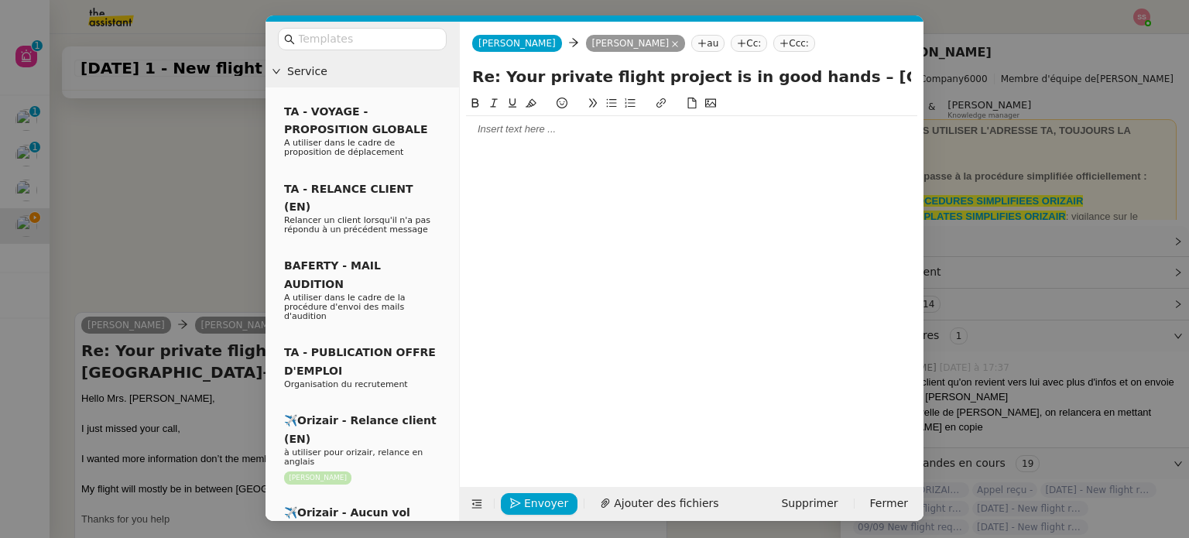
scroll to position [583, 0]
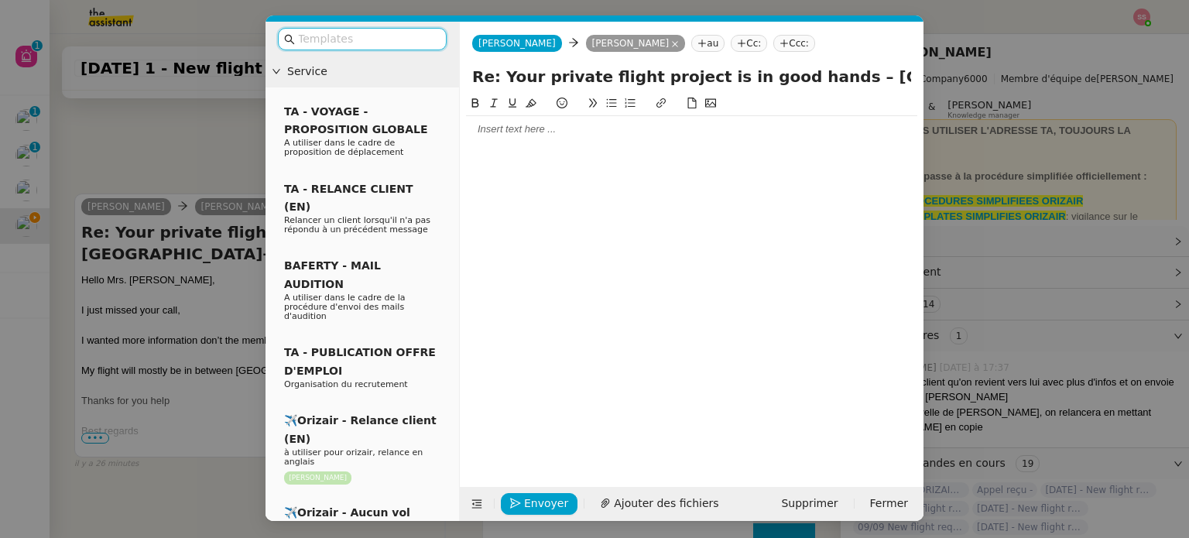
click at [528, 129] on div at bounding box center [691, 129] width 451 height 14
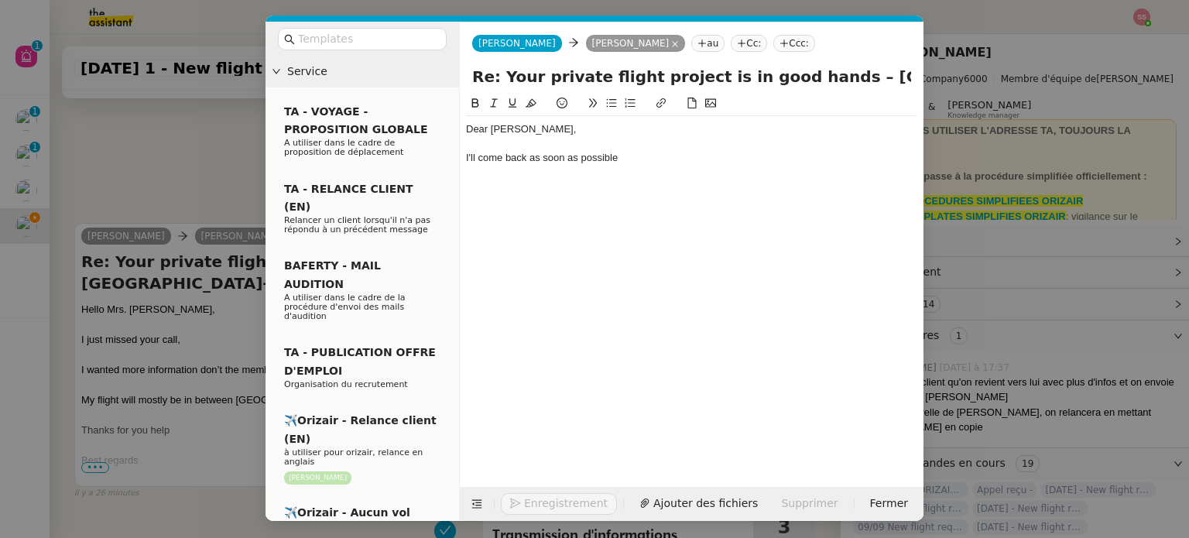
scroll to position [629, 0]
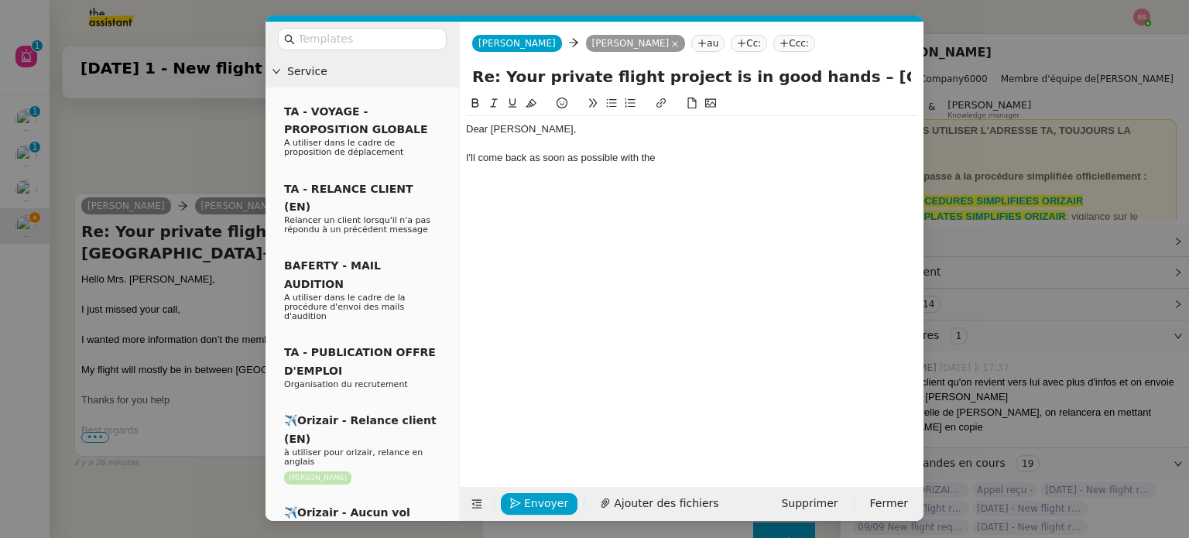
click at [153, 145] on nz-modal-container "Service TA - VOYAGE - PROPOSITION GLOBALE A utiliser dans le cadre de propositi…" at bounding box center [594, 269] width 1189 height 538
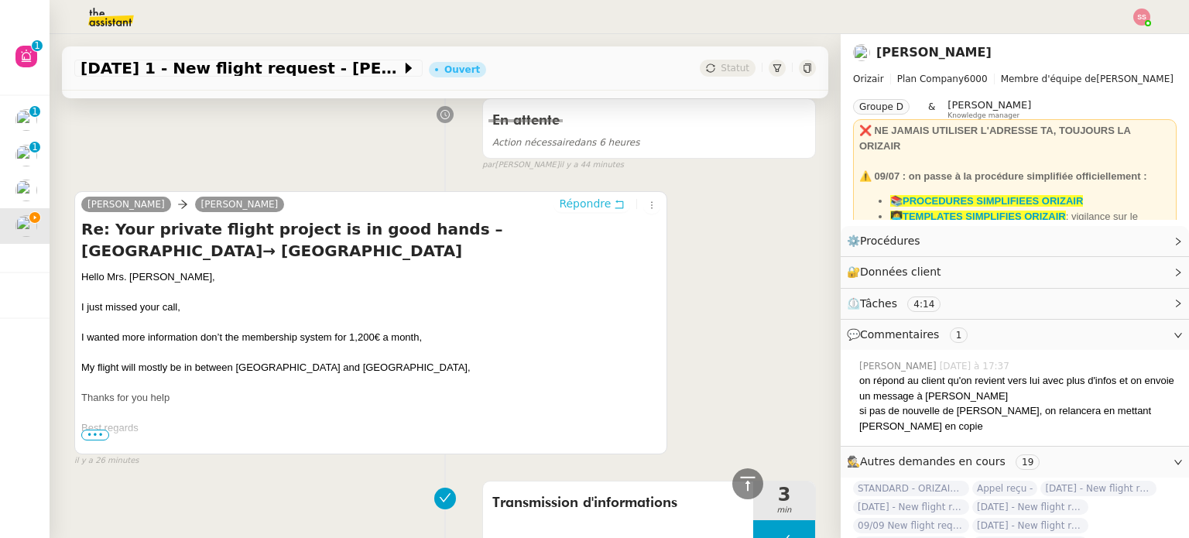
scroll to position [627, 0]
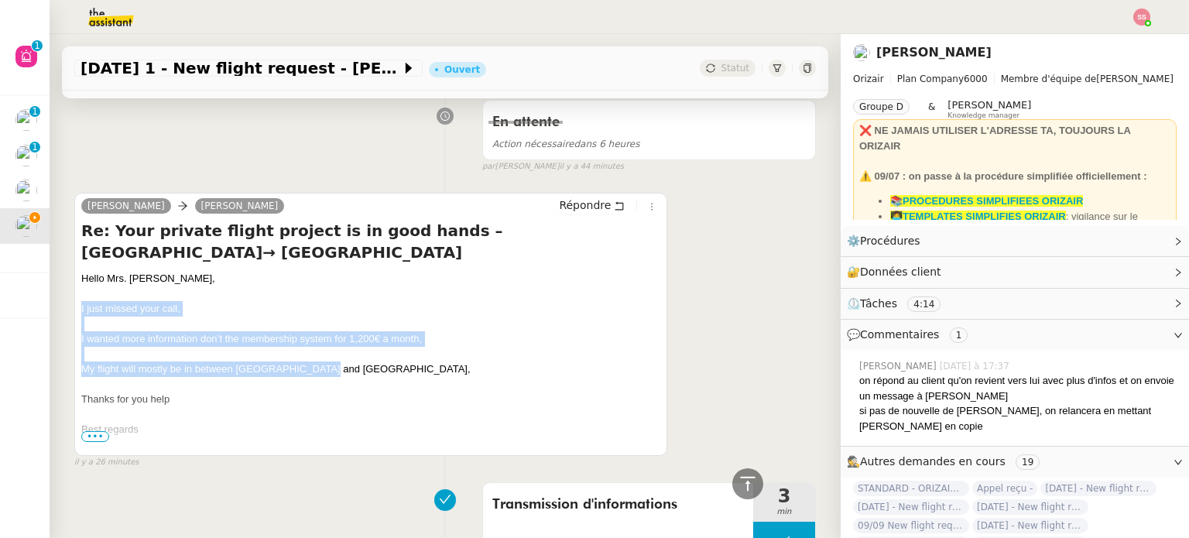
drag, startPoint x: 79, startPoint y: 245, endPoint x: 322, endPoint y: 312, distance: 252.1
click at [322, 312] on div "Rohan Oyima Josephine Kelly Répondre Re: Your private flight project is in good…" at bounding box center [370, 324] width 593 height 263
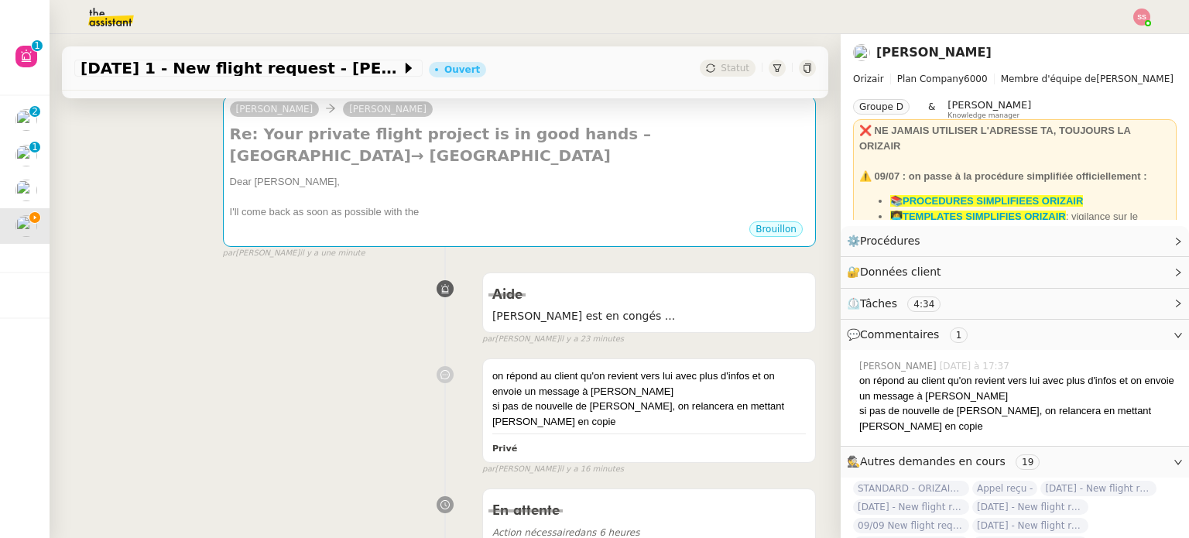
scroll to position [77, 0]
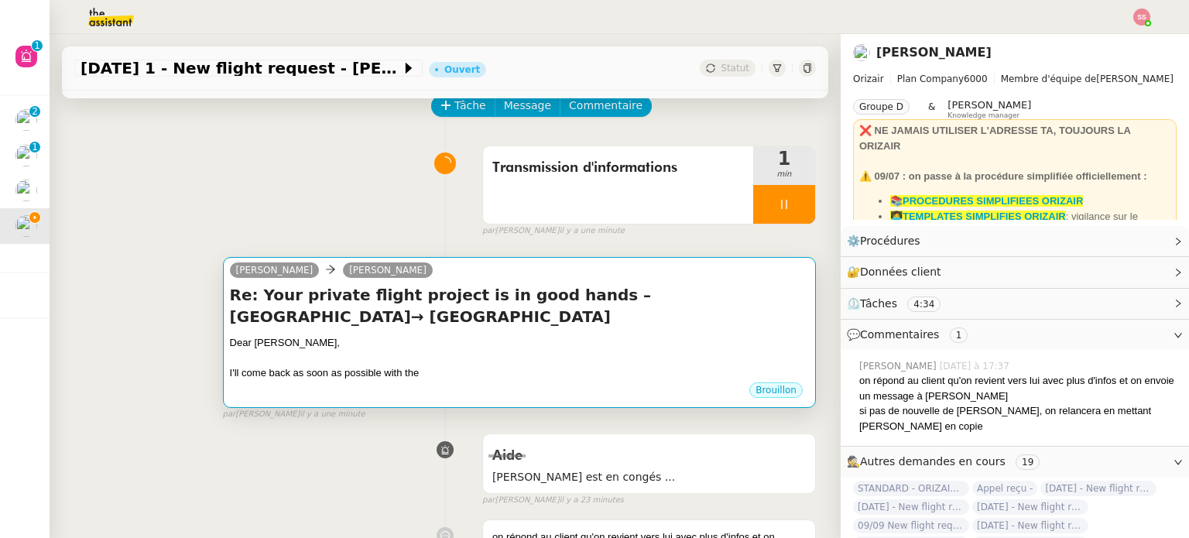
click at [530, 351] on div at bounding box center [519, 358] width 579 height 15
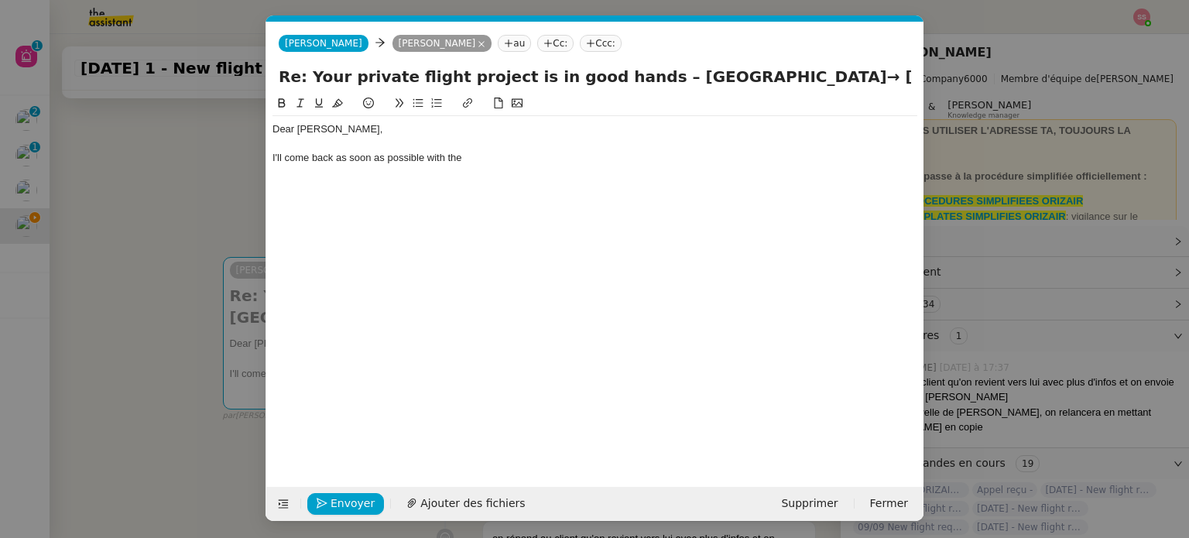
scroll to position [0, 33]
drag, startPoint x: 499, startPoint y: 161, endPoint x: 254, endPoint y: 154, distance: 244.8
click at [254, 154] on nz-modal-container "Service TA - VOYAGE - PROPOSITION GLOBALE A utiliser dans le cadre de propositi…" at bounding box center [594, 269] width 1189 height 538
click at [364, 130] on div "Dear Mr Oyima," at bounding box center [595, 129] width 645 height 14
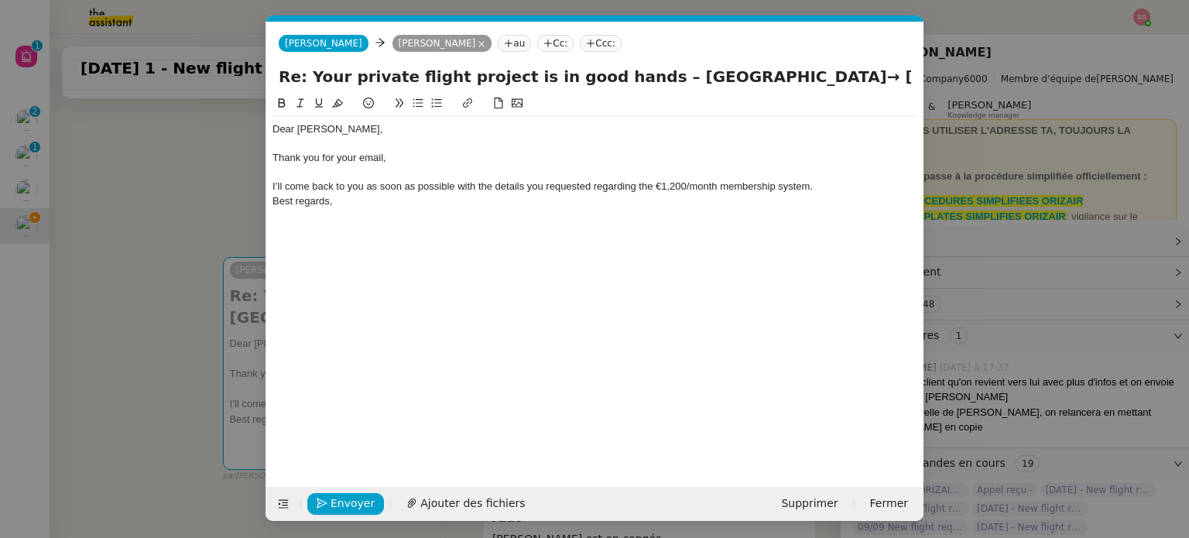
click at [870, 181] on div "I’ll come back to you as soon as possible with the details you requested regard…" at bounding box center [595, 187] width 645 height 14
click at [342, 509] on span "Envoyer" at bounding box center [353, 504] width 44 height 18
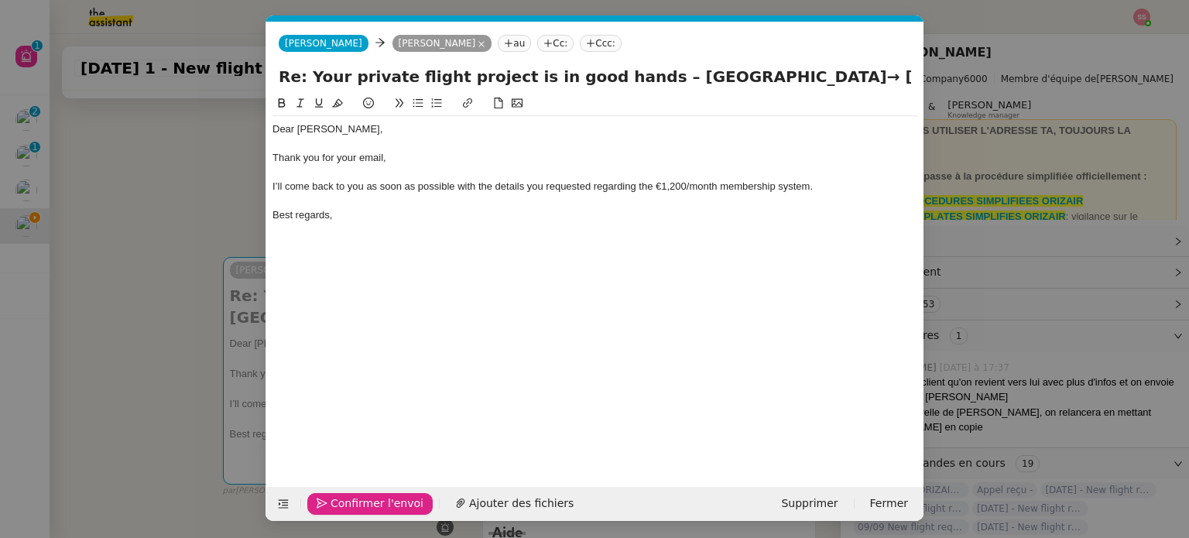
click at [342, 509] on span "Confirmer l'envoi" at bounding box center [377, 504] width 93 height 18
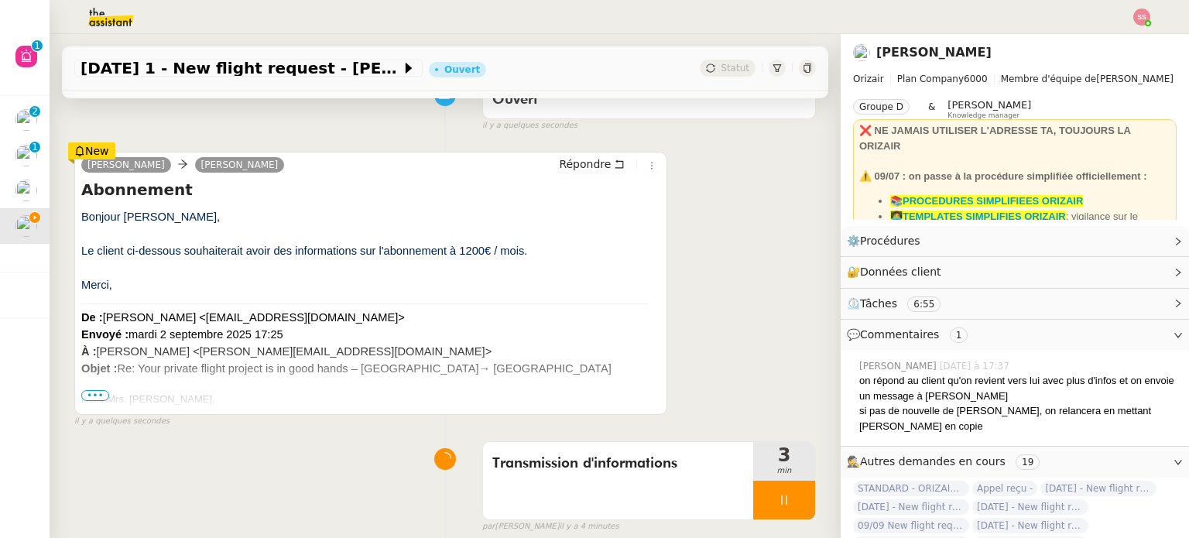
scroll to position [310, 0]
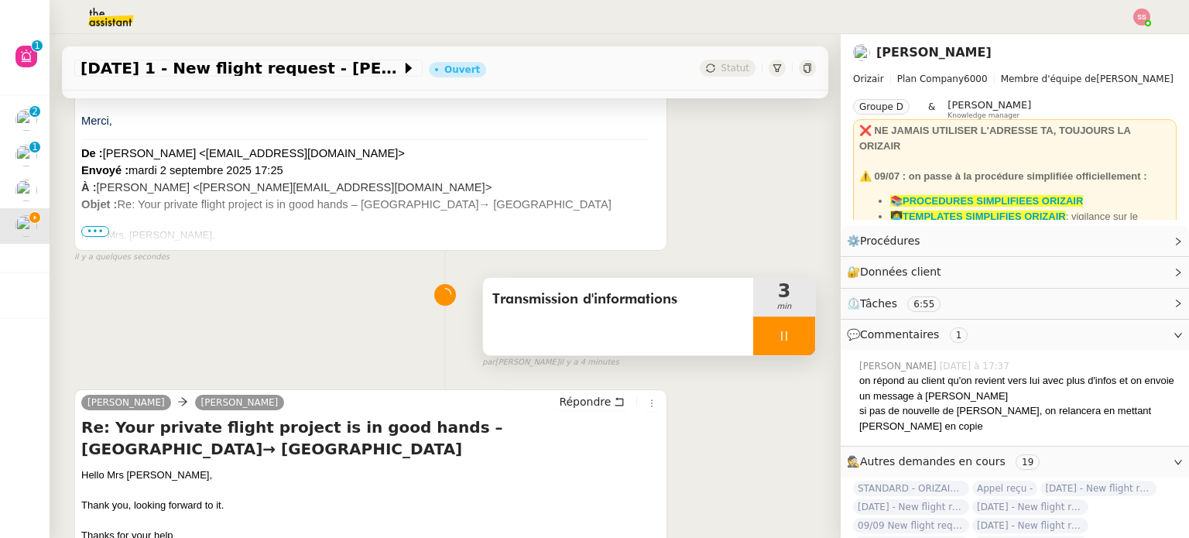
click at [790, 334] on div at bounding box center [784, 336] width 62 height 39
click at [787, 336] on button at bounding box center [799, 336] width 31 height 39
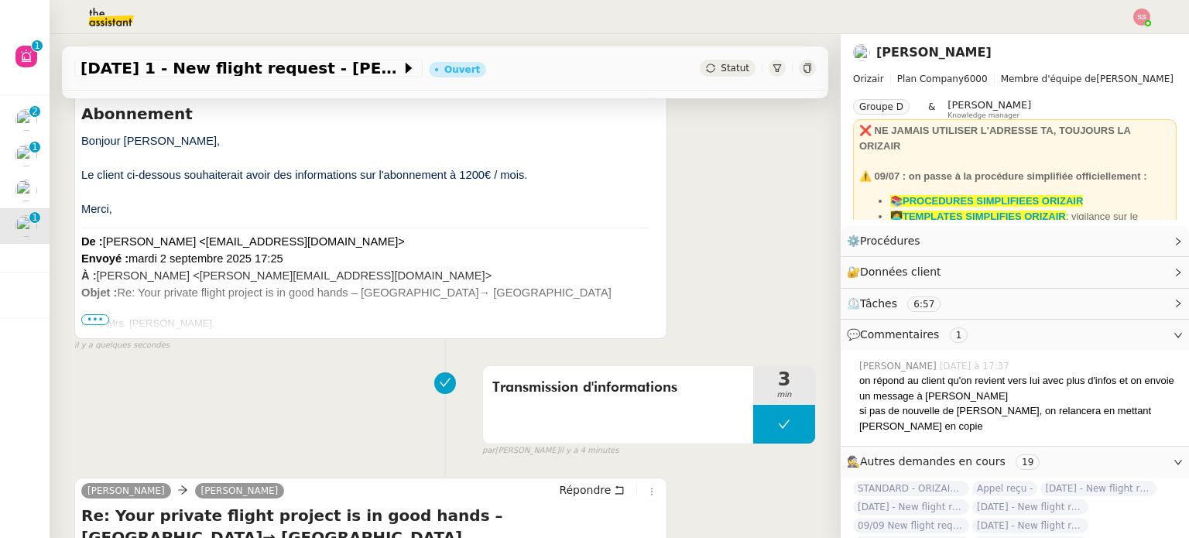
scroll to position [155, 0]
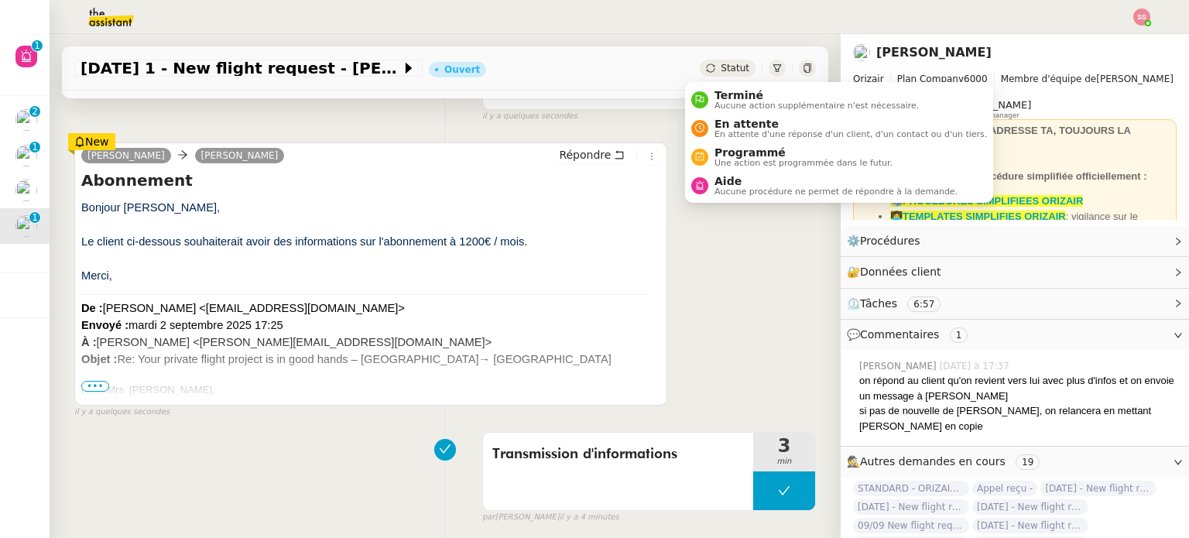
click at [721, 70] on span "Statut" at bounding box center [735, 68] width 29 height 11
click at [747, 138] on span "En attente d'une réponse d'un client, d'un contact ou d'un tiers." at bounding box center [851, 134] width 273 height 9
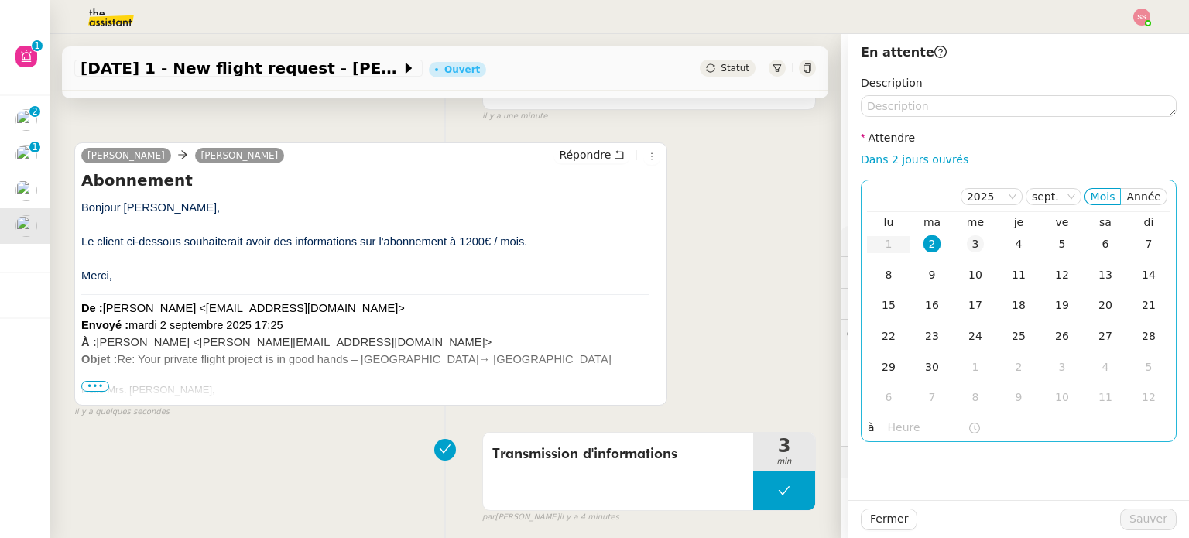
click at [967, 238] on div "3" at bounding box center [975, 243] width 17 height 17
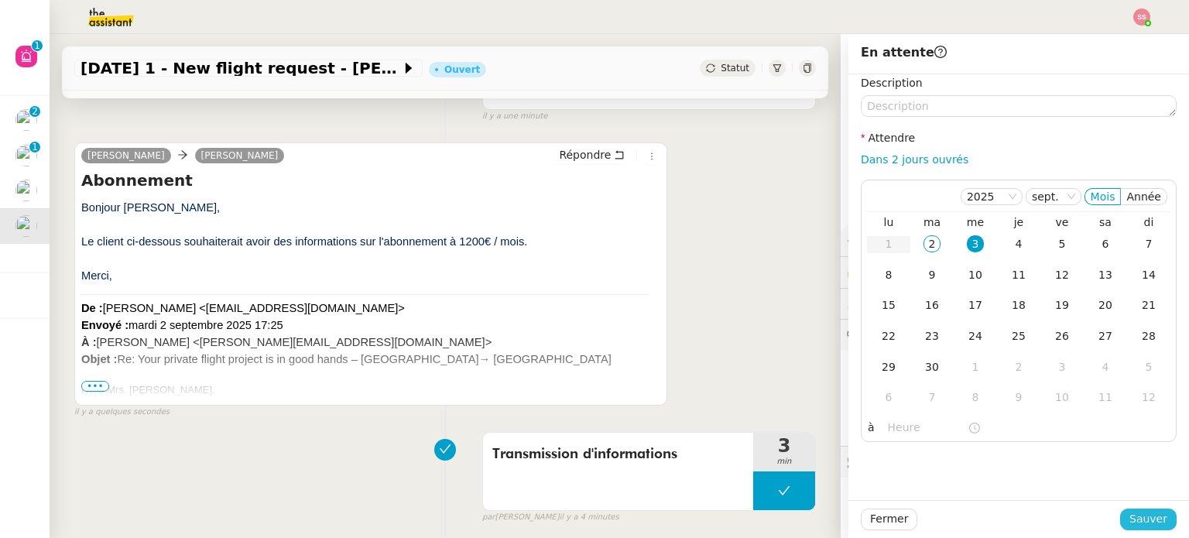
click at [1141, 521] on span "Sauver" at bounding box center [1149, 519] width 38 height 18
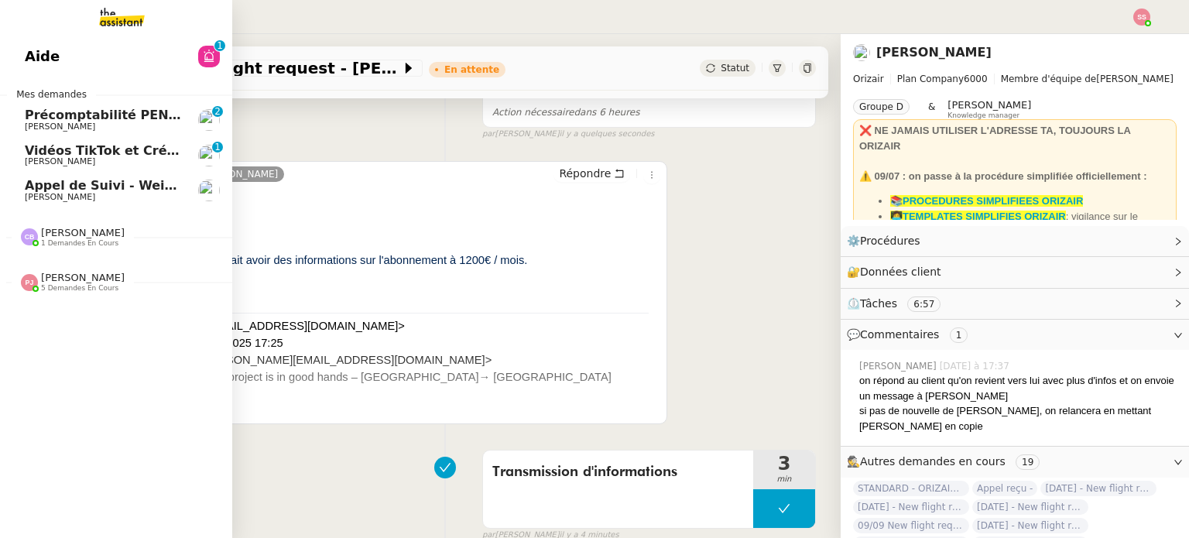
click at [97, 187] on span "[PERSON_NAME] de Suivi - Weigerding / [PERSON_NAME]" at bounding box center [186, 185] width 322 height 15
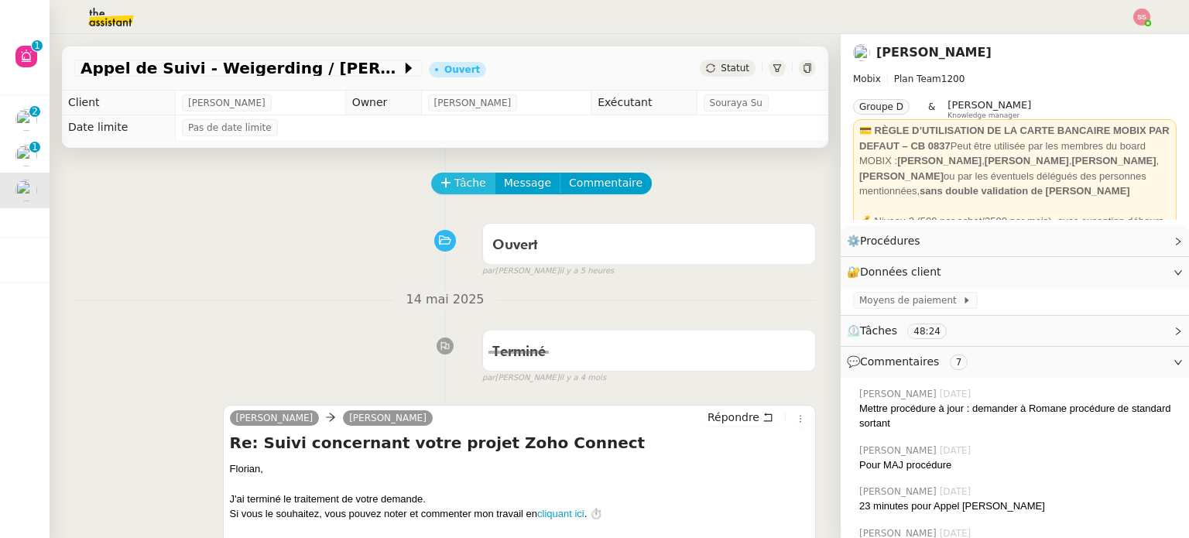
click at [455, 183] on span "Tâche" at bounding box center [471, 183] width 32 height 18
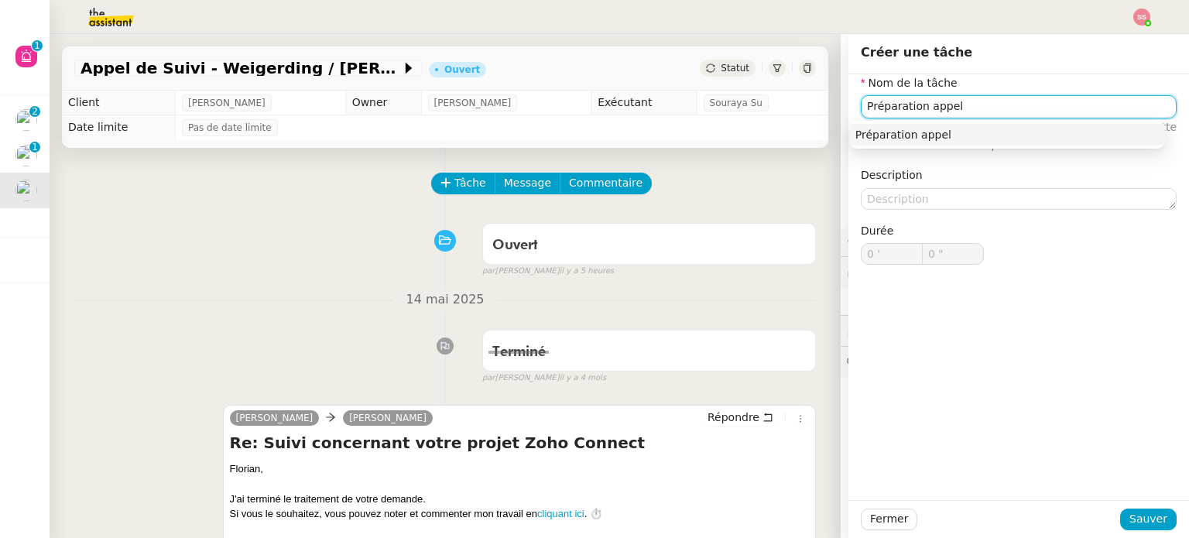
click at [983, 132] on div "Préparation appel" at bounding box center [1008, 135] width 304 height 14
type input "Préparation appel"
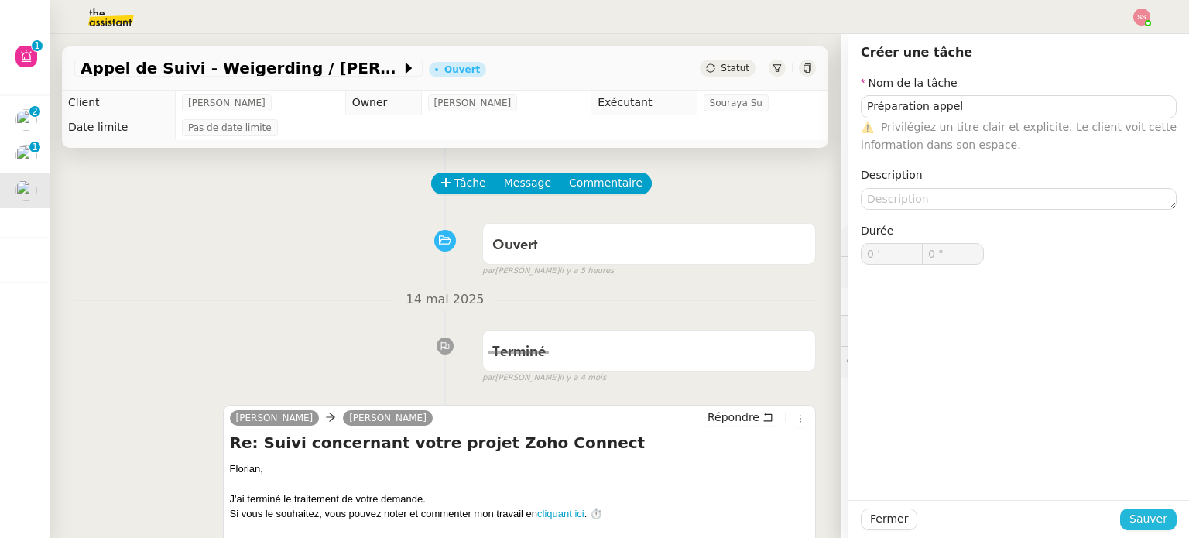
click at [1132, 516] on span "Sauver" at bounding box center [1149, 519] width 38 height 18
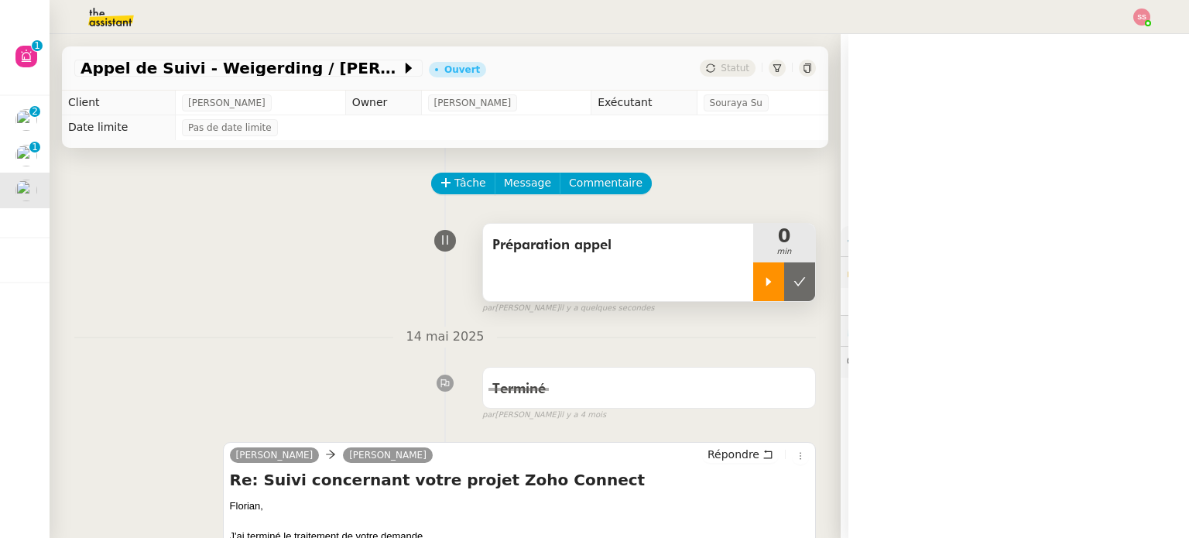
click at [763, 283] on icon at bounding box center [769, 282] width 12 height 12
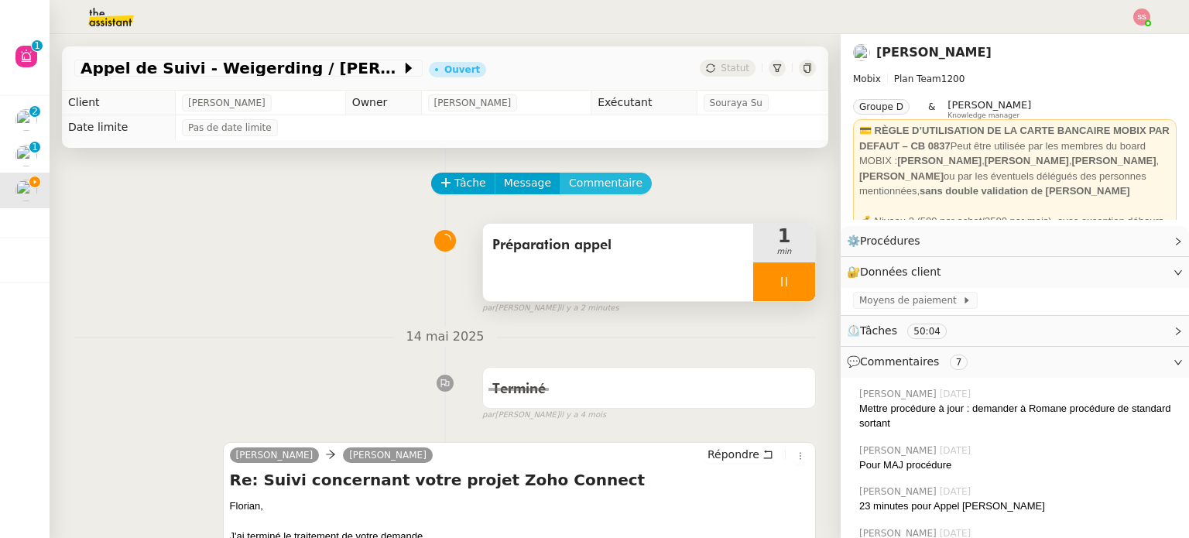
click at [593, 177] on span "Commentaire" at bounding box center [606, 183] width 74 height 18
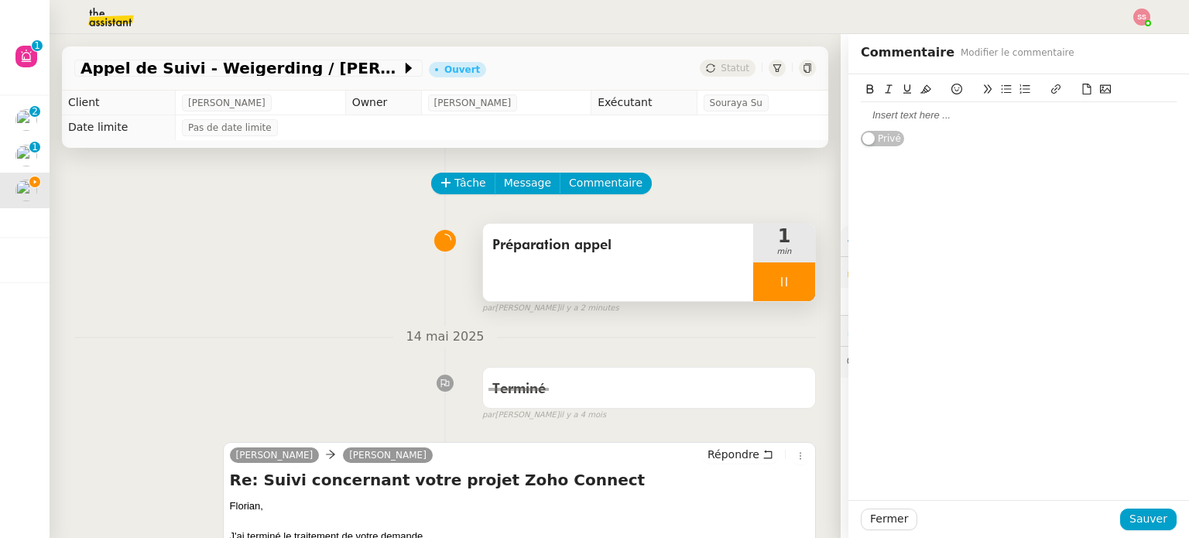
click at [966, 121] on div at bounding box center [1019, 115] width 316 height 14
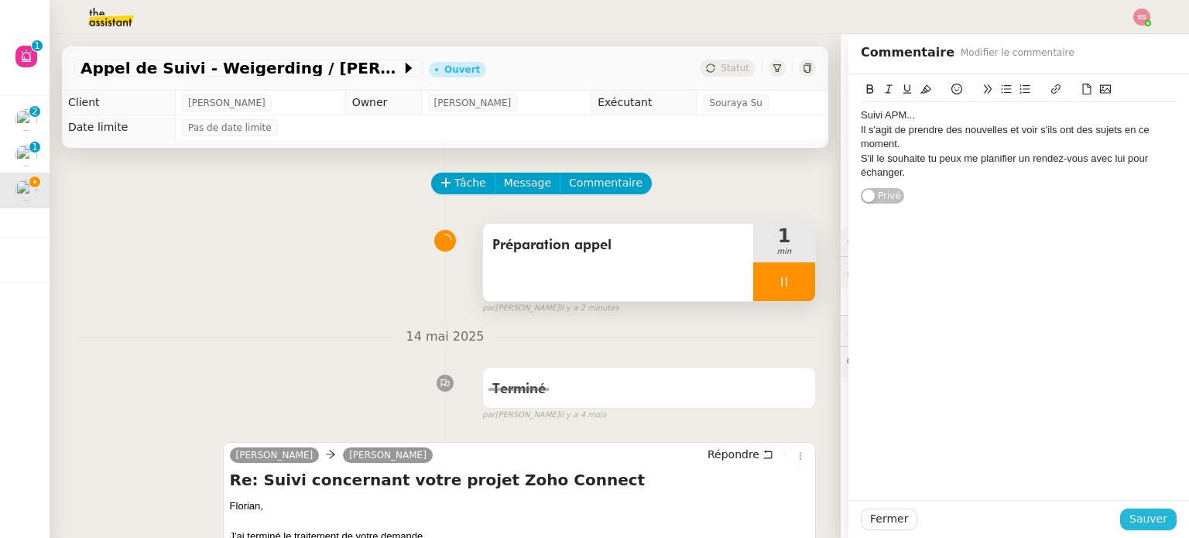
click at [1140, 521] on span "Sauver" at bounding box center [1149, 519] width 38 height 18
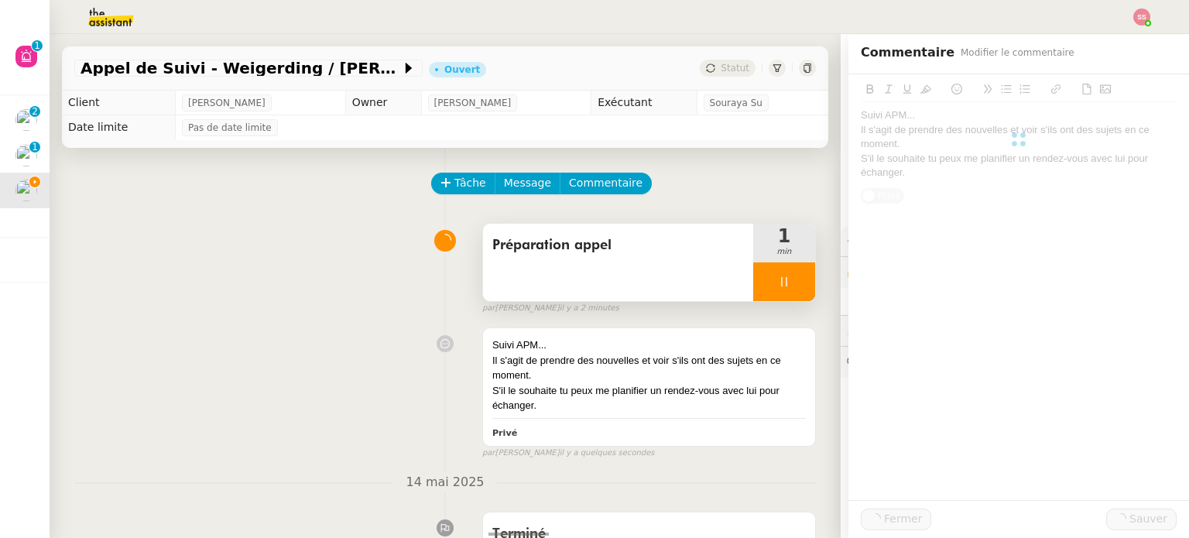
click at [372, 306] on div "Préparation appel 1 min false par Souraya S. il y a 2 minutes" at bounding box center [445, 265] width 742 height 99
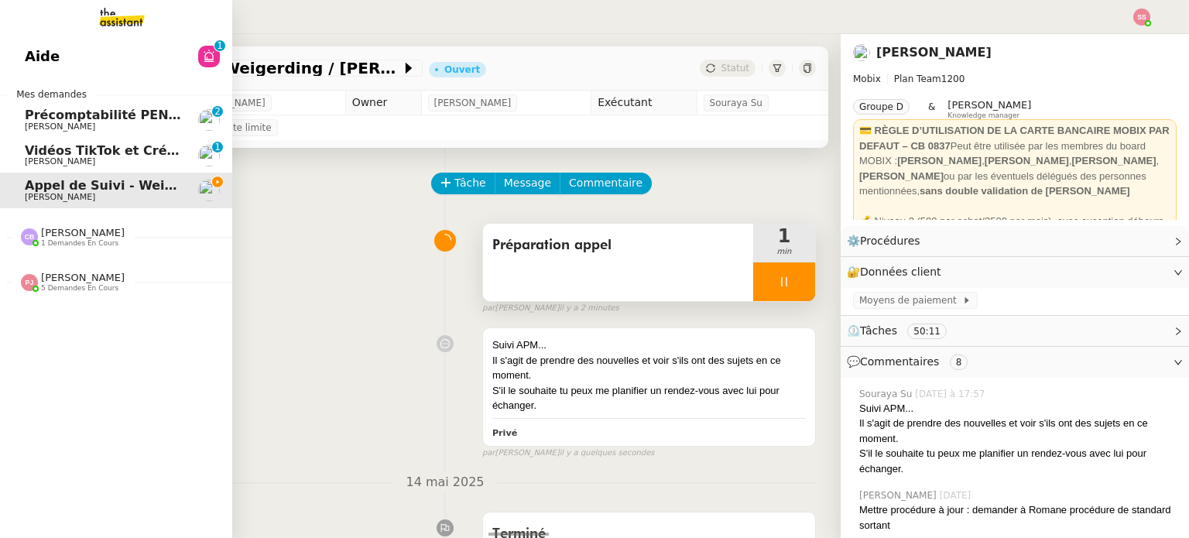
click at [71, 116] on span "Précomptabilité PENNYLANE - août 2025" at bounding box center [166, 115] width 283 height 15
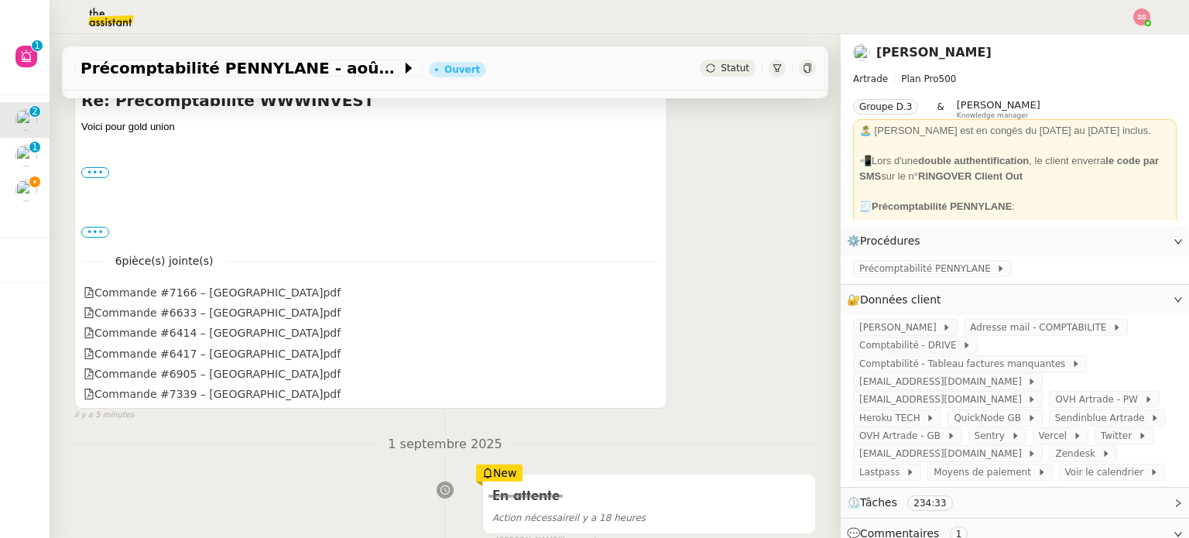
scroll to position [155, 0]
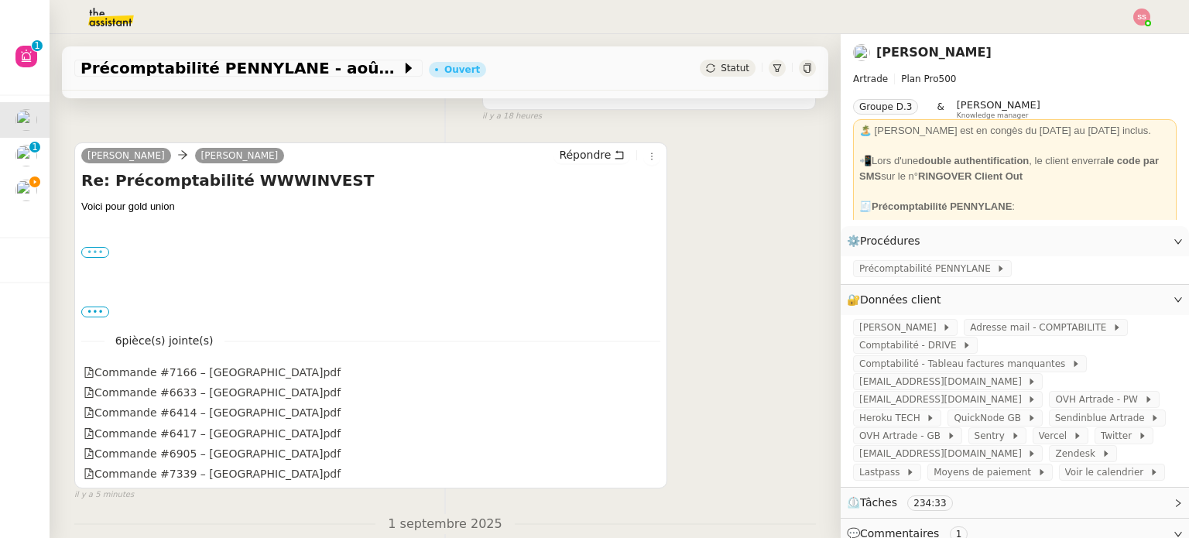
click at [91, 254] on label "•••" at bounding box center [95, 252] width 28 height 11
click at [0, 0] on input "•••" at bounding box center [0, 0] width 0 height 0
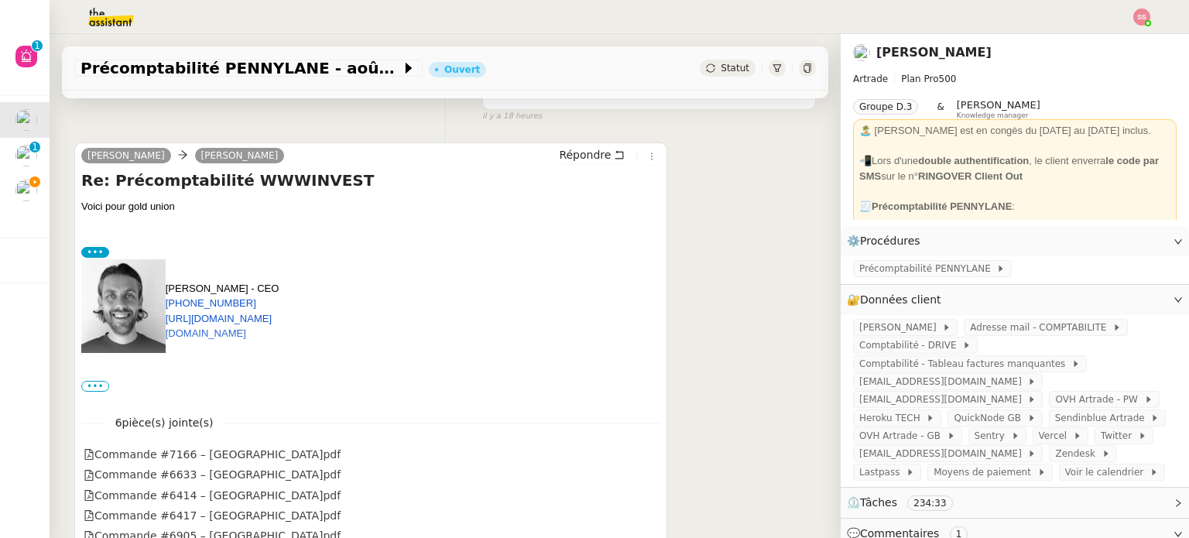
click at [90, 390] on span "•••" at bounding box center [95, 386] width 28 height 11
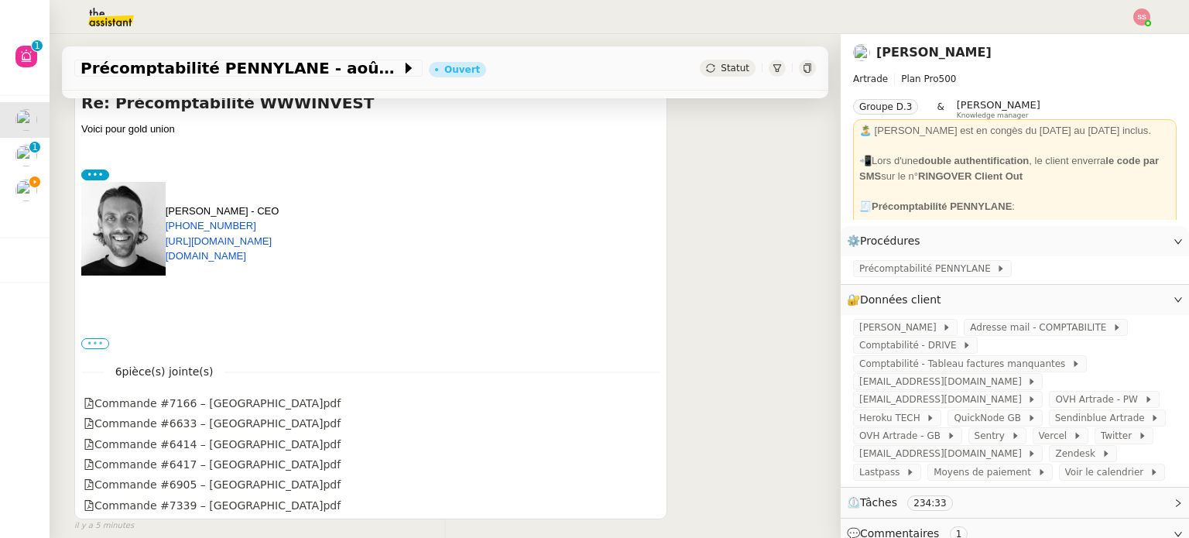
click at [88, 343] on label "•••" at bounding box center [95, 343] width 28 height 11
click at [0, 0] on input "•••" at bounding box center [0, 0] width 0 height 0
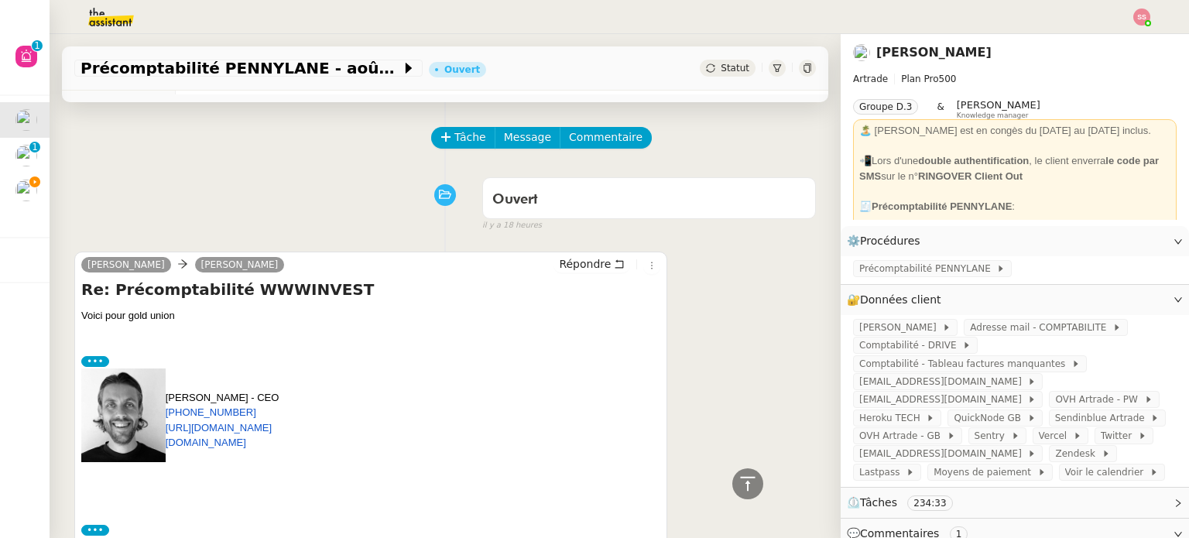
scroll to position [0, 0]
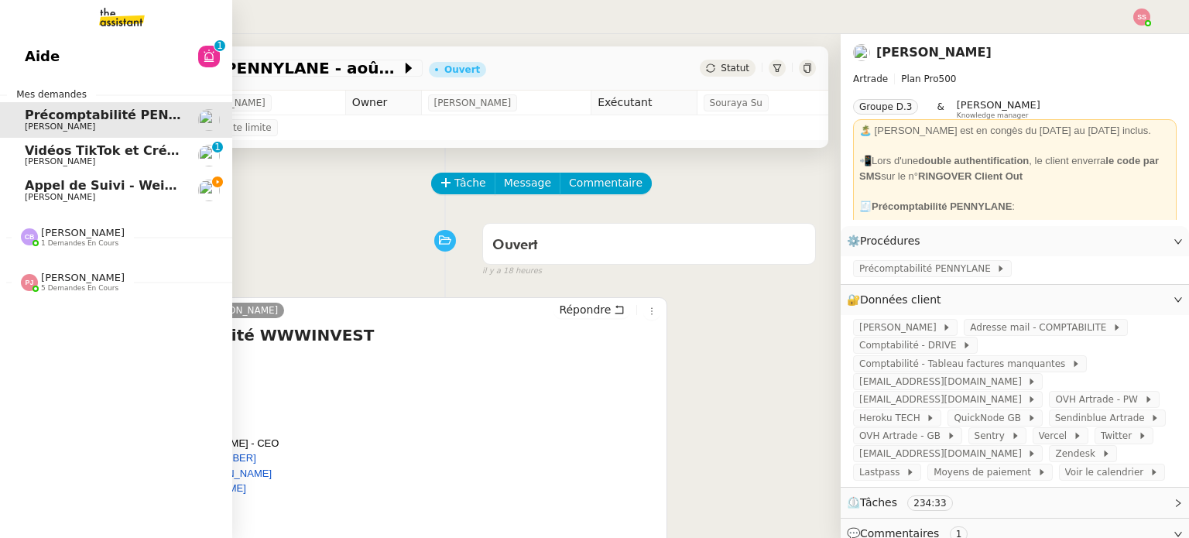
click at [63, 185] on span "[PERSON_NAME] de Suivi - Weigerding / [PERSON_NAME]" at bounding box center [186, 185] width 322 height 15
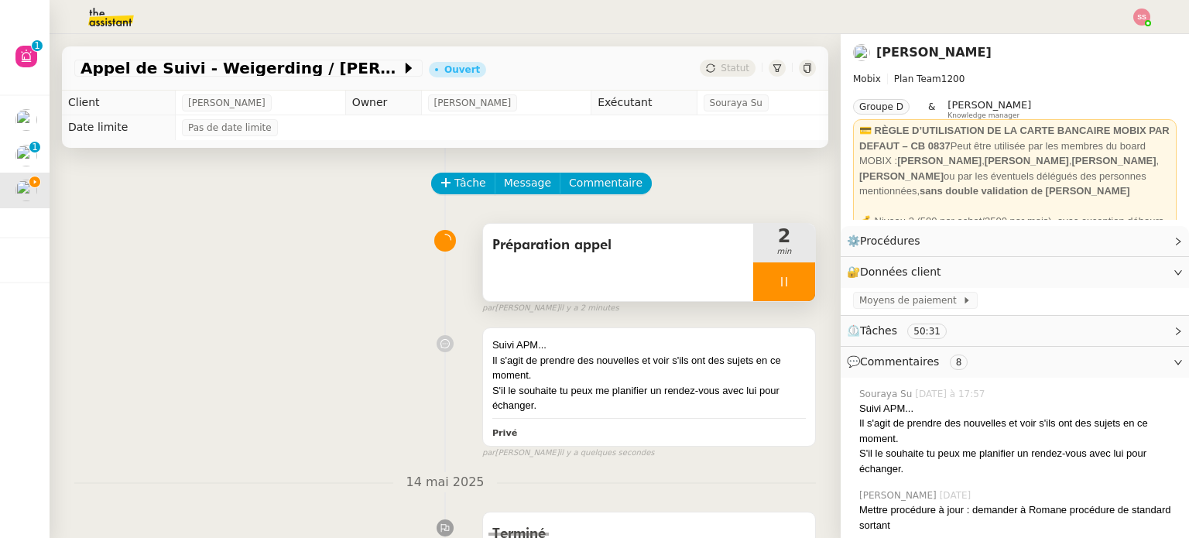
click at [783, 291] on div at bounding box center [784, 281] width 62 height 39
click at [784, 291] on button at bounding box center [799, 281] width 31 height 39
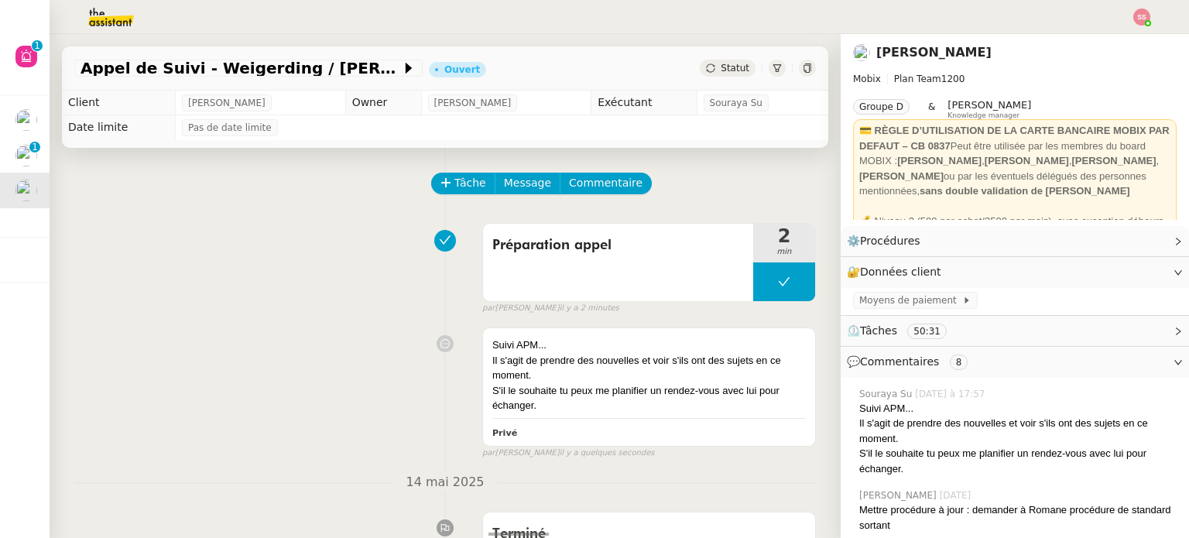
click at [722, 63] on span "Statut" at bounding box center [735, 68] width 29 height 11
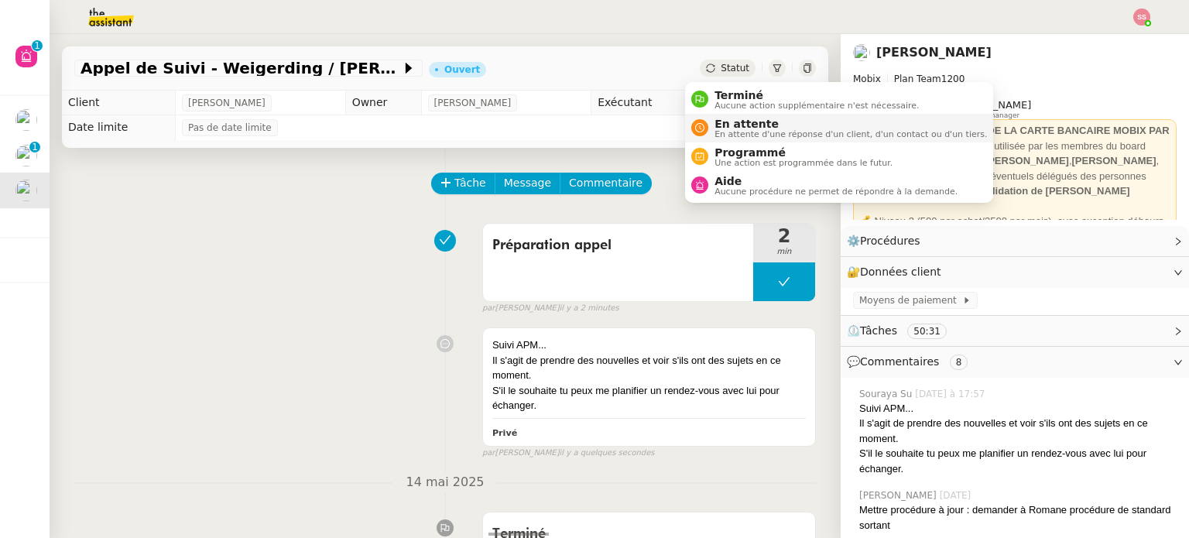
click at [725, 124] on span "En attente" at bounding box center [851, 124] width 273 height 12
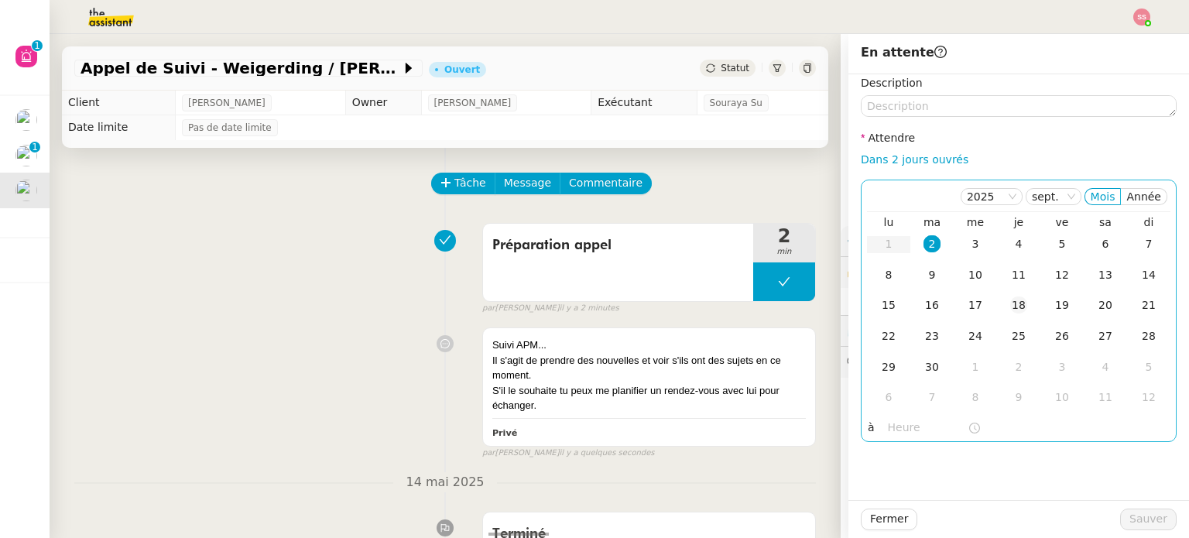
drag, startPoint x: 963, startPoint y: 241, endPoint x: 1016, endPoint y: 311, distance: 88.0
click at [967, 242] on div "3" at bounding box center [975, 243] width 17 height 17
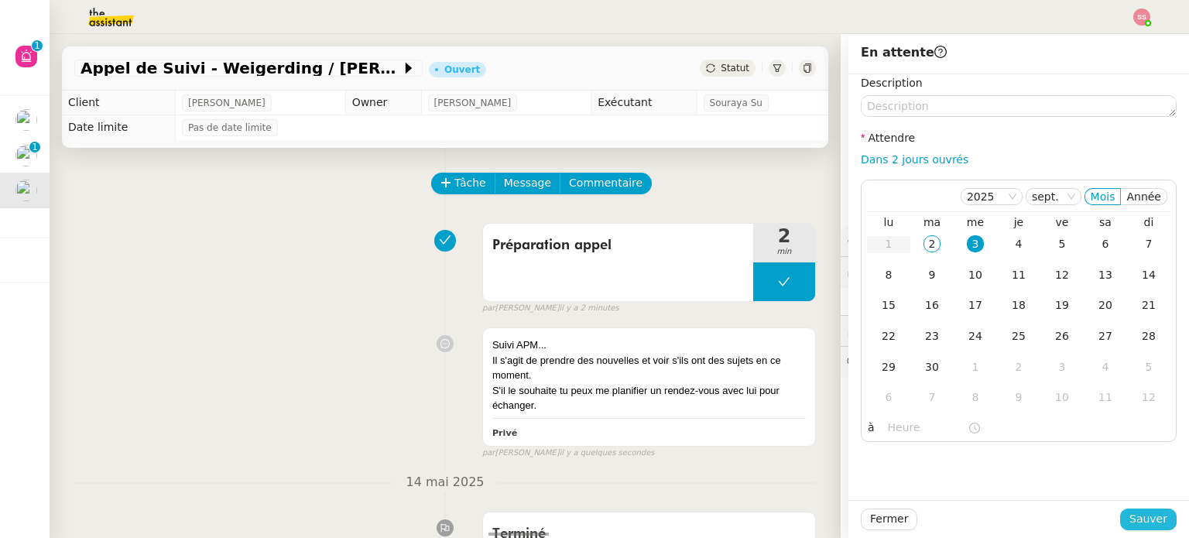
click at [1155, 523] on span "Sauver" at bounding box center [1149, 519] width 38 height 18
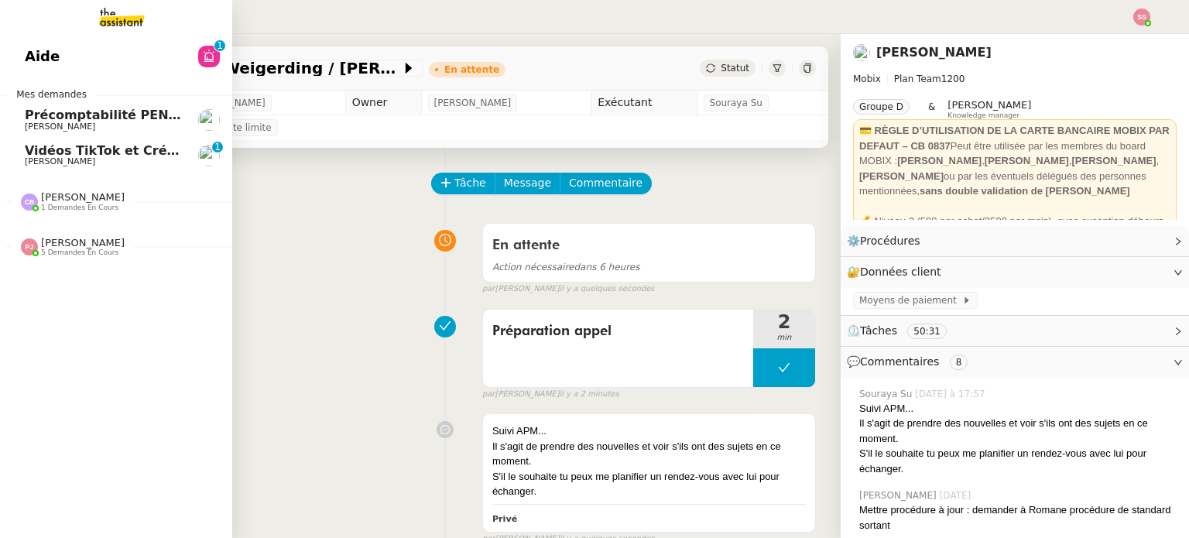
click at [84, 241] on span "[PERSON_NAME]" at bounding box center [83, 243] width 84 height 12
click at [68, 121] on span "Précomptabilité PENNYLANE - août 2025" at bounding box center [166, 115] width 283 height 15
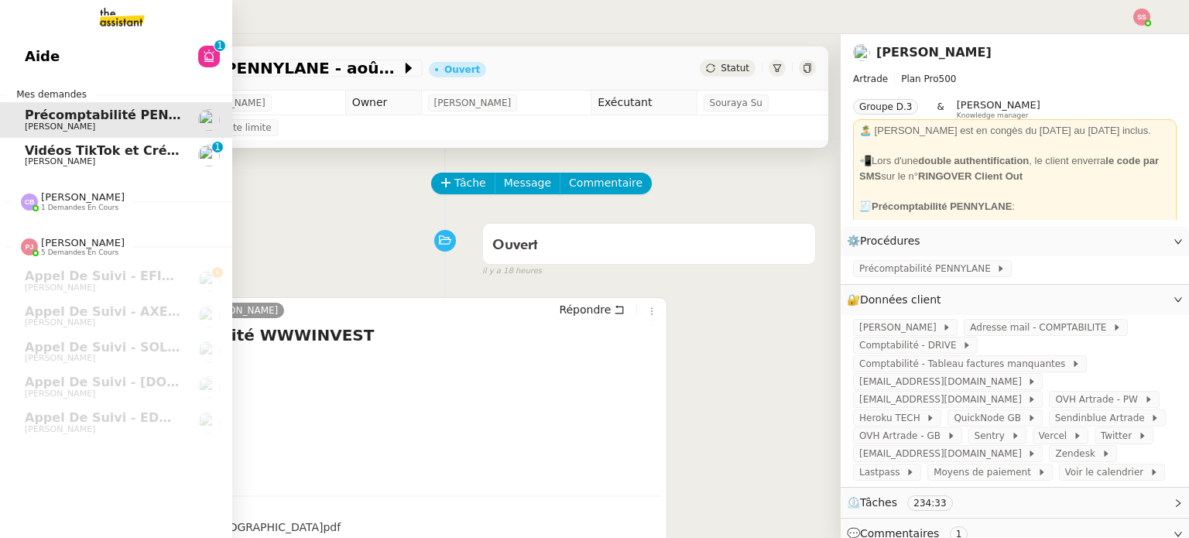
click at [91, 152] on span "Vidéos TikTok et Créatives META - septembre 2025" at bounding box center [202, 150] width 355 height 15
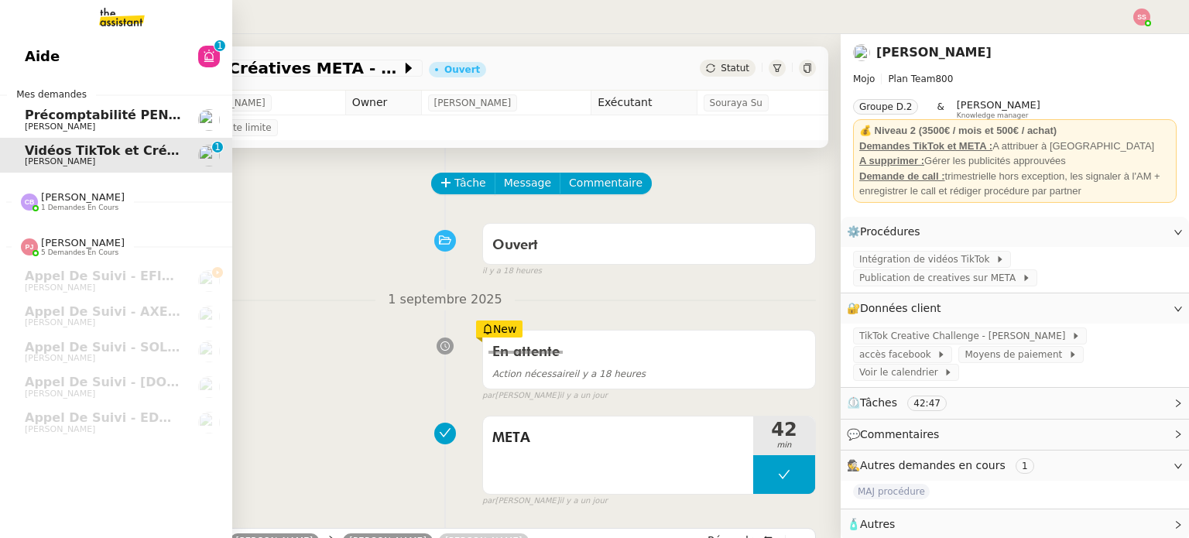
click at [79, 122] on span "[PERSON_NAME]" at bounding box center [103, 126] width 156 height 9
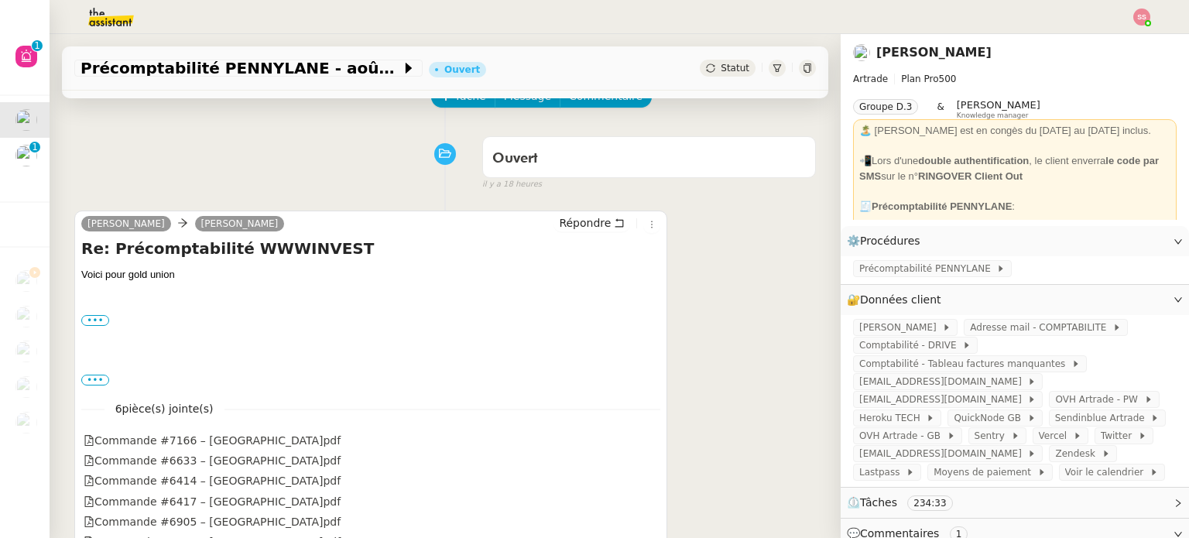
scroll to position [77, 0]
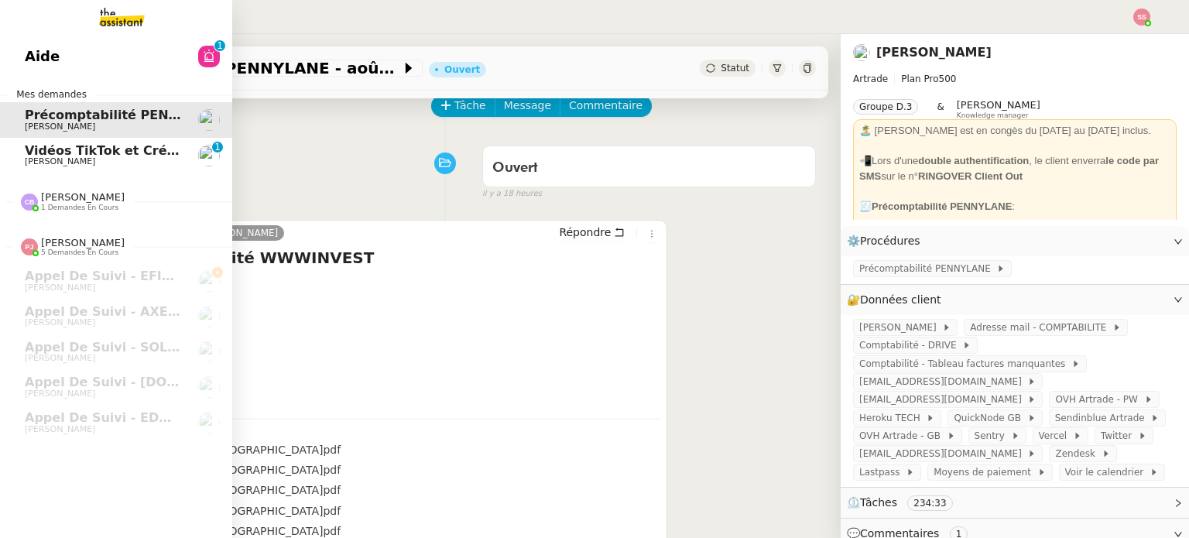
click at [118, 148] on span "Vidéos TikTok et Créatives META - septembre 2025" at bounding box center [202, 150] width 355 height 15
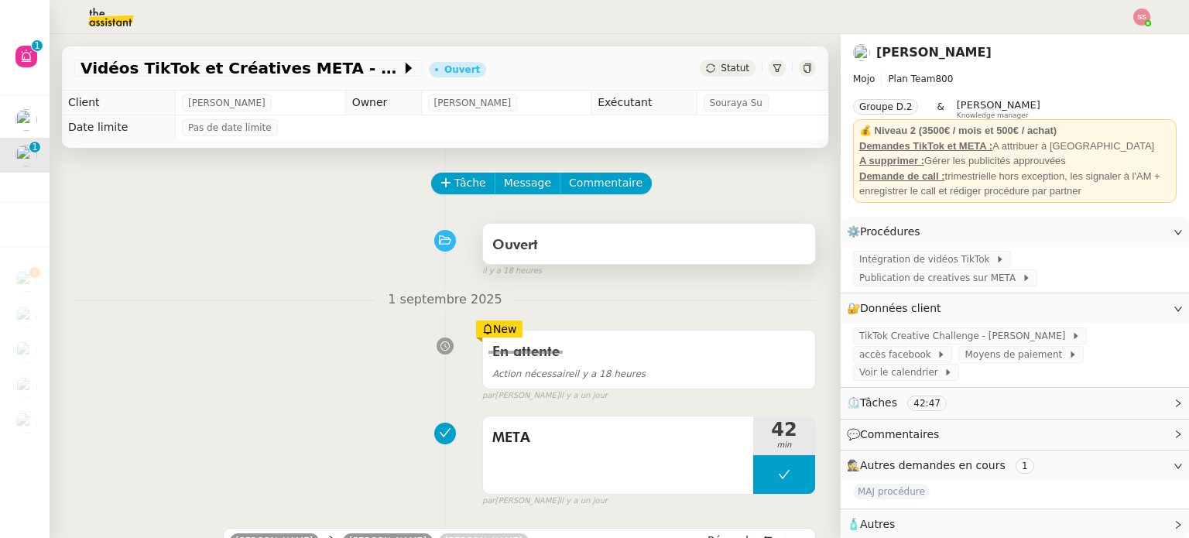
scroll to position [77, 0]
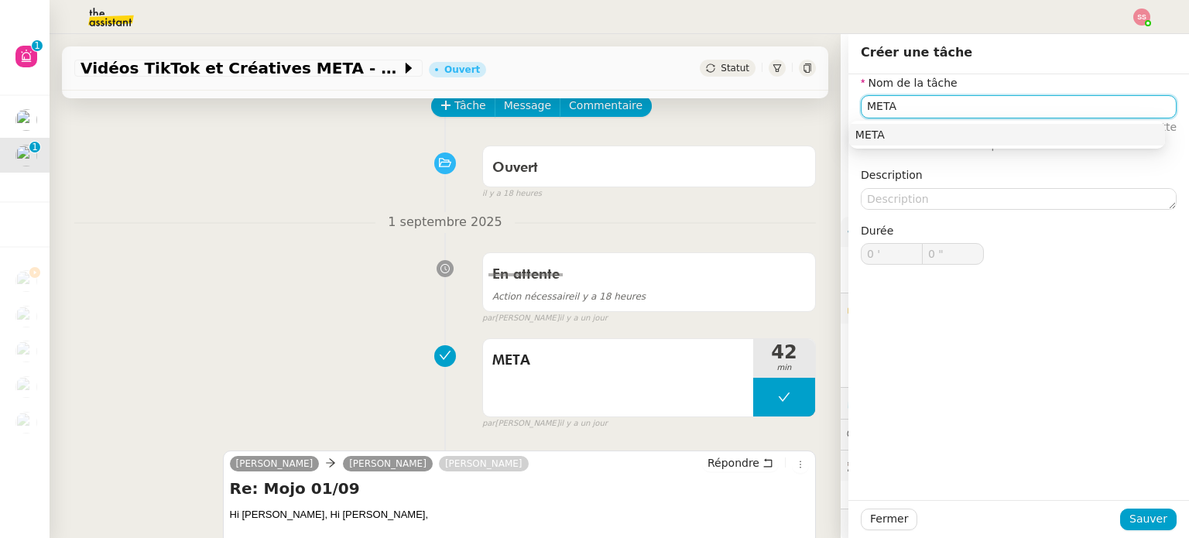
click at [919, 139] on div "META" at bounding box center [1008, 135] width 304 height 14
type input "META"
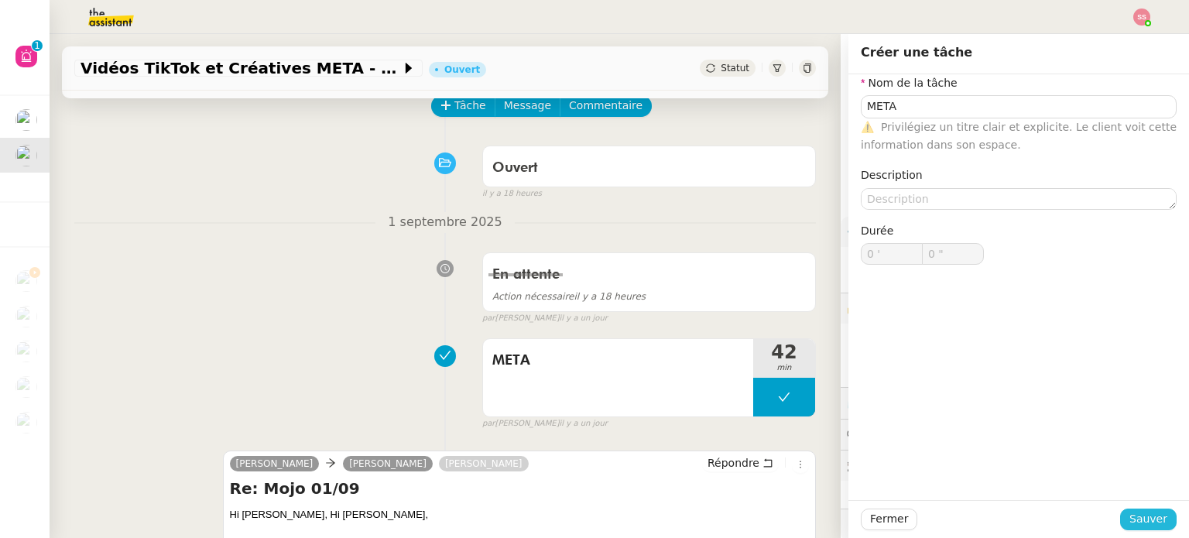
click at [1137, 526] on span "Sauver" at bounding box center [1149, 519] width 38 height 18
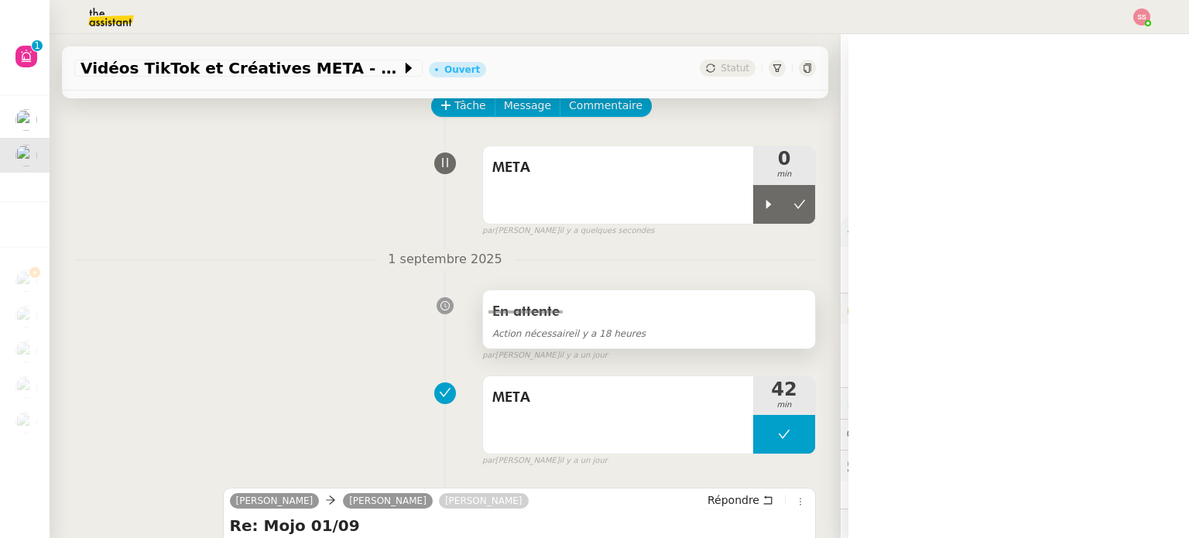
drag, startPoint x: 751, startPoint y: 203, endPoint x: 756, endPoint y: 297, distance: 94.6
click at [763, 203] on icon at bounding box center [769, 204] width 12 height 12
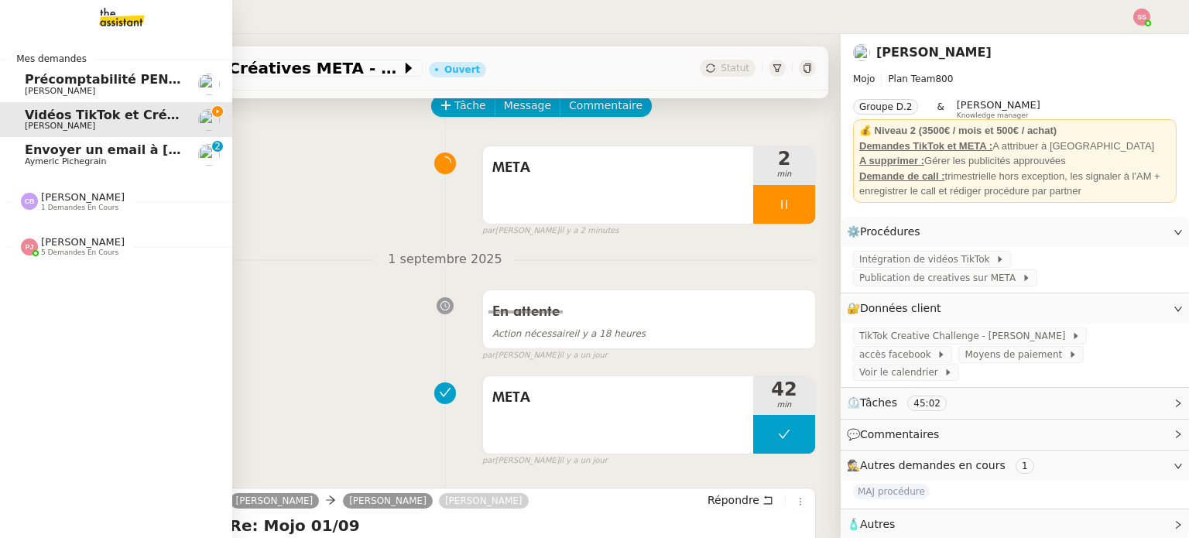
click at [120, 161] on span "Aymeric Pichegrain" at bounding box center [103, 161] width 156 height 9
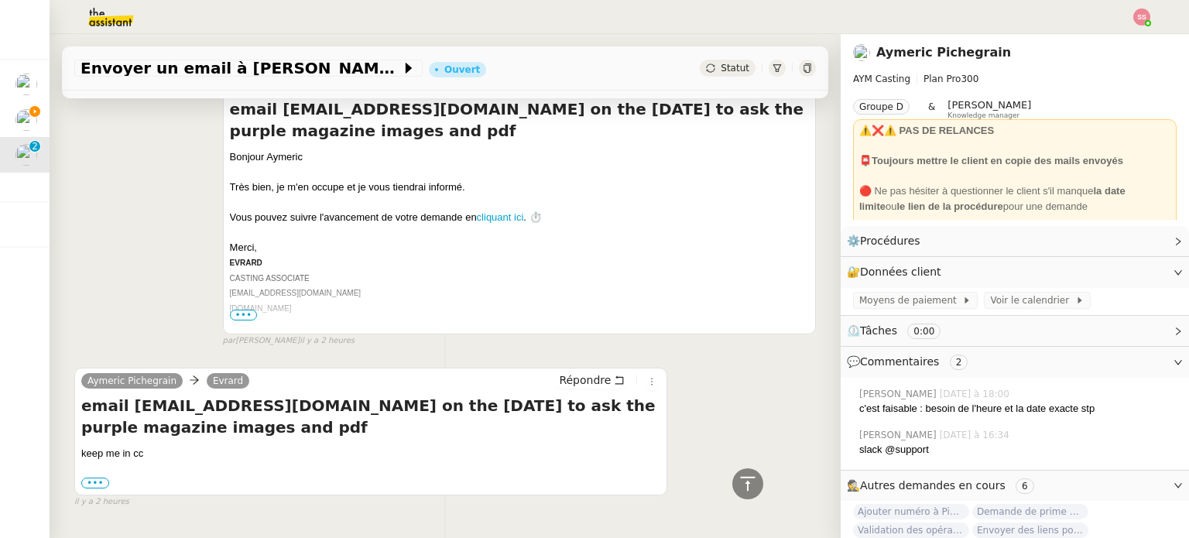
scroll to position [465, 0]
click at [102, 482] on label "•••" at bounding box center [95, 482] width 28 height 11
click at [0, 0] on input "•••" at bounding box center [0, 0] width 0 height 0
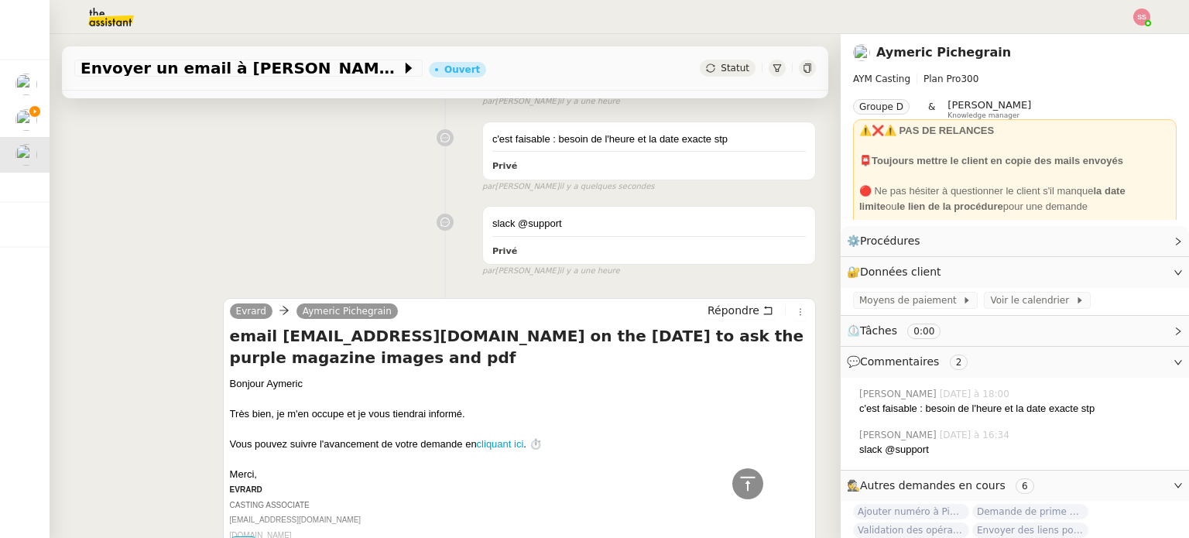
scroll to position [77, 0]
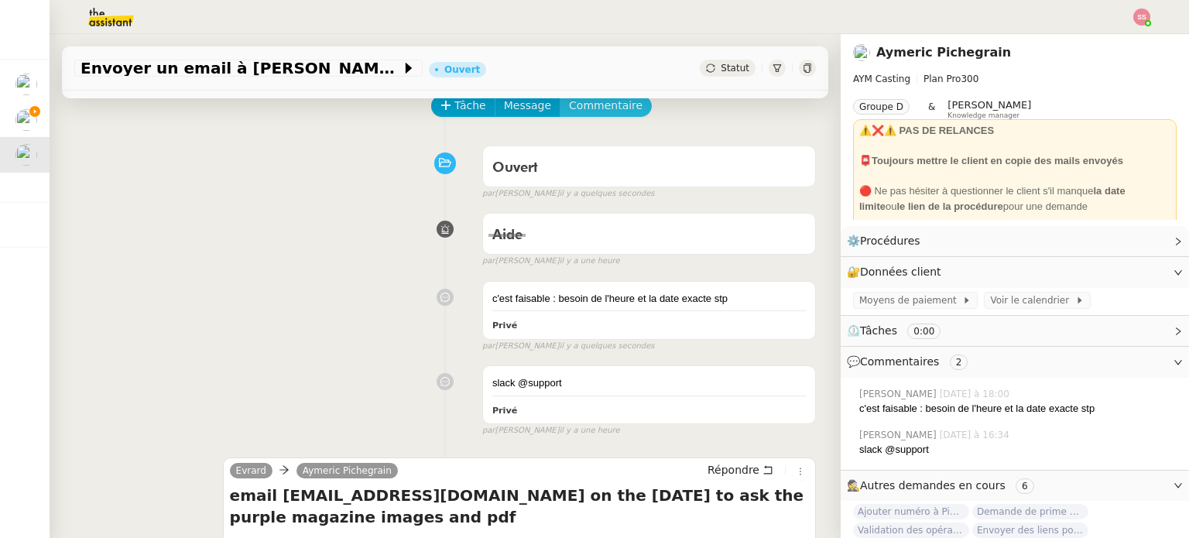
click at [571, 111] on span "Commentaire" at bounding box center [606, 106] width 74 height 18
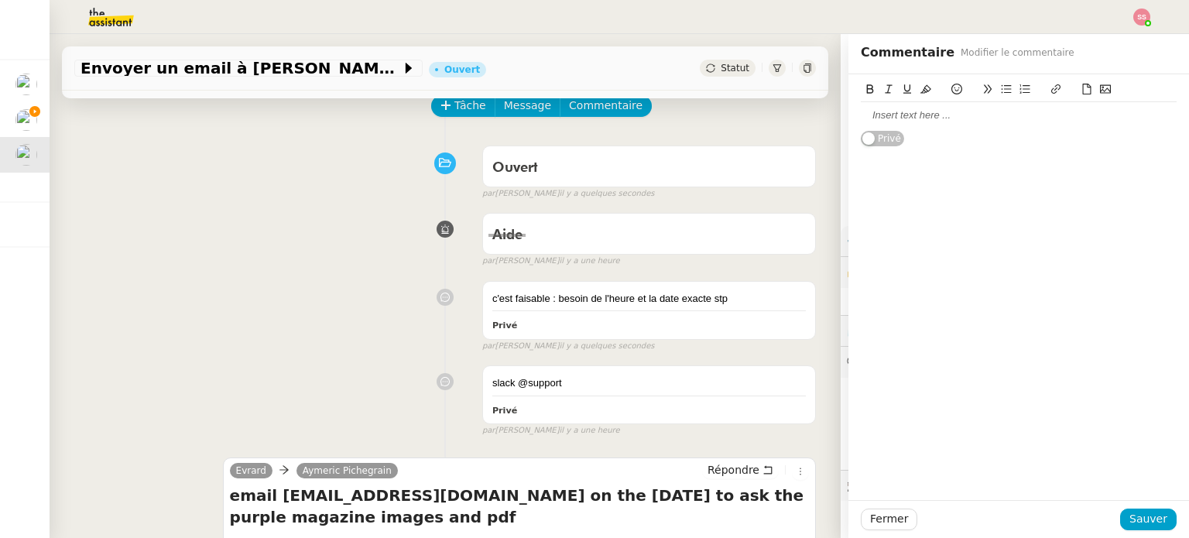
click at [873, 114] on div at bounding box center [1019, 115] width 316 height 14
click at [1144, 521] on span "Sauver" at bounding box center [1149, 519] width 38 height 18
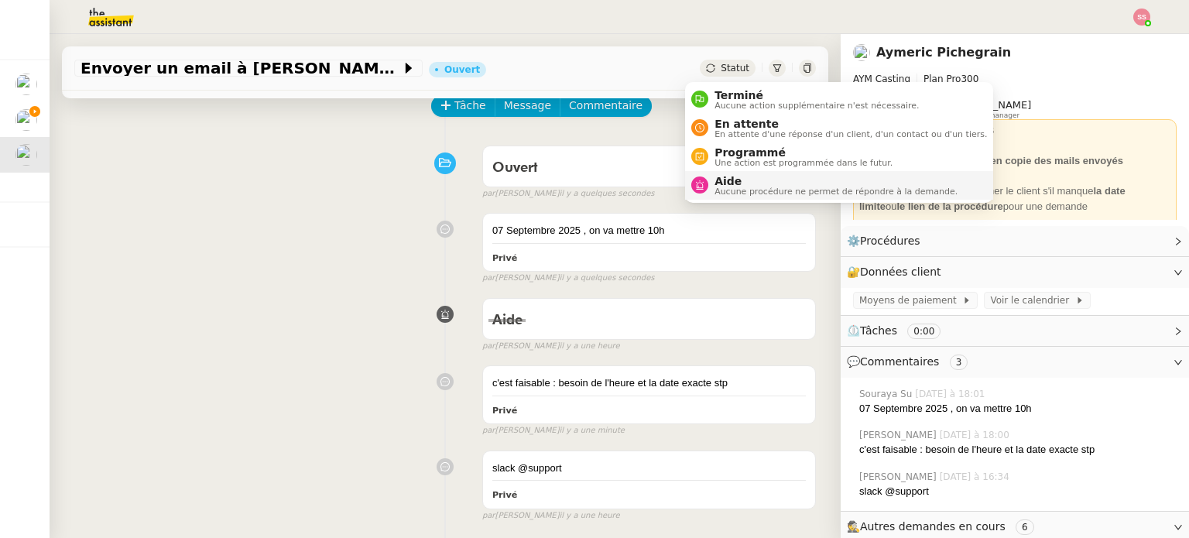
click at [711, 179] on div "Aide Aucune procédure ne permet de répondre à la demande." at bounding box center [832, 185] width 249 height 21
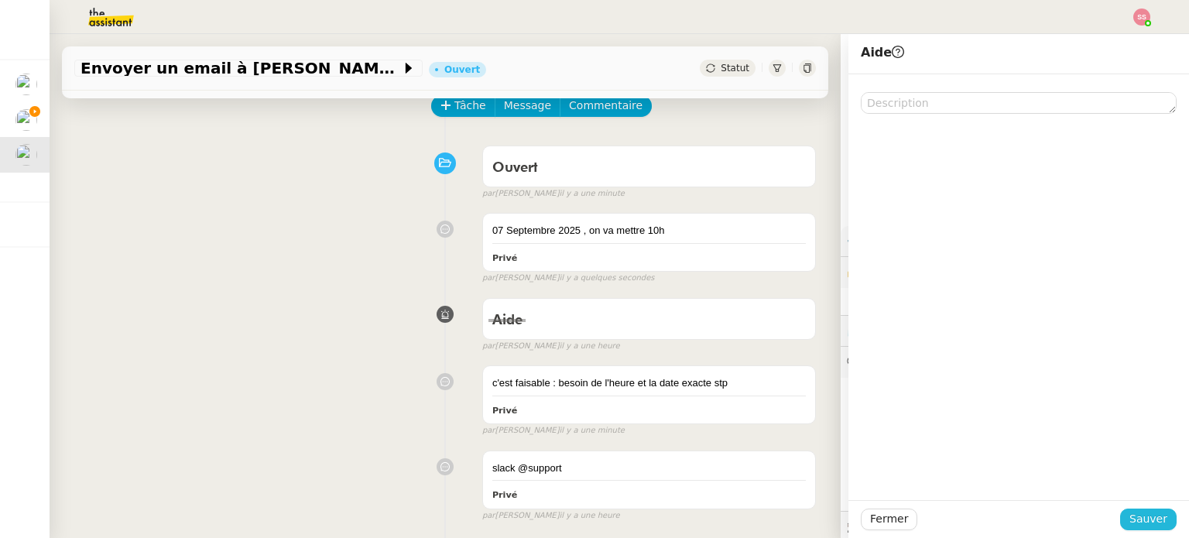
click at [1130, 520] on span "Sauver" at bounding box center [1149, 519] width 38 height 18
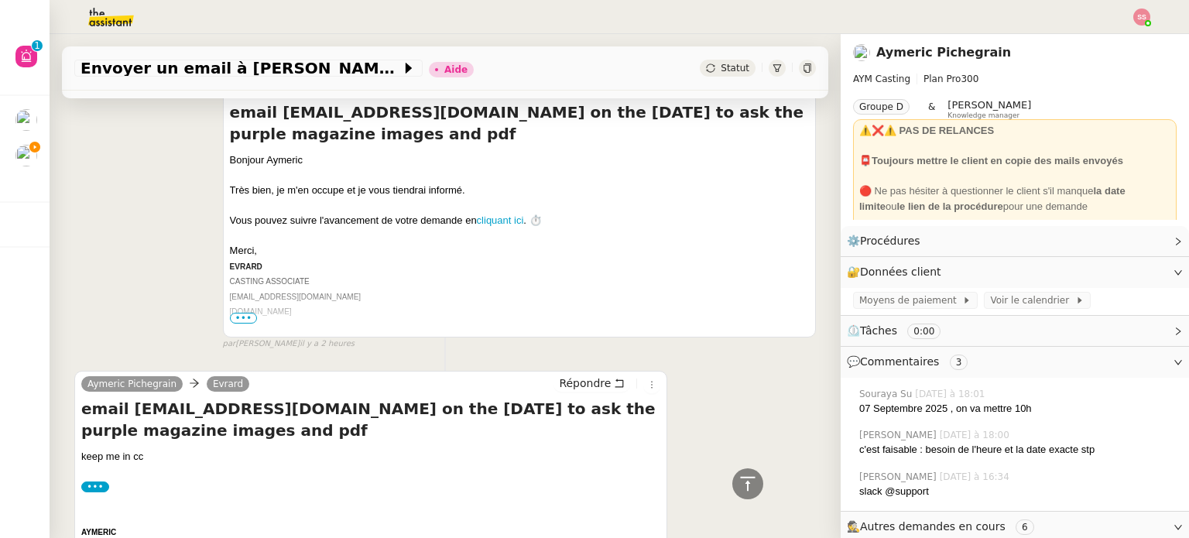
scroll to position [350, 0]
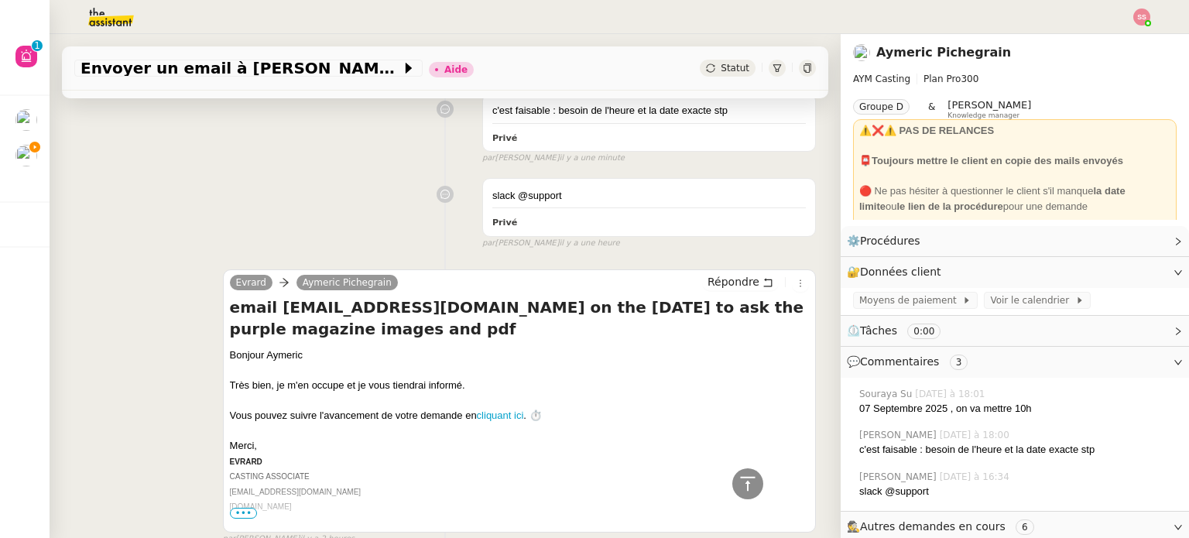
click at [317, 210] on div "slack @support Privé false par Frédérique A. il y a une heure" at bounding box center [445, 210] width 742 height 78
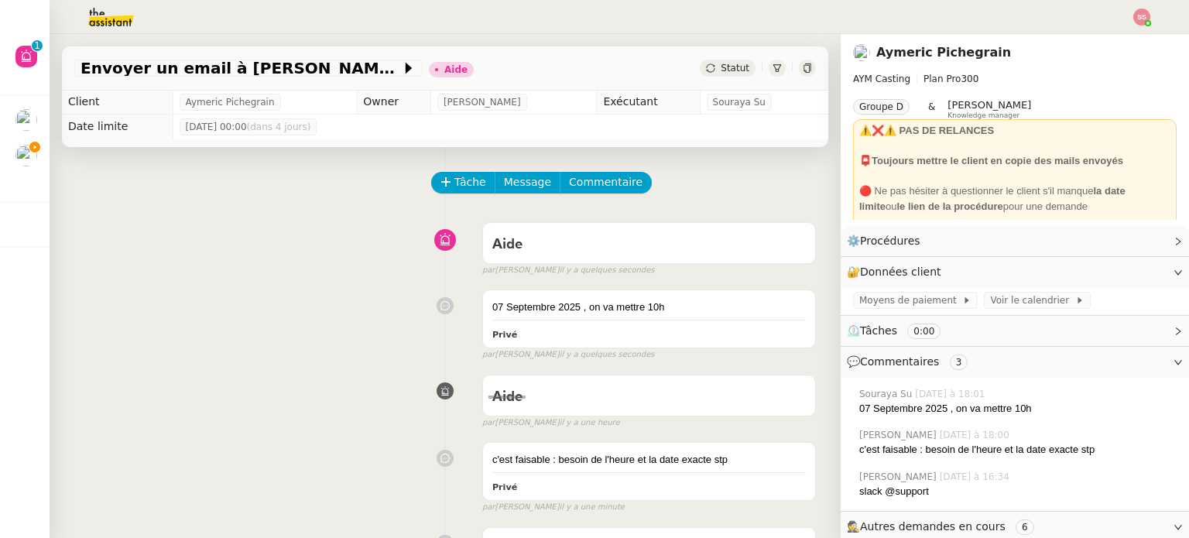
scroll to position [0, 0]
click at [601, 183] on span "Commentaire" at bounding box center [606, 183] width 74 height 18
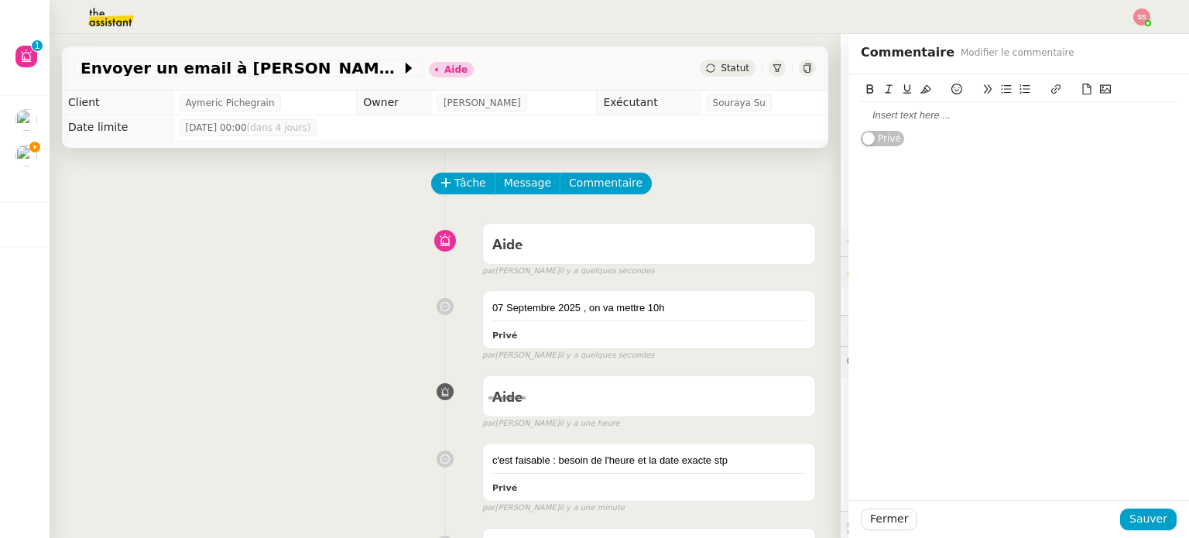
click at [924, 118] on div at bounding box center [1019, 115] width 316 height 14
click at [895, 523] on button "Fermer" at bounding box center [889, 520] width 57 height 22
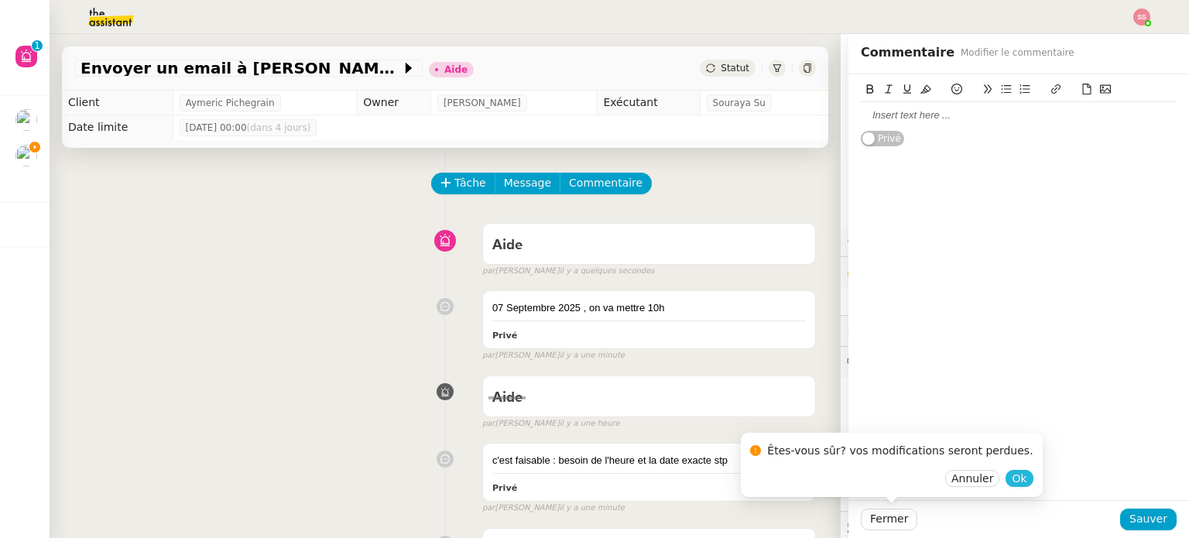
click at [1012, 476] on span "Ok" at bounding box center [1019, 478] width 15 height 15
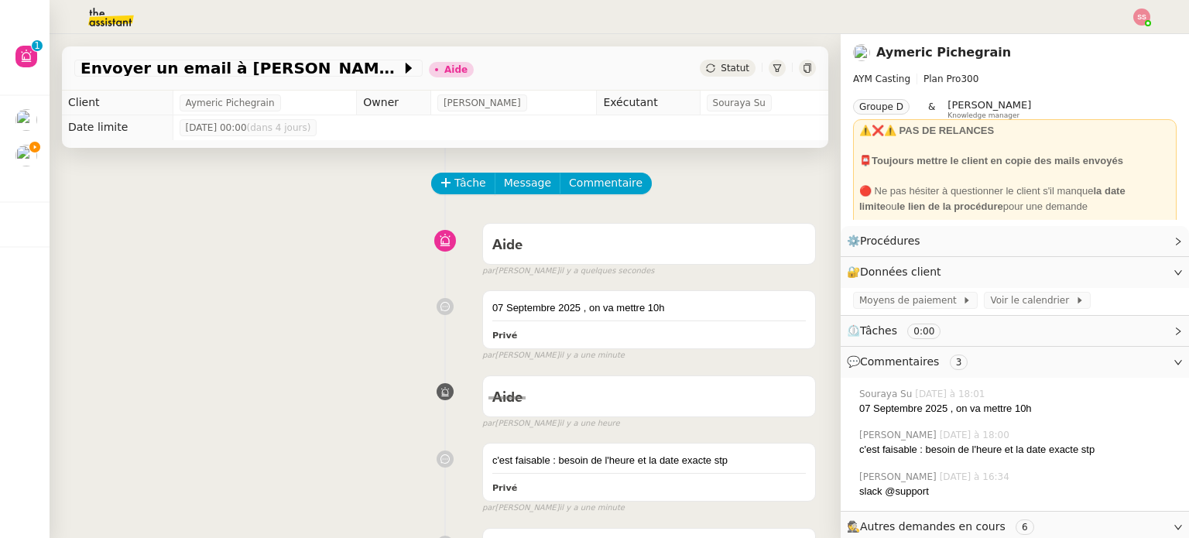
click at [346, 273] on div "Aide false par Souraya S. il y a quelques secondes" at bounding box center [445, 247] width 742 height 62
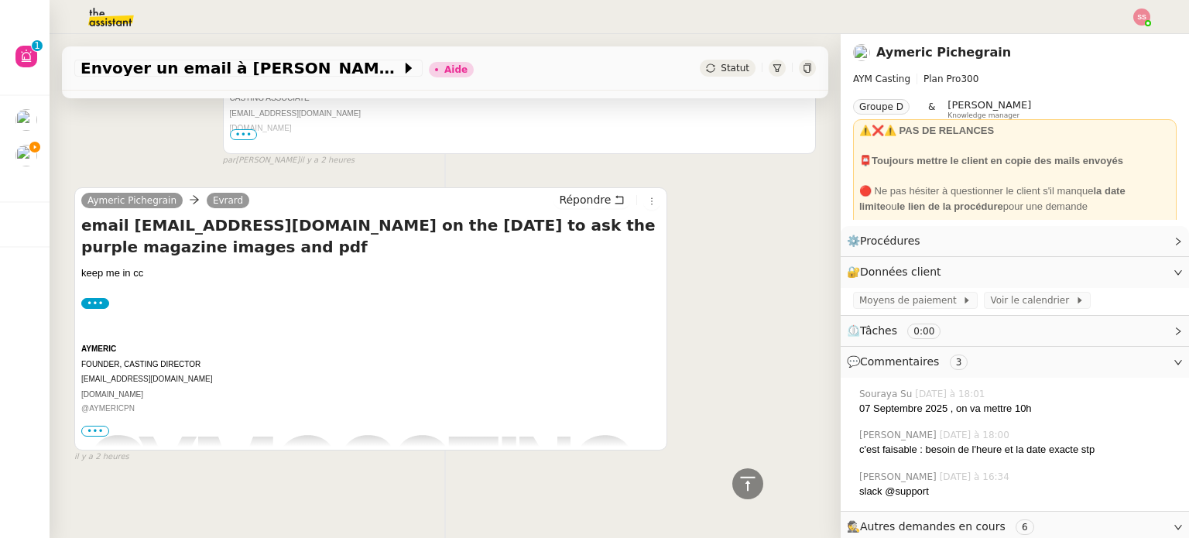
scroll to position [737, 0]
drag, startPoint x: 125, startPoint y: 221, endPoint x: 330, endPoint y: 218, distance: 205.2
click at [330, 218] on h4 "email [EMAIL_ADDRESS][DOMAIN_NAME] on the [DATE] to ask the [PERSON_NAME] image…" at bounding box center [370, 235] width 579 height 43
copy h4 "camillachiappetta@gmail.com"
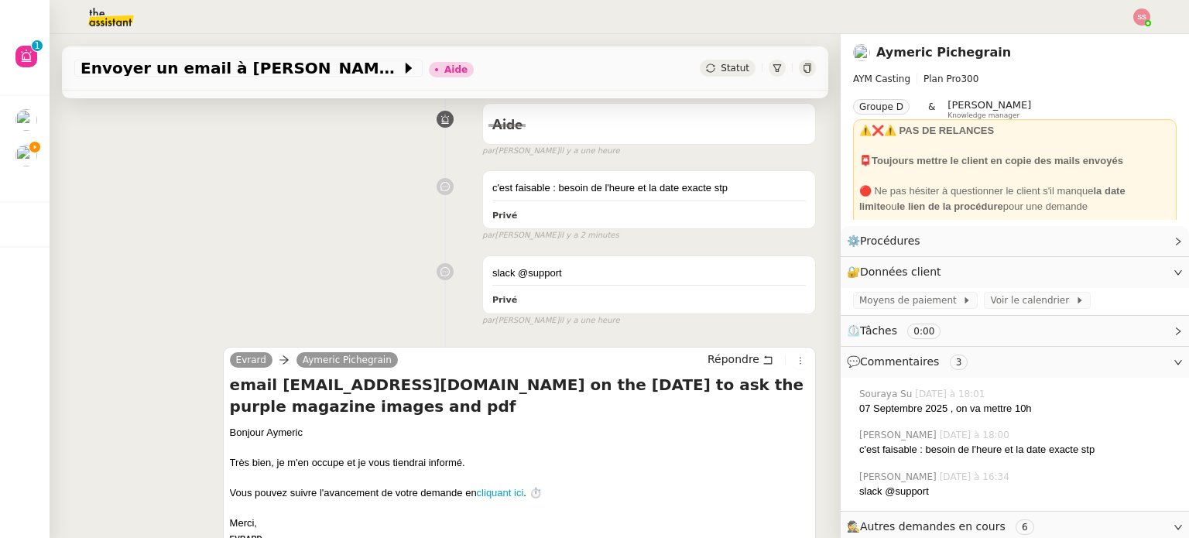
scroll to position [0, 0]
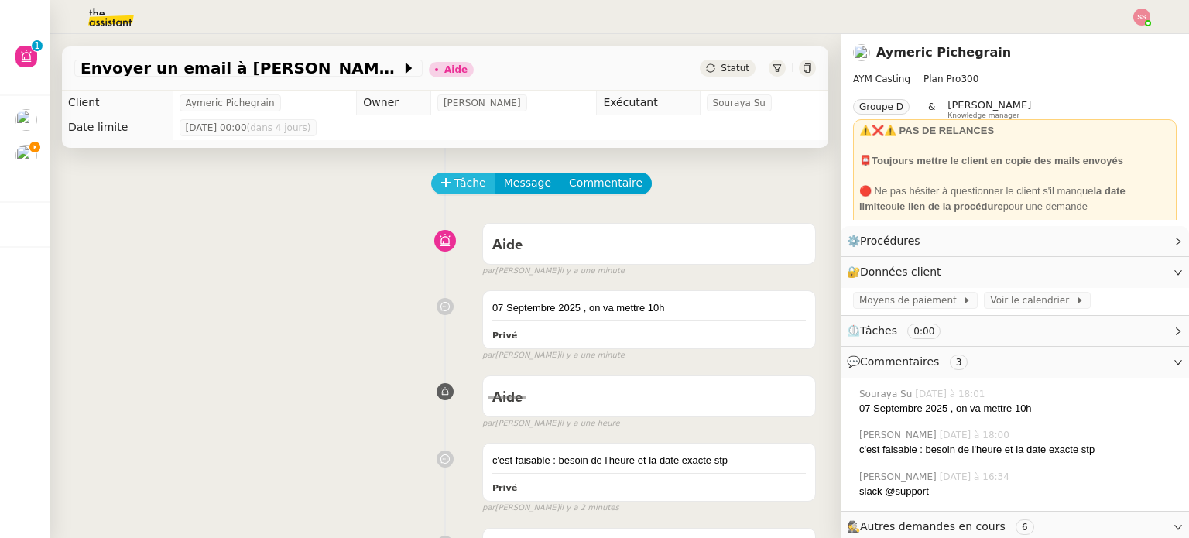
click at [441, 179] on button "Tâche" at bounding box center [463, 184] width 64 height 22
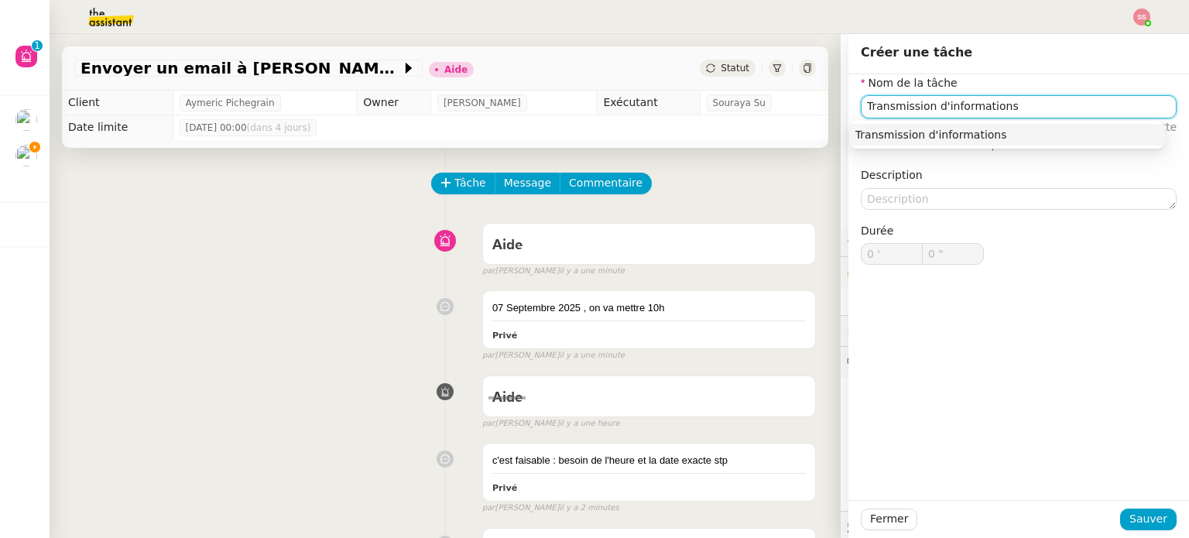
click at [859, 132] on div "Transmission d'informations" at bounding box center [1008, 135] width 304 height 14
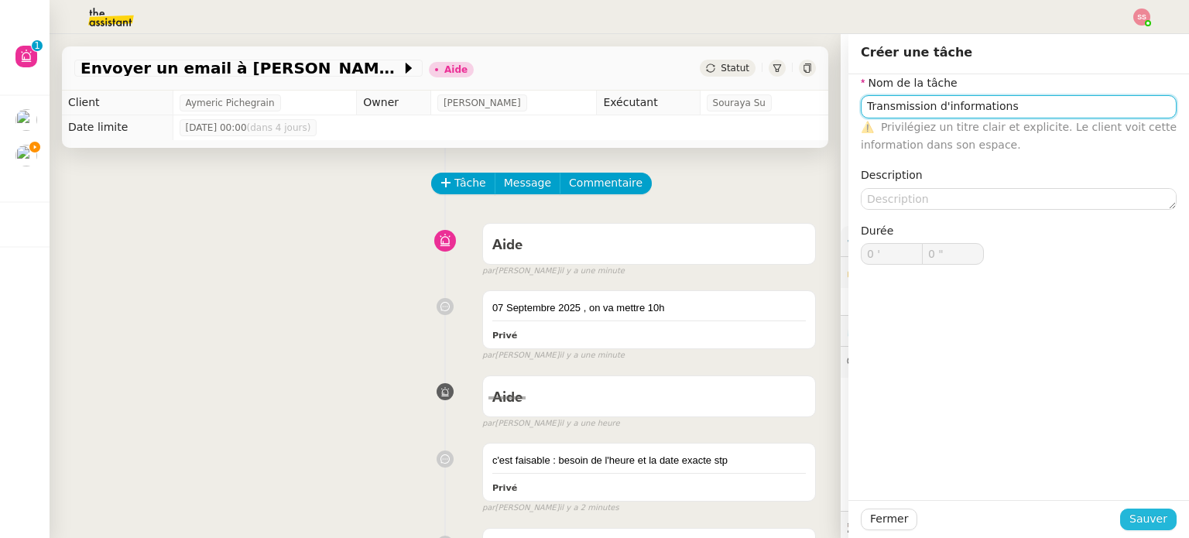
type input "Transmission d'informations"
drag, startPoint x: 1129, startPoint y: 513, endPoint x: 1059, endPoint y: 474, distance: 79.7
click at [1130, 513] on span "Sauver" at bounding box center [1149, 519] width 38 height 18
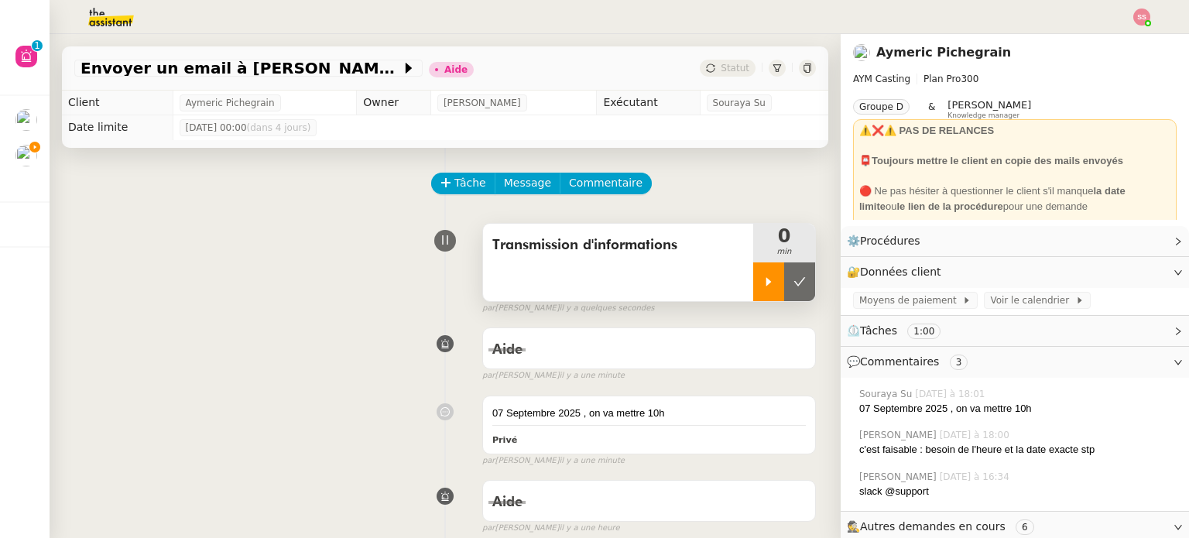
click at [760, 279] on div at bounding box center [768, 281] width 31 height 39
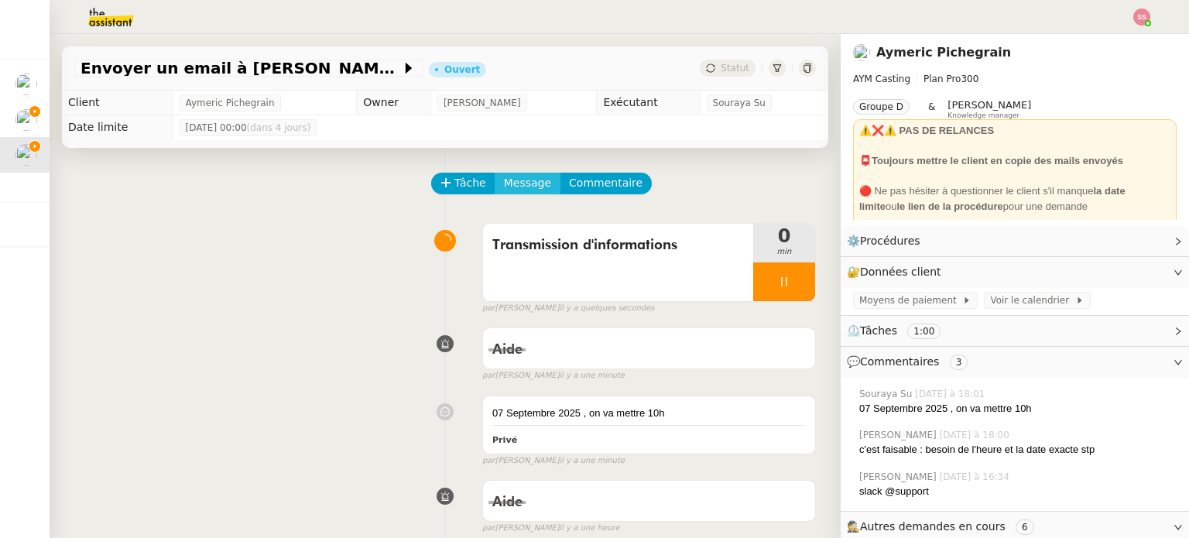
click at [508, 188] on span "Message" at bounding box center [527, 183] width 47 height 18
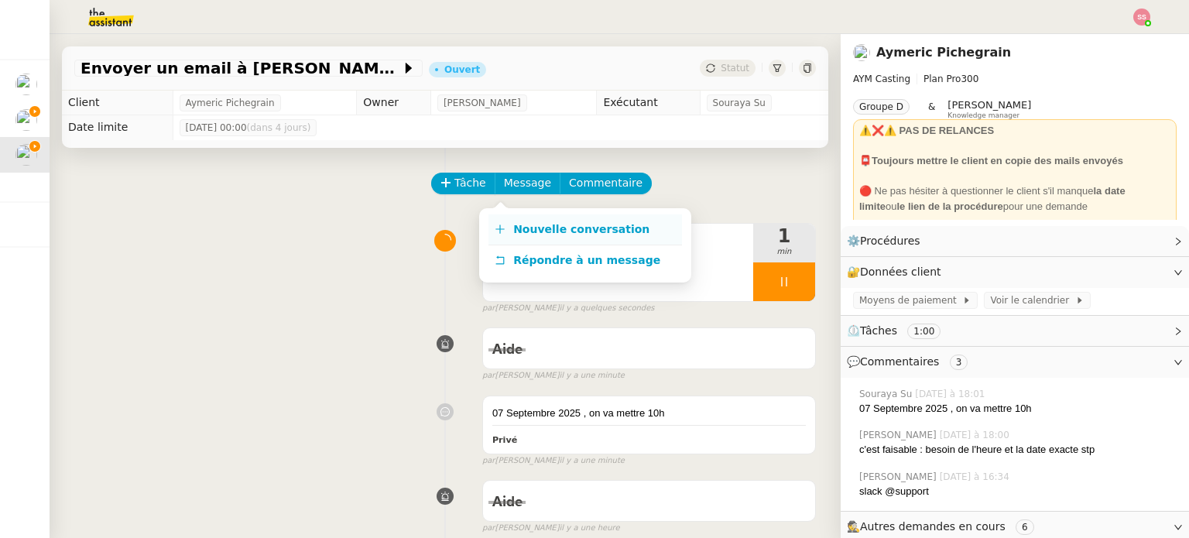
click at [547, 228] on span "Nouvelle conversation" at bounding box center [581, 229] width 136 height 12
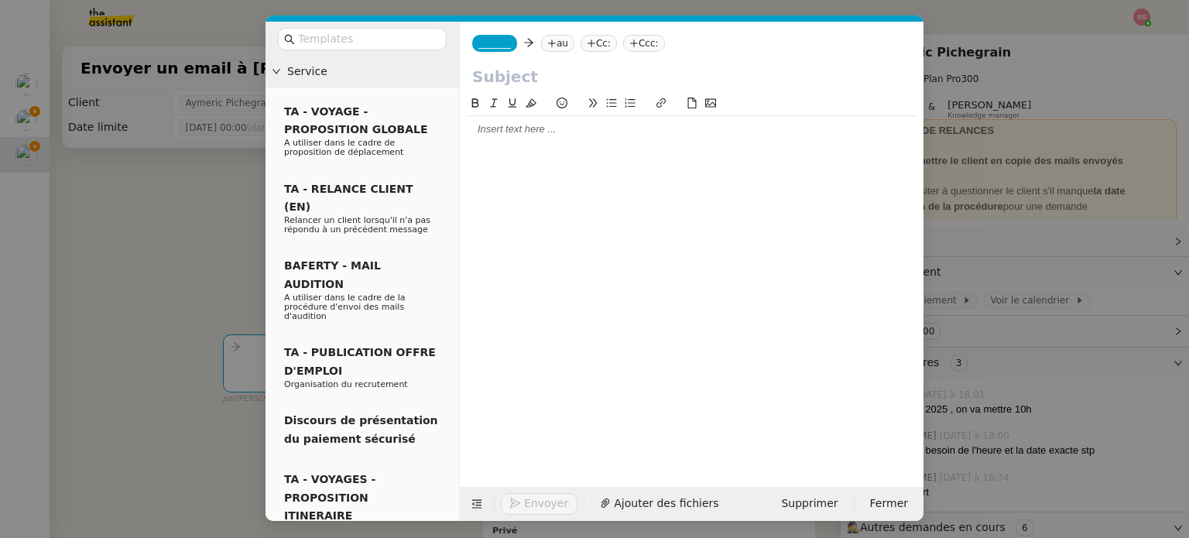
click at [545, 37] on nz-tag "au" at bounding box center [557, 43] width 33 height 17
paste input "camillachiappetta@gmail.com"
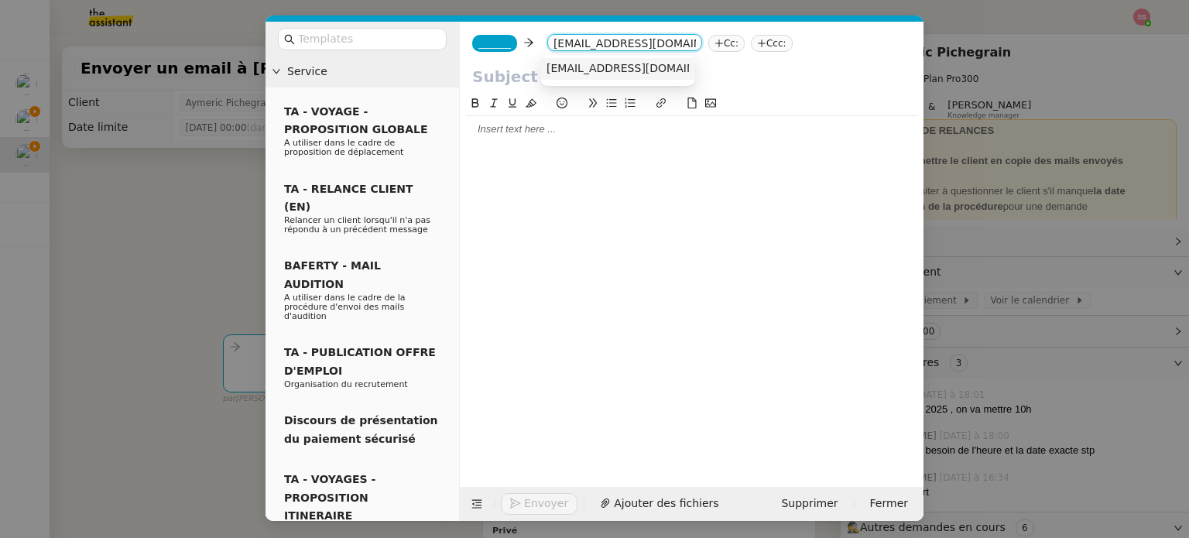
type input "camillachiappetta@gmail.com"
click at [600, 74] on span "camillachiappetta@gmail.com" at bounding box center [642, 68] width 190 height 12
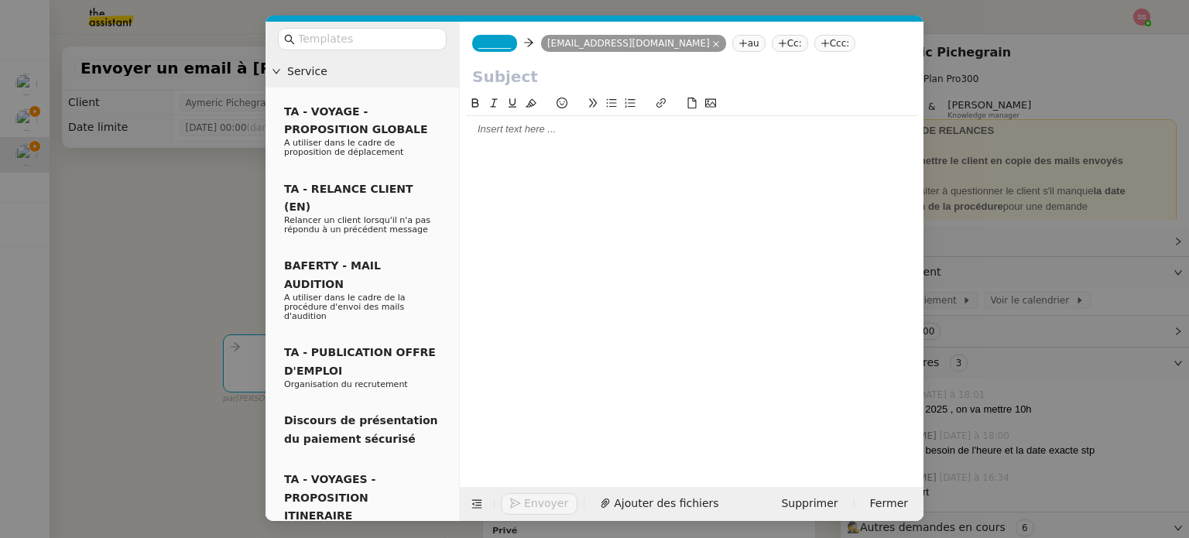
click at [772, 45] on nz-tag "Cc:" at bounding box center [790, 43] width 36 height 17
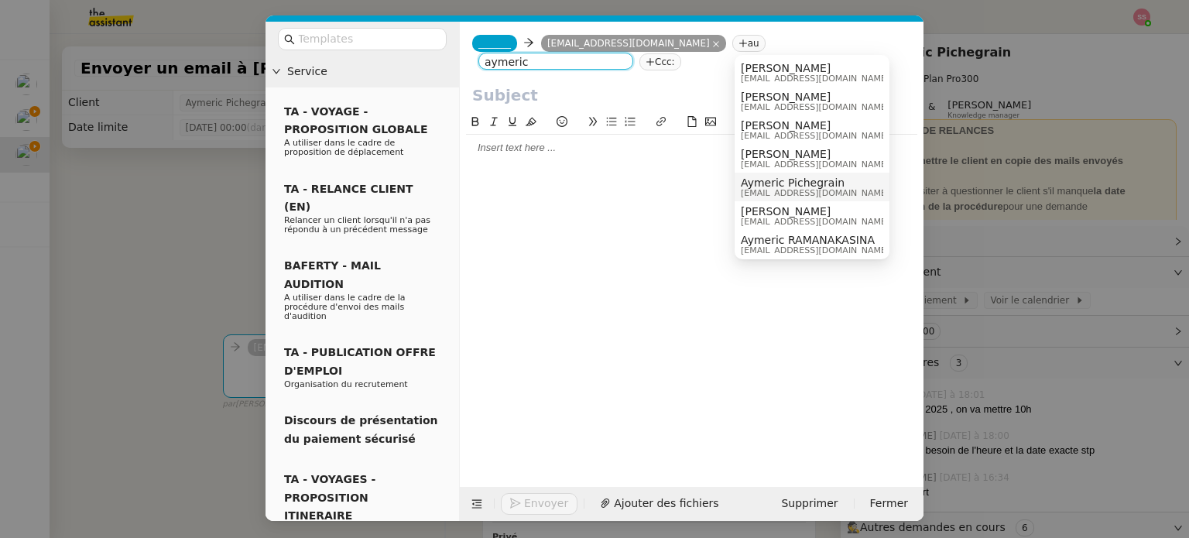
type input "aymeric"
click at [815, 184] on span "Aymeric Pichegrain" at bounding box center [815, 183] width 149 height 12
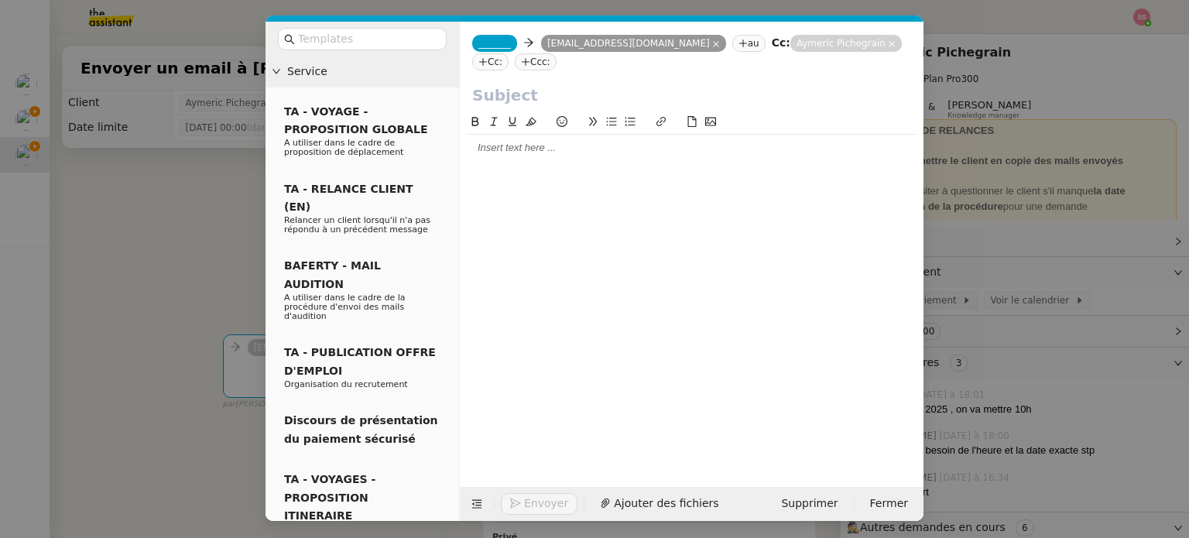
click at [489, 46] on span "_______" at bounding box center [495, 43] width 33 height 11
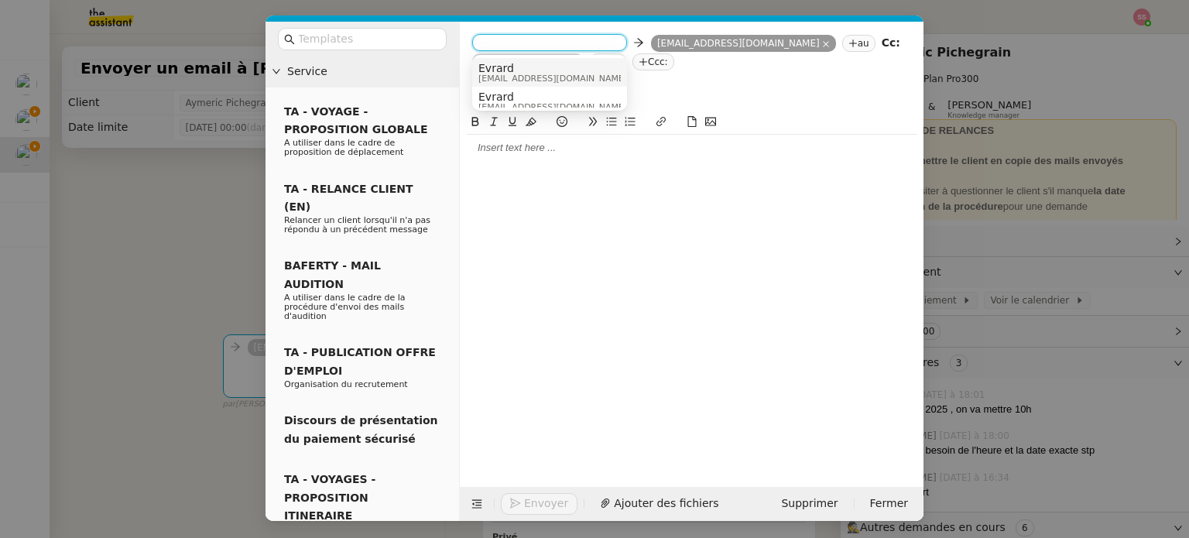
click at [539, 67] on span "Evrard" at bounding box center [553, 68] width 149 height 12
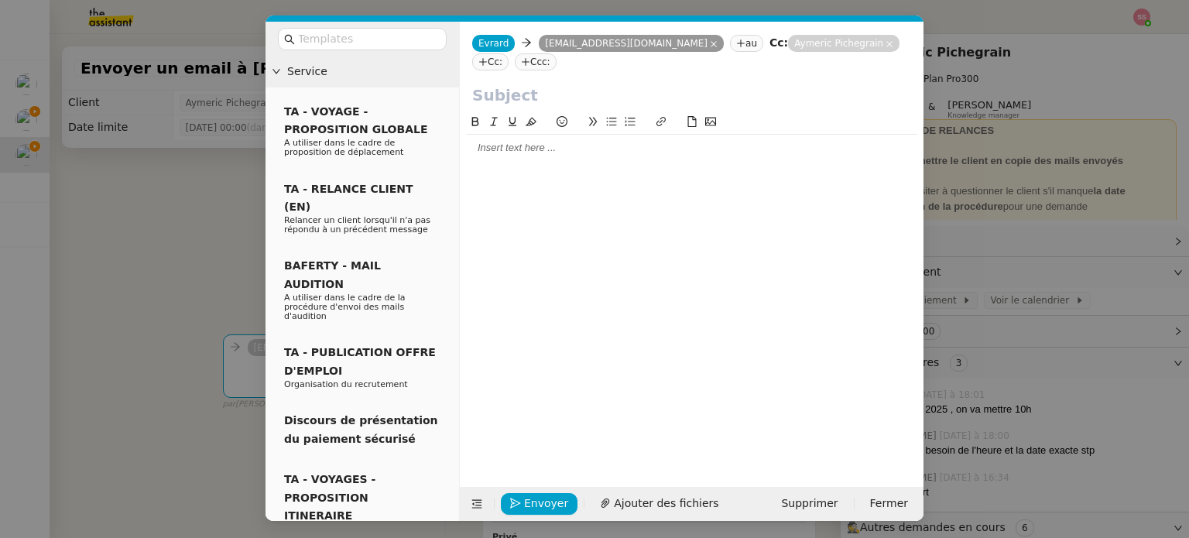
click at [149, 256] on nz-modal-container "Service TA - VOYAGE - PROPOSITION GLOBALE A utiliser dans le cadre de propositi…" at bounding box center [594, 269] width 1189 height 538
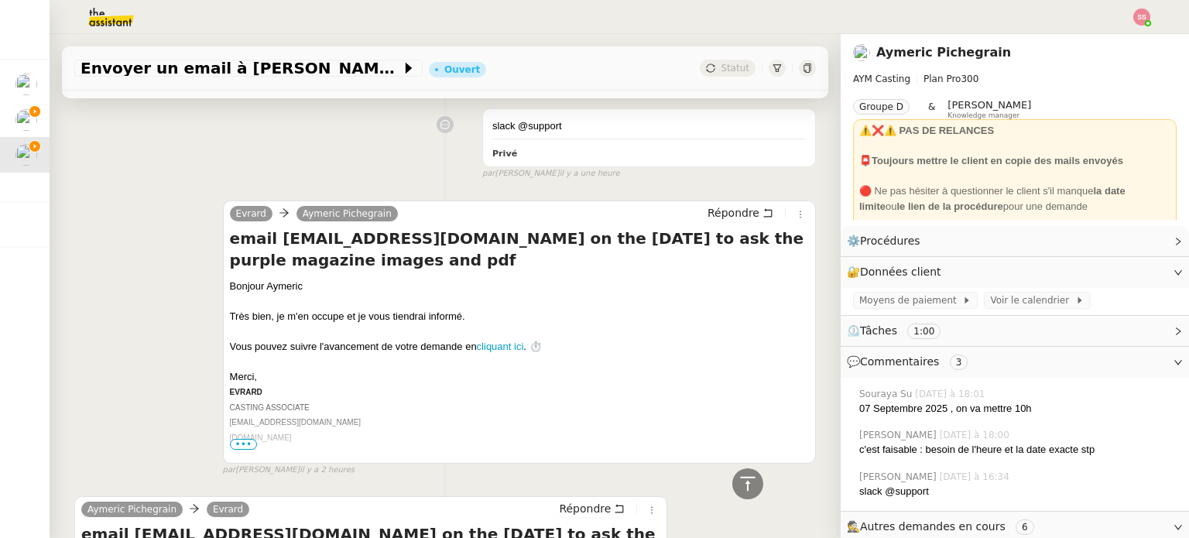
scroll to position [774, 0]
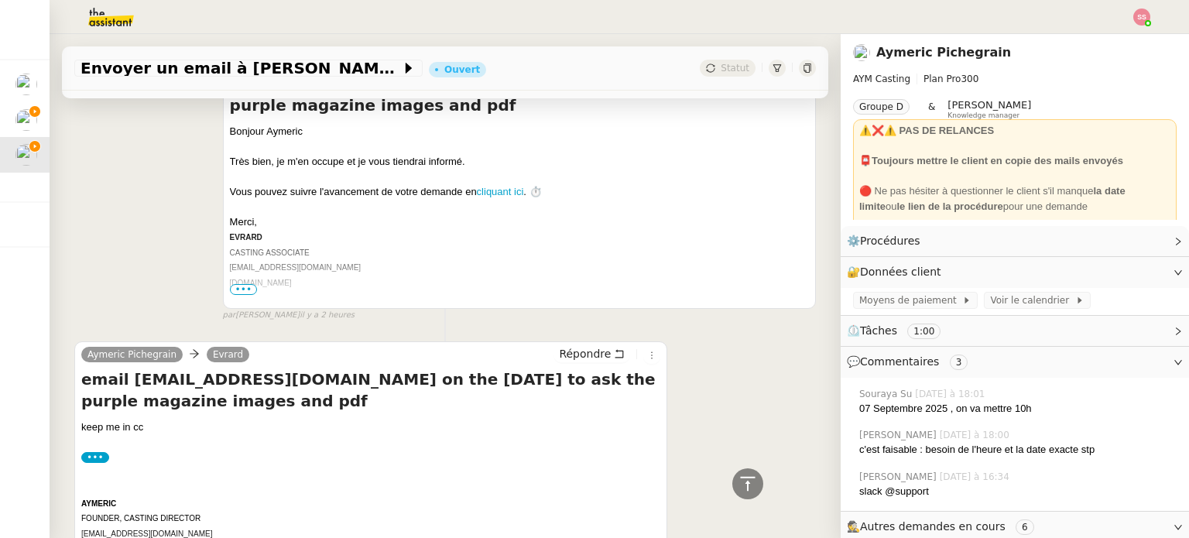
drag, startPoint x: 77, startPoint y: 384, endPoint x: 293, endPoint y: 399, distance: 215.8
click at [293, 399] on div "Aymeric Pichegrain Evrard Répondre email camillachiappetta@gmail.com on the 7th…" at bounding box center [370, 472] width 593 height 263
copy h4 "email [EMAIL_ADDRESS][DOMAIN_NAME] on the [DATE] to ask the [PERSON_NAME] image…"
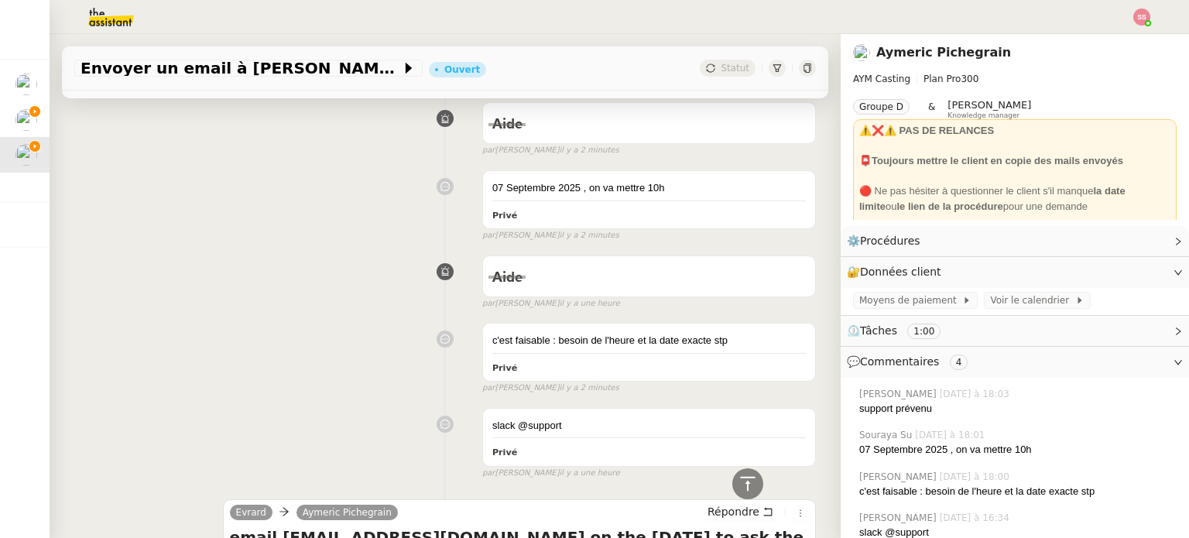
scroll to position [161, 0]
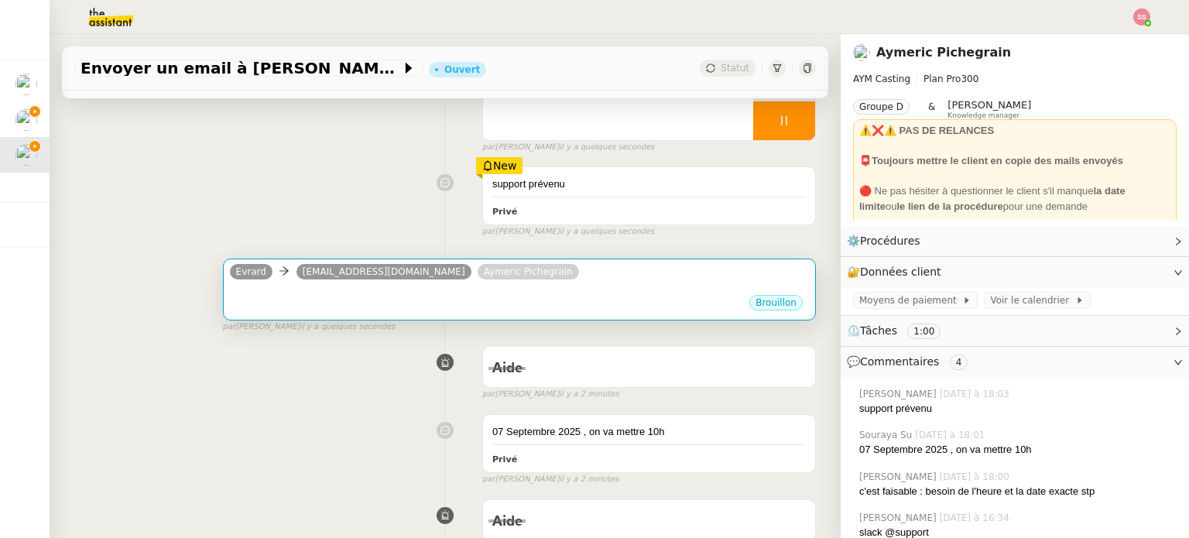
click at [585, 278] on div "Evrard camillachiappetta@gmail.com Aymeric Pichegrain" at bounding box center [519, 273] width 579 height 23
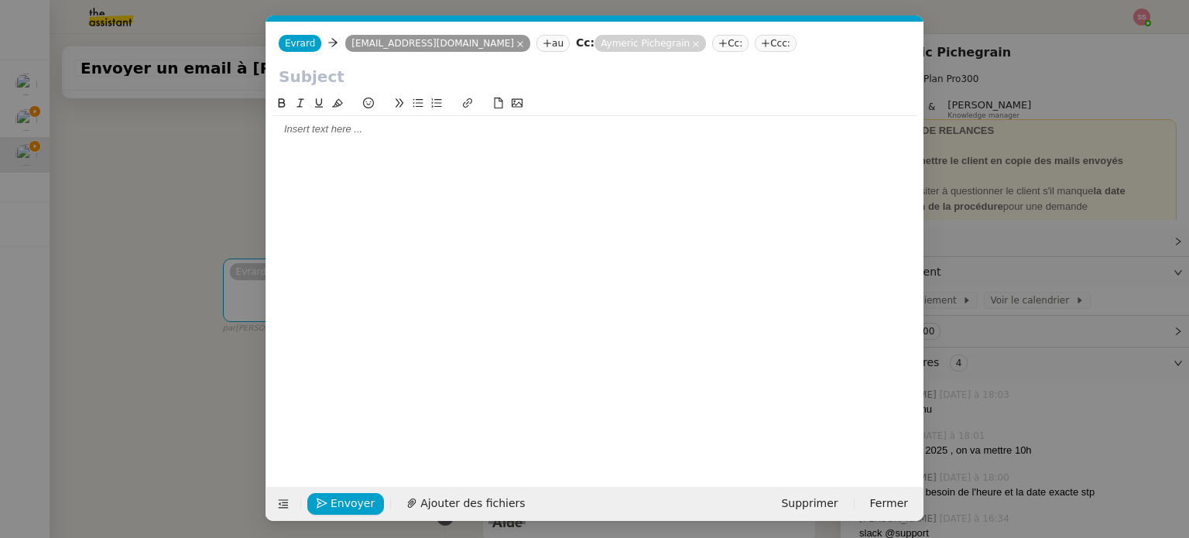
scroll to position [0, 33]
click at [452, 129] on div at bounding box center [595, 129] width 645 height 14
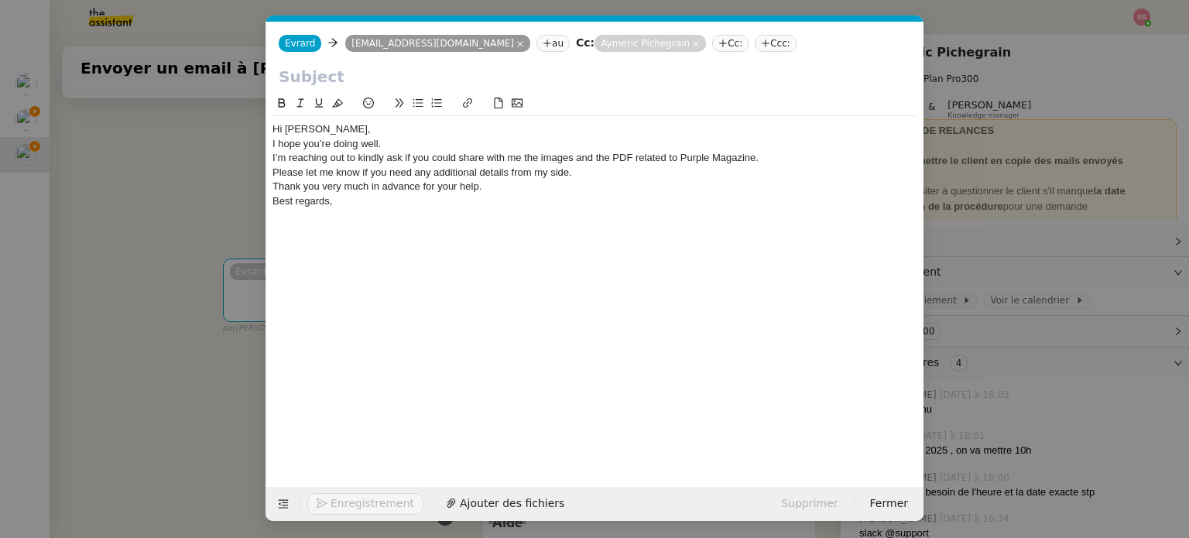
click at [381, 129] on div "Hi Camilla," at bounding box center [595, 129] width 645 height 14
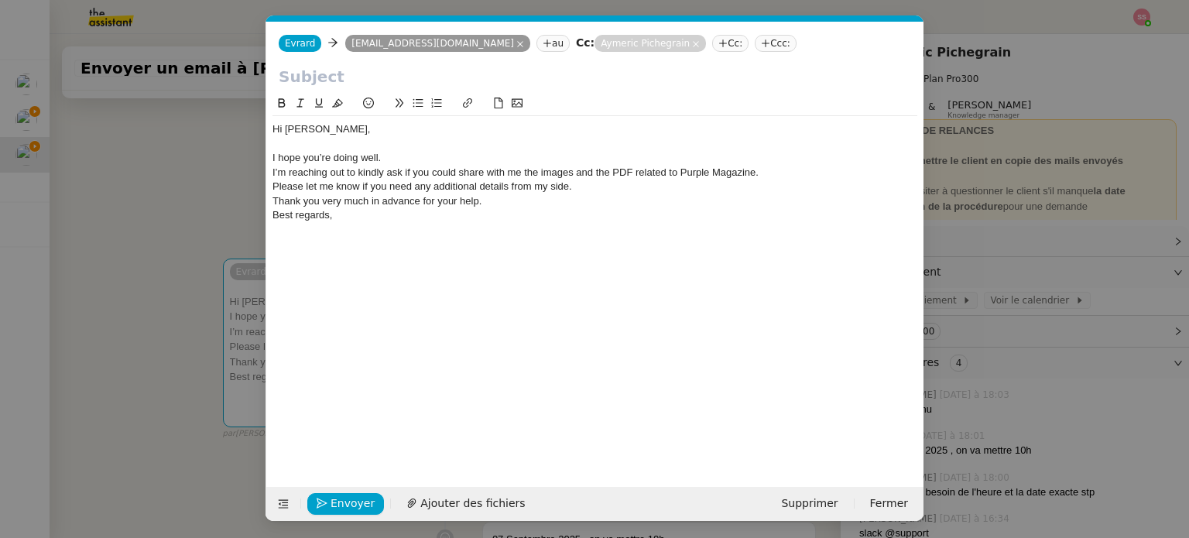
drag, startPoint x: 427, startPoint y: 155, endPoint x: 437, endPoint y: 157, distance: 11.1
click at [427, 156] on div "I hope you’re doing well." at bounding box center [595, 158] width 645 height 14
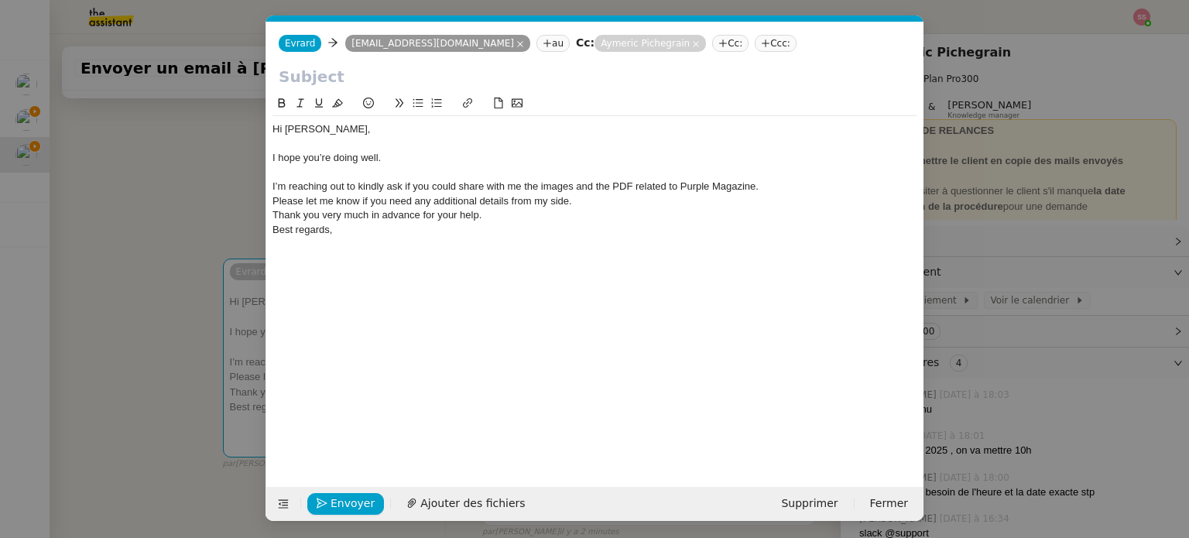
click at [767, 185] on div "I’m reaching out to kindly ask if you could share with me the images and the PD…" at bounding box center [595, 187] width 645 height 14
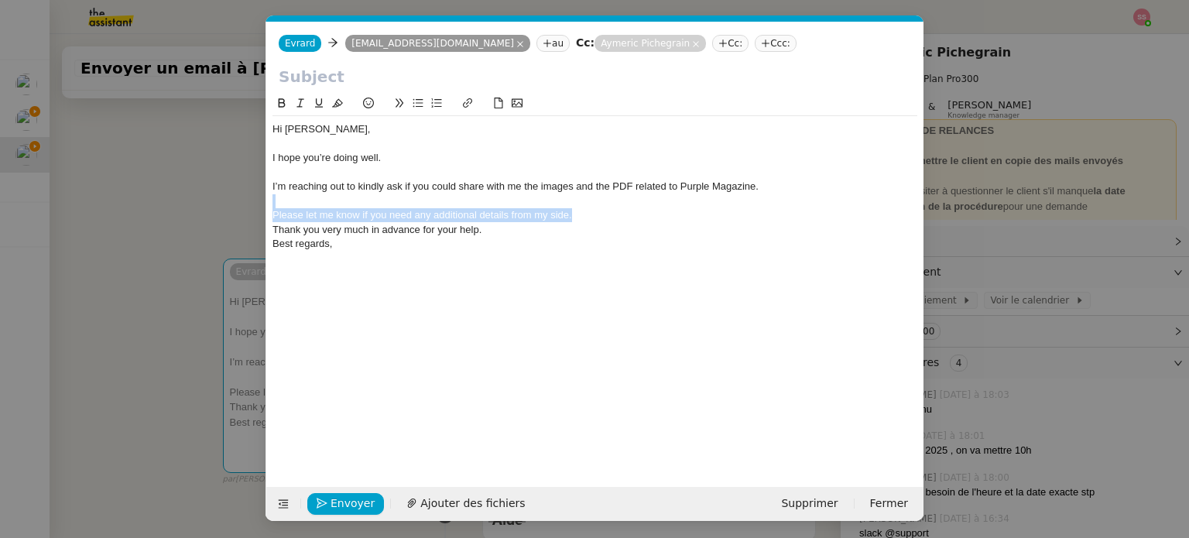
drag, startPoint x: 588, startPoint y: 214, endPoint x: 294, endPoint y: 208, distance: 293.5
click at [294, 208] on div "Hi Camilla, I hope you’re doing well. I’m reaching out to kindly ask if you cou…" at bounding box center [595, 194] width 645 height 156
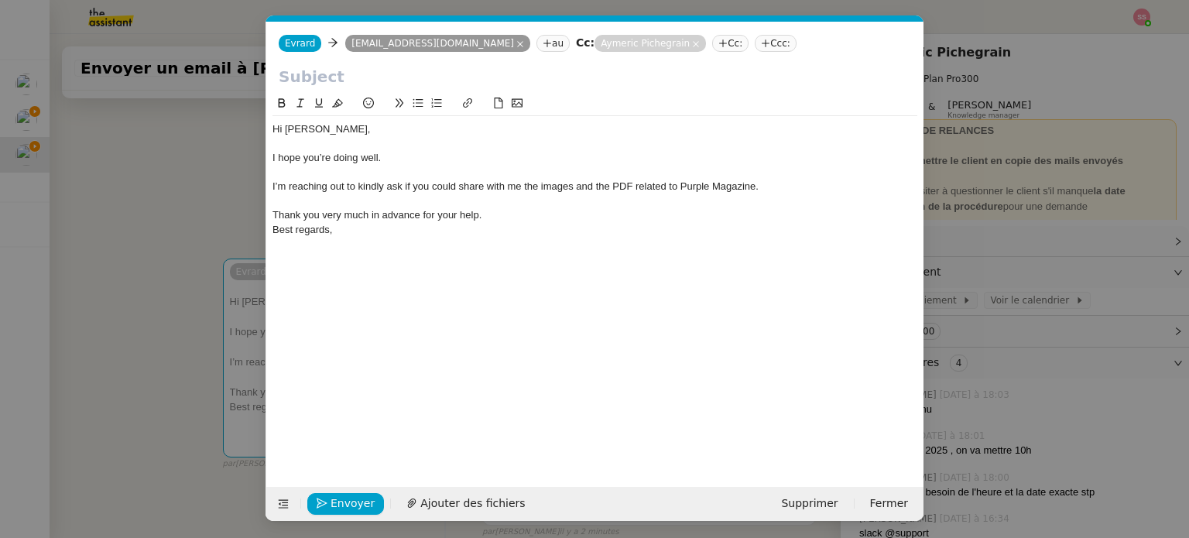
click at [386, 84] on input "text" at bounding box center [595, 76] width 633 height 23
paste input "Request for Purple Magazine Images and PDF"
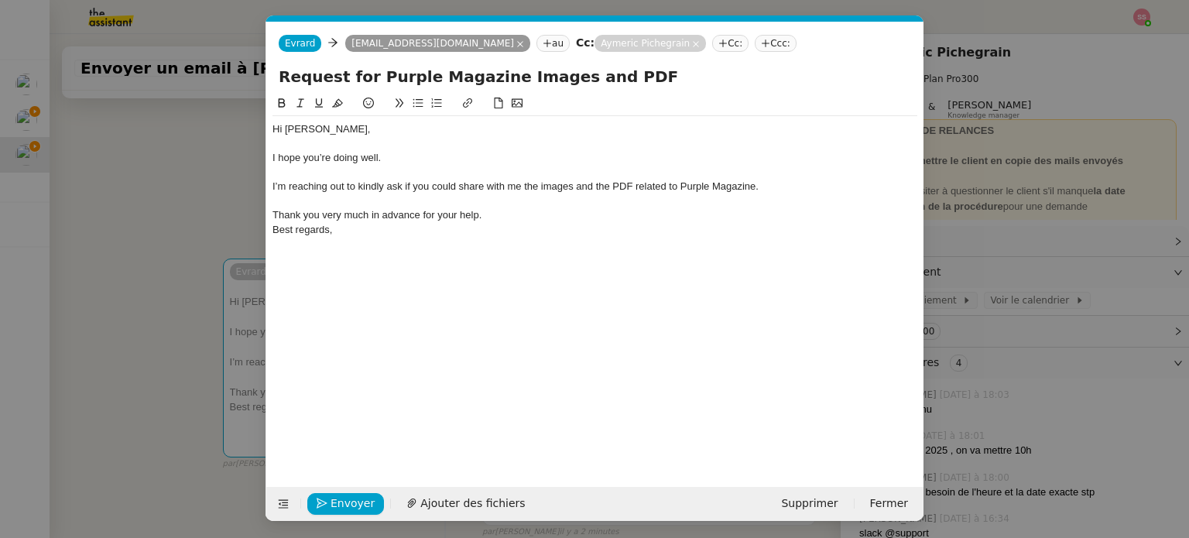
type input "Request for Purple Magazine Images and PDF"
click at [440, 189] on div "I’m reaching out to kindly ask if you could share with me the images and the PD…" at bounding box center [595, 187] width 645 height 14
click at [195, 310] on nz-modal-container "Service TA - VOYAGE - PROPOSITION GLOBALE A utiliser dans le cadre de propositi…" at bounding box center [594, 269] width 1189 height 538
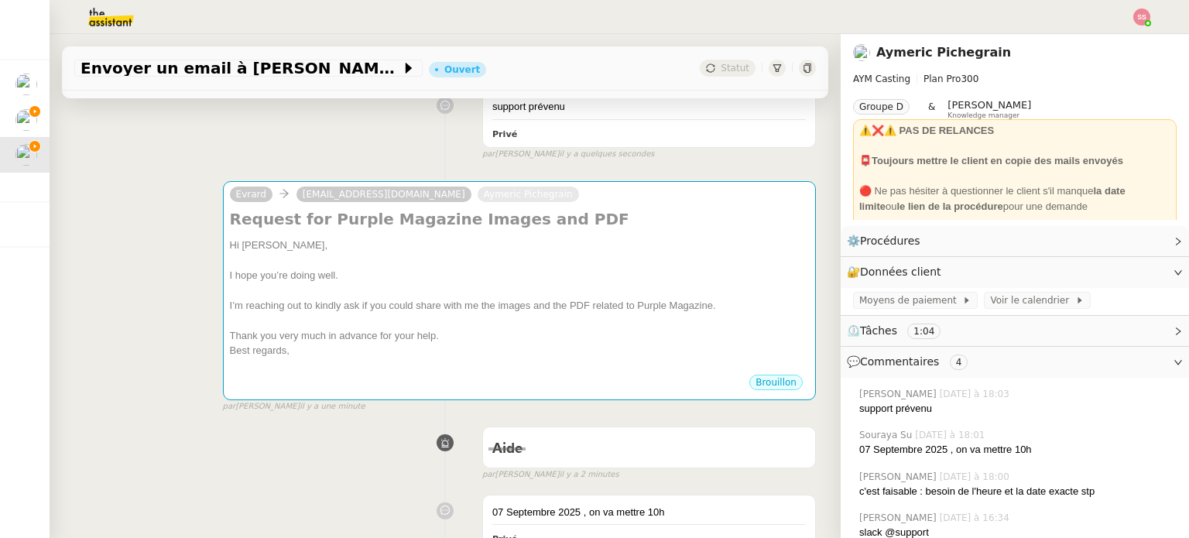
scroll to position [84, 0]
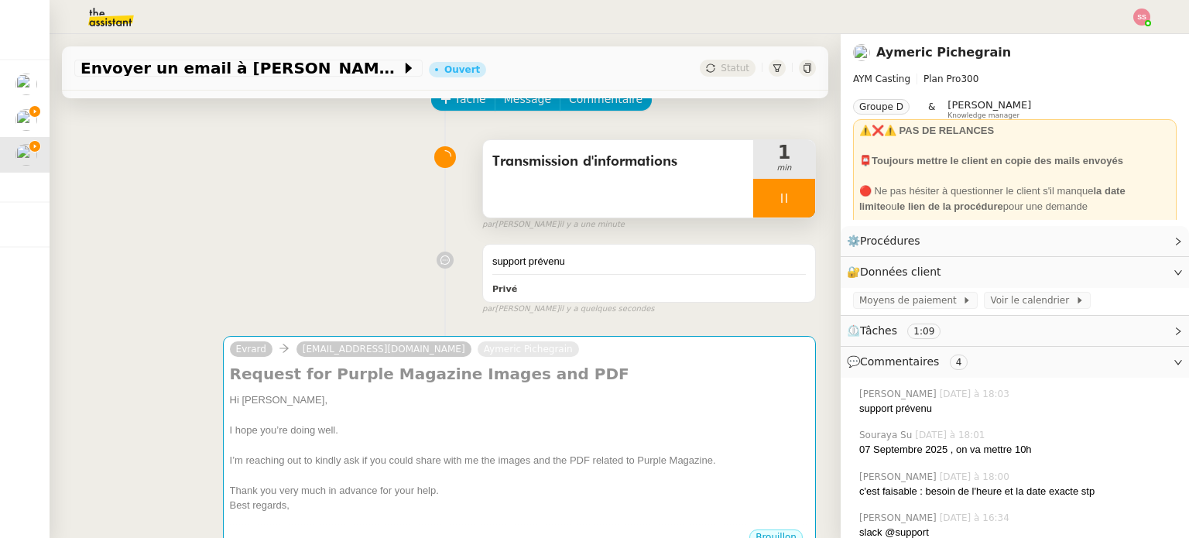
click at [790, 190] on div at bounding box center [784, 198] width 62 height 39
click at [790, 190] on button at bounding box center [799, 198] width 31 height 39
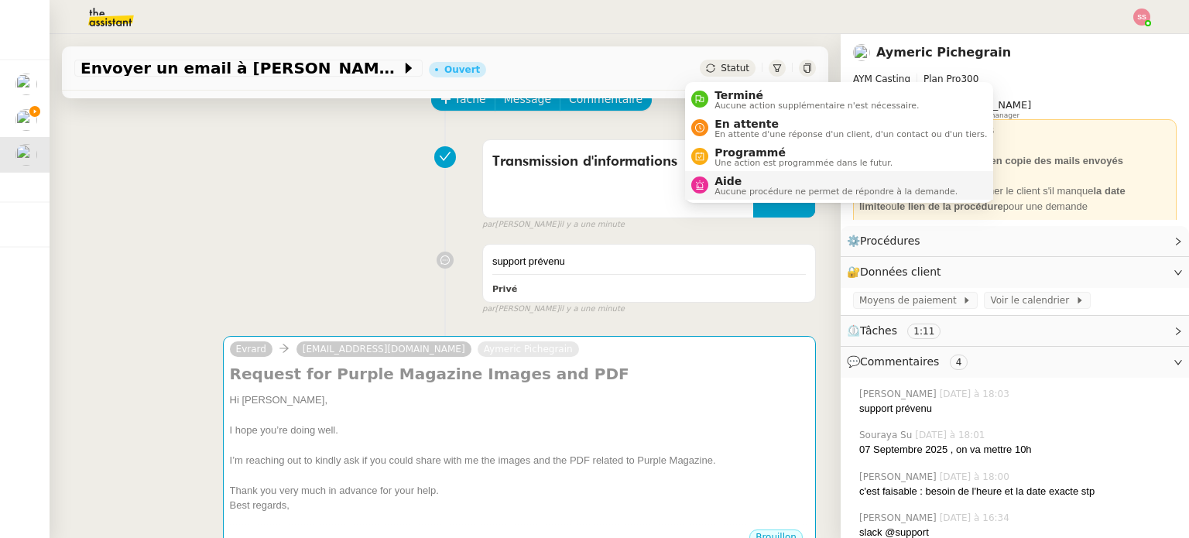
click at [732, 187] on span "Aucune procédure ne permet de répondre à la demande." at bounding box center [836, 191] width 243 height 9
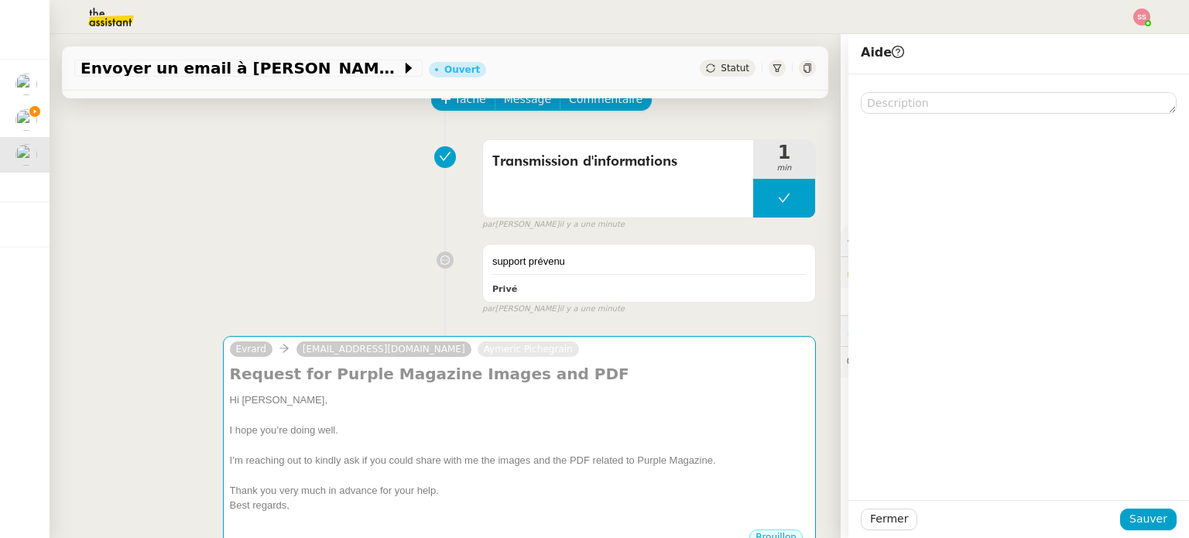
click at [871, 116] on div at bounding box center [1019, 287] width 341 height 426
click at [881, 98] on textarea at bounding box center [1019, 103] width 316 height 22
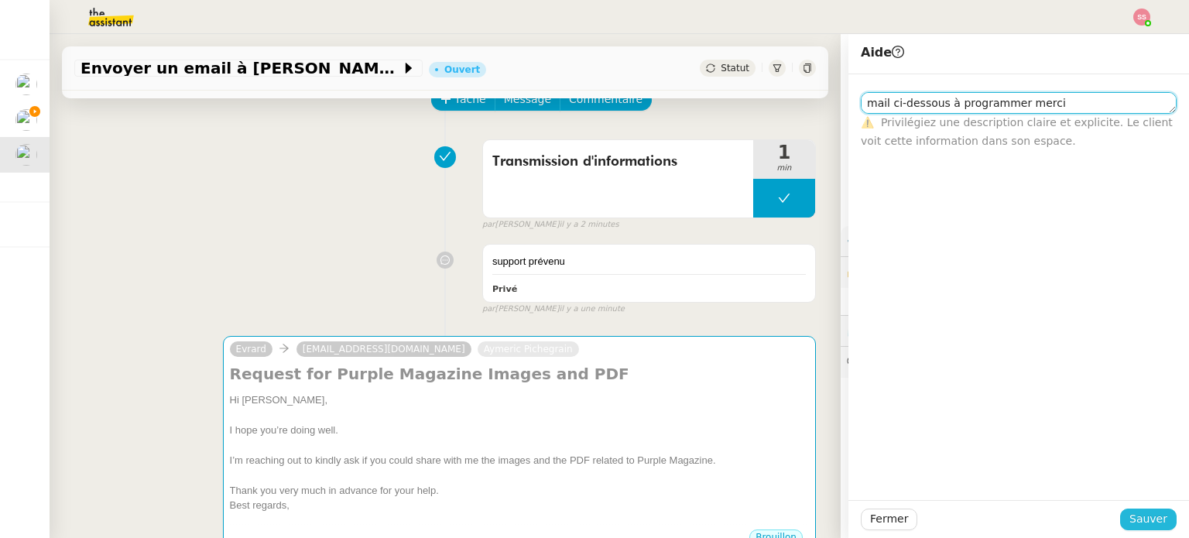
type textarea "mail ci-dessous à programmer merci"
click at [1146, 529] on button "Sauver" at bounding box center [1148, 520] width 57 height 22
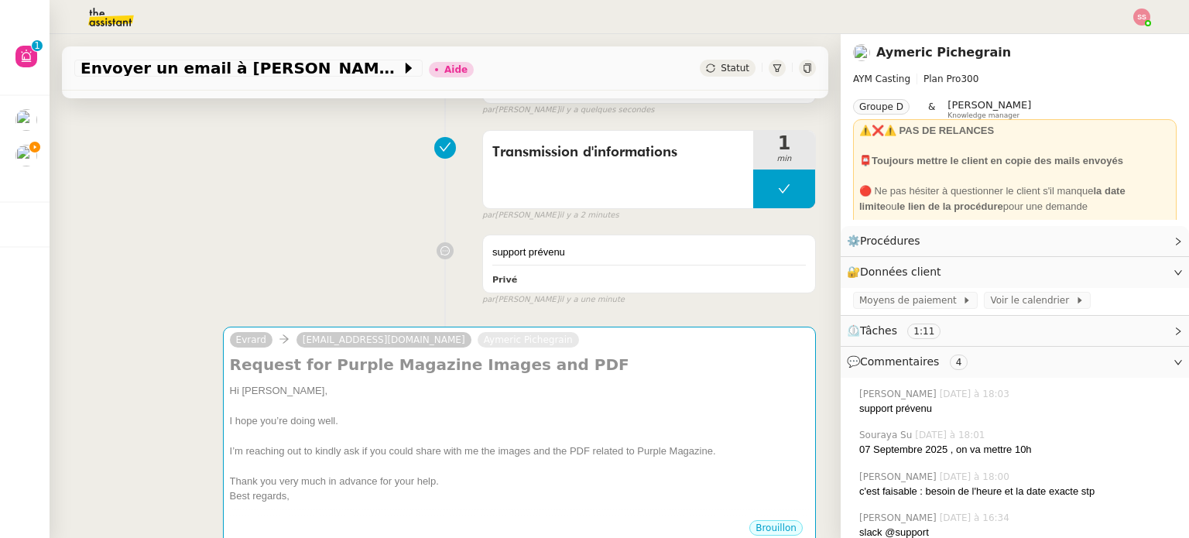
scroll to position [238, 0]
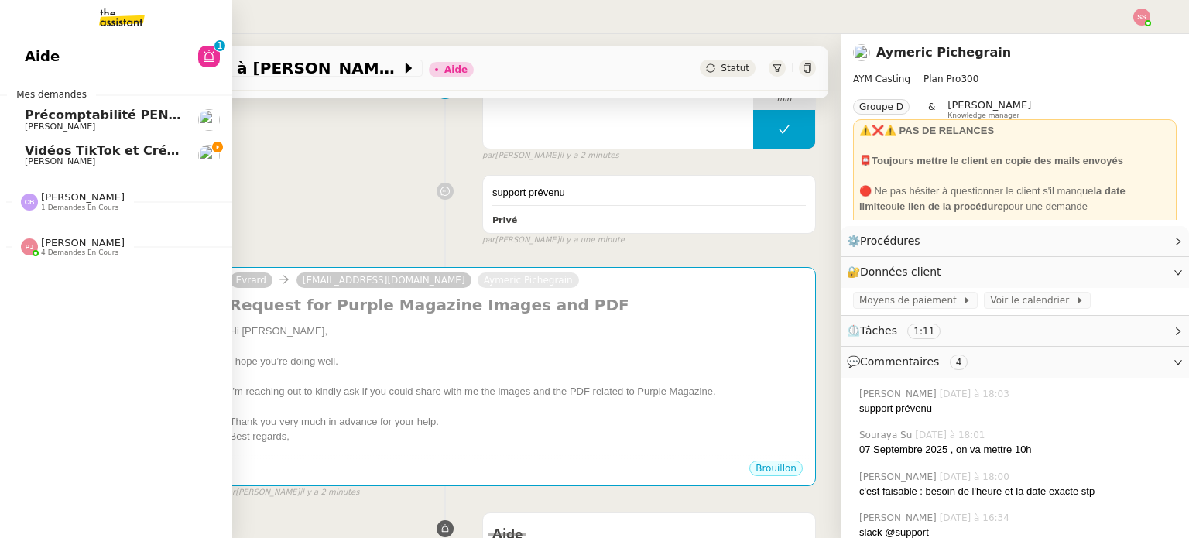
click at [45, 156] on span "Vidéos TikTok et Créatives META - septembre 2025" at bounding box center [202, 150] width 355 height 15
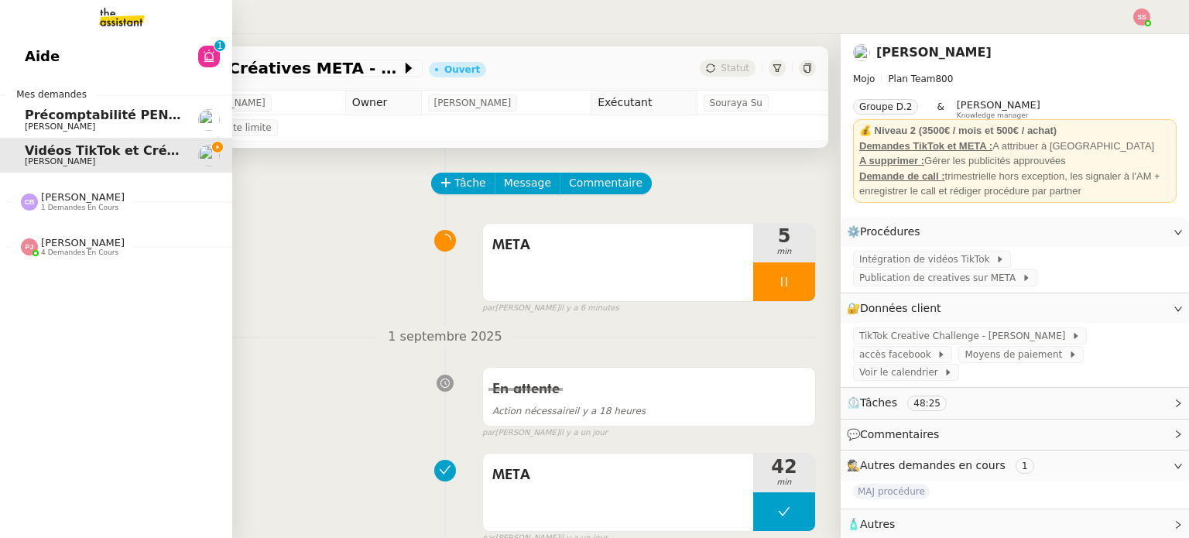
click at [81, 55] on link "Aide 0 1 2 3 4 5 6 7 8 9" at bounding box center [116, 57] width 232 height 36
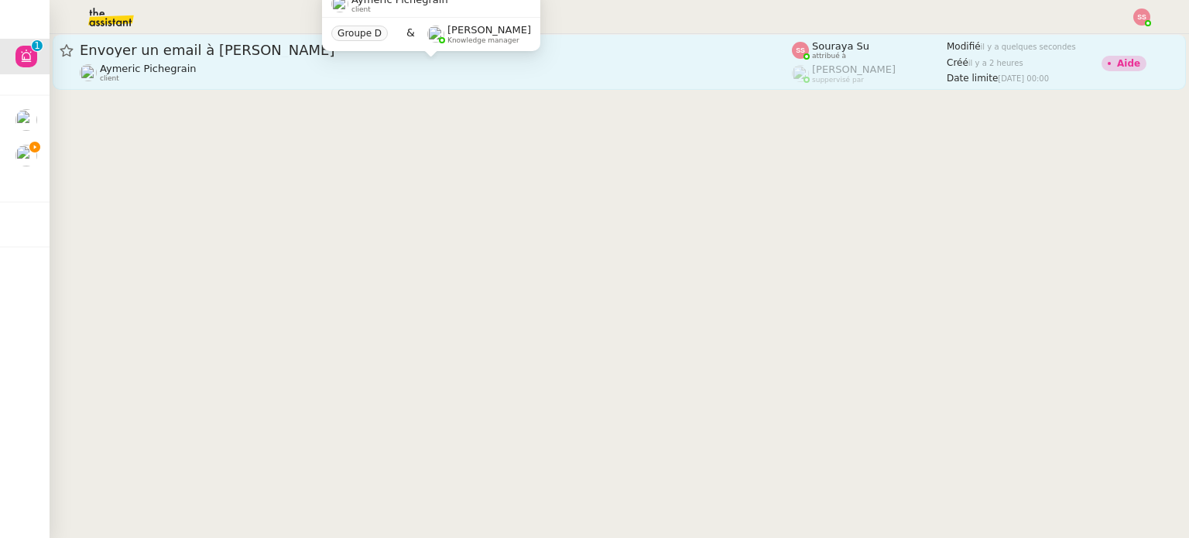
click at [396, 81] on div "Aymeric Pichegrain client" at bounding box center [436, 73] width 712 height 20
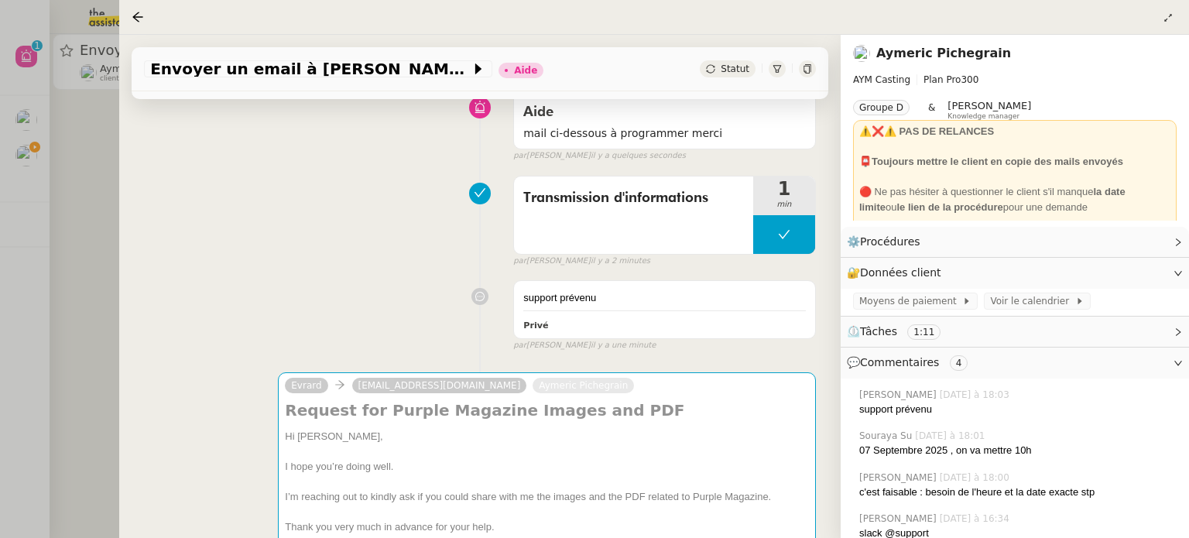
scroll to position [310, 0]
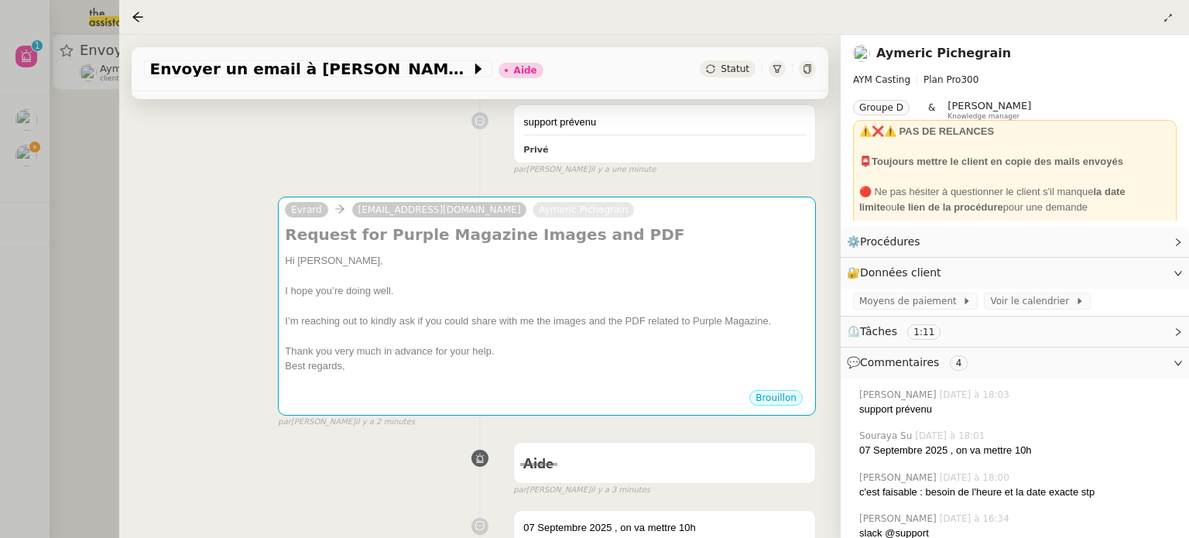
click at [37, 177] on div at bounding box center [594, 269] width 1189 height 538
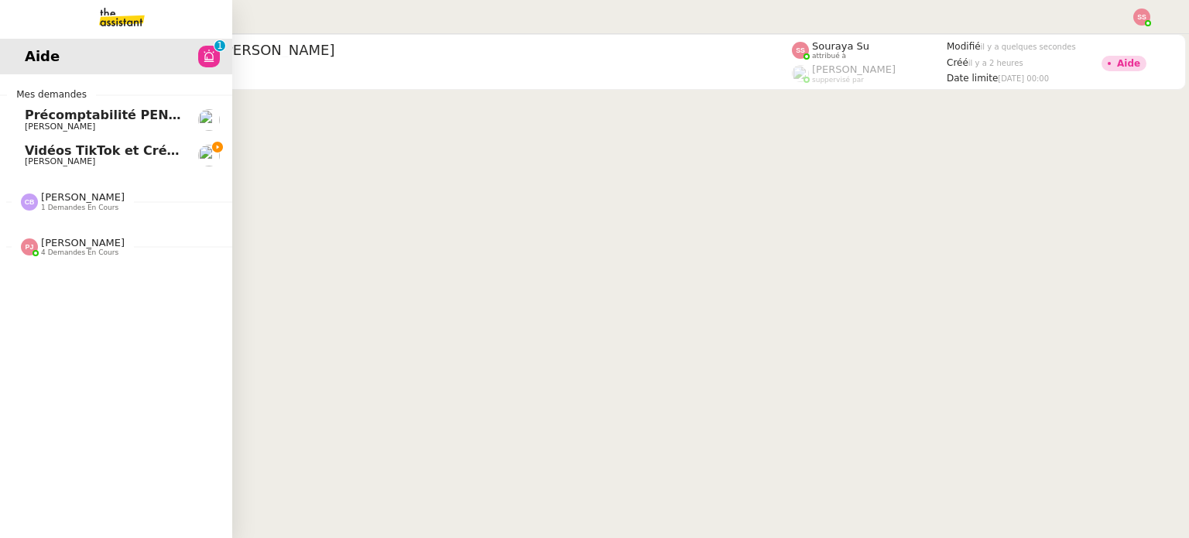
click at [30, 163] on span "[PERSON_NAME]" at bounding box center [60, 161] width 70 height 10
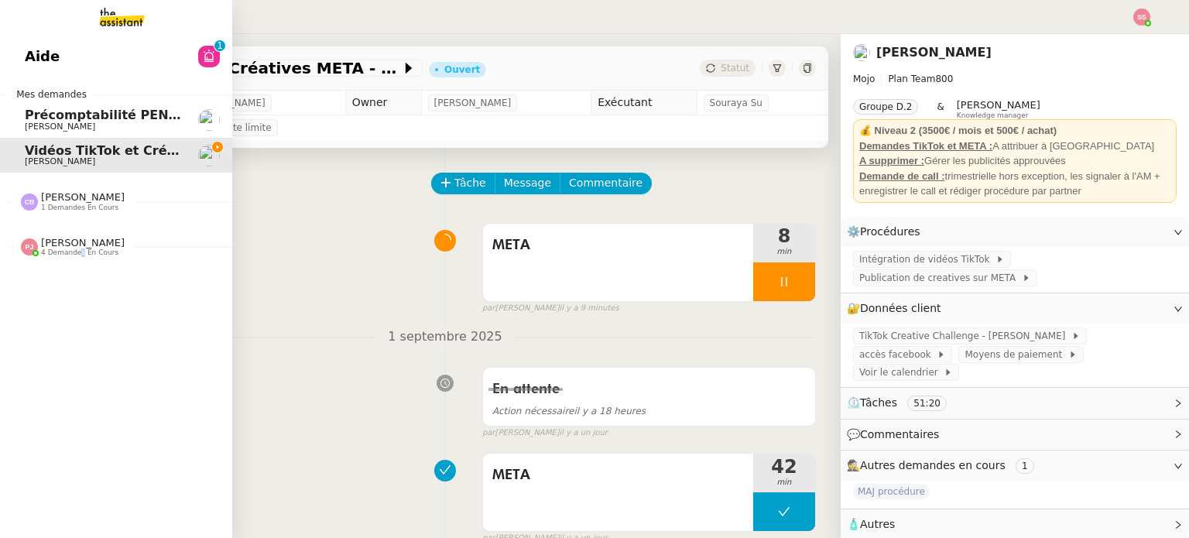
click at [71, 250] on span "4 demandes en cours" at bounding box center [79, 253] width 77 height 9
click at [81, 194] on span "[PERSON_NAME]" at bounding box center [83, 197] width 84 height 12
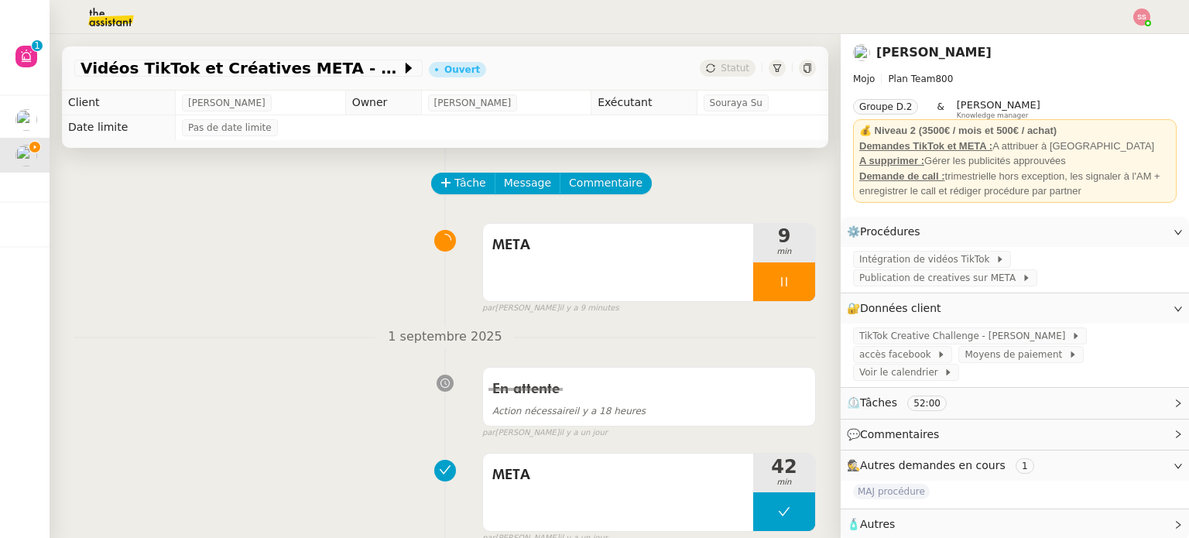
click at [113, 9] on img at bounding box center [99, 17] width 120 height 34
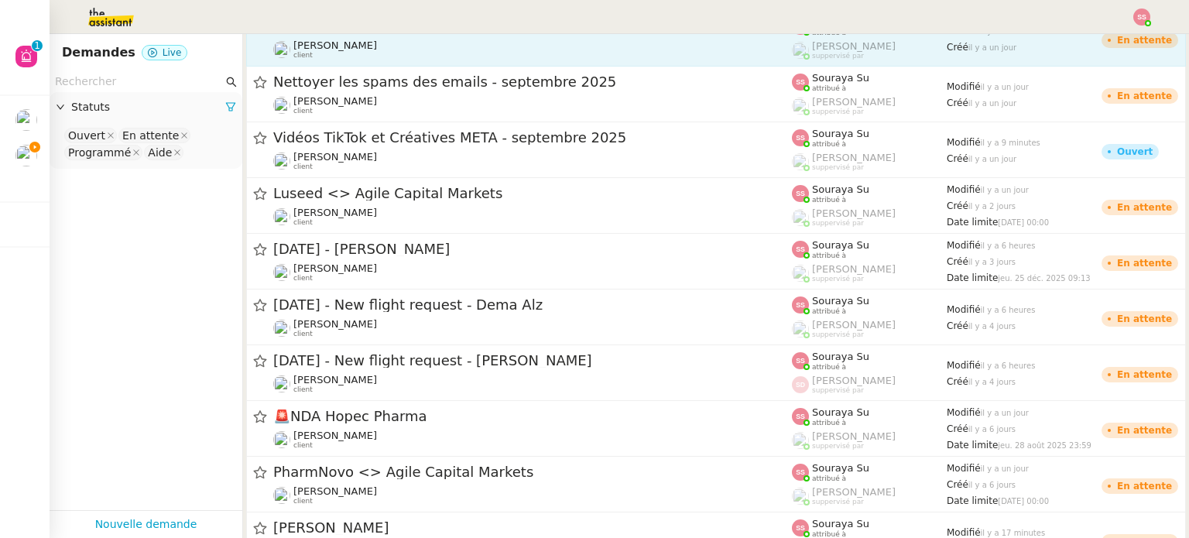
scroll to position [1161, 0]
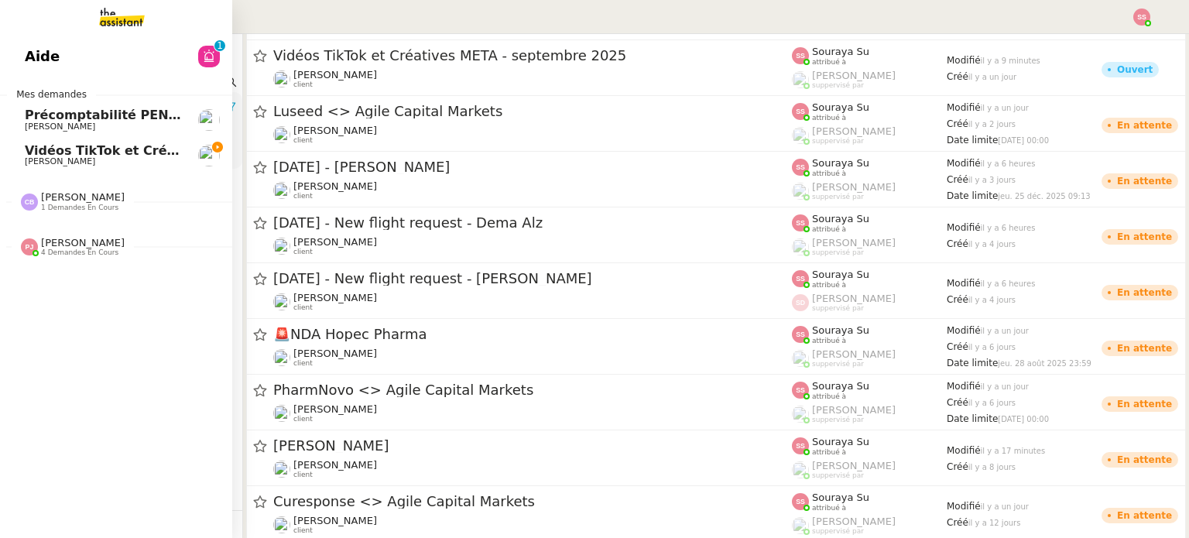
click at [102, 252] on span "Pauline Jennah 4 demandes en cours" at bounding box center [73, 247] width 122 height 20
click at [108, 249] on span "Pauline Jennah 4 demandes en cours" at bounding box center [73, 247] width 122 height 20
drag, startPoint x: 153, startPoint y: 146, endPoint x: 166, endPoint y: 148, distance: 12.6
click at [153, 146] on span "Vidéos TikTok et Créatives META - septembre 2025" at bounding box center [202, 150] width 355 height 15
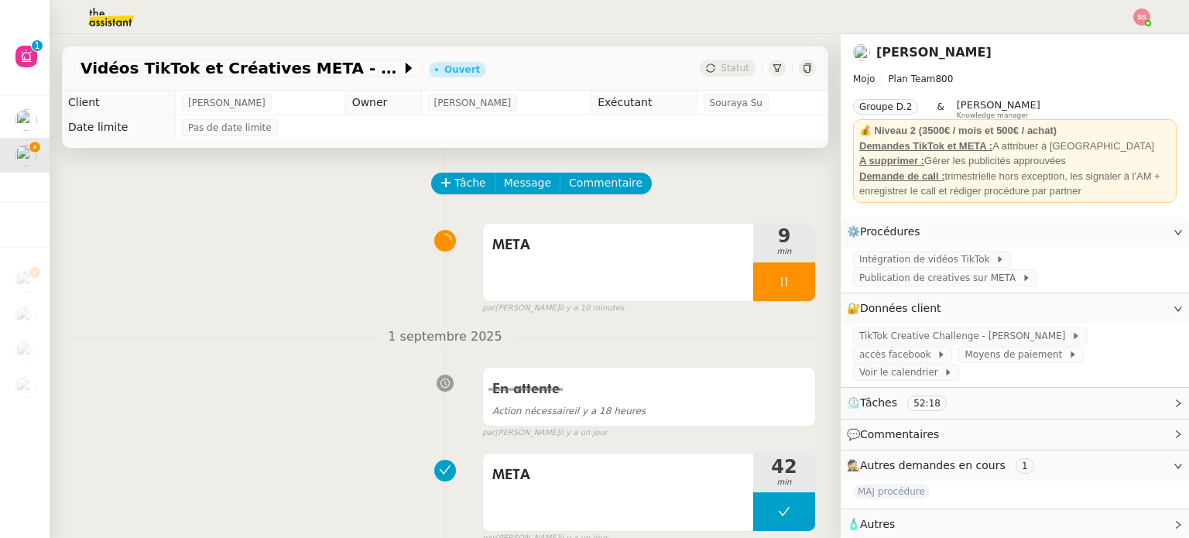
click at [125, 24] on img at bounding box center [99, 17] width 120 height 34
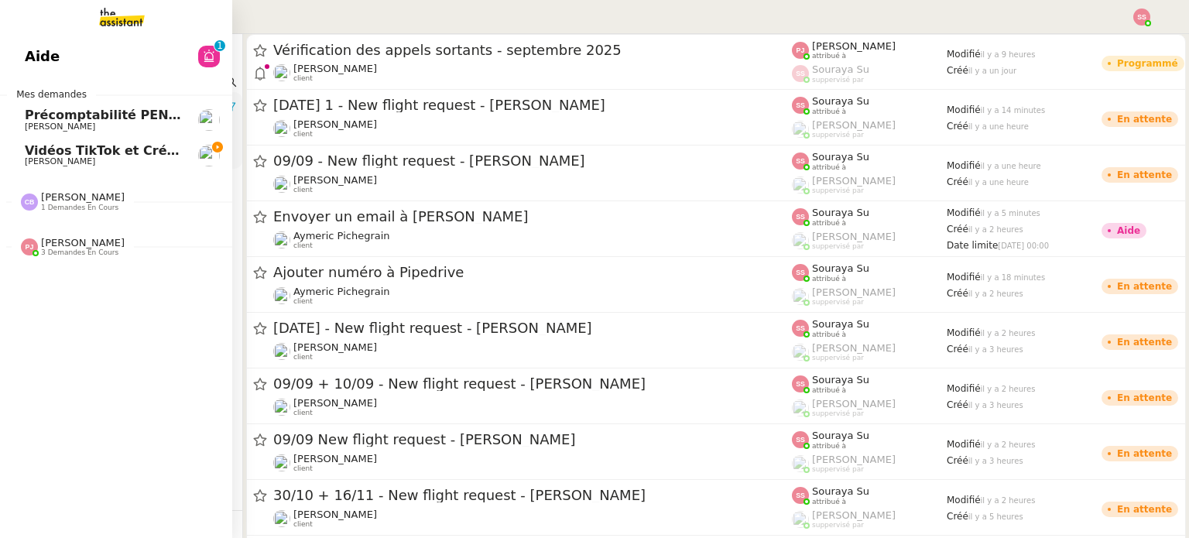
click at [65, 249] on span "3 demandes en cours" at bounding box center [79, 253] width 77 height 9
click at [98, 151] on span "Vidéos TikTok et Créatives META - septembre 2025" at bounding box center [202, 150] width 355 height 15
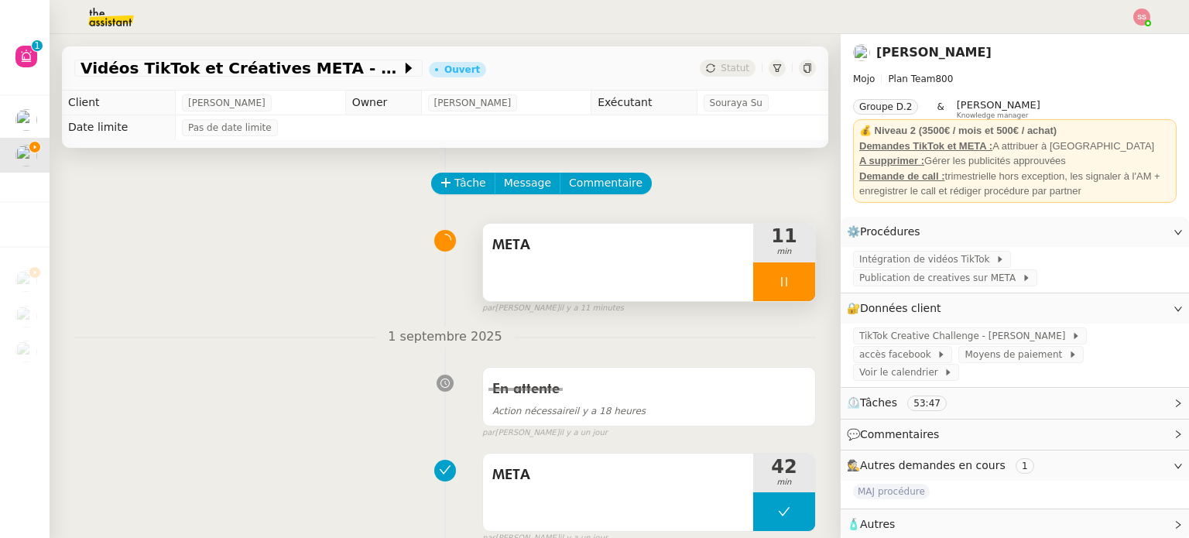
click at [786, 272] on div at bounding box center [784, 281] width 62 height 39
drag, startPoint x: 791, startPoint y: 273, endPoint x: 793, endPoint y: 256, distance: 17.1
click at [792, 273] on button at bounding box center [799, 281] width 31 height 39
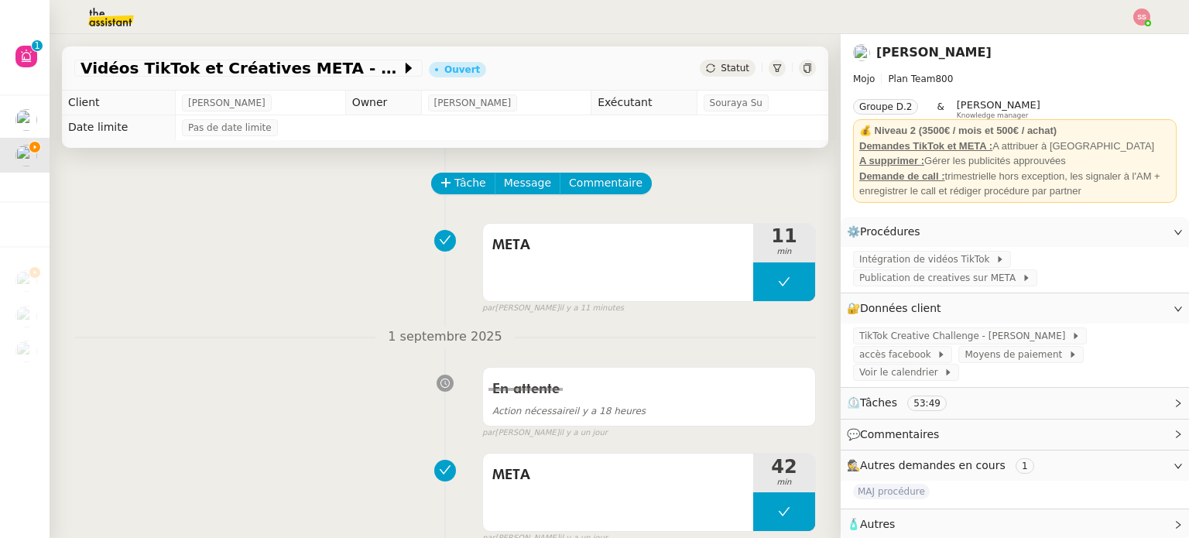
click at [721, 63] on span "Statut" at bounding box center [735, 68] width 29 height 11
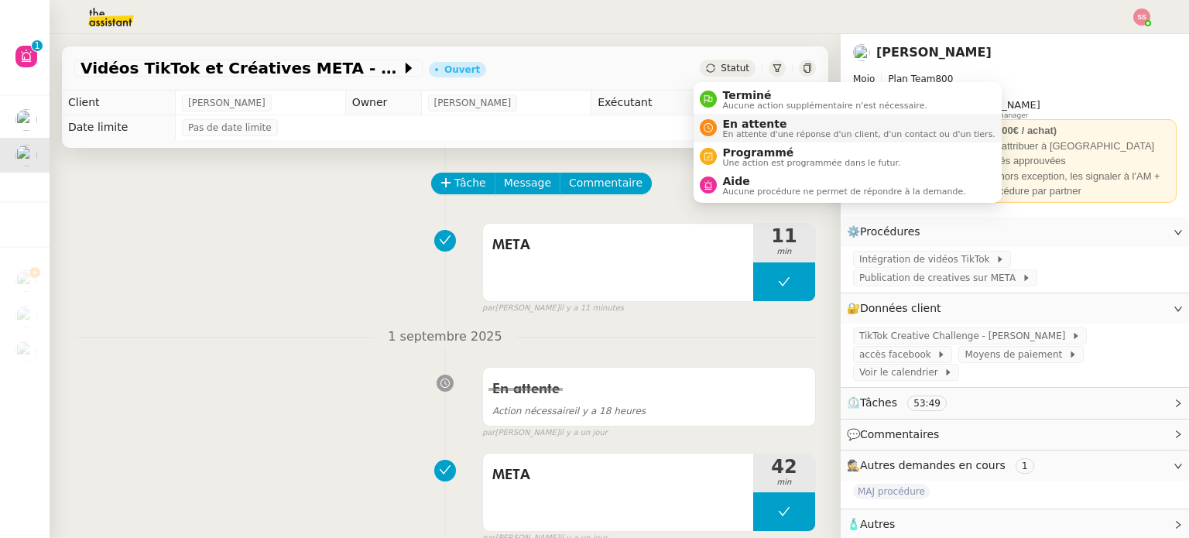
click at [723, 120] on span "En attente" at bounding box center [859, 124] width 273 height 12
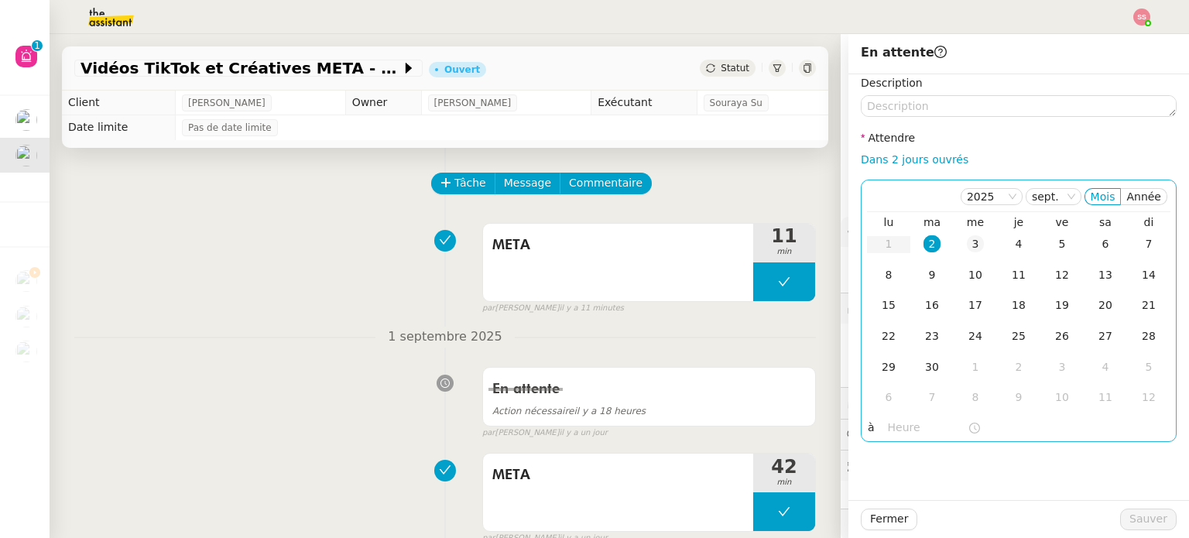
click at [954, 248] on td "3" at bounding box center [975, 244] width 43 height 31
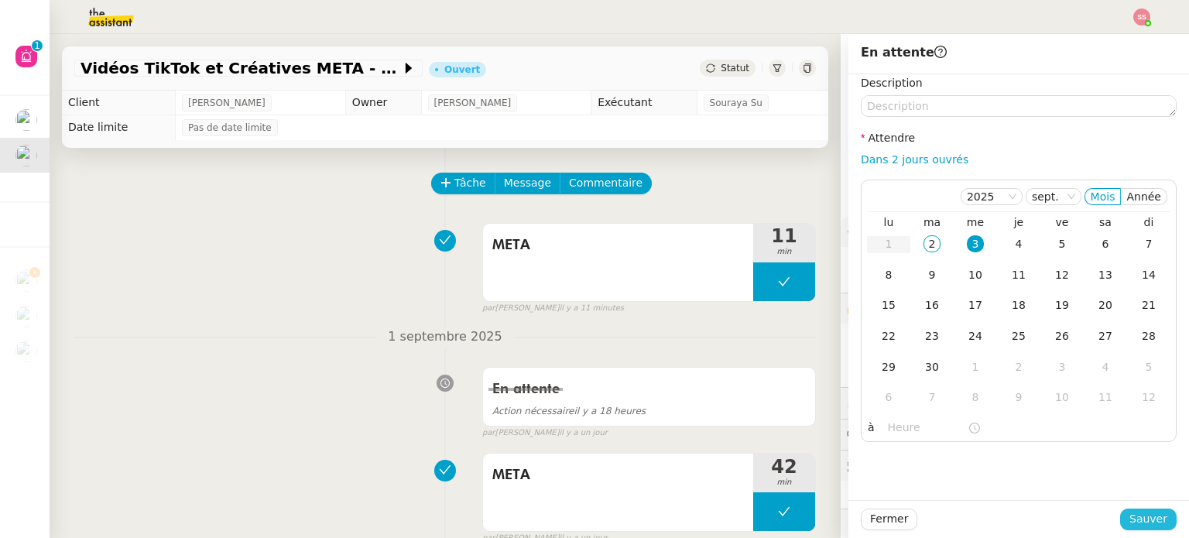
drag, startPoint x: 1120, startPoint y: 516, endPoint x: 1082, endPoint y: 504, distance: 39.9
click at [1121, 516] on button "Sauver" at bounding box center [1148, 520] width 57 height 22
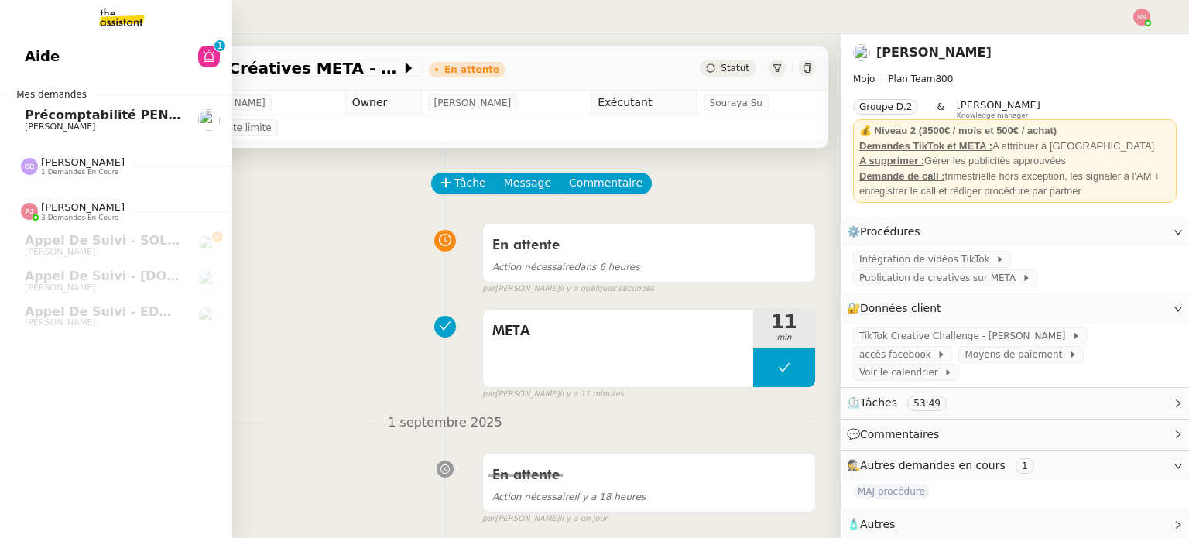
click at [88, 123] on span "[PERSON_NAME]" at bounding box center [103, 126] width 156 height 9
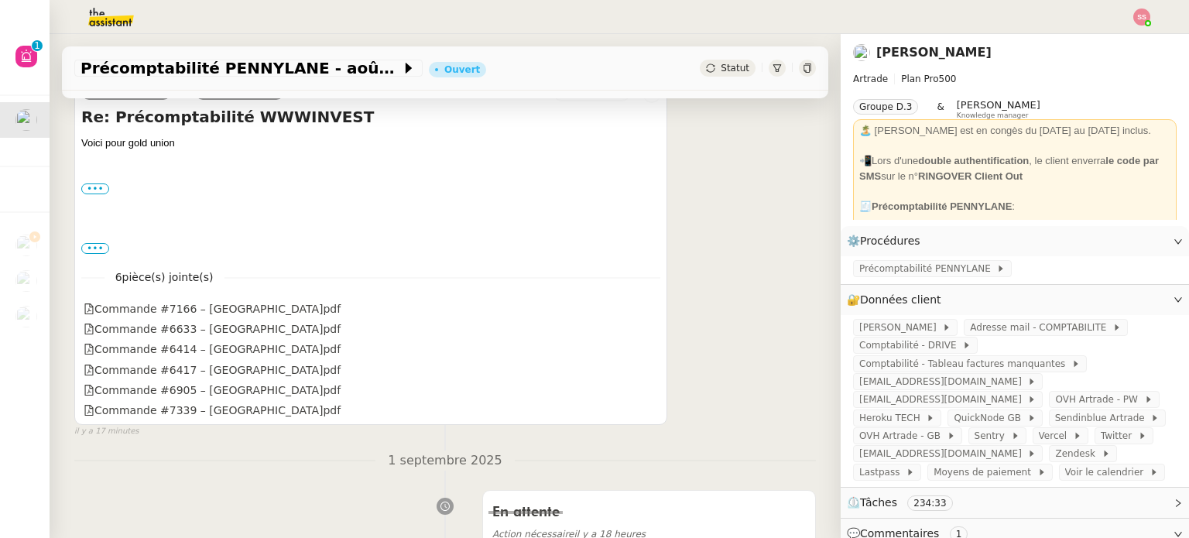
scroll to position [232, 0]
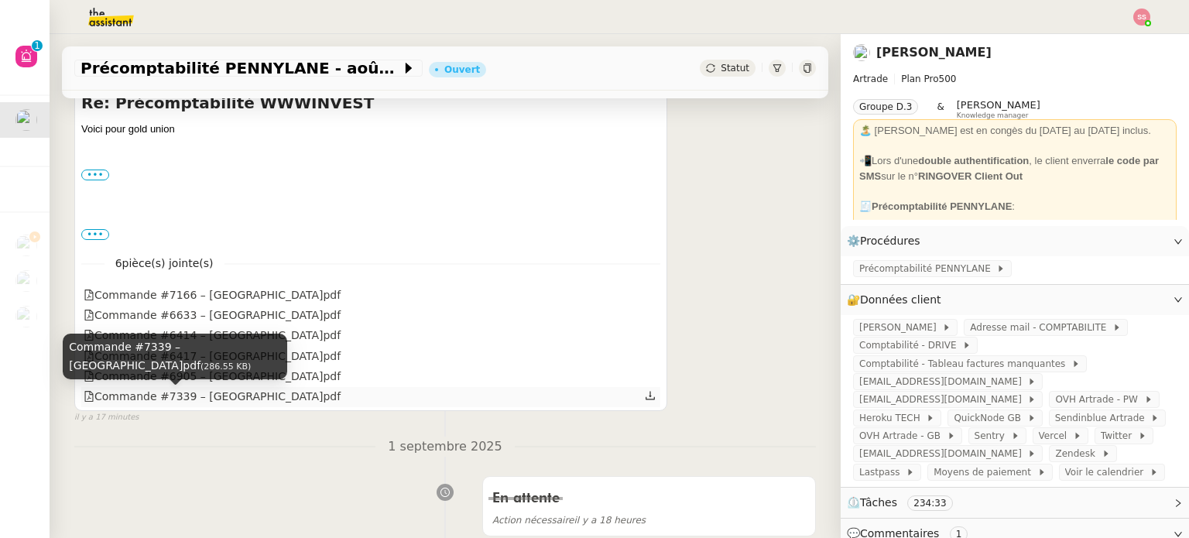
click at [220, 398] on div "Commande #7339 – GoldUnion.pdf" at bounding box center [212, 397] width 257 height 18
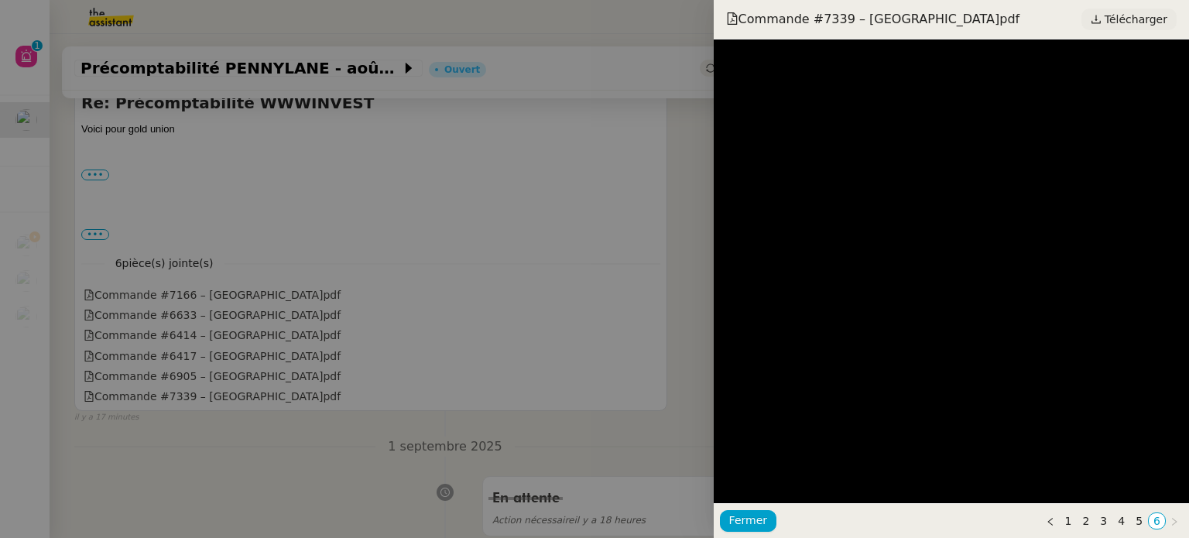
click at [1121, 22] on span "Télécharger" at bounding box center [1136, 19] width 63 height 20
click at [505, 240] on div at bounding box center [594, 269] width 1189 height 538
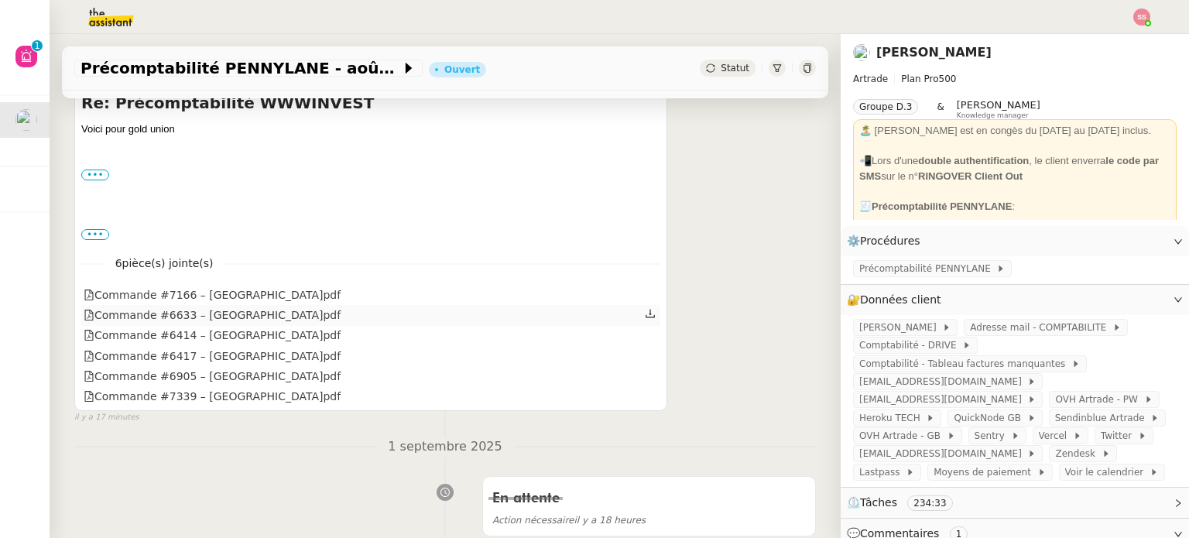
scroll to position [0, 0]
